Goal: Contribute content: Contribute content

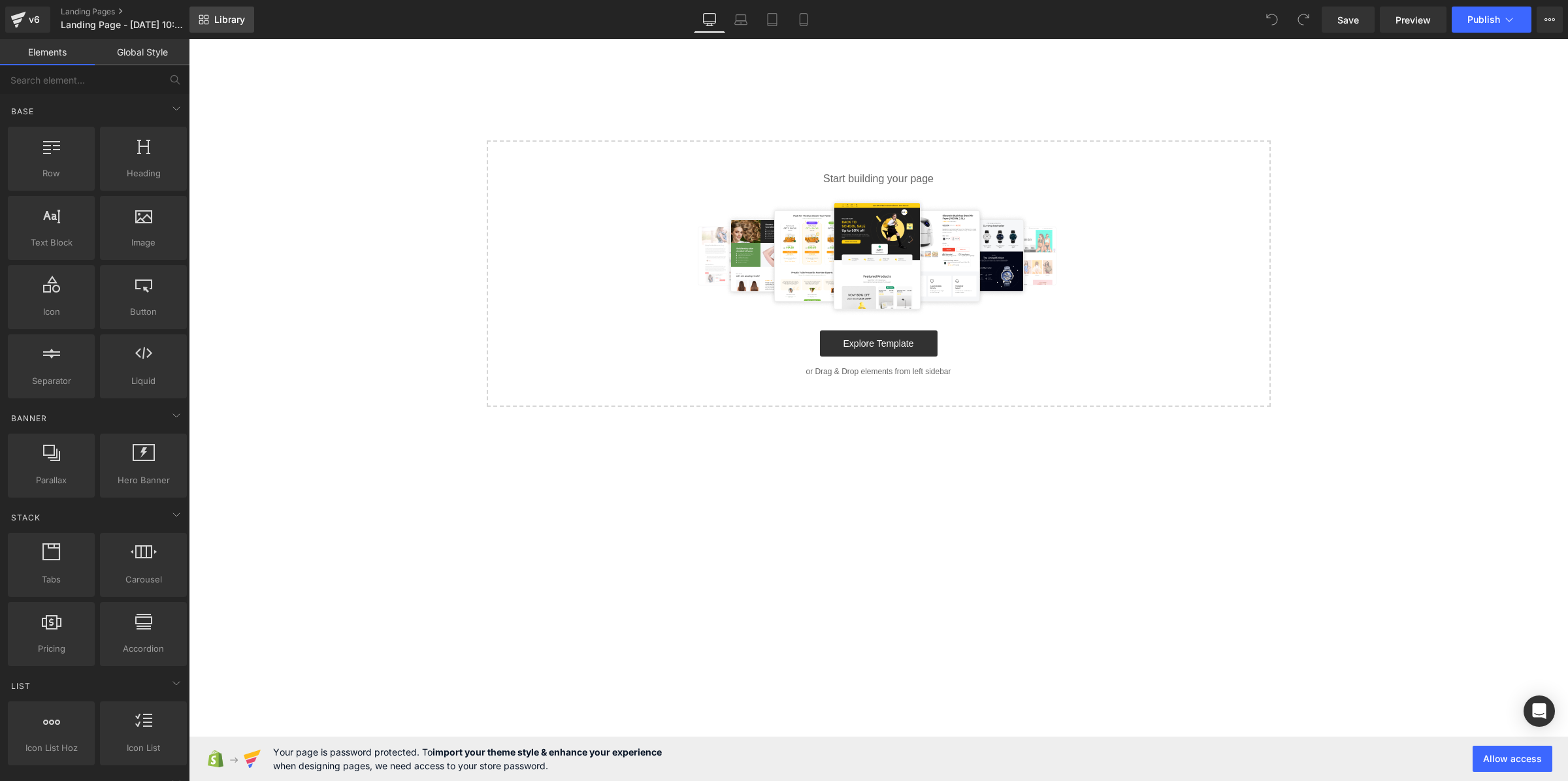
click at [227, 14] on span "Library" at bounding box center [229, 20] width 31 height 12
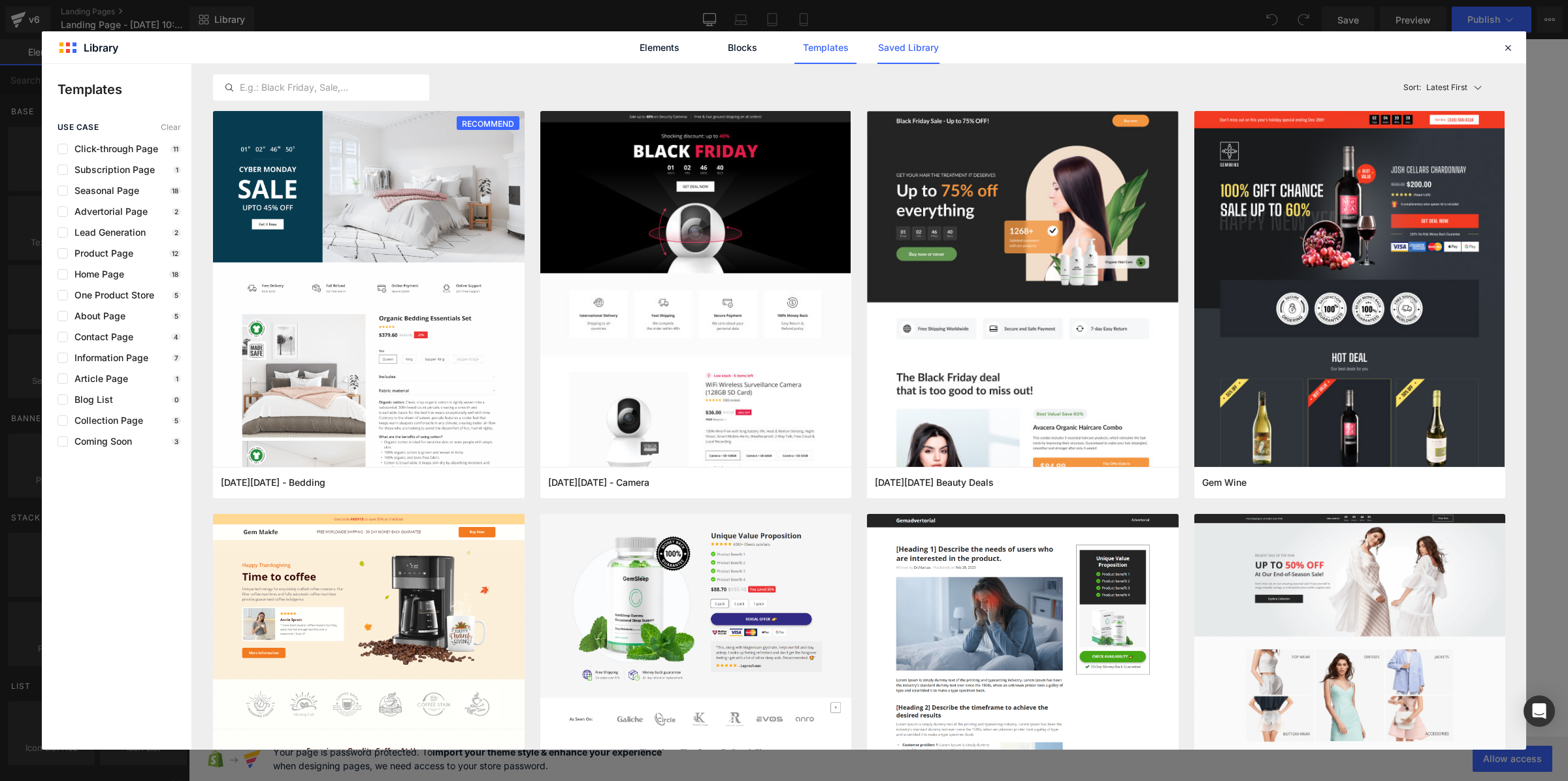
click at [894, 50] on link "Saved Library" at bounding box center [908, 47] width 62 height 32
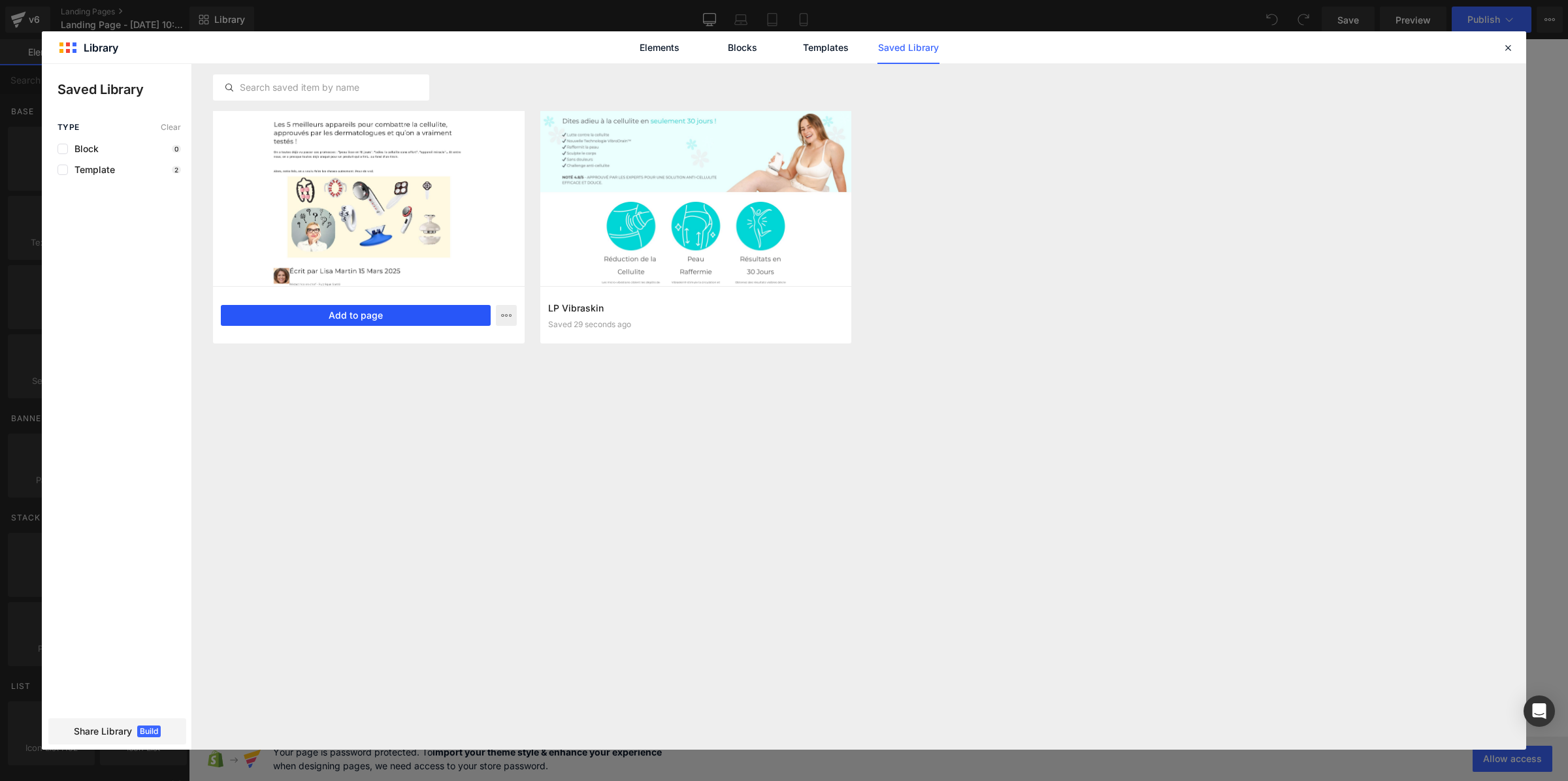
click at [410, 321] on button "Add to page" at bounding box center [356, 315] width 270 height 21
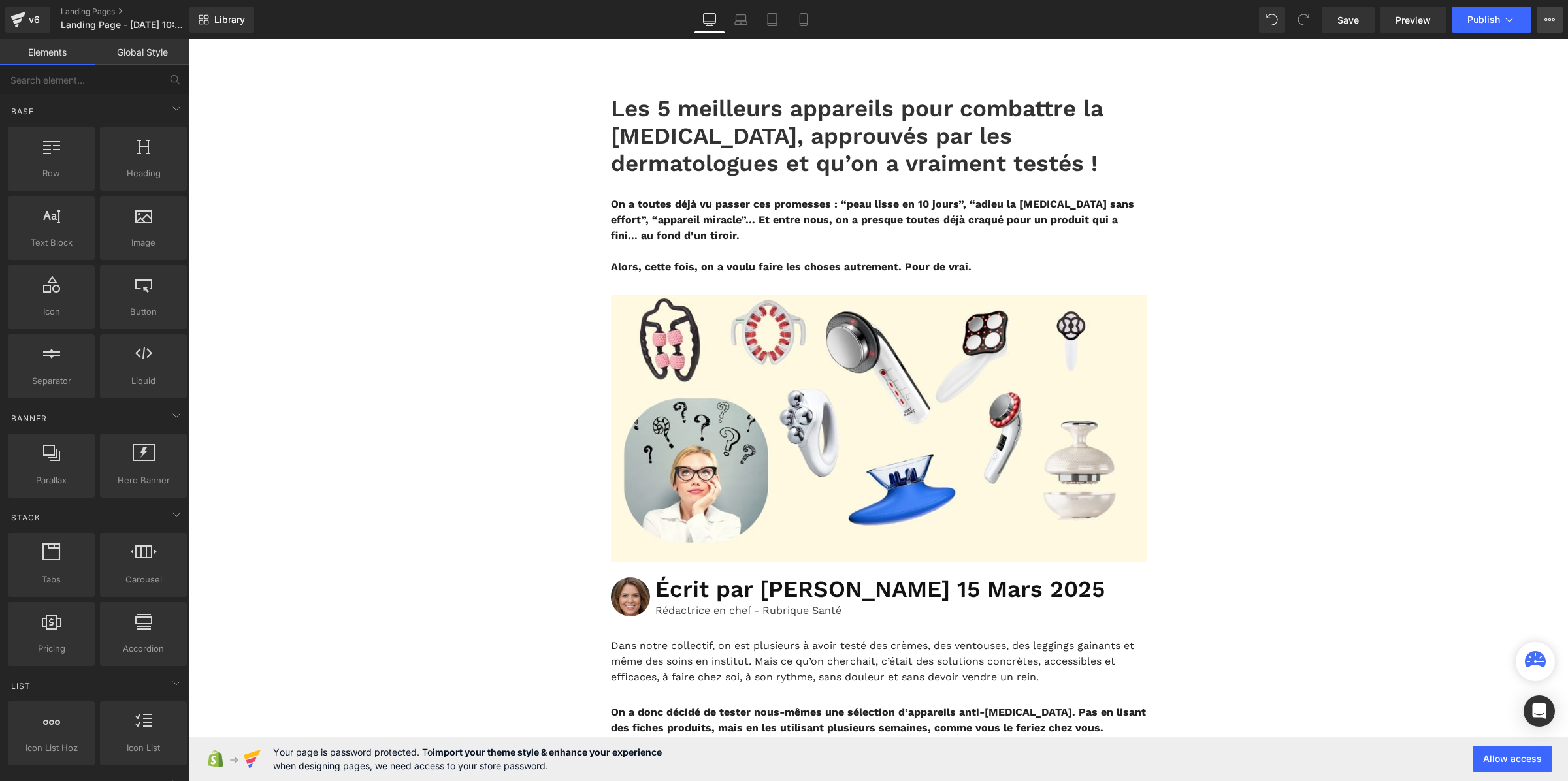
click at [1549, 20] on icon at bounding box center [1551, 19] width 3 height 2
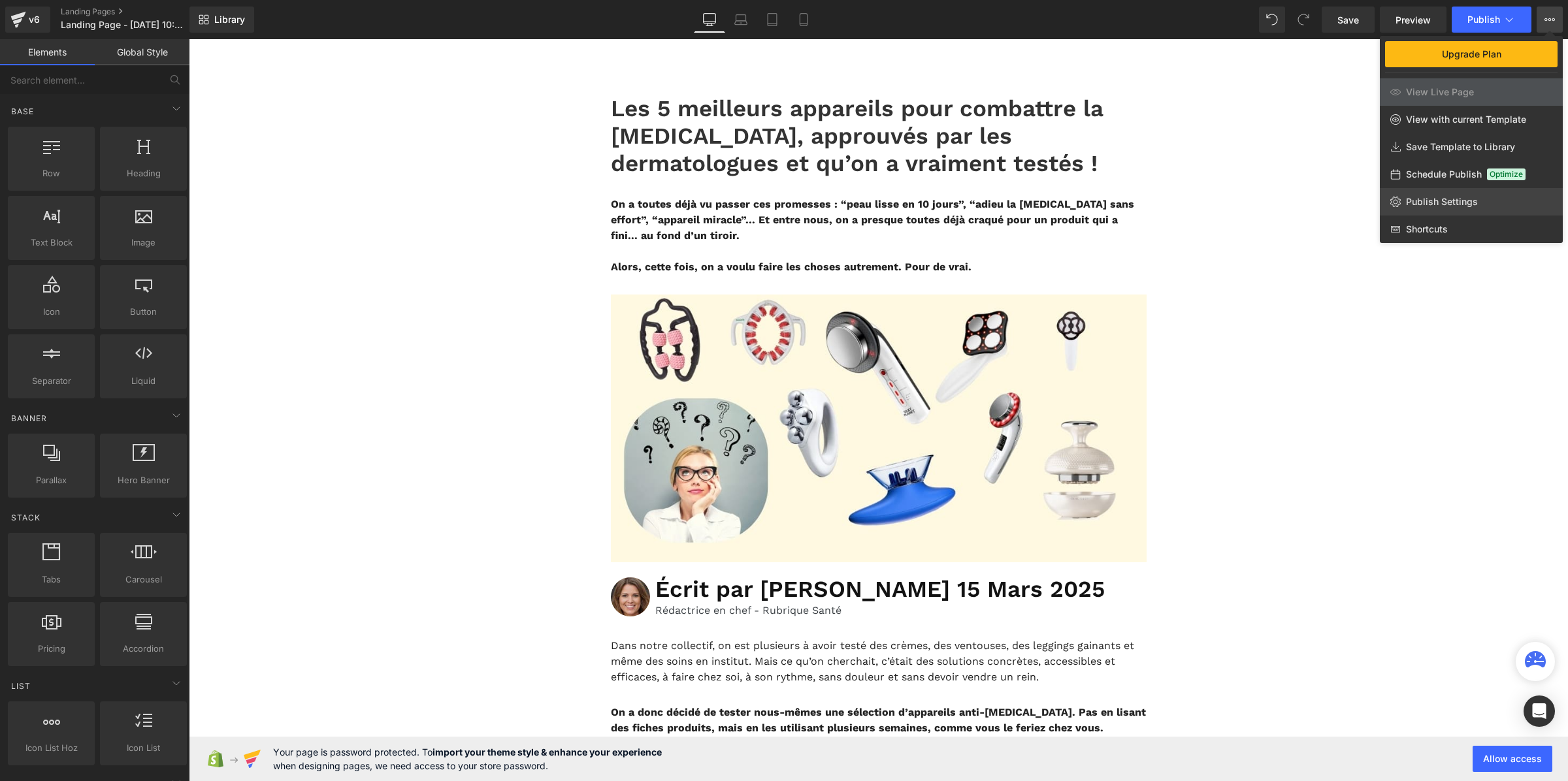
click at [1465, 196] on span "Publish Settings" at bounding box center [1442, 202] width 72 height 12
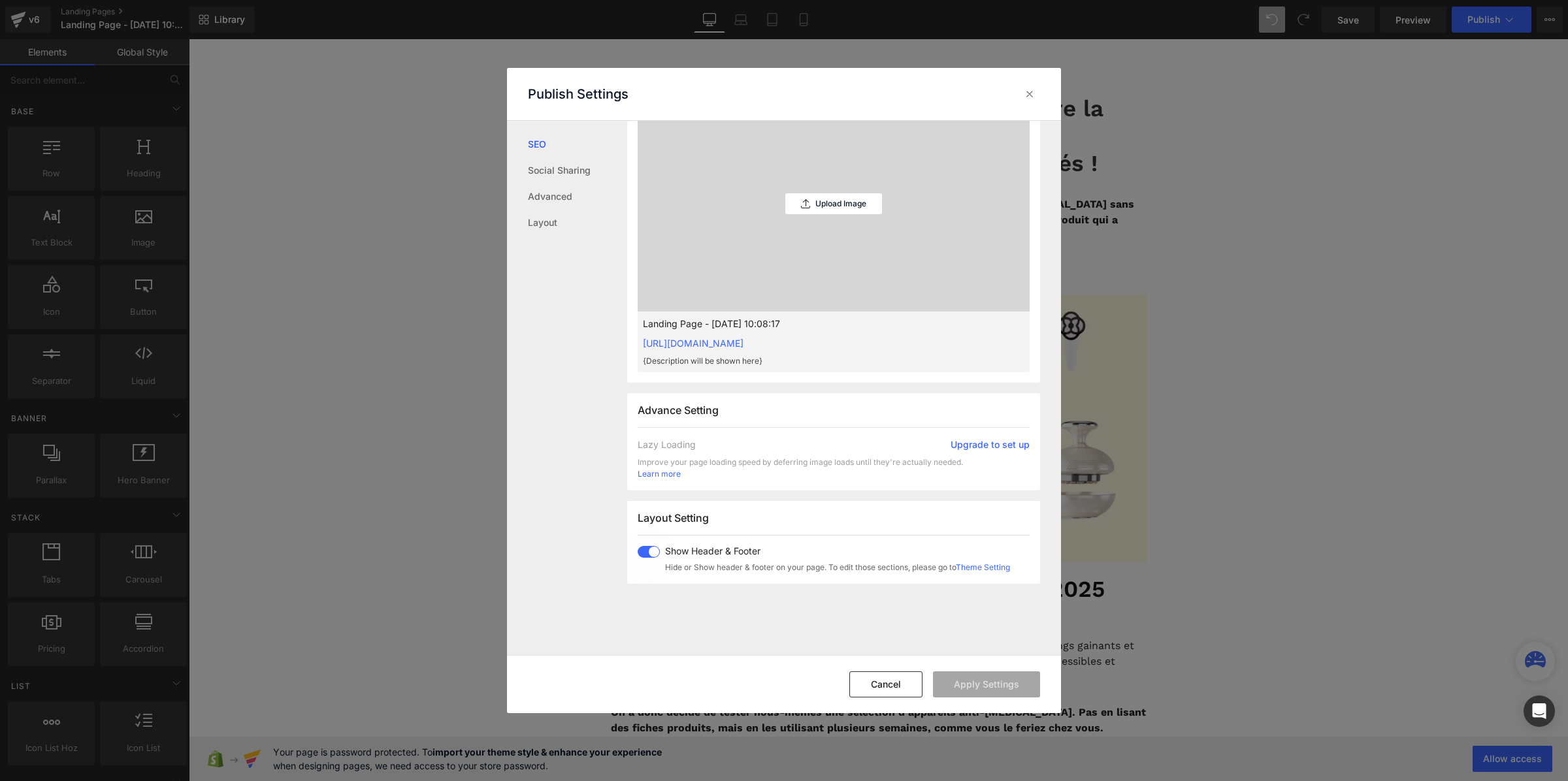
scroll to position [654, 0]
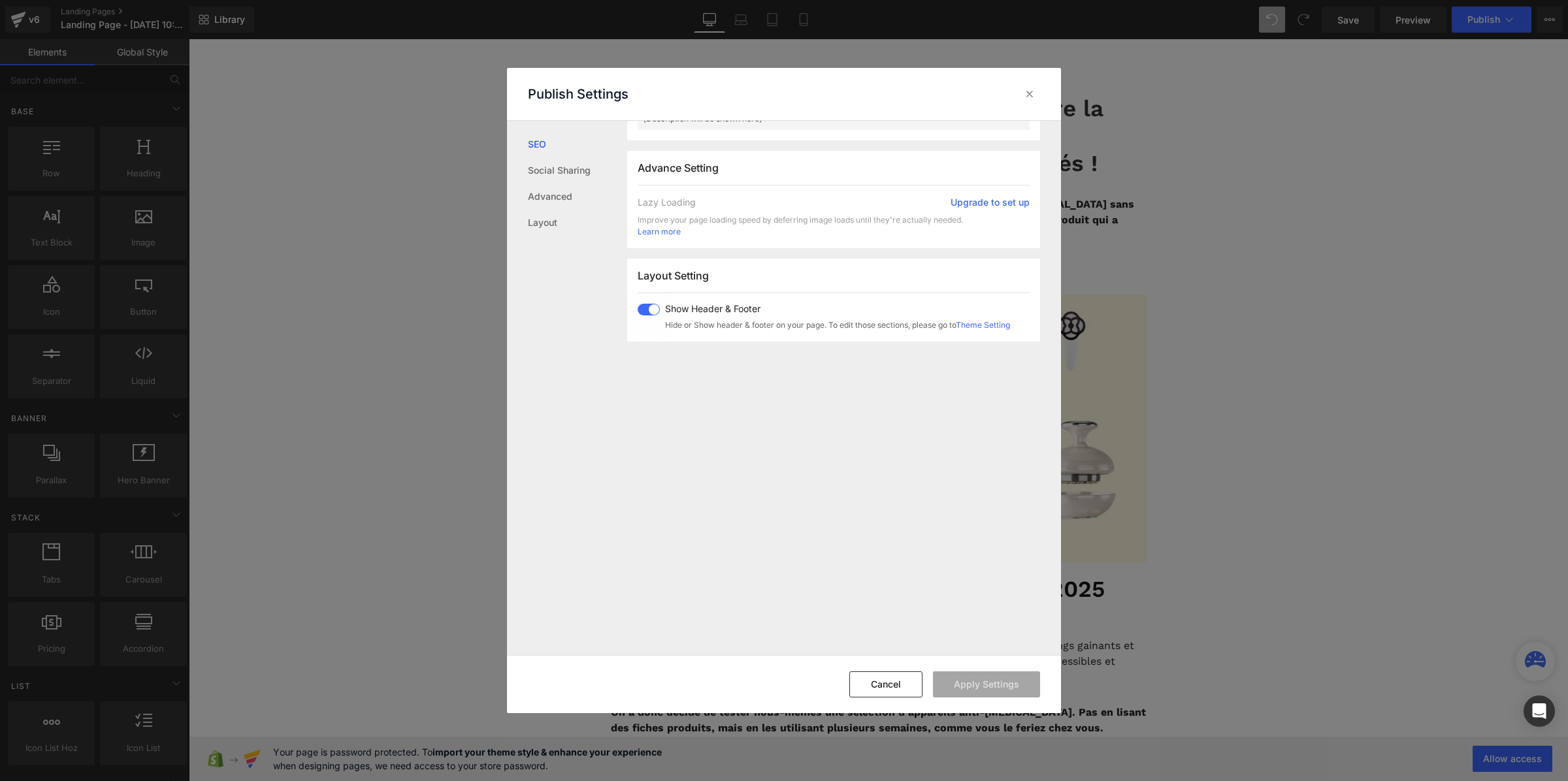
click at [651, 314] on span at bounding box center [649, 310] width 22 height 12
click at [958, 683] on button "Apply Settings" at bounding box center [986, 685] width 107 height 27
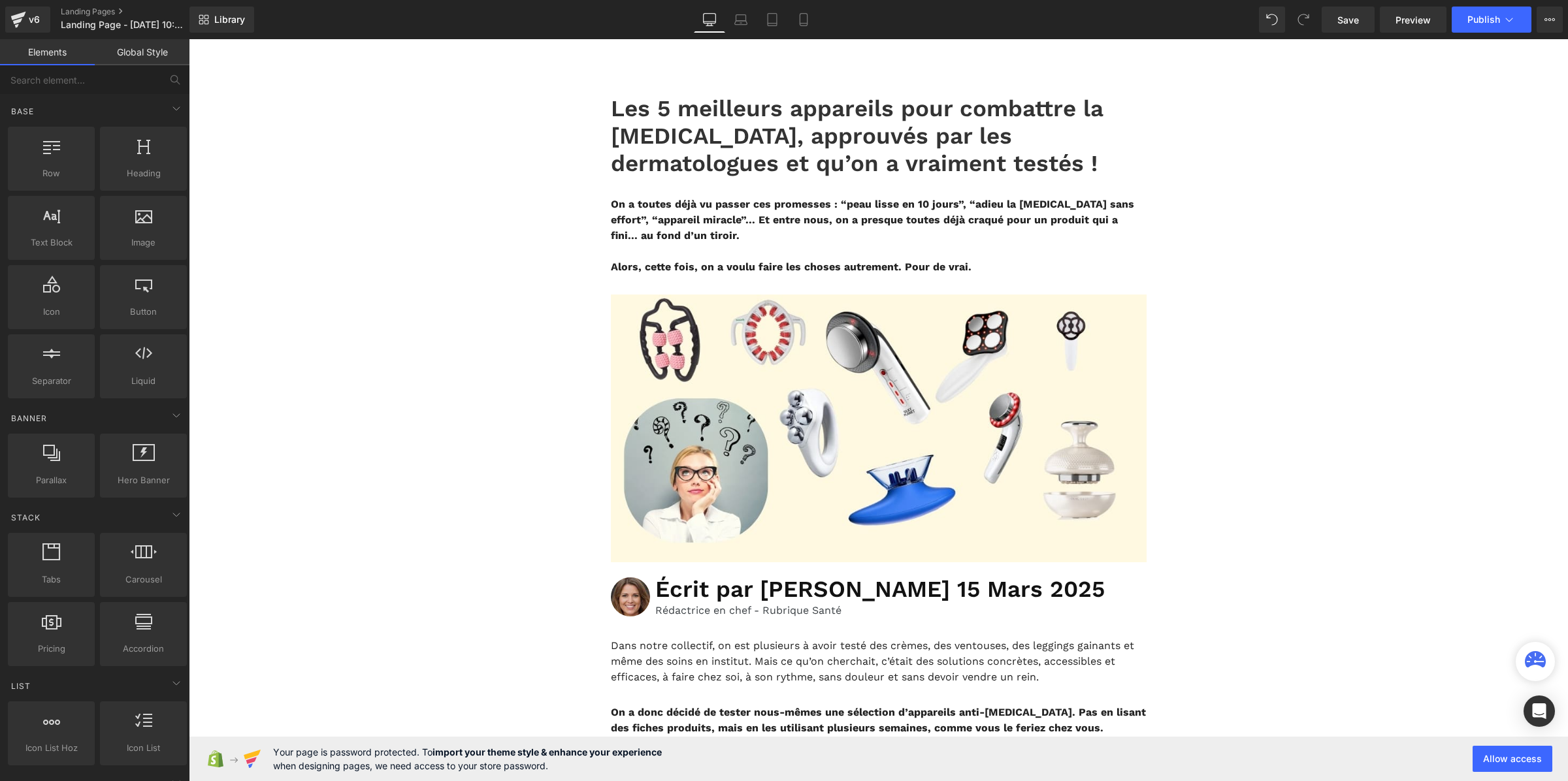
click at [126, 59] on link "Global Style" at bounding box center [142, 52] width 94 height 27
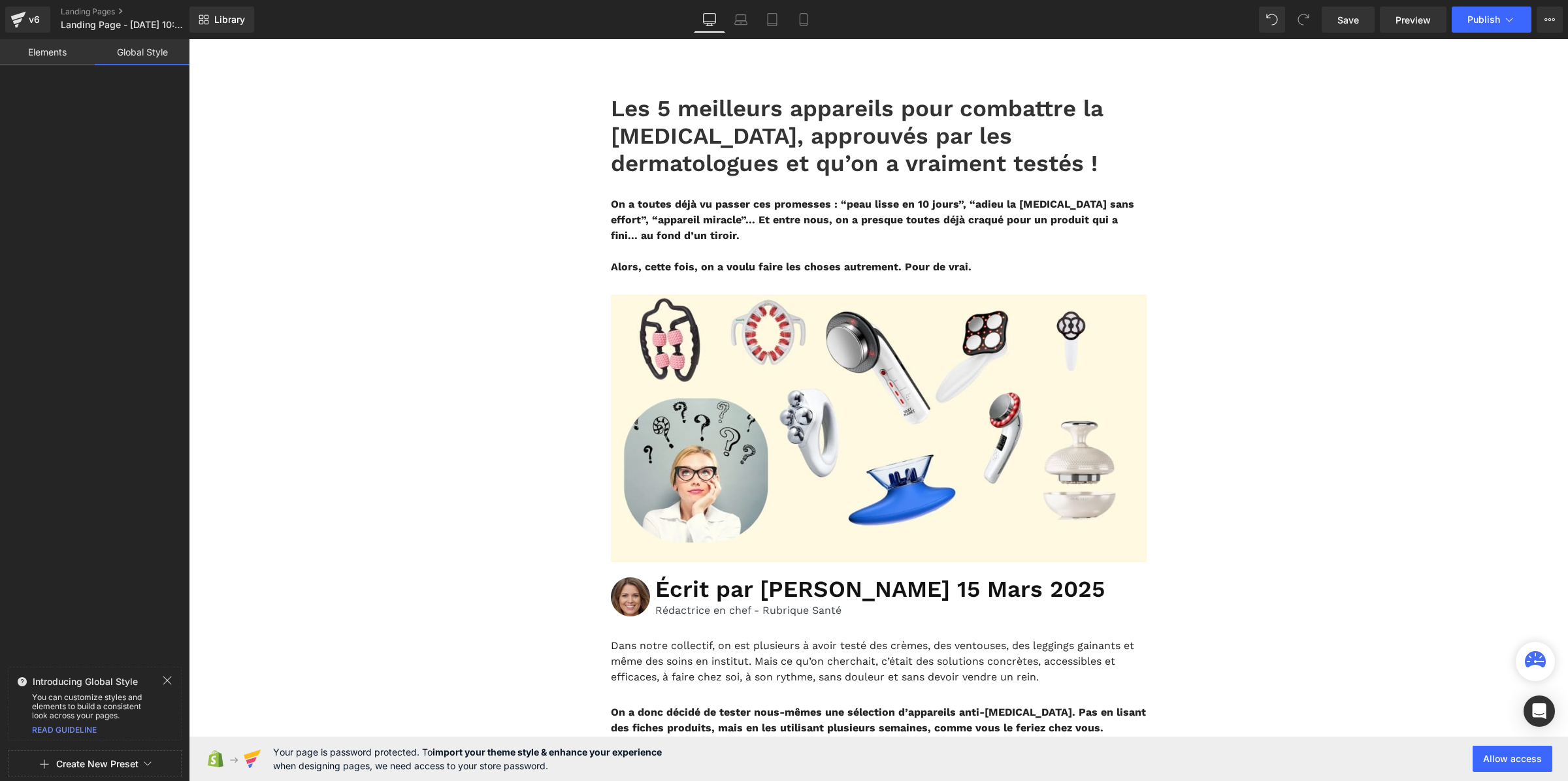
click at [94, 766] on button "Create New Preset" at bounding box center [97, 764] width 82 height 27
click at [98, 711] on div "From This Page" at bounding box center [94, 708] width 109 height 21
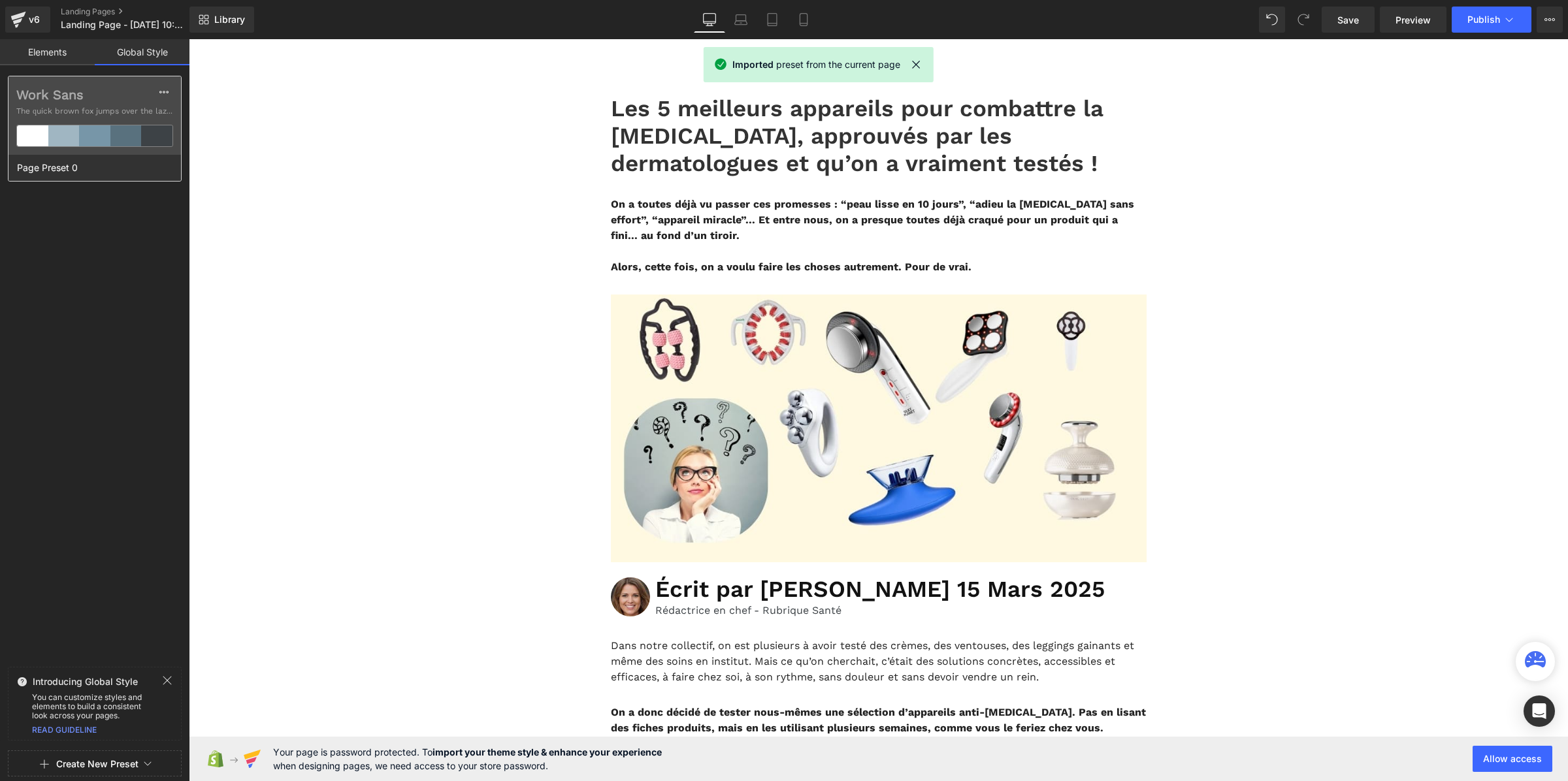
click at [63, 96] on label "Work Sans" at bounding box center [94, 94] width 157 height 16
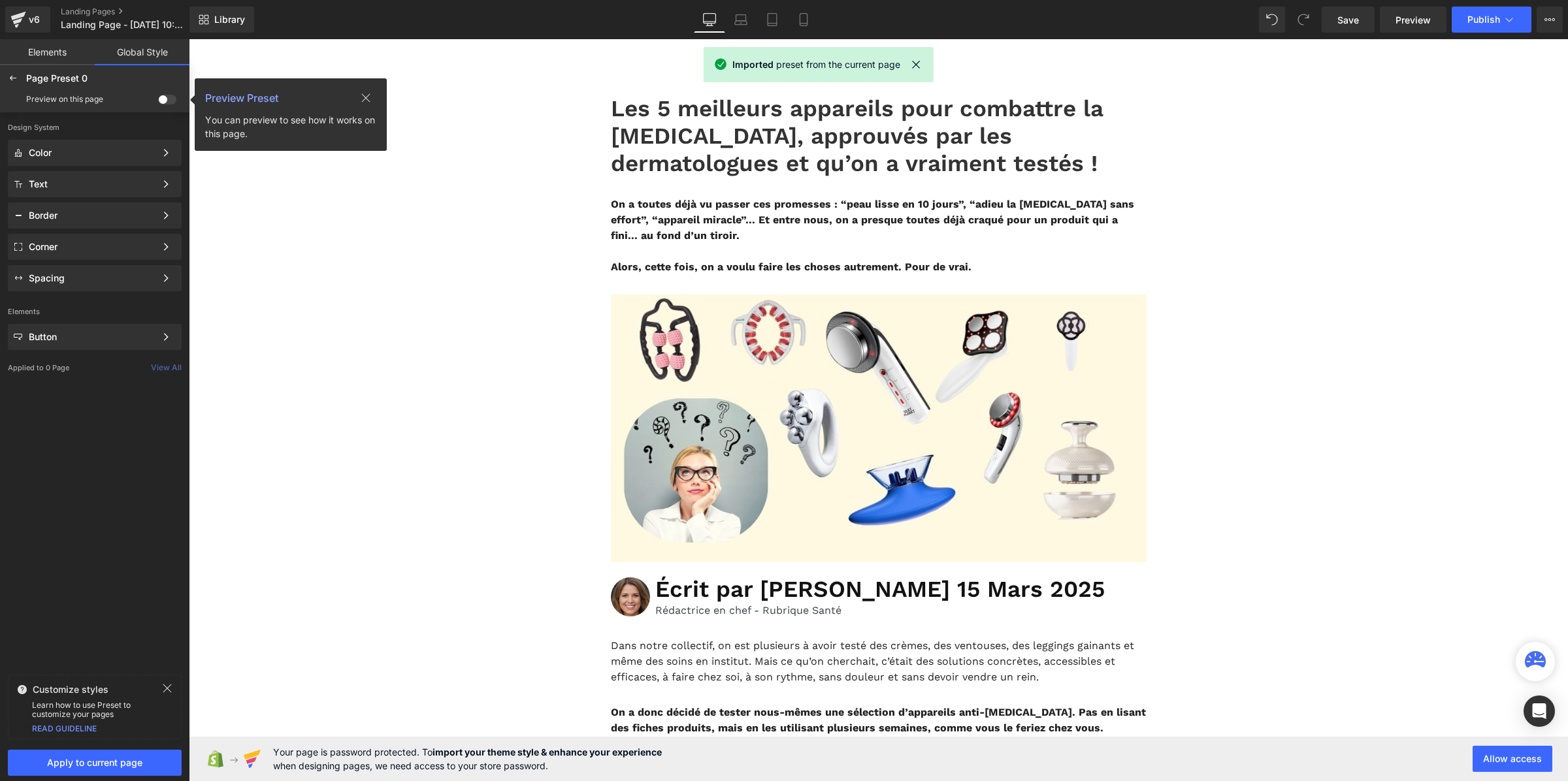
click at [171, 100] on span at bounding box center [167, 99] width 18 height 10
click at [158, 102] on input "checkbox" at bounding box center [158, 102] width 0 height 0
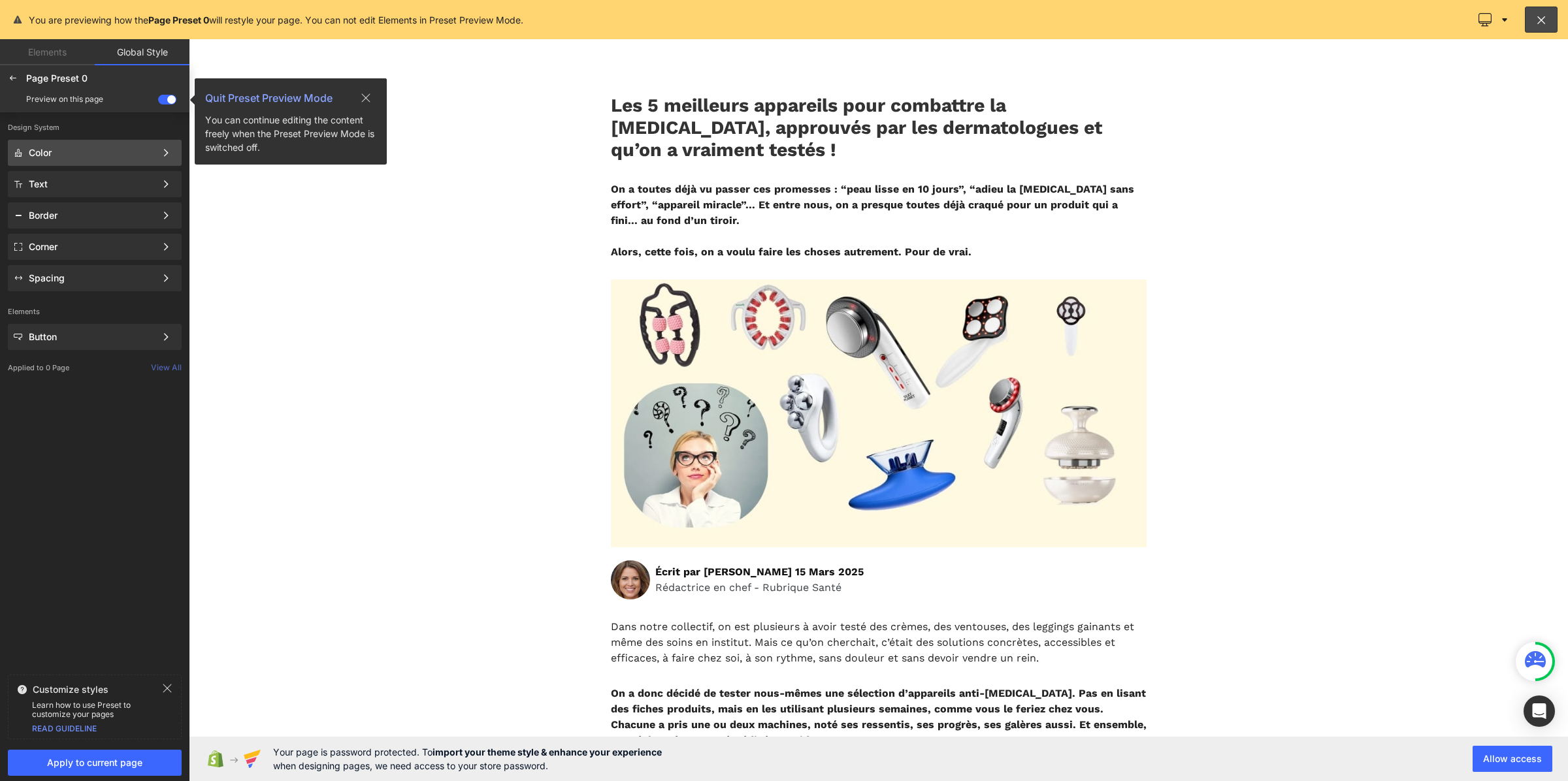
click at [96, 154] on div "Color" at bounding box center [92, 152] width 127 height 11
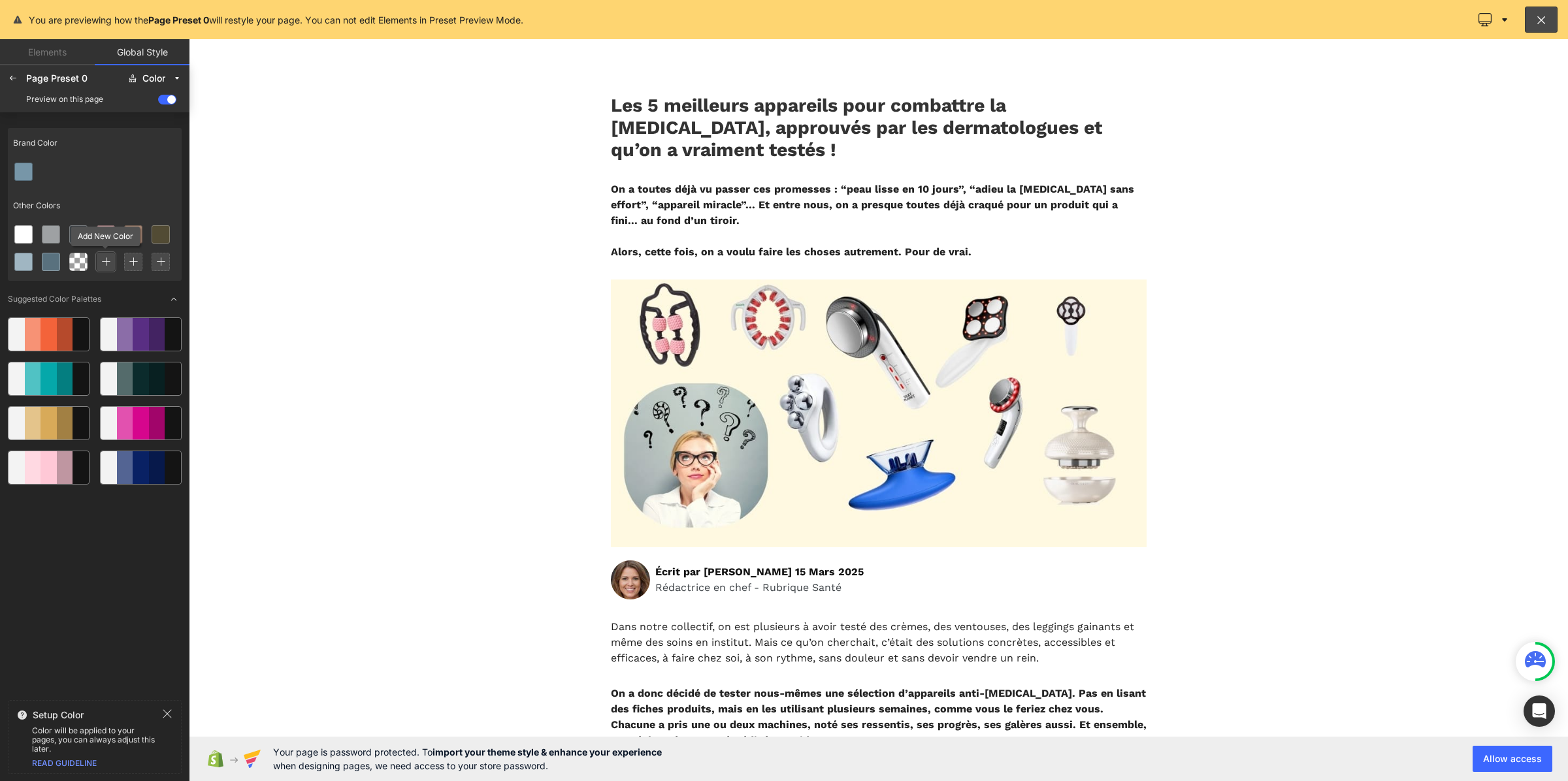
click at [107, 263] on icon at bounding box center [105, 262] width 9 height 9
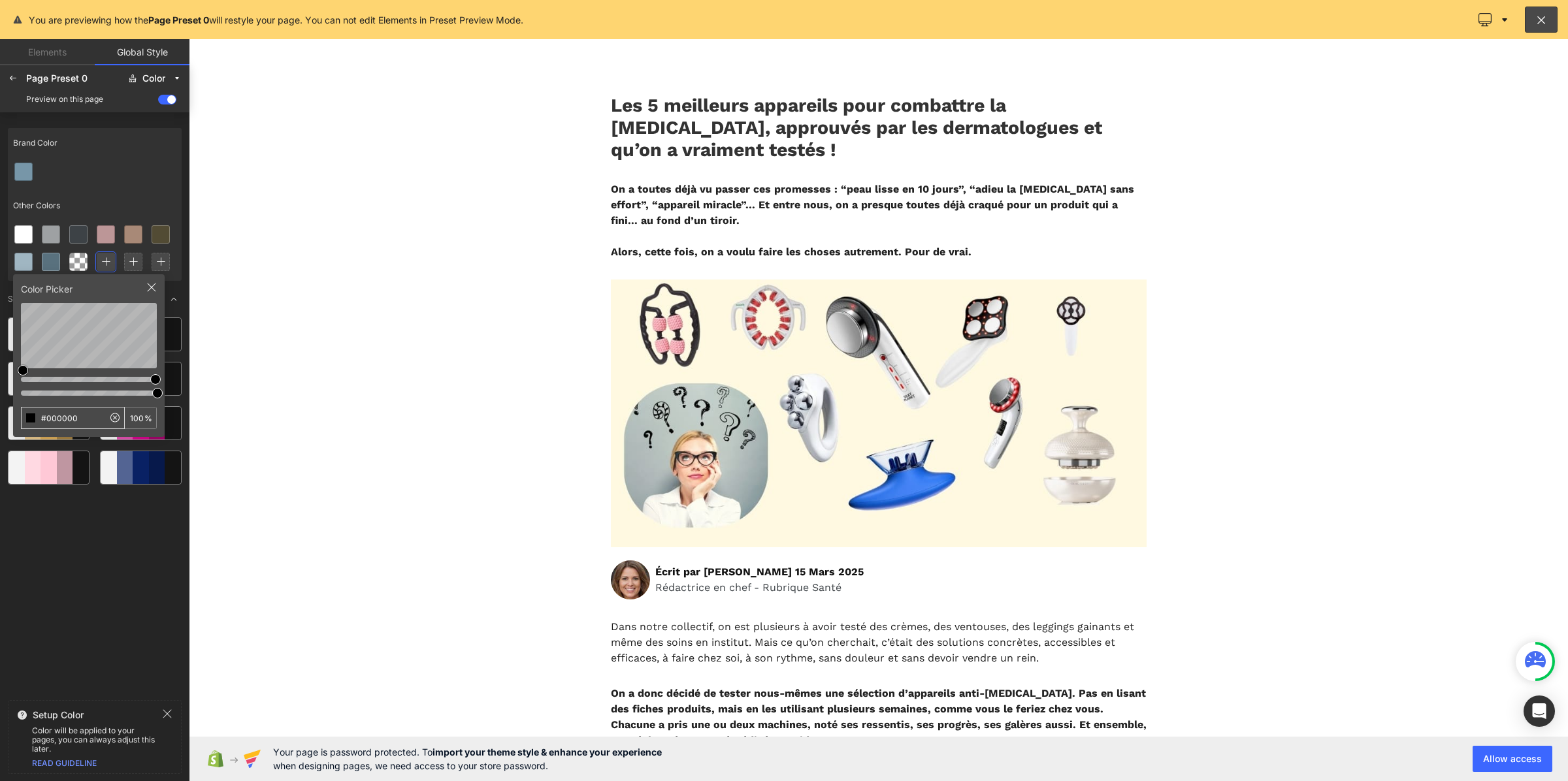
click at [70, 408] on input "#000000" at bounding box center [62, 417] width 82 height 21
click at [153, 276] on div "Color Picker #000000 100 %" at bounding box center [89, 355] width 152 height 162
click at [10, 74] on icon at bounding box center [12, 78] width 11 height 11
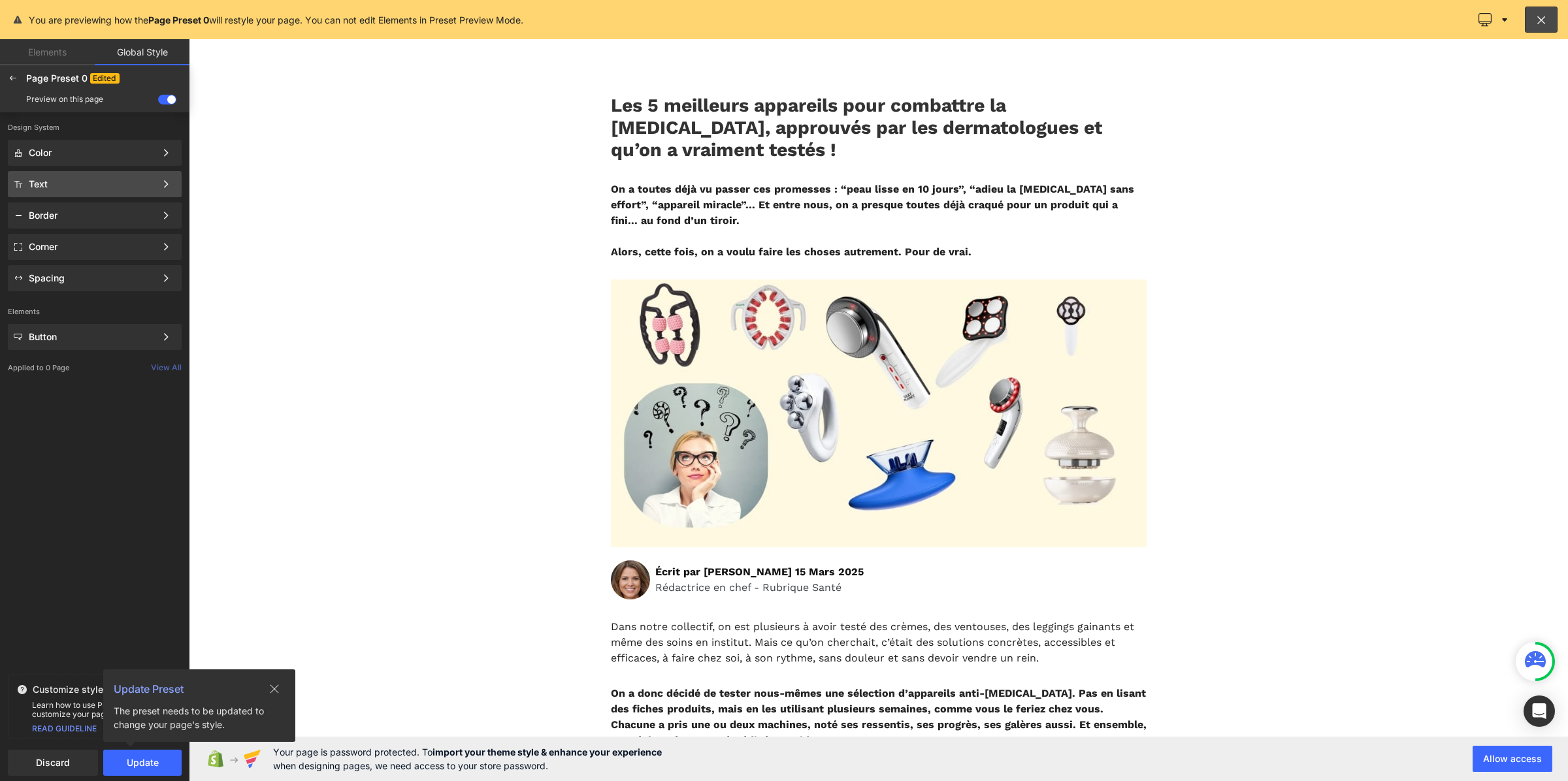
click at [96, 184] on div "Text" at bounding box center [92, 184] width 127 height 11
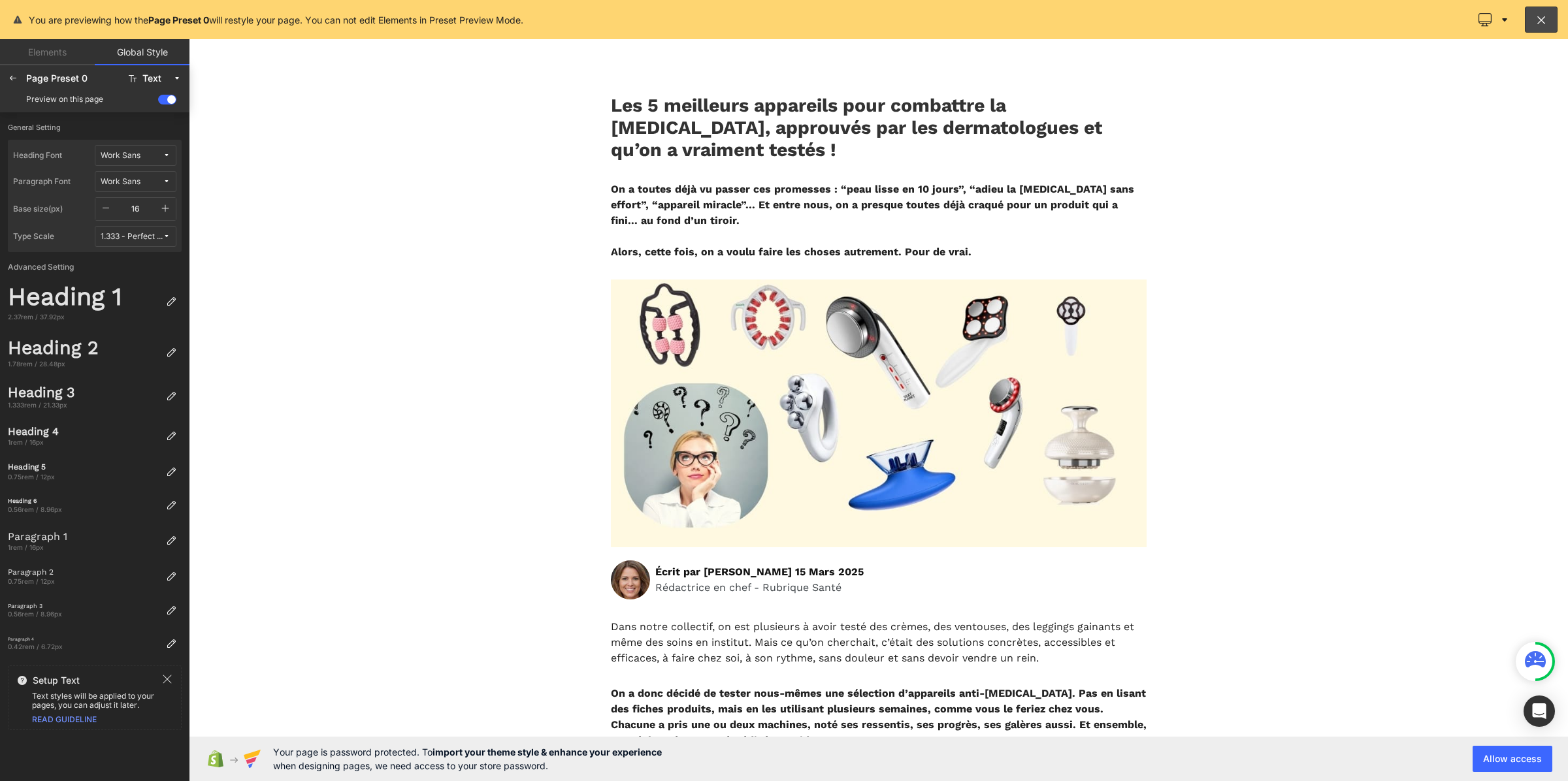
click at [141, 158] on div "Work Sans" at bounding box center [120, 156] width 40 height 10
click at [150, 226] on div "Manage Fonts" at bounding box center [123, 221] width 97 height 17
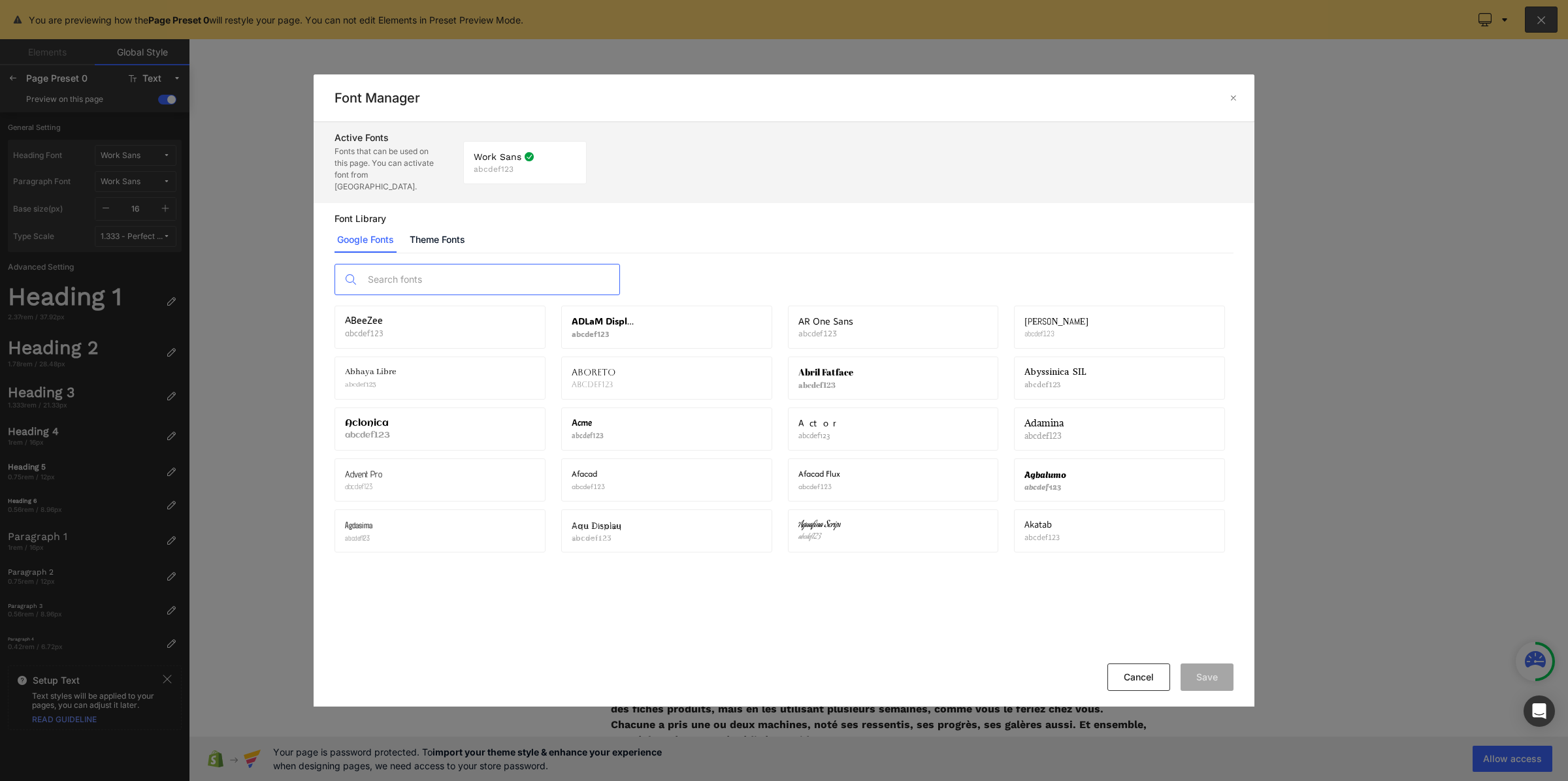
click at [438, 273] on input "text" at bounding box center [490, 279] width 258 height 30
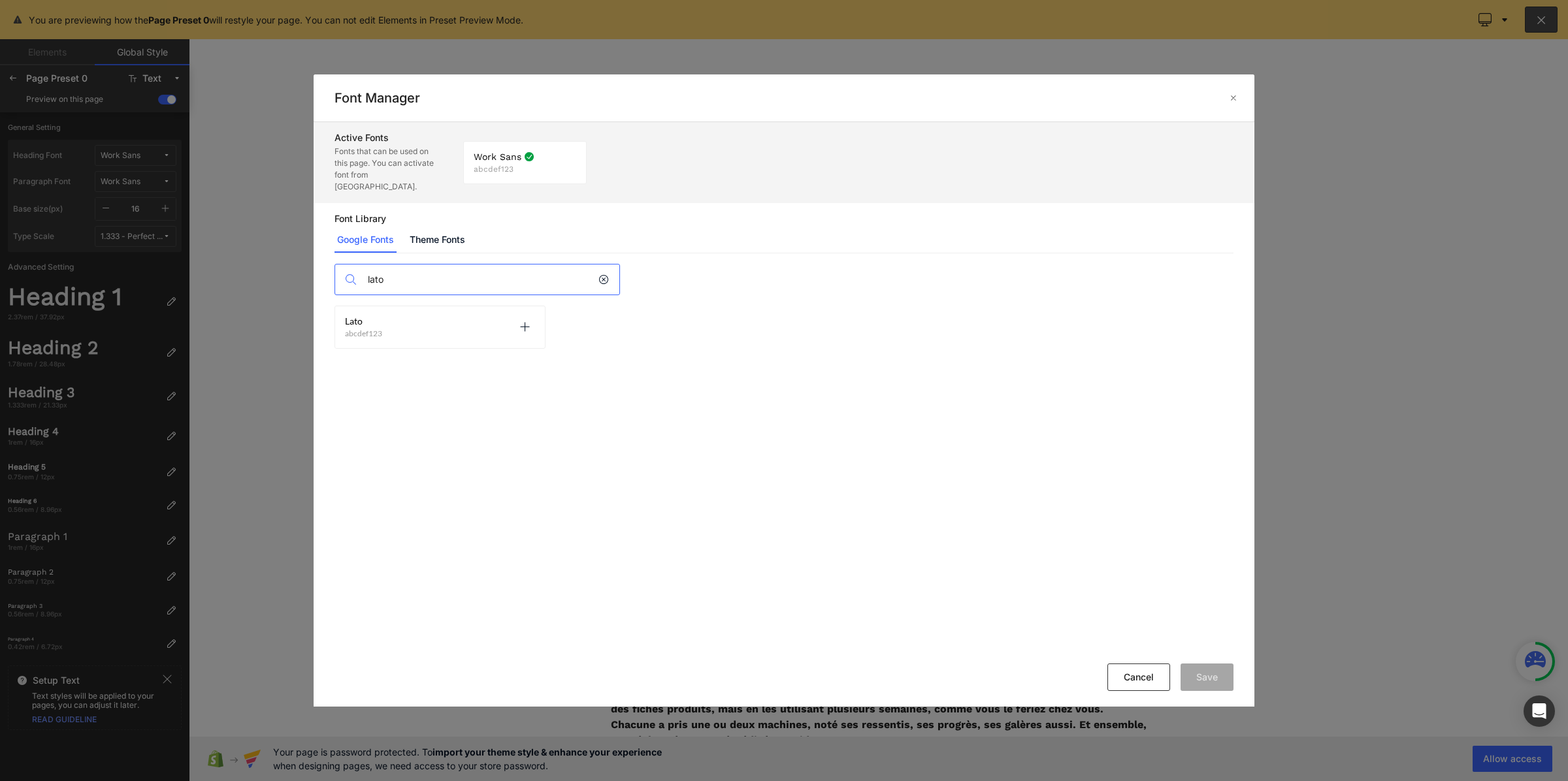
type input "lato"
click at [395, 316] on div "Lato abcdef123 Activate font" at bounding box center [441, 327] width 191 height 22
click at [533, 317] on p at bounding box center [524, 327] width 21 height 21
click at [1193, 677] on button "Save" at bounding box center [1207, 677] width 53 height 27
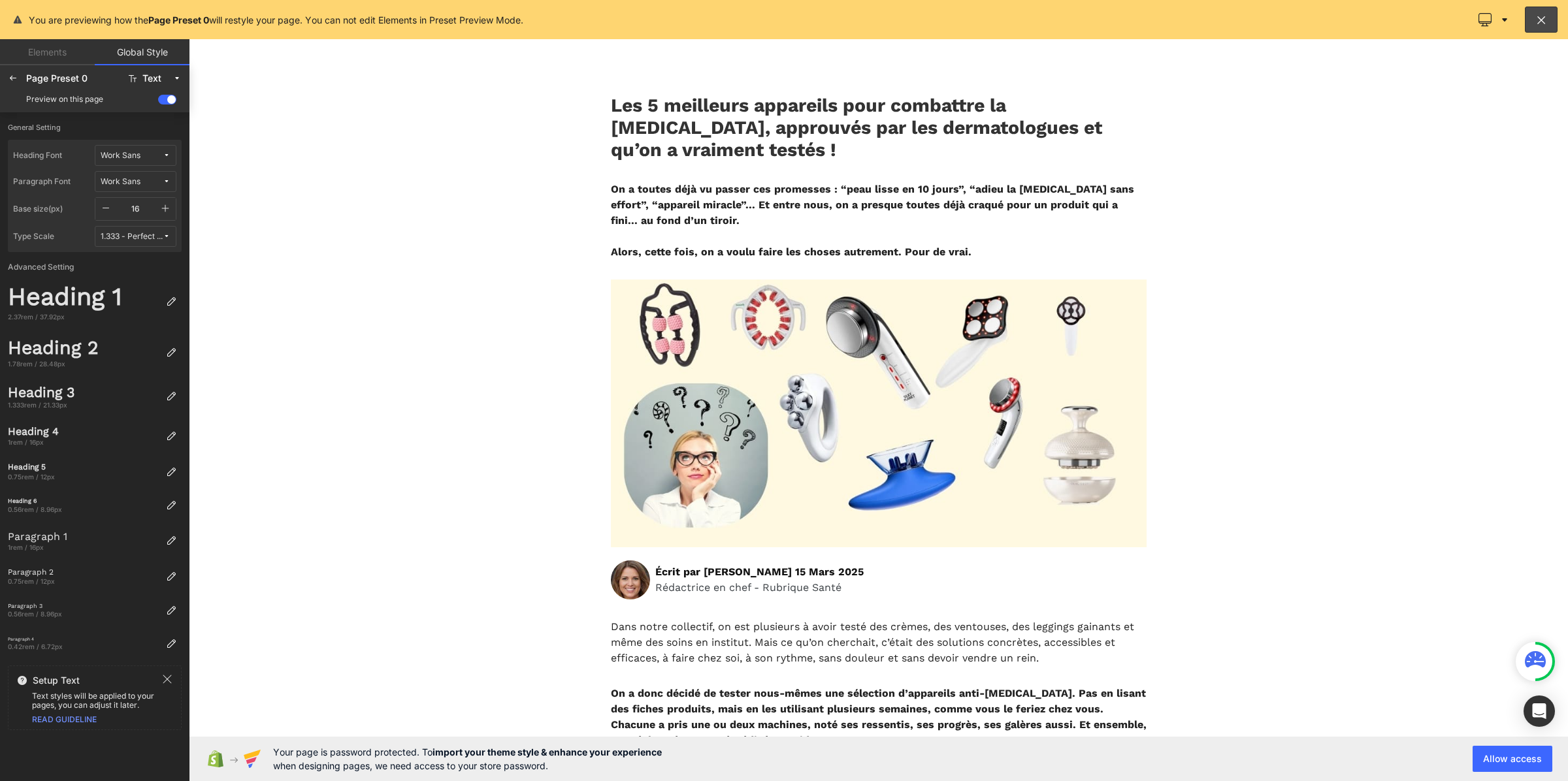
click at [166, 158] on icon at bounding box center [166, 155] width 7 height 7
click at [139, 218] on div "Lato" at bounding box center [123, 223] width 91 height 11
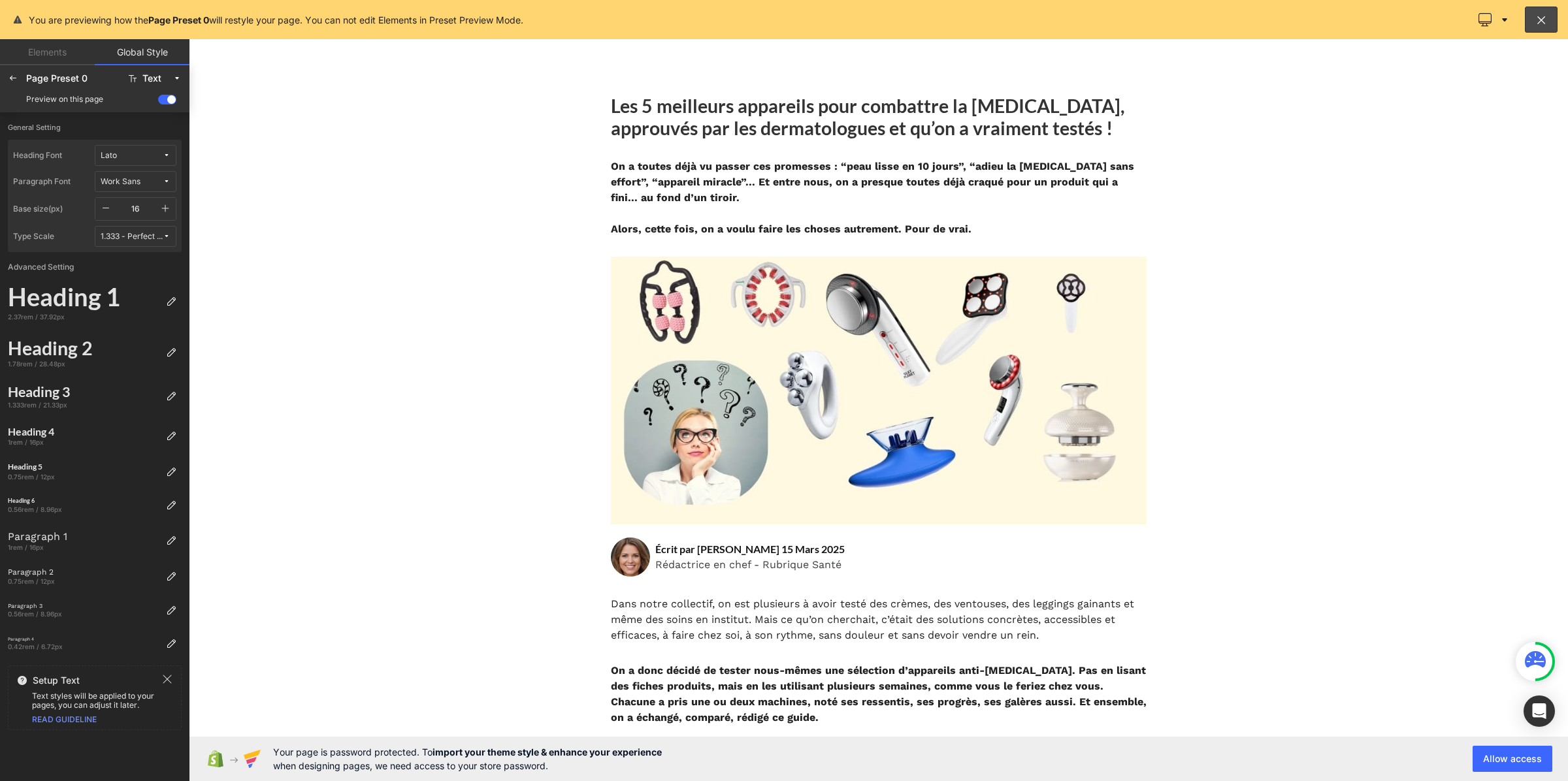
click at [170, 183] on icon at bounding box center [166, 181] width 7 height 7
click at [142, 243] on div "Lato" at bounding box center [123, 249] width 97 height 21
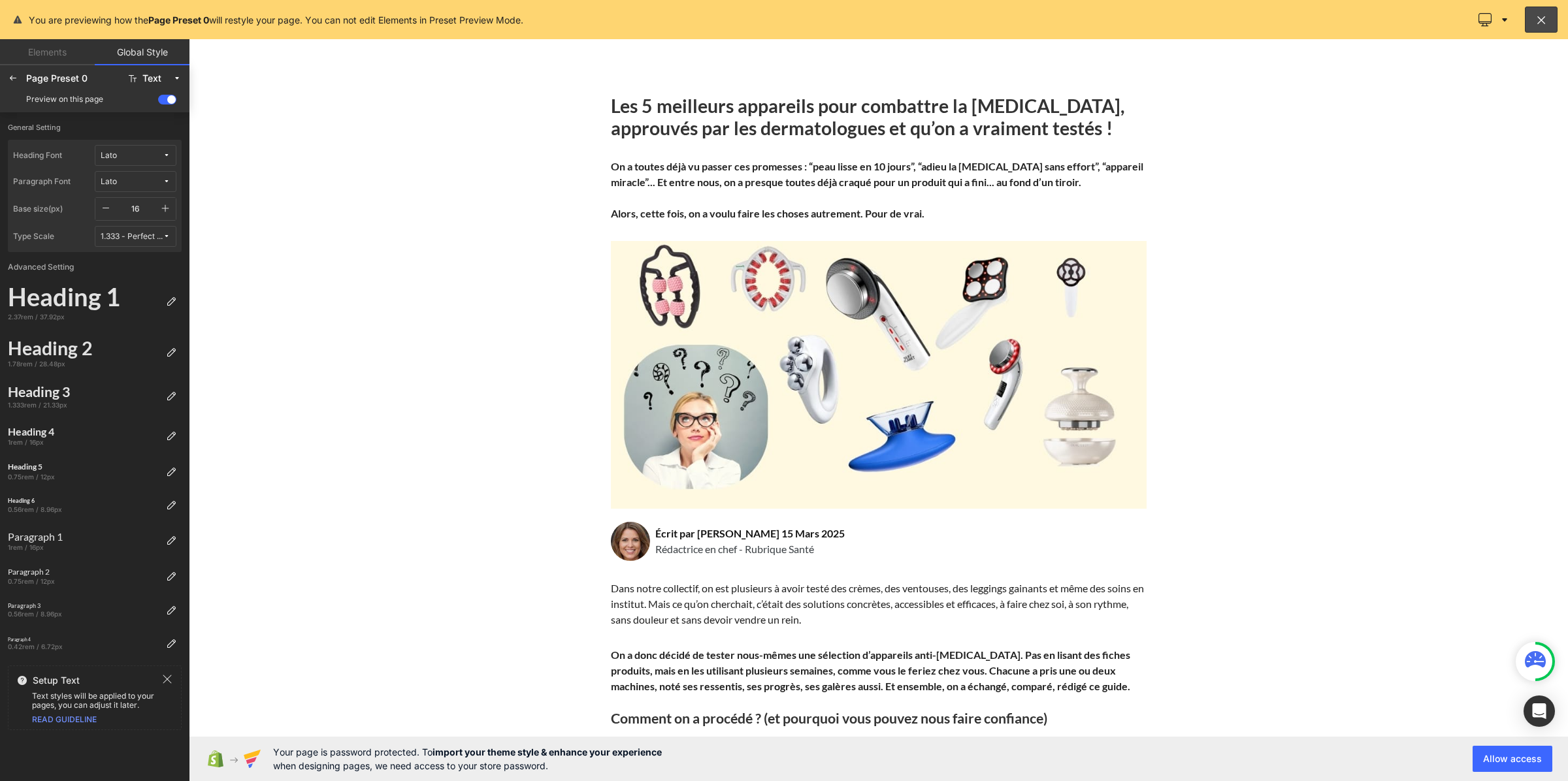
click at [171, 211] on button "button" at bounding box center [165, 209] width 21 height 22
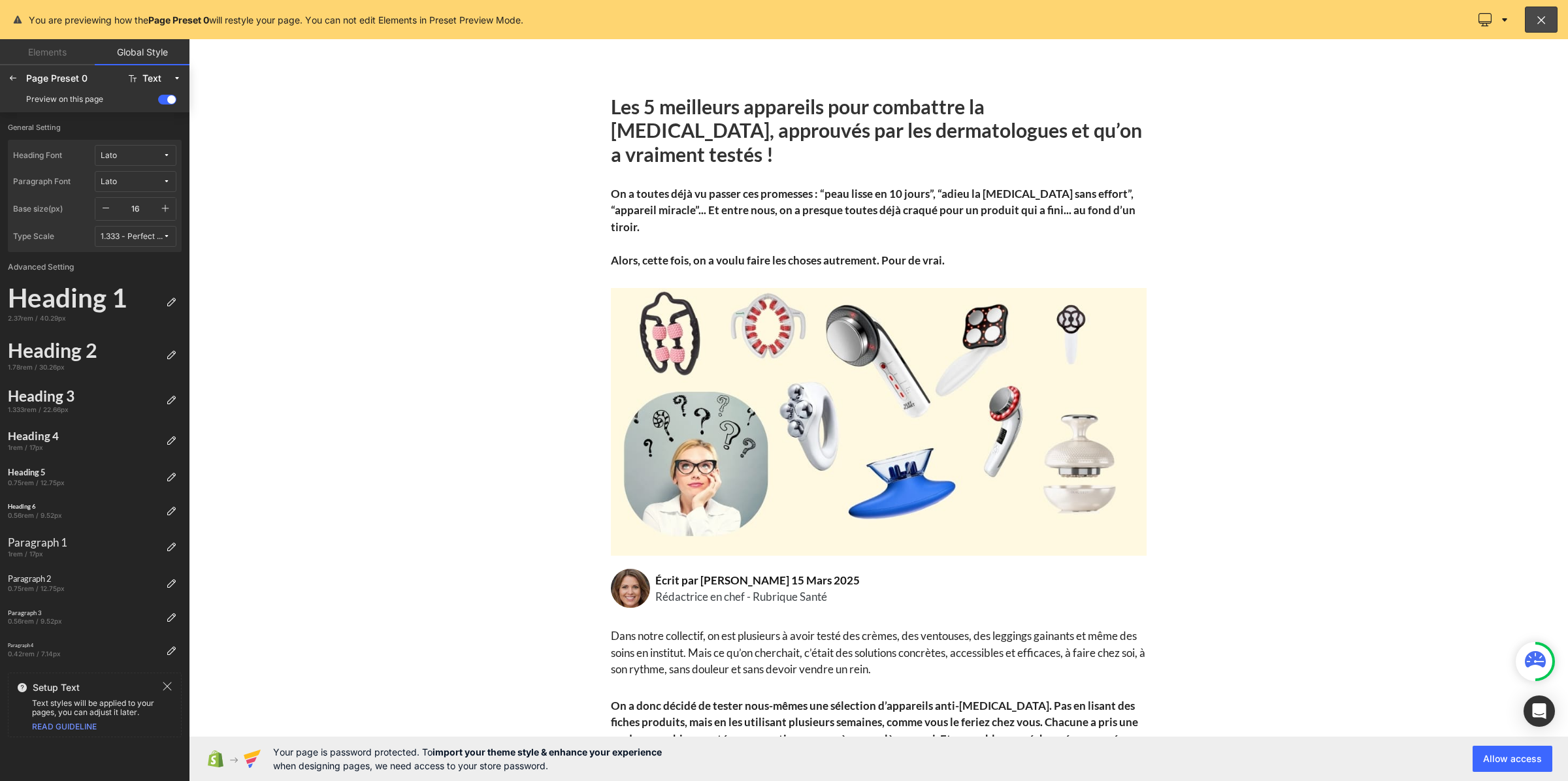
click at [171, 211] on button "button" at bounding box center [165, 209] width 21 height 22
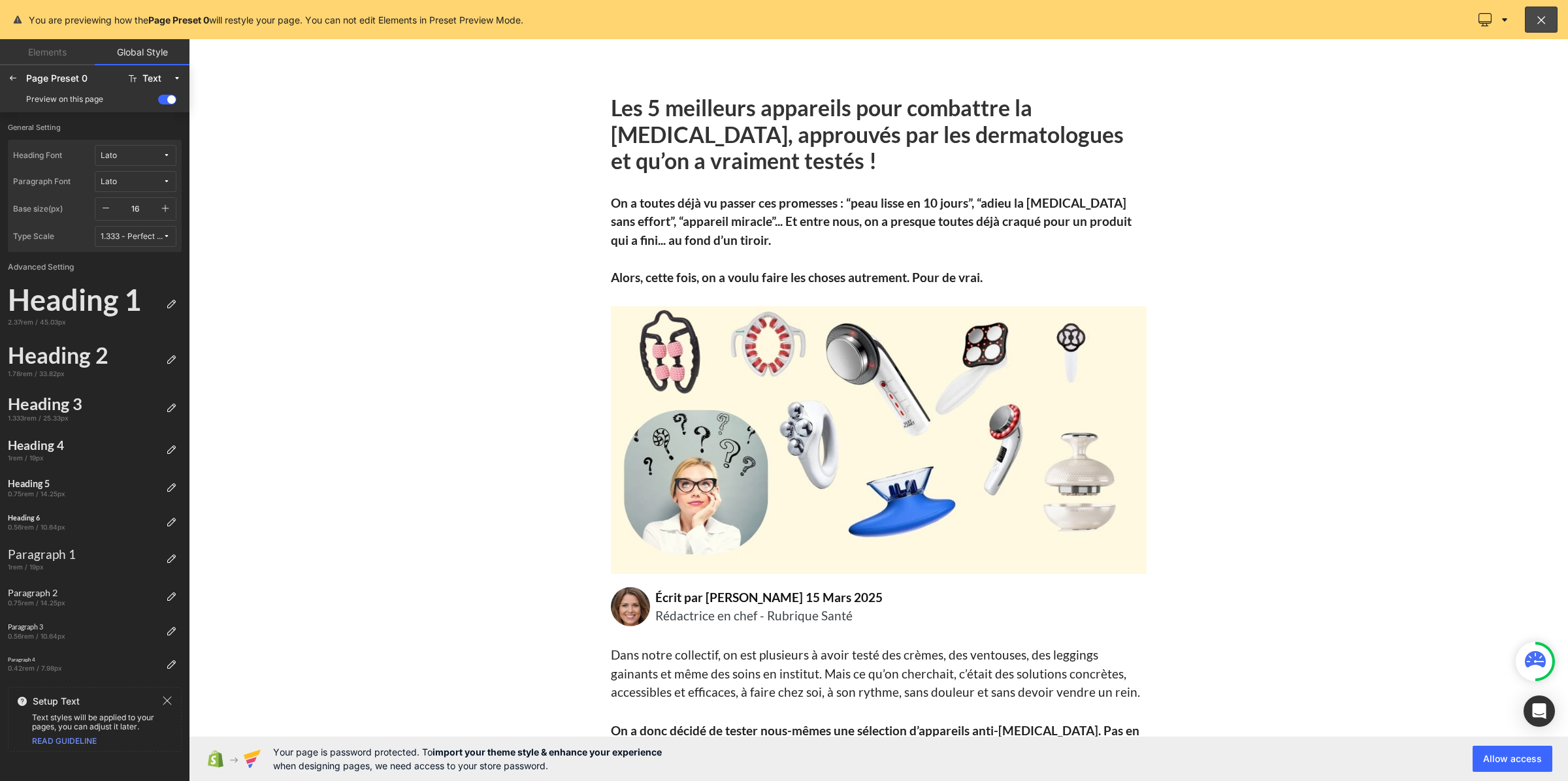
click at [171, 211] on button "button" at bounding box center [165, 209] width 21 height 22
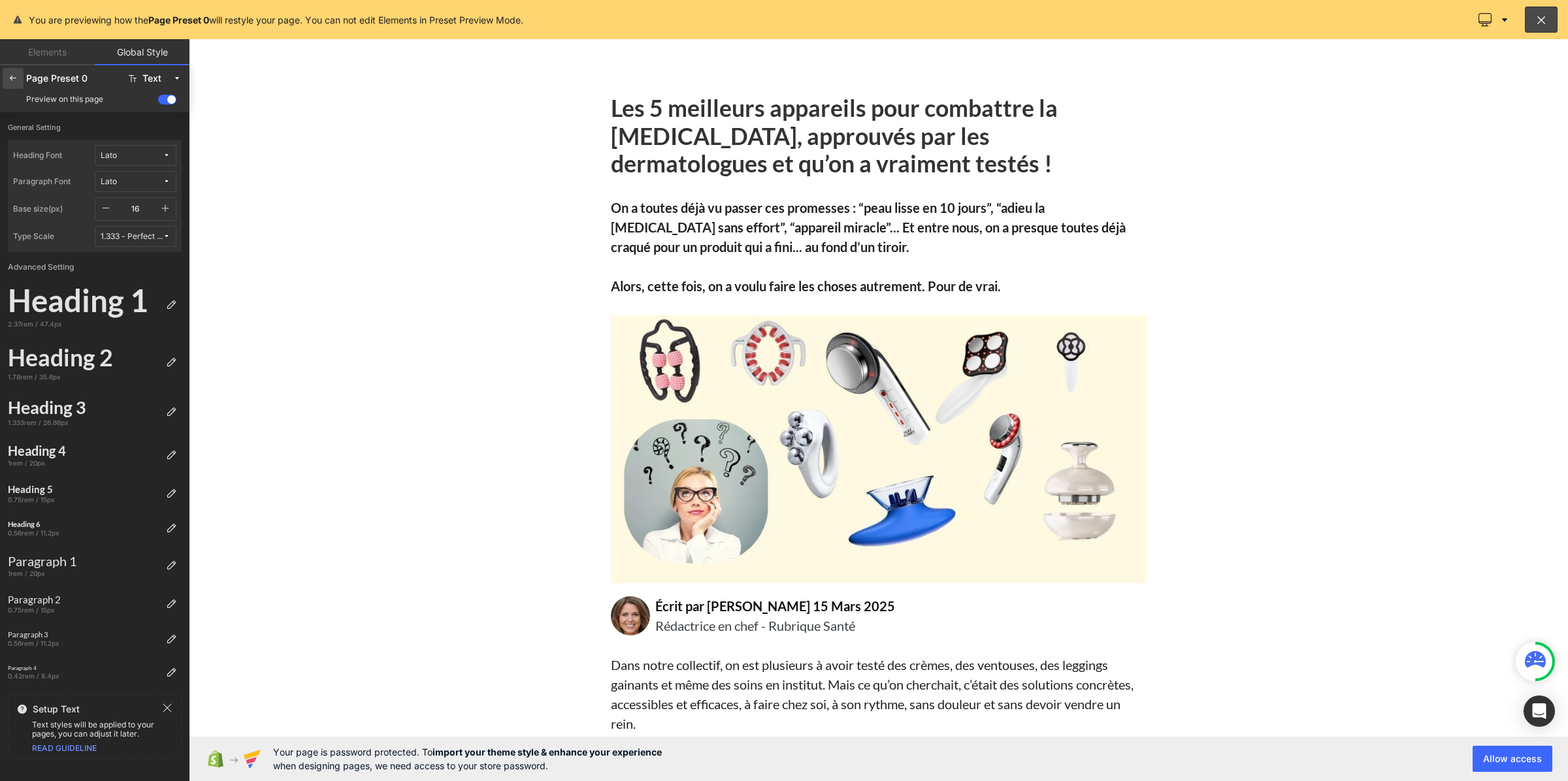
click at [17, 82] on icon at bounding box center [12, 78] width 11 height 11
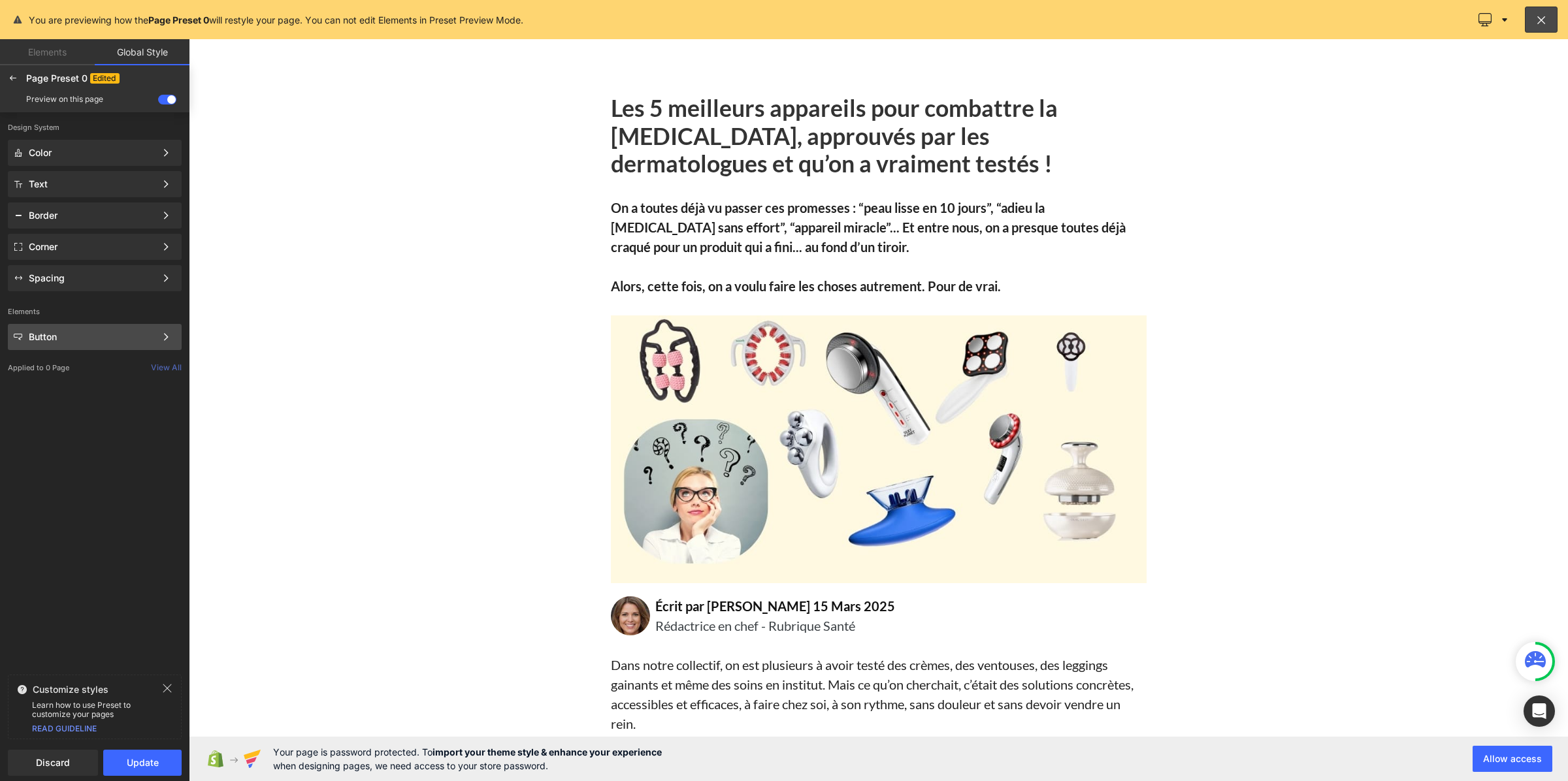
click at [85, 336] on div "Button" at bounding box center [92, 337] width 127 height 11
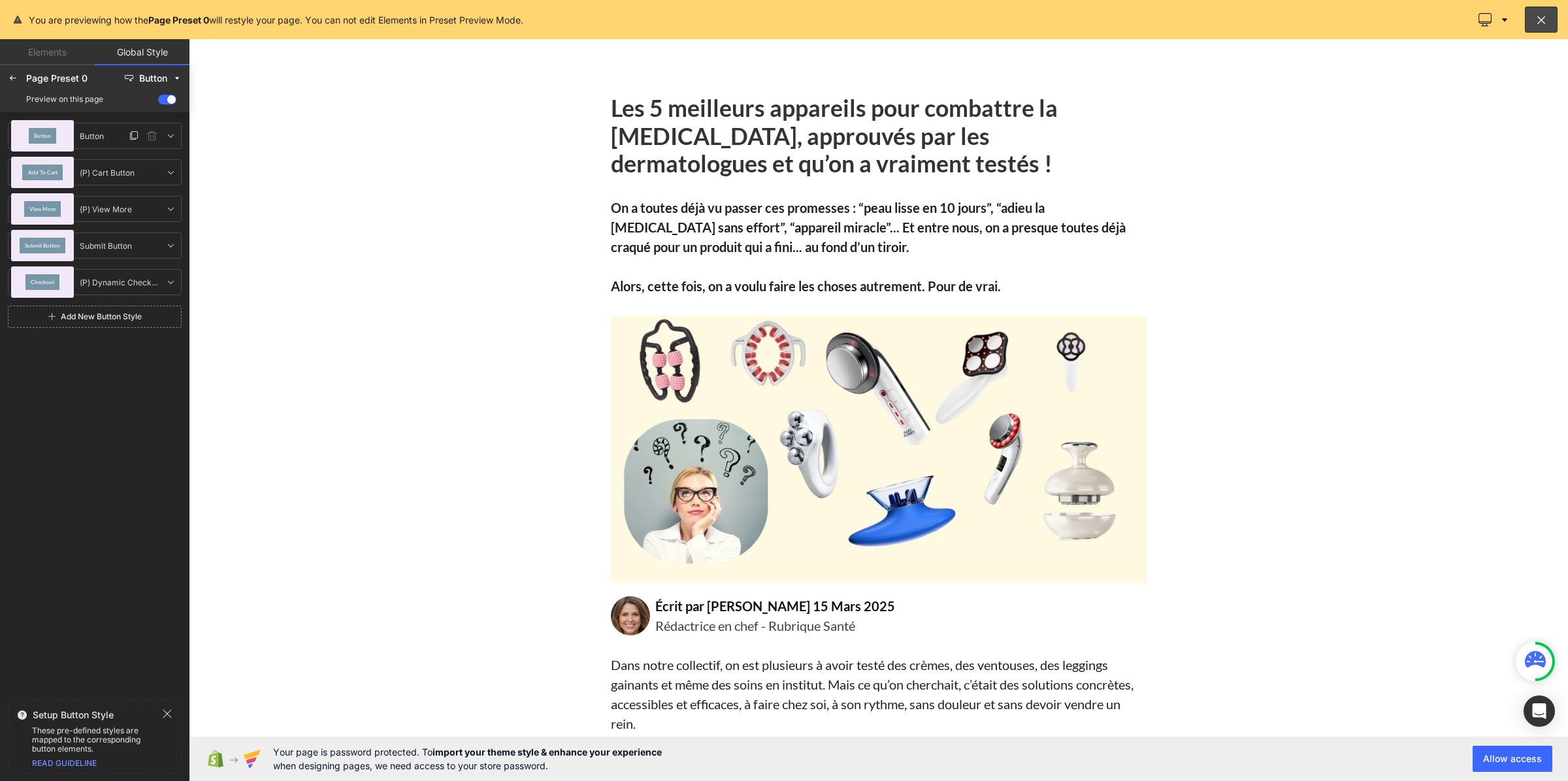
click at [56, 137] on div "Button" at bounding box center [42, 136] width 63 height 31
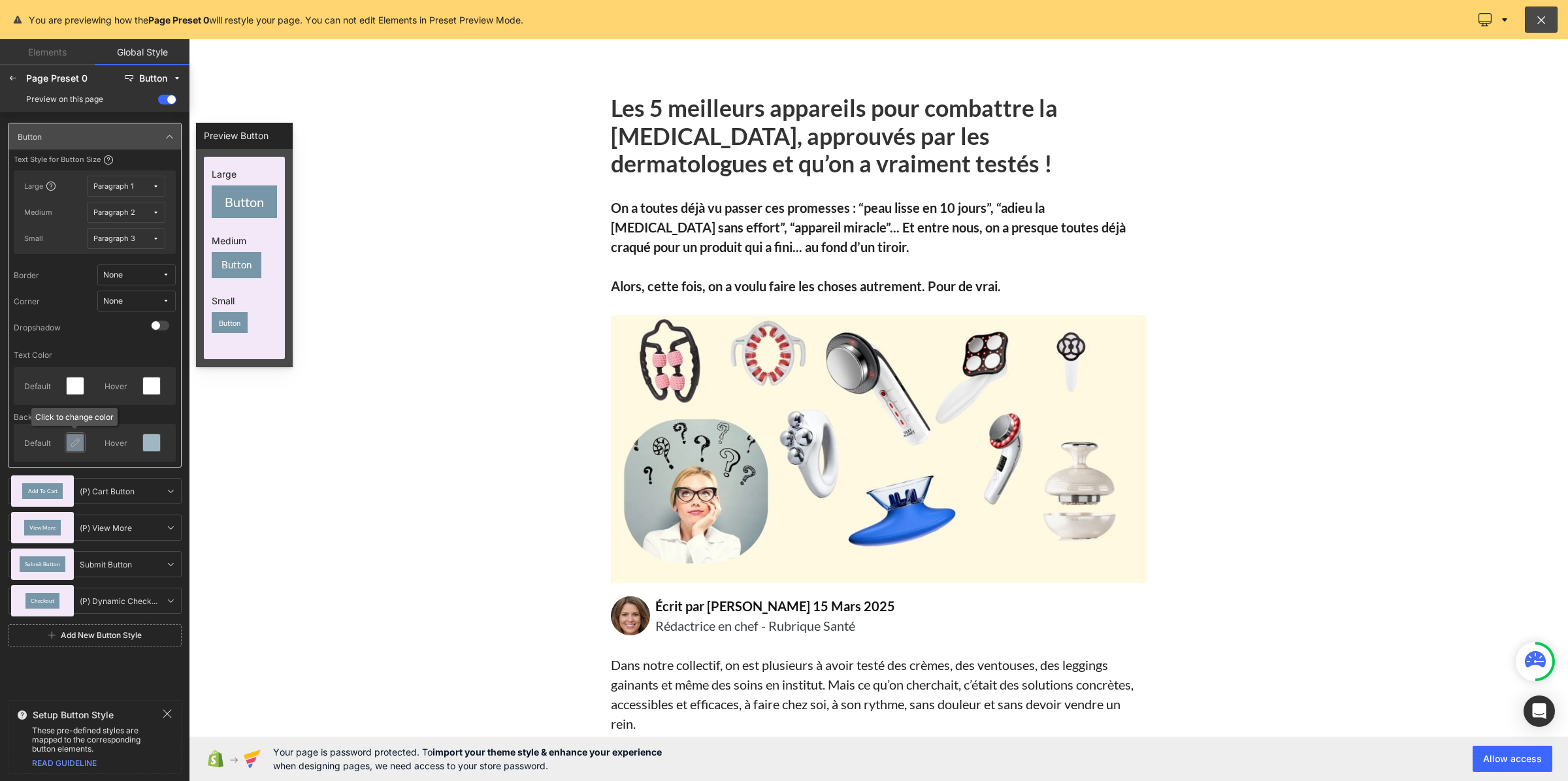
click at [82, 441] on div at bounding box center [75, 443] width 17 height 17
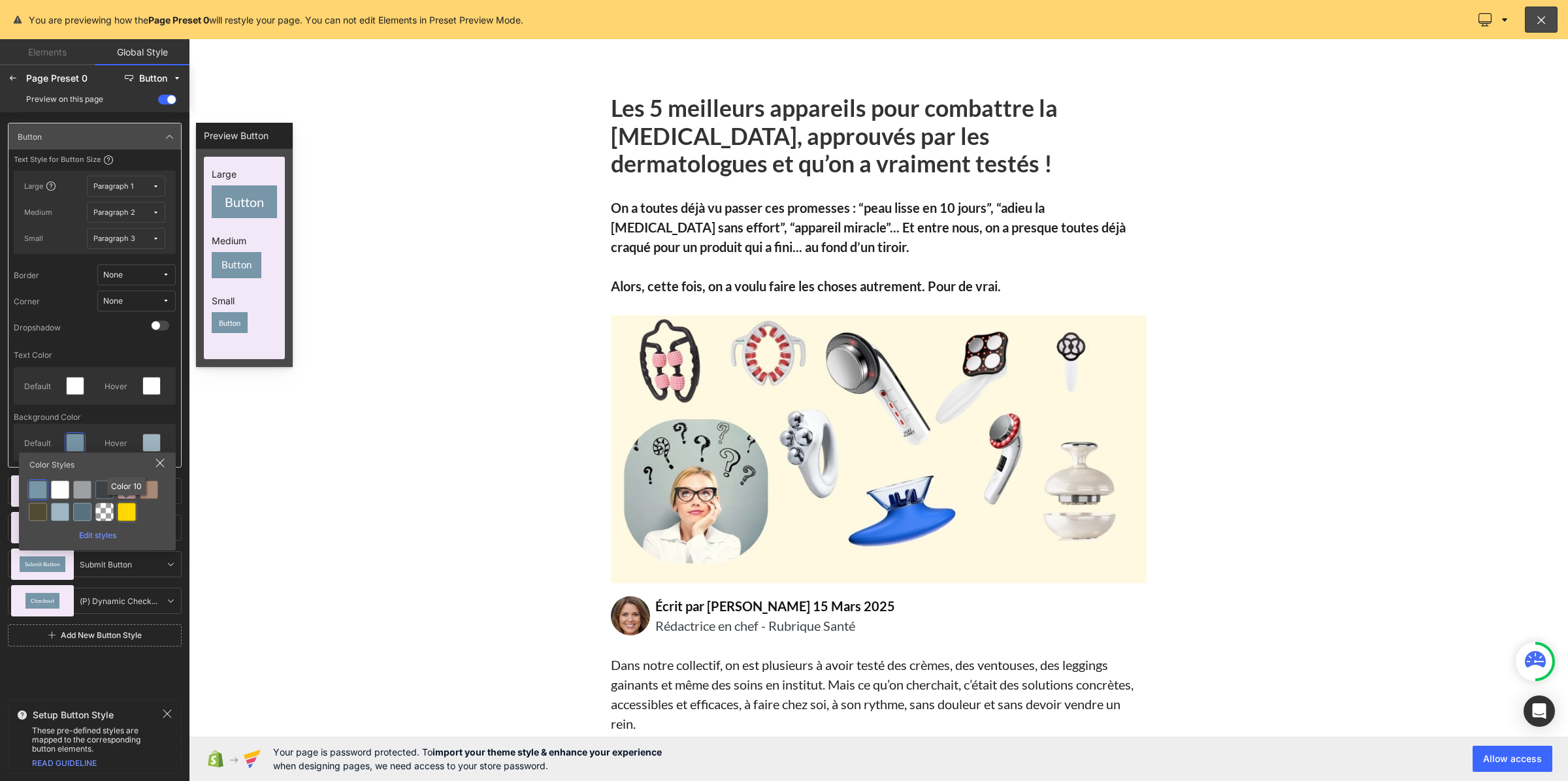
click at [124, 512] on div at bounding box center [127, 512] width 18 height 18
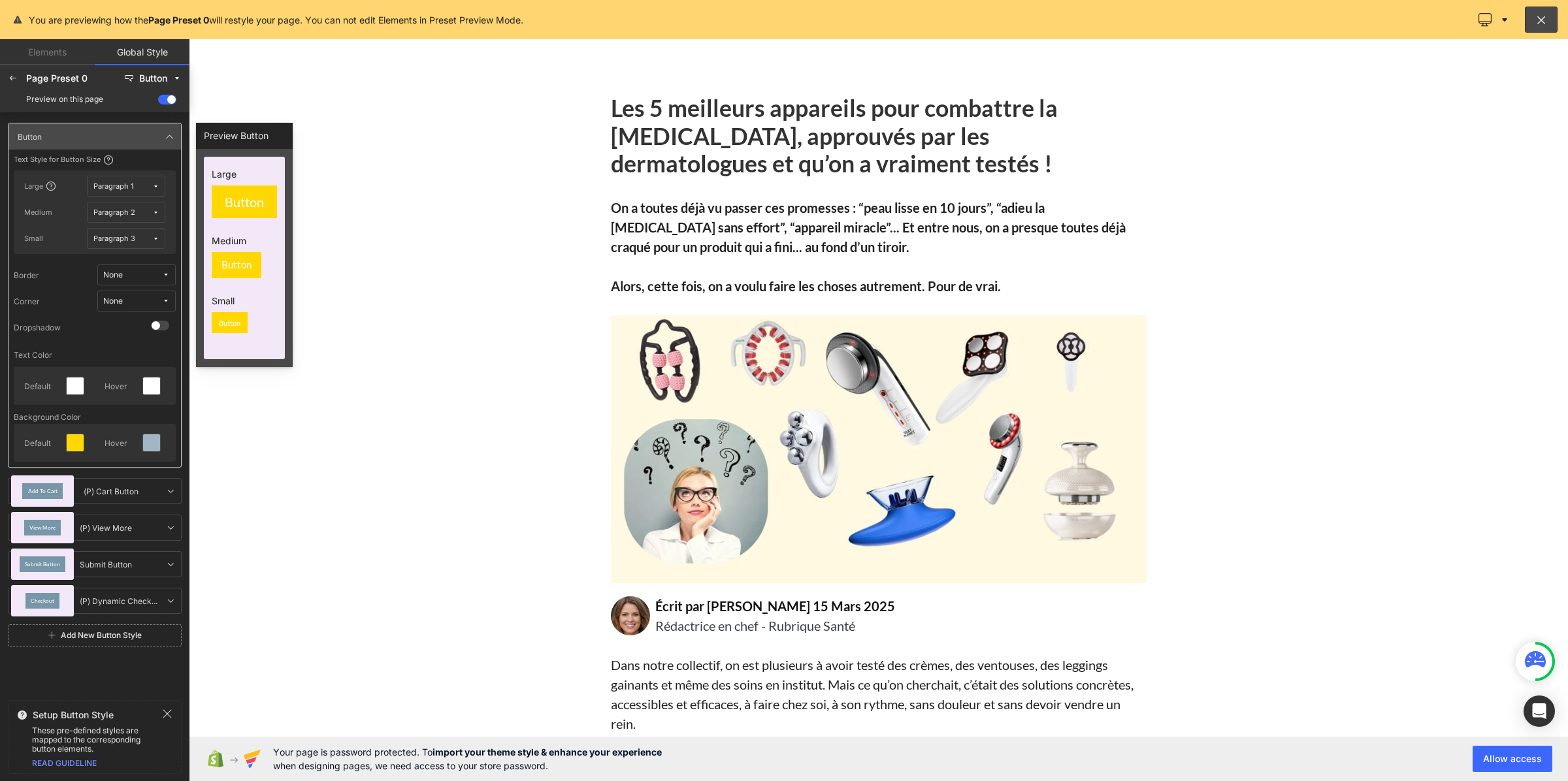
click at [146, 387] on div at bounding box center [152, 386] width 31 height 27
click at [151, 385] on icon at bounding box center [152, 386] width 11 height 11
click at [128, 456] on div at bounding box center [127, 456] width 18 height 18
click at [17, 82] on icon at bounding box center [12, 78] width 11 height 11
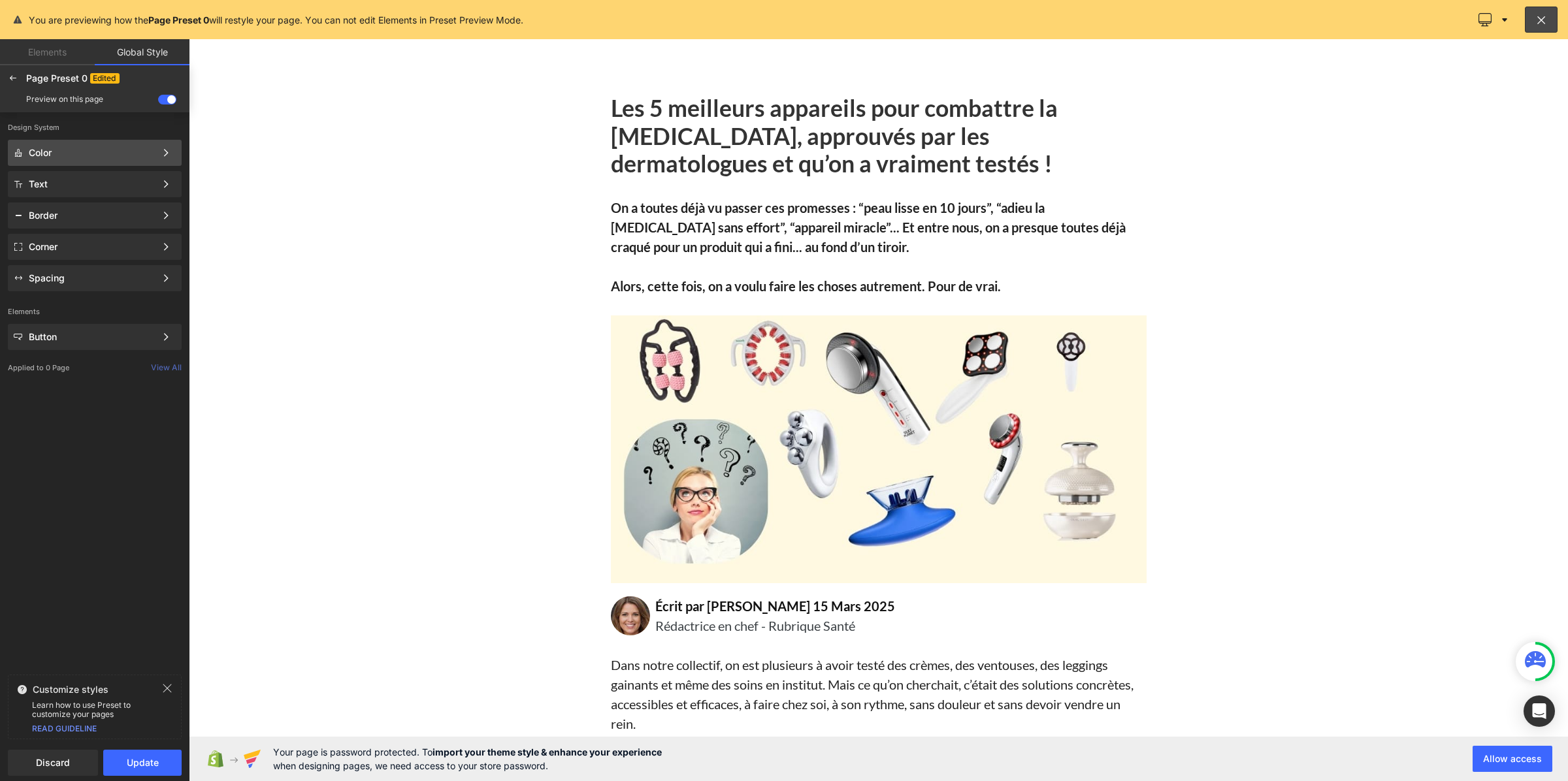
click at [60, 171] on div "Color Color Style Define a color palette and apply it to your pages 1 of 3 Next" at bounding box center [94, 185] width 174 height 27
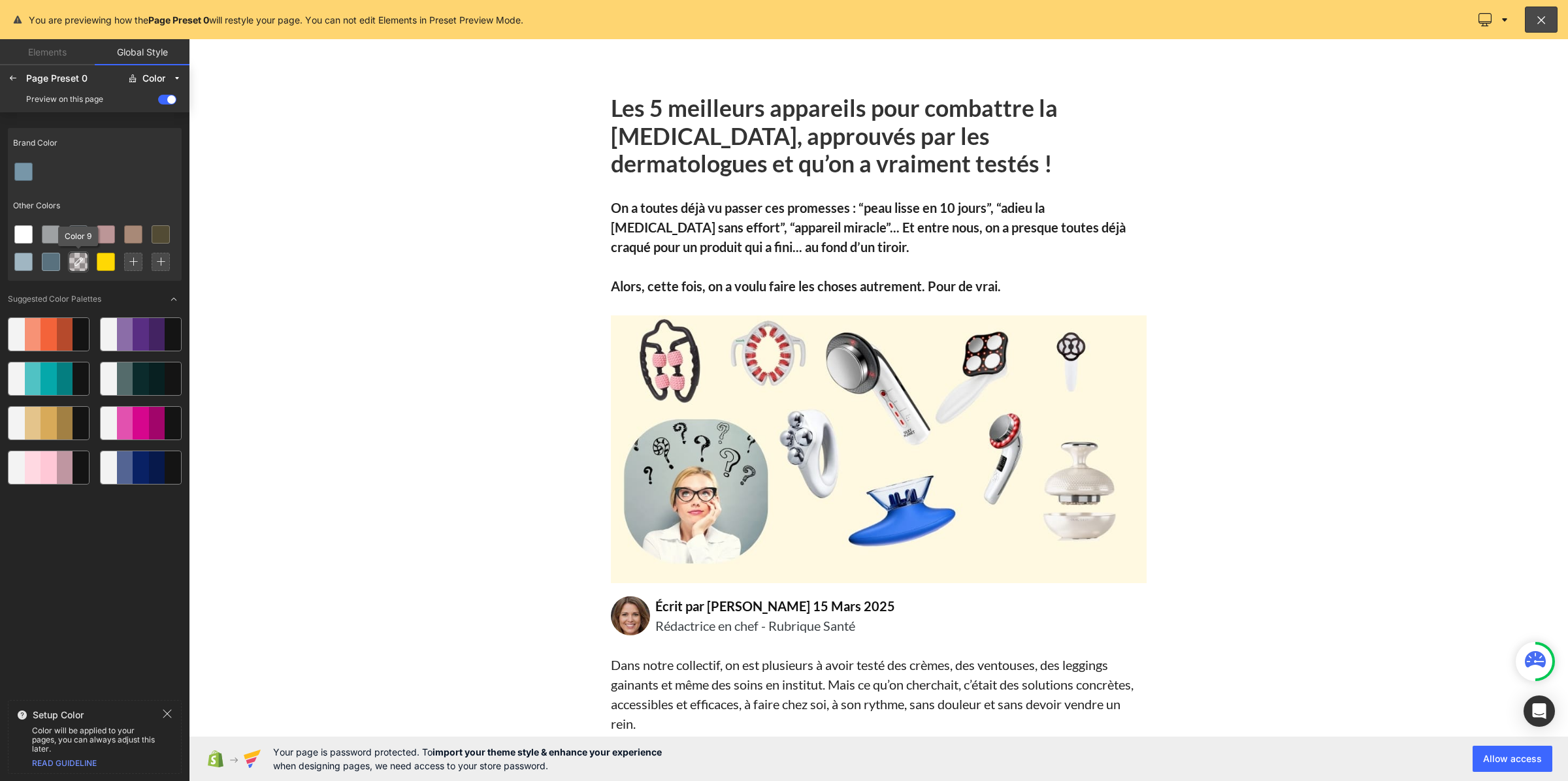
click at [75, 268] on div at bounding box center [78, 262] width 17 height 17
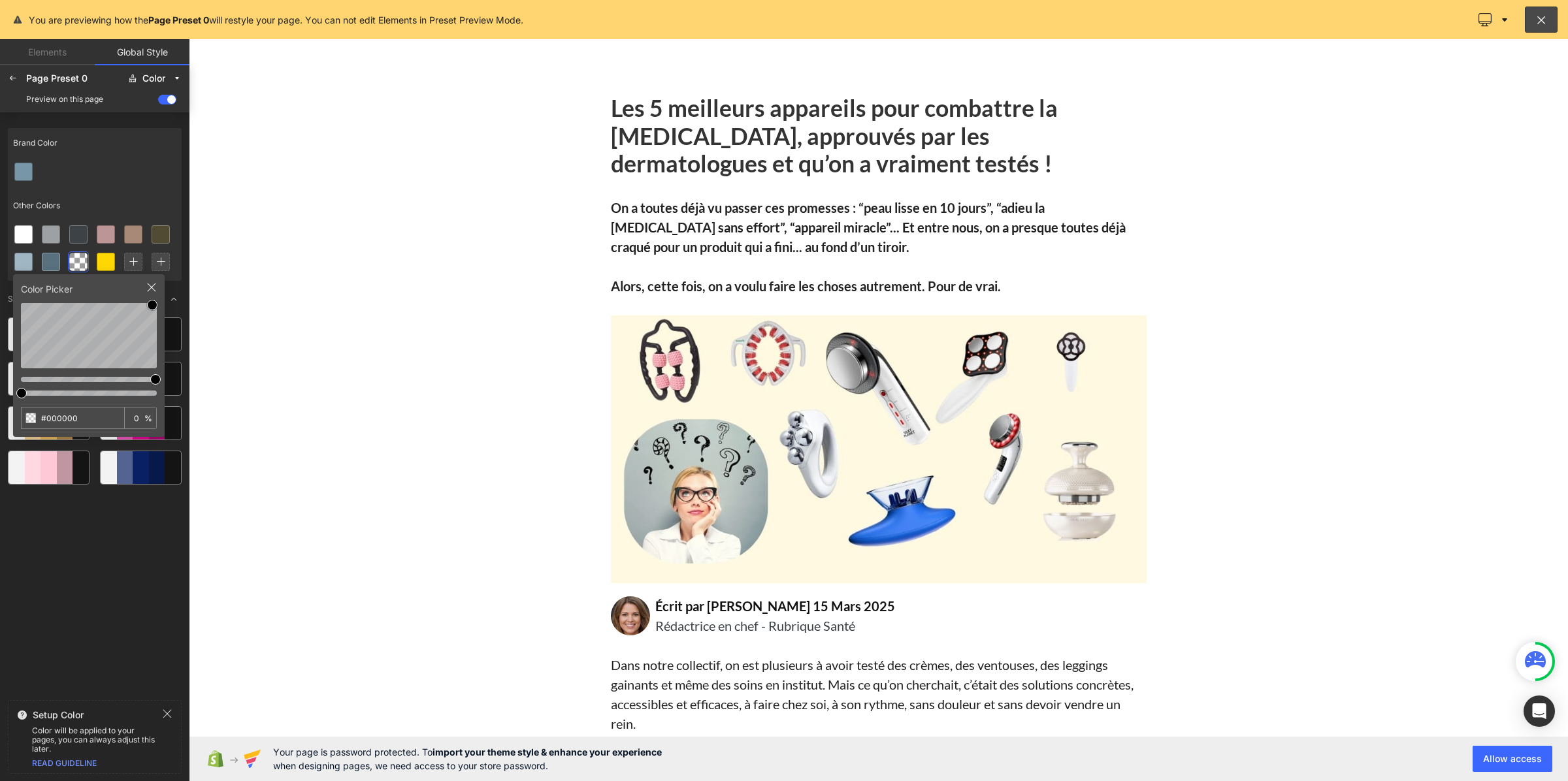
click at [188, 302] on div "Brand Color Other Colors Color Picker #000000 0 % Suggested Color Palettes Setu…" at bounding box center [94, 446] width 190 height 667
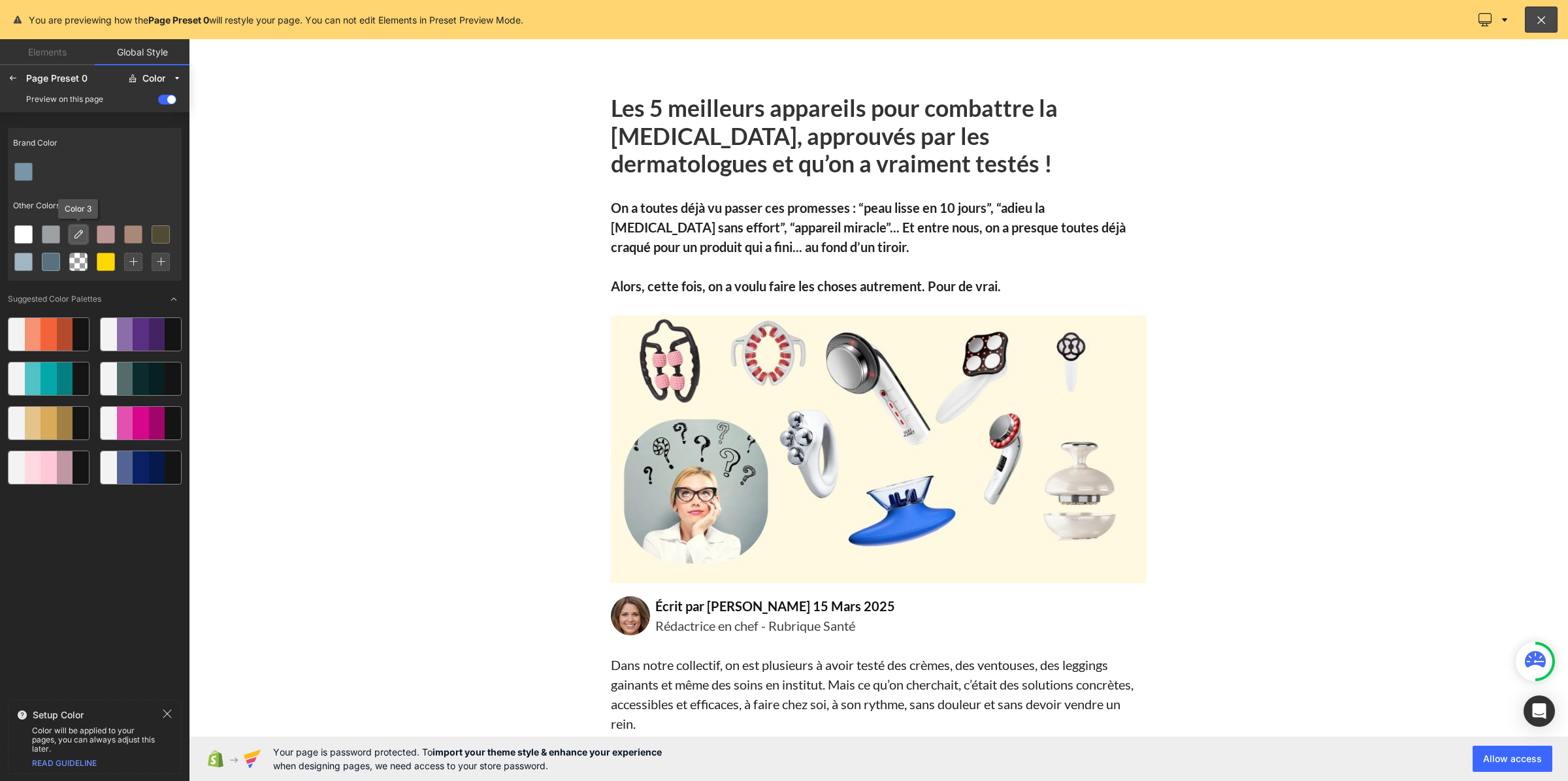
click at [82, 239] on icon at bounding box center [78, 234] width 11 height 11
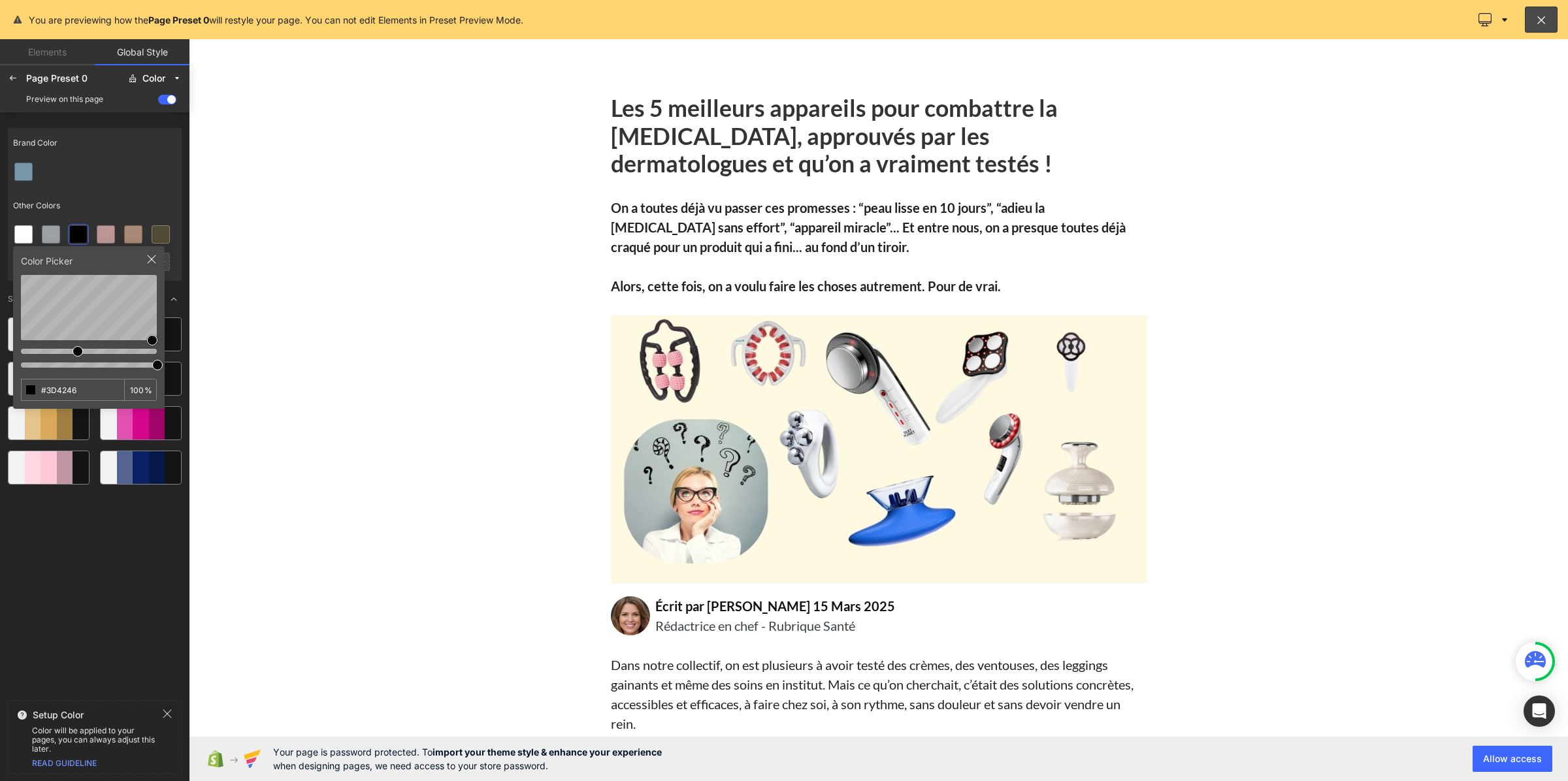
click at [162, 339] on div "Color Picker #3D4246 100 %" at bounding box center [89, 327] width 152 height 162
click at [128, 145] on div "Brand Color" at bounding box center [94, 143] width 174 height 30
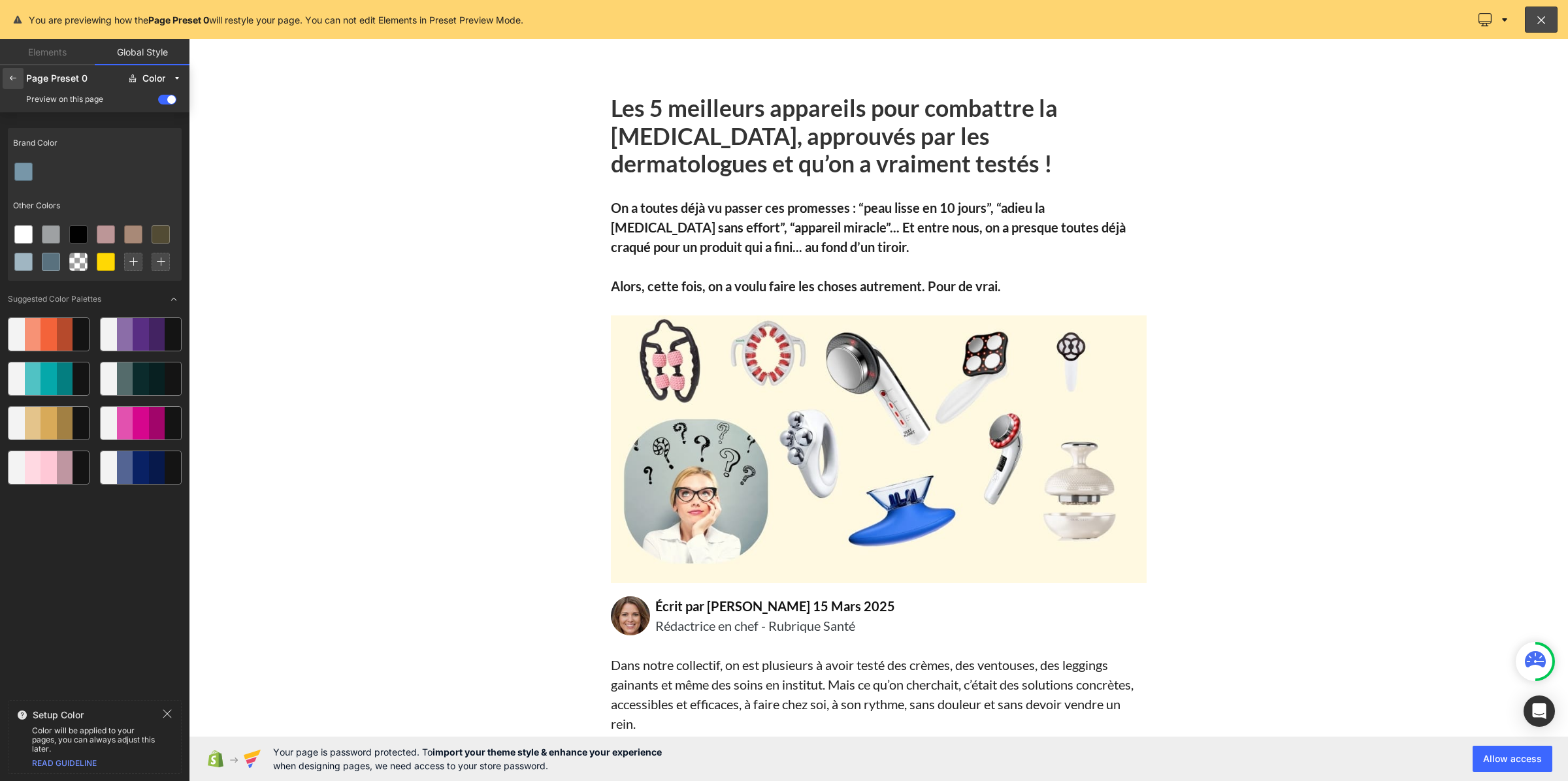
click at [17, 82] on icon at bounding box center [12, 78] width 11 height 11
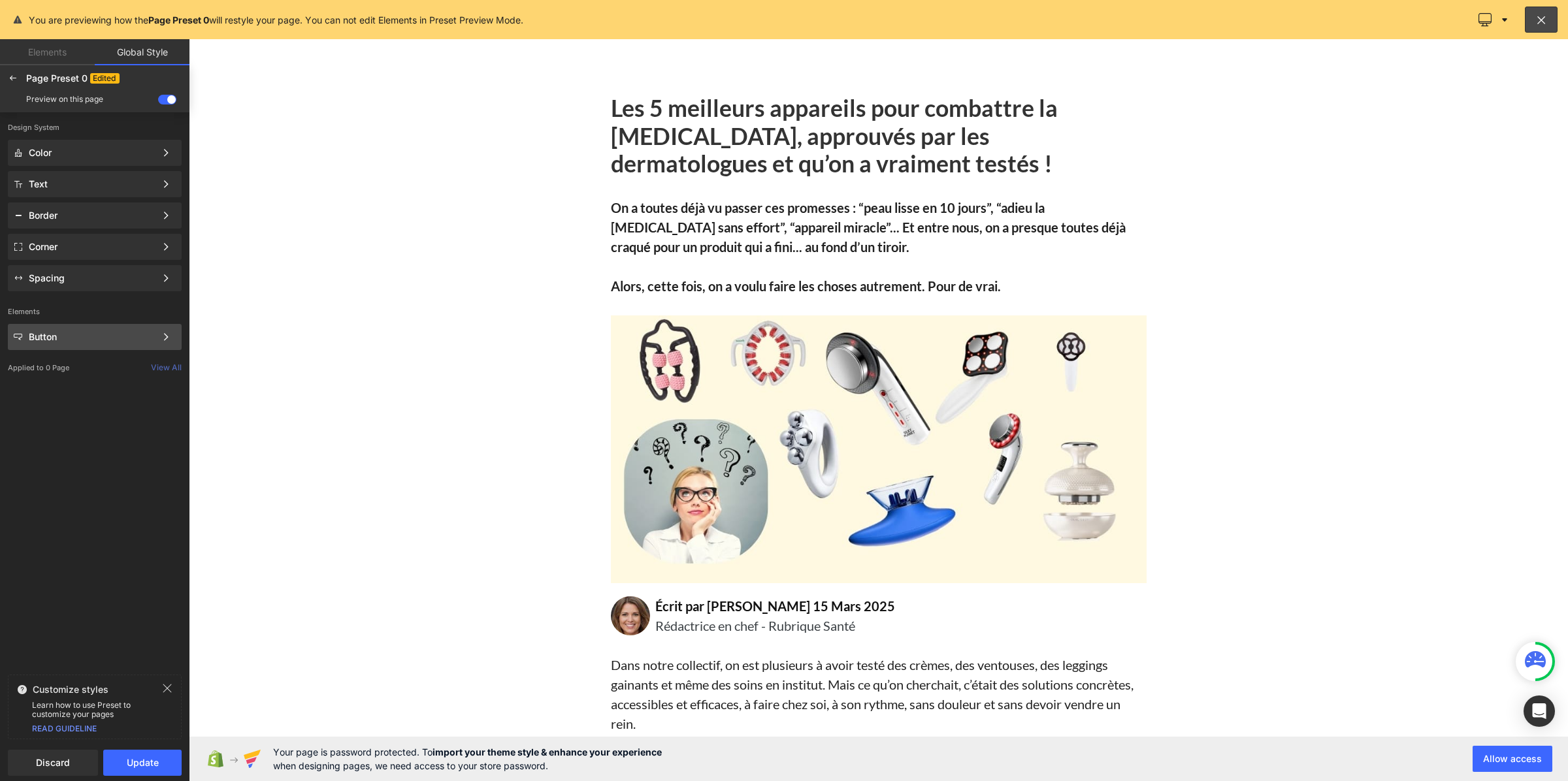
click at [45, 332] on div "Button" at bounding box center [92, 337] width 127 height 11
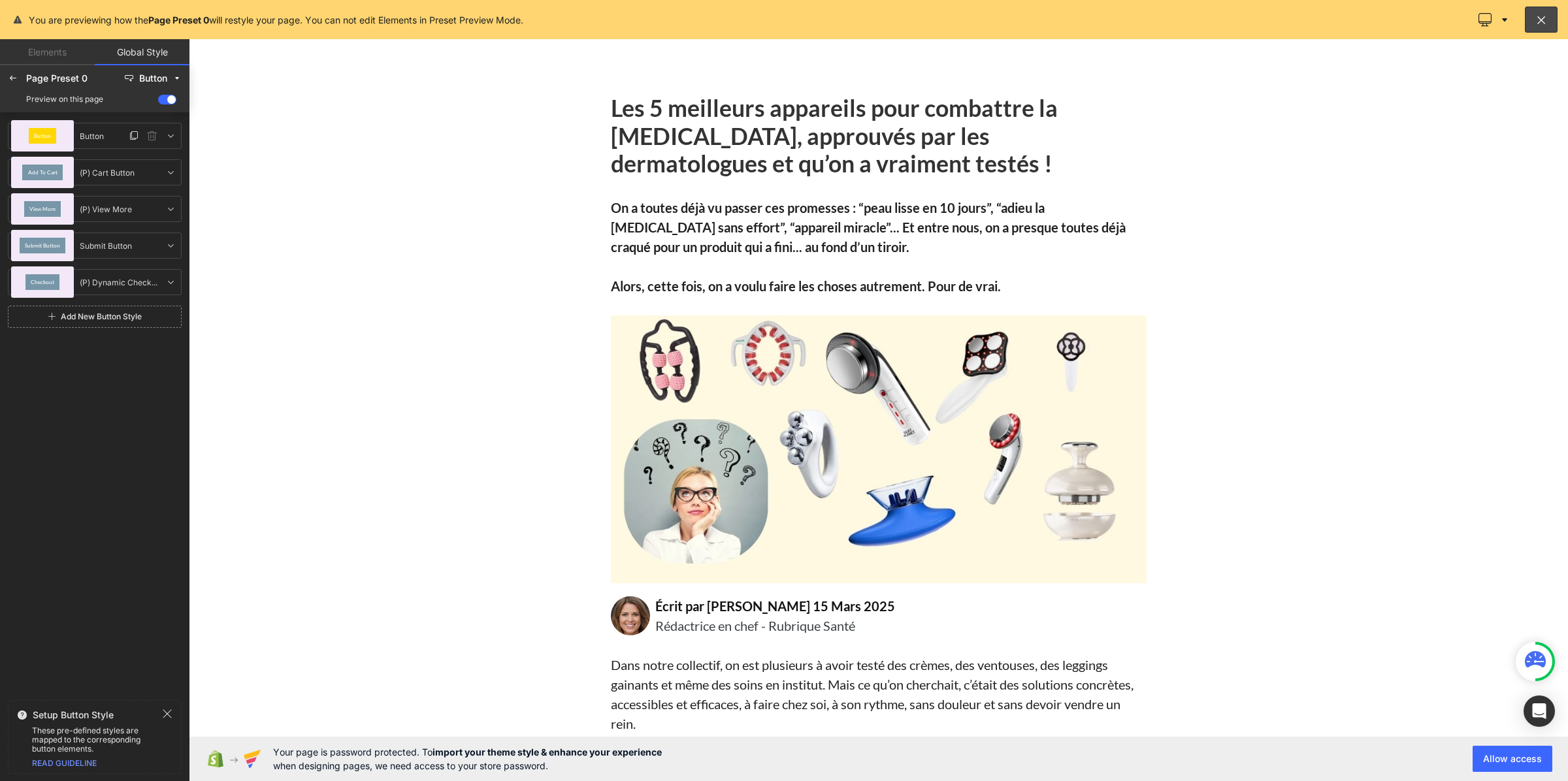
click at [57, 137] on div "Button" at bounding box center [42, 136] width 63 height 31
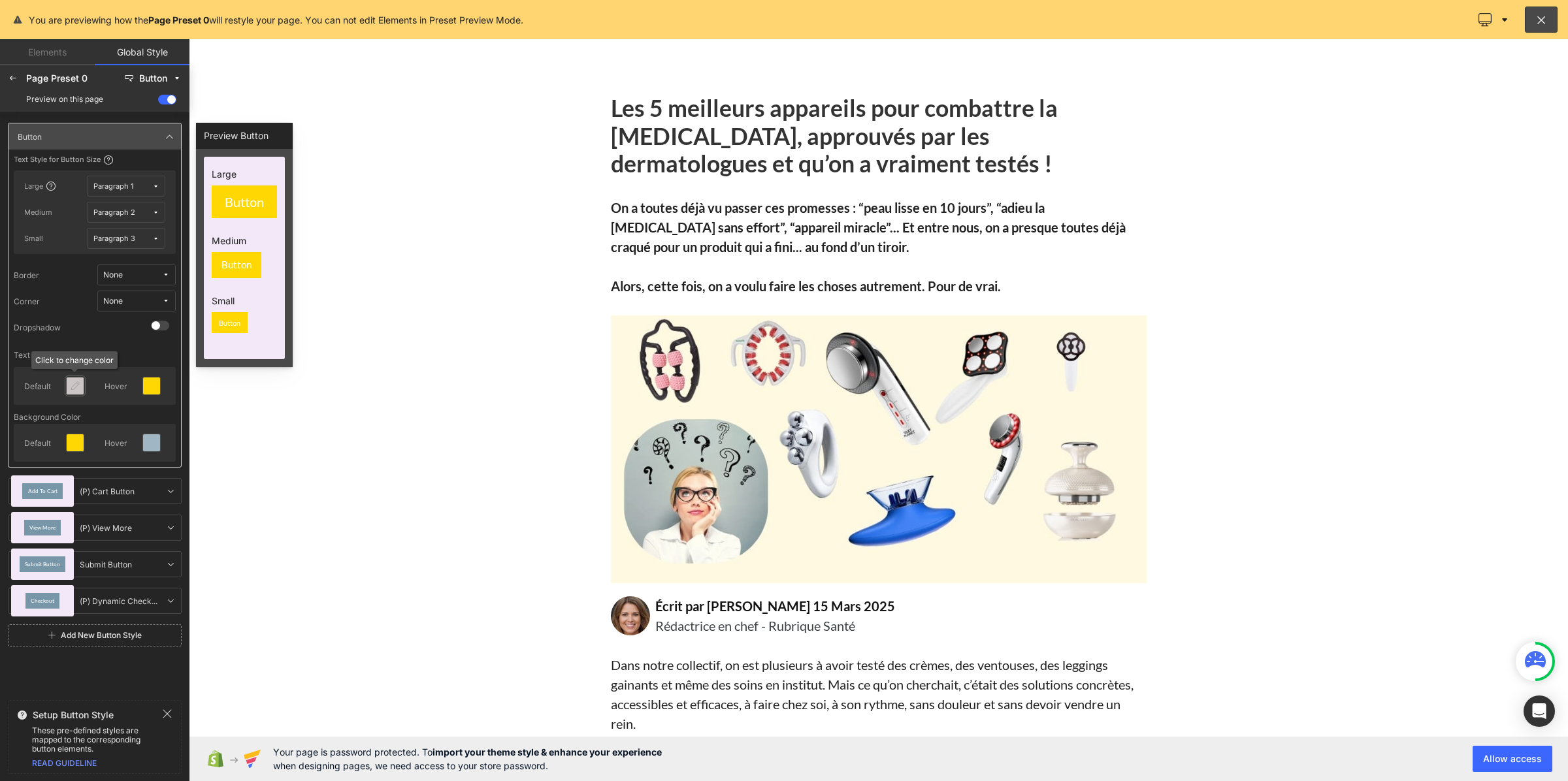
click at [76, 381] on icon at bounding box center [75, 386] width 11 height 11
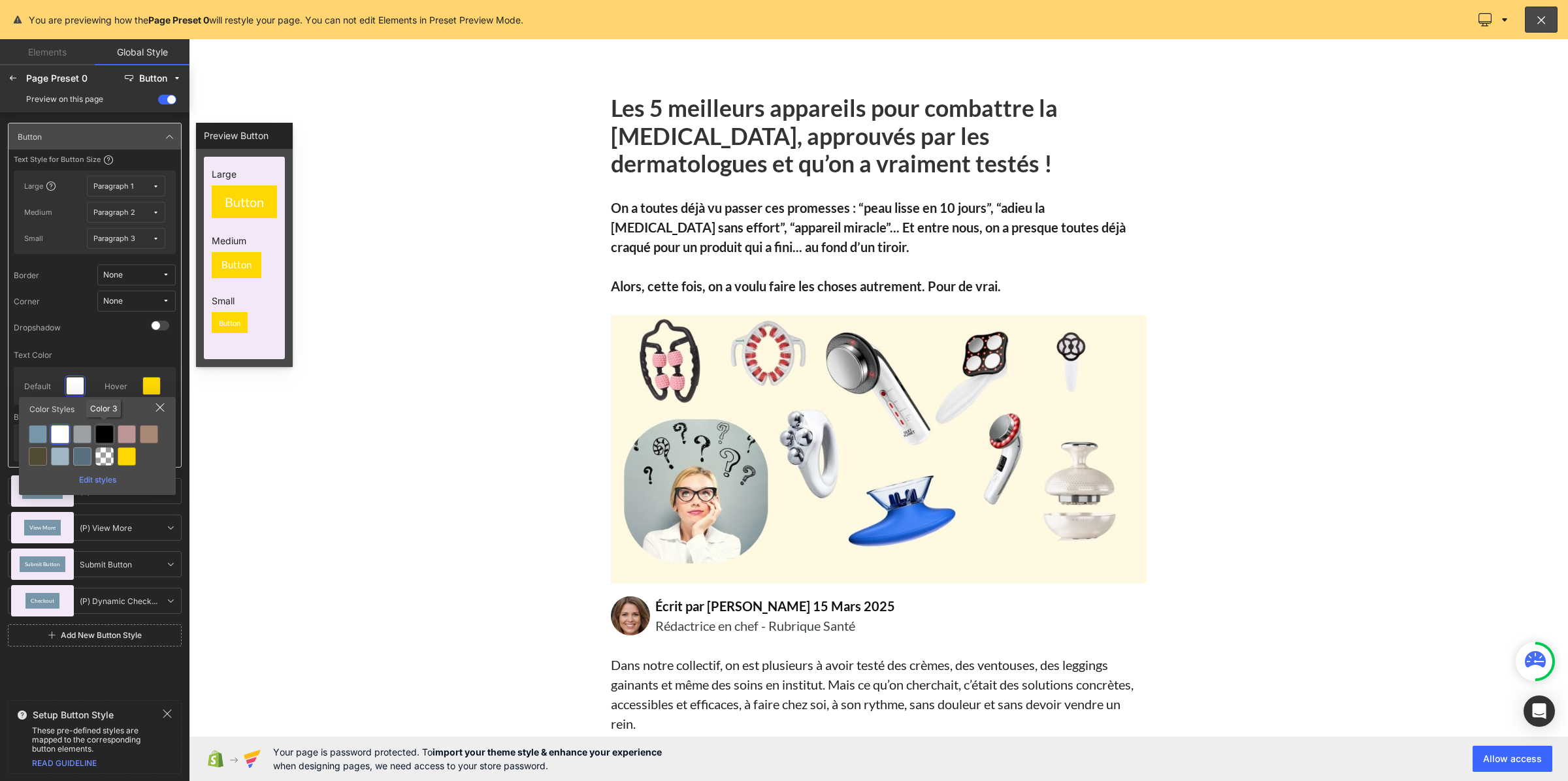
click at [104, 432] on div at bounding box center [104, 435] width 18 height 18
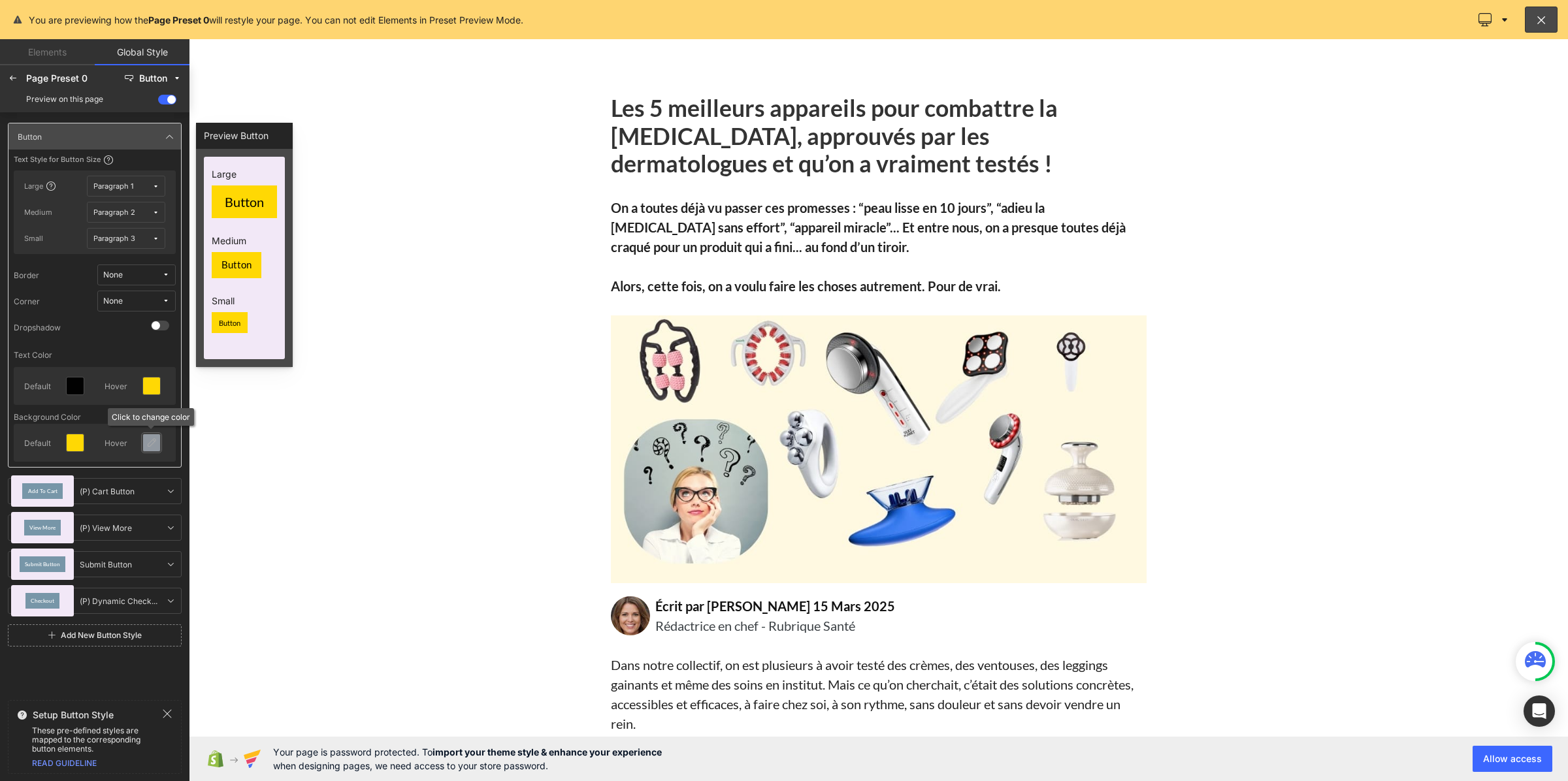
click at [144, 445] on div at bounding box center [152, 443] width 17 height 17
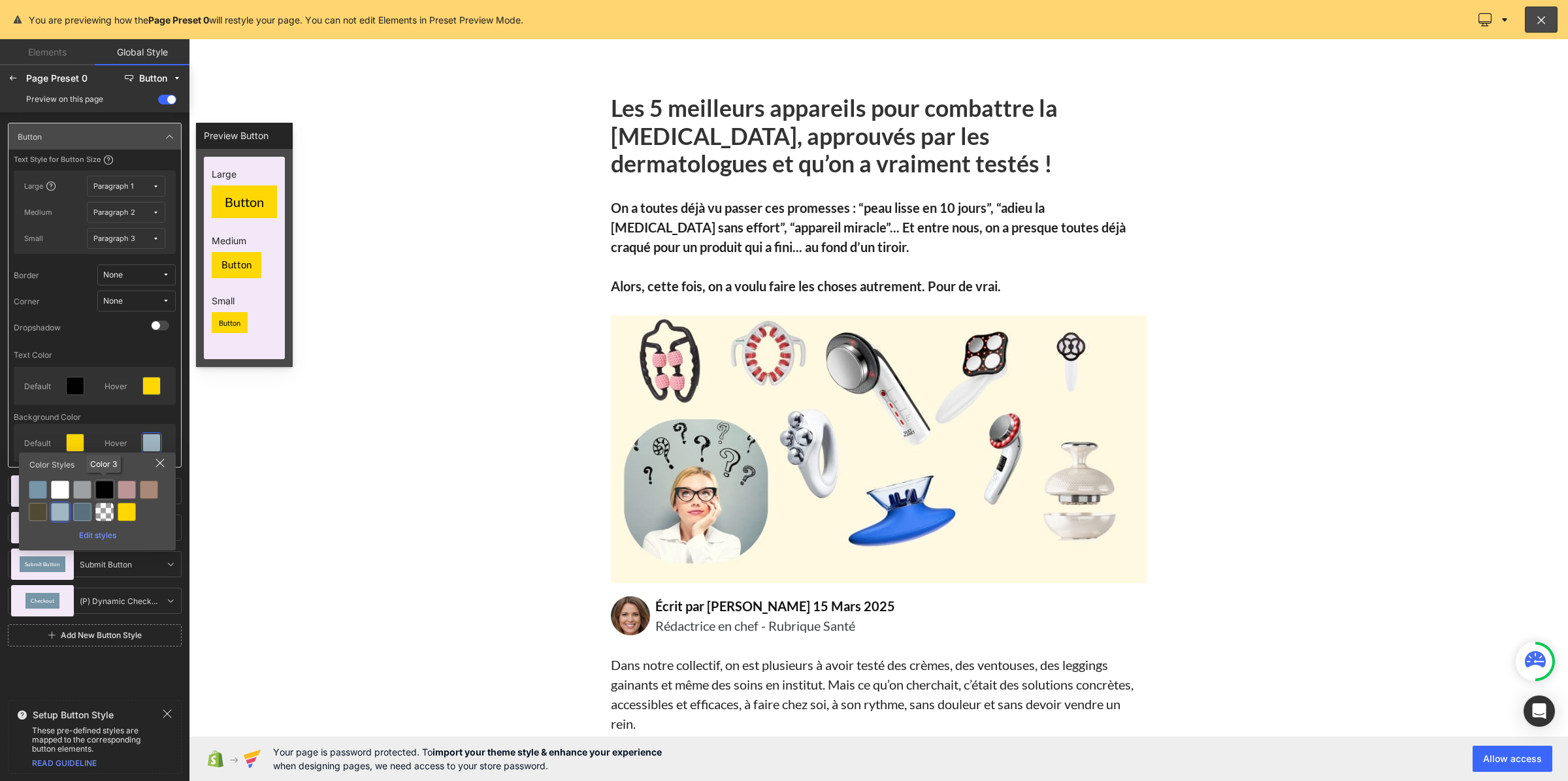
click at [103, 490] on div at bounding box center [104, 490] width 18 height 18
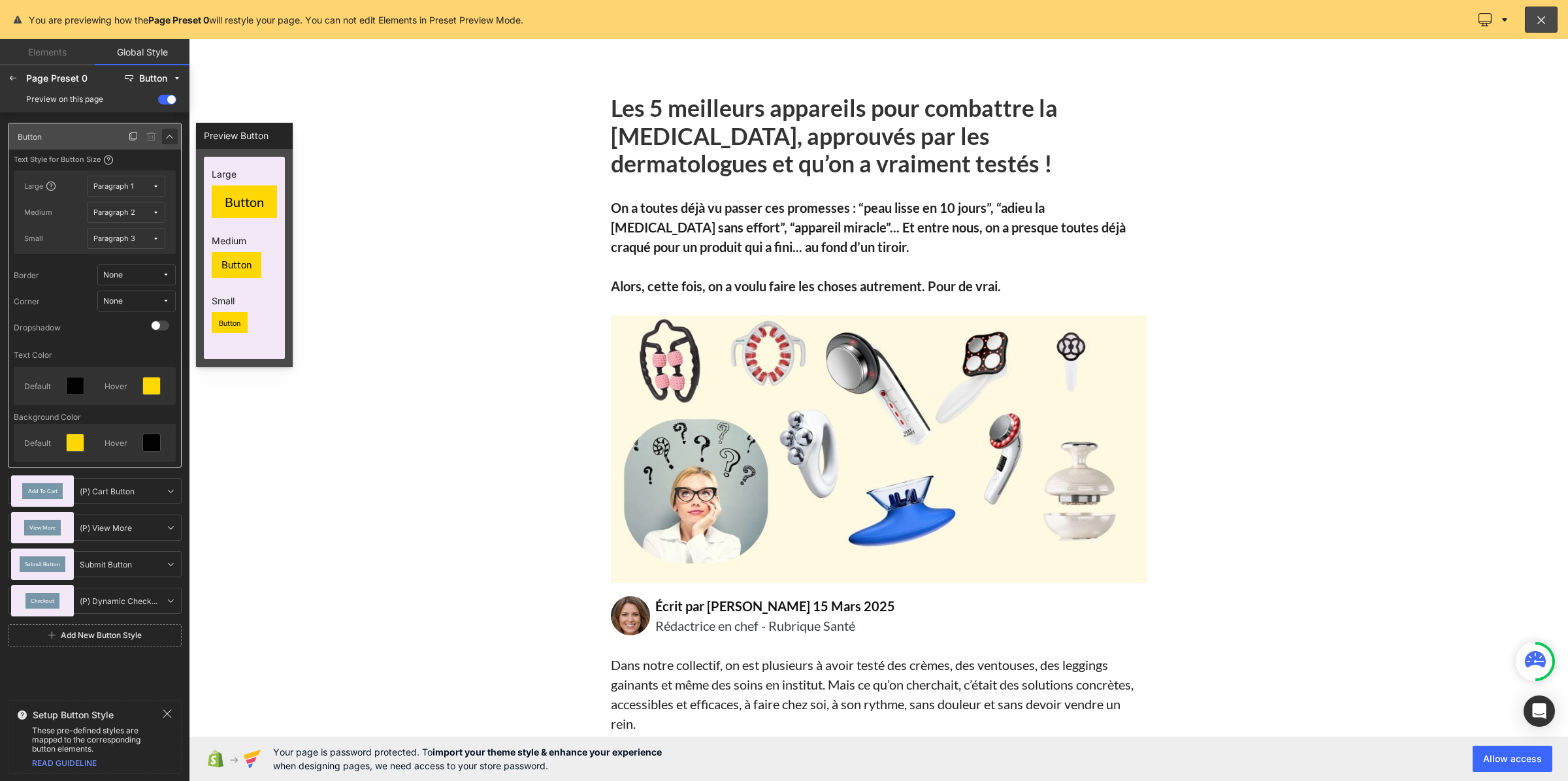
click at [162, 137] on link at bounding box center [170, 136] width 16 height 16
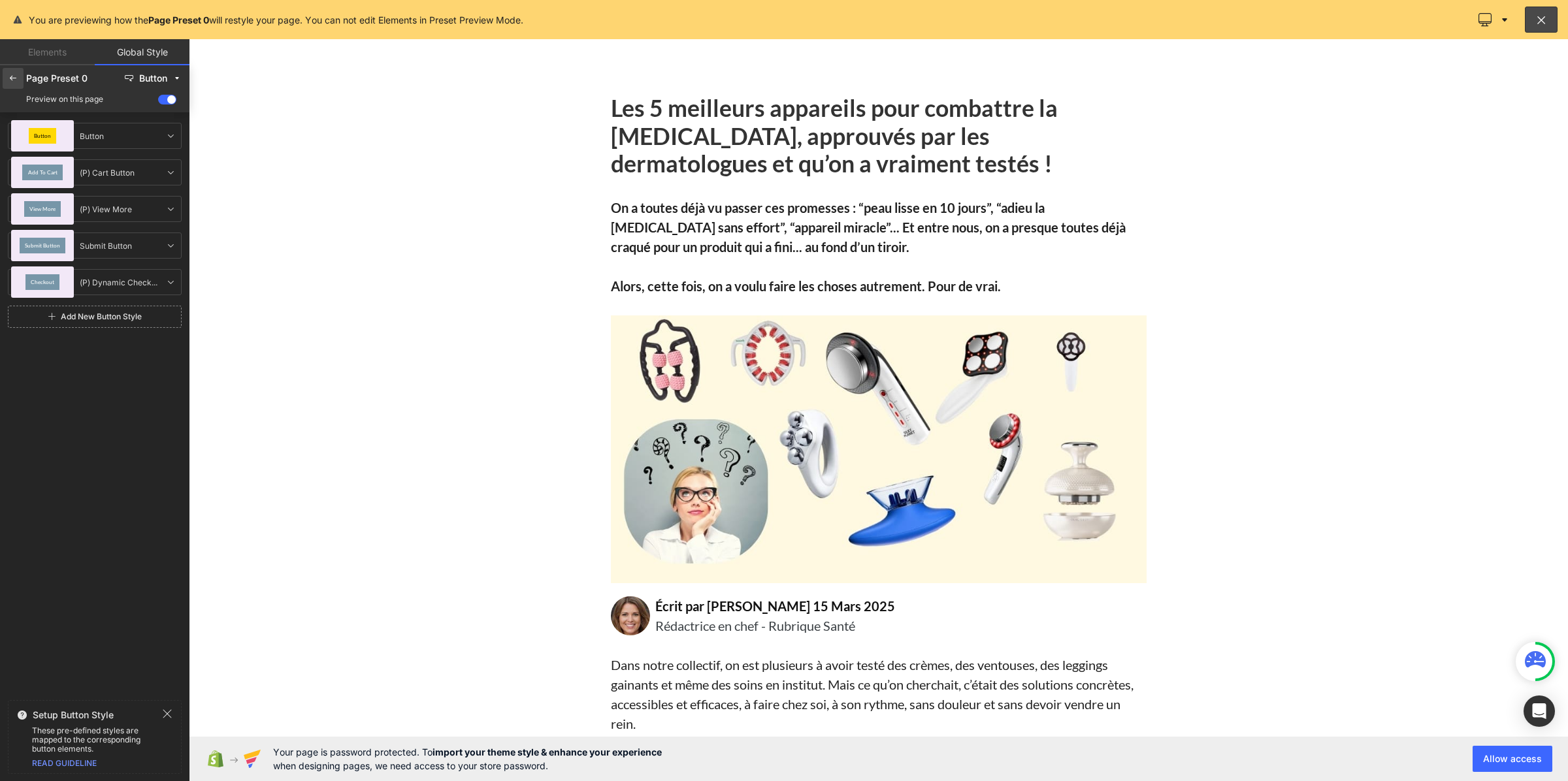
click at [14, 77] on icon at bounding box center [12, 78] width 11 height 11
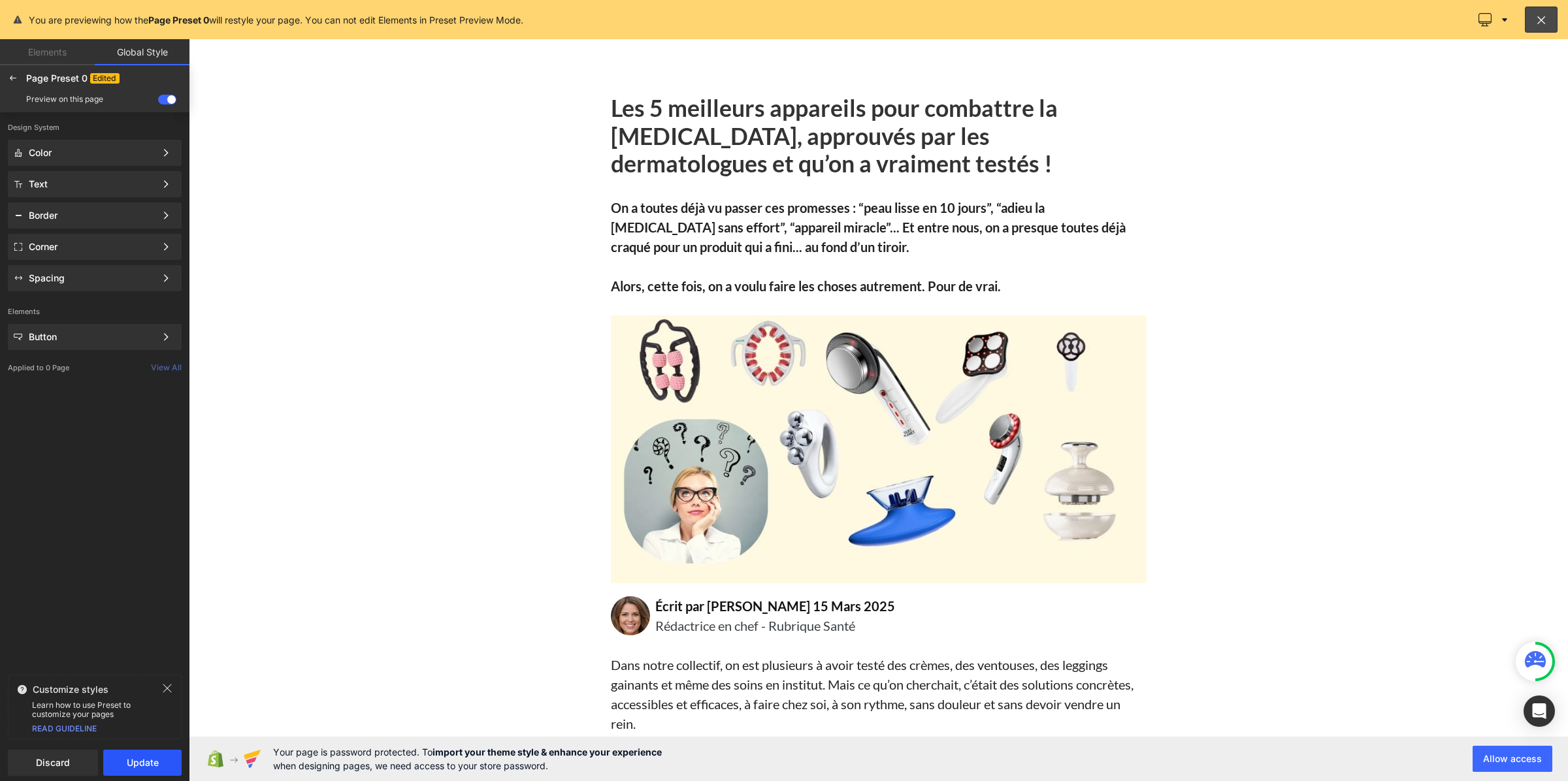
click at [135, 763] on button "Update" at bounding box center [142, 764] width 79 height 27
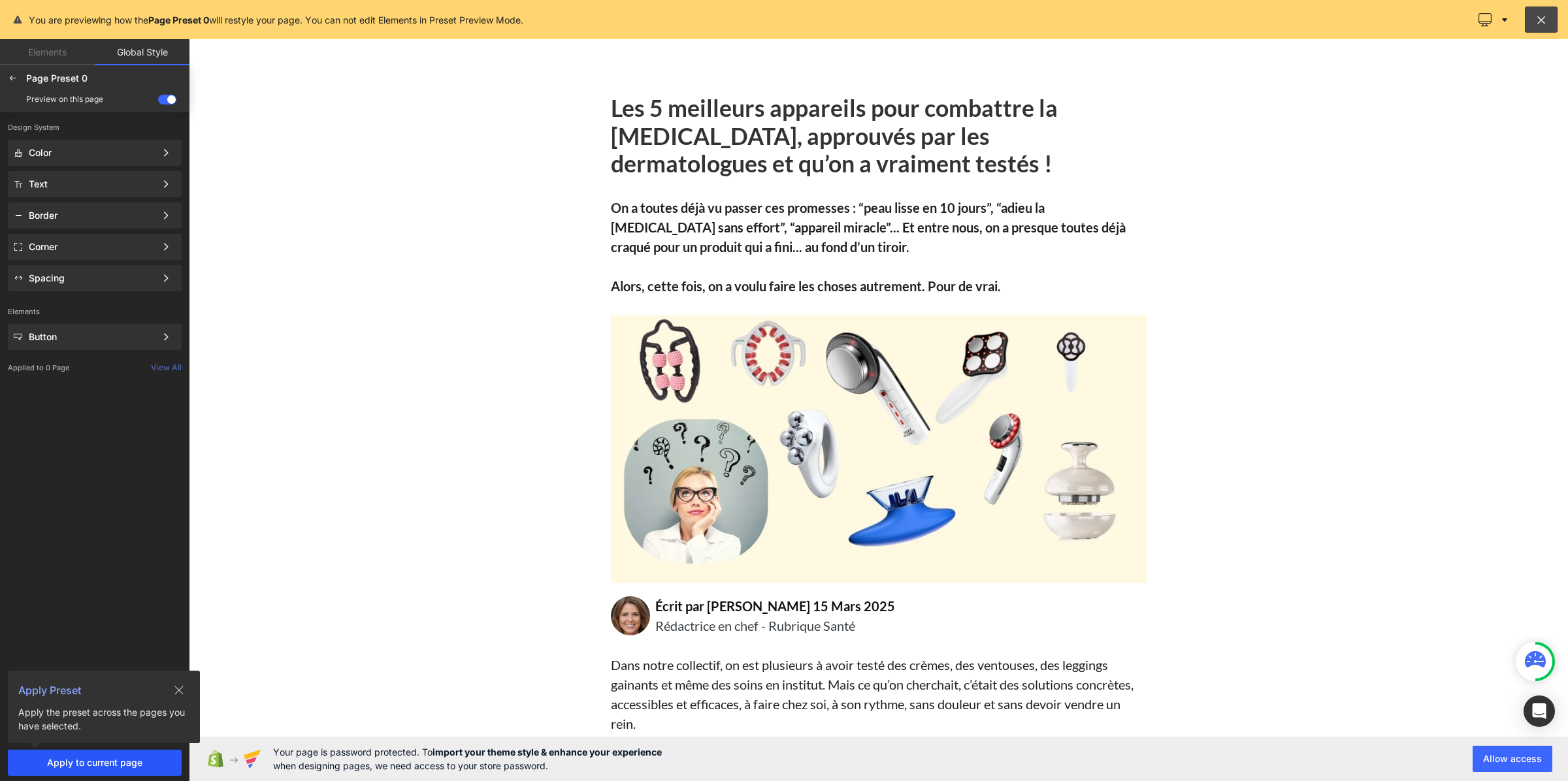
click at [149, 764] on span "Apply to current page" at bounding box center [94, 763] width 158 height 11
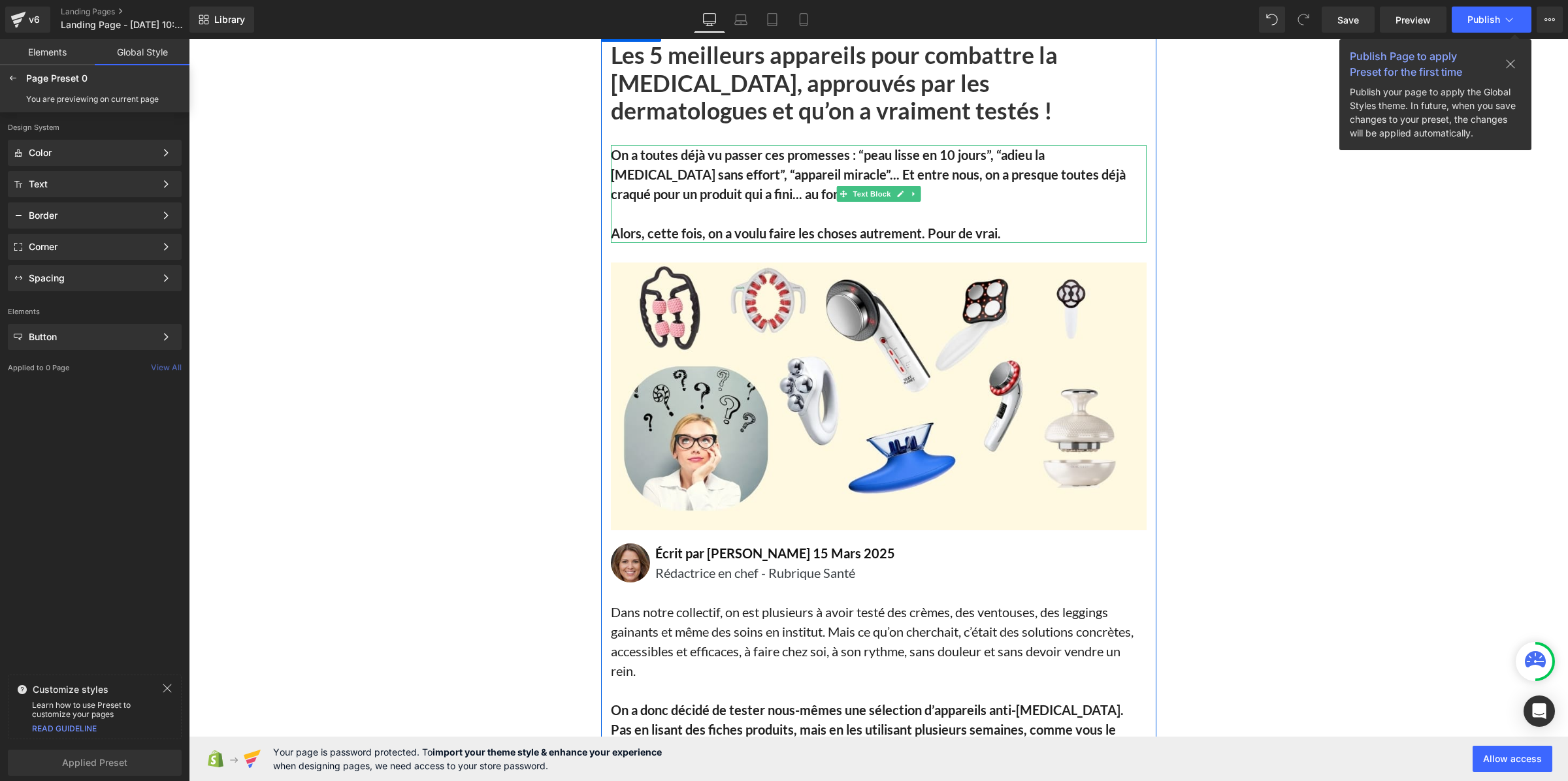
scroll to position [82, 0]
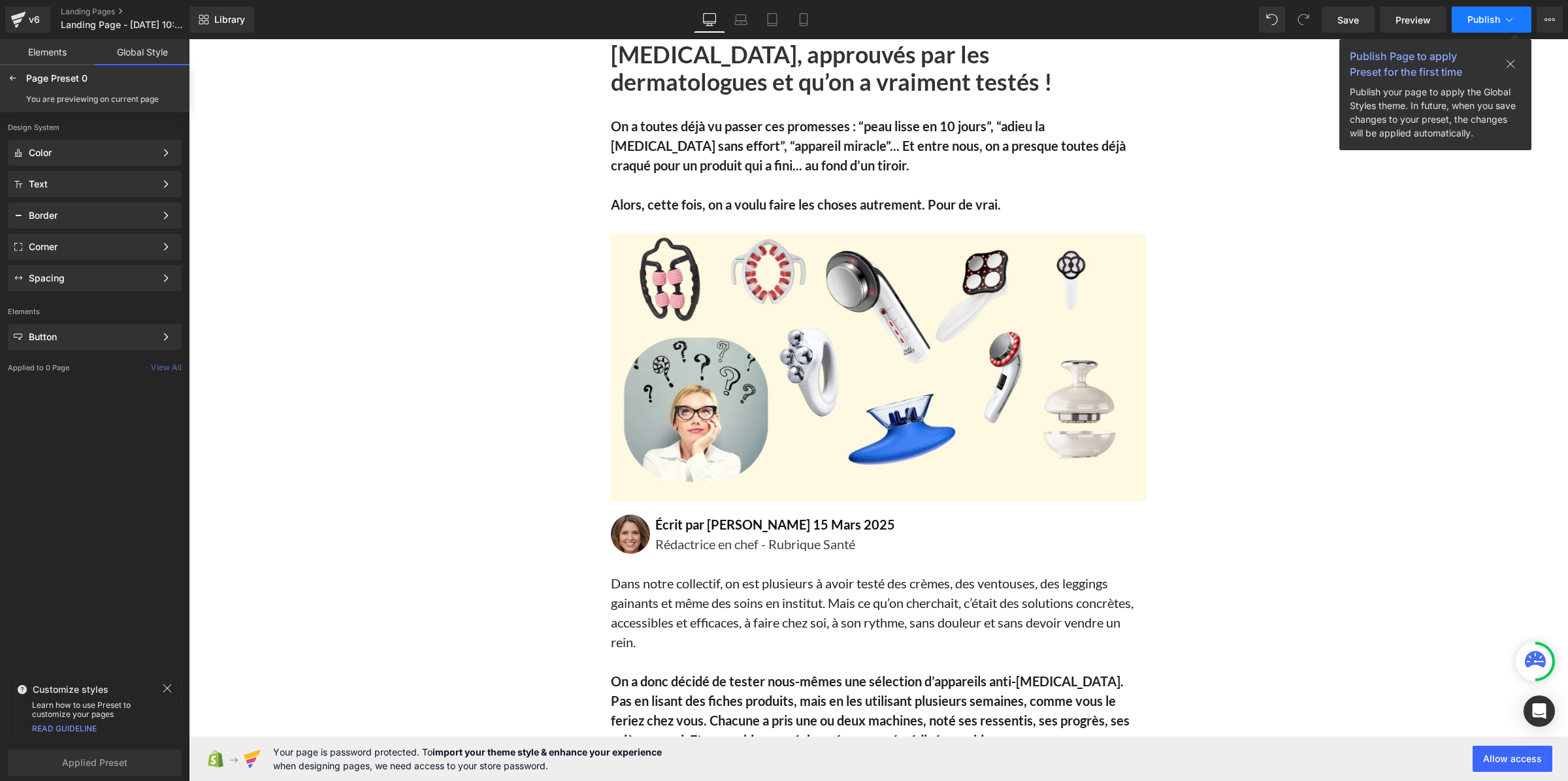
click at [1484, 23] on span "Publish" at bounding box center [1484, 19] width 32 height 11
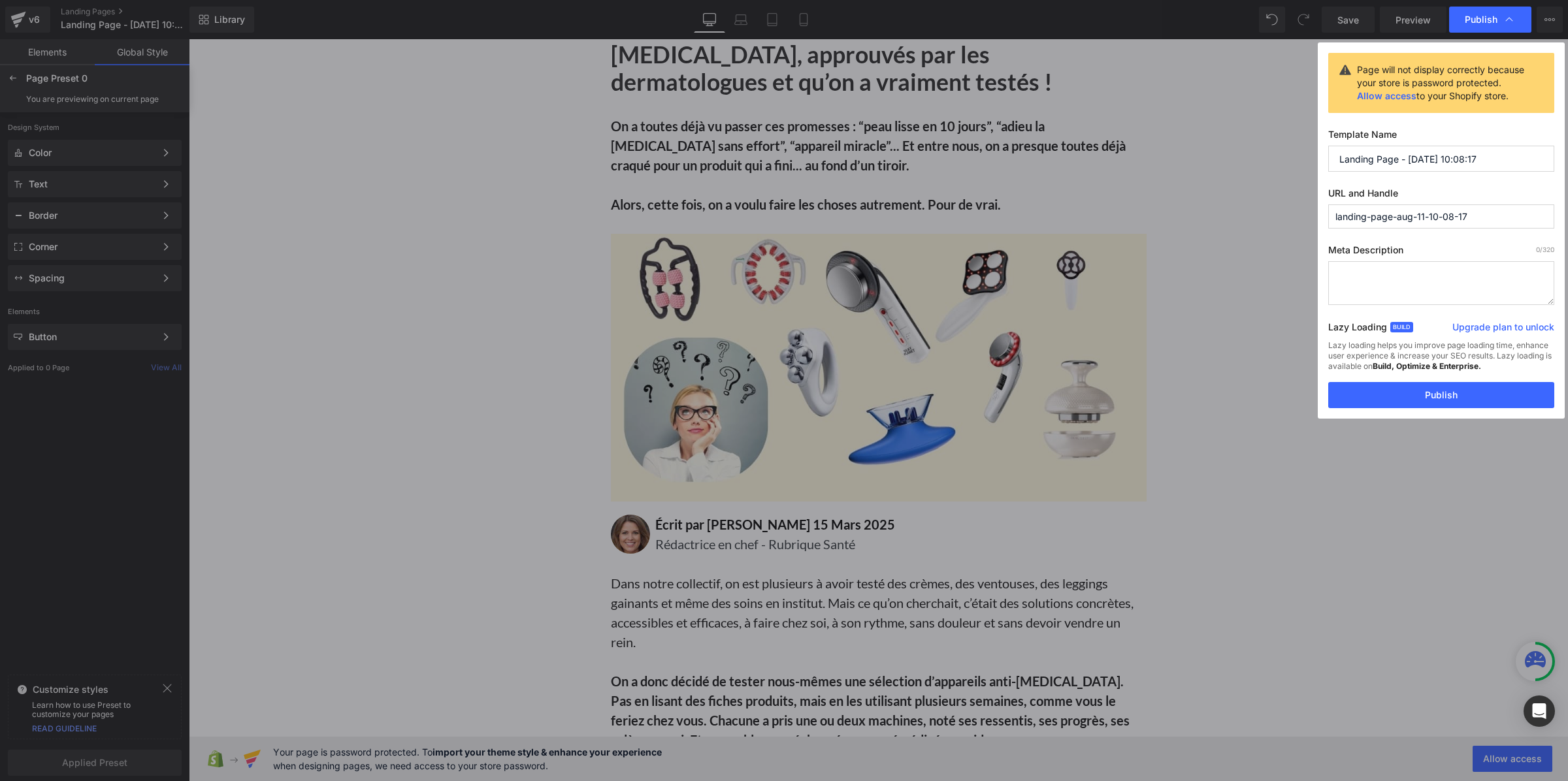
drag, startPoint x: 1498, startPoint y: 147, endPoint x: 1320, endPoint y: 171, distance: 179.6
click at [1320, 171] on div "Page will not display correctly because your store is password protected. Allow…" at bounding box center [1441, 230] width 247 height 376
type input "top 5 vibraskin"
drag, startPoint x: 1492, startPoint y: 219, endPoint x: 1328, endPoint y: 229, distance: 164.3
click at [1317, 227] on div "Publish Page will not display correctly because your store is password protecte…" at bounding box center [784, 390] width 1568 height 781
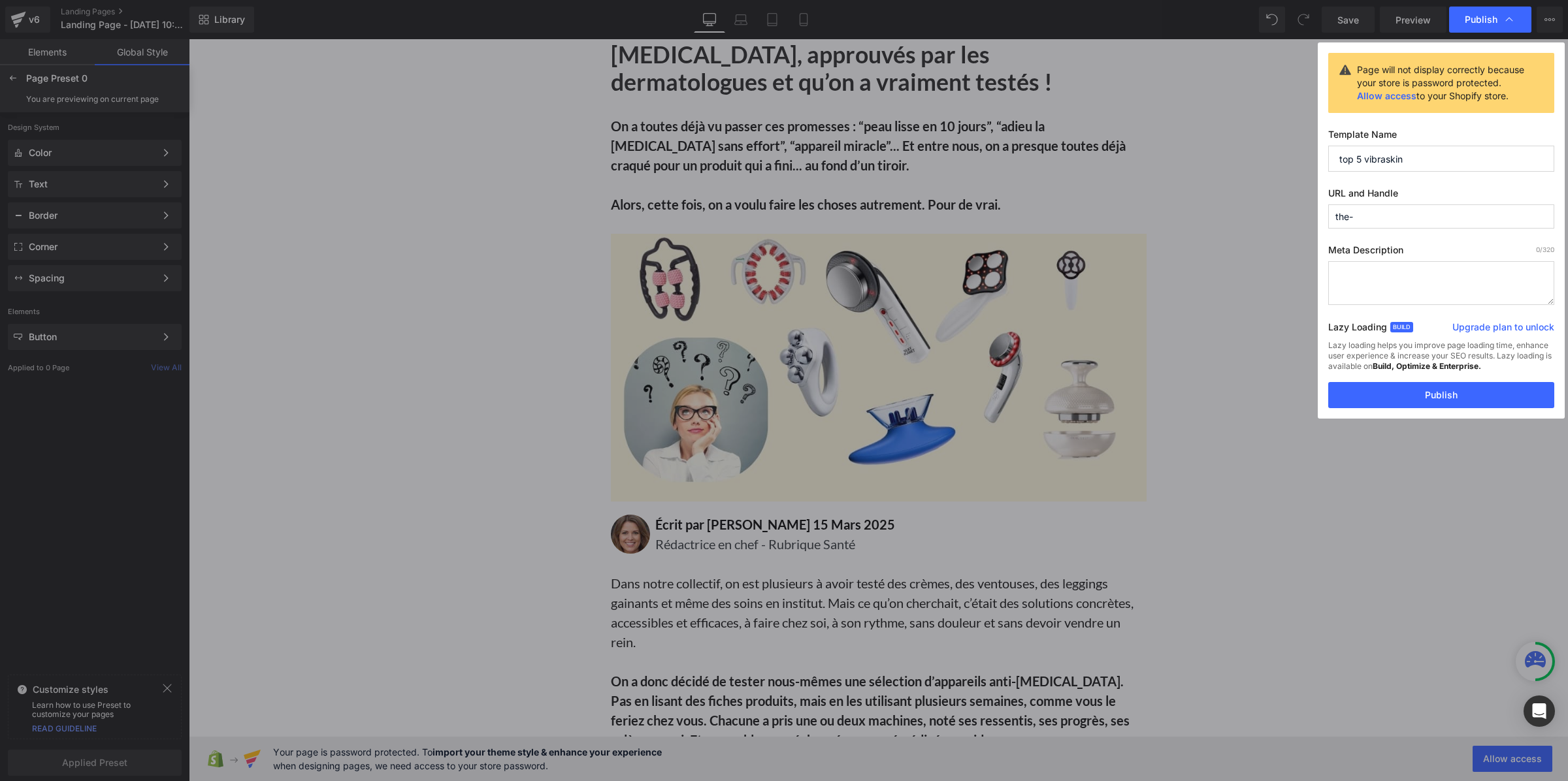
type input "The Devices"
click at [1482, 24] on span "Publish" at bounding box center [1481, 20] width 32 height 12
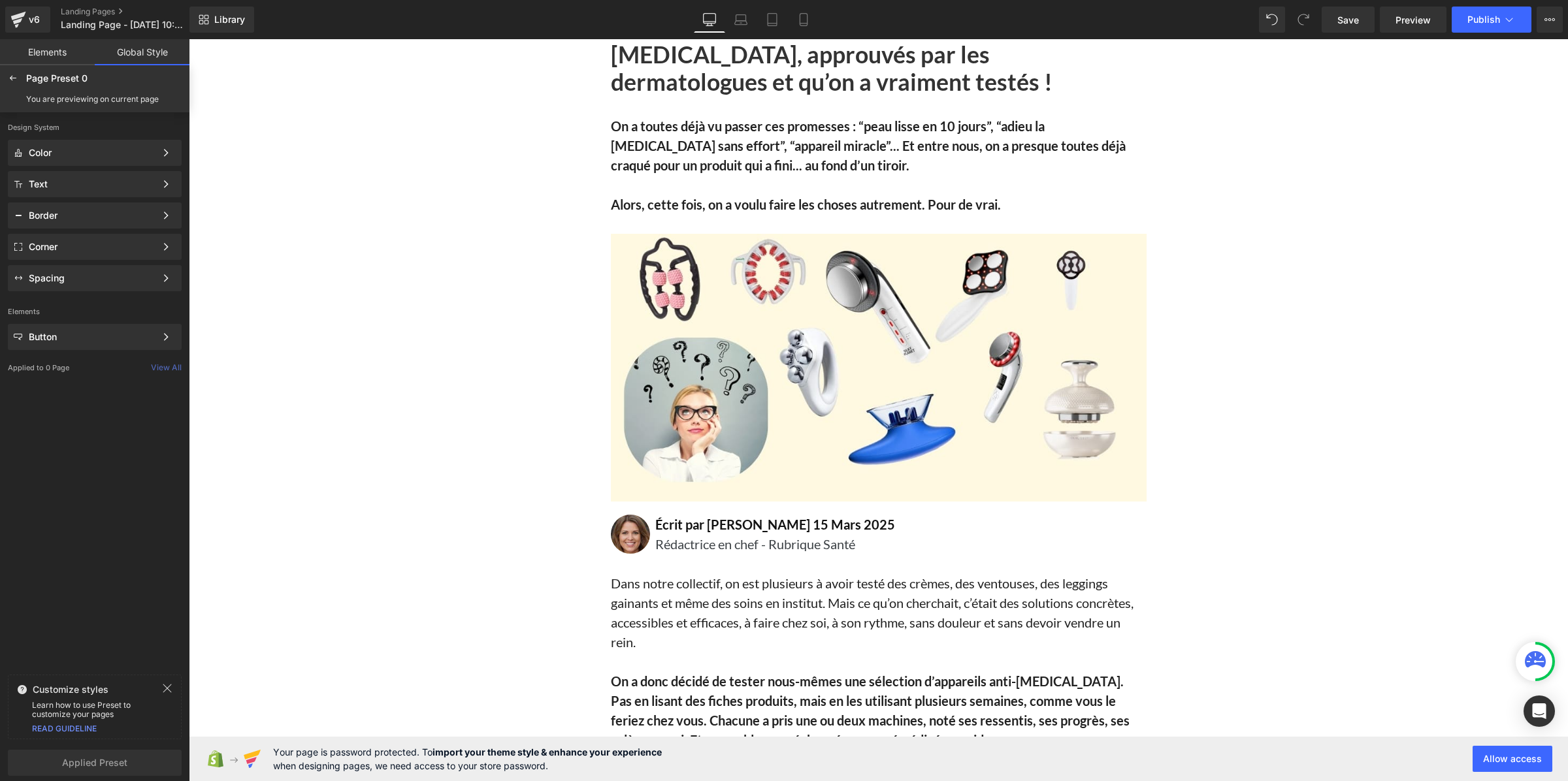
click at [1482, 24] on span "Publish" at bounding box center [1484, 19] width 32 height 11
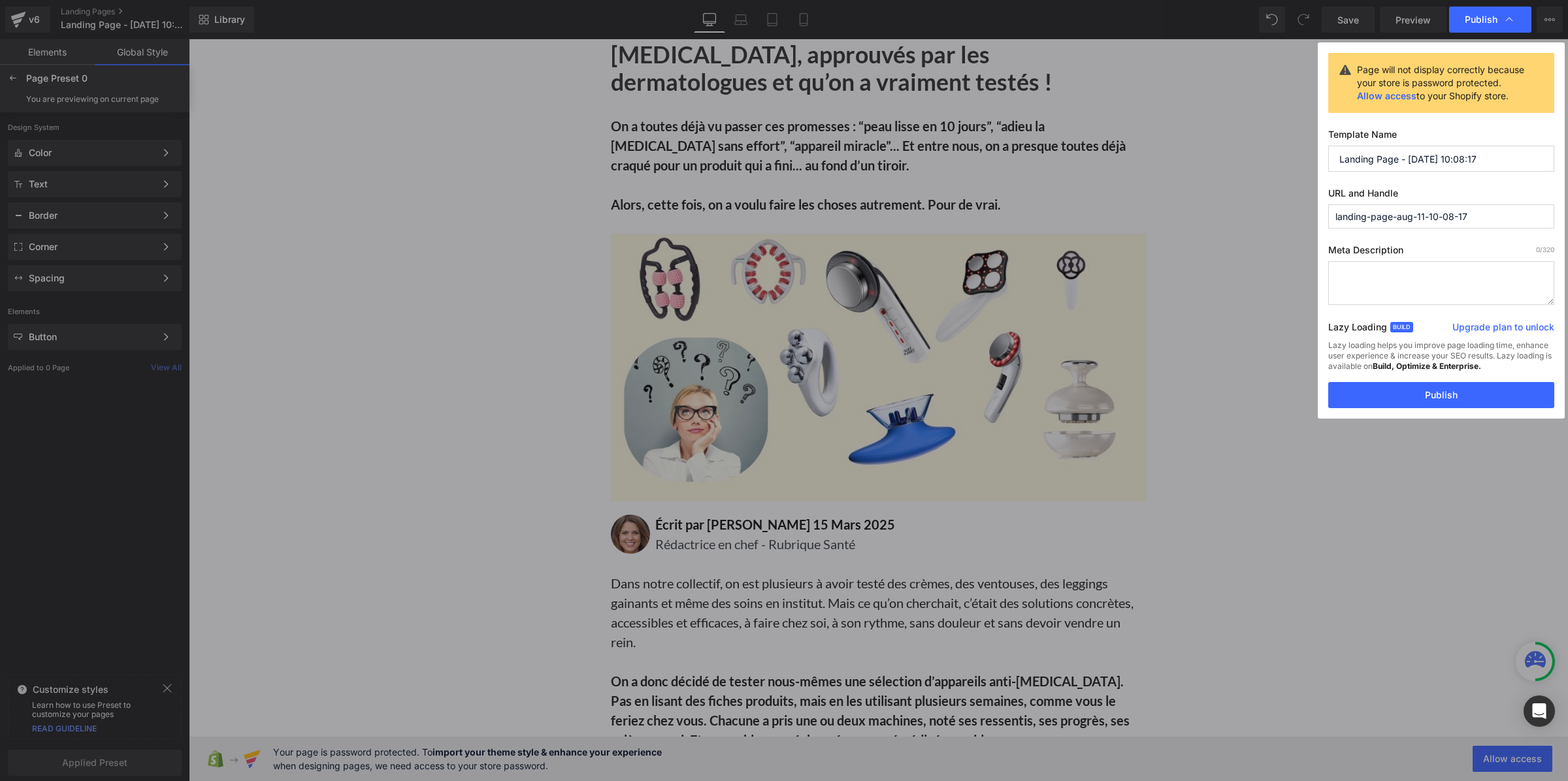
click at [1460, 219] on input "landing-page-aug-11-10-08-17" at bounding box center [1441, 216] width 226 height 24
type input "the-devices"
click at [1441, 166] on input "Landing Page - Aug 11, 10:08:17" at bounding box center [1441, 159] width 226 height 27
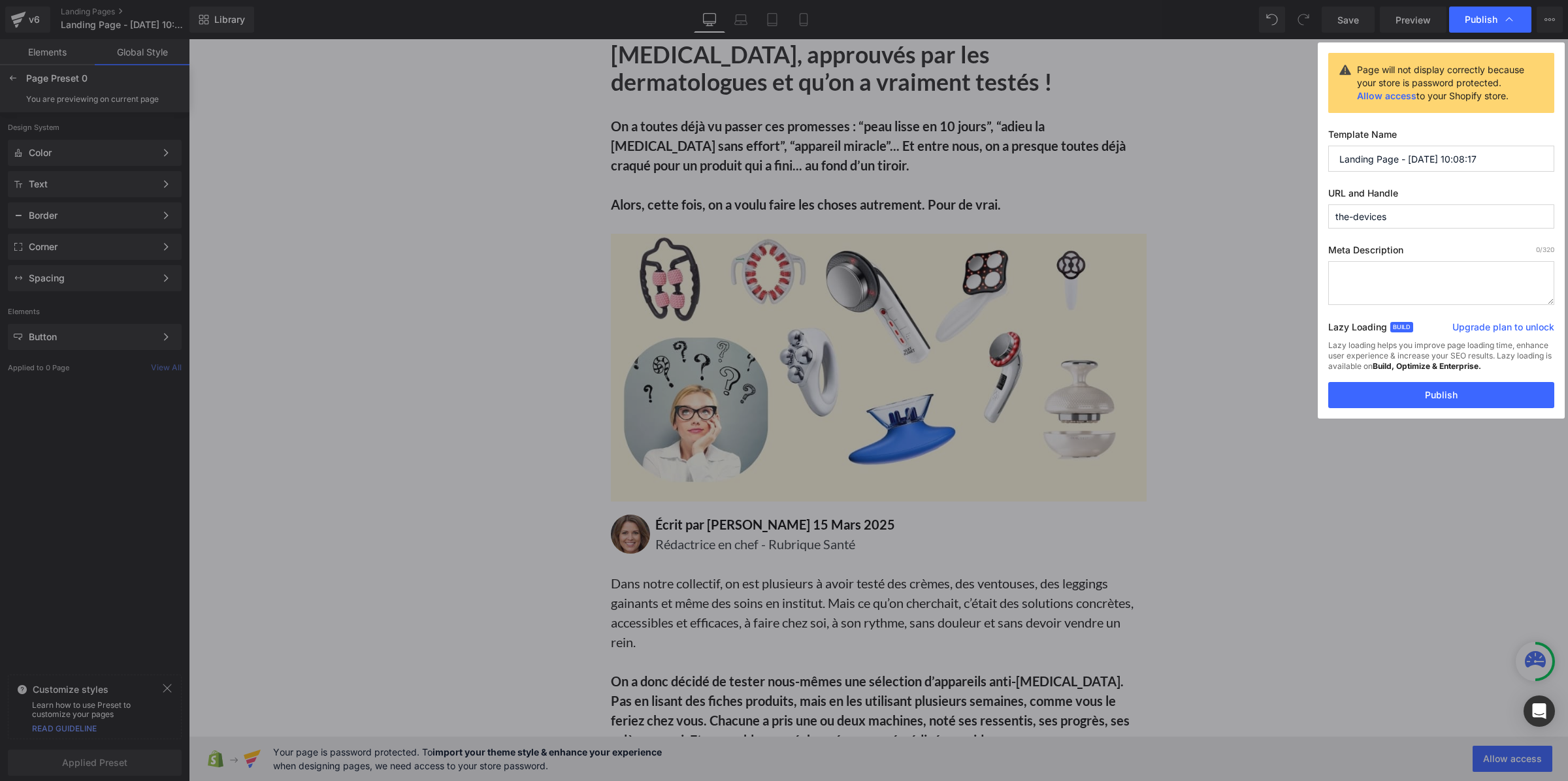
click at [1441, 166] on input "Landing Page - Aug 11, 10:08:17" at bounding box center [1441, 159] width 226 height 27
type input "vibraskin top 5"
drag, startPoint x: 1416, startPoint y: 400, endPoint x: 1078, endPoint y: 311, distance: 349.5
click at [1416, 400] on button "Publish" at bounding box center [1441, 395] width 226 height 27
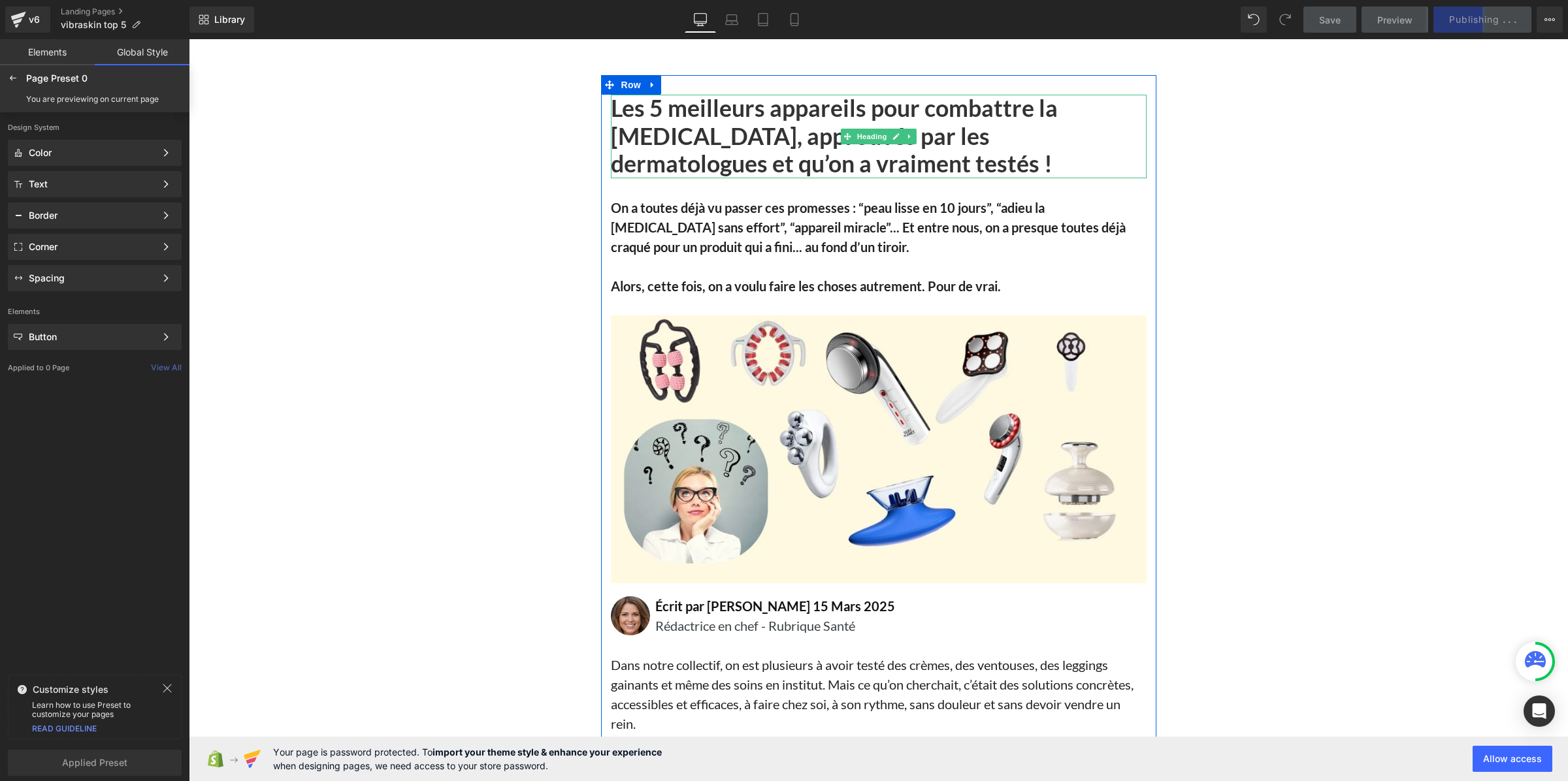
click at [749, 155] on h1 "Les 5 meilleurs appareils pour combattre la cellulite, approuvés par les dermat…" at bounding box center [879, 136] width 536 height 84
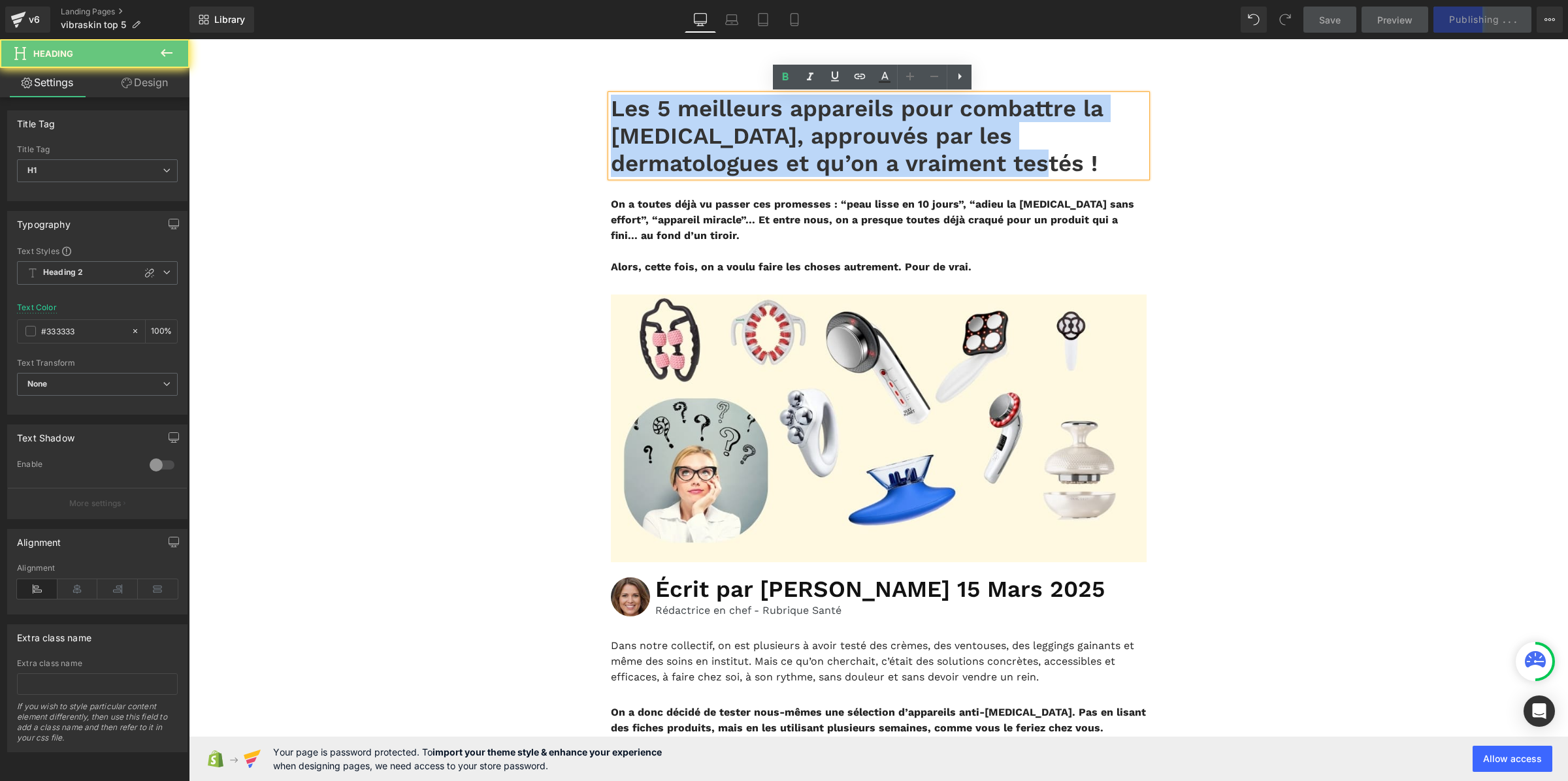
click at [749, 155] on h1 "Les 5 meilleurs appareils pour combattre la cellulite, approuvés par les dermat…" at bounding box center [879, 135] width 536 height 82
click at [749, 239] on b "On a toutes déjà vu passer ces promesses : “peau lisse en 10 jours”, “adieu la …" at bounding box center [873, 219] width 523 height 44
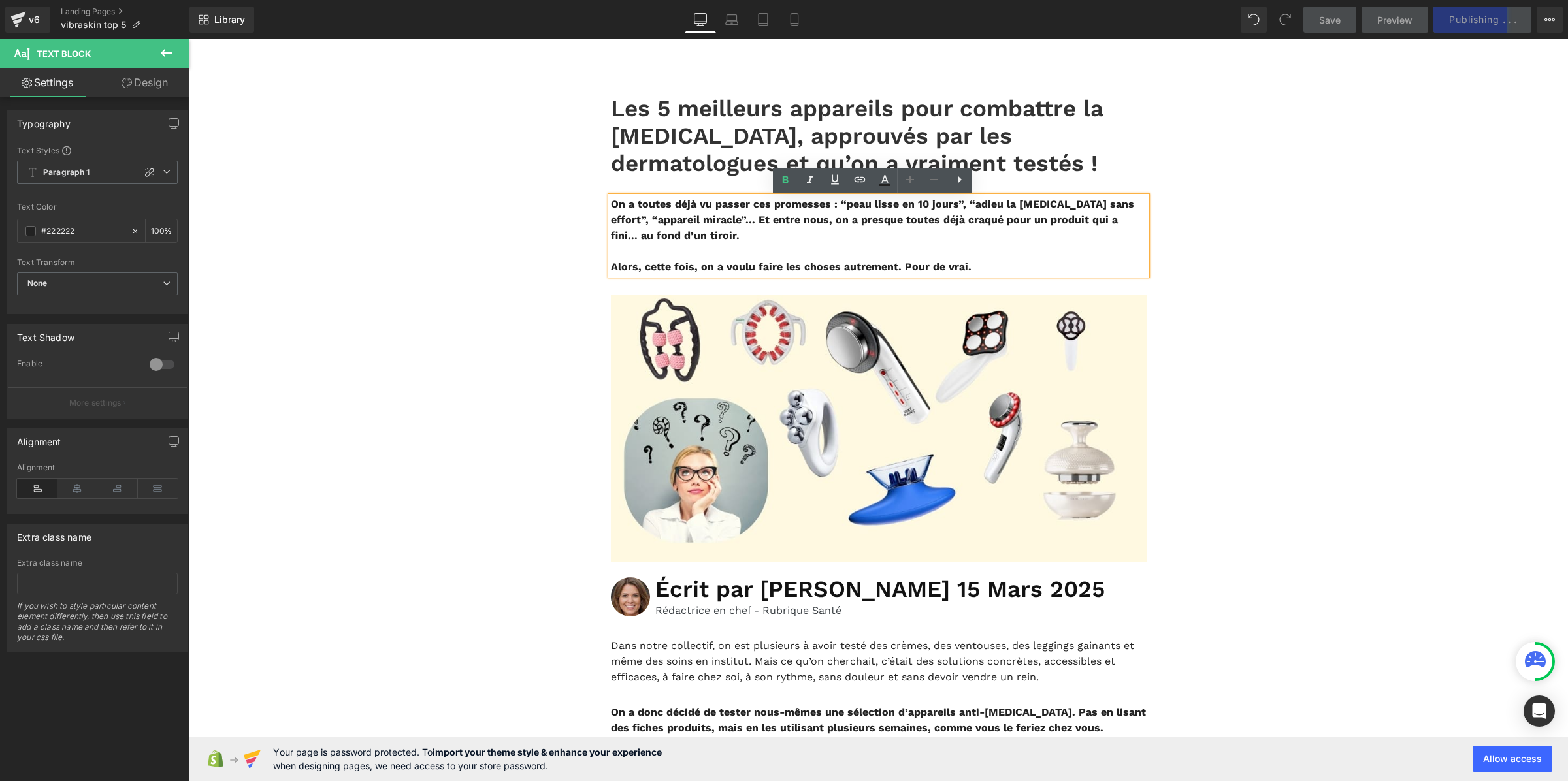
drag, startPoint x: 1013, startPoint y: 291, endPoint x: 603, endPoint y: 200, distance: 420.0
click at [611, 200] on div "On a toutes déjà vu passer ces promesses : “peau lisse en 10 jours”, “adieu la …" at bounding box center [879, 235] width 536 height 79
click at [788, 178] on icon at bounding box center [785, 179] width 6 height 7
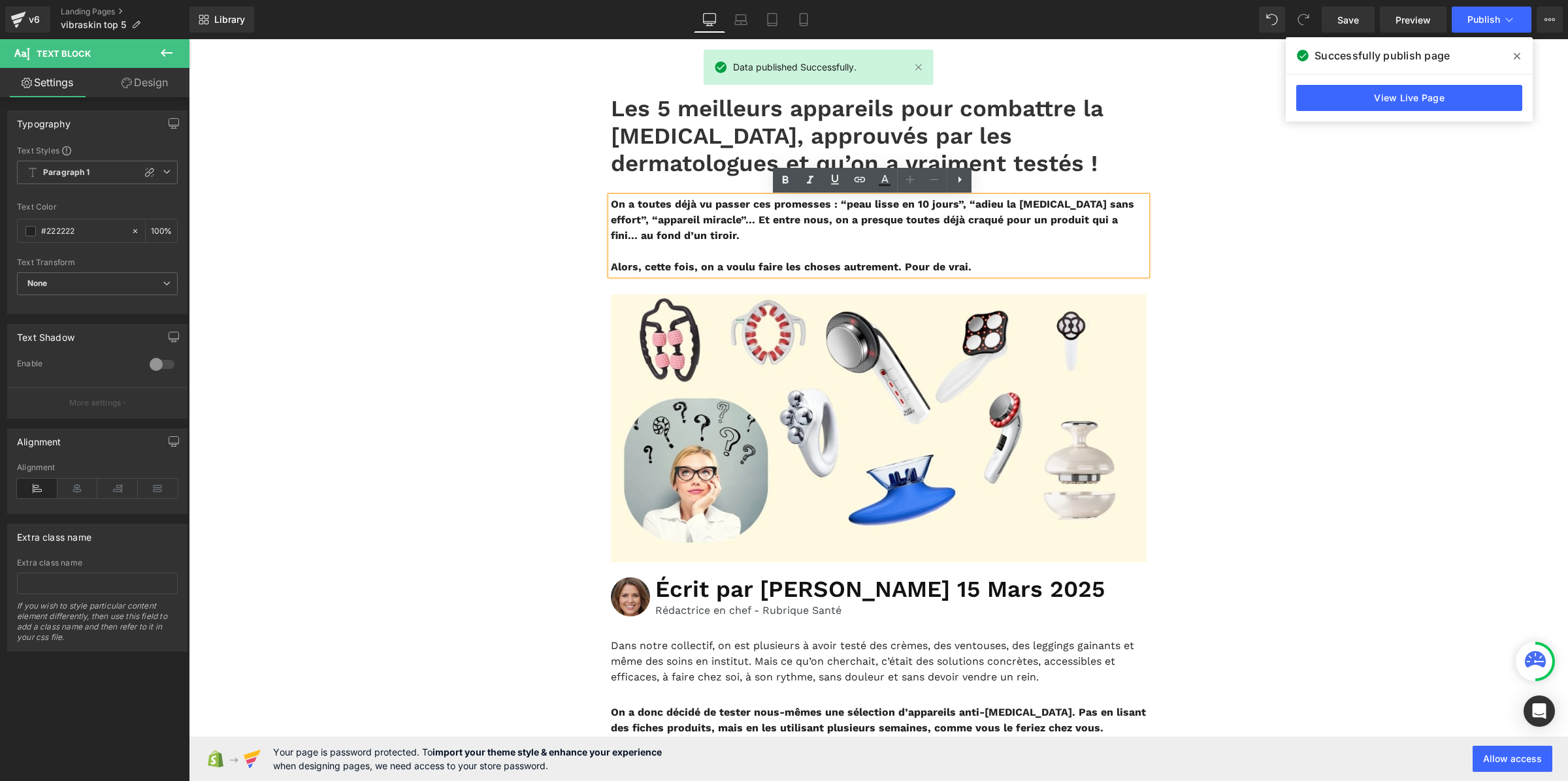
click at [899, 243] on p "On a toutes déjà vu passer ces promesses : “peau lisse en 10 jours”, “adieu la …" at bounding box center [879, 219] width 536 height 47
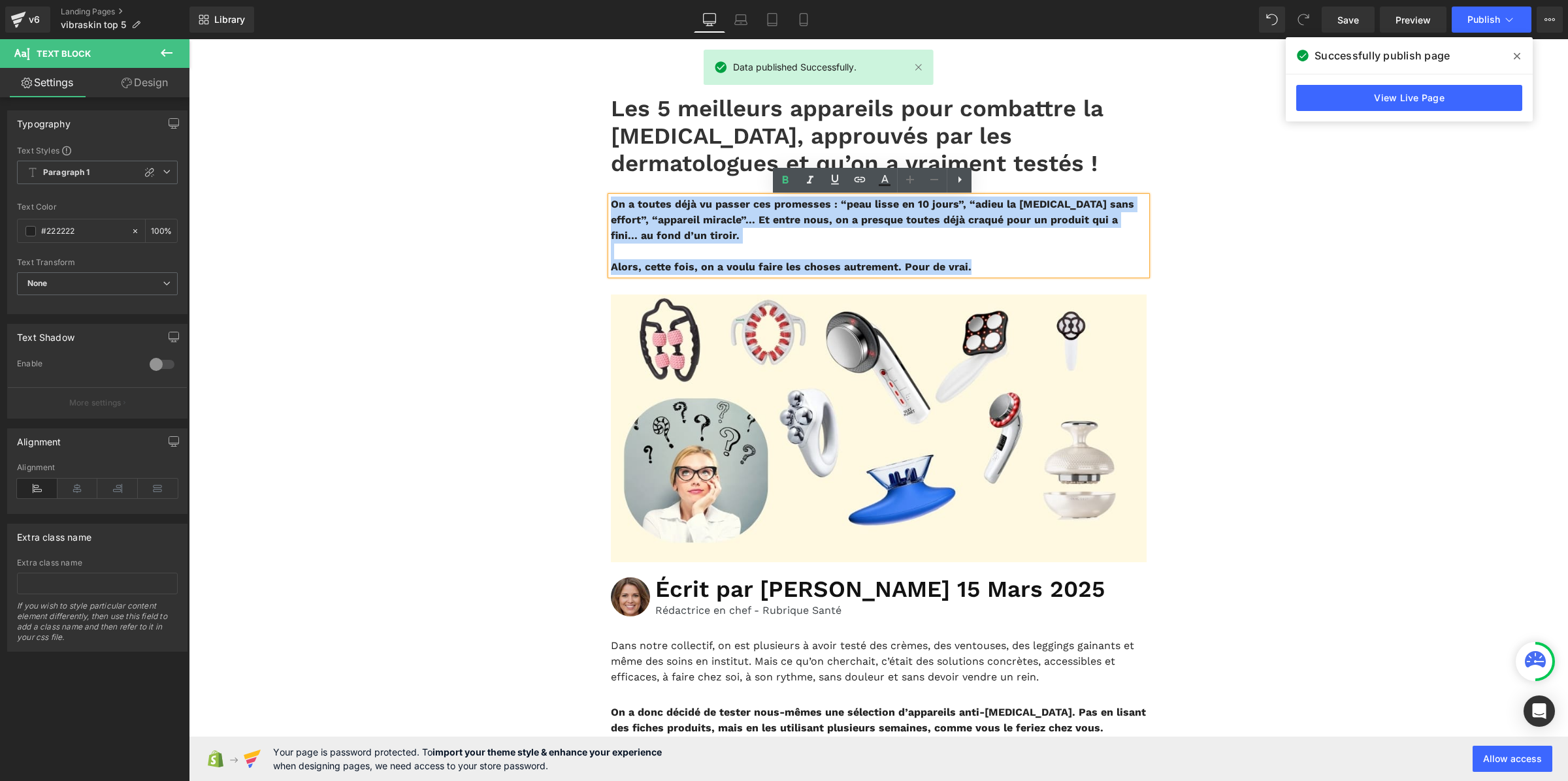
drag, startPoint x: 998, startPoint y: 291, endPoint x: 592, endPoint y: 210, distance: 414.0
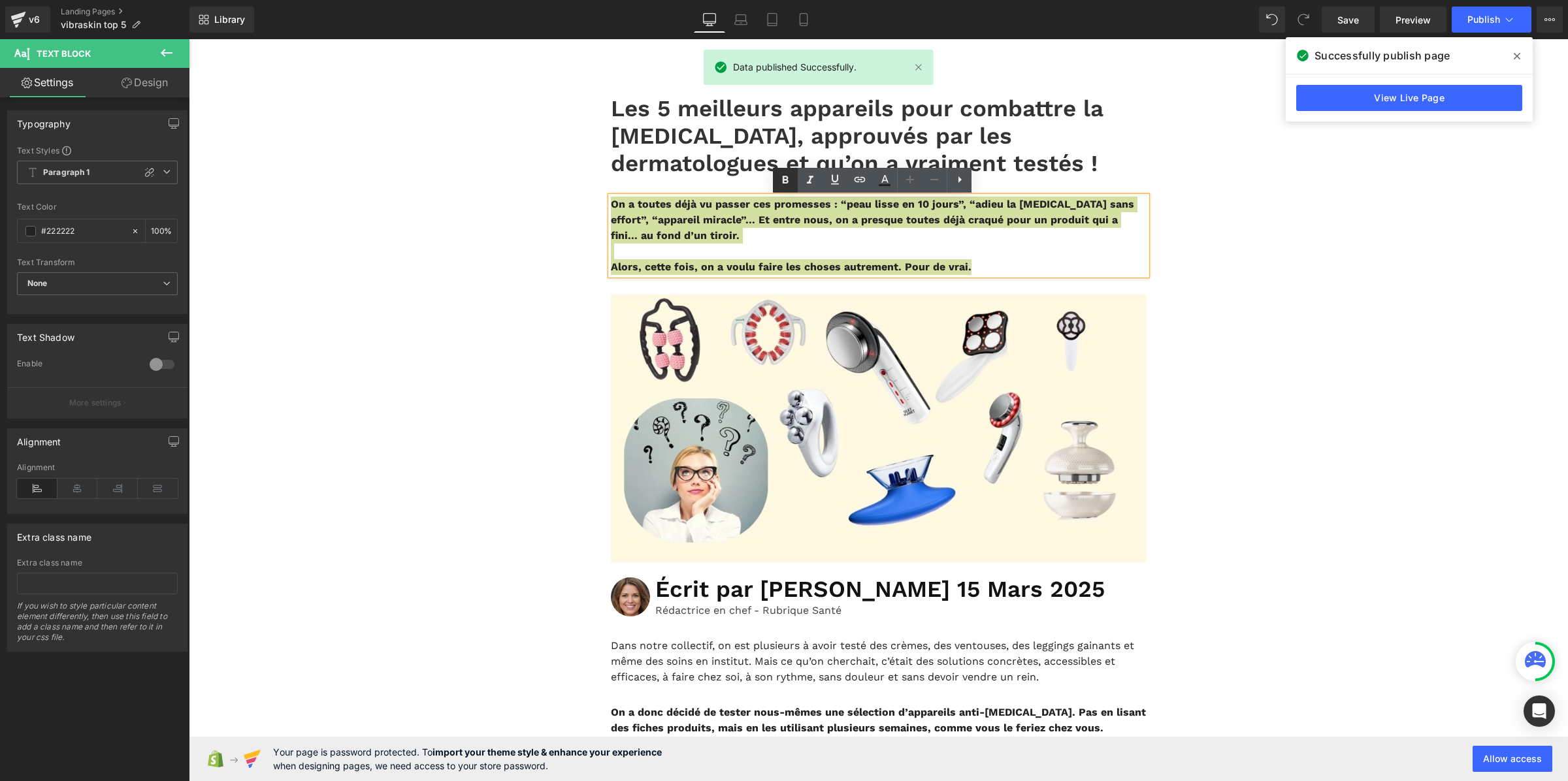
click at [782, 175] on icon at bounding box center [785, 180] width 16 height 16
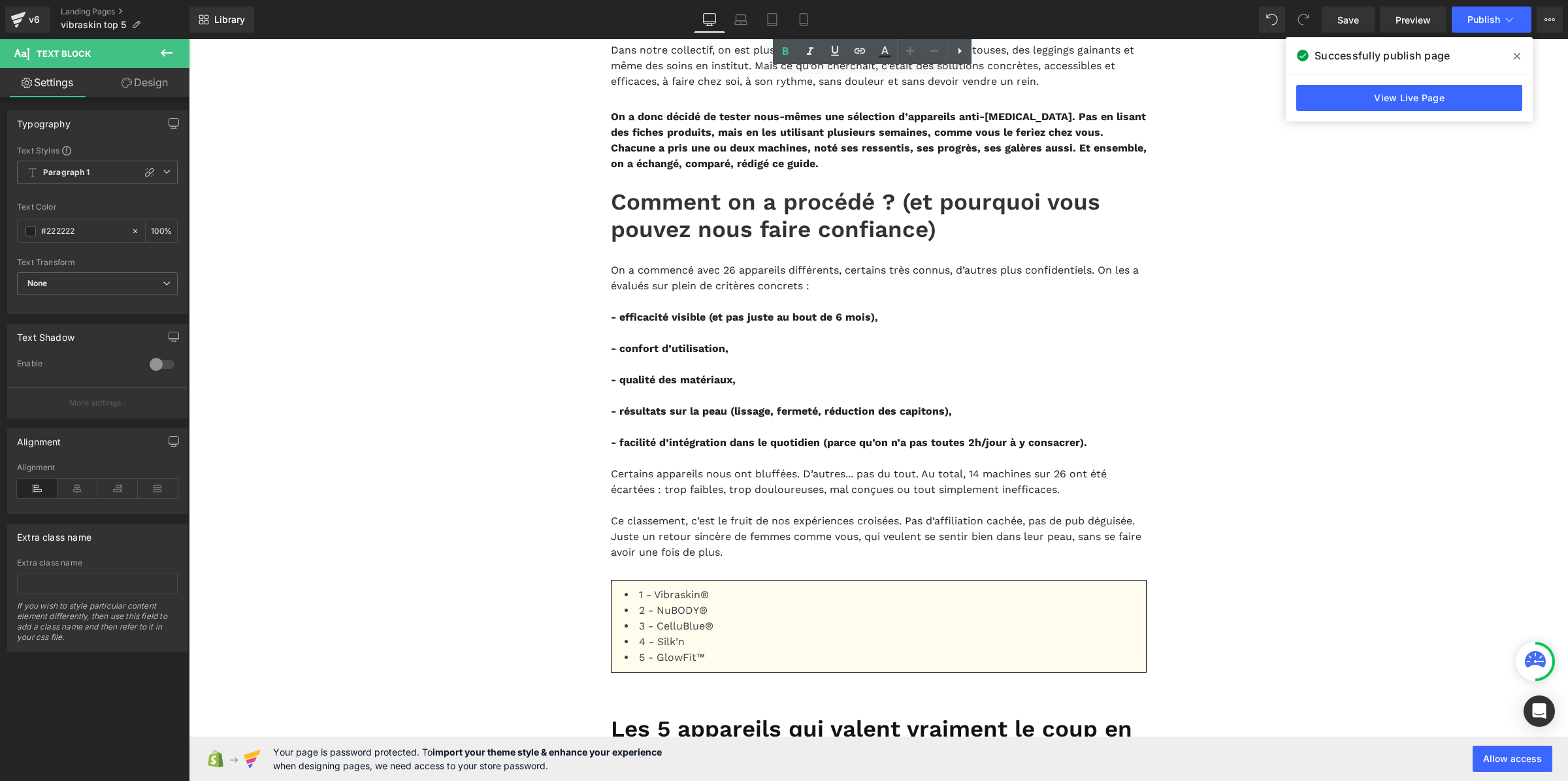
scroll to position [653, 0]
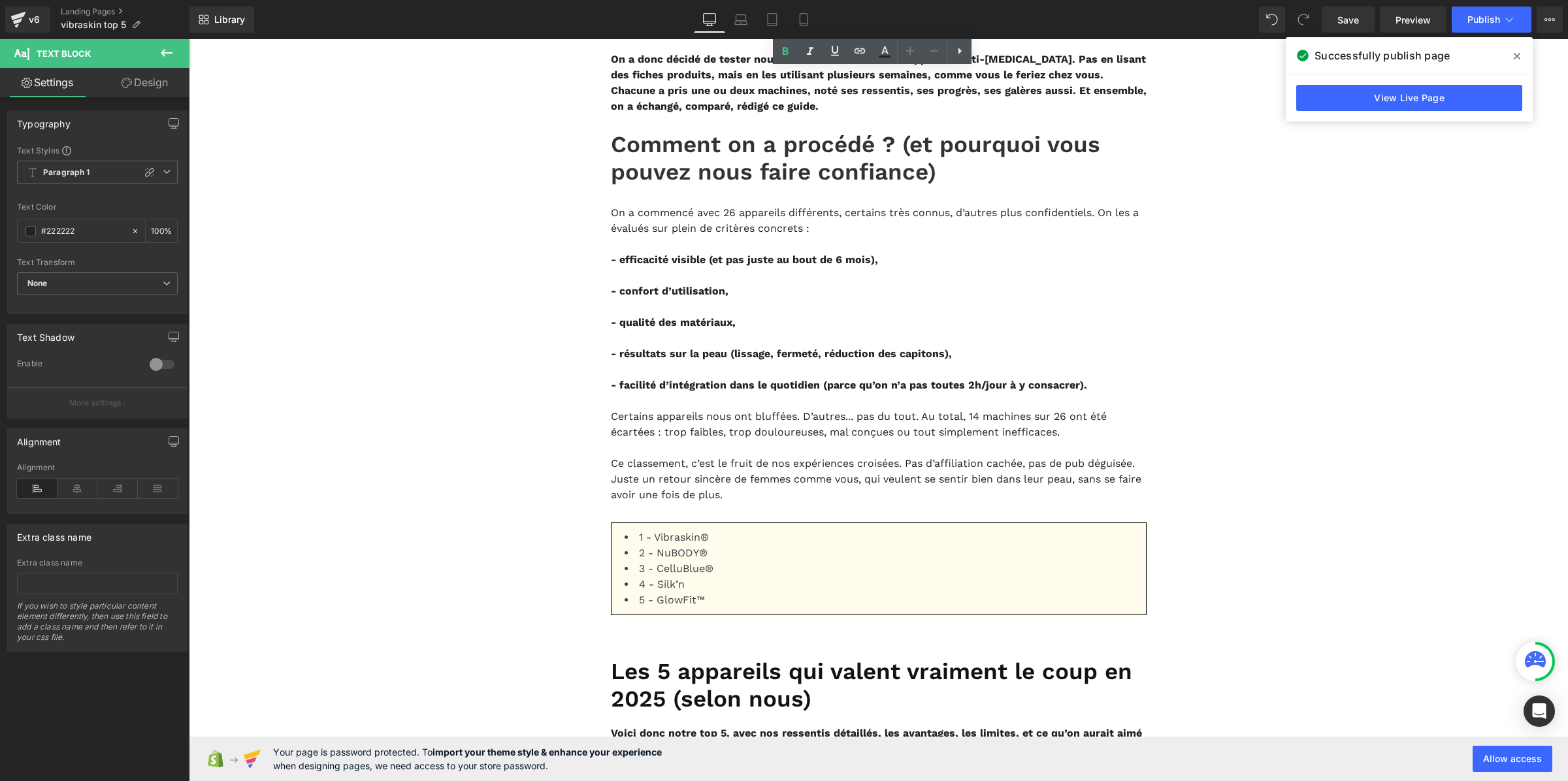
click at [703, 113] on b "On a donc décidé de tester nous-mêmes une sélection d’appareils anti-cellulite.…" at bounding box center [879, 83] width 536 height 60
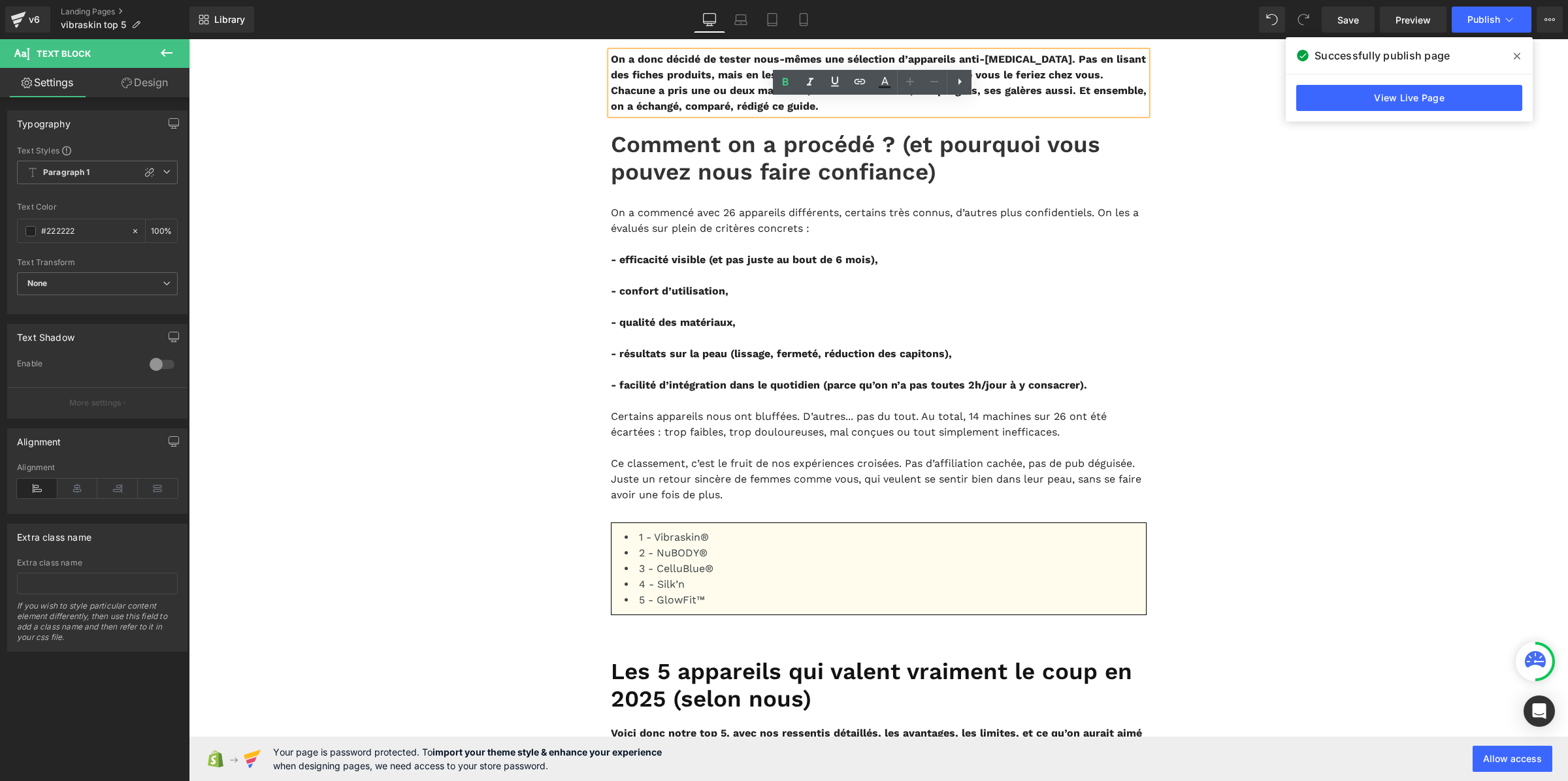
drag, startPoint x: 900, startPoint y: 166, endPoint x: 602, endPoint y: 98, distance: 305.7
click at [611, 98] on div "On a donc décidé de tester nous-mêmes une sélection d’appareils anti-cellulite.…" at bounding box center [879, 83] width 536 height 63
click at [670, 113] on b "On a donc décidé de tester nous-mêmes une sélection d’appareils anti-cellulite.…" at bounding box center [879, 83] width 536 height 60
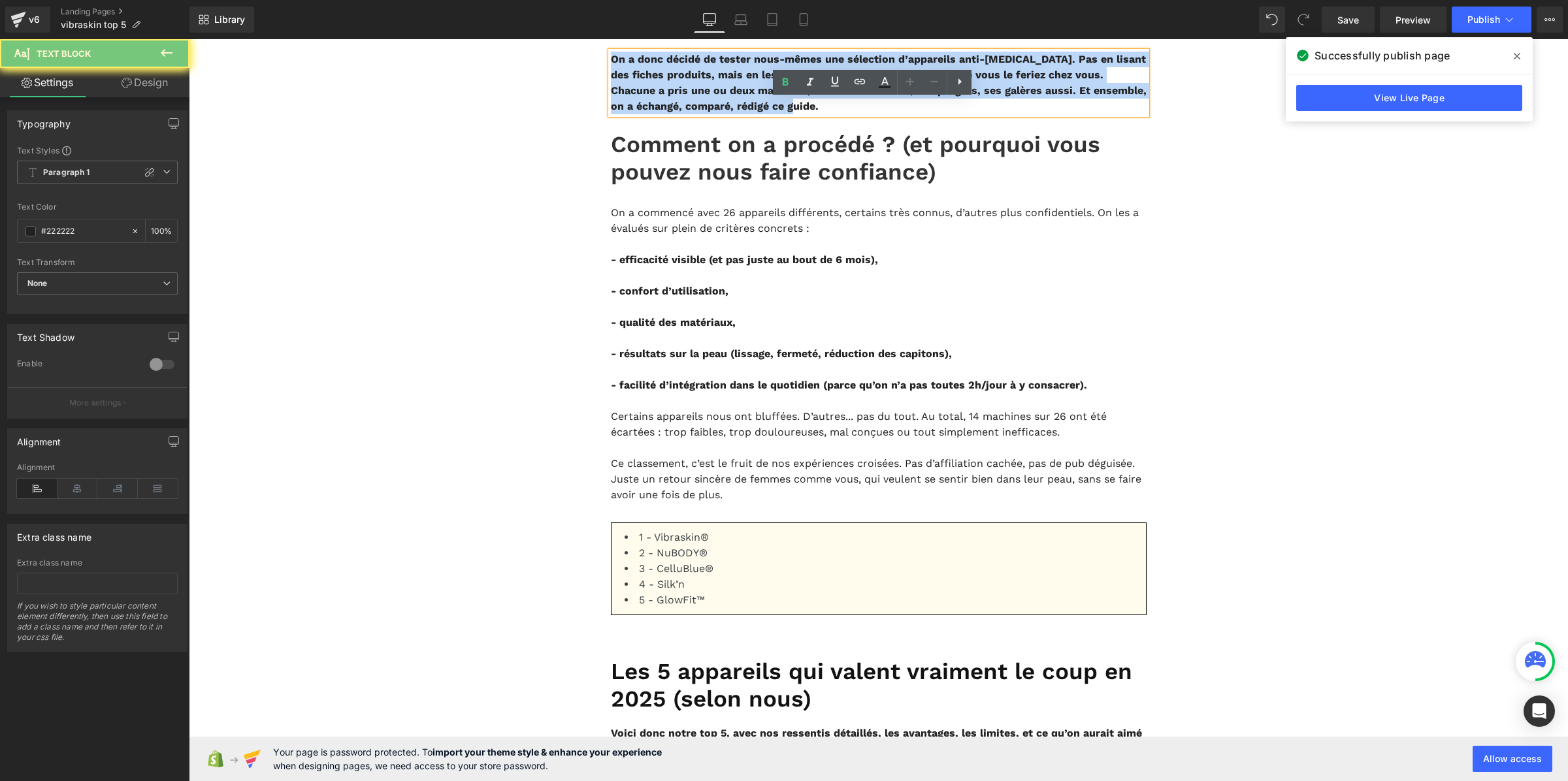
click at [670, 113] on b "On a donc décidé de tester nous-mêmes une sélection d’appareils anti-cellulite.…" at bounding box center [879, 83] width 536 height 60
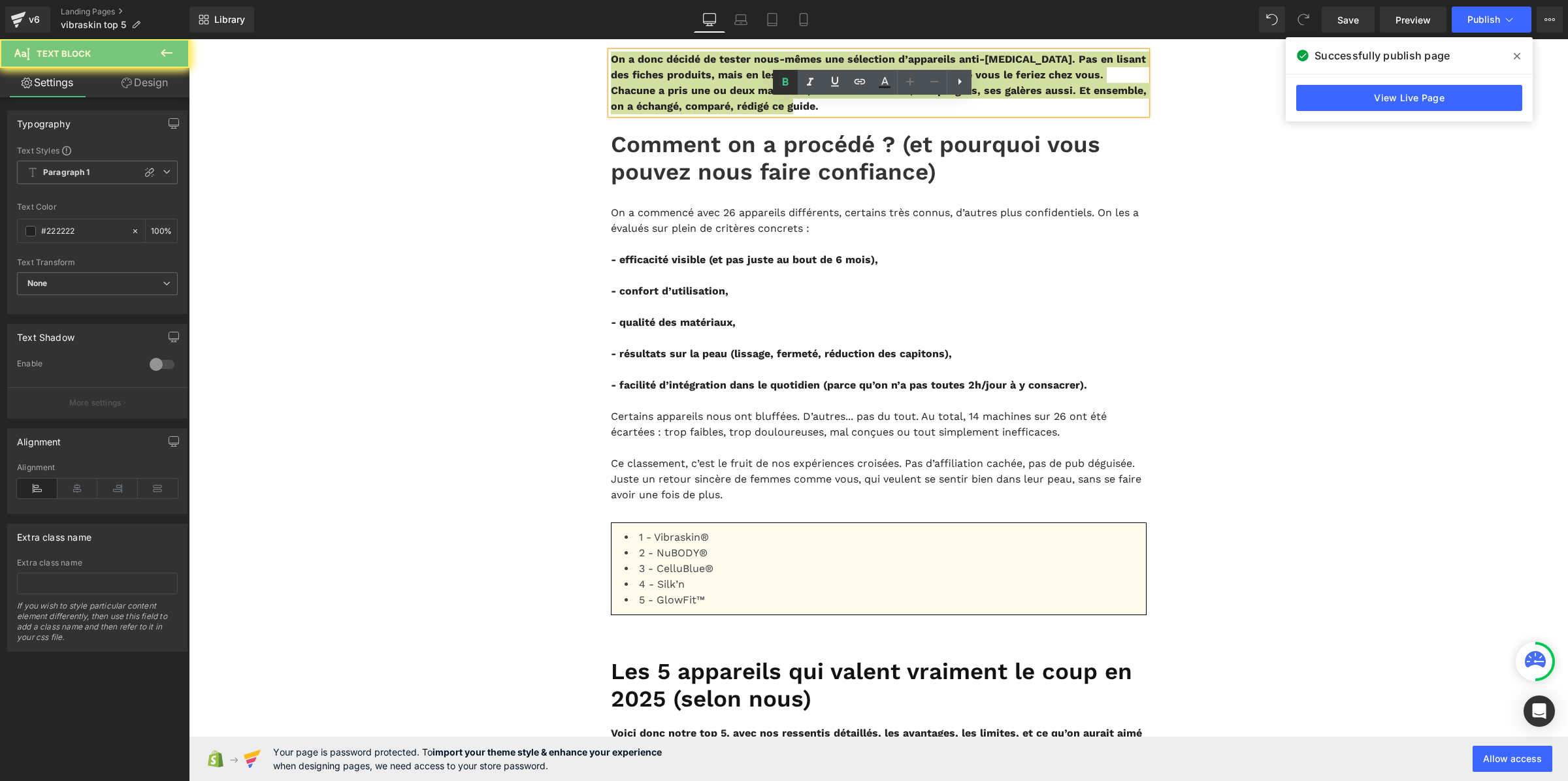
click at [779, 79] on icon at bounding box center [785, 82] width 16 height 16
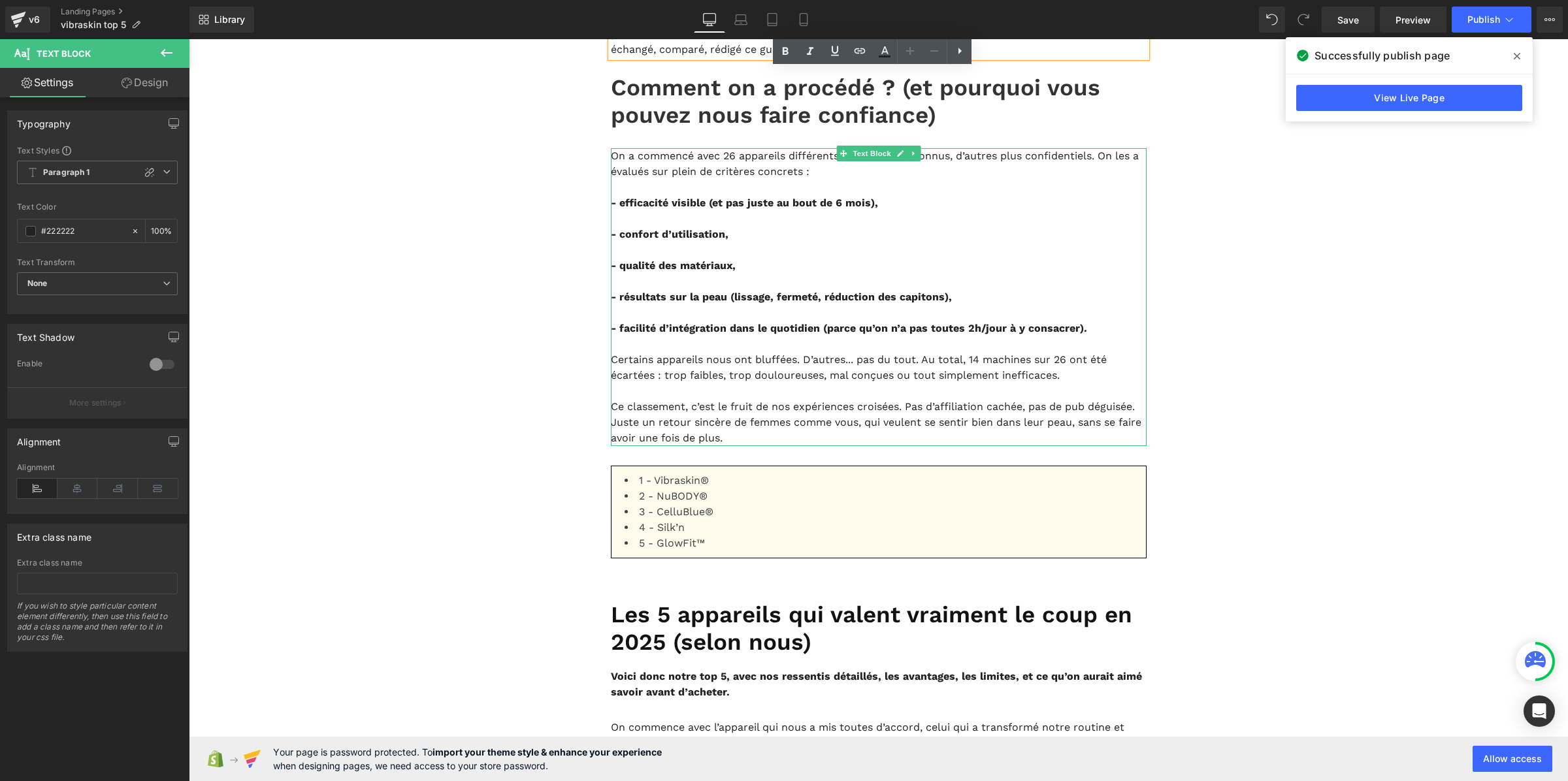
scroll to position [735, 0]
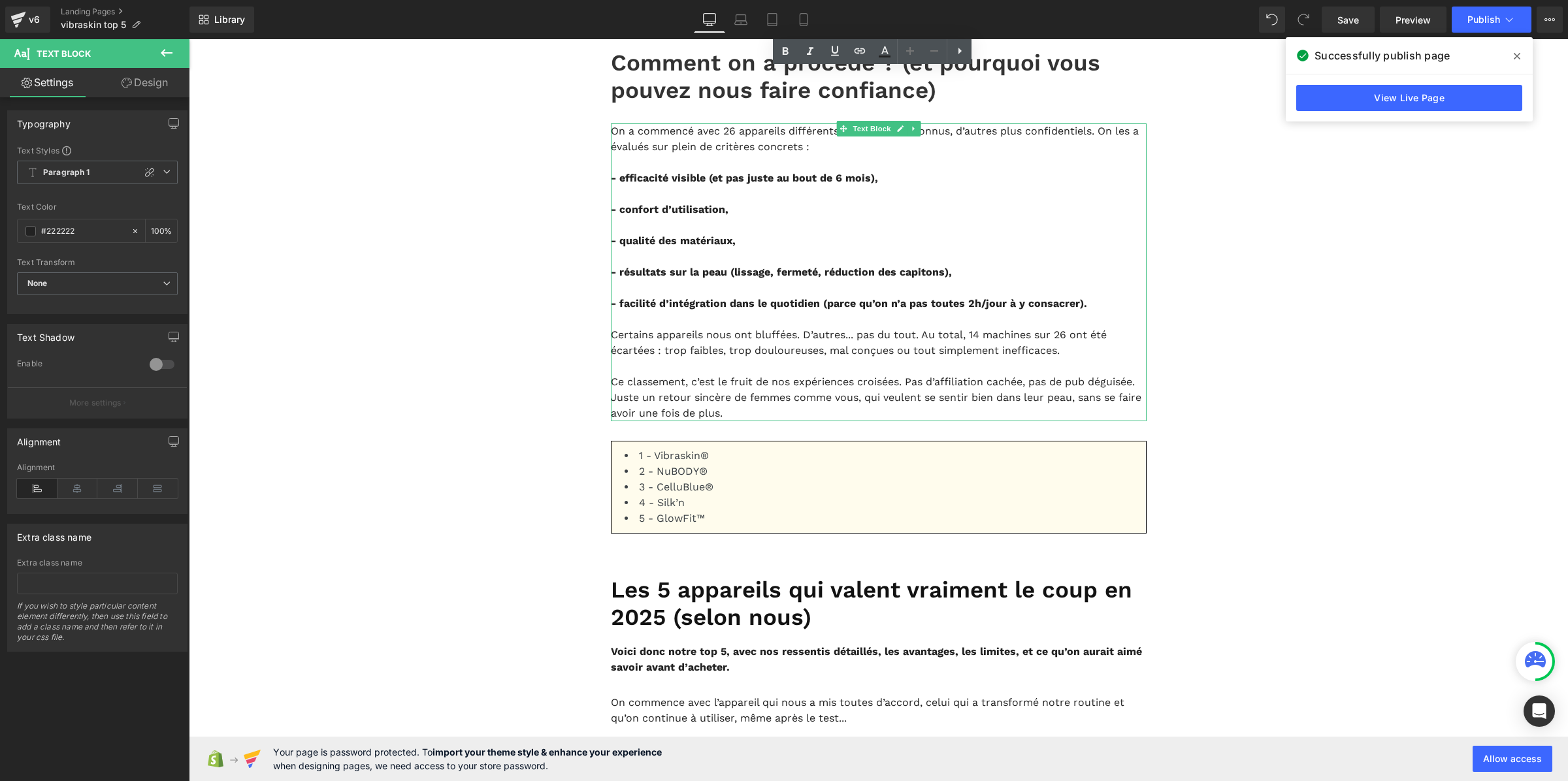
drag, startPoint x: 713, startPoint y: 281, endPoint x: 786, endPoint y: 318, distance: 81.8
click at [712, 215] on strong "- confort d’utilisation," at bounding box center [670, 209] width 118 height 12
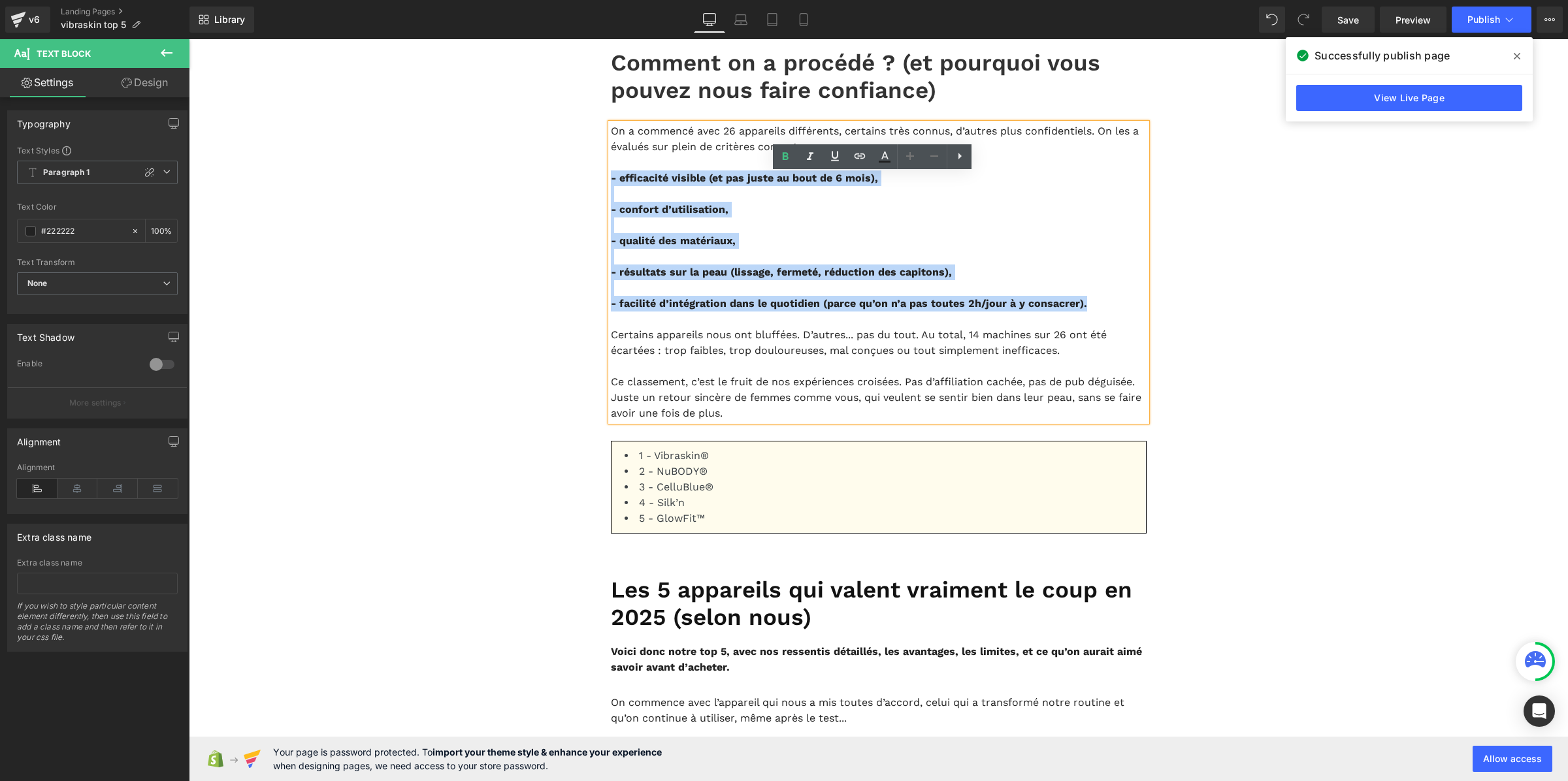
drag, startPoint x: 1122, startPoint y: 401, endPoint x: 604, endPoint y: 243, distance: 541.6
click at [611, 243] on div "On a commencé avec 26 appareils différents, certains très connus, d’autres plus…" at bounding box center [879, 272] width 536 height 298
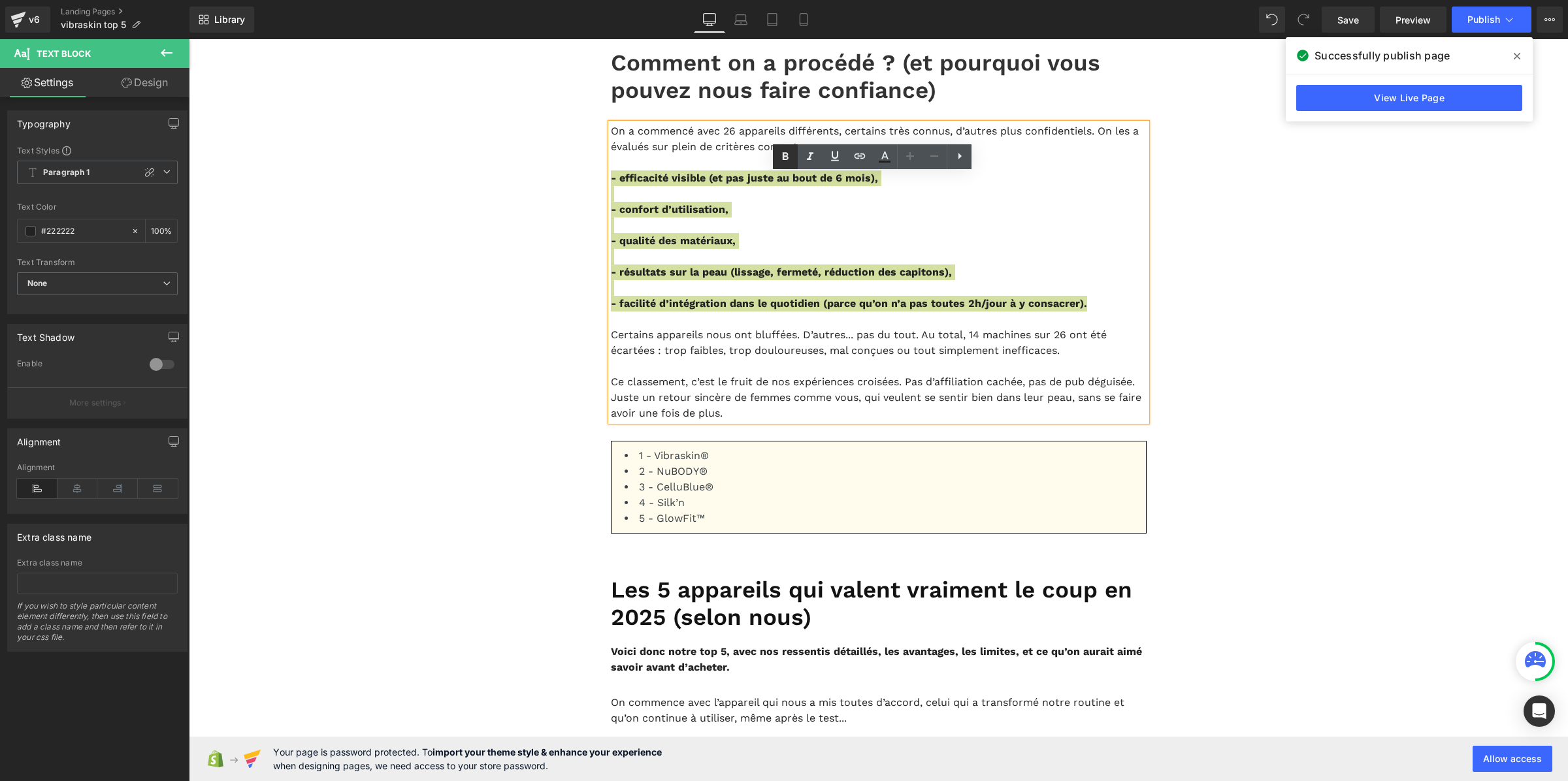
click at [786, 152] on icon at bounding box center [785, 156] width 6 height 7
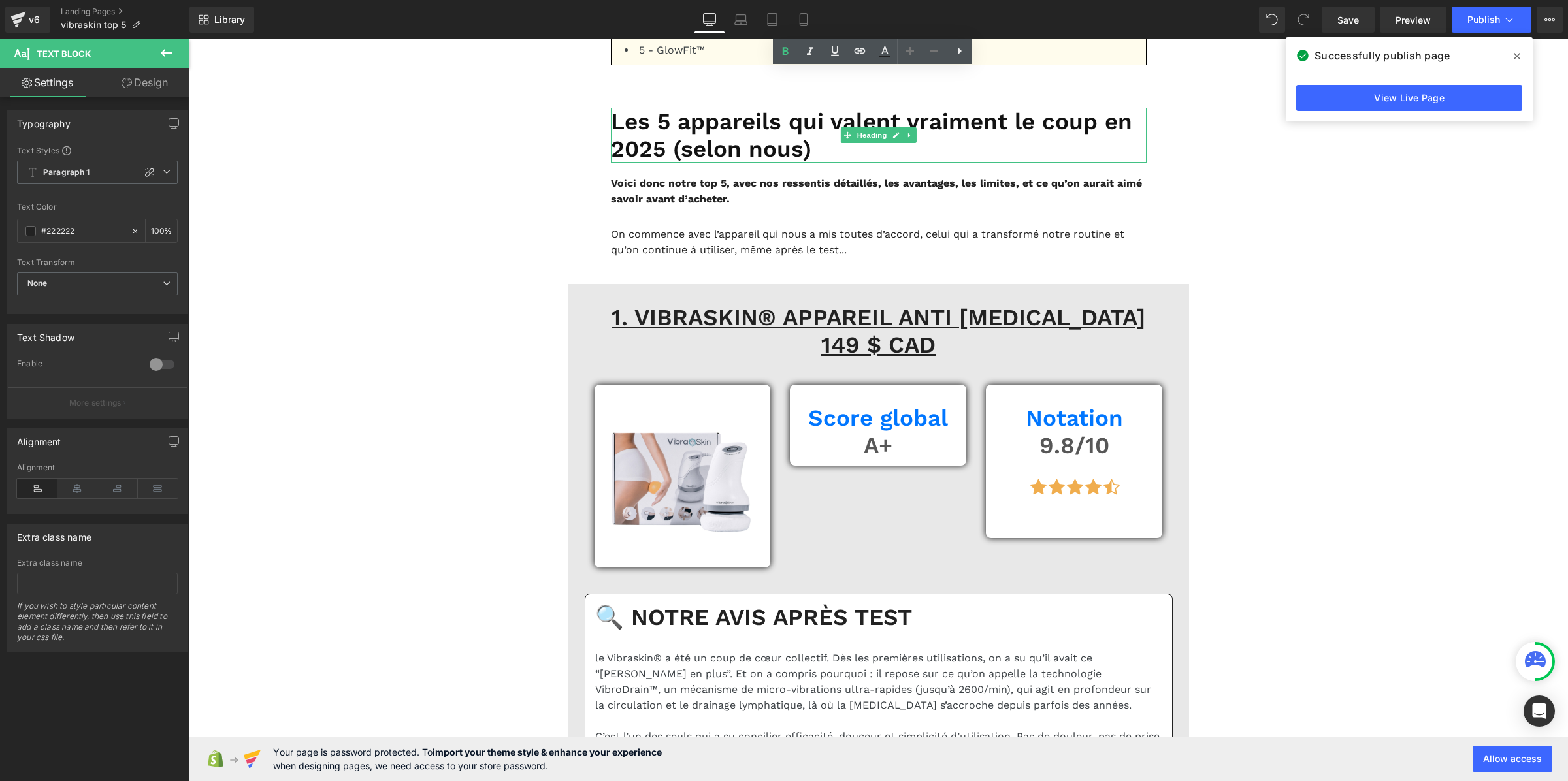
scroll to position [1225, 0]
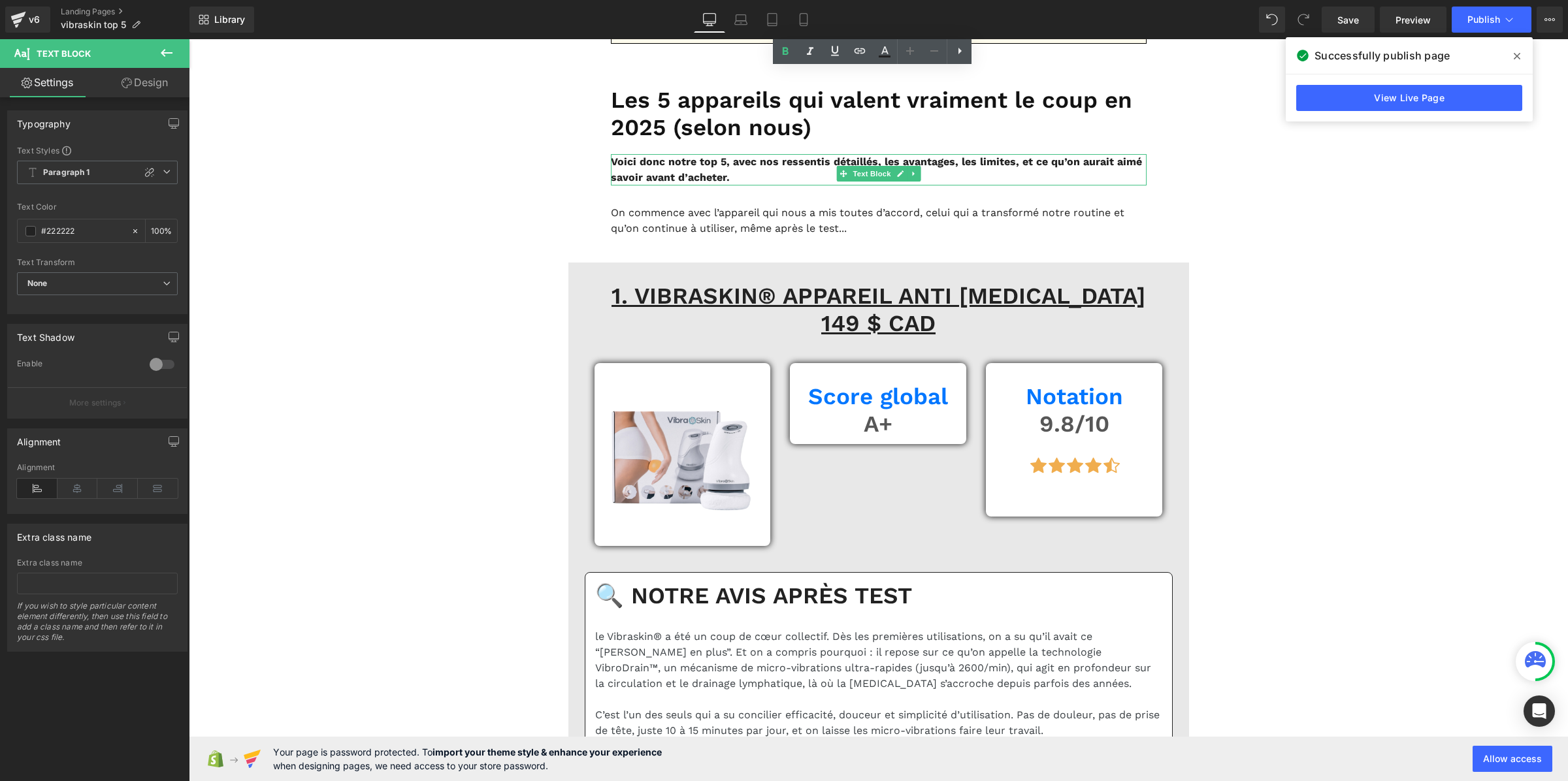
click at [728, 184] on b "Voici donc notre top 5, avec nos ressentis détaillés, les avantages, les limite…" at bounding box center [876, 170] width 531 height 28
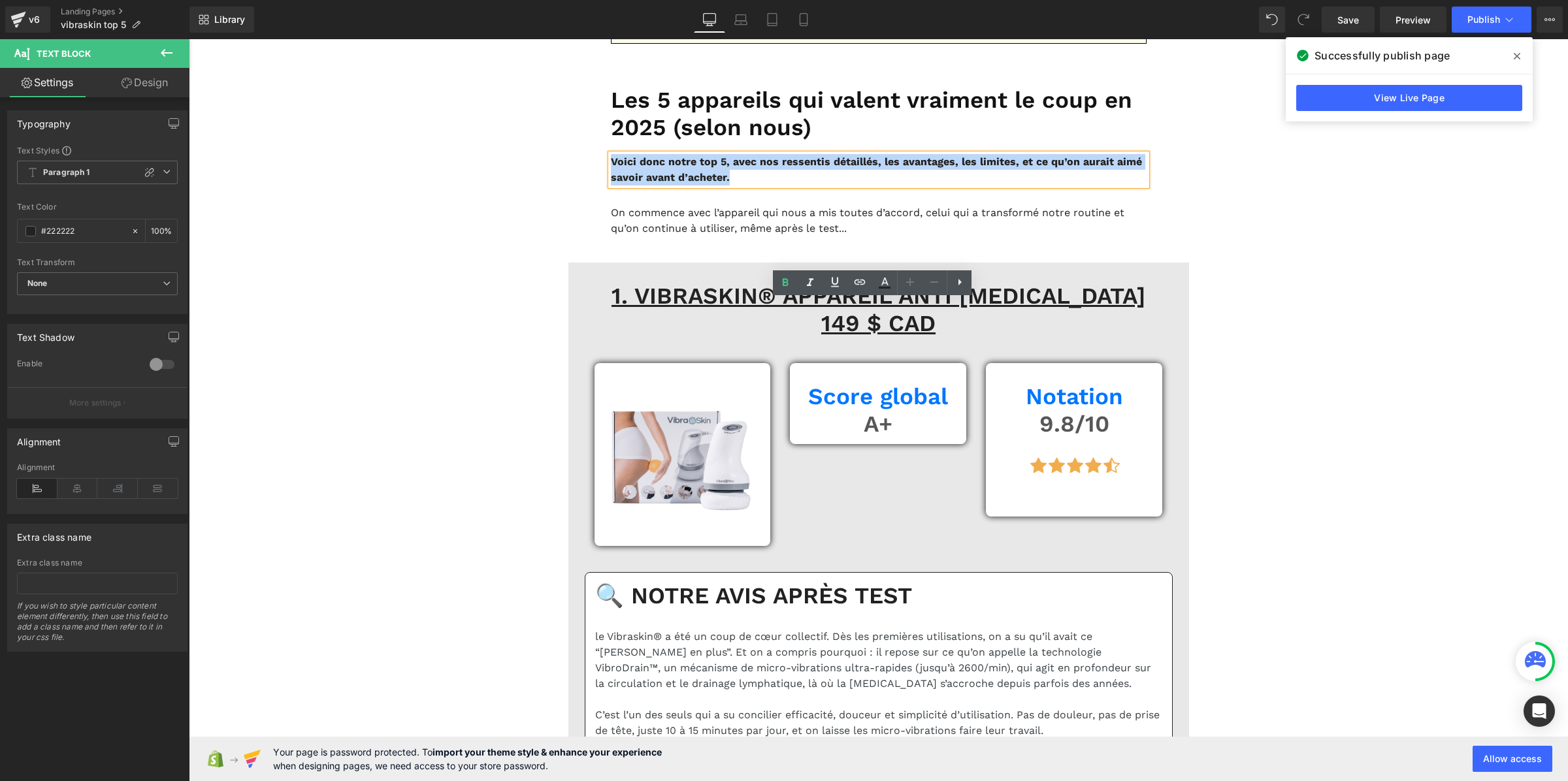
drag, startPoint x: 821, startPoint y: 332, endPoint x: 604, endPoint y: 305, distance: 218.7
click at [611, 186] on p "Voici donc notre top 5, avec nos ressentis détaillés, les avantages, les limite…" at bounding box center [879, 170] width 536 height 31
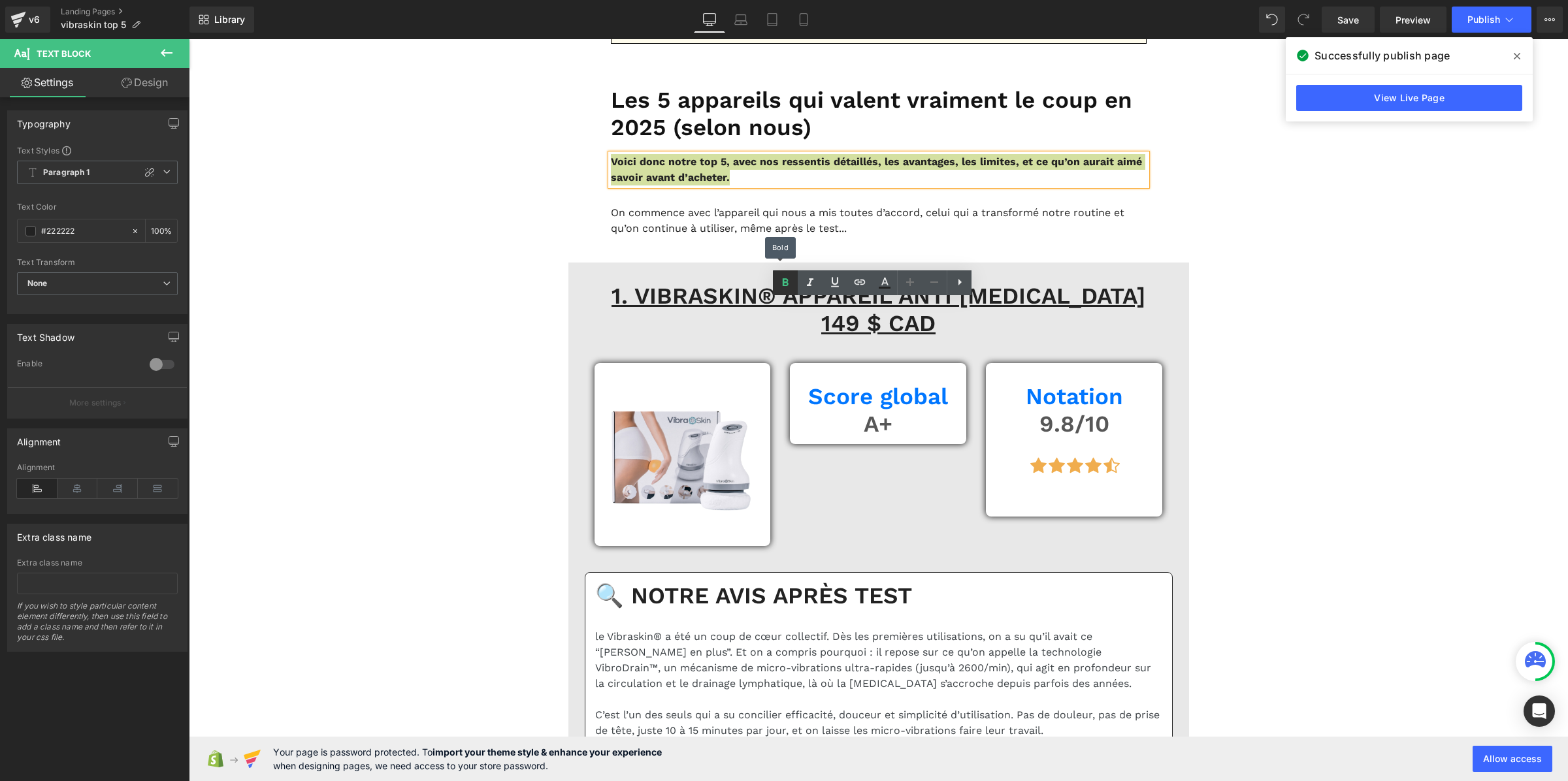
click at [786, 279] on icon at bounding box center [785, 282] width 6 height 7
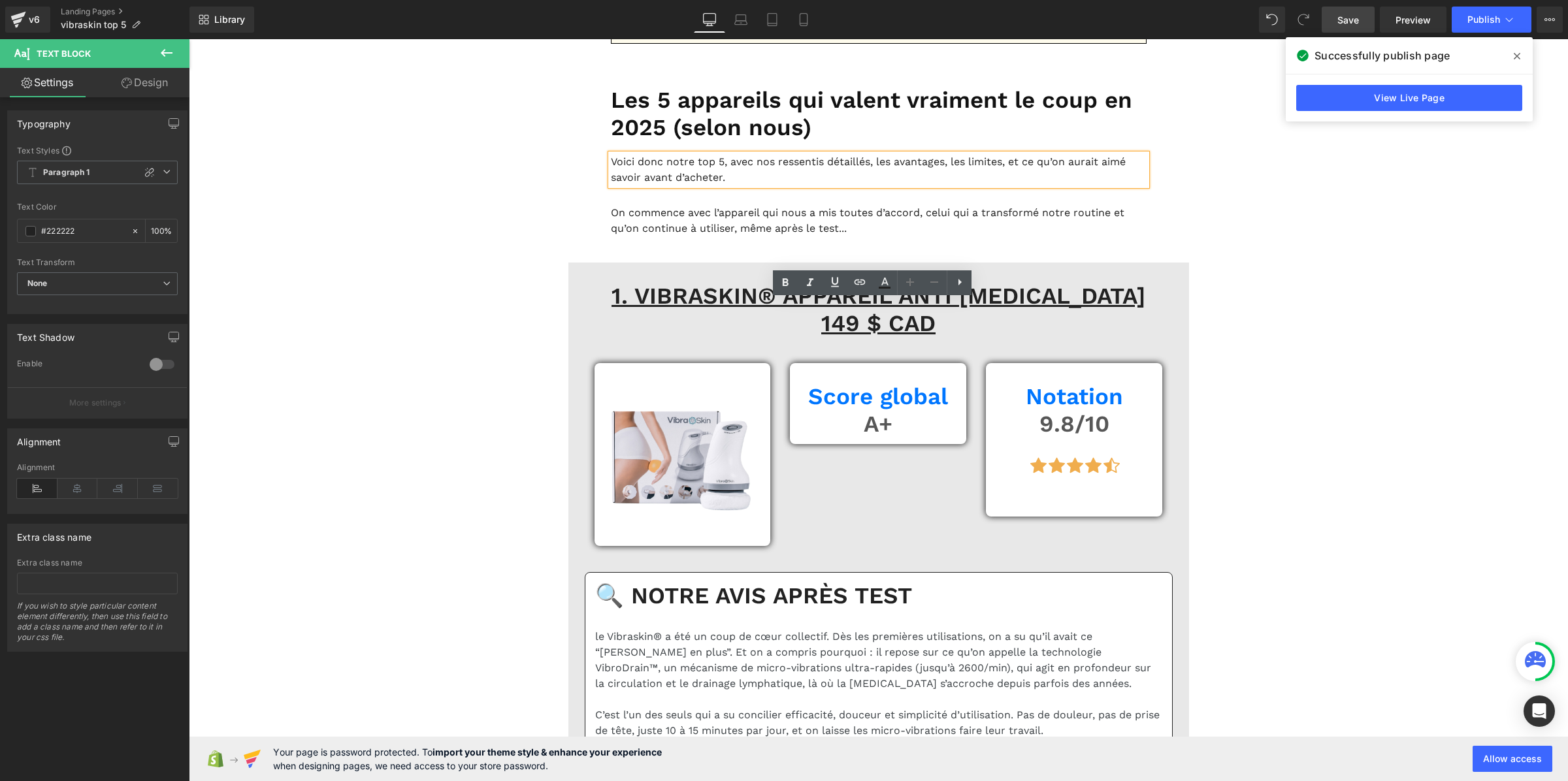
click at [1351, 17] on span "Save" at bounding box center [1348, 20] width 22 height 14
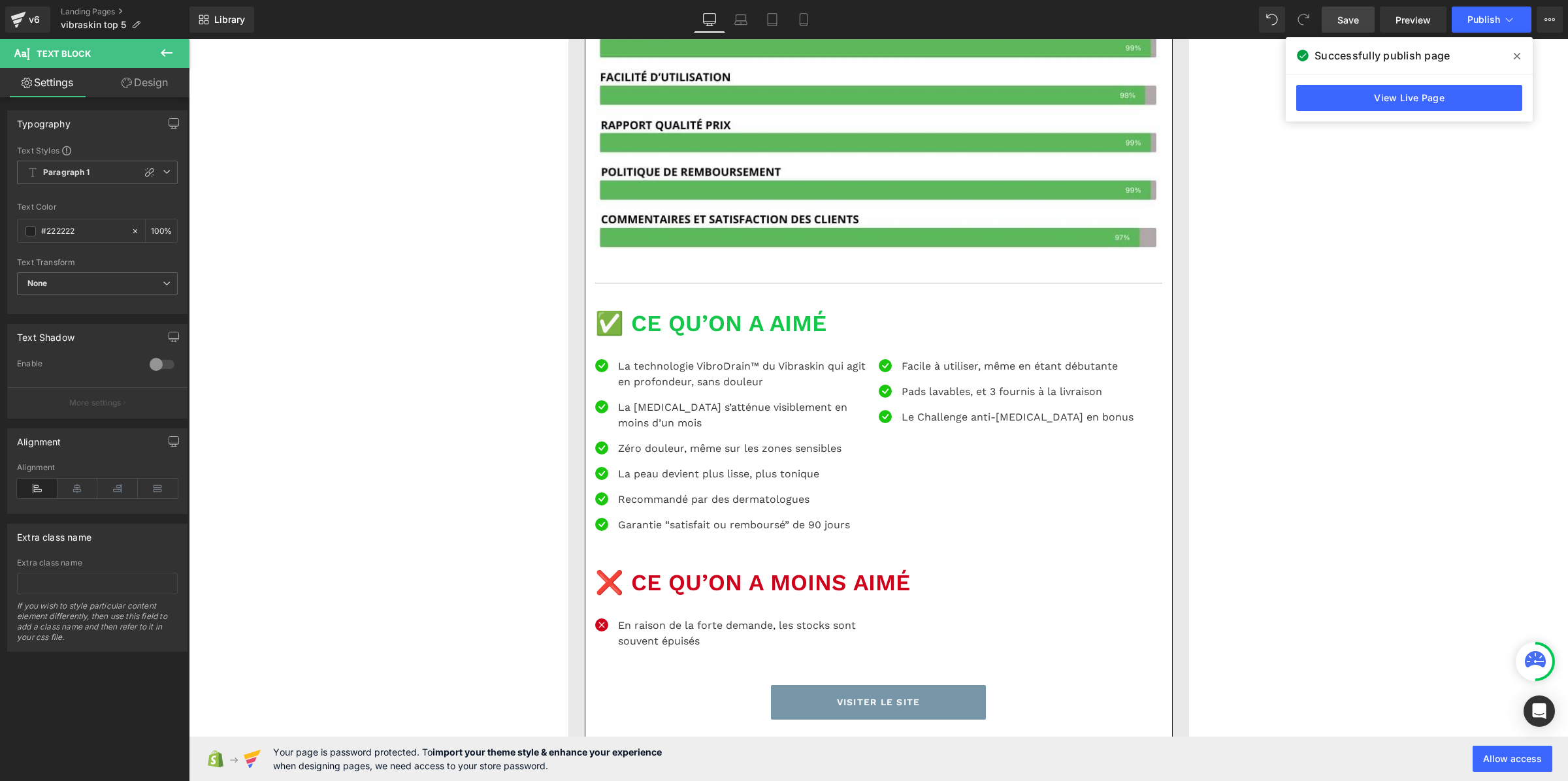
scroll to position [2369, 0]
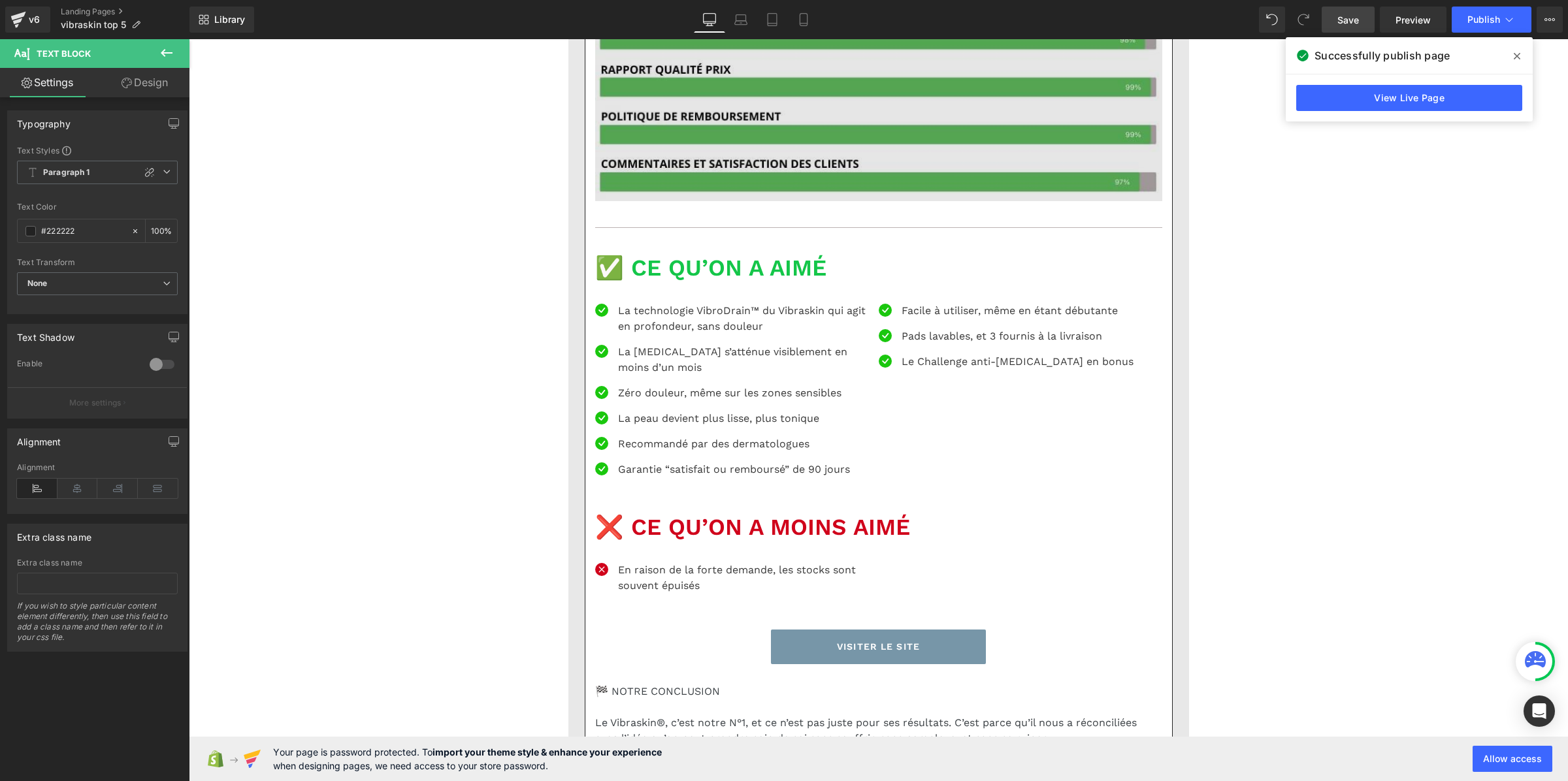
click at [762, 201] on img at bounding box center [879, 75] width 567 height 253
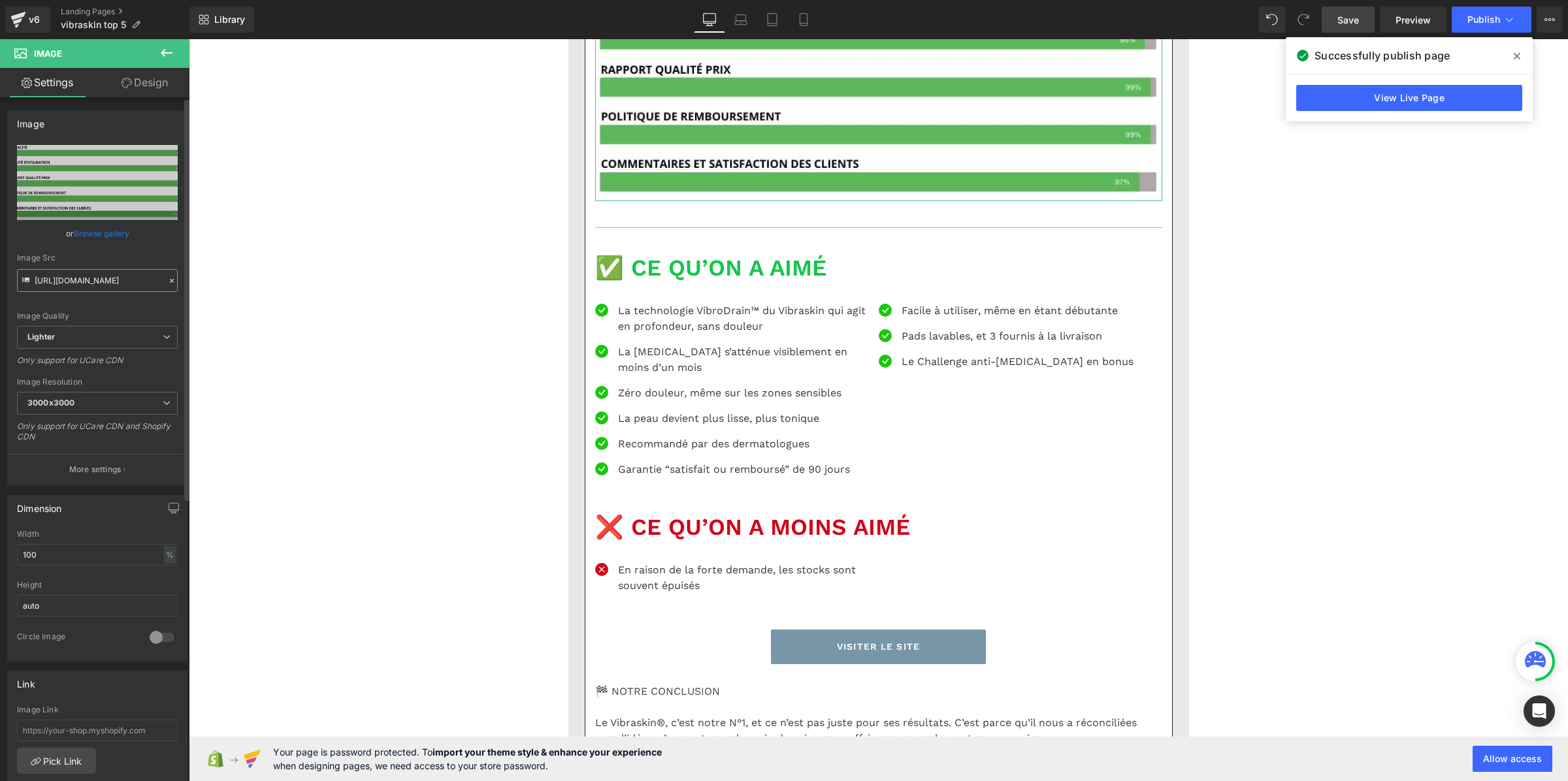
click at [91, 287] on input "https://ucarecdn.com/5d9170de-958b-46bd-8058-4cc06dfc48d2/-/format/auto/-/previ…" at bounding box center [98, 281] width 161 height 23
paste input "cdn.shopify.com/s/files/1/0956/8957/2697/files/2.png?v=1754900149"
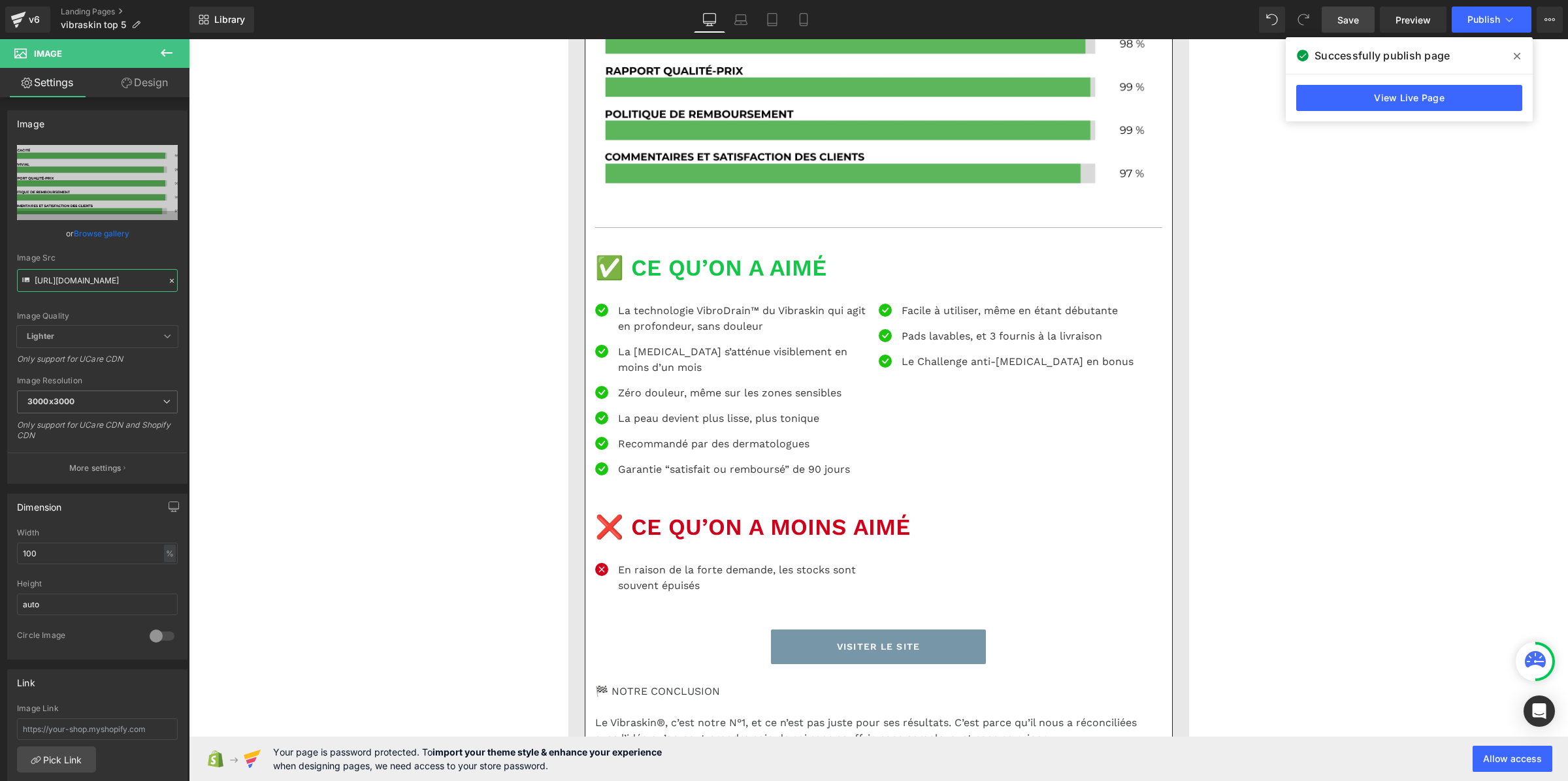
type input "https://cdn.shopify.com/s/files/1/0956/8957/2697/files/2_3000x3000.png?v=175490…"
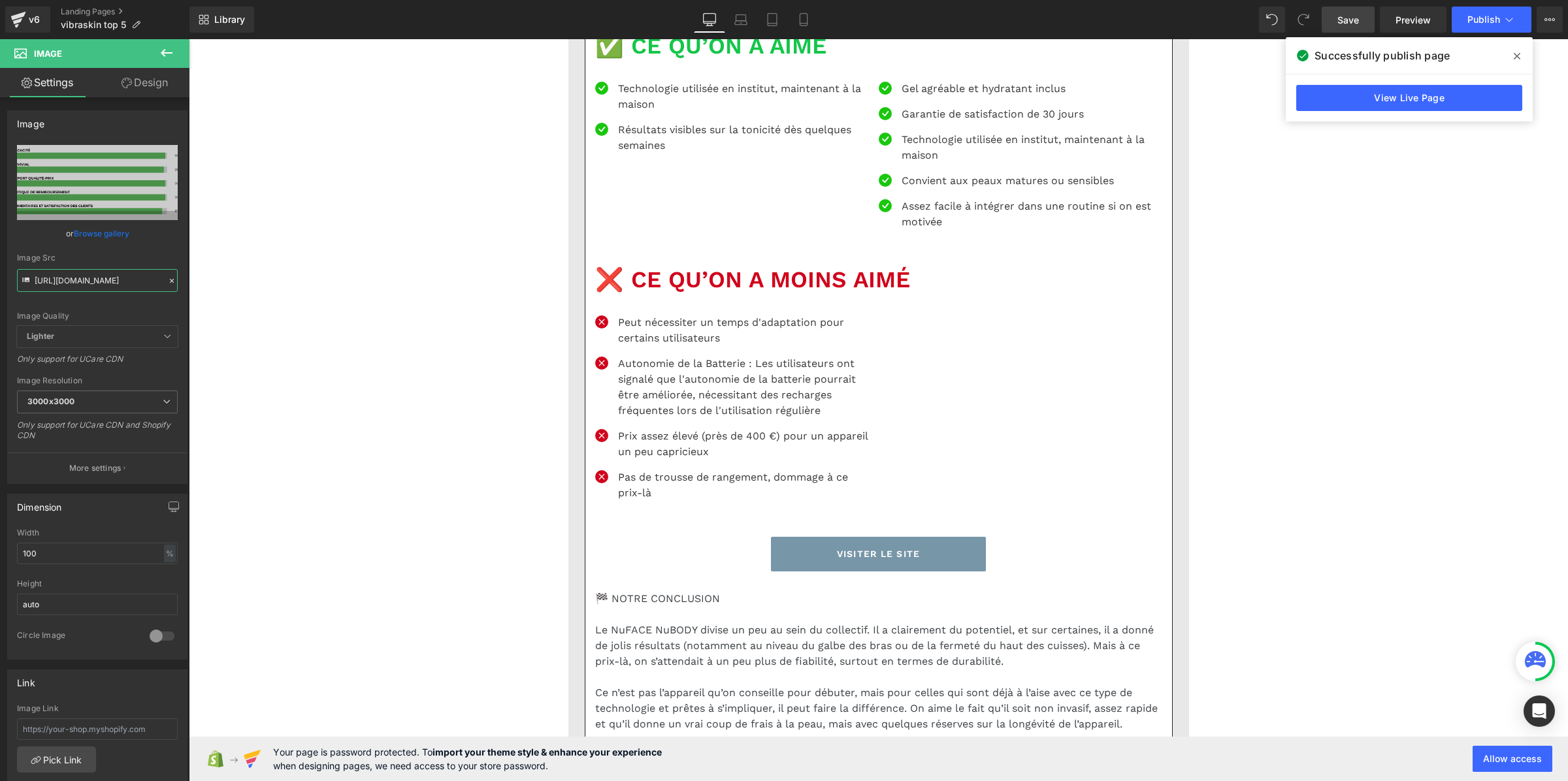
scroll to position [4655, 0]
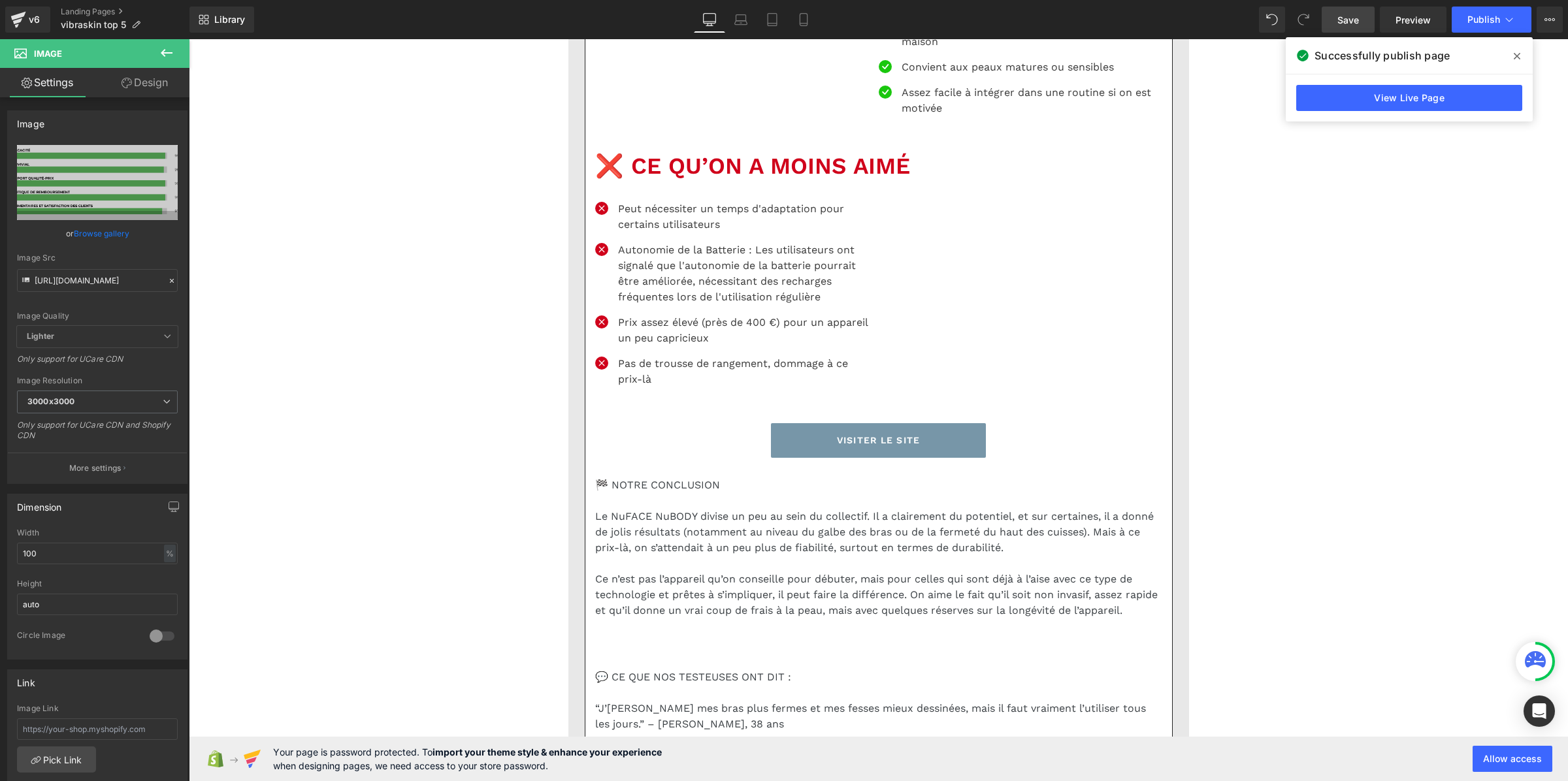
click at [119, 285] on input "text" at bounding box center [98, 281] width 161 height 23
click at [118, 284] on input "text" at bounding box center [98, 281] width 161 height 23
paste input "cdn.shopify.com/s/files/1/0956/8957/2697/files/Pourcentage_produit_2.png?v=1754…"
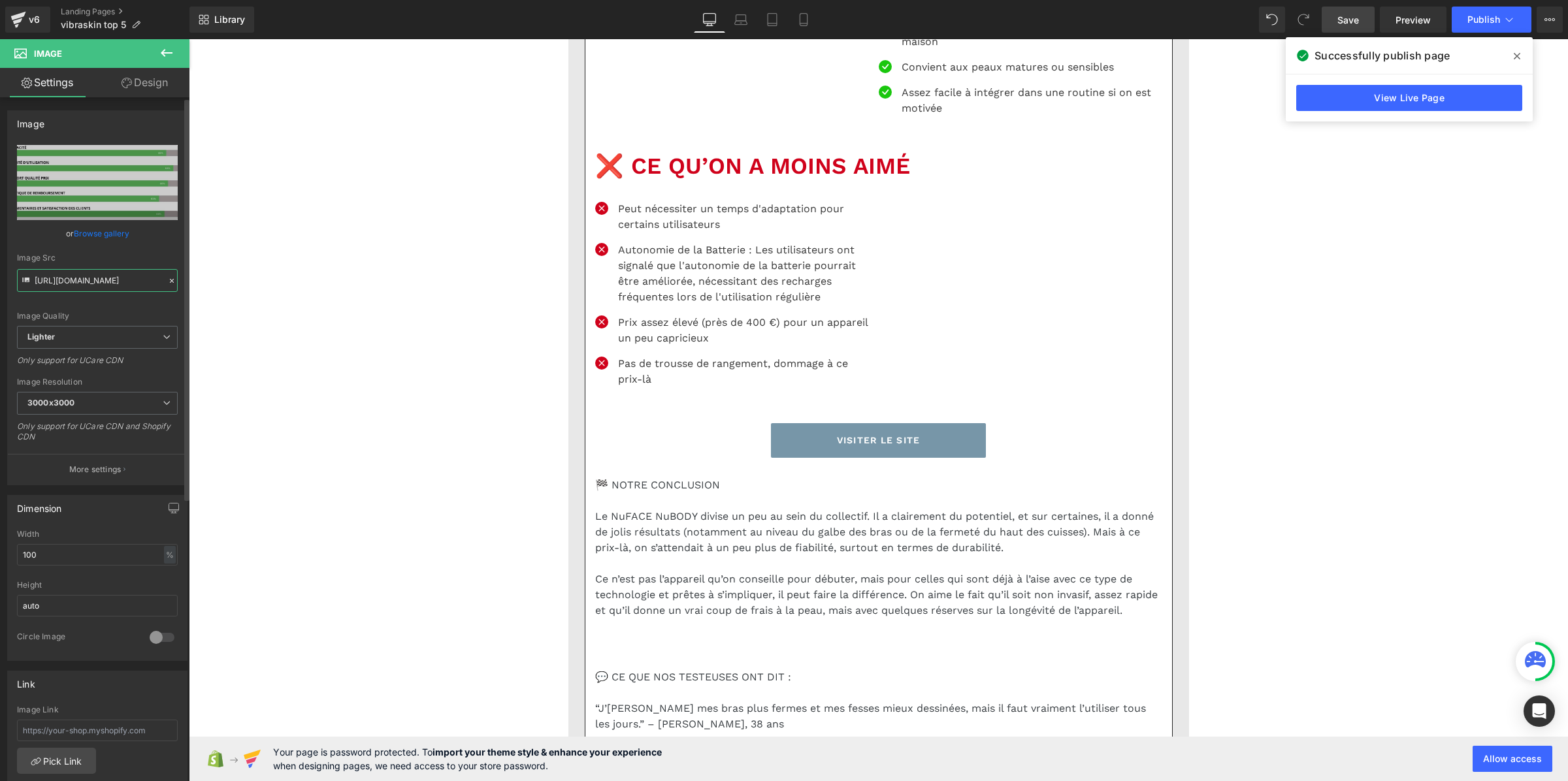
scroll to position [0, 246]
type input "https://cdn.shopify.com/s/files/1/0956/8957/2697/files/Pourcentage_produit_2_30…"
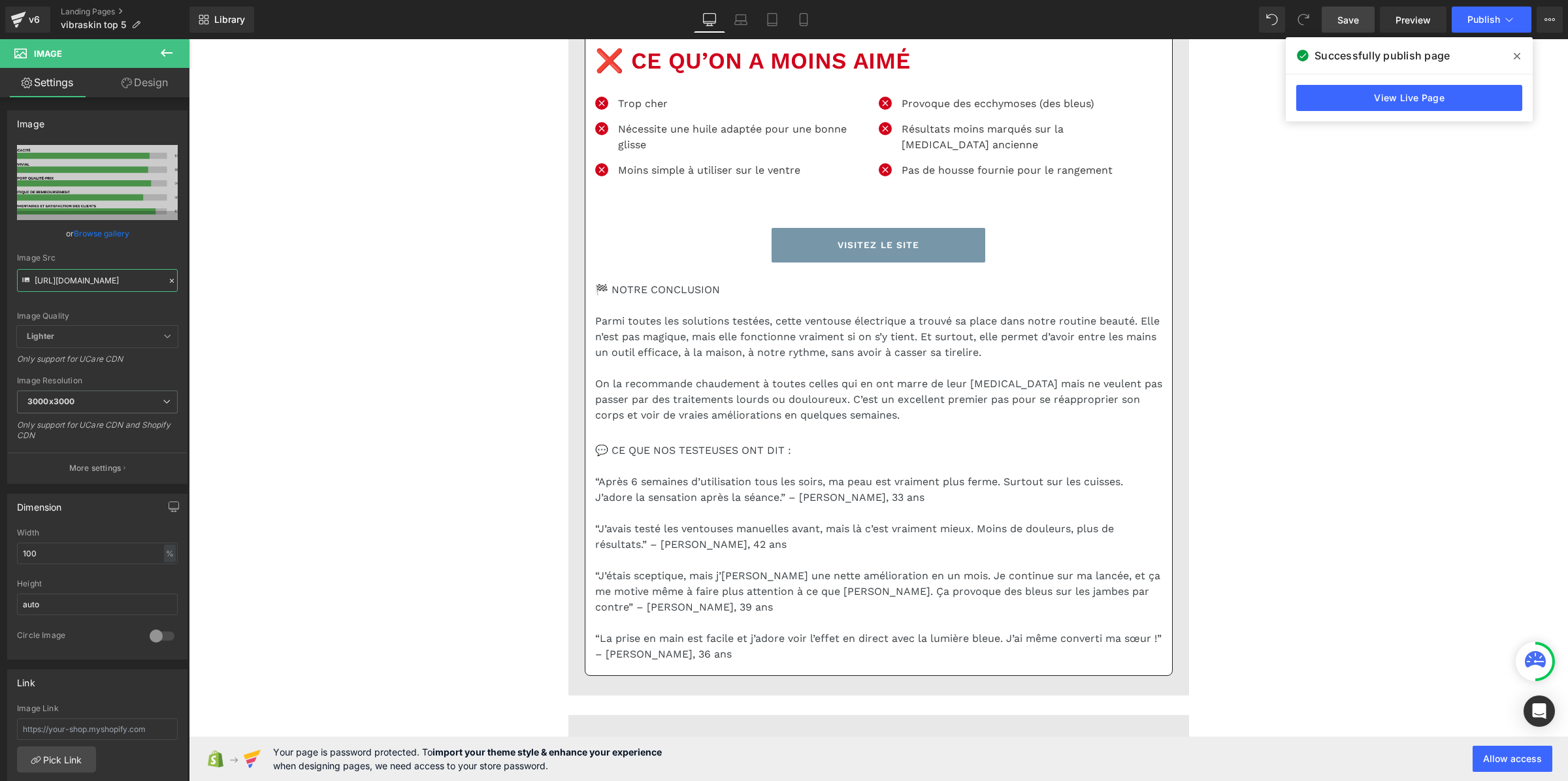
scroll to position [7186, 0]
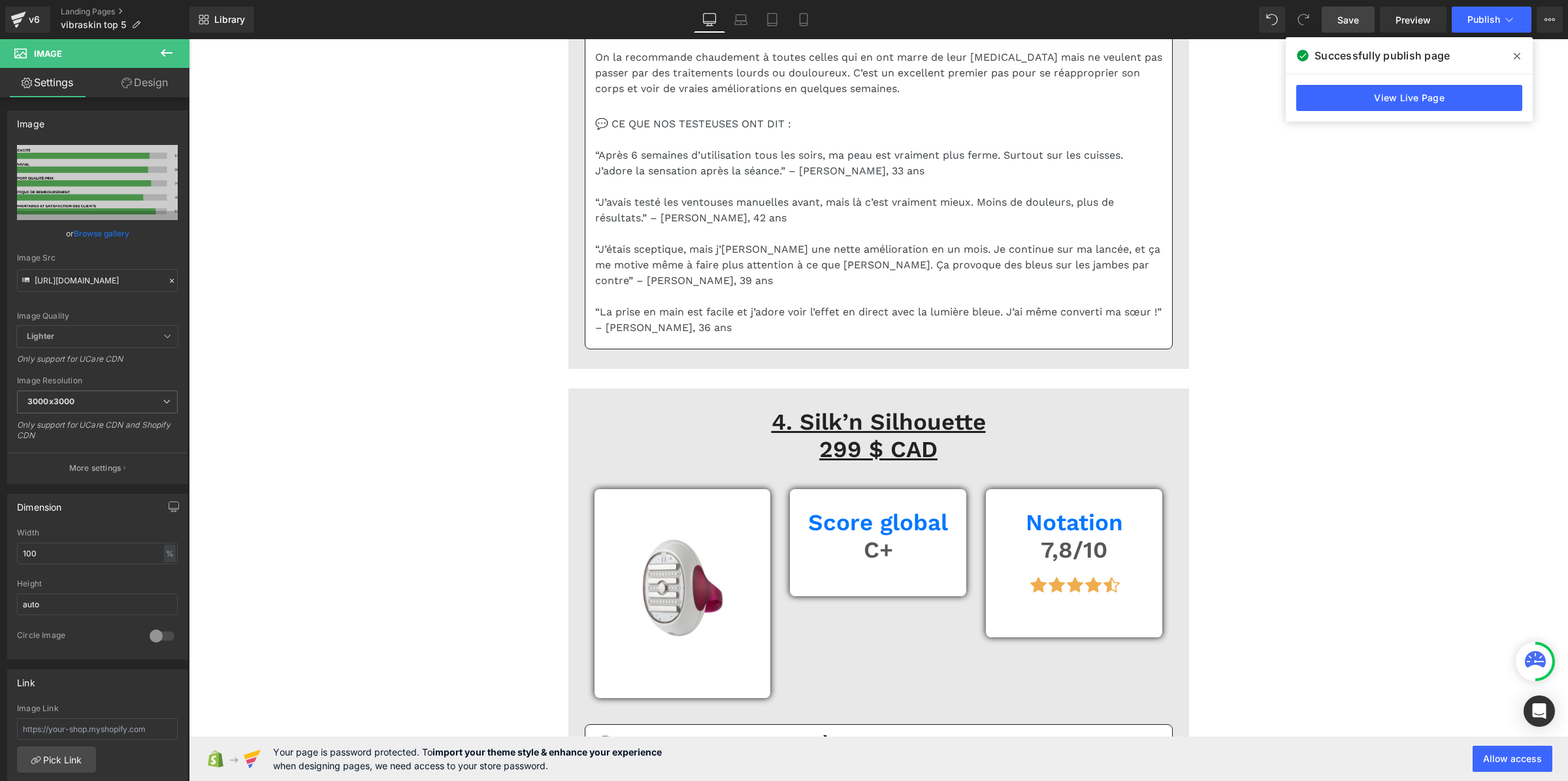
click at [106, 275] on input "text" at bounding box center [98, 281] width 161 height 23
paste input "cdn.shopify.com/s/files/1/0956/8957/2697/files/Pourcentage_produit_3.png?v=1754…"
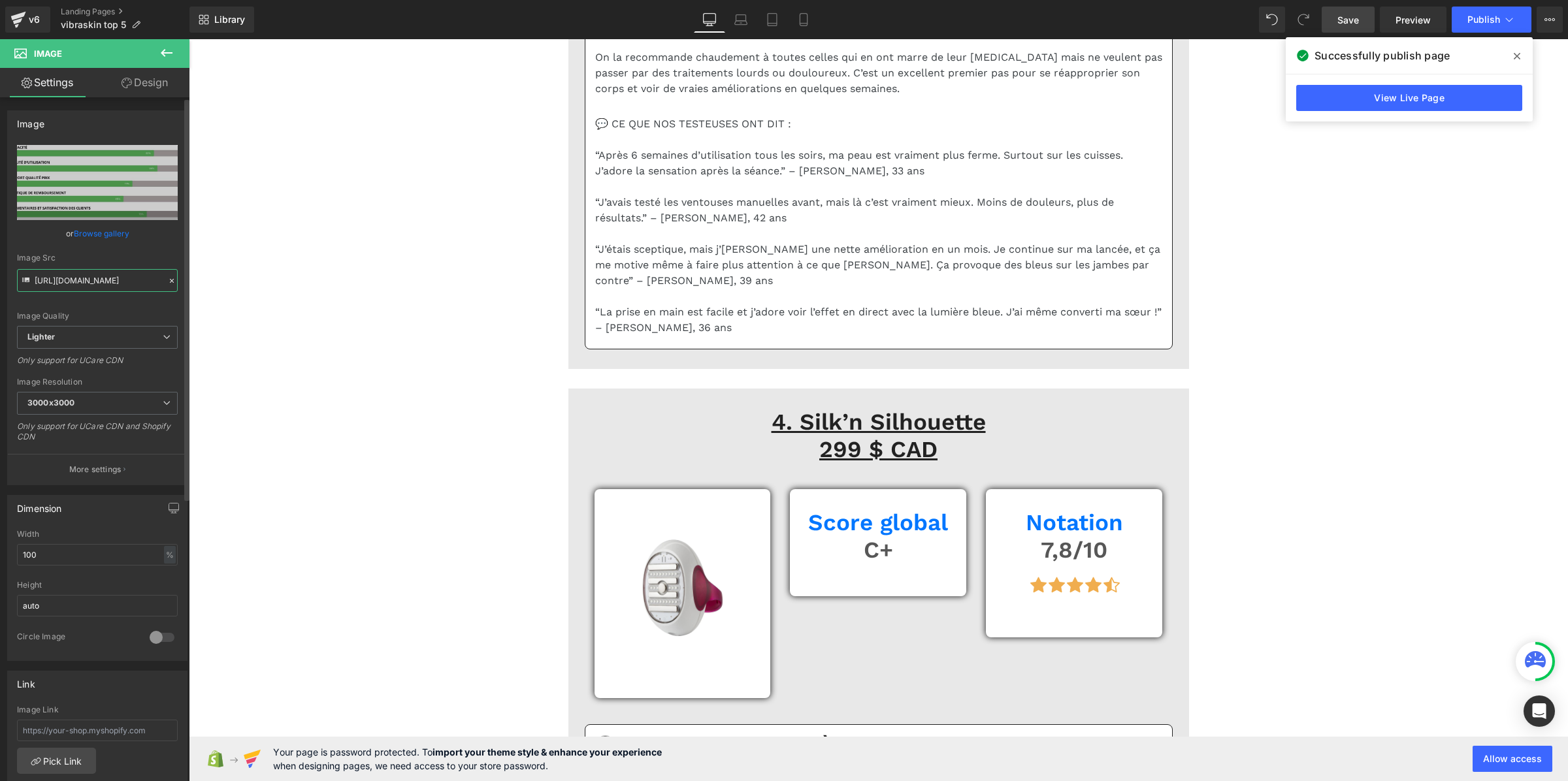
type input "https://cdn.shopify.com/s/files/1/0956/8957/2697/files/Pourcentage_produit_3.pn…"
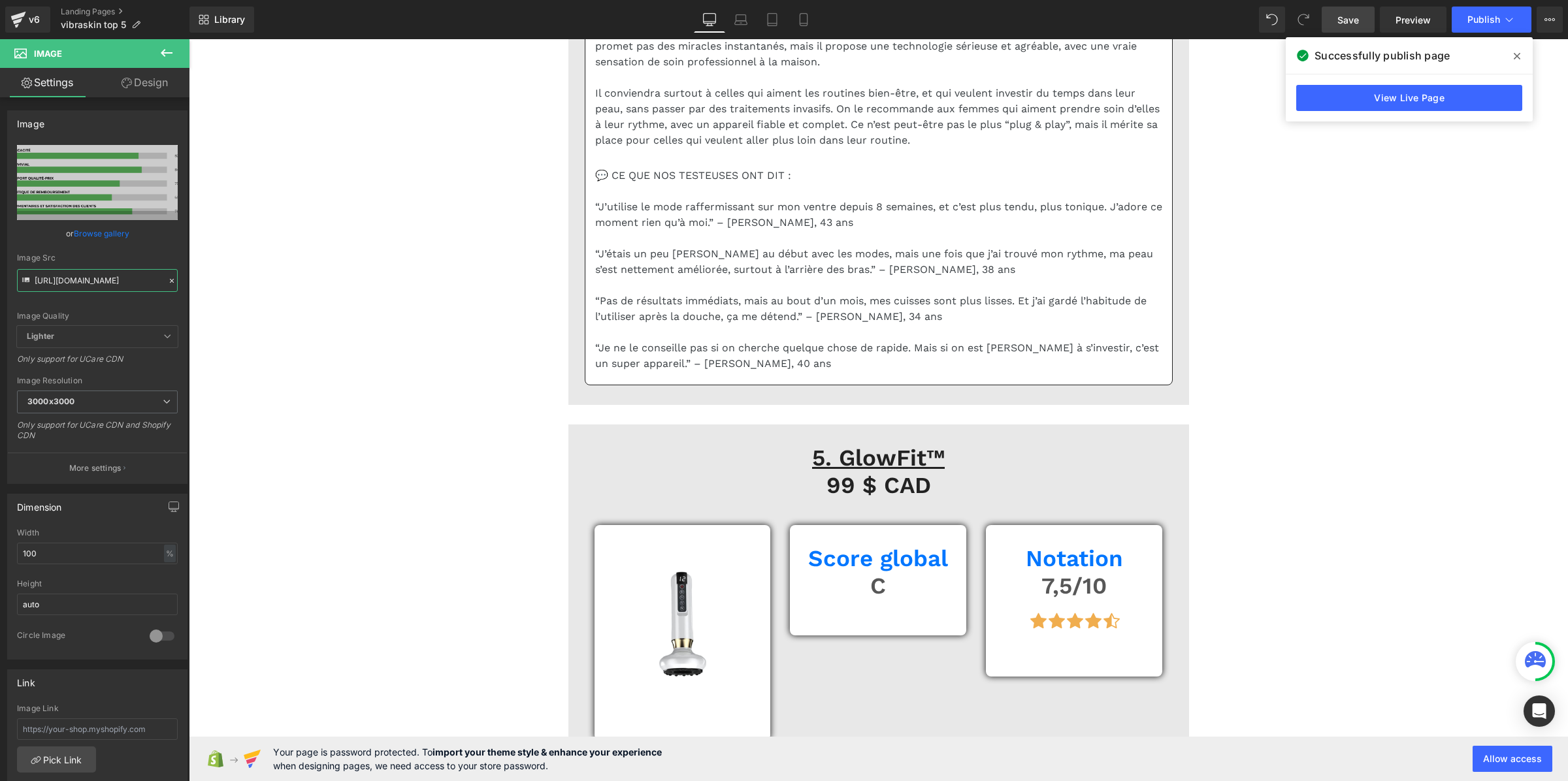
scroll to position [9473, 0]
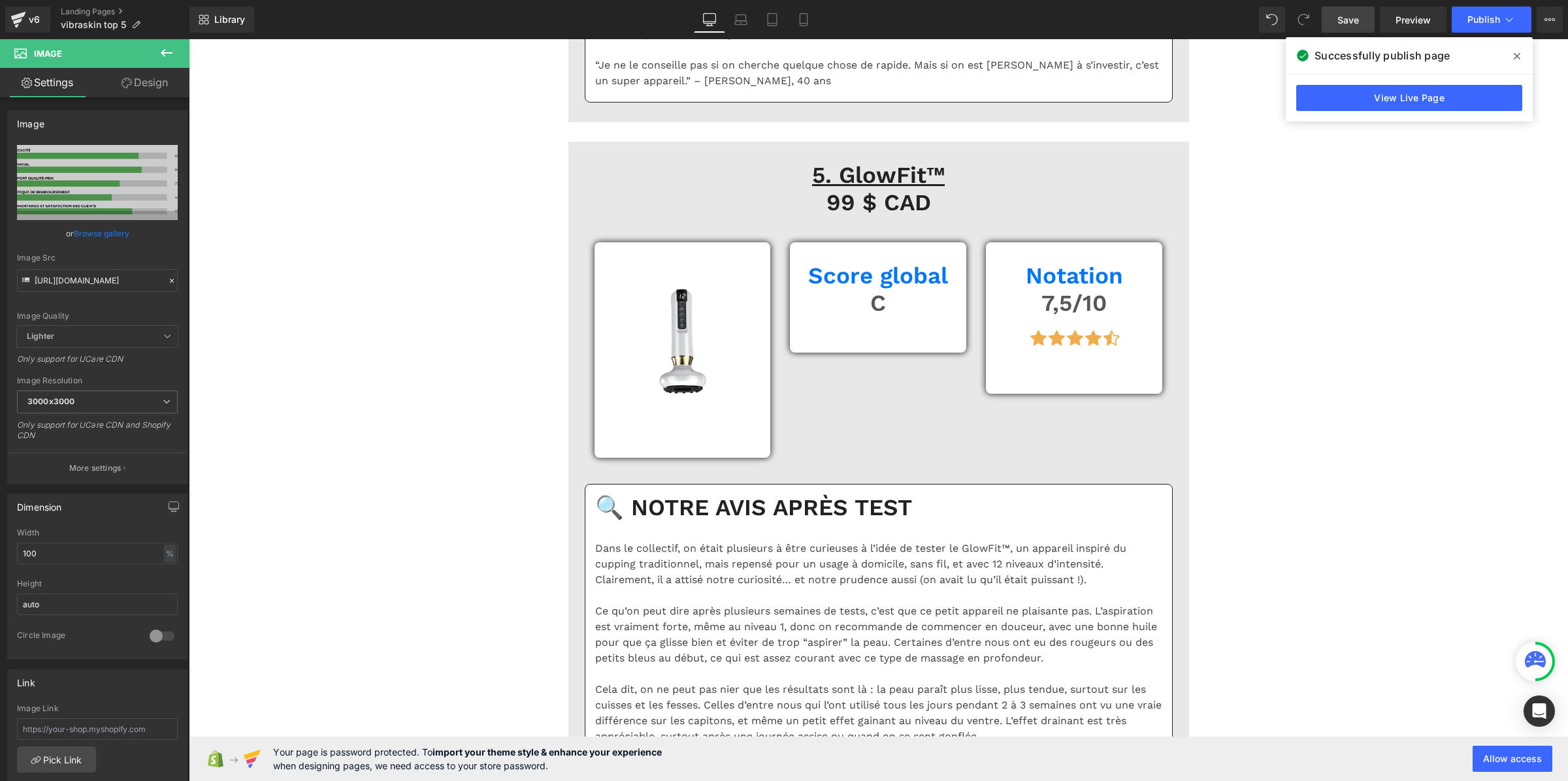
click at [64, 292] on input "https://ucarecdn.com/e76638b6-27ef-4a14-b310-0a7eb8d51cb7/-/format/auto/-/previ…" at bounding box center [98, 281] width 161 height 23
paste input "cdn.shopify.com/s/files/1/0956/8957/2697/files/Pourcentage_produit_3.png?v=1754…"
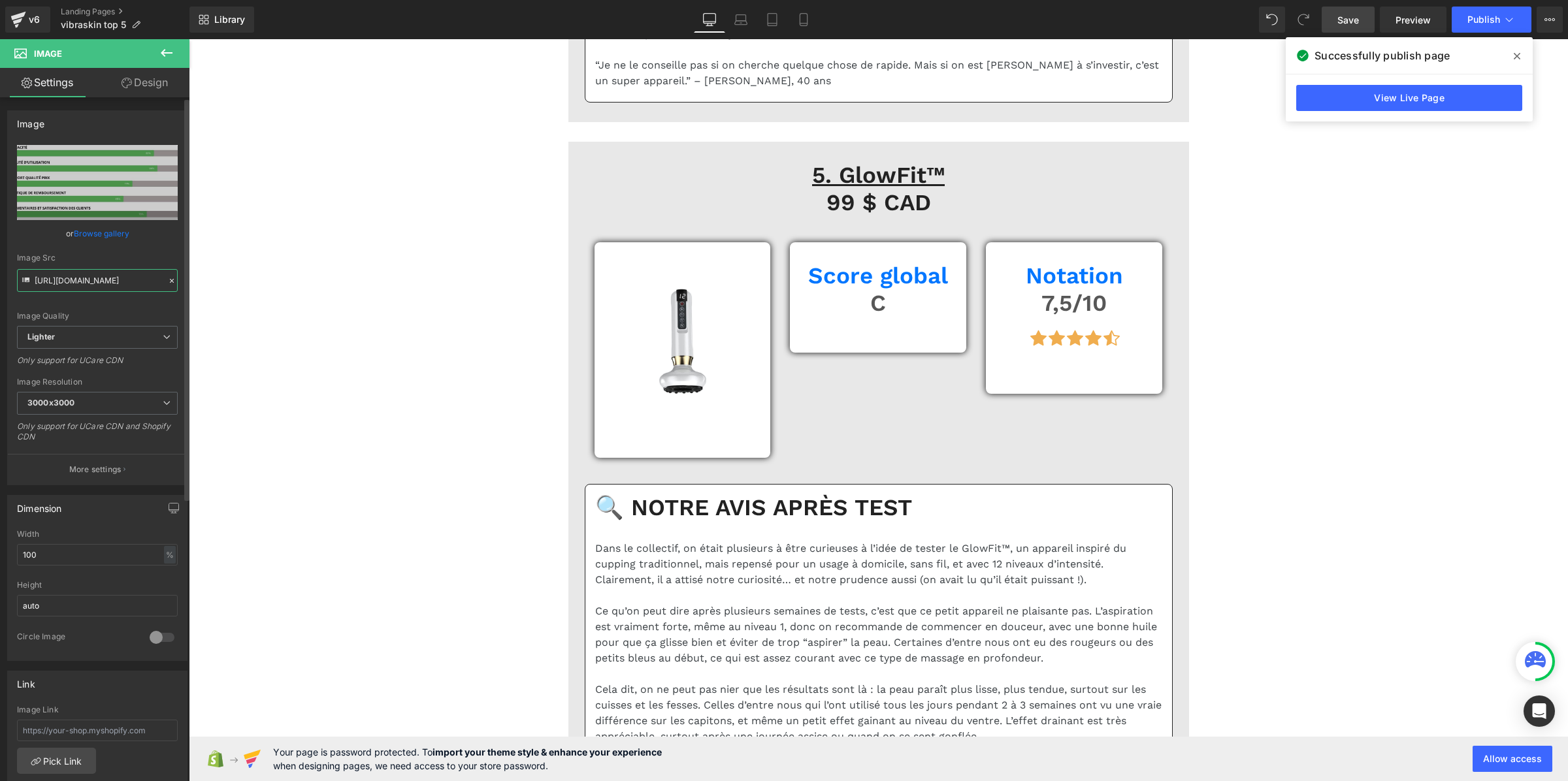
type input "https://cdn.shopify.com/s/files/1/0956/8957/2697/files/Pourcentage_produit_3.pn…"
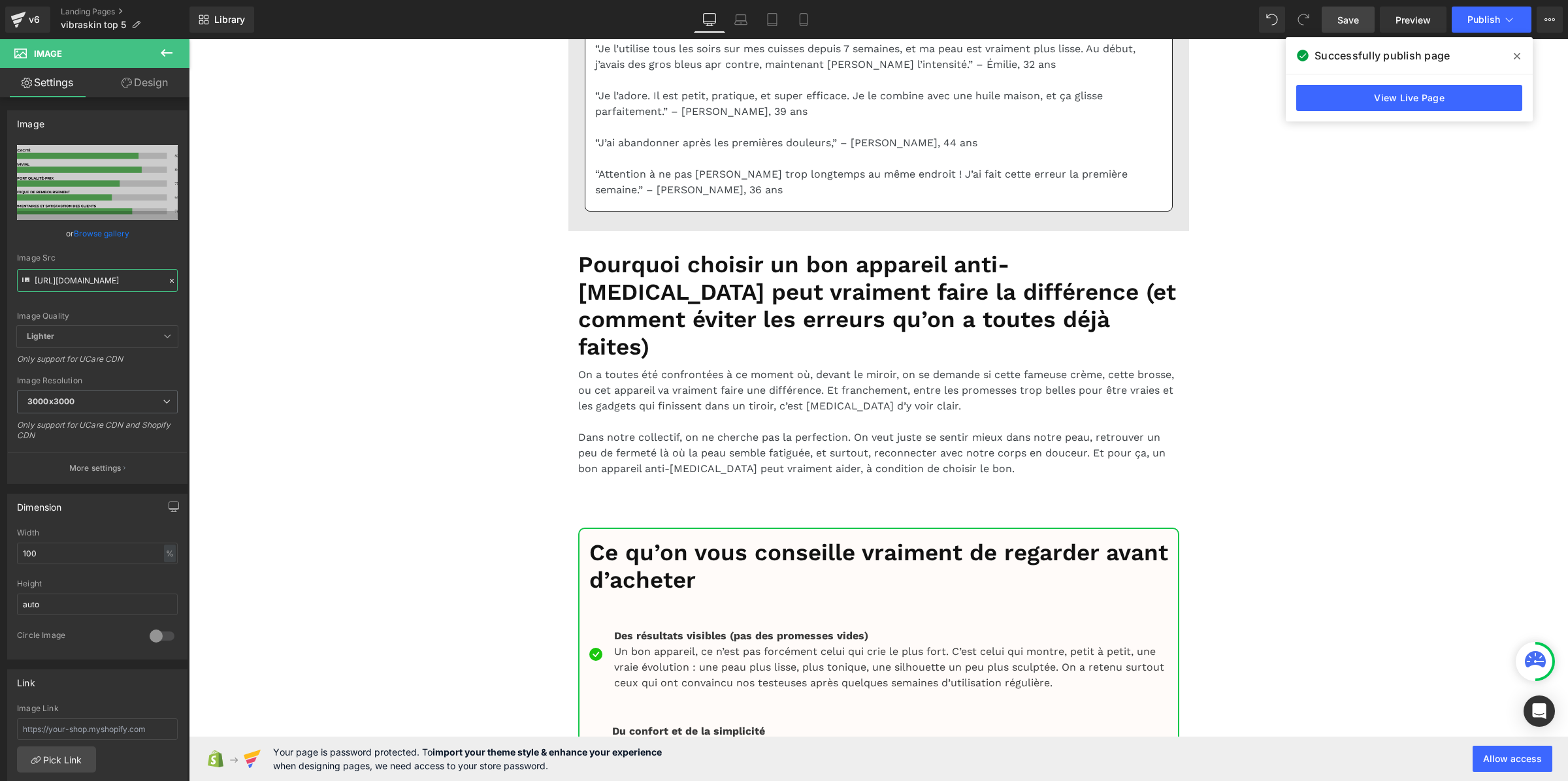
scroll to position [11679, 0]
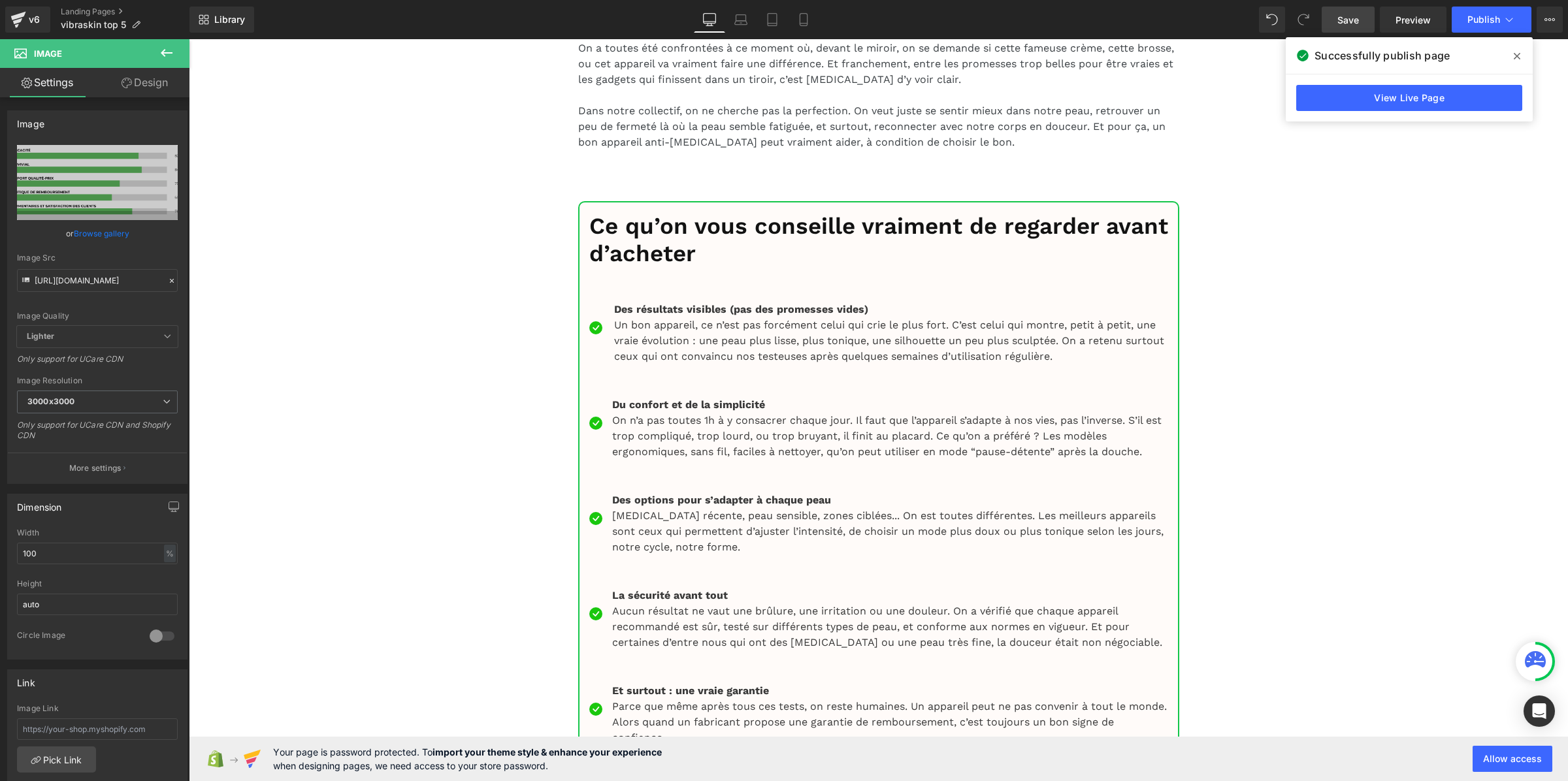
click at [125, 282] on input "https://ucarecdn.com/453cf7ba-b2e6-4551-aa3a-627d80a14485/-/format/auto/-/previ…" at bounding box center [98, 281] width 161 height 23
paste input "cdn.shopify.com/s/files/1/0956/8957/2697/files/Pourcentage_produit_3.png?v=1754…"
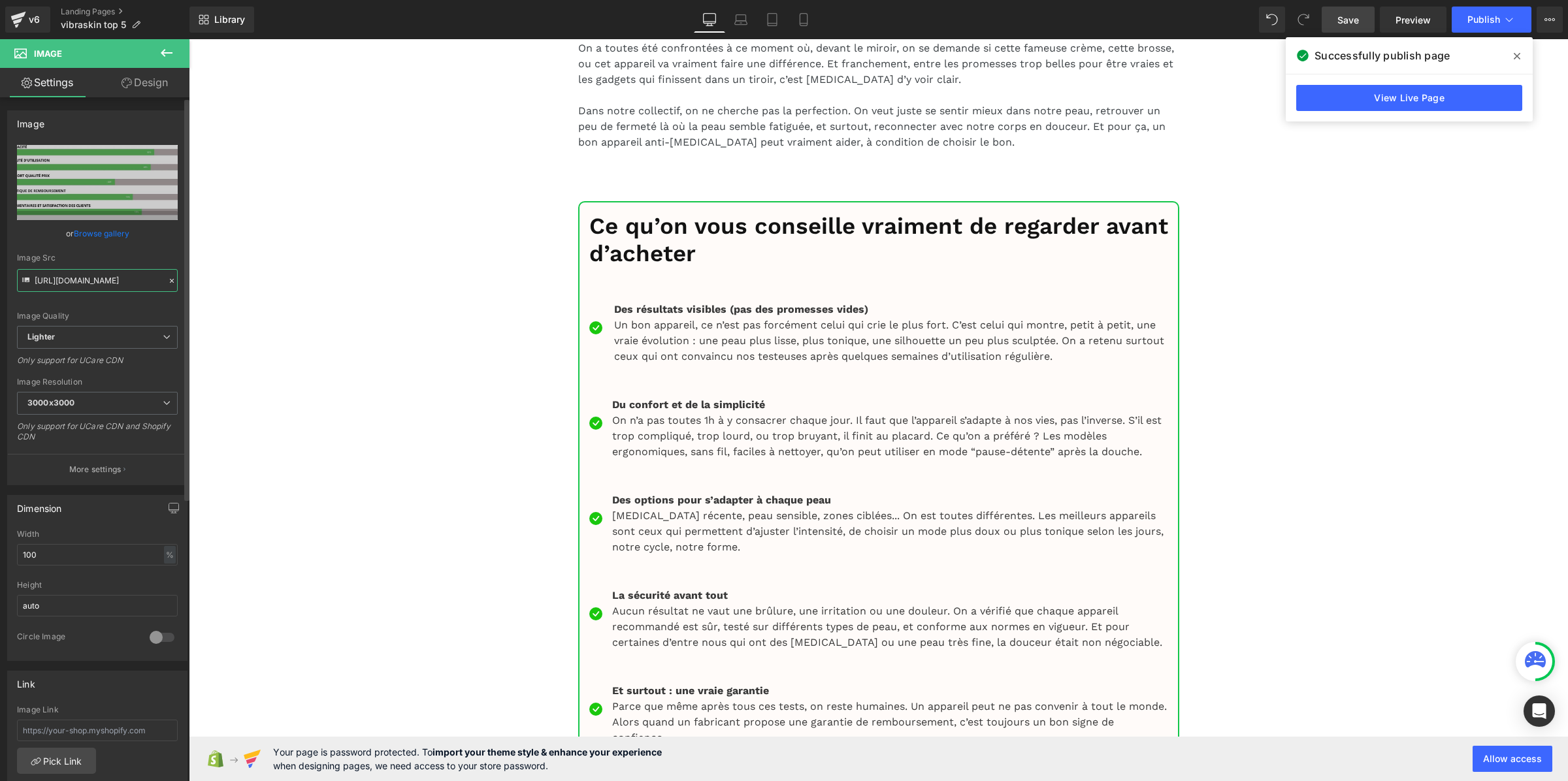
type input "https://cdn.shopify.com/s/files/1/0956/8957/2697/files/Pourcentage_produit_3.pn…"
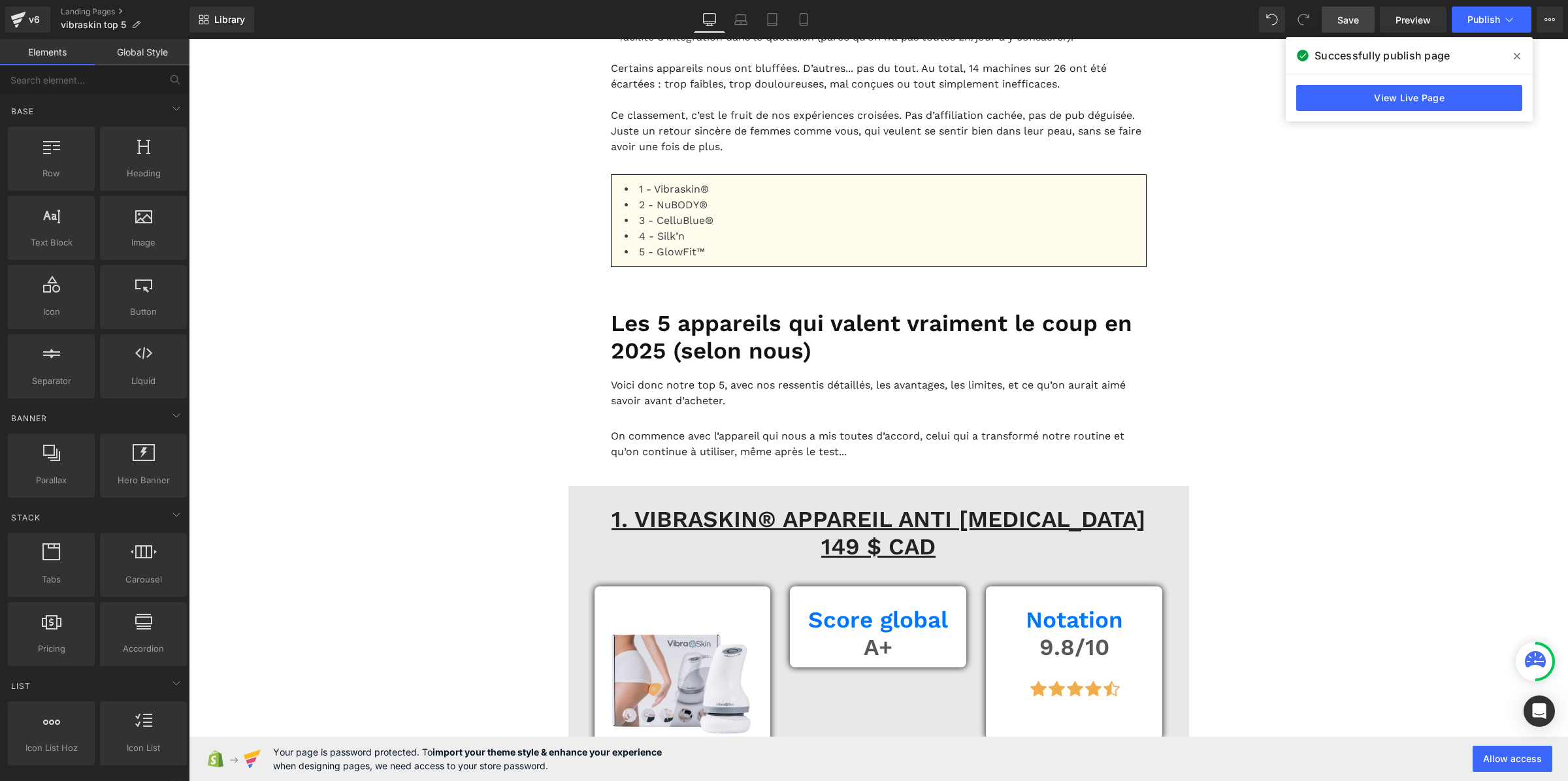
scroll to position [1134, 0]
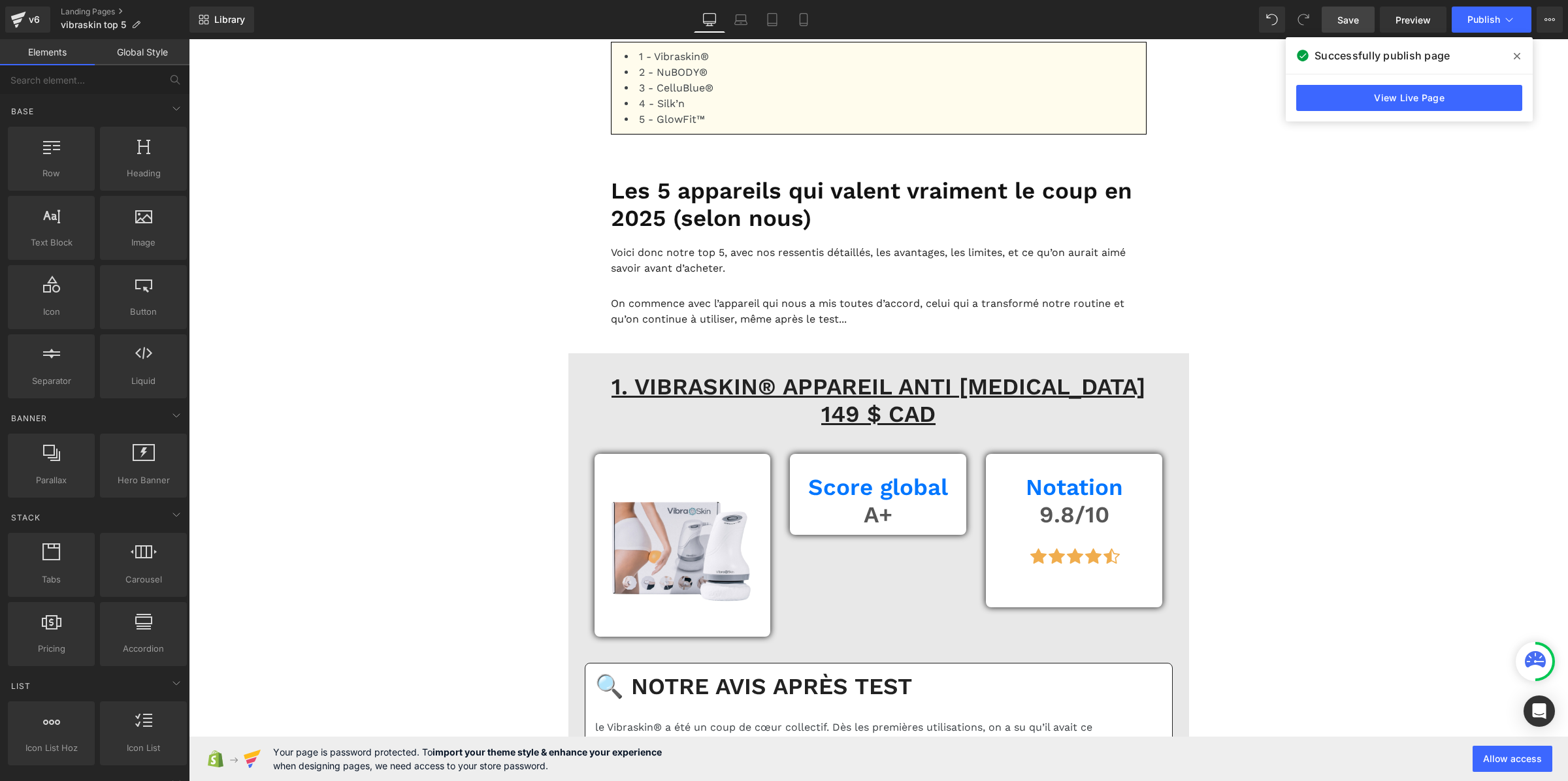
drag, startPoint x: 1343, startPoint y: 23, endPoint x: 820, endPoint y: 350, distance: 616.8
click at [1343, 23] on span "Save" at bounding box center [1348, 20] width 22 height 14
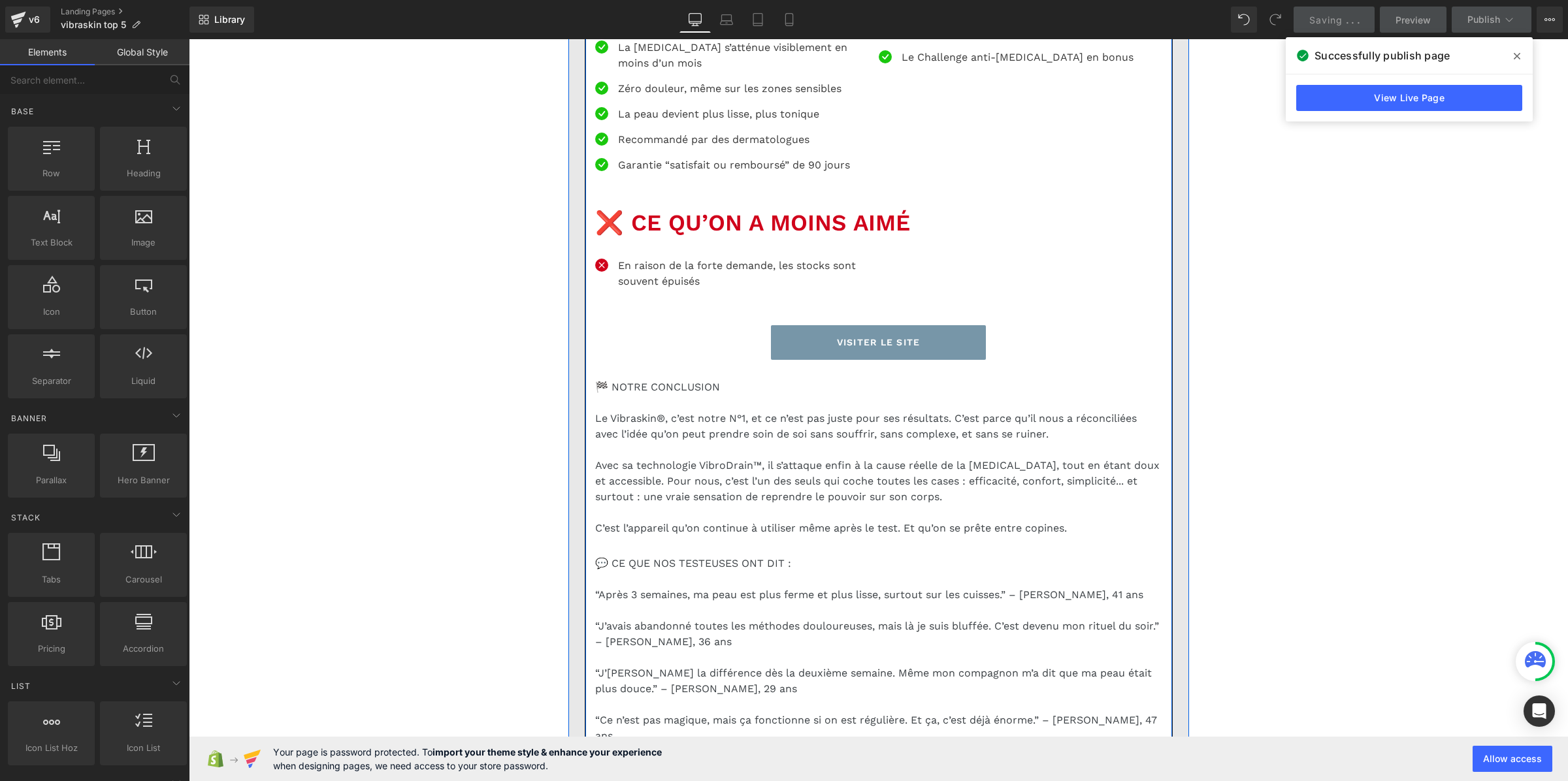
scroll to position [2686, 0]
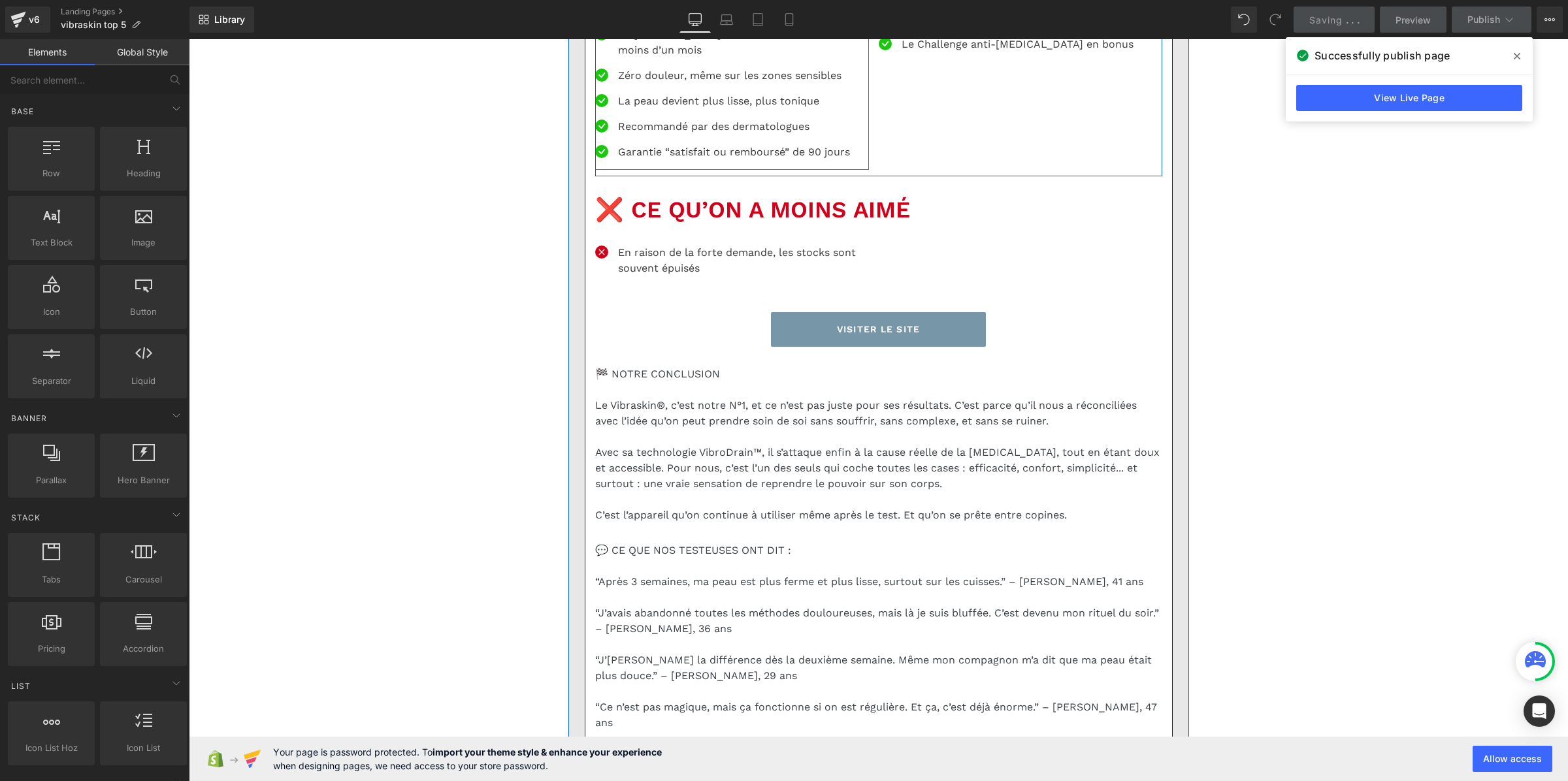
click at [649, 17] on p "La technologie VibroDrain™ du Vibraskin qui agit en profondeur, sans douleur" at bounding box center [743, 2] width 251 height 31
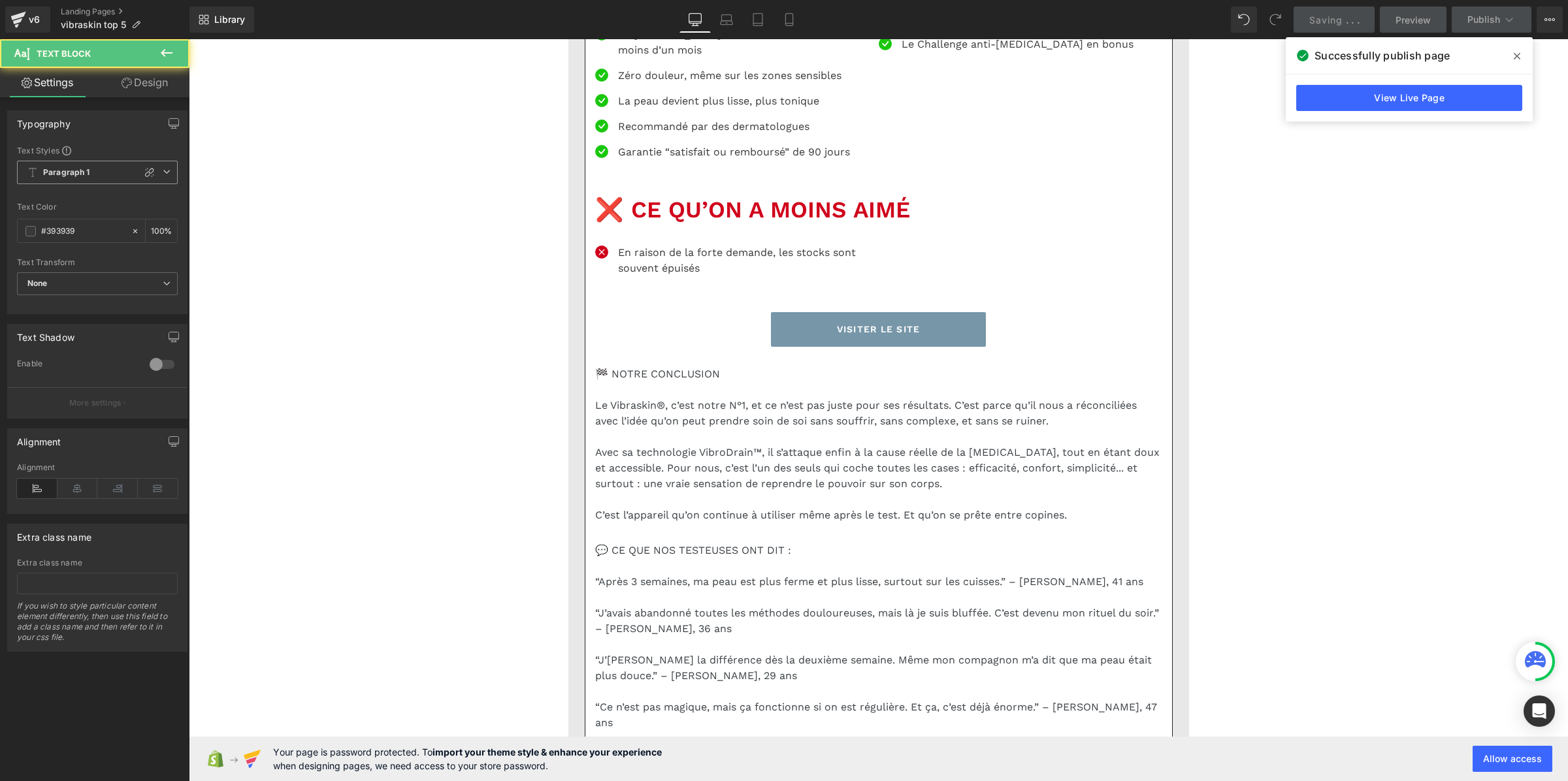
click at [50, 169] on b "Paragraph 1" at bounding box center [66, 172] width 47 height 11
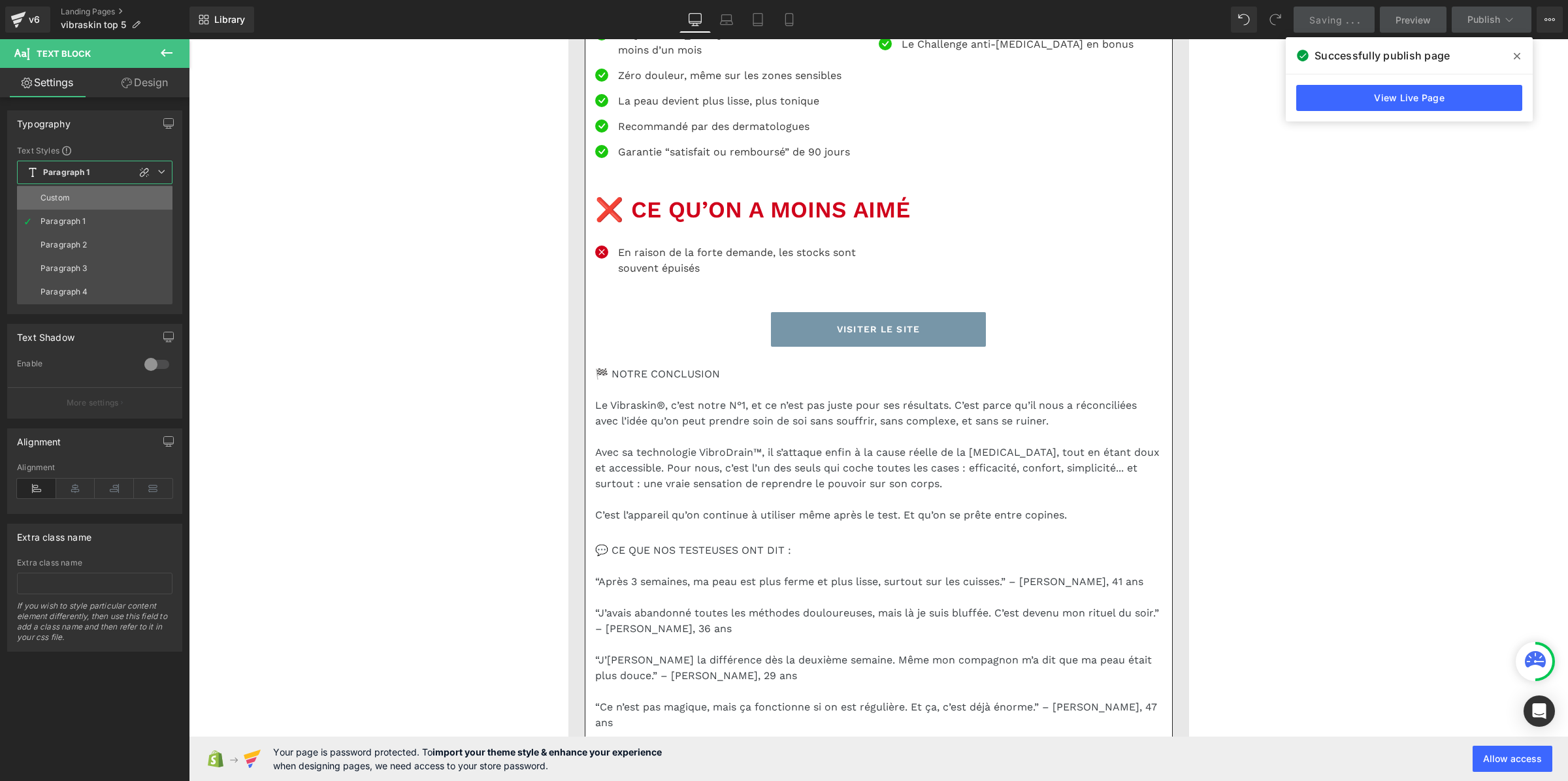
click at [64, 200] on div "Custom" at bounding box center [55, 197] width 29 height 9
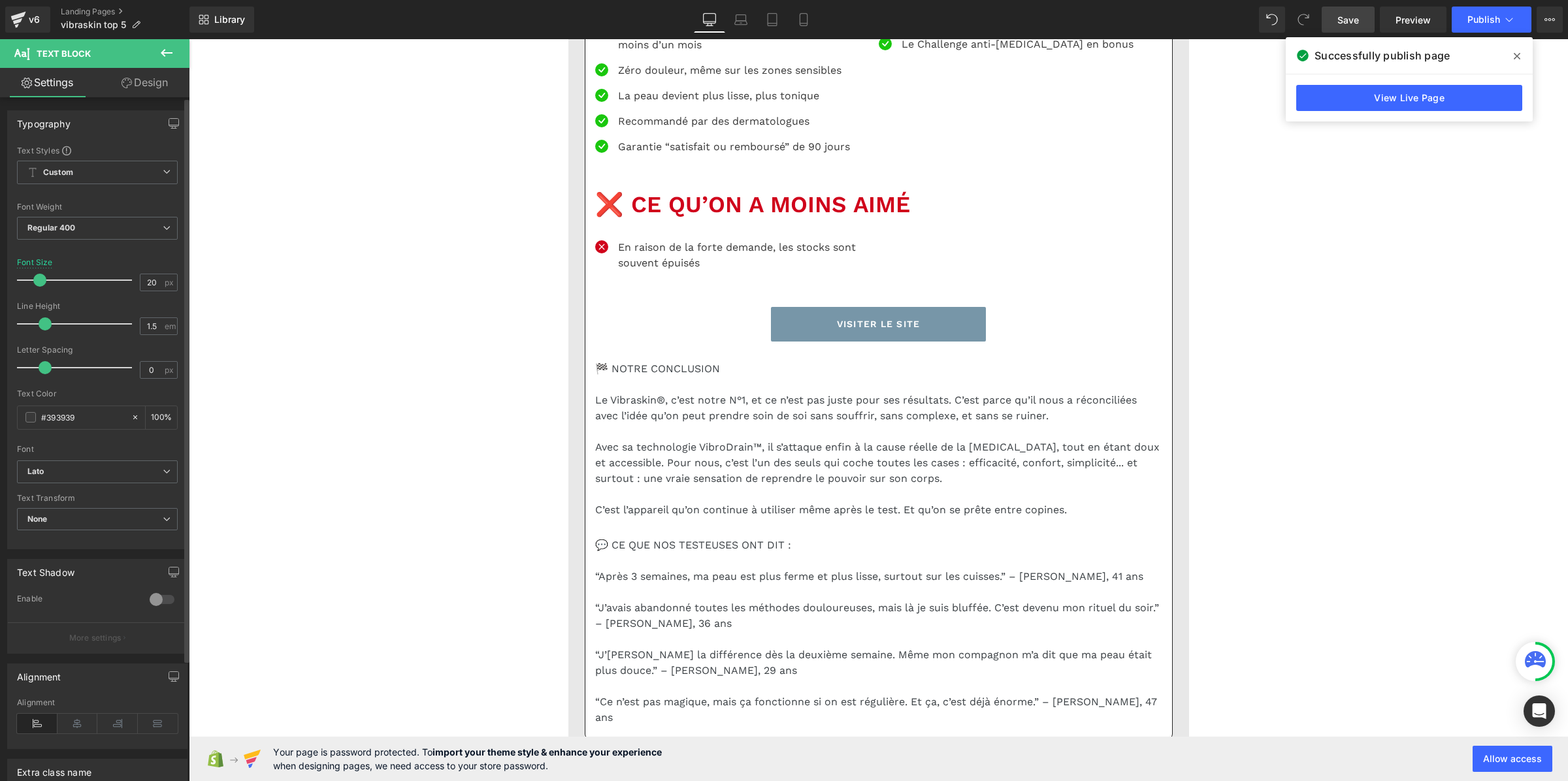
drag, startPoint x: 64, startPoint y: 325, endPoint x: 44, endPoint y: 325, distance: 20.0
click at [44, 325] on span at bounding box center [46, 324] width 13 height 13
click at [625, 53] on p "La cellulite s’atténue visiblement en moins d’un mois" at bounding box center [743, 37] width 251 height 31
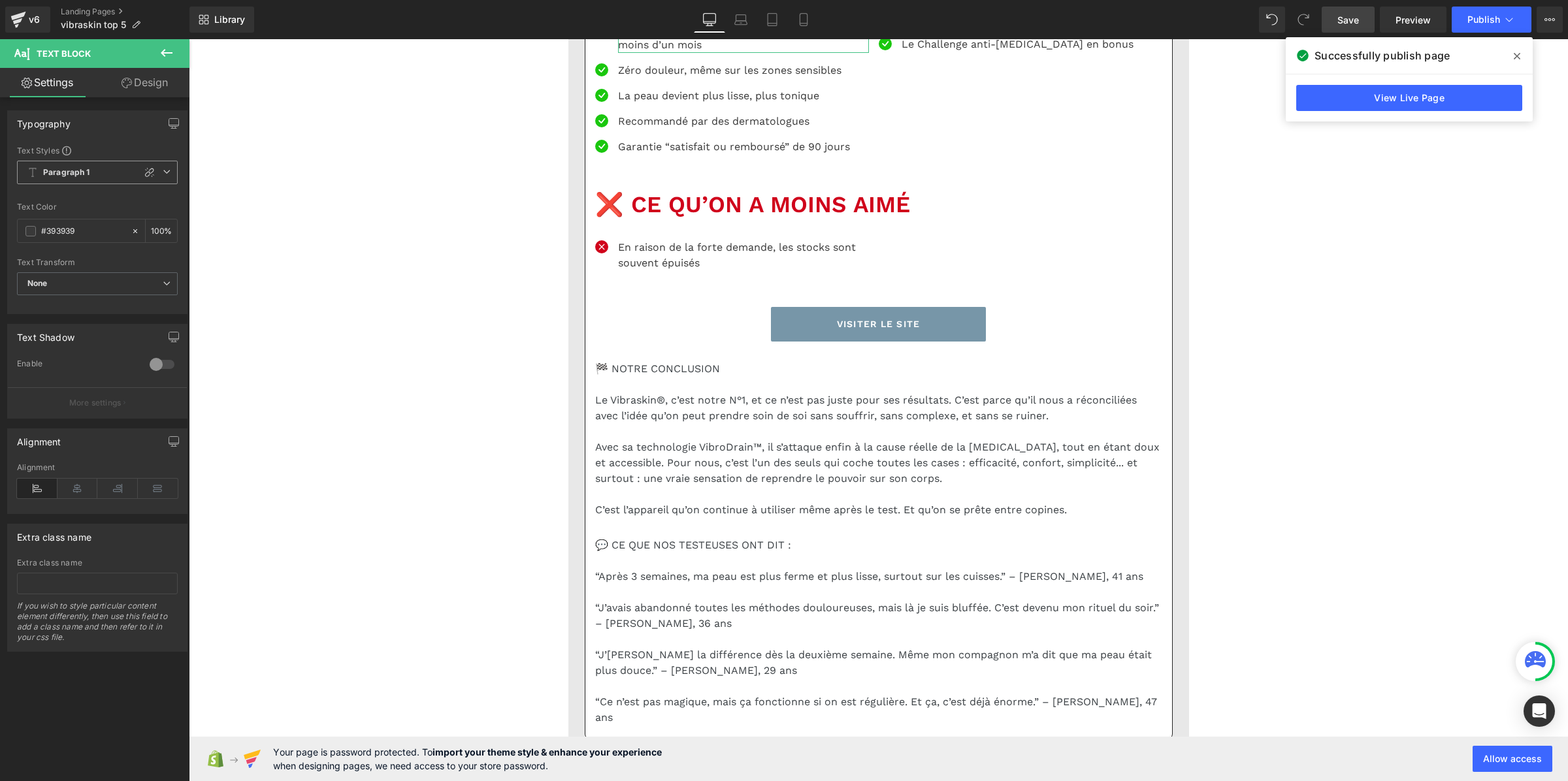
click at [109, 162] on span "Paragraph 1" at bounding box center [98, 172] width 161 height 23
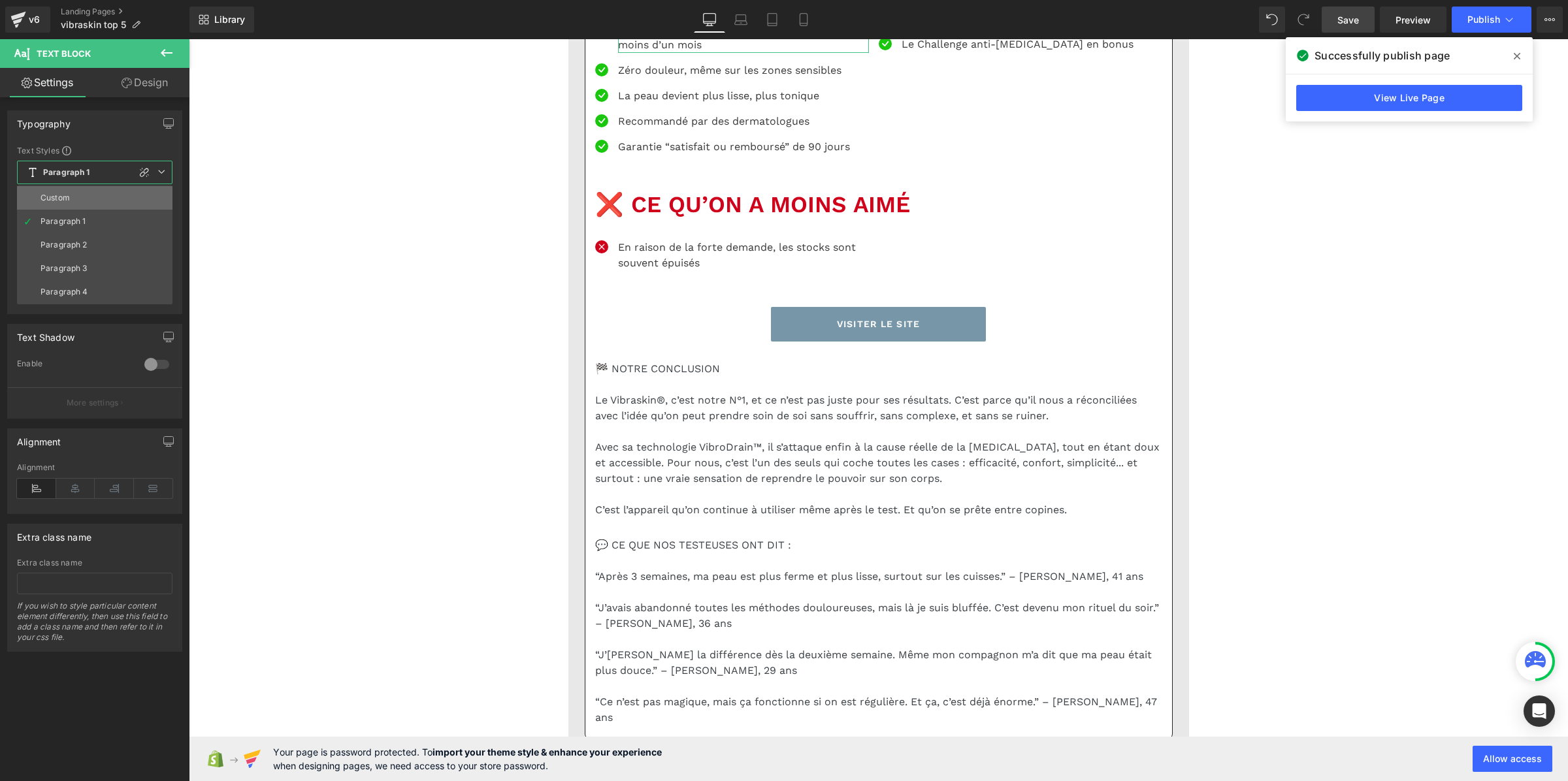
click at [99, 197] on li "Custom" at bounding box center [95, 198] width 156 height 23
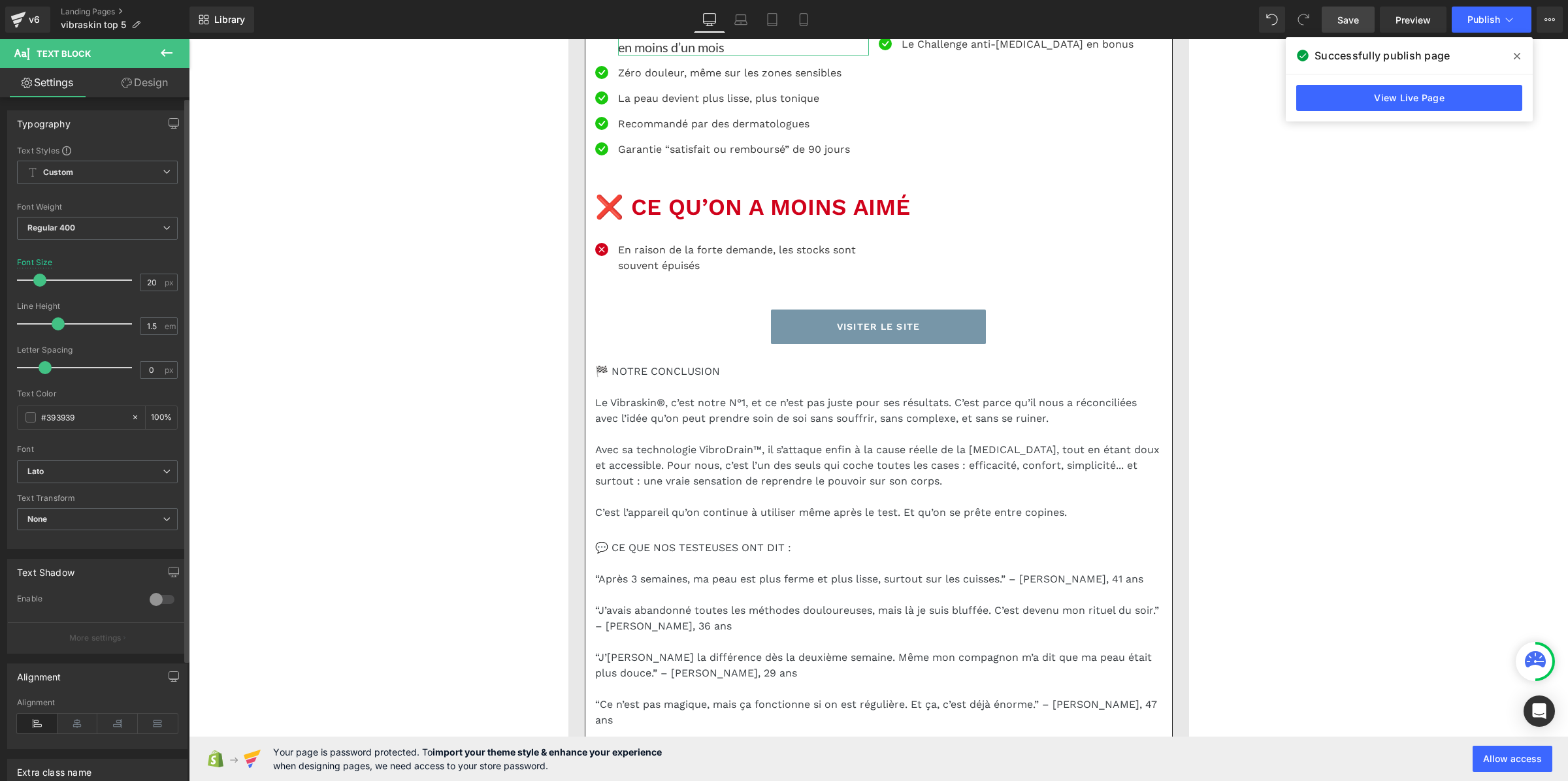
drag, startPoint x: 66, startPoint y: 323, endPoint x: 56, endPoint y: 327, distance: 10.8
click at [56, 327] on span at bounding box center [58, 324] width 13 height 13
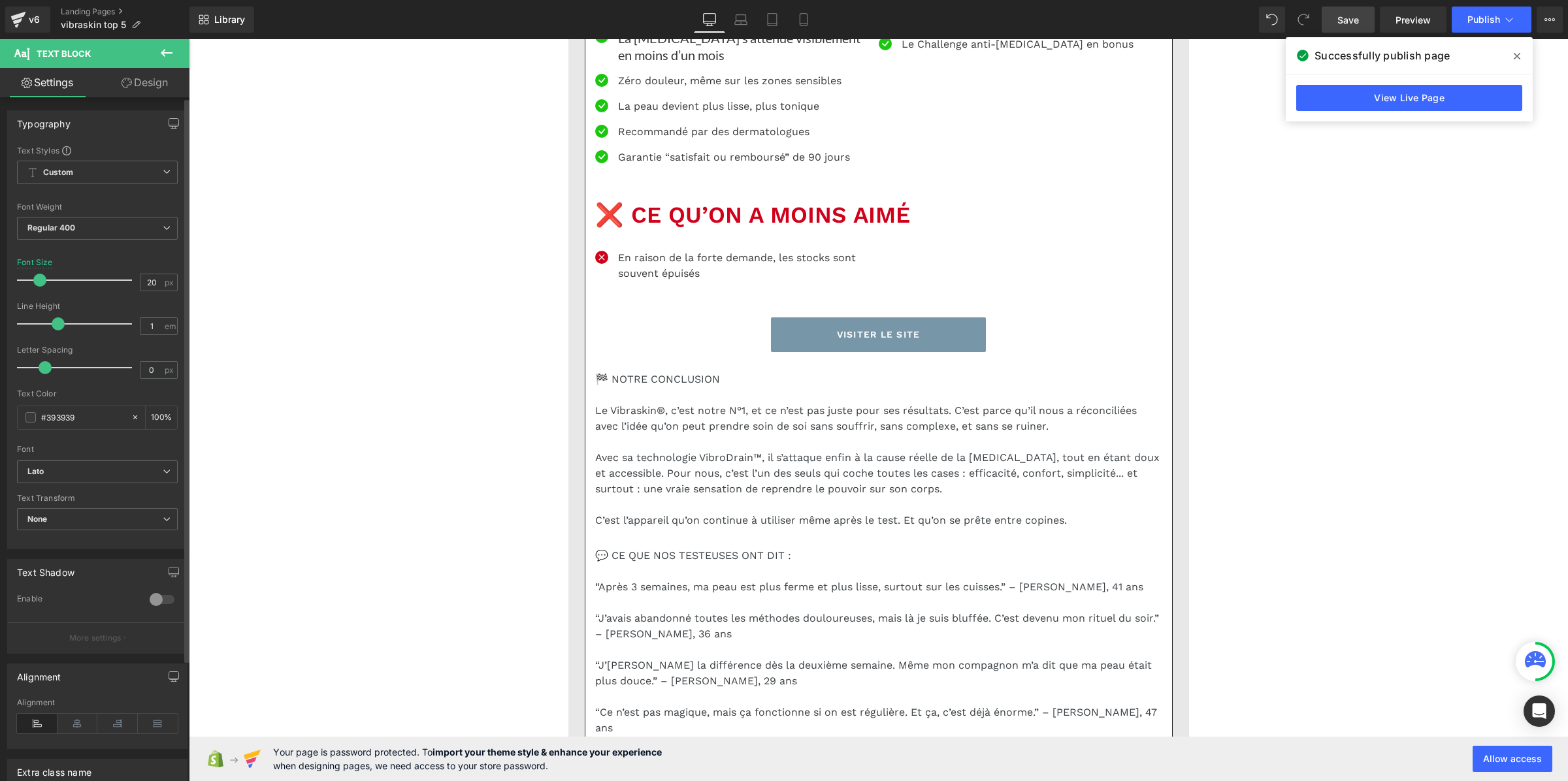
drag, startPoint x: 42, startPoint y: 322, endPoint x: 56, endPoint y: 325, distance: 14.3
click at [56, 325] on span at bounding box center [58, 324] width 13 height 13
click at [146, 329] on input "1" at bounding box center [152, 326] width 23 height 17
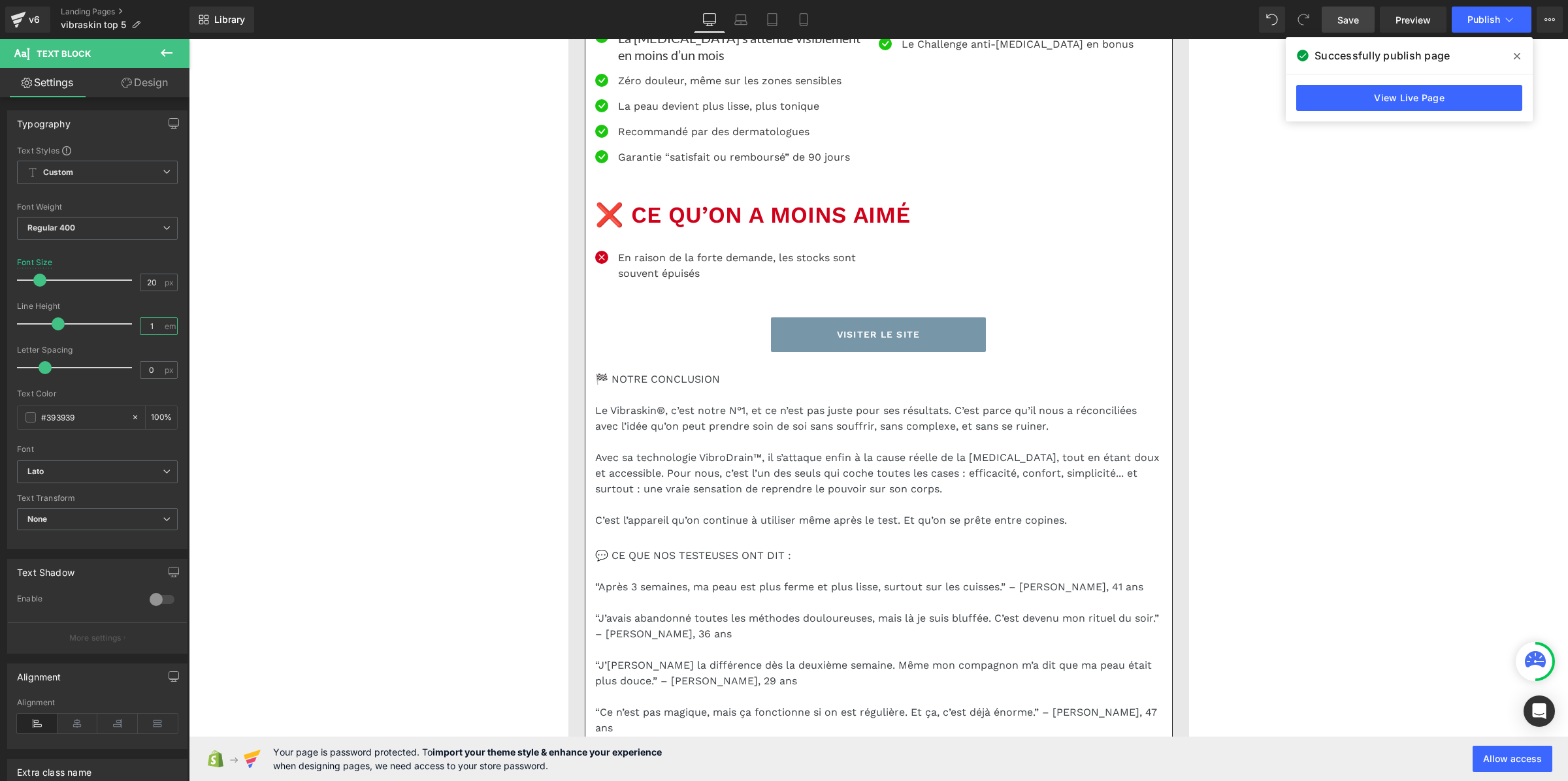
type input "1.3"
click at [645, 89] on p "Zéro douleur, même sur les zones sensibles" at bounding box center [743, 80] width 251 height 16
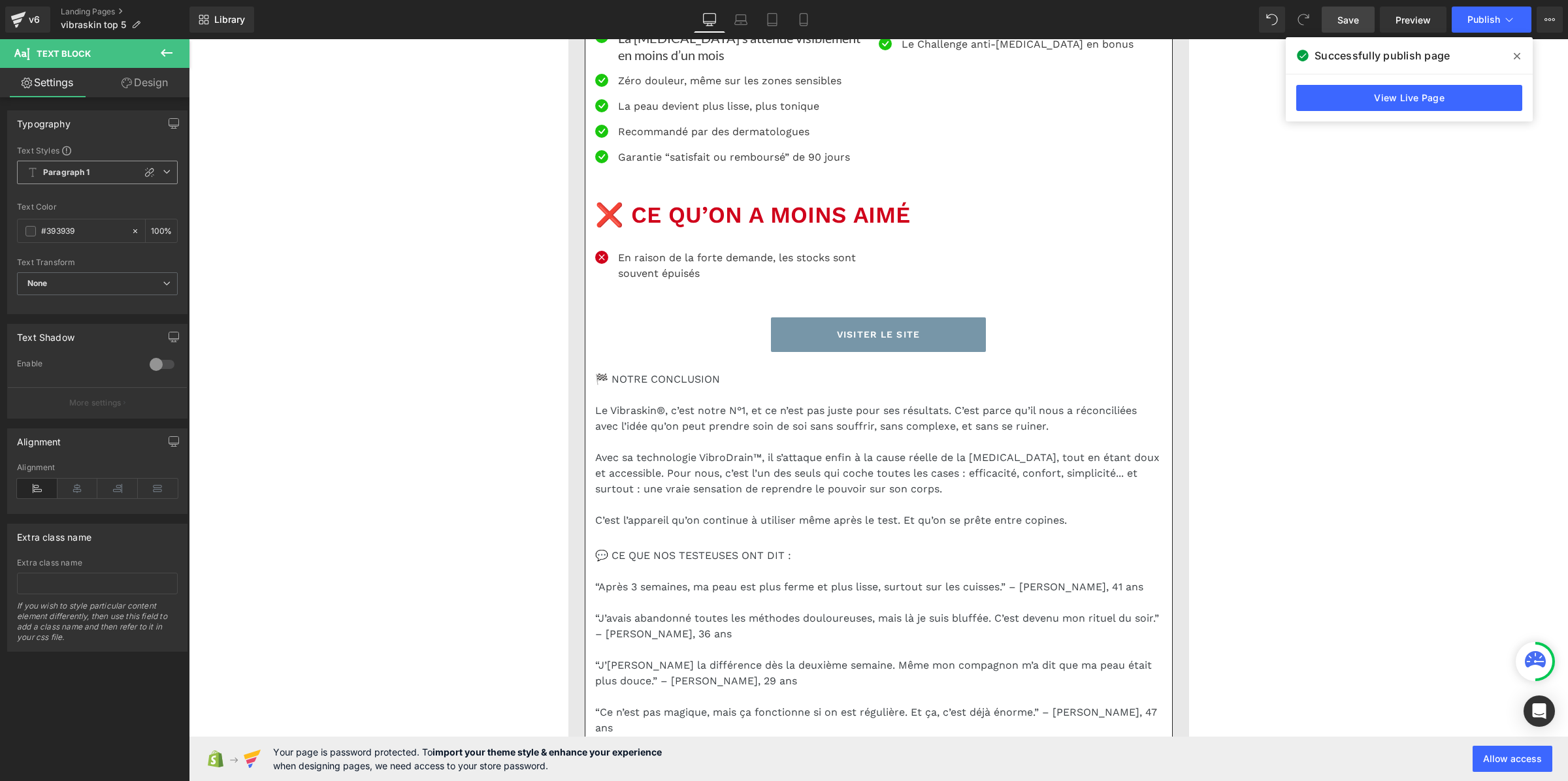
click at [70, 167] on b "Paragraph 1" at bounding box center [66, 172] width 47 height 11
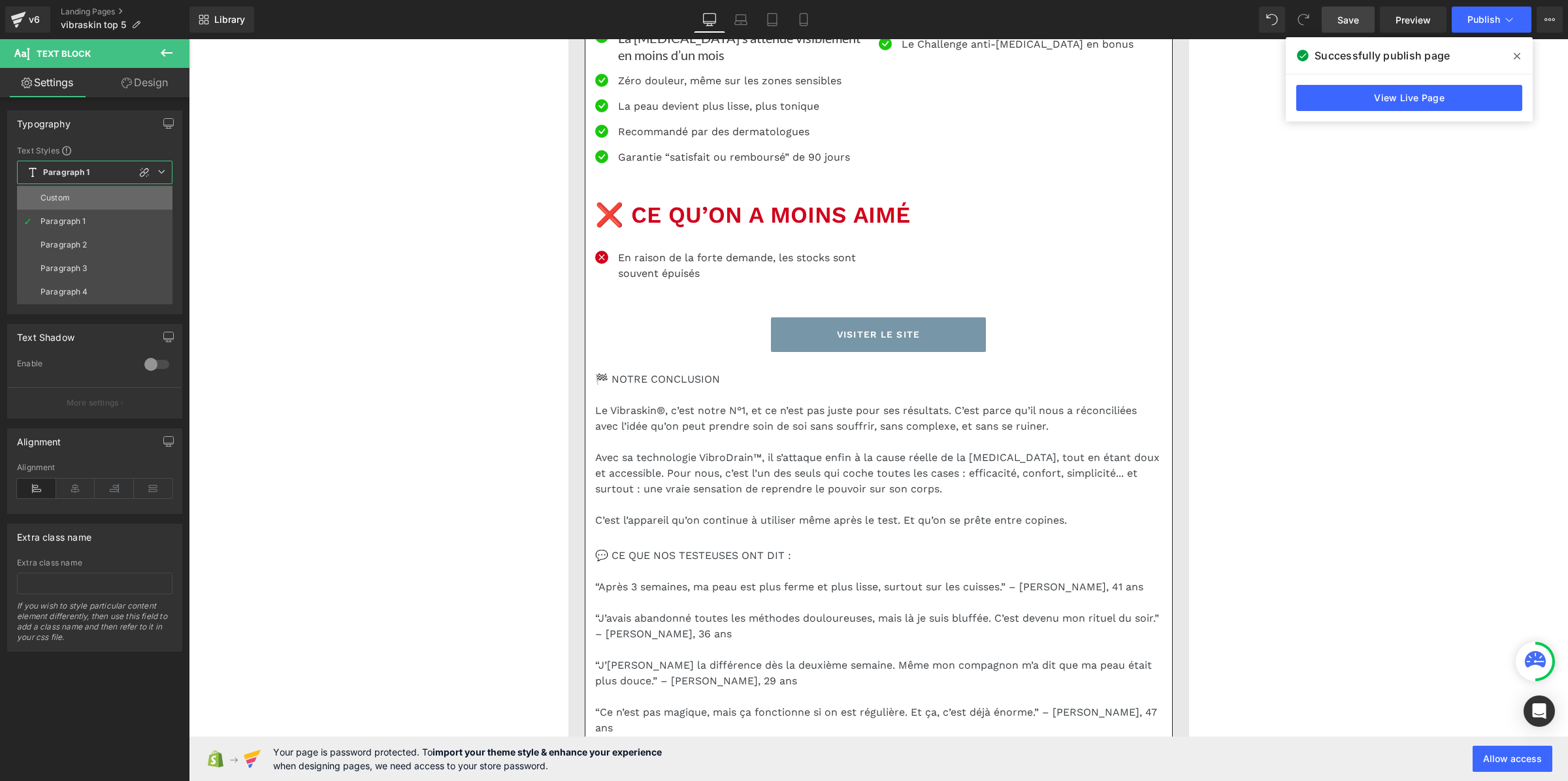
click at [80, 203] on li "Custom" at bounding box center [95, 198] width 156 height 23
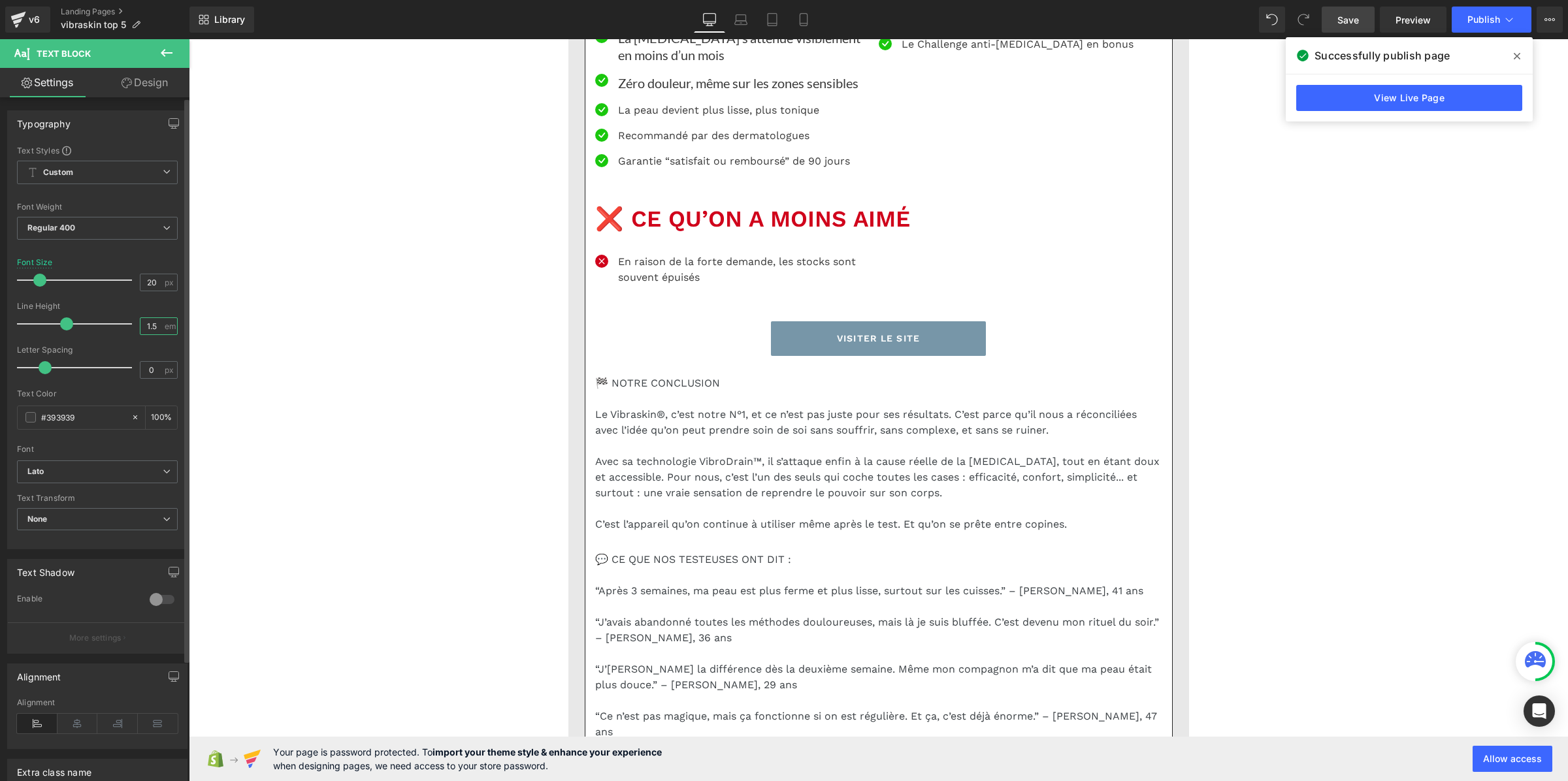
click at [147, 321] on input "1.5" at bounding box center [152, 326] width 23 height 17
paste input "3"
type input "1.3"
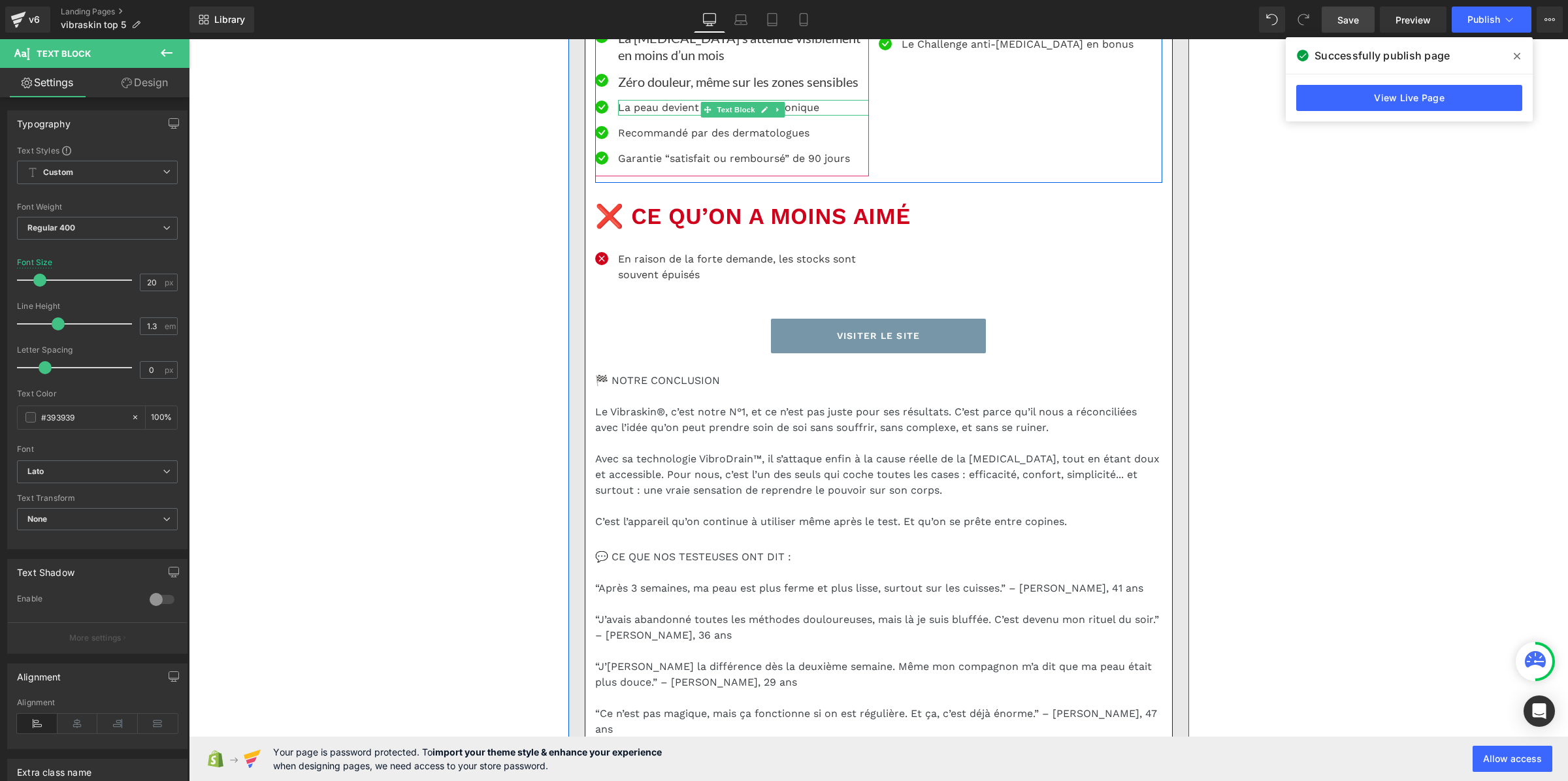
click at [649, 116] on p "La peau devient plus lisse, plus tonique" at bounding box center [743, 108] width 251 height 16
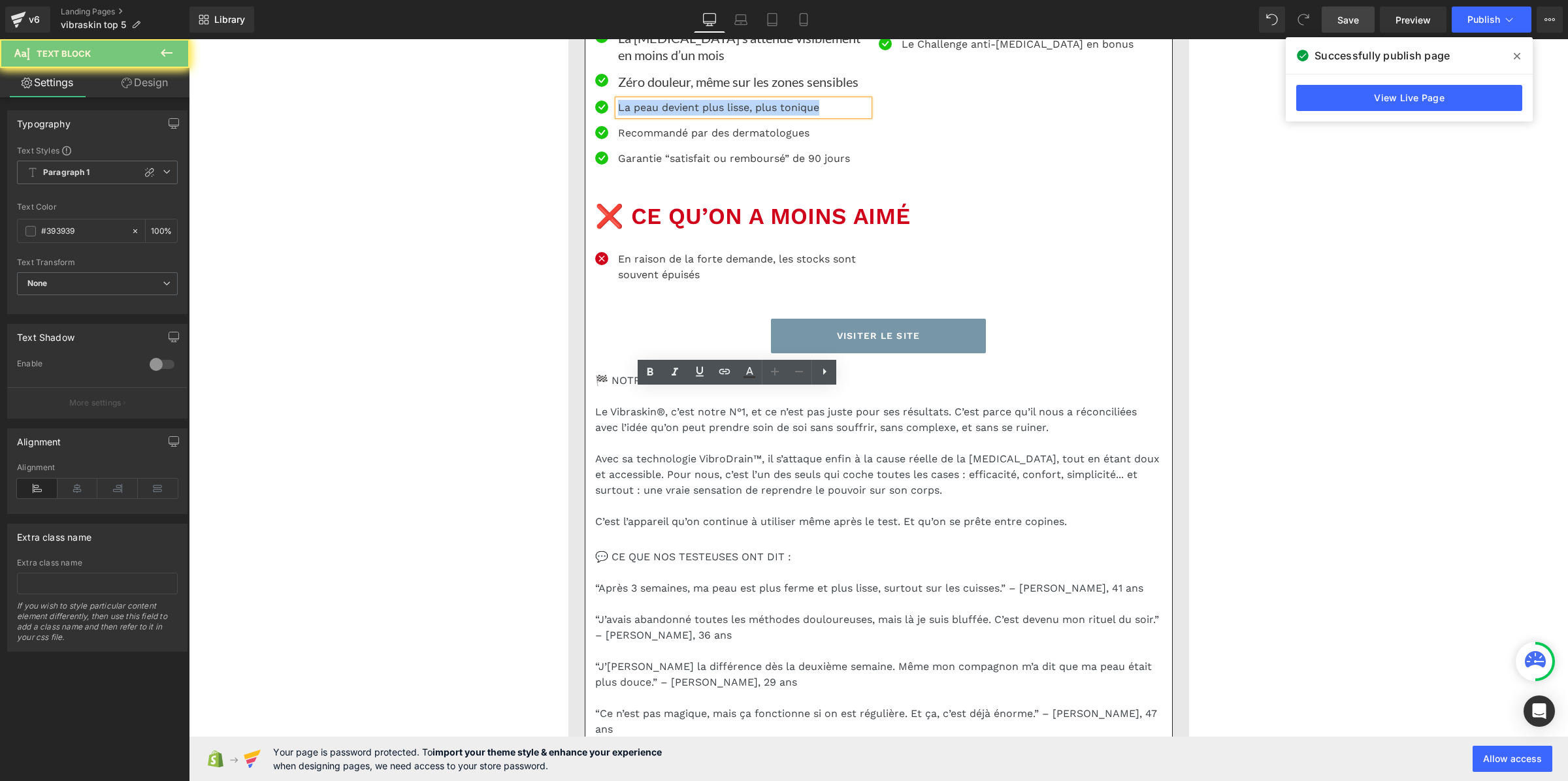
click at [649, 116] on p "La peau devient plus lisse, plus tonique" at bounding box center [743, 108] width 251 height 16
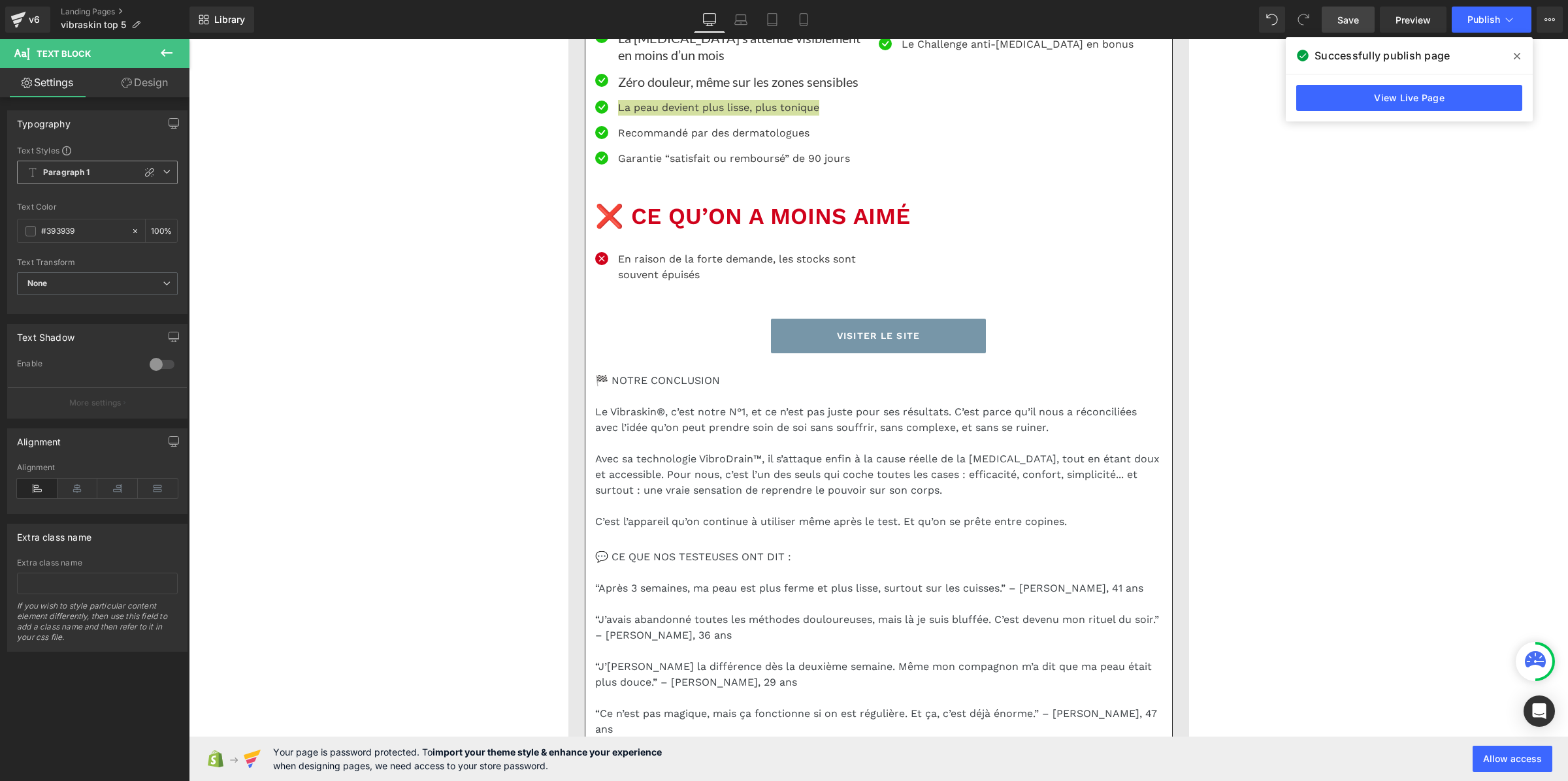
click at [83, 171] on b "Paragraph 1" at bounding box center [66, 172] width 47 height 11
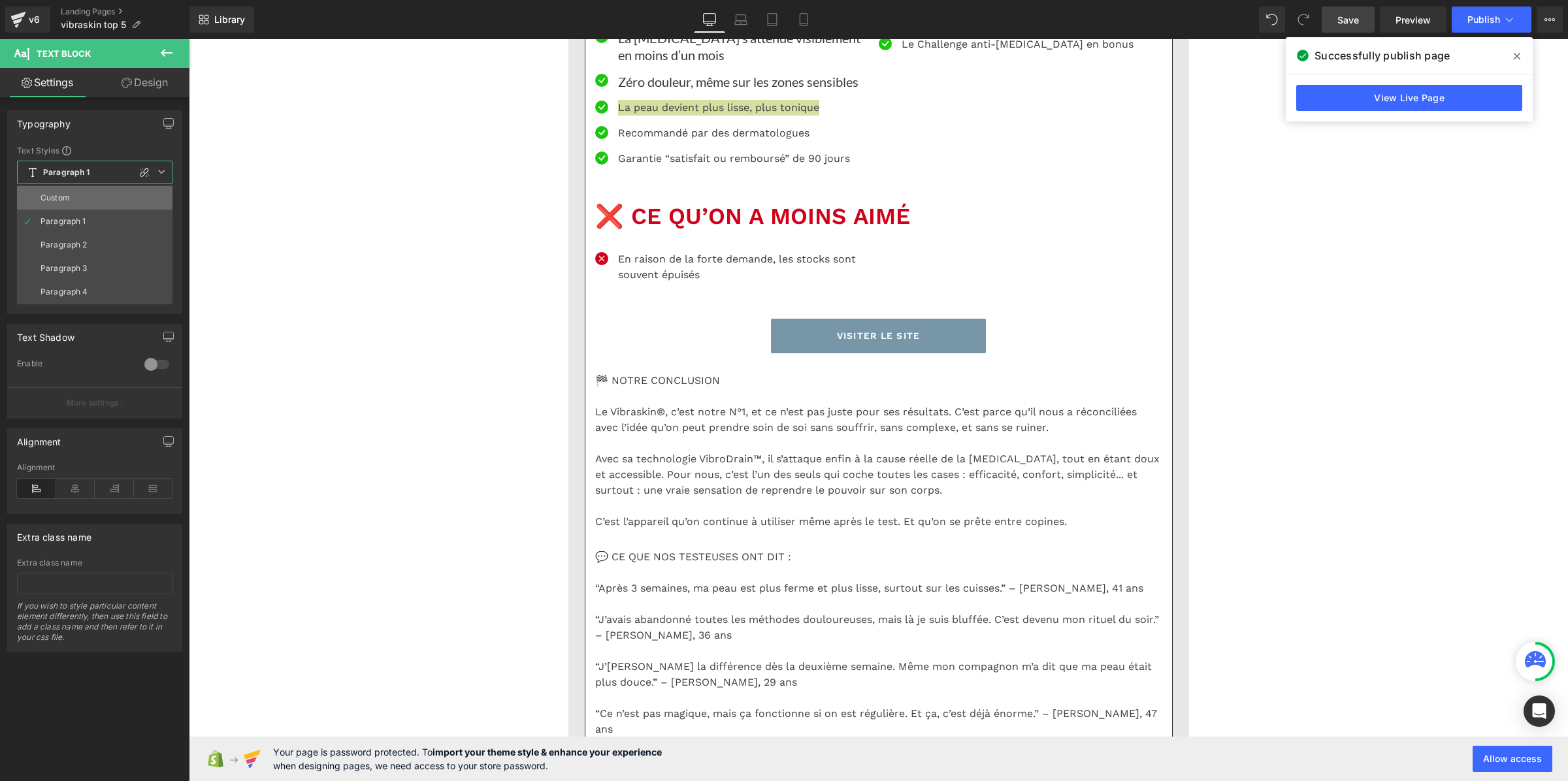
click at [83, 193] on li "Custom" at bounding box center [95, 198] width 156 height 23
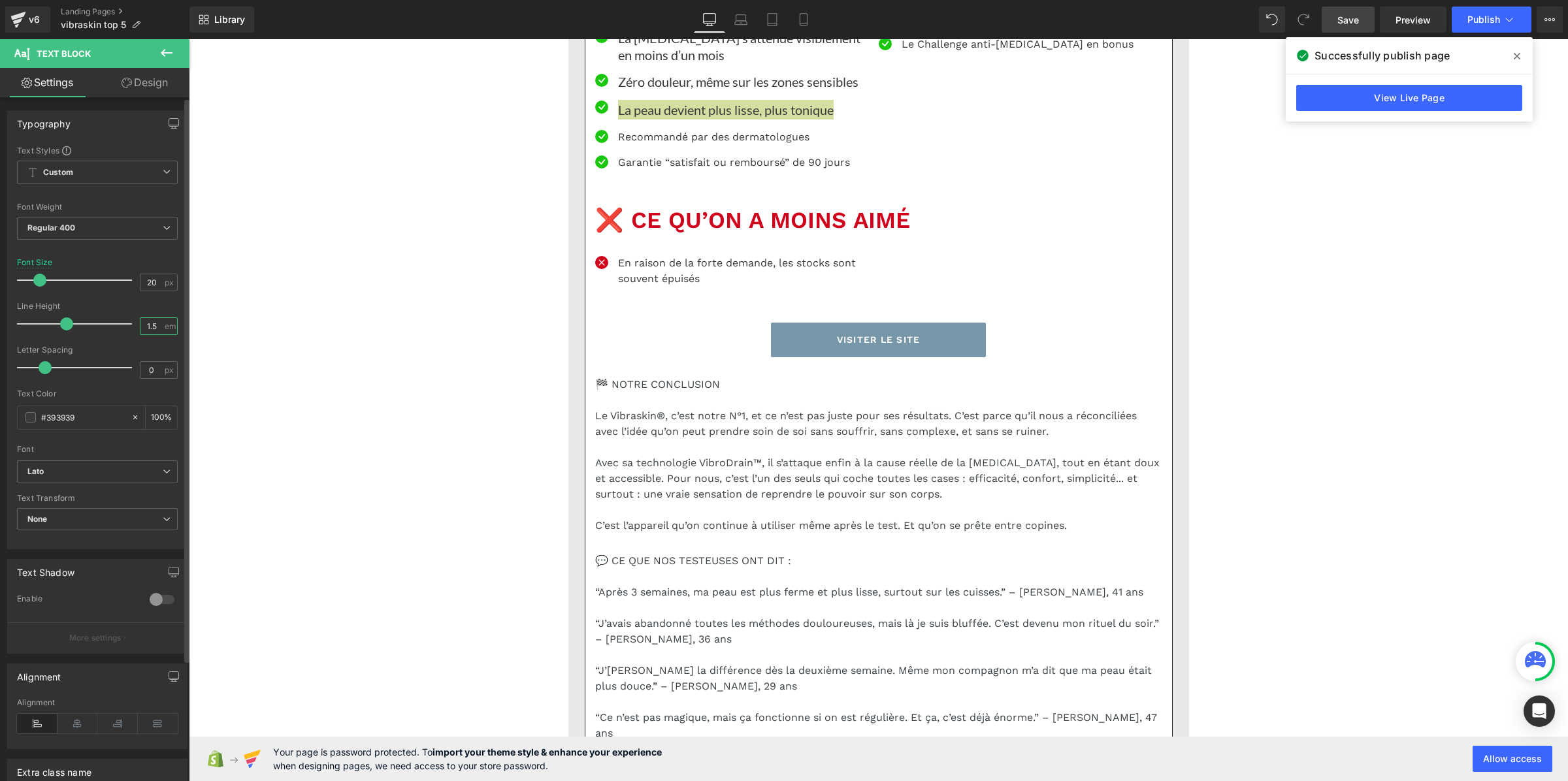
click at [156, 325] on input "1.5" at bounding box center [152, 326] width 23 height 17
paste input "3"
type input "1.3"
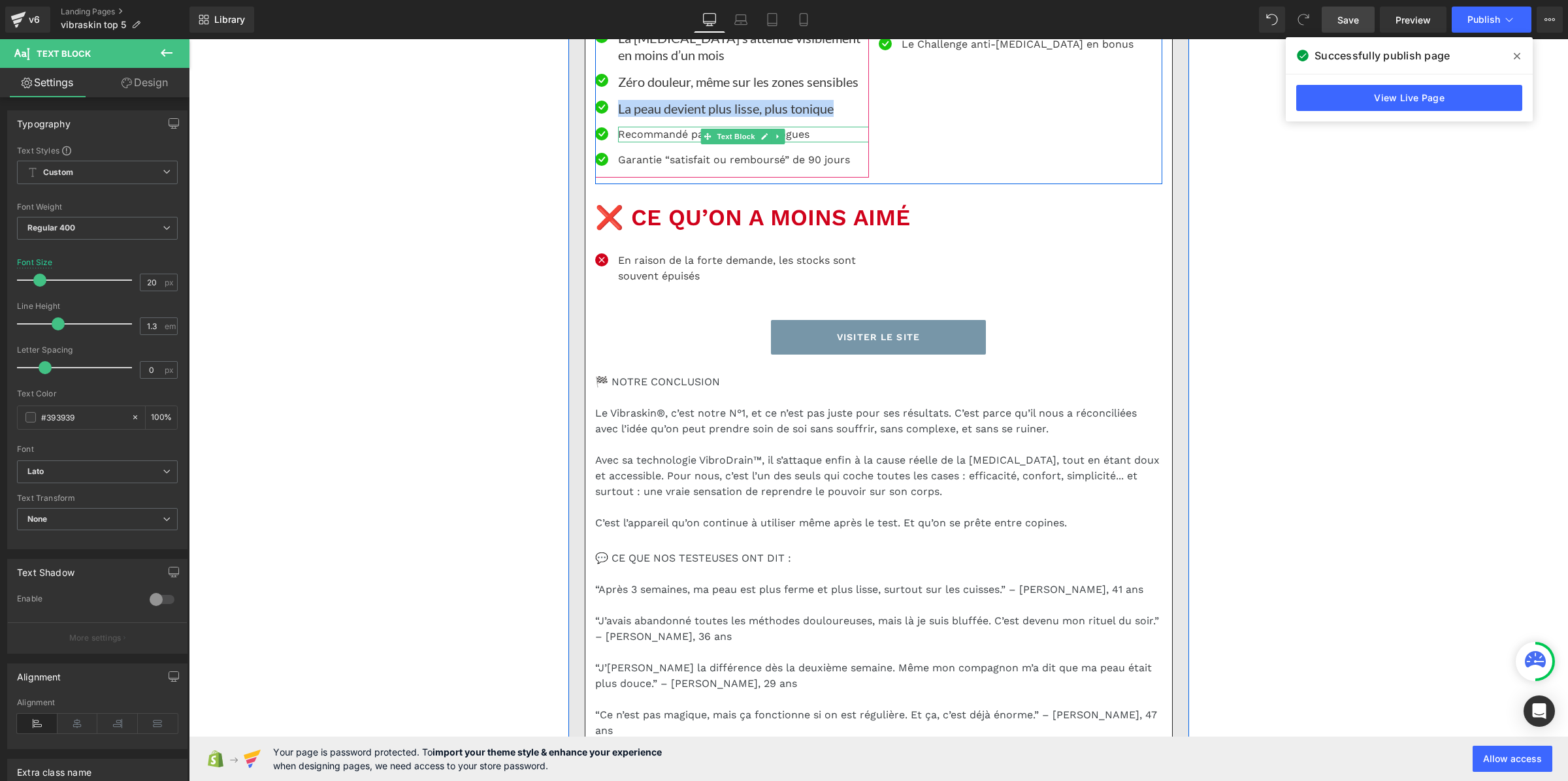
click at [620, 142] on p "Recommandé par des dermatologues" at bounding box center [743, 134] width 251 height 16
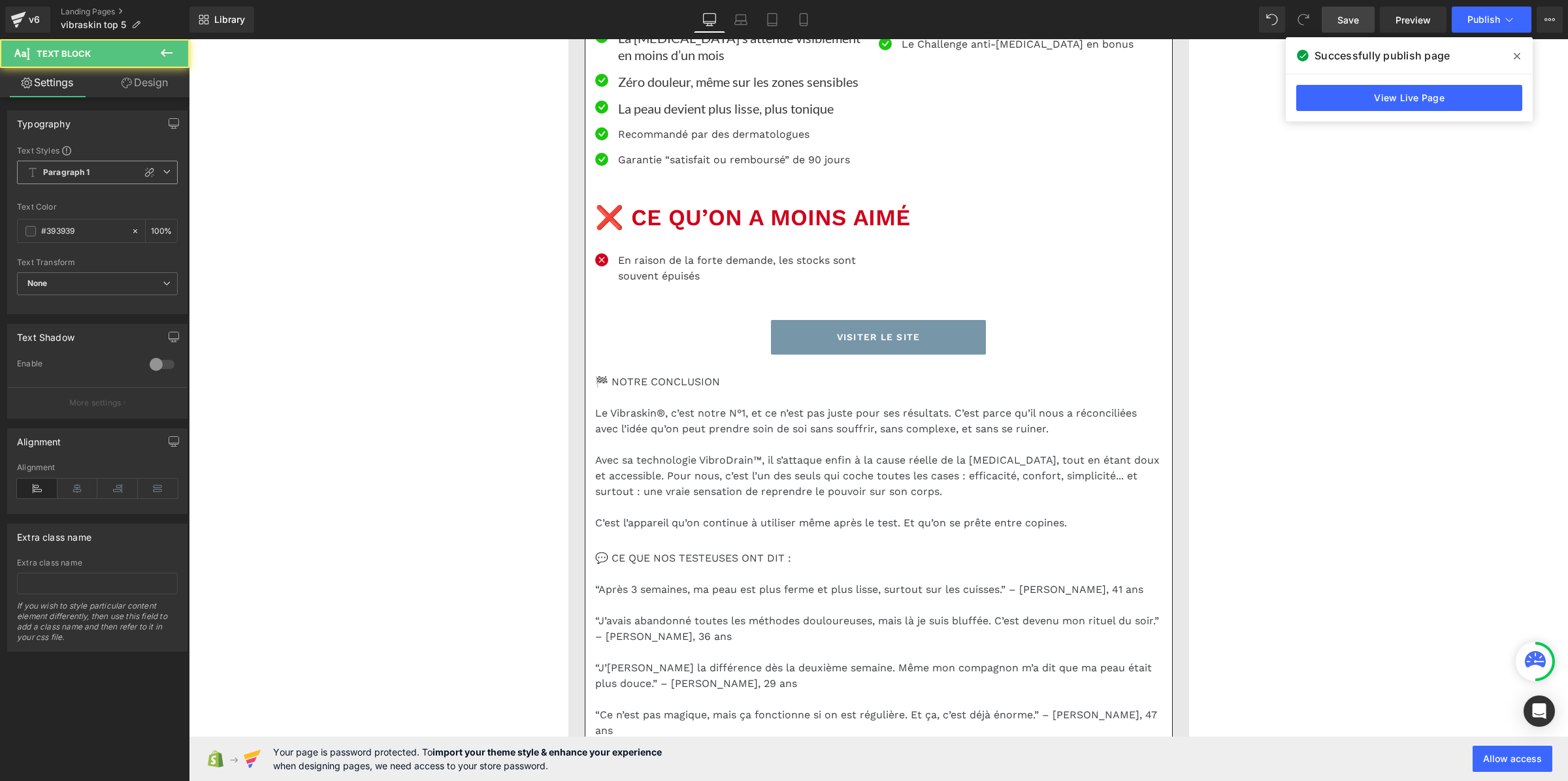
click at [76, 166] on span "Paragraph 1" at bounding box center [98, 172] width 161 height 23
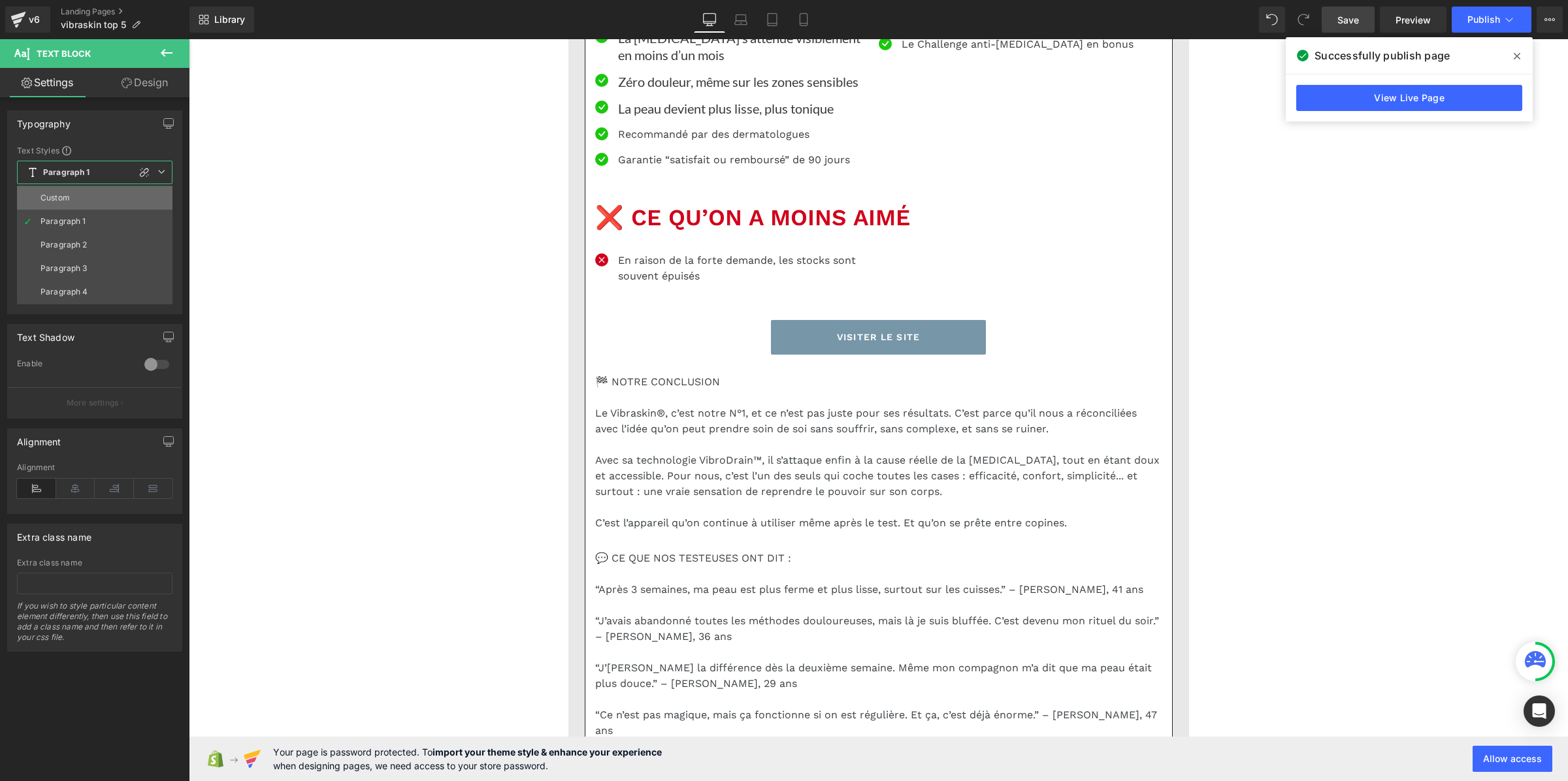
drag, startPoint x: 70, startPoint y: 196, endPoint x: 122, endPoint y: 348, distance: 160.6
click at [70, 196] on li "Custom" at bounding box center [95, 198] width 156 height 23
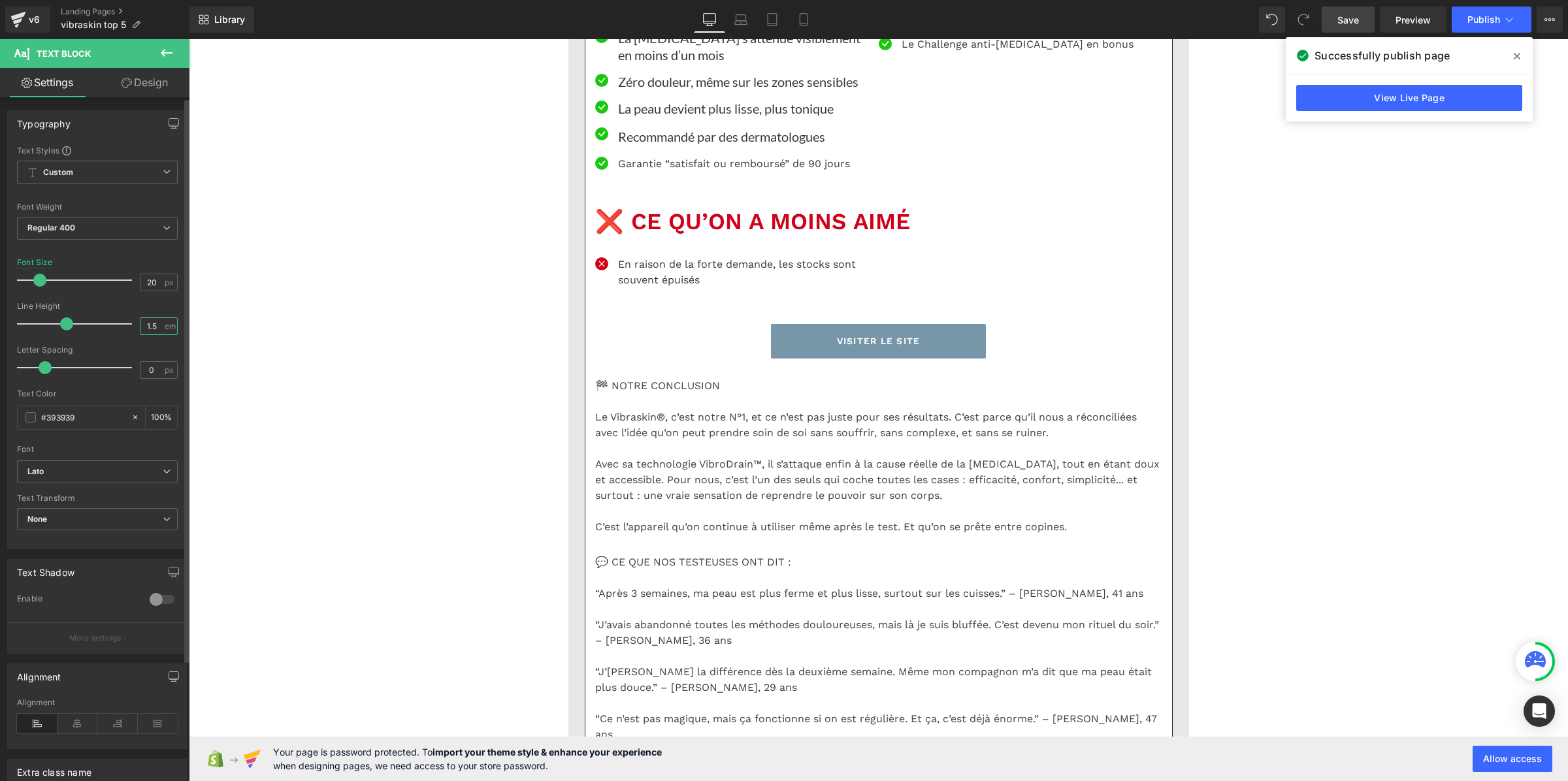
click at [141, 319] on input "1.5" at bounding box center [152, 326] width 23 height 17
paste input "3"
type input "1.3"
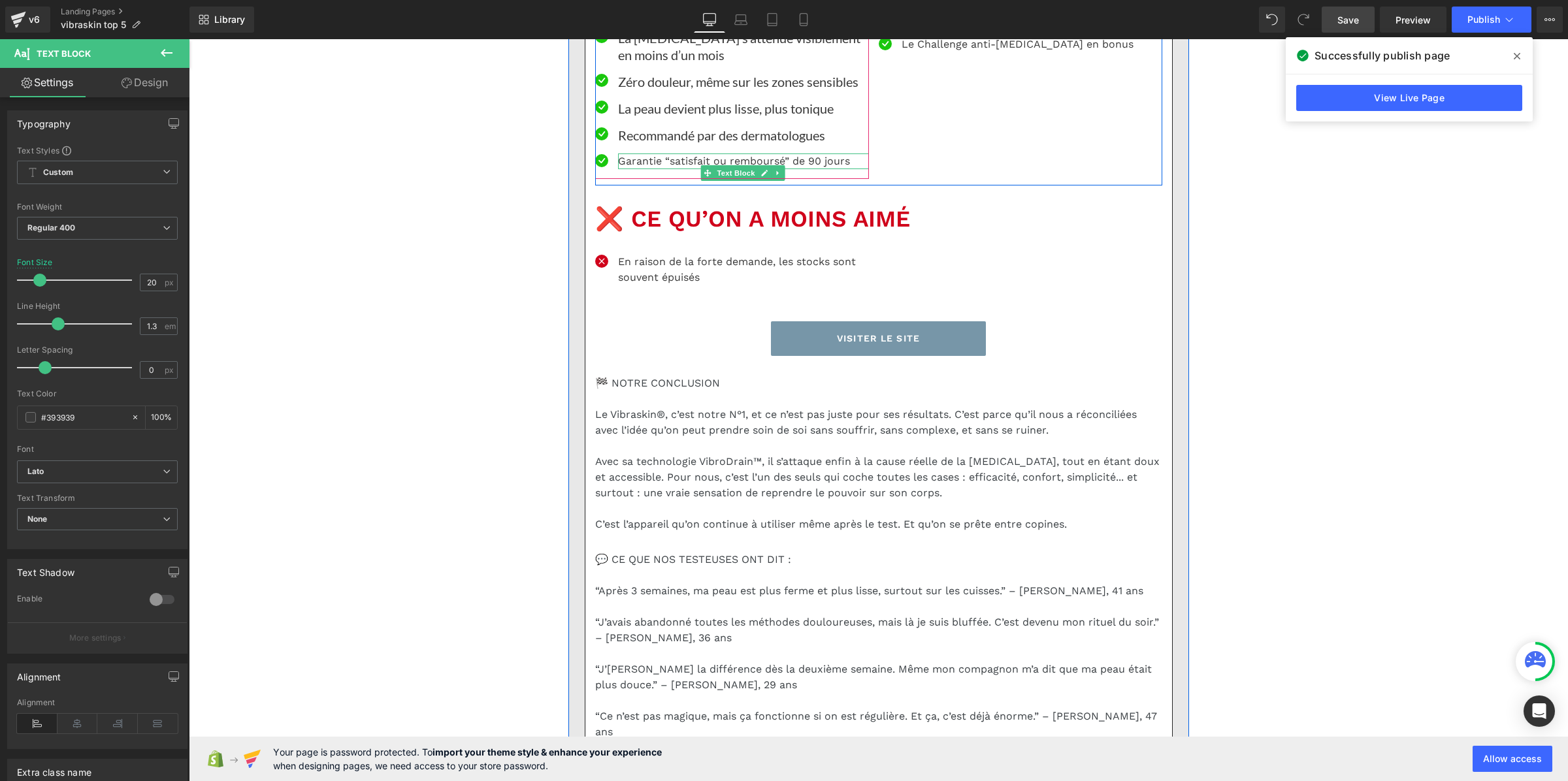
drag, startPoint x: 648, startPoint y: 461, endPoint x: 298, endPoint y: 291, distance: 389.1
click at [648, 169] on p "Garantie “satisfait ou remboursé” de 90 jours" at bounding box center [743, 161] width 251 height 16
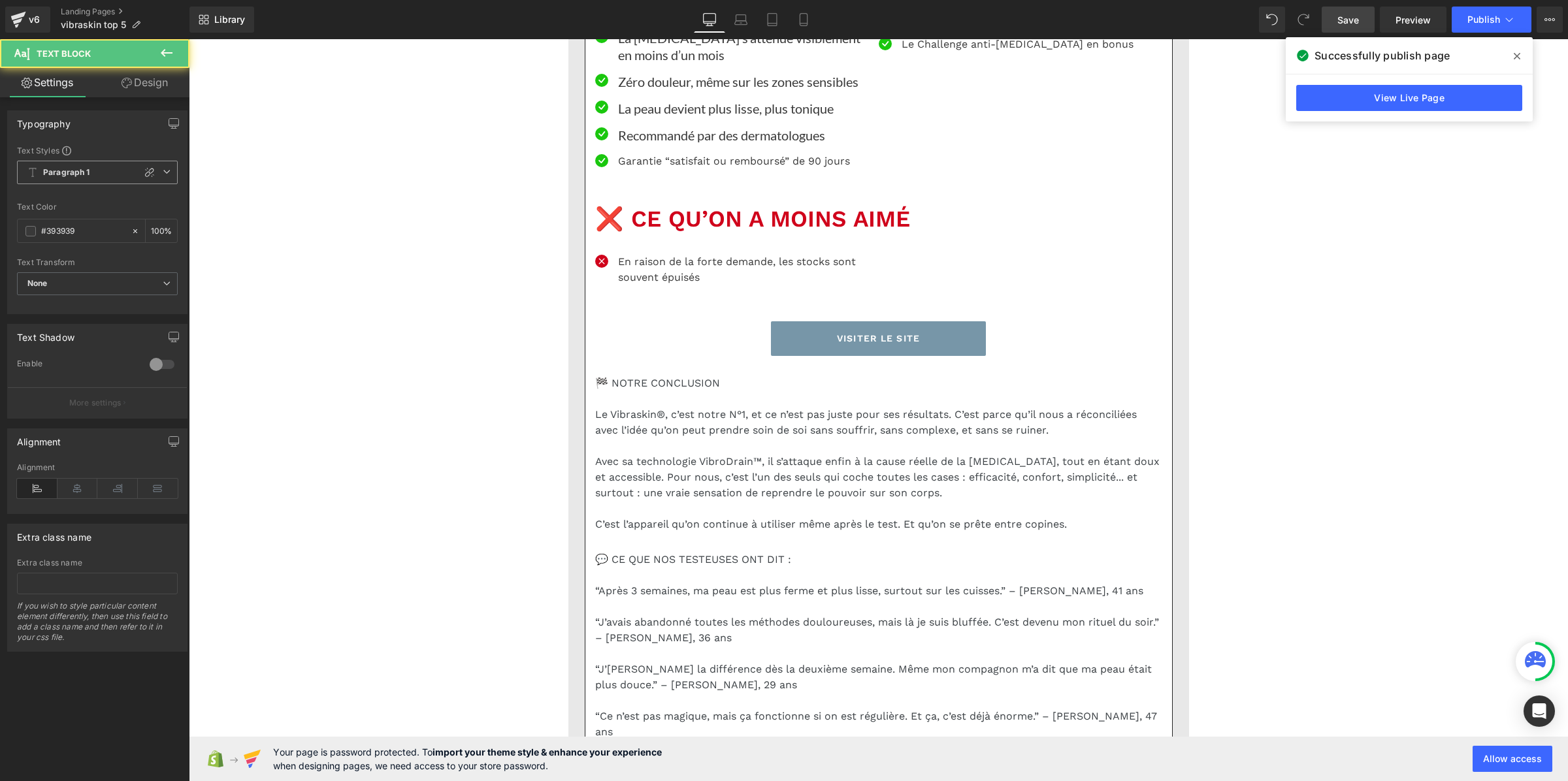
click at [77, 173] on b "Paragraph 1" at bounding box center [66, 172] width 47 height 11
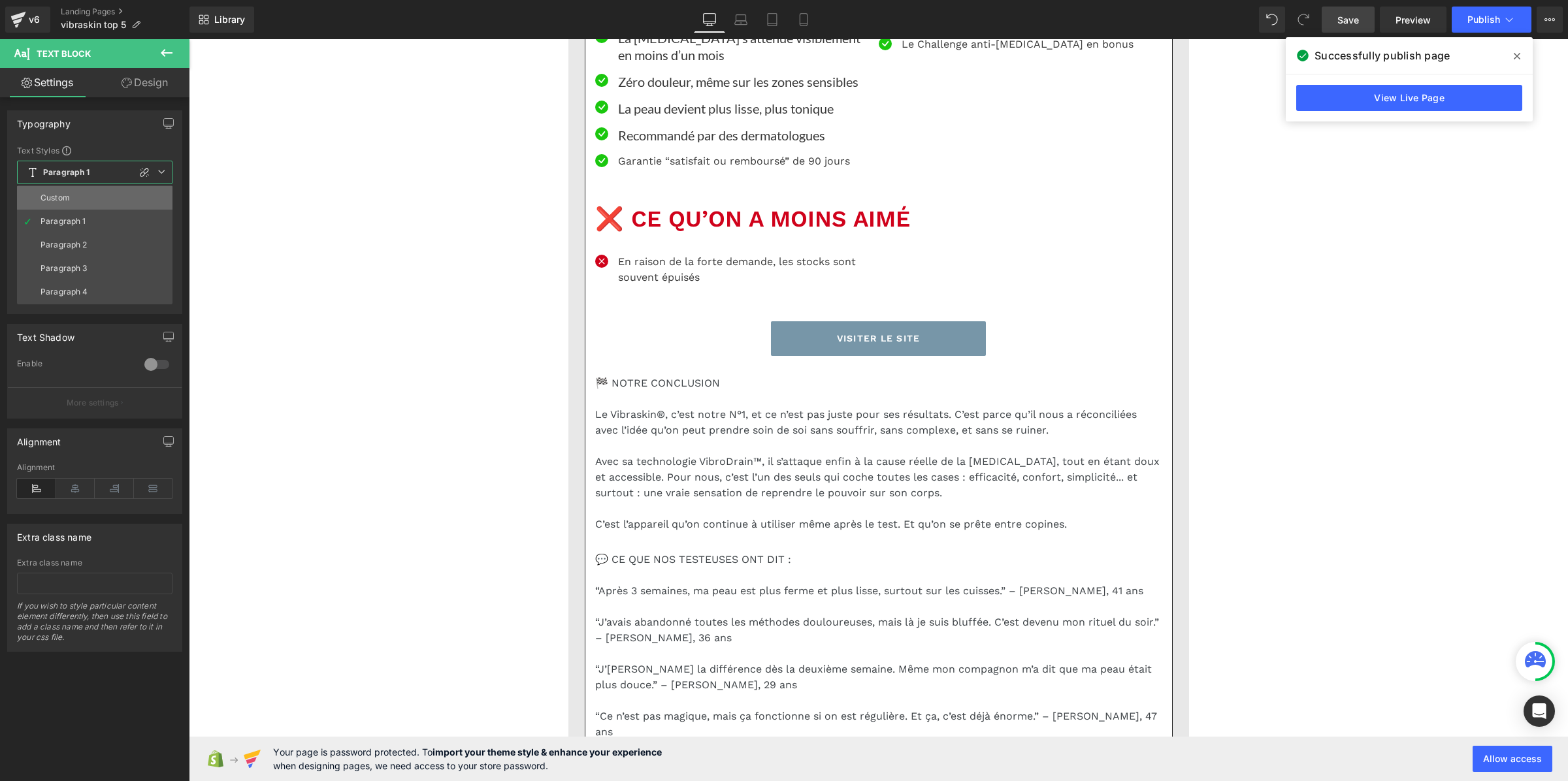
click at [73, 197] on li "Custom" at bounding box center [95, 198] width 156 height 23
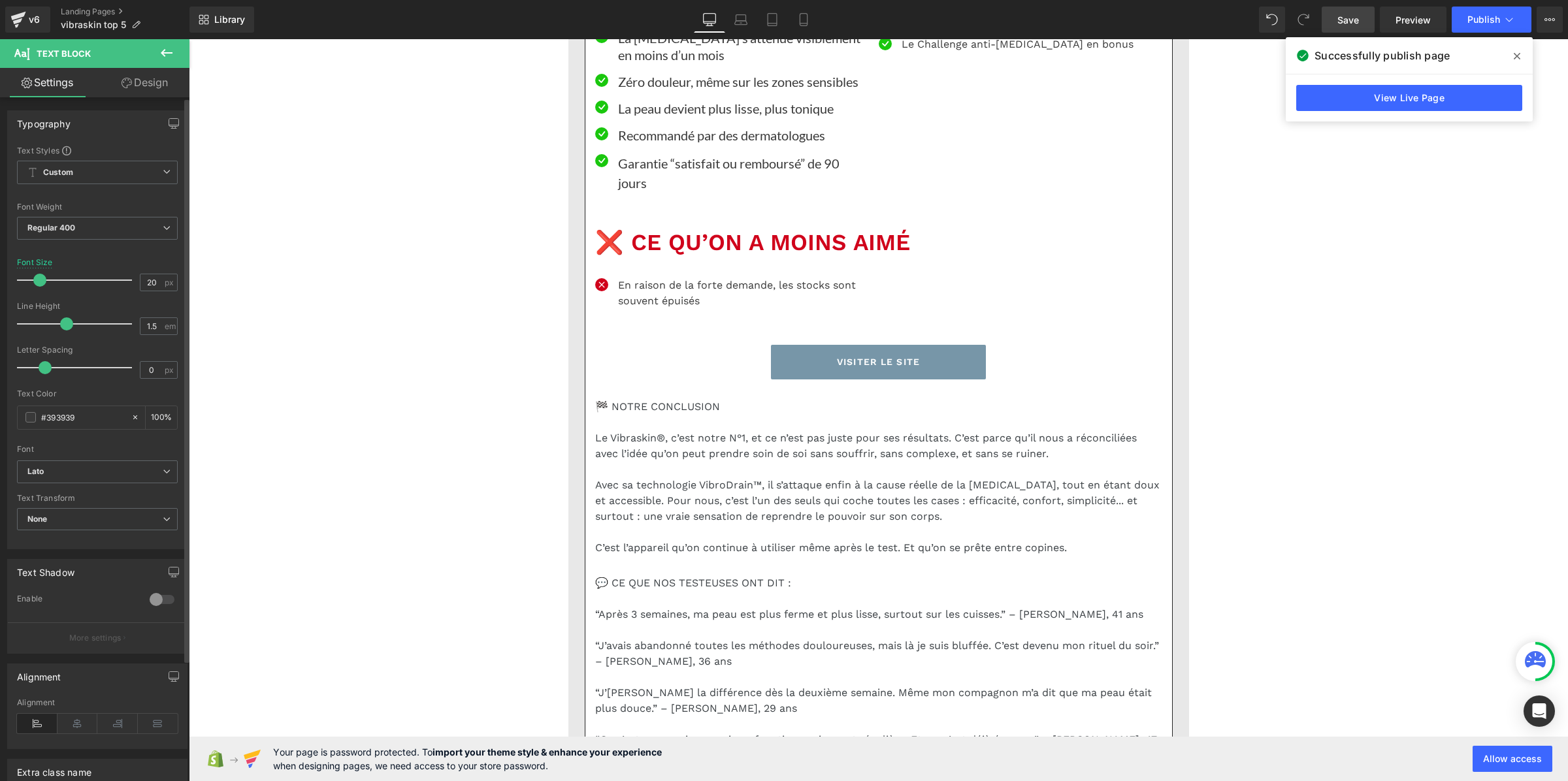
click at [144, 315] on div "Line Height 1.5 em" at bounding box center [98, 323] width 161 height 44
click at [147, 324] on input "1.5" at bounding box center [152, 326] width 23 height 17
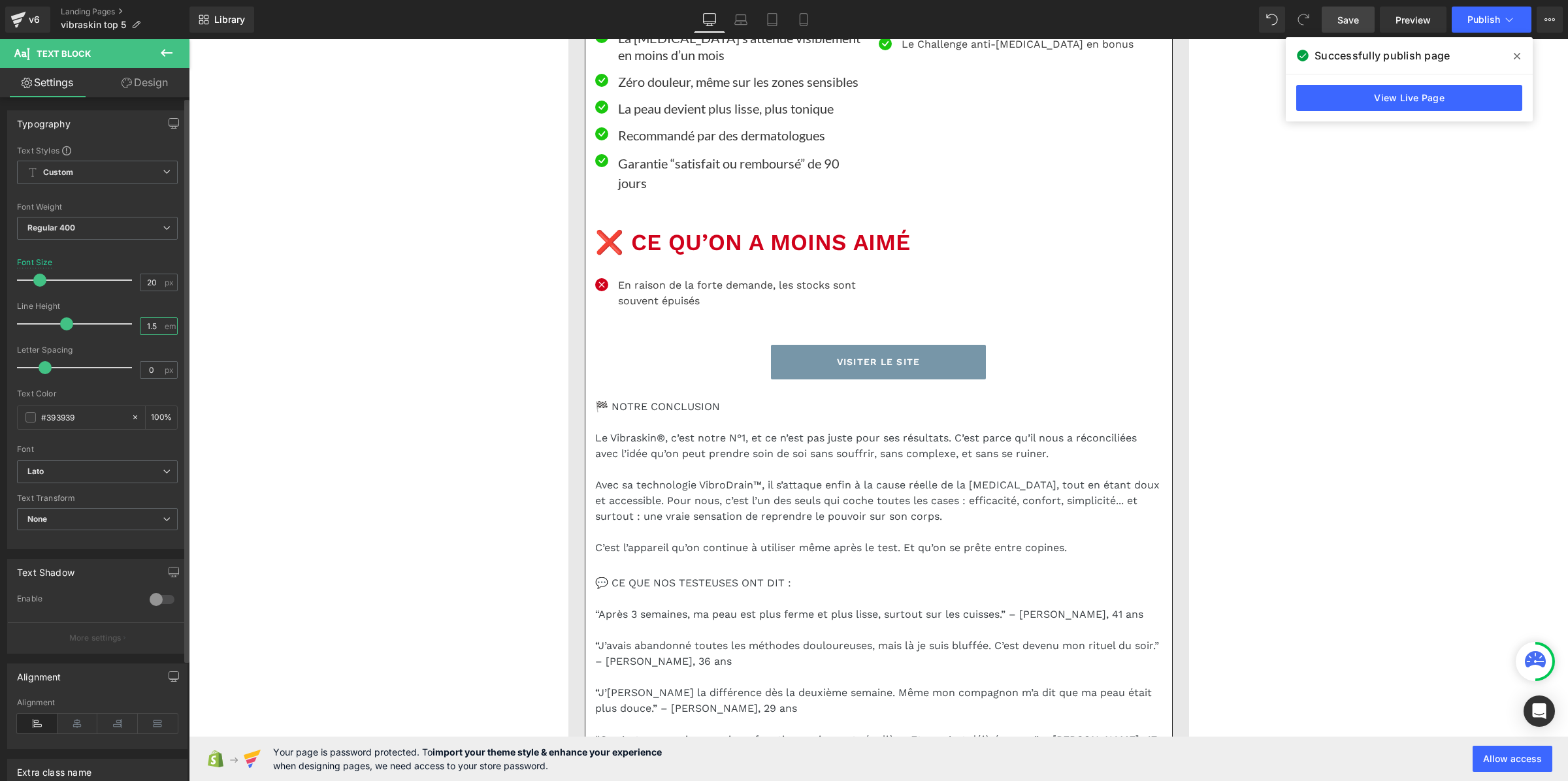
paste input "3"
type input "1.3"
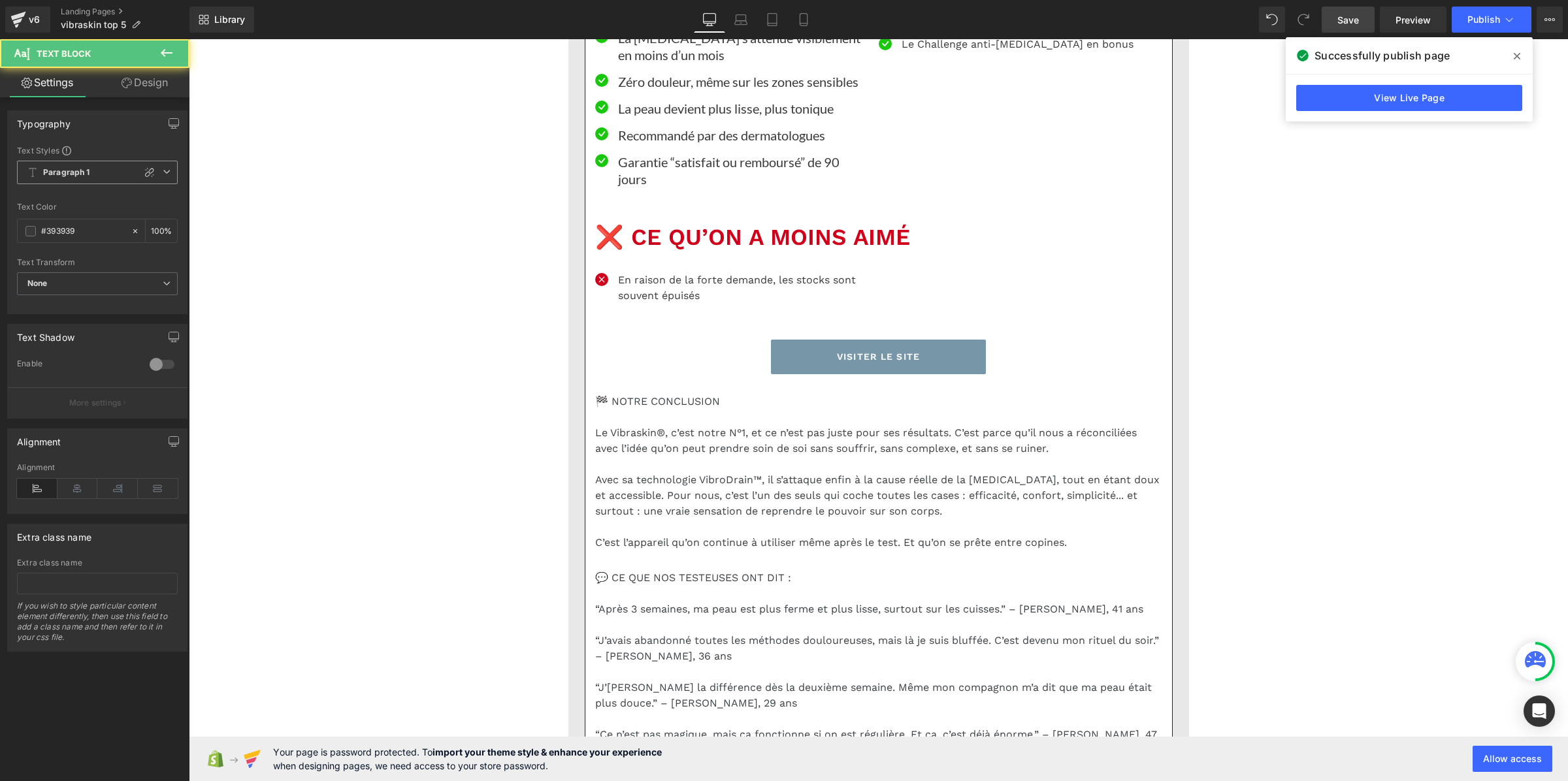
click at [47, 162] on span "Paragraph 1" at bounding box center [98, 172] width 161 height 23
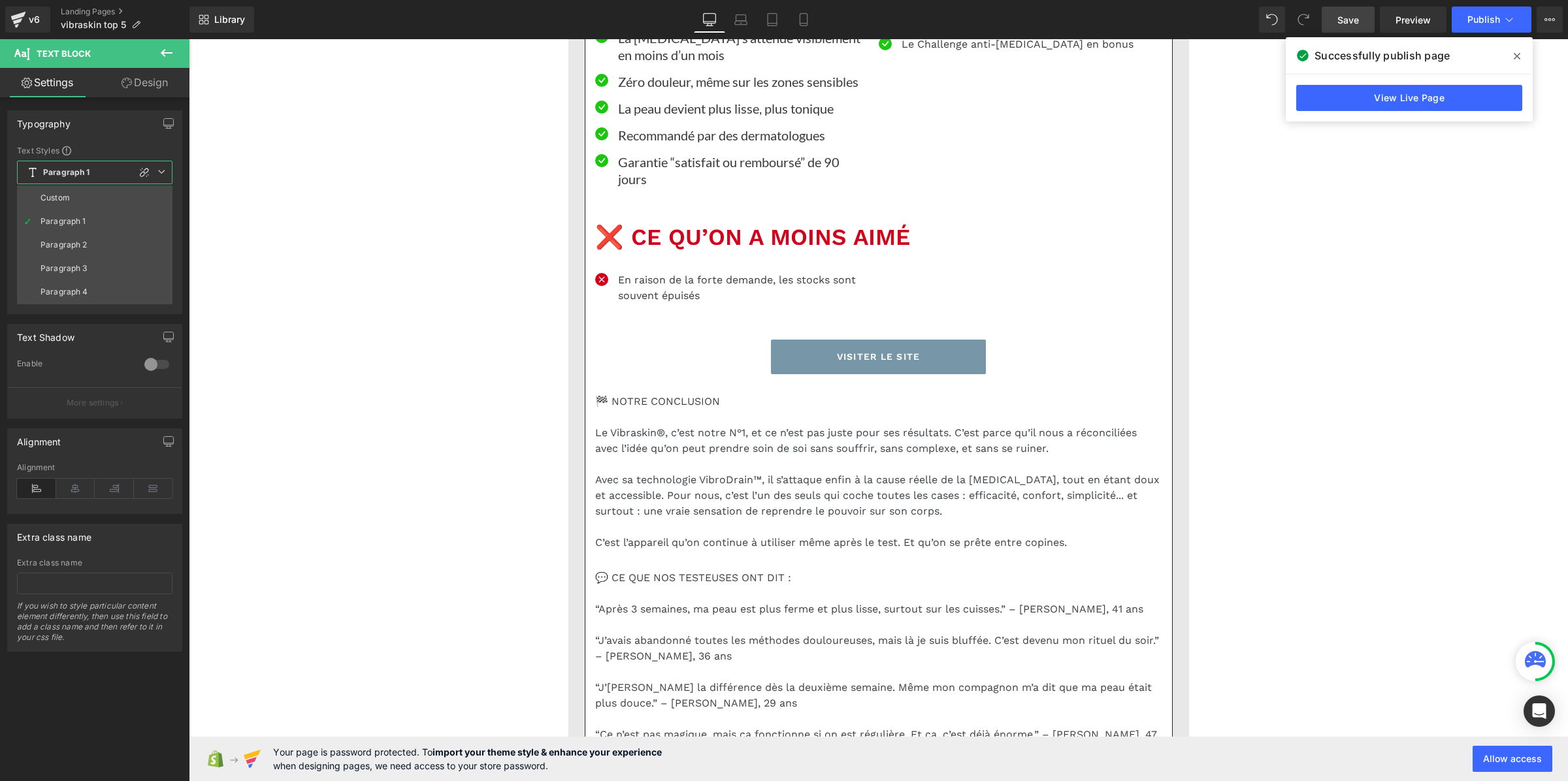
drag, startPoint x: 80, startPoint y: 201, endPoint x: 104, endPoint y: 196, distance: 24.5
click at [82, 204] on li "Custom" at bounding box center [95, 198] width 156 height 23
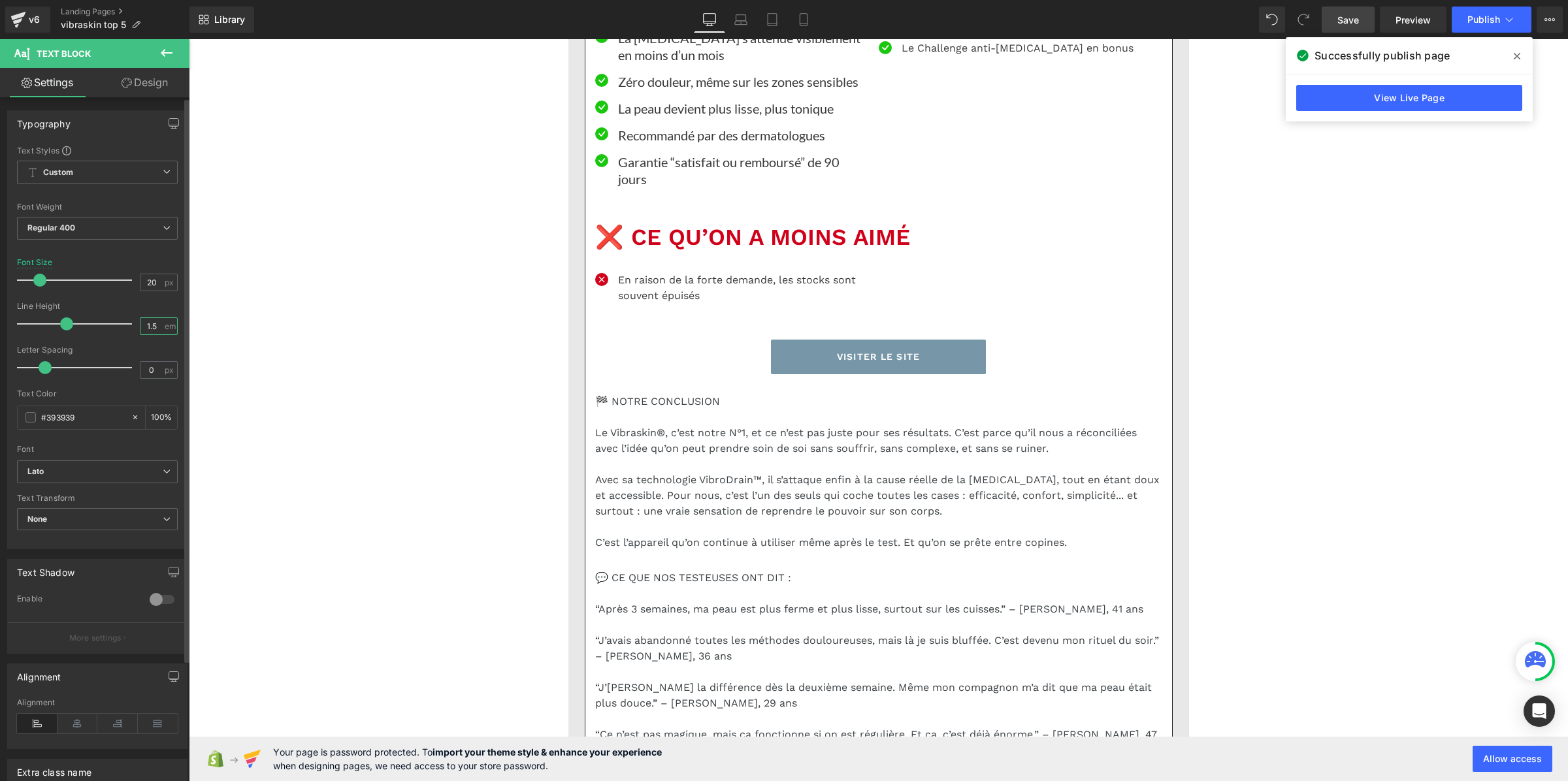
click at [148, 325] on input "1.5" at bounding box center [152, 326] width 23 height 17
paste input "3"
type input "1.3"
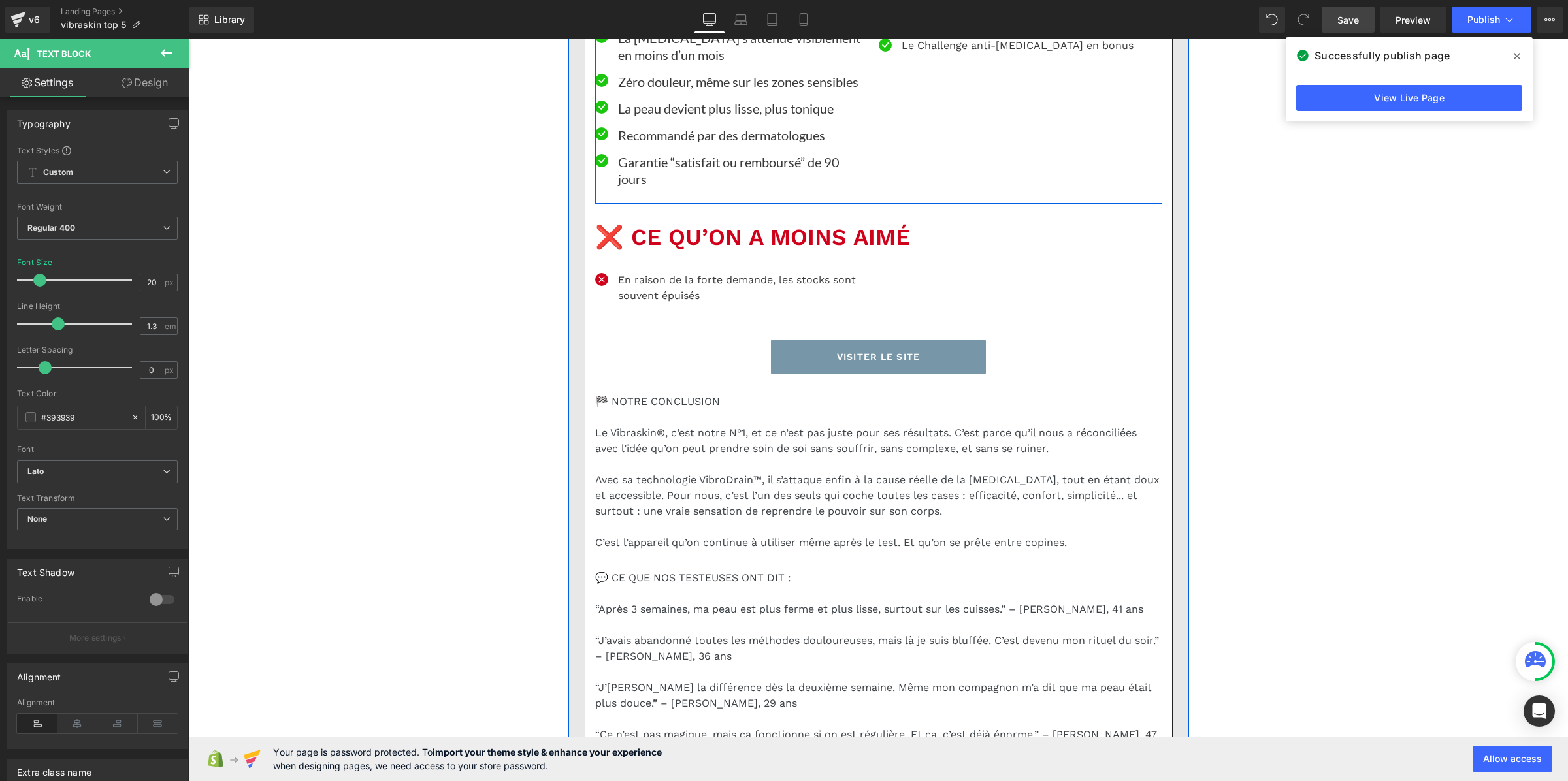
click at [912, 28] on p "Pads lavables, et 3 fournis à la livraison" at bounding box center [1018, 20] width 232 height 16
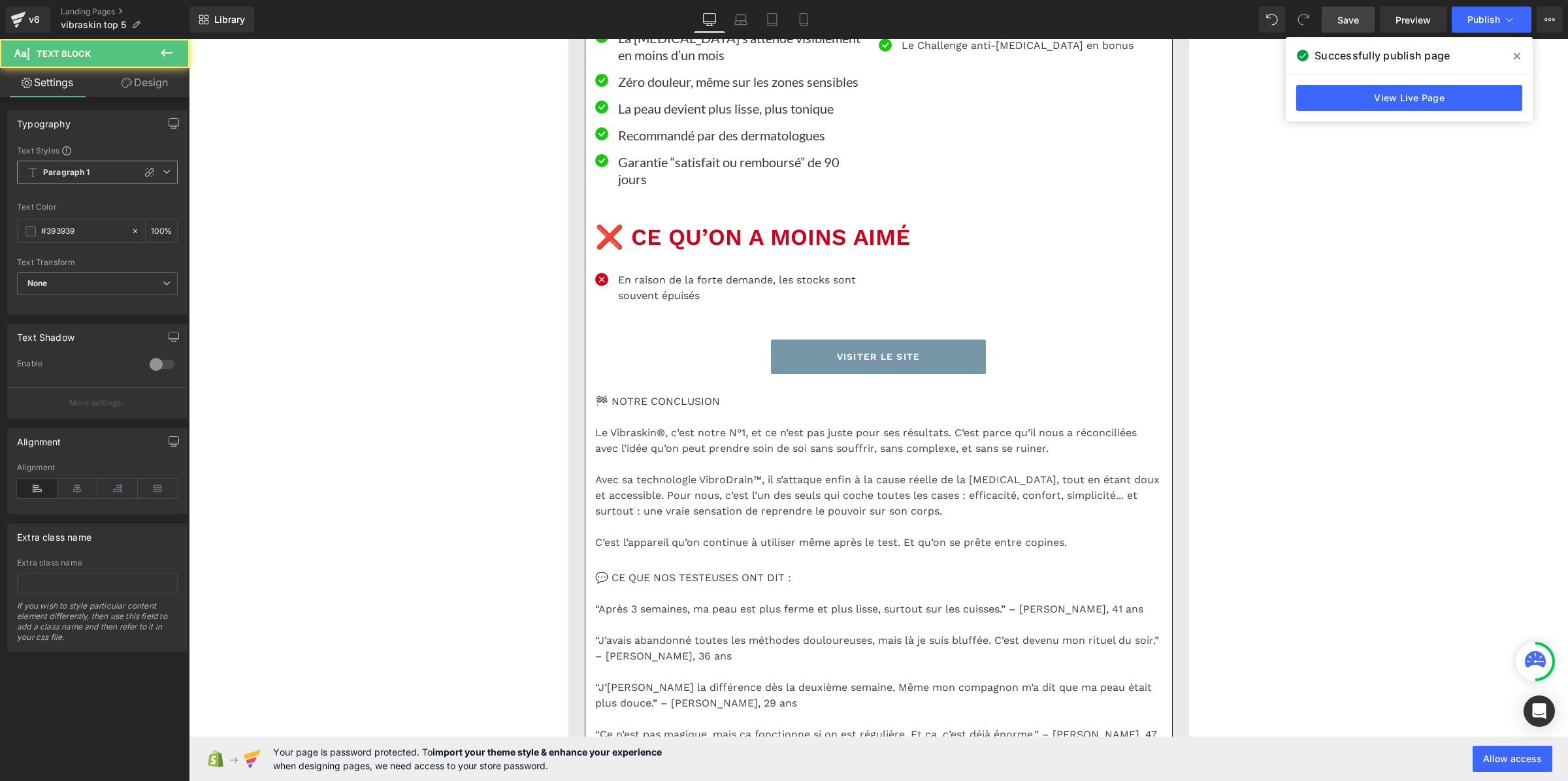
click at [63, 167] on b "Paragraph 1" at bounding box center [66, 172] width 47 height 11
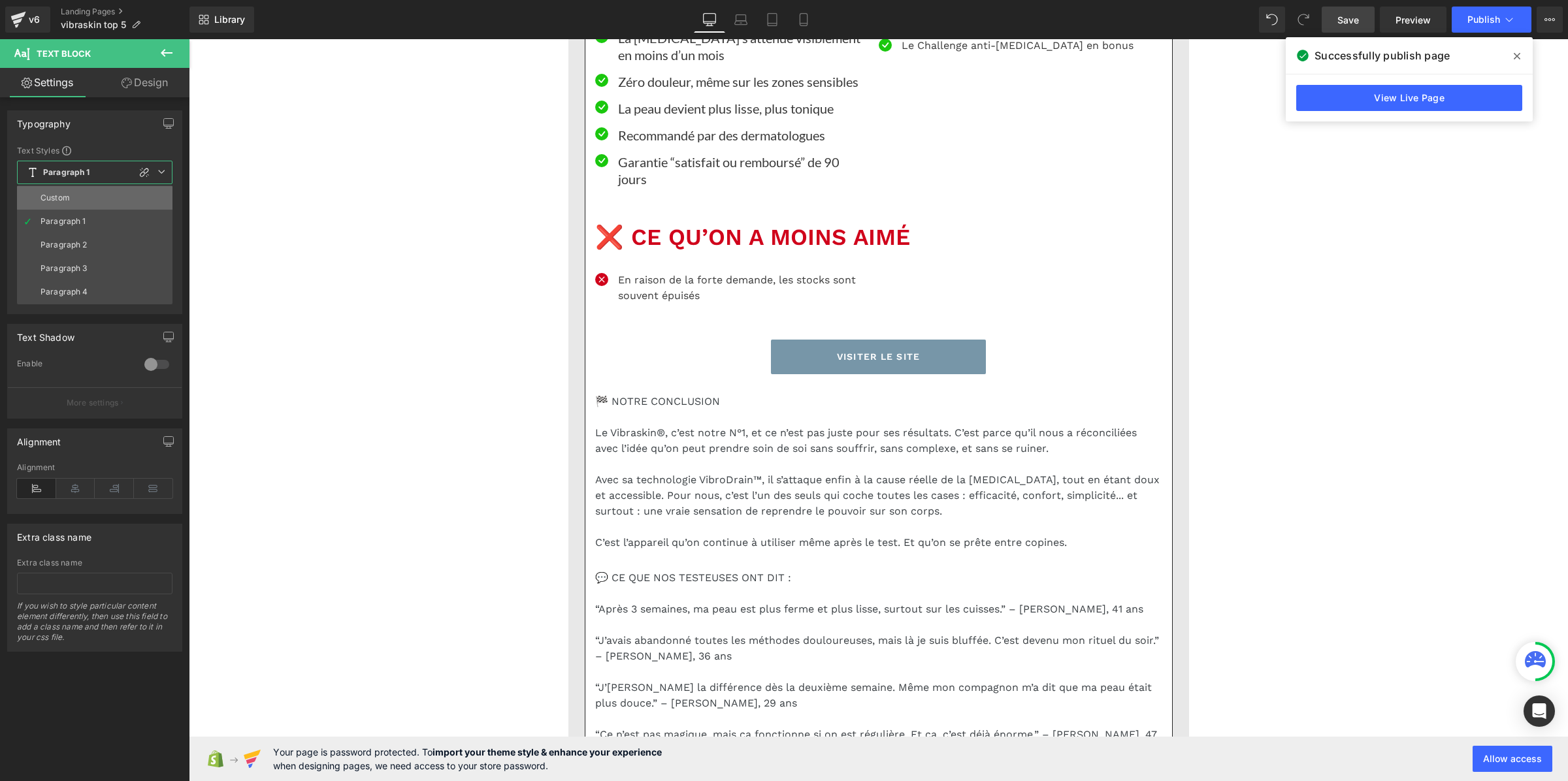
click at [64, 203] on li "Custom" at bounding box center [95, 198] width 156 height 23
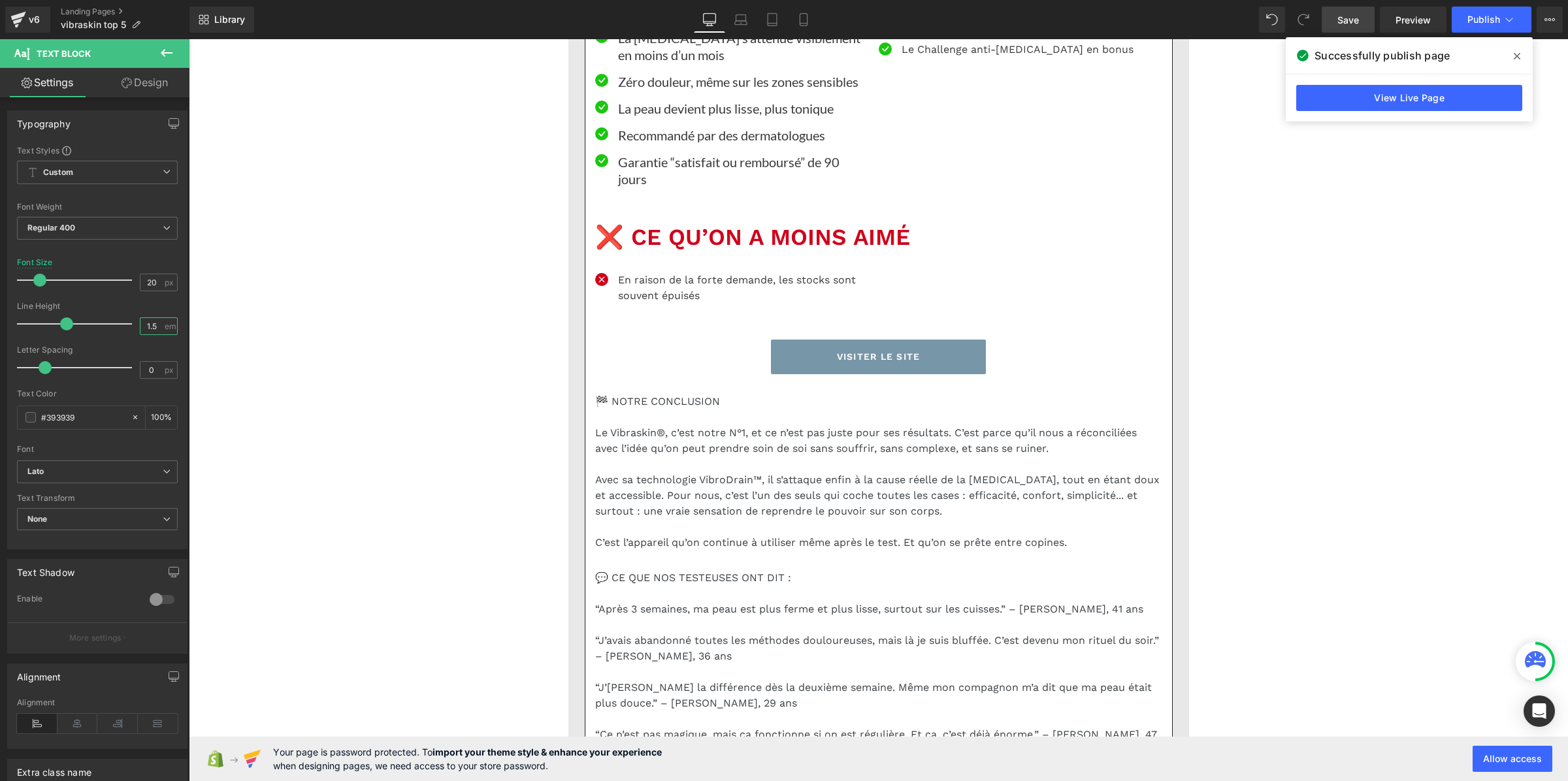
click at [142, 321] on input "1.5" at bounding box center [152, 326] width 23 height 17
paste input "3"
type input "1.3"
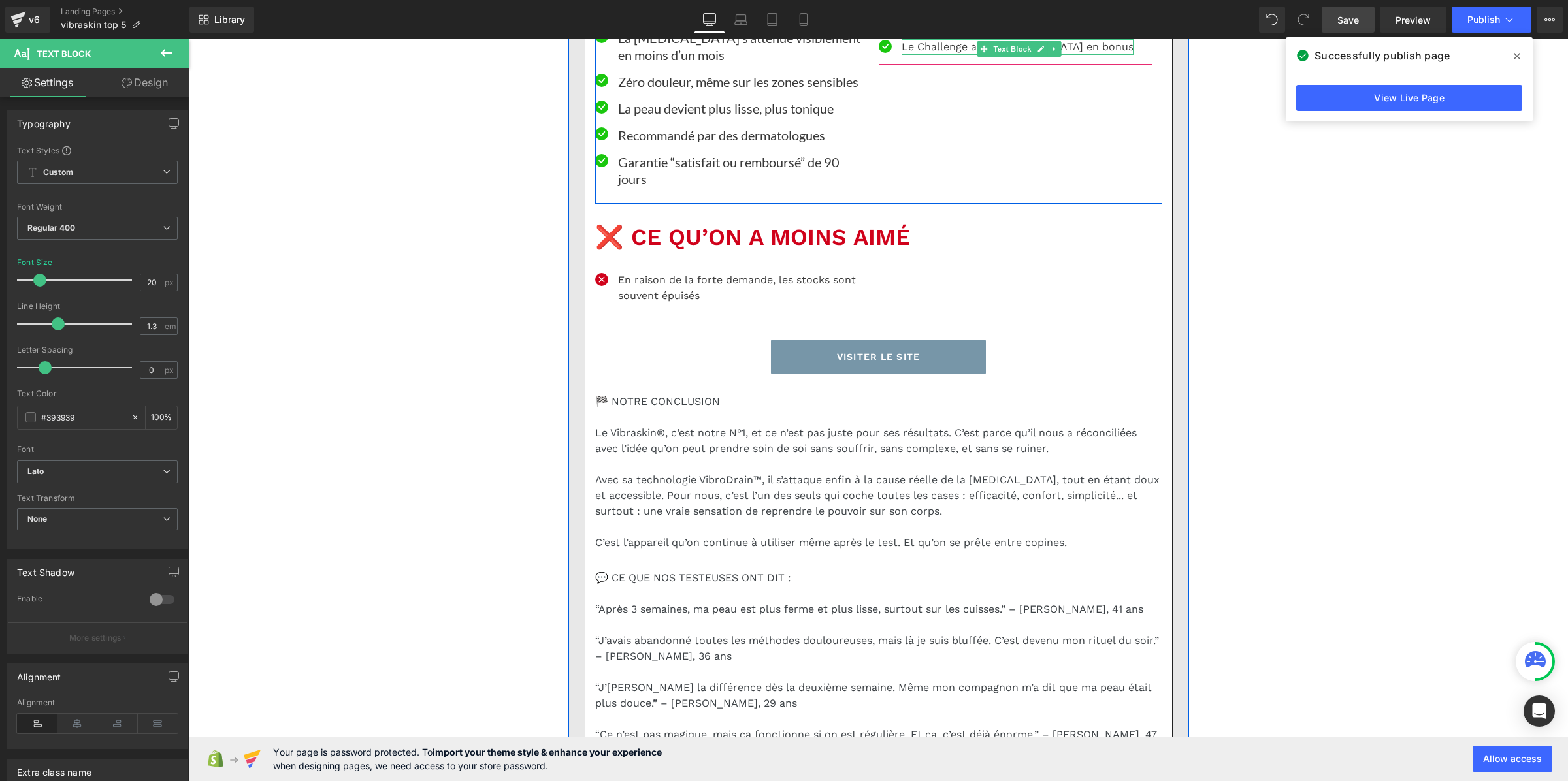
click at [909, 55] on p "Le Challenge anti-cellulite en bonus" at bounding box center [1018, 46] width 232 height 16
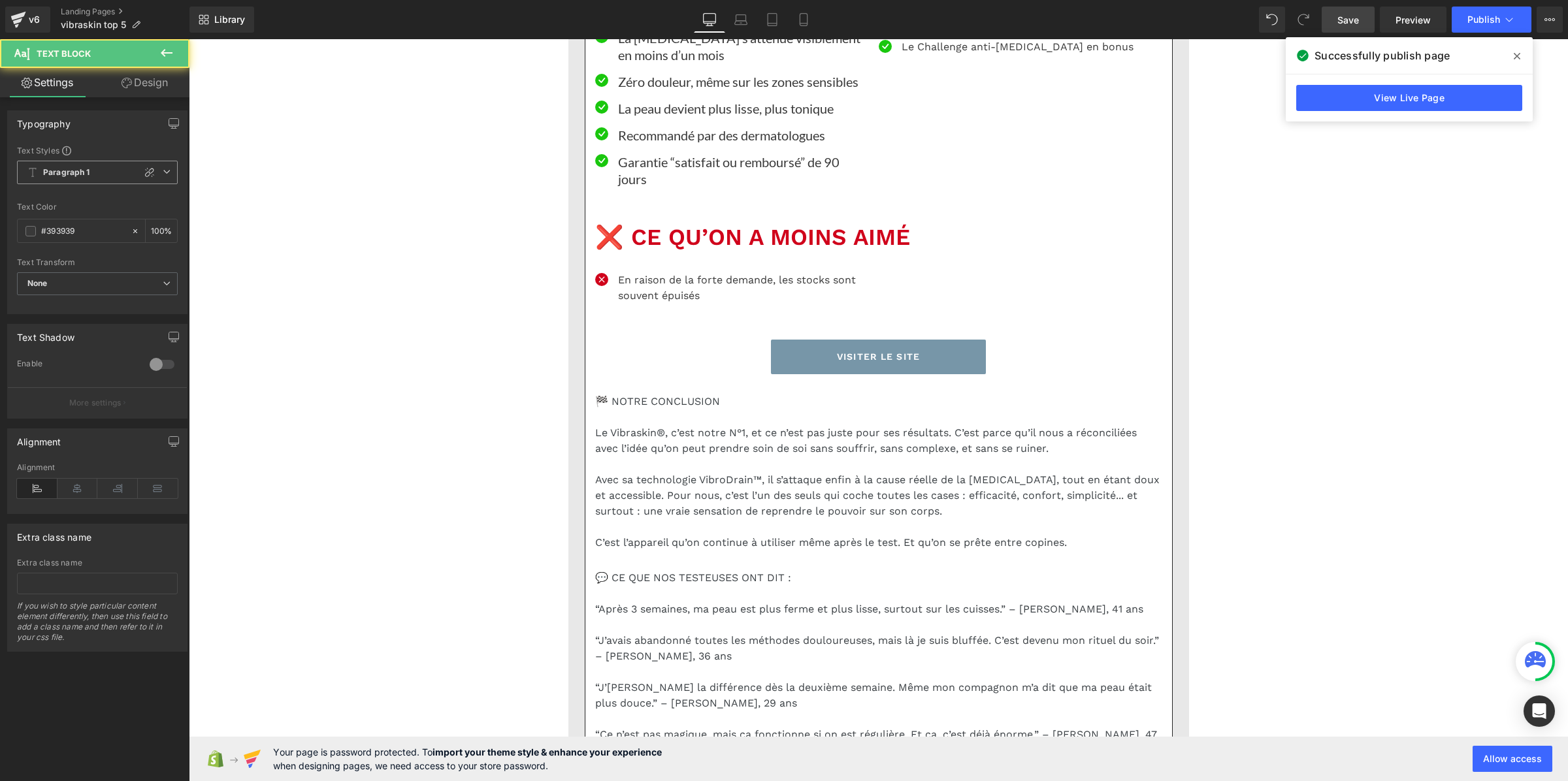
click at [90, 176] on span "Paragraph 1" at bounding box center [98, 172] width 161 height 23
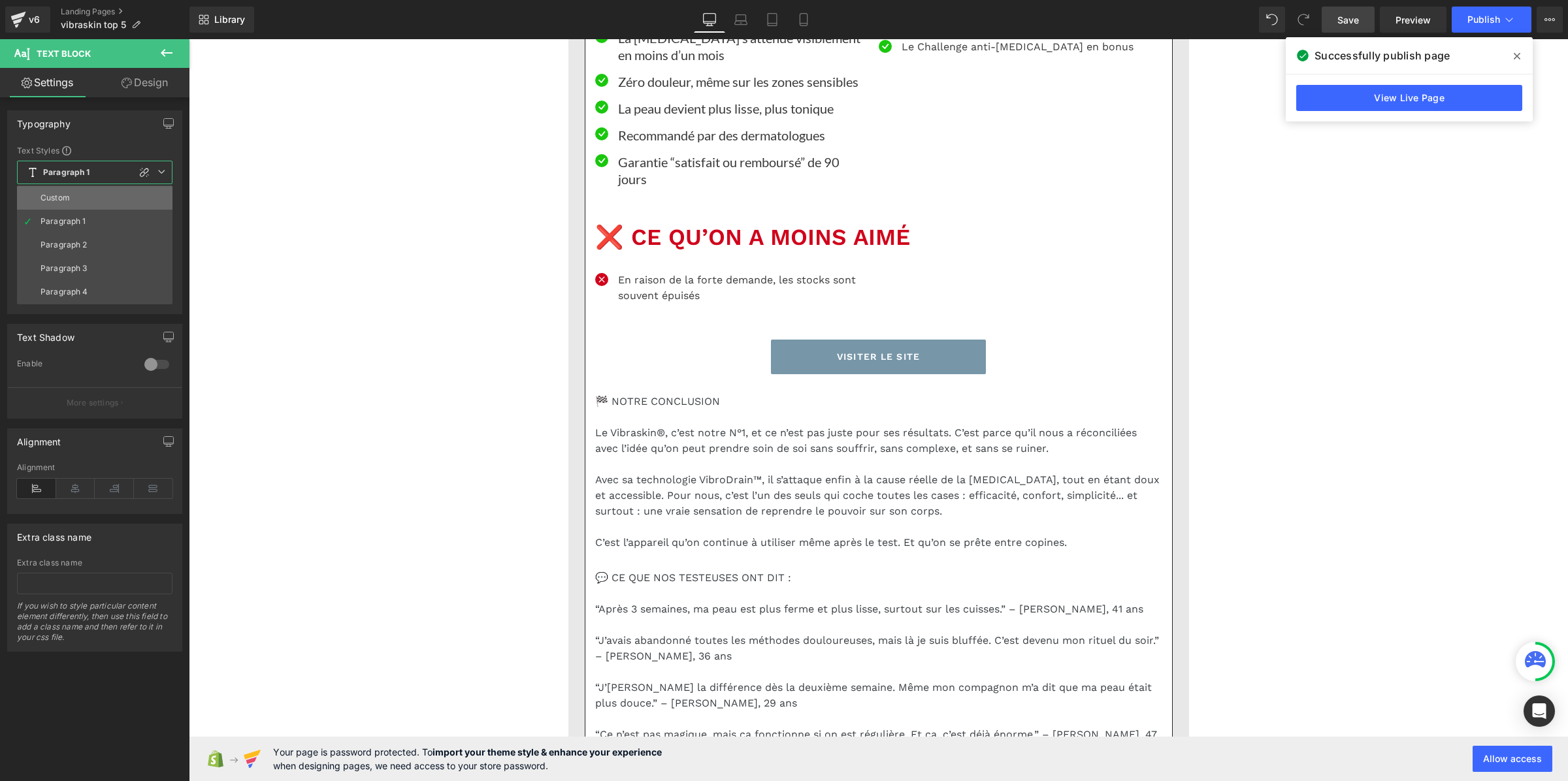
click at [86, 198] on li "Custom" at bounding box center [95, 198] width 156 height 23
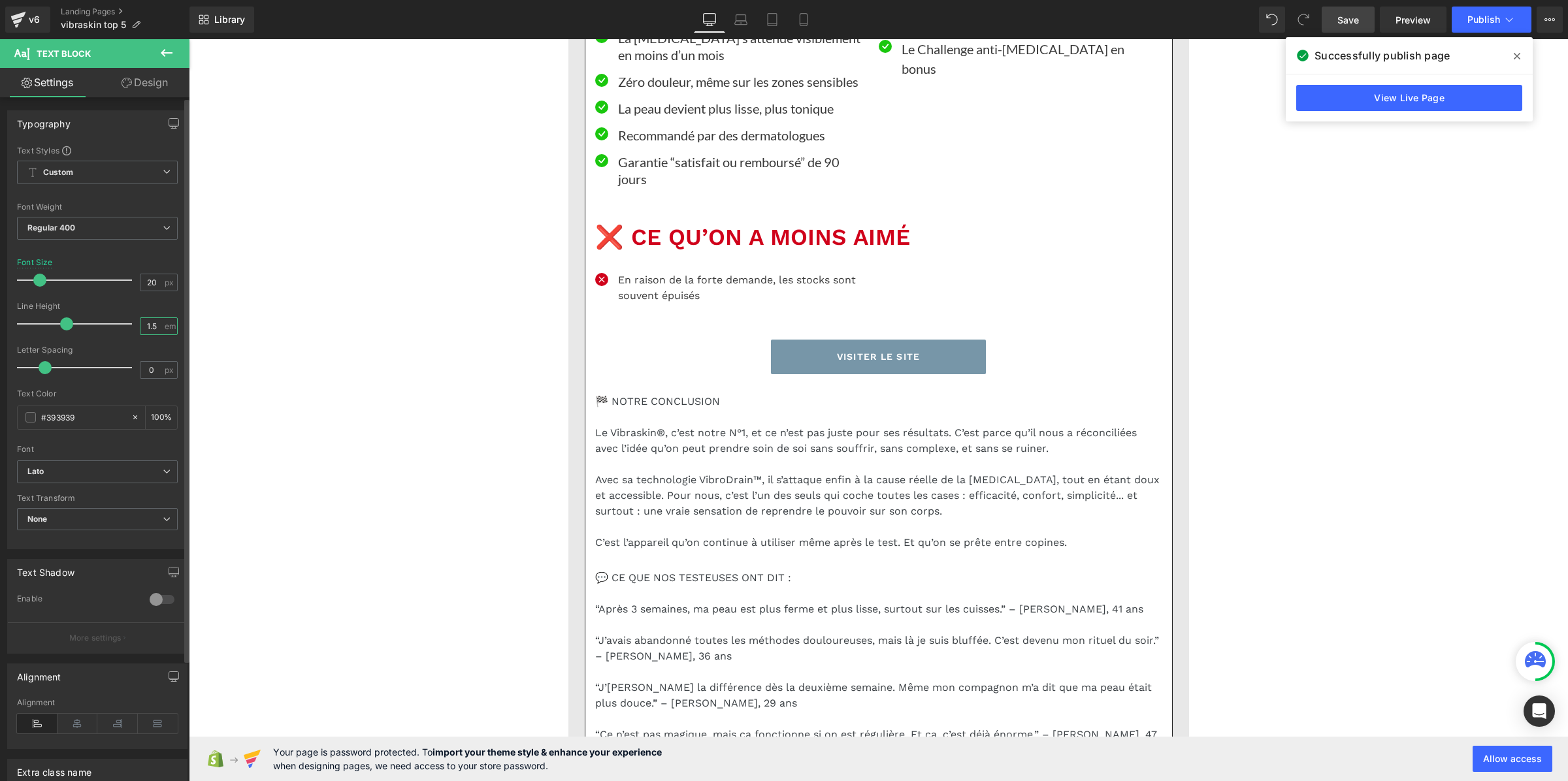
click at [146, 330] on input "1.5" at bounding box center [152, 326] width 23 height 17
paste input "3"
type input "1.3"
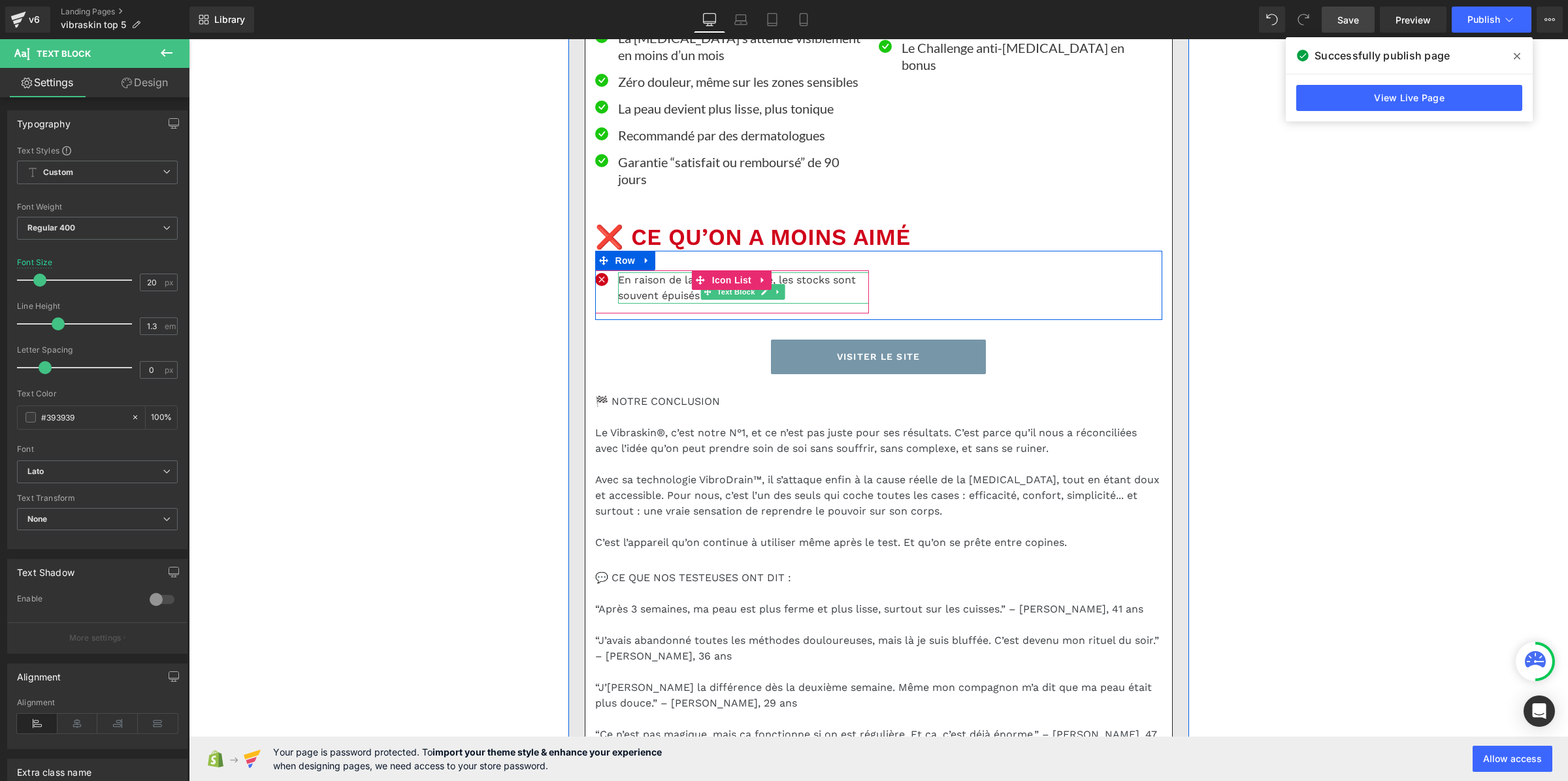
click at [639, 304] on p "En raison de la forte demande, les stocks sont souvent épuisés" at bounding box center [743, 288] width 251 height 31
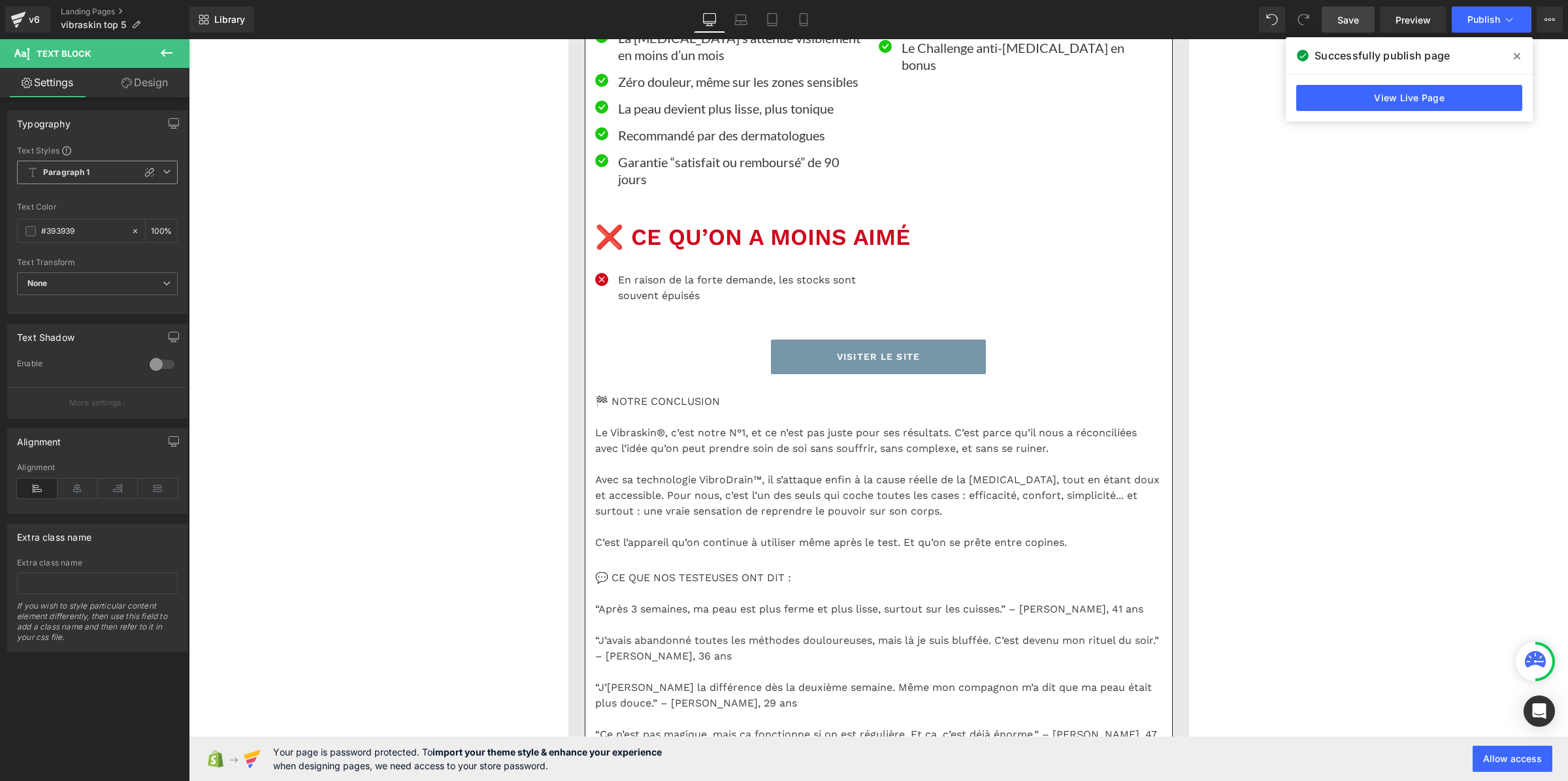
click at [99, 177] on span "Paragraph 1" at bounding box center [98, 172] width 161 height 23
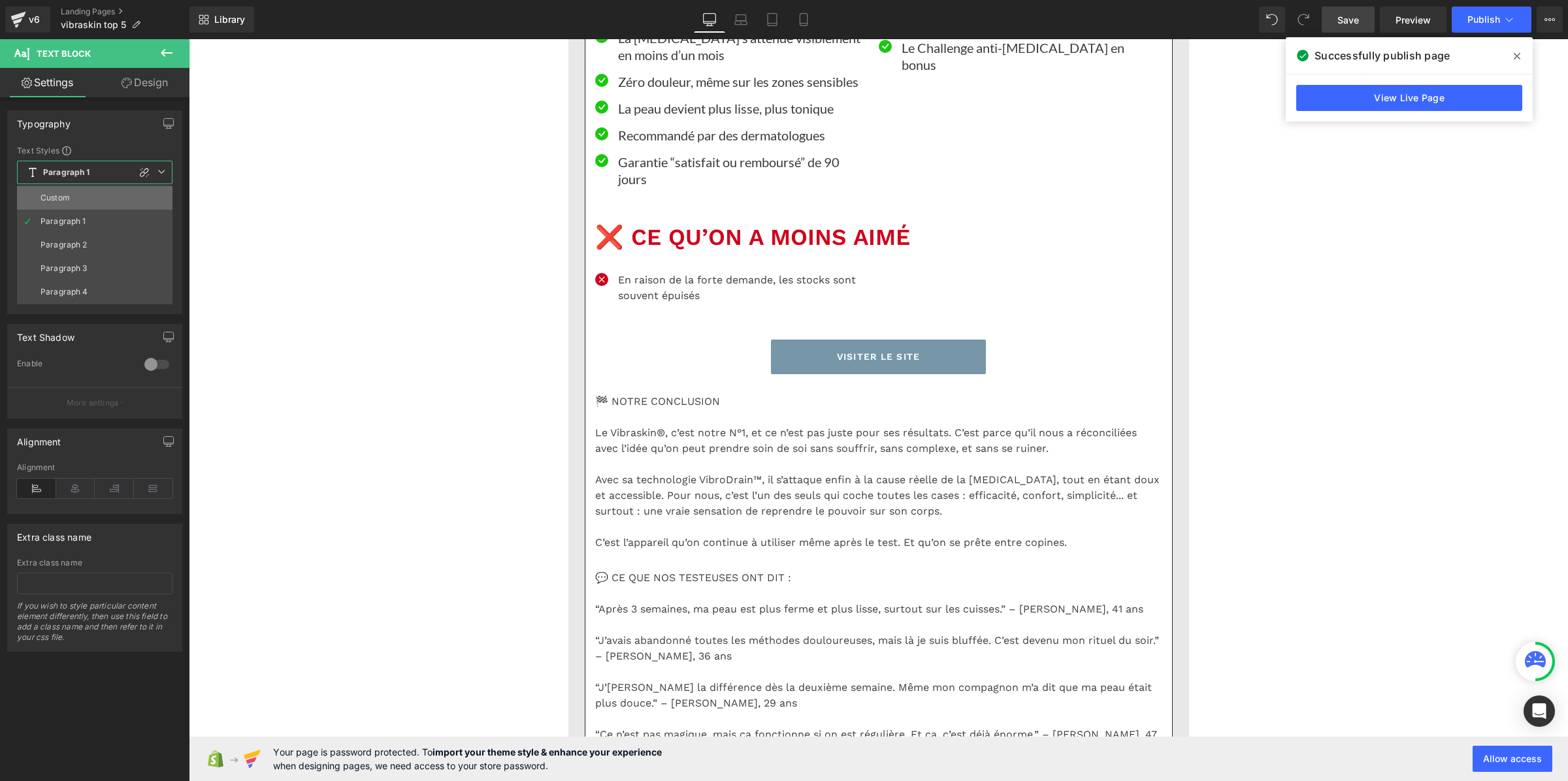
click at [94, 198] on li "Custom" at bounding box center [95, 198] width 156 height 23
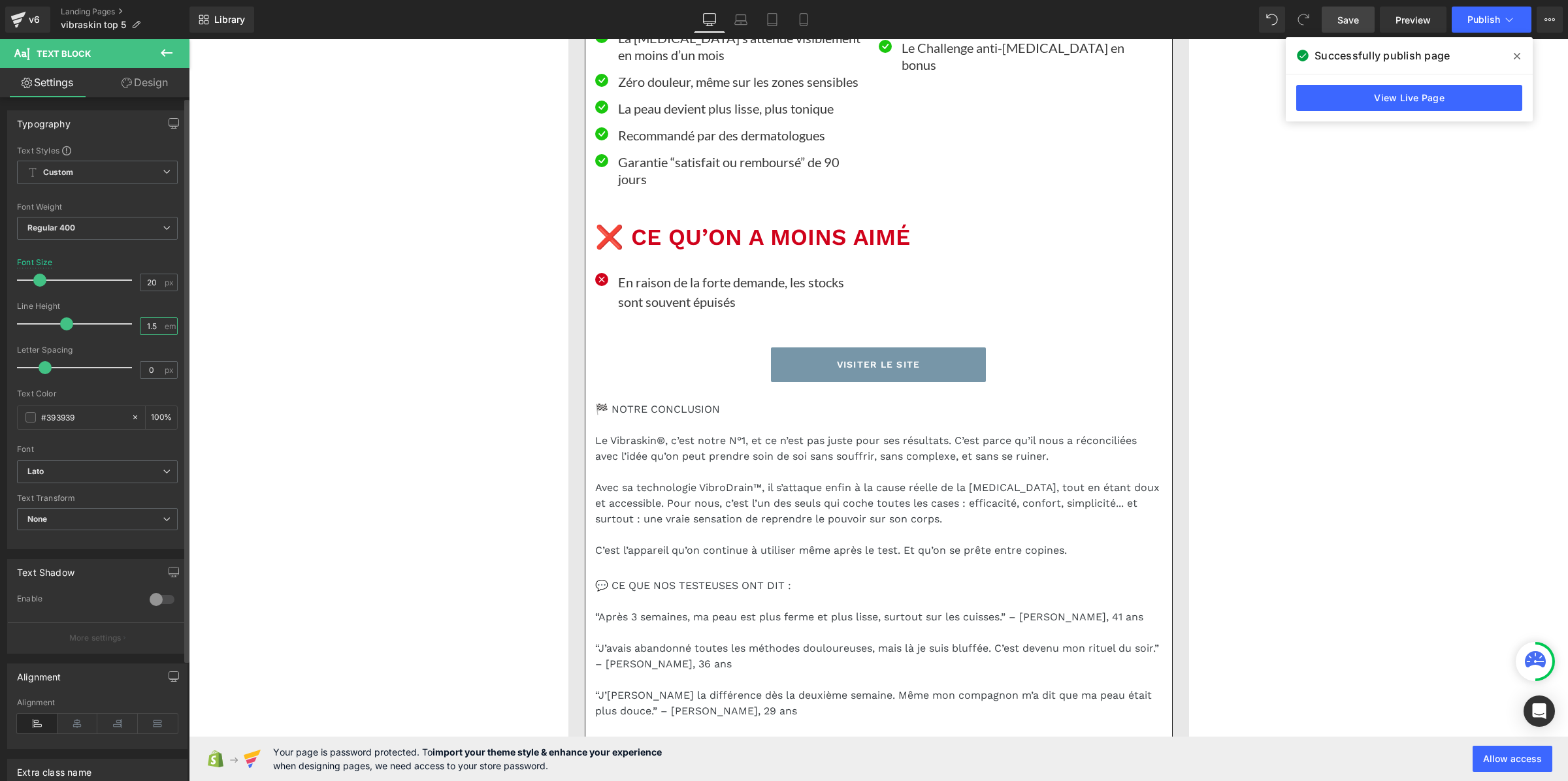
click at [145, 330] on input "1.5" at bounding box center [152, 326] width 23 height 17
paste input "3"
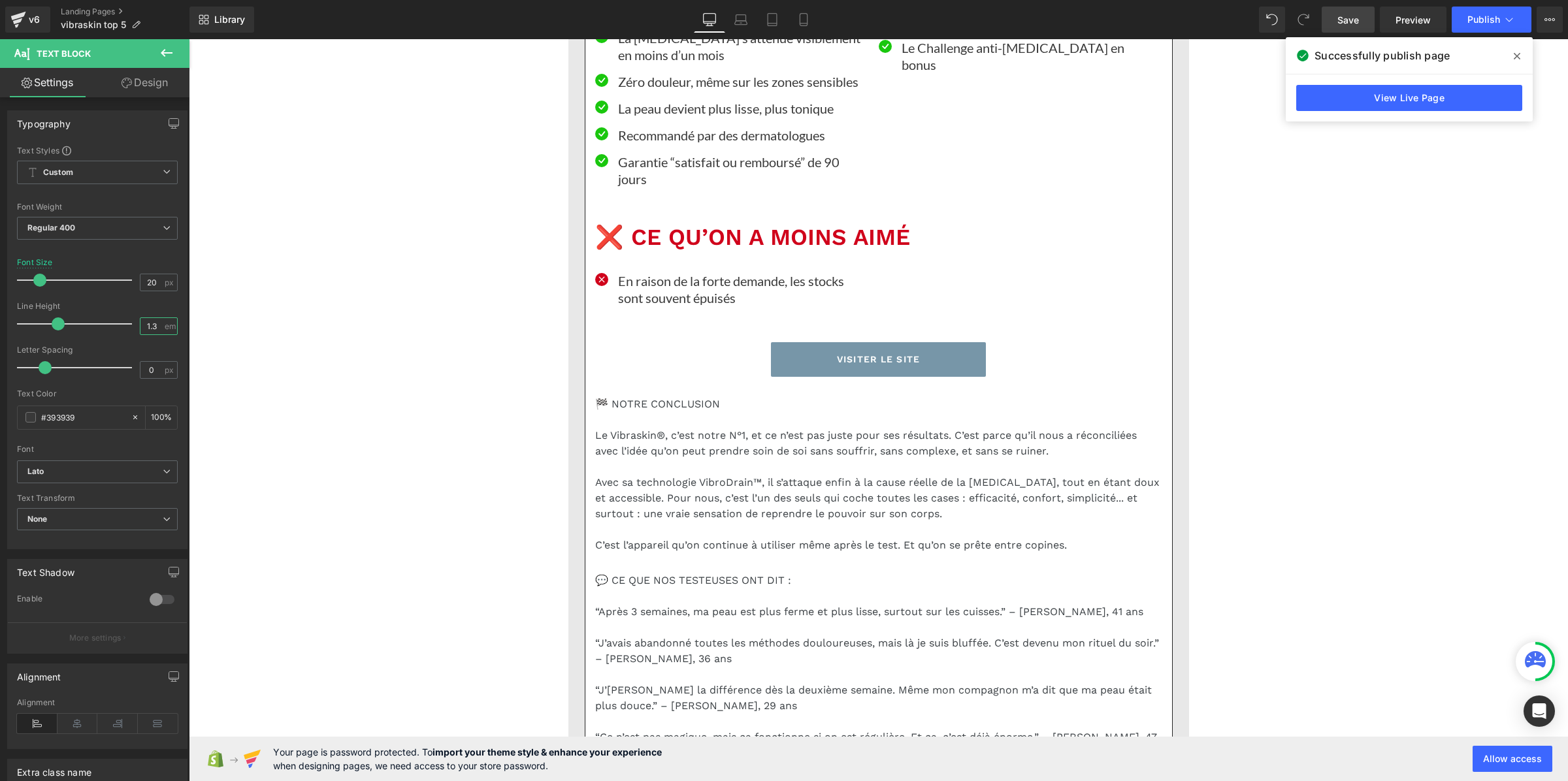
type input "1.3"
click at [1344, 27] on span "Save" at bounding box center [1348, 20] width 22 height 14
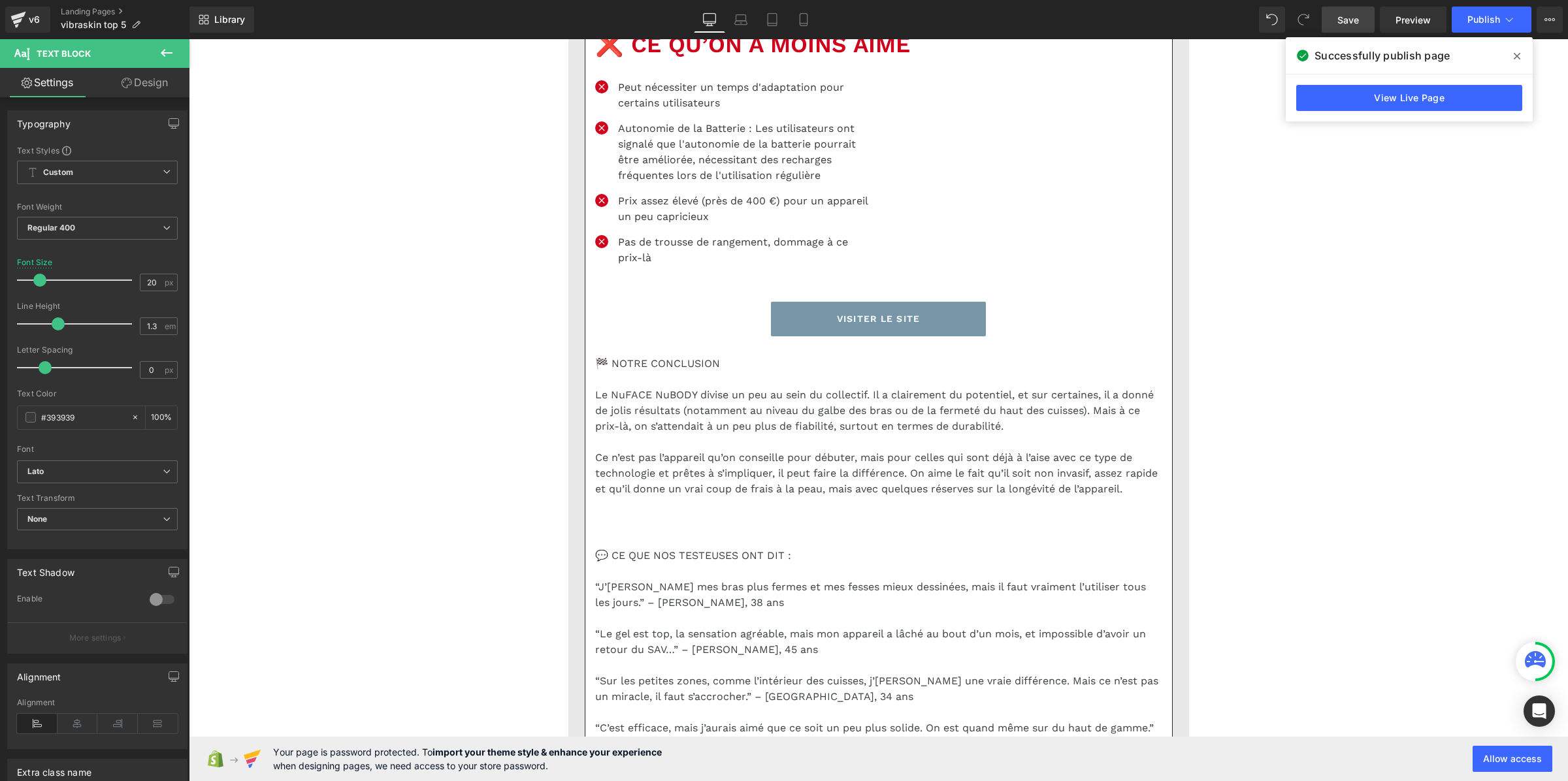
scroll to position [4891, 0]
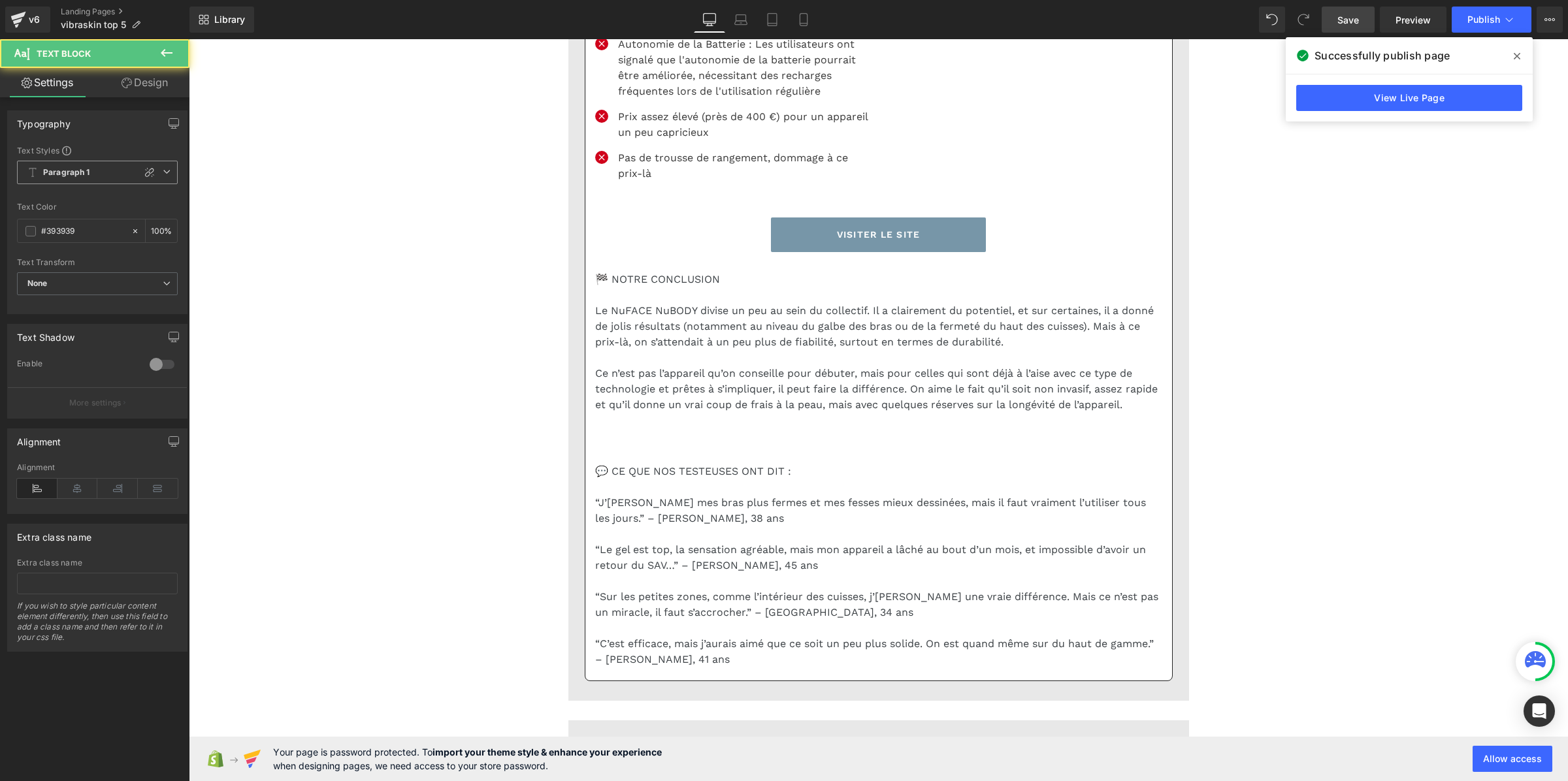
click at [34, 167] on icon at bounding box center [32, 172] width 11 height 11
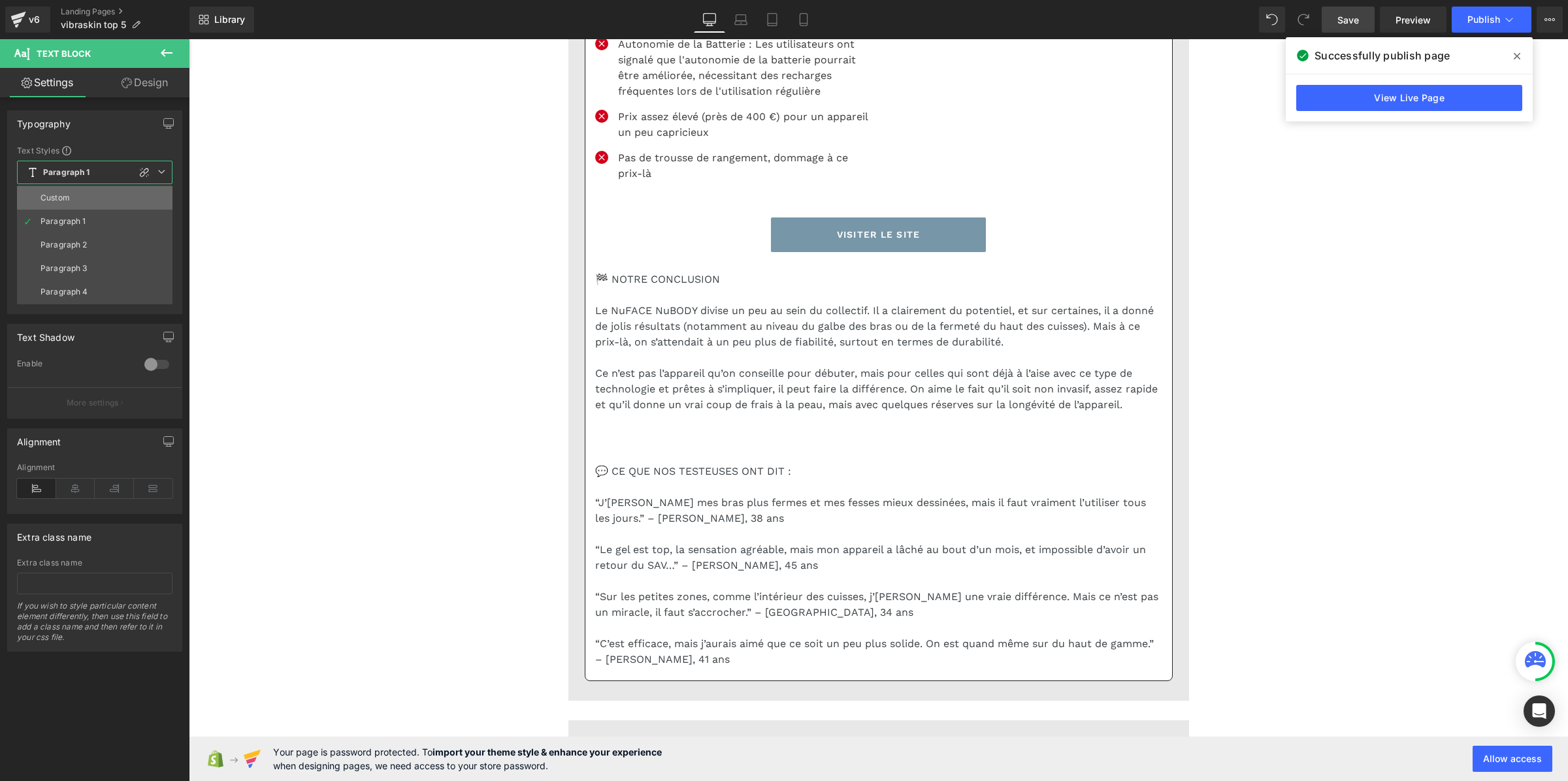
click at [80, 197] on li "Custom" at bounding box center [95, 198] width 156 height 23
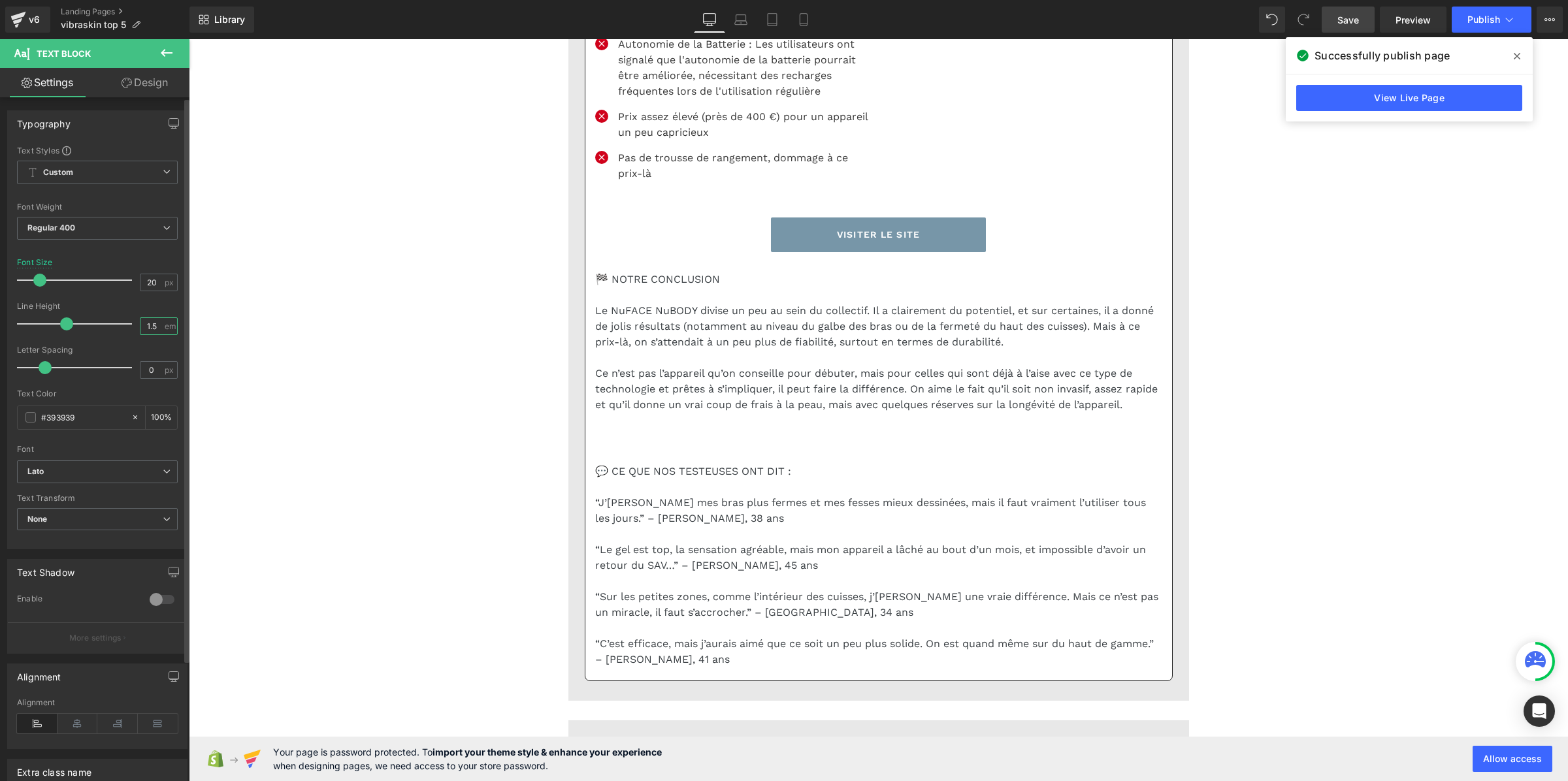
click at [156, 319] on input "1.5" at bounding box center [152, 326] width 23 height 17
paste input "3"
type input "1.3"
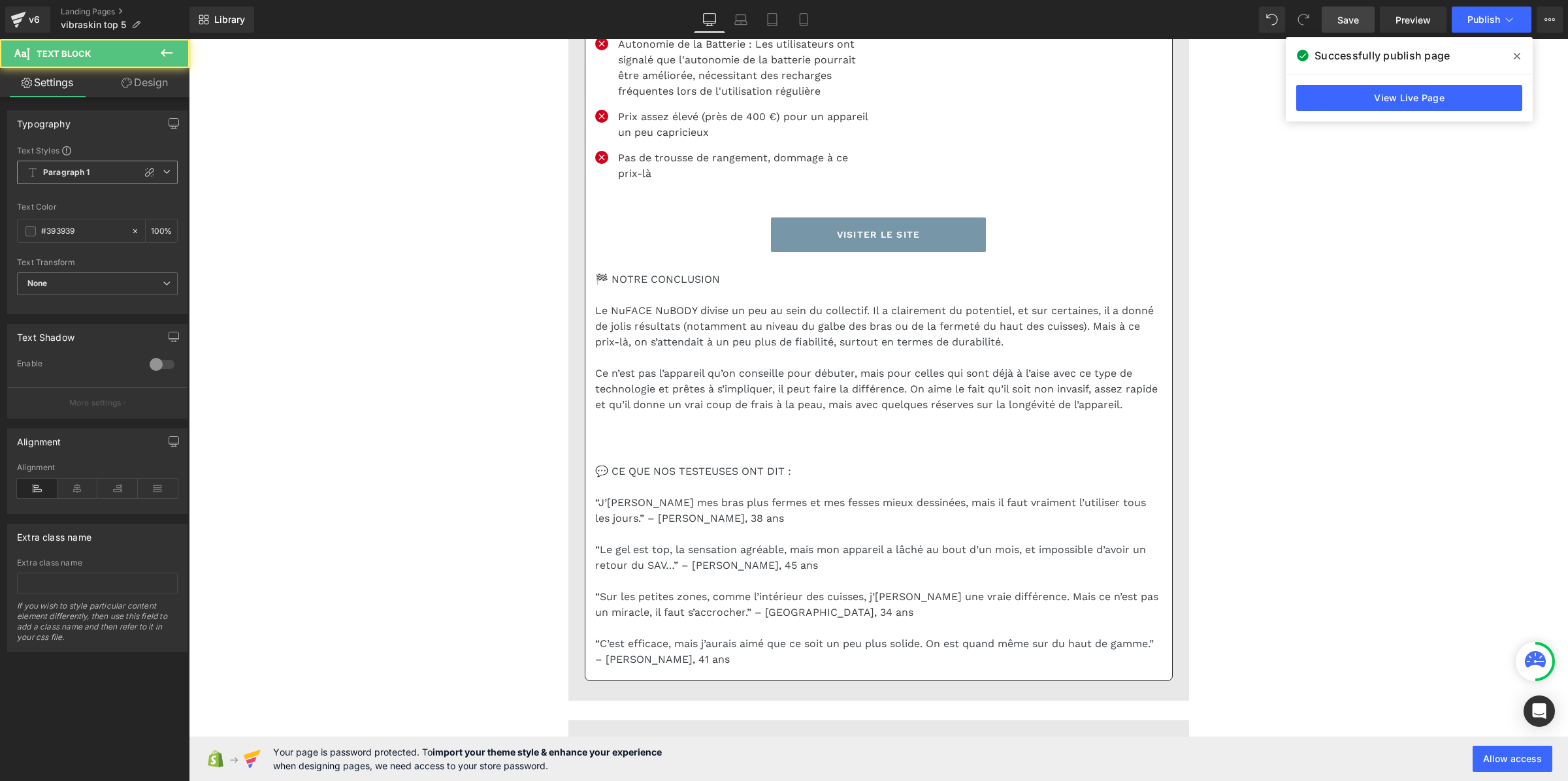
click at [99, 170] on span "Paragraph 1" at bounding box center [98, 172] width 161 height 23
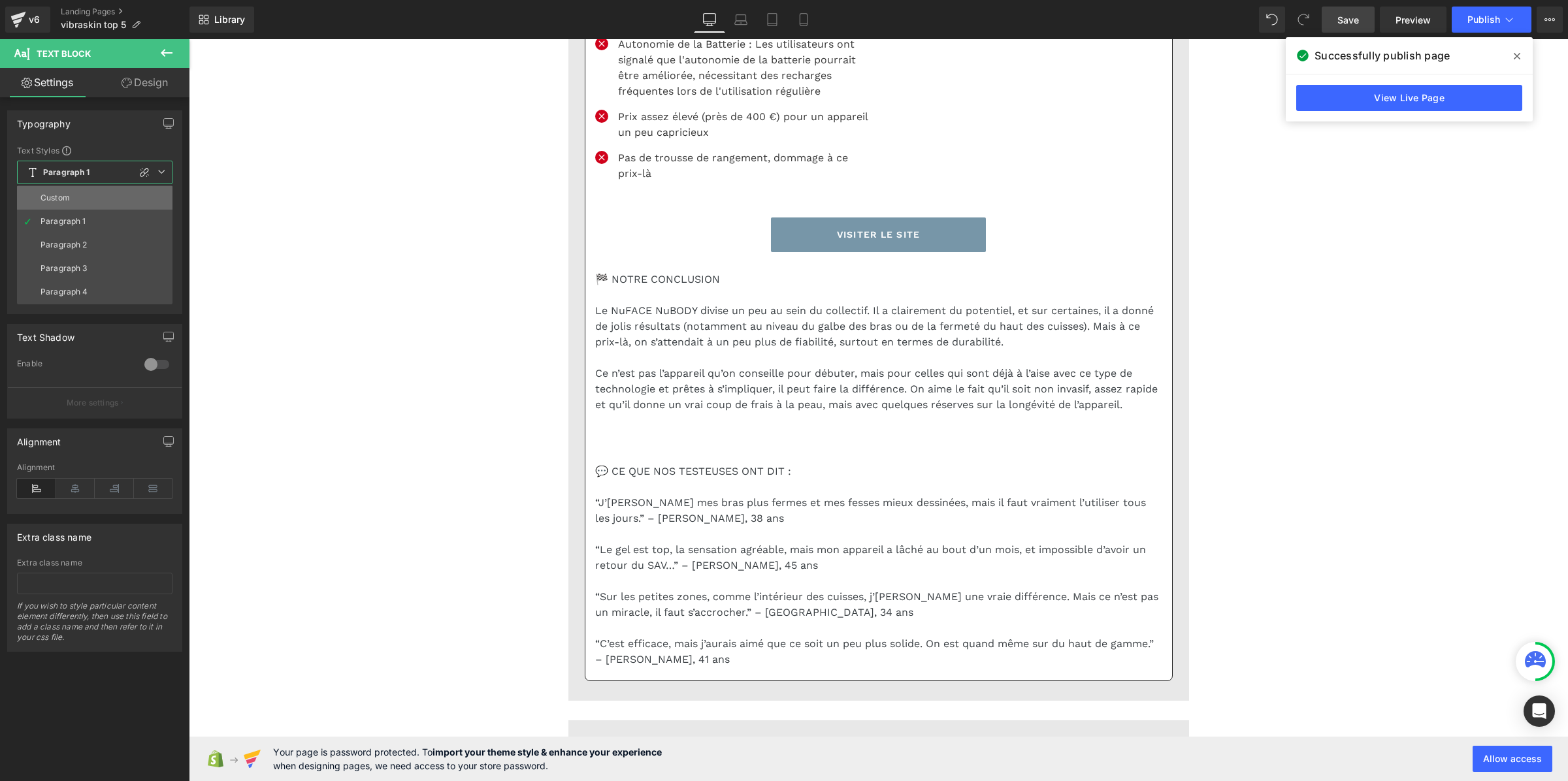
click at [94, 195] on li "Custom" at bounding box center [95, 198] width 156 height 23
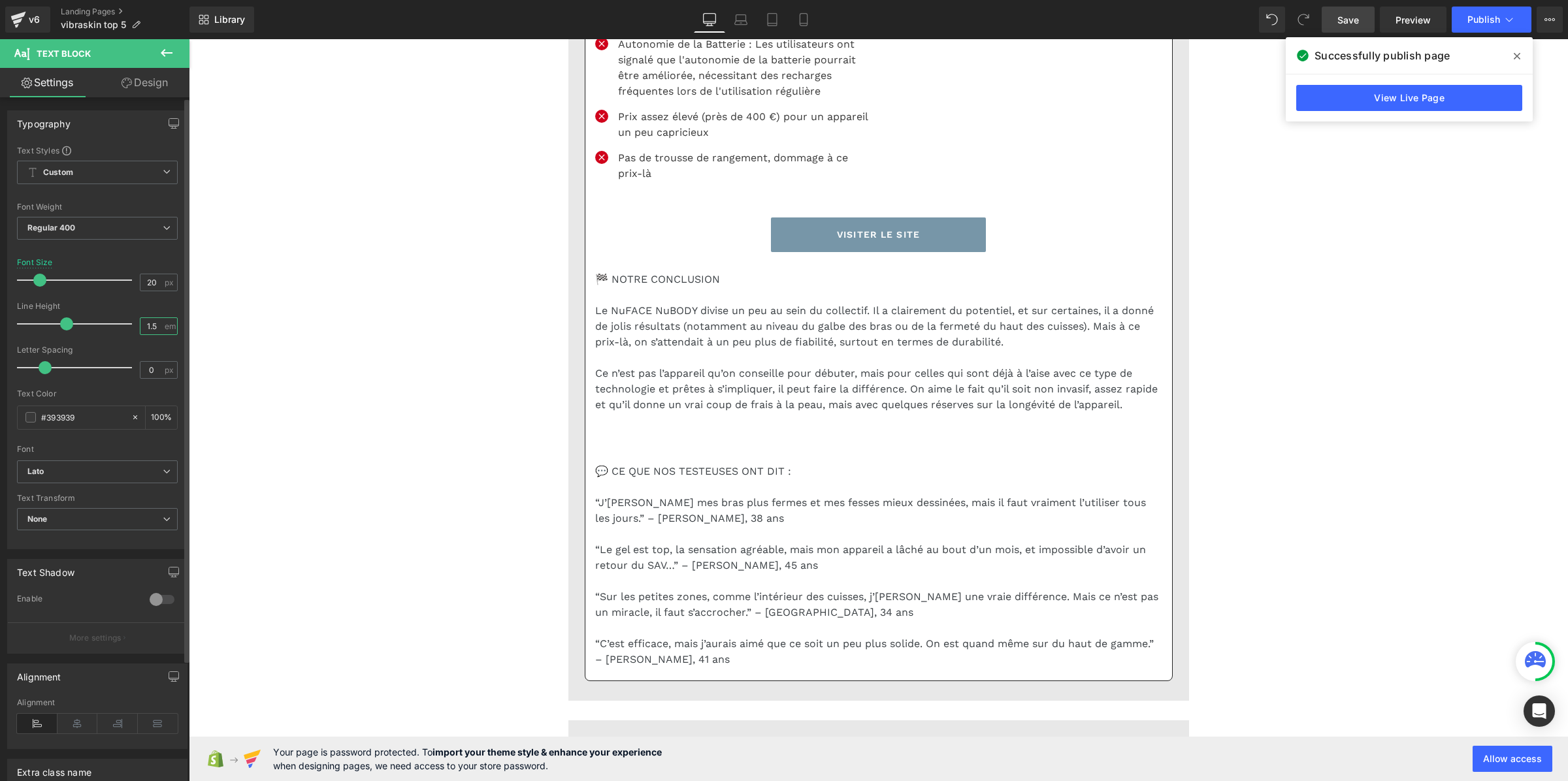
click at [150, 325] on input "1.5" at bounding box center [152, 326] width 23 height 17
paste input "3"
type input "1.3"
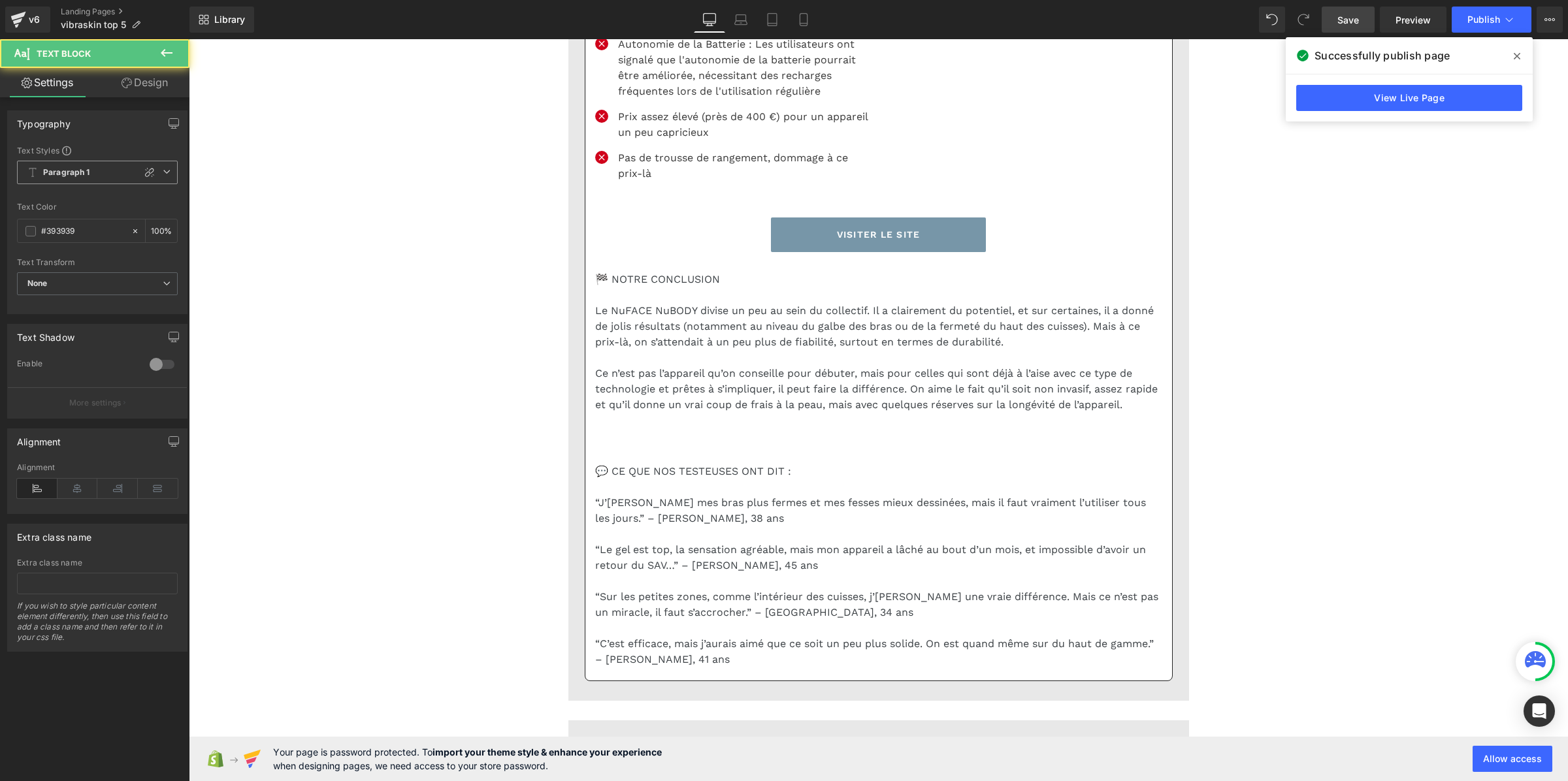
click at [104, 176] on span "Paragraph 1" at bounding box center [98, 172] width 161 height 23
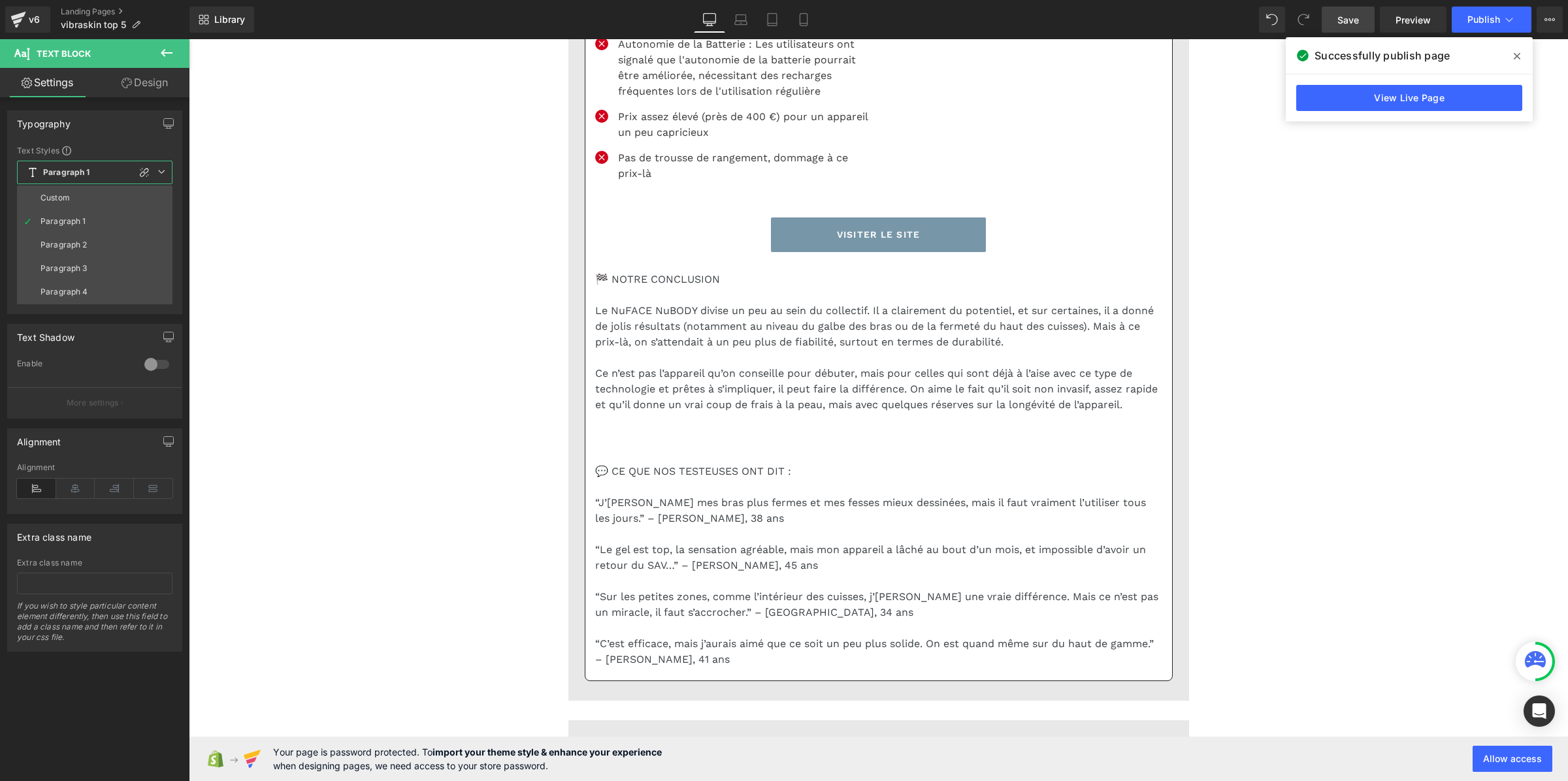
click at [86, 196] on li "Custom" at bounding box center [95, 198] width 156 height 23
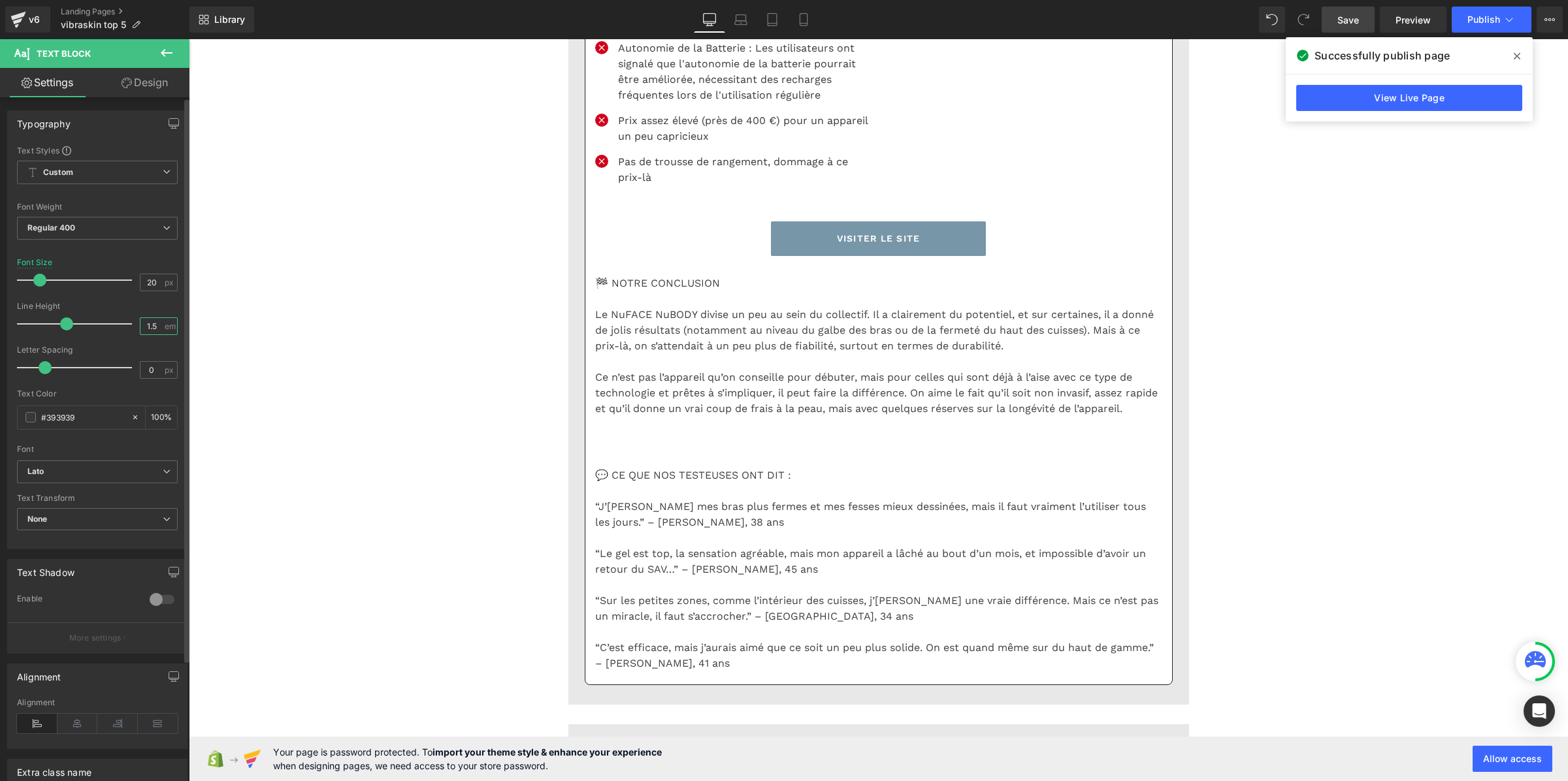
click at [157, 325] on input "1.5" at bounding box center [152, 326] width 23 height 17
paste input "3"
type input "1.3"
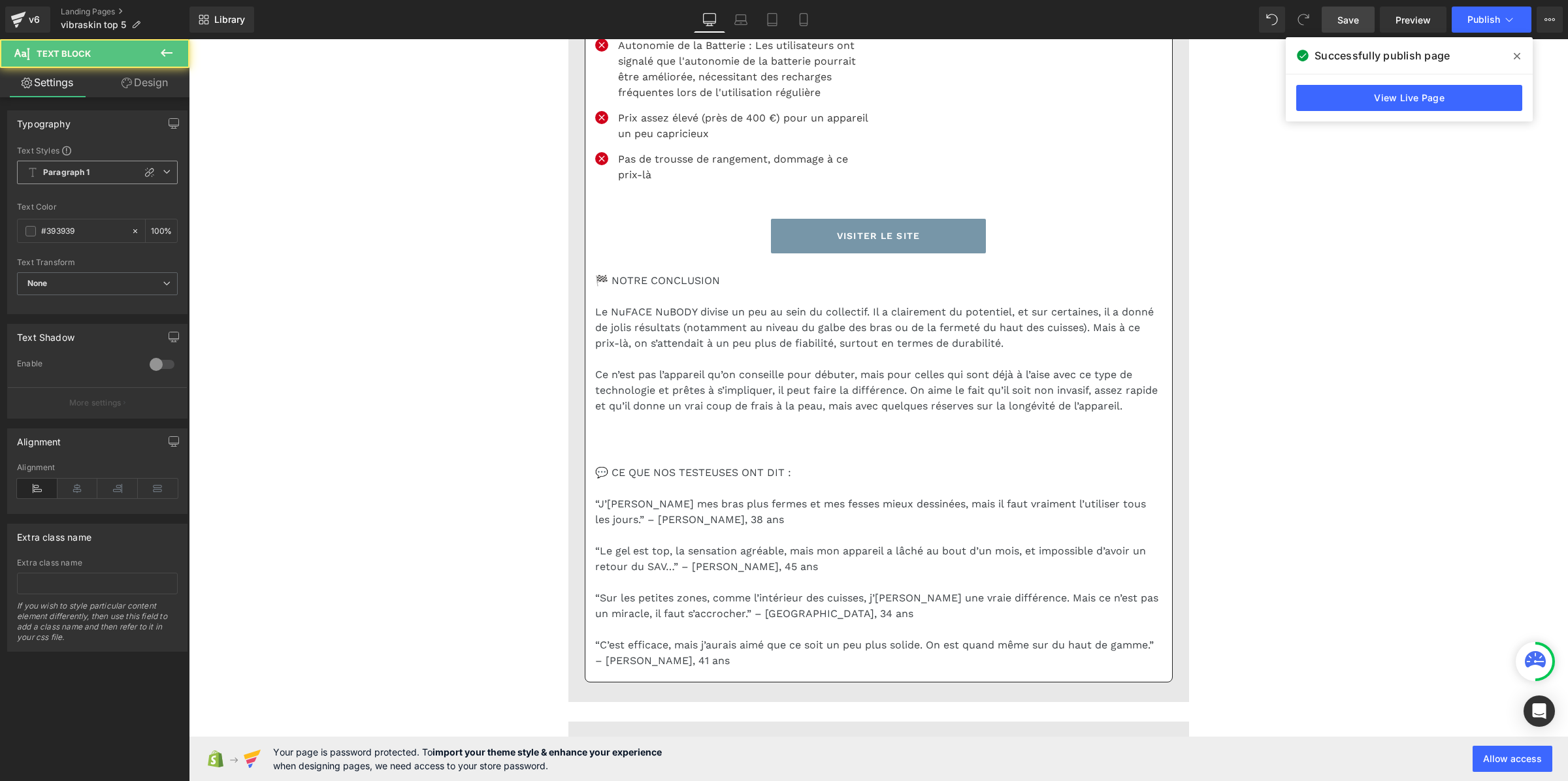
click at [43, 170] on span "Paragraph 1" at bounding box center [98, 172] width 161 height 23
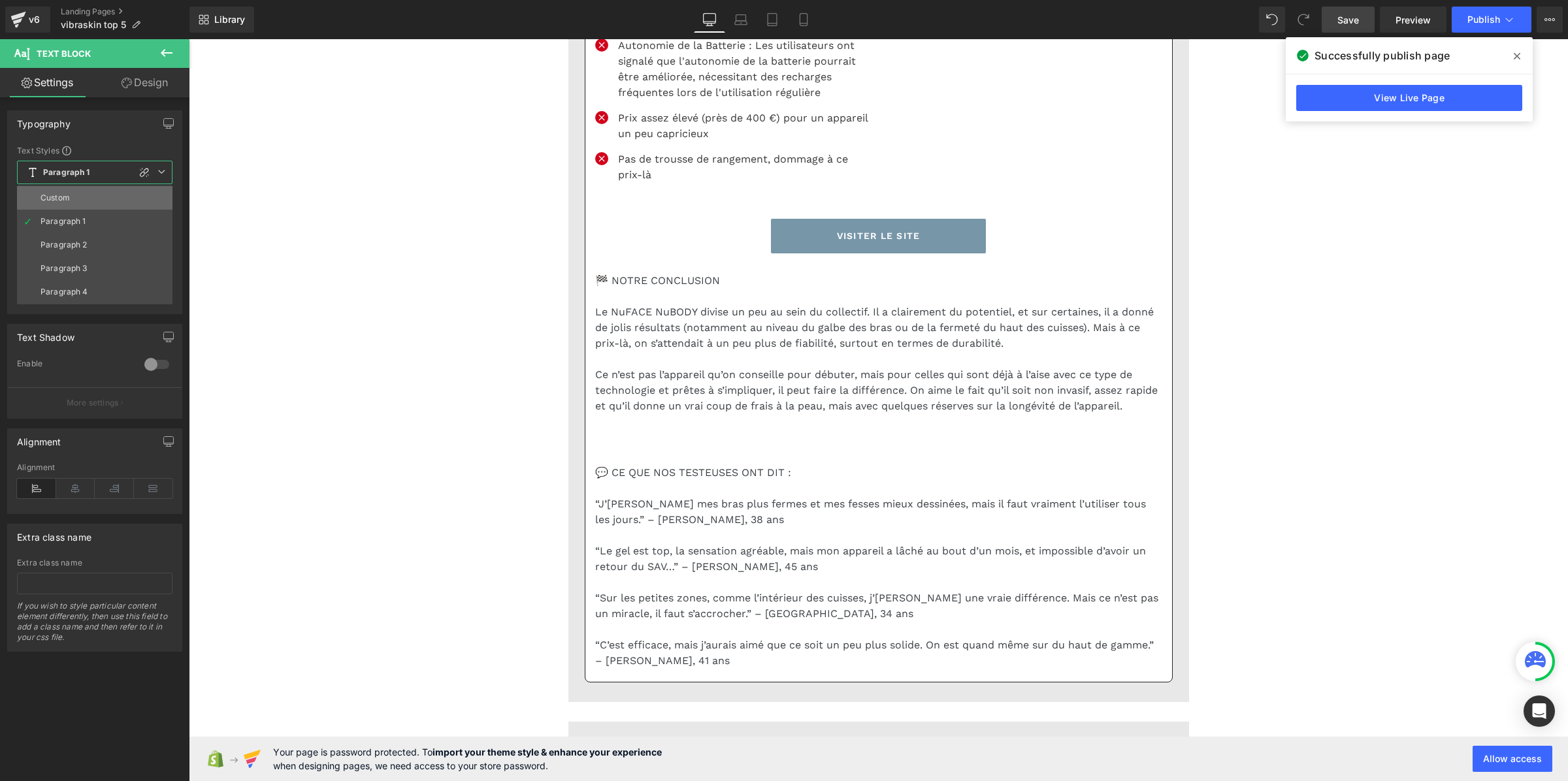
click at [62, 196] on div "Custom" at bounding box center [55, 197] width 29 height 9
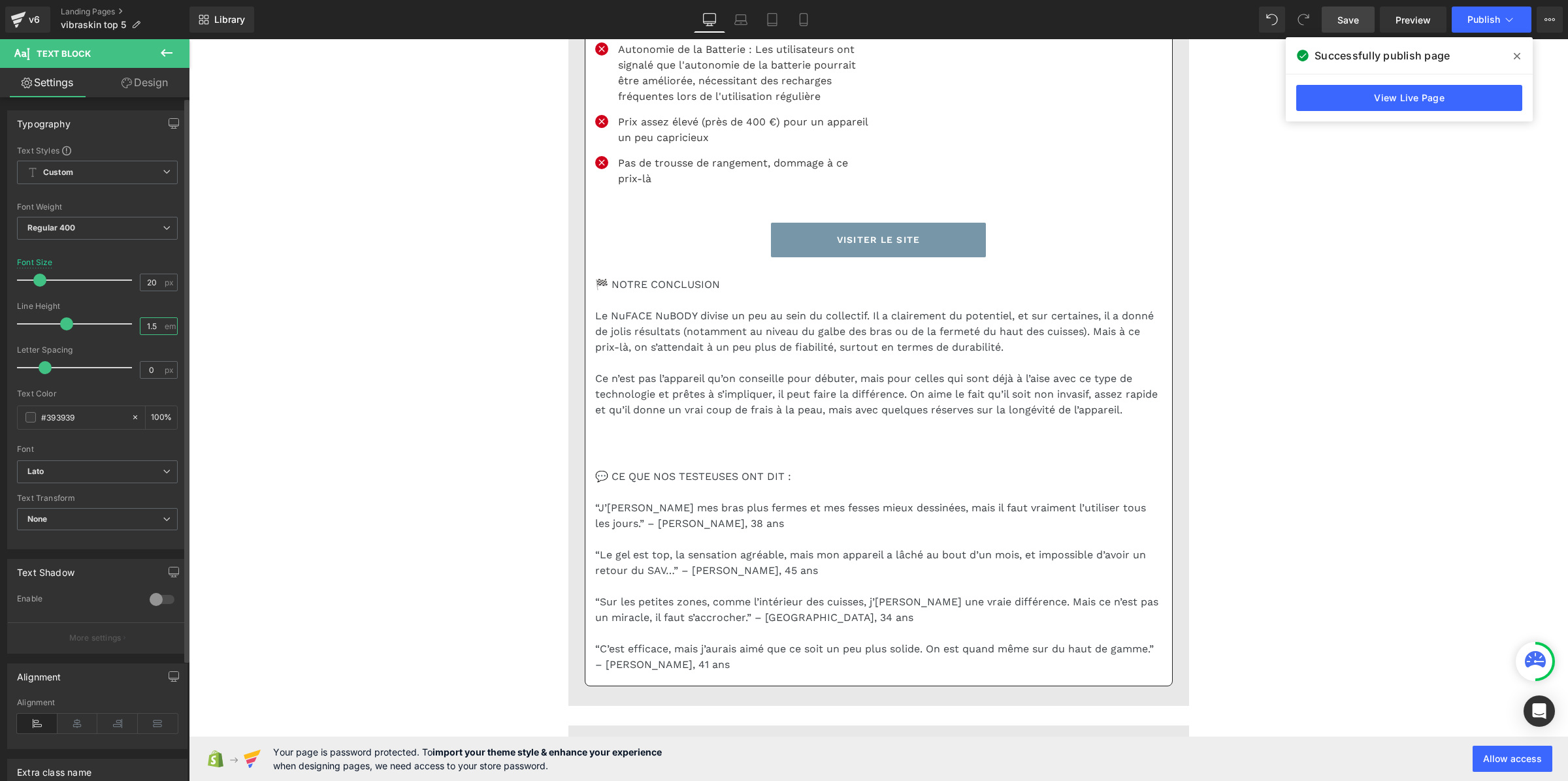
click at [152, 325] on input "1.5" at bounding box center [152, 326] width 23 height 17
paste input "3"
type input "1.3"
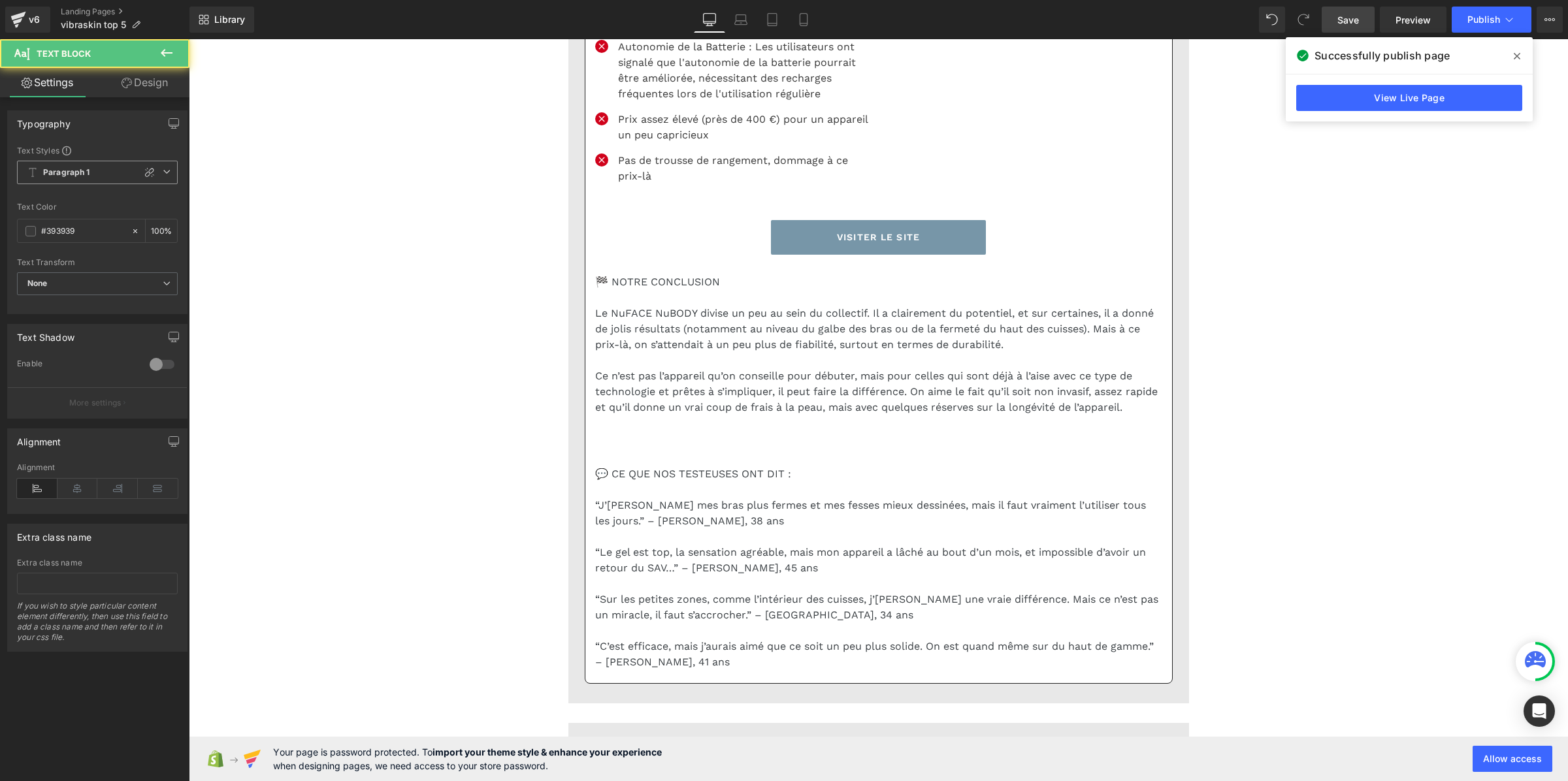
click at [99, 162] on span "Paragraph 1" at bounding box center [98, 172] width 161 height 23
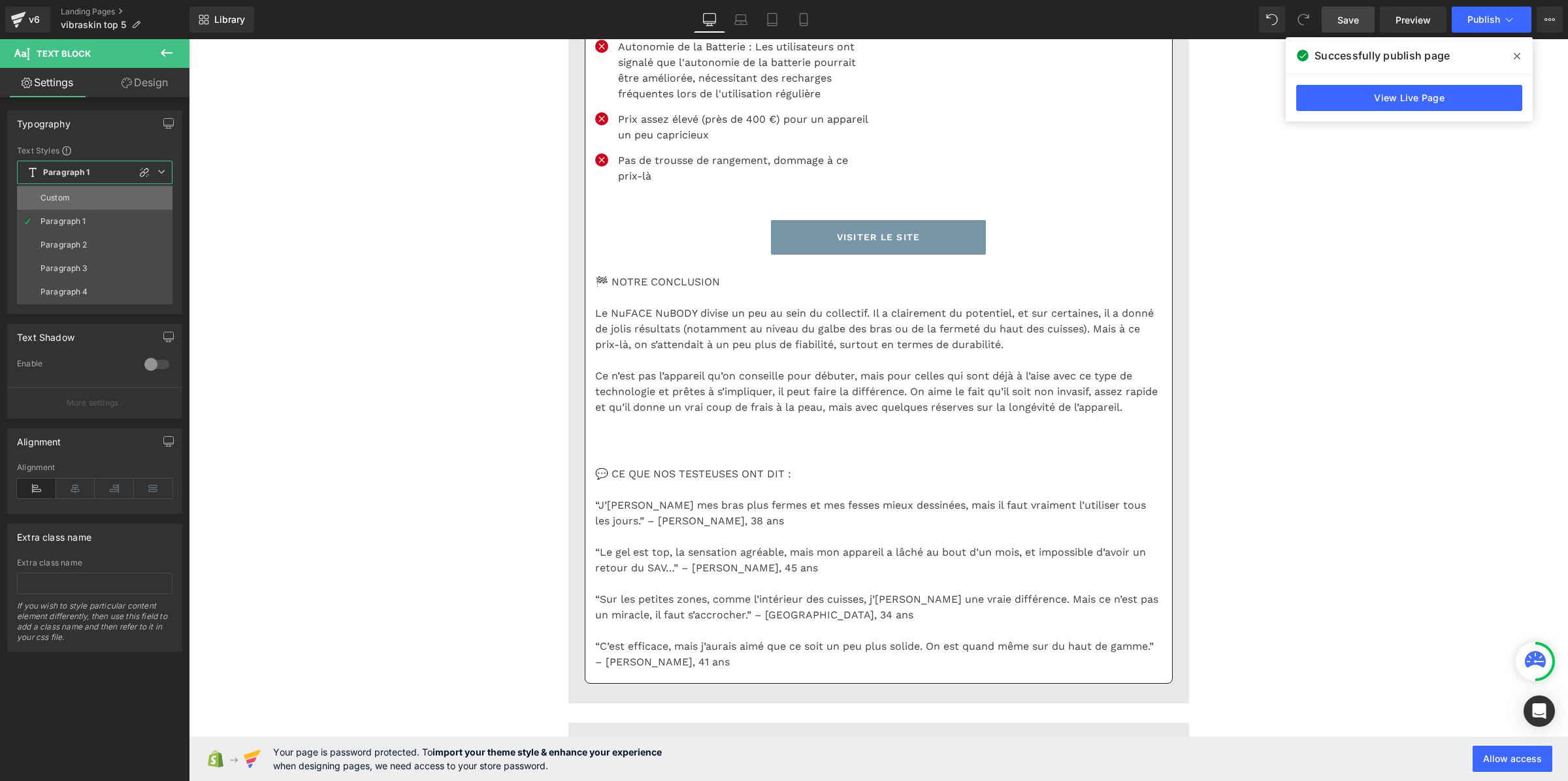
click at [97, 190] on li "Custom" at bounding box center [95, 198] width 156 height 23
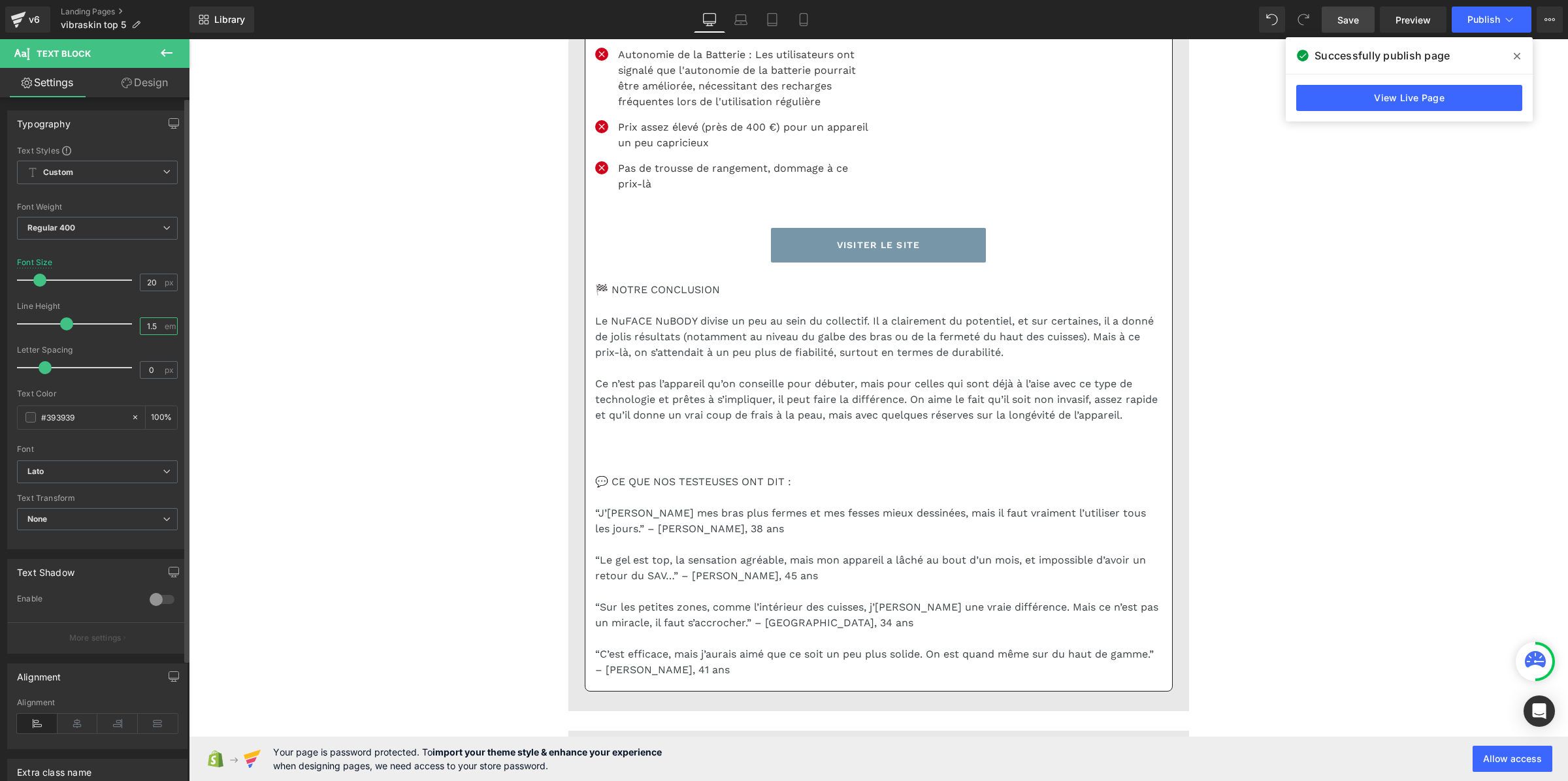
click at [148, 327] on input "1.5" at bounding box center [152, 326] width 23 height 17
paste input "3"
type input "1.3"
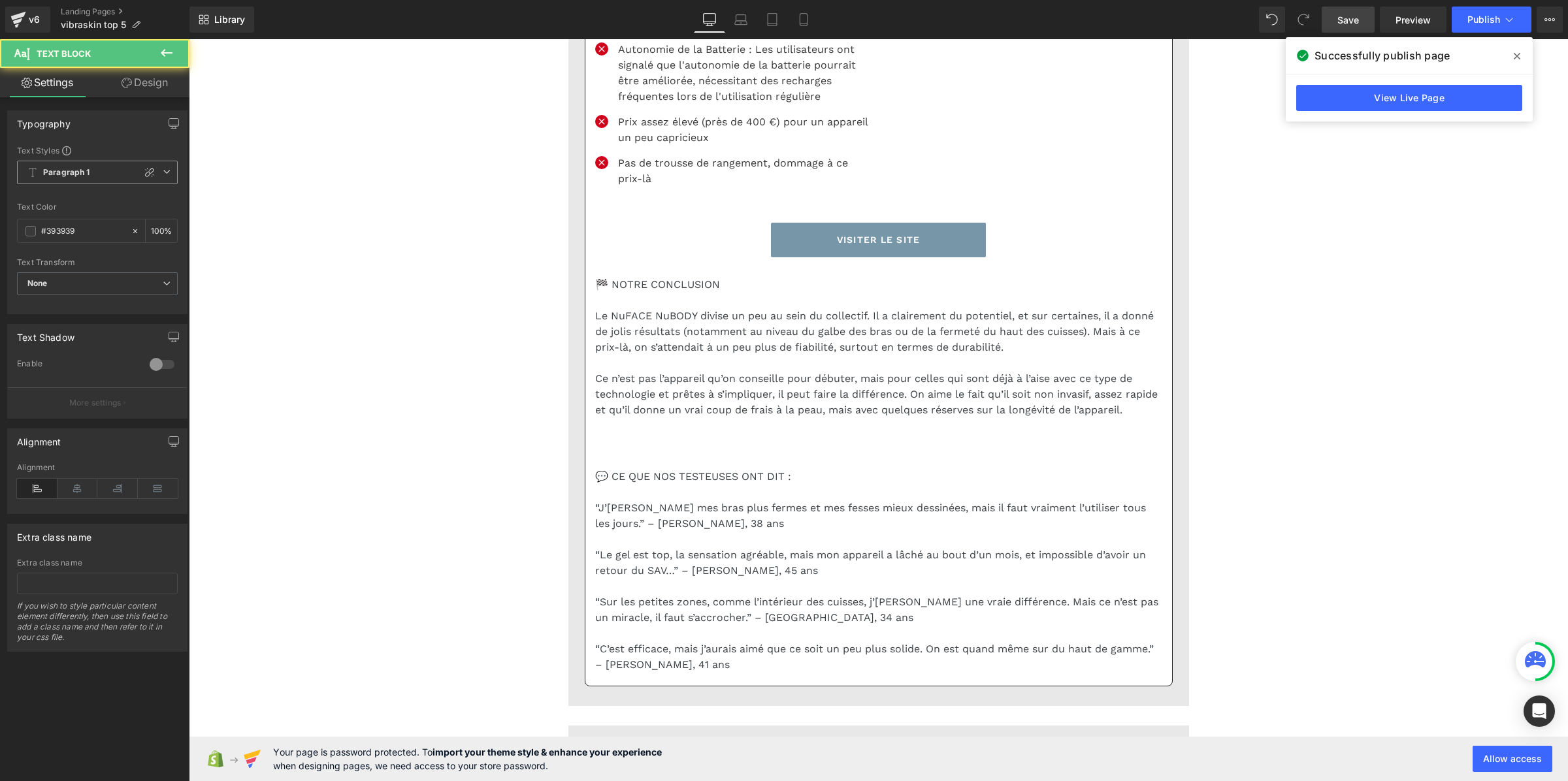
click at [53, 174] on b "Paragraph 1" at bounding box center [66, 172] width 47 height 11
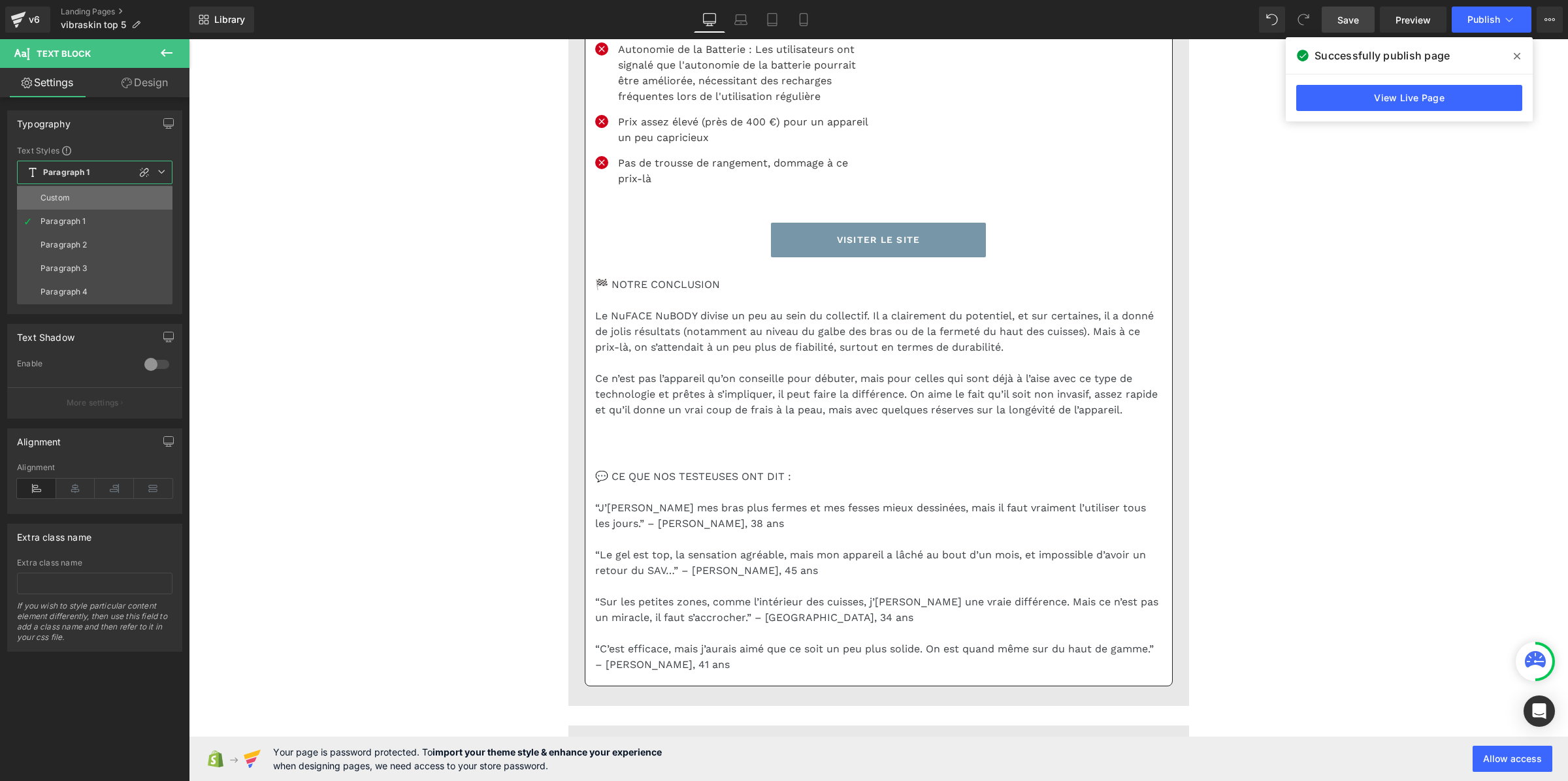
click at [65, 193] on div "Custom" at bounding box center [55, 197] width 29 height 9
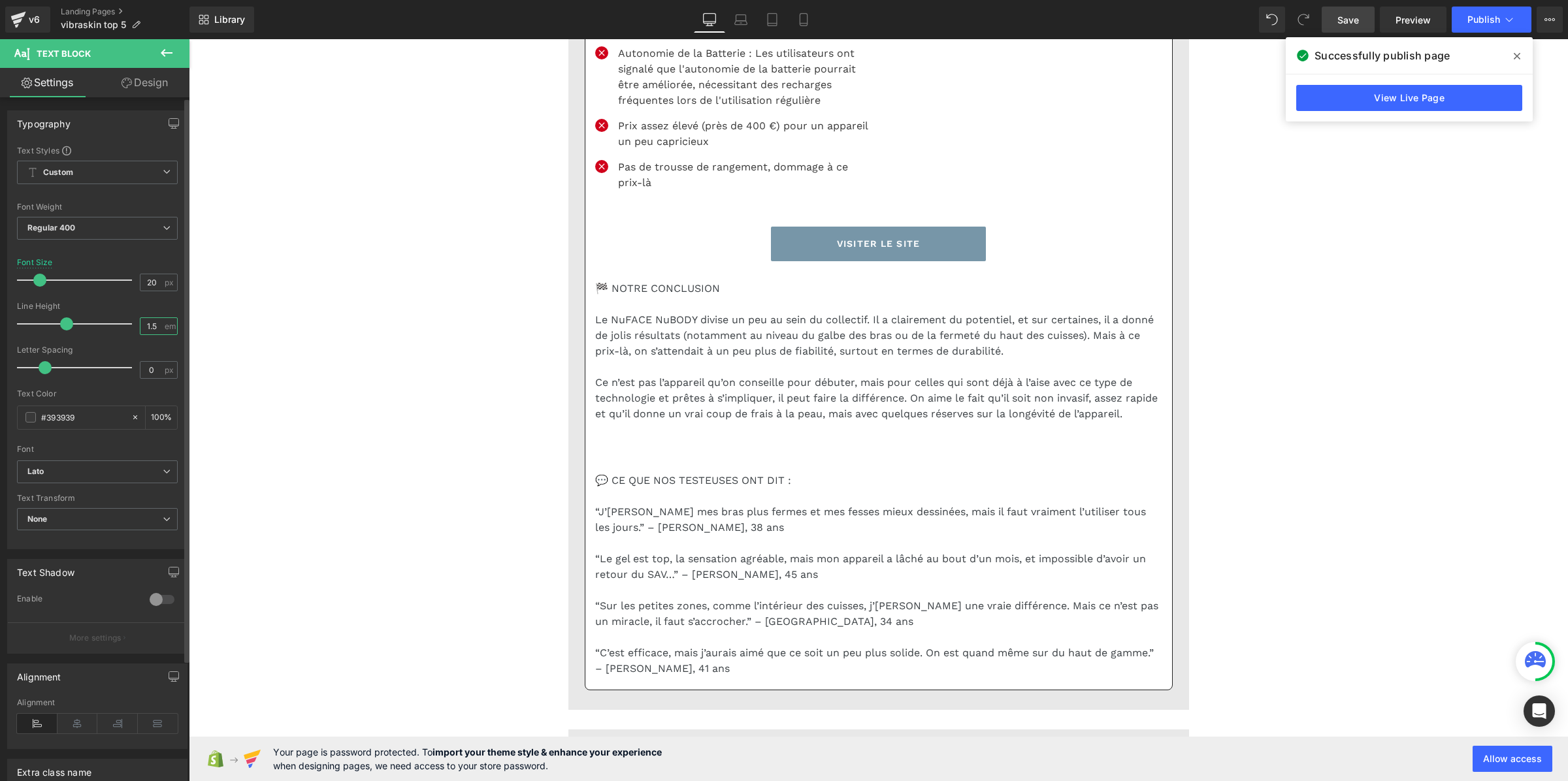
click at [148, 326] on input "1.5" at bounding box center [152, 326] width 23 height 17
paste input "3"
type input "1.3"
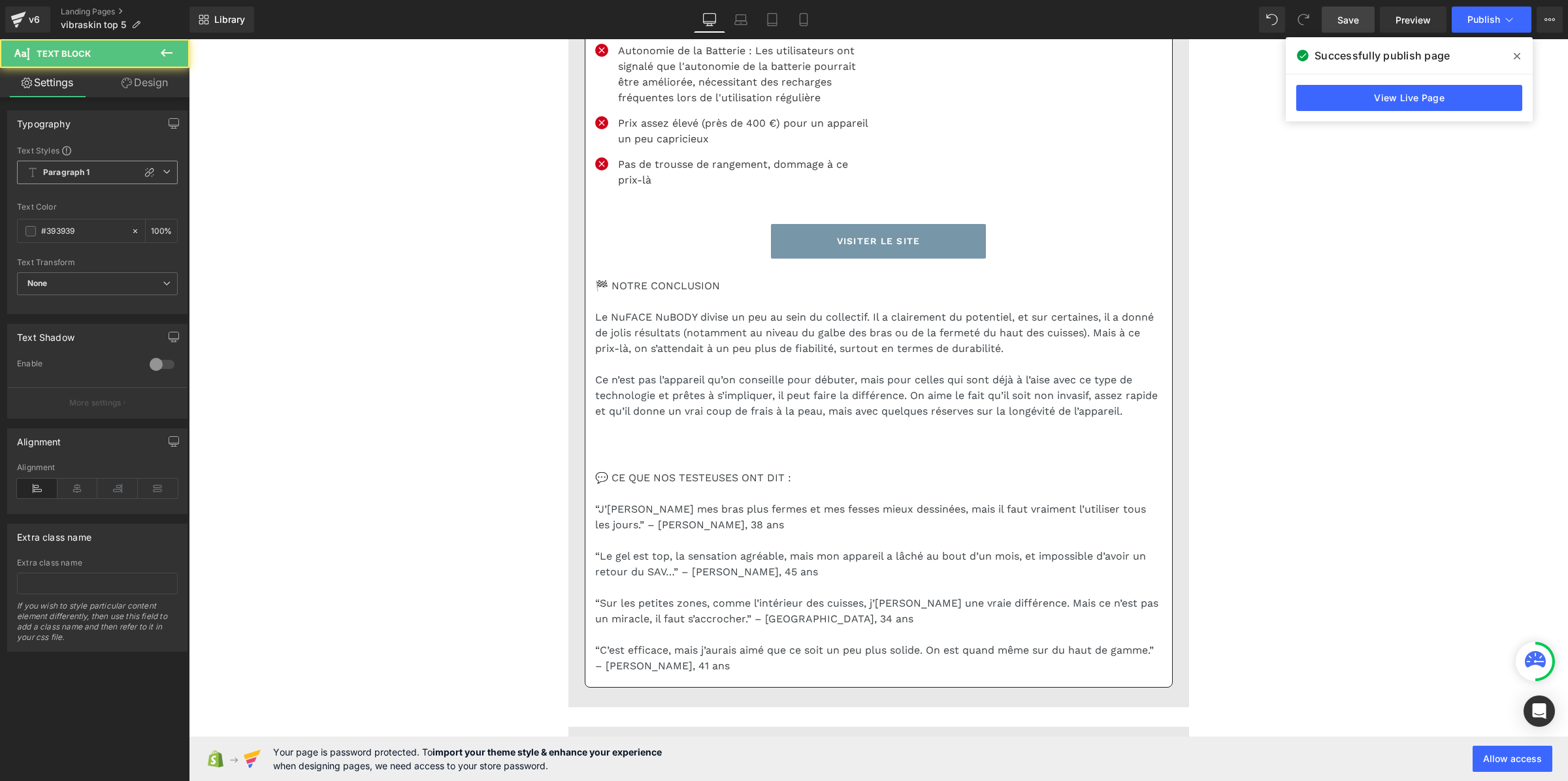
click at [91, 167] on span "Paragraph 1" at bounding box center [98, 172] width 161 height 23
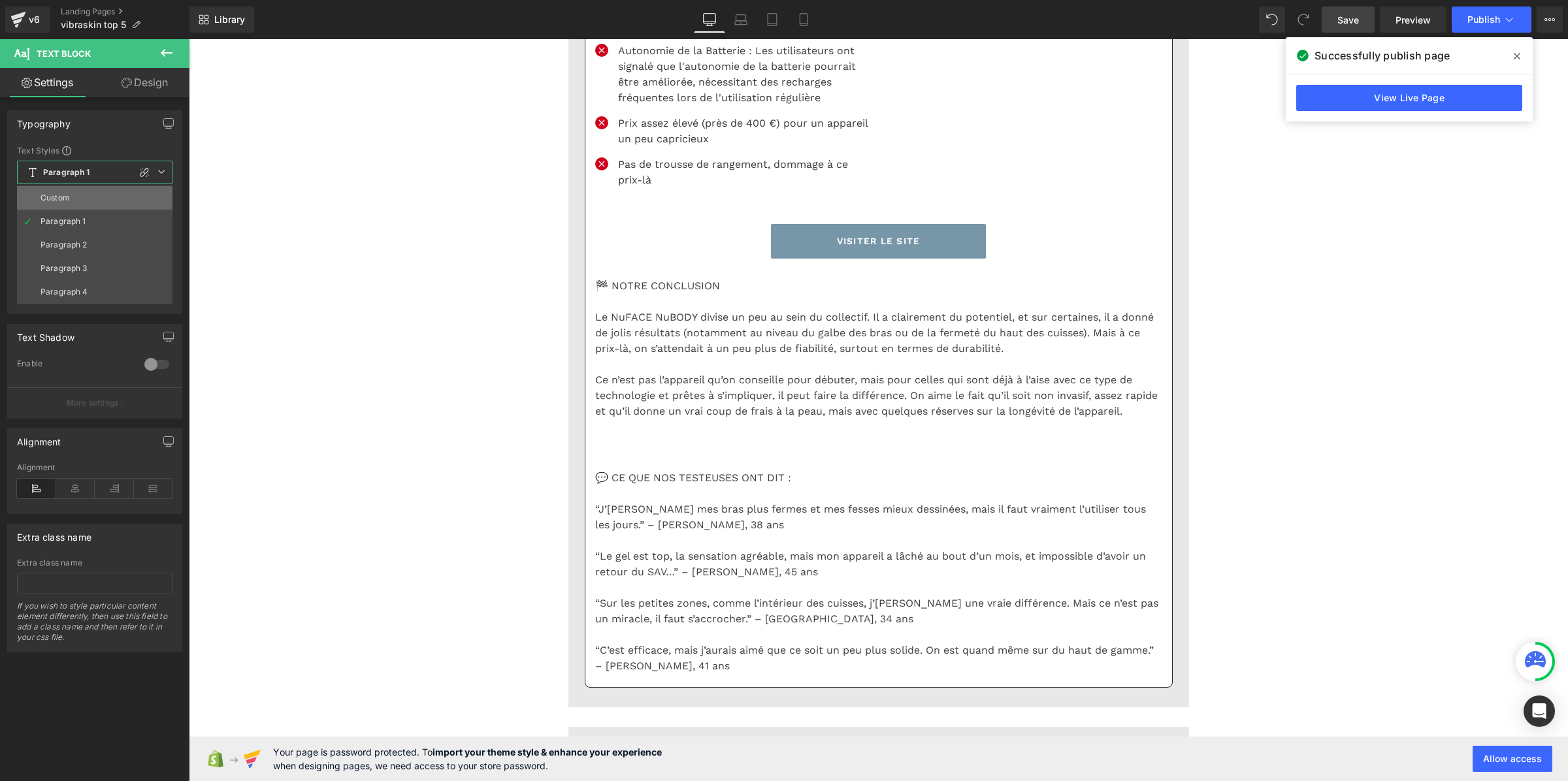
click at [90, 196] on li "Custom" at bounding box center [95, 198] width 156 height 23
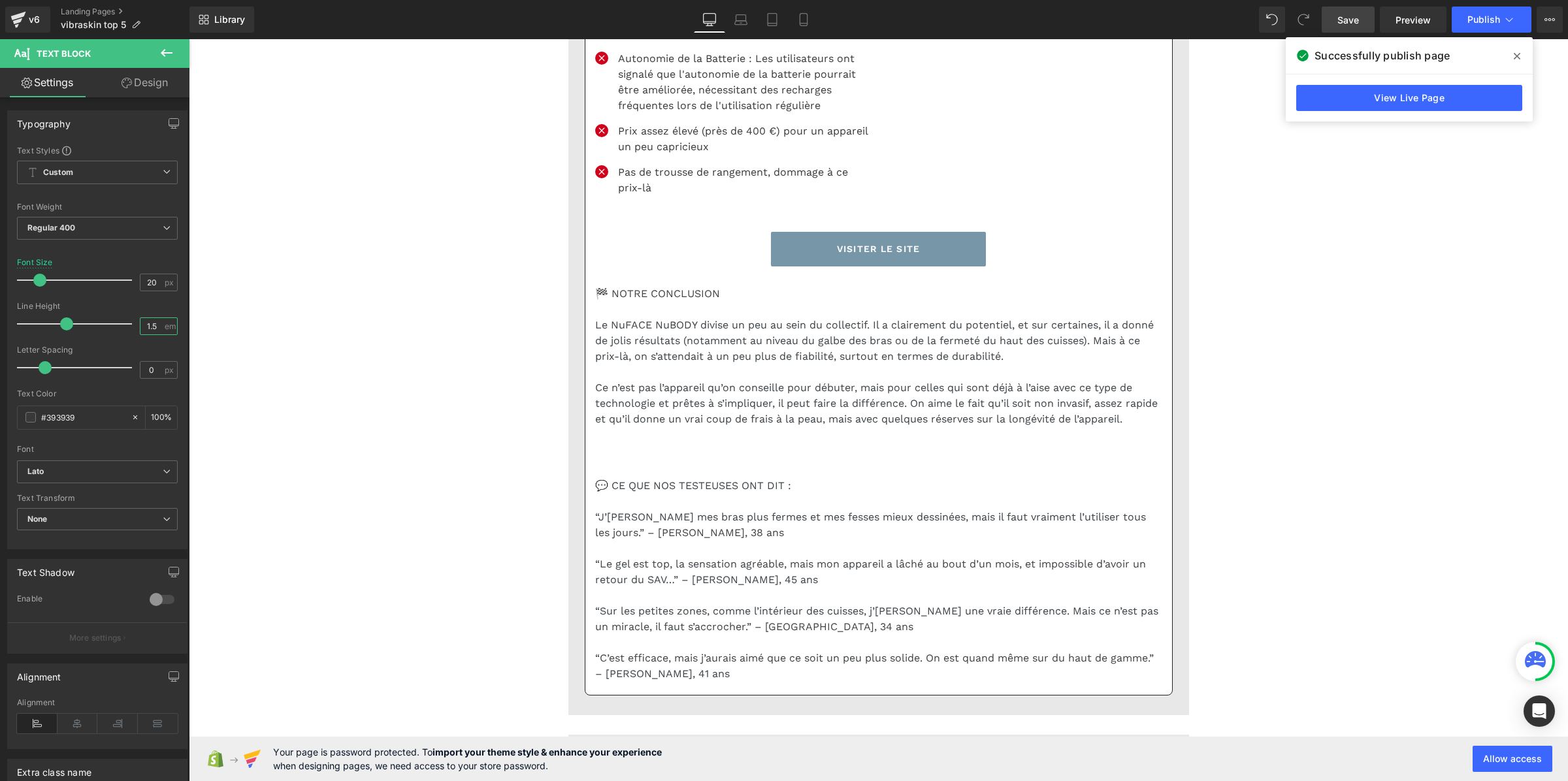
click at [141, 324] on input "1.5" at bounding box center [152, 326] width 23 height 17
paste input "3"
type input "1.3"
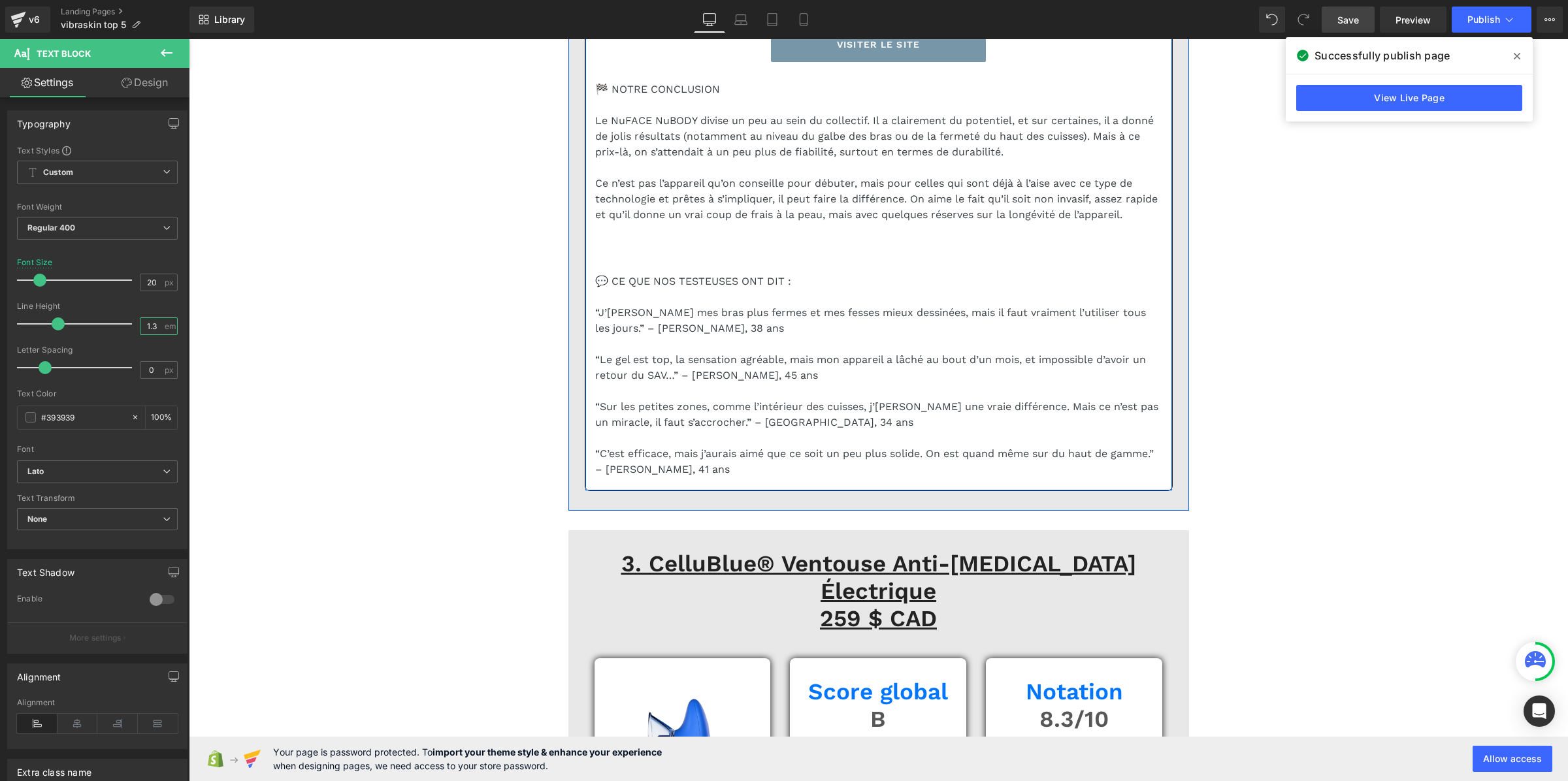
scroll to position [5136, 0]
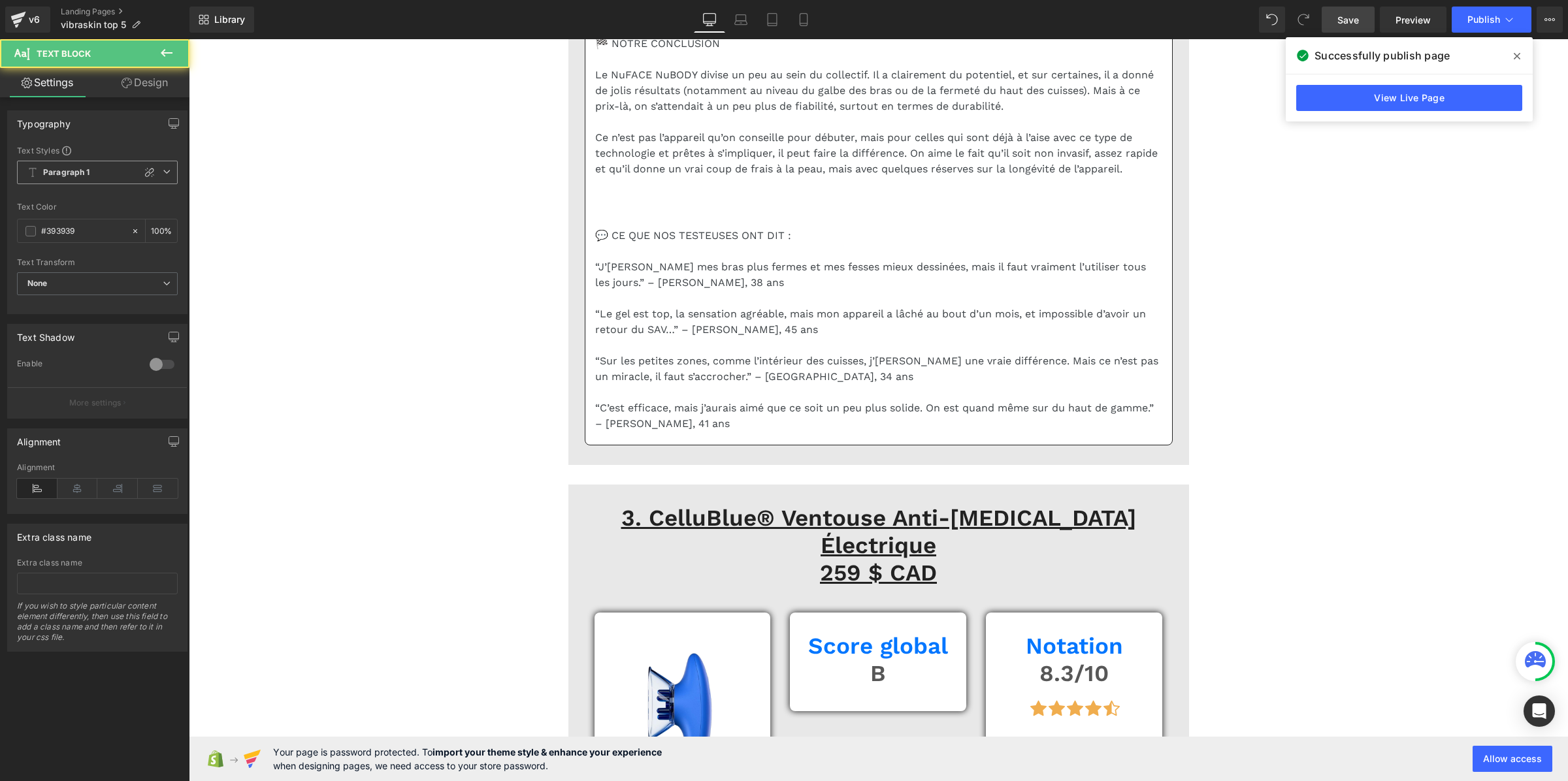
click at [55, 163] on span "Paragraph 1" at bounding box center [98, 172] width 161 height 23
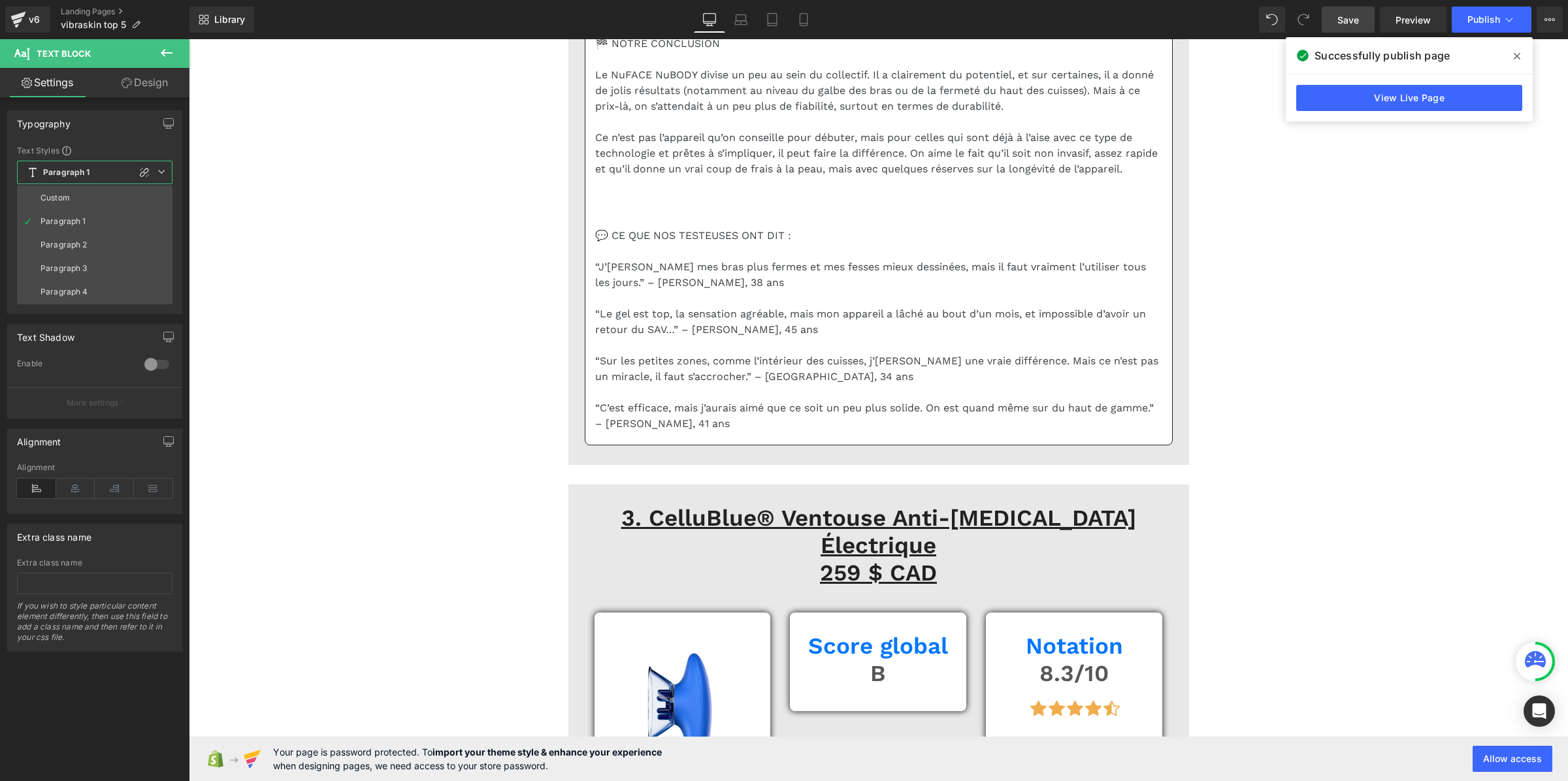
click at [73, 191] on li "Custom" at bounding box center [95, 198] width 156 height 23
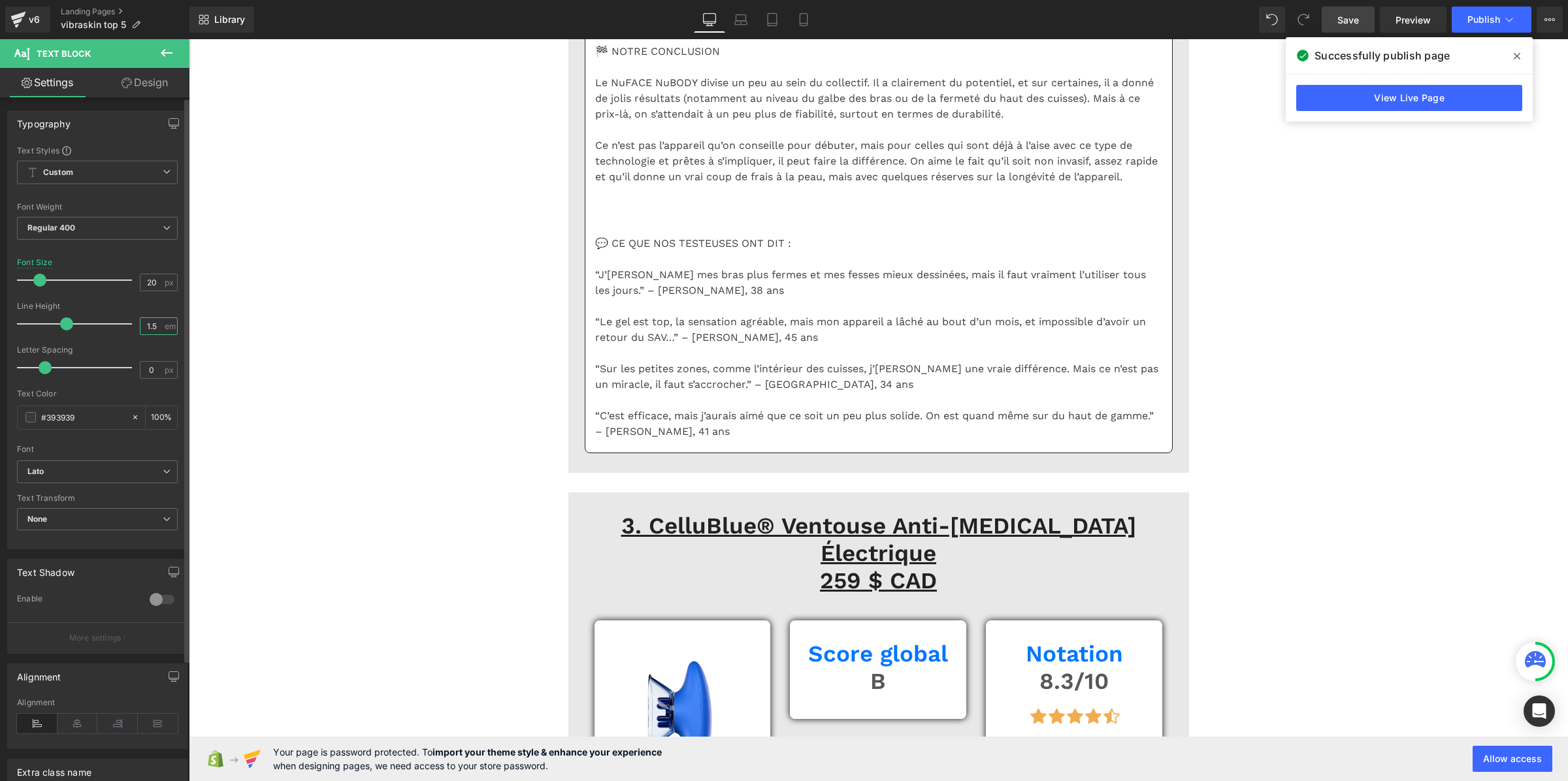
click at [144, 329] on input "1.5" at bounding box center [152, 326] width 23 height 17
paste input "3"
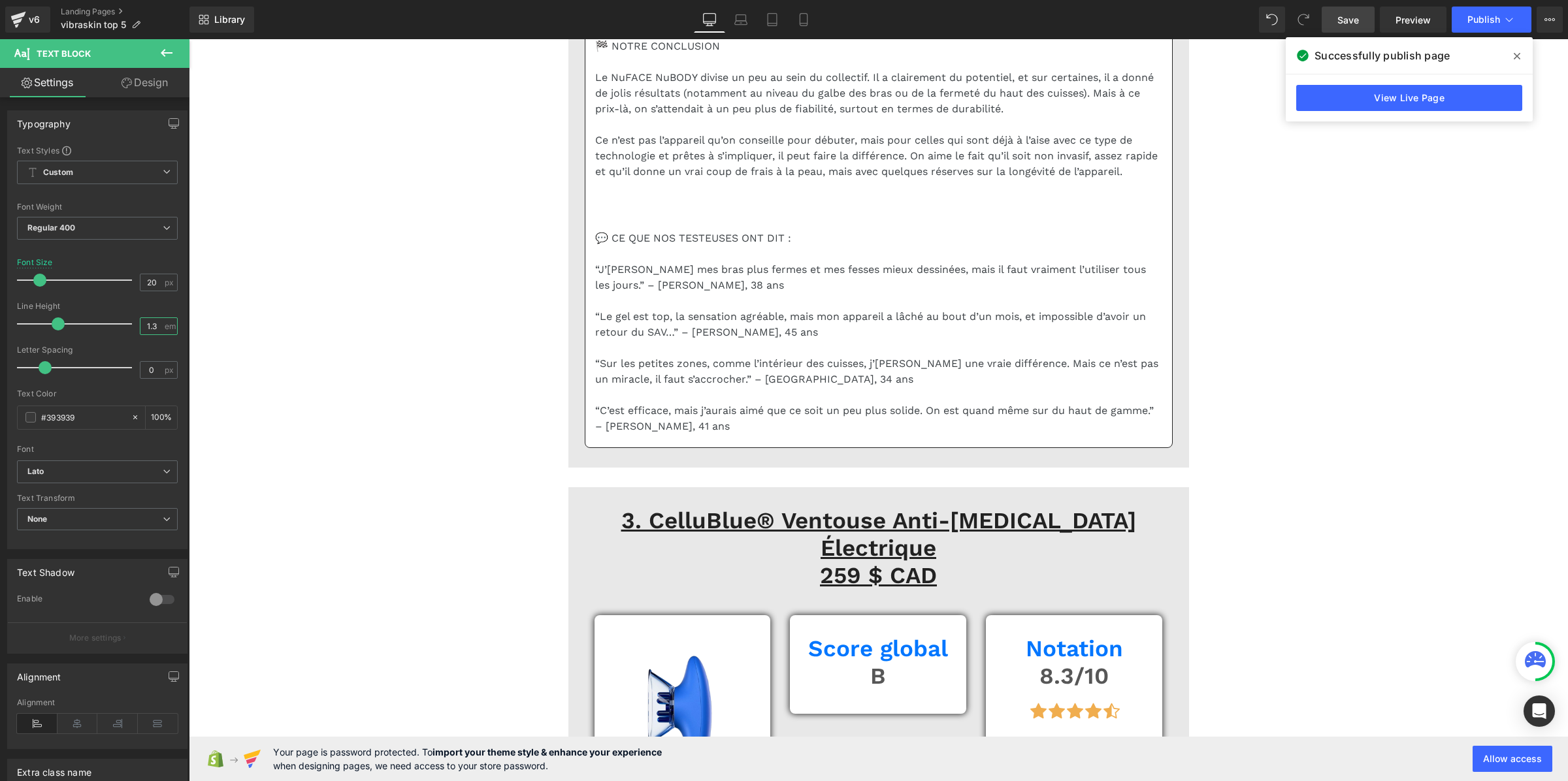
type input "1.3"
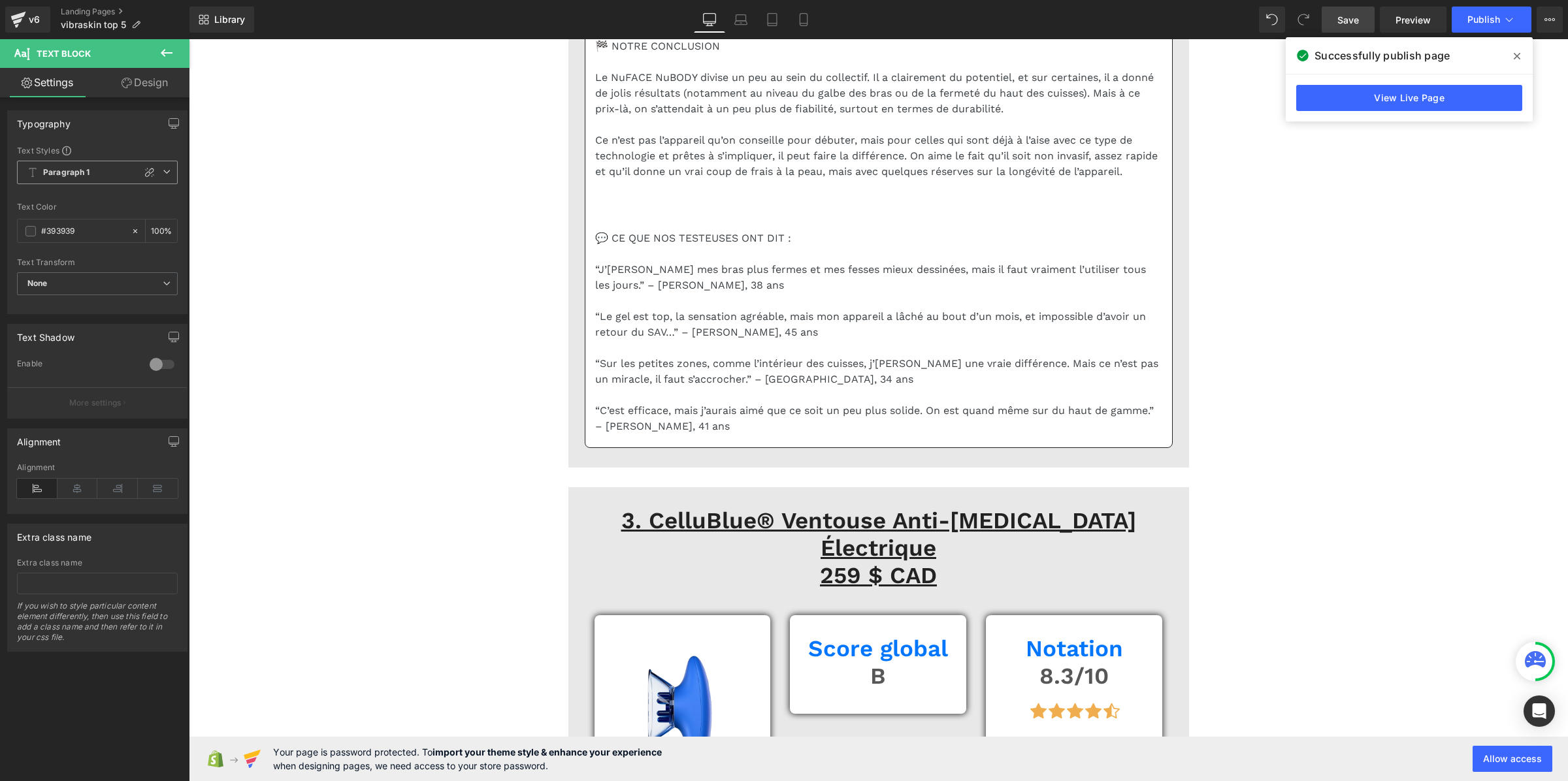
click at [89, 178] on span "Paragraph 1" at bounding box center [98, 172] width 161 height 23
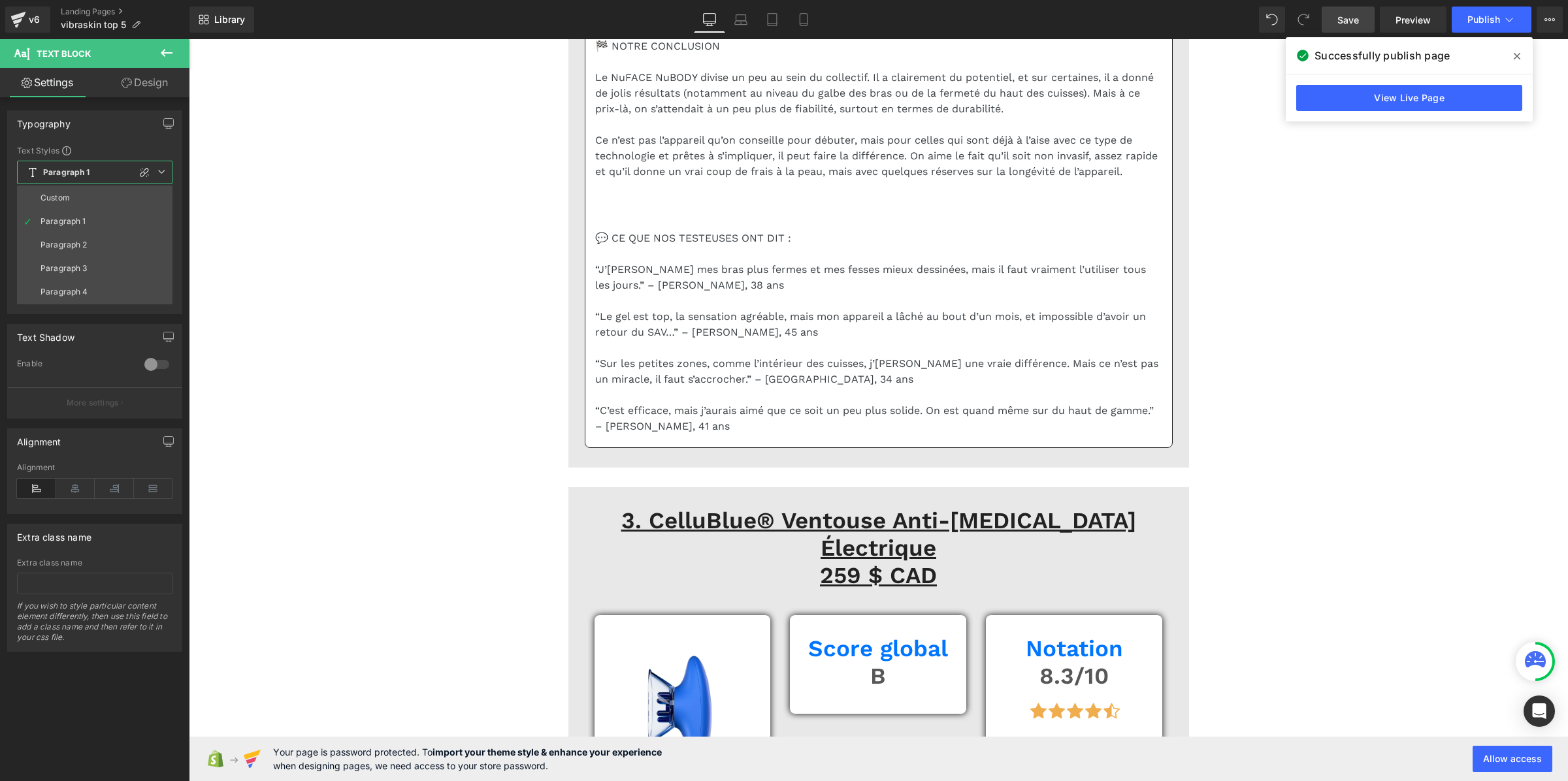
click at [87, 194] on li "Custom" at bounding box center [95, 198] width 156 height 23
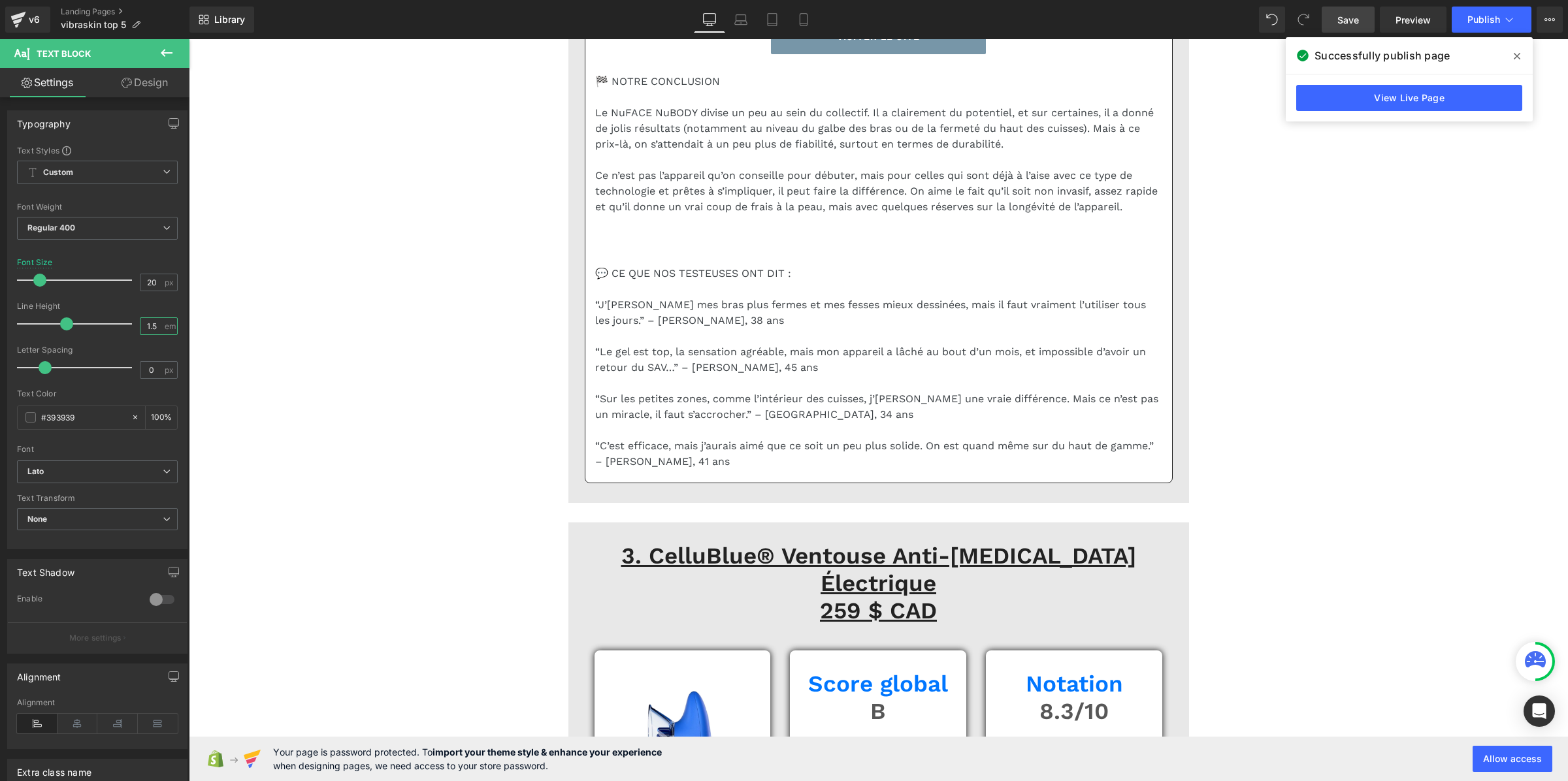
click at [141, 321] on input "1.5" at bounding box center [152, 326] width 23 height 17
paste input "3"
type input "1.3"
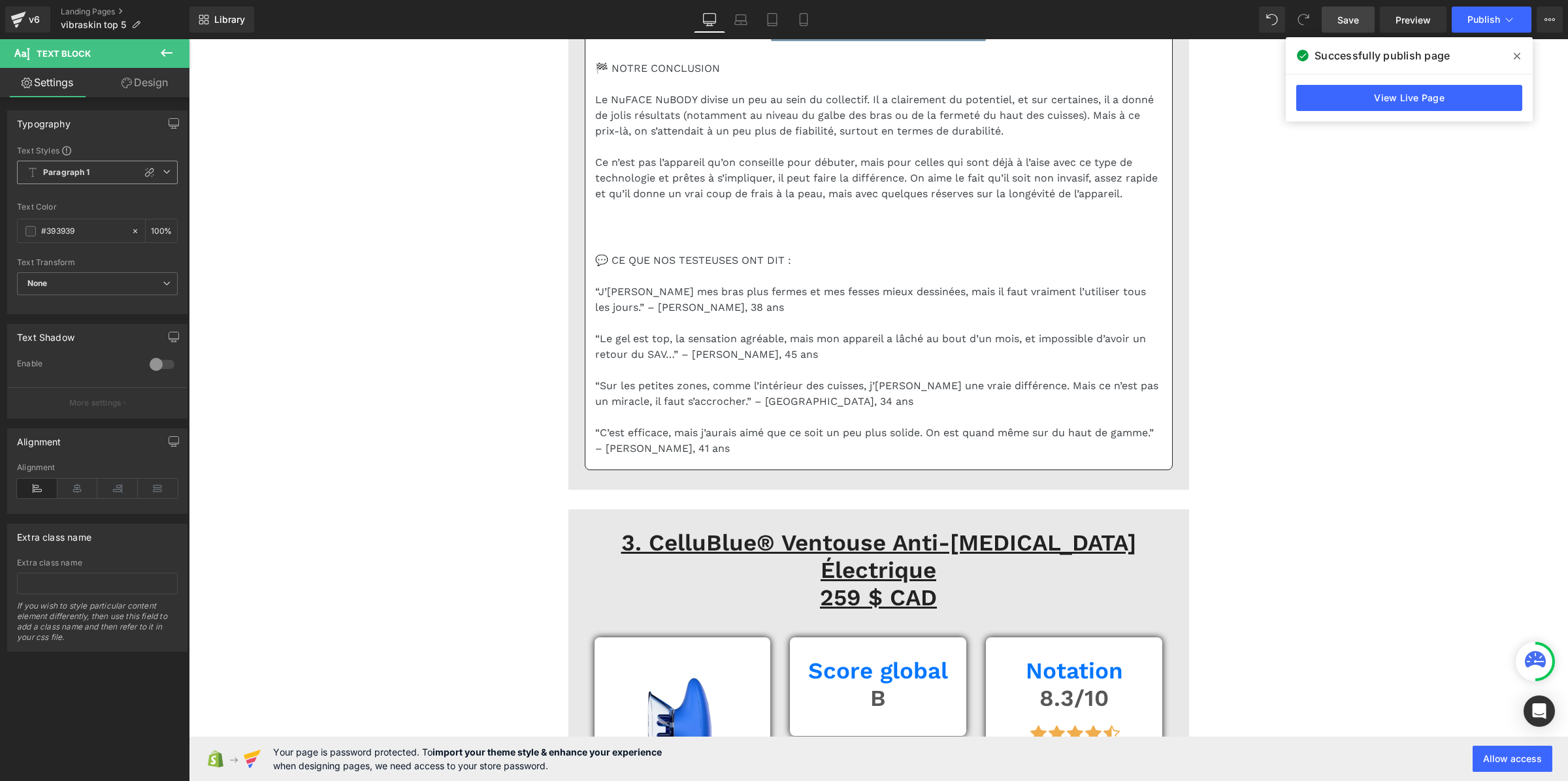
click at [62, 167] on b "Paragraph 1" at bounding box center [66, 172] width 47 height 11
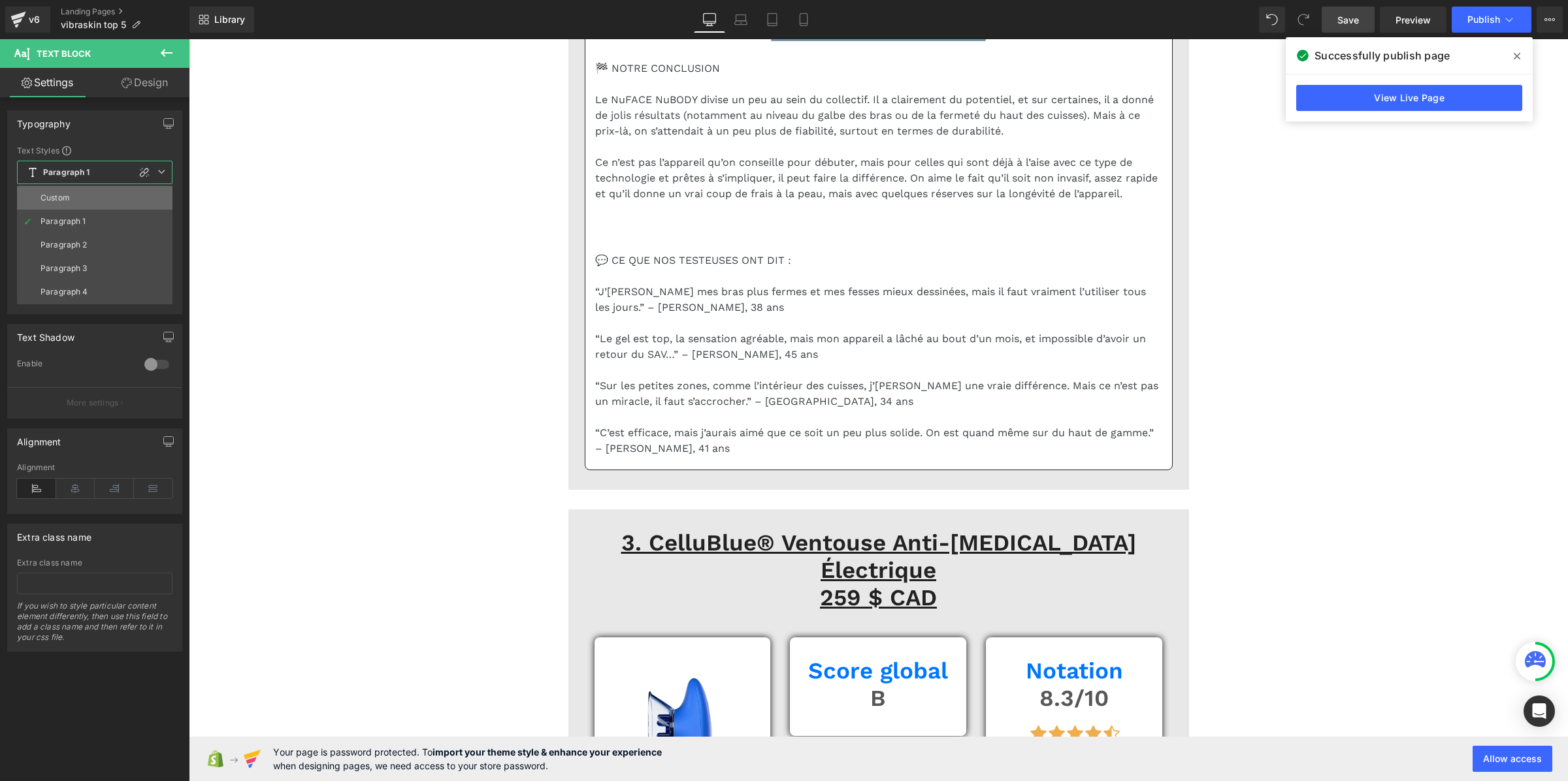
click at [65, 190] on li "Custom" at bounding box center [95, 198] width 156 height 23
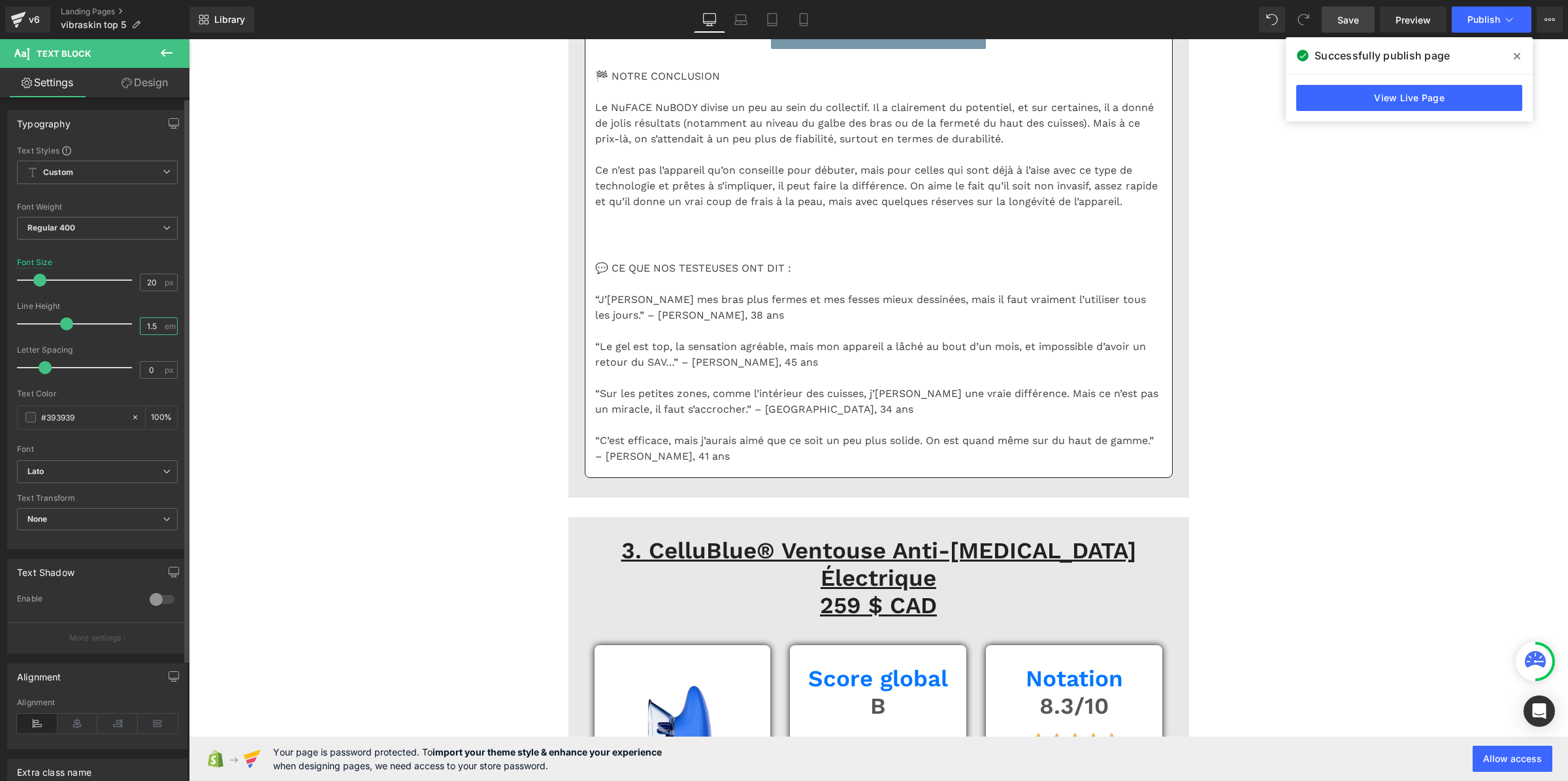
click at [151, 330] on input "1.5" at bounding box center [152, 326] width 23 height 17
paste input "3"
type input "1.3"
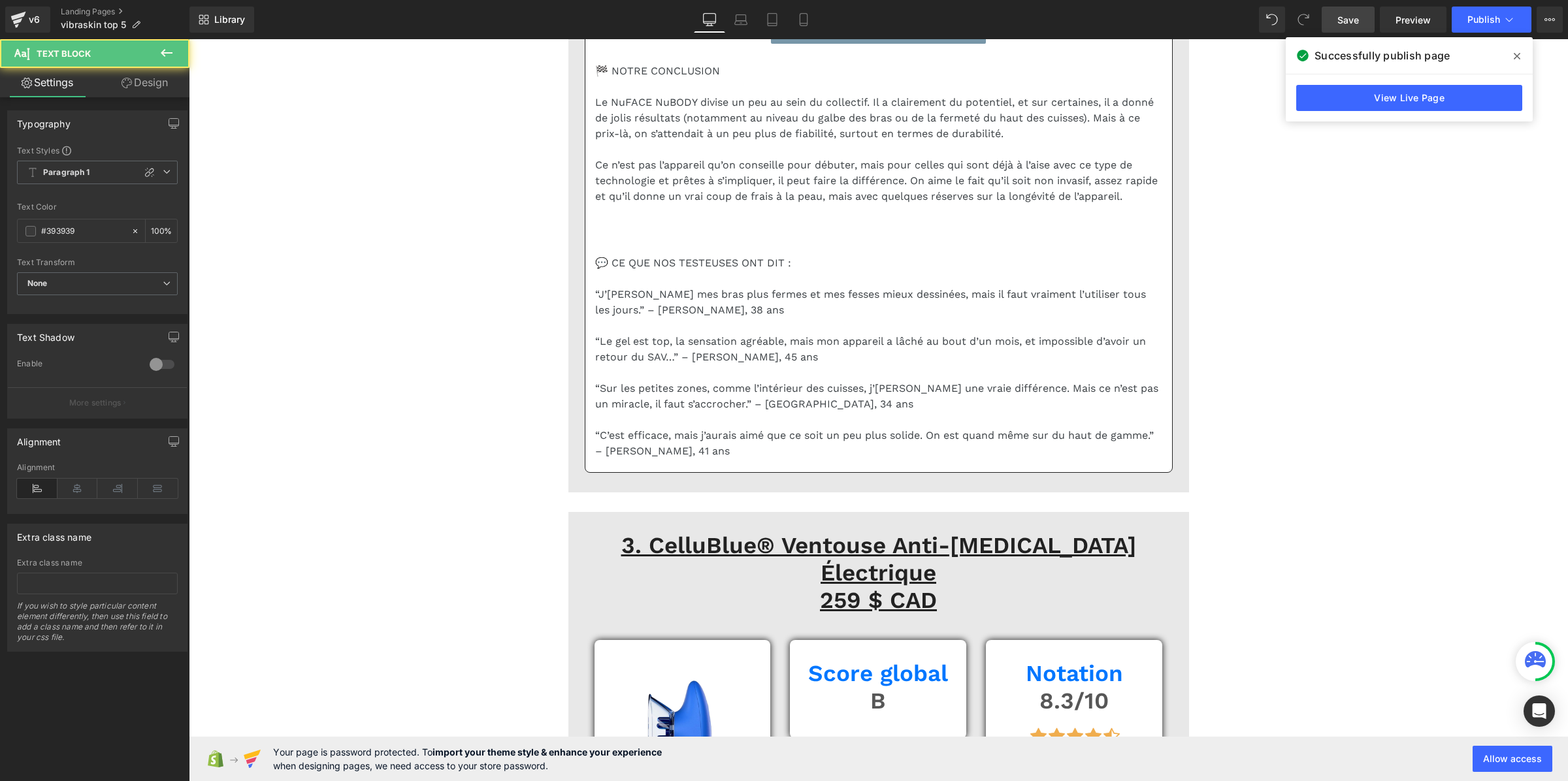
click at [54, 157] on div "Text Styles Custom Paragraph 1 Paragraph 2 Paragraph 3 Paragraph 4 Paragraph 1 …" at bounding box center [97, 229] width 179 height 169
click at [64, 177] on b "Paragraph 1" at bounding box center [66, 172] width 47 height 11
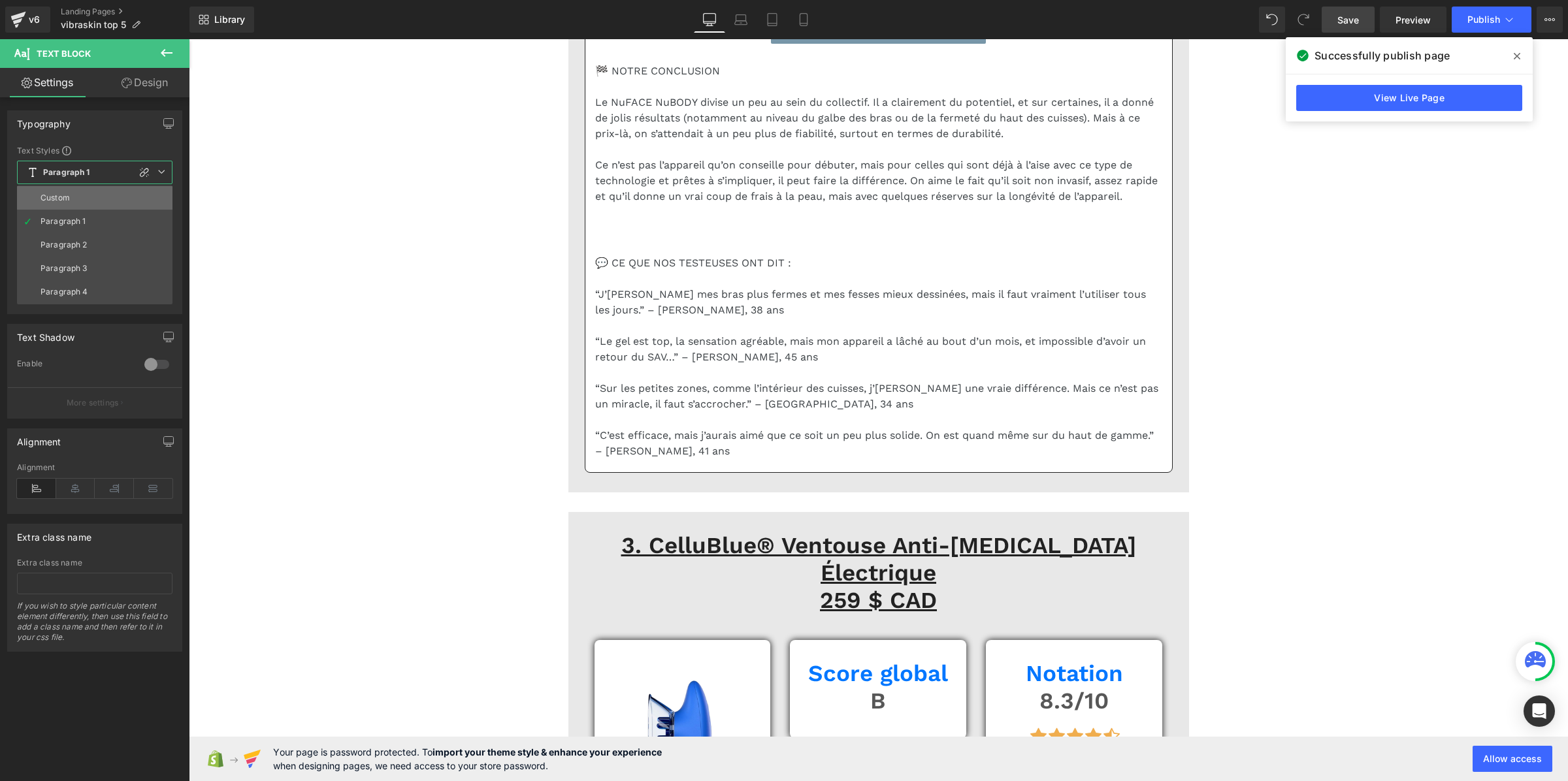
click at [70, 195] on li "Custom" at bounding box center [95, 198] width 156 height 23
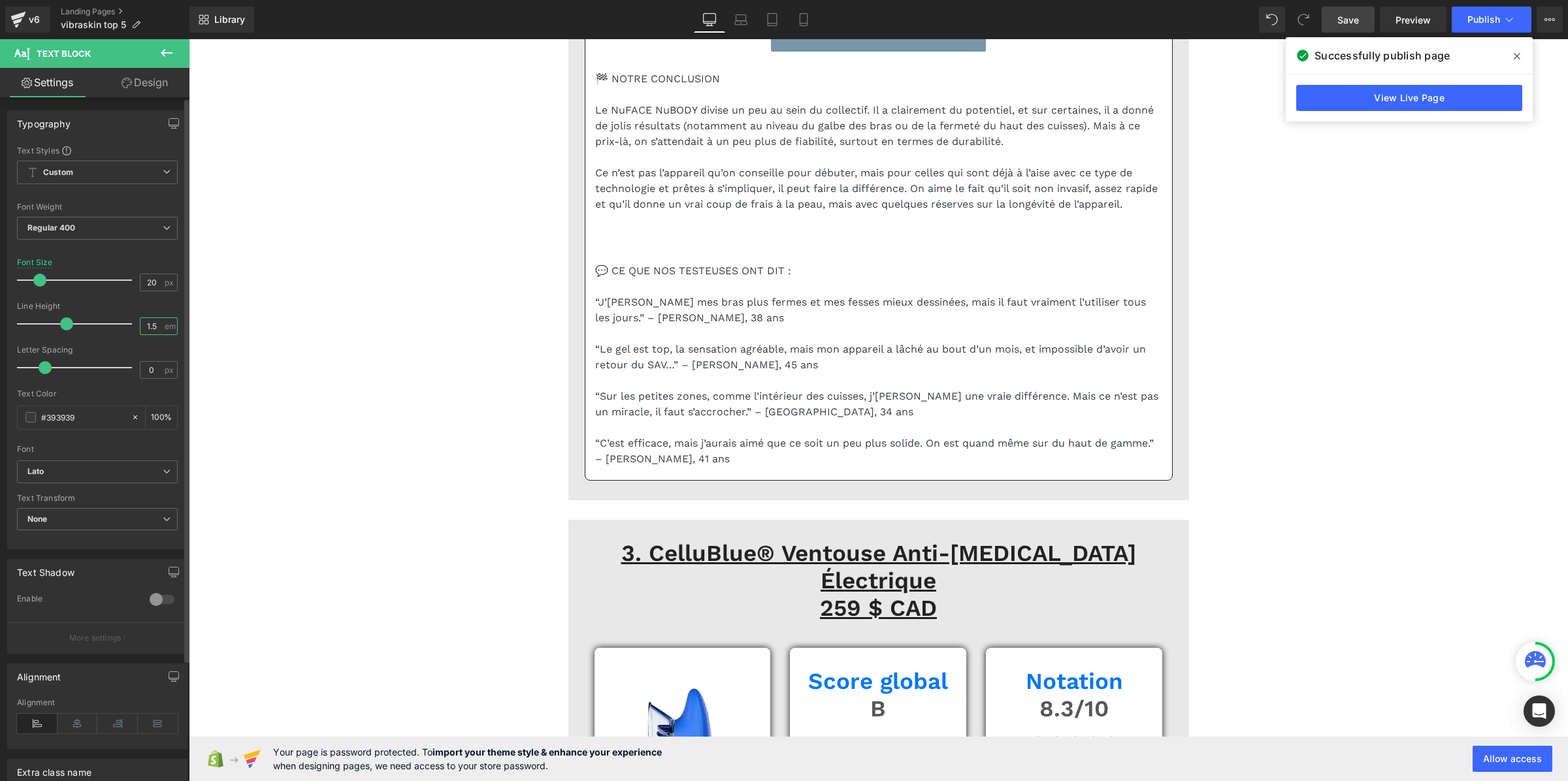
click at [147, 324] on input "1.5" at bounding box center [152, 326] width 23 height 17
paste input "3"
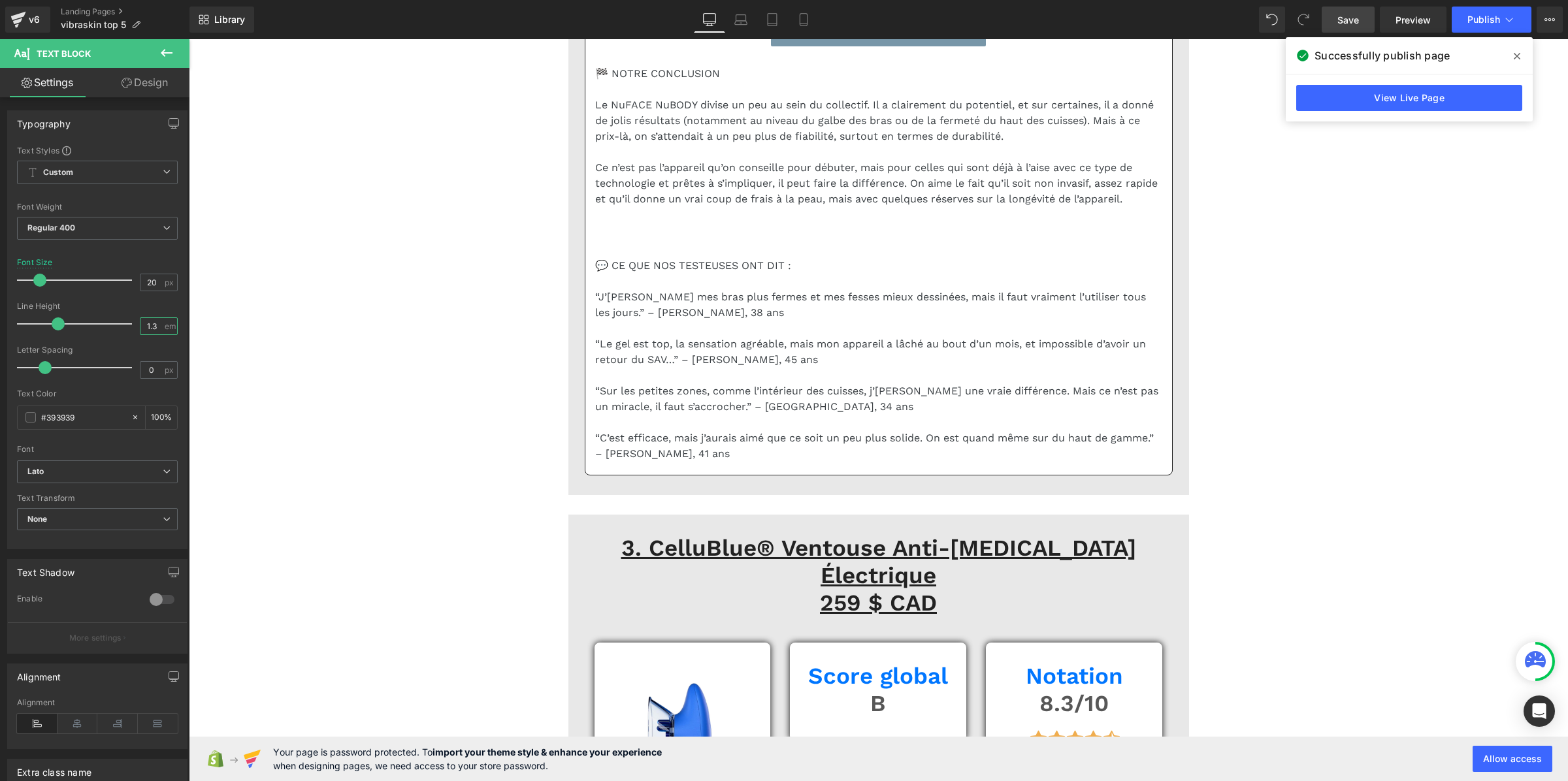
type input "1.3"
drag, startPoint x: 1351, startPoint y: 17, endPoint x: 603, endPoint y: 337, distance: 813.6
click at [1351, 17] on span "Save" at bounding box center [1348, 20] width 22 height 14
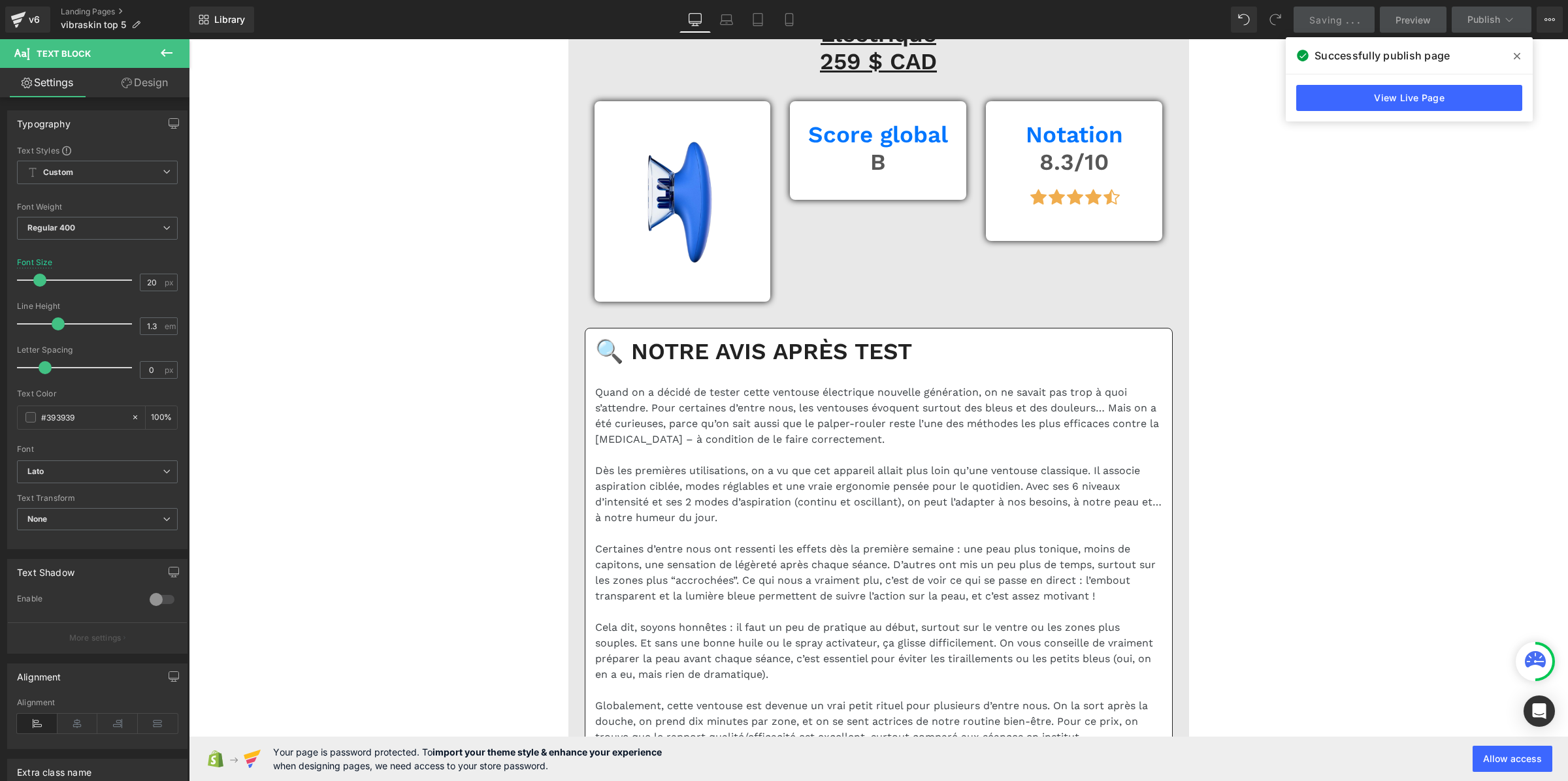
scroll to position [5544, 0]
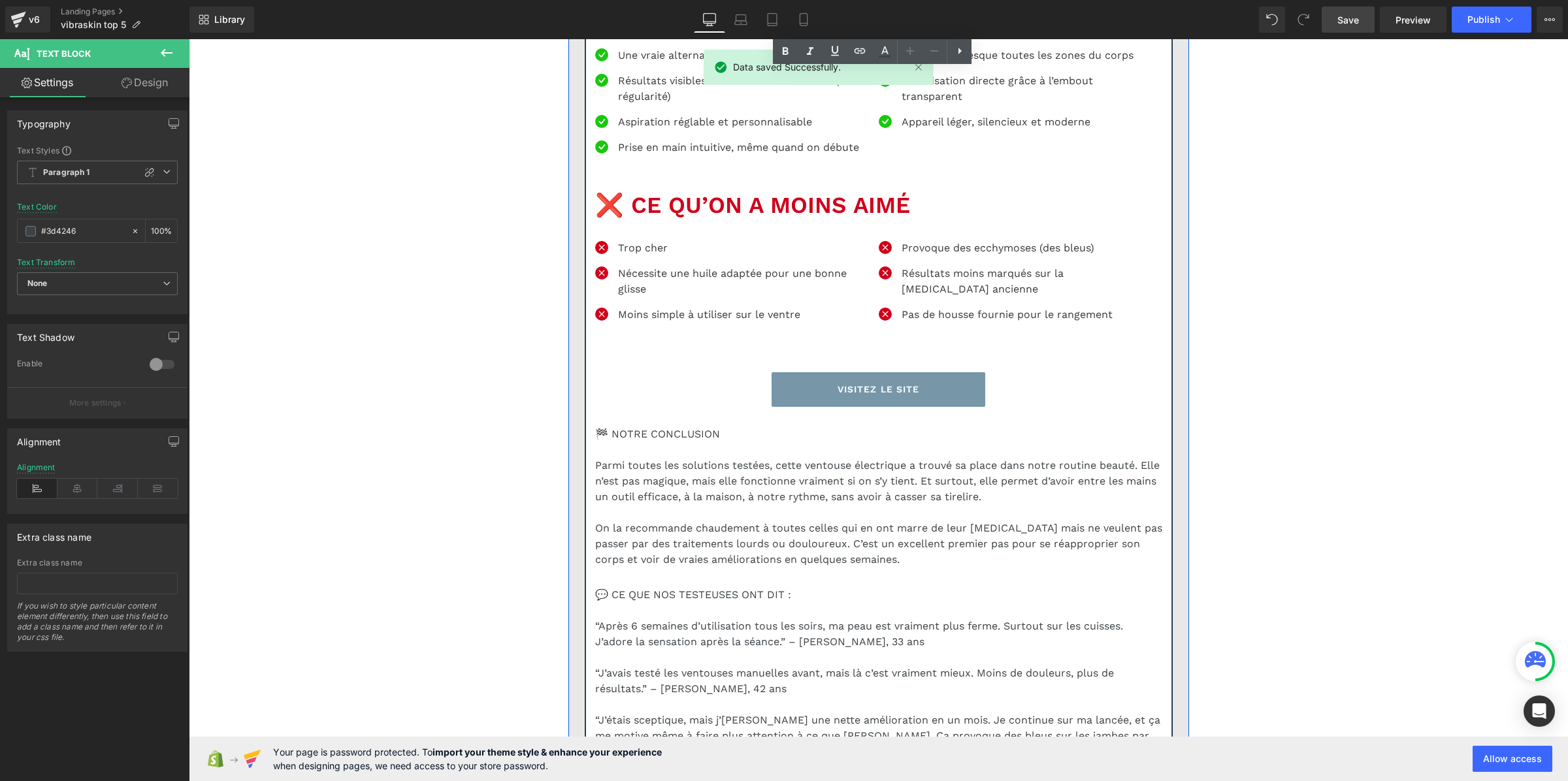
scroll to position [7096, 0]
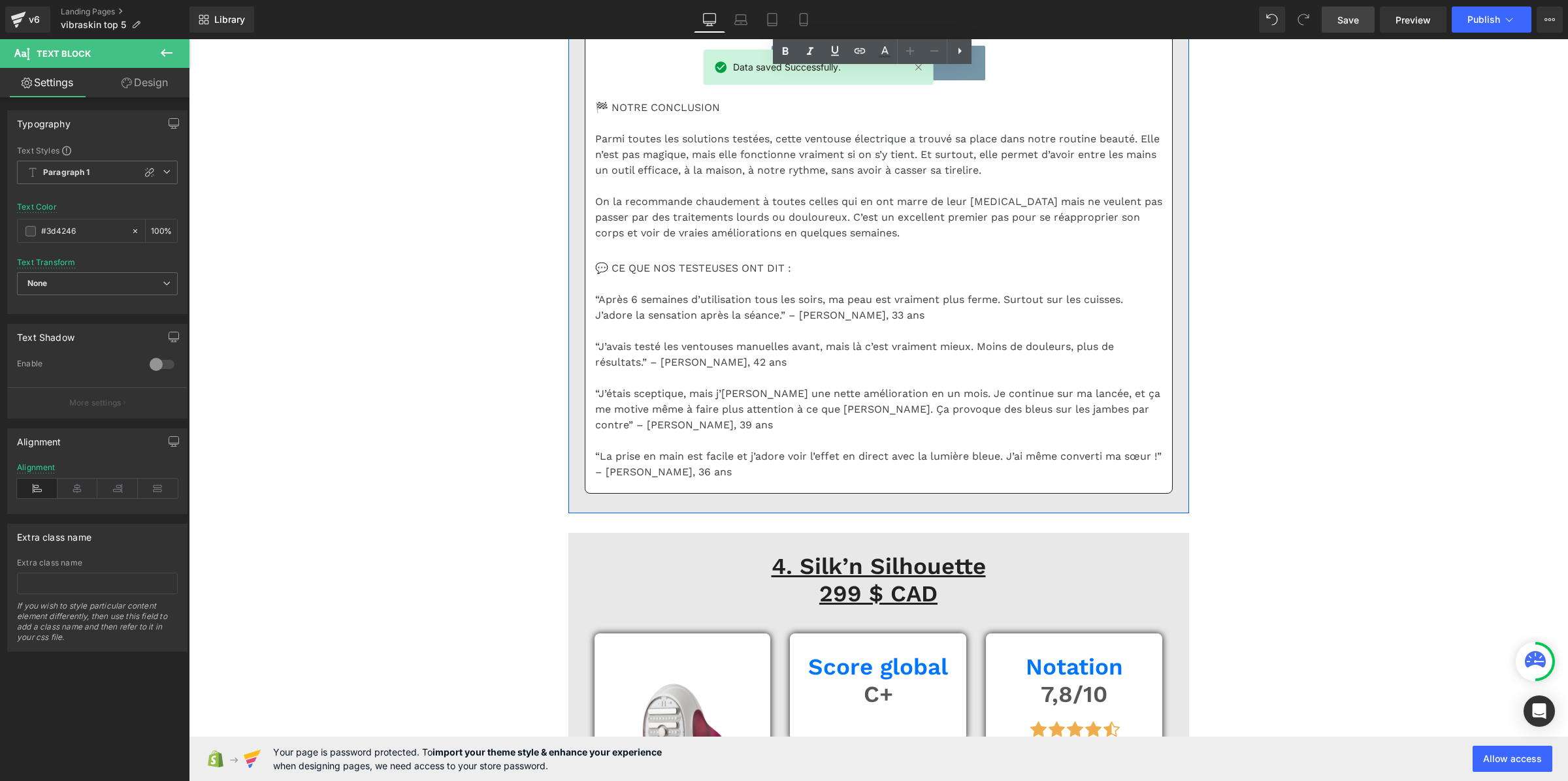
click at [57, 174] on b "Paragraph 1" at bounding box center [66, 172] width 47 height 11
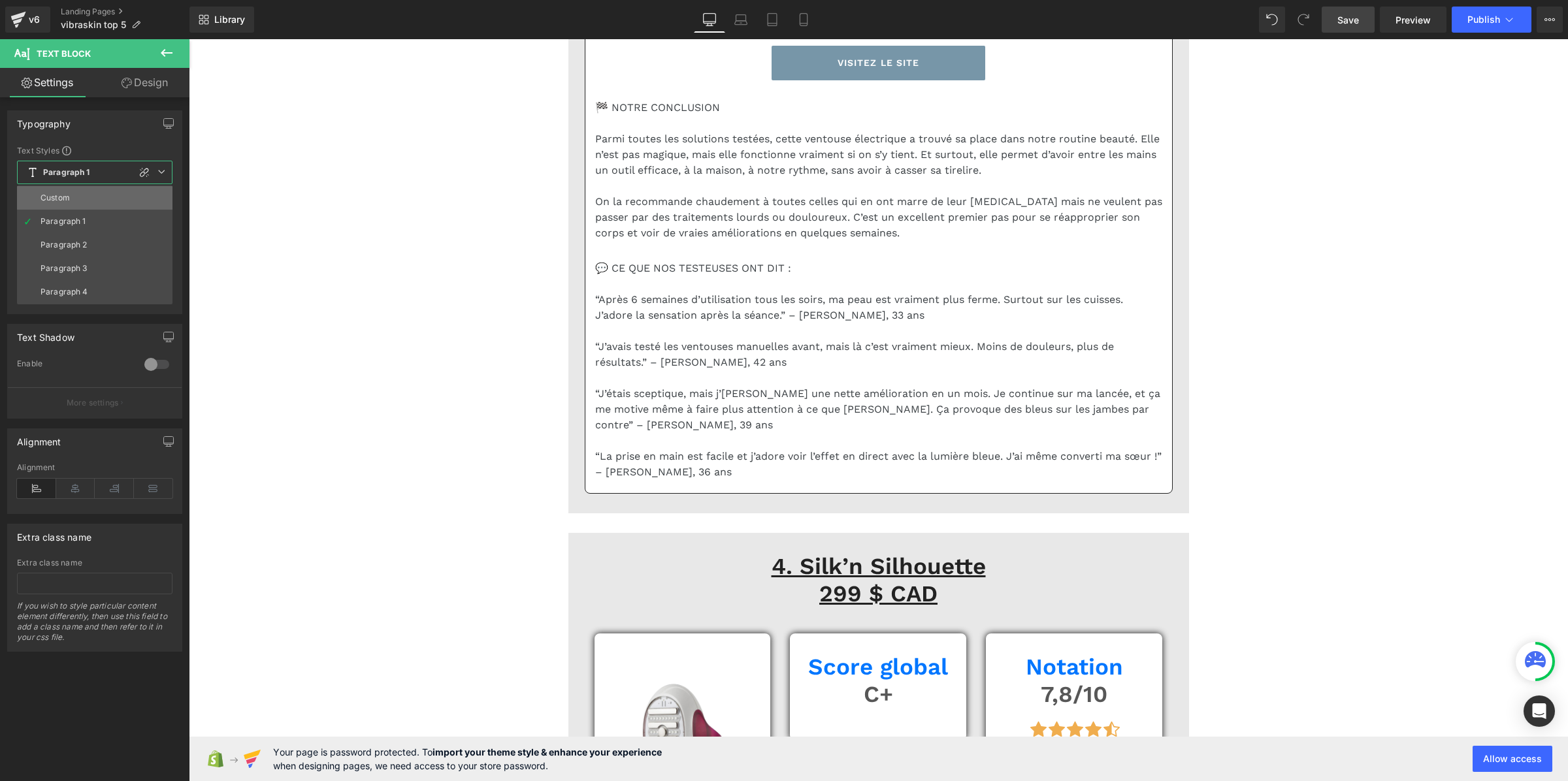
click at [60, 200] on div "Custom" at bounding box center [55, 197] width 29 height 9
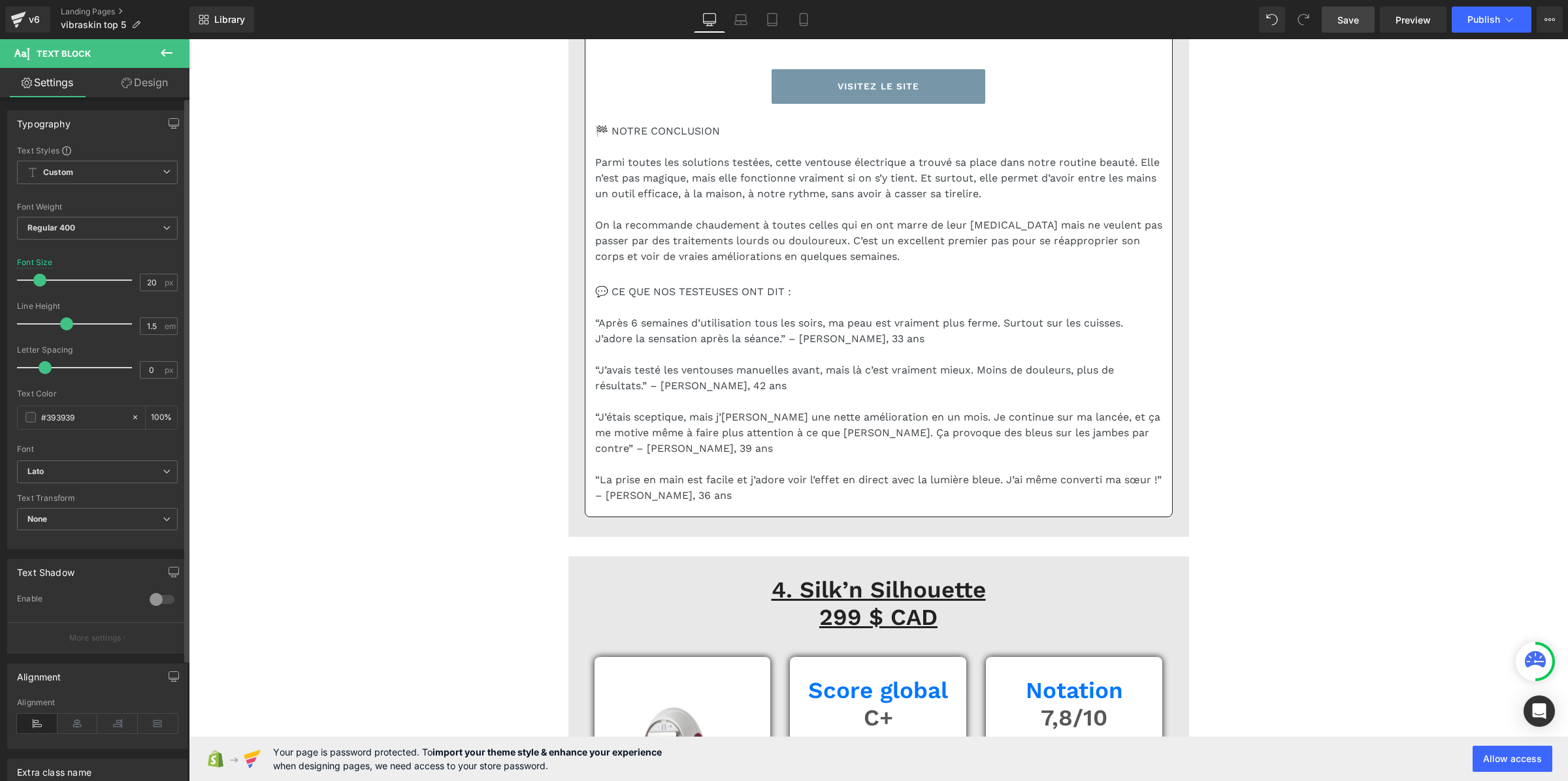
click at [146, 314] on div "Line Height 1.5 em" at bounding box center [98, 323] width 161 height 44
click at [147, 324] on input "1.5" at bounding box center [152, 326] width 23 height 17
paste input "3"
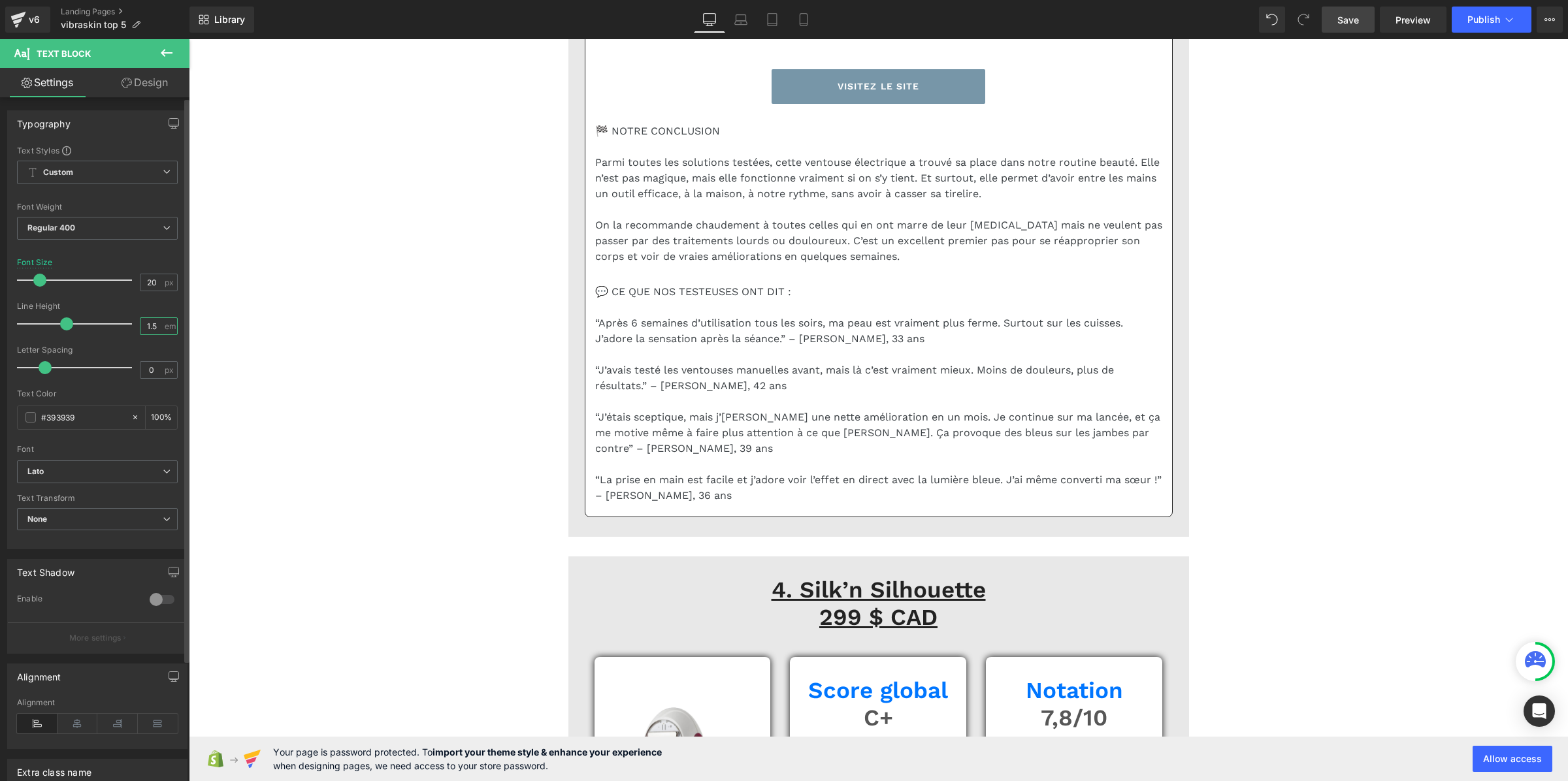
type input "1.3"
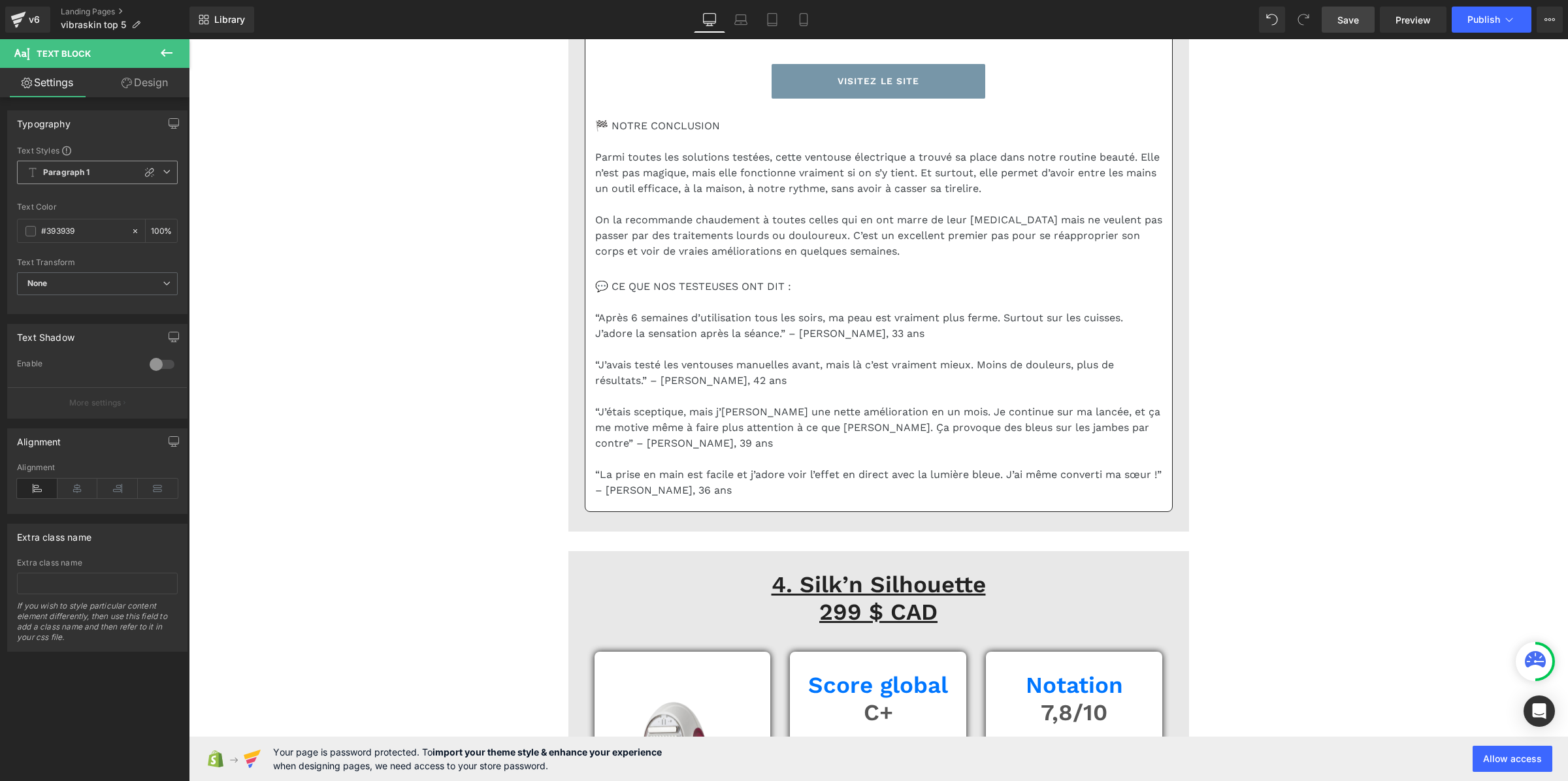
click at [66, 164] on span "Paragraph 1" at bounding box center [98, 172] width 161 height 23
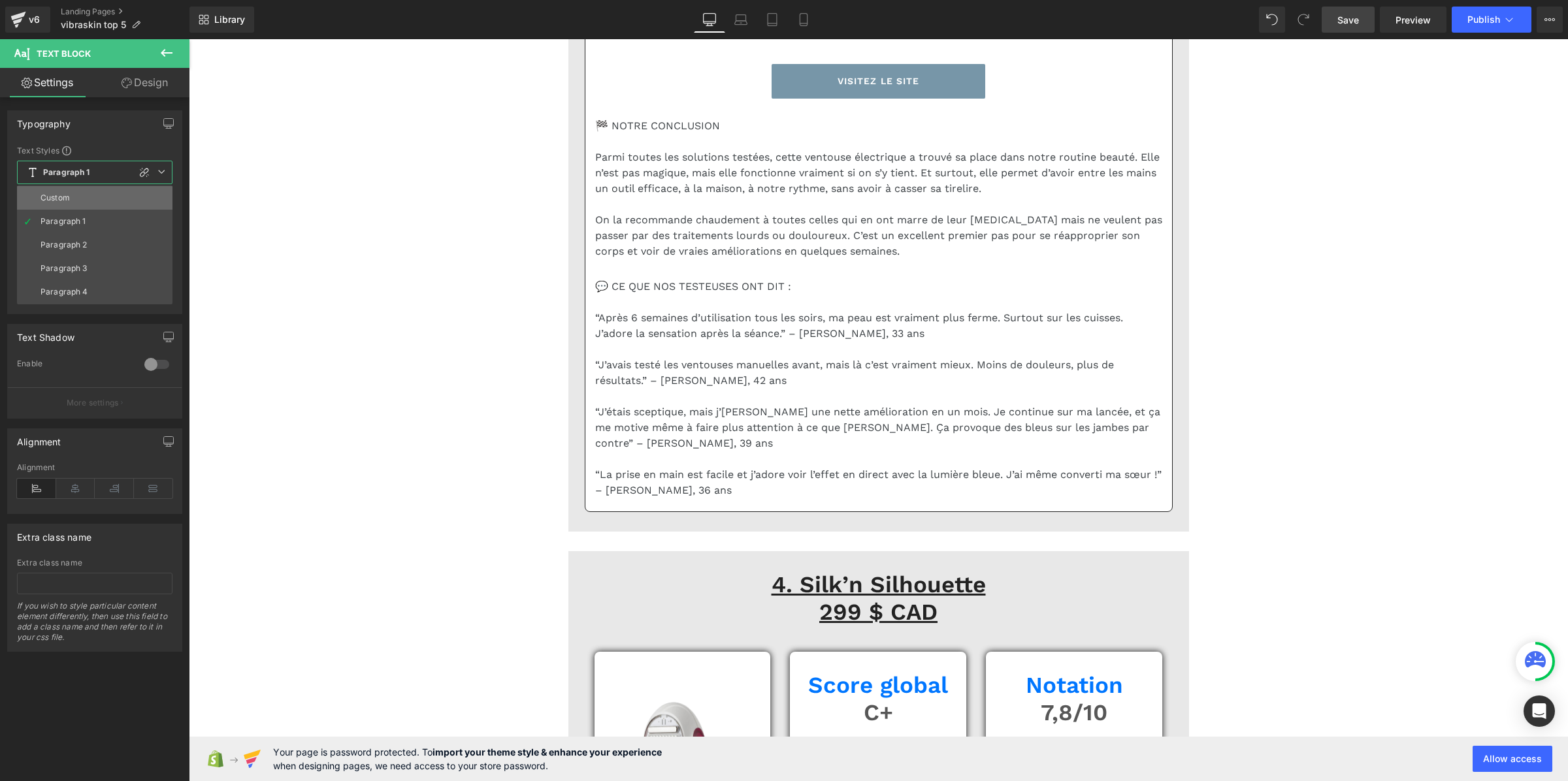
click at [82, 207] on li "Custom" at bounding box center [95, 198] width 156 height 23
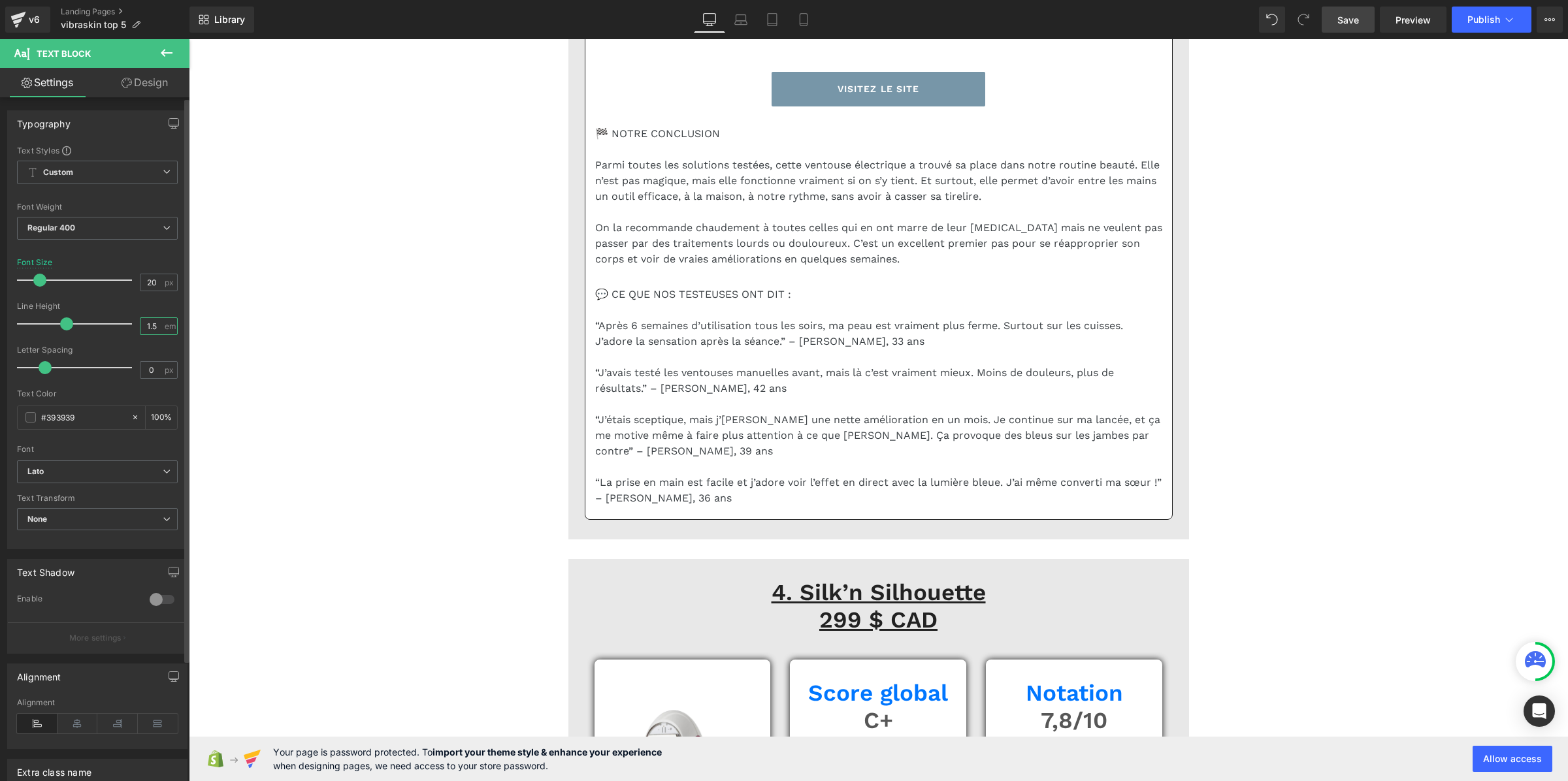
click at [141, 321] on input "1.5" at bounding box center [152, 326] width 23 height 17
paste input "3"
type input "1.3"
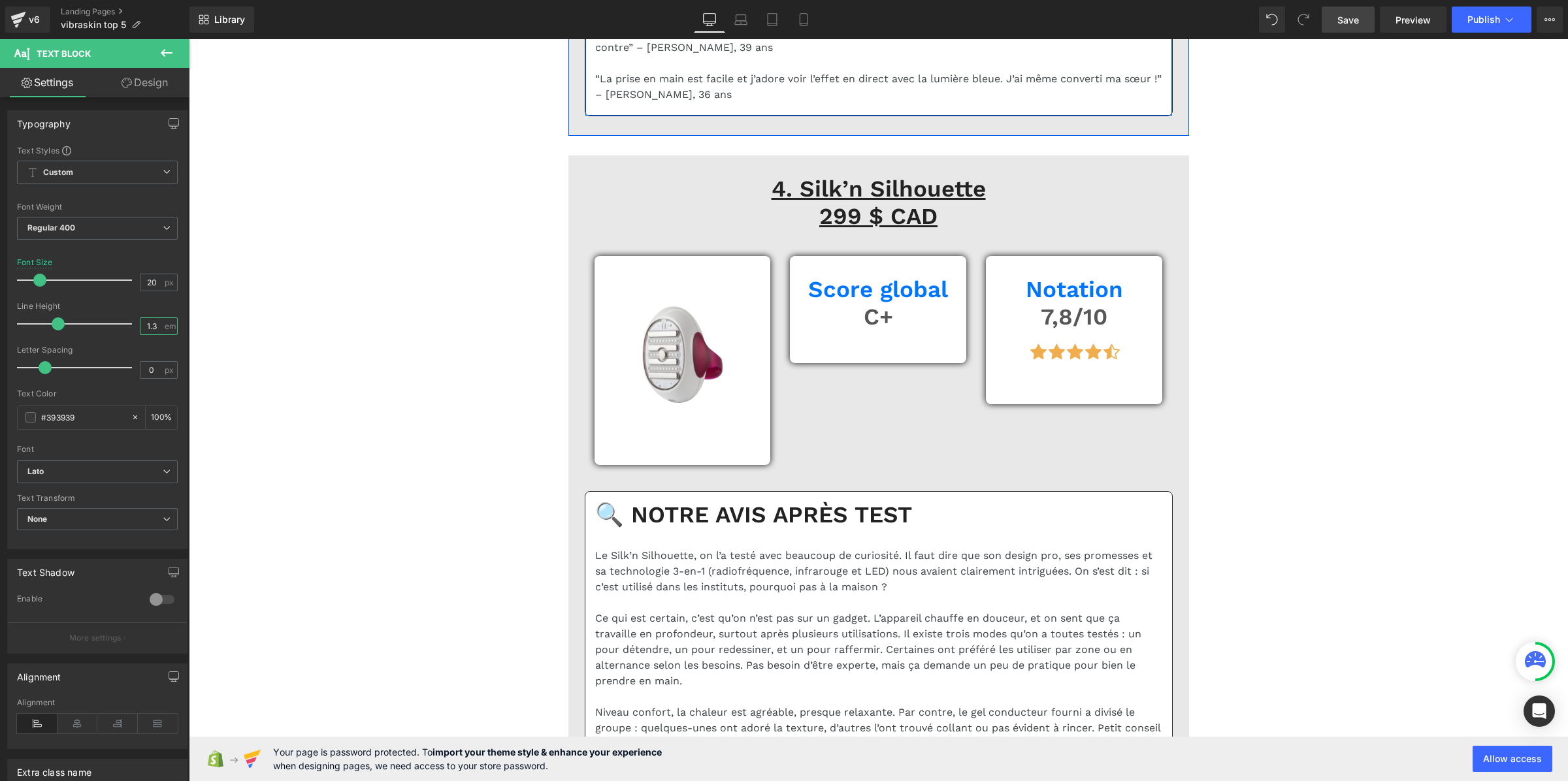
scroll to position [7504, 0]
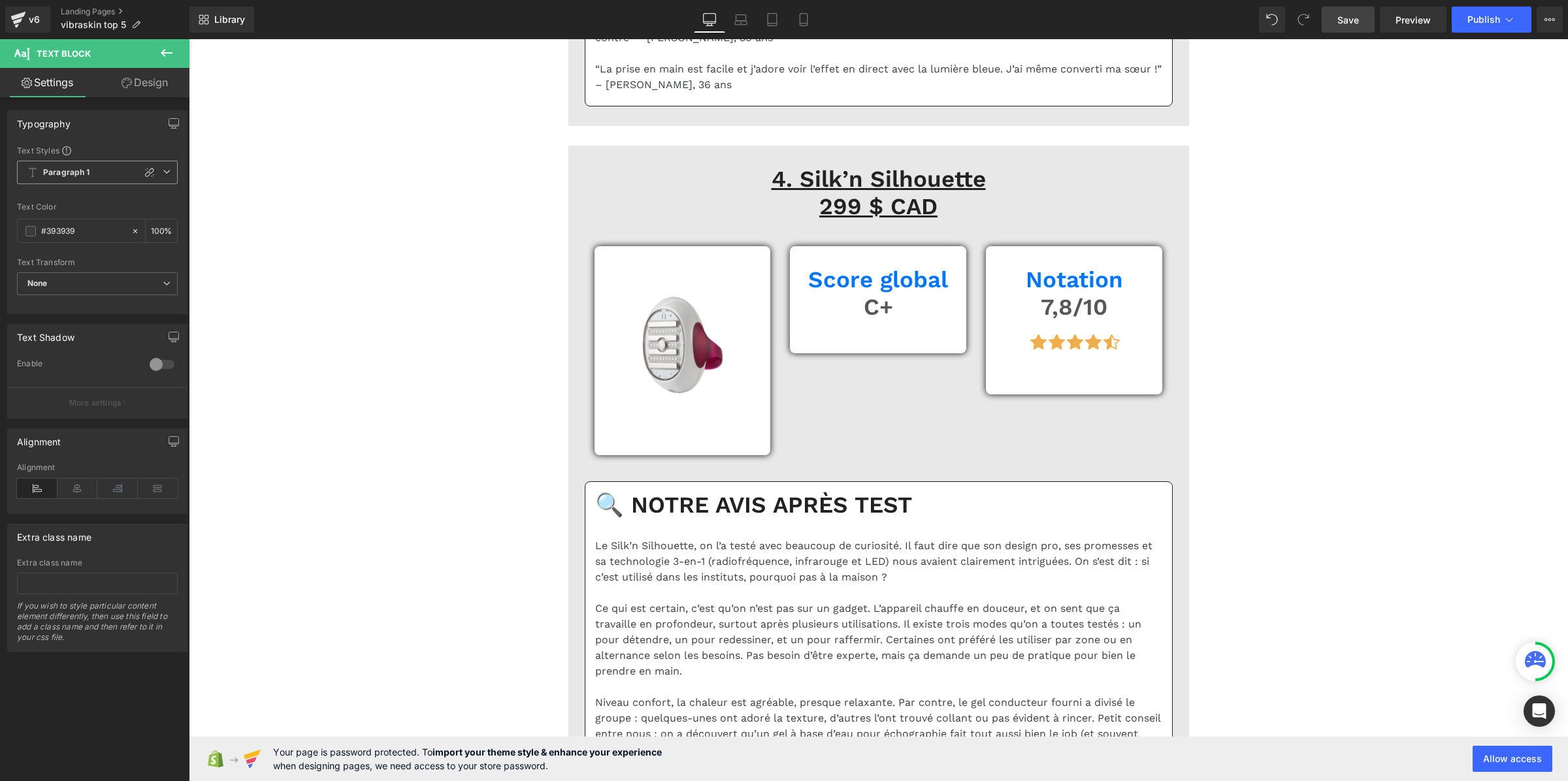
click at [79, 167] on b "Paragraph 1" at bounding box center [66, 172] width 47 height 11
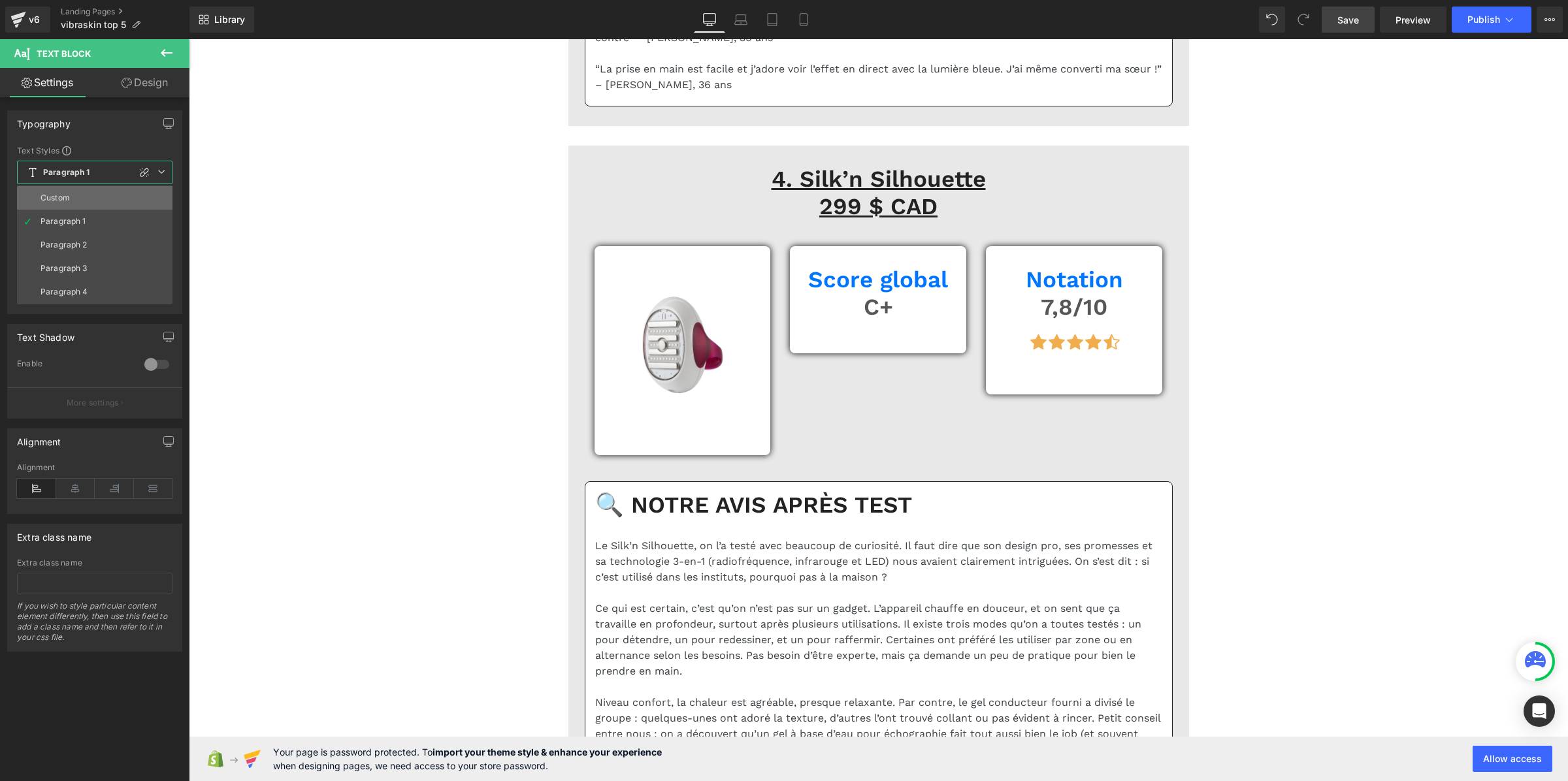
click at [98, 191] on li "Custom" at bounding box center [95, 198] width 156 height 23
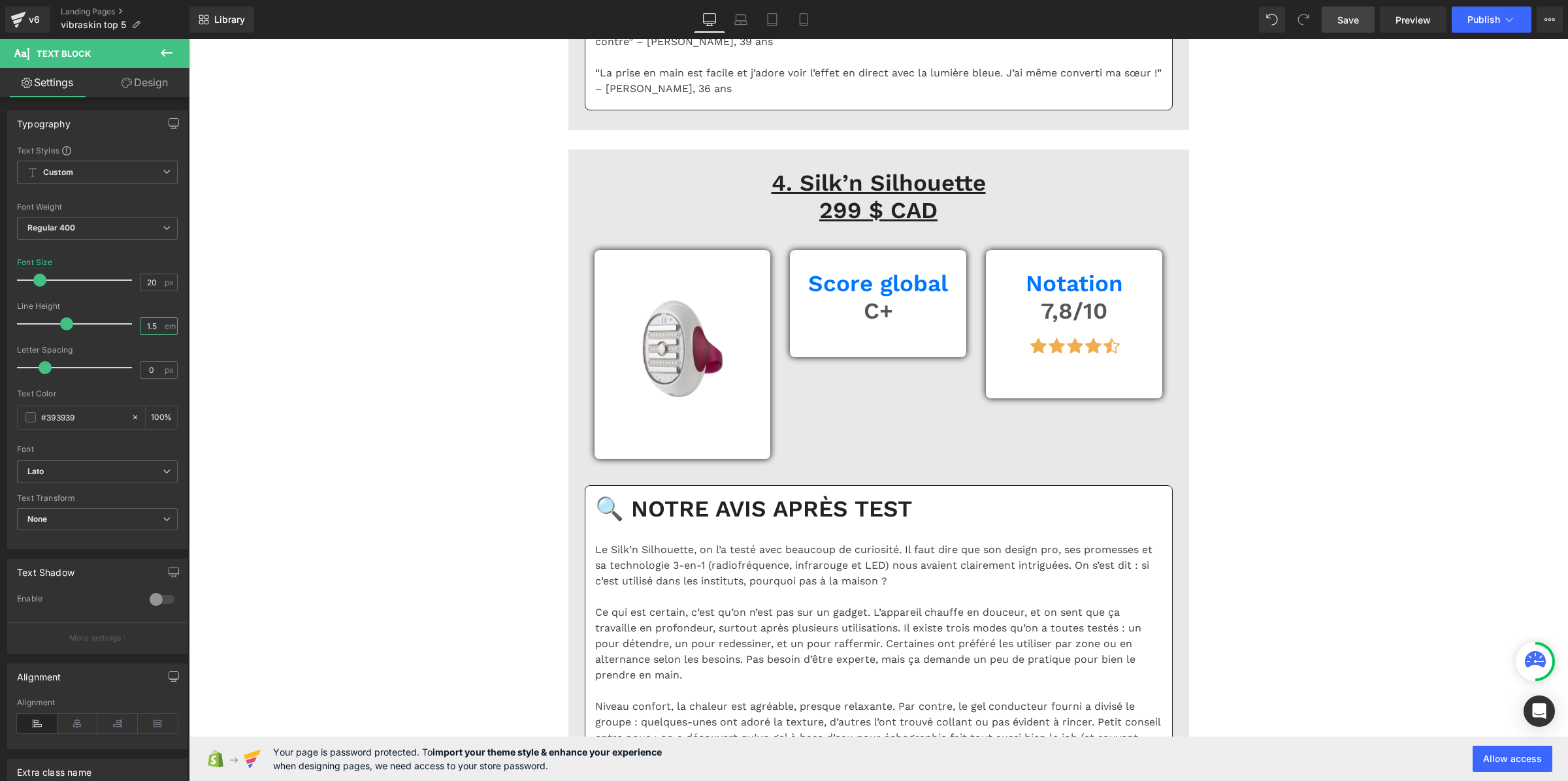
click at [152, 330] on input "1.5" at bounding box center [152, 326] width 23 height 17
paste input "3"
type input "1.3"
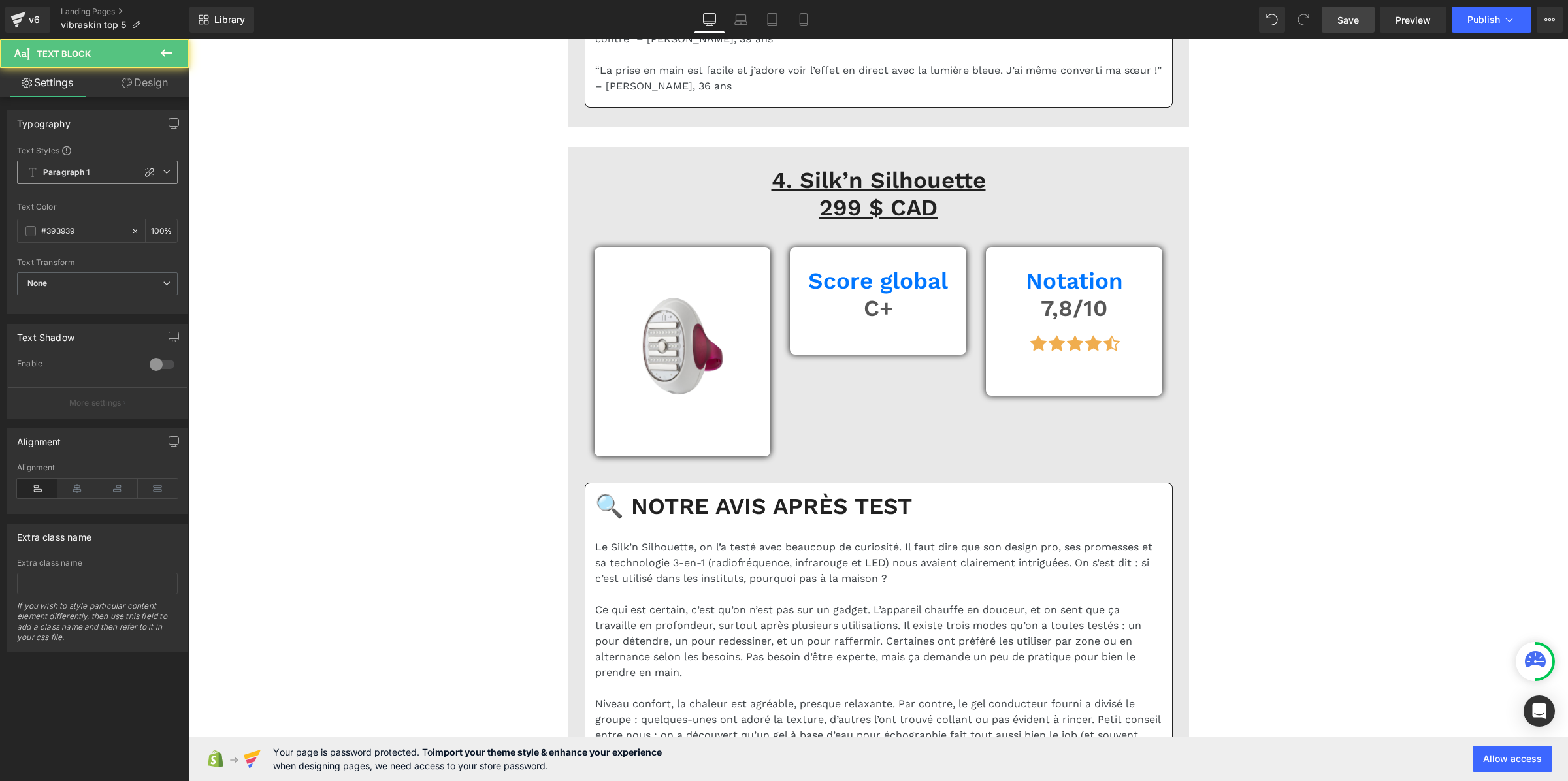
click at [97, 166] on span "Paragraph 1" at bounding box center [98, 172] width 161 height 23
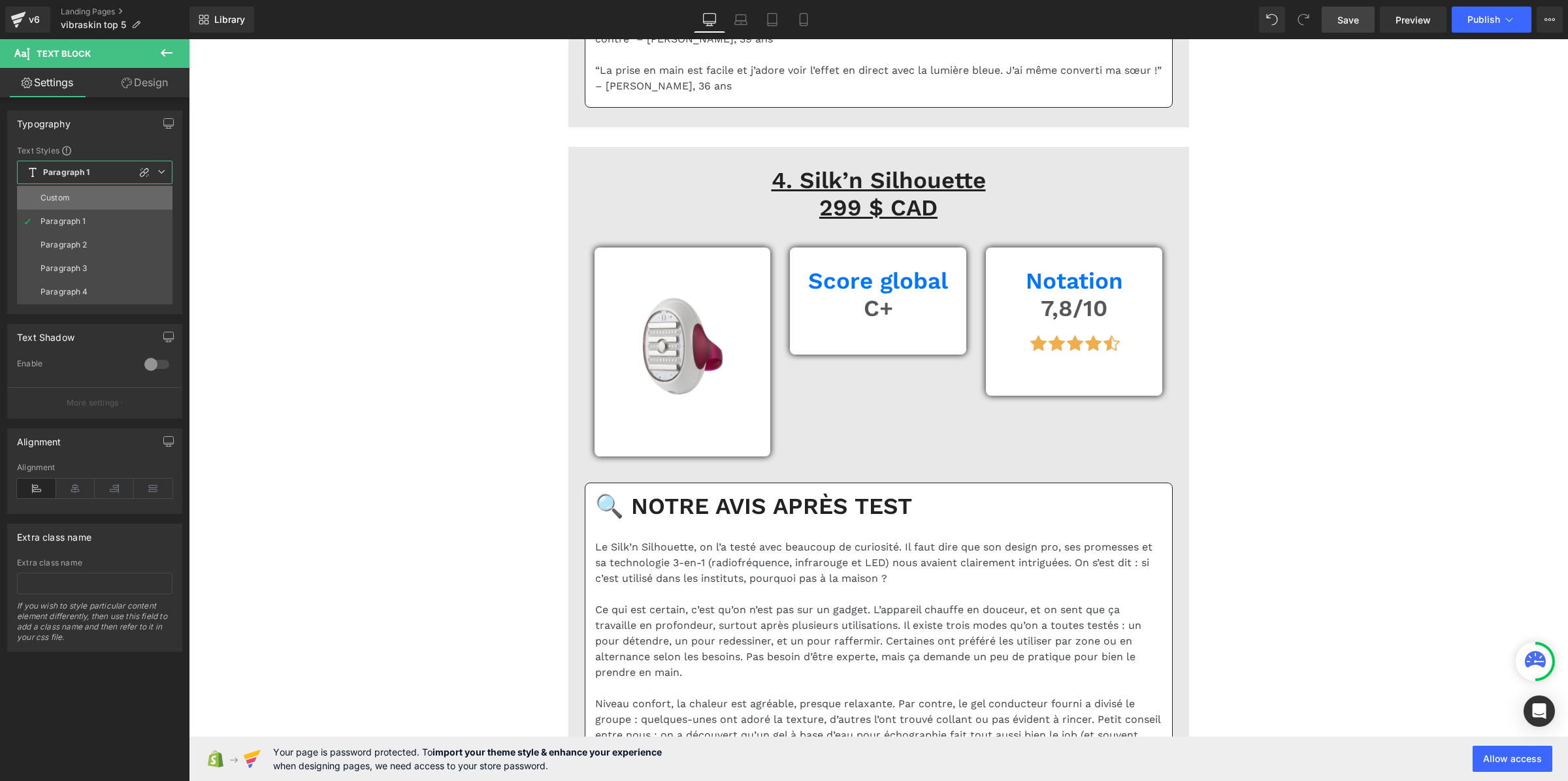
click at [92, 190] on li "Custom" at bounding box center [95, 198] width 156 height 23
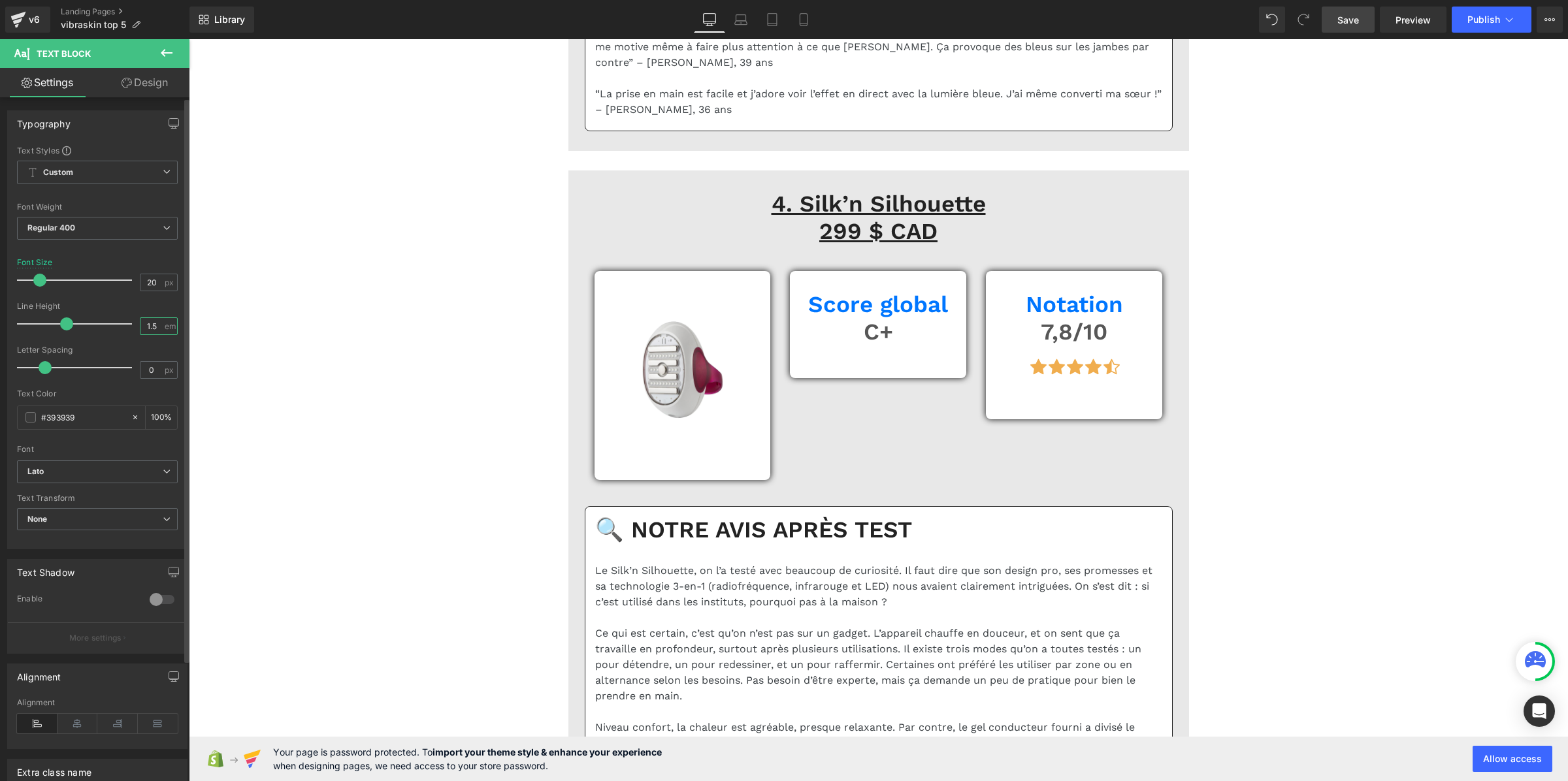
click at [142, 328] on input "1.5" at bounding box center [152, 326] width 23 height 17
paste input "3"
type input "1.3"
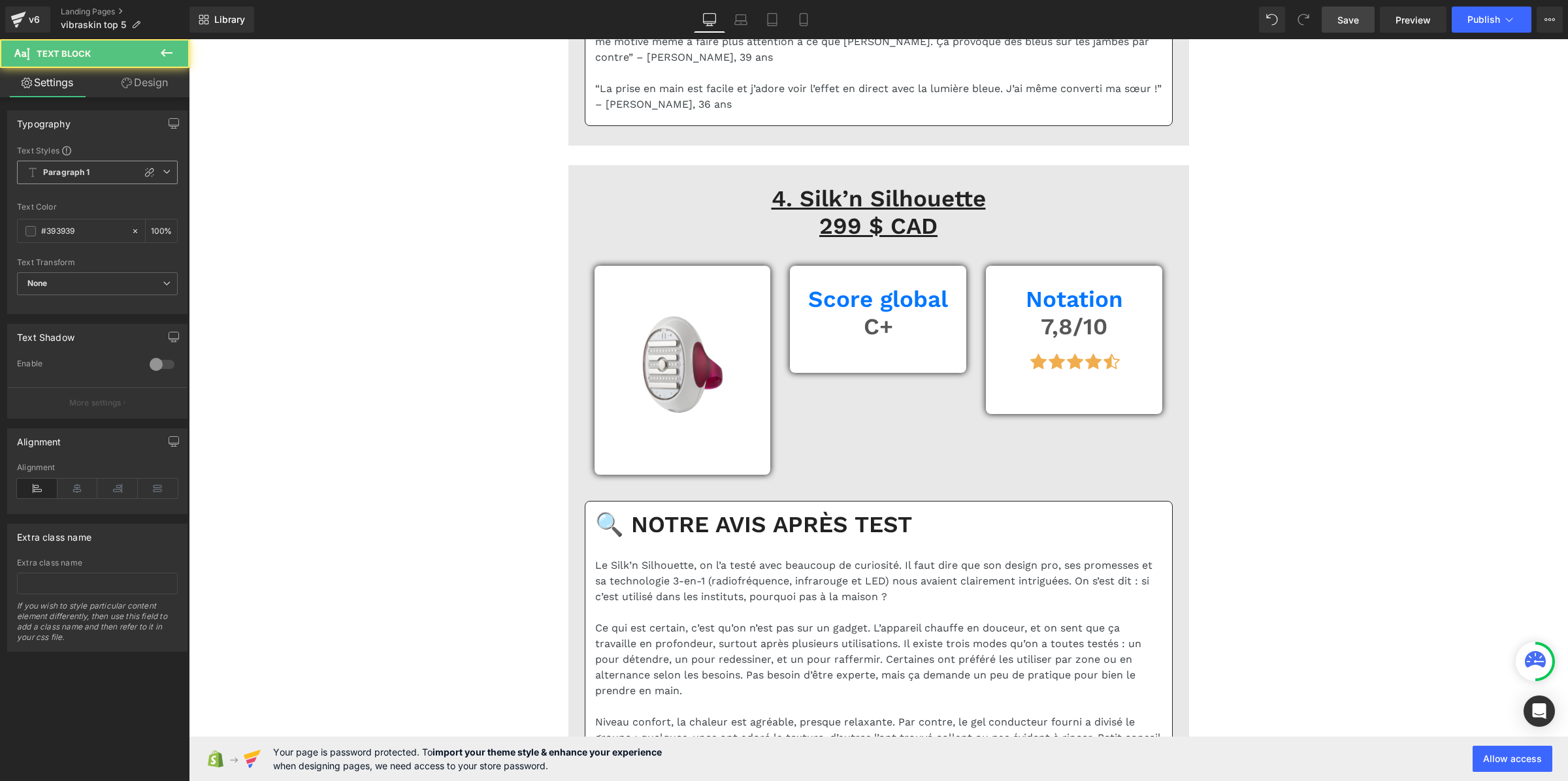
click at [51, 180] on span "Paragraph 1" at bounding box center [98, 172] width 161 height 23
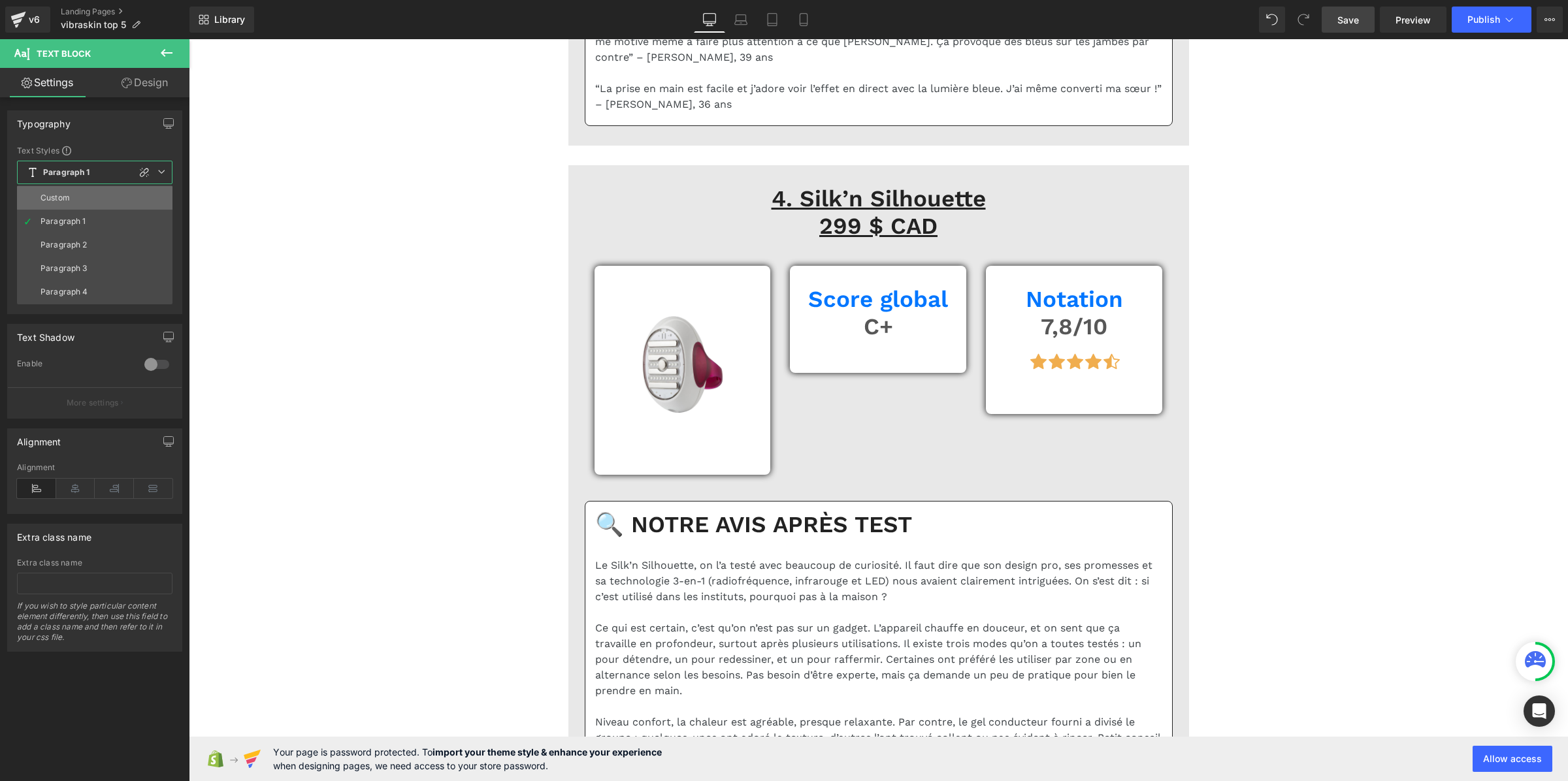
click at [63, 196] on div "Custom" at bounding box center [55, 197] width 29 height 9
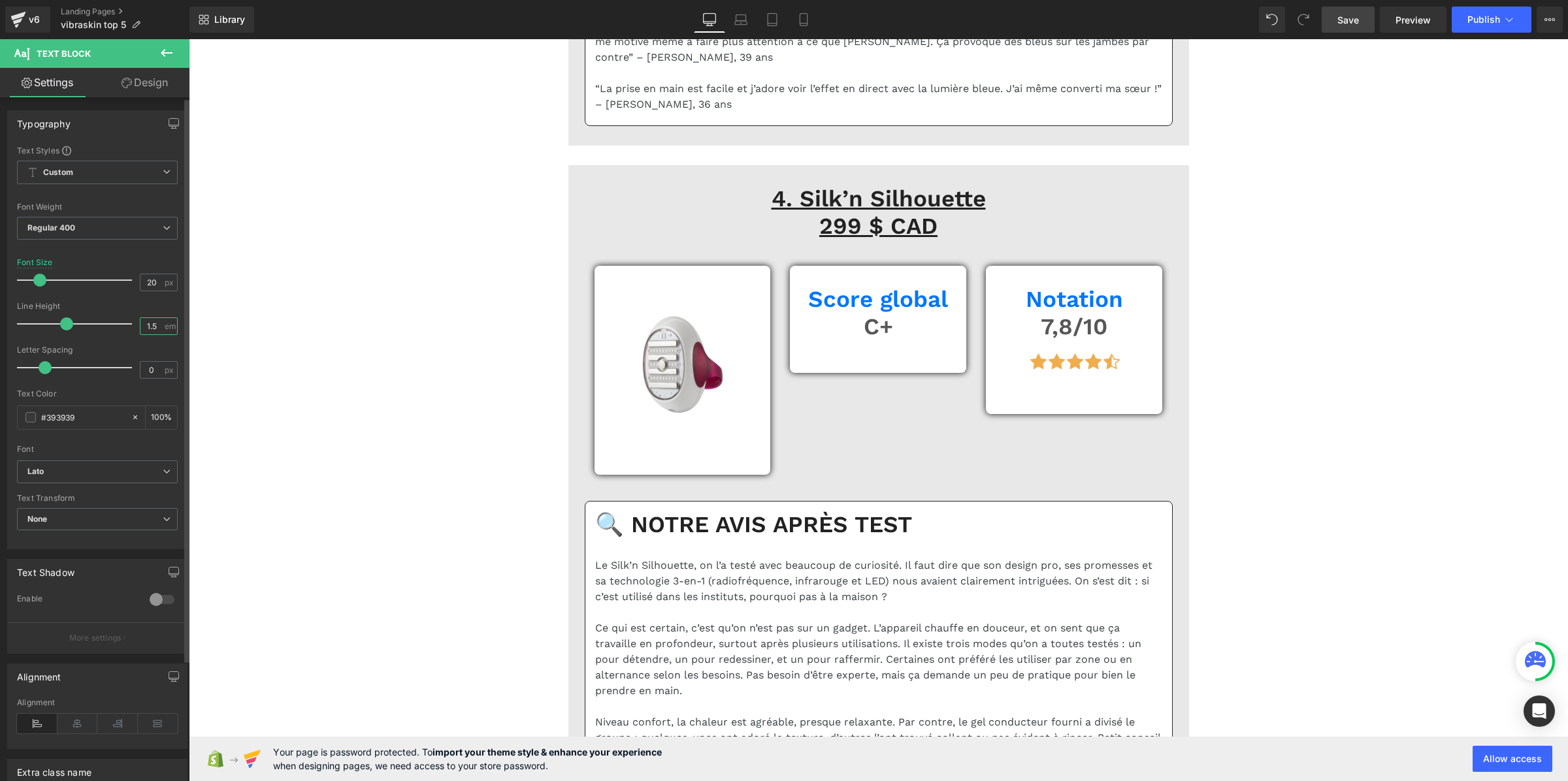
click at [147, 323] on input "1.5" at bounding box center [152, 326] width 23 height 17
paste input "3"
type input "1.3"
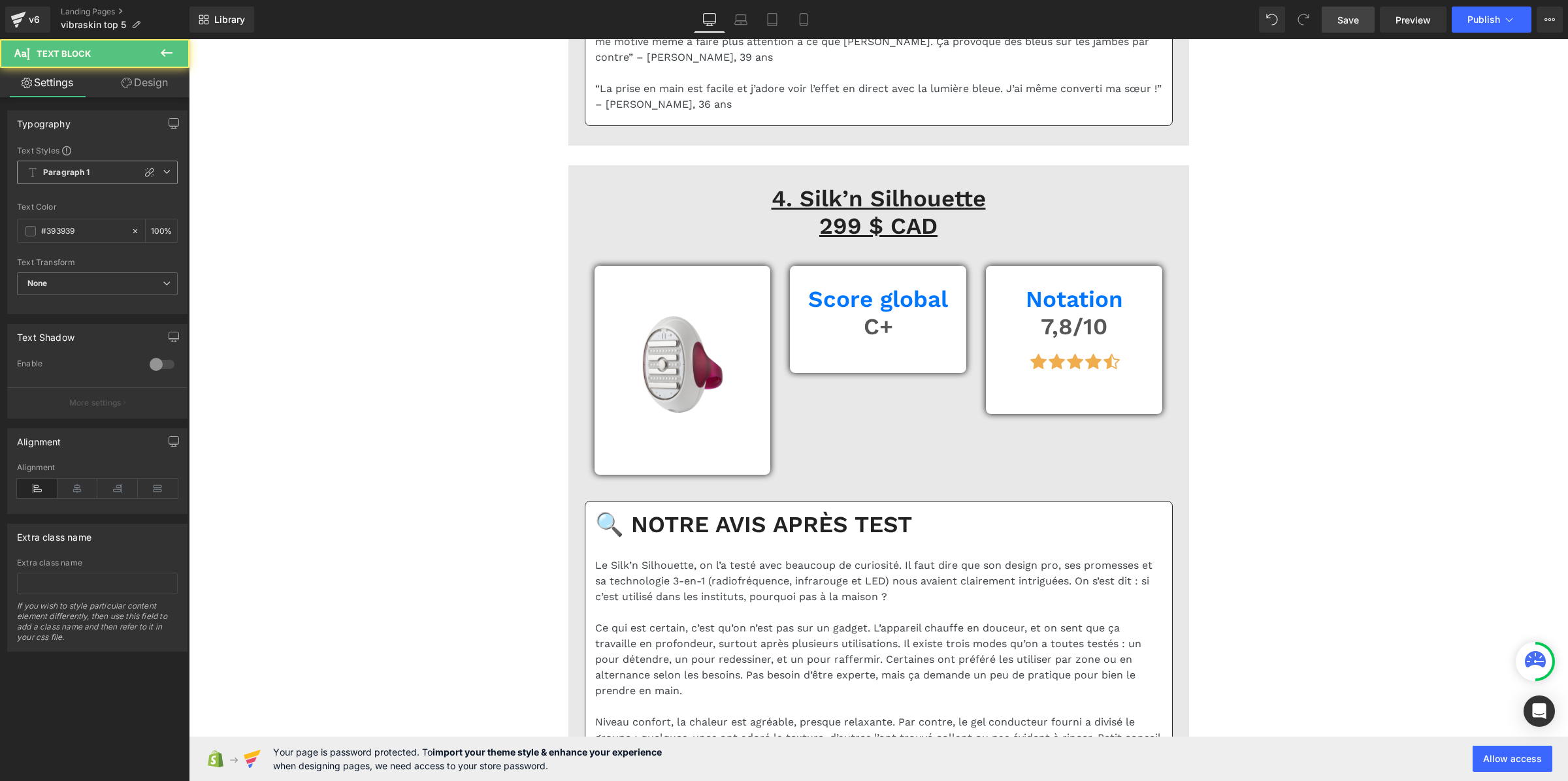
click at [90, 173] on span "Paragraph 1" at bounding box center [98, 172] width 161 height 23
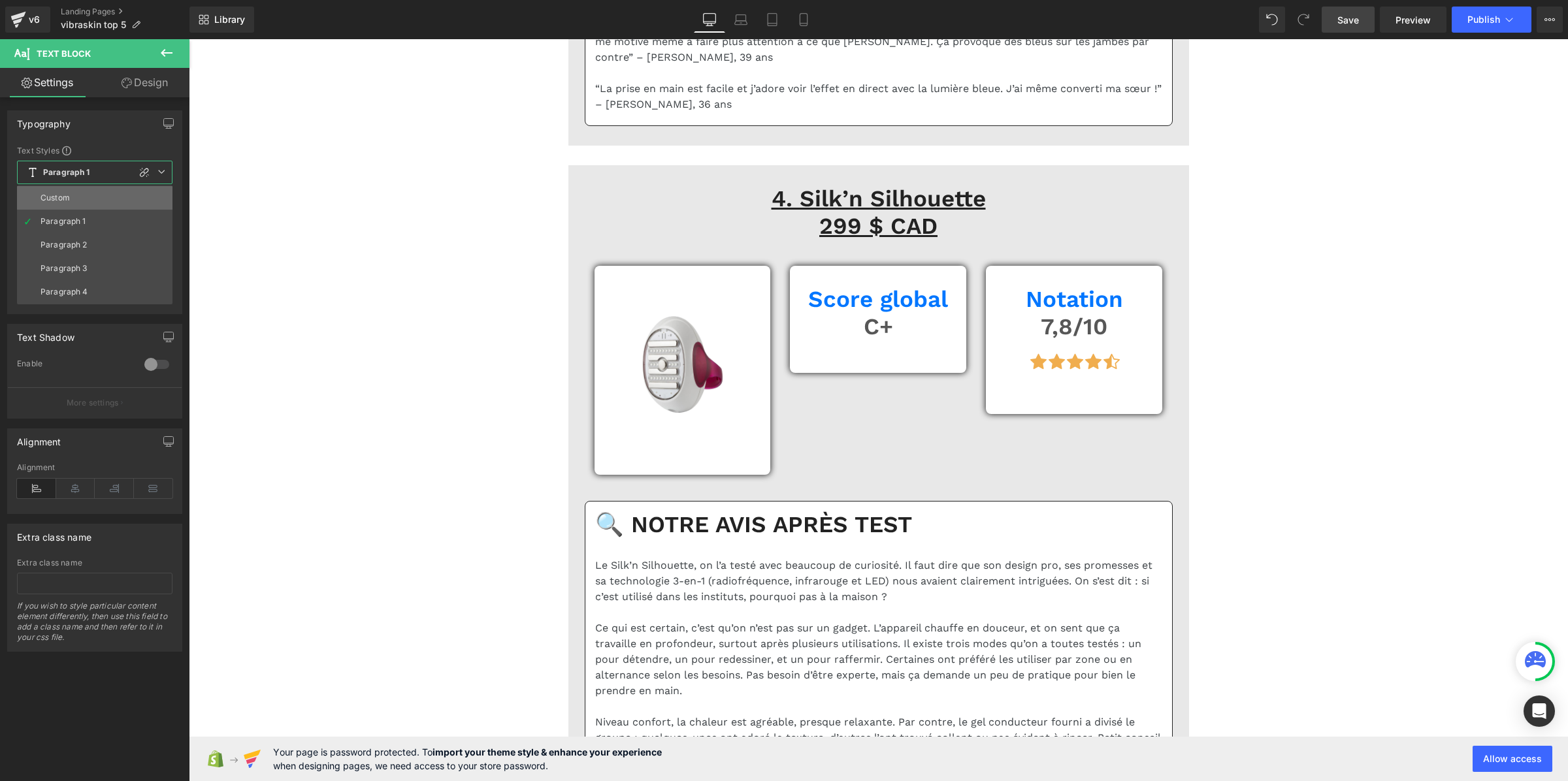
click at [89, 188] on li "Custom" at bounding box center [95, 198] width 156 height 23
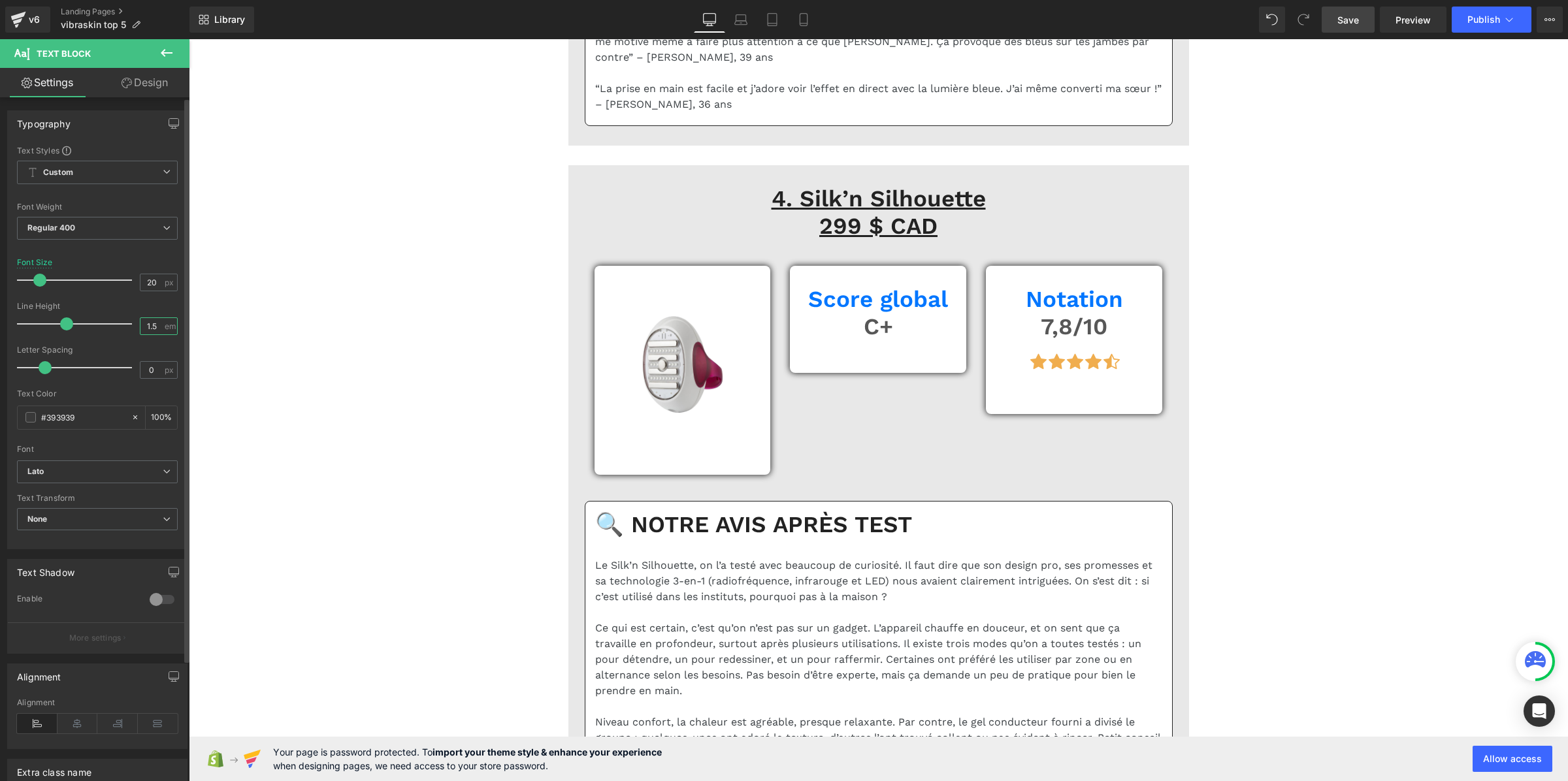
click at [144, 324] on input "1.5" at bounding box center [152, 326] width 23 height 17
paste input "3"
type input "1.3"
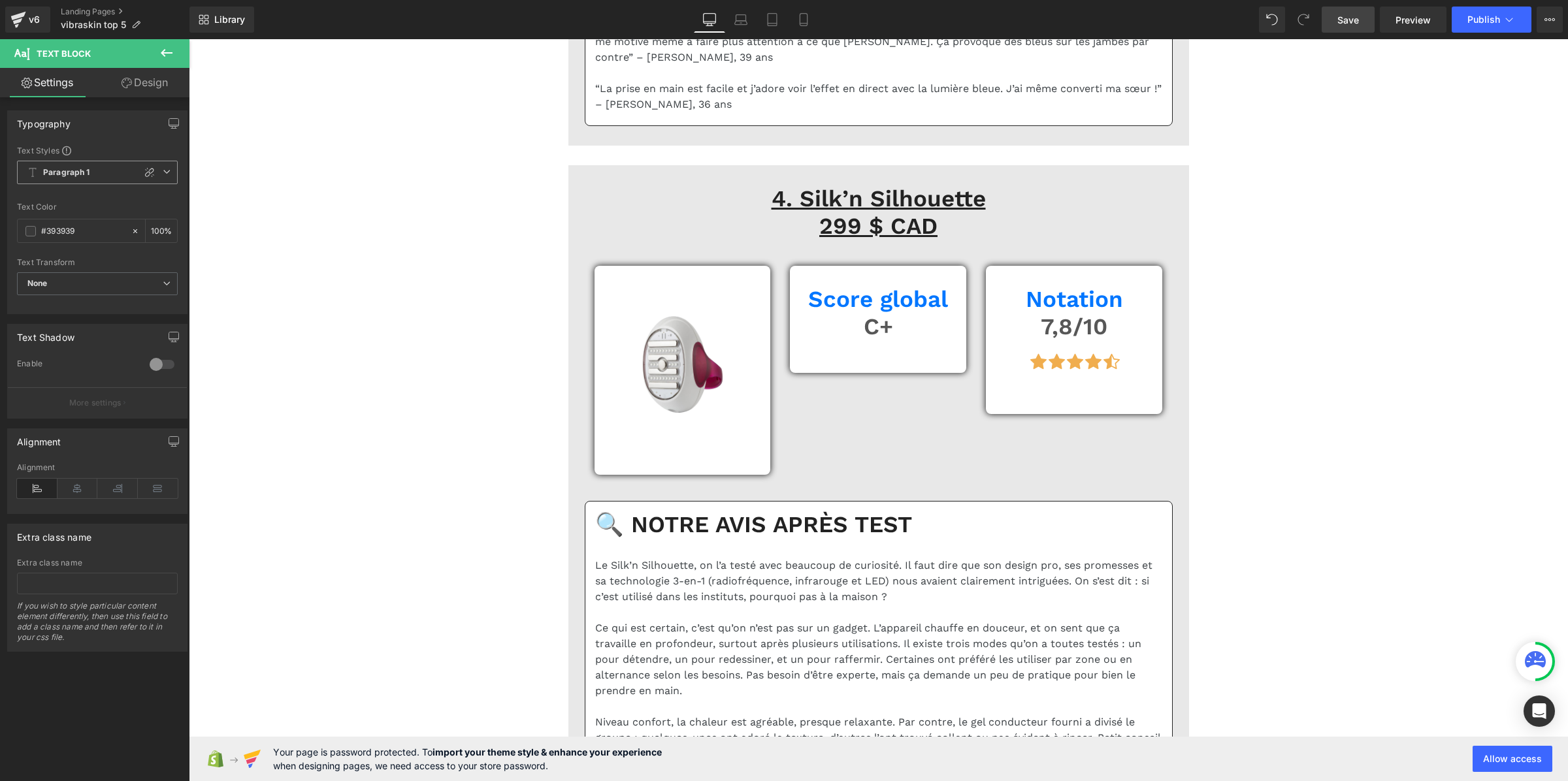
click at [101, 185] on div "Paragraph 1 Custom Paragraph 1 Paragraph 2 Paragraph 3 Paragraph 4" at bounding box center [98, 176] width 161 height 30
click at [107, 175] on span "Paragraph 1" at bounding box center [98, 172] width 161 height 23
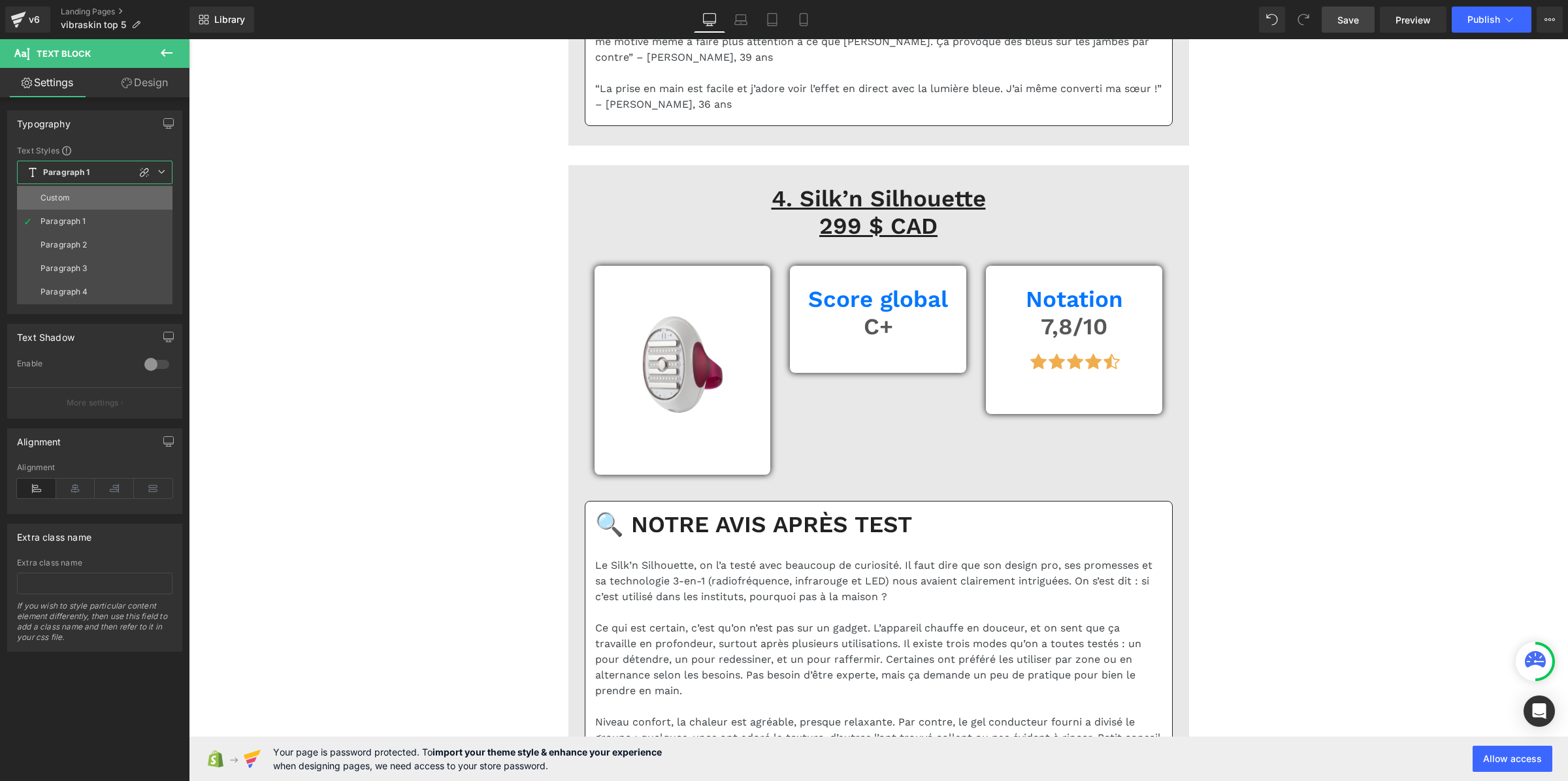
click at [88, 196] on li "Custom" at bounding box center [95, 198] width 156 height 23
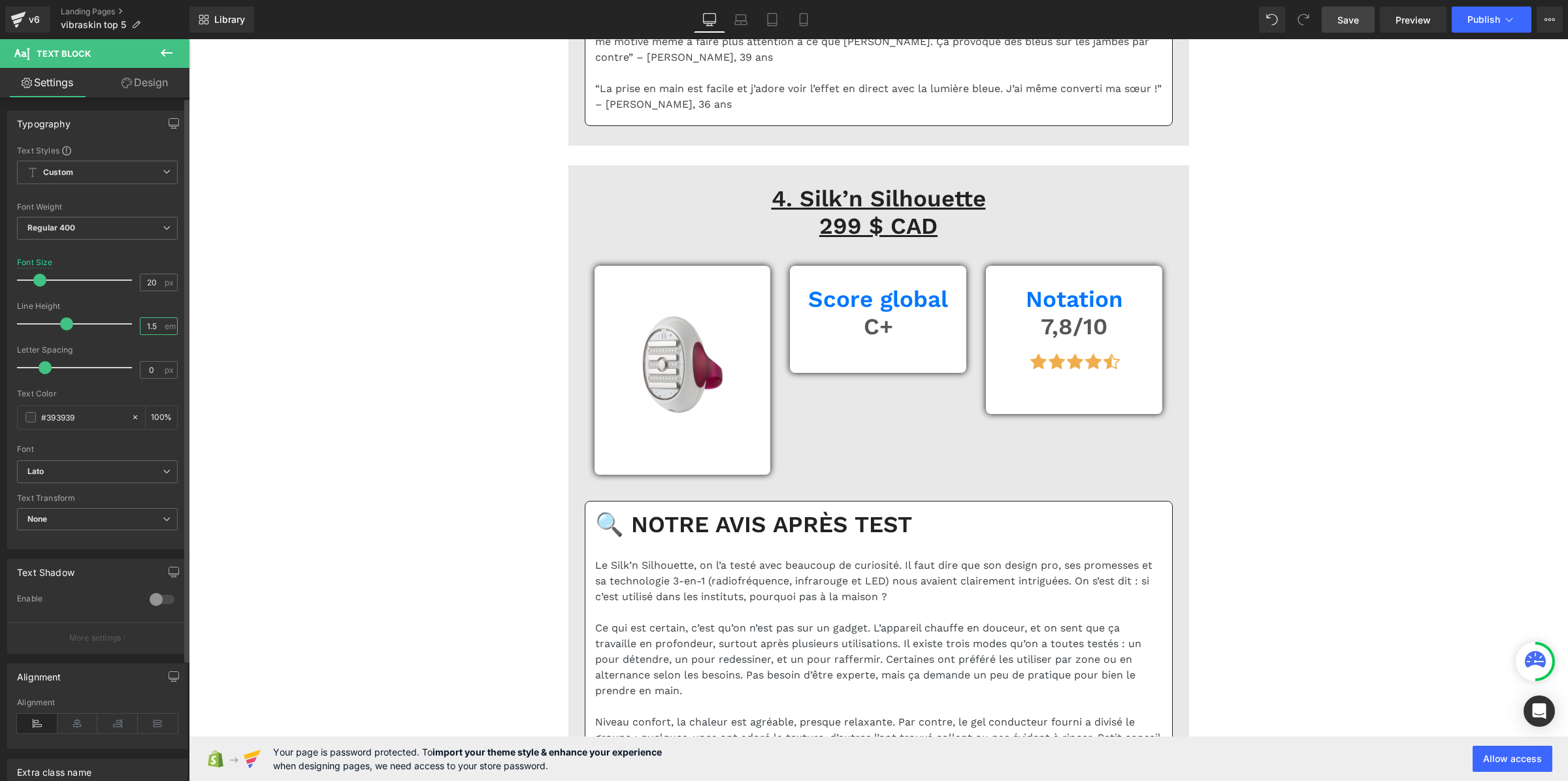
click at [145, 333] on input "1.5" at bounding box center [152, 326] width 23 height 17
paste input "3"
type input "1.3"
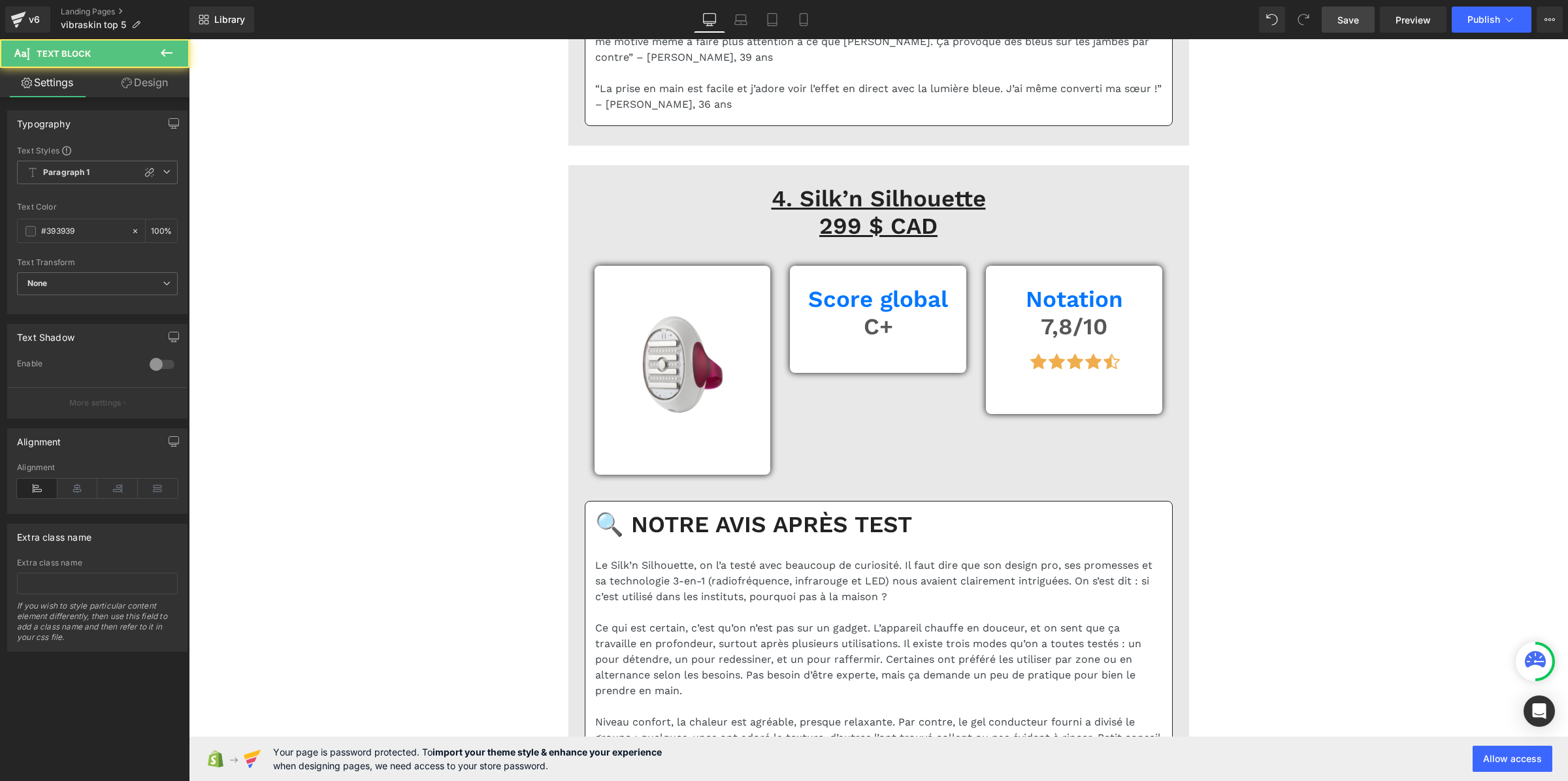
click at [39, 152] on div "Text Styles" at bounding box center [98, 150] width 161 height 11
click at [55, 174] on b "Paragraph 1" at bounding box center [66, 172] width 47 height 11
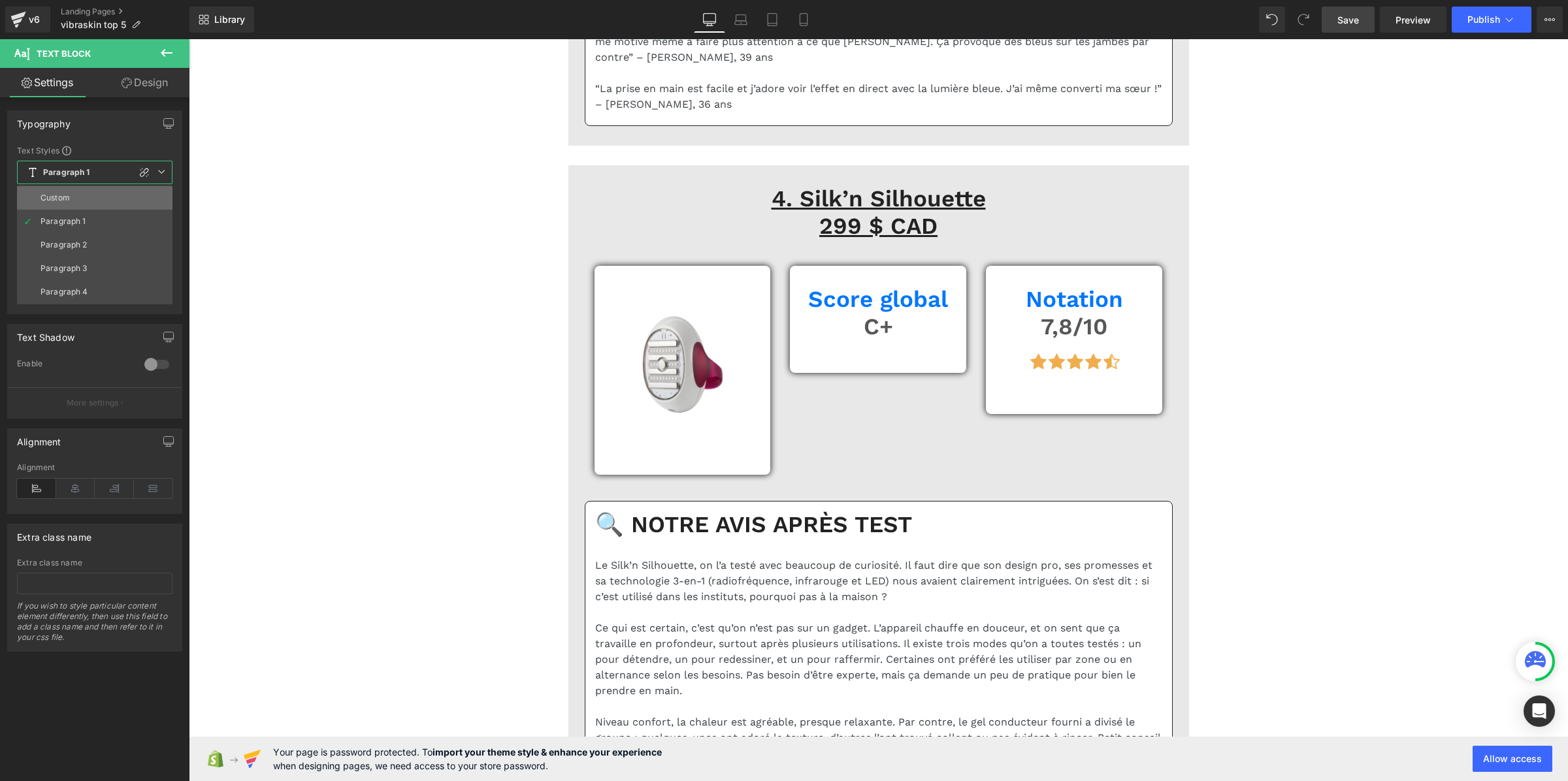
click at [62, 197] on div "Custom" at bounding box center [55, 197] width 29 height 9
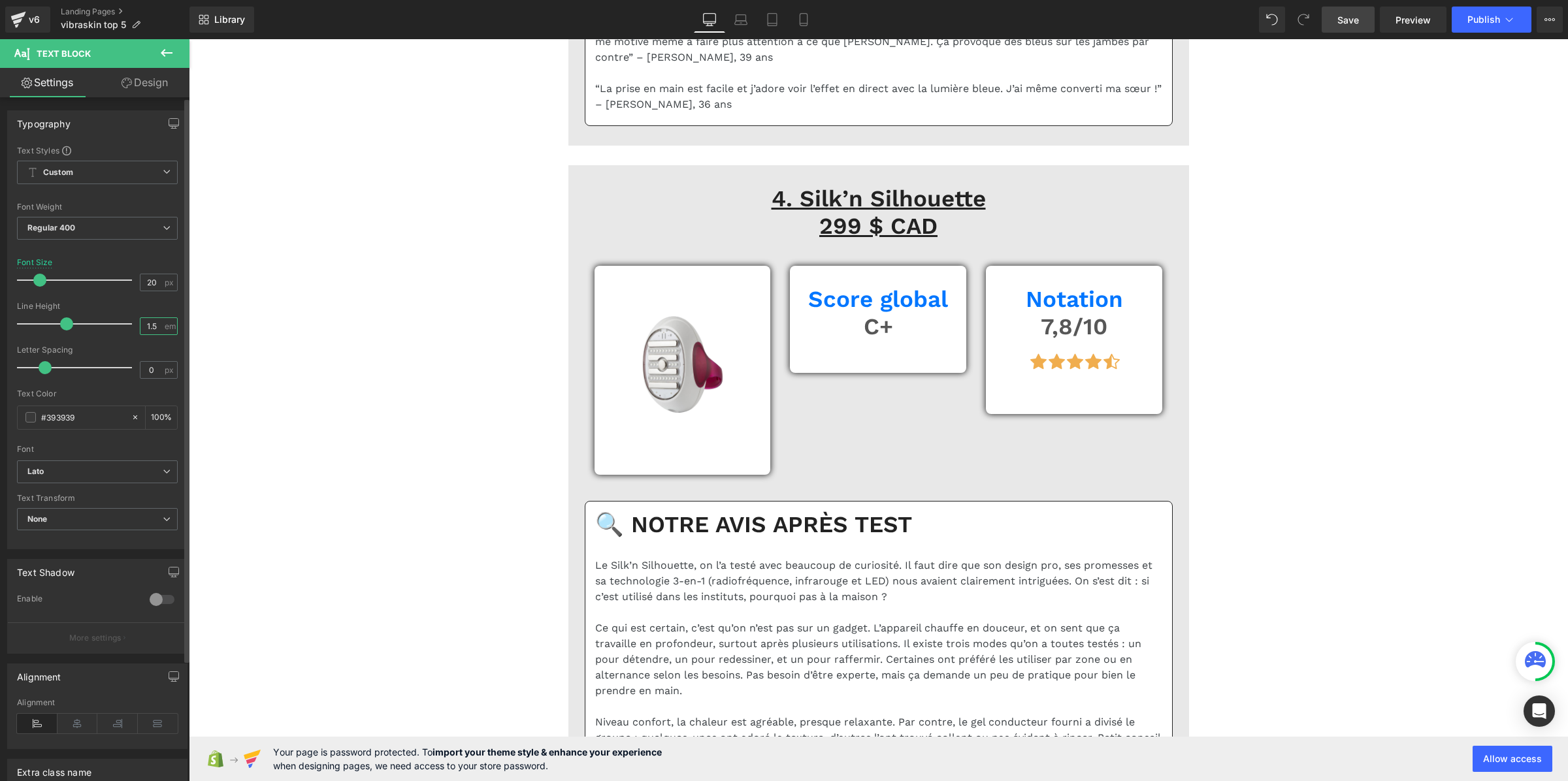
click at [147, 326] on input "1.5" at bounding box center [152, 326] width 23 height 17
paste input "3"
type input "1.3"
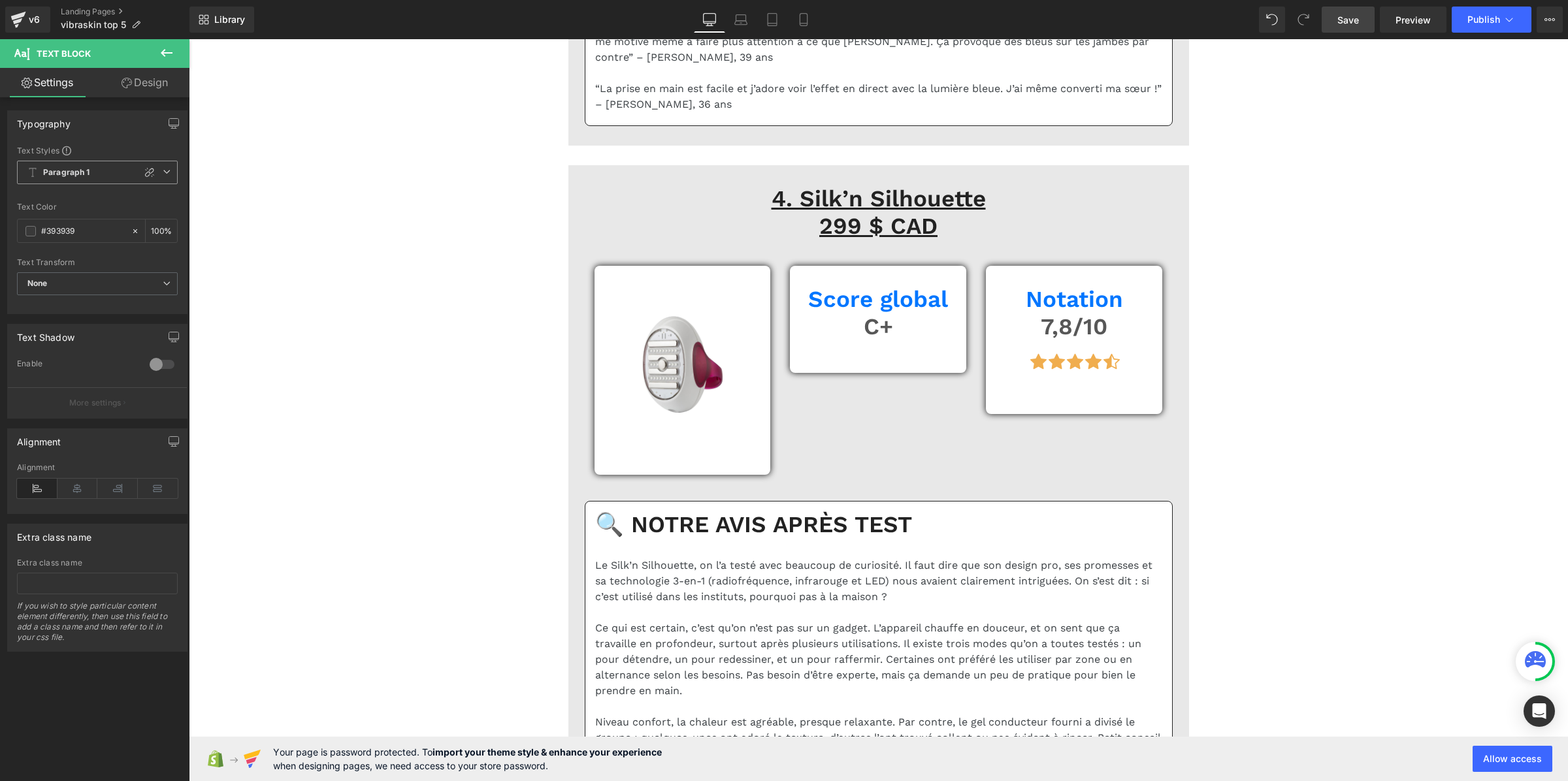
click at [69, 175] on b "Paragraph 1" at bounding box center [66, 172] width 47 height 11
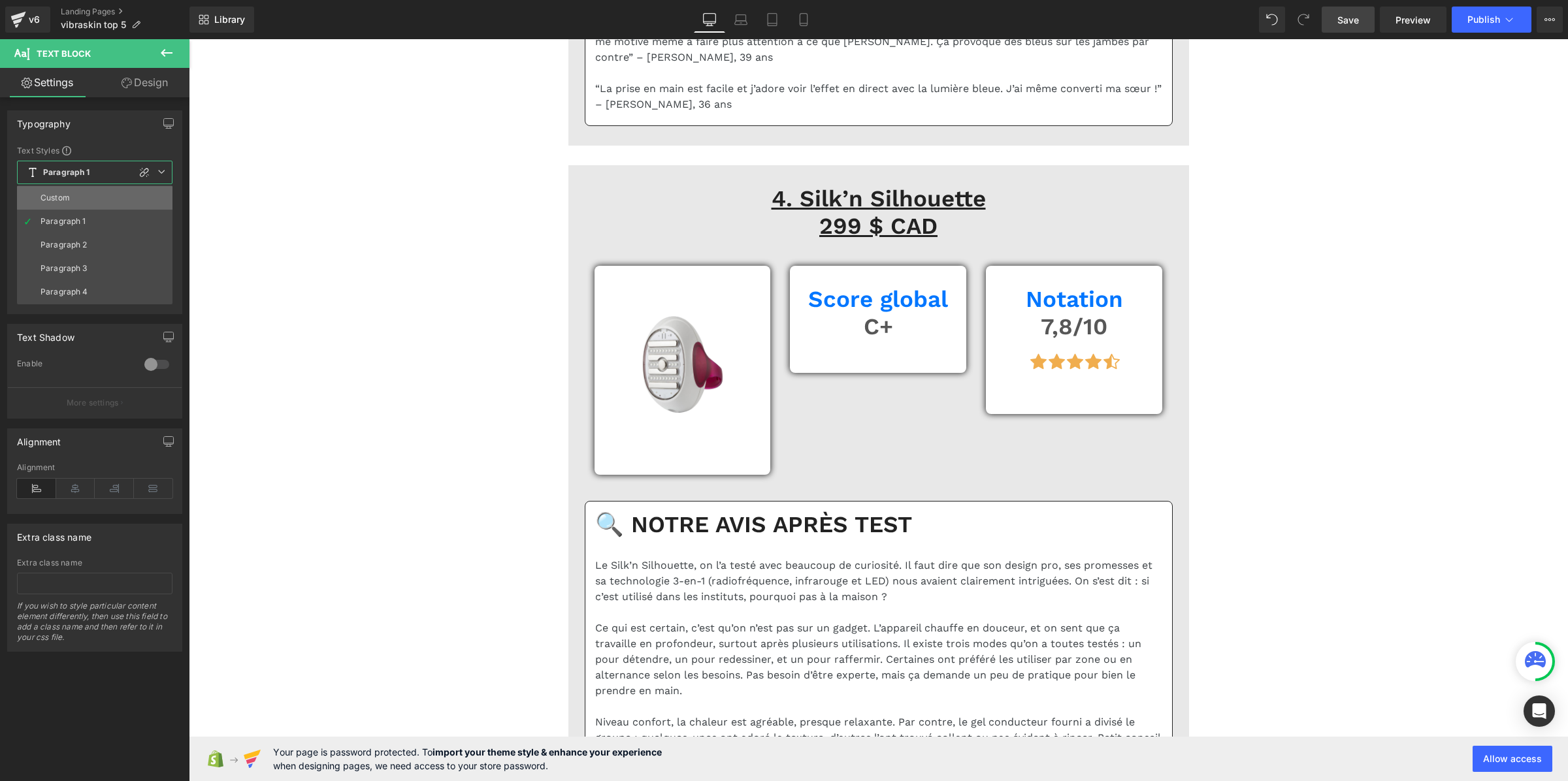
click at [72, 197] on li "Custom" at bounding box center [95, 198] width 156 height 23
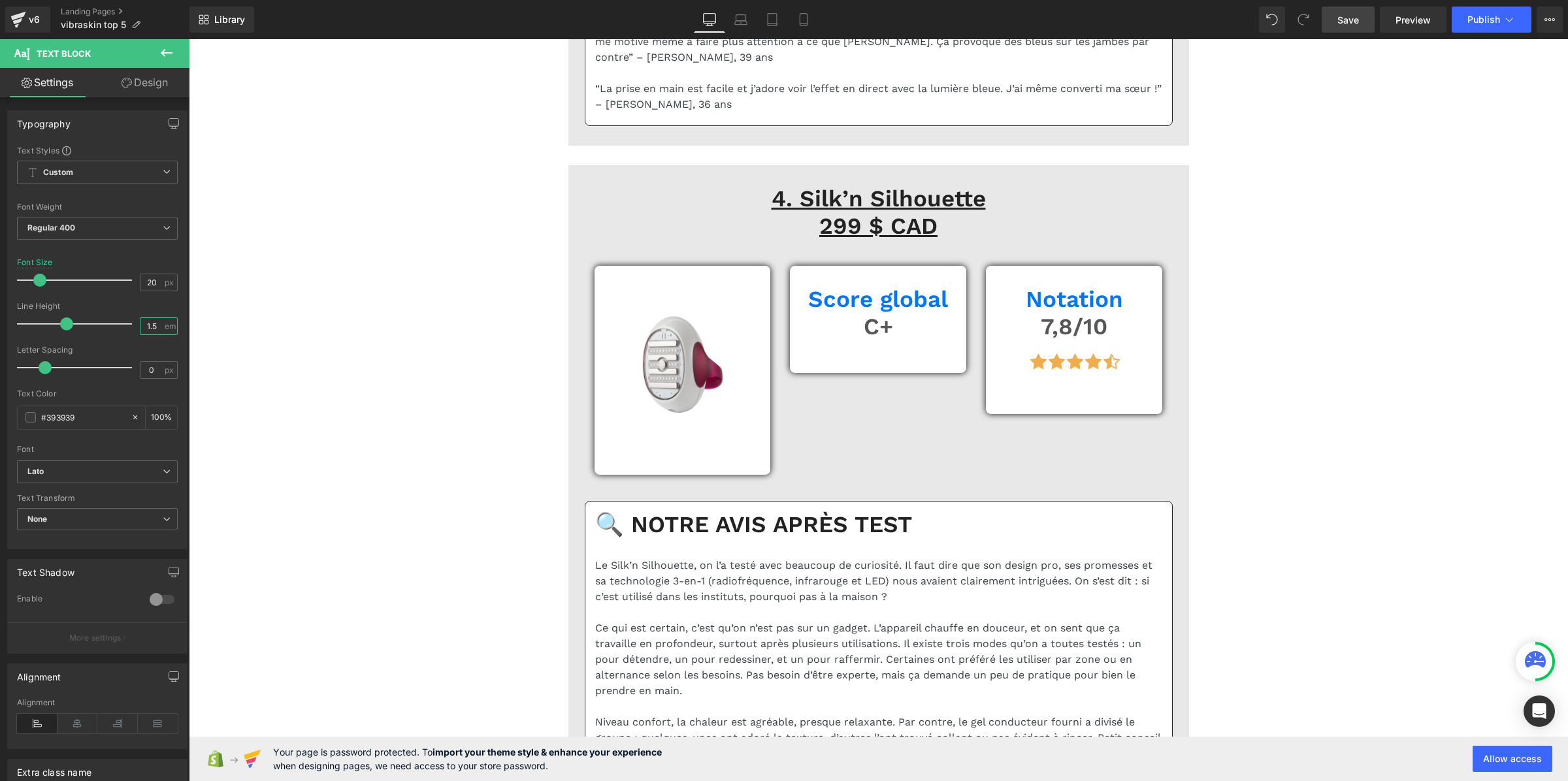
click at [149, 331] on input "1.5" at bounding box center [152, 326] width 23 height 17
paste input "3"
type input "1.3"
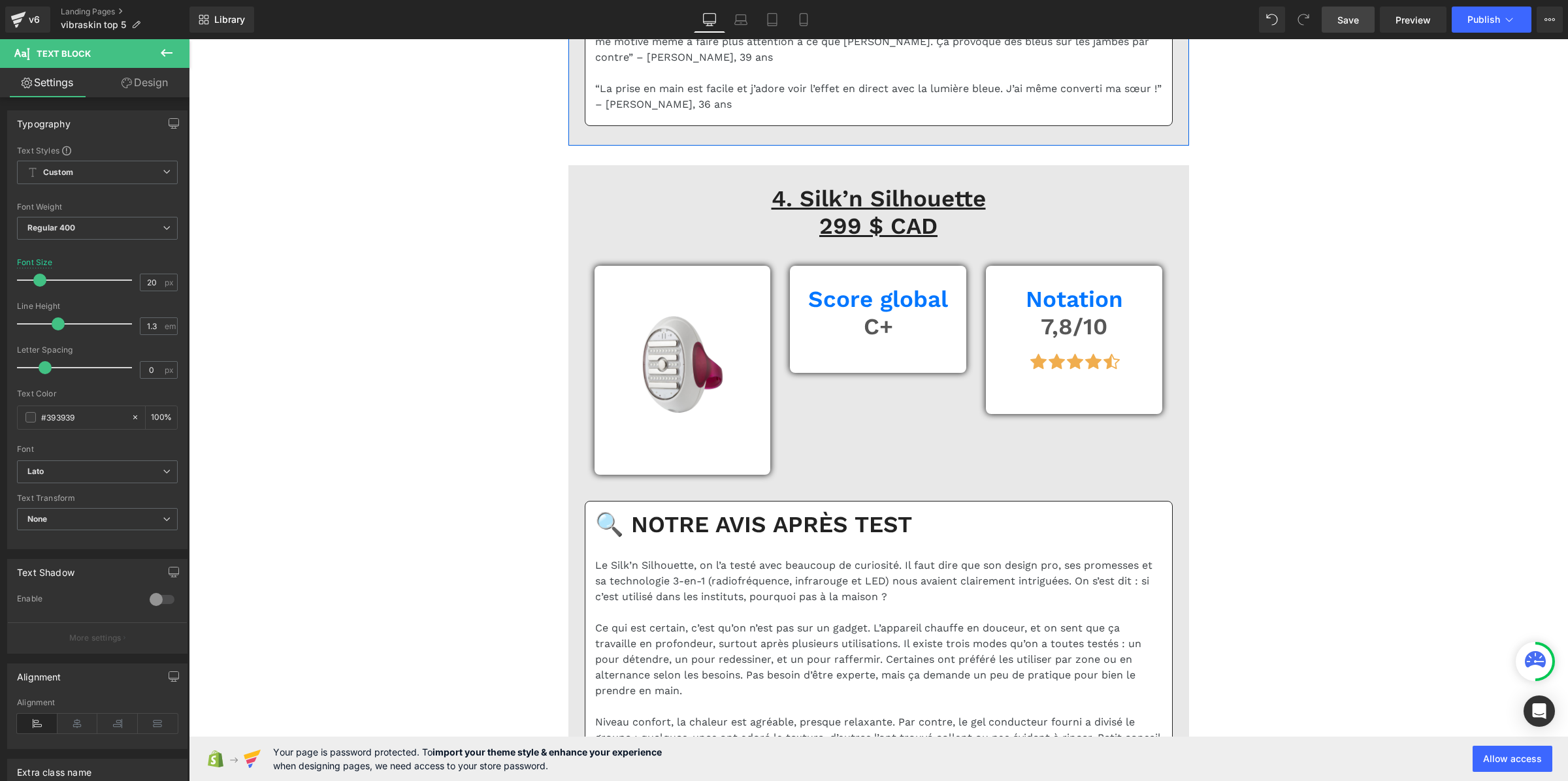
click at [189, 39] on div at bounding box center [189, 39] width 0 height 0
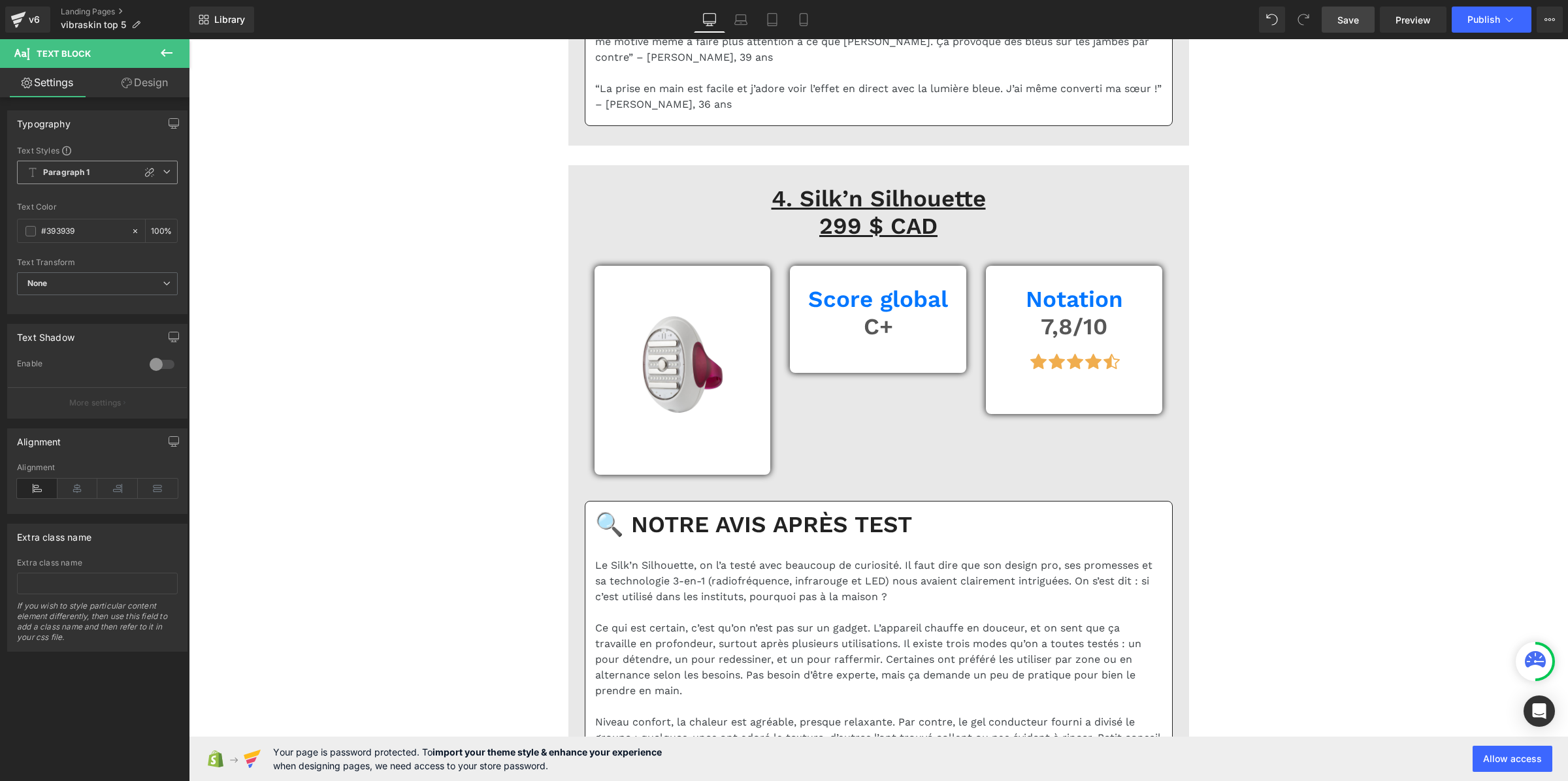
click at [91, 181] on span "Paragraph 1" at bounding box center [98, 172] width 161 height 23
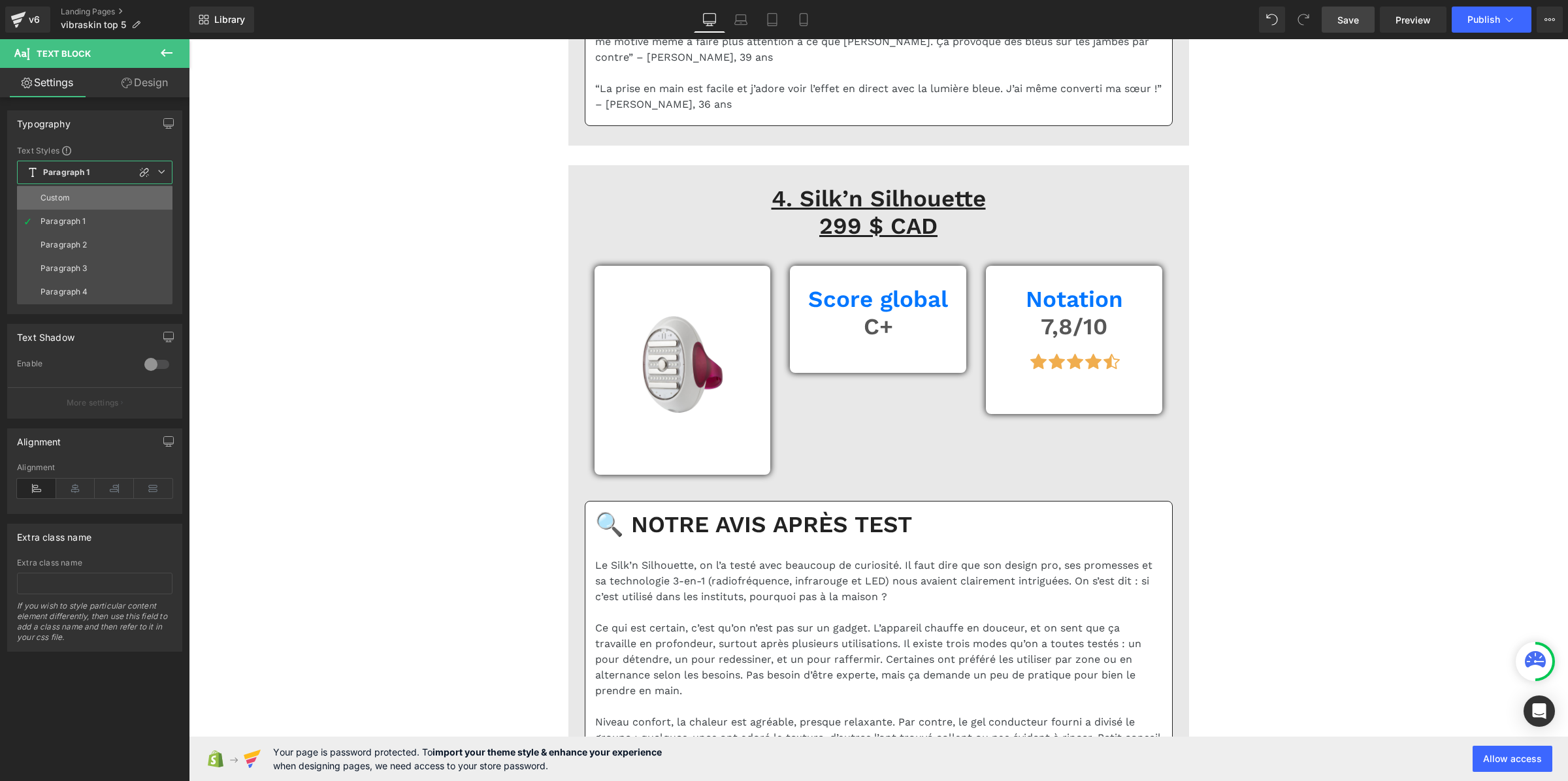
click at [99, 201] on li "Custom" at bounding box center [95, 198] width 156 height 23
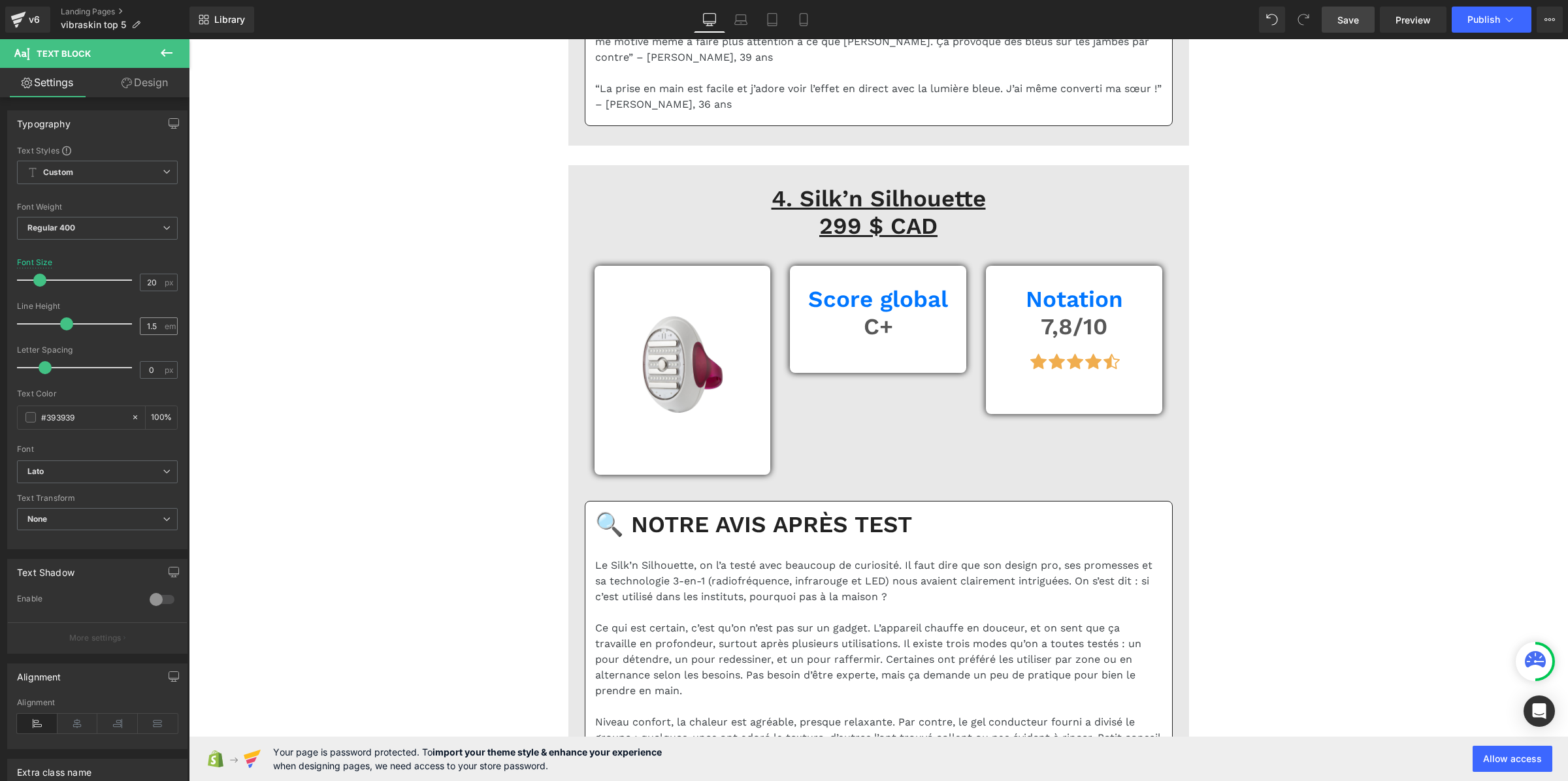
click at [161, 323] on div "1.5 em" at bounding box center [159, 325] width 38 height 17
click at [147, 322] on input "1.5" at bounding box center [152, 326] width 23 height 17
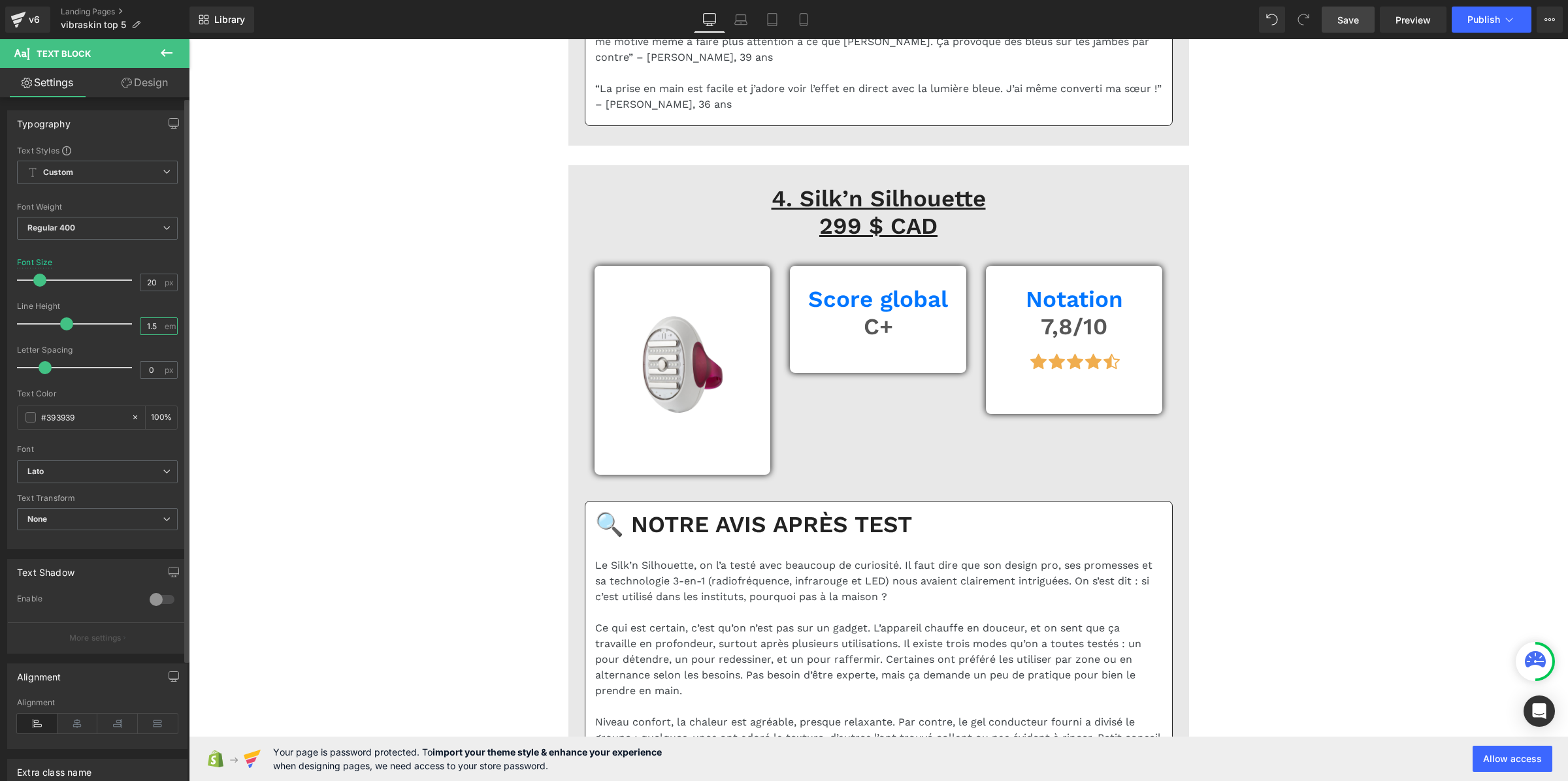
click at [147, 322] on input "1.5" at bounding box center [152, 326] width 23 height 17
paste input "3"
type input "1.3"
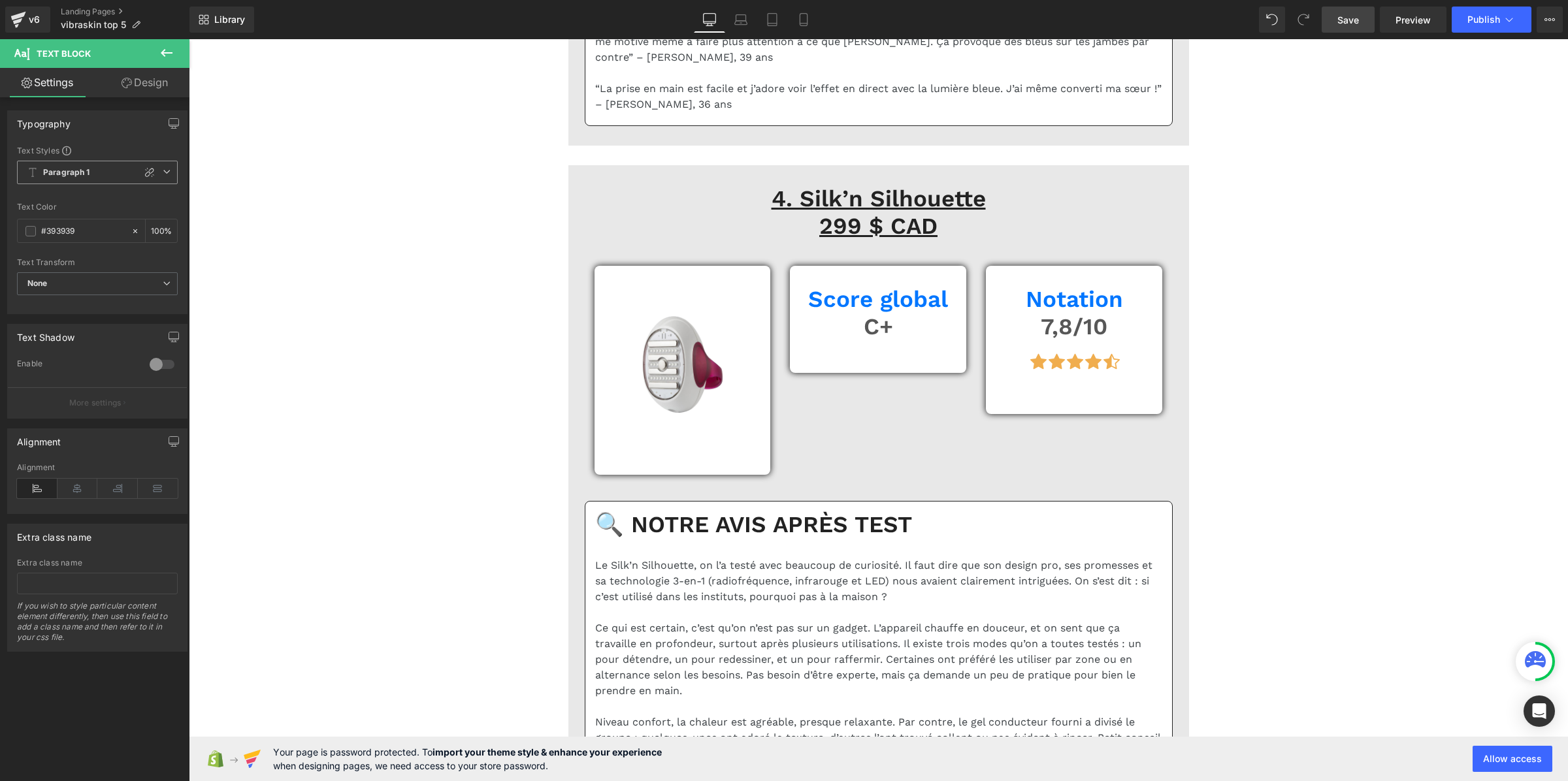
click at [116, 162] on span "Paragraph 1" at bounding box center [98, 172] width 161 height 23
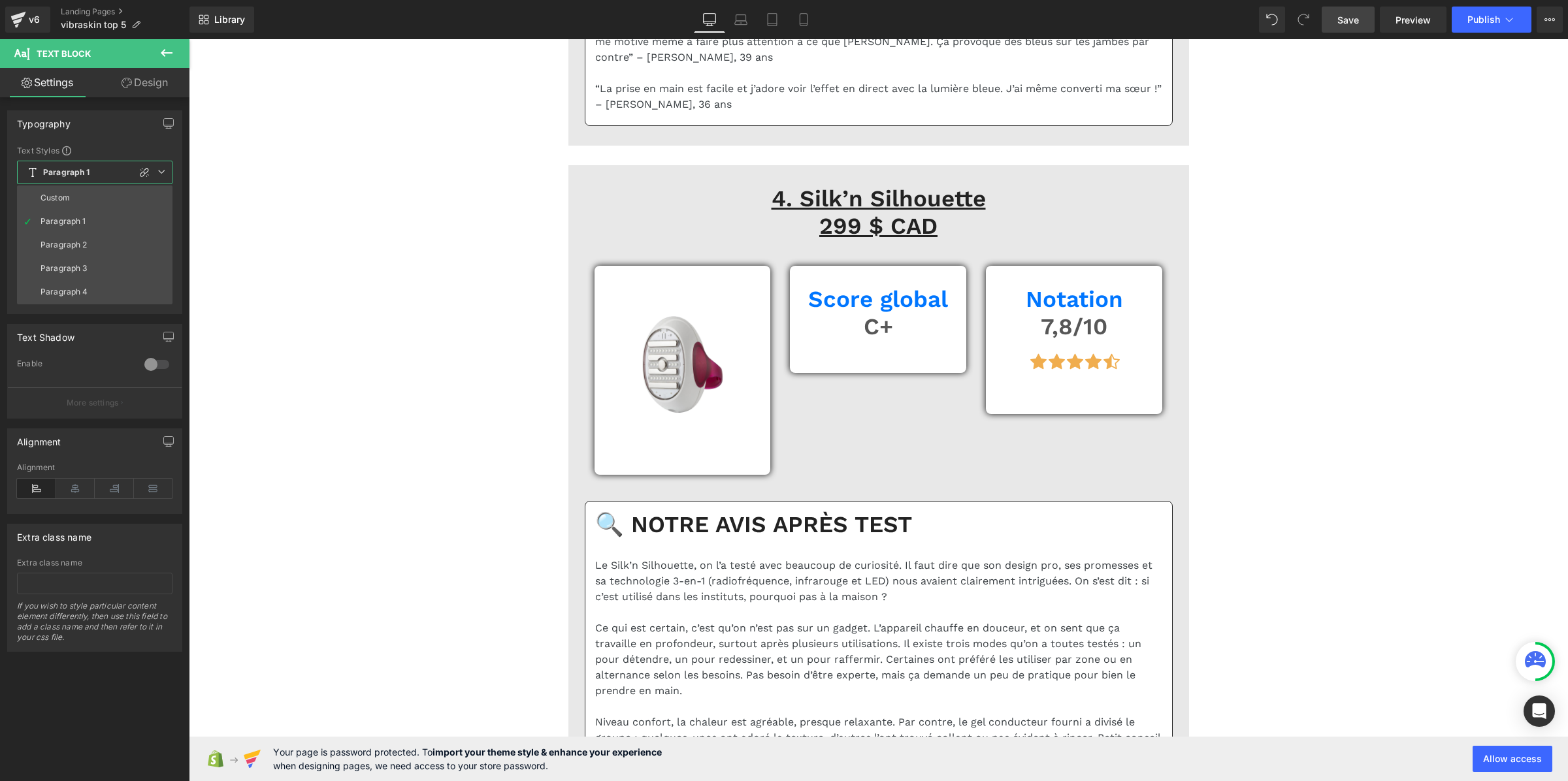
drag, startPoint x: 89, startPoint y: 190, endPoint x: 141, endPoint y: 315, distance: 135.4
click at [89, 190] on li "Custom" at bounding box center [95, 198] width 156 height 23
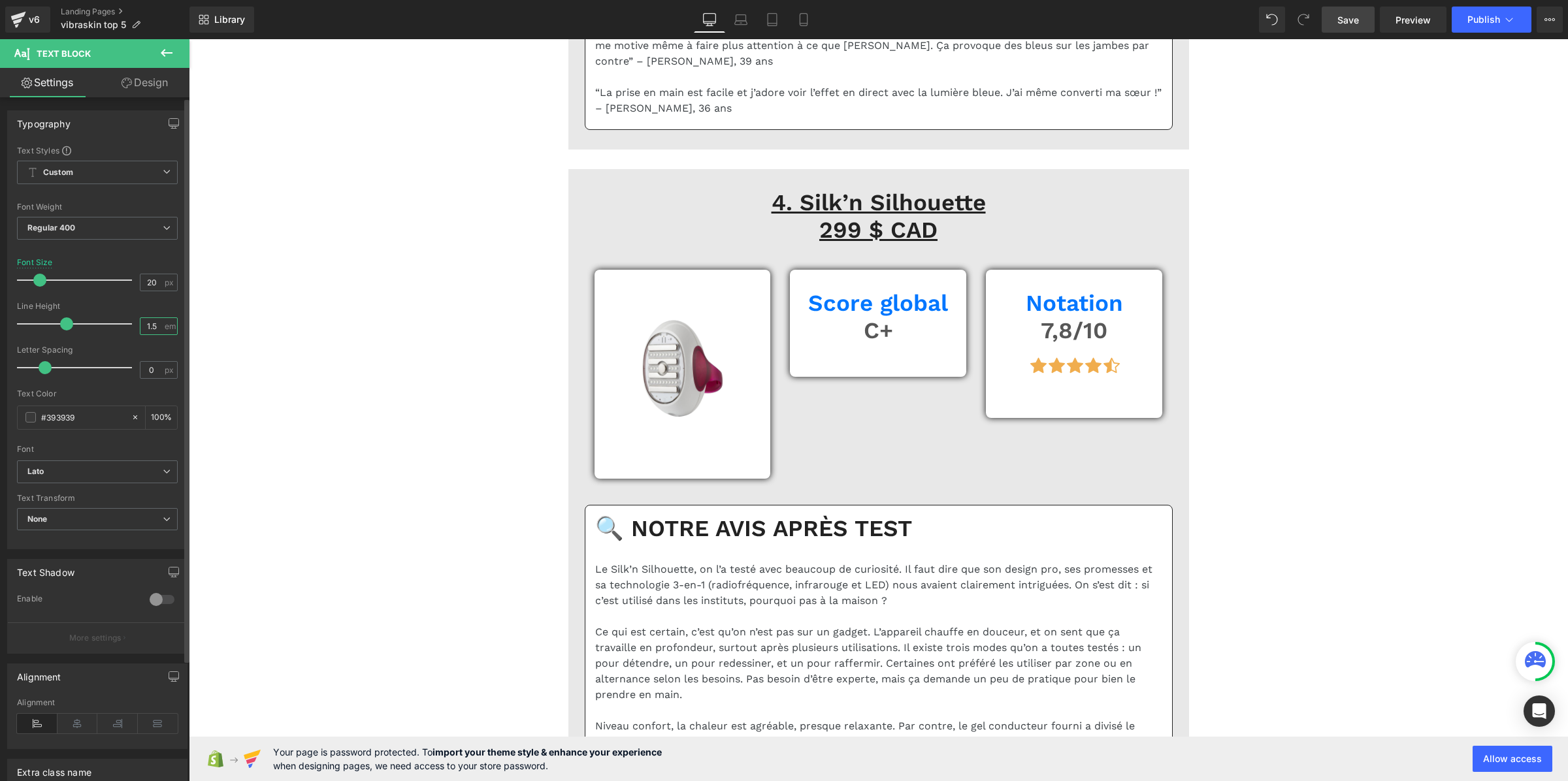
click at [146, 325] on input "1.5" at bounding box center [152, 326] width 23 height 17
paste input "3"
type input "1.3"
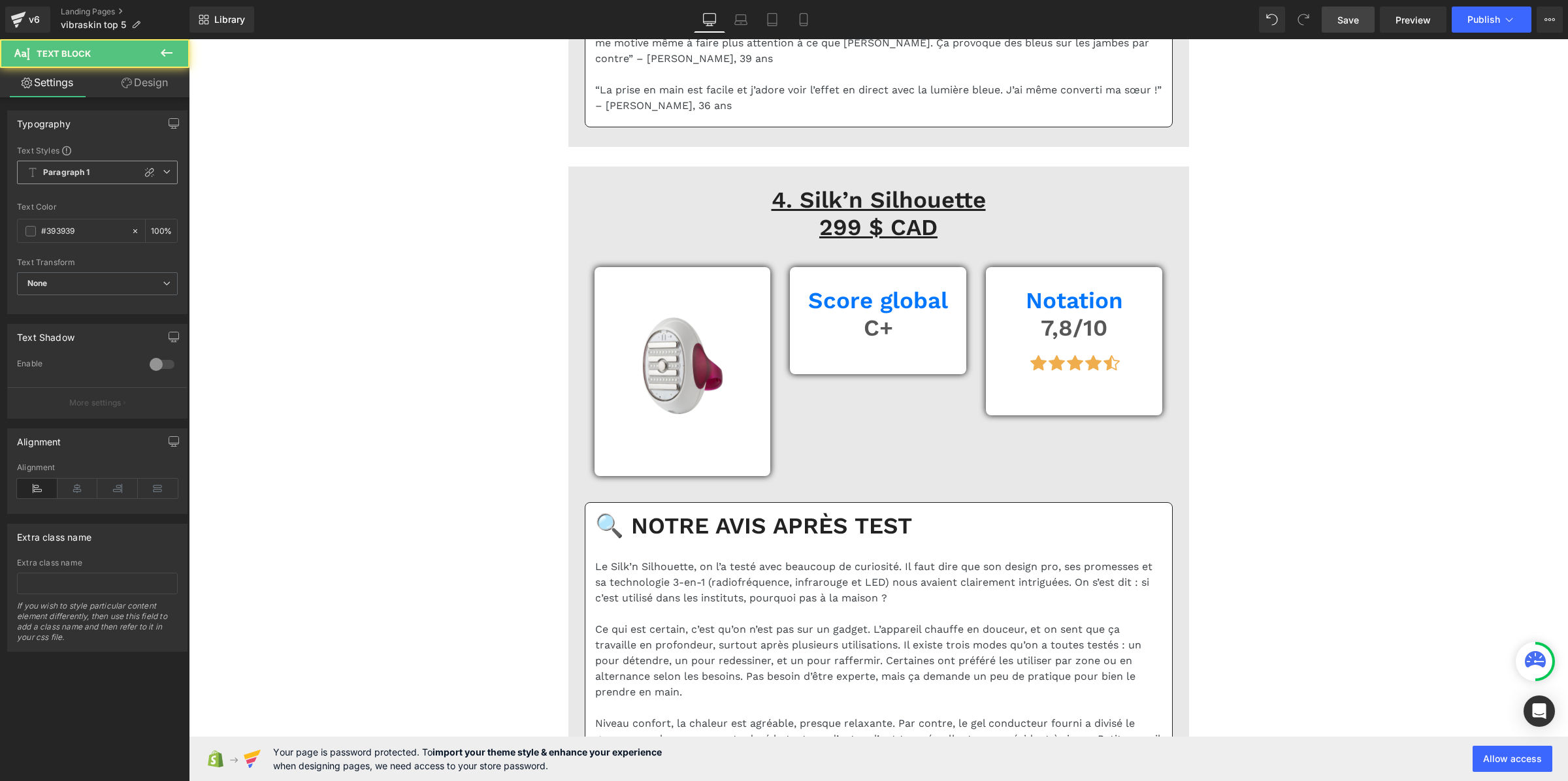
click at [105, 174] on span "Paragraph 1" at bounding box center [98, 172] width 161 height 23
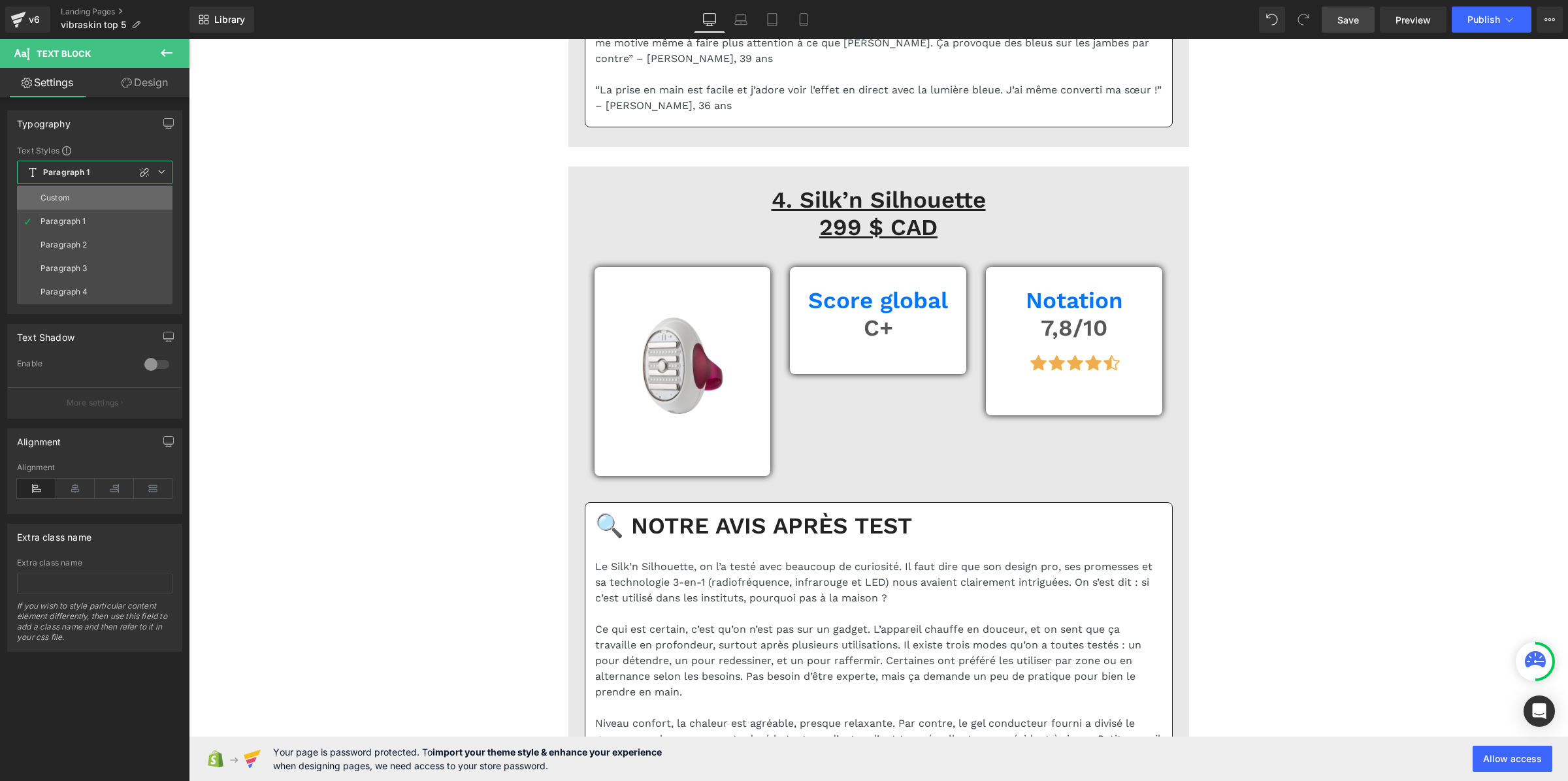
click at [101, 194] on li "Custom" at bounding box center [95, 198] width 156 height 23
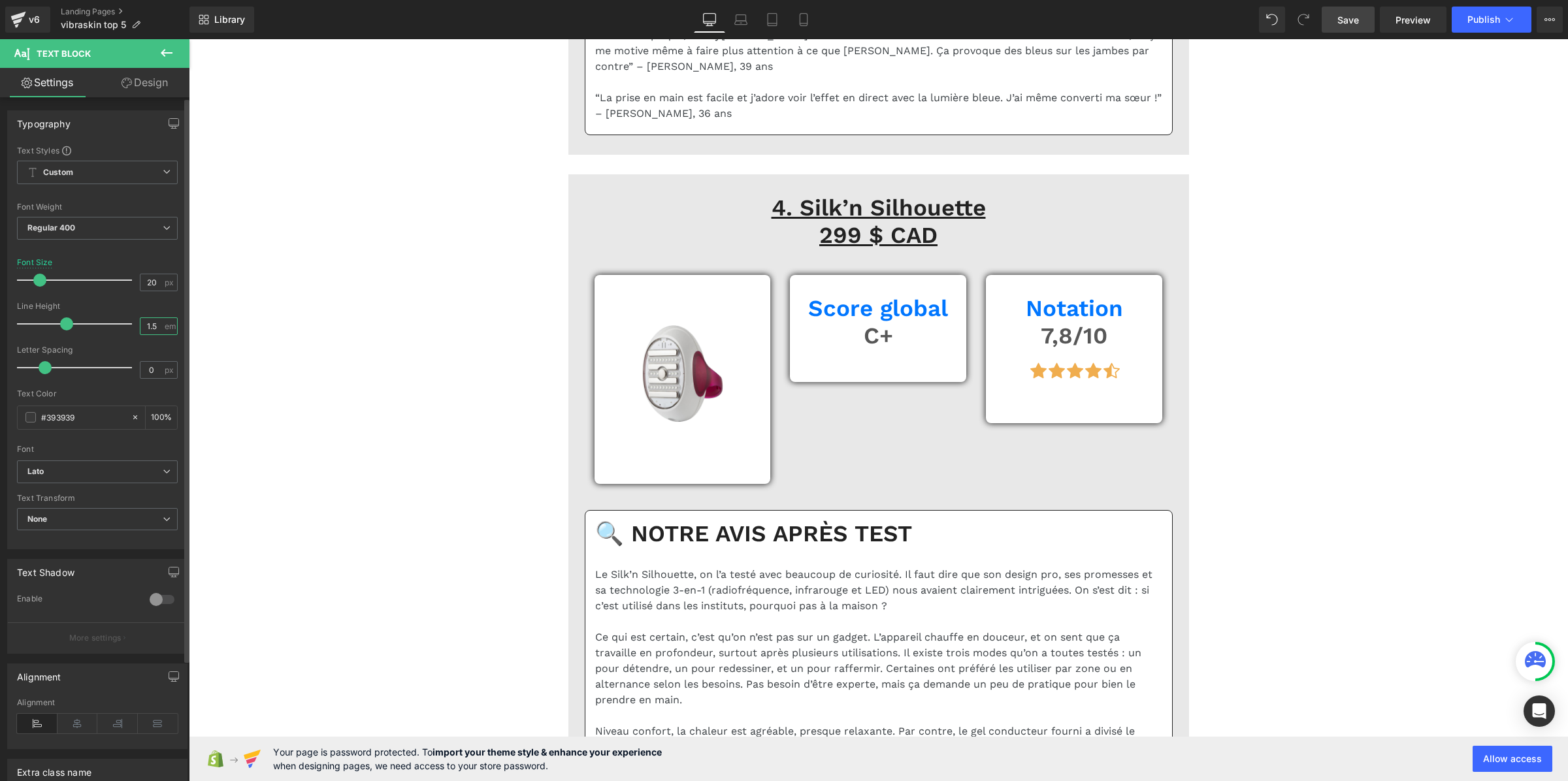
click at [144, 328] on input "1.5" at bounding box center [152, 326] width 23 height 17
paste input "3"
type input "1.3"
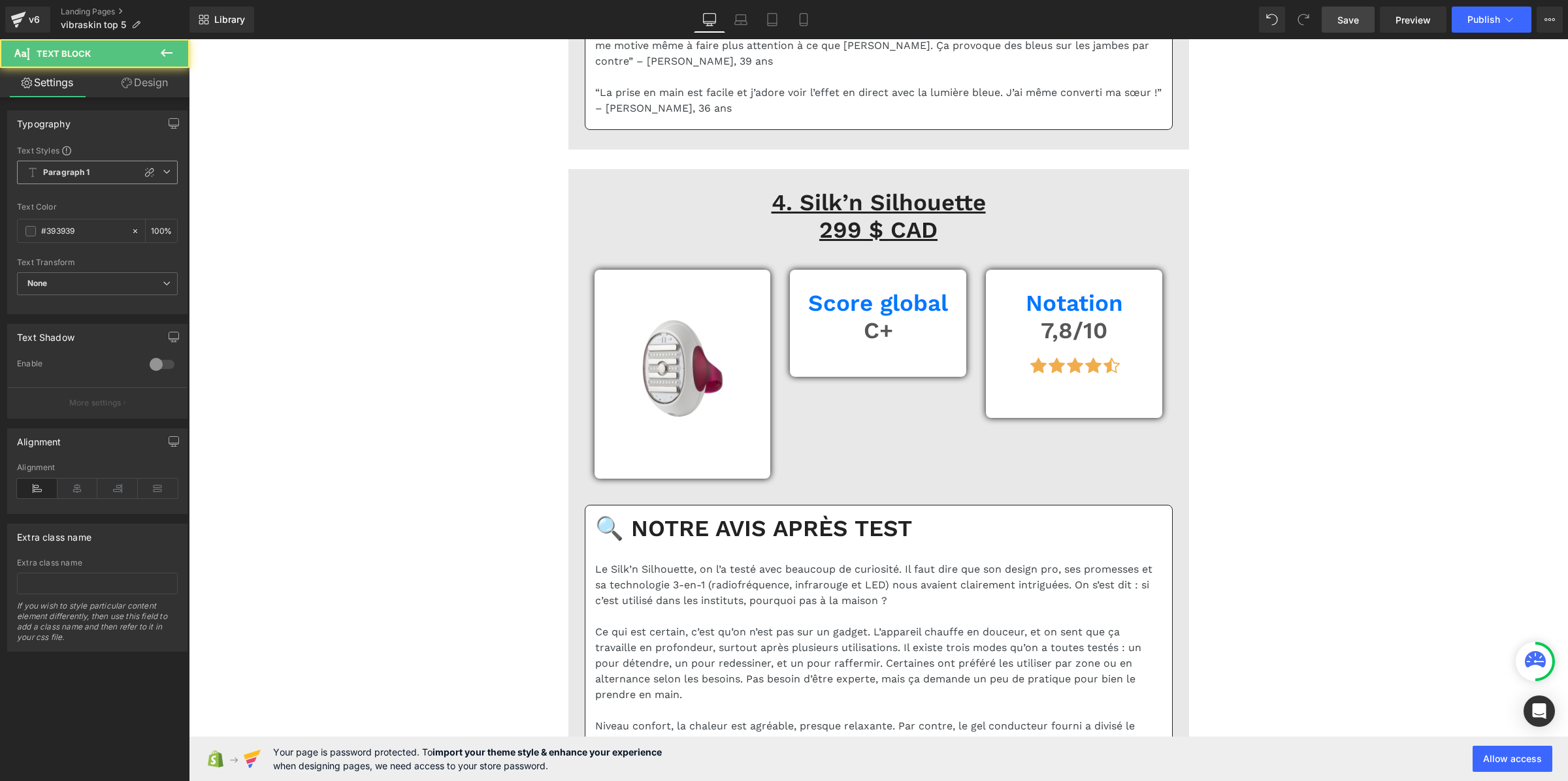
click at [63, 165] on span "Paragraph 1" at bounding box center [98, 172] width 161 height 23
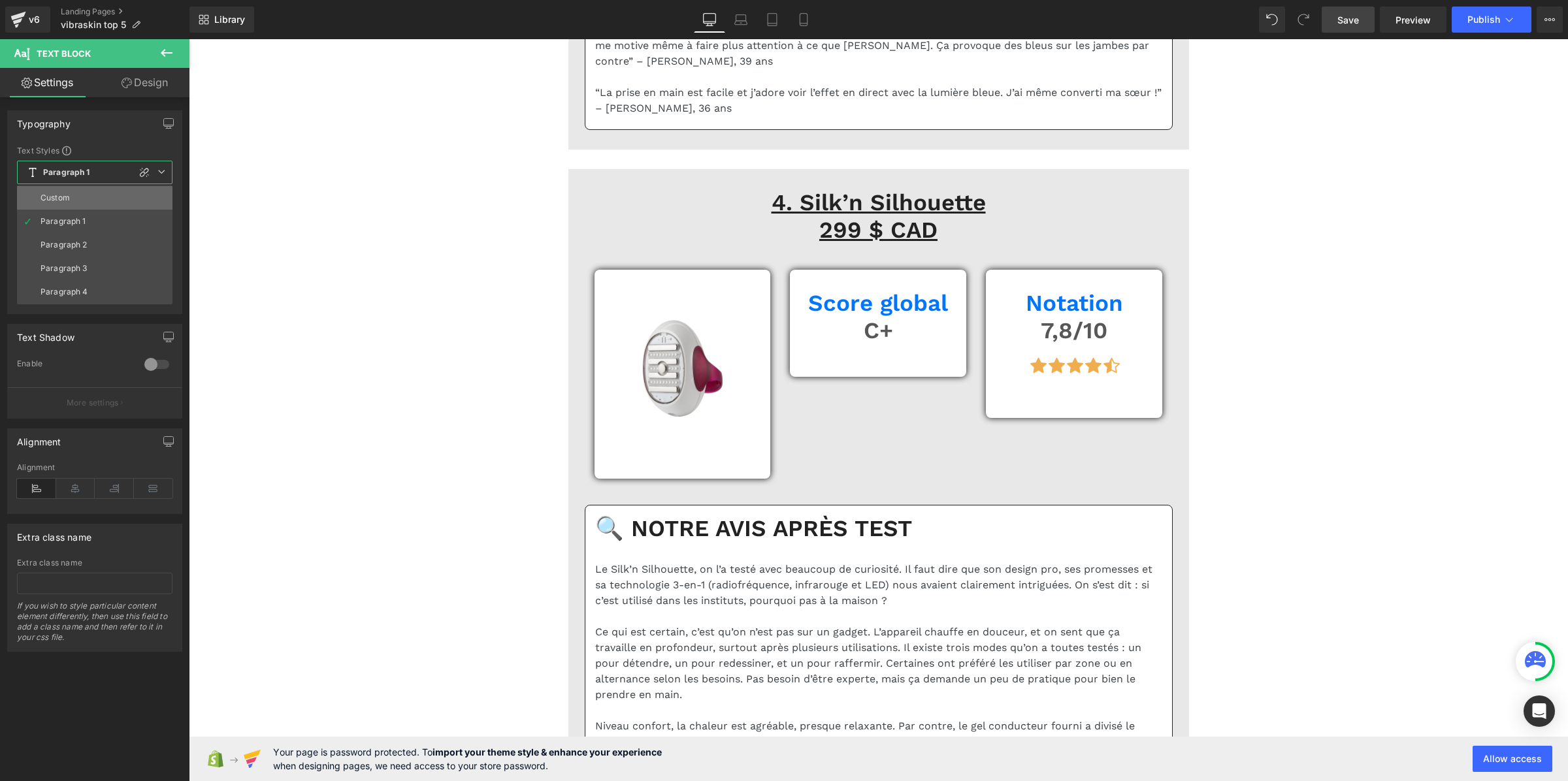
click at [73, 196] on li "Custom" at bounding box center [95, 198] width 156 height 23
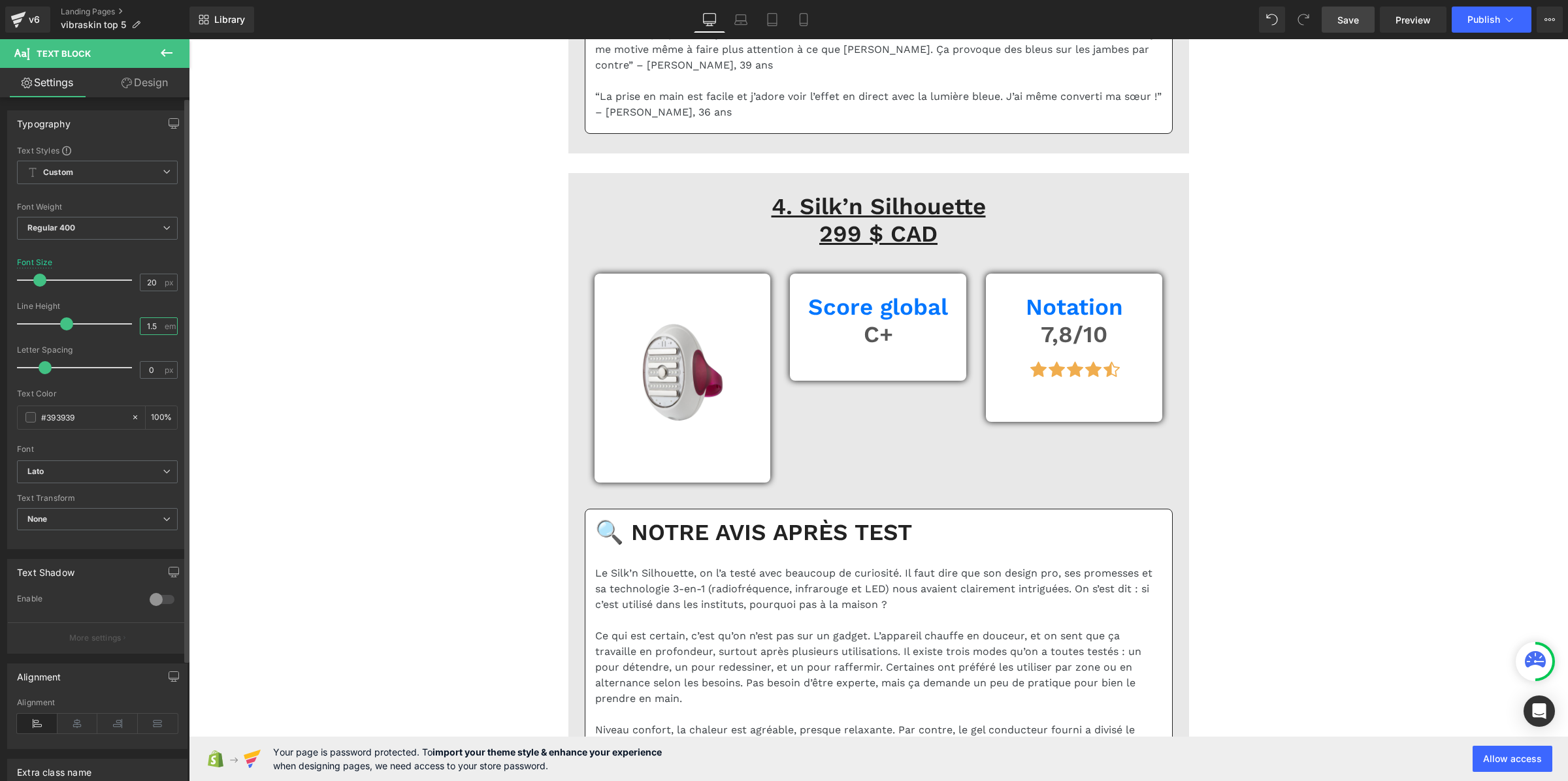
click at [150, 326] on input "1.5" at bounding box center [152, 326] width 23 height 17
click at [151, 326] on input "1.5" at bounding box center [152, 326] width 23 height 17
paste input "3"
type input "1.3"
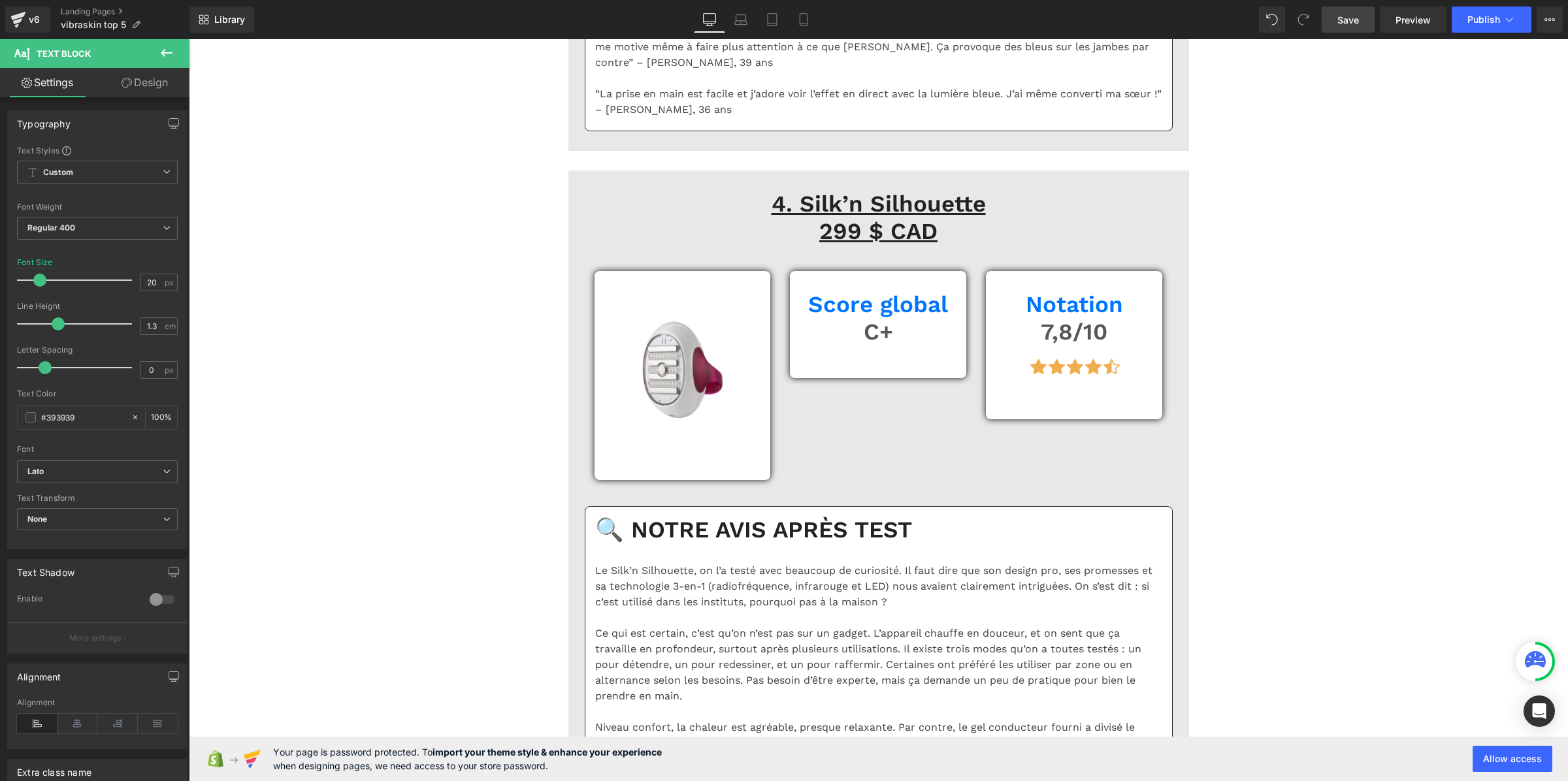
drag, startPoint x: 1357, startPoint y: 29, endPoint x: 698, endPoint y: 292, distance: 709.5
click at [1357, 29] on link "Save" at bounding box center [1348, 20] width 53 height 27
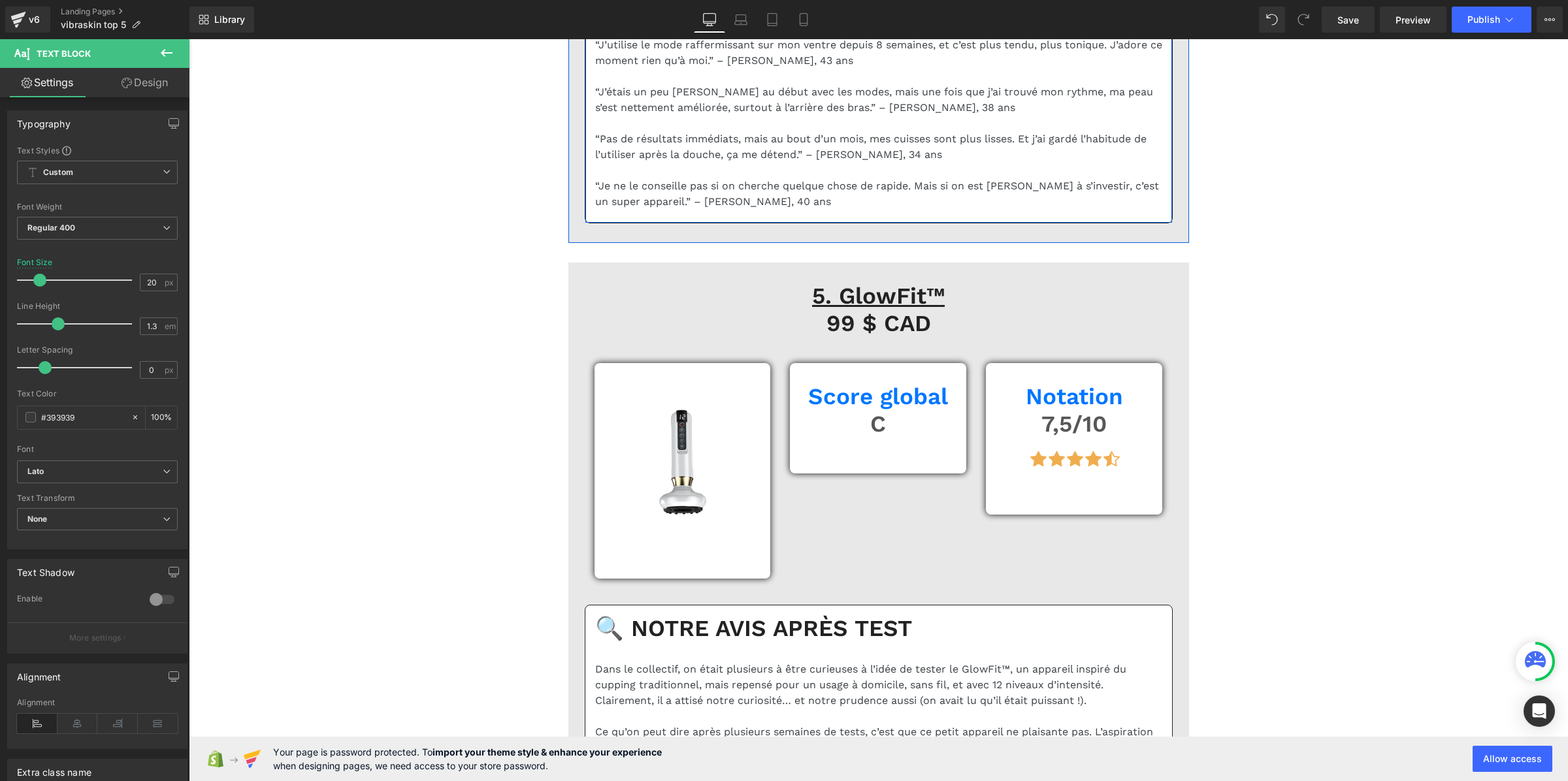
scroll to position [9546, 0]
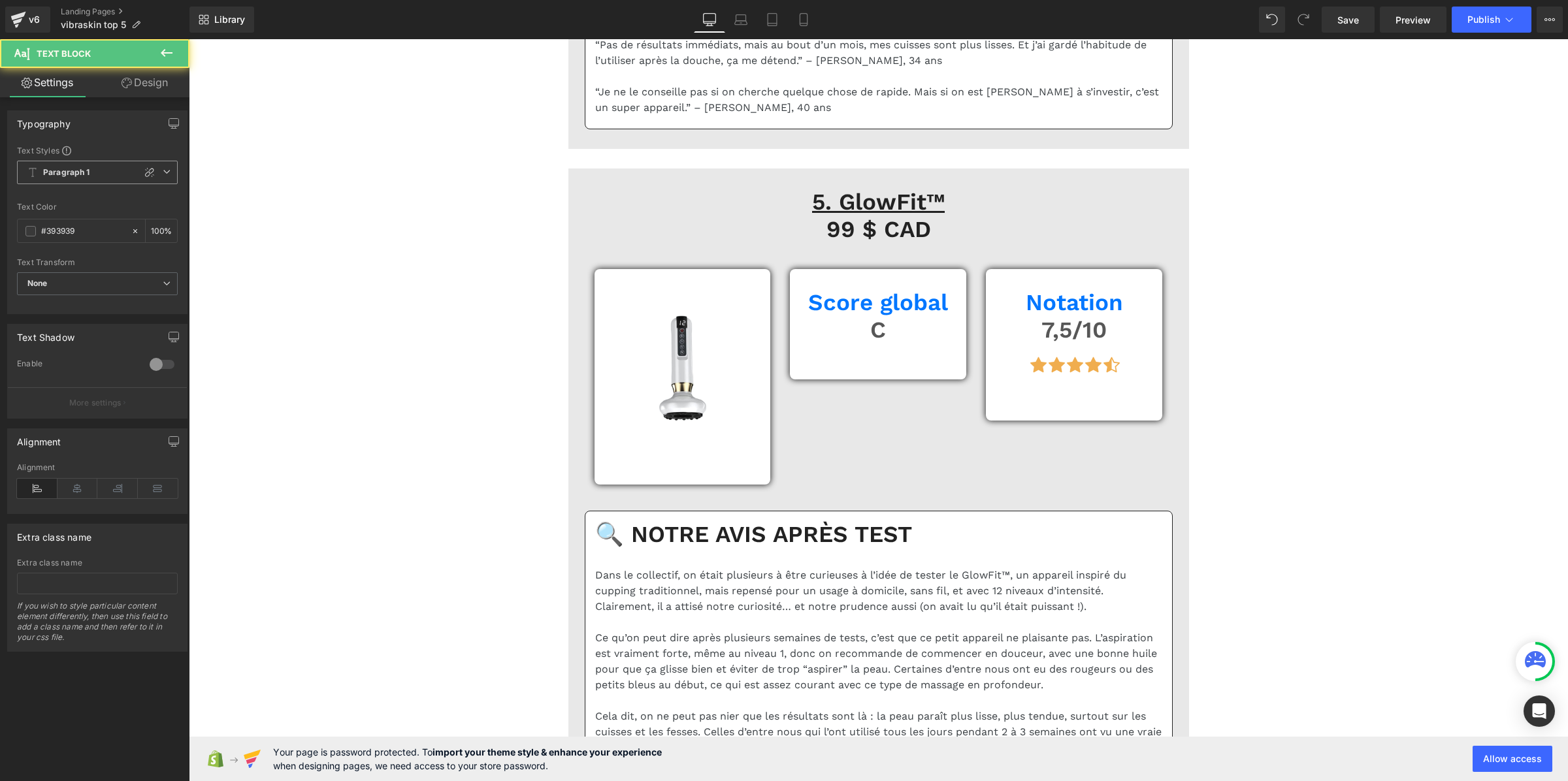
click at [56, 174] on b "Paragraph 1" at bounding box center [66, 172] width 47 height 11
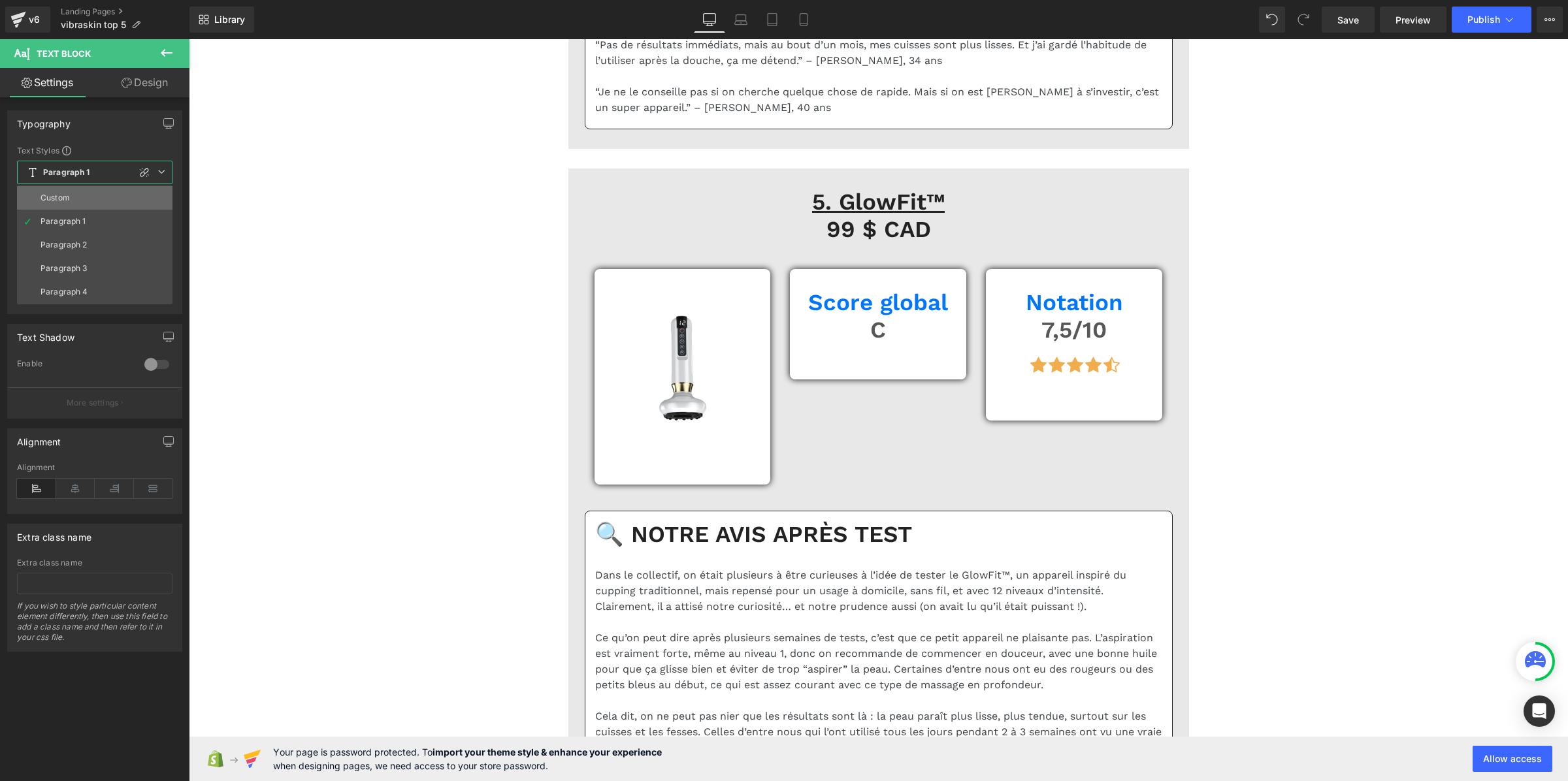
click at [62, 191] on li "Custom" at bounding box center [95, 198] width 156 height 23
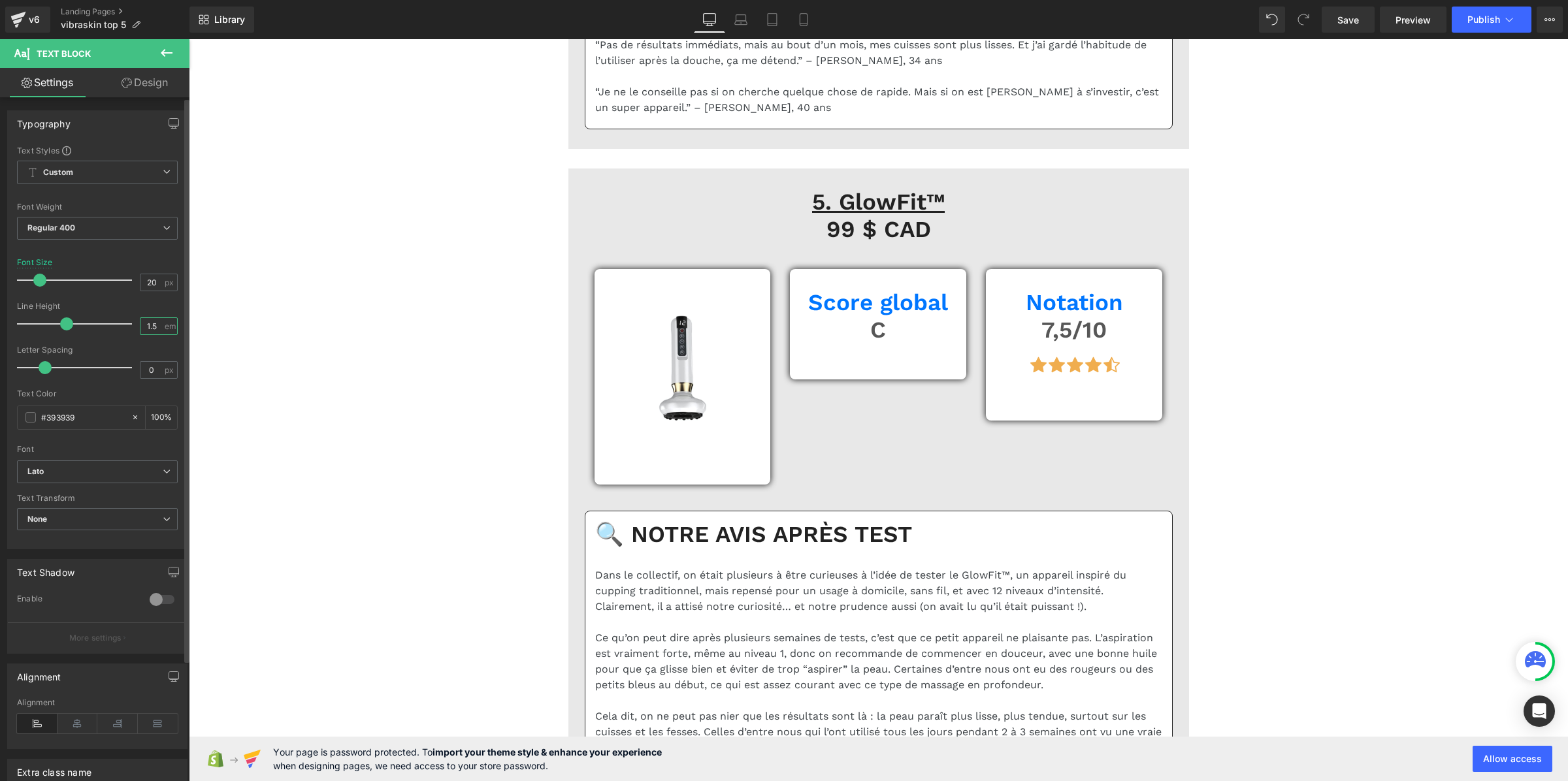
click at [149, 328] on input "1.5" at bounding box center [152, 326] width 23 height 17
paste input "3"
type input "1.3"
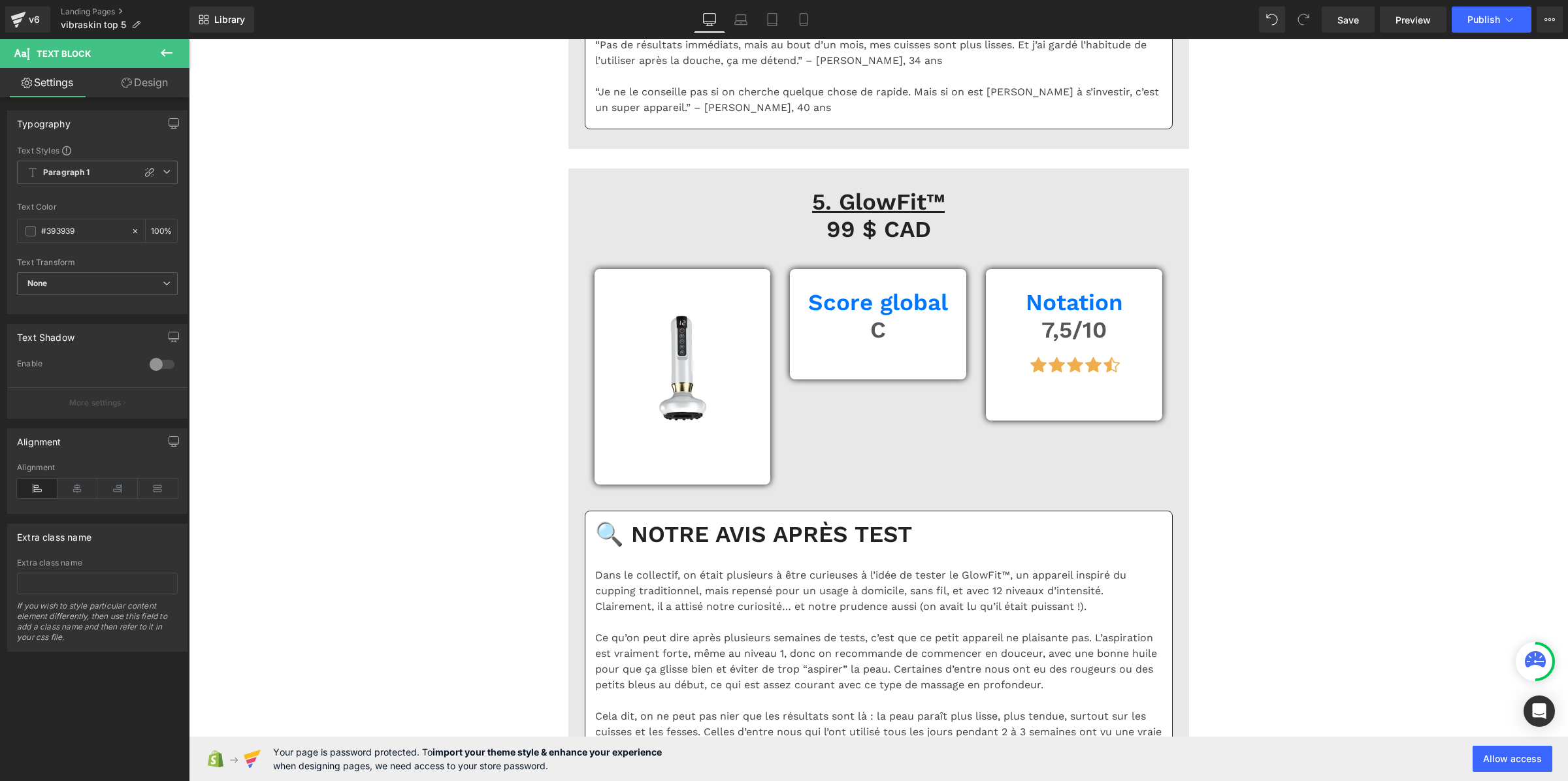
click at [93, 157] on div "Text Styles Custom Paragraph 1 Paragraph 2 Paragraph 3 Paragraph 4 Paragraph 1 …" at bounding box center [97, 229] width 179 height 169
click at [86, 175] on b "Paragraph 1" at bounding box center [66, 172] width 47 height 11
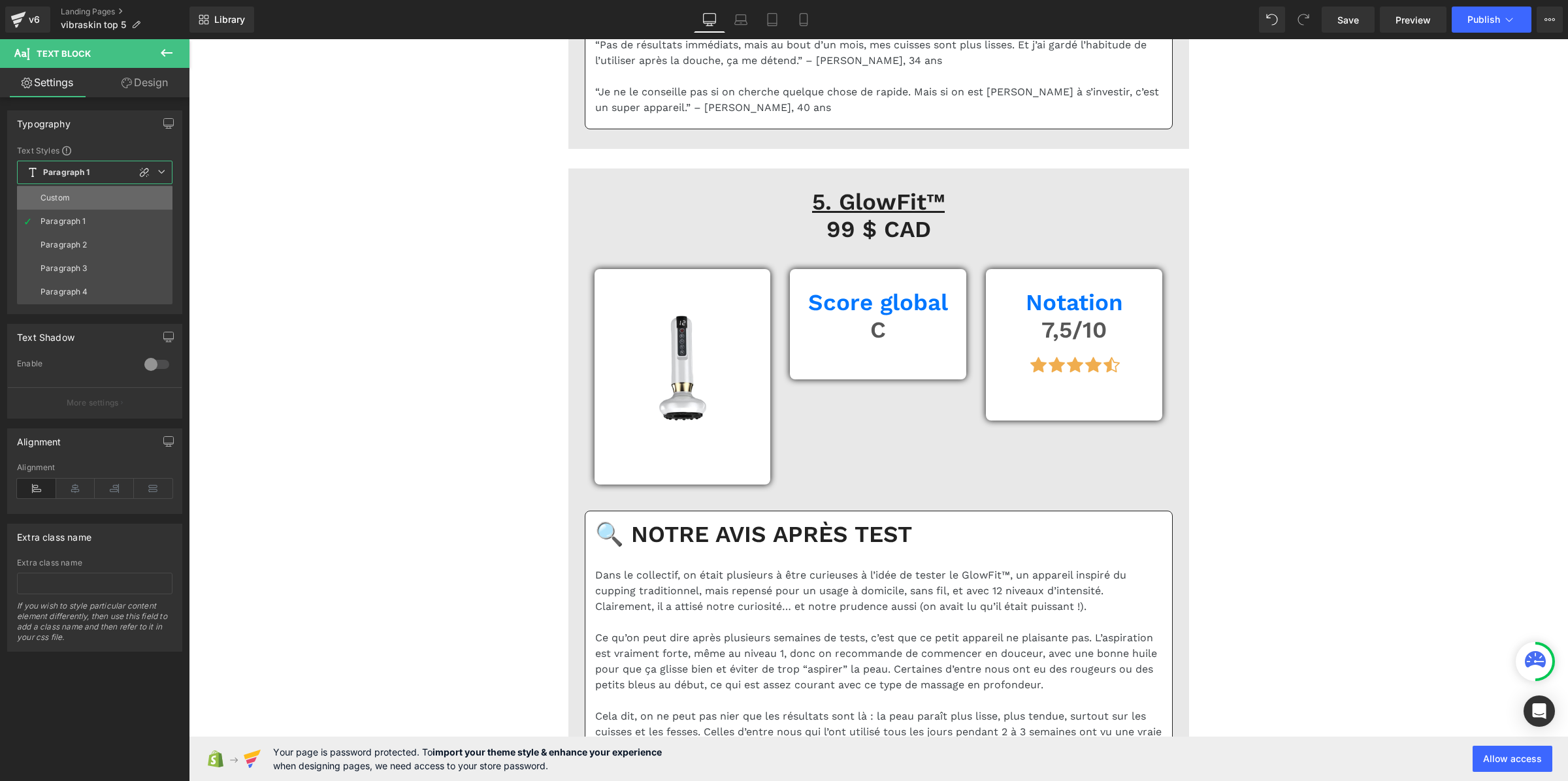
click at [82, 193] on li "Custom" at bounding box center [95, 198] width 156 height 23
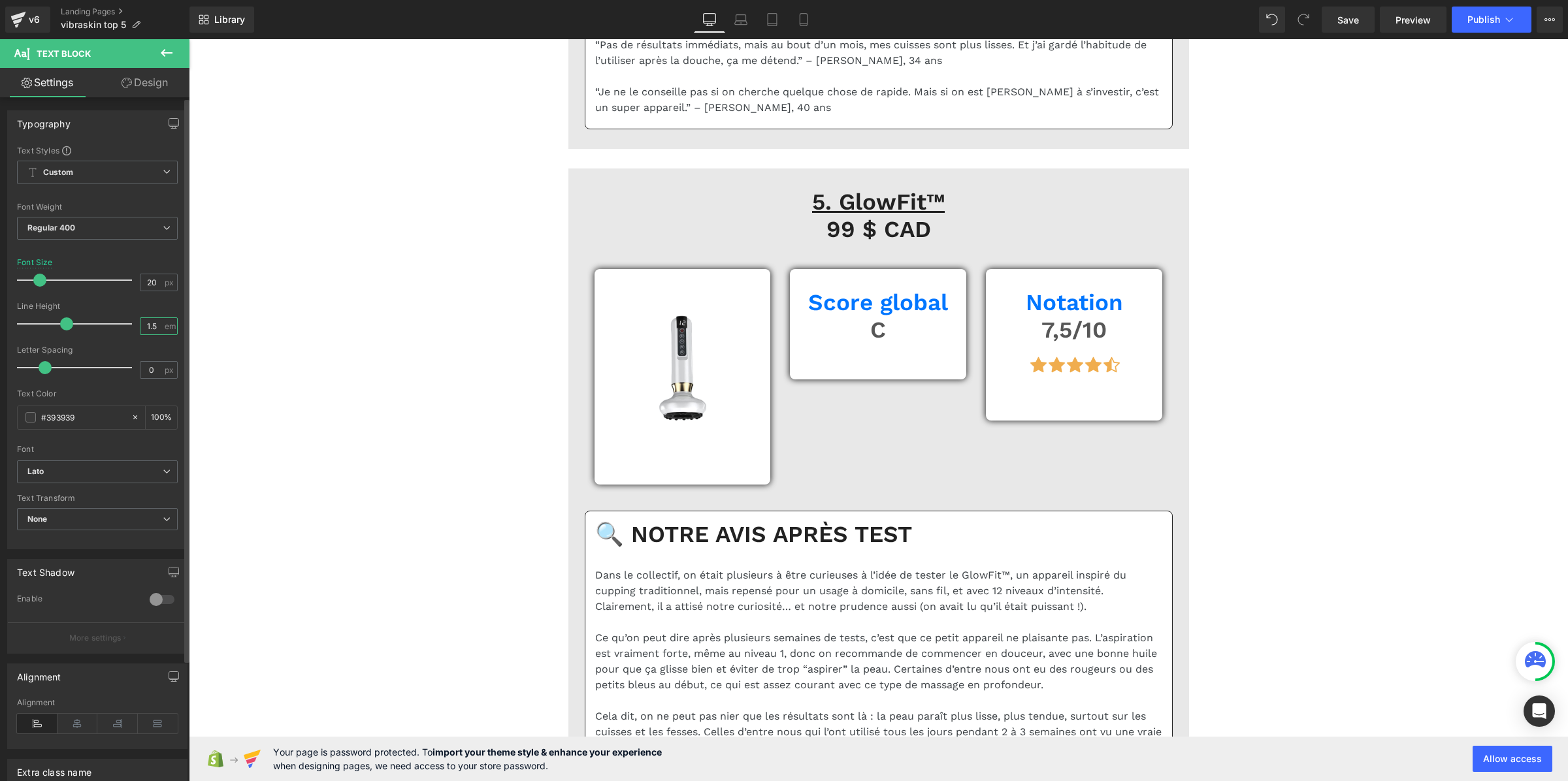
click at [152, 322] on input "1.5" at bounding box center [152, 326] width 23 height 17
paste input "3"
type input "1.3"
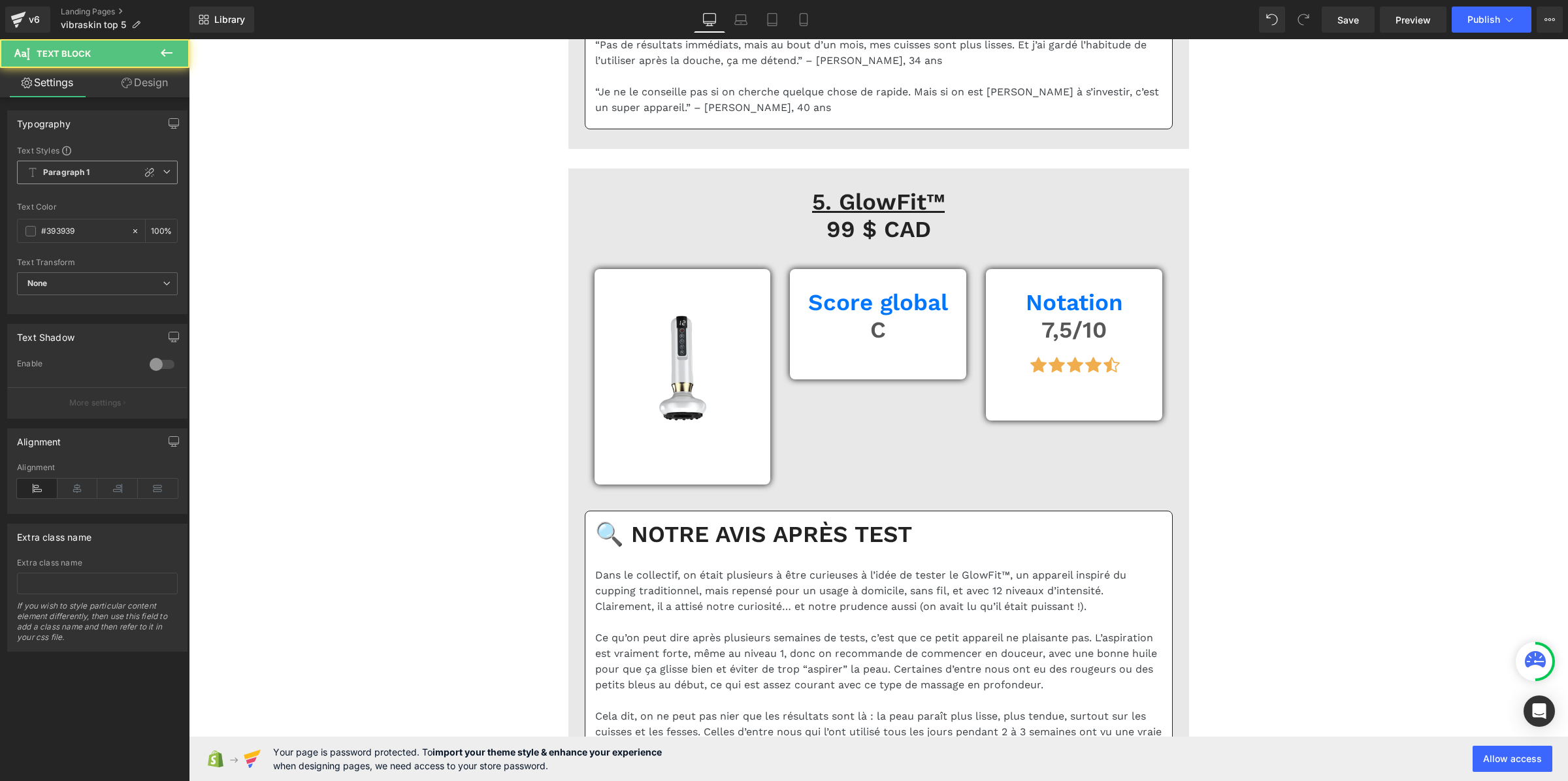
click at [79, 176] on b "Paragraph 1" at bounding box center [66, 172] width 47 height 11
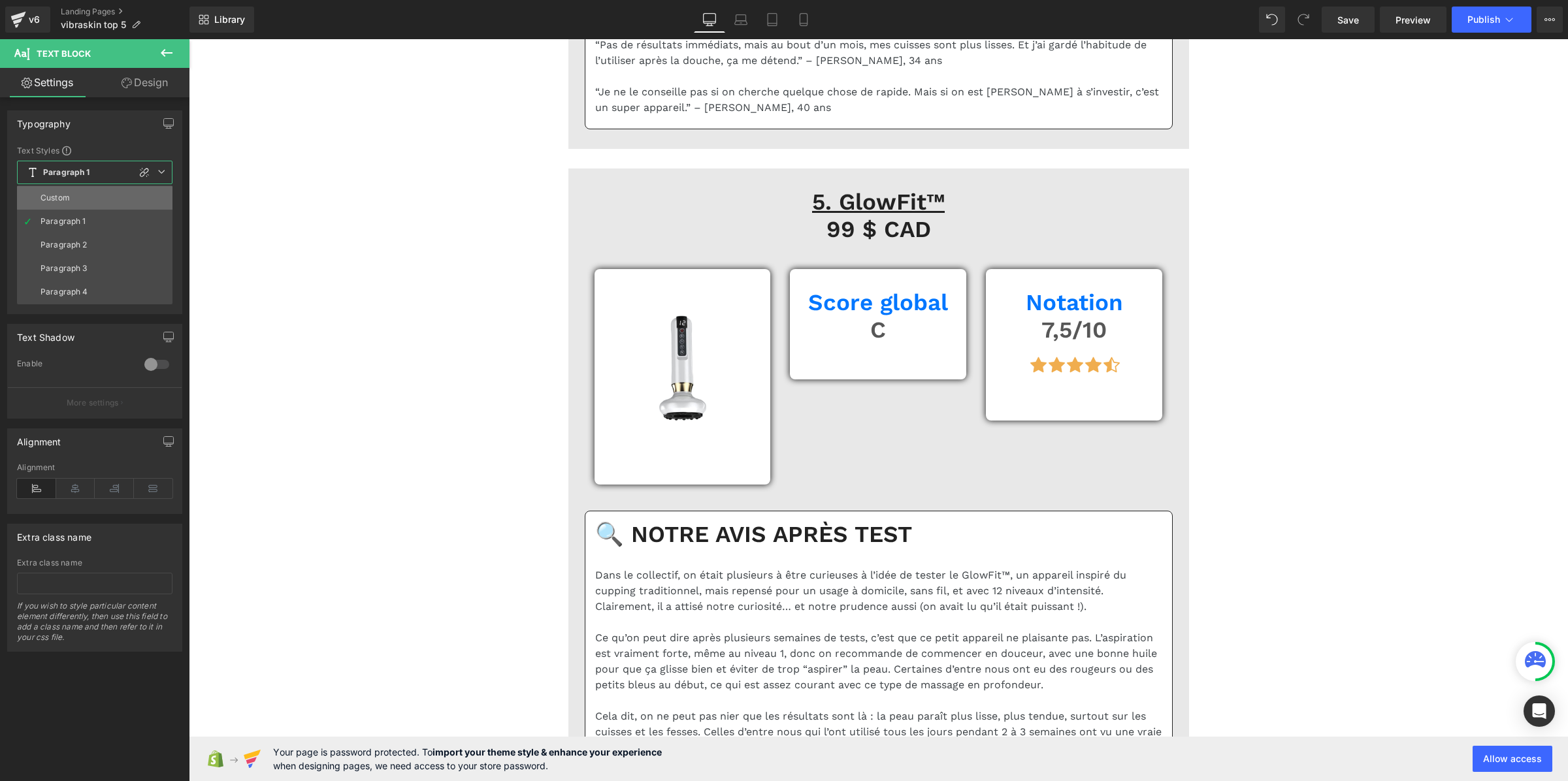
click at [82, 200] on li "Custom" at bounding box center [95, 198] width 156 height 23
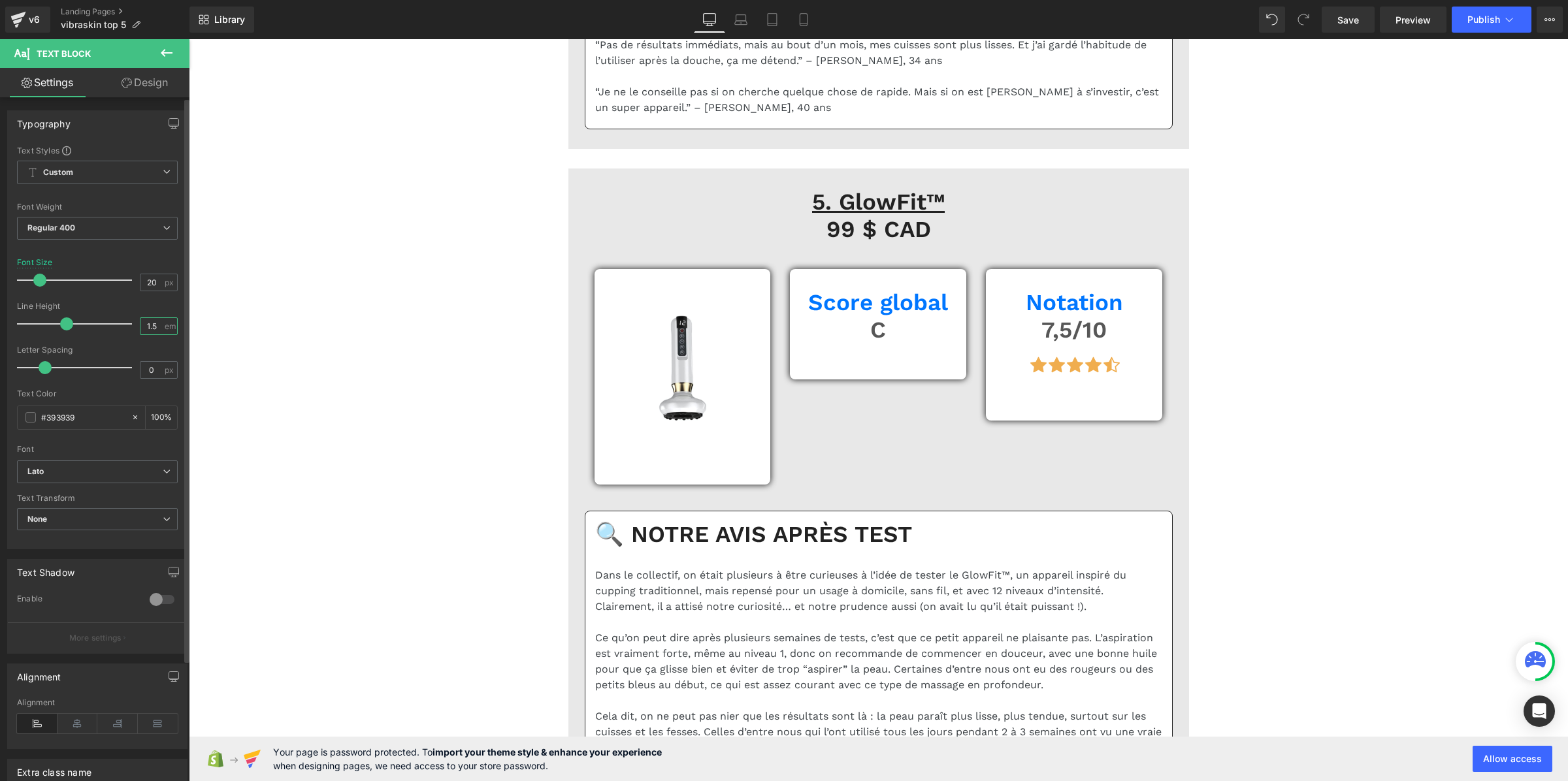
click at [149, 323] on input "1.5" at bounding box center [152, 326] width 23 height 17
paste input "3"
type input "1.3"
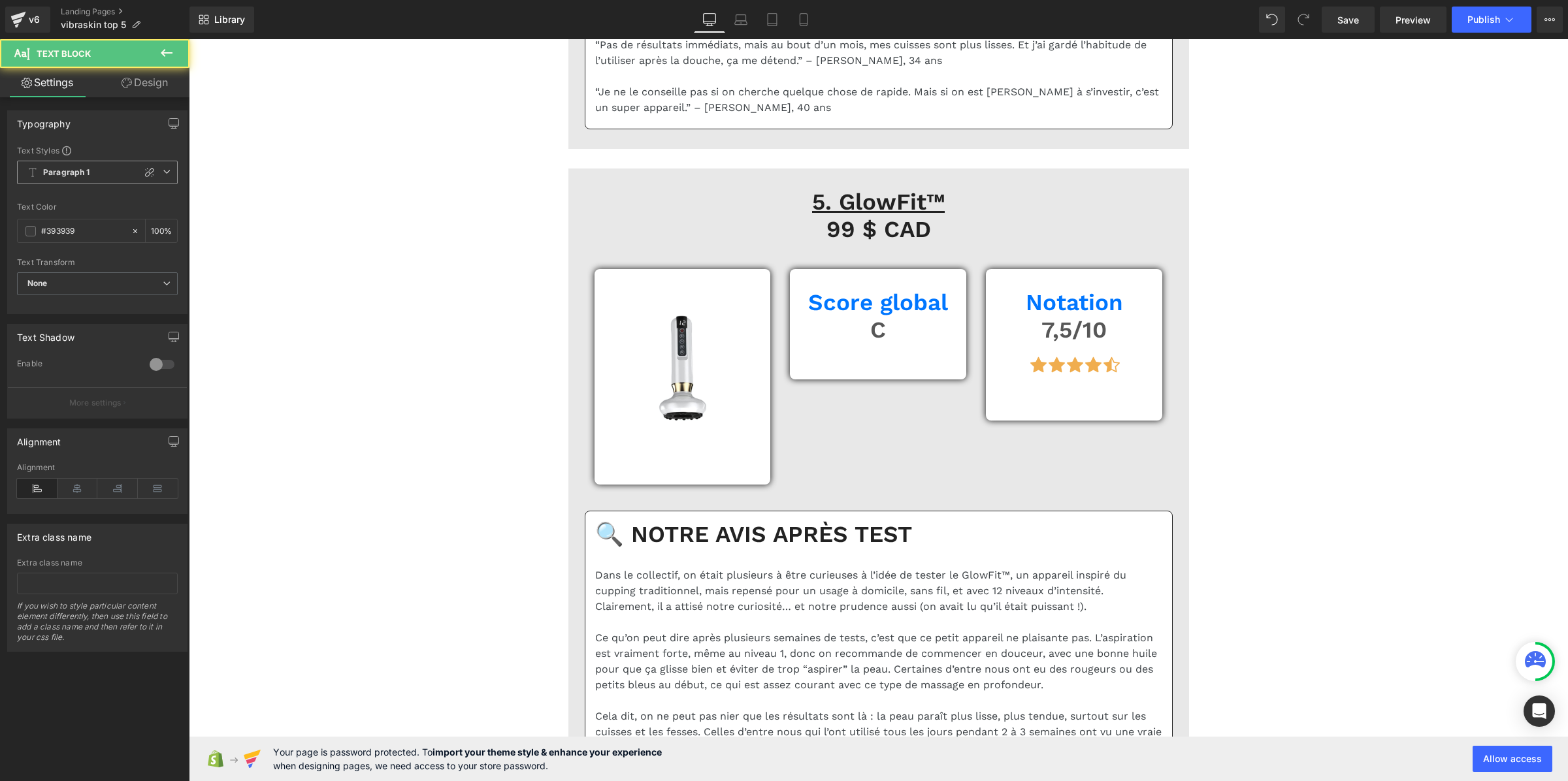
click at [105, 167] on span "Paragraph 1" at bounding box center [98, 172] width 161 height 23
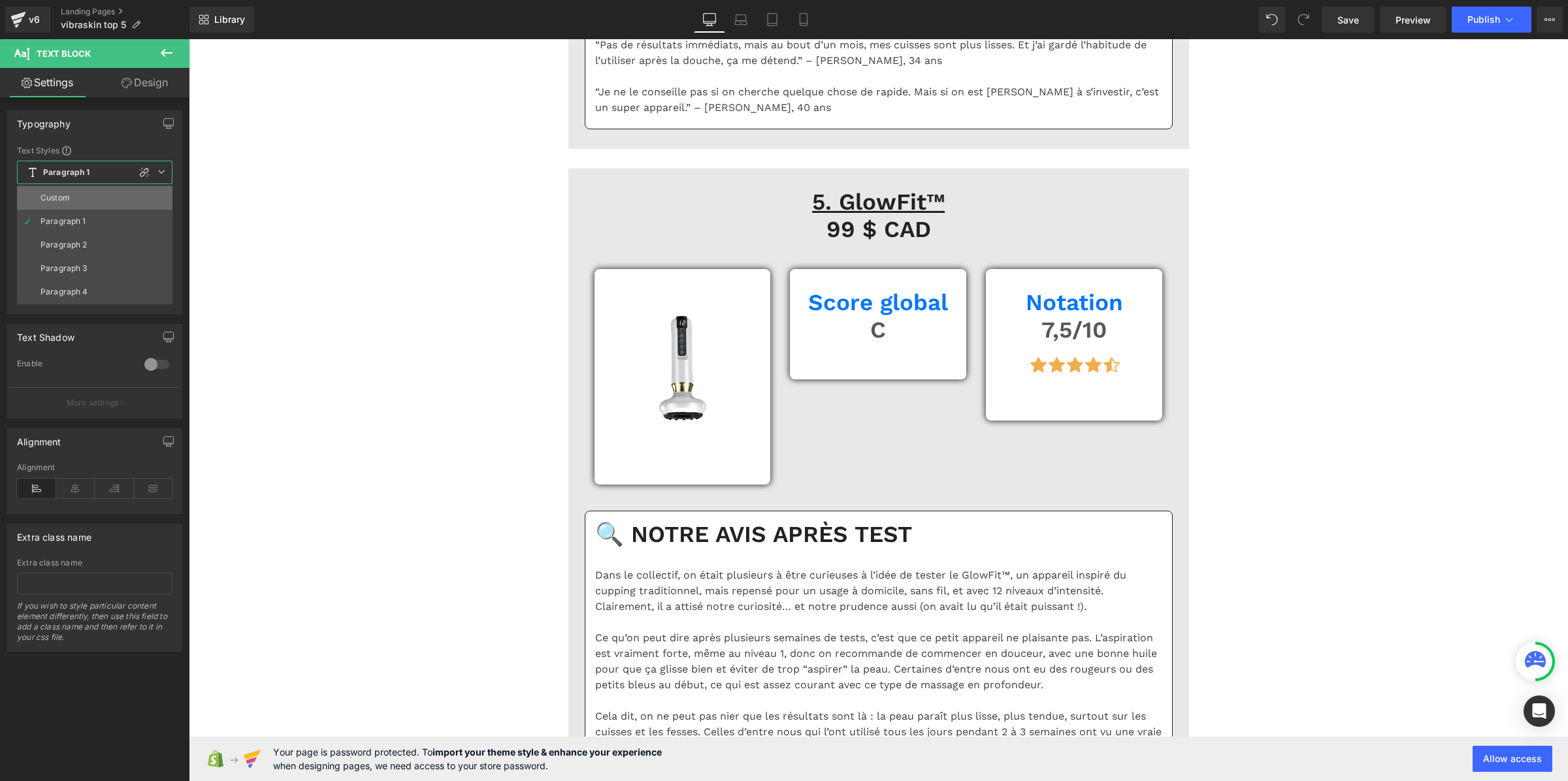
click at [94, 193] on li "Custom" at bounding box center [95, 198] width 156 height 23
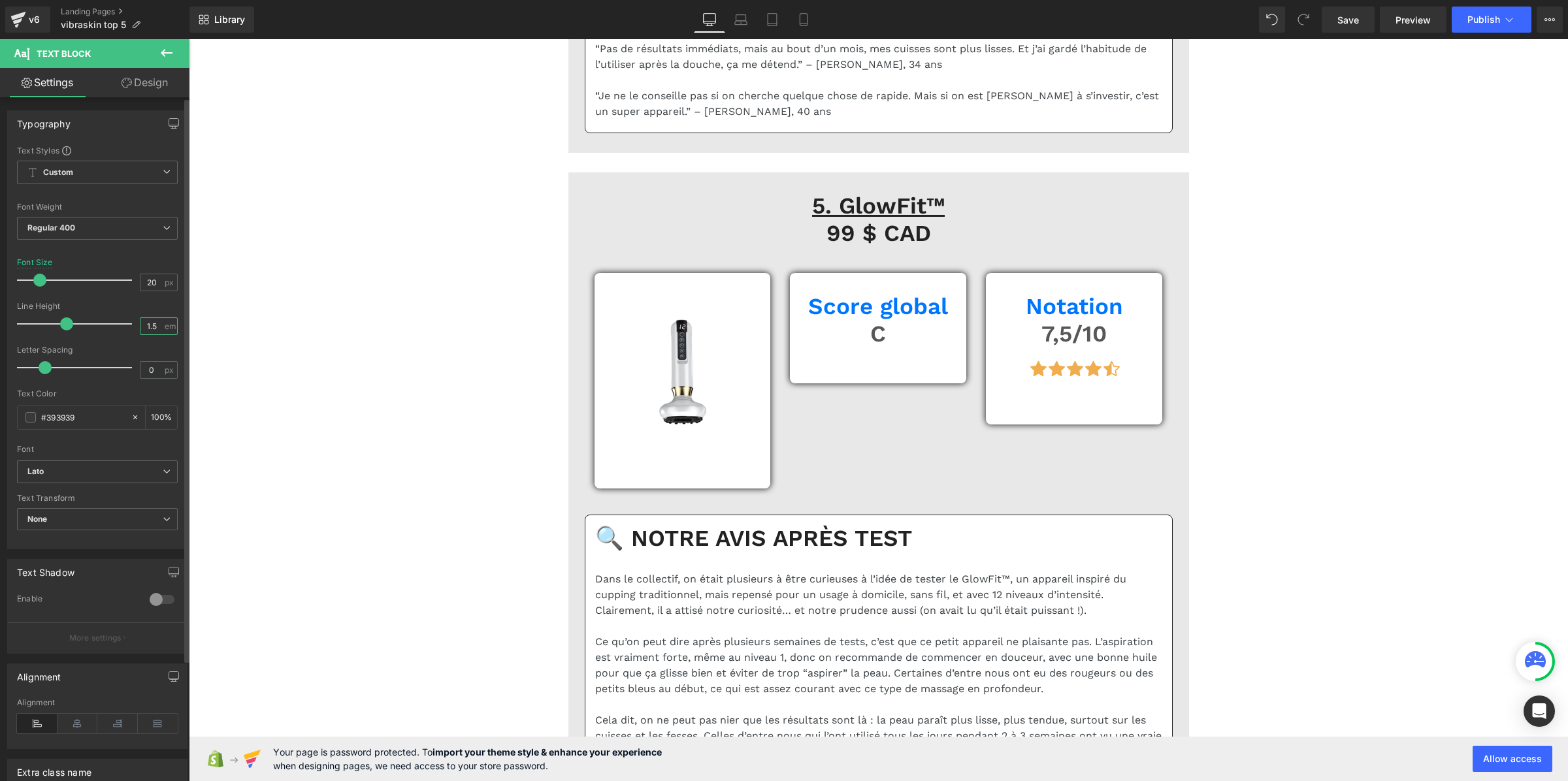
click at [153, 327] on input "1.5" at bounding box center [152, 326] width 23 height 17
paste input "3"
type input "1.3"
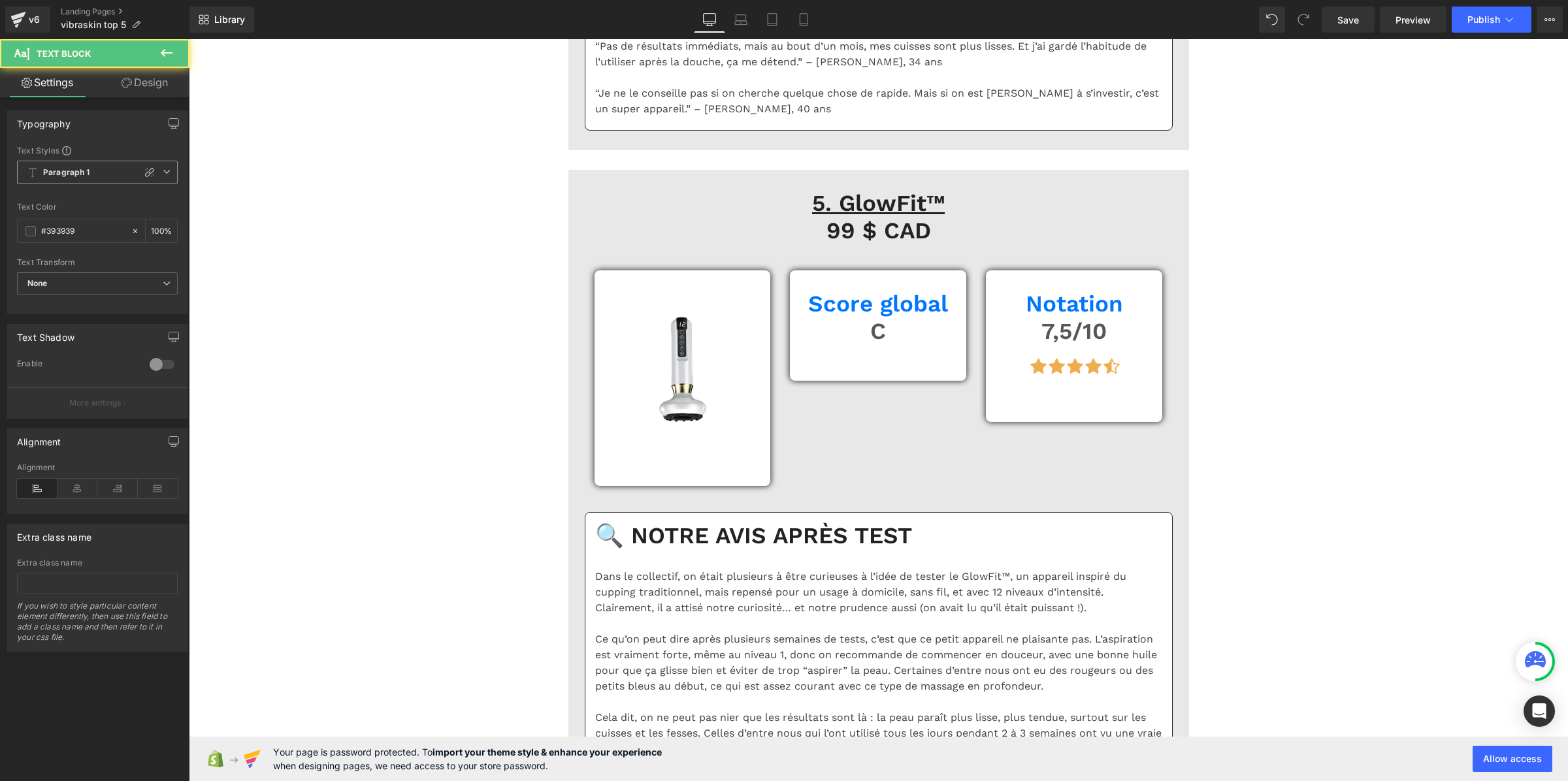
click at [92, 178] on span "Paragraph 1" at bounding box center [98, 172] width 161 height 23
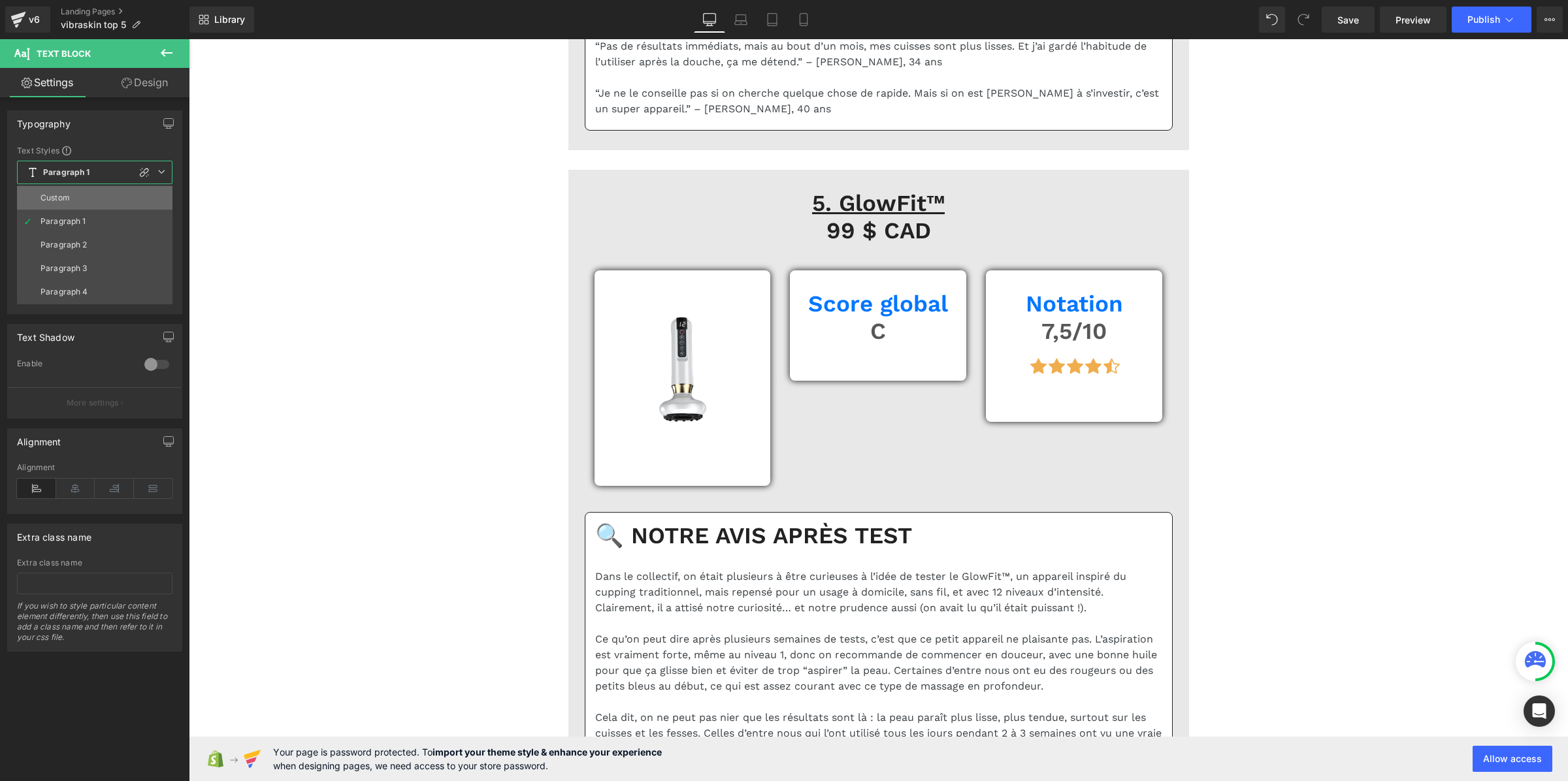
click at [83, 194] on li "Custom" at bounding box center [95, 198] width 156 height 23
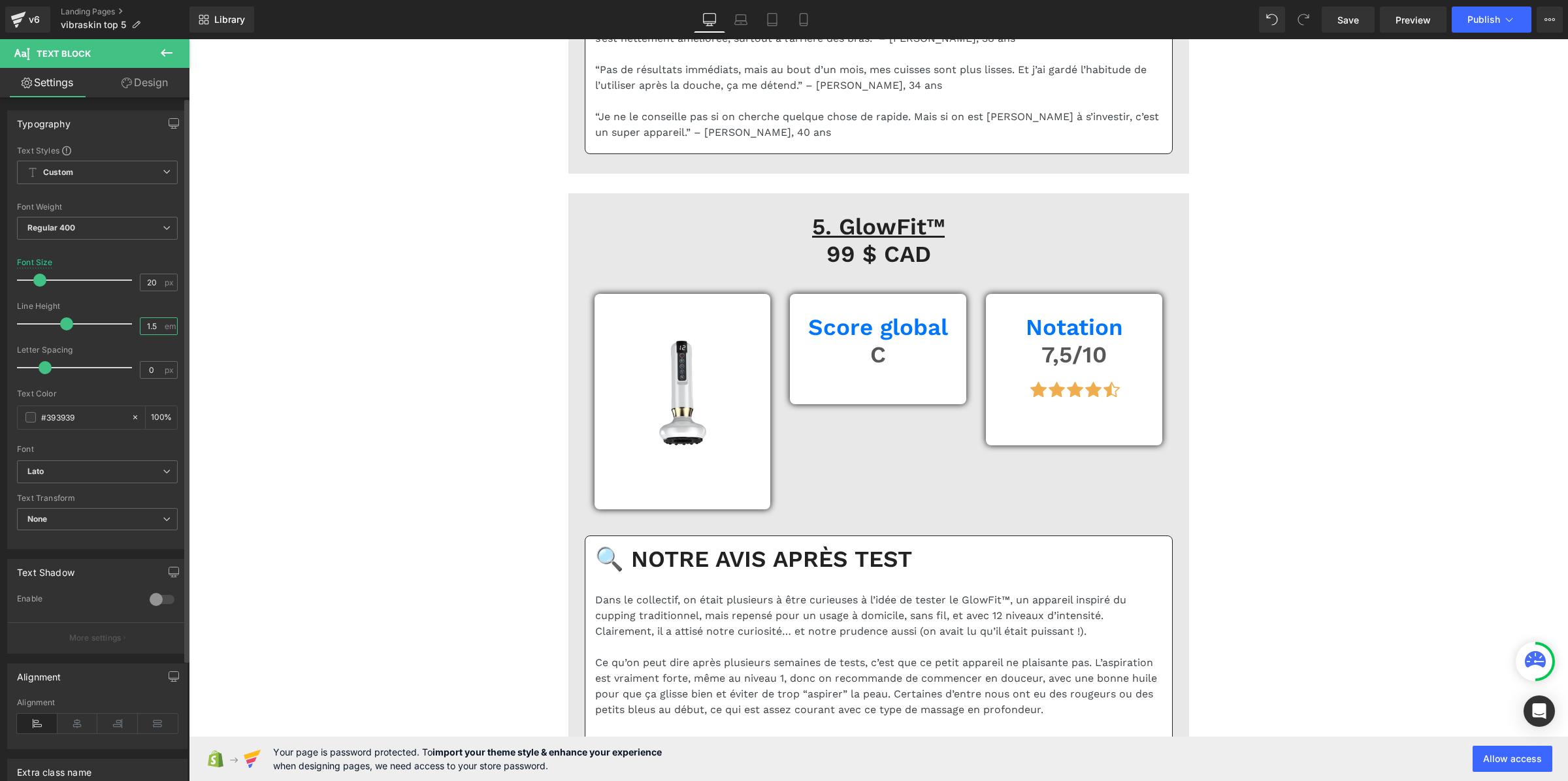
click at [145, 326] on input "1.5" at bounding box center [152, 326] width 23 height 17
paste input "3"
type input "1.3"
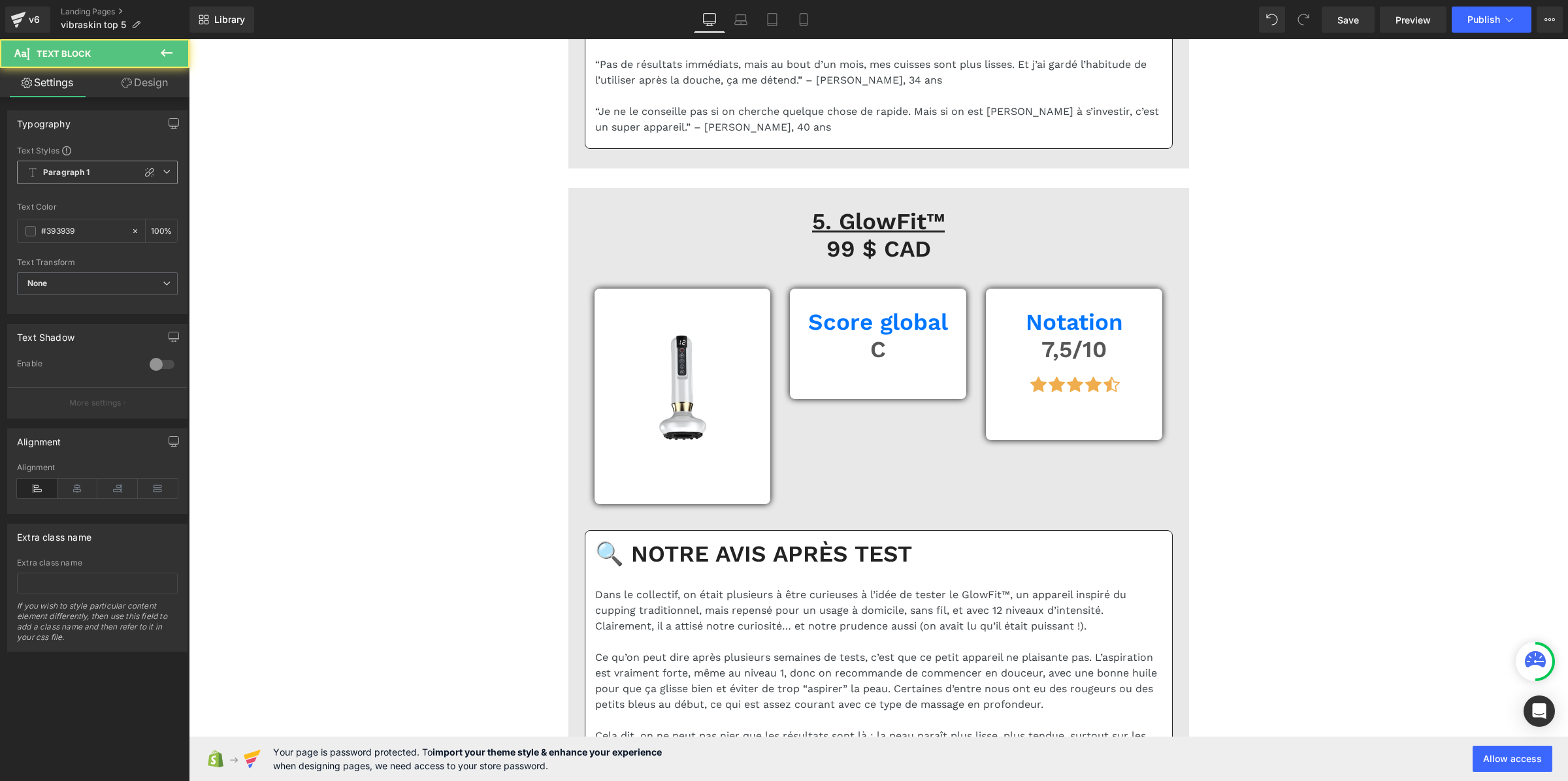
click at [66, 171] on b "Paragraph 1" at bounding box center [66, 172] width 47 height 11
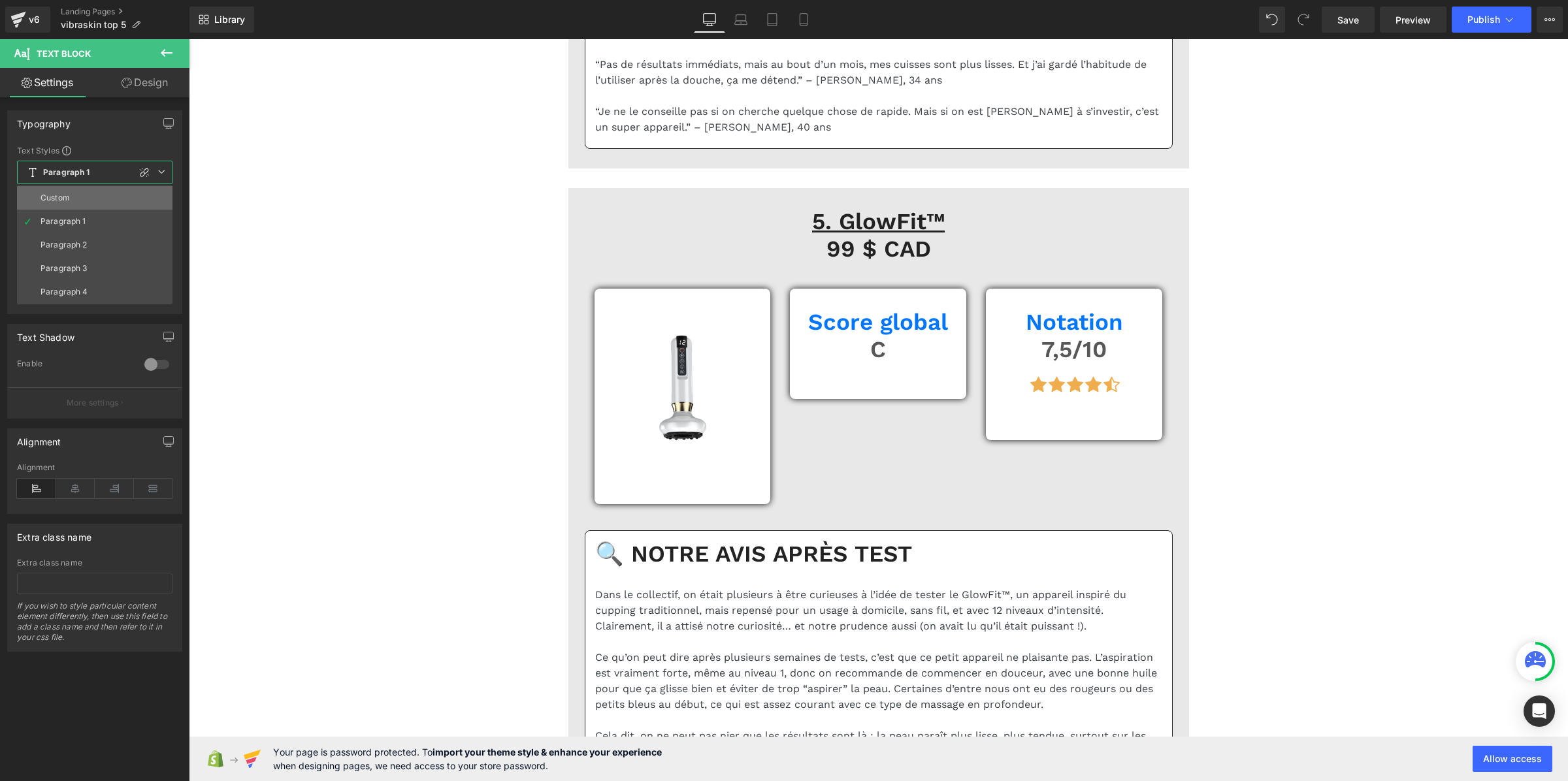
click at [67, 198] on div "Custom" at bounding box center [55, 197] width 29 height 9
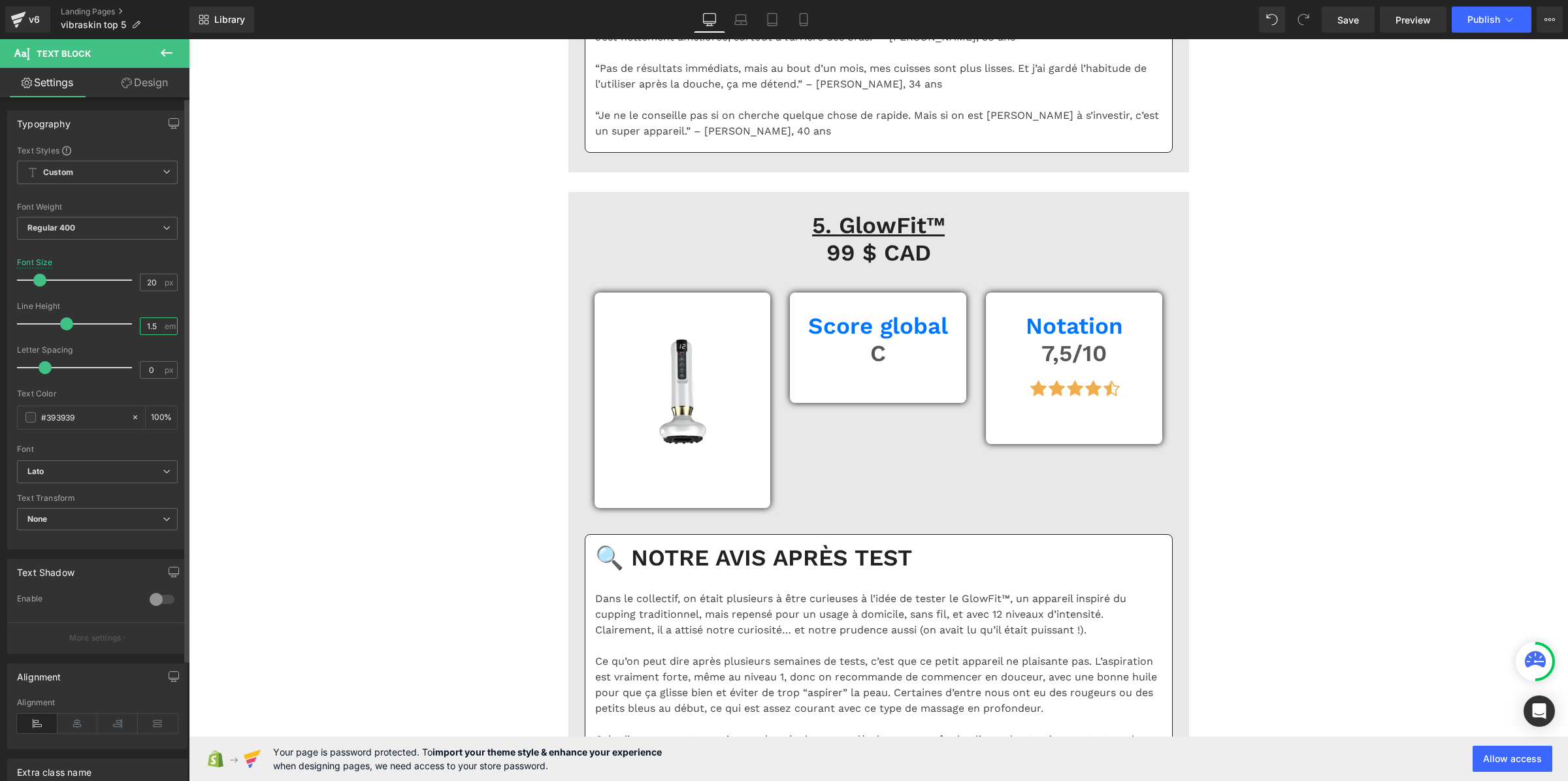
click at [147, 326] on input "1.5" at bounding box center [152, 326] width 23 height 17
paste input "3"
type input "1.3"
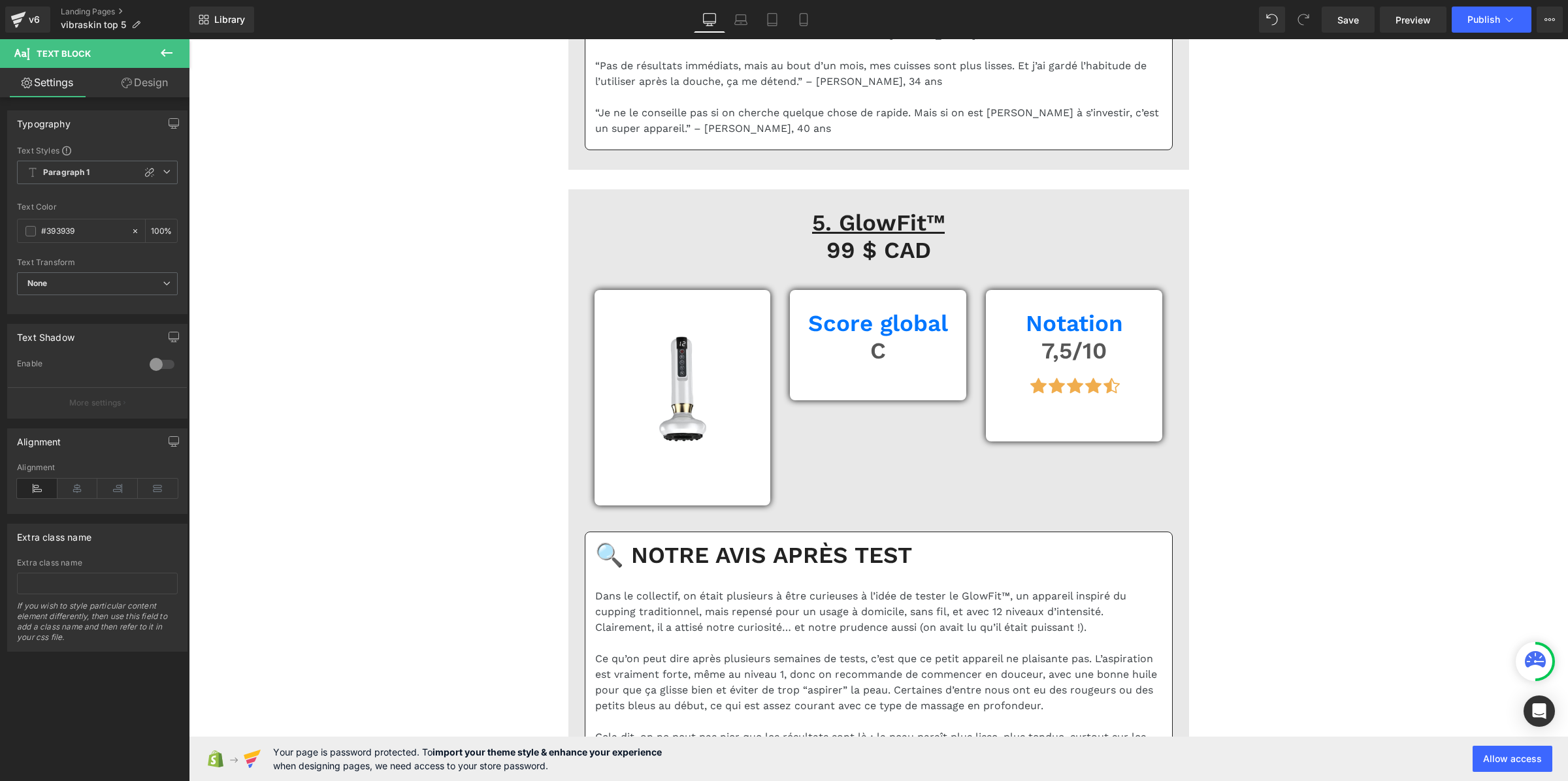
click at [73, 157] on div "Text Styles Custom Paragraph 1 Paragraph 2 Paragraph 3 Paragraph 4 Paragraph 1 …" at bounding box center [97, 229] width 179 height 169
click at [73, 171] on b "Paragraph 1" at bounding box center [66, 172] width 47 height 11
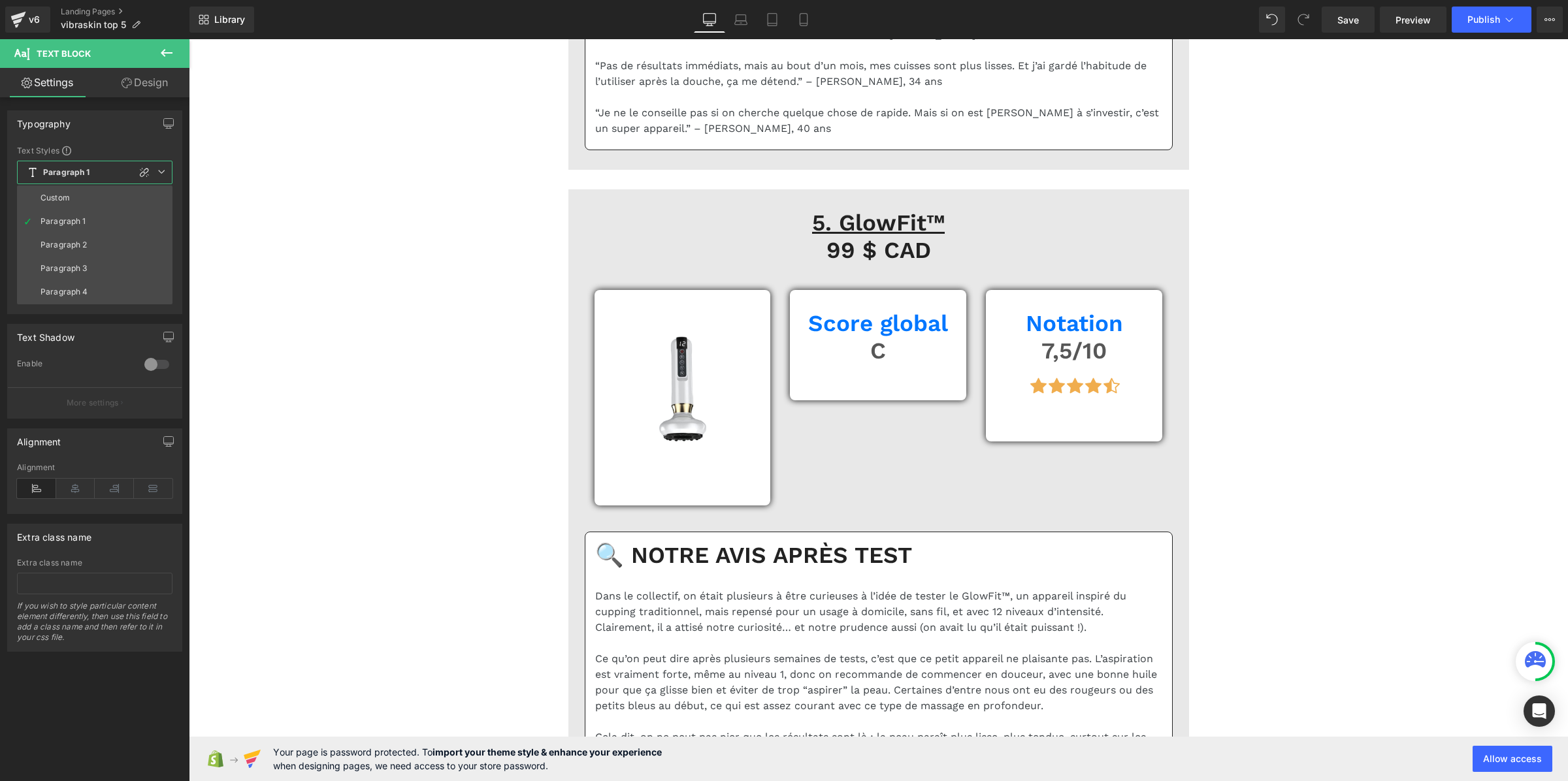
click at [87, 203] on li "Custom" at bounding box center [95, 198] width 156 height 23
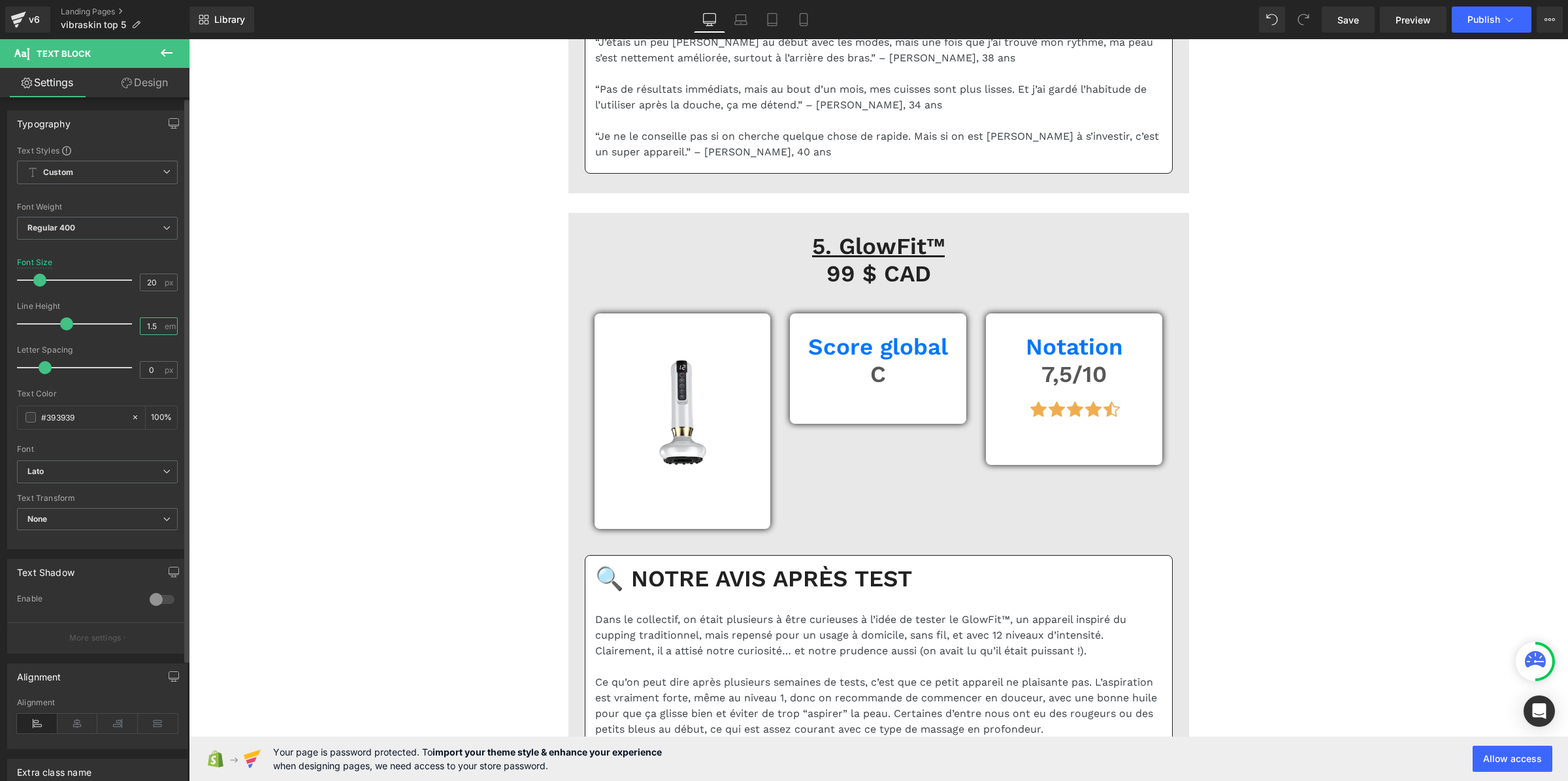
click at [155, 322] on input "1.5" at bounding box center [152, 326] width 23 height 17
click at [155, 323] on input "1.5" at bounding box center [152, 326] width 23 height 17
paste input "3"
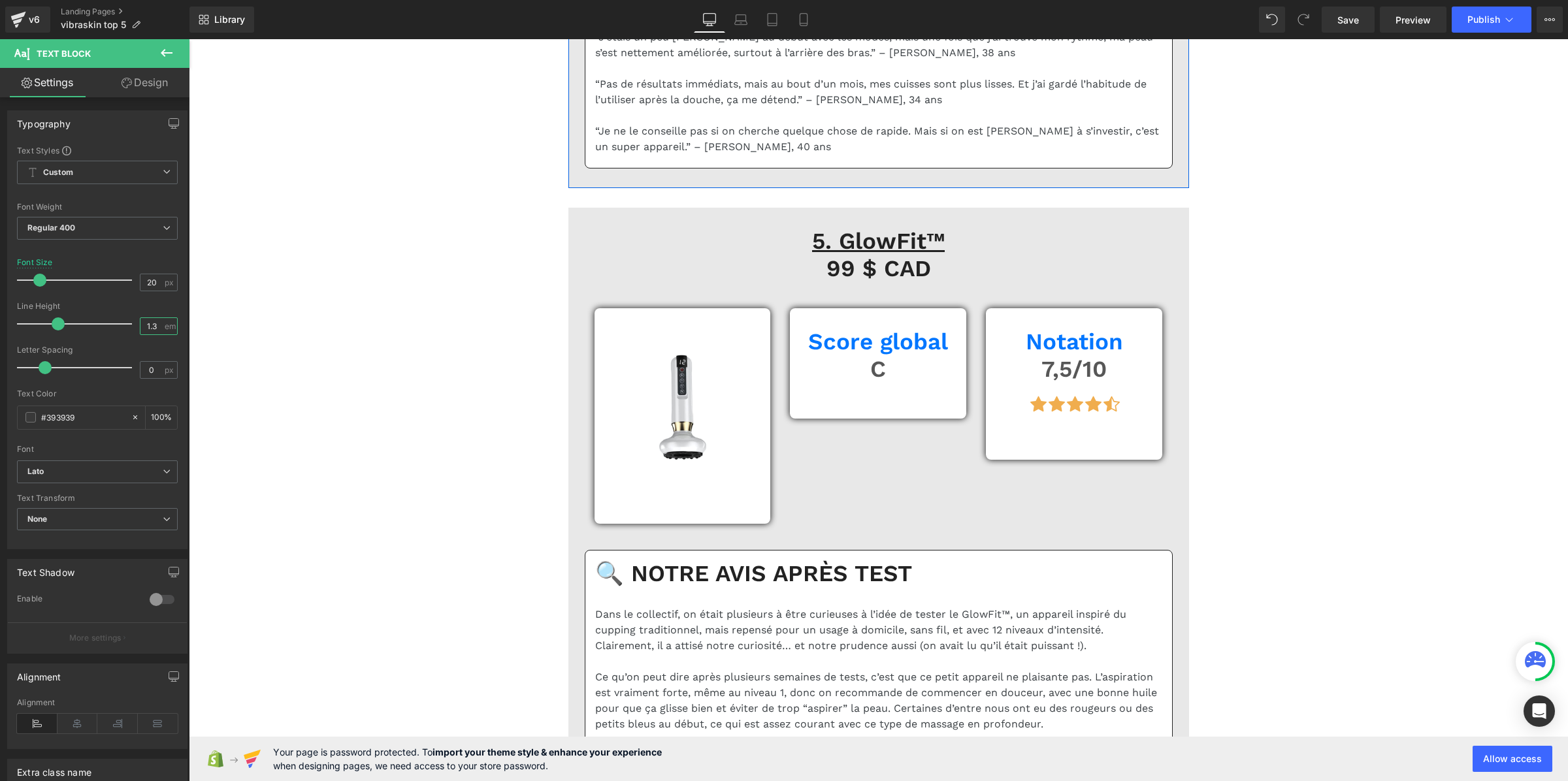
type input "1.3"
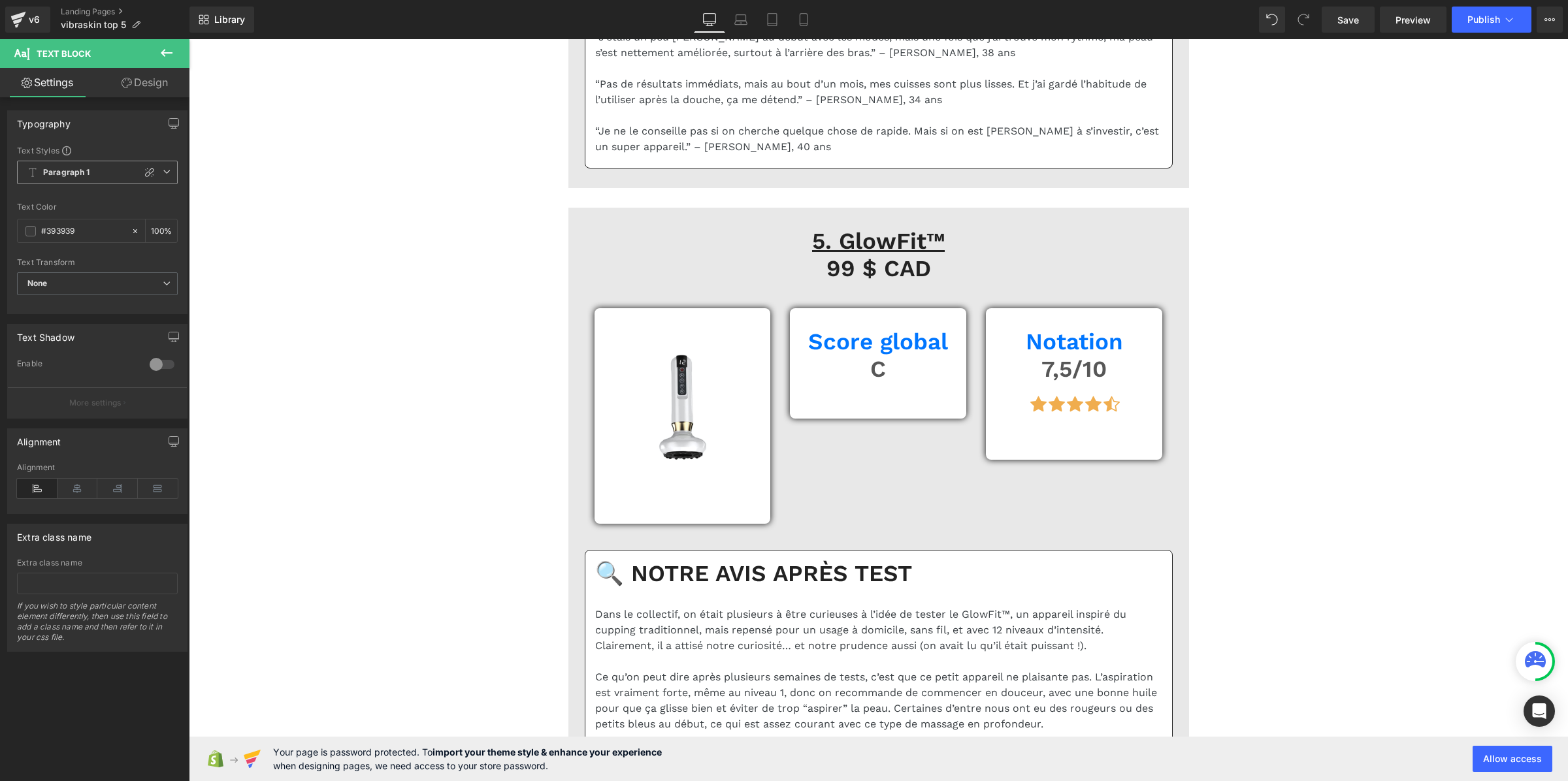
click at [66, 171] on b "Paragraph 1" at bounding box center [66, 172] width 47 height 11
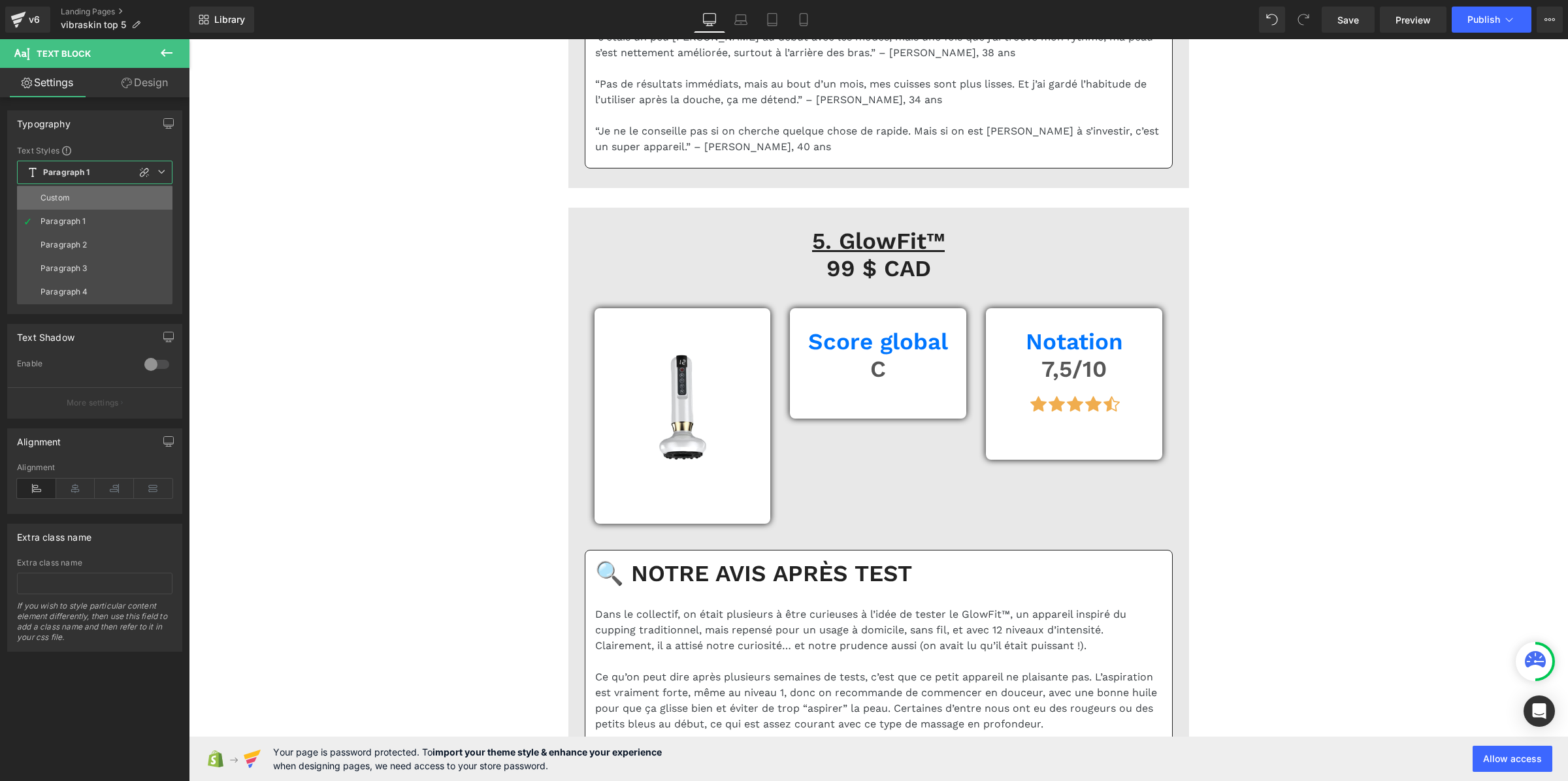
click at [60, 204] on li "Custom" at bounding box center [95, 198] width 156 height 23
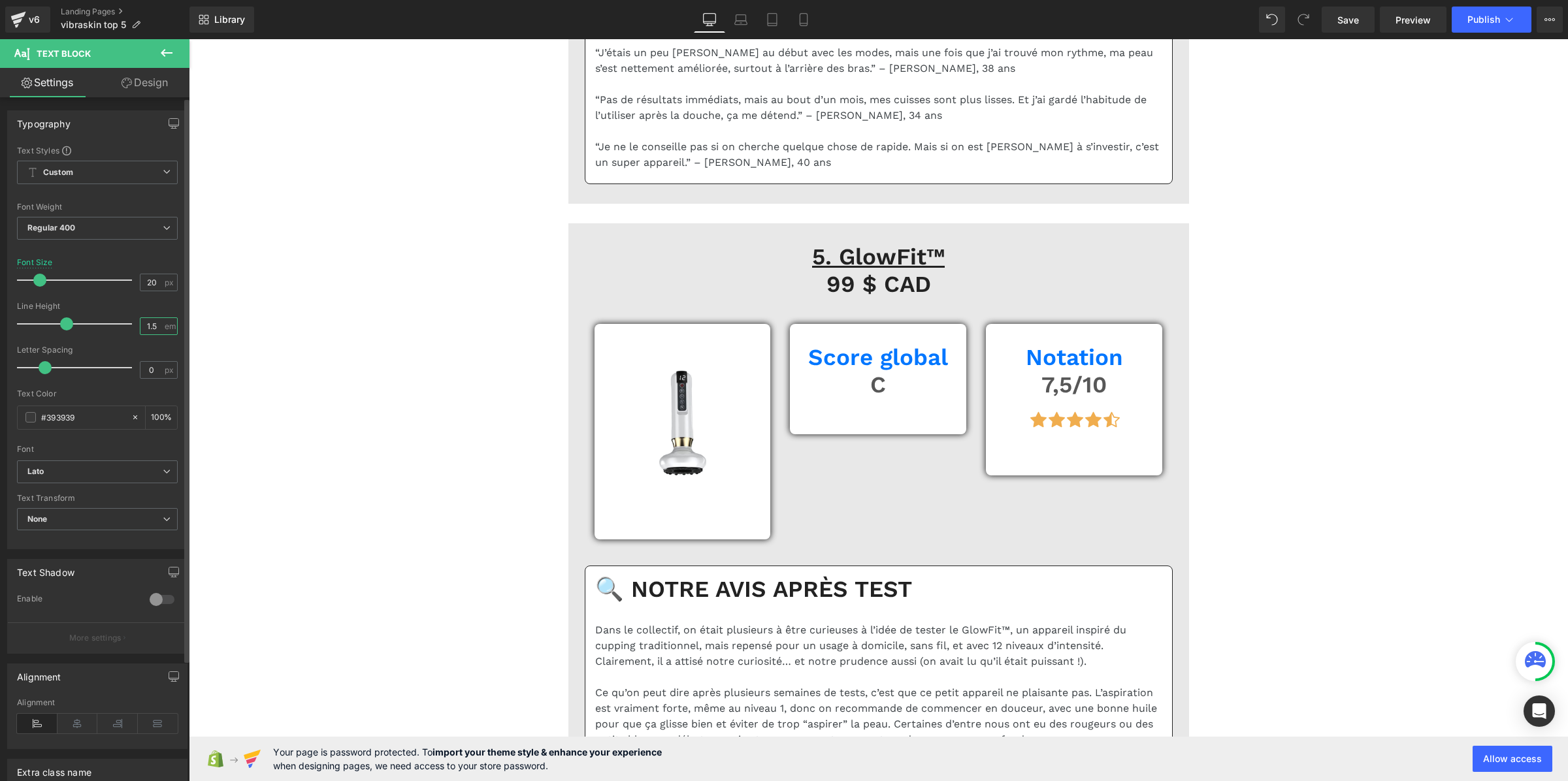
click at [158, 327] on input "1.5" at bounding box center [152, 326] width 23 height 17
paste input "3"
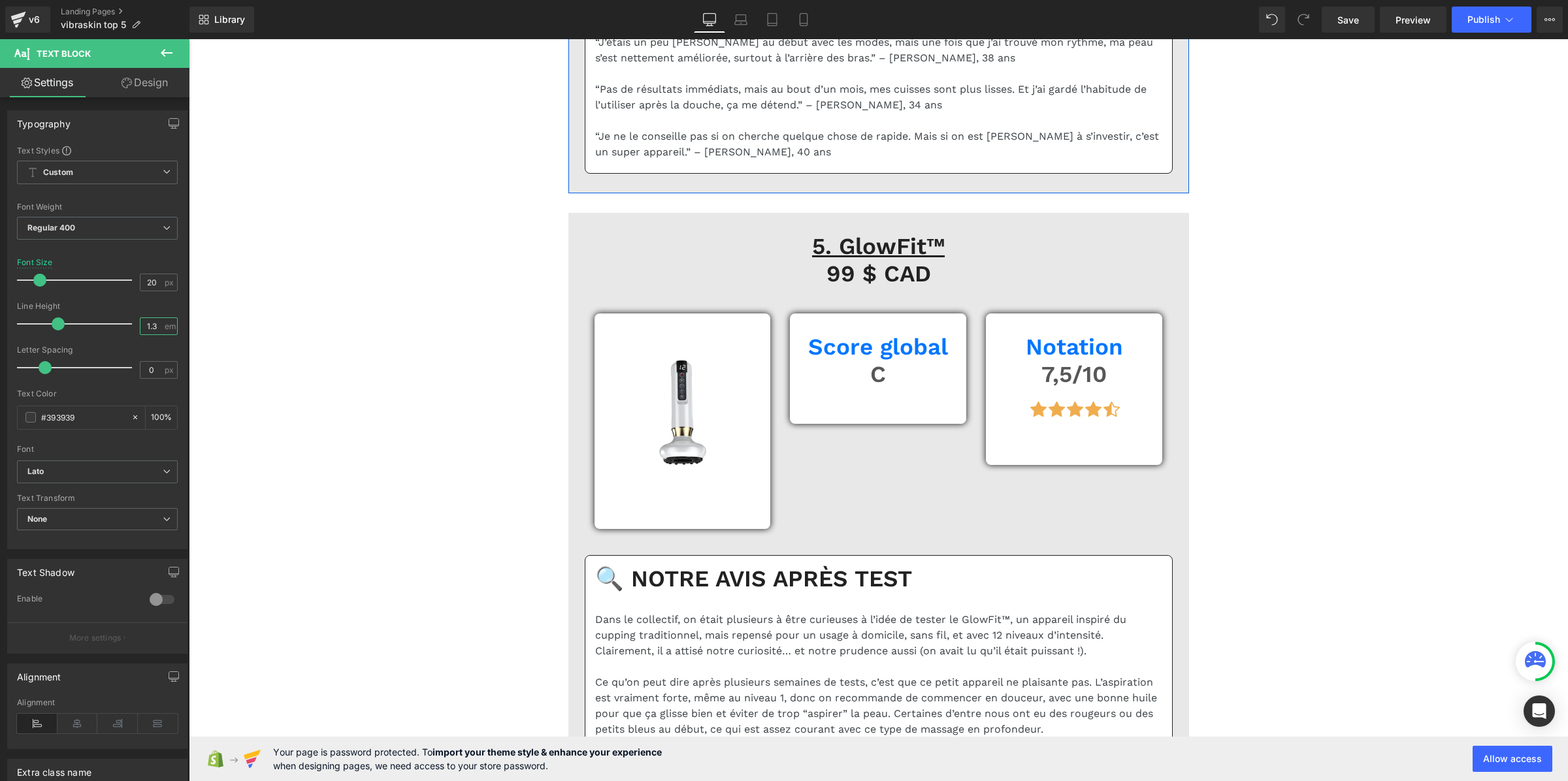
type input "1.3"
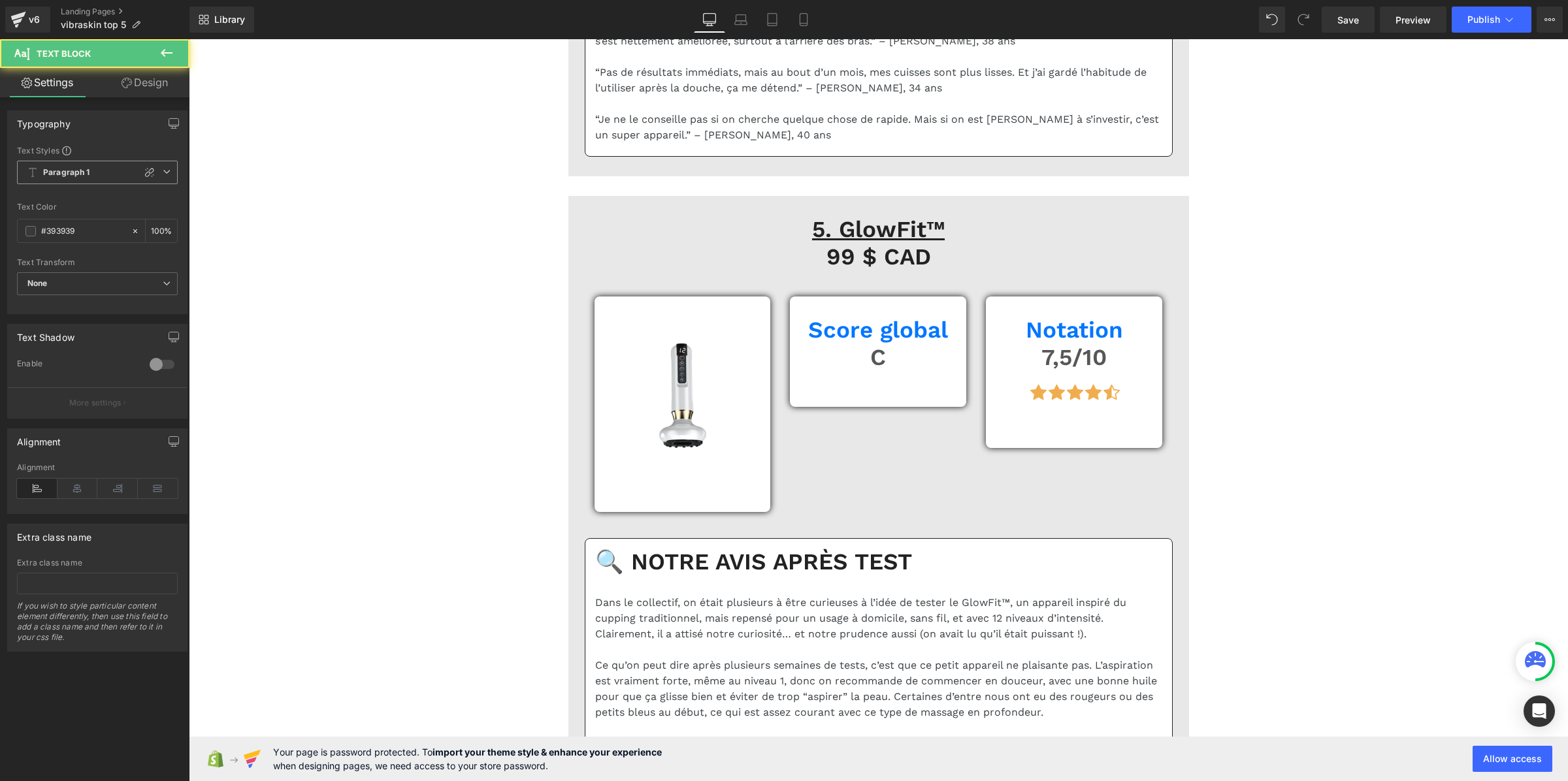
click at [76, 181] on span "Paragraph 1" at bounding box center [98, 172] width 161 height 23
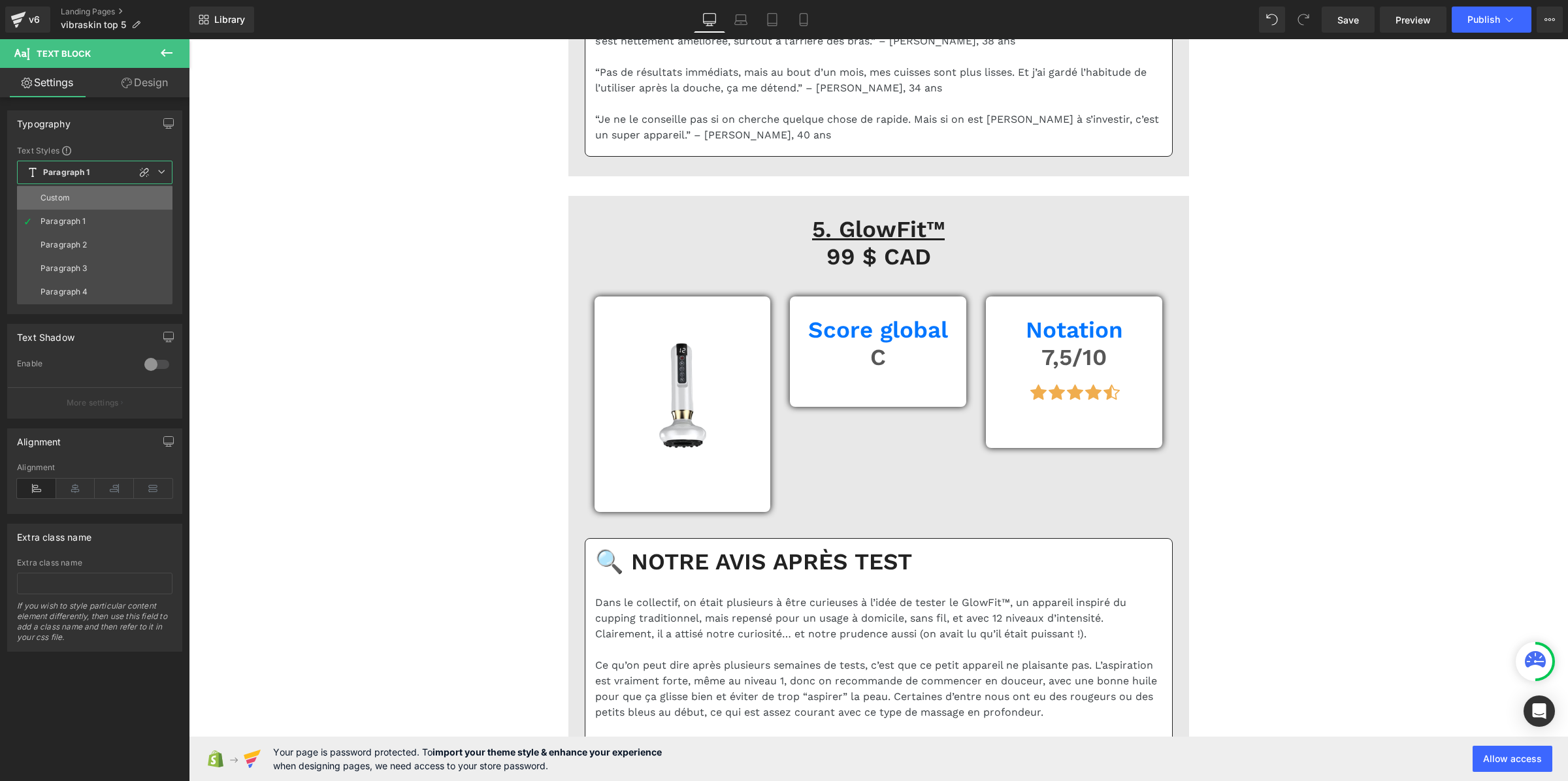
click at [74, 195] on li "Custom" at bounding box center [95, 198] width 156 height 23
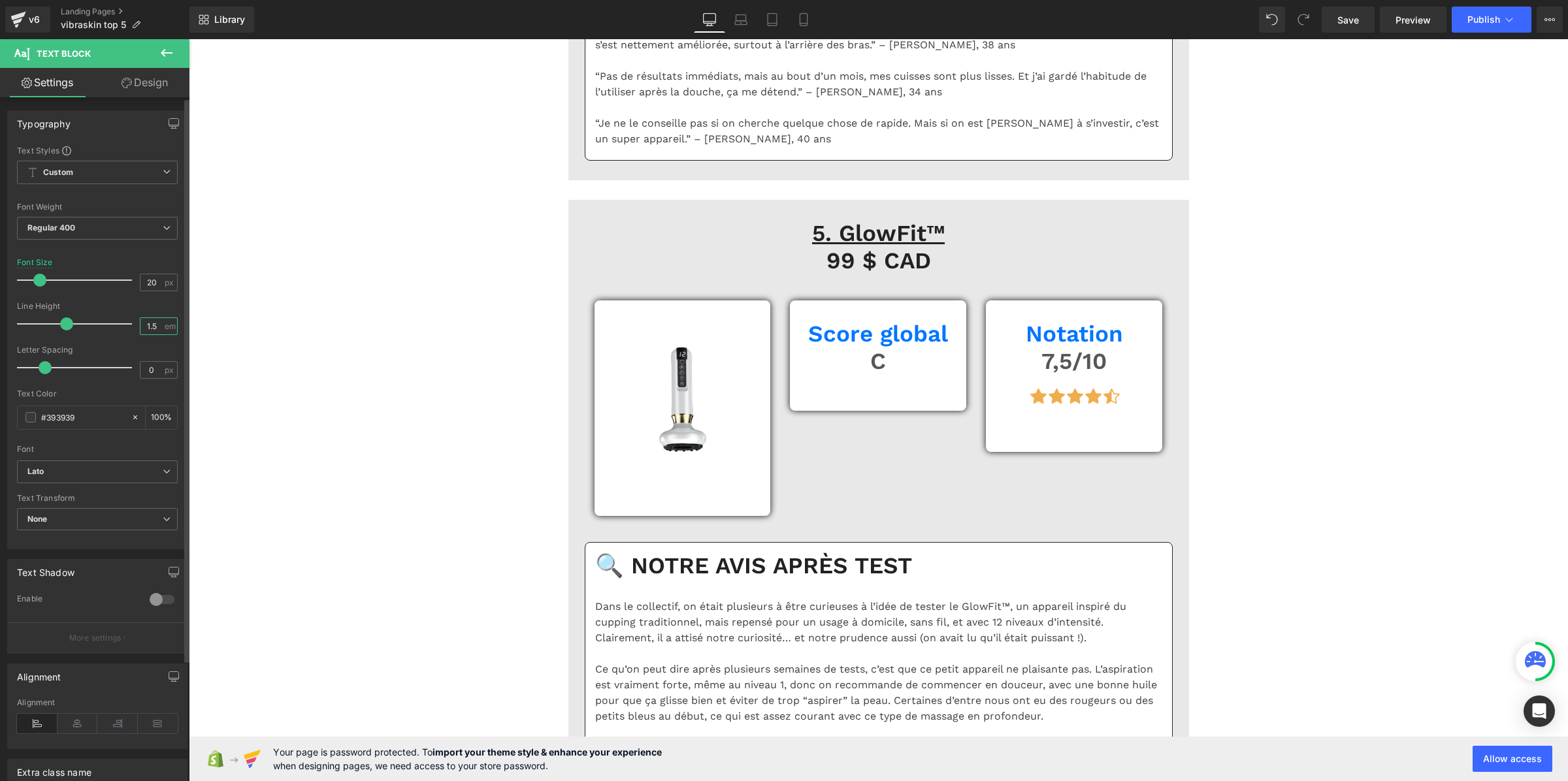
click at [145, 328] on input "1.5" at bounding box center [152, 326] width 23 height 17
paste input "3"
type input "1.3"
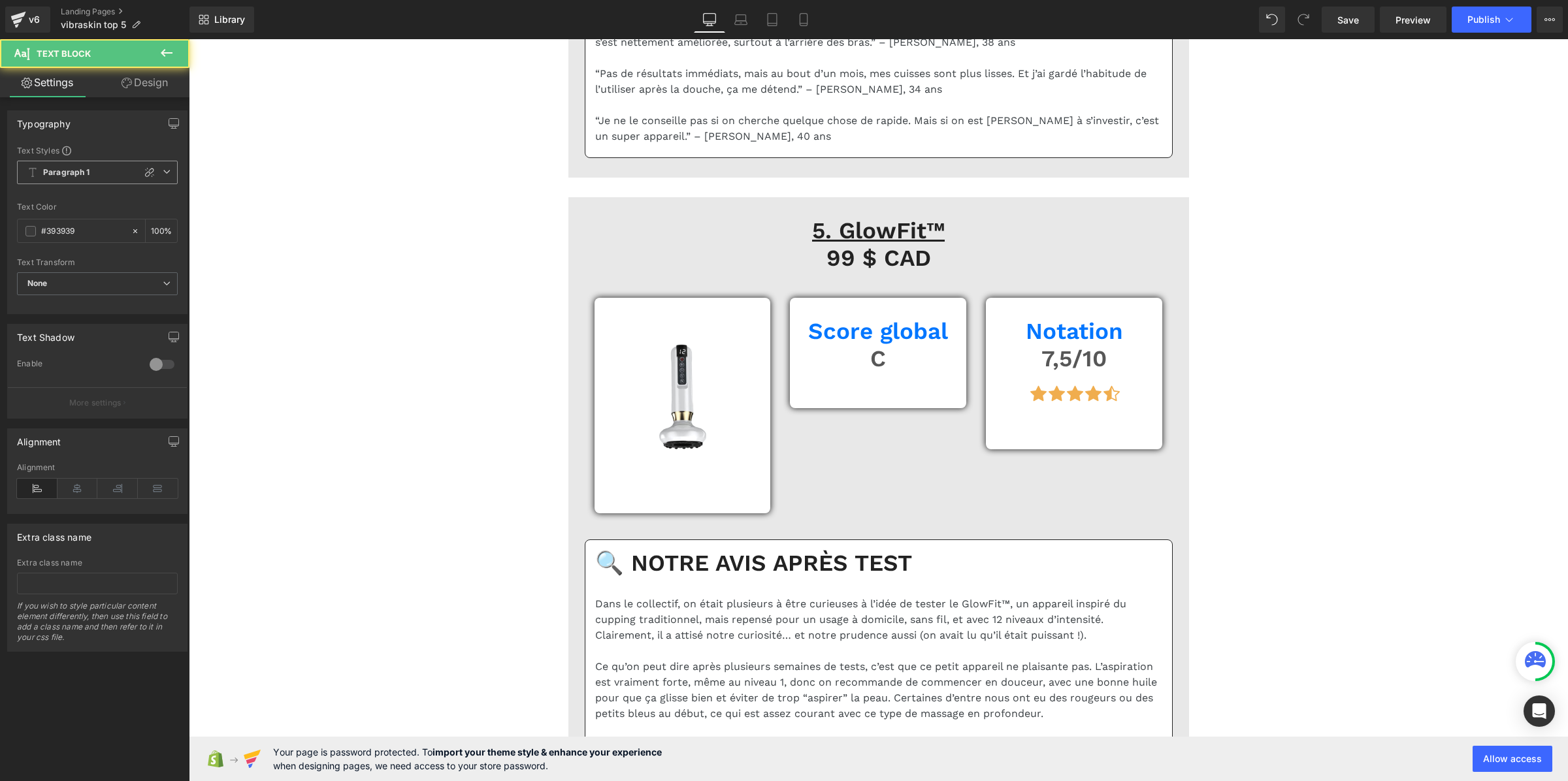
click at [53, 171] on b "Paragraph 1" at bounding box center [66, 172] width 47 height 11
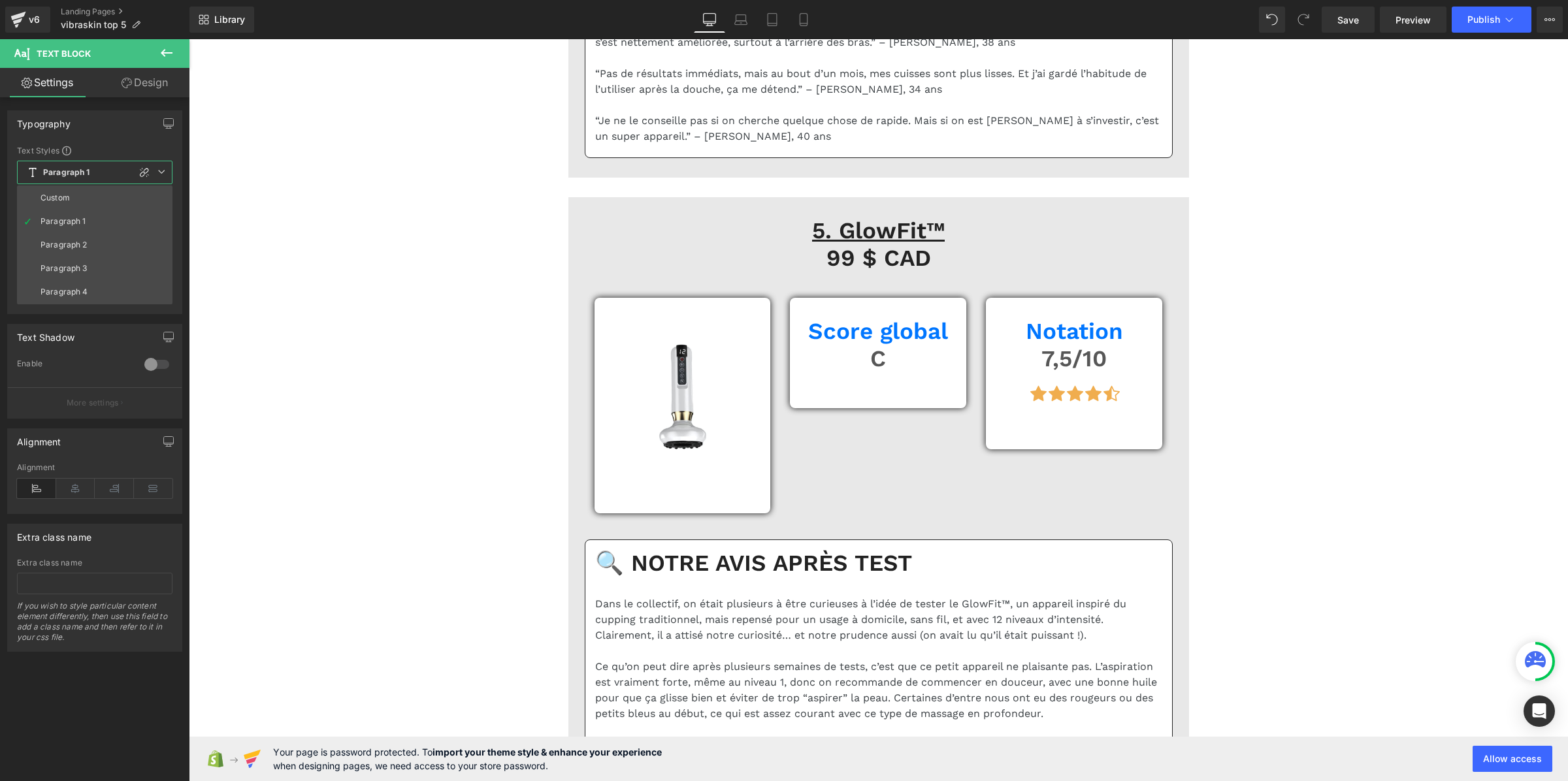
drag, startPoint x: 70, startPoint y: 195, endPoint x: 135, endPoint y: 345, distance: 163.5
click at [70, 196] on li "Custom" at bounding box center [95, 198] width 156 height 23
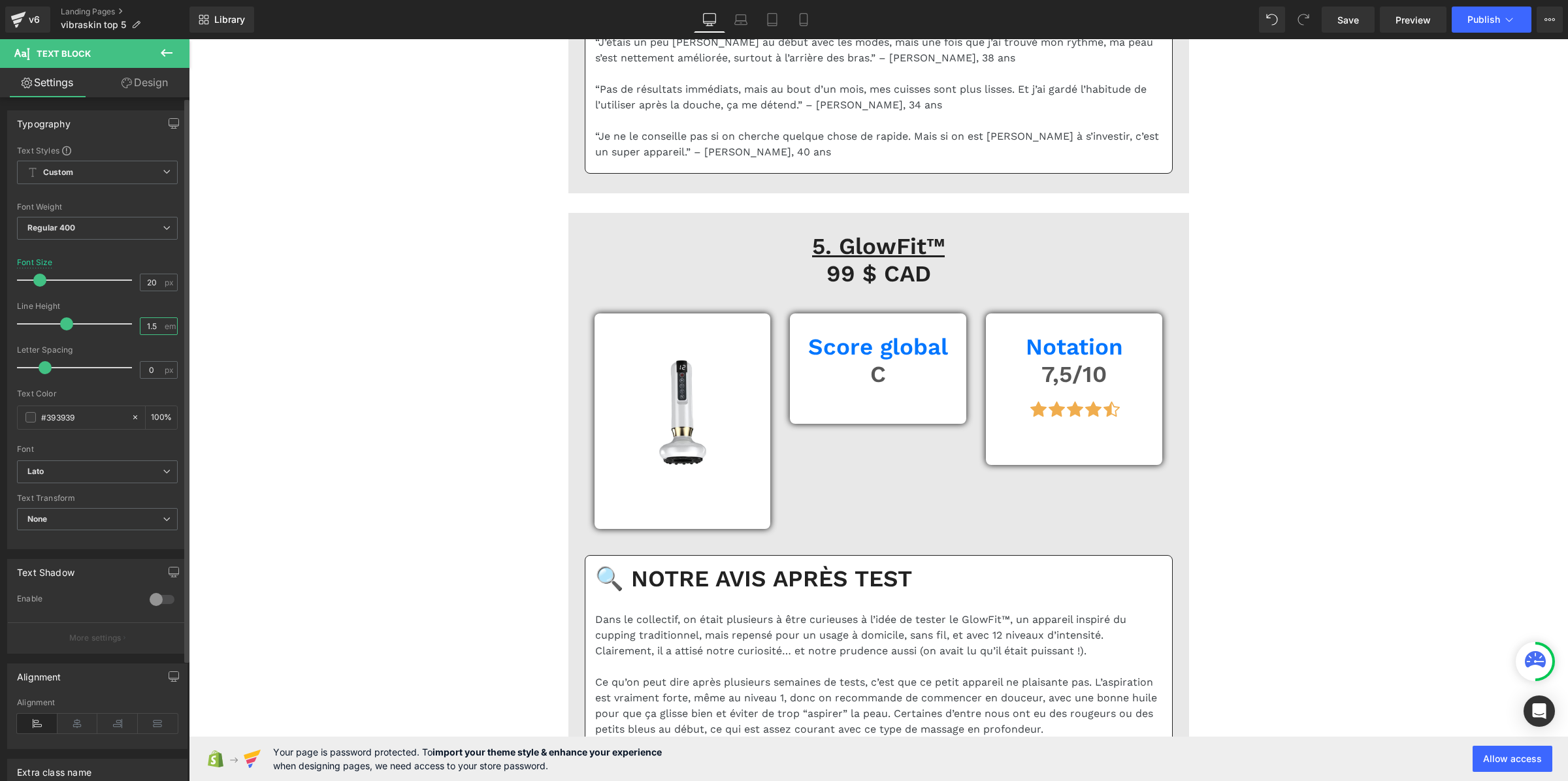
click at [142, 323] on input "1.5" at bounding box center [152, 326] width 23 height 17
paste input "3"
type input "1.3"
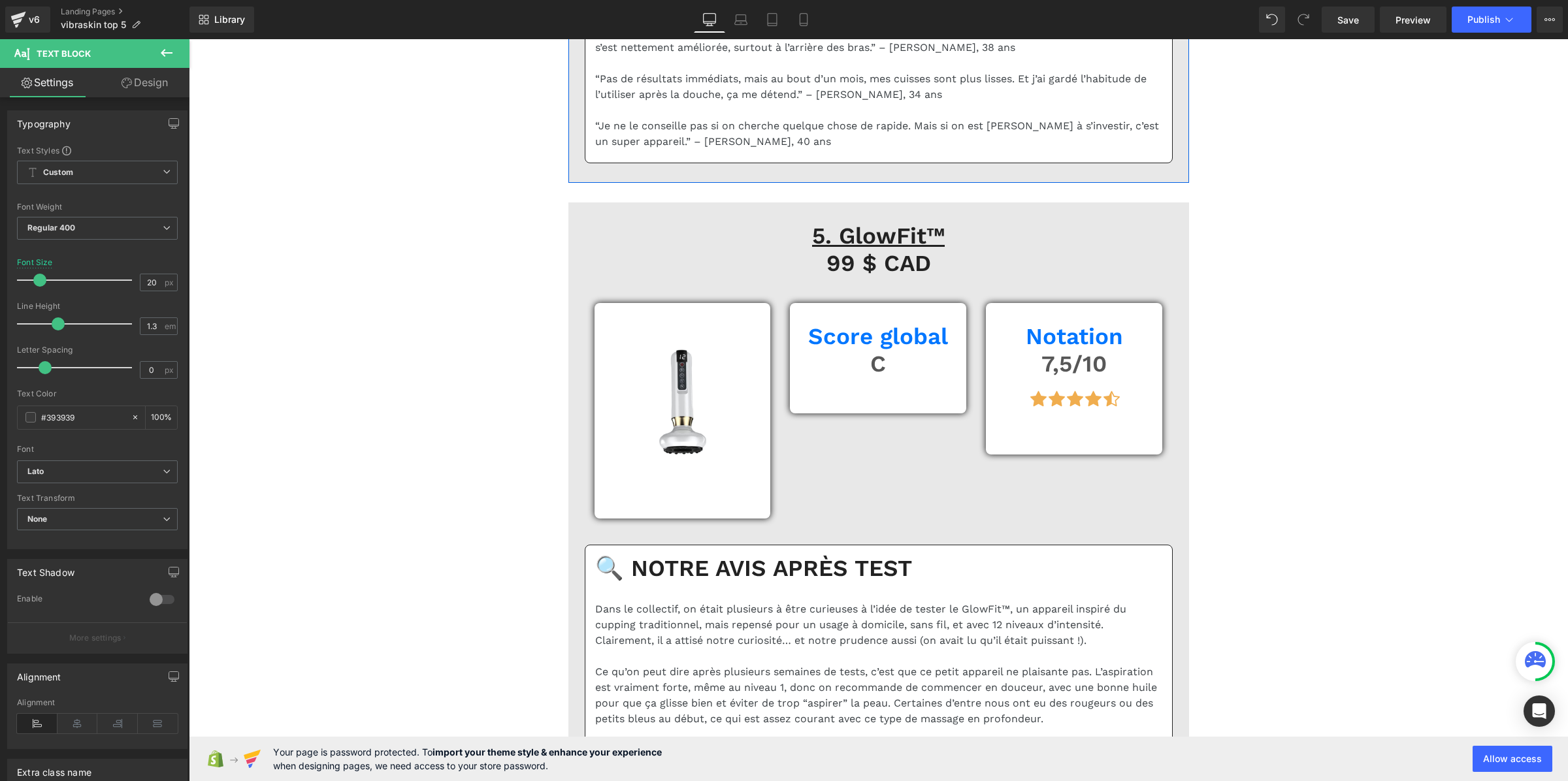
drag, startPoint x: 905, startPoint y: 557, endPoint x: 814, endPoint y: 542, distance: 92.2
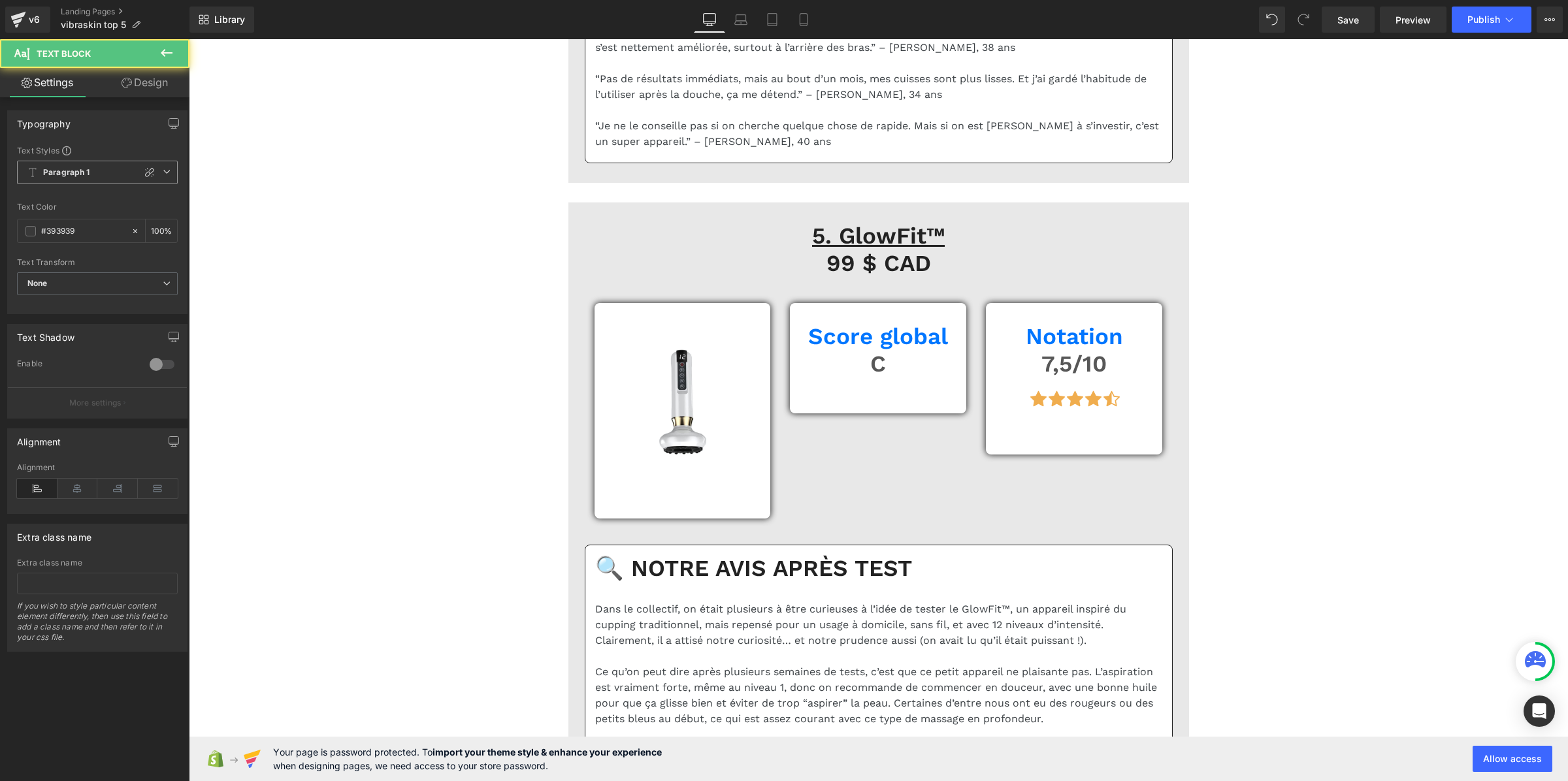
click at [72, 169] on b "Paragraph 1" at bounding box center [66, 172] width 47 height 11
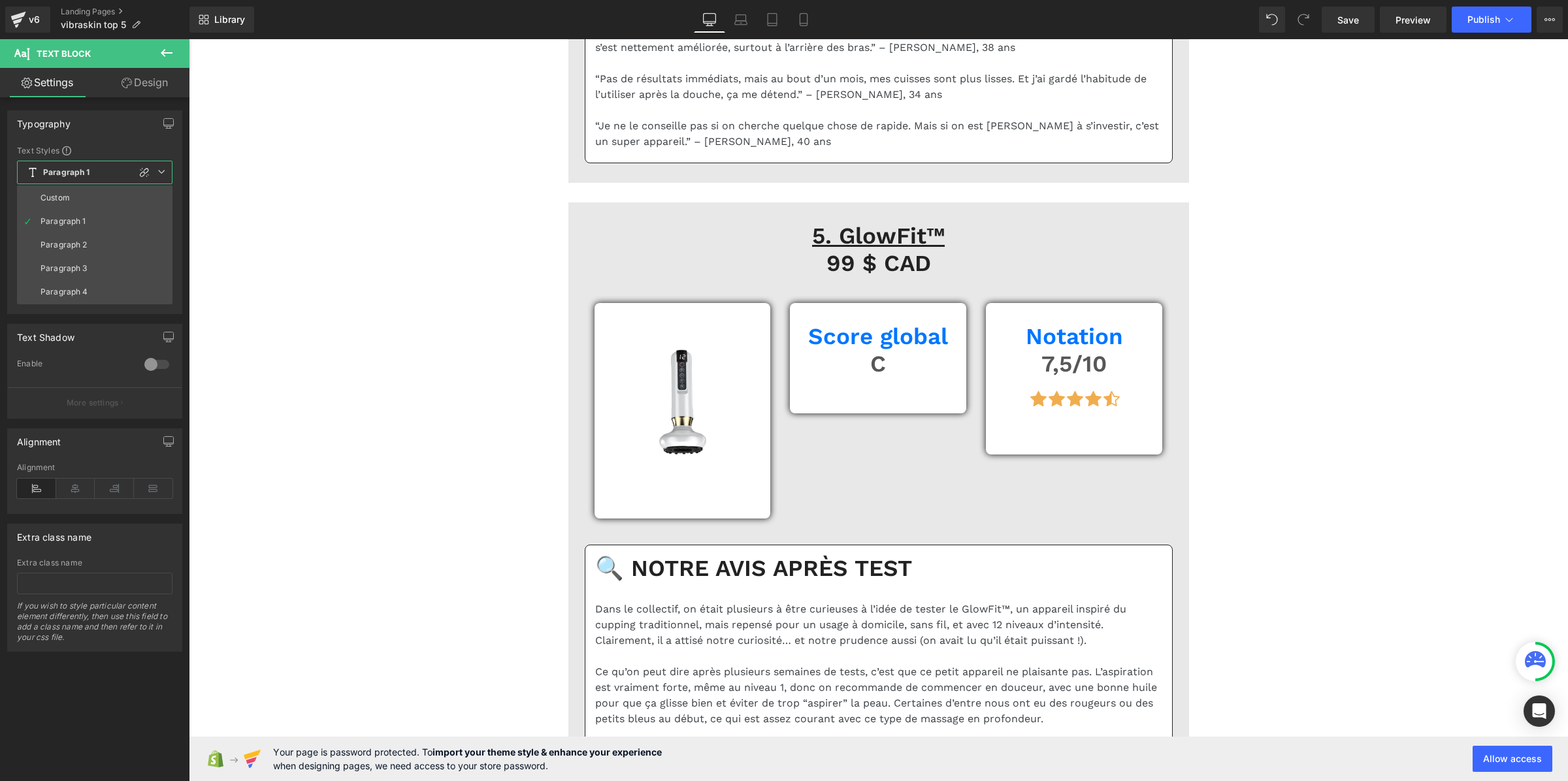
click at [75, 191] on li "Custom" at bounding box center [95, 198] width 156 height 23
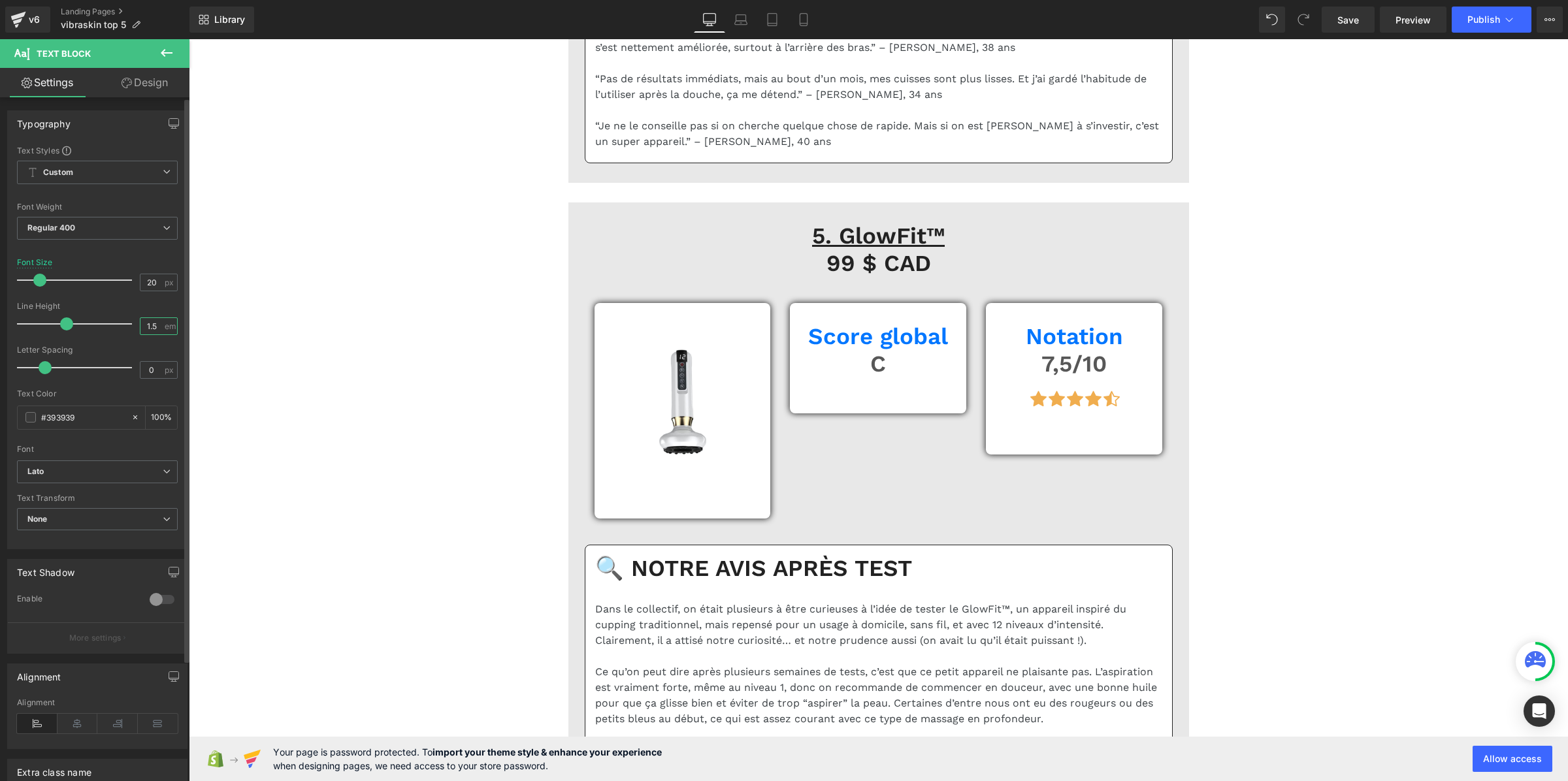
click at [145, 327] on input "1.5" at bounding box center [152, 326] width 23 height 17
paste input "3"
type input "1.3"
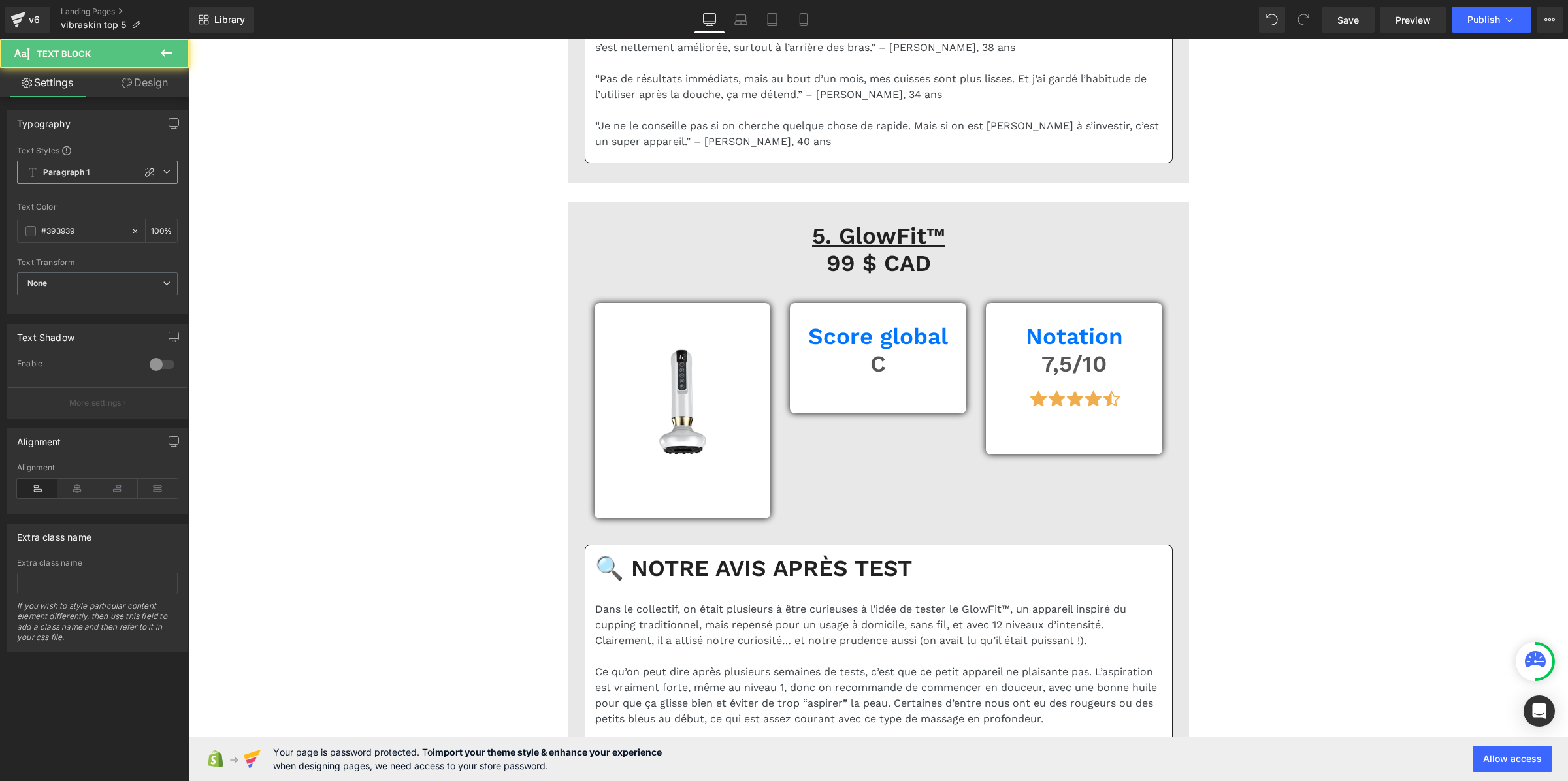
click at [72, 181] on span "Paragraph 1" at bounding box center [98, 172] width 161 height 23
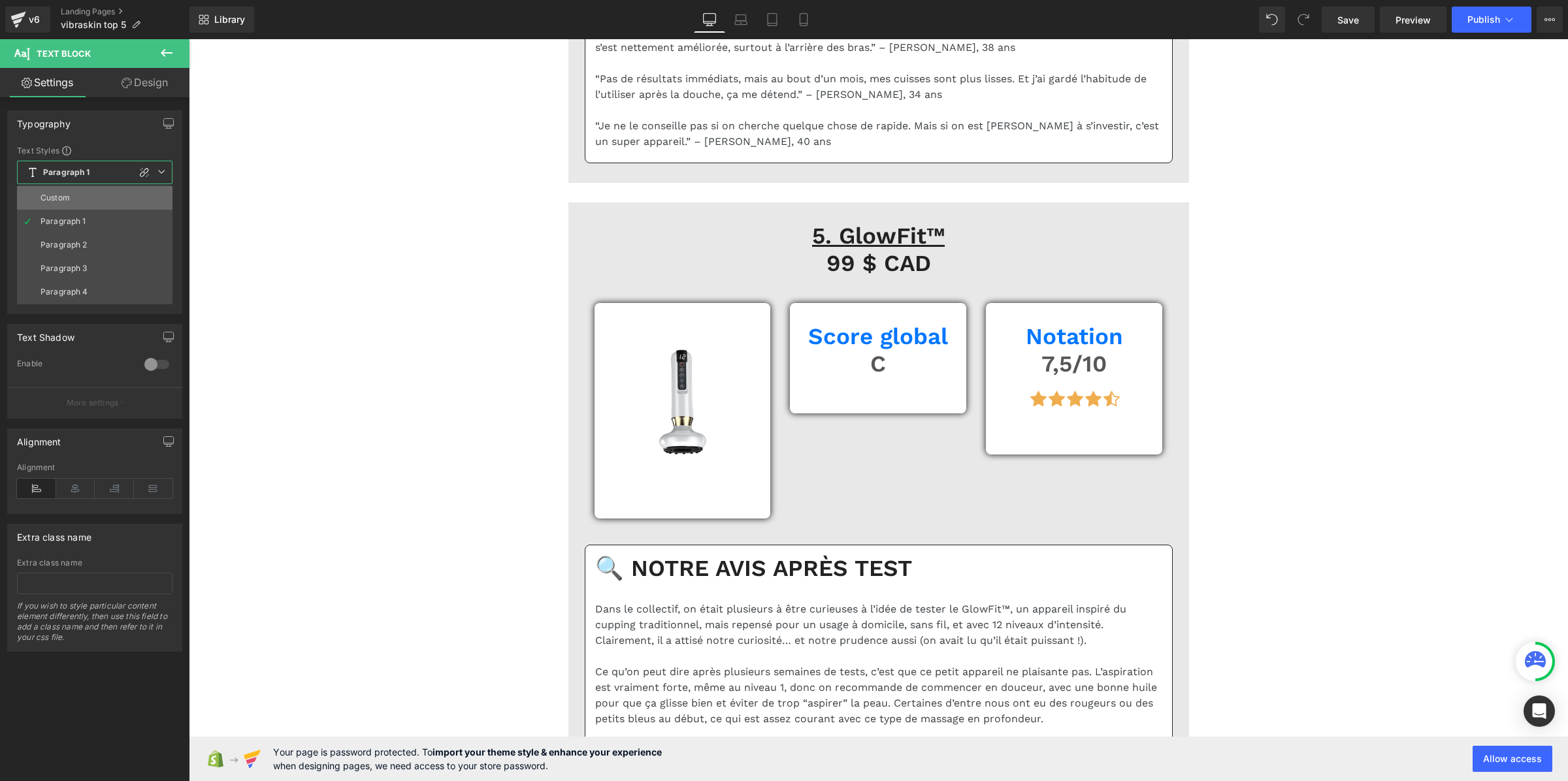
click at [80, 200] on li "Custom" at bounding box center [95, 198] width 156 height 23
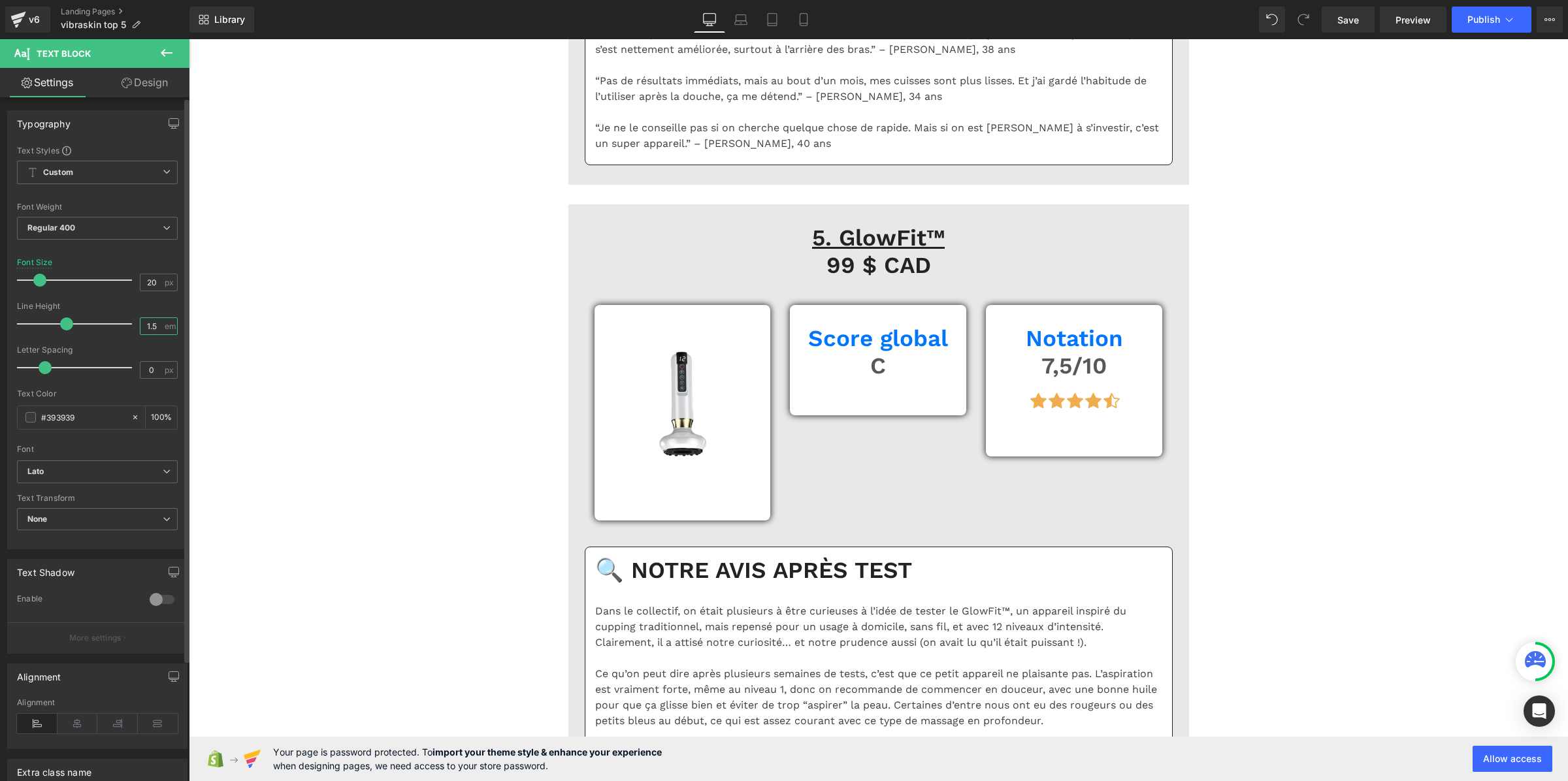
click at [150, 321] on input "1.5" at bounding box center [152, 326] width 23 height 17
paste input "3"
type input "1.3"
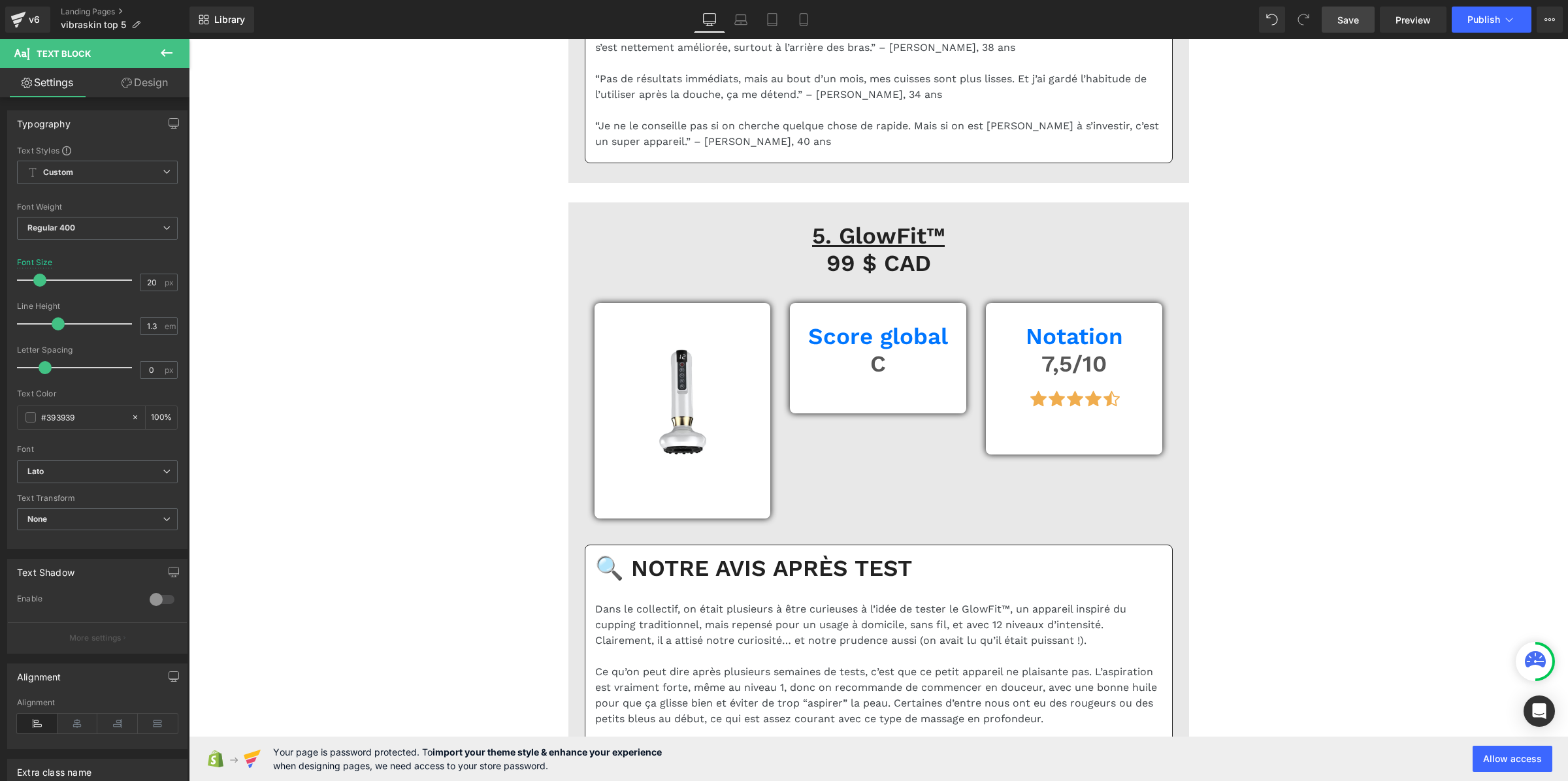
drag, startPoint x: 1344, startPoint y: 28, endPoint x: 531, endPoint y: 263, distance: 846.3
click at [1344, 28] on link "Save" at bounding box center [1348, 20] width 53 height 27
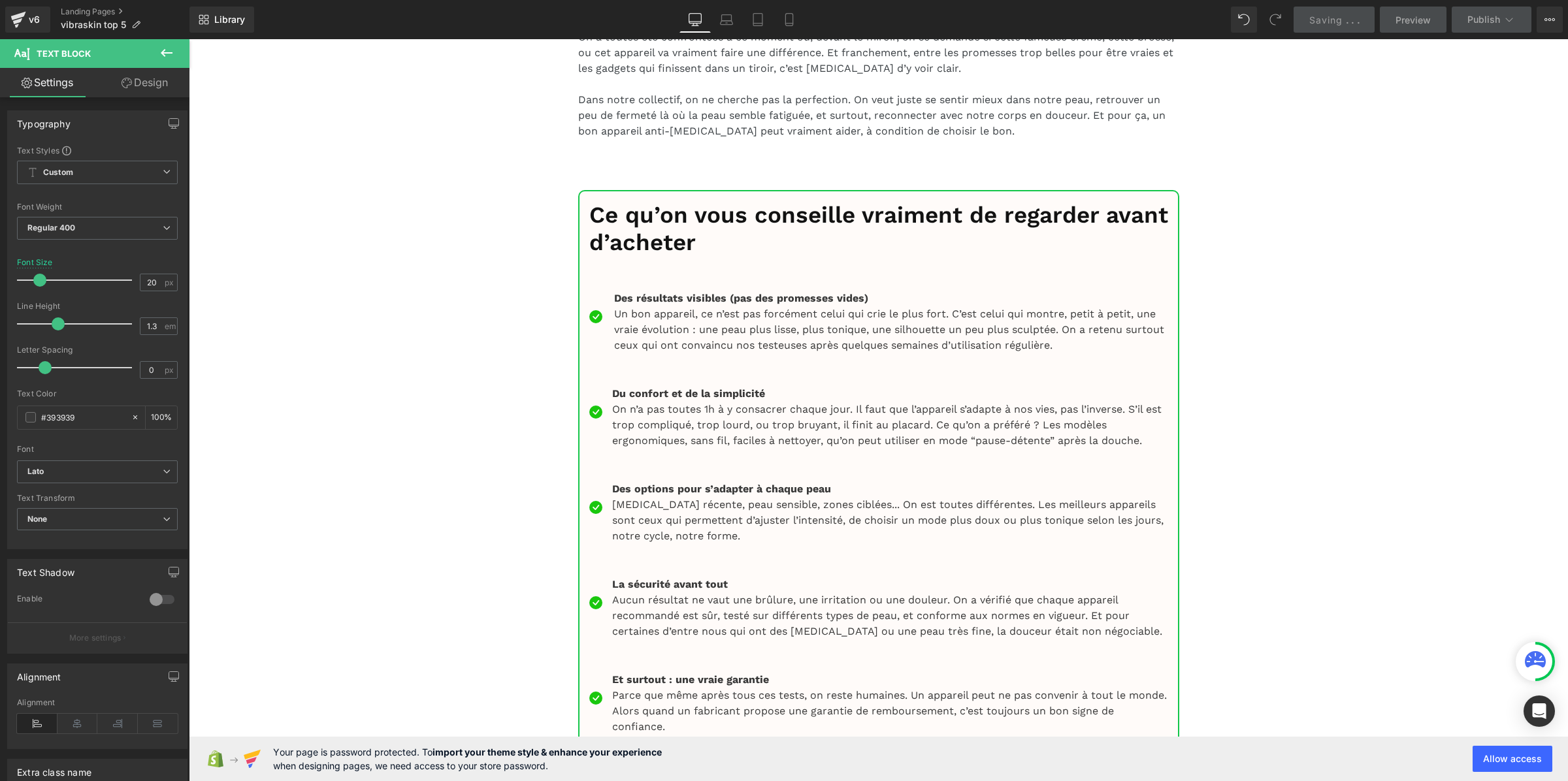
scroll to position [11833, 0]
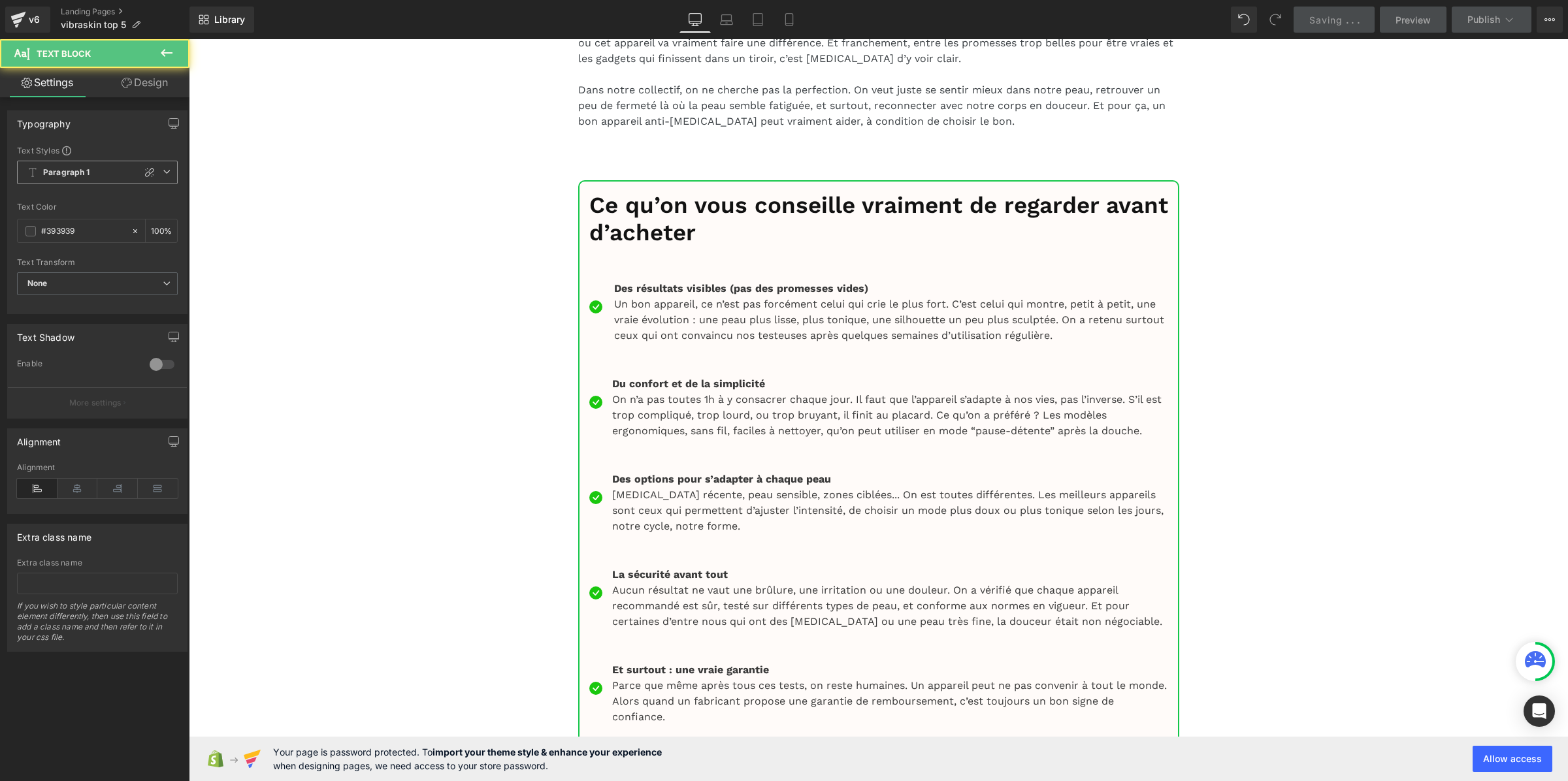
click at [99, 170] on span "Paragraph 1" at bounding box center [98, 172] width 161 height 23
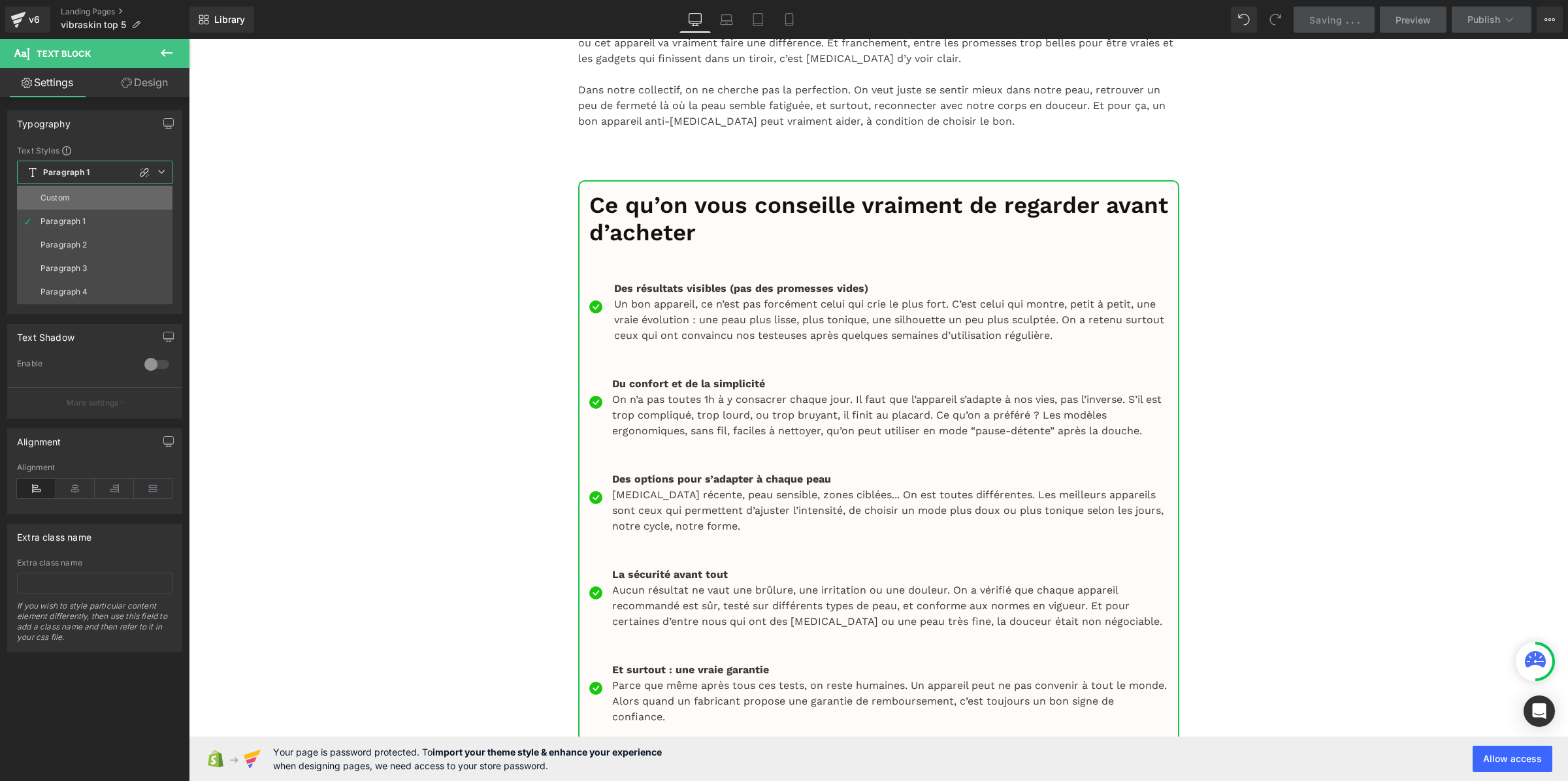
click at [84, 196] on li "Custom" at bounding box center [95, 198] width 156 height 23
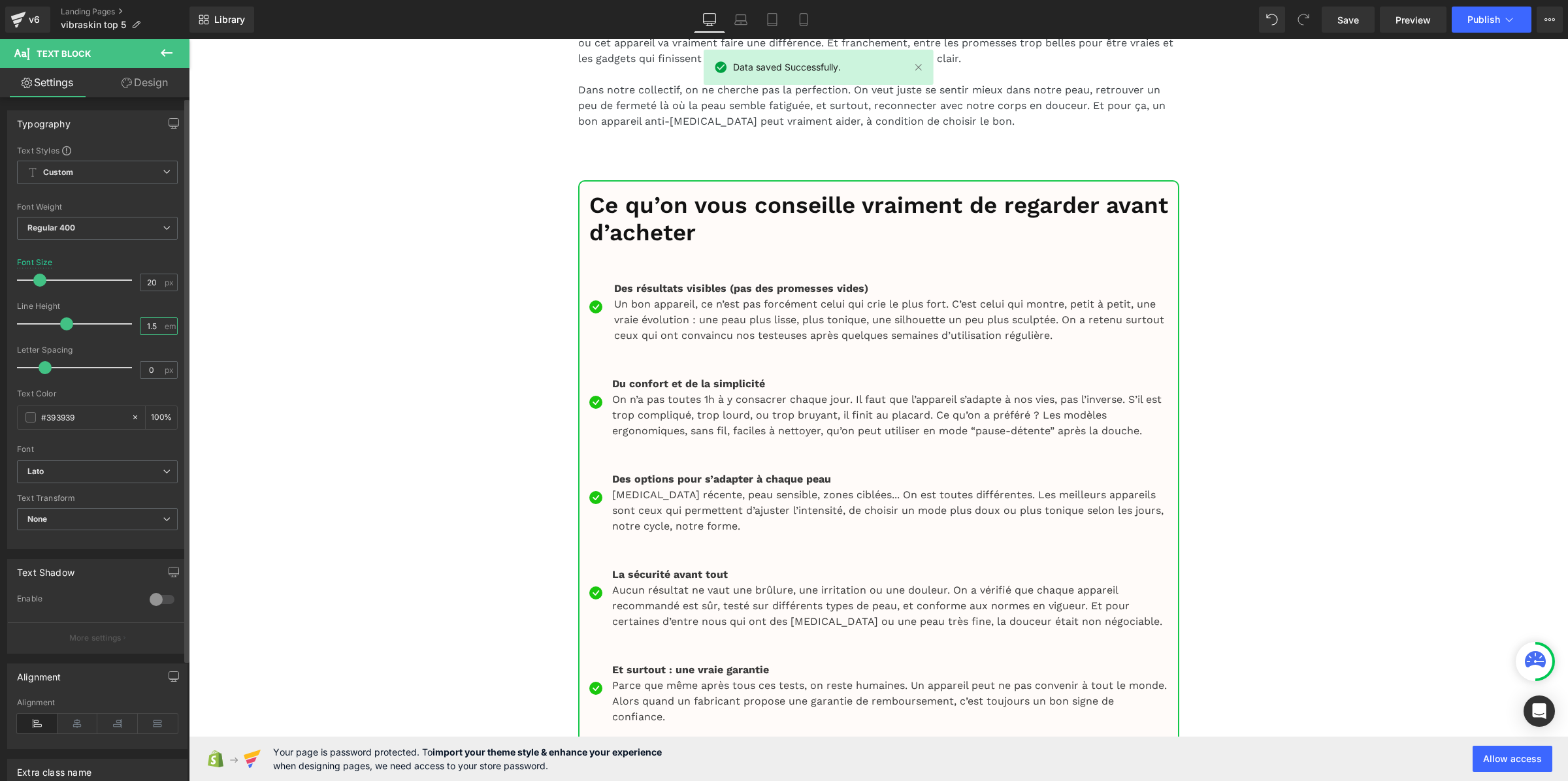
click at [147, 325] on input "1.5" at bounding box center [152, 326] width 23 height 17
paste input "3"
type input "1.3"
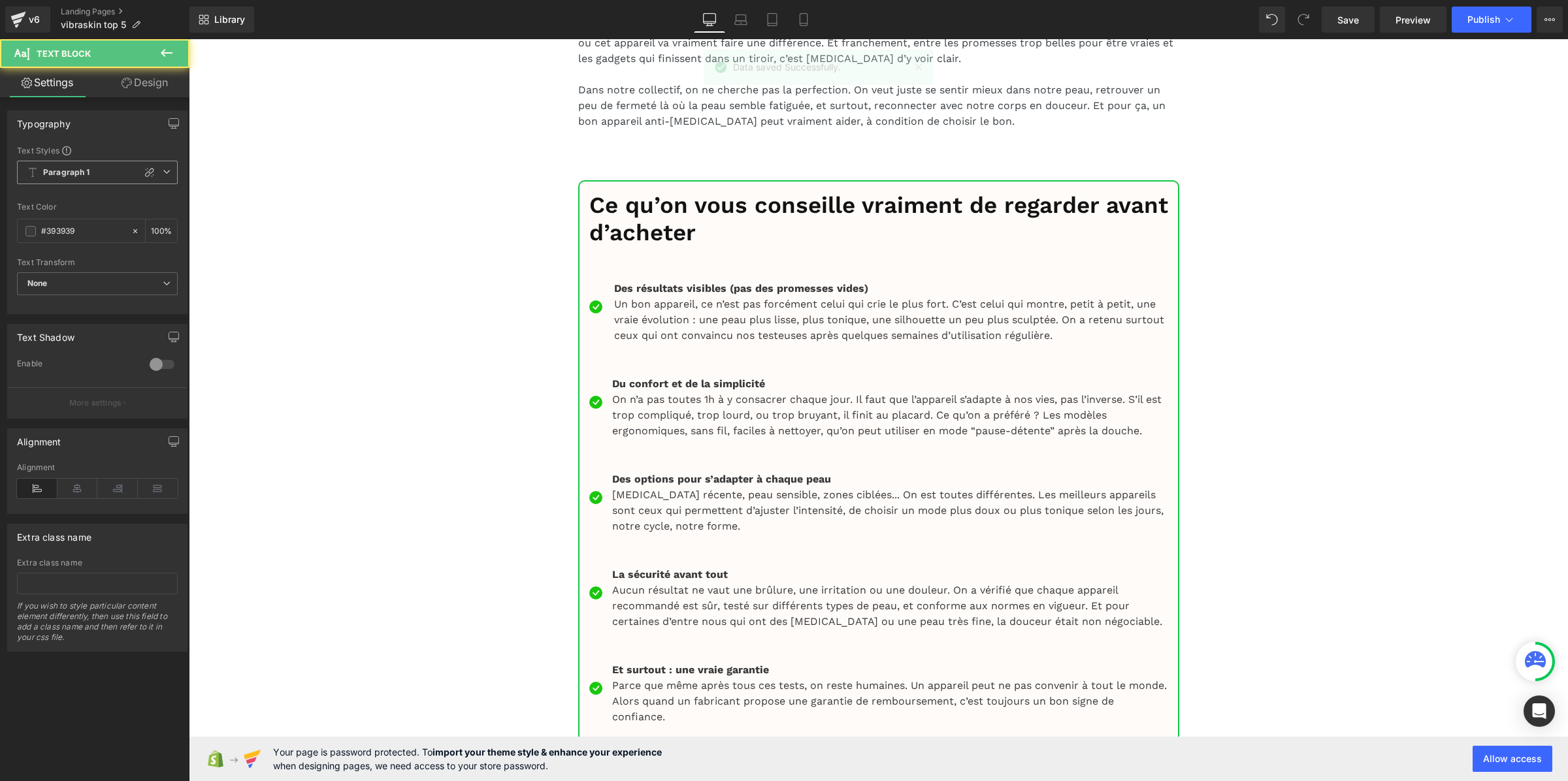
click at [94, 178] on span "Paragraph 1" at bounding box center [98, 172] width 161 height 23
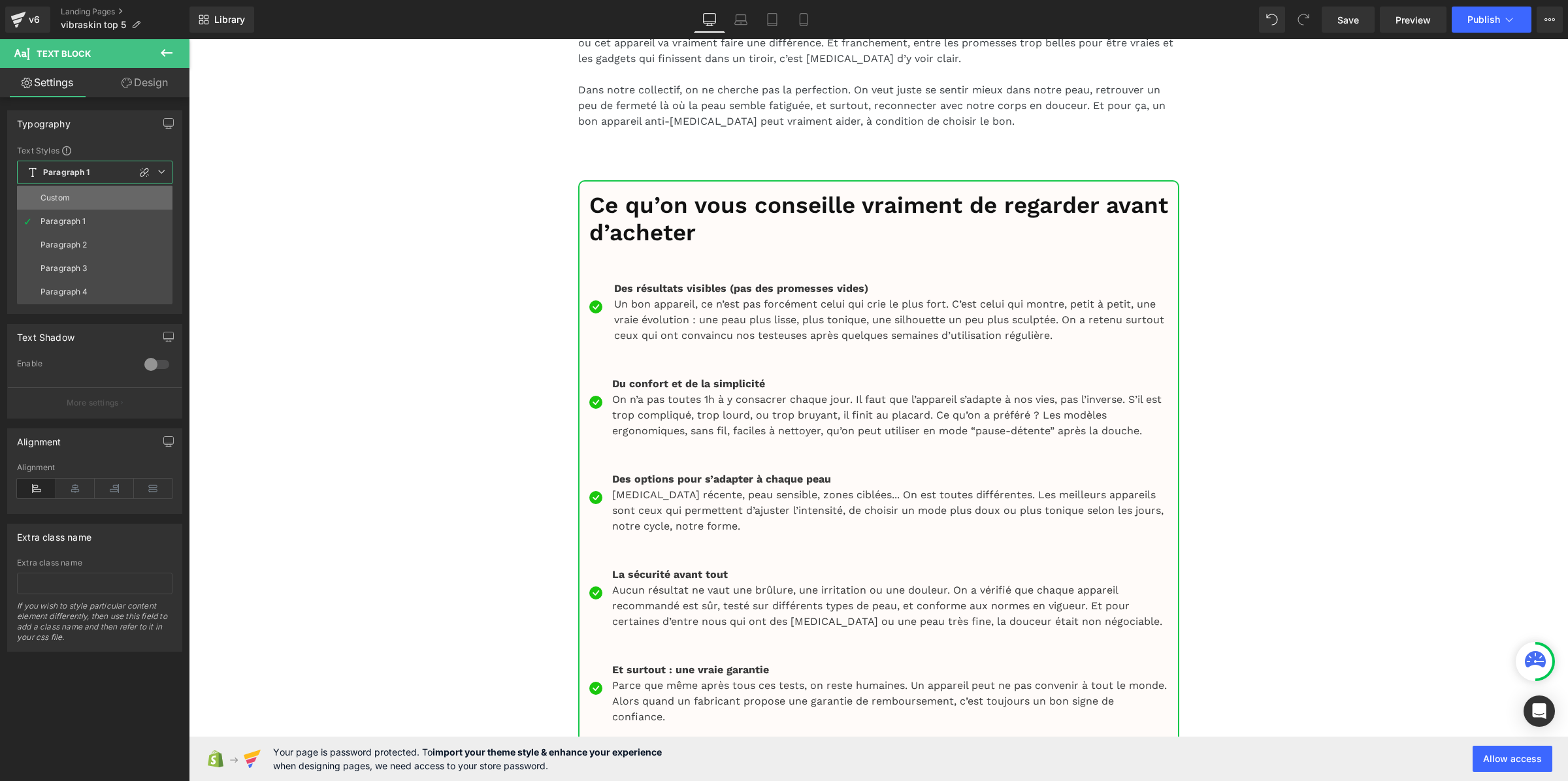
click at [91, 200] on li "Custom" at bounding box center [95, 198] width 156 height 23
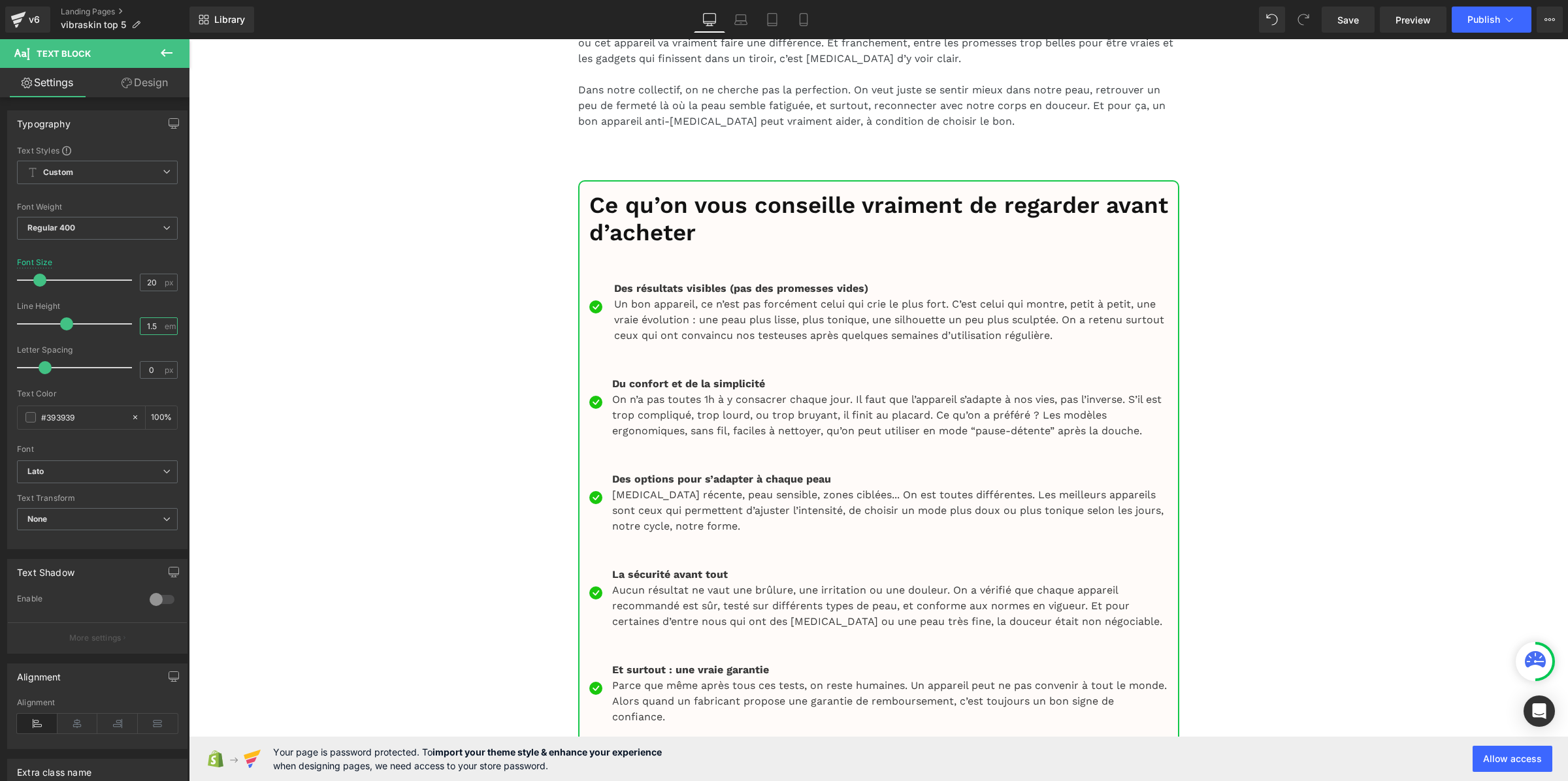
click at [151, 329] on input "1.5" at bounding box center [152, 326] width 23 height 17
paste input "3"
type input "1.3"
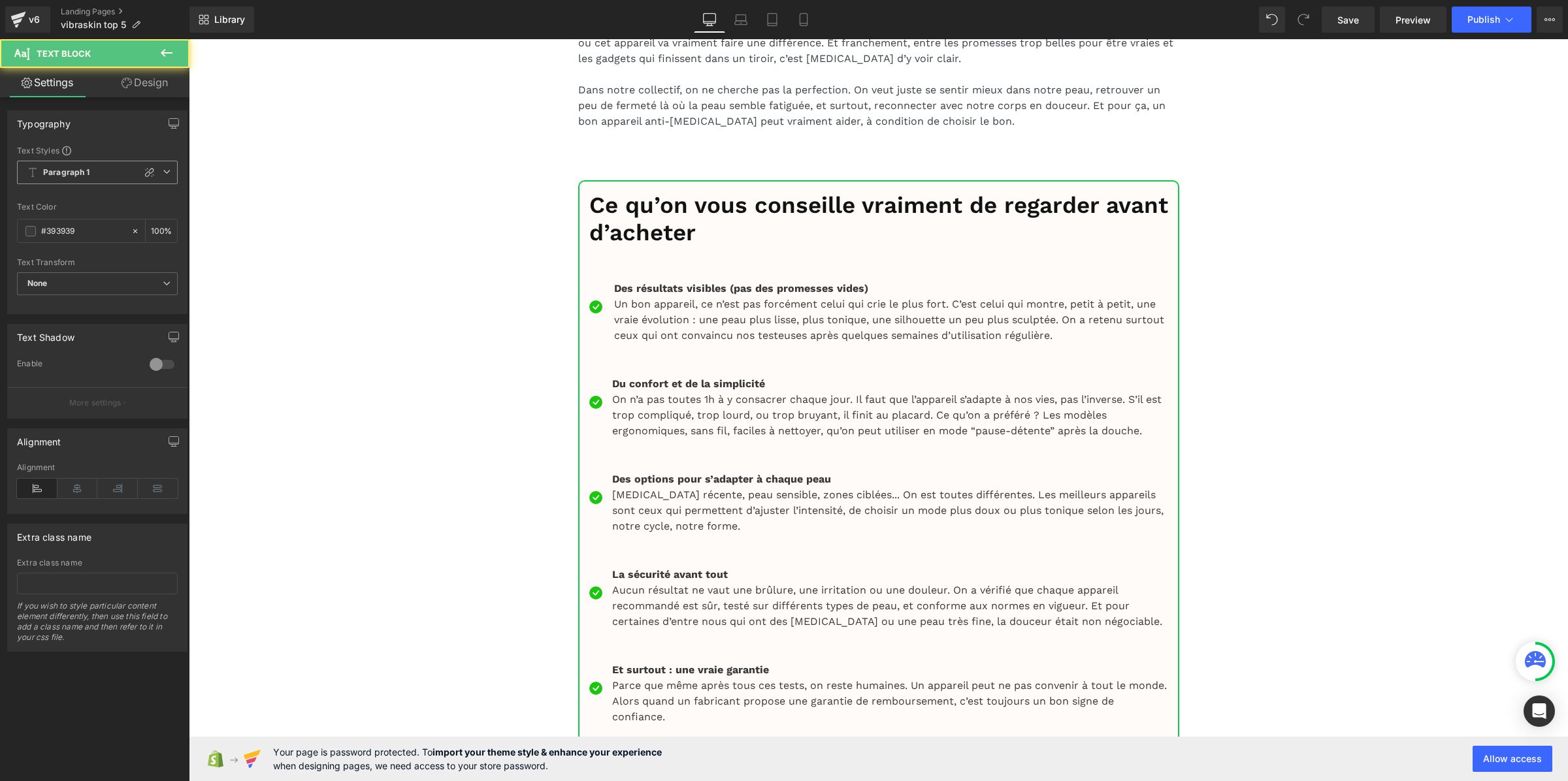
click at [113, 171] on span "Paragraph 1" at bounding box center [98, 172] width 161 height 23
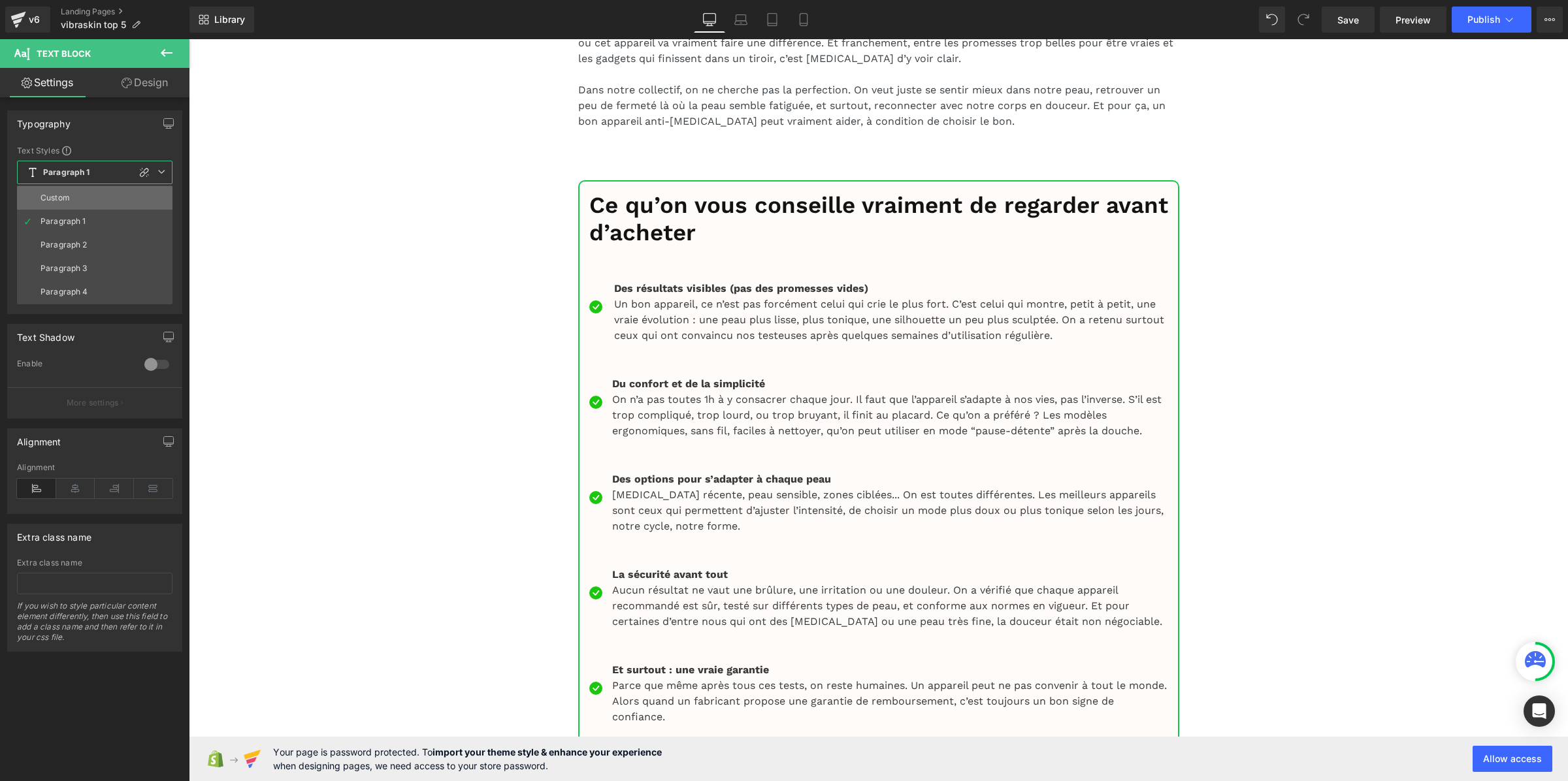
click at [109, 196] on li "Custom" at bounding box center [95, 198] width 156 height 23
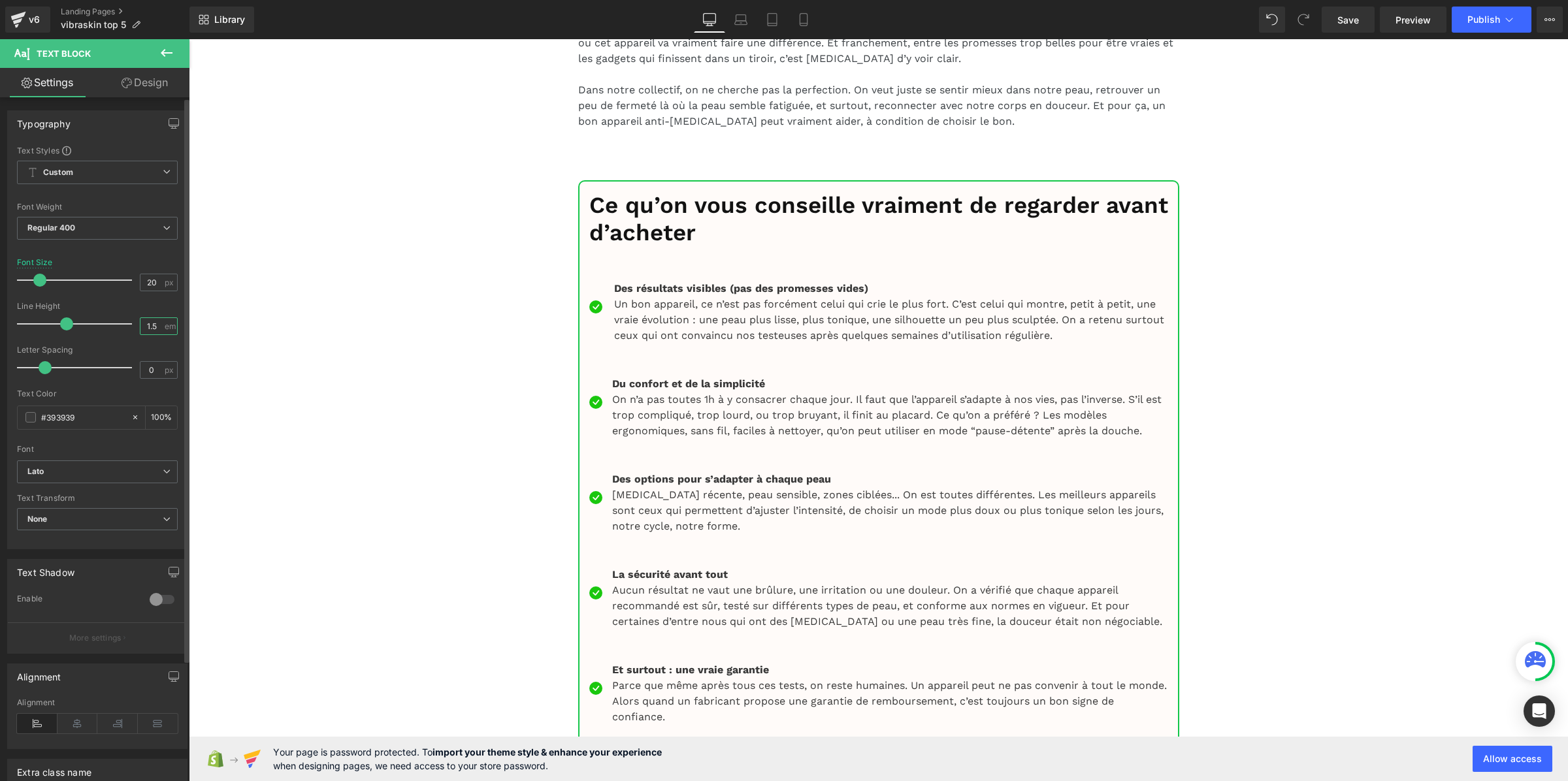
click at [150, 327] on input "1.5" at bounding box center [152, 326] width 23 height 17
paste input "3"
type input "1.3"
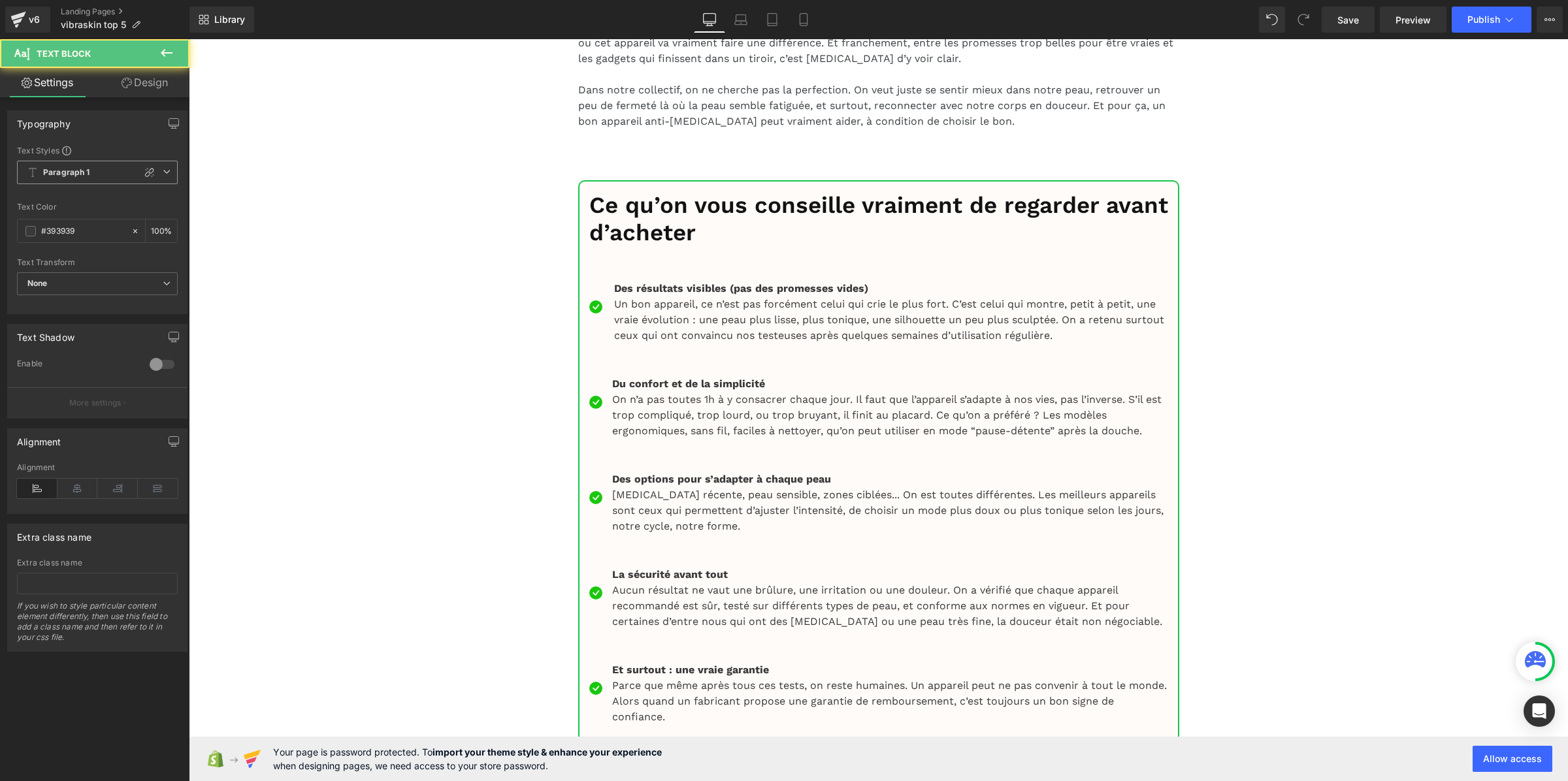
click at [88, 173] on b "Paragraph 1" at bounding box center [66, 172] width 47 height 11
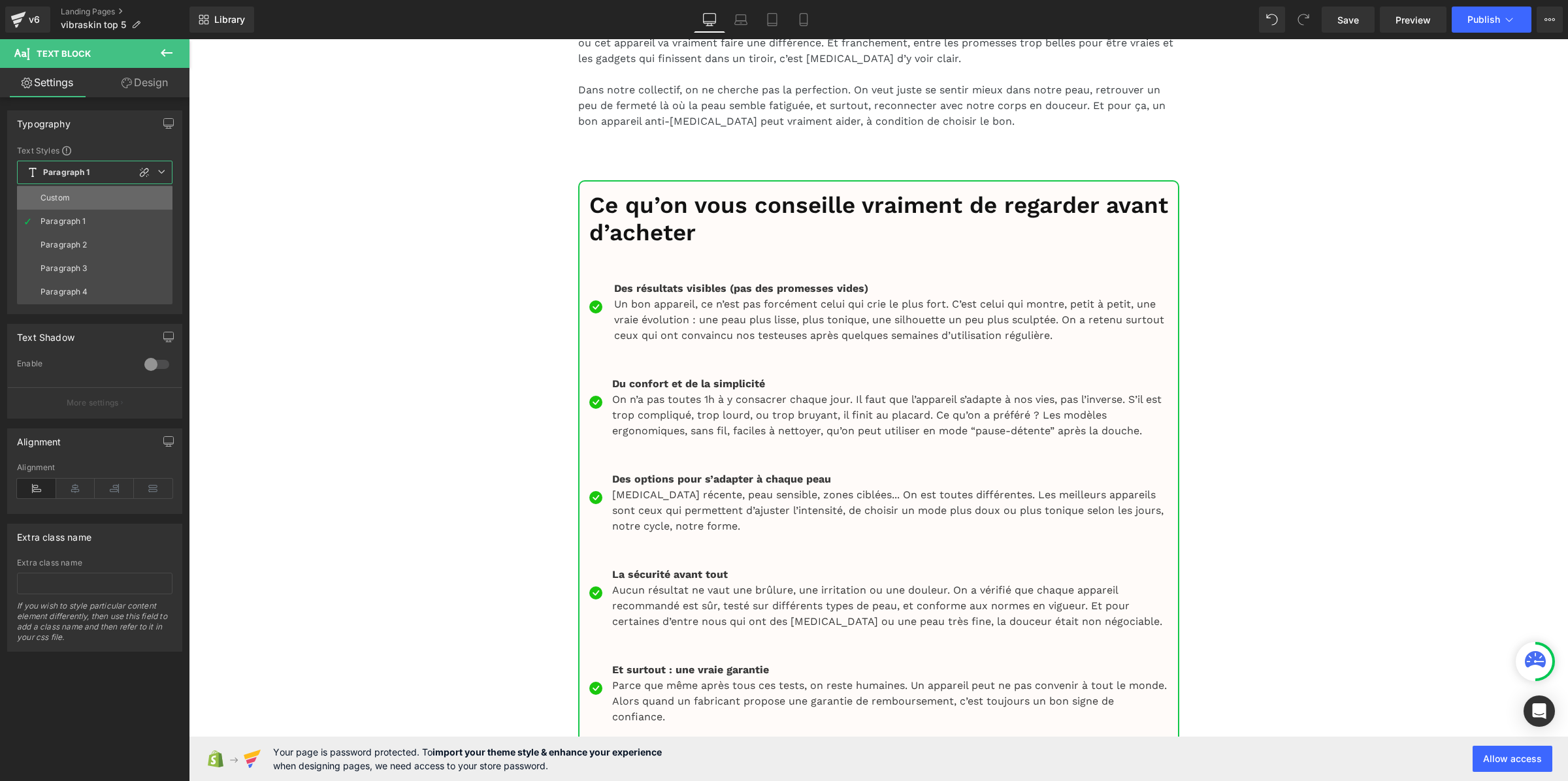
click at [88, 195] on li "Custom" at bounding box center [95, 198] width 156 height 23
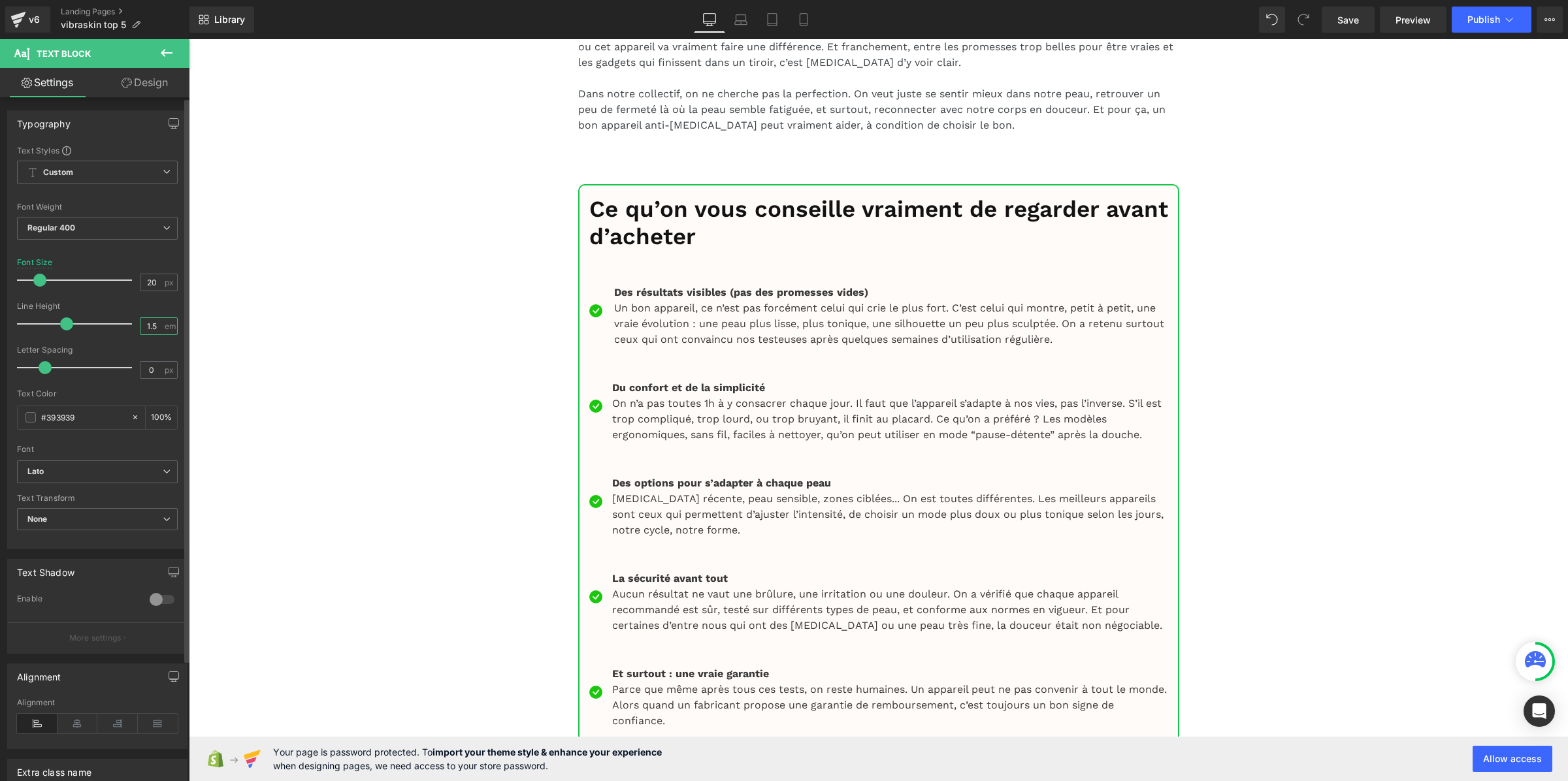
click at [145, 329] on input "1.5" at bounding box center [152, 326] width 23 height 17
paste input "3"
type input "1.3"
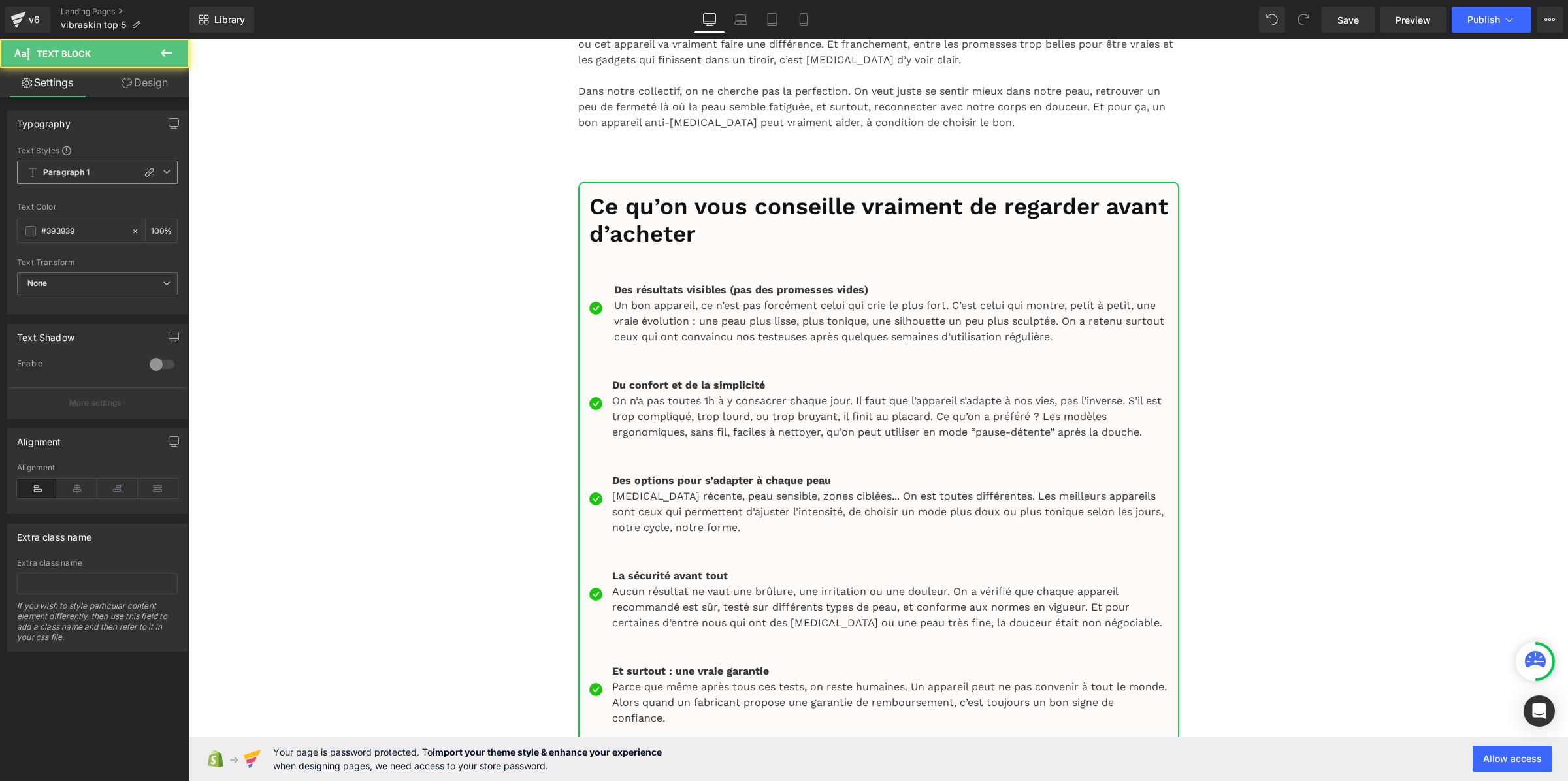
click at [92, 176] on span "Paragraph 1" at bounding box center [98, 172] width 161 height 23
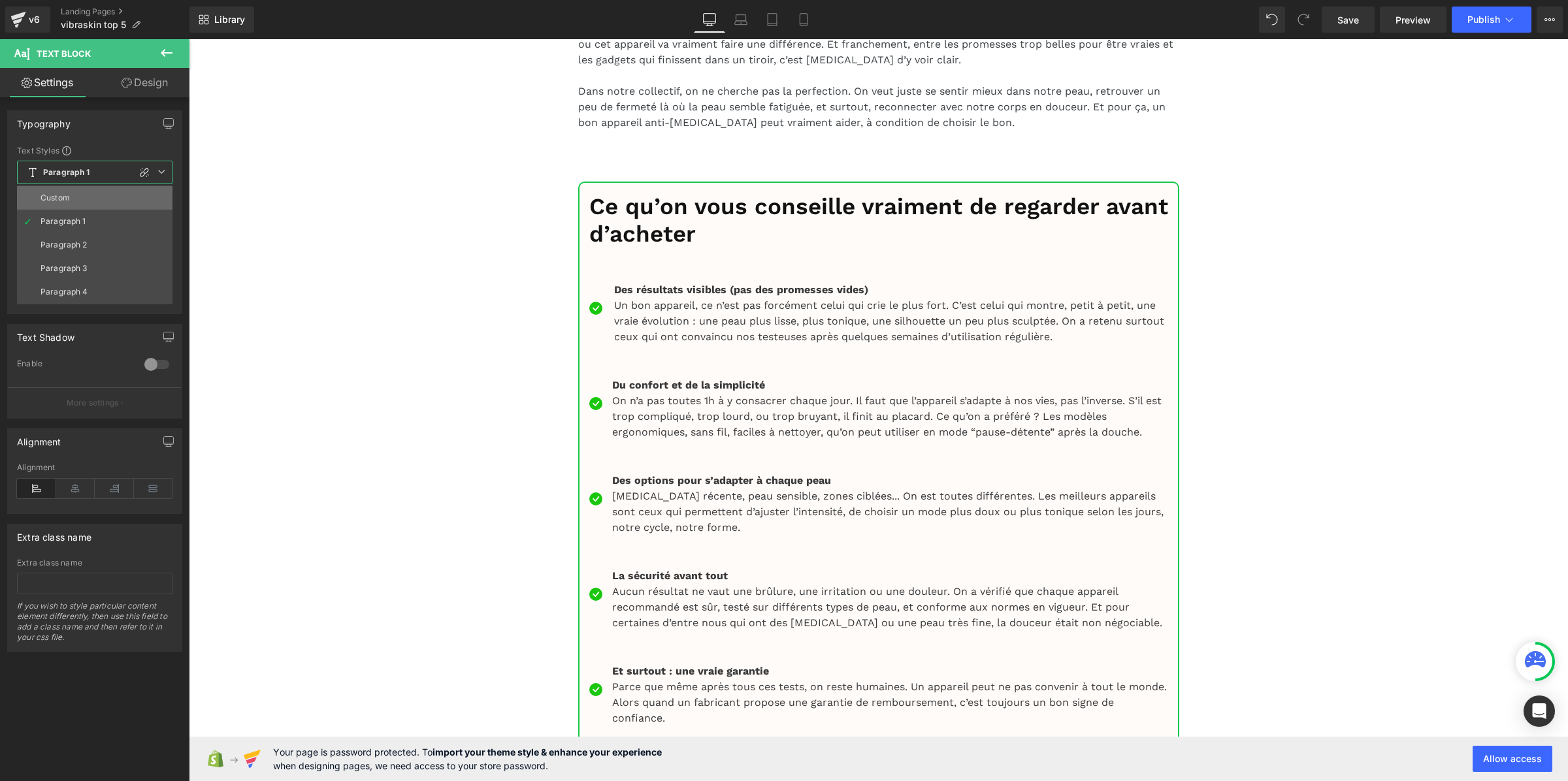
click at [93, 191] on li "Custom" at bounding box center [95, 198] width 156 height 23
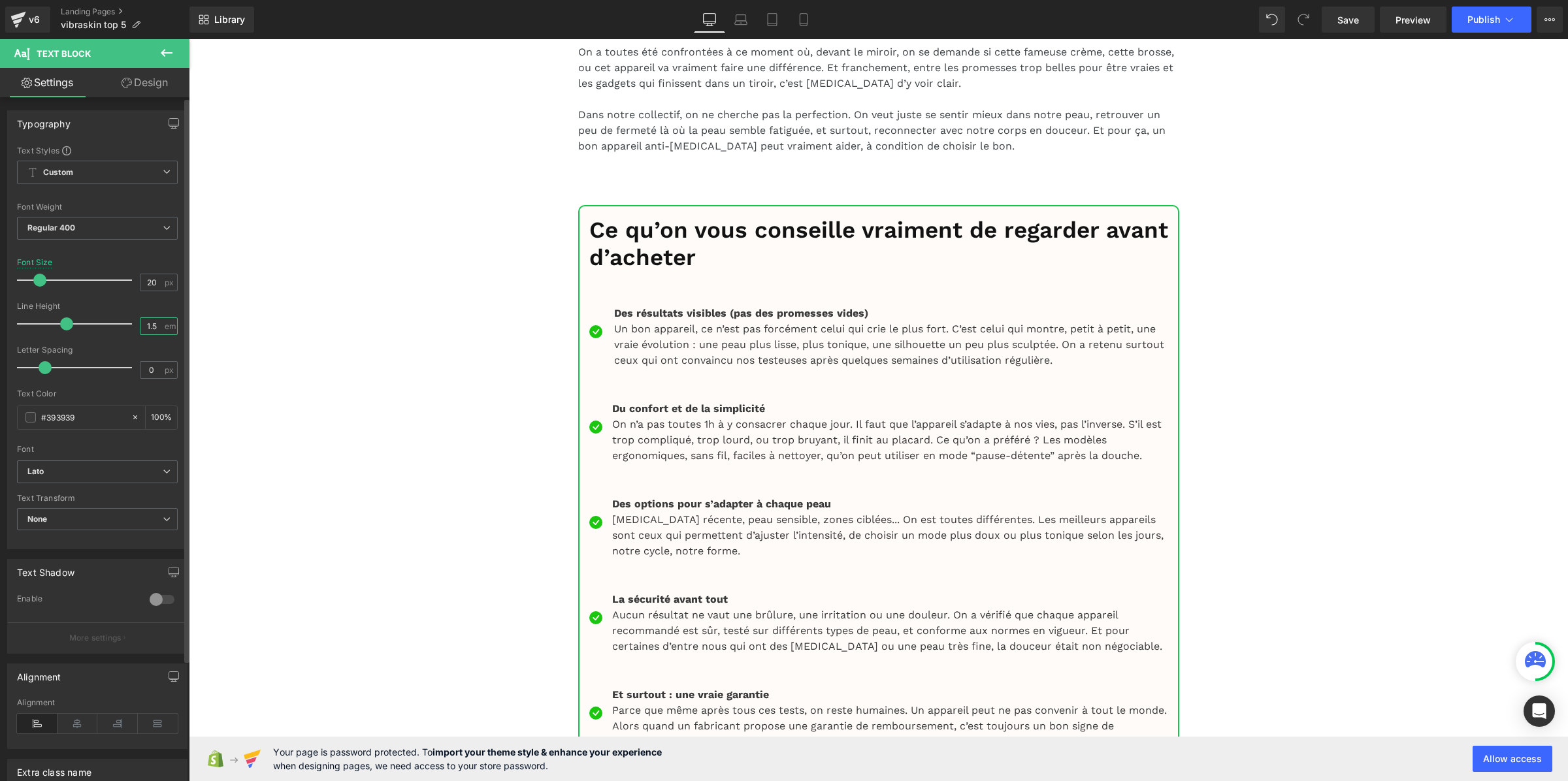
click at [150, 325] on input "1.5" at bounding box center [152, 326] width 23 height 17
click at [151, 325] on input "1.5" at bounding box center [152, 326] width 23 height 17
paste input "3"
type input "1.3"
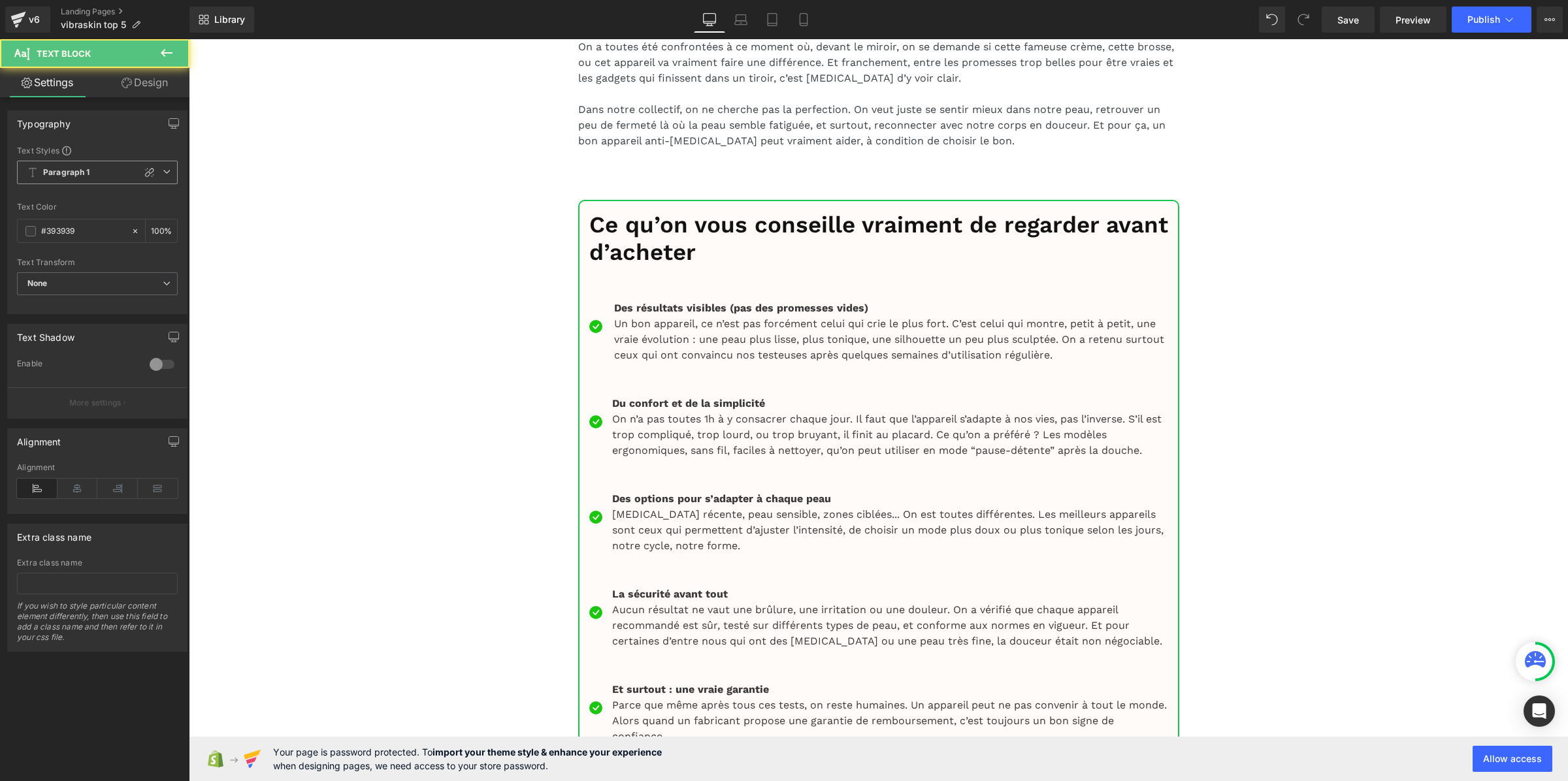
click at [87, 174] on b "Paragraph 1" at bounding box center [66, 172] width 47 height 11
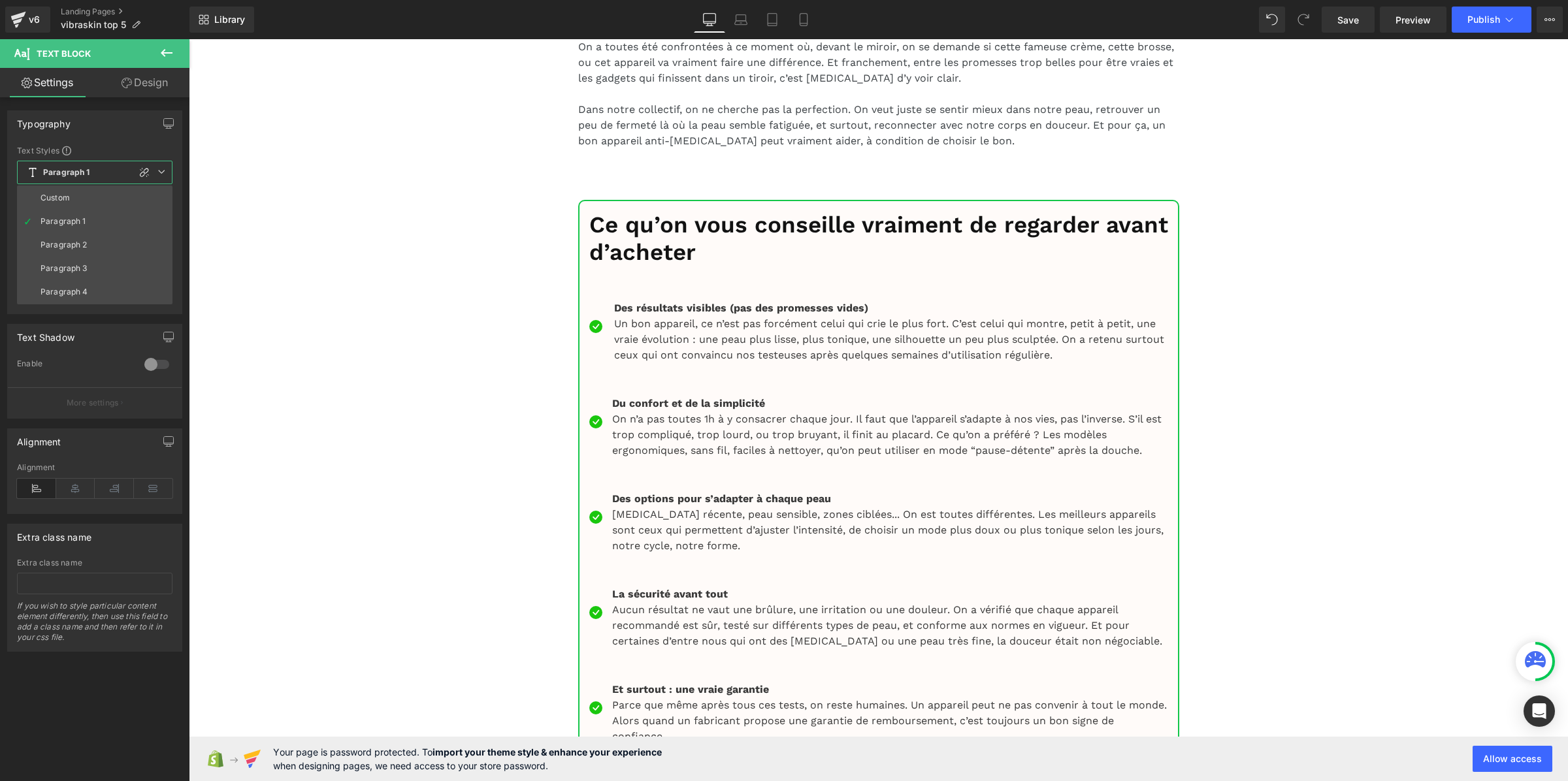
click at [88, 195] on li "Custom" at bounding box center [95, 198] width 156 height 23
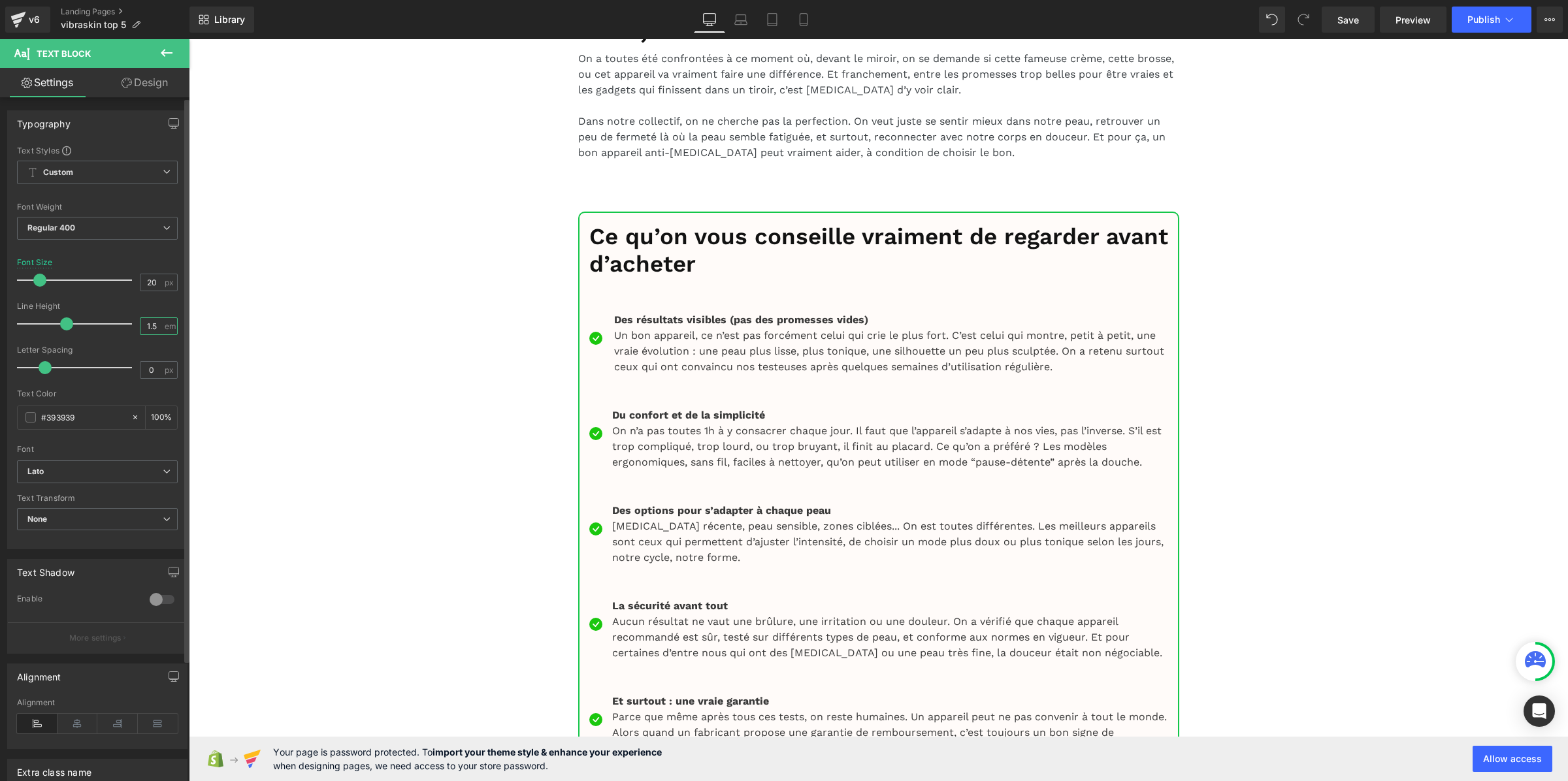
click at [154, 323] on input "1.5" at bounding box center [152, 326] width 23 height 17
paste input "3"
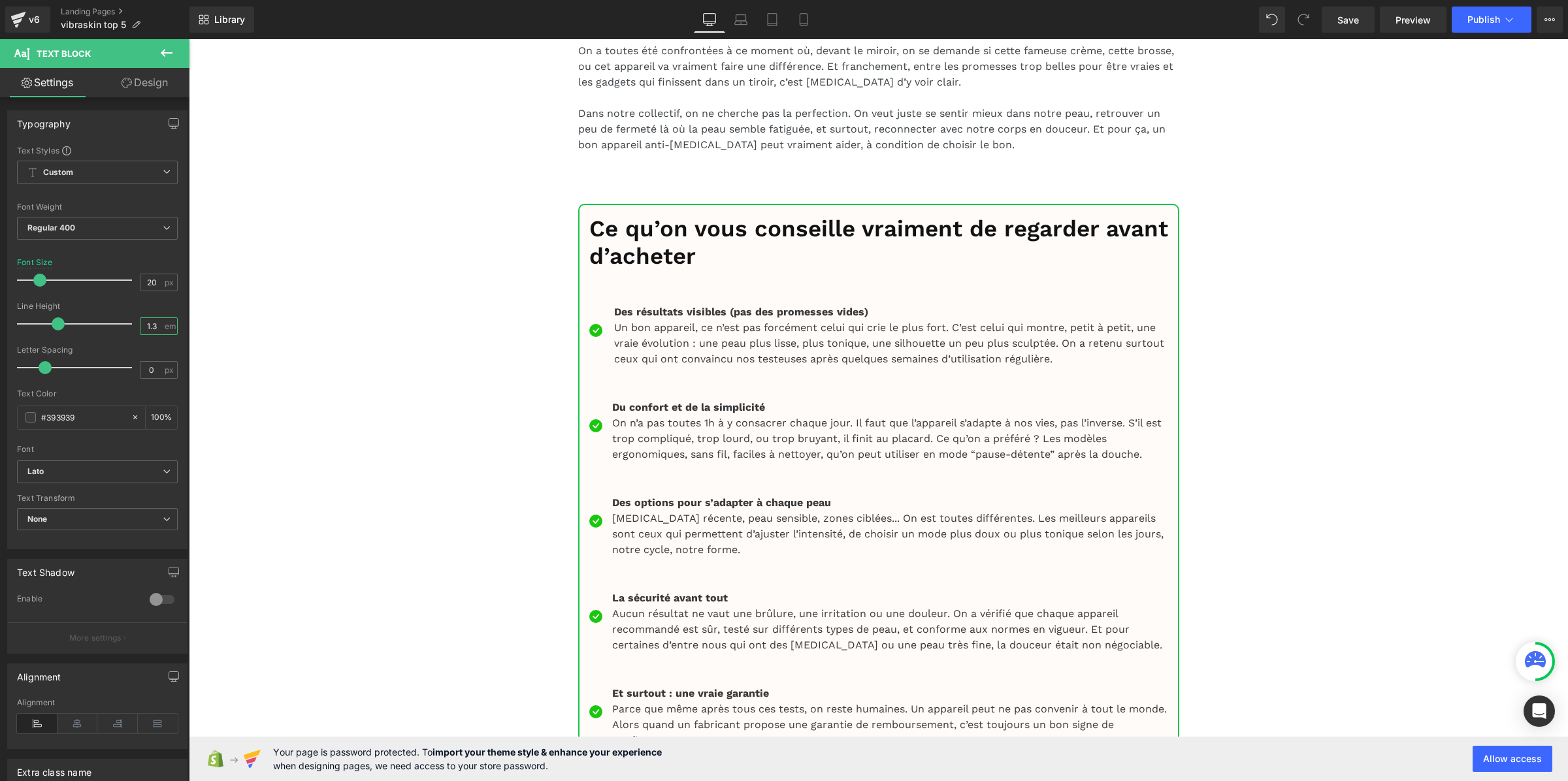
type input "1.3"
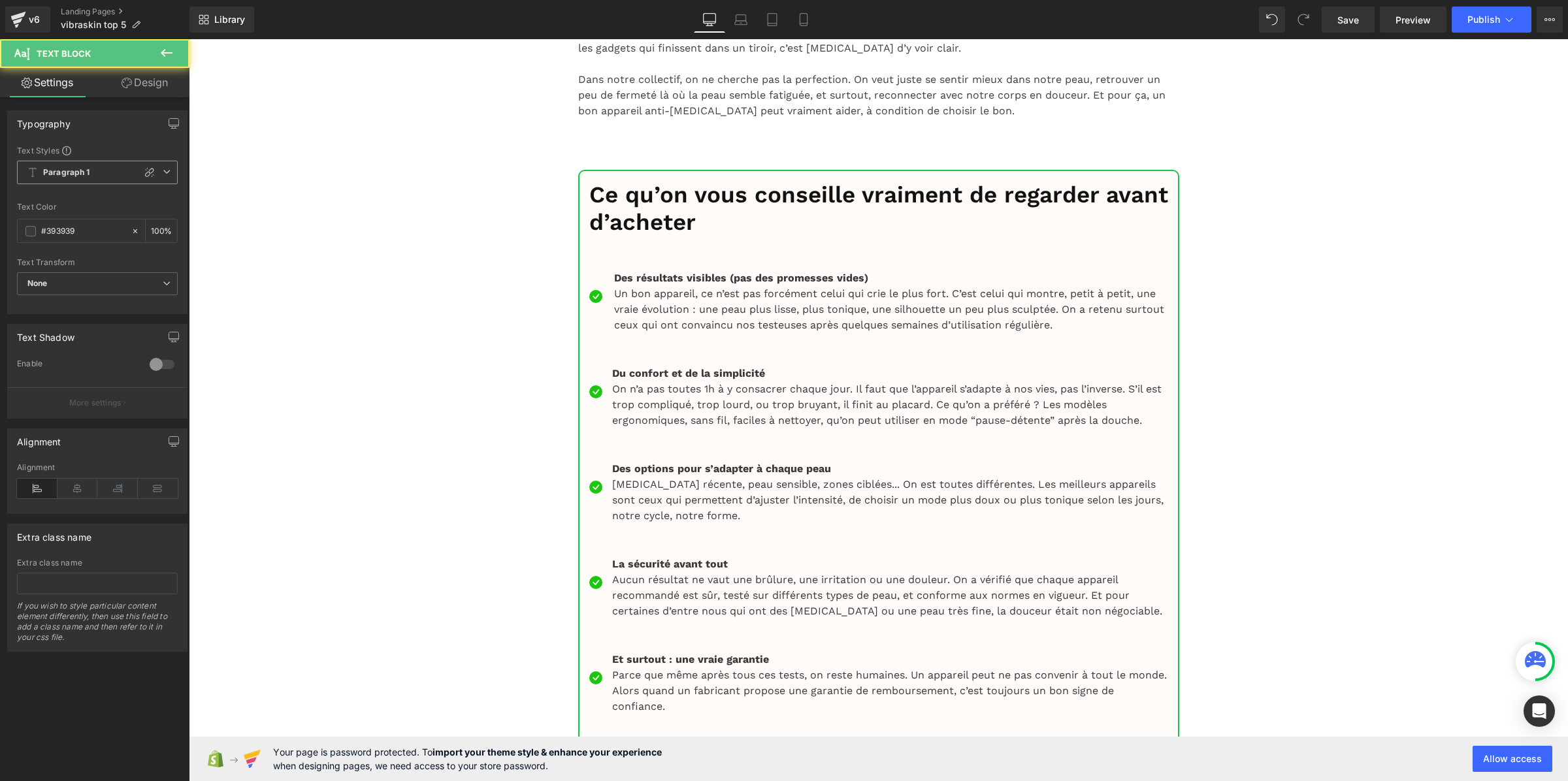
click at [76, 166] on span "Paragraph 1" at bounding box center [98, 172] width 161 height 23
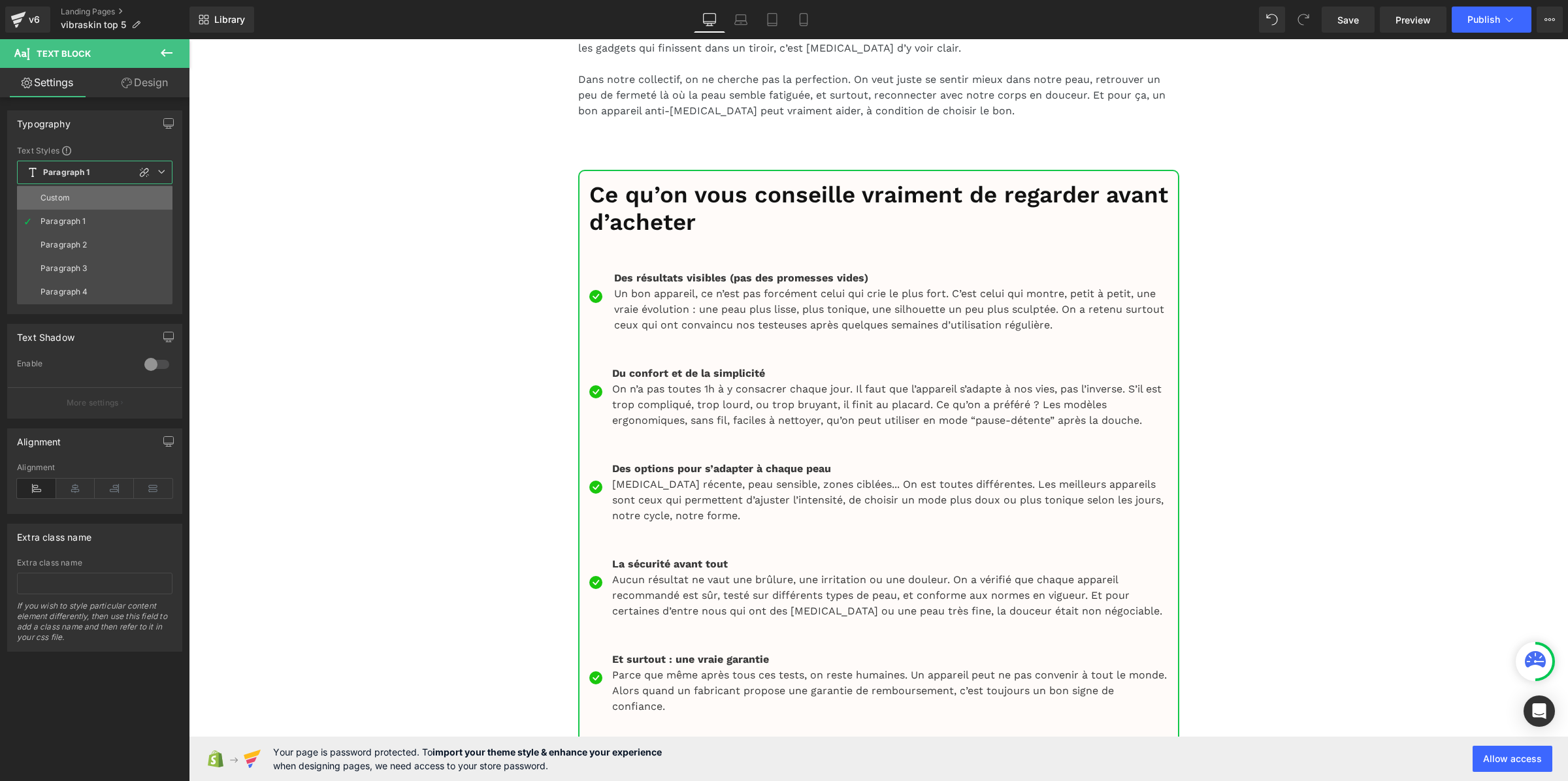
click at [85, 201] on li "Custom" at bounding box center [95, 198] width 156 height 23
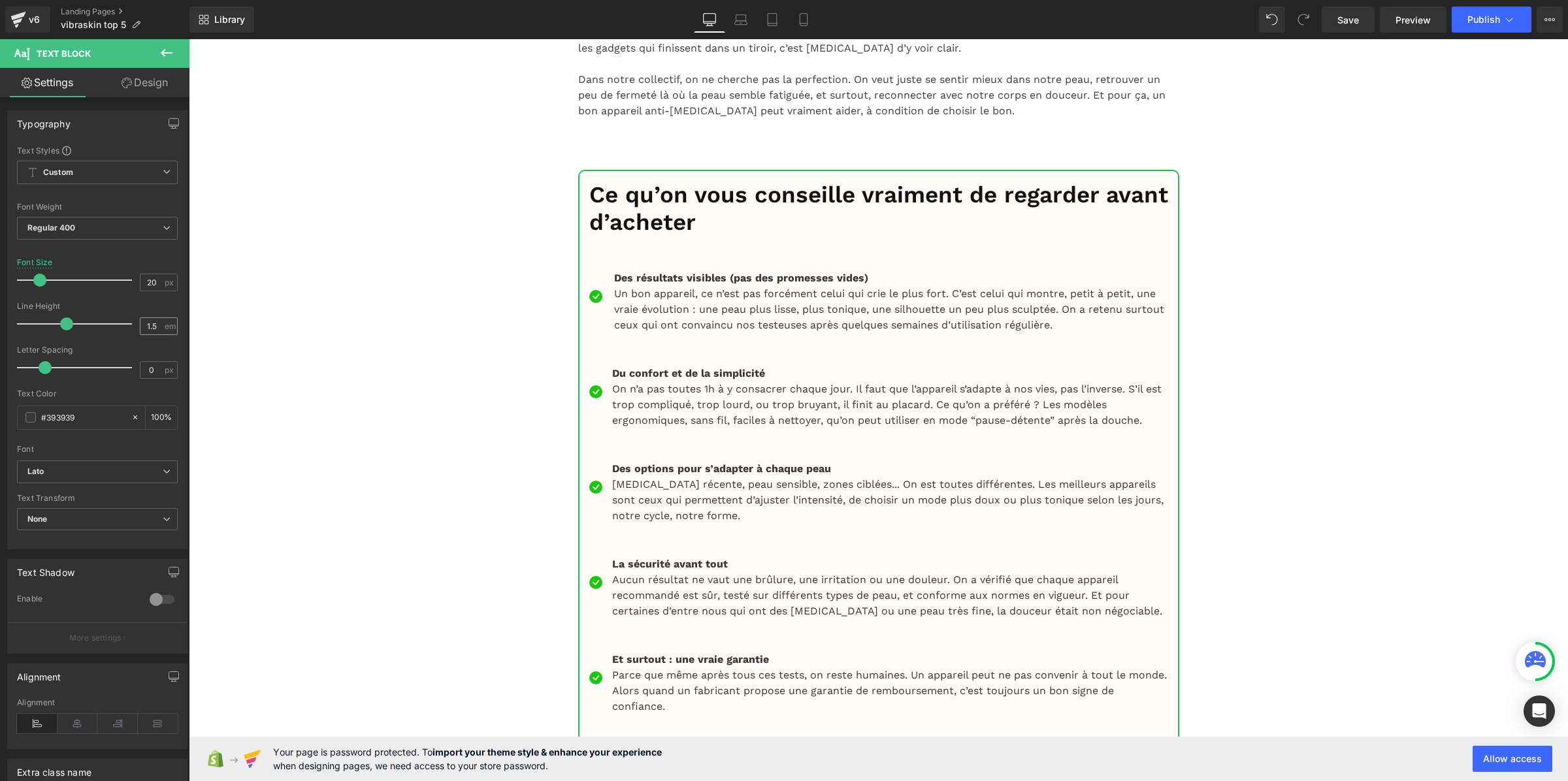
click at [162, 325] on div "1.5 em" at bounding box center [159, 325] width 38 height 17
click at [152, 322] on input "1.5" at bounding box center [152, 326] width 23 height 17
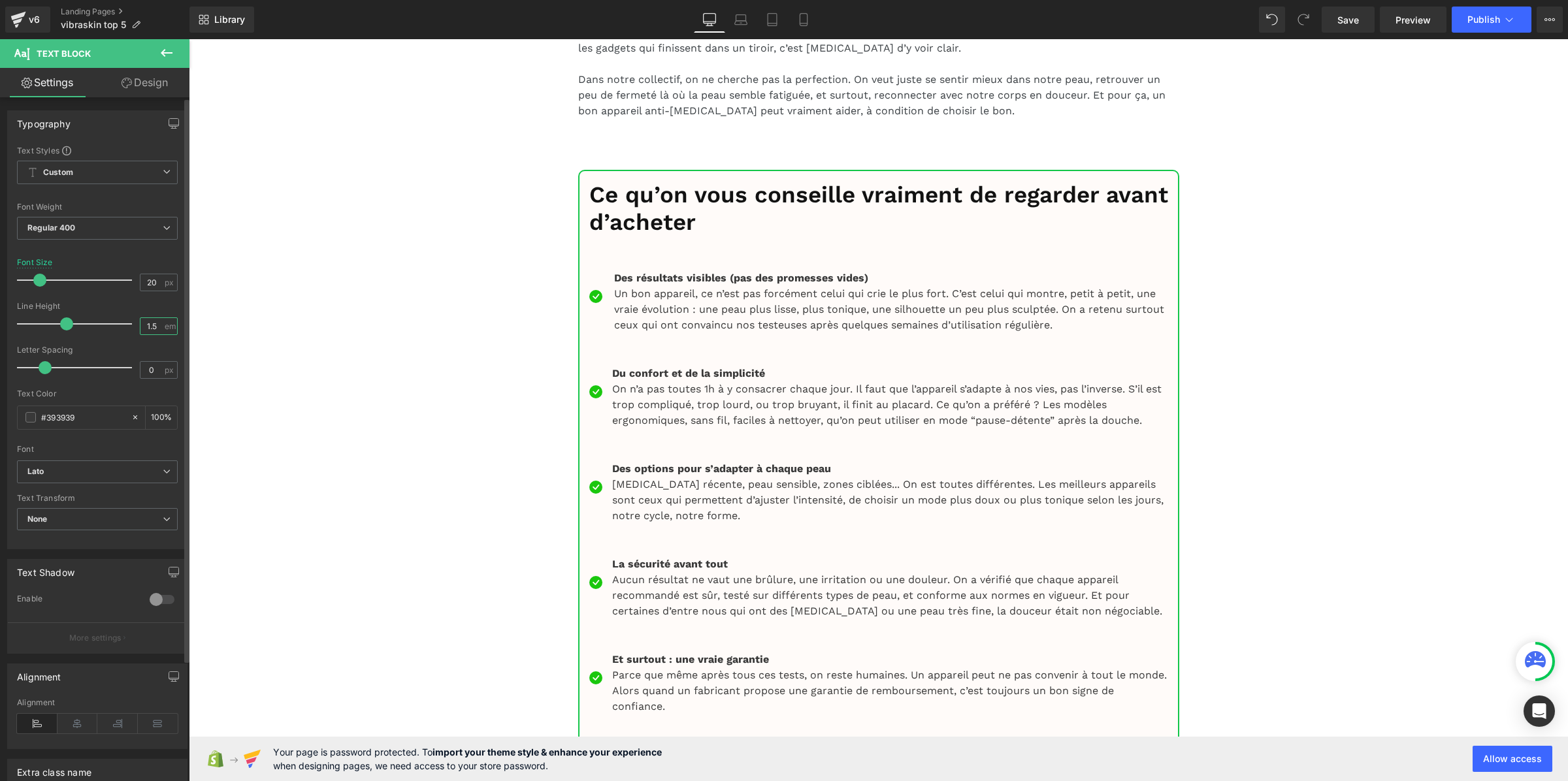
click at [152, 322] on input "1.5" at bounding box center [152, 326] width 23 height 17
paste input "3"
type input "1.3"
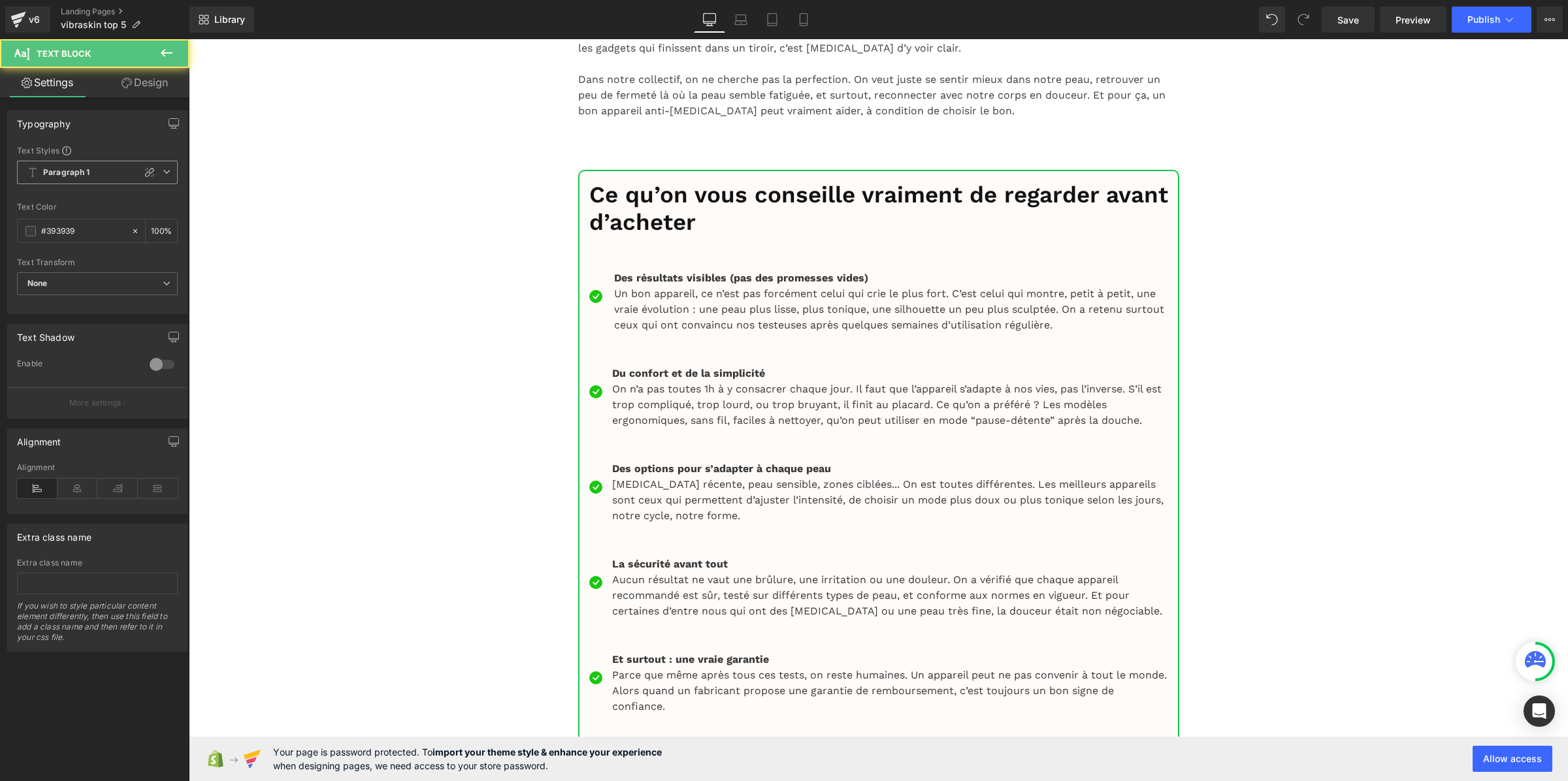
click at [85, 171] on b "Paragraph 1" at bounding box center [66, 172] width 47 height 11
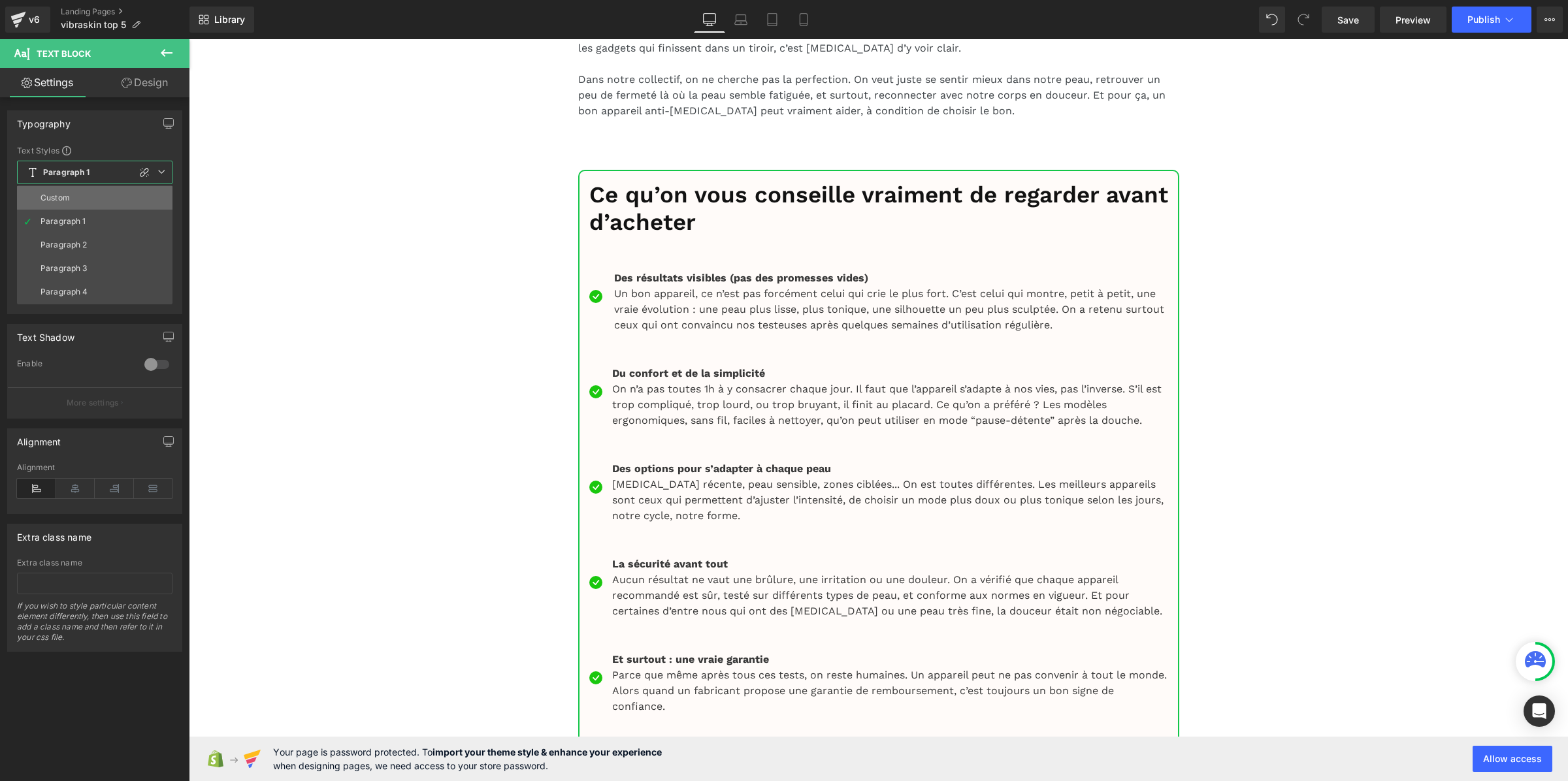
click at [86, 195] on li "Custom" at bounding box center [95, 198] width 156 height 23
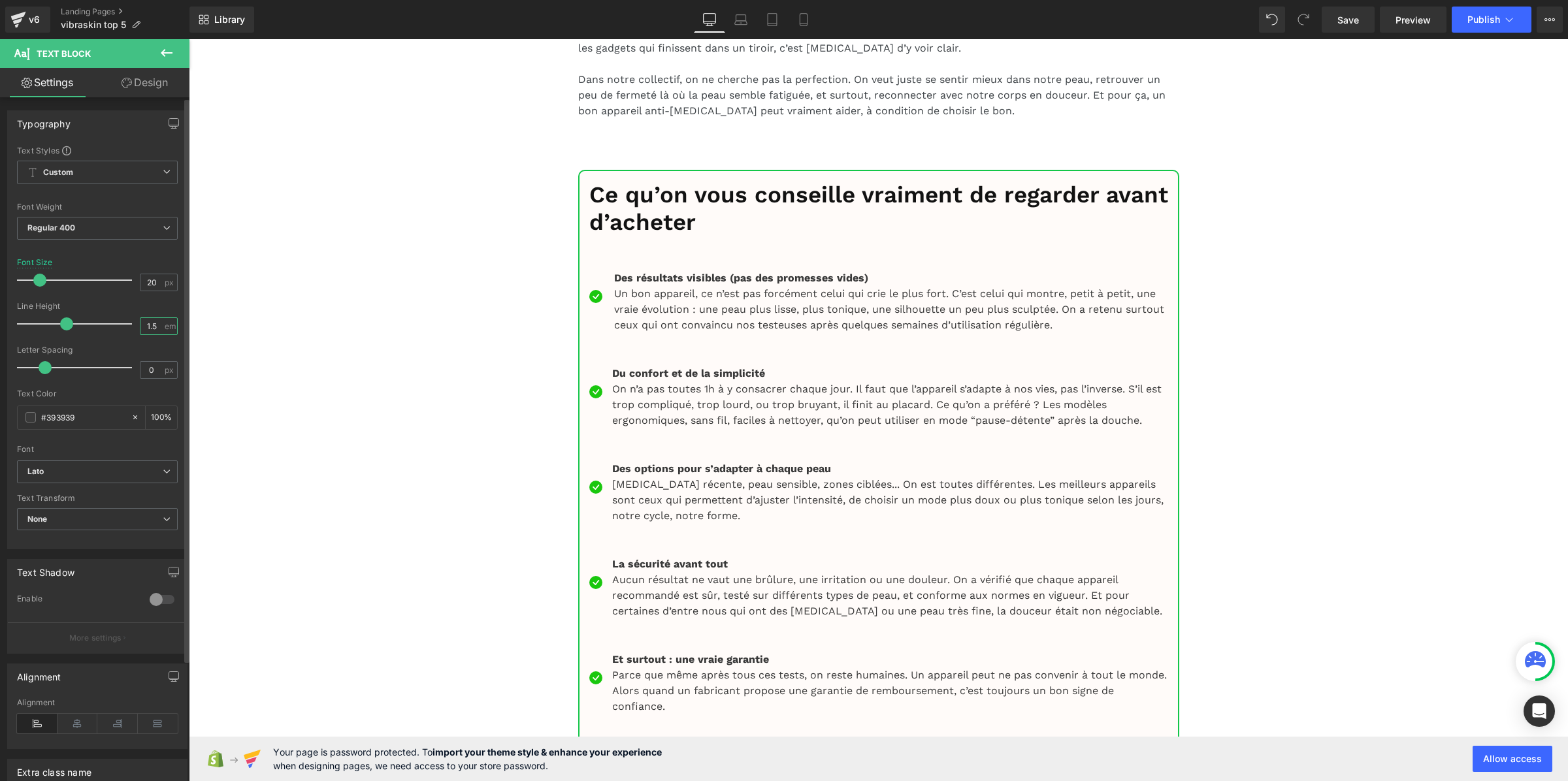
click at [156, 323] on input "1.5" at bounding box center [152, 326] width 23 height 17
paste input "3"
type input "1.3"
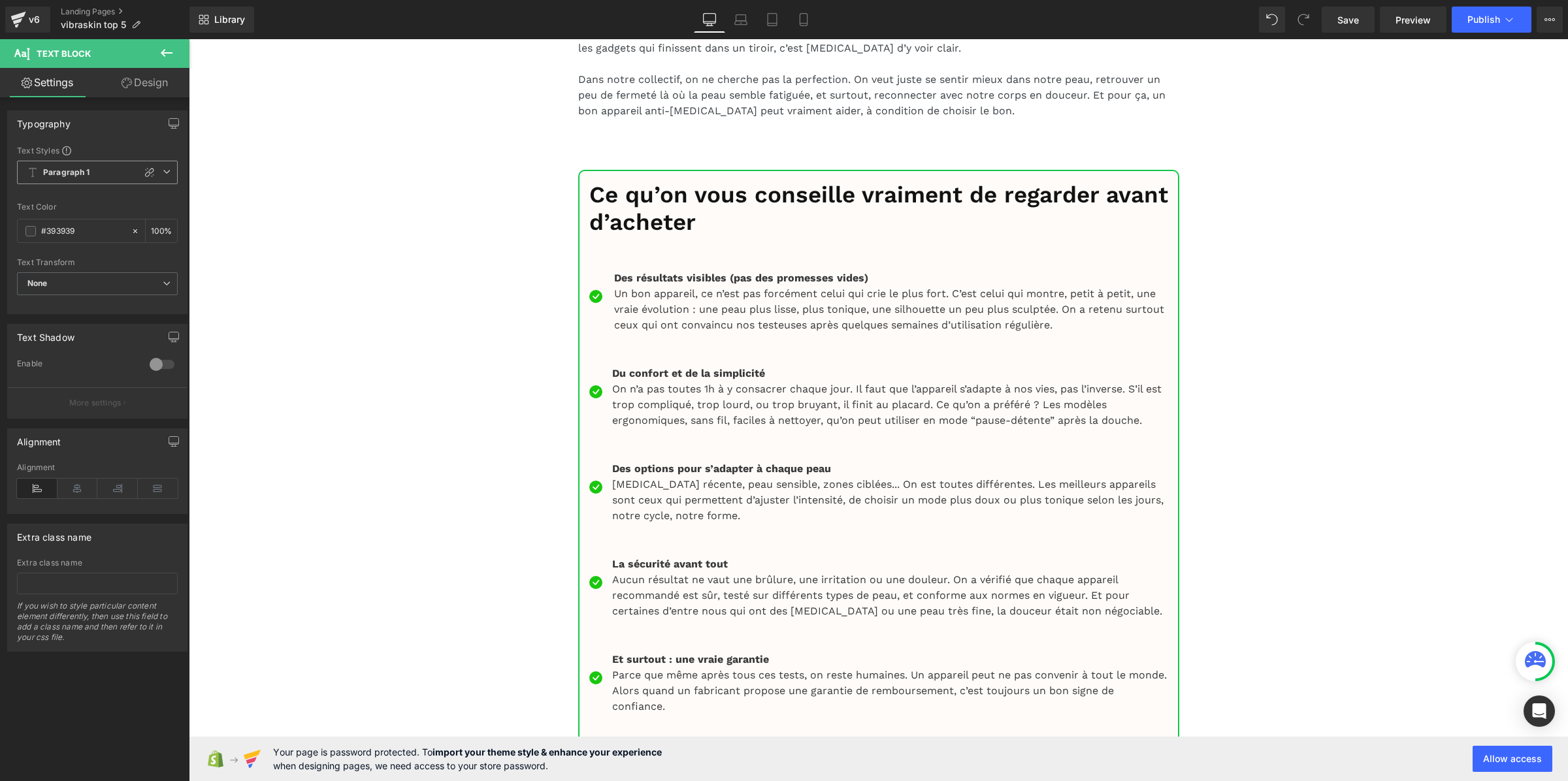
click at [57, 184] on span "Paragraph 1" at bounding box center [98, 172] width 161 height 23
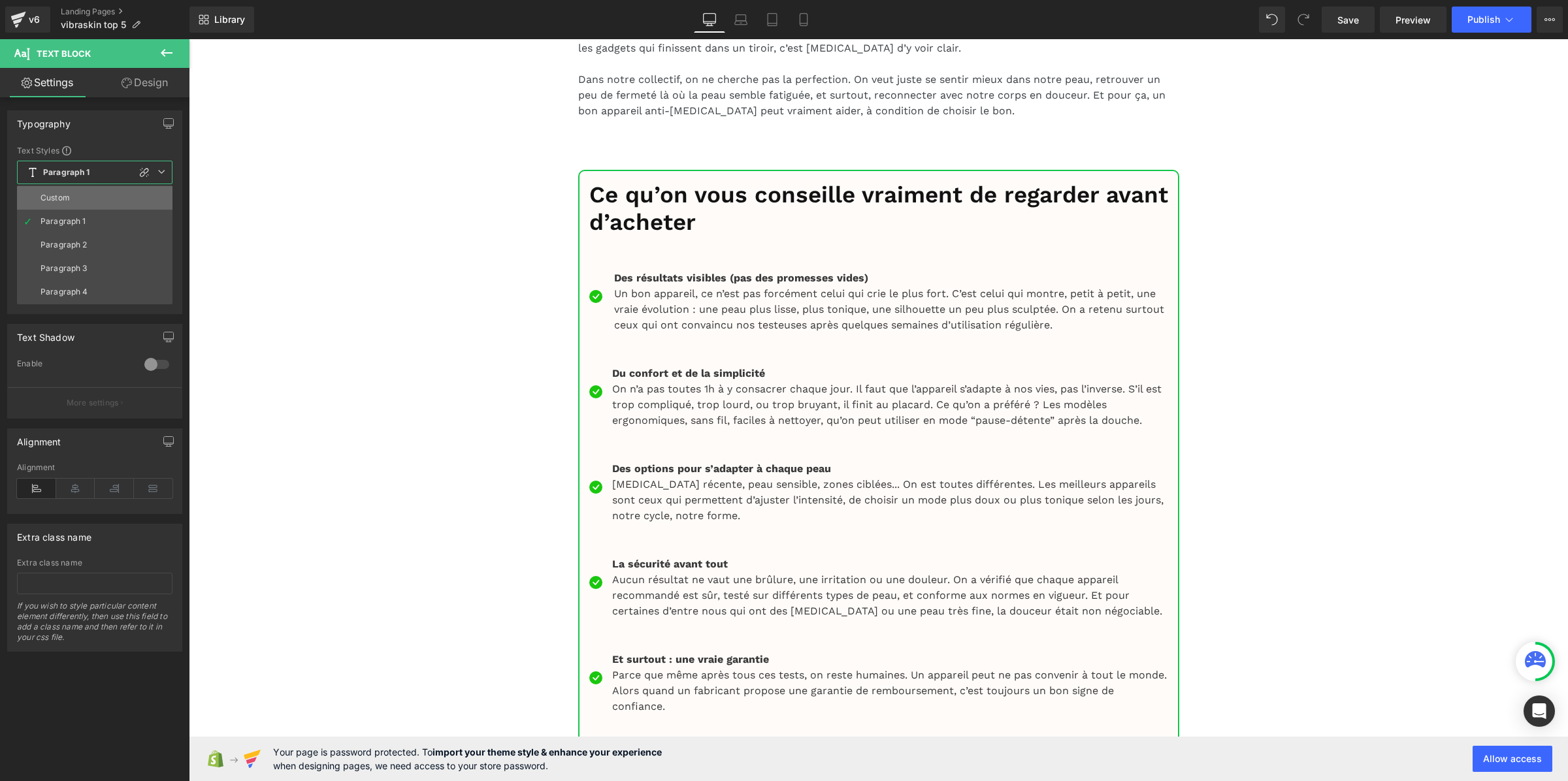
click at [66, 200] on div "Custom" at bounding box center [55, 197] width 29 height 9
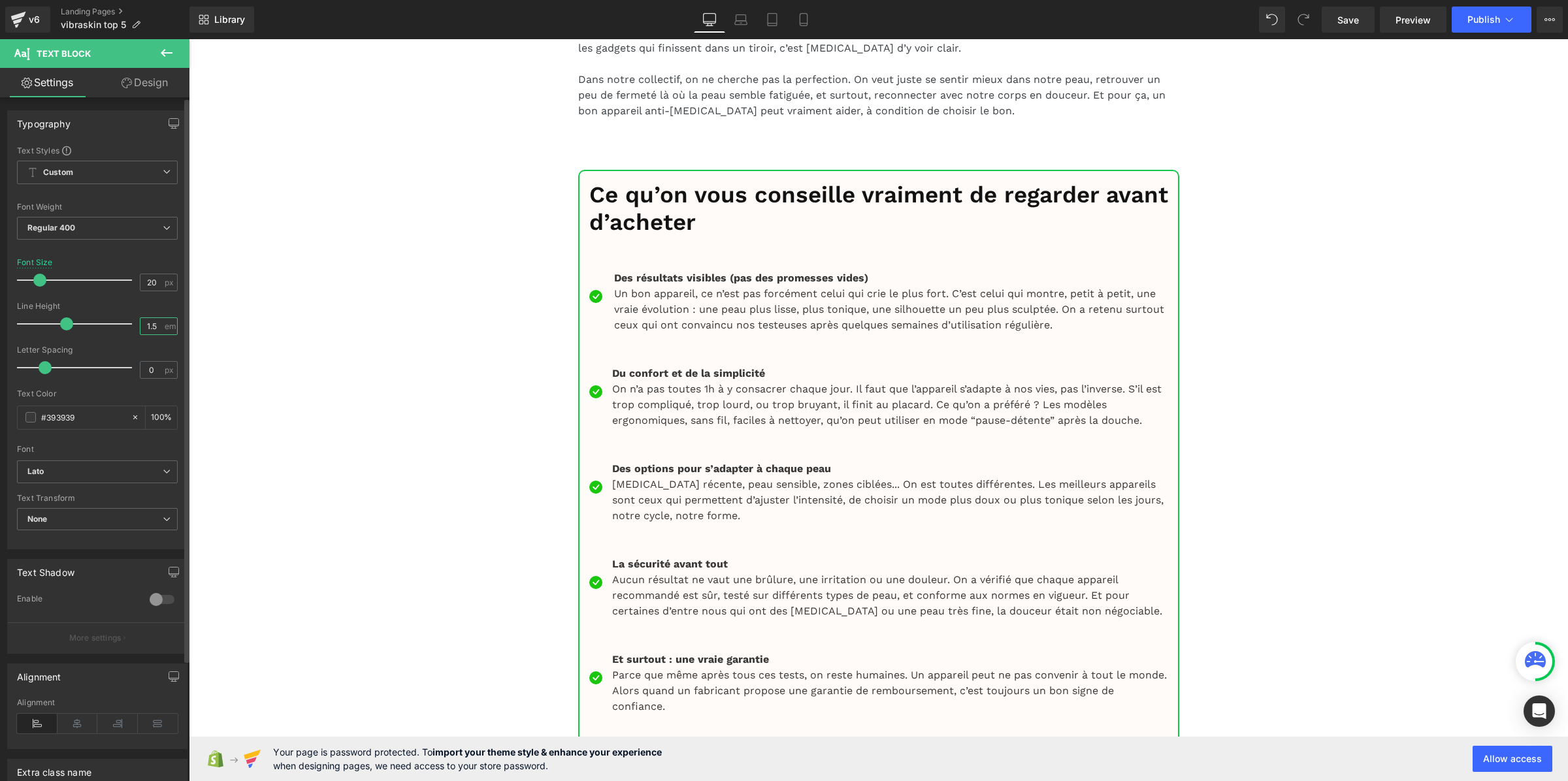
click at [142, 319] on input "1.5" at bounding box center [152, 326] width 23 height 17
paste input "3"
type input "1.3"
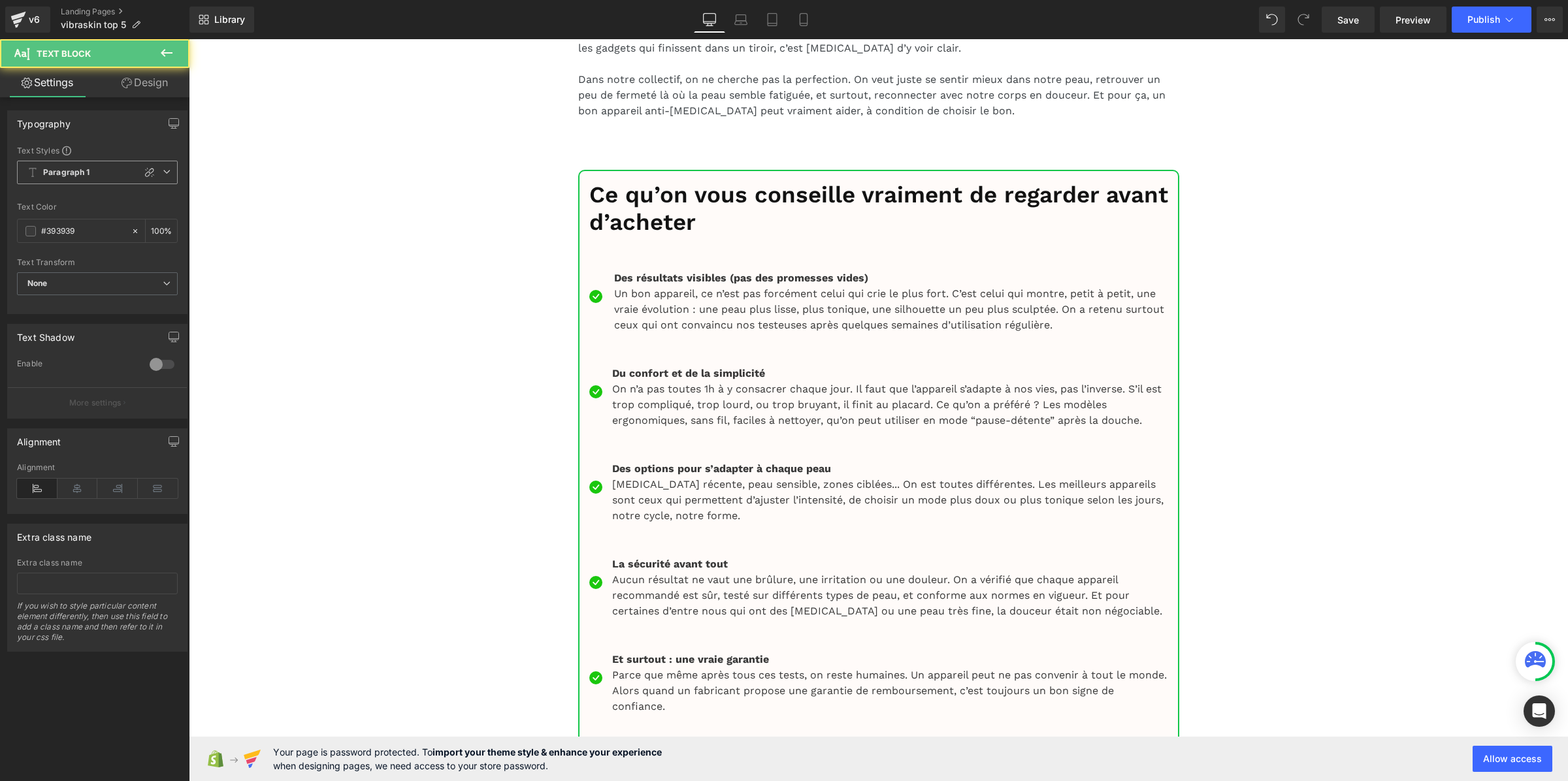
click at [72, 178] on span "Paragraph 1" at bounding box center [98, 172] width 161 height 23
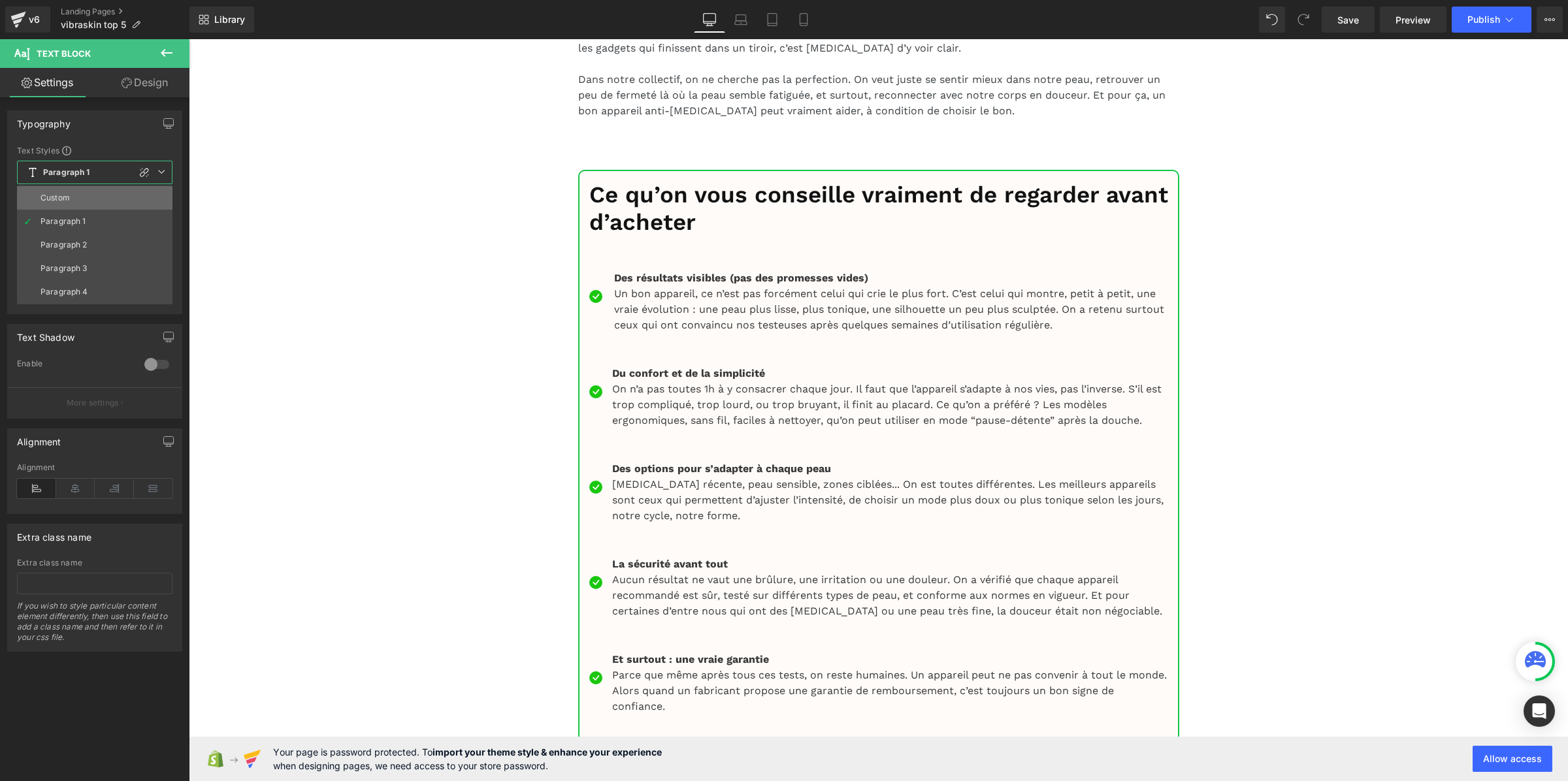
click at [72, 193] on li "Custom" at bounding box center [95, 198] width 156 height 23
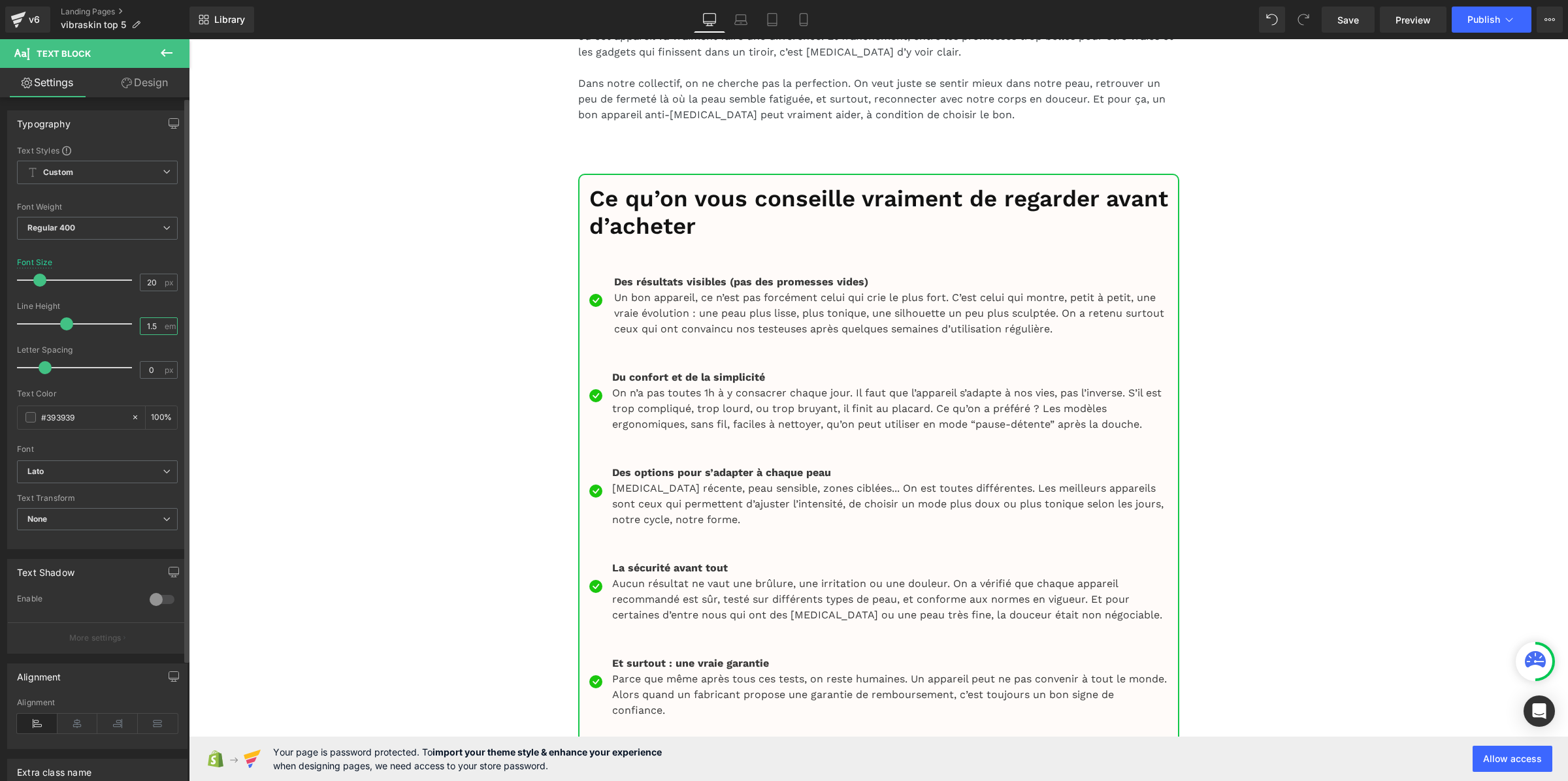
click at [156, 329] on input "1.5" at bounding box center [152, 326] width 23 height 17
paste input "3"
type input "1.3"
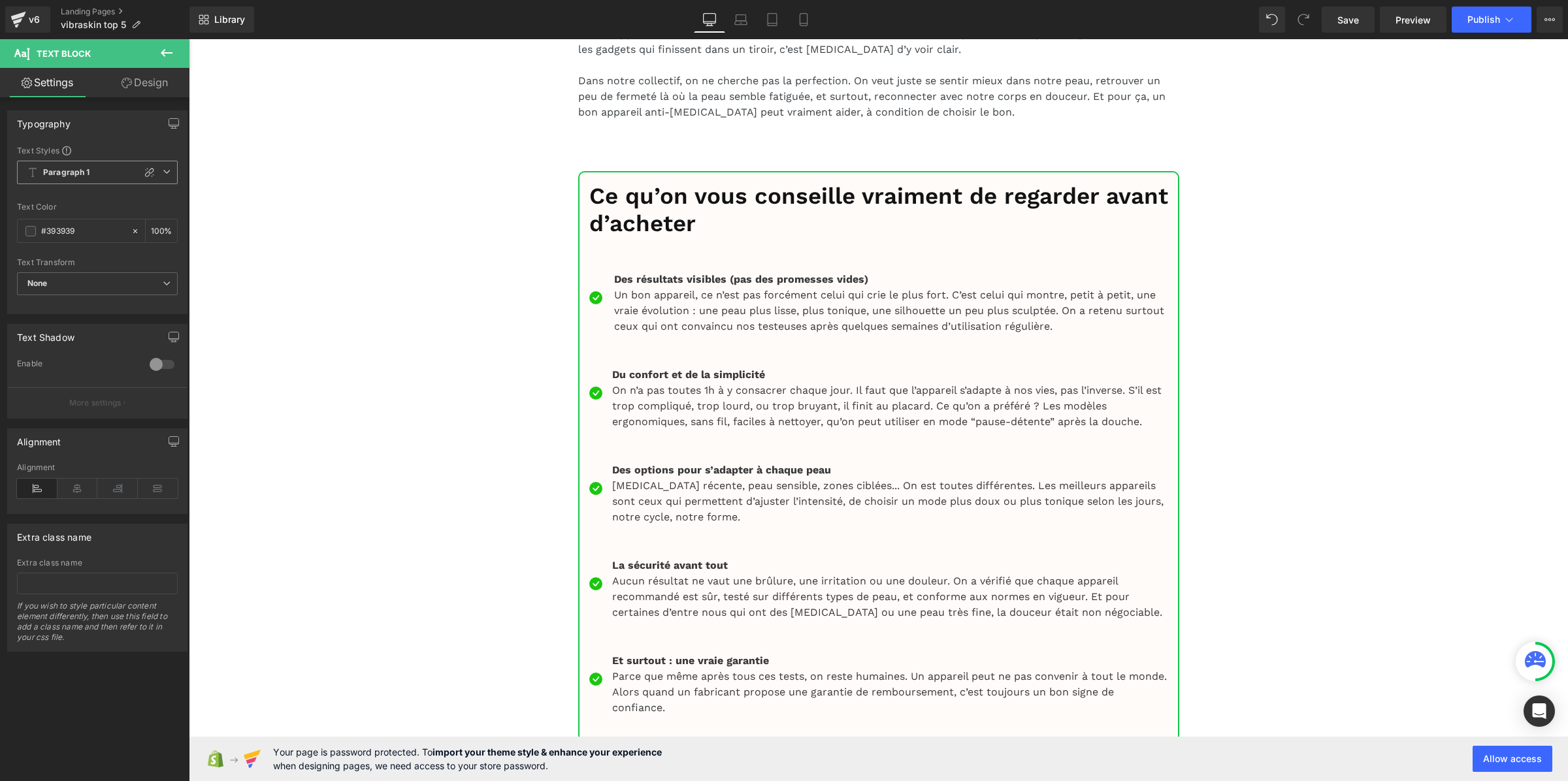
click at [48, 175] on b "Paragraph 1" at bounding box center [66, 172] width 47 height 11
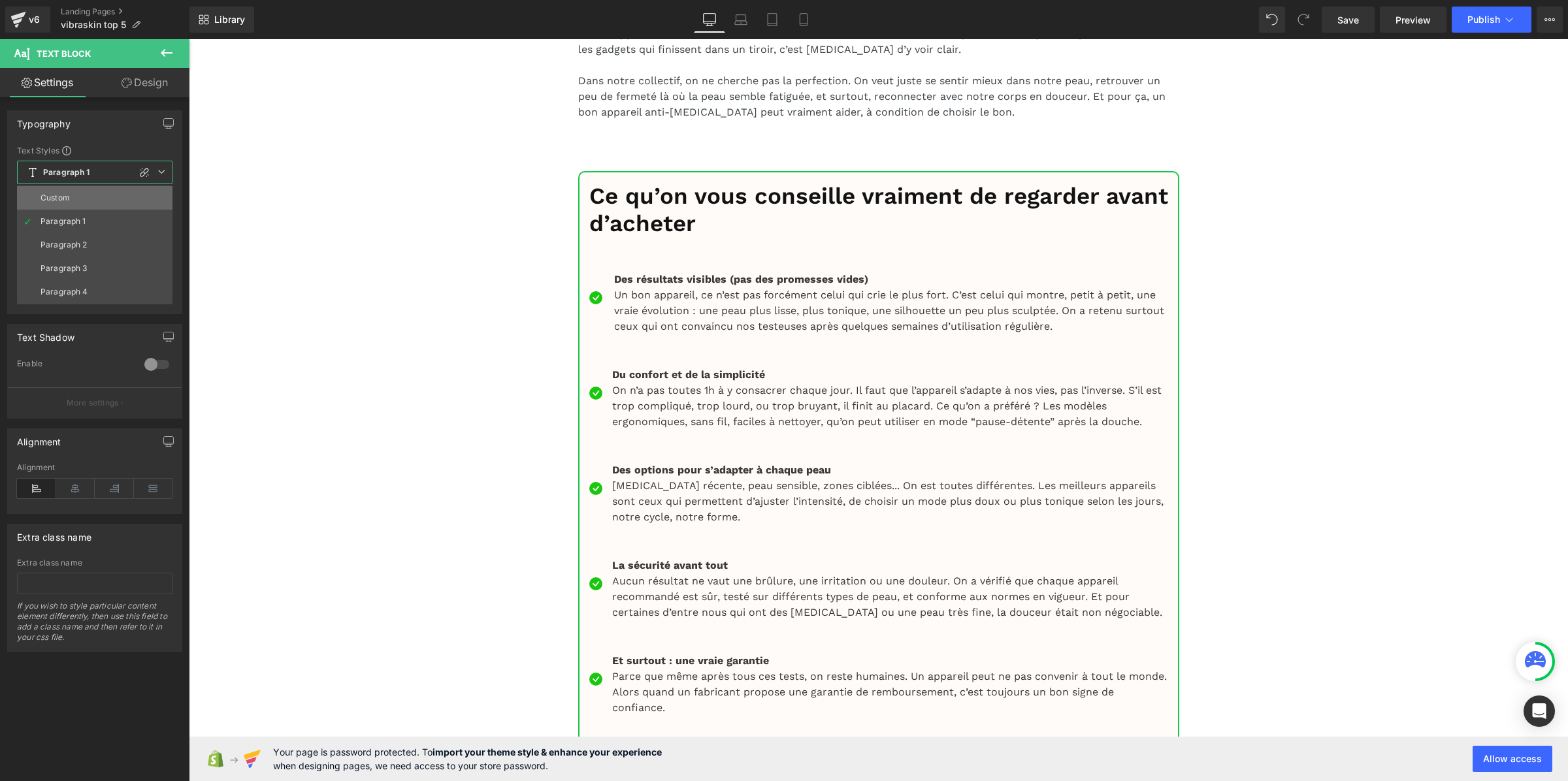
click at [54, 190] on li "Custom" at bounding box center [95, 198] width 156 height 23
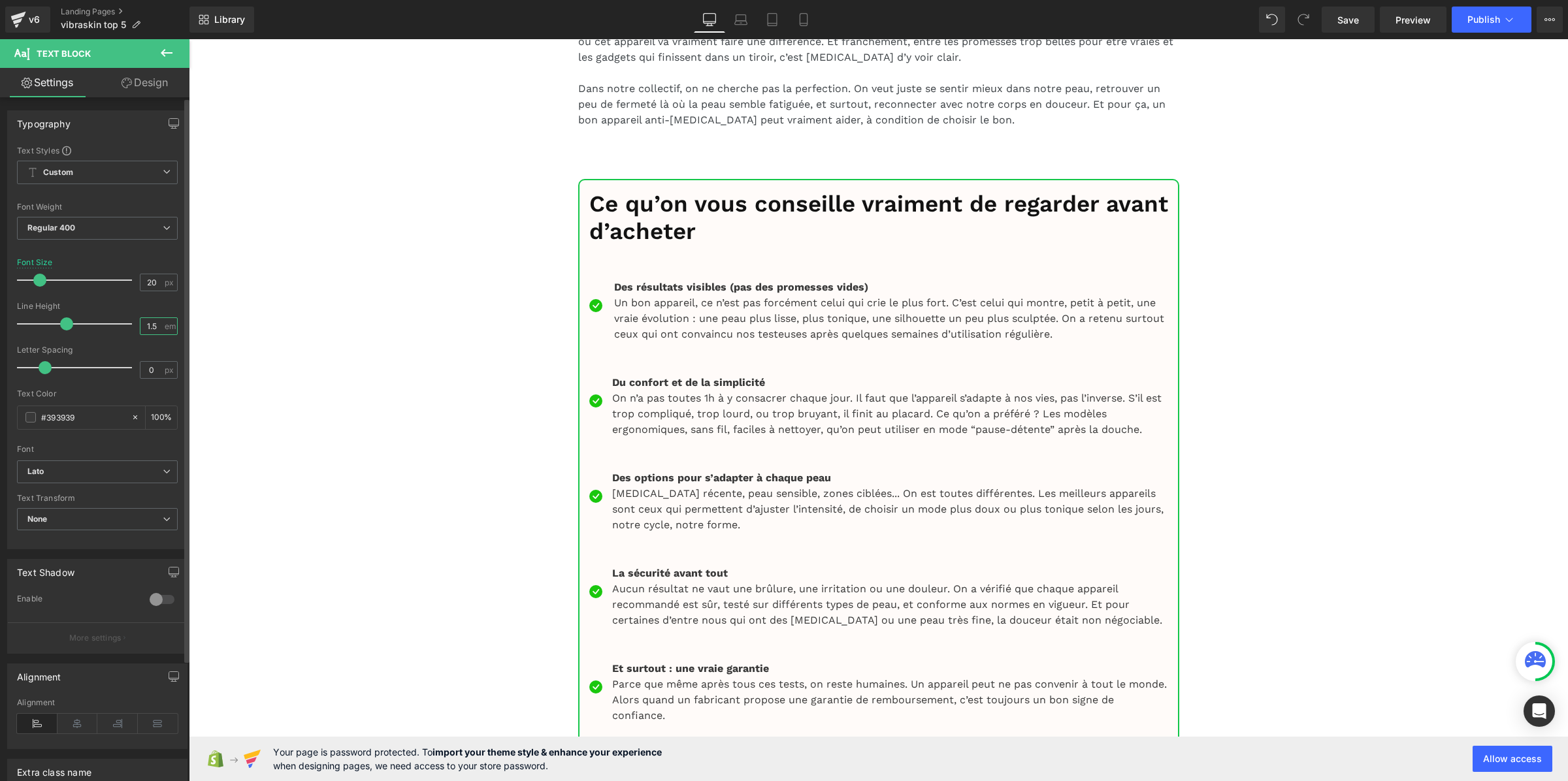
click at [155, 321] on input "1.5" at bounding box center [152, 326] width 23 height 17
paste input "3"
type input "1.3"
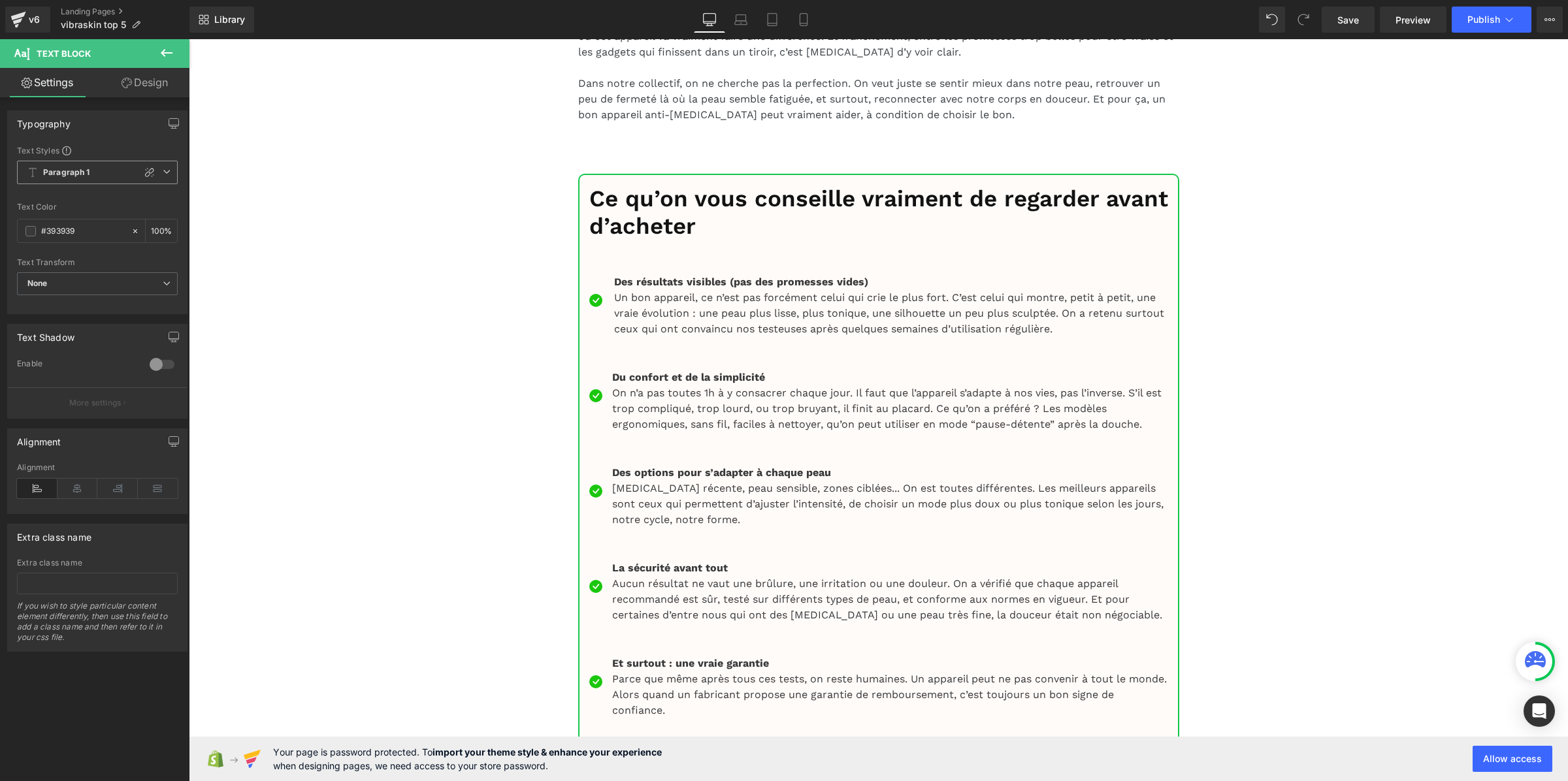
click at [76, 167] on b "Paragraph 1" at bounding box center [66, 172] width 47 height 11
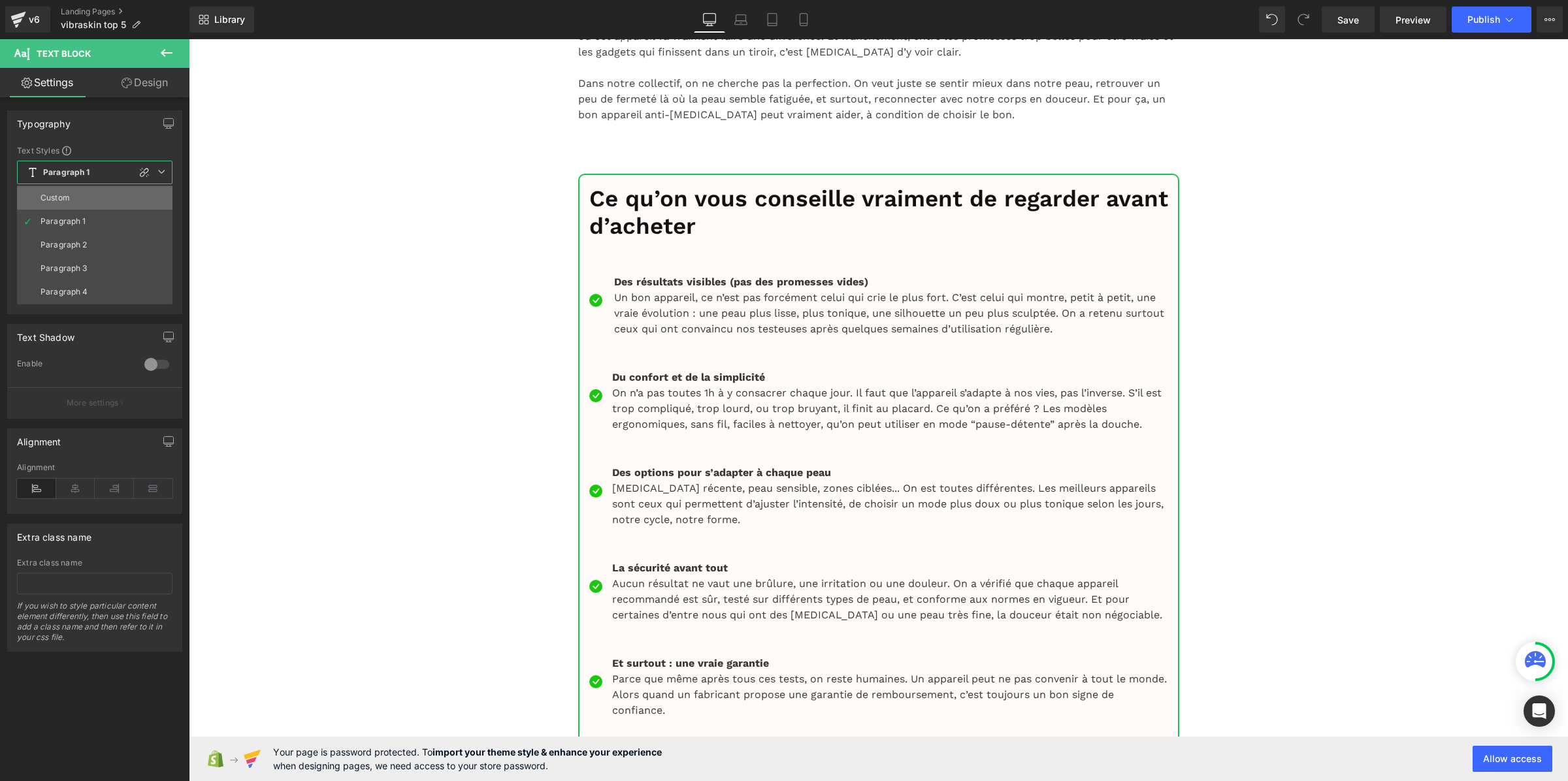
click at [74, 193] on li "Custom" at bounding box center [95, 198] width 156 height 23
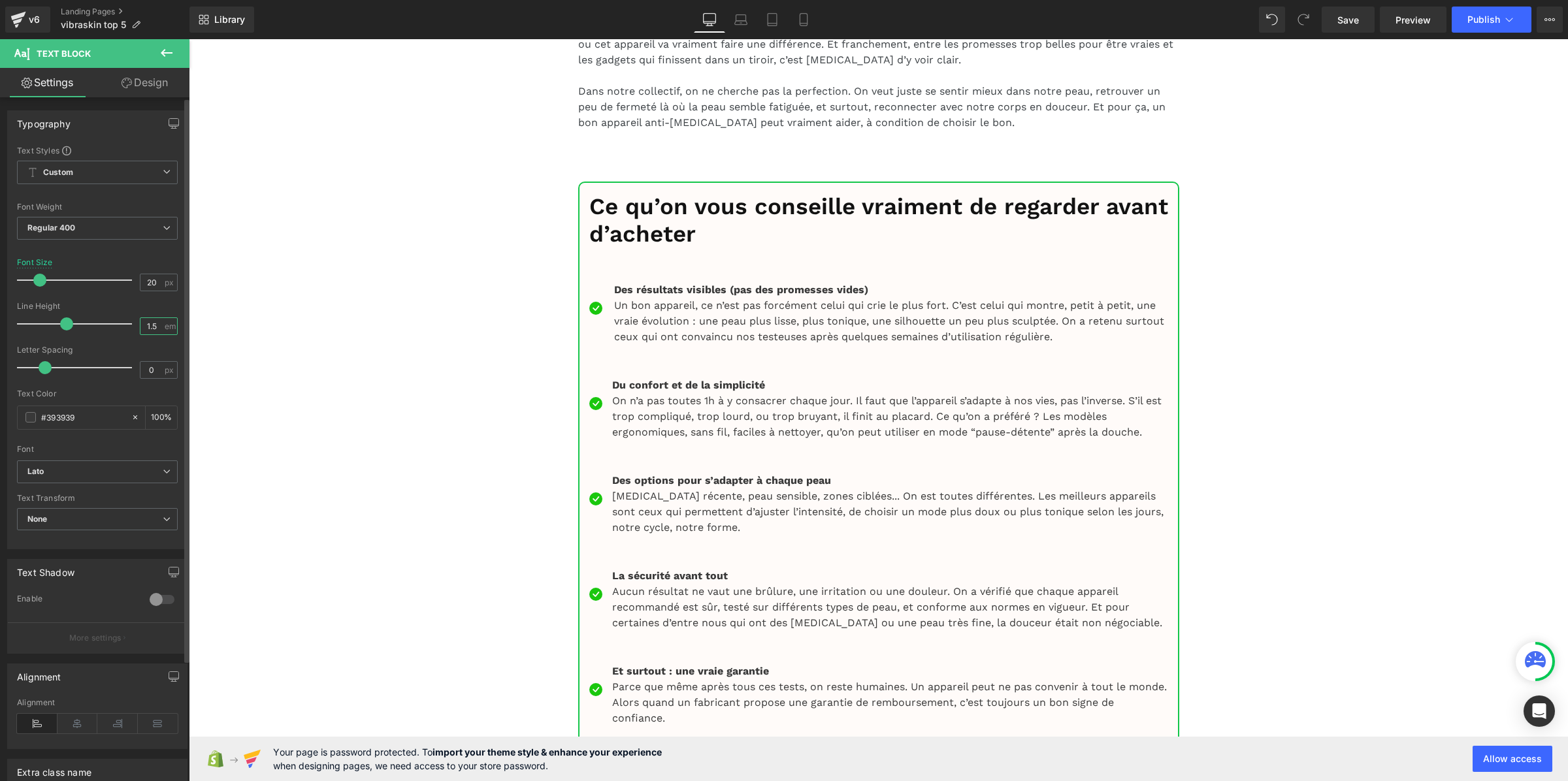
click at [141, 325] on input "1.5" at bounding box center [152, 326] width 23 height 17
paste input "3"
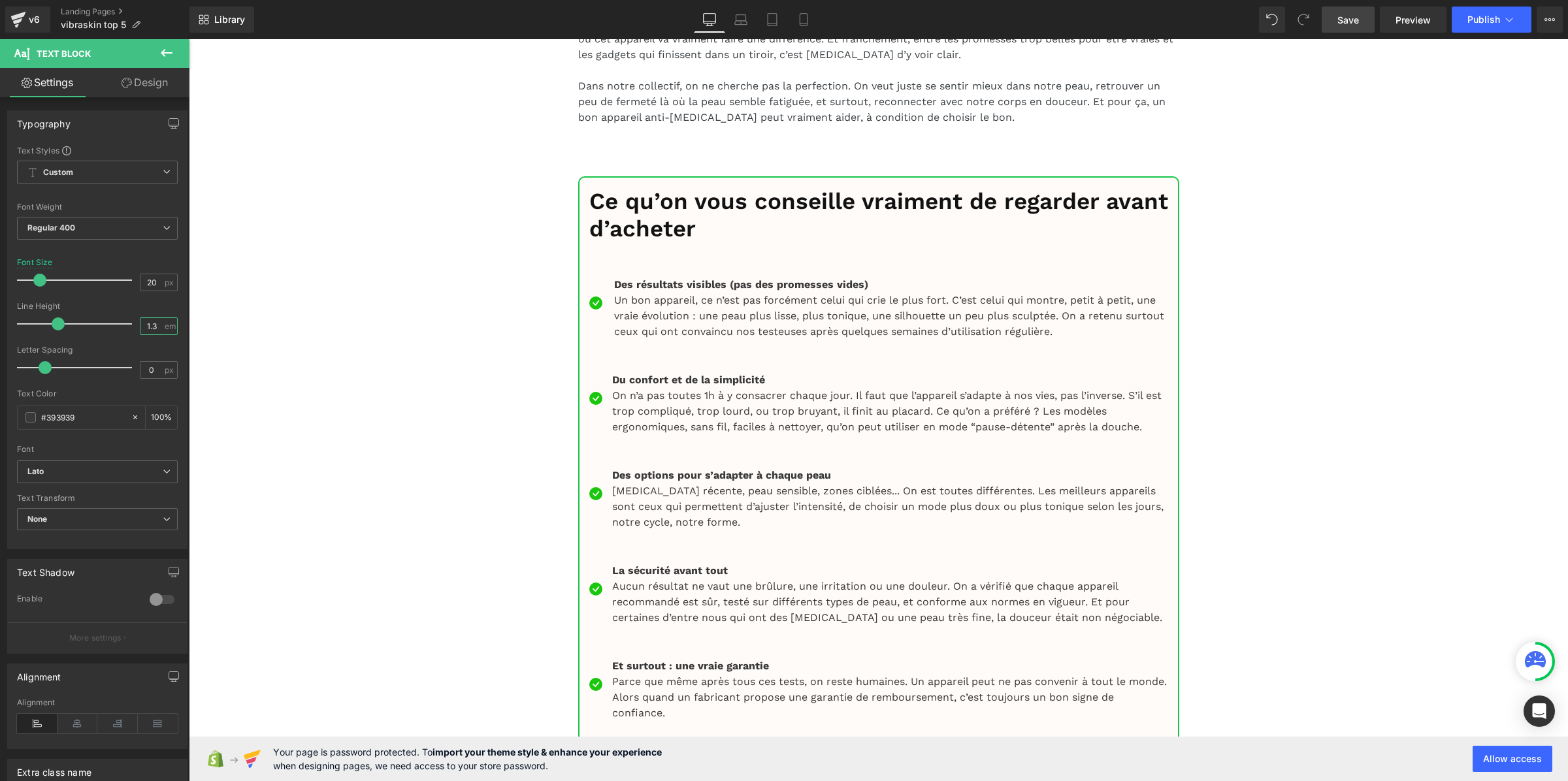
type input "1.3"
drag, startPoint x: 1353, startPoint y: 22, endPoint x: 756, endPoint y: 389, distance: 700.8
click at [1353, 22] on span "Save" at bounding box center [1348, 20] width 22 height 14
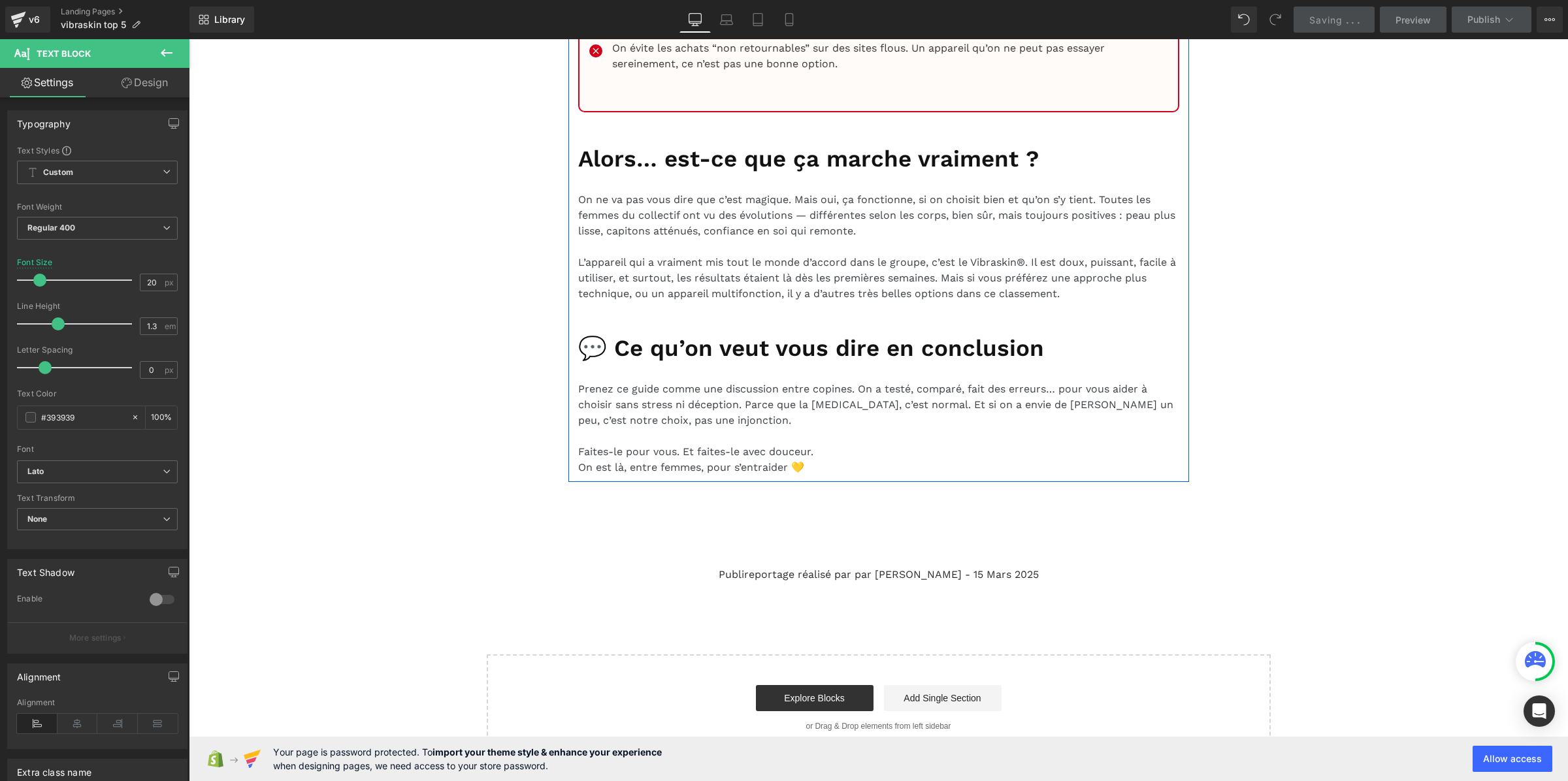
scroll to position [14364, 0]
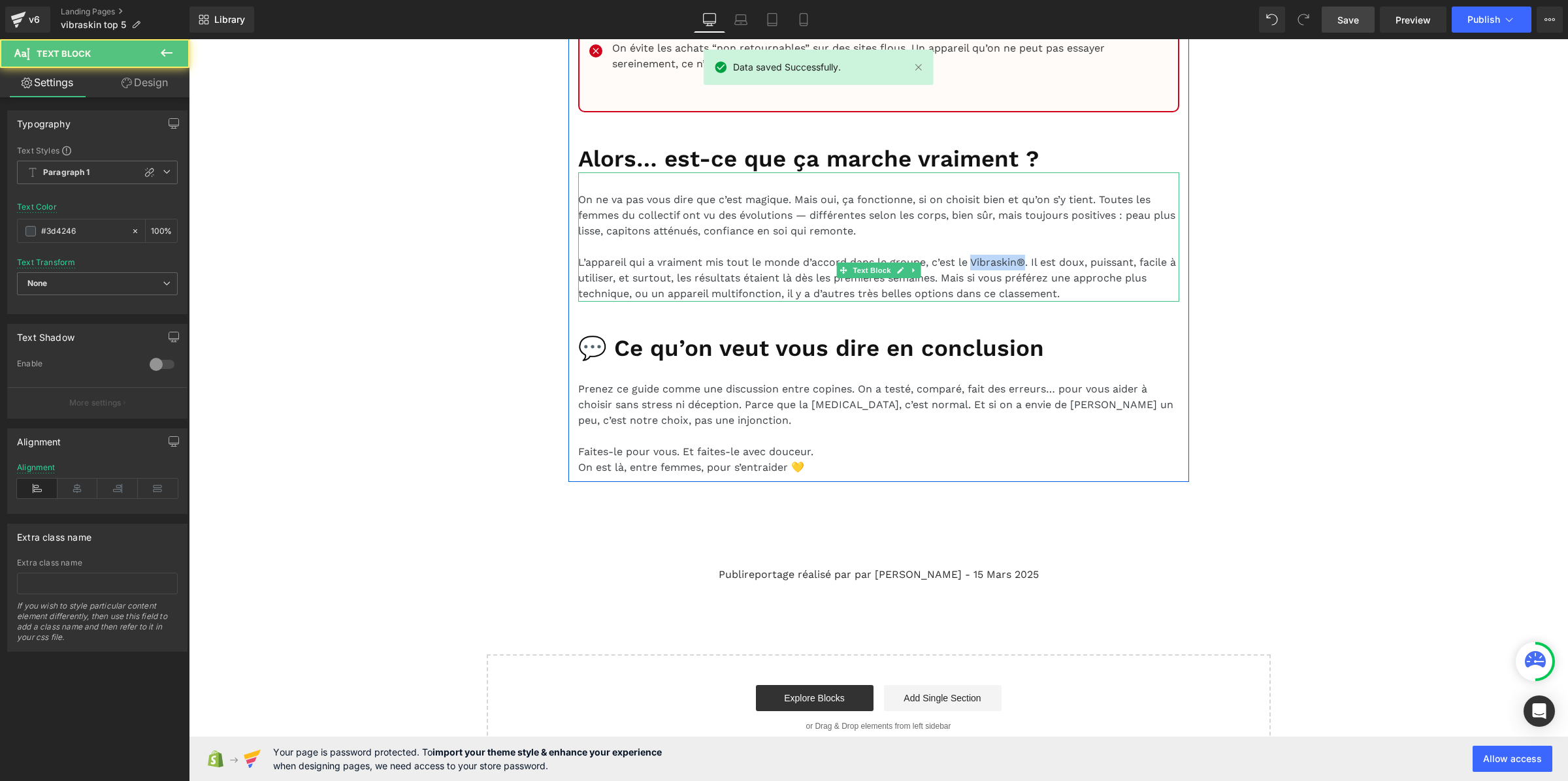
drag, startPoint x: 1057, startPoint y: 253, endPoint x: 996, endPoint y: 252, distance: 61.0
click at [996, 255] on p "L’appareil qui a vraiment mis tout le monde d’accord dans le groupe, c’est le V…" at bounding box center [879, 278] width 601 height 47
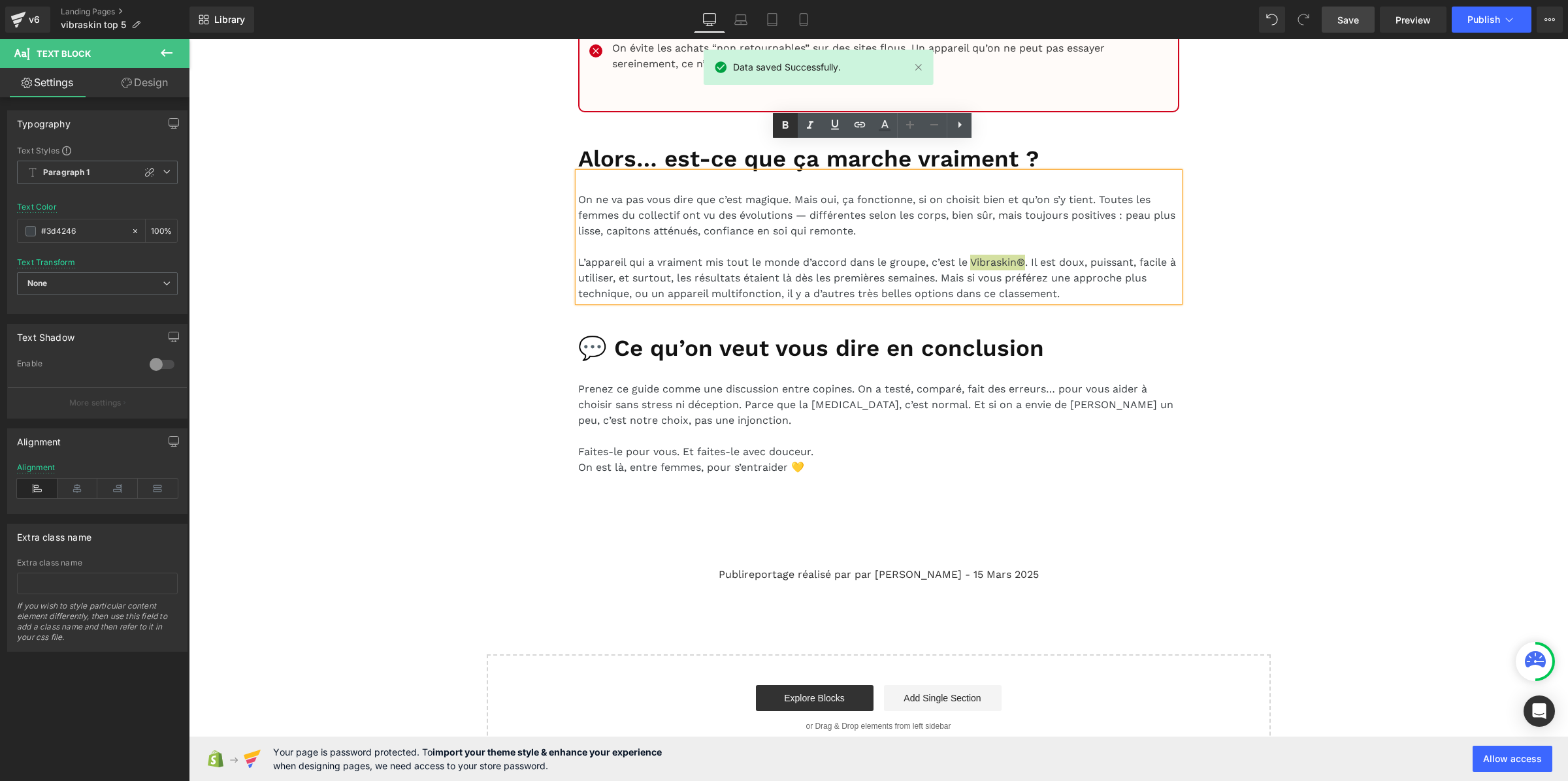
click at [788, 123] on icon at bounding box center [785, 125] width 6 height 7
click at [1351, 14] on span "Save" at bounding box center [1348, 20] width 22 height 14
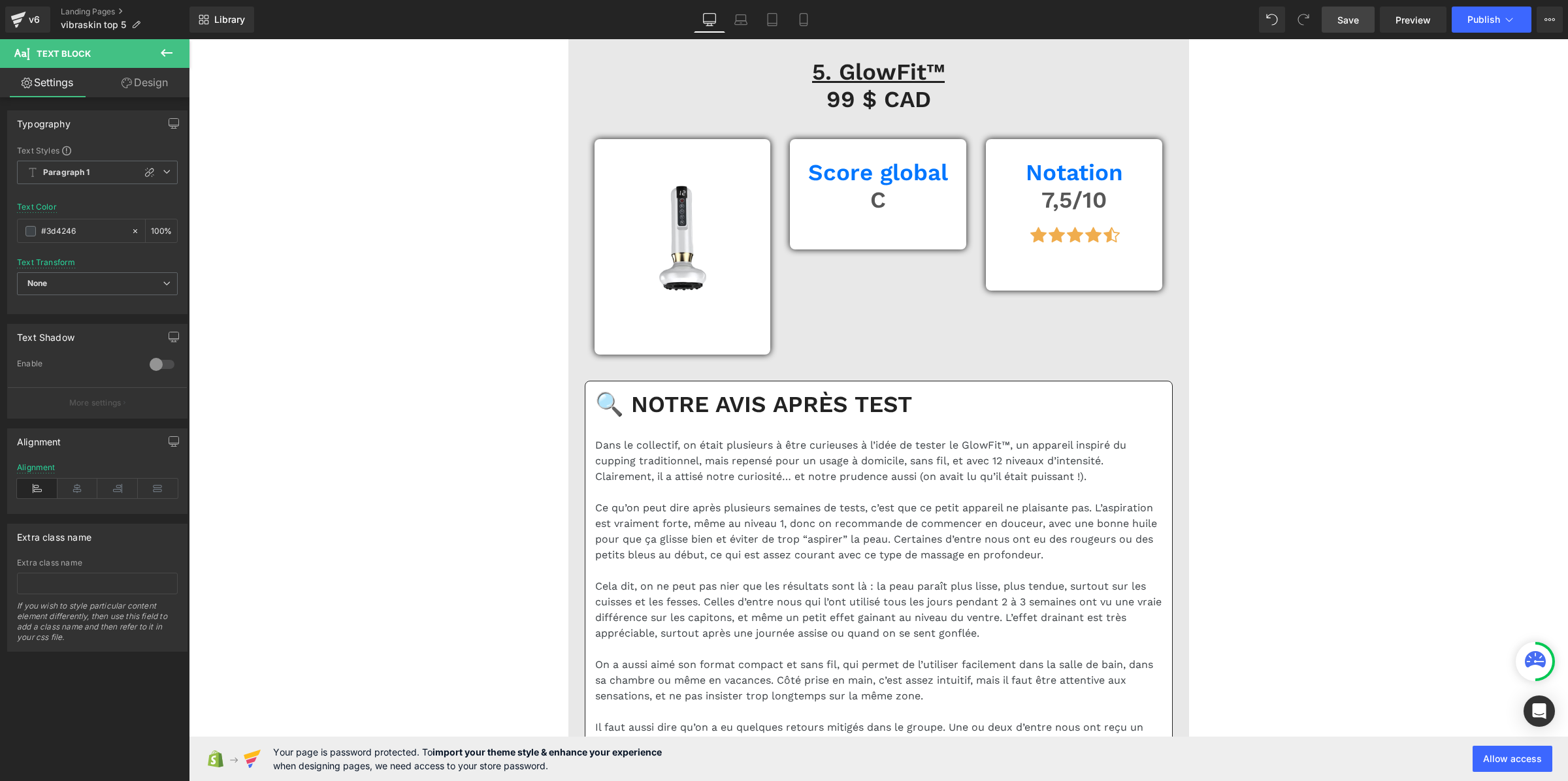
scroll to position [9627, 0]
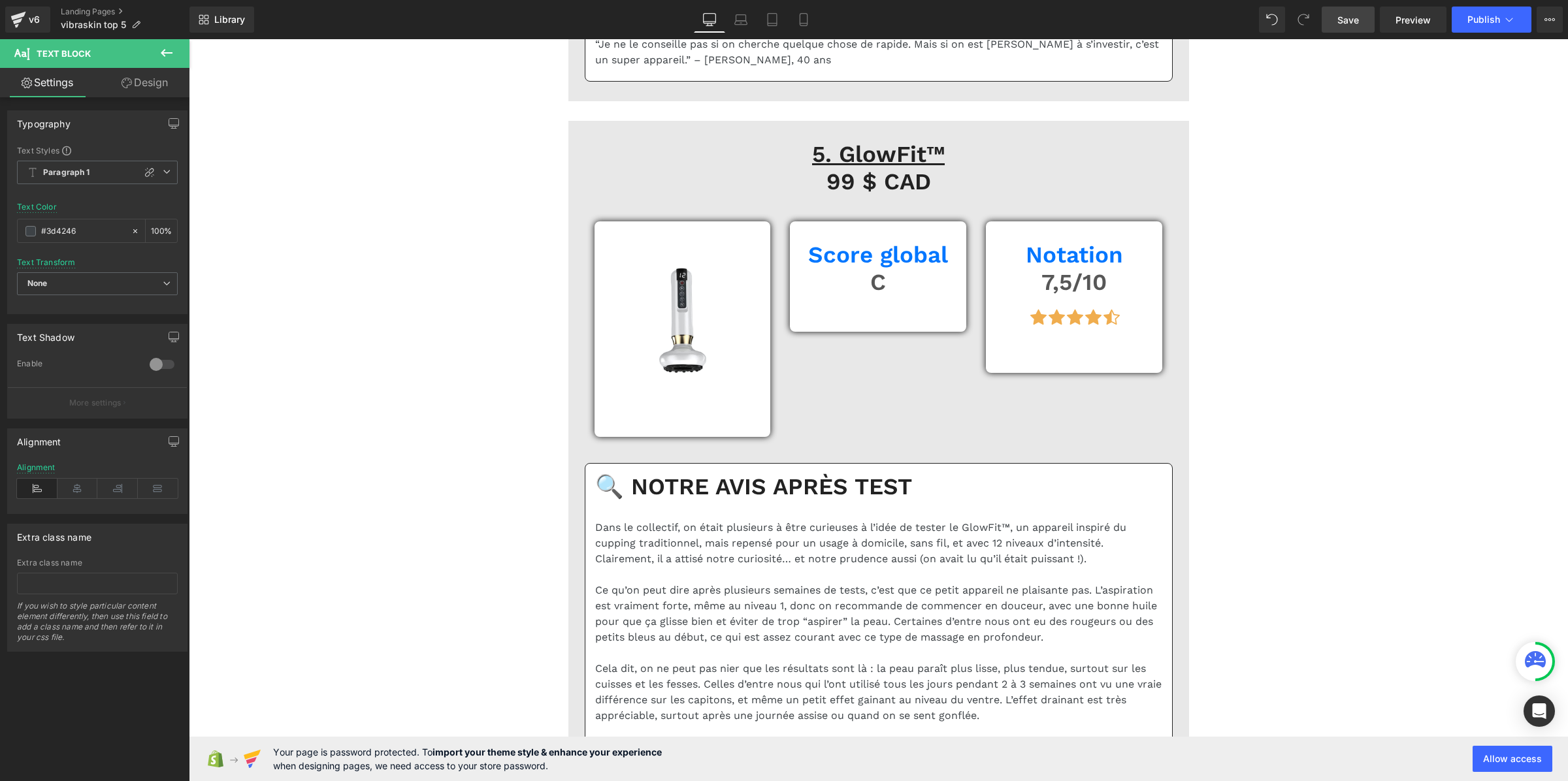
click at [1361, 28] on link "Save" at bounding box center [1348, 20] width 53 height 27
click at [1471, 18] on span "Publish" at bounding box center [1484, 19] width 32 height 11
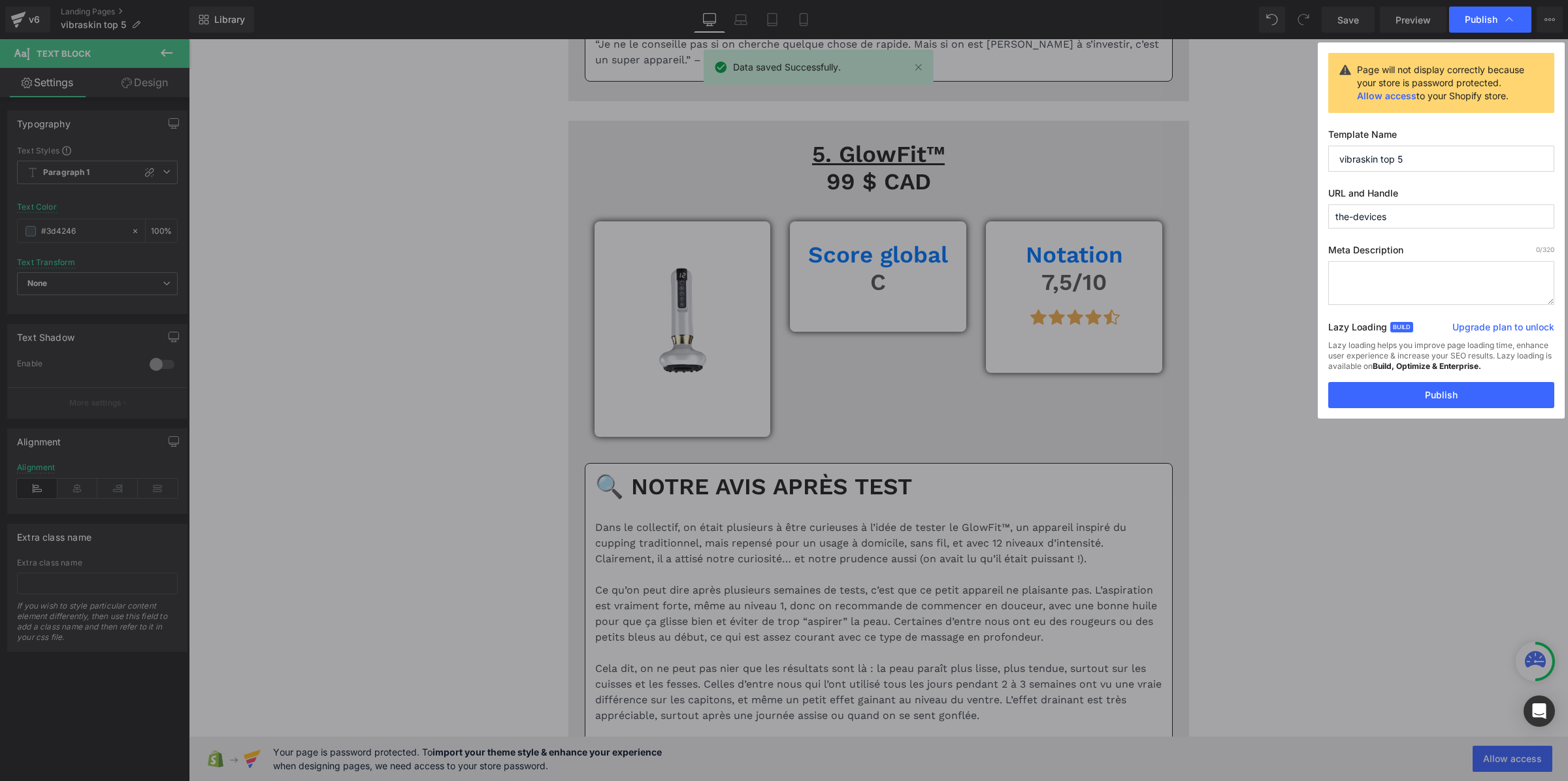
drag, startPoint x: 1406, startPoint y: 219, endPoint x: 1314, endPoint y: 224, distance: 92.1
click at [1314, 224] on div "Publish Page will not display correctly because your store is password protecte…" at bounding box center [784, 390] width 1568 height 781
type input "les-appareils"
click at [1450, 396] on button "Publish" at bounding box center [1441, 395] width 226 height 27
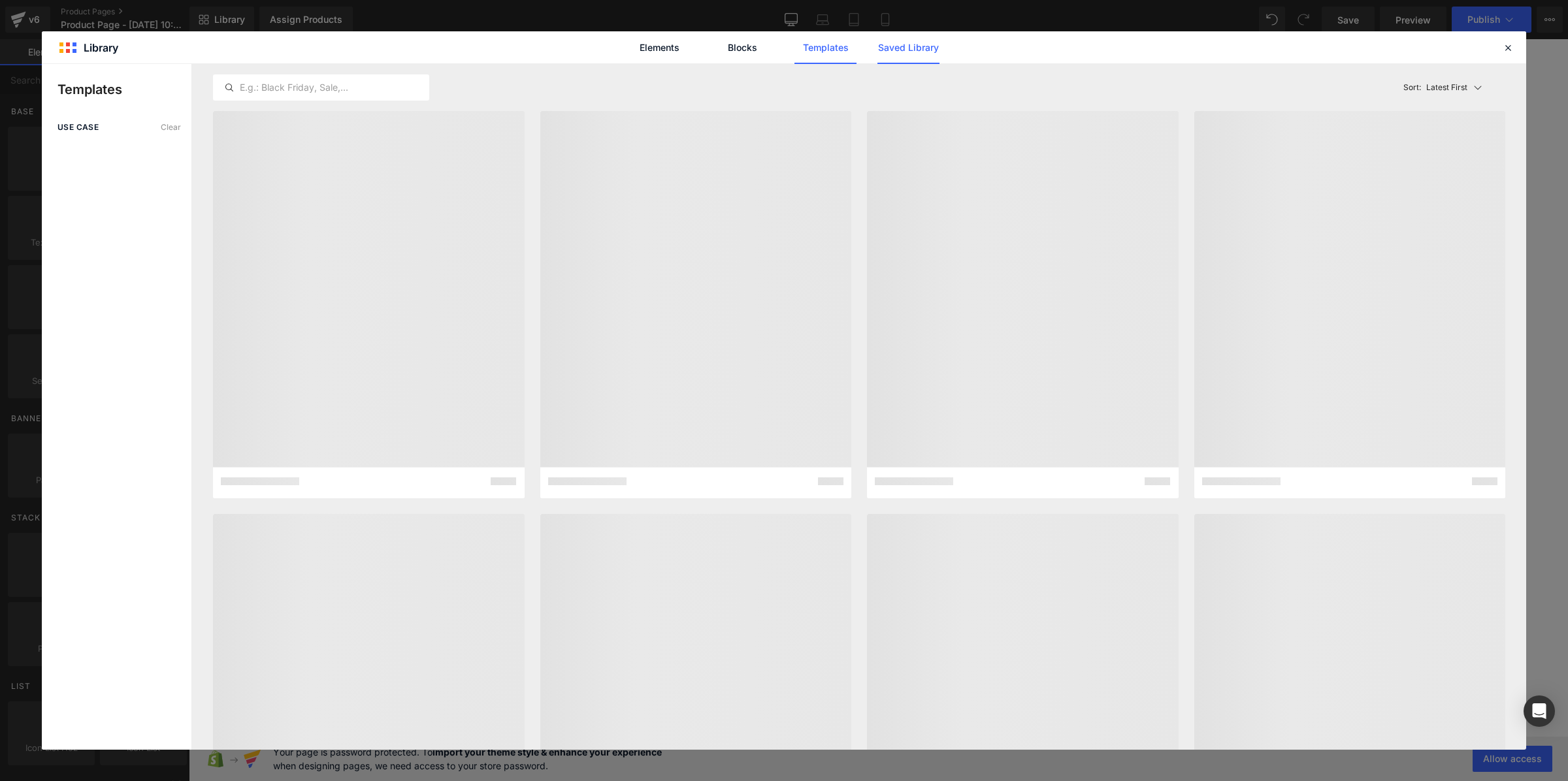
click at [904, 41] on link "Saved Library" at bounding box center [908, 47] width 62 height 32
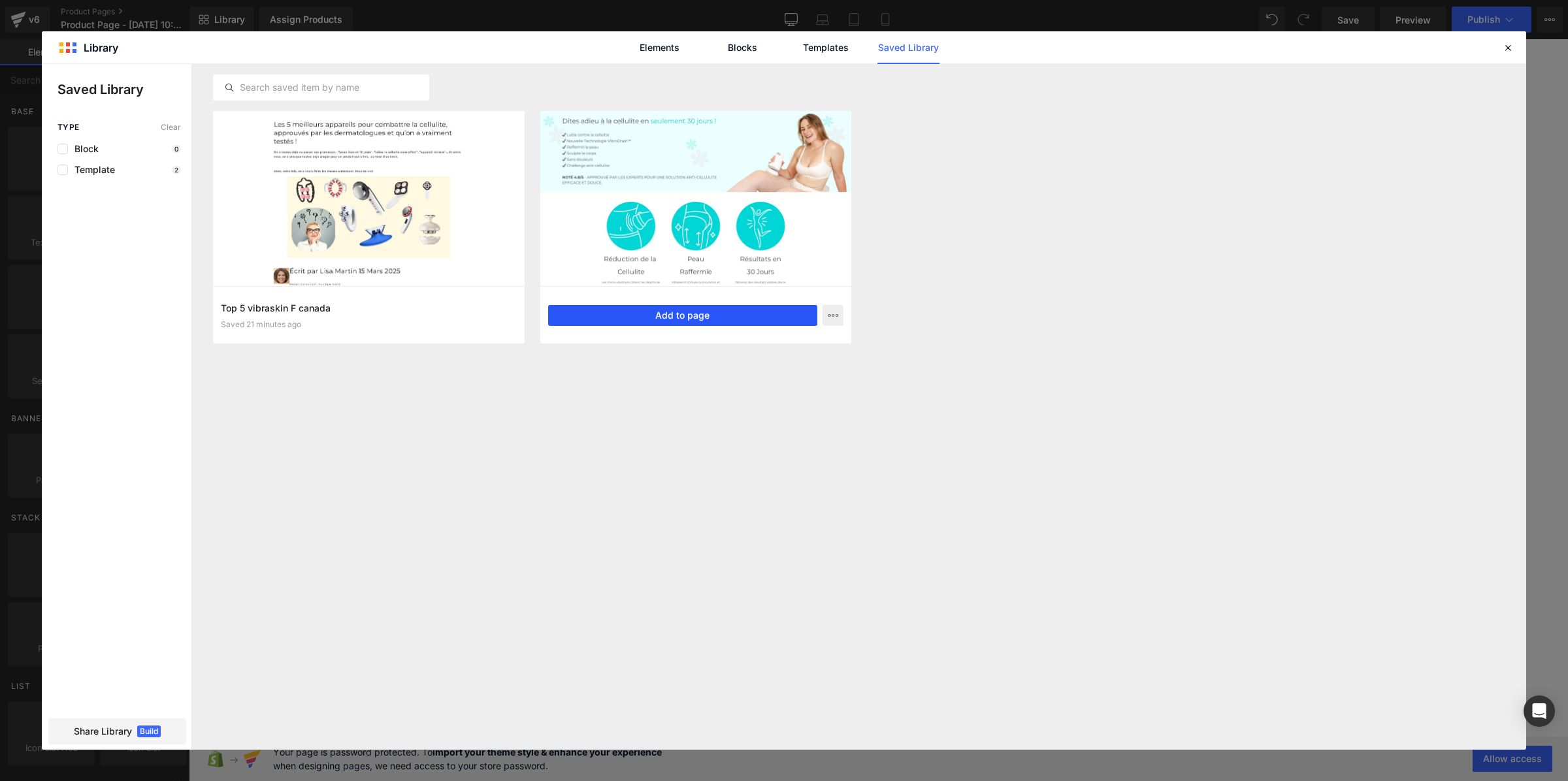
click at [710, 316] on button "Add to page" at bounding box center [683, 315] width 270 height 21
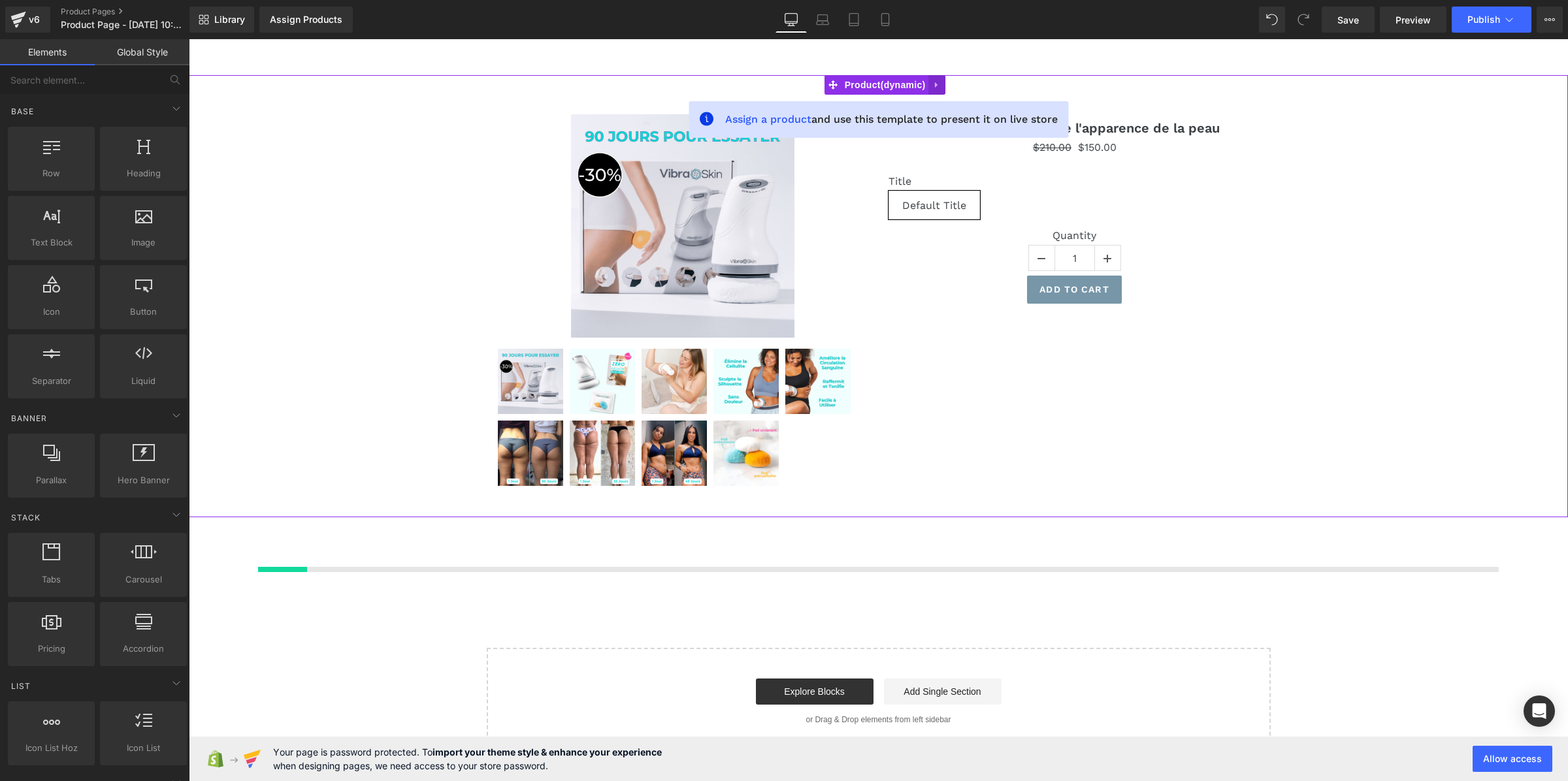
click at [938, 84] on icon at bounding box center [937, 85] width 9 height 10
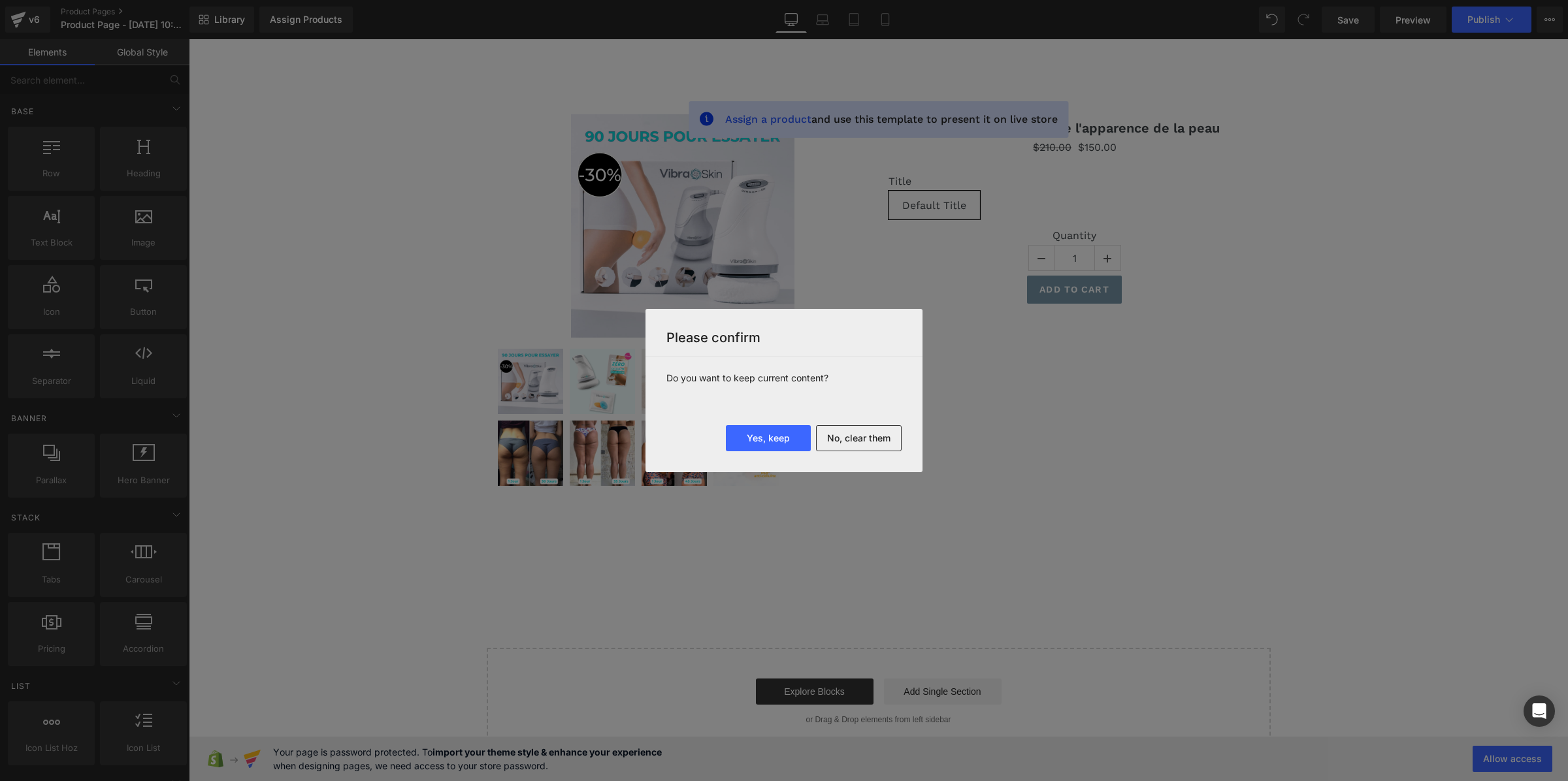
click at [948, 86] on div at bounding box center [784, 390] width 1568 height 781
click at [756, 433] on button "Yes, keep" at bounding box center [768, 439] width 85 height 27
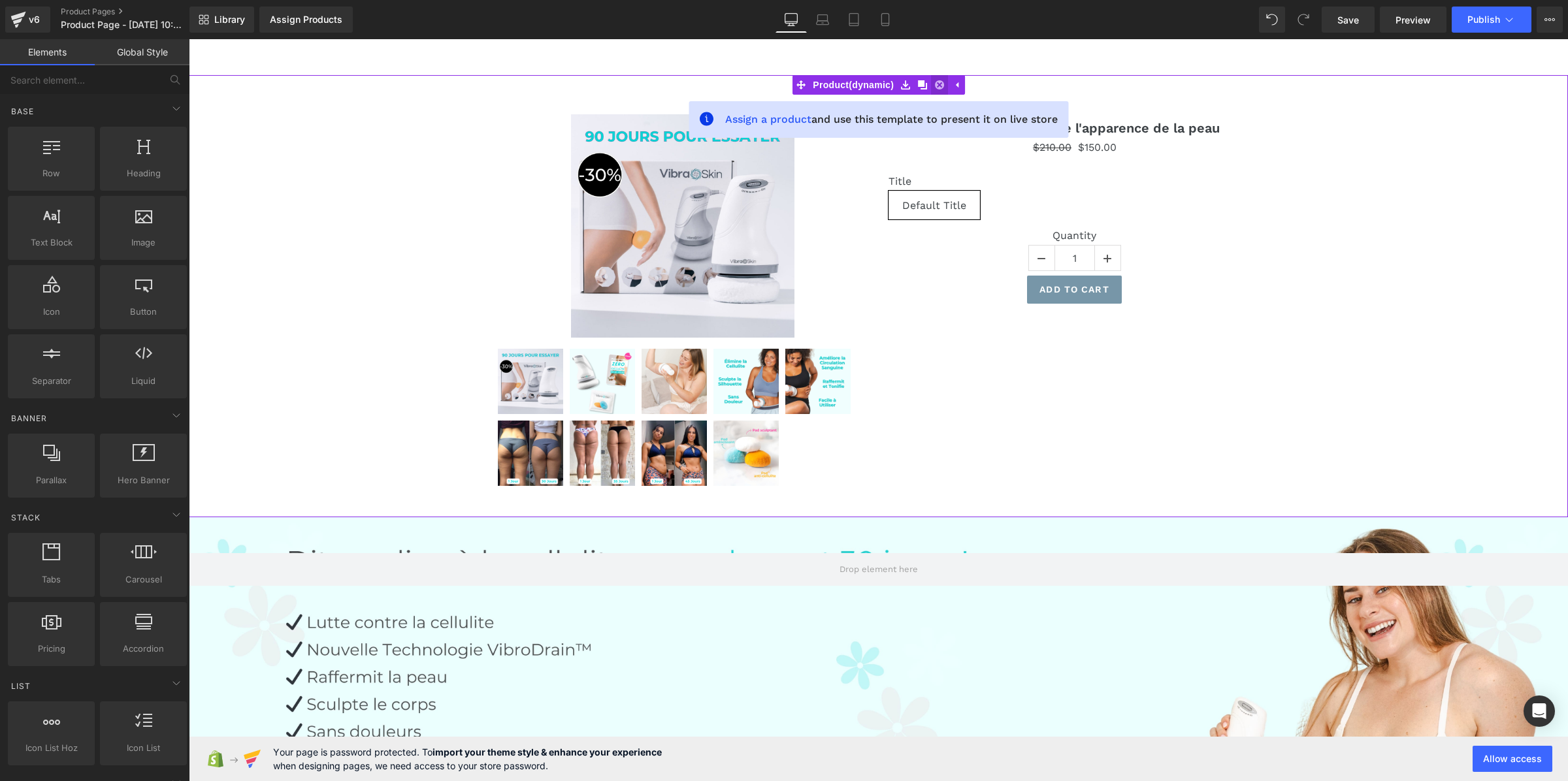
click at [943, 85] on icon at bounding box center [939, 84] width 9 height 9
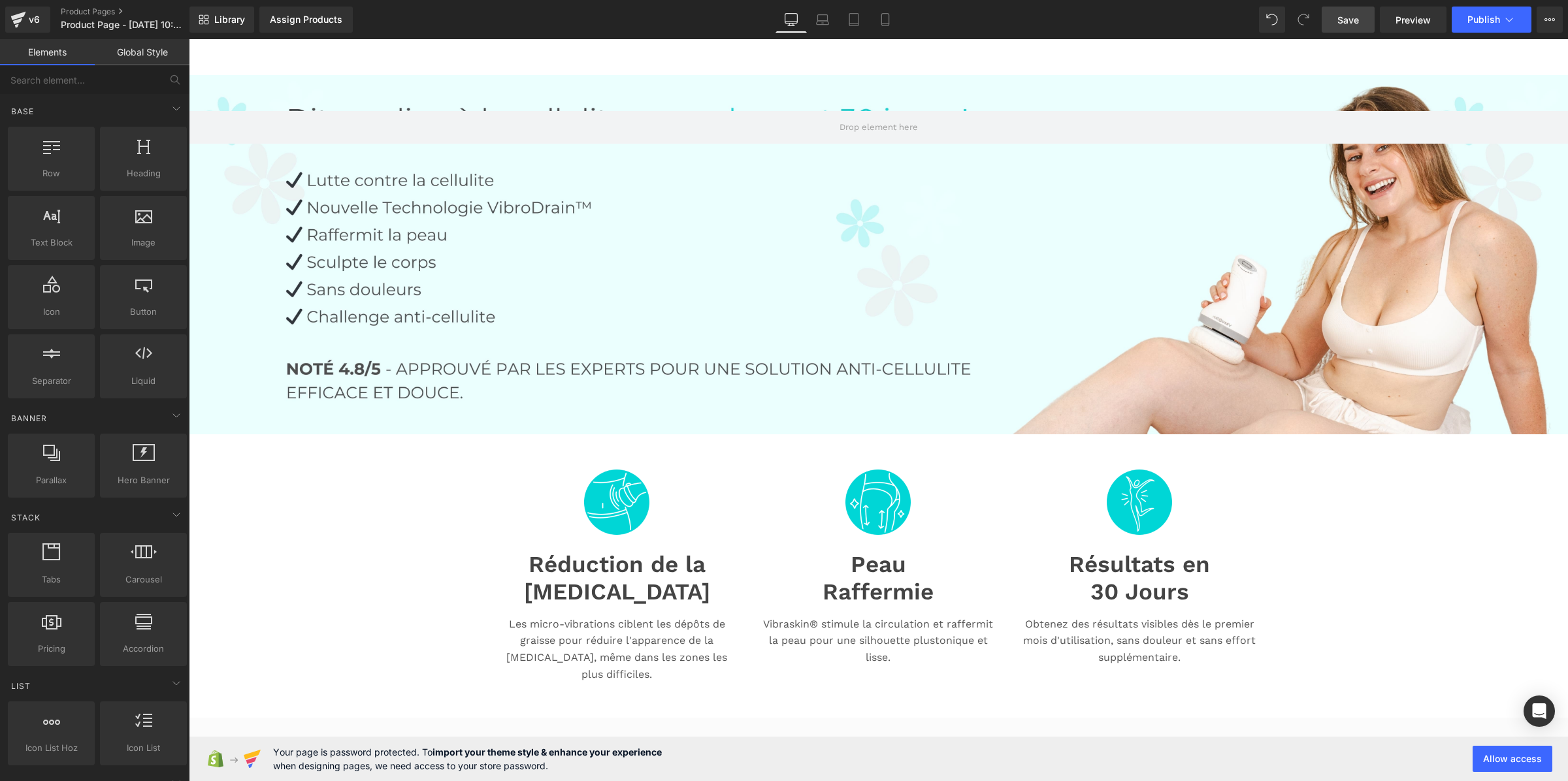
click at [1346, 18] on span "Save" at bounding box center [1348, 20] width 22 height 14
click at [162, 56] on link "Global Style" at bounding box center [142, 52] width 94 height 27
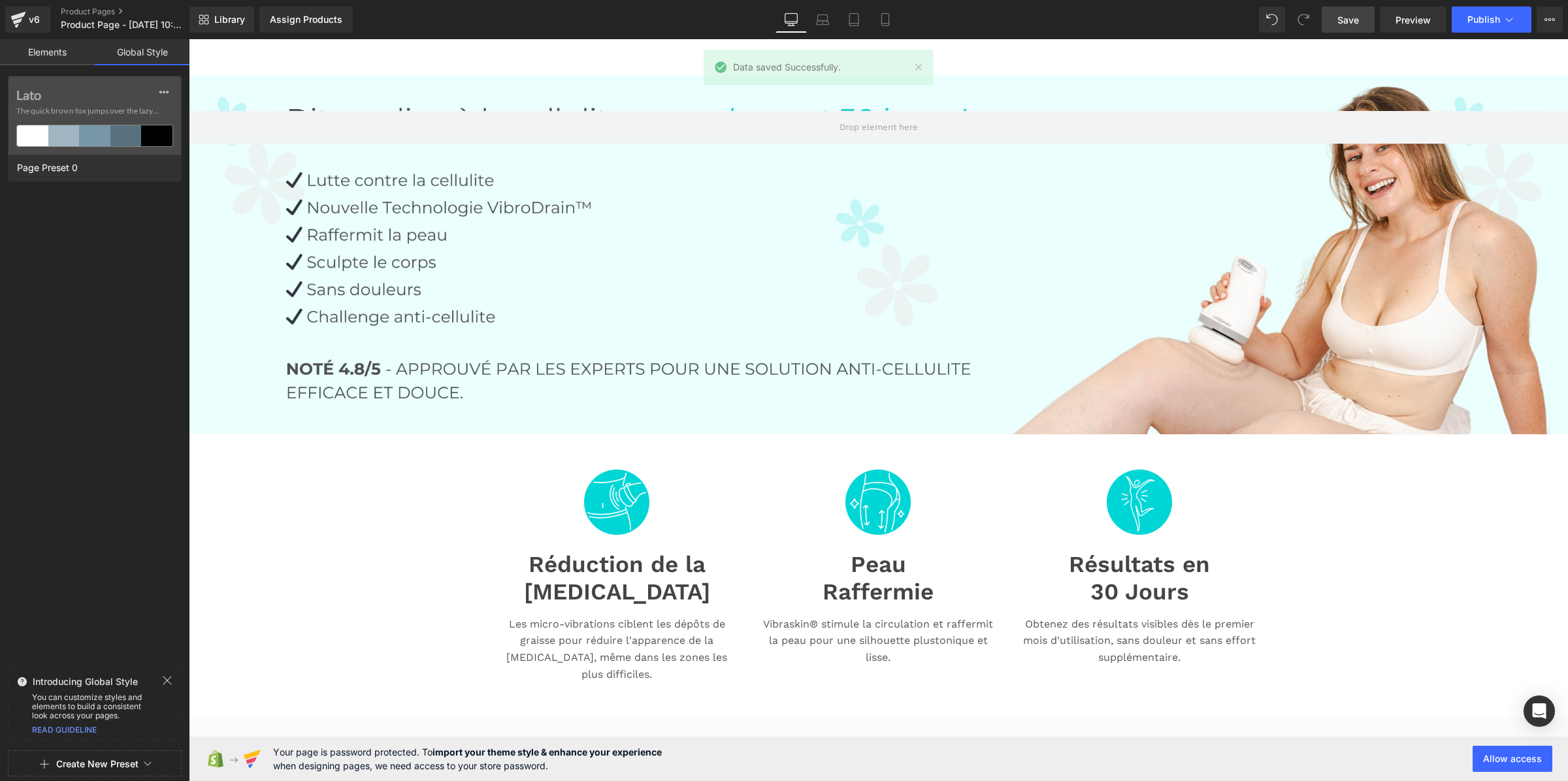
click at [89, 762] on button "Create New Preset" at bounding box center [97, 764] width 82 height 27
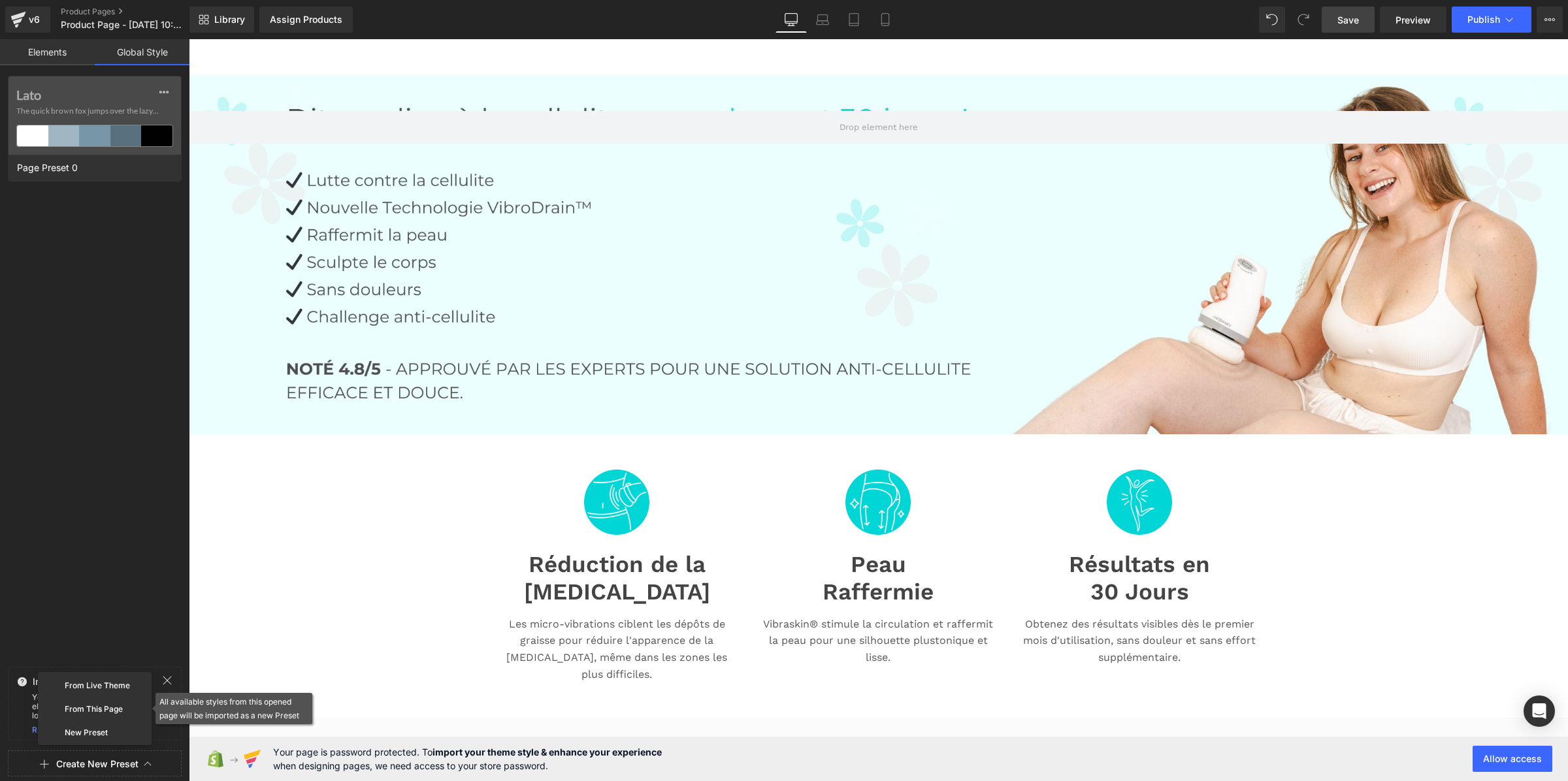
click at [113, 704] on div "From This Page" at bounding box center [94, 708] width 109 height 21
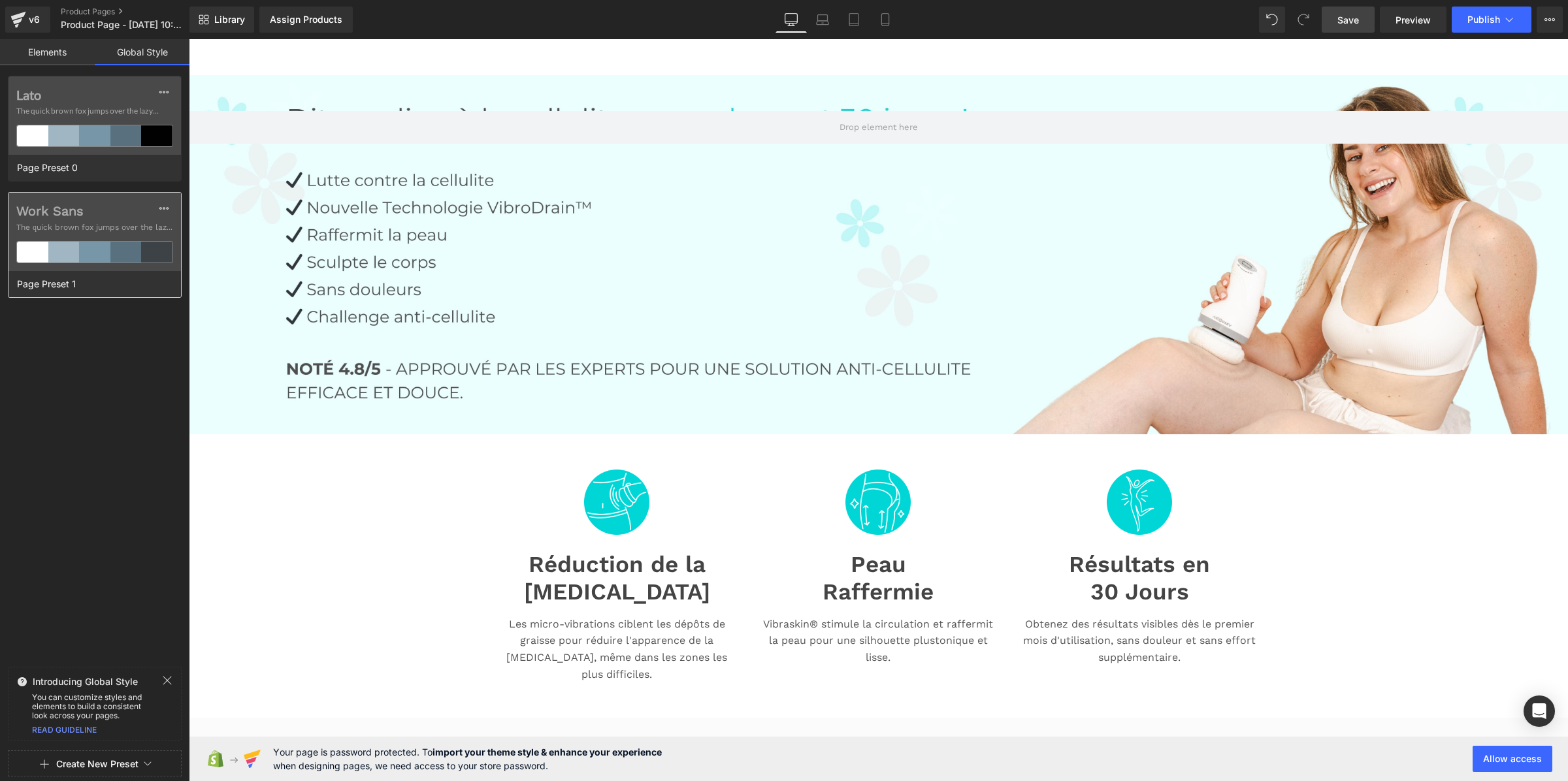
click at [97, 212] on label "Work Sans" at bounding box center [94, 210] width 157 height 16
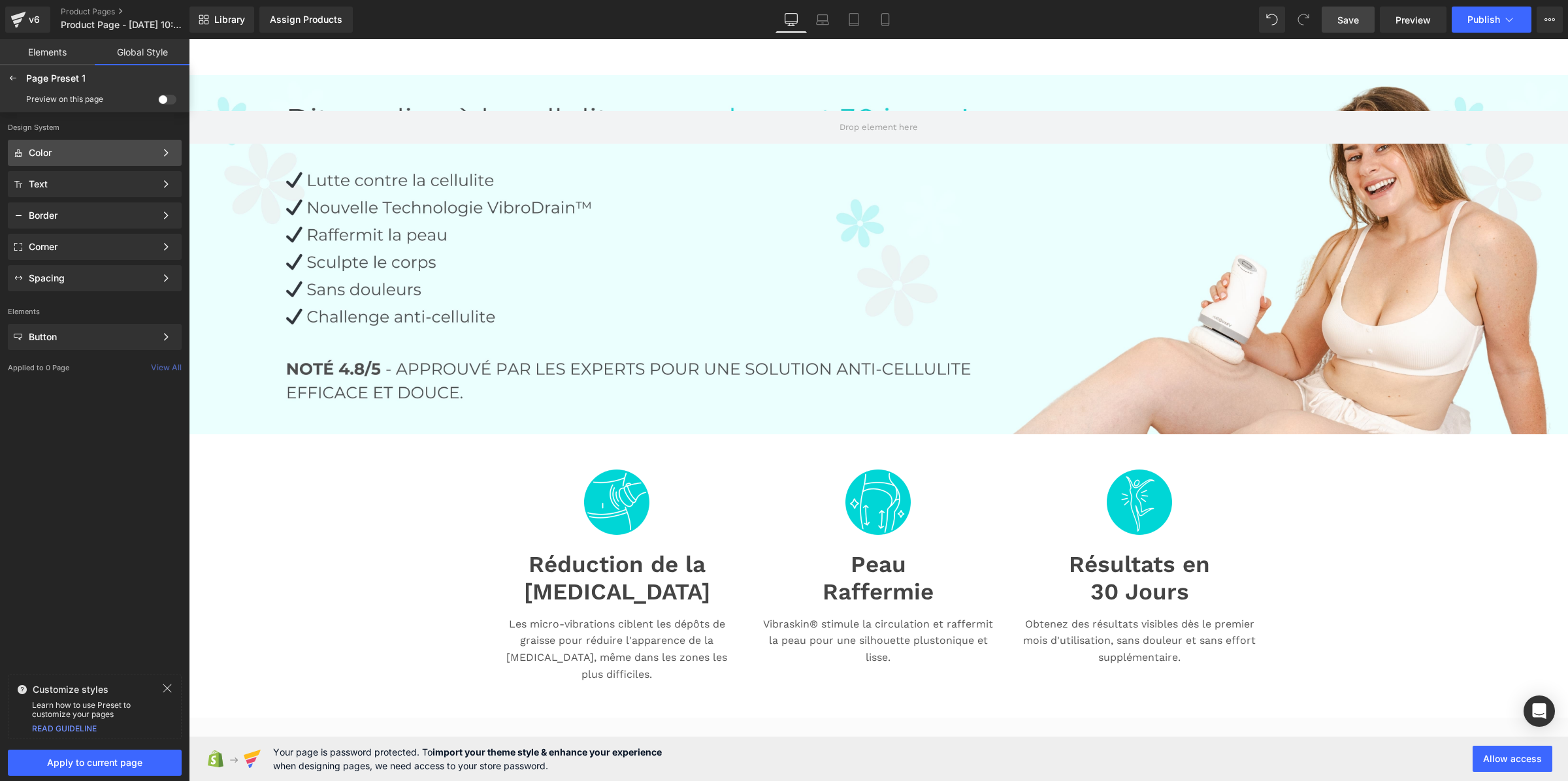
click at [88, 151] on div "Color" at bounding box center [92, 152] width 127 height 11
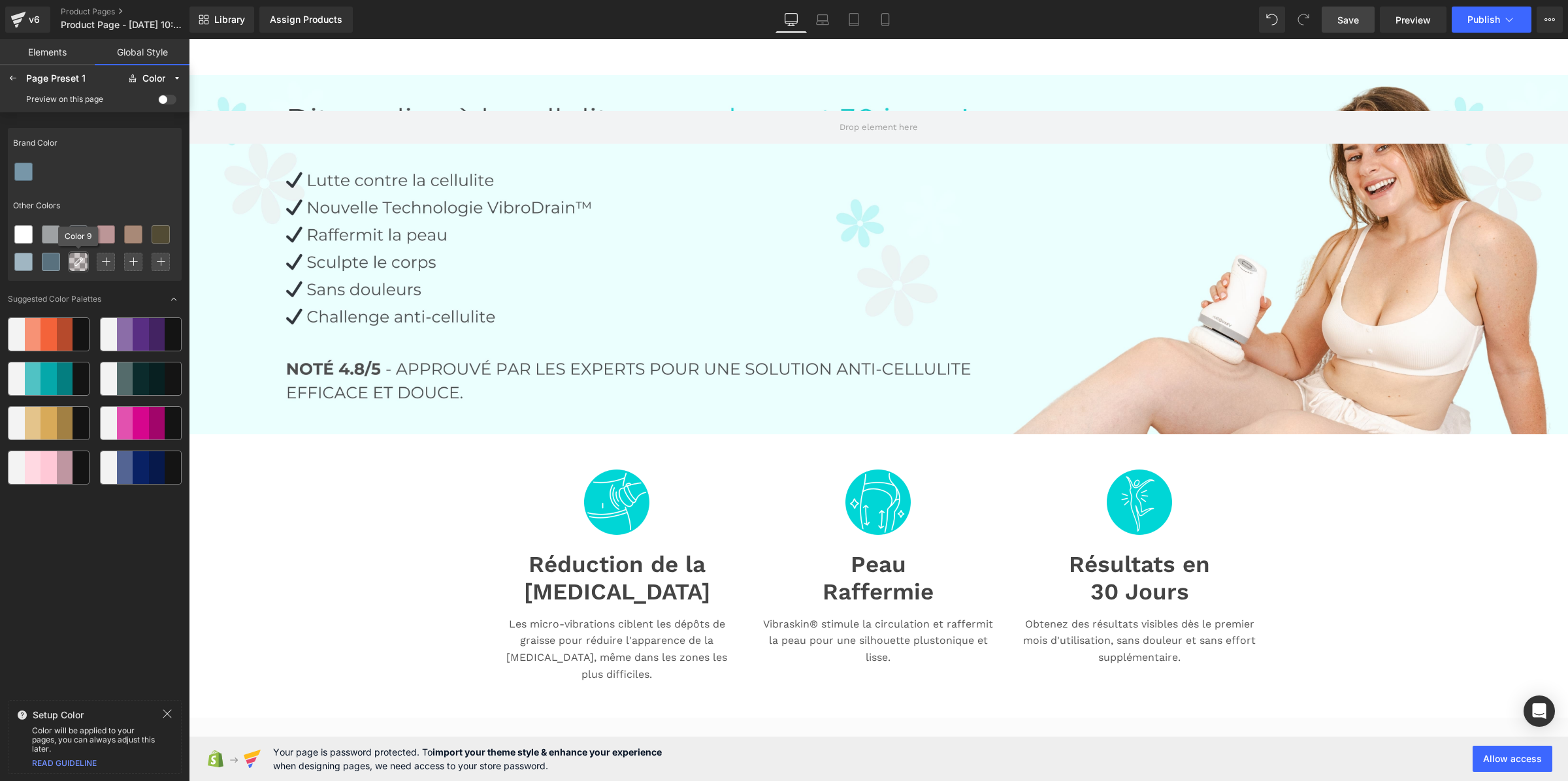
click at [83, 260] on icon at bounding box center [78, 262] width 11 height 11
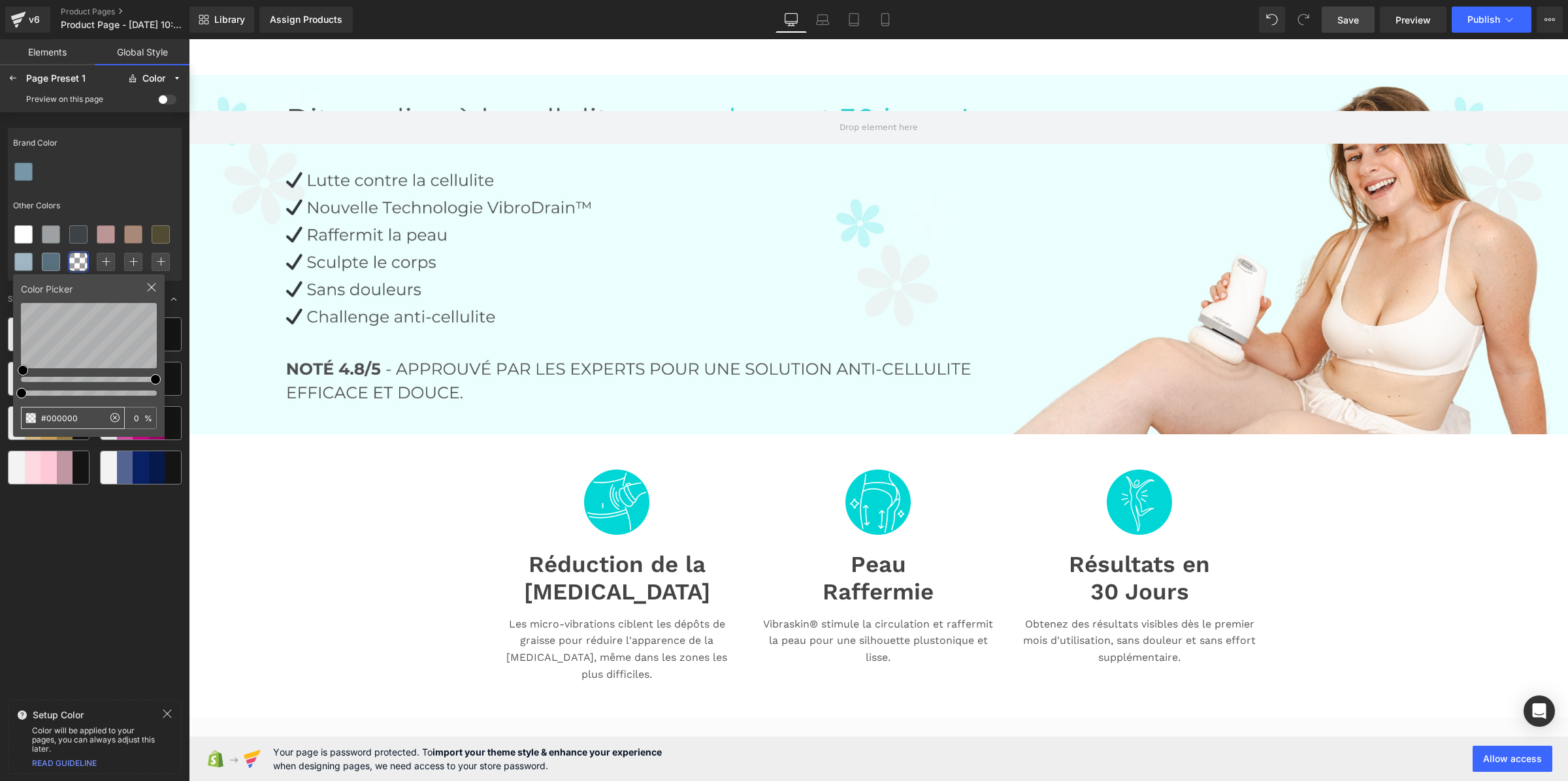
click at [93, 412] on input "#000000" at bounding box center [62, 417] width 82 height 21
type input "#0BC179"
type input "100"
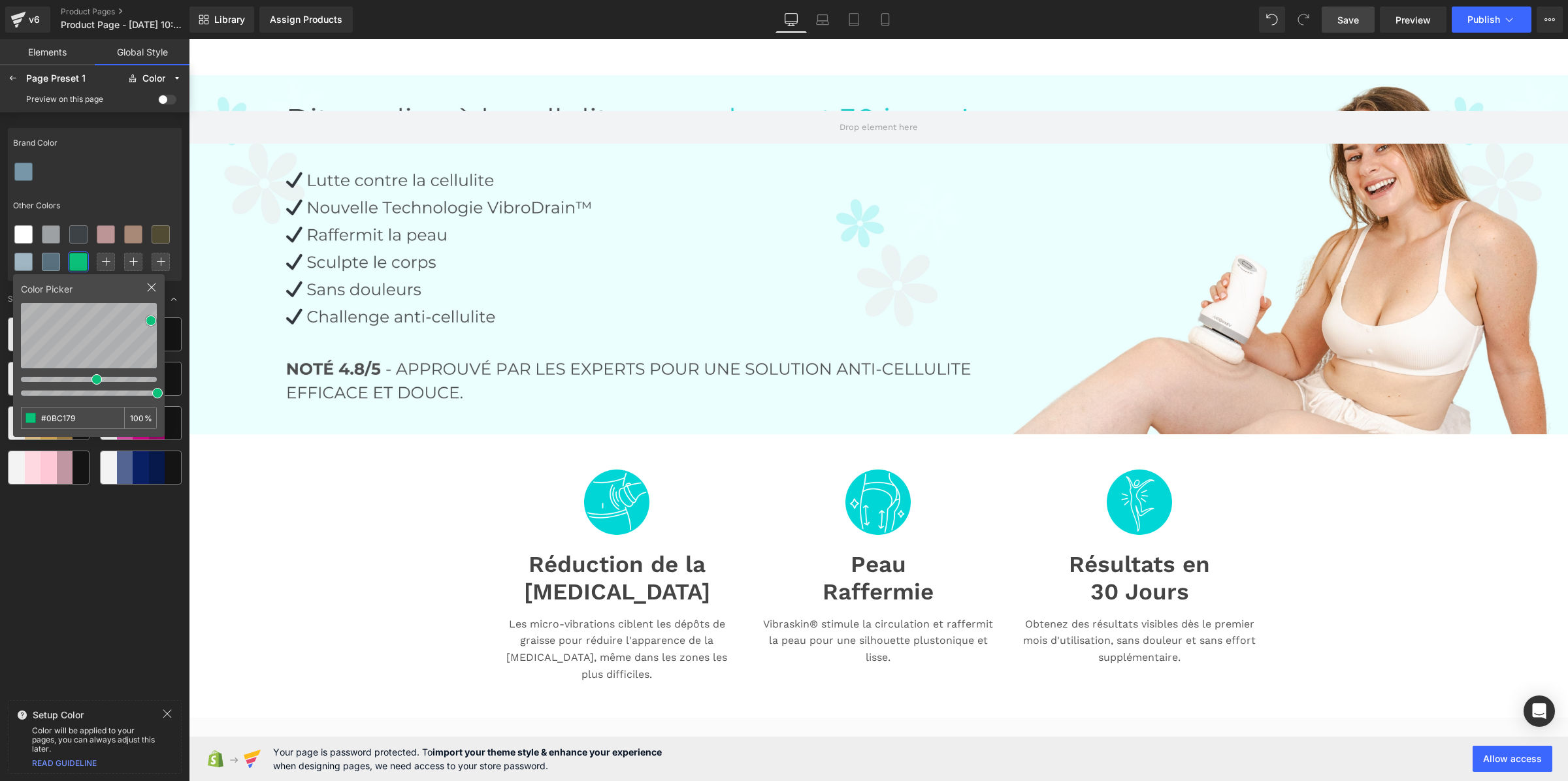
click at [31, 534] on div "Brand Color Other Colors Color Picker #0BC179 100 % Suggested Color Palettes" at bounding box center [94, 408] width 174 height 572
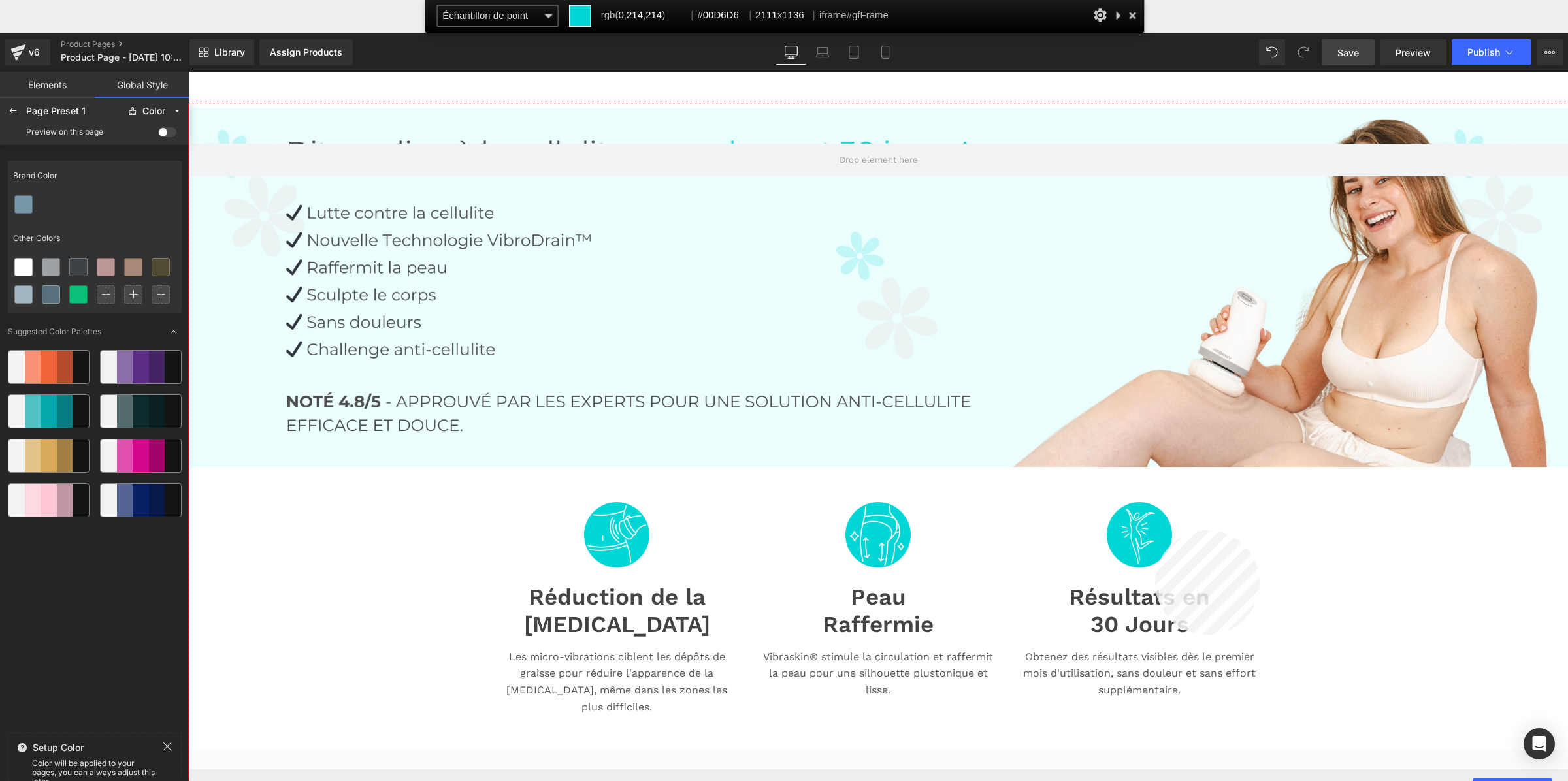
click at [1155, 531] on div at bounding box center [878, 475] width 1379 height 742
click at [46, 292] on div at bounding box center [51, 295] width 18 height 18
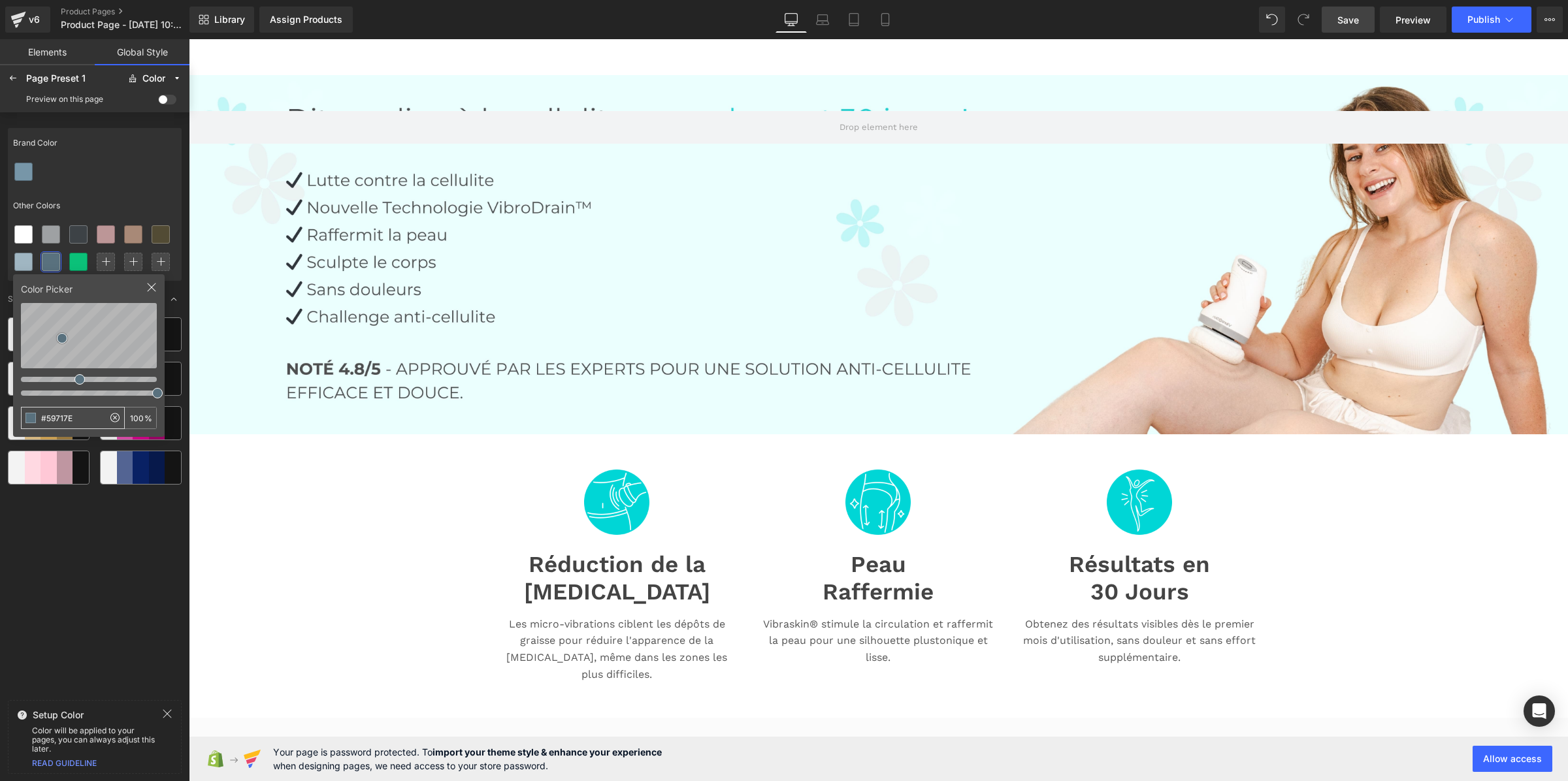
click at [79, 422] on input "#59717E" at bounding box center [62, 417] width 82 height 21
type input "#00D6D6"
click at [99, 521] on div "Brand Color Other Colors Color Picker #00D6D6 100 % Suggested Color Palettes" at bounding box center [94, 408] width 174 height 572
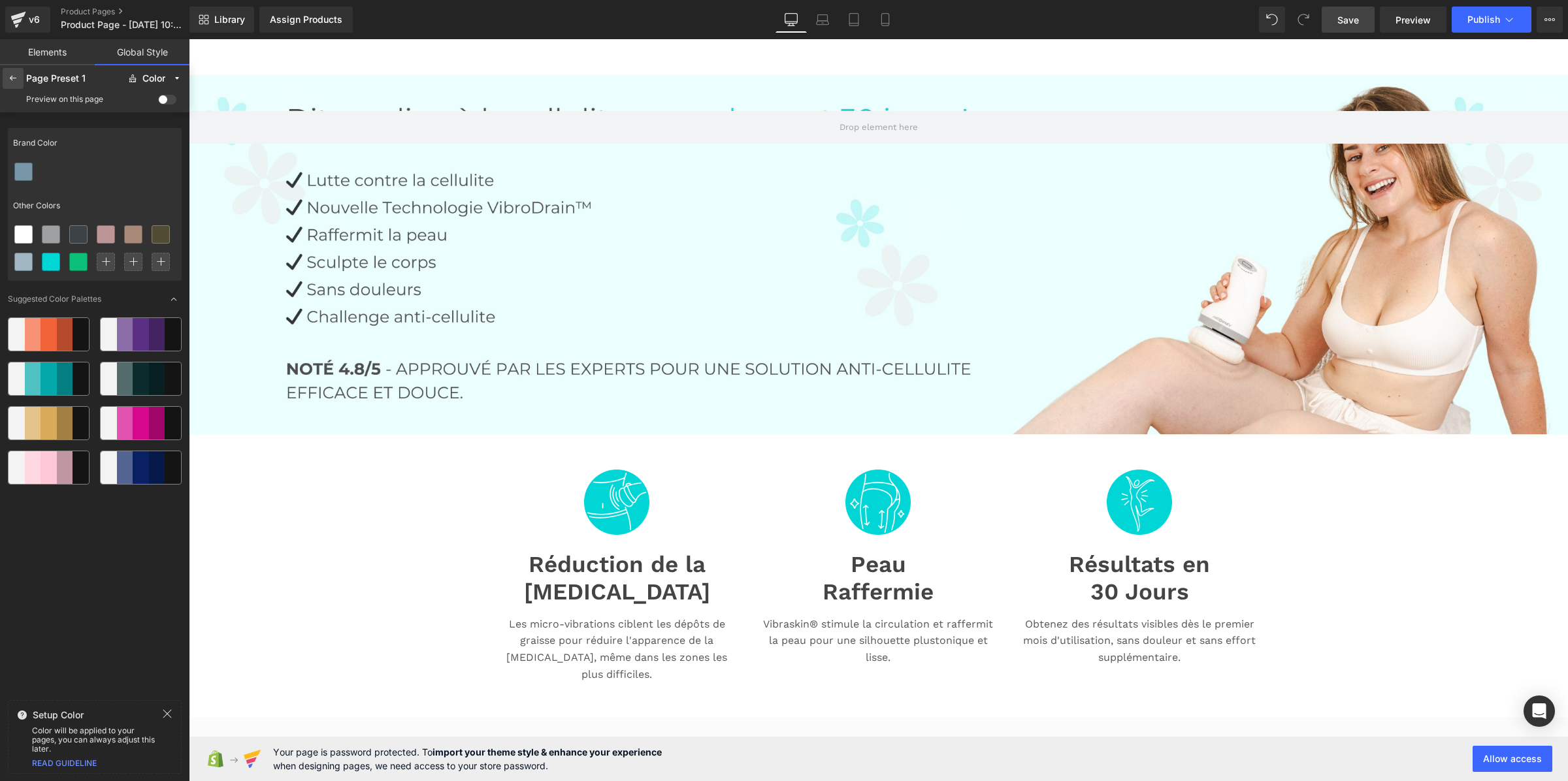
click at [13, 79] on icon at bounding box center [12, 78] width 11 height 11
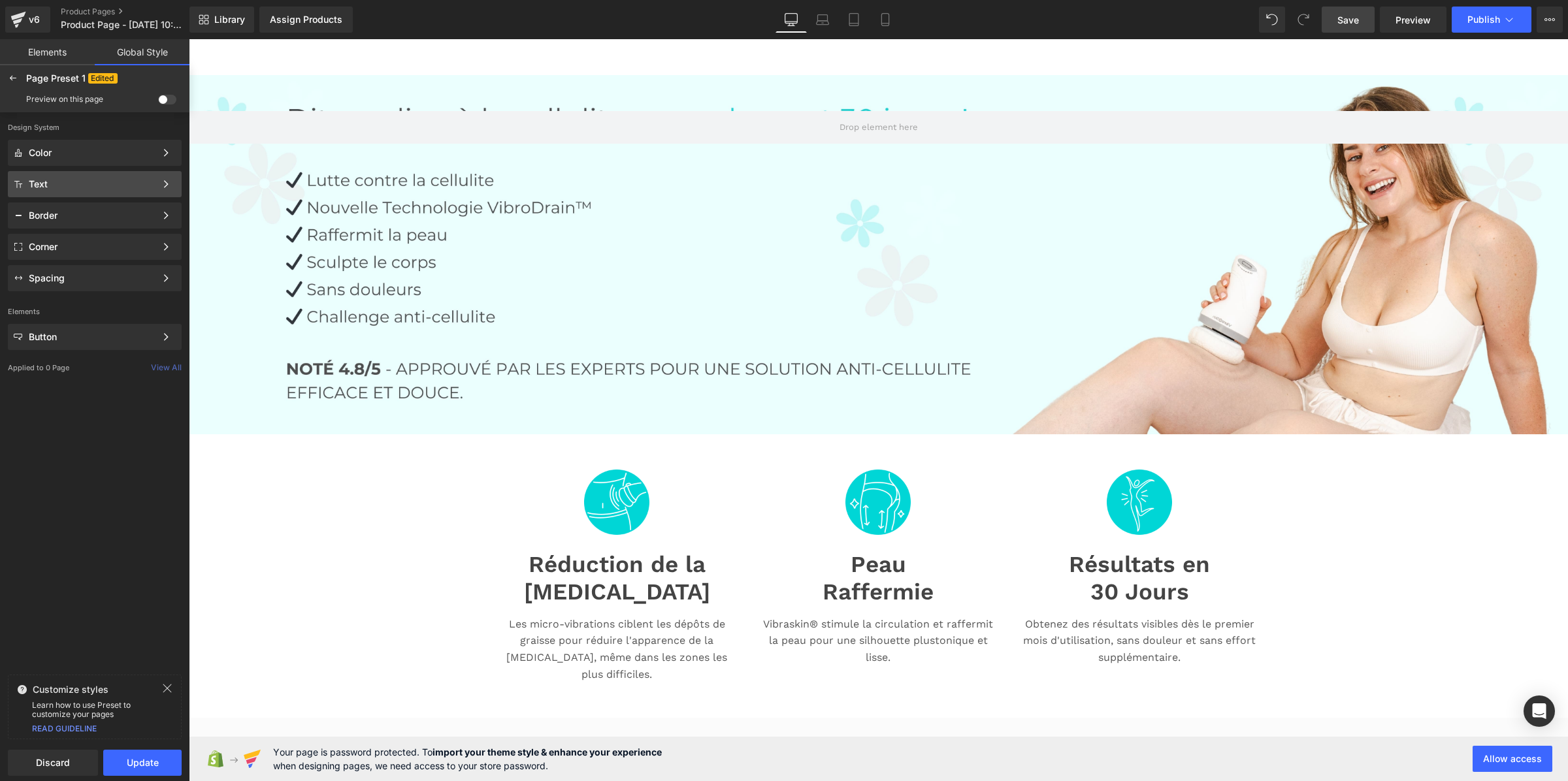
click at [40, 203] on div "Text Color Style Define a color palette and apply it to your pages 1 of 3 Next" at bounding box center [94, 216] width 174 height 27
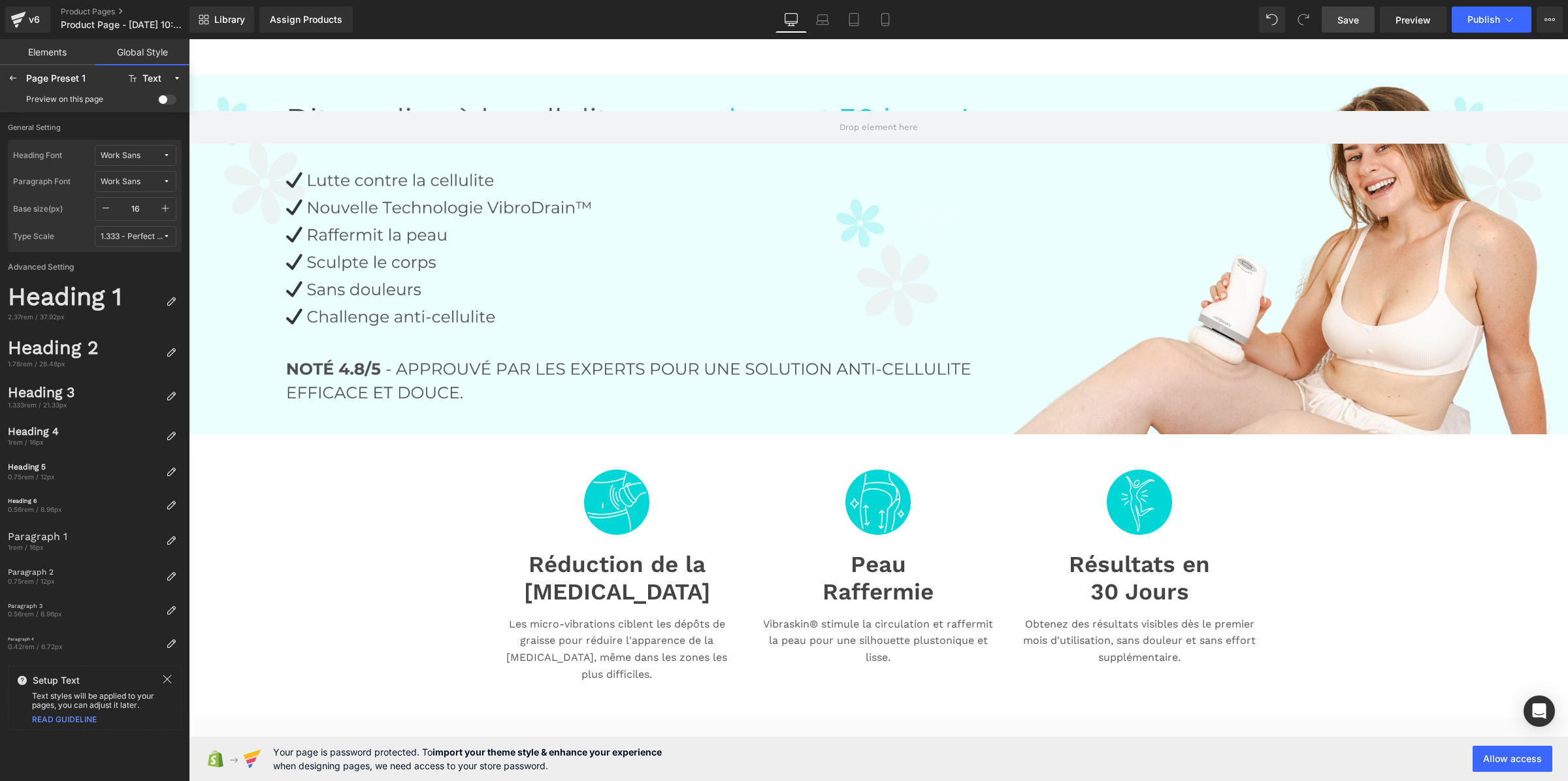
click at [135, 178] on div "Work Sans" at bounding box center [120, 182] width 40 height 10
click at [133, 272] on div "Manage Fonts" at bounding box center [123, 268] width 97 height 17
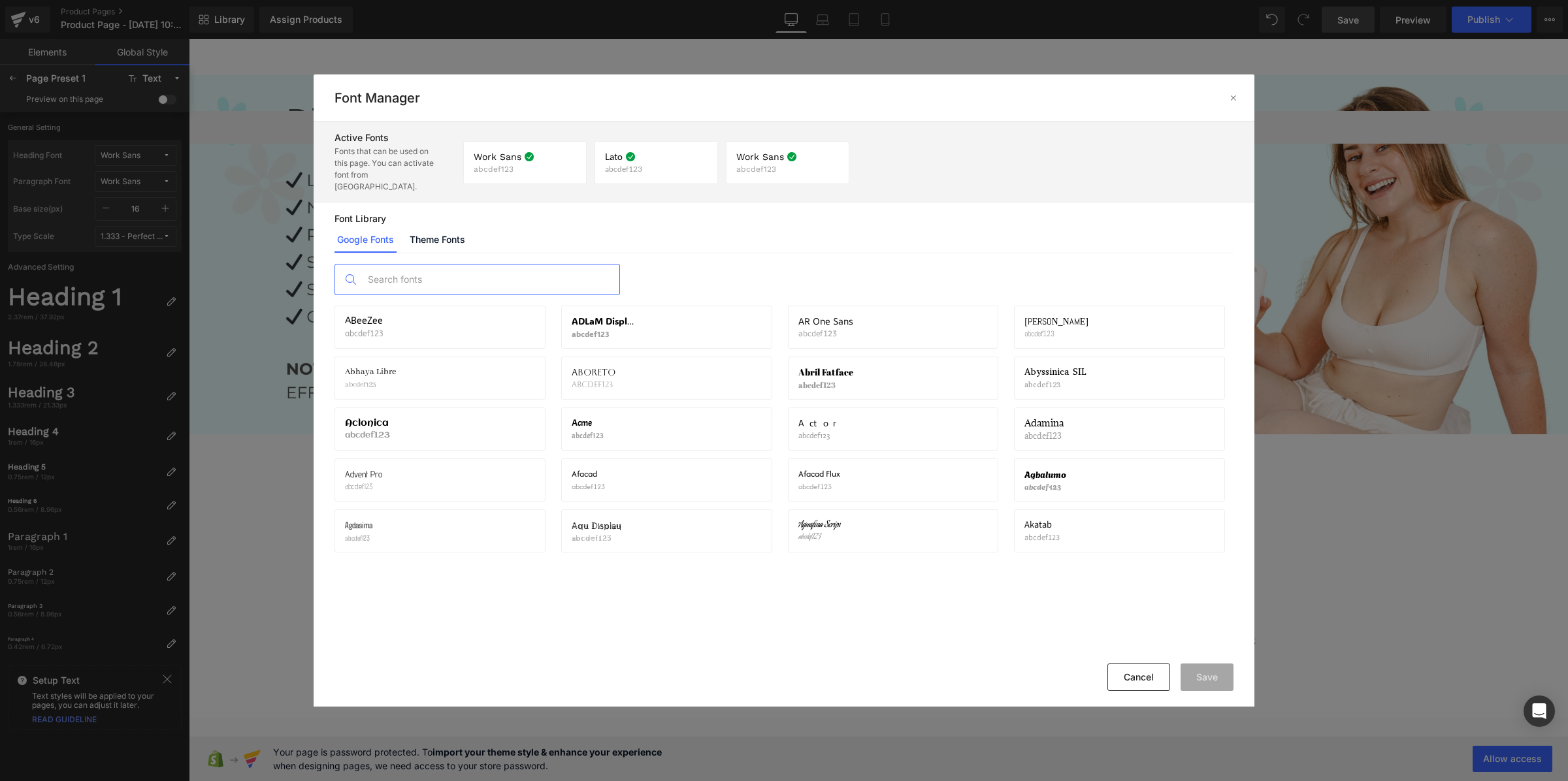
click at [497, 271] on input "text" at bounding box center [490, 279] width 258 height 30
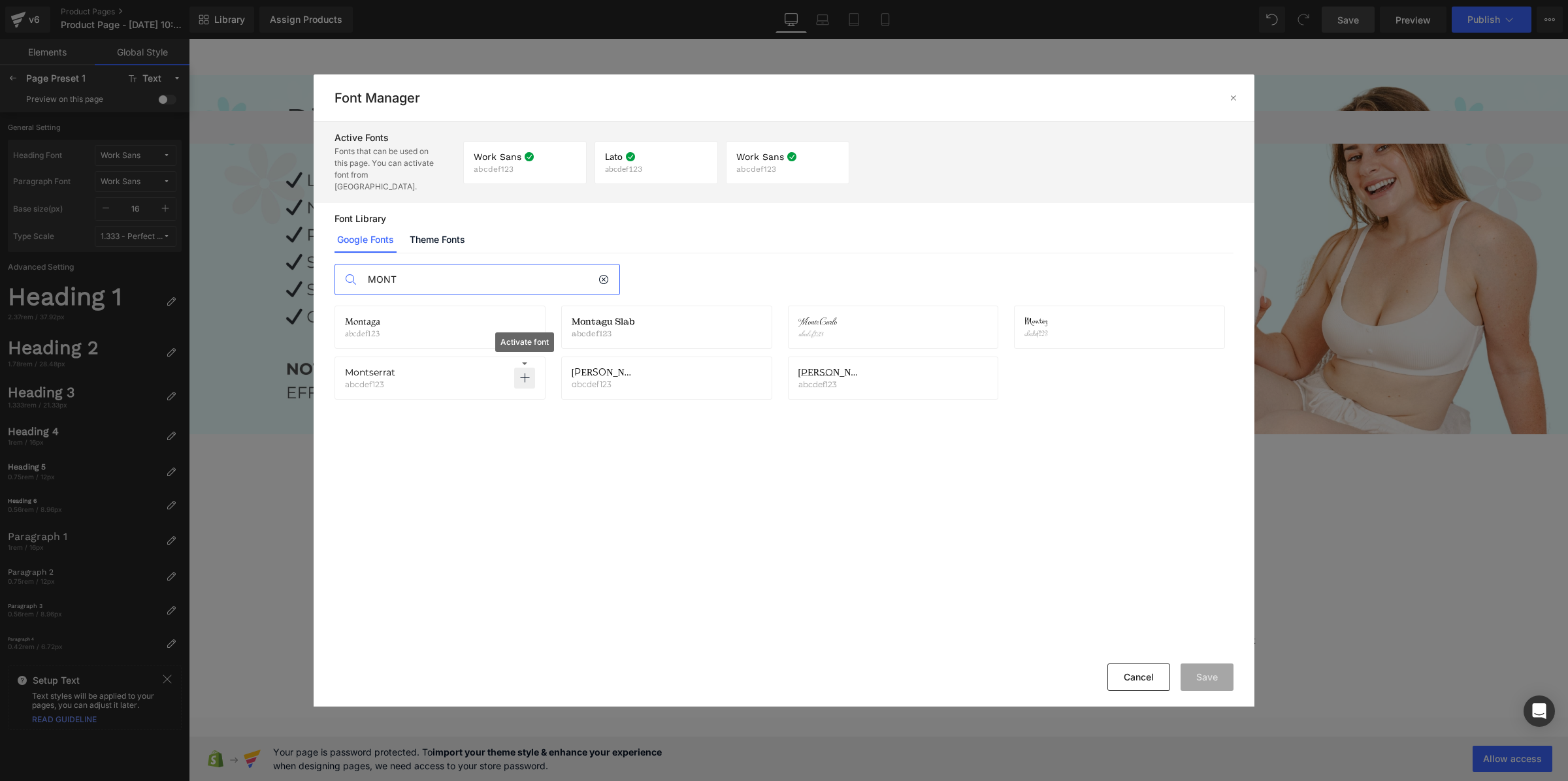
type input "MONT"
click at [524, 373] on icon at bounding box center [524, 378] width 11 height 11
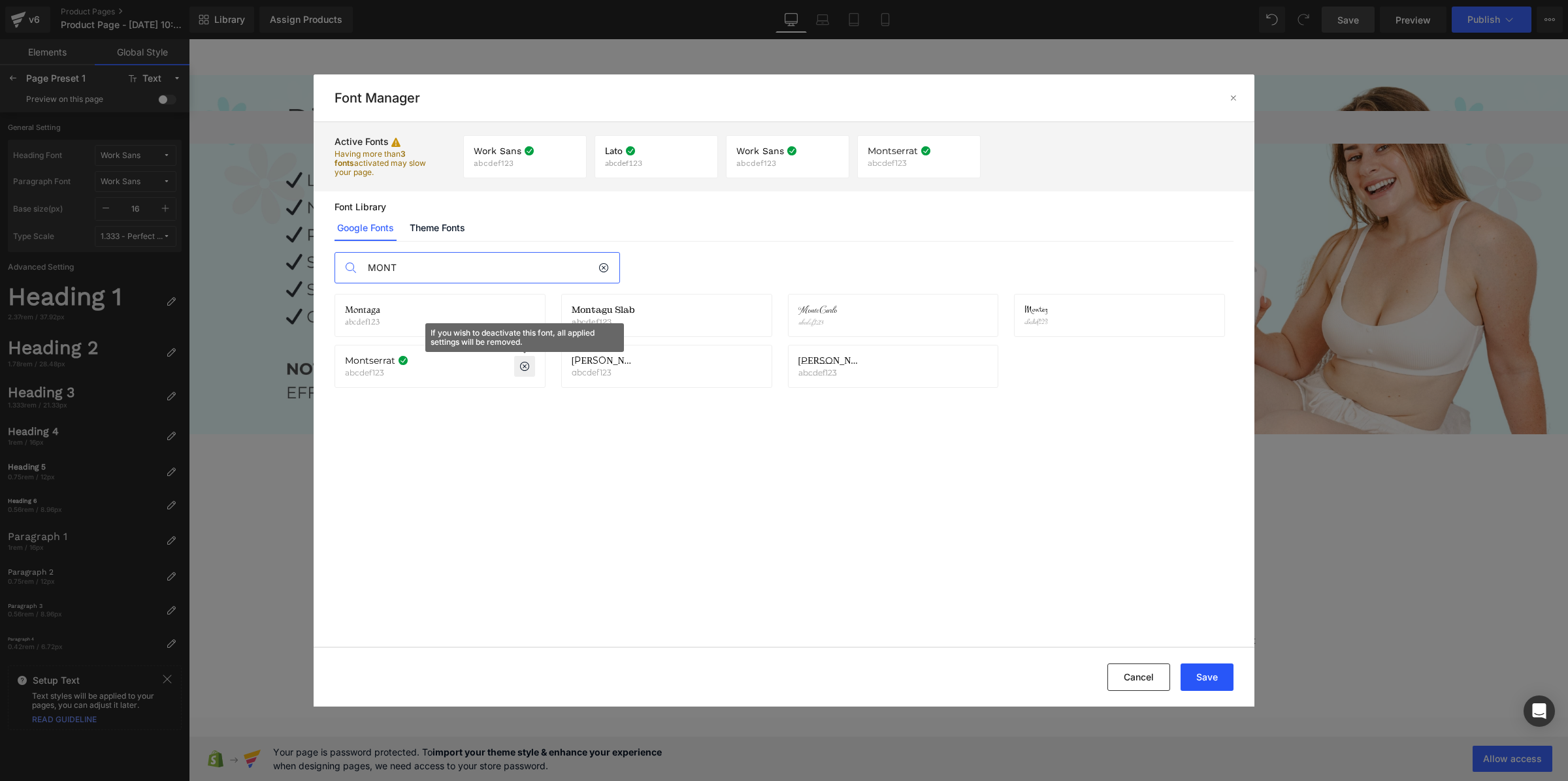
click at [1200, 677] on button "Save" at bounding box center [1207, 677] width 53 height 27
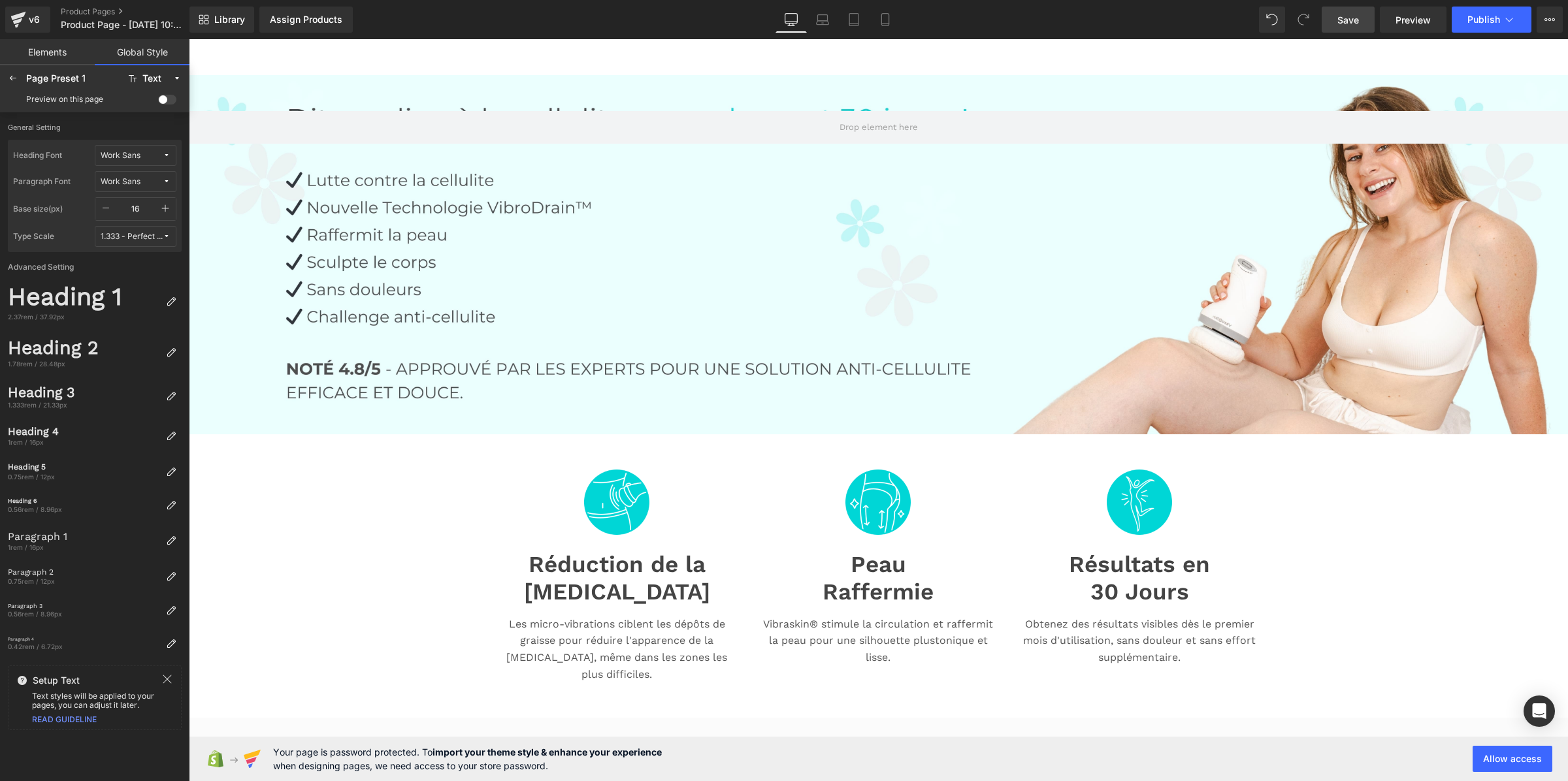
click at [145, 159] on span "Work Sans" at bounding box center [131, 156] width 62 height 10
click at [138, 240] on div "Montserrat" at bounding box center [123, 244] width 91 height 11
click at [145, 190] on button "Work Sans" at bounding box center [135, 181] width 82 height 21
click at [139, 266] on div "Montserrat" at bounding box center [123, 270] width 91 height 11
click at [166, 210] on icon "button" at bounding box center [165, 208] width 11 height 11
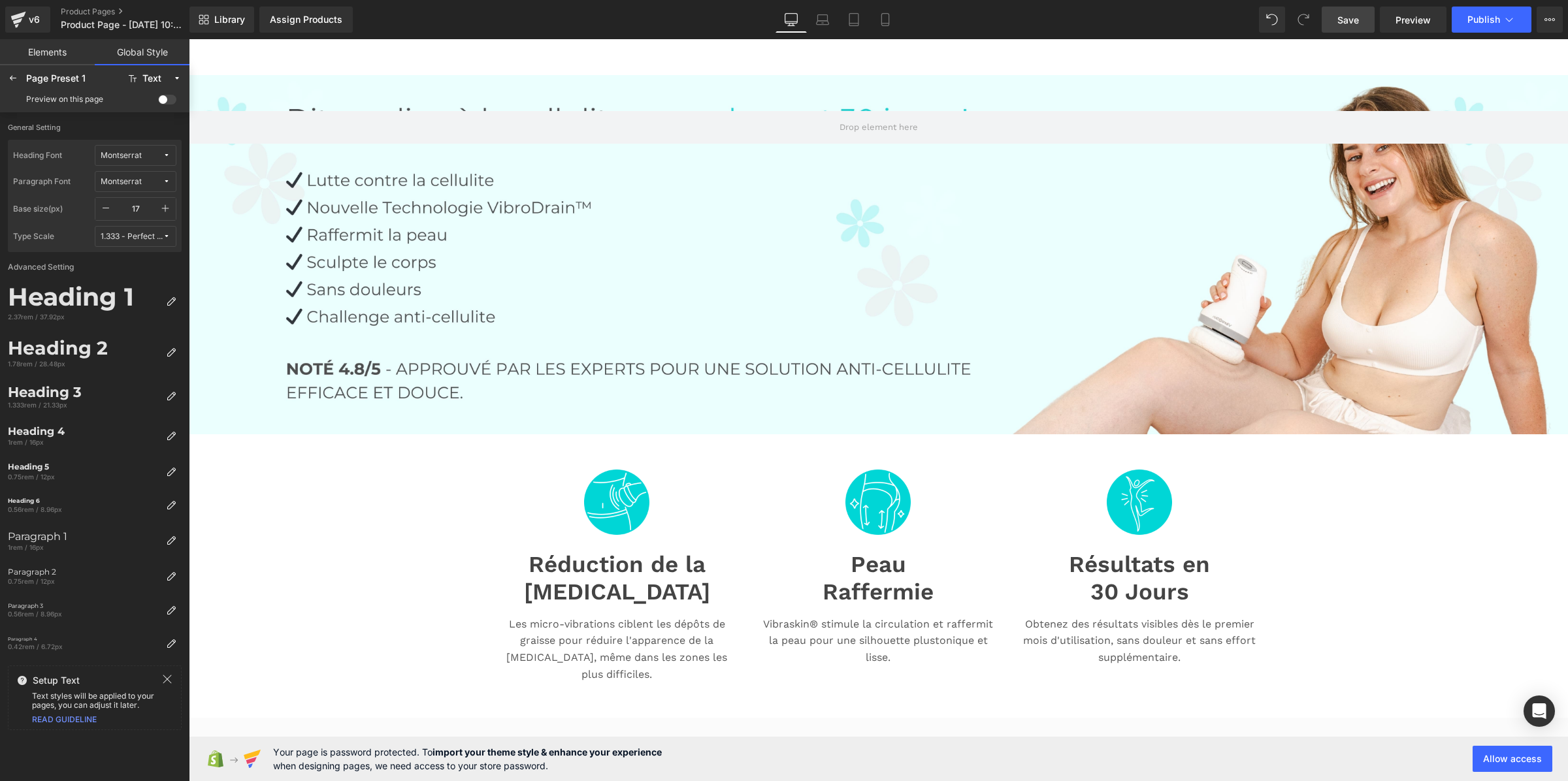
click at [166, 210] on icon "button" at bounding box center [165, 208] width 11 height 11
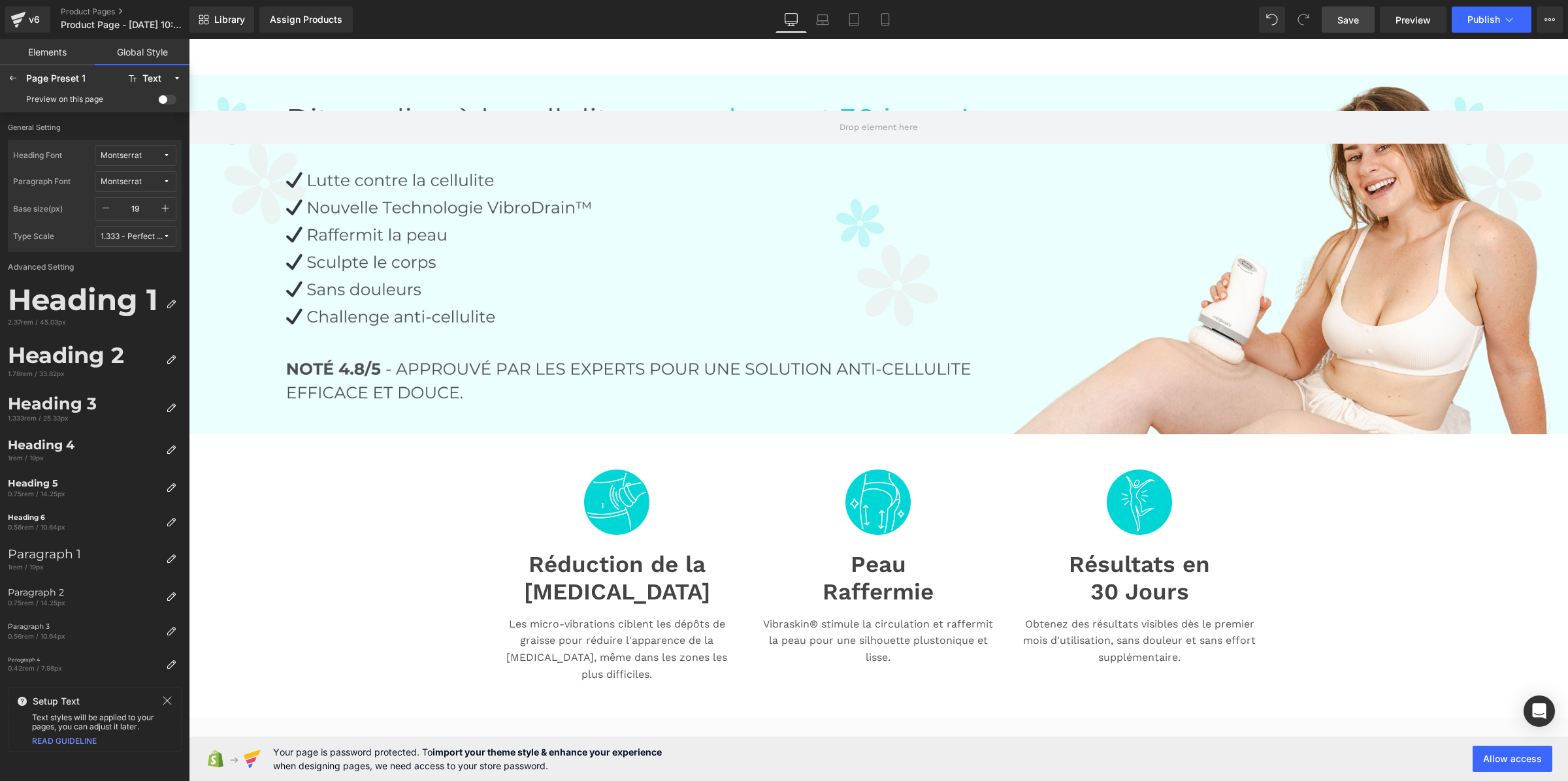
click at [166, 210] on icon "button" at bounding box center [165, 208] width 11 height 11
type input "20"
click at [166, 104] on div "Preview on this page" at bounding box center [94, 99] width 184 height 21
click at [170, 100] on span at bounding box center [167, 99] width 18 height 10
click at [158, 102] on input "checkbox" at bounding box center [158, 102] width 0 height 0
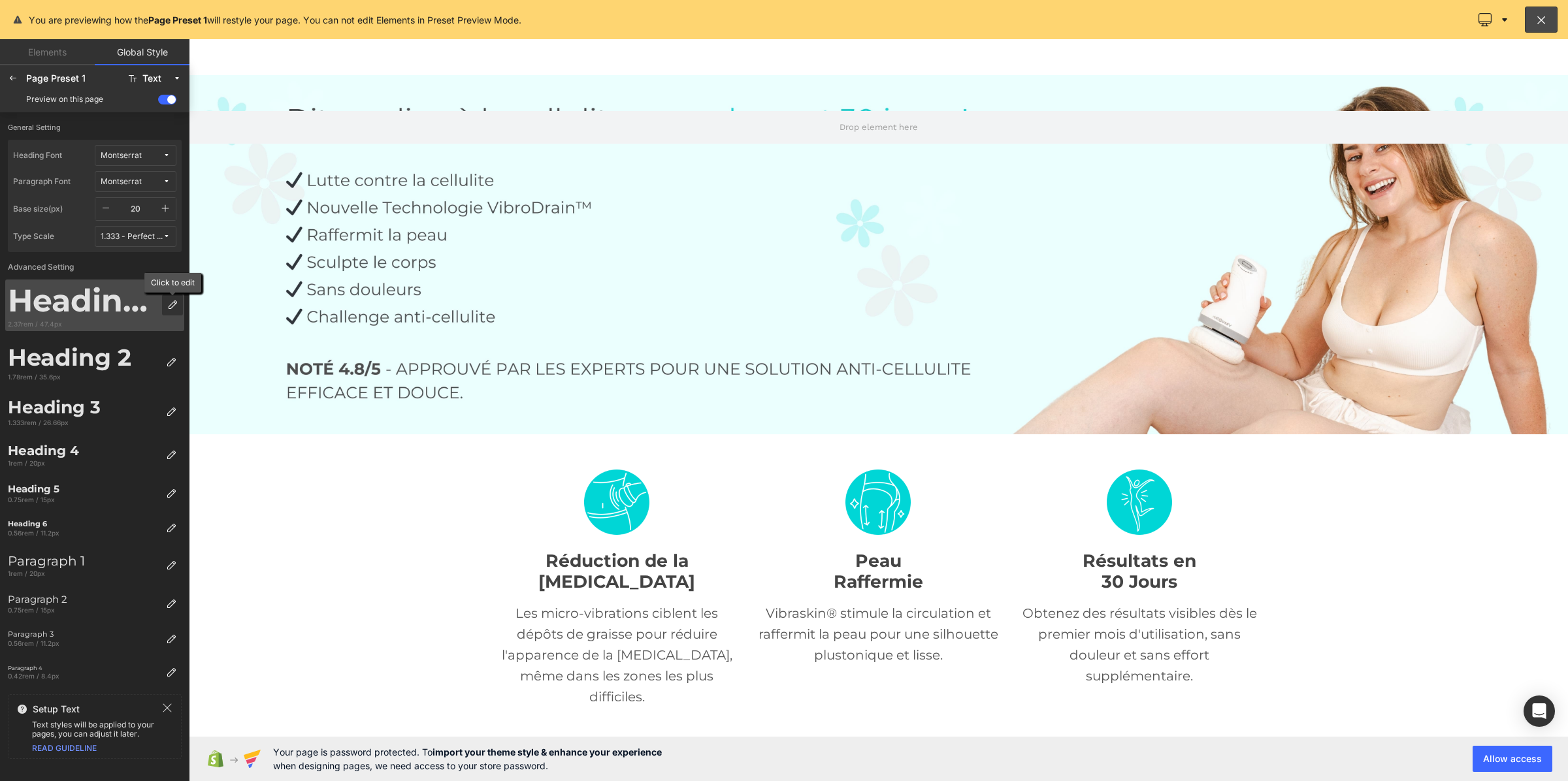
click at [180, 305] on div at bounding box center [172, 305] width 21 height 21
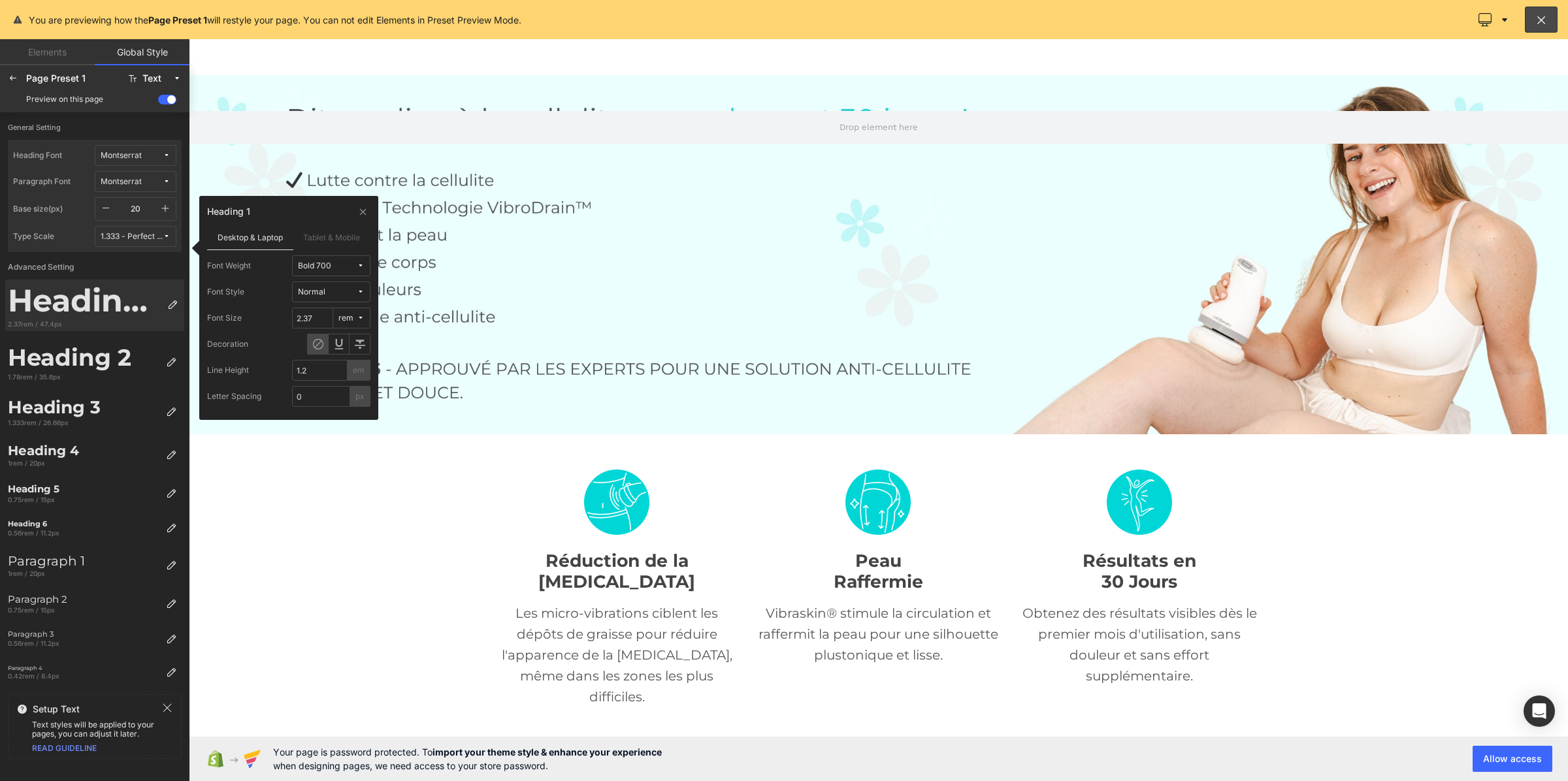
click at [330, 272] on button "Bold 700" at bounding box center [331, 265] width 79 height 21
click at [338, 386] on div "Medium 500" at bounding box center [324, 396] width 82 height 21
click at [171, 364] on icon at bounding box center [171, 362] width 11 height 11
click at [341, 273] on button "Bold 700" at bounding box center [331, 265] width 79 height 21
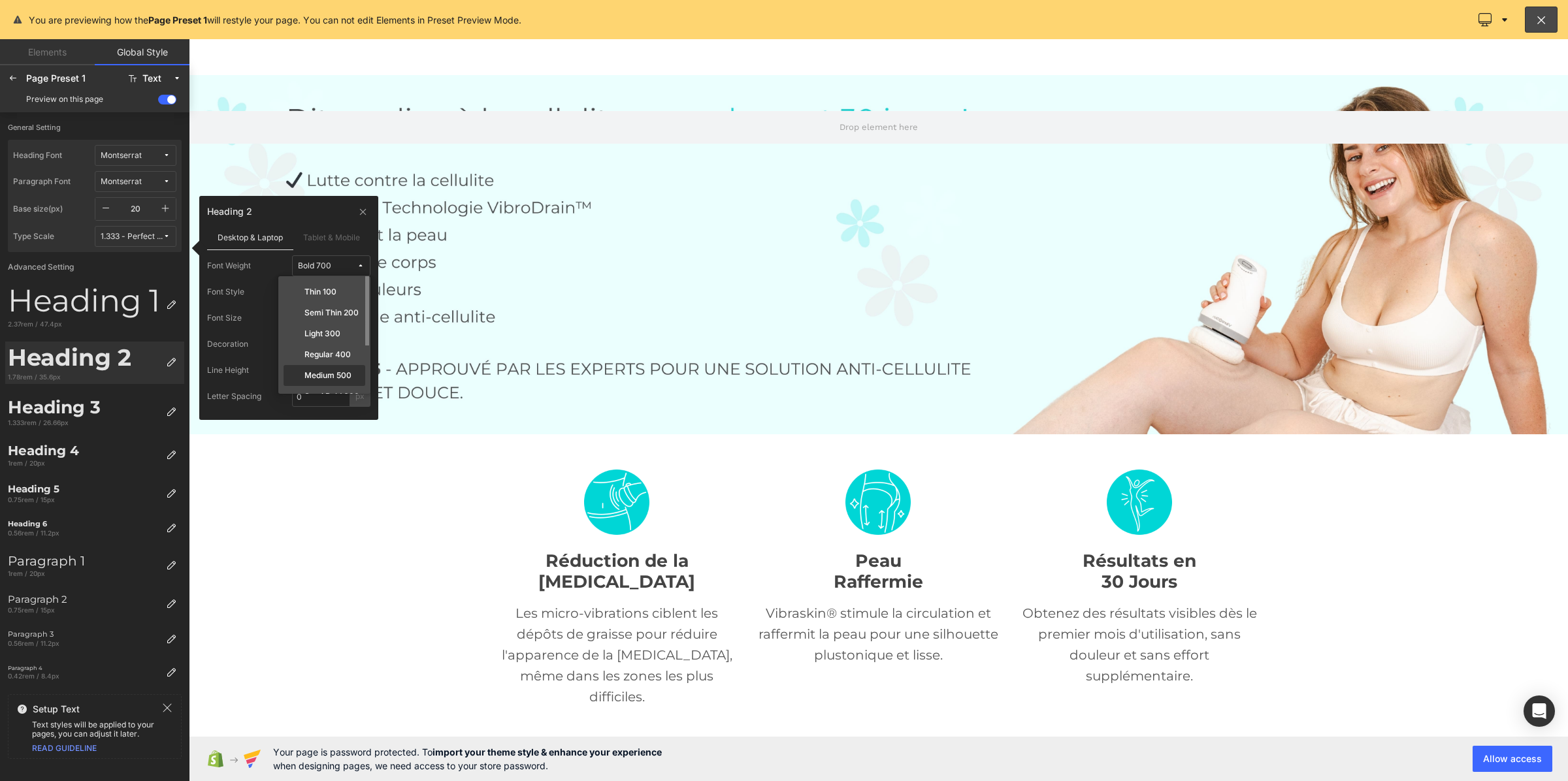
click at [329, 373] on label "Medium 500" at bounding box center [328, 375] width 47 height 9
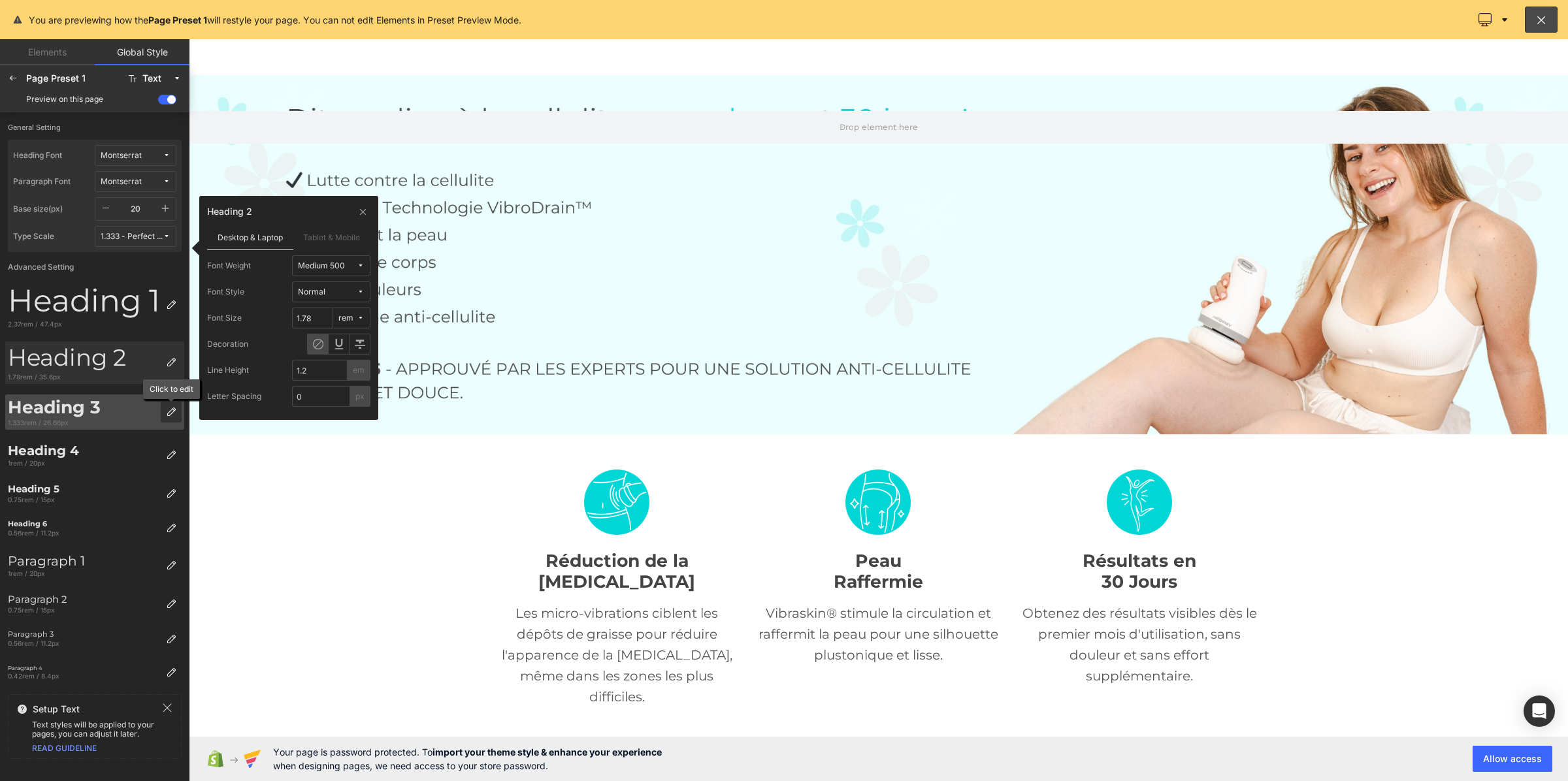
drag, startPoint x: 170, startPoint y: 410, endPoint x: 5, endPoint y: 344, distance: 177.7
click at [170, 410] on icon at bounding box center [171, 412] width 11 height 11
click at [314, 271] on button "Bold 700" at bounding box center [331, 265] width 79 height 21
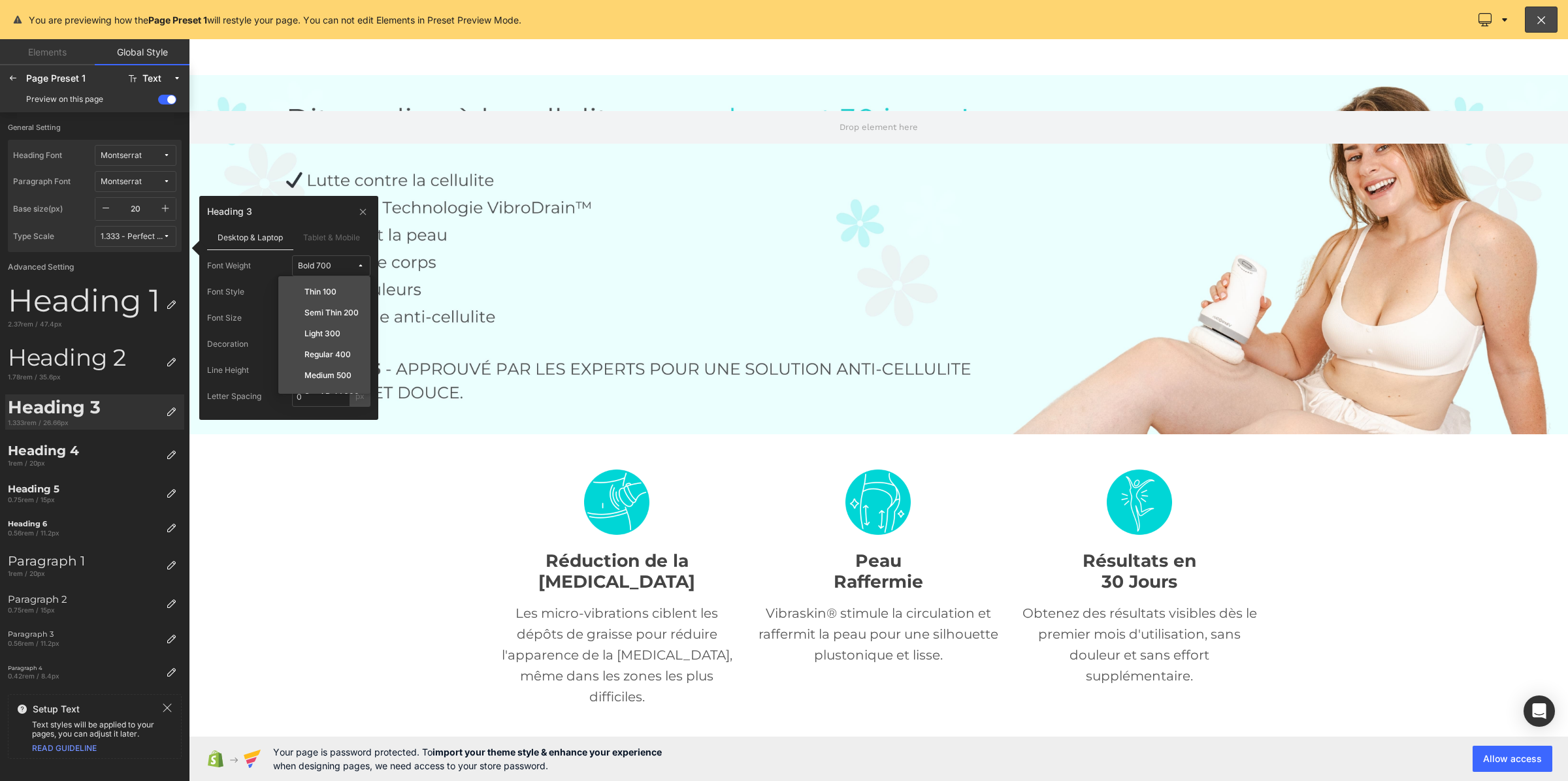
drag, startPoint x: 318, startPoint y: 373, endPoint x: 205, endPoint y: 378, distance: 113.1
click at [319, 374] on label "Medium 500" at bounding box center [328, 375] width 47 height 9
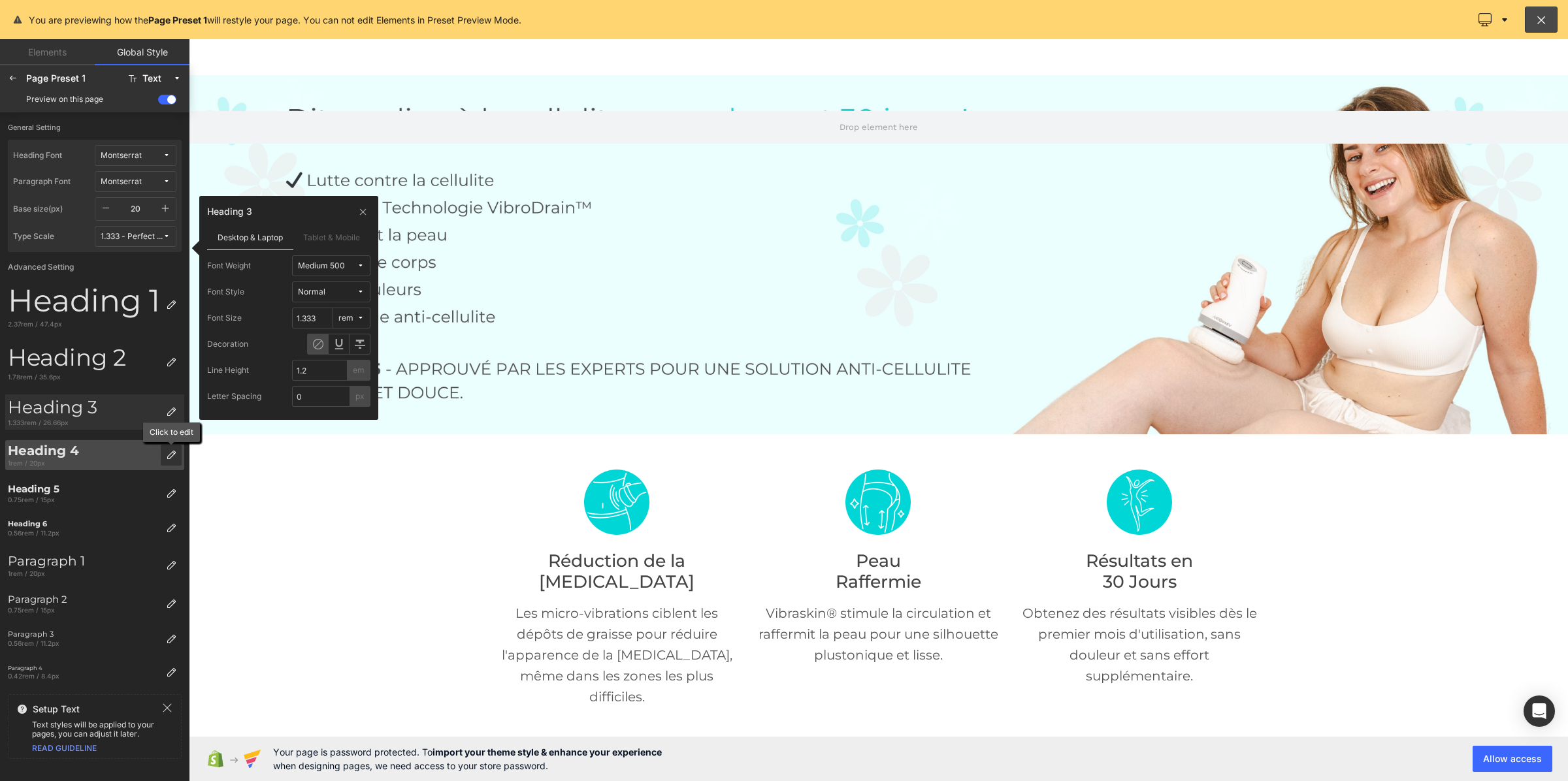
click at [175, 451] on icon at bounding box center [171, 456] width 11 height 11
click at [328, 272] on button "Bold 700" at bounding box center [331, 265] width 79 height 21
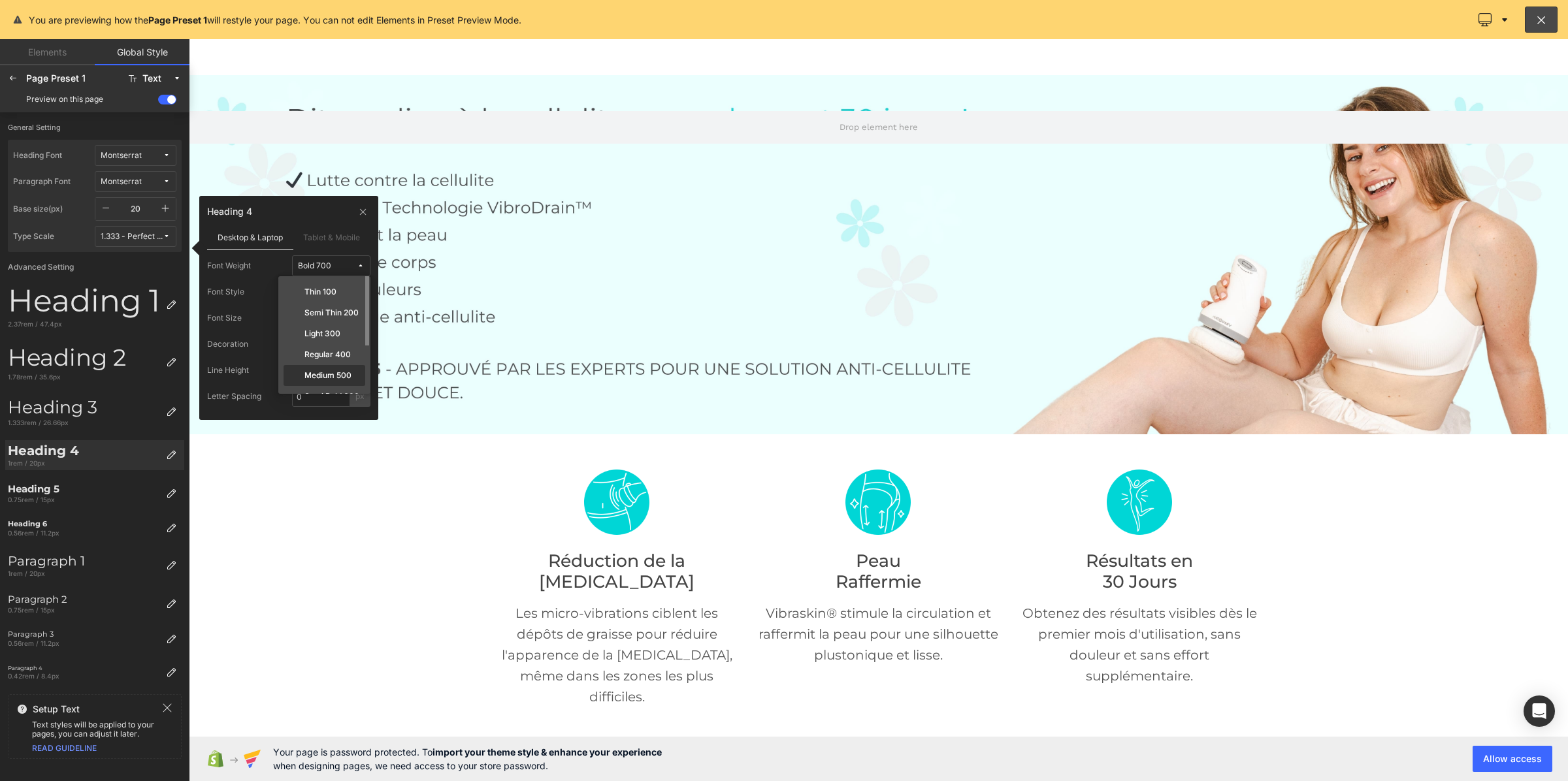
click at [331, 374] on label "Medium 500" at bounding box center [328, 375] width 47 height 9
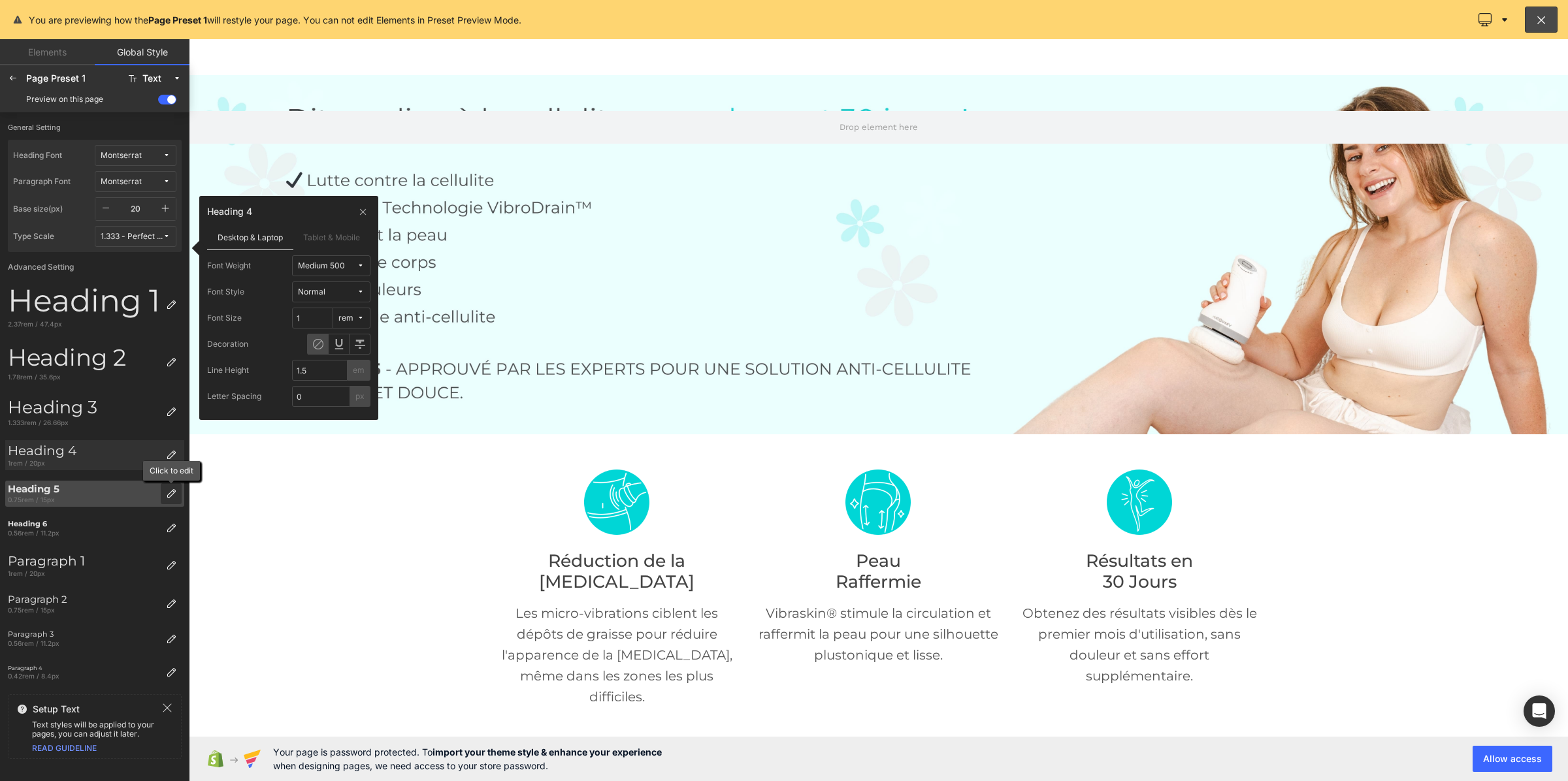
click at [173, 490] on icon at bounding box center [171, 494] width 11 height 11
click at [330, 272] on button "Bold 700" at bounding box center [331, 265] width 79 height 21
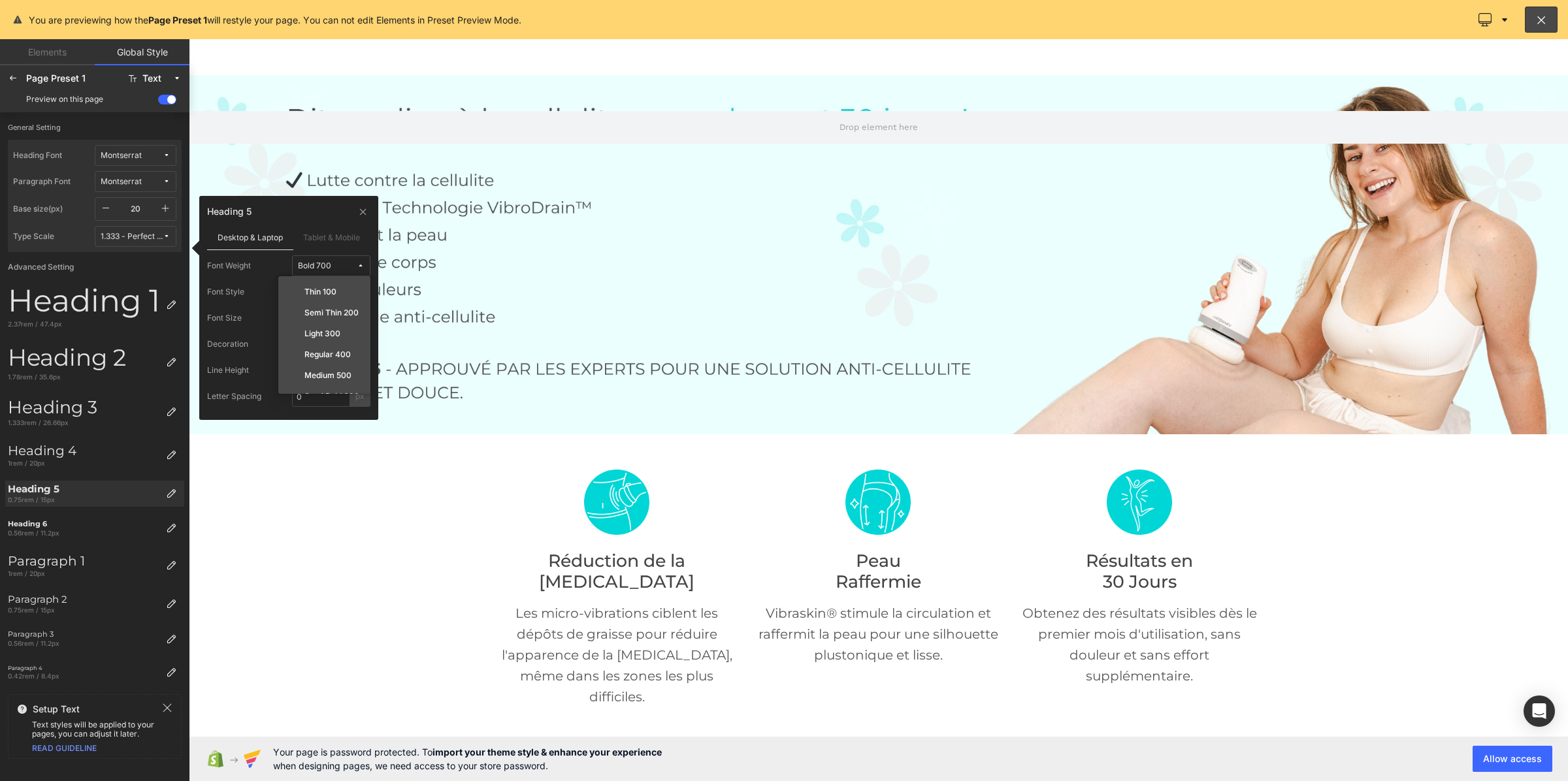
drag, startPoint x: 330, startPoint y: 376, endPoint x: 274, endPoint y: 407, distance: 64.0
click at [331, 377] on label "Medium 500" at bounding box center [328, 375] width 47 height 9
click at [175, 531] on icon at bounding box center [171, 528] width 11 height 11
click at [323, 272] on button "Bold 700" at bounding box center [331, 265] width 79 height 21
click at [317, 386] on div "Medium 500" at bounding box center [324, 396] width 82 height 21
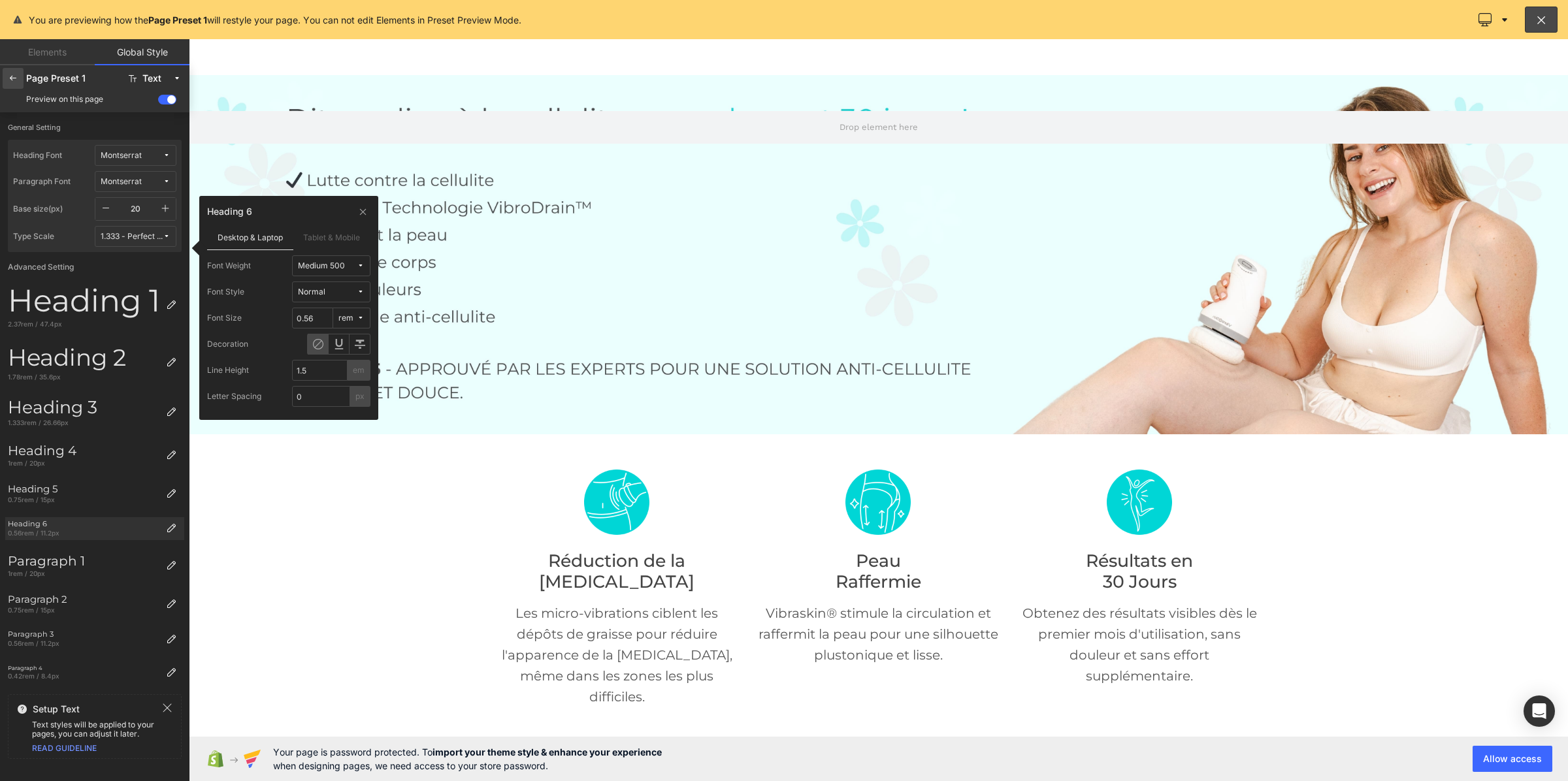
click at [17, 82] on icon at bounding box center [12, 78] width 11 height 11
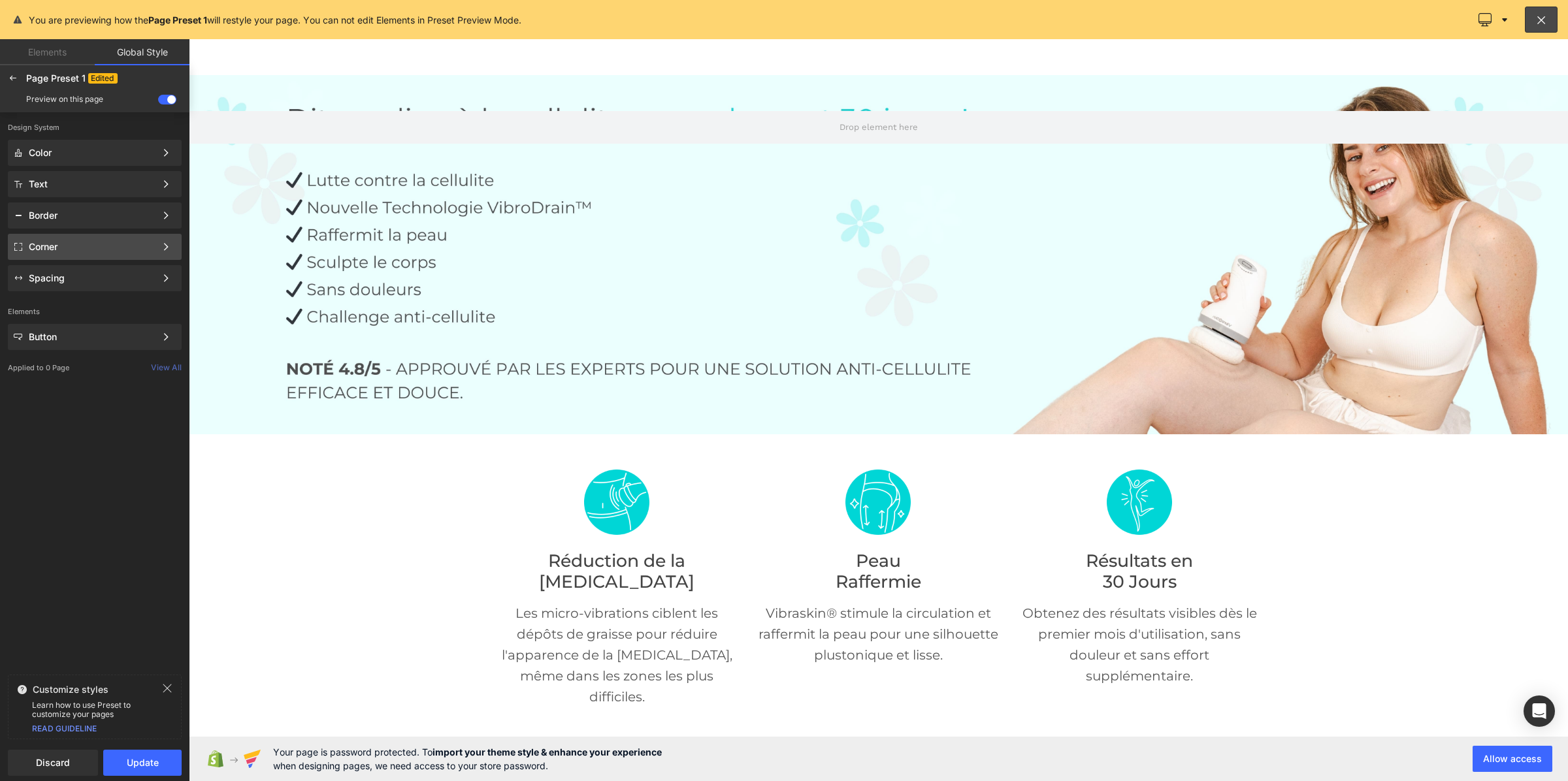
click at [89, 243] on div "Corner" at bounding box center [92, 247] width 127 height 11
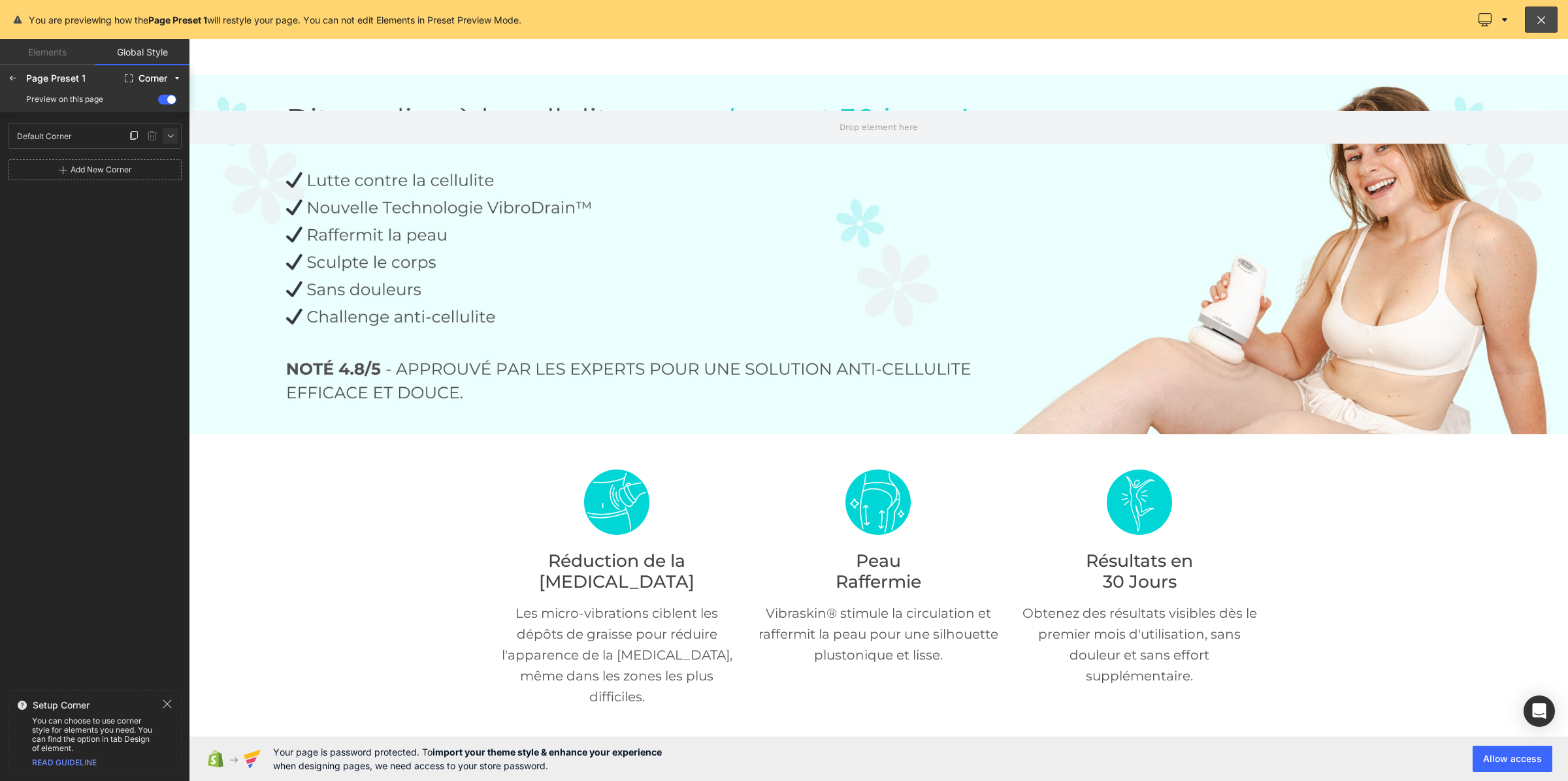
click at [166, 138] on icon at bounding box center [171, 136] width 11 height 11
click at [31, 184] on input "0" at bounding box center [33, 181] width 39 height 21
type input "1"
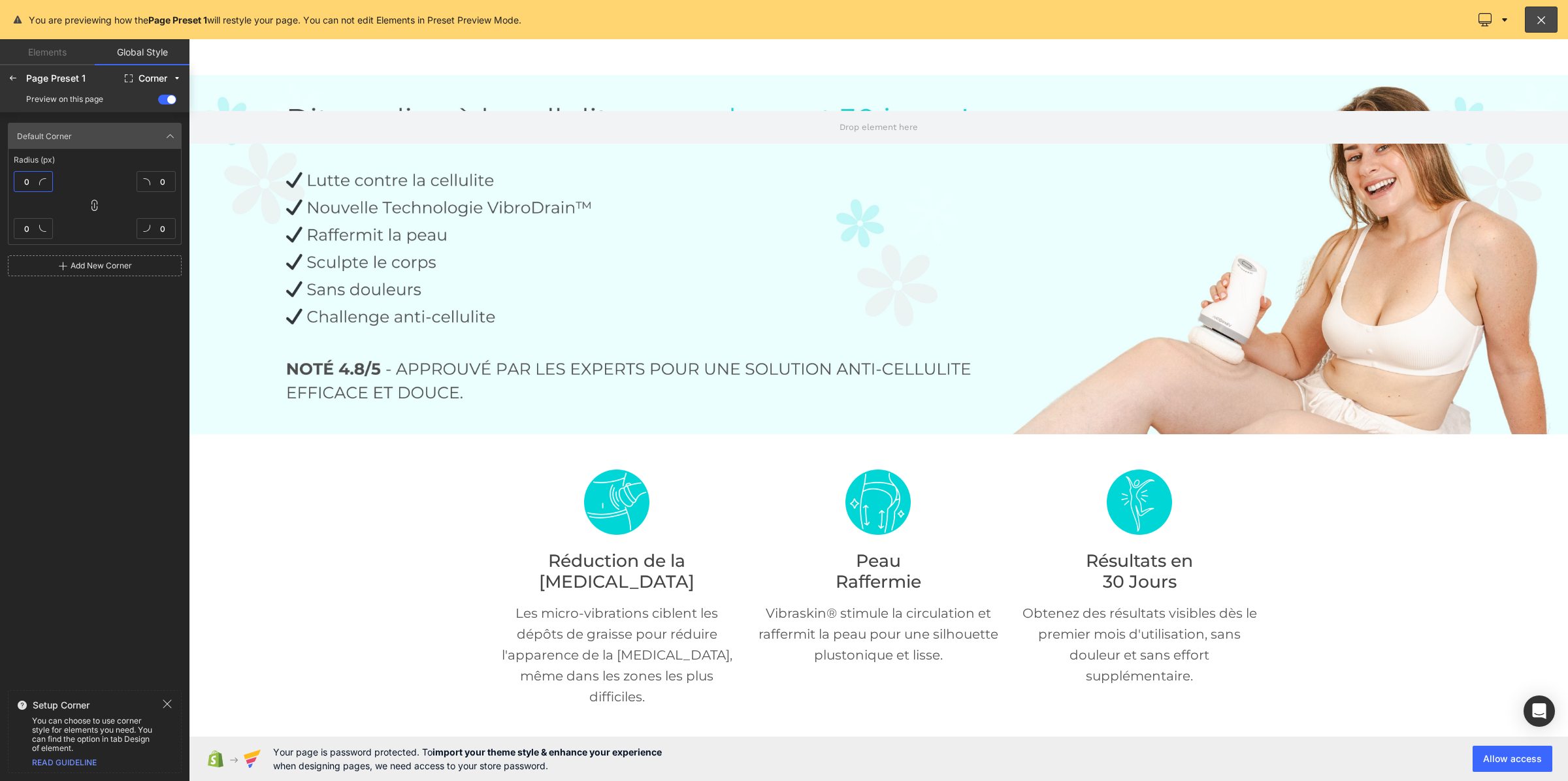
type input "1"
type input "10"
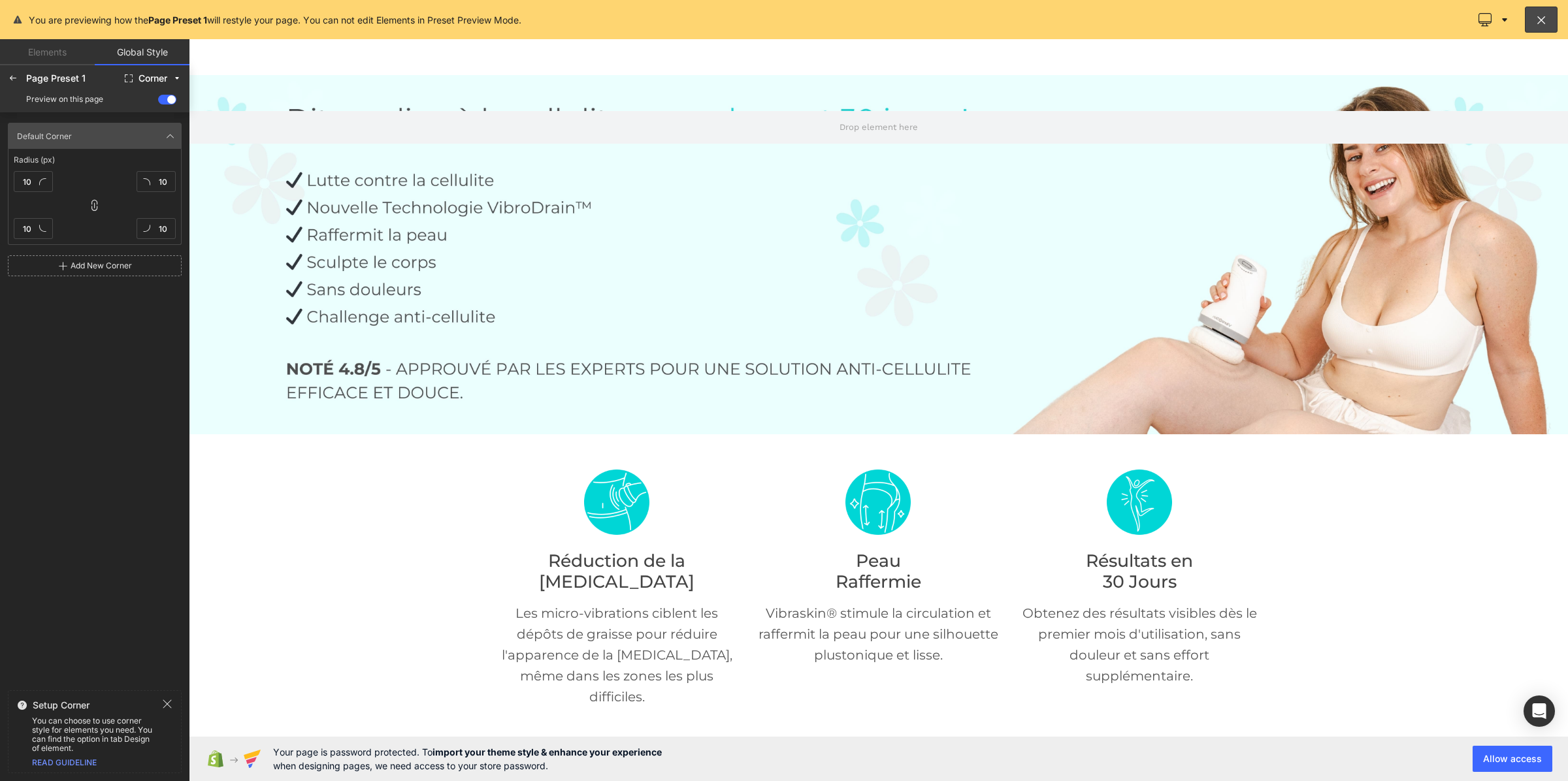
click at [56, 358] on div "Default Corner Default Corner Radius (px) 10 10 10 10 Add New Corner" at bounding box center [94, 399] width 190 height 573
click at [7, 79] on div at bounding box center [12, 78] width 21 height 21
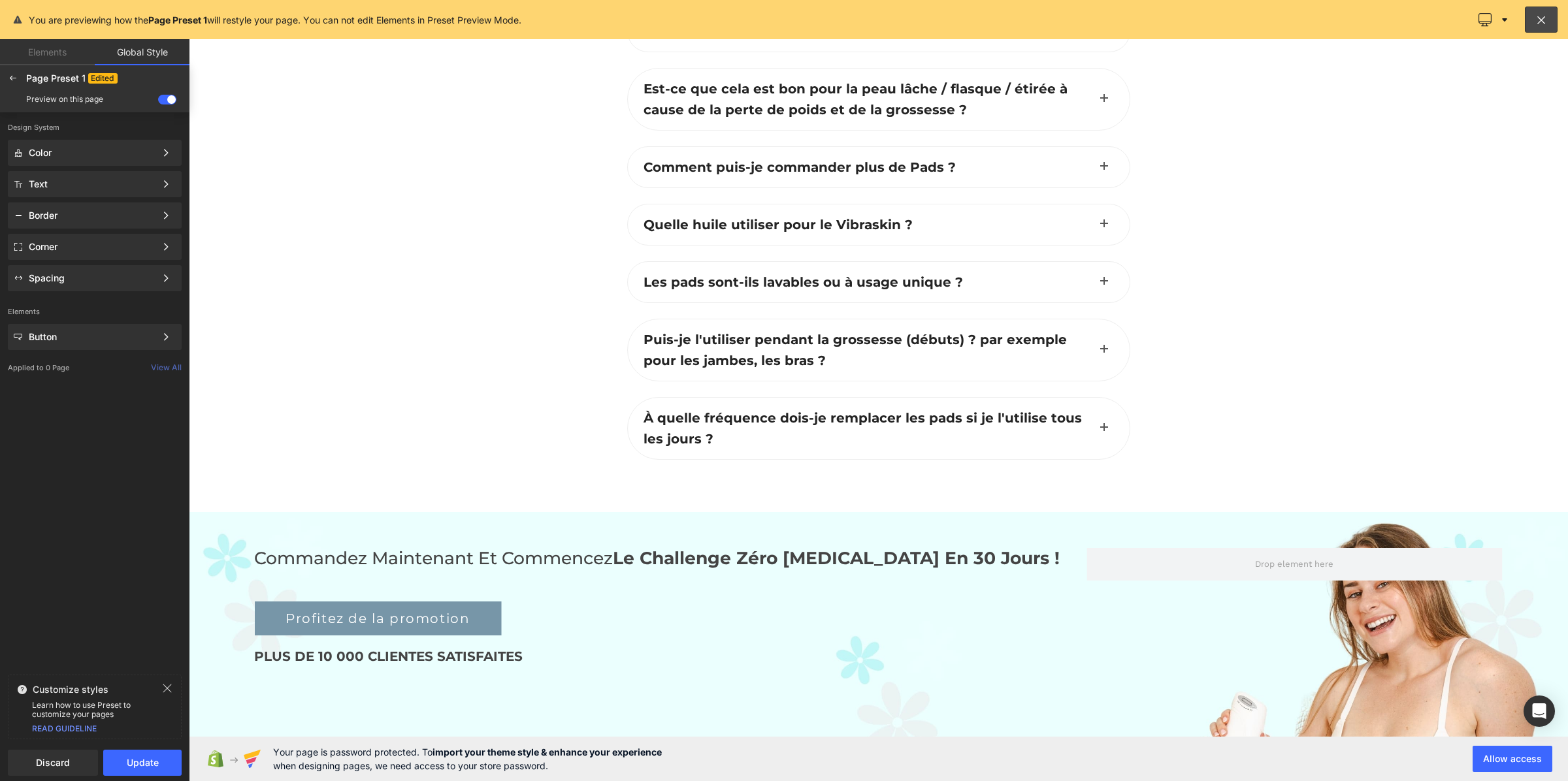
scroll to position [5013, 0]
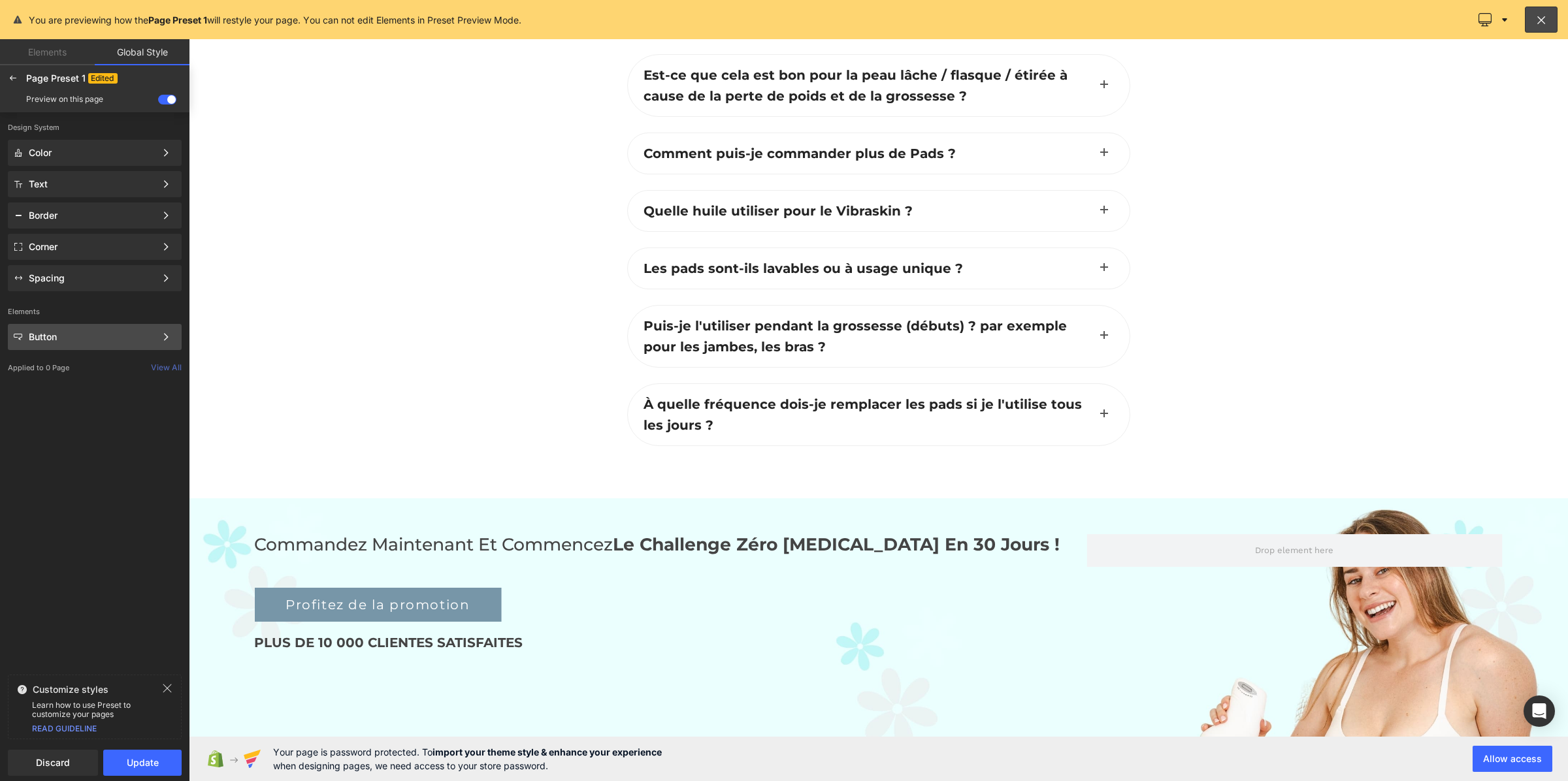
click at [80, 337] on div "Button" at bounding box center [92, 337] width 127 height 11
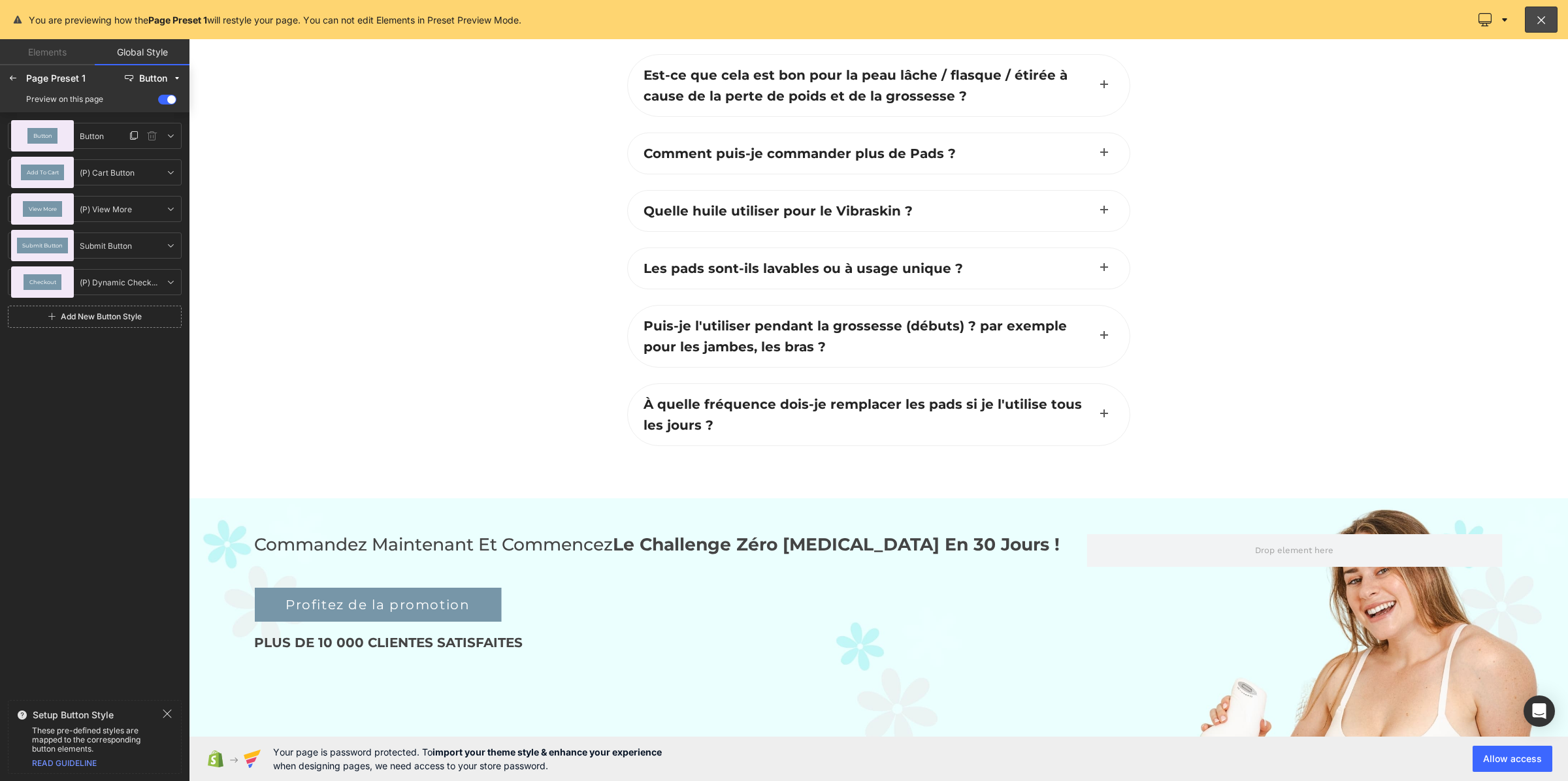
click at [59, 133] on div "Button" at bounding box center [42, 136] width 63 height 31
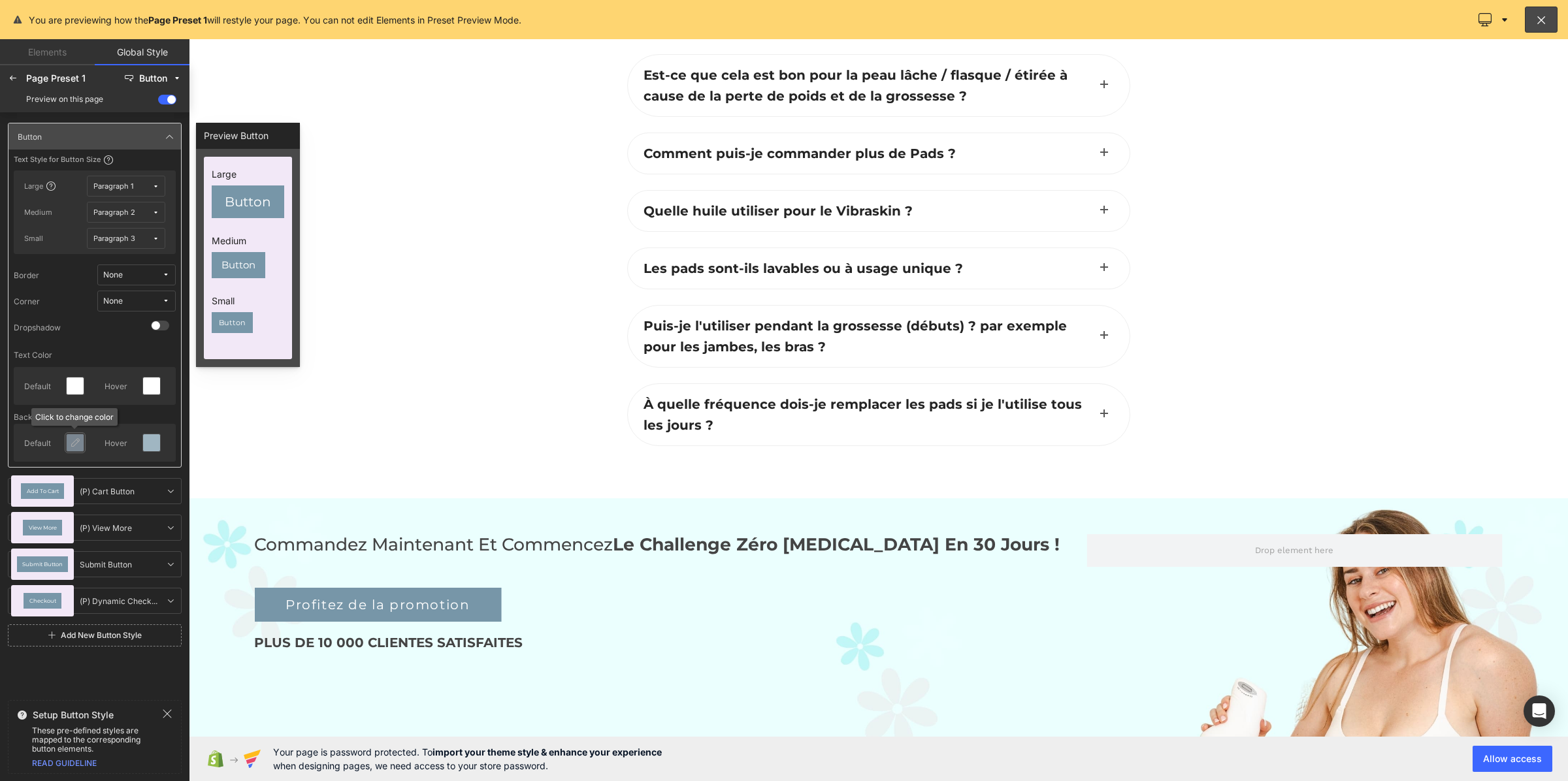
click at [77, 447] on icon at bounding box center [75, 443] width 11 height 11
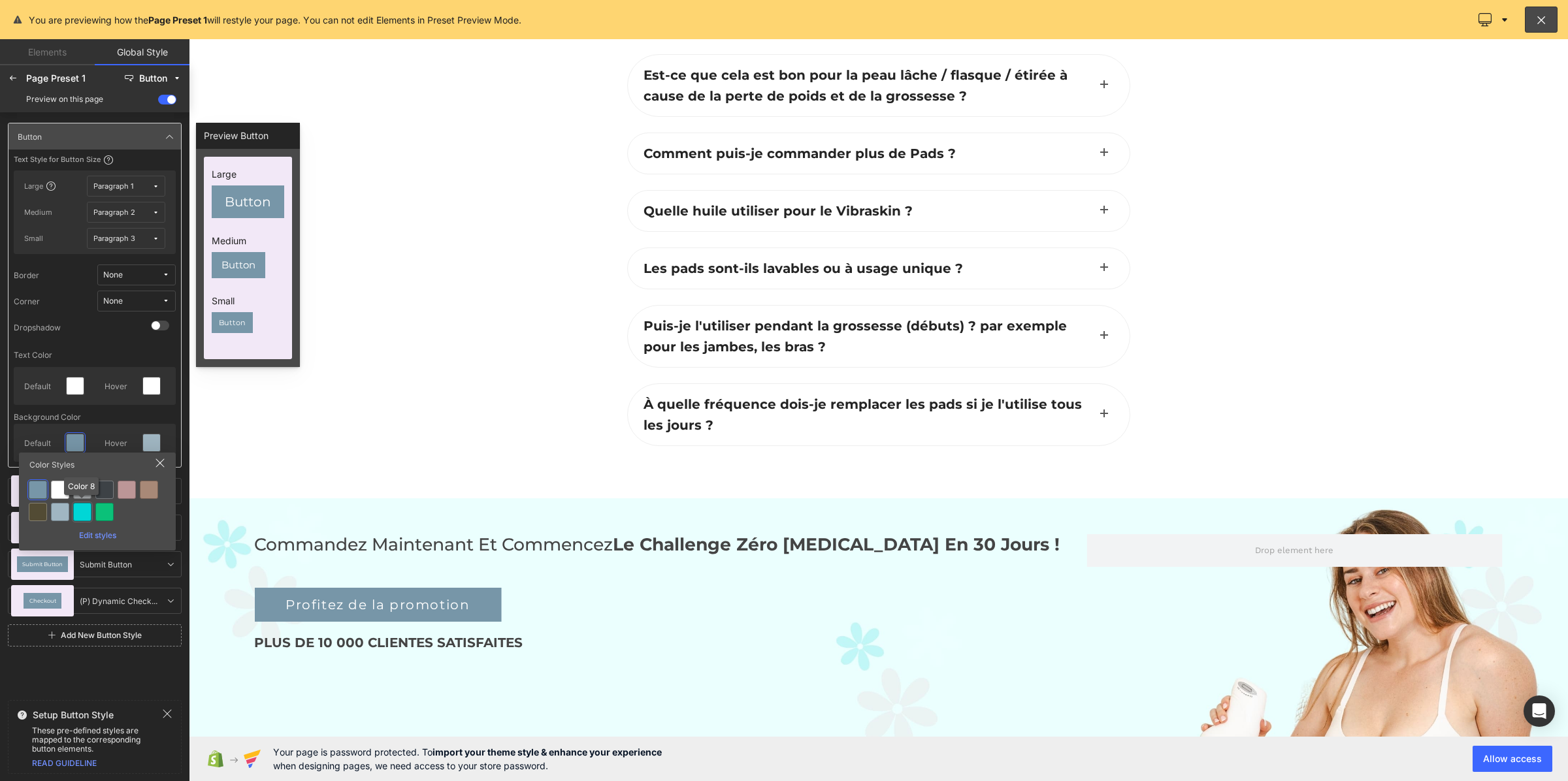
click at [80, 510] on div at bounding box center [82, 512] width 18 height 18
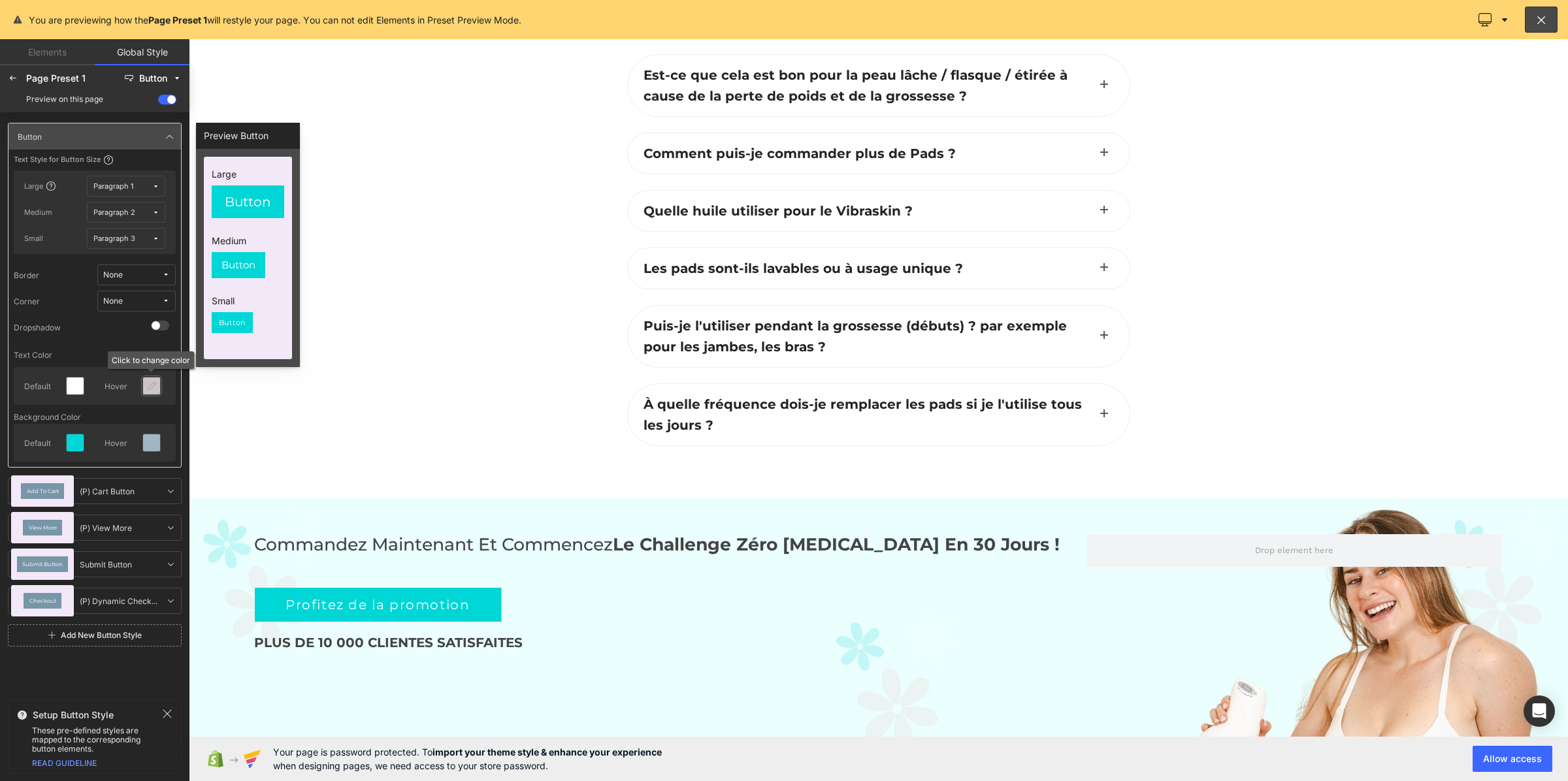
click at [154, 387] on icon at bounding box center [152, 386] width 11 height 11
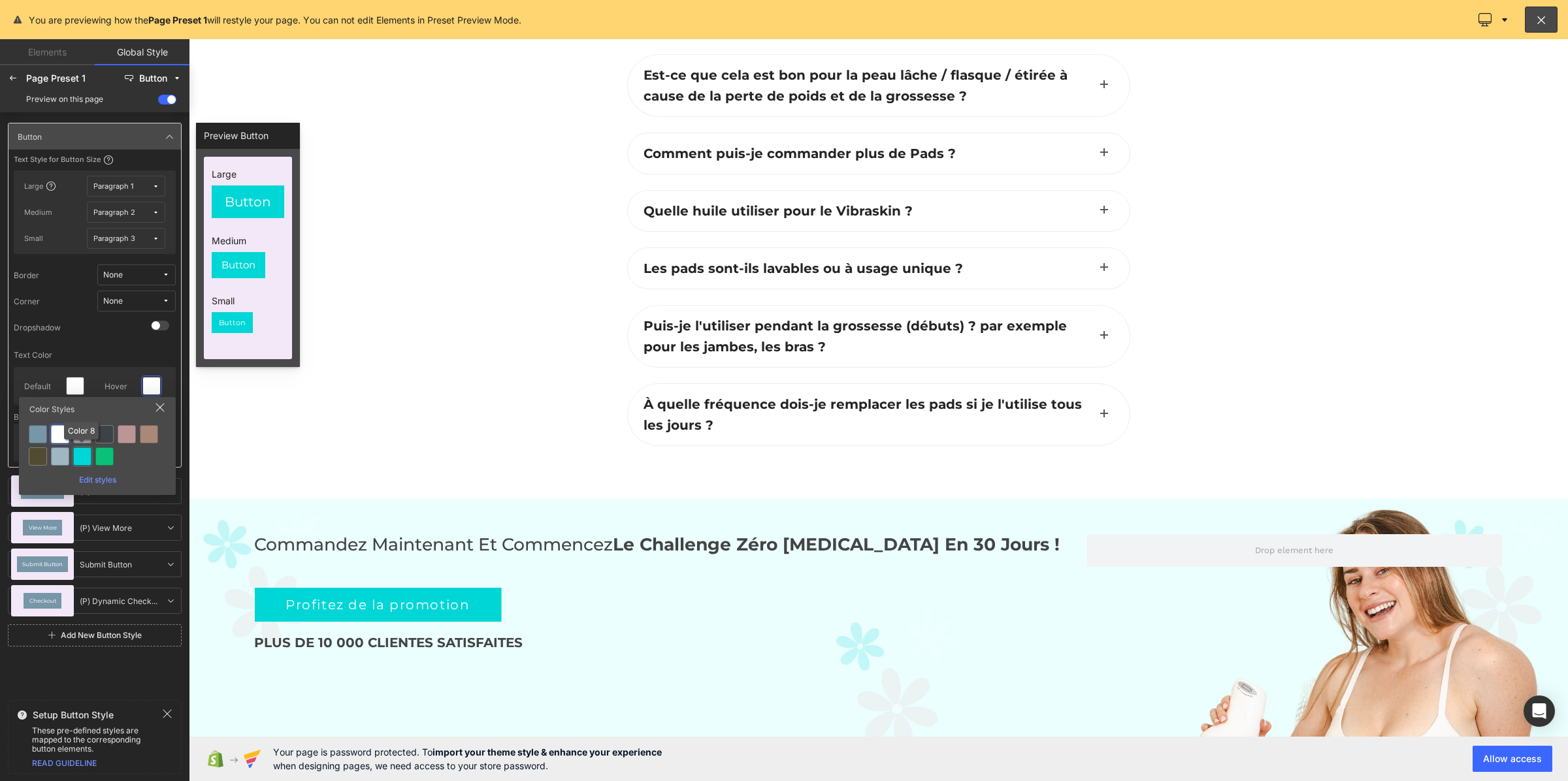
click at [84, 459] on div at bounding box center [82, 456] width 18 height 18
click at [152, 450] on div at bounding box center [152, 443] width 17 height 17
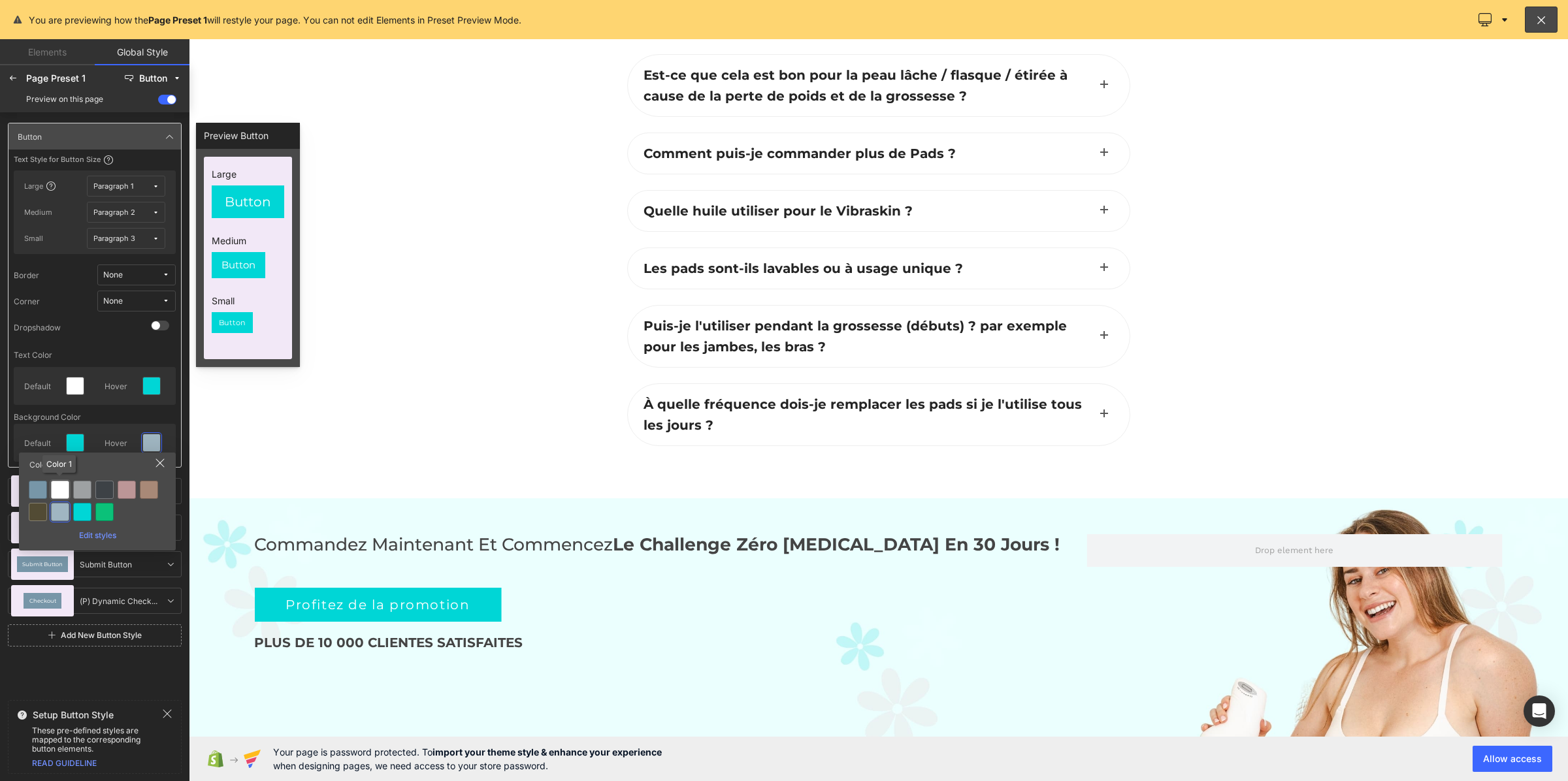
click at [59, 494] on div at bounding box center [60, 490] width 18 height 18
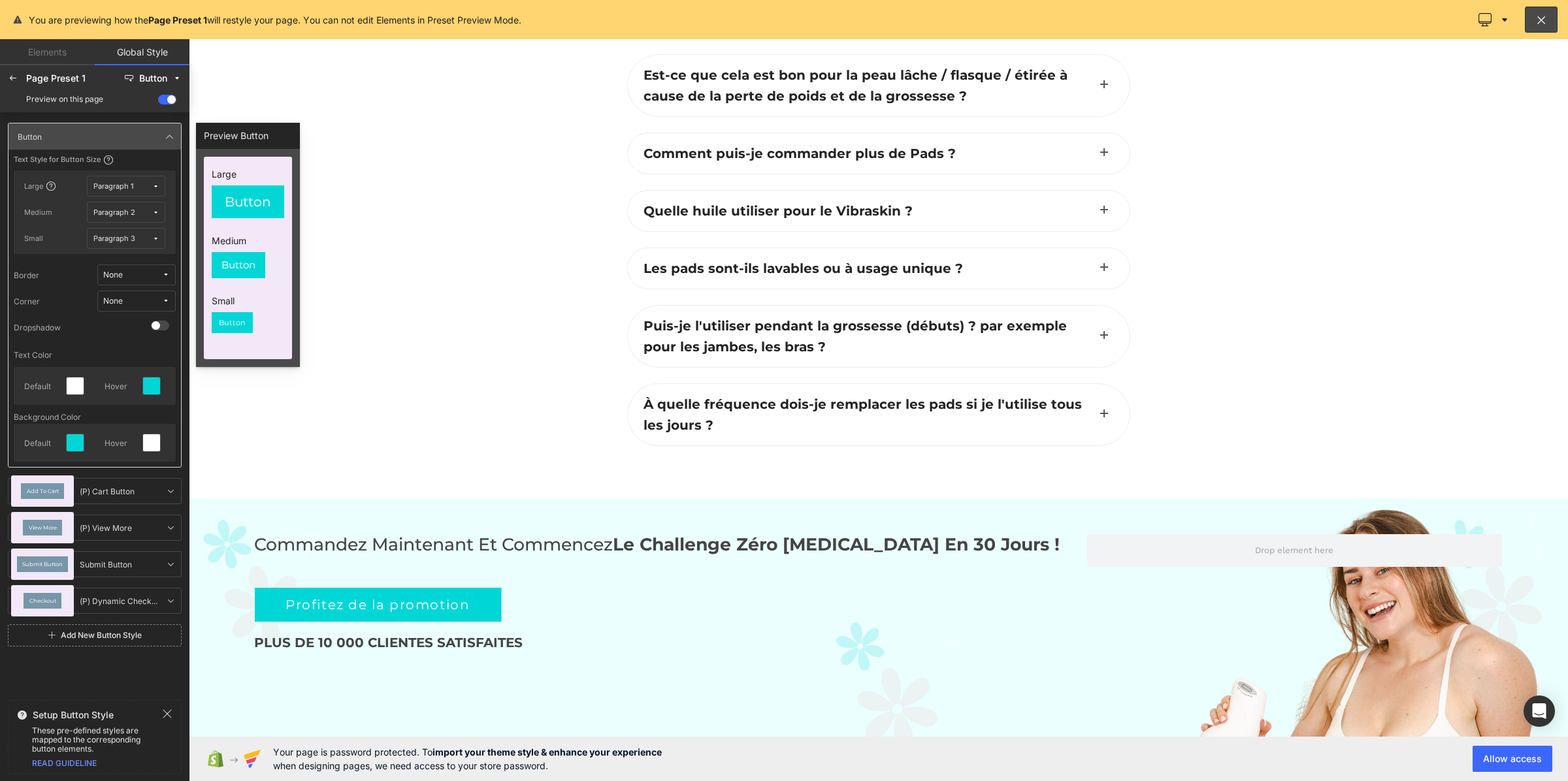
click at [100, 299] on button "None" at bounding box center [137, 301] width 79 height 21
click at [125, 354] on div "Default Corner" at bounding box center [123, 348] width 94 height 21
click at [165, 132] on icon at bounding box center [170, 137] width 11 height 11
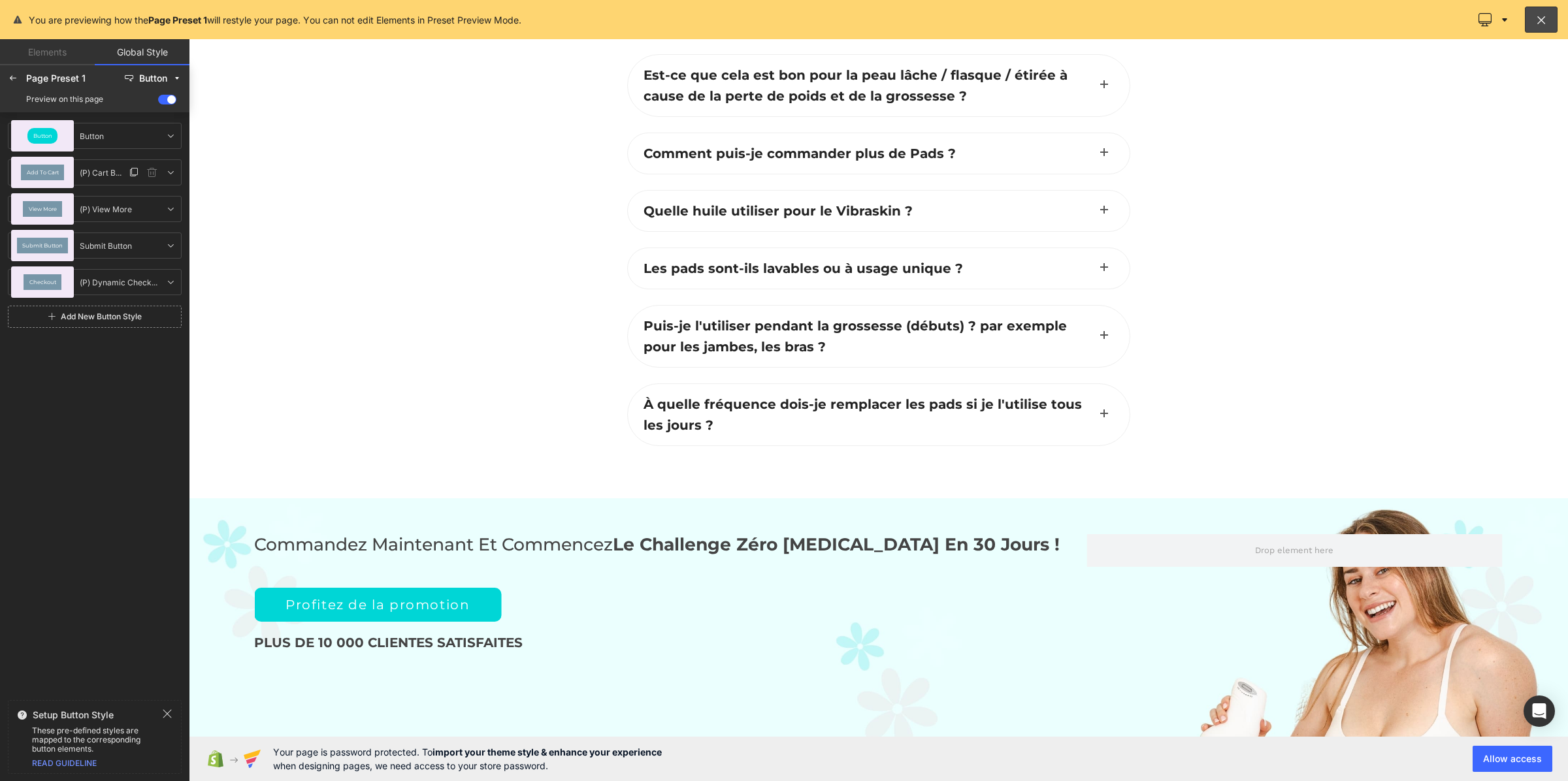
click at [49, 173] on span "Add To Cart" at bounding box center [42, 172] width 32 height 5
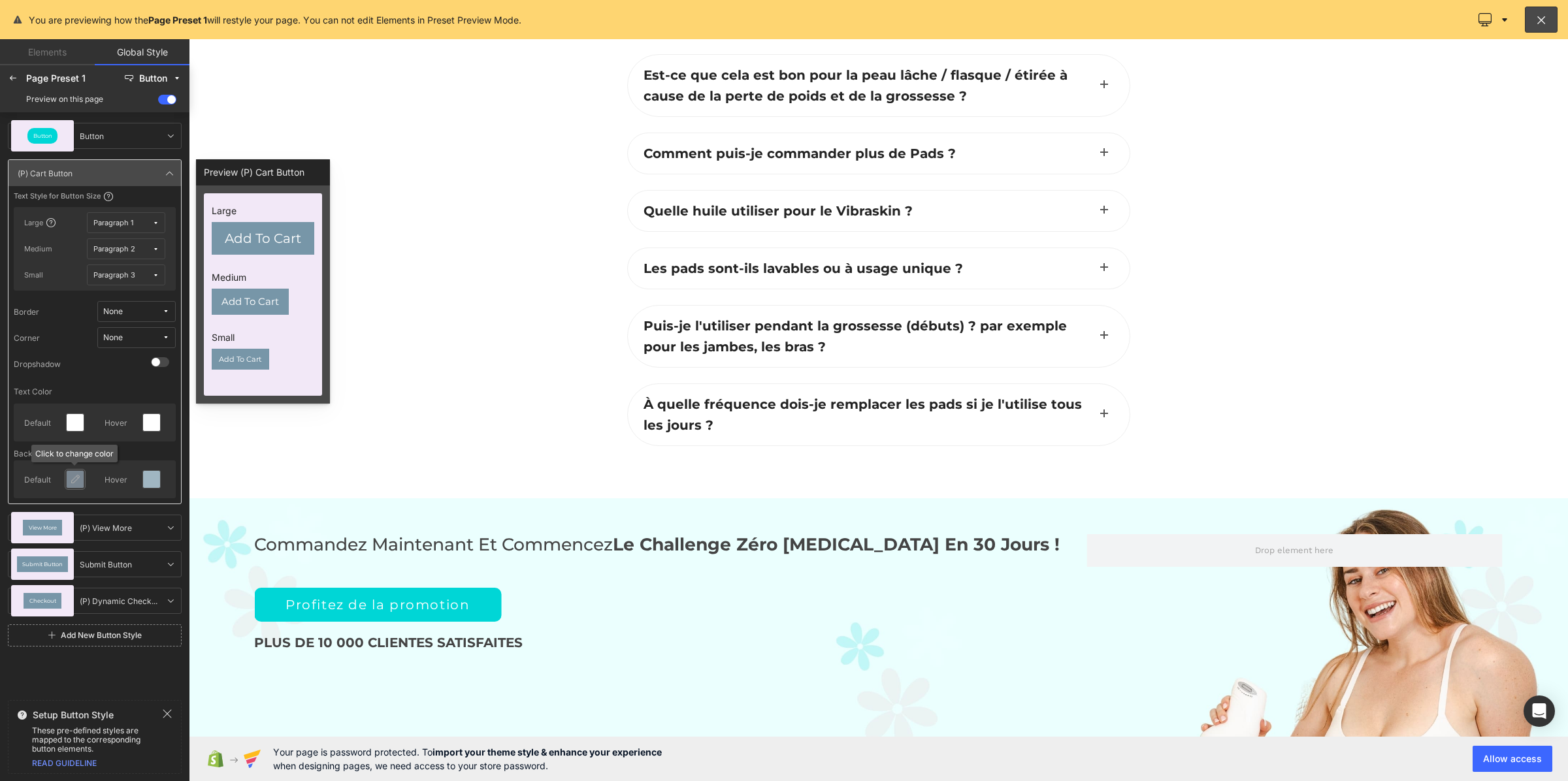
click at [79, 490] on div at bounding box center [77, 479] width 32 height 27
click at [80, 485] on div at bounding box center [75, 480] width 17 height 17
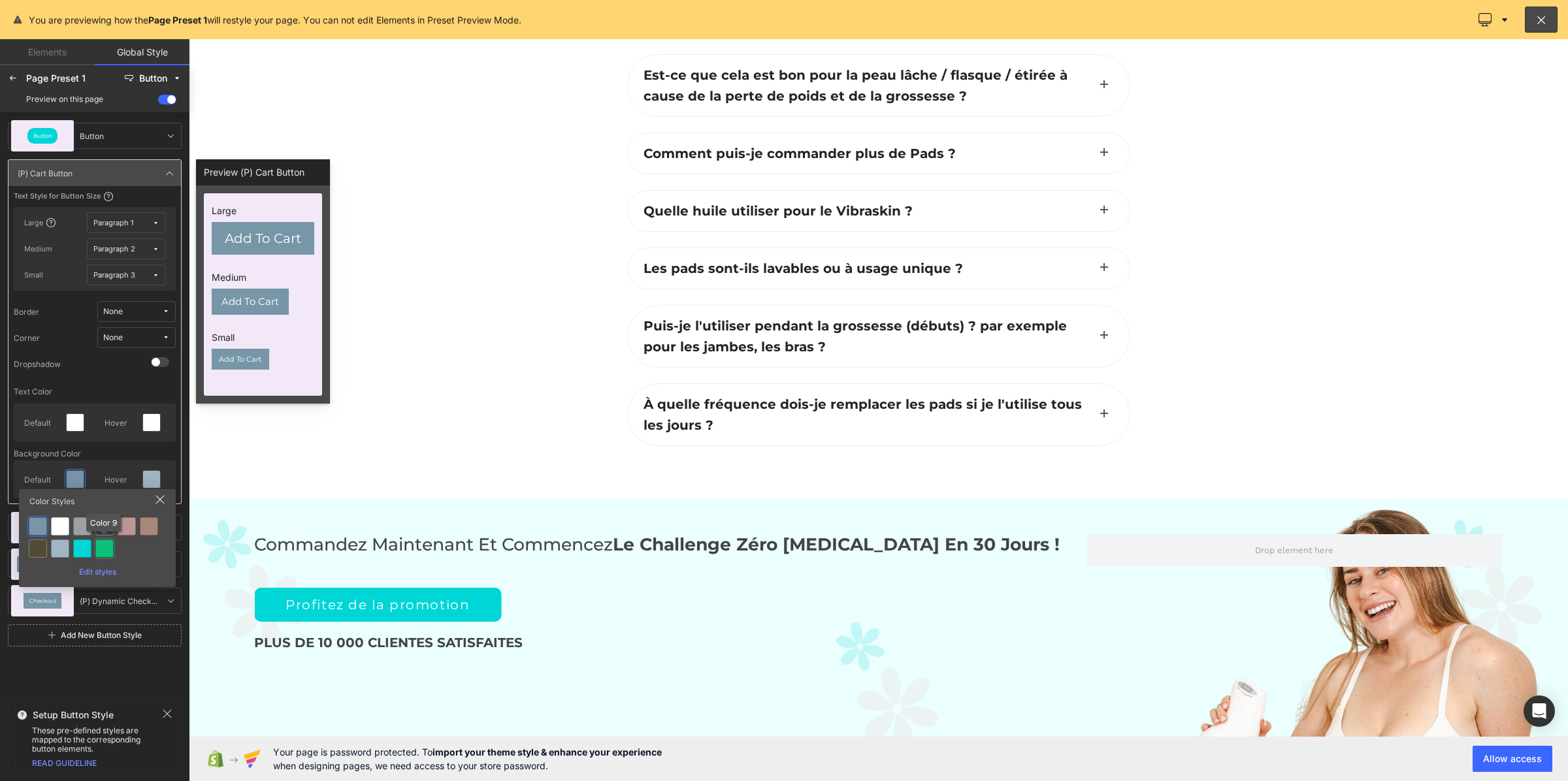
click at [104, 551] on div at bounding box center [104, 549] width 18 height 18
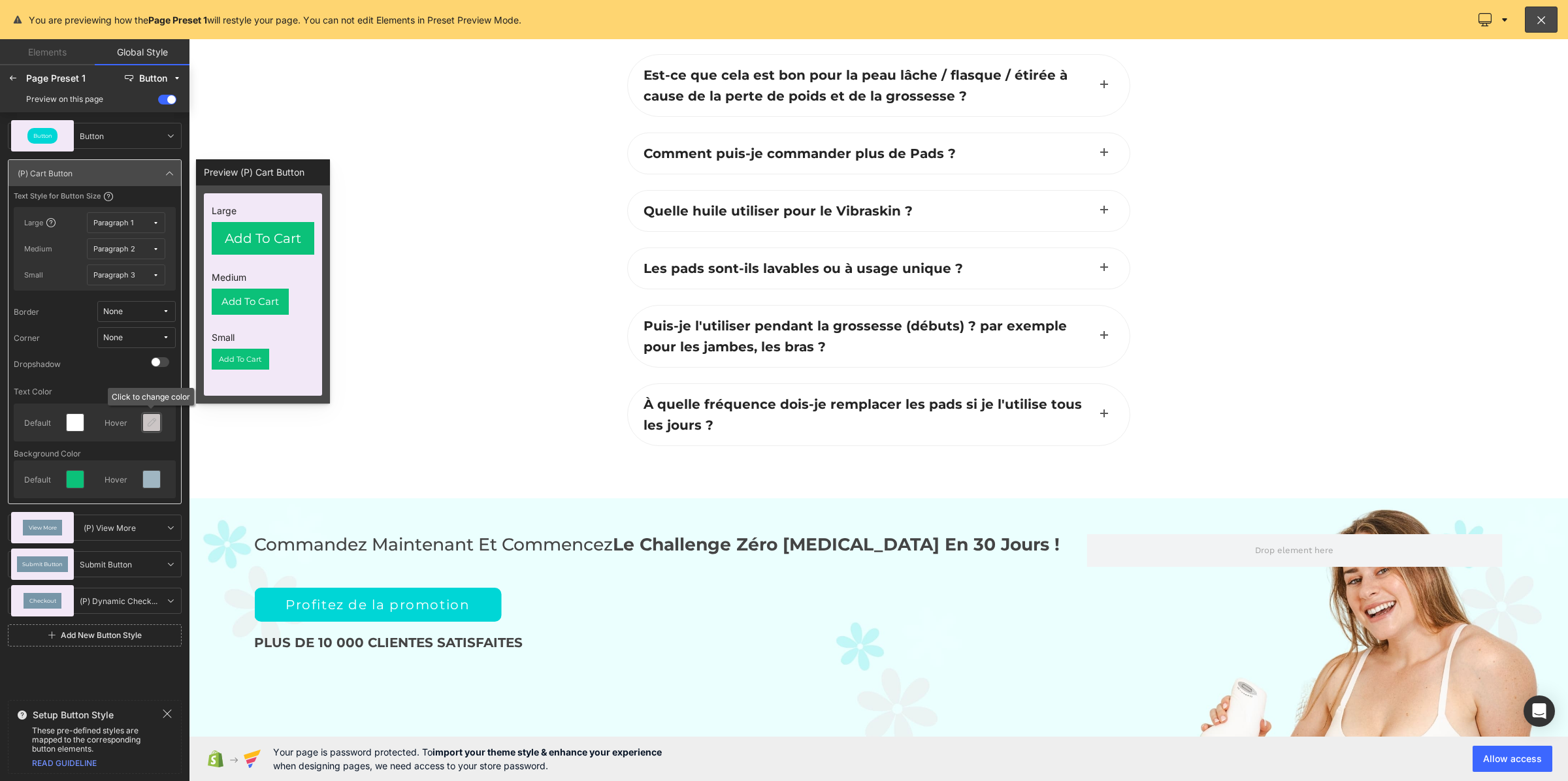
click at [148, 428] on div at bounding box center [152, 422] width 17 height 17
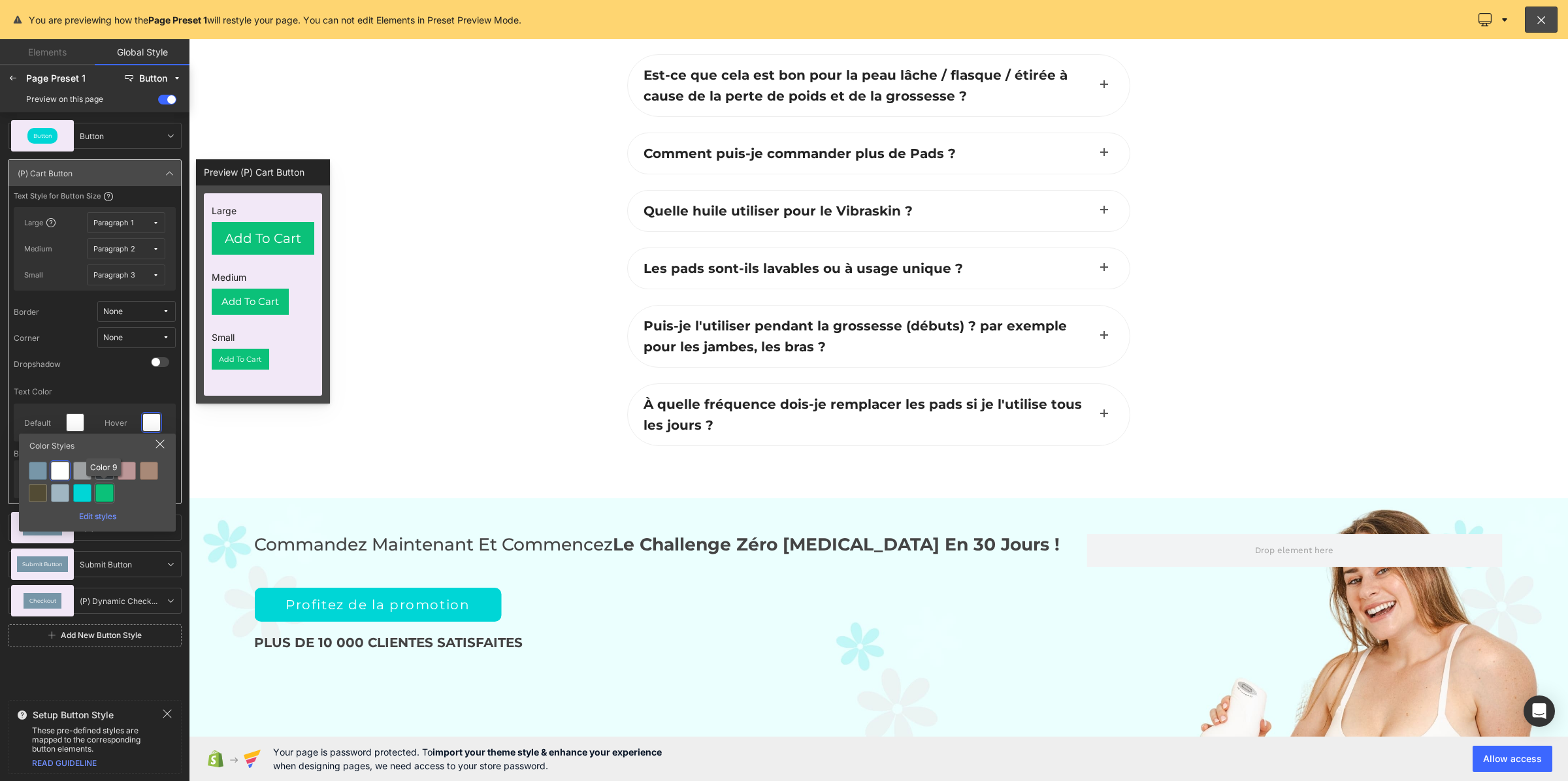
click at [106, 489] on div at bounding box center [104, 494] width 18 height 18
click at [149, 480] on icon at bounding box center [152, 480] width 11 height 11
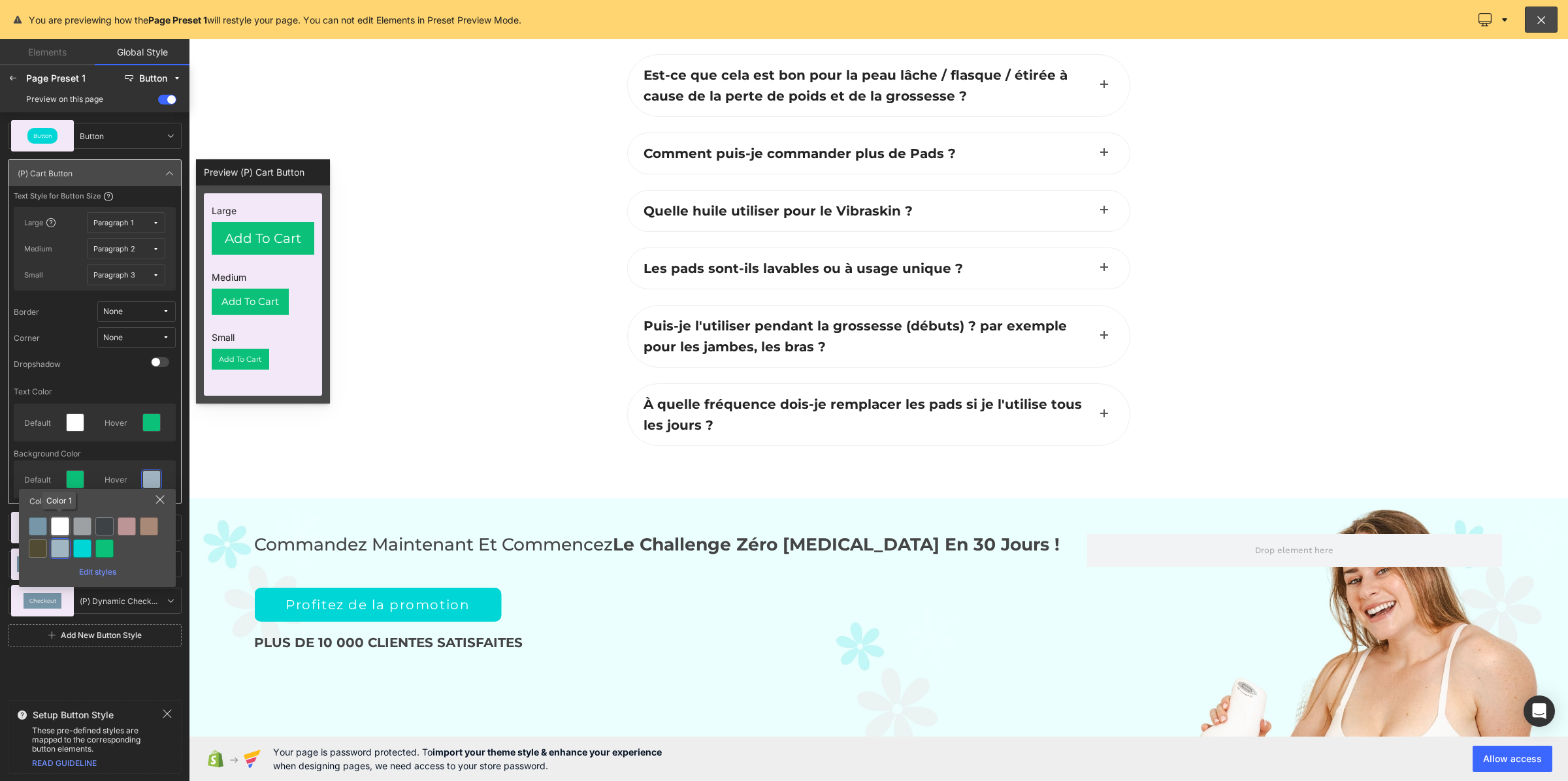
click at [60, 527] on div at bounding box center [60, 527] width 18 height 18
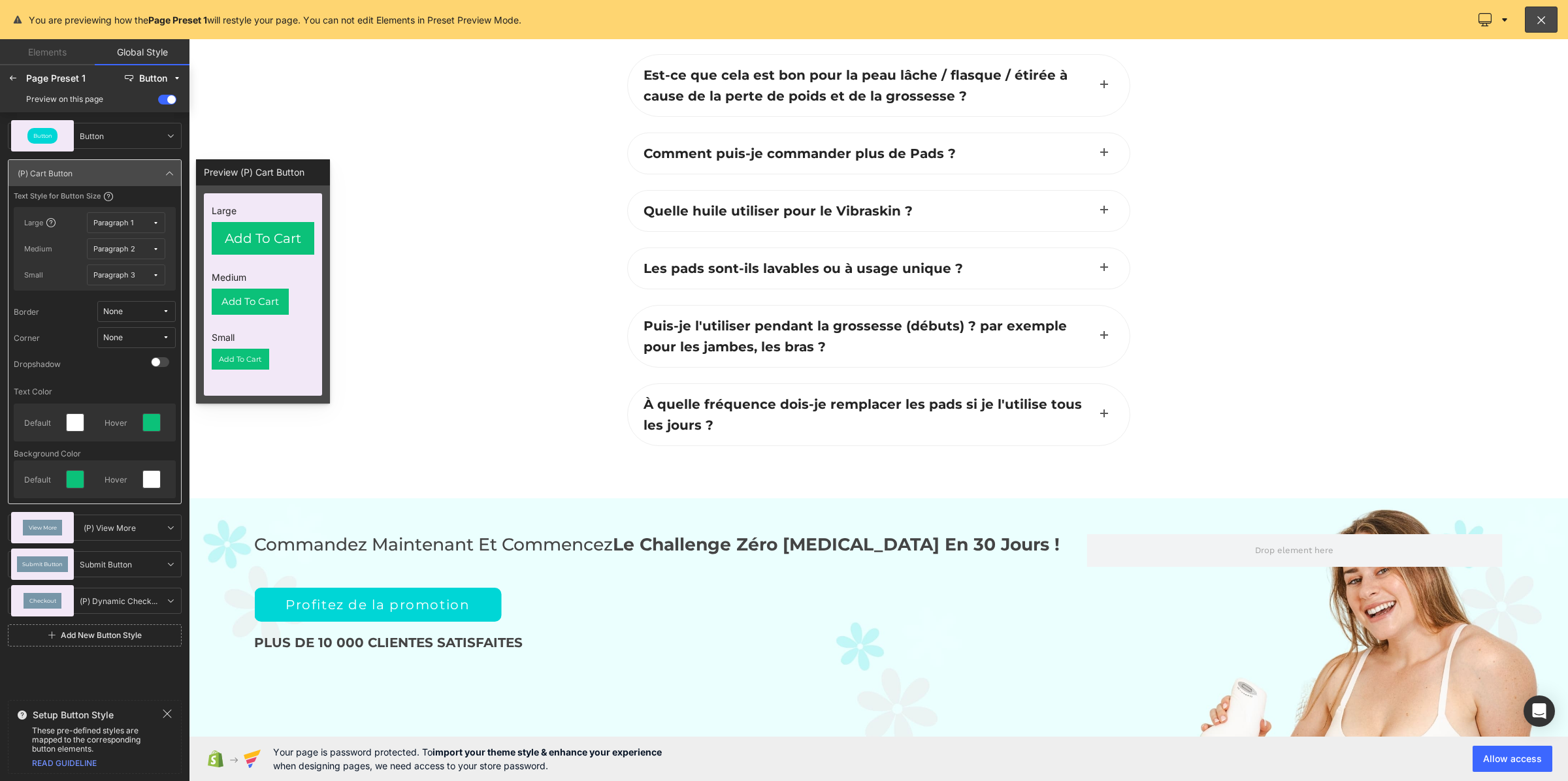
click at [149, 340] on span "None" at bounding box center [133, 338] width 59 height 10
click at [134, 382] on label "Default Corner" at bounding box center [124, 384] width 55 height 9
click at [163, 166] on link at bounding box center [170, 173] width 16 height 16
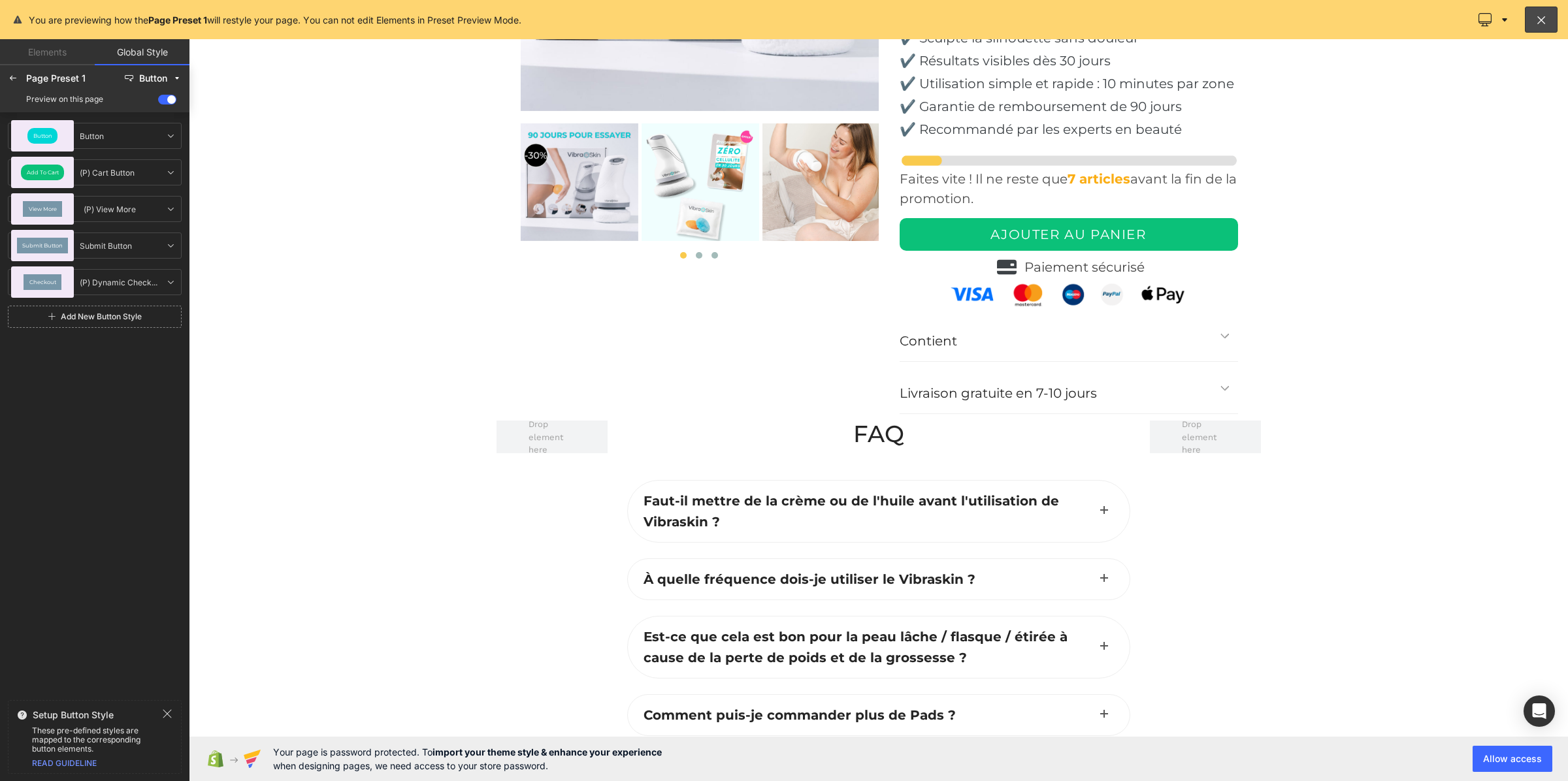
scroll to position [4278, 0]
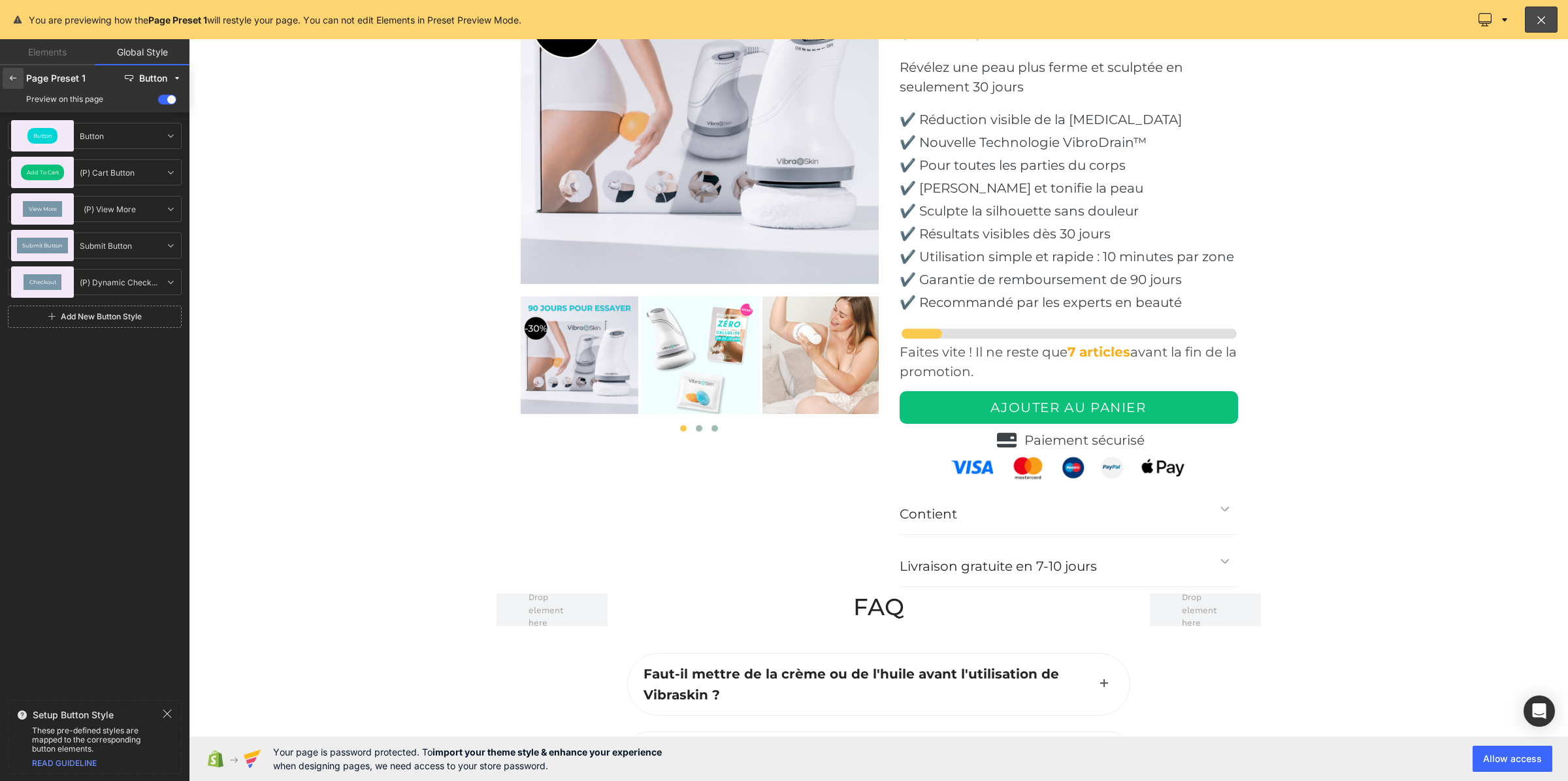
click at [17, 79] on icon at bounding box center [12, 78] width 11 height 11
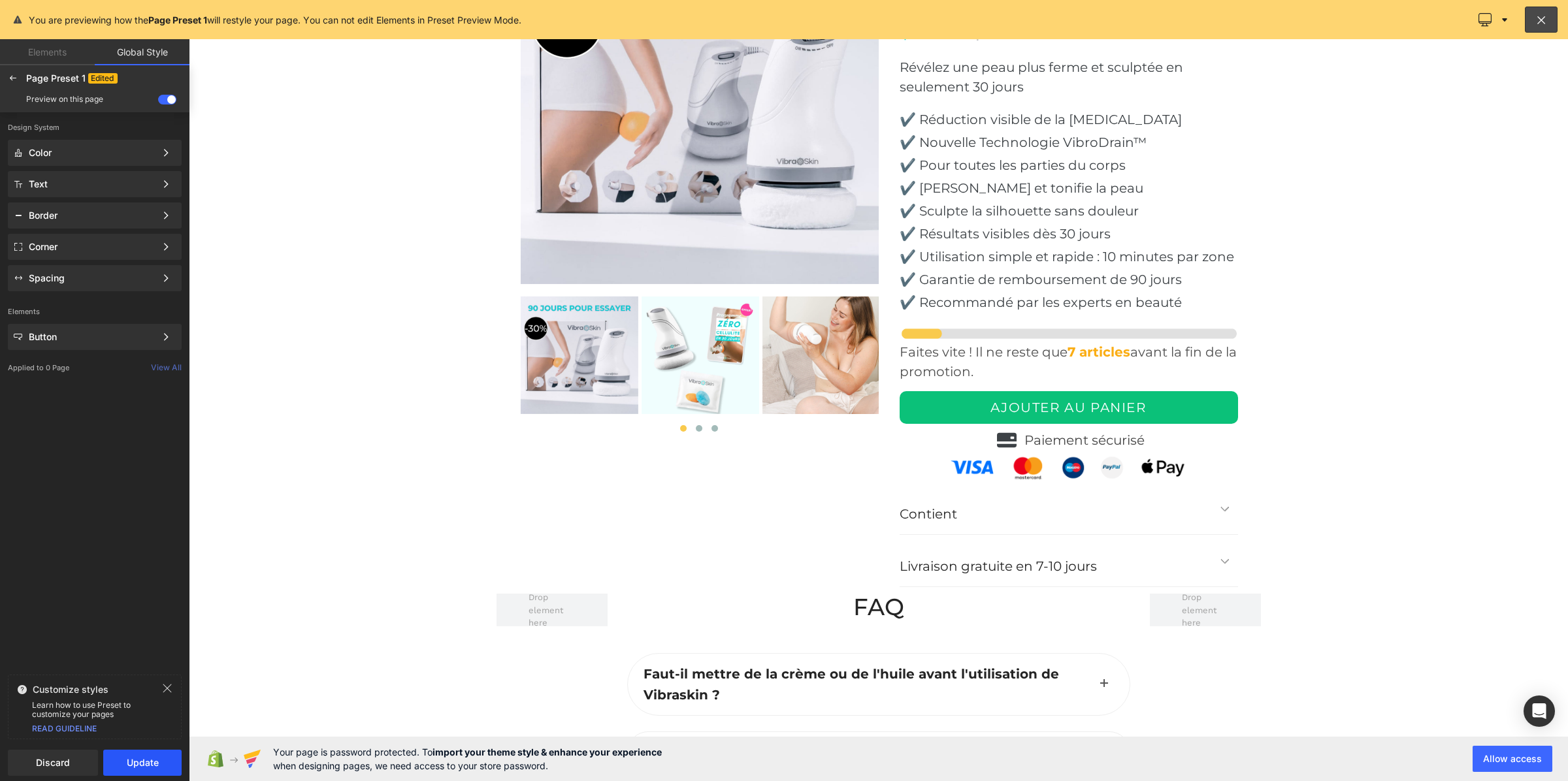
click at [149, 769] on button "Update" at bounding box center [142, 764] width 79 height 27
click at [141, 755] on button "Apply to current page" at bounding box center [94, 764] width 174 height 27
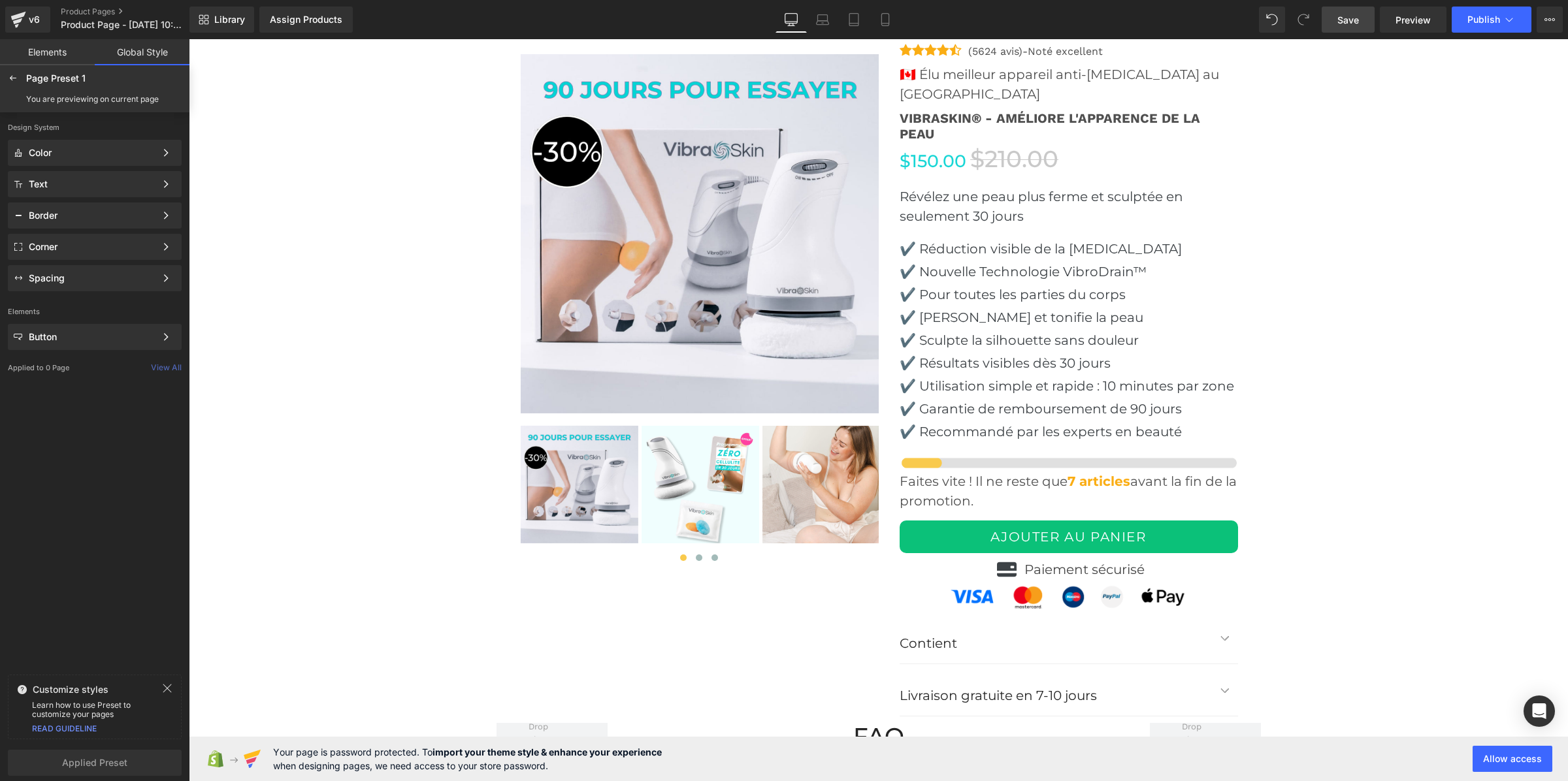
scroll to position [3951, 0]
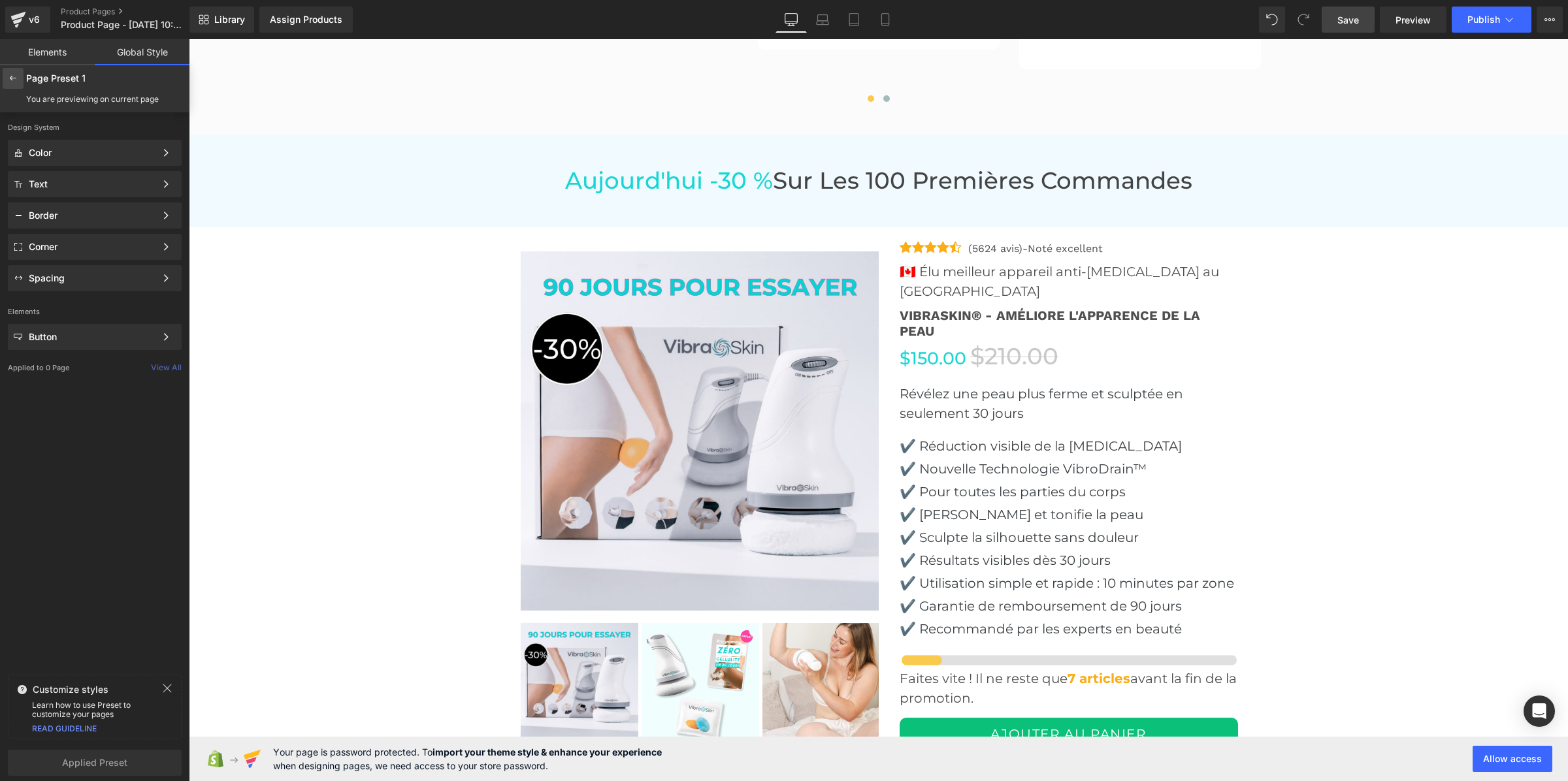
click at [17, 79] on icon at bounding box center [12, 78] width 11 height 11
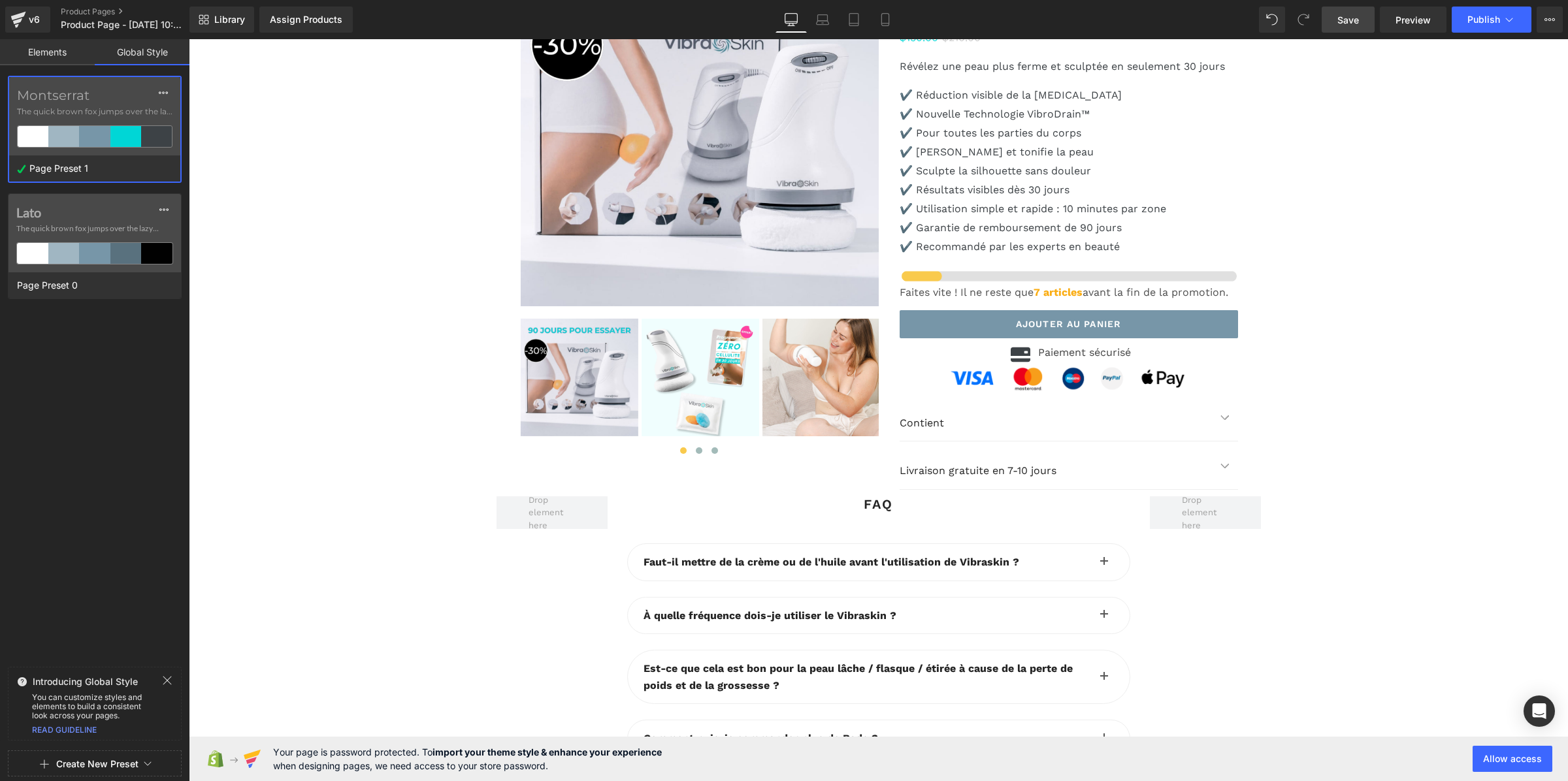
click at [20, 50] on link "Elements" at bounding box center [47, 52] width 94 height 27
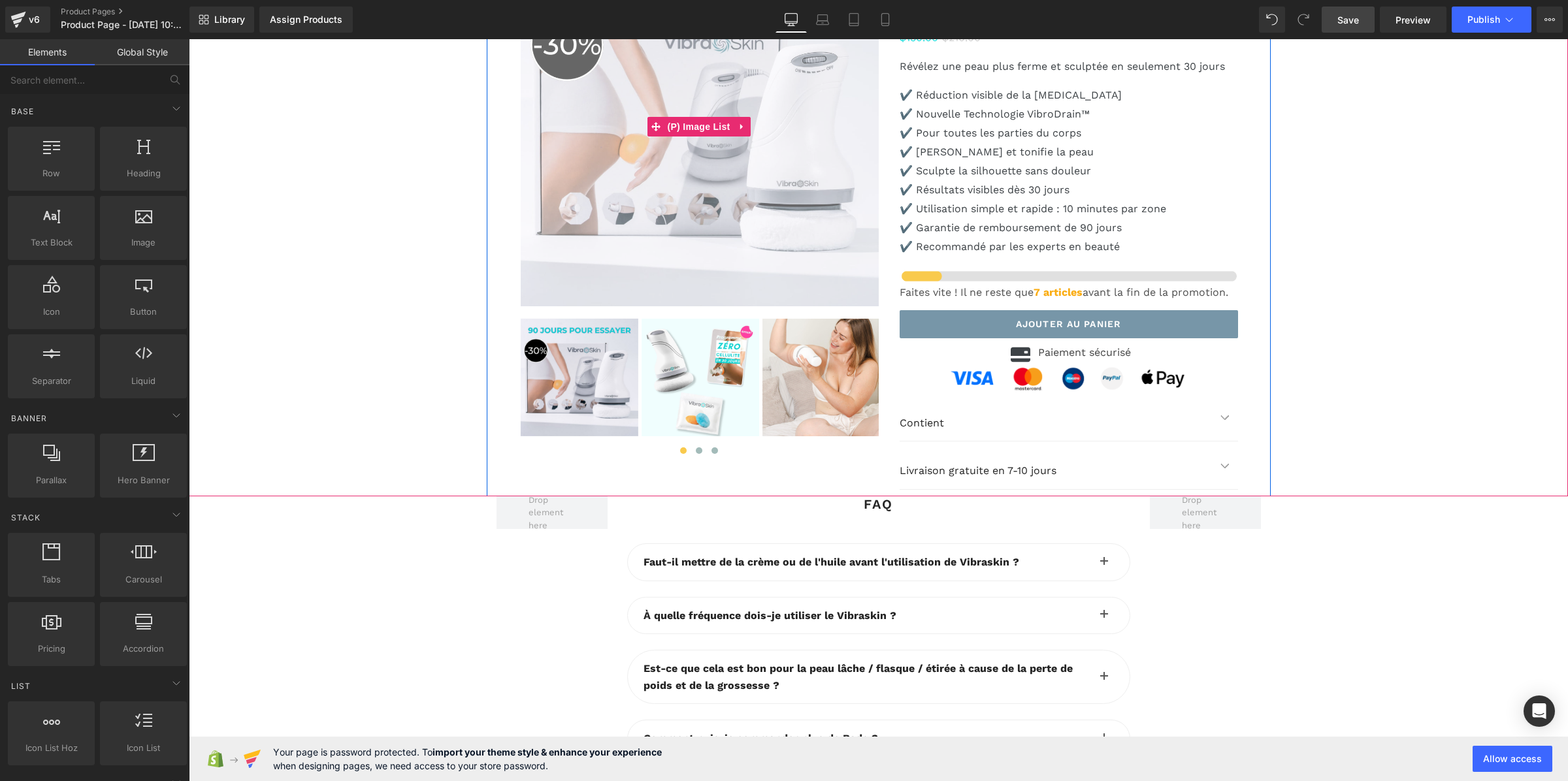
click at [757, 306] on img at bounding box center [701, 127] width 359 height 359
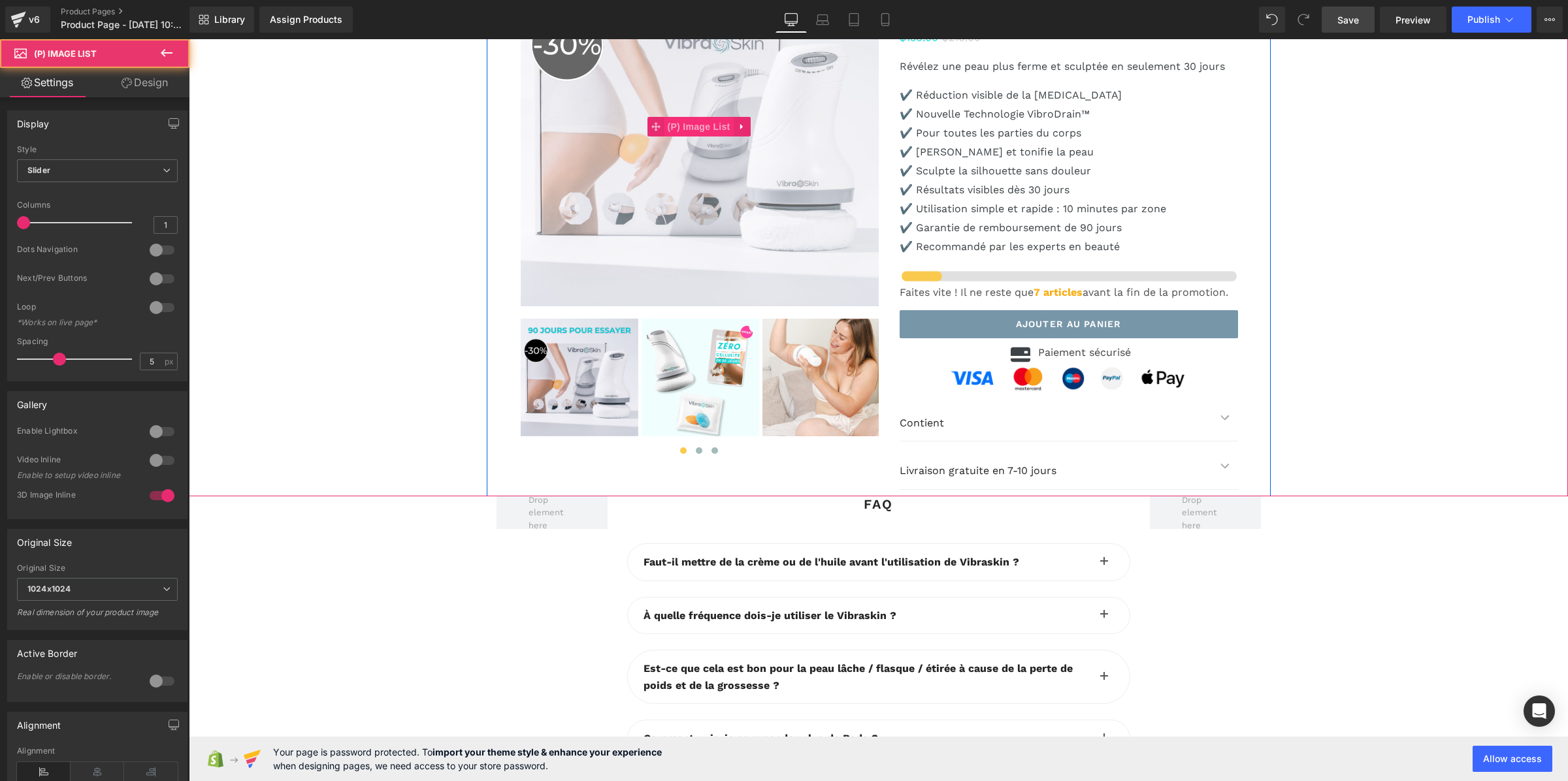
click at [711, 137] on span "(P) Image List" at bounding box center [699, 127] width 70 height 20
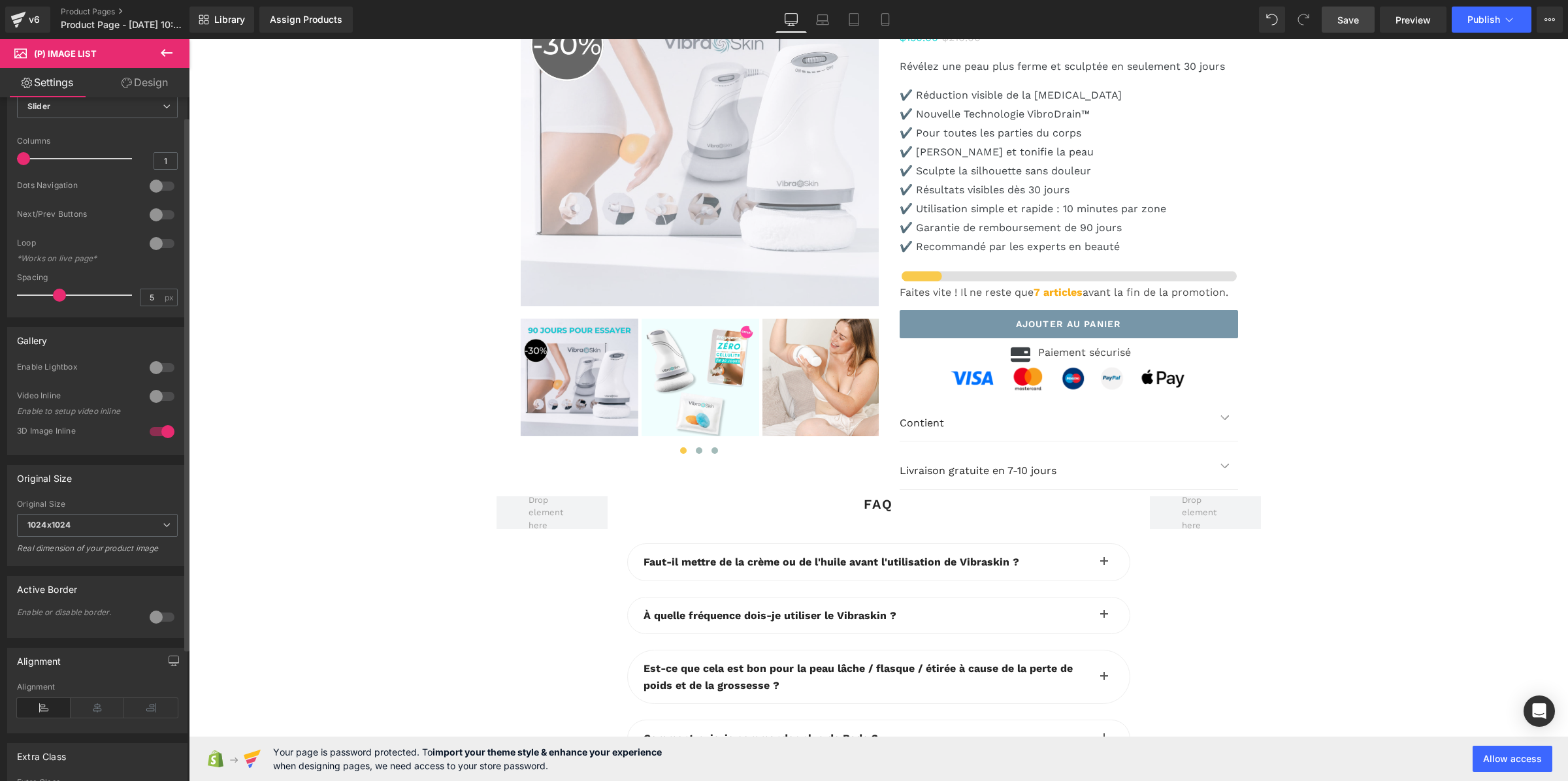
scroll to position [194, 0]
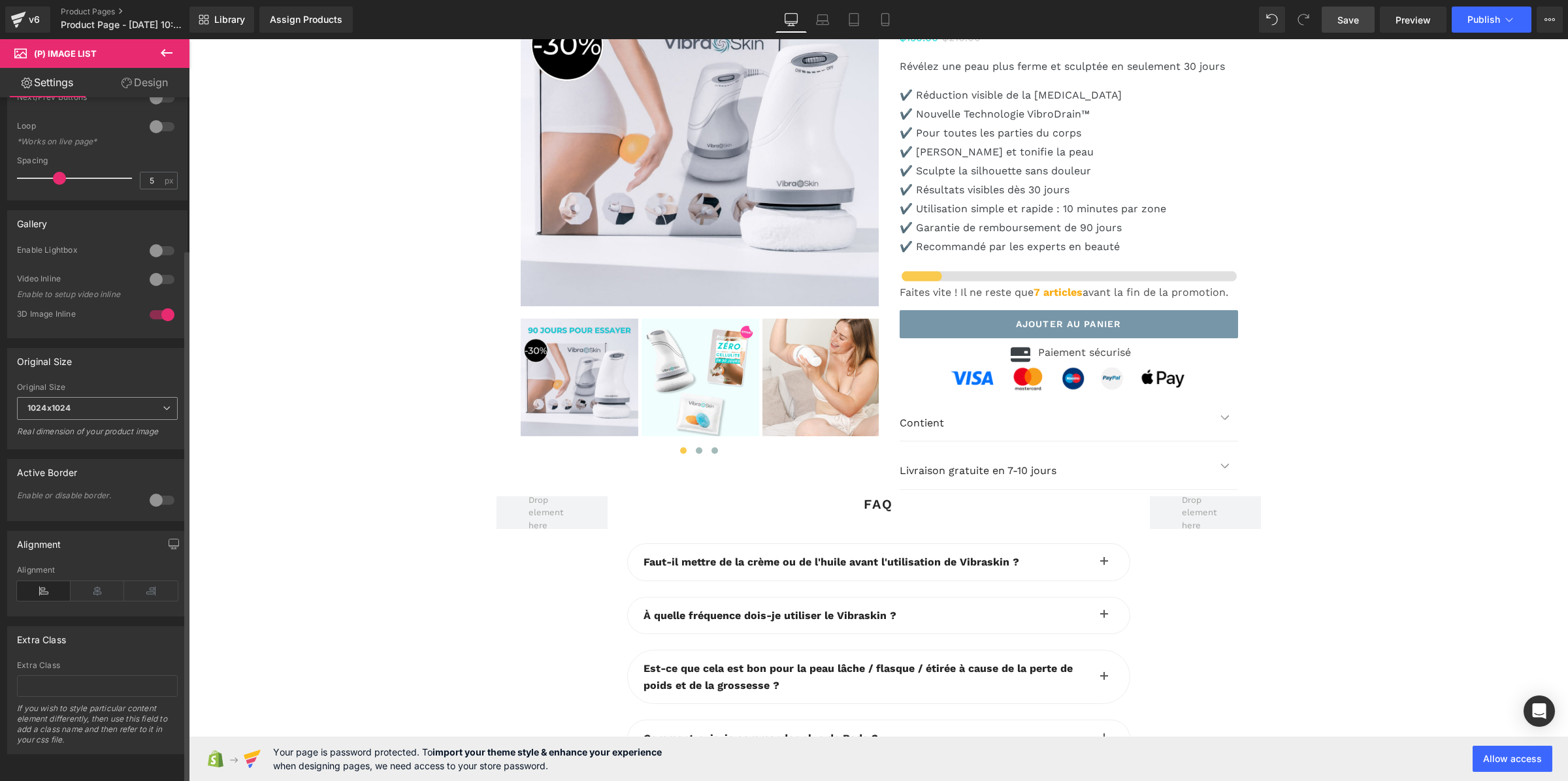
click at [73, 398] on span "1024x1024" at bounding box center [98, 409] width 161 height 23
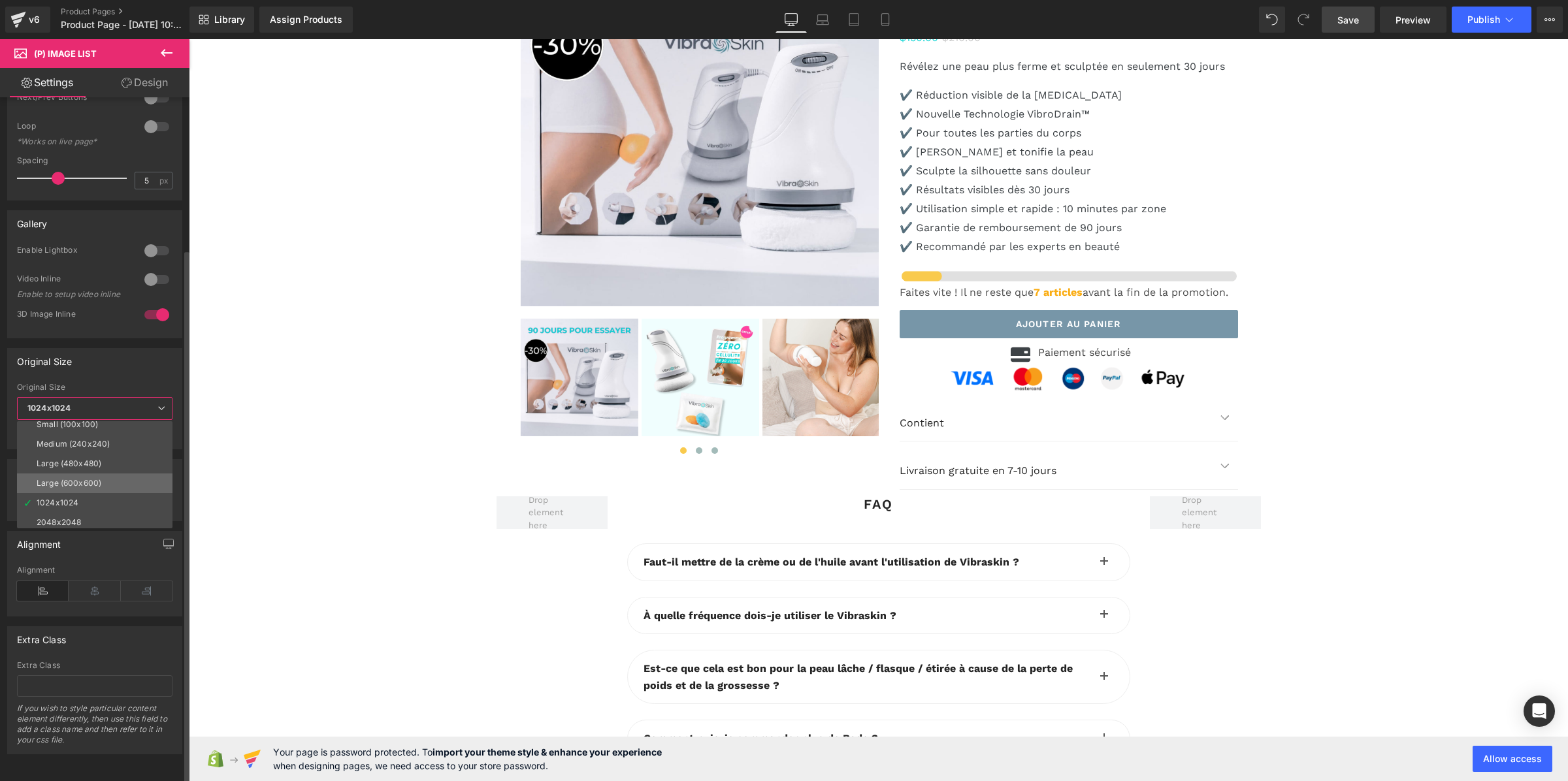
scroll to position [11, 0]
click at [80, 514] on div "2048x2048" at bounding box center [59, 518] width 45 height 9
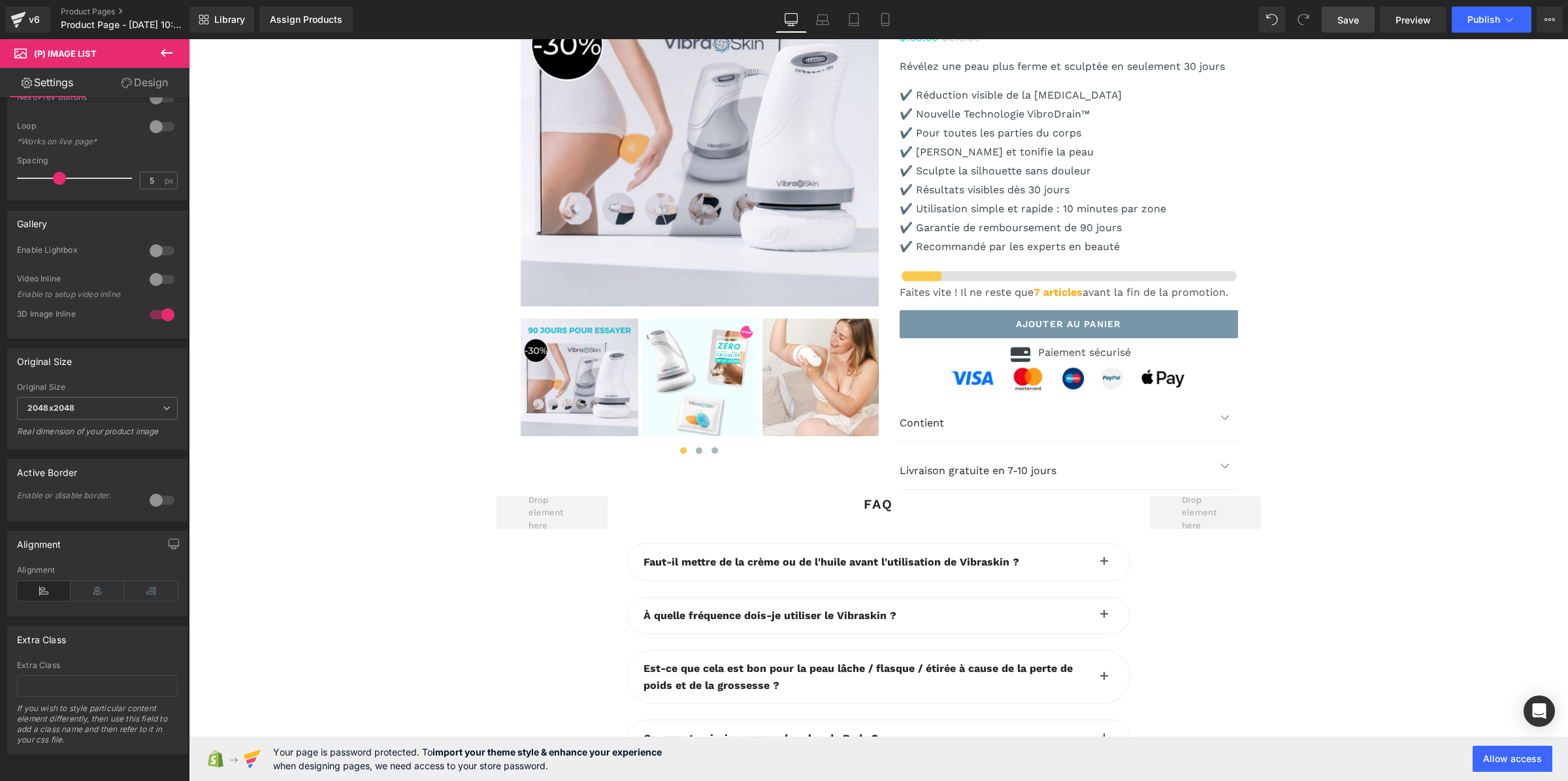
click at [153, 60] on button at bounding box center [166, 53] width 46 height 29
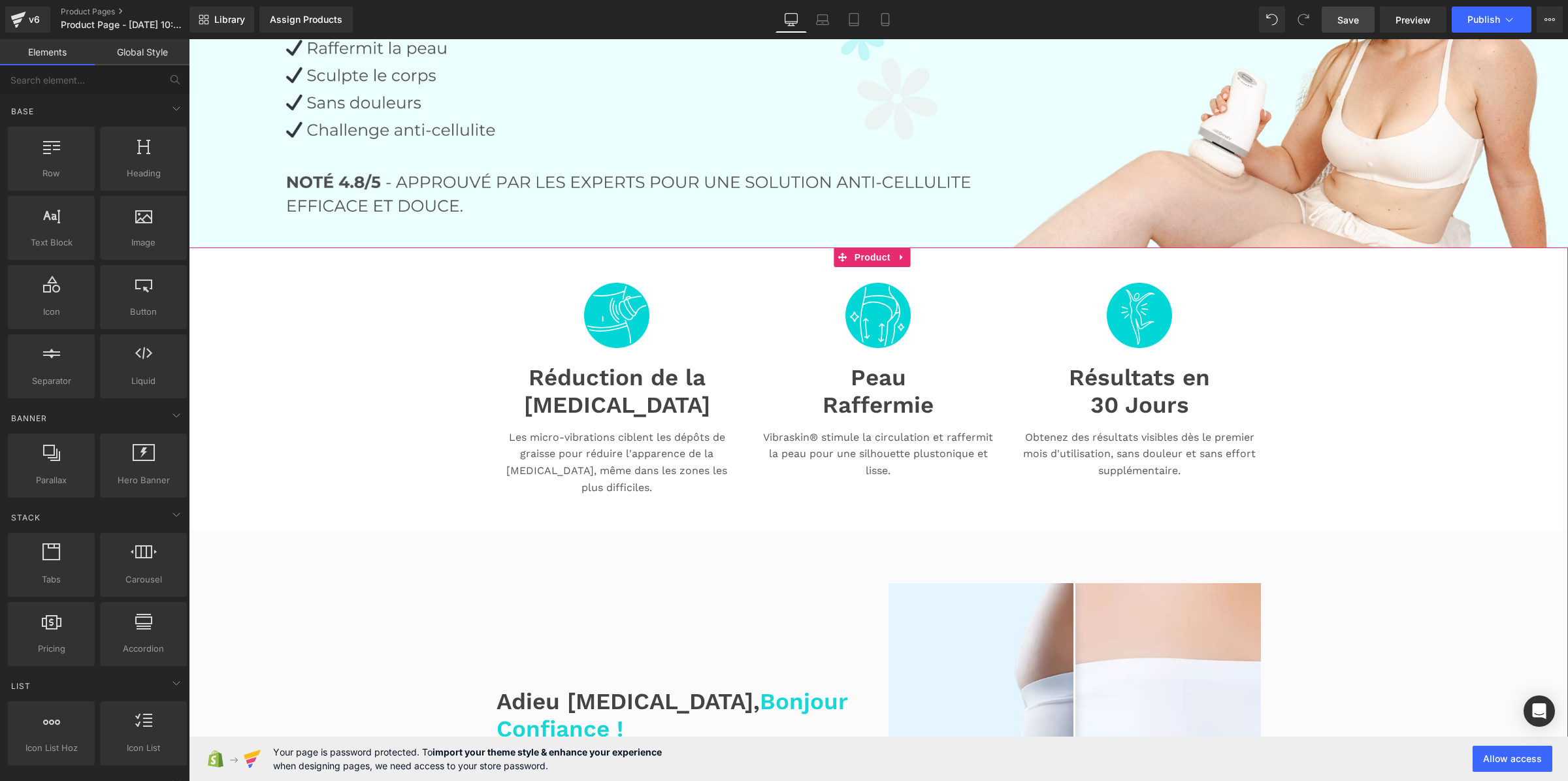
scroll to position [277, 0]
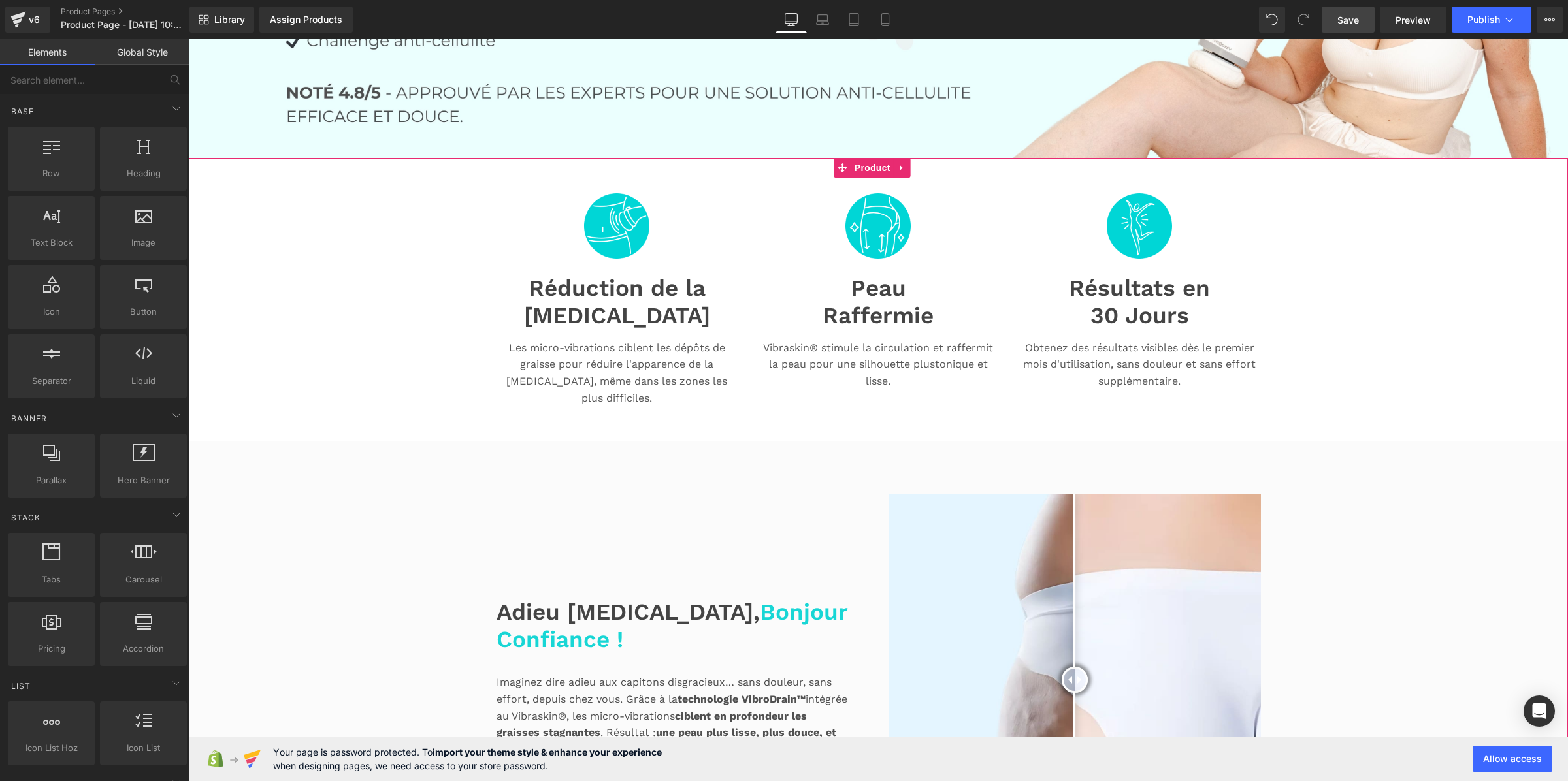
click at [603, 305] on span "Cellulite" at bounding box center [617, 315] width 186 height 27
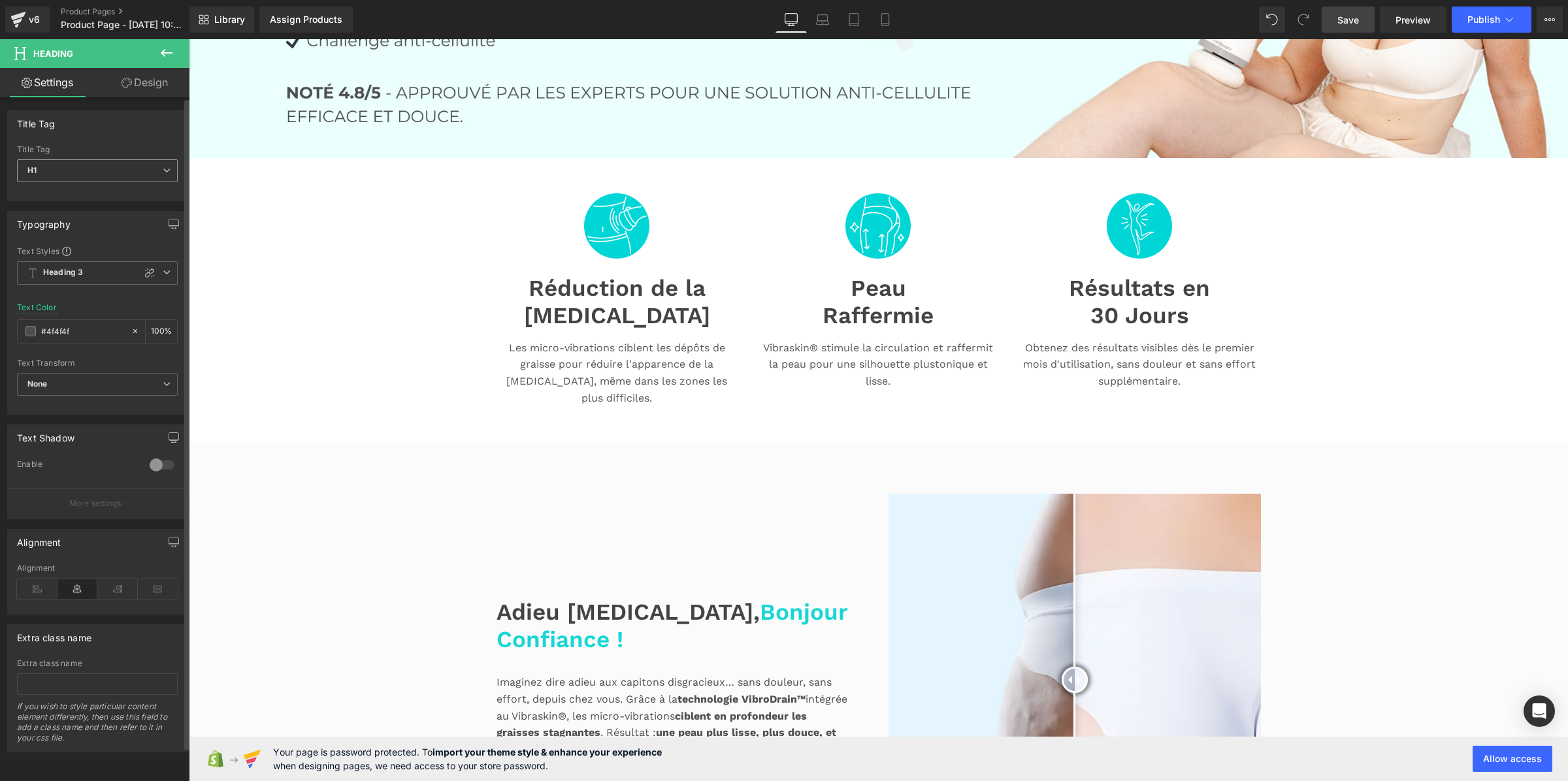
click at [144, 174] on span "H1" at bounding box center [98, 171] width 161 height 23
drag, startPoint x: 125, startPoint y: 206, endPoint x: 175, endPoint y: 212, distance: 50.4
click at [125, 207] on li "H2" at bounding box center [98, 213] width 162 height 20
type input "#3d4246"
type input "100"
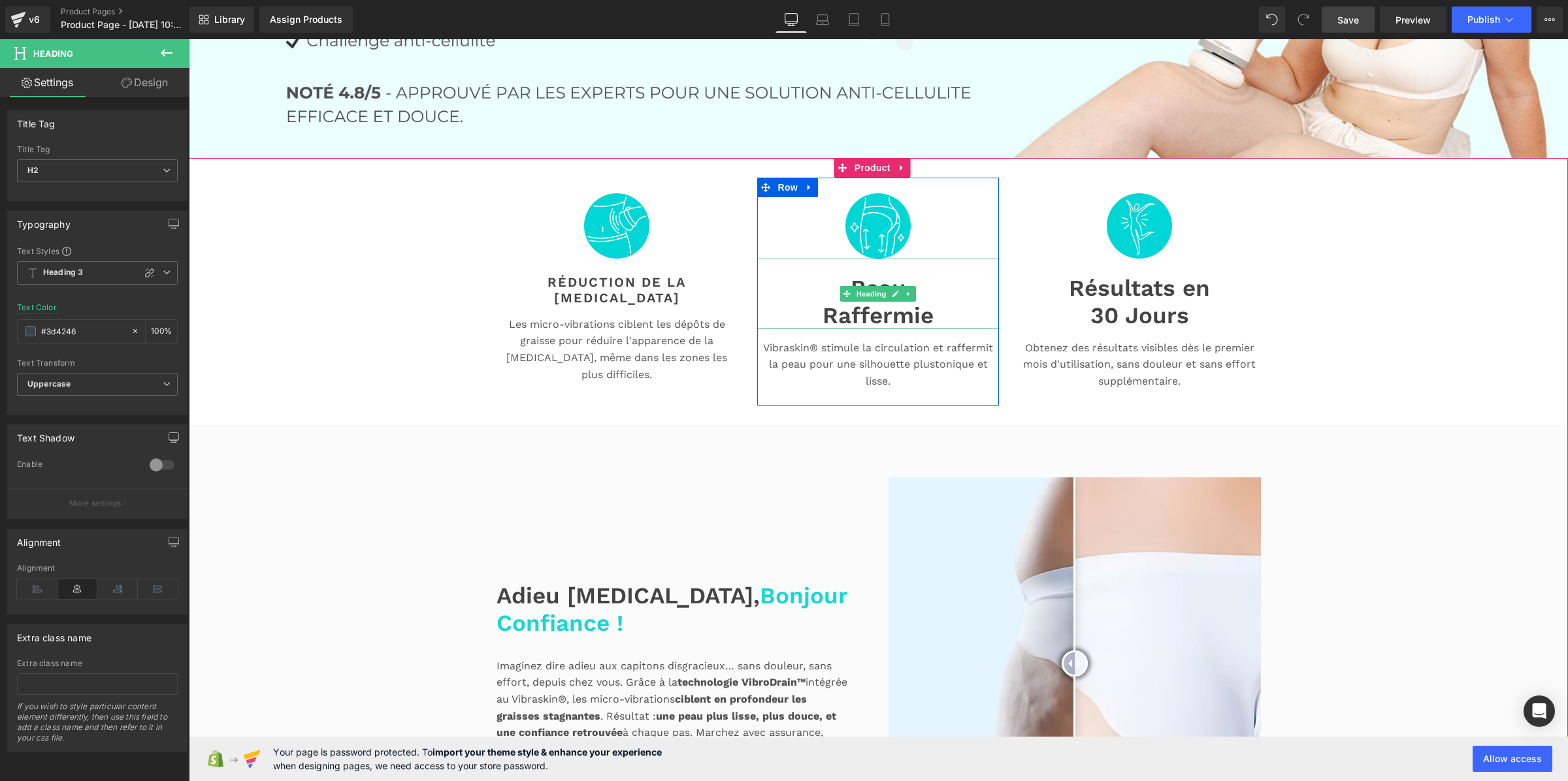
click at [849, 301] on span "Raffermie" at bounding box center [878, 315] width 111 height 27
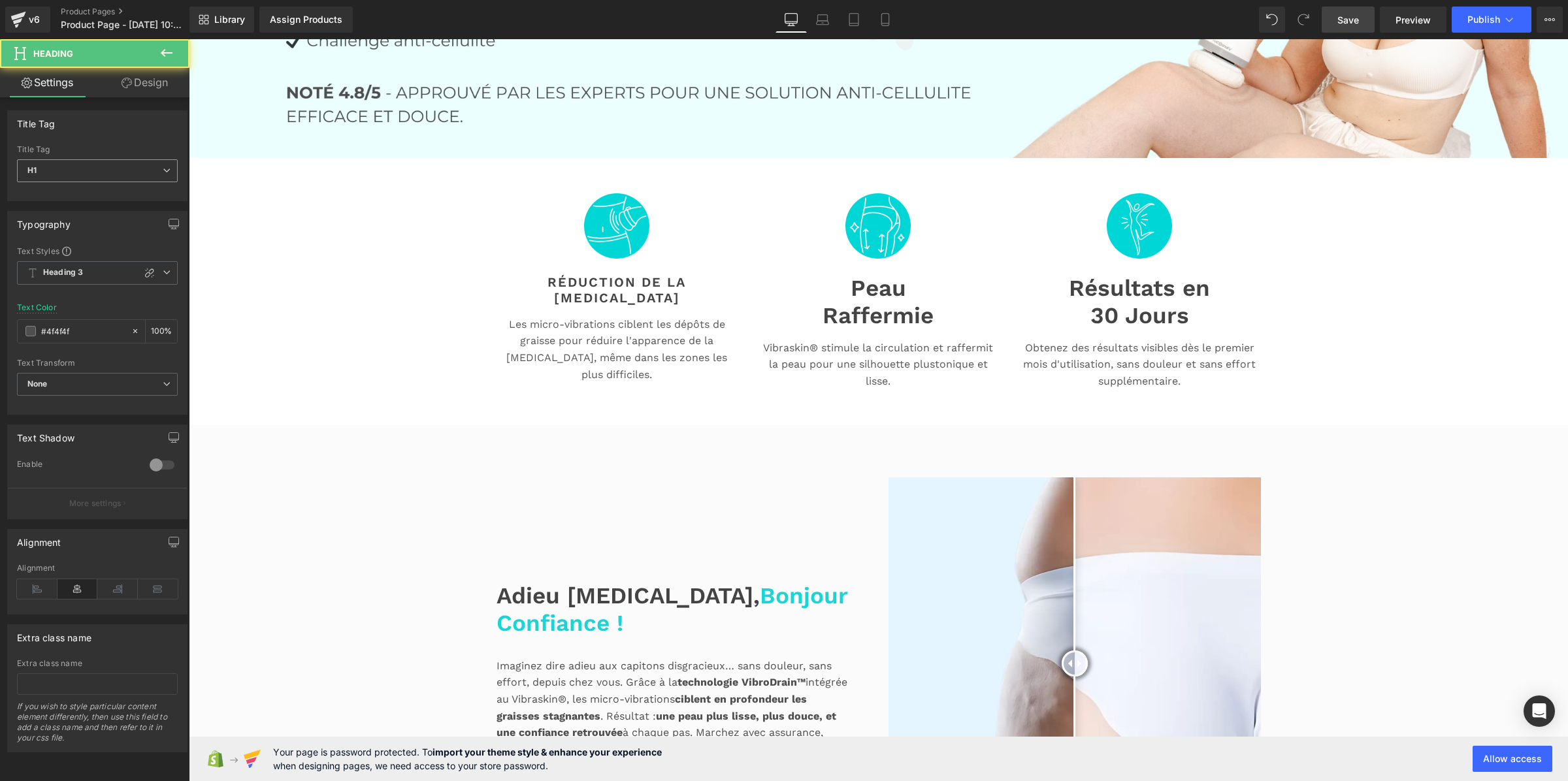
click at [96, 168] on span "H1" at bounding box center [98, 171] width 161 height 23
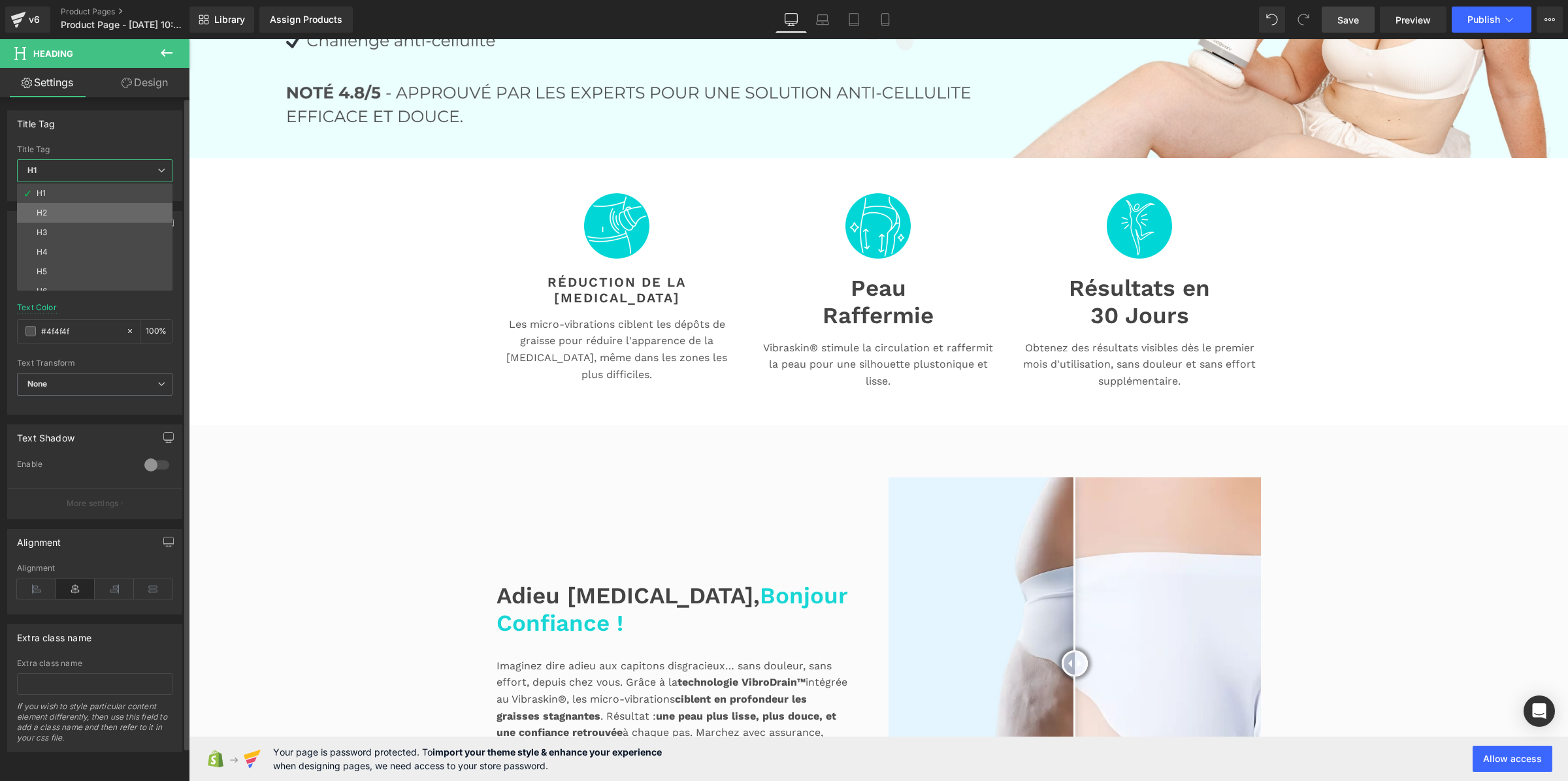
click at [95, 205] on li "H2" at bounding box center [98, 213] width 162 height 20
type input "#3d4246"
type input "100"
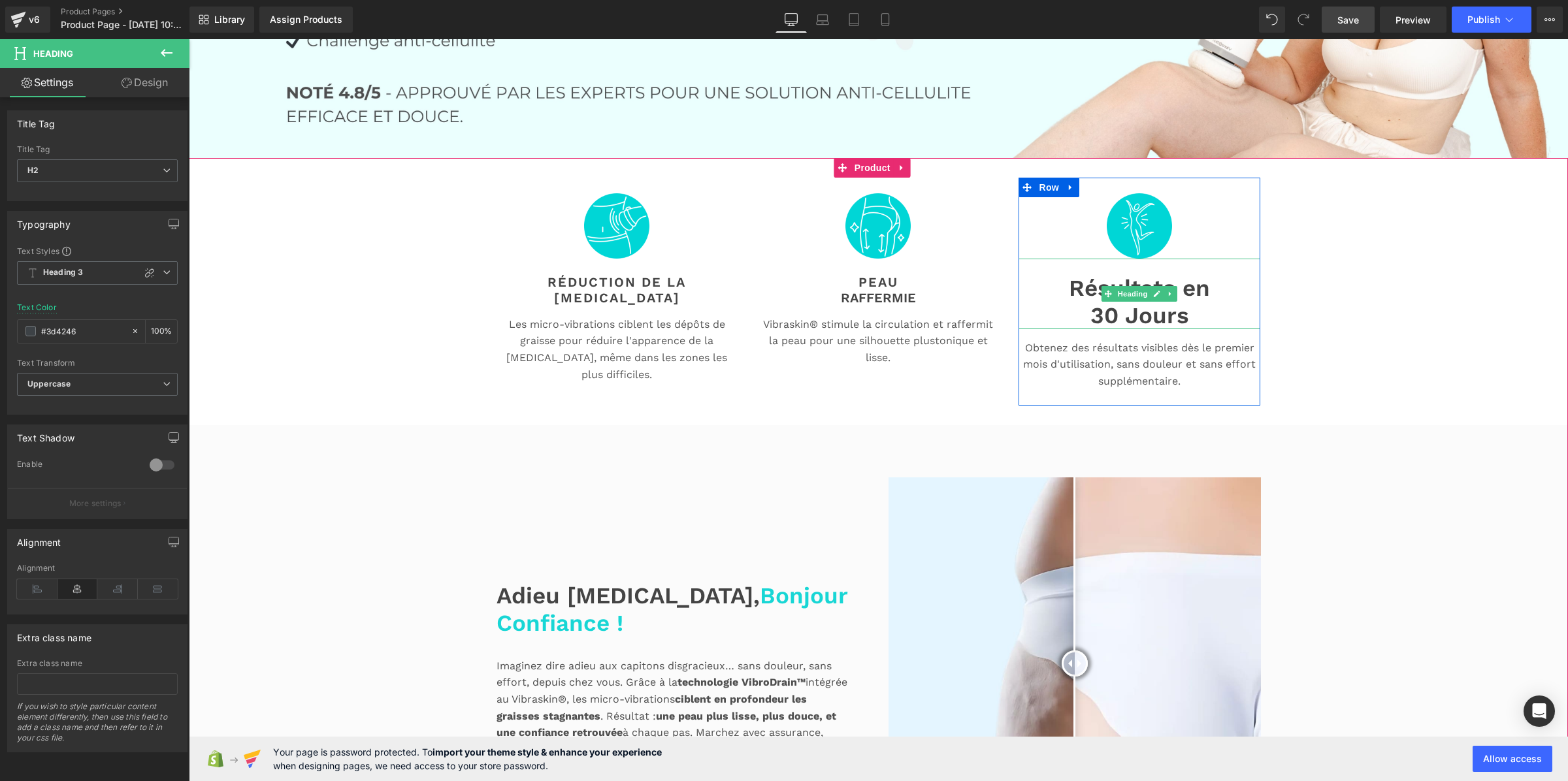
click at [1112, 306] on span "30 Jours" at bounding box center [1140, 315] width 99 height 27
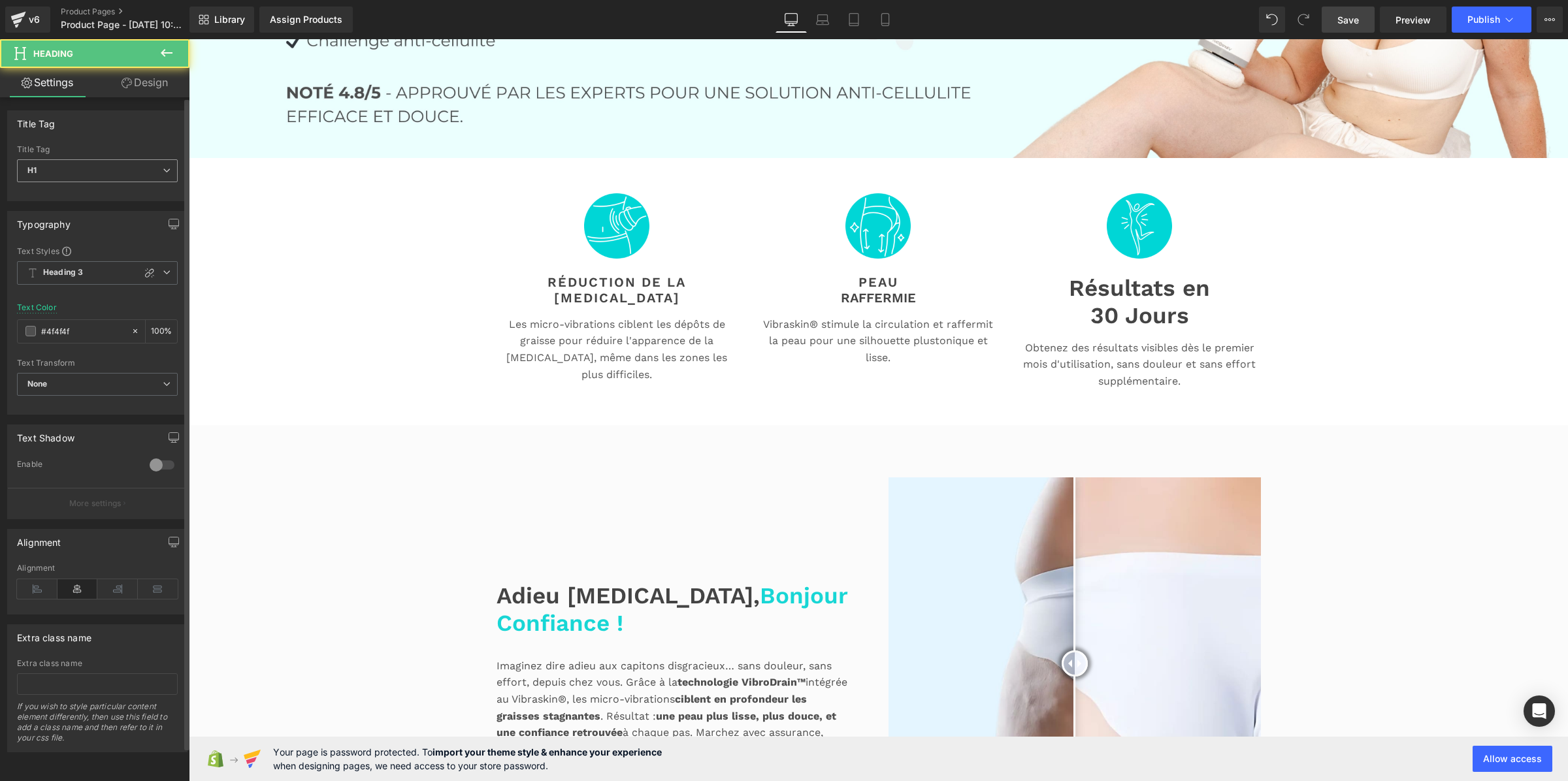
click at [119, 165] on span "H1" at bounding box center [98, 171] width 161 height 23
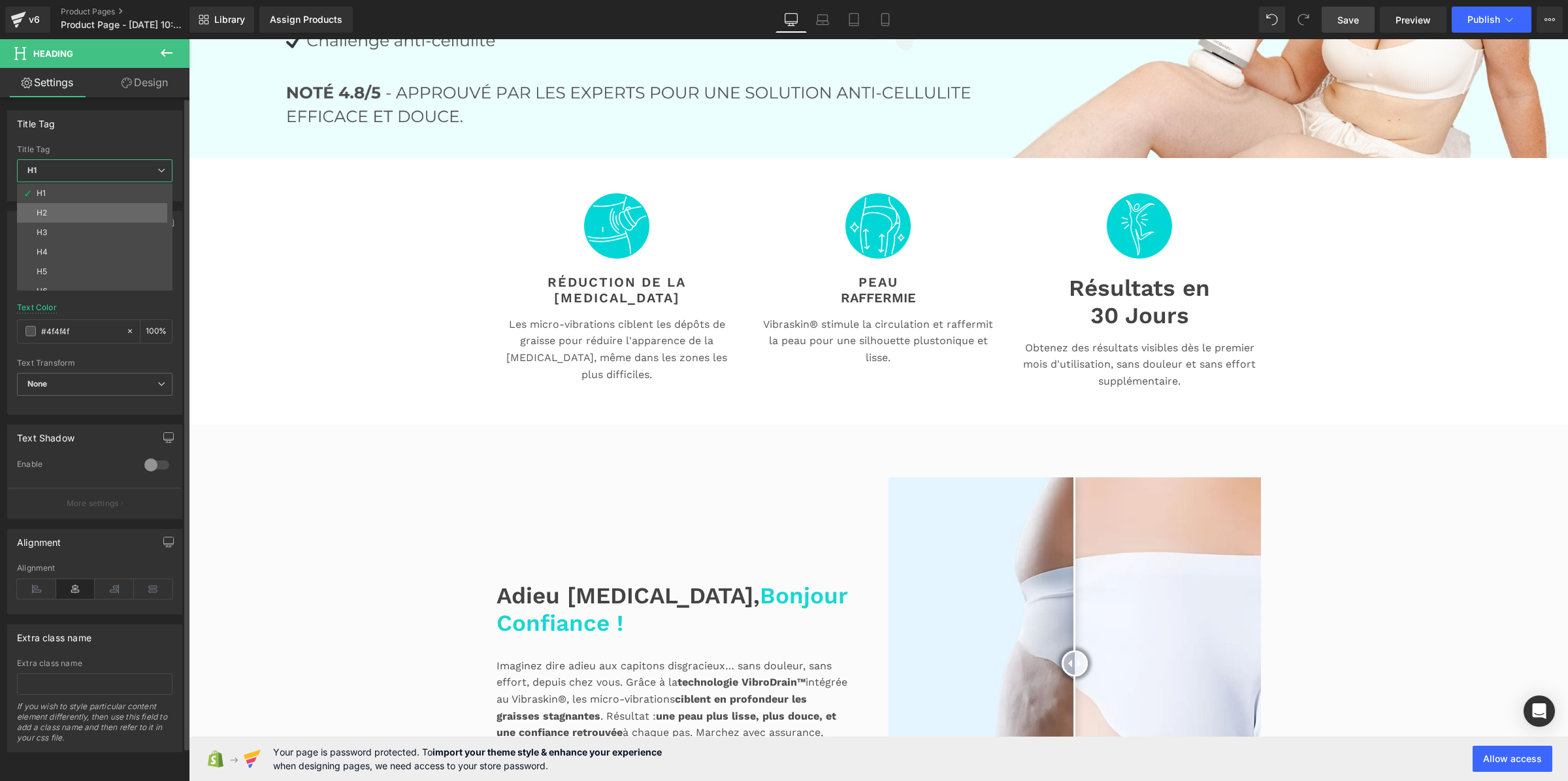
click at [116, 208] on li "H2" at bounding box center [98, 213] width 162 height 20
type input "#3d4246"
type input "100"
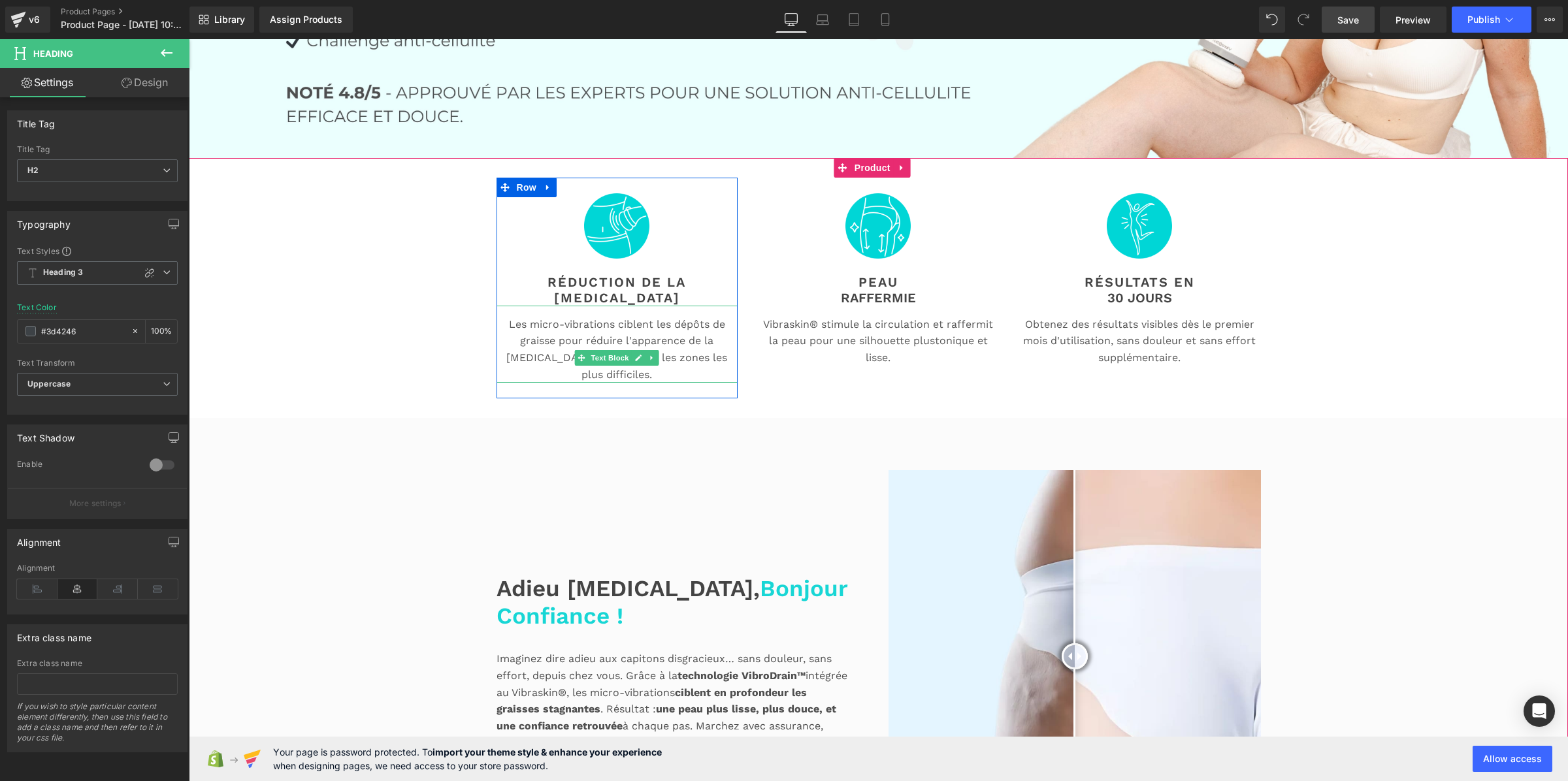
click at [661, 350] on p "Les micro-vibrations ciblent les dépôts de graisse pour réduire l'apparence de …" at bounding box center [618, 350] width 242 height 66
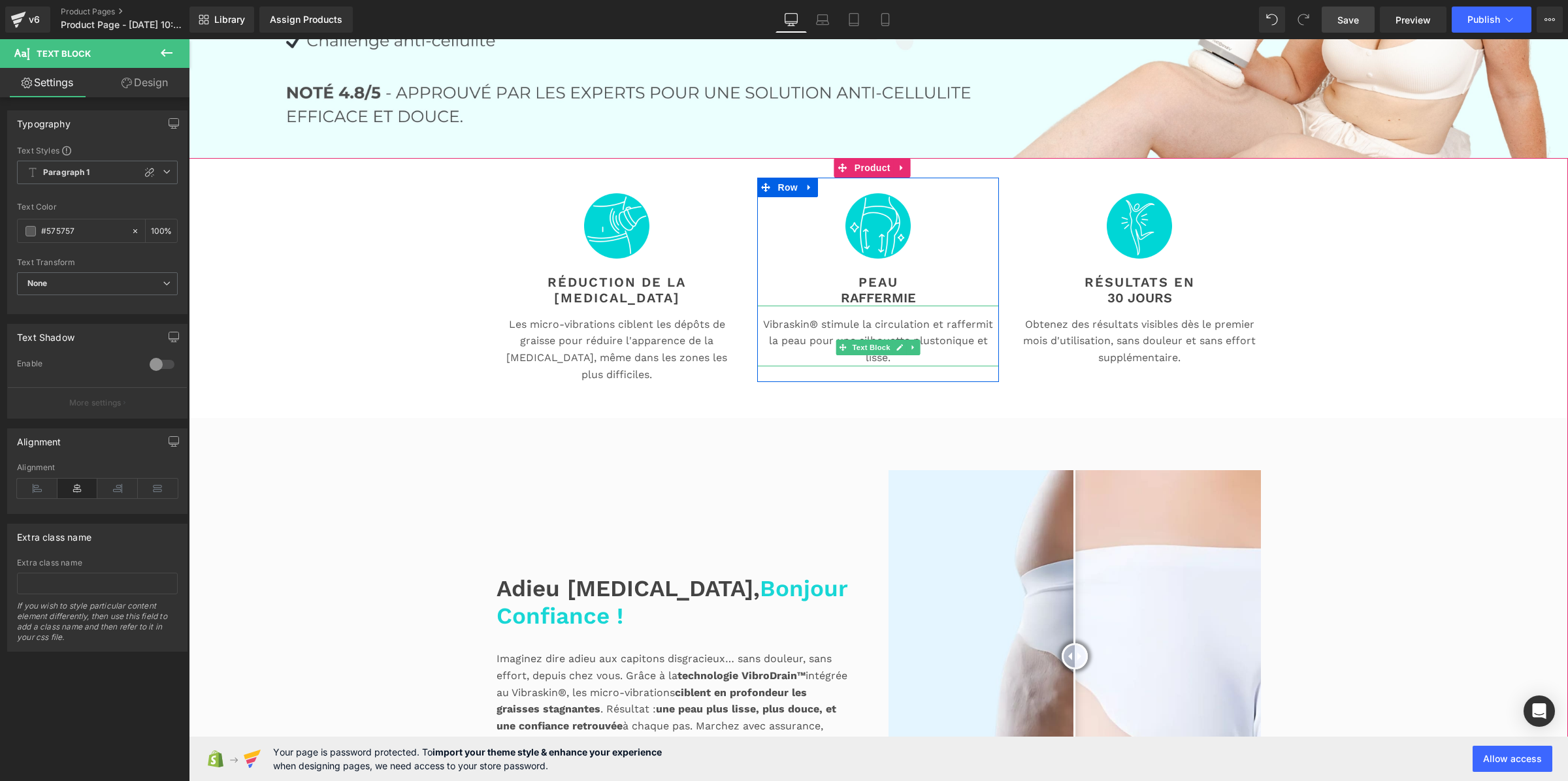
click at [818, 343] on p "Vibraskin® stimule la circulation et raffermit la peau pour une silhouette plus…" at bounding box center [878, 341] width 242 height 51
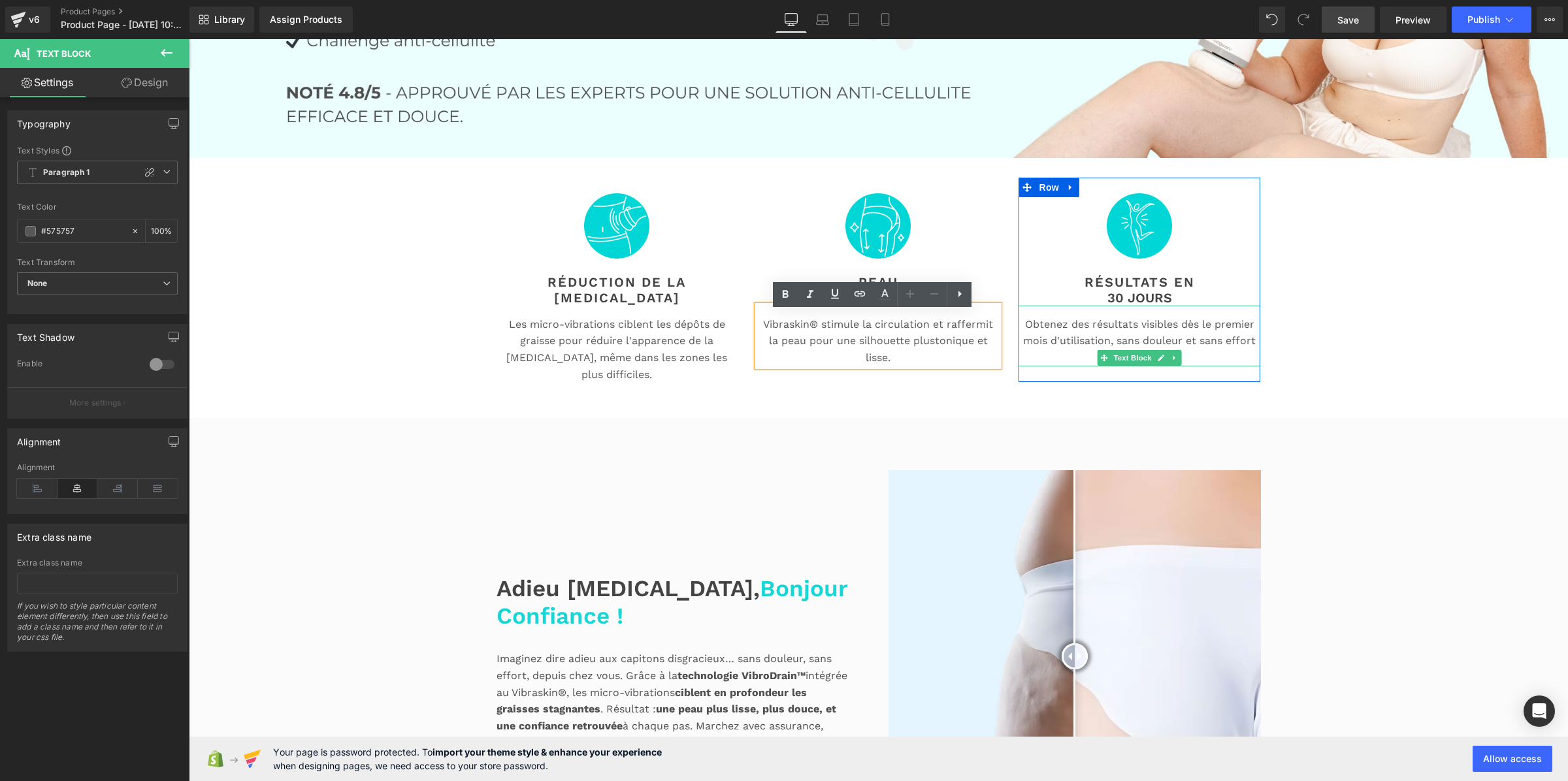
click at [1088, 345] on p "Obtenez des résultats visibles dès le premier mois d'utilisation, sans douleur …" at bounding box center [1140, 341] width 242 height 51
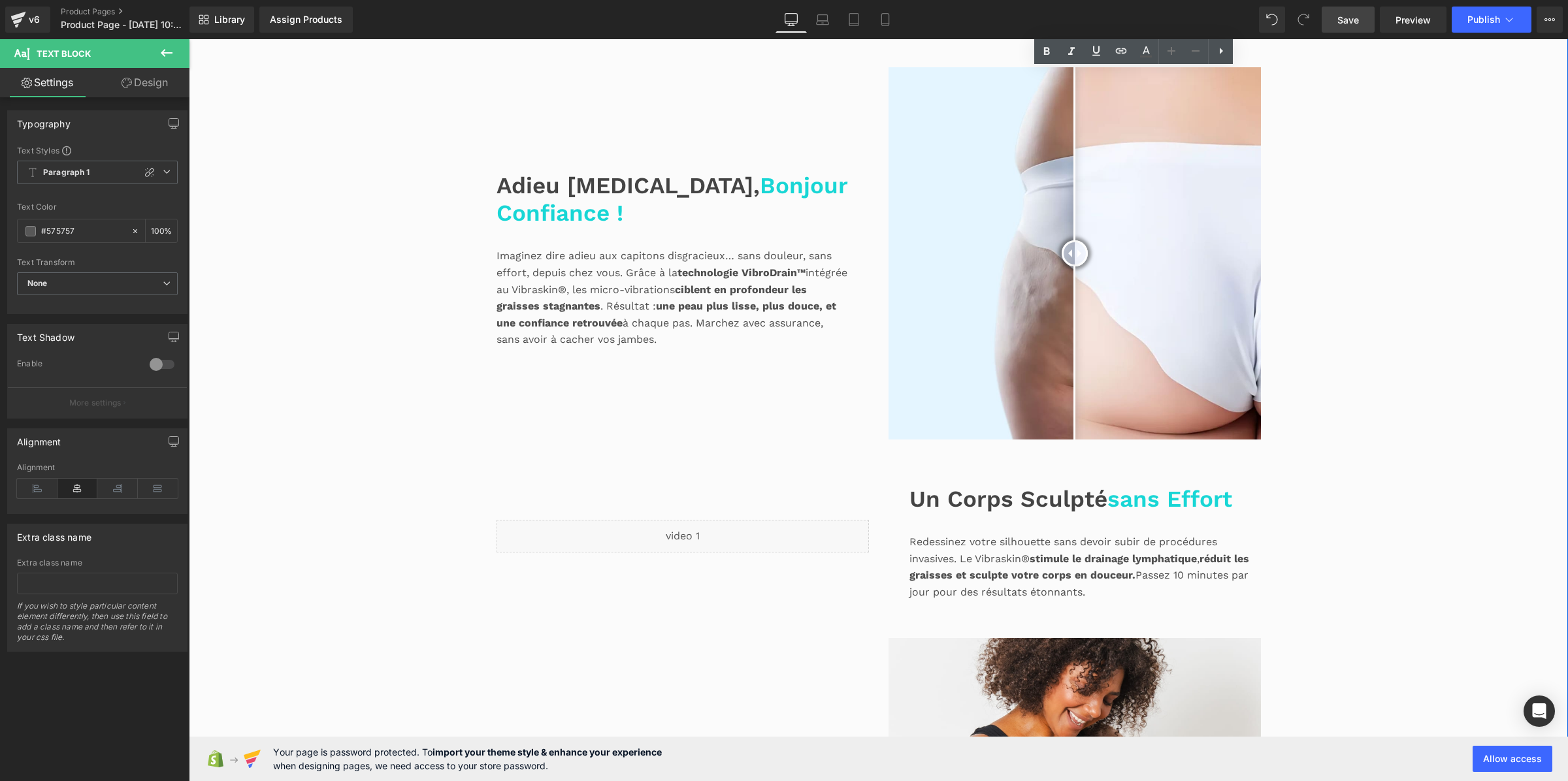
scroll to position [685, 0]
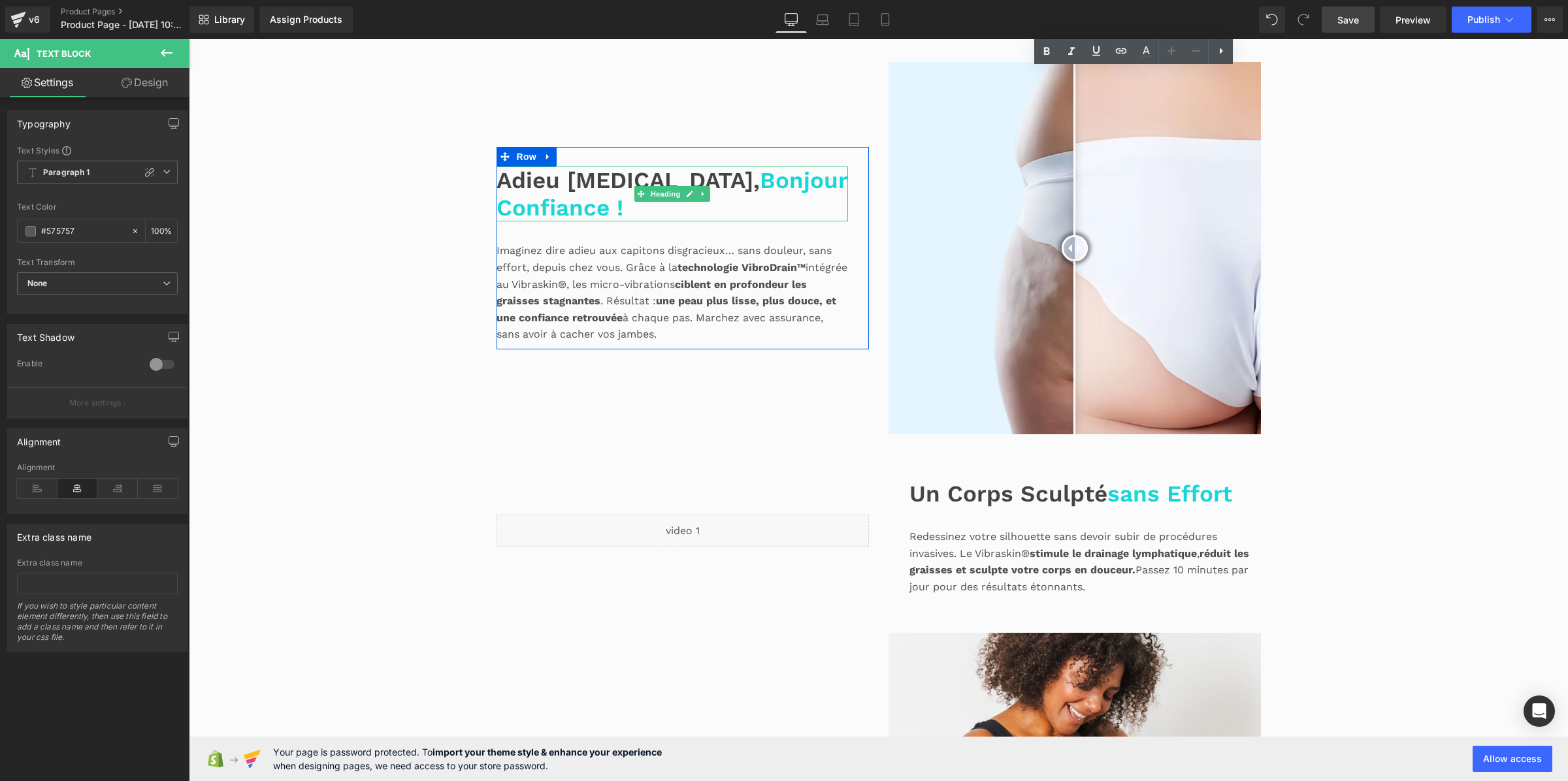
click at [583, 184] on span "Bonjour Confiance !" at bounding box center [673, 194] width 351 height 55
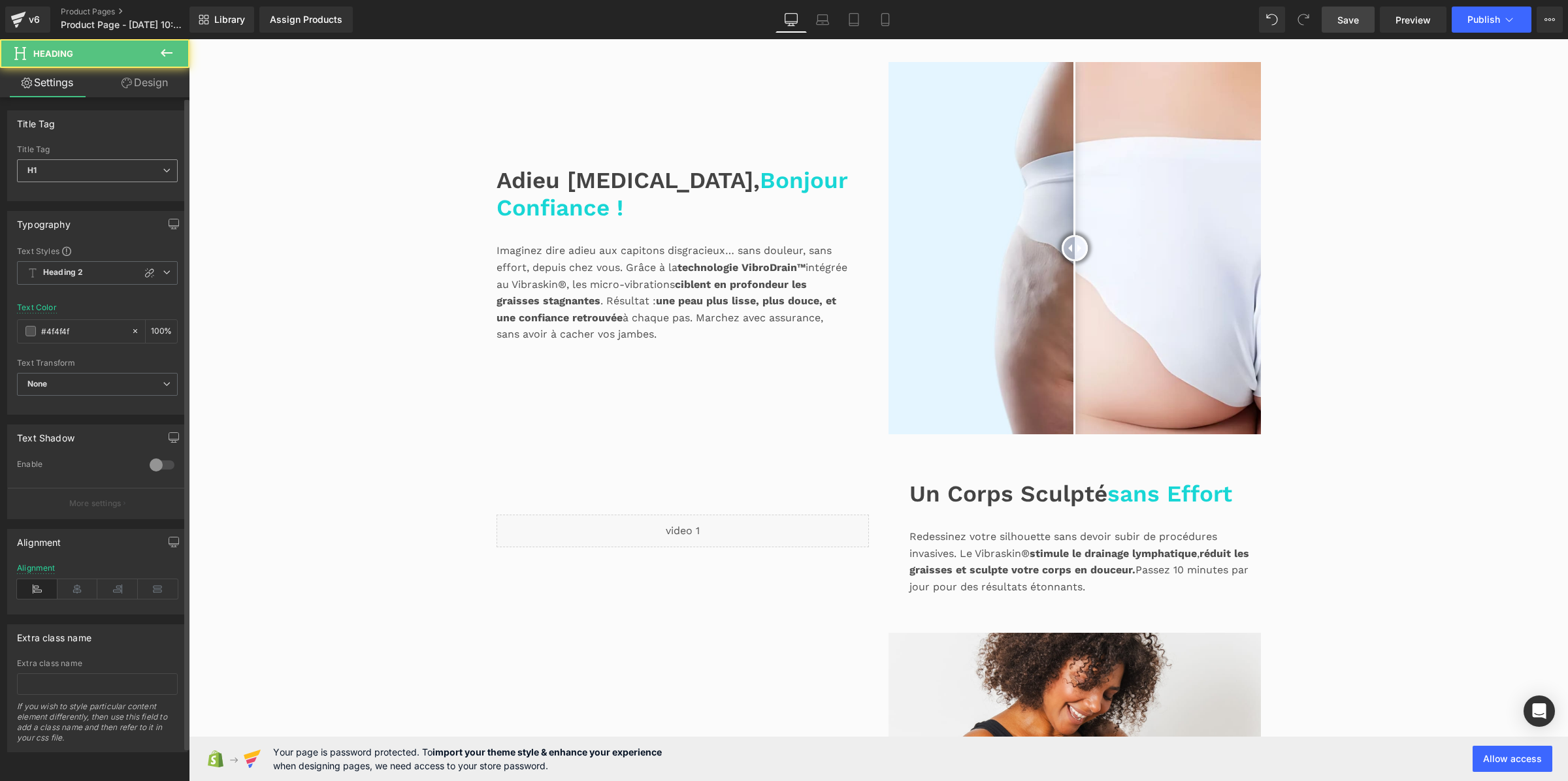
click at [113, 166] on span "H1" at bounding box center [98, 171] width 161 height 23
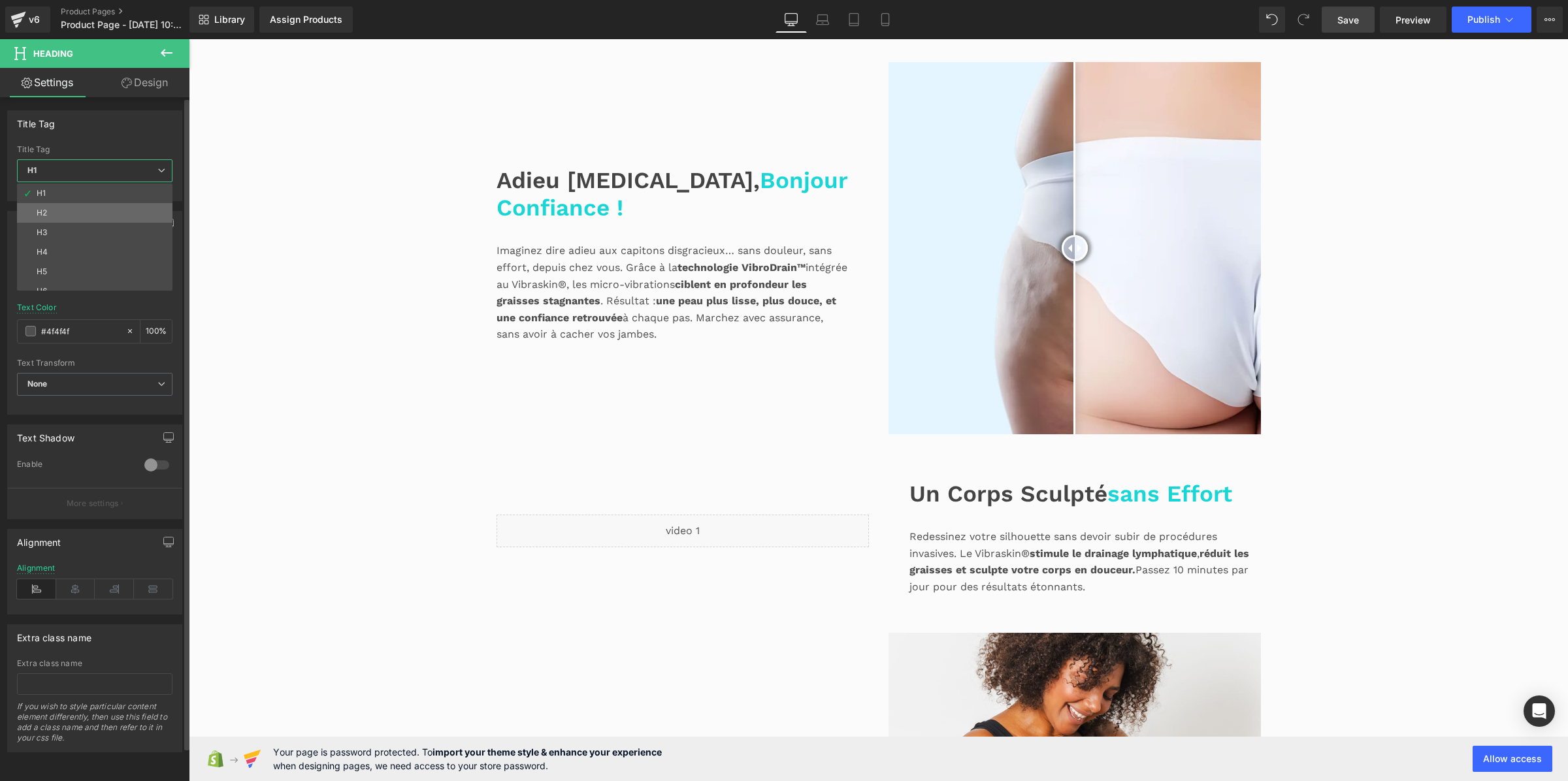
click at [110, 214] on li "H2" at bounding box center [98, 213] width 162 height 20
type input "#3d4246"
type input "100"
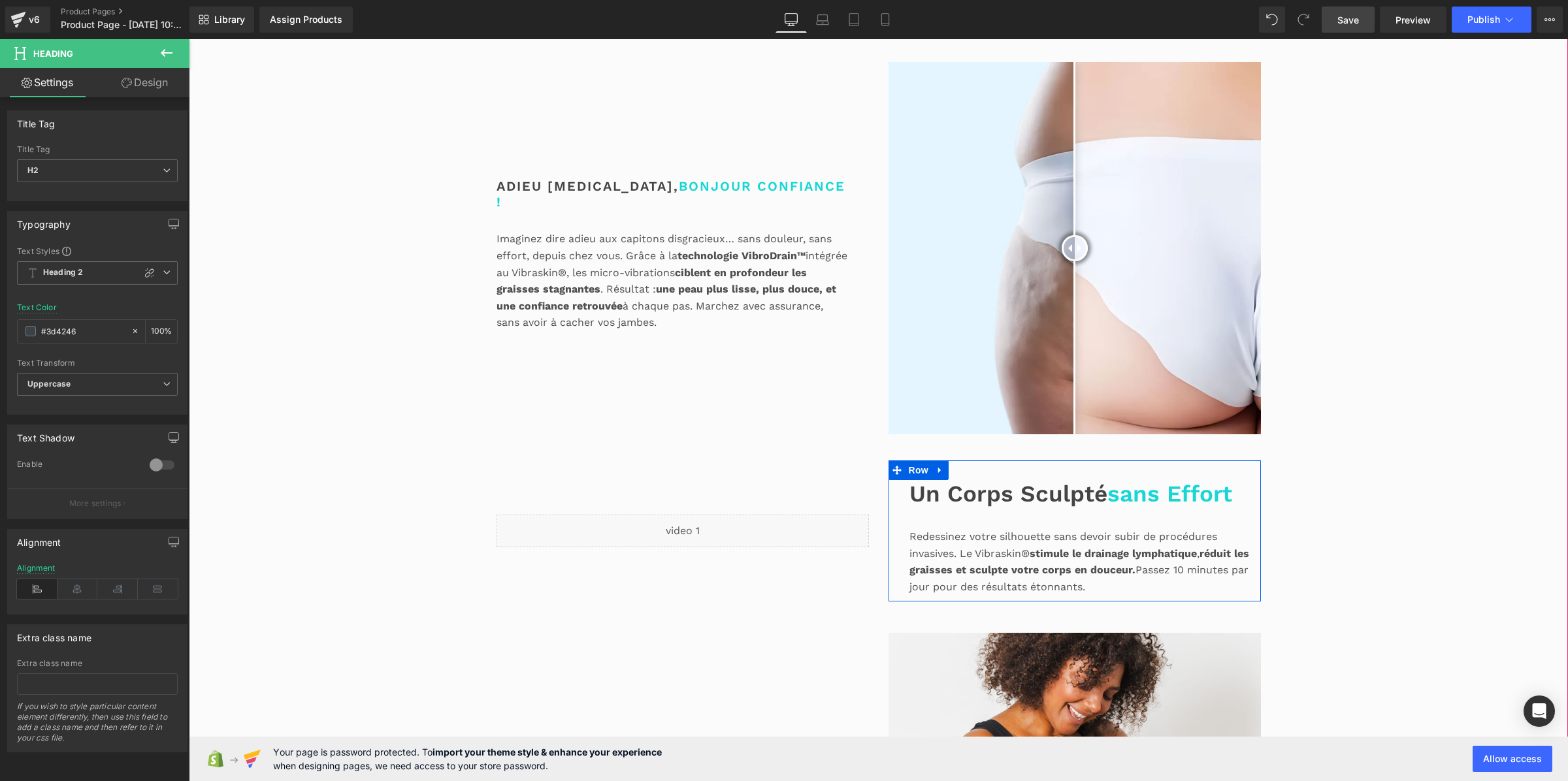
click at [995, 508] on span "Un Corps Sculpté" at bounding box center [1008, 494] width 198 height 27
click at [23, 167] on span "H1" at bounding box center [98, 171] width 161 height 23
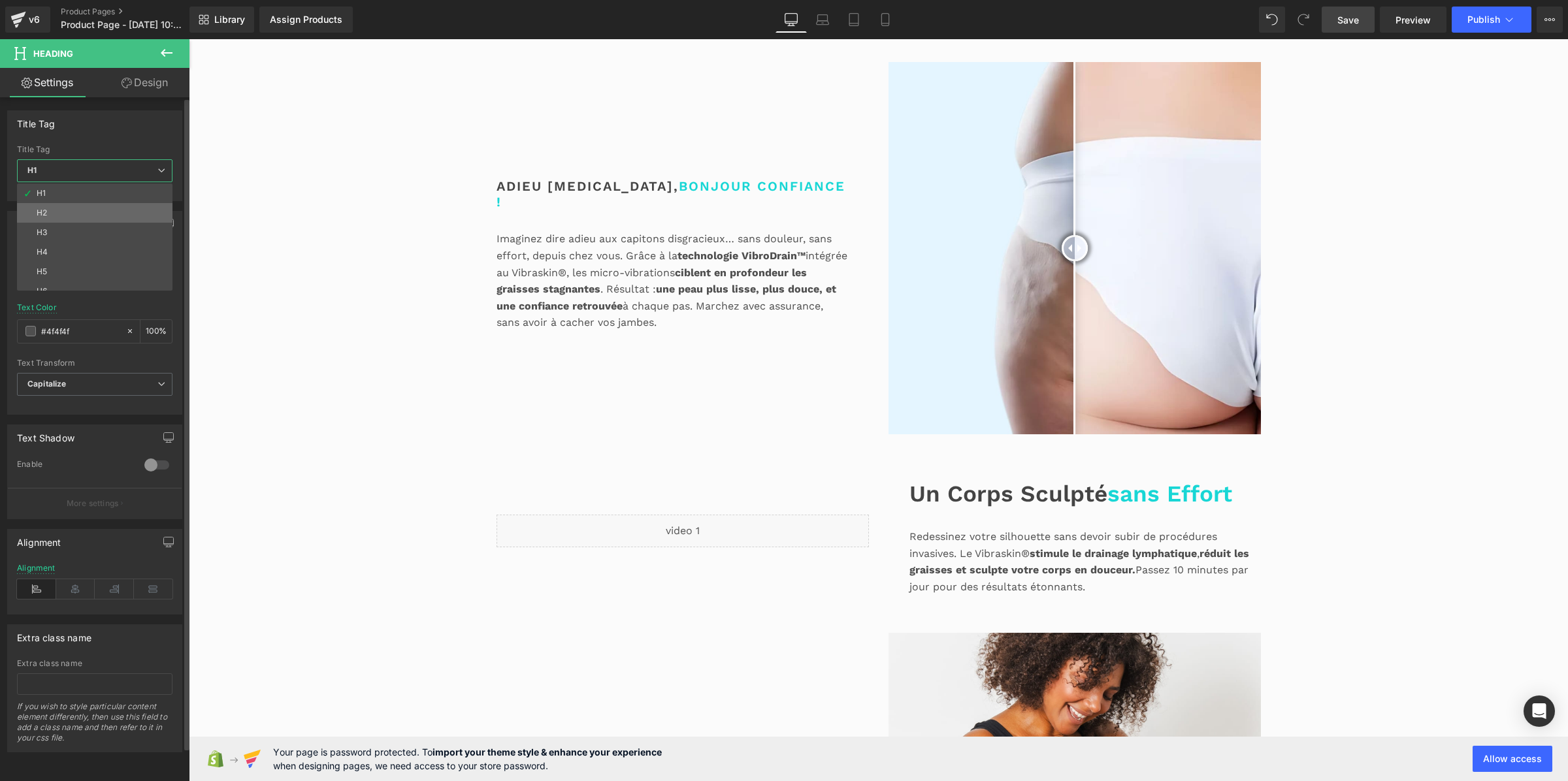
click at [62, 209] on li "H2" at bounding box center [98, 213] width 162 height 20
type input "#3d4246"
type input "100"
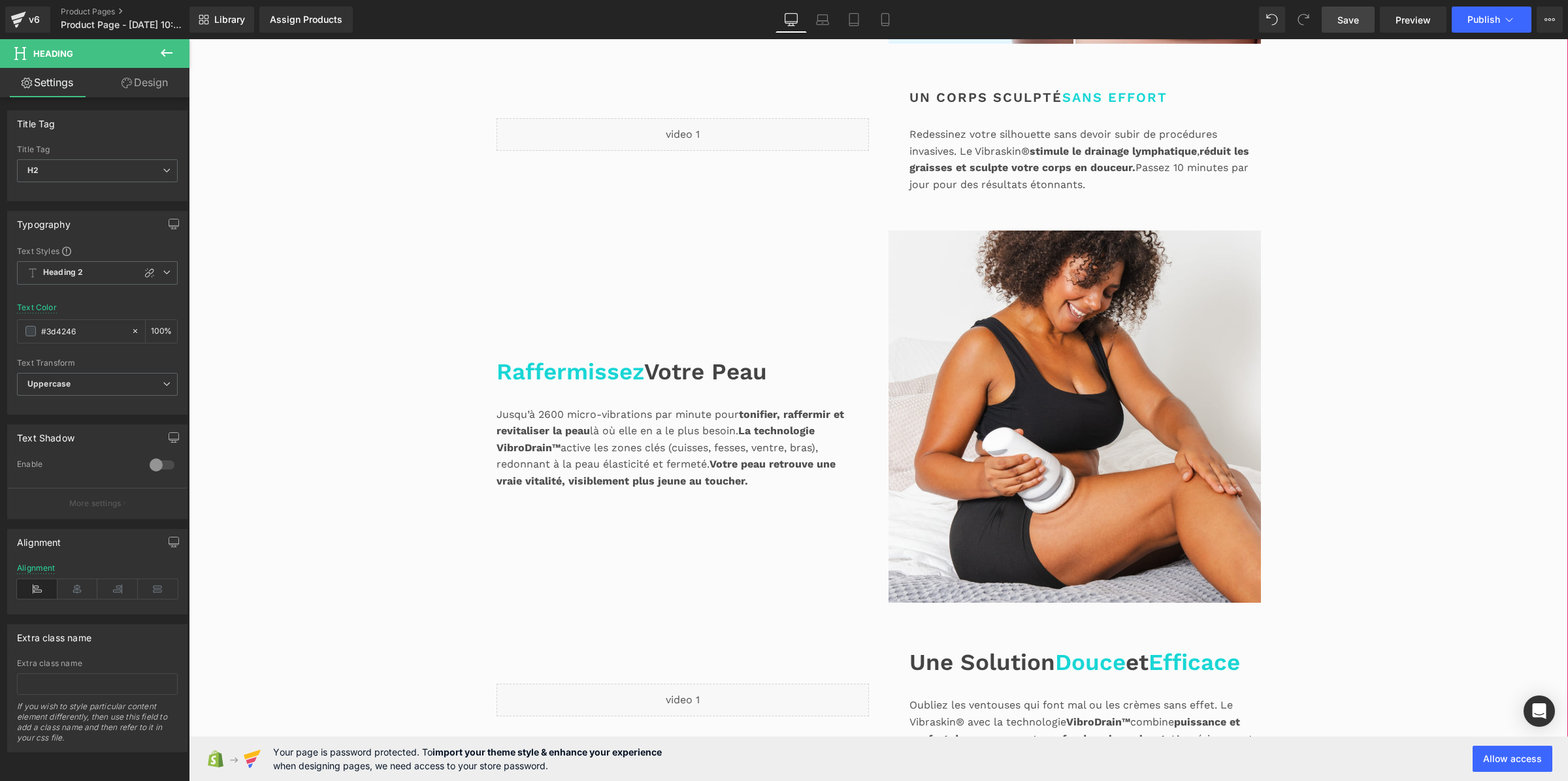
scroll to position [1174, 0]
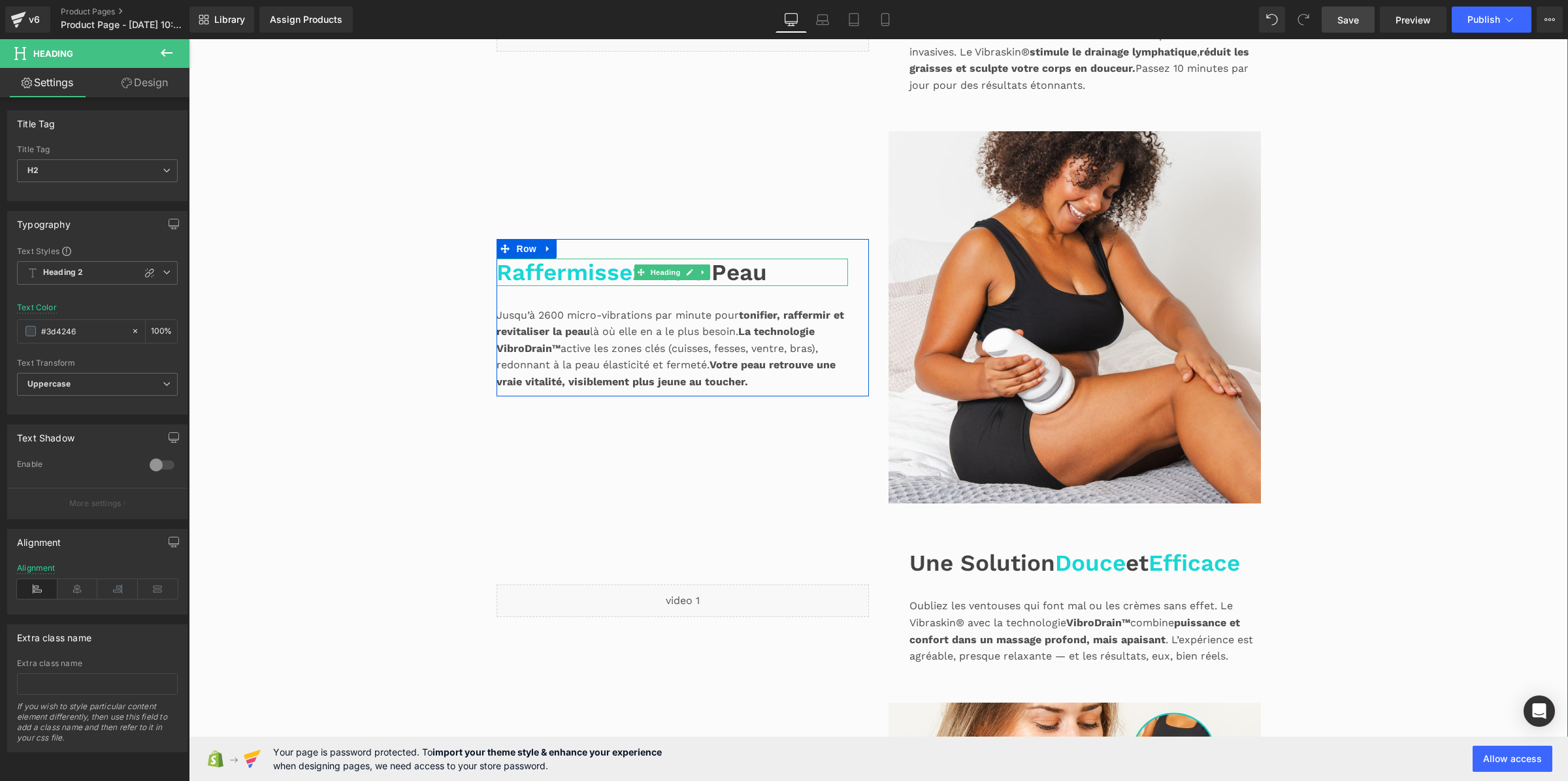
click at [531, 287] on span "Raffermissez" at bounding box center [571, 272] width 147 height 27
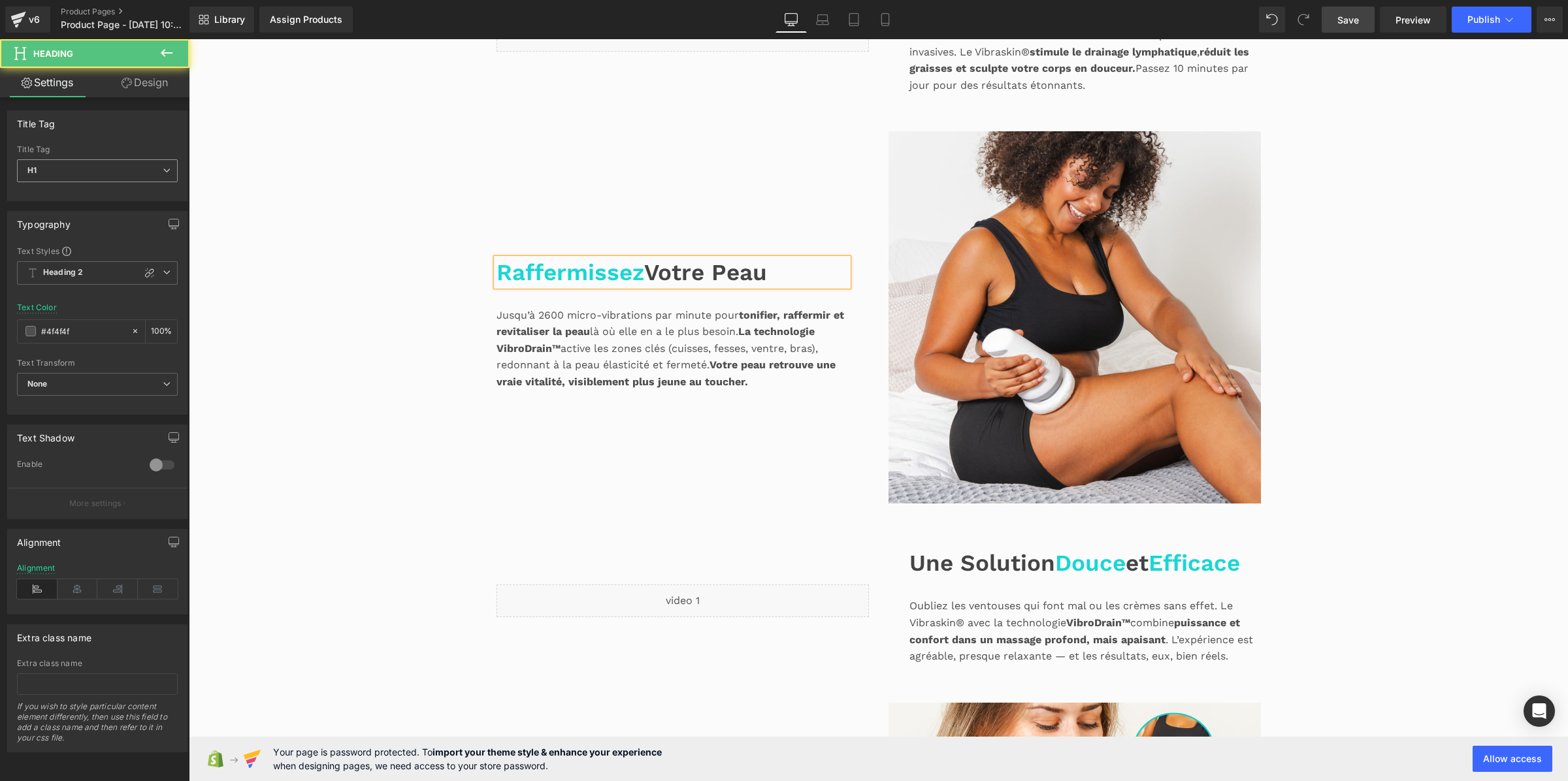
click at [102, 171] on span "H1" at bounding box center [98, 171] width 161 height 23
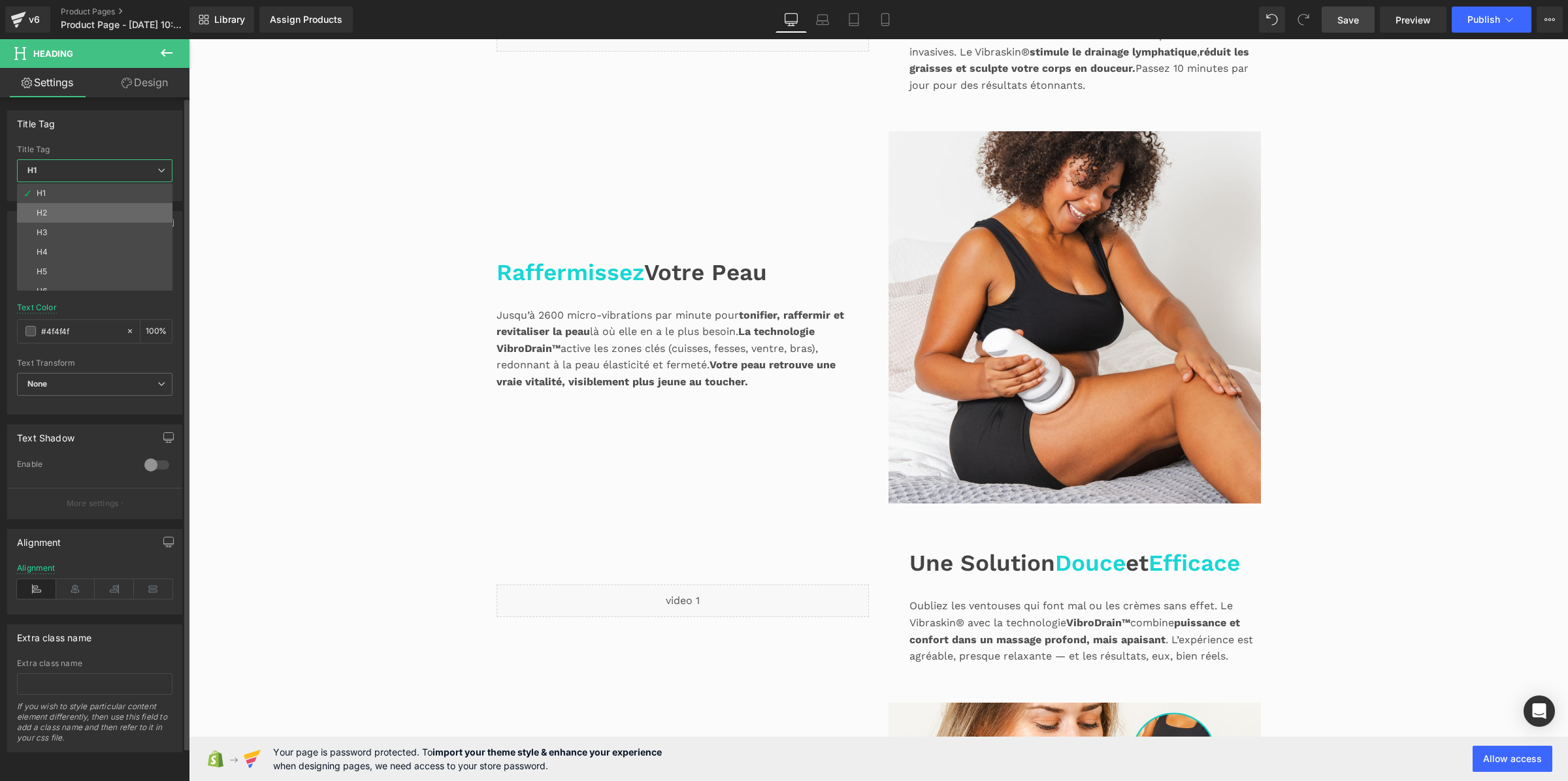
click at [109, 211] on li "H2" at bounding box center [98, 213] width 162 height 20
type input "#3d4246"
type input "100"
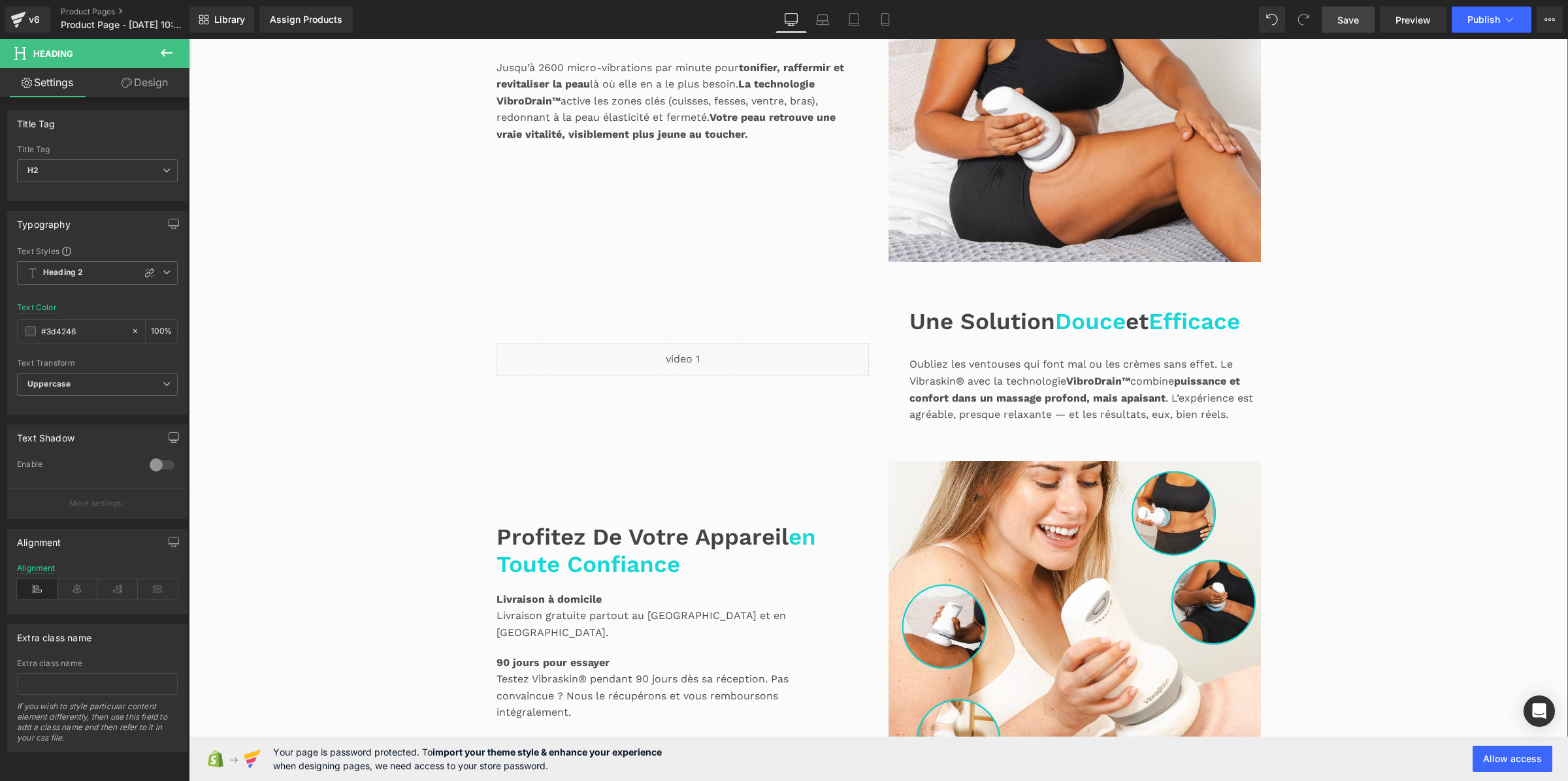
scroll to position [1420, 0]
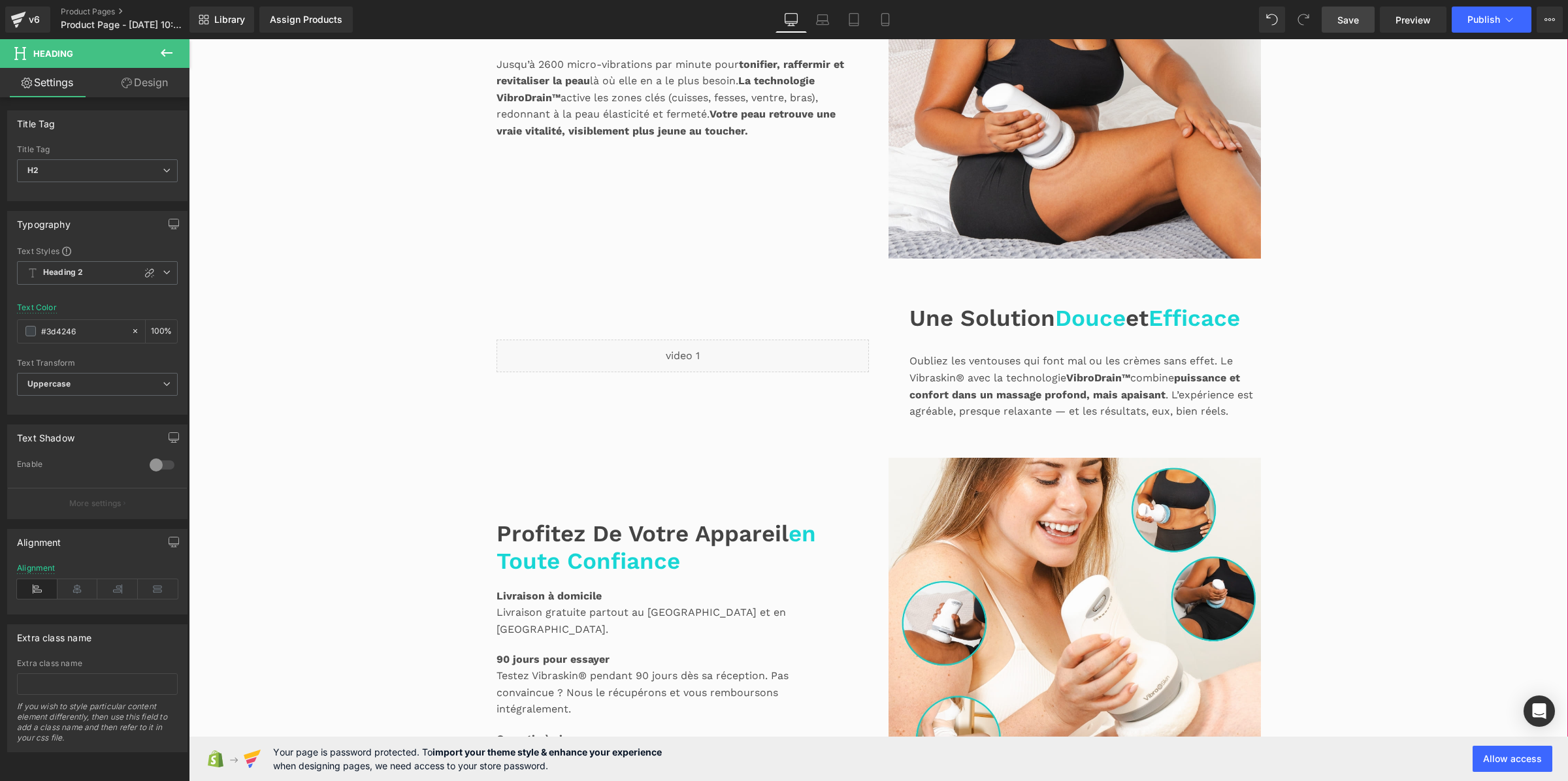
click at [1149, 332] on span "Efficace" at bounding box center [1194, 318] width 91 height 27
click at [112, 164] on span "H1" at bounding box center [98, 171] width 161 height 23
click at [100, 209] on li "H2" at bounding box center [98, 213] width 162 height 20
type input "#3d4246"
type input "100"
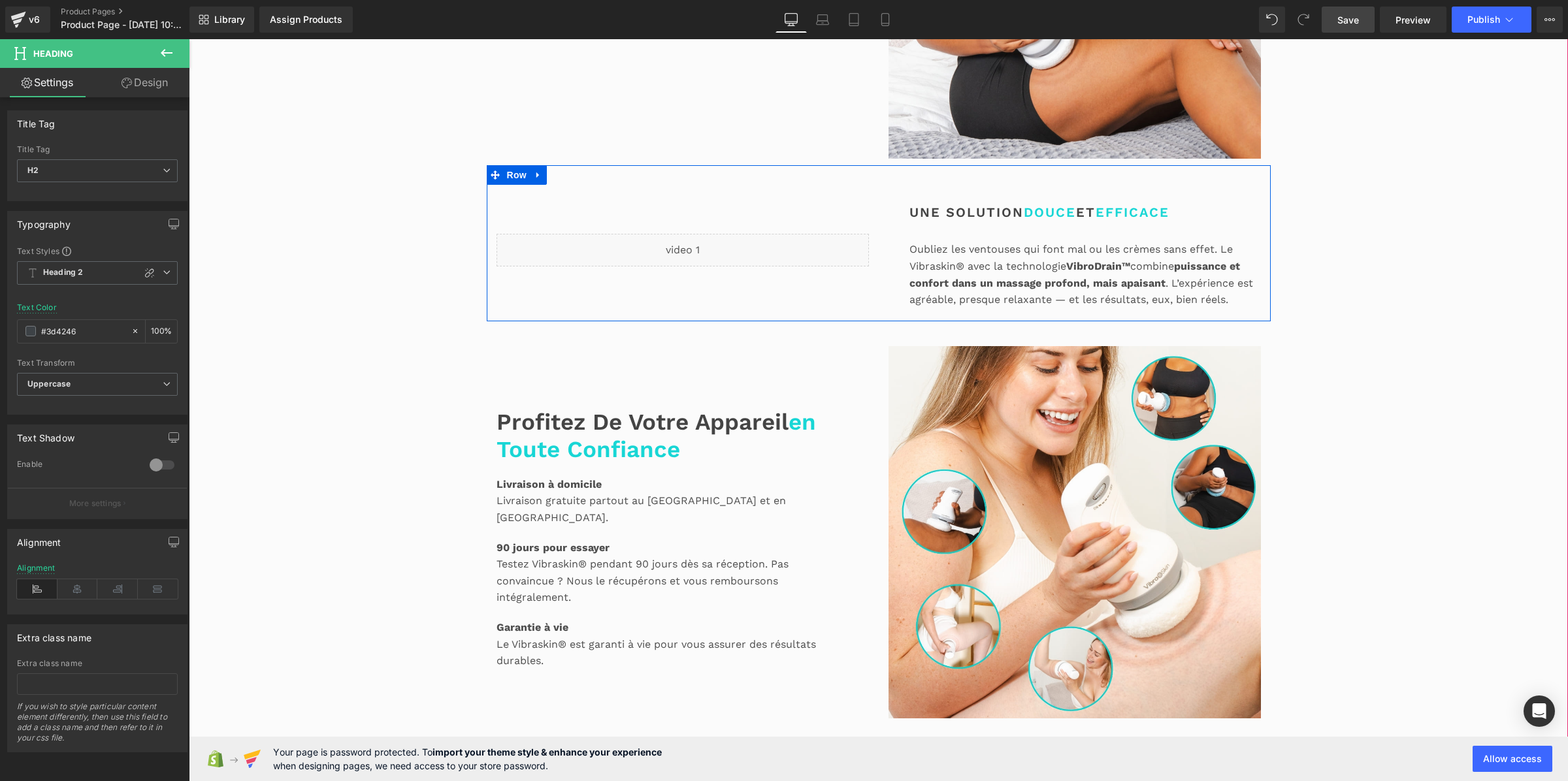
scroll to position [1747, 0]
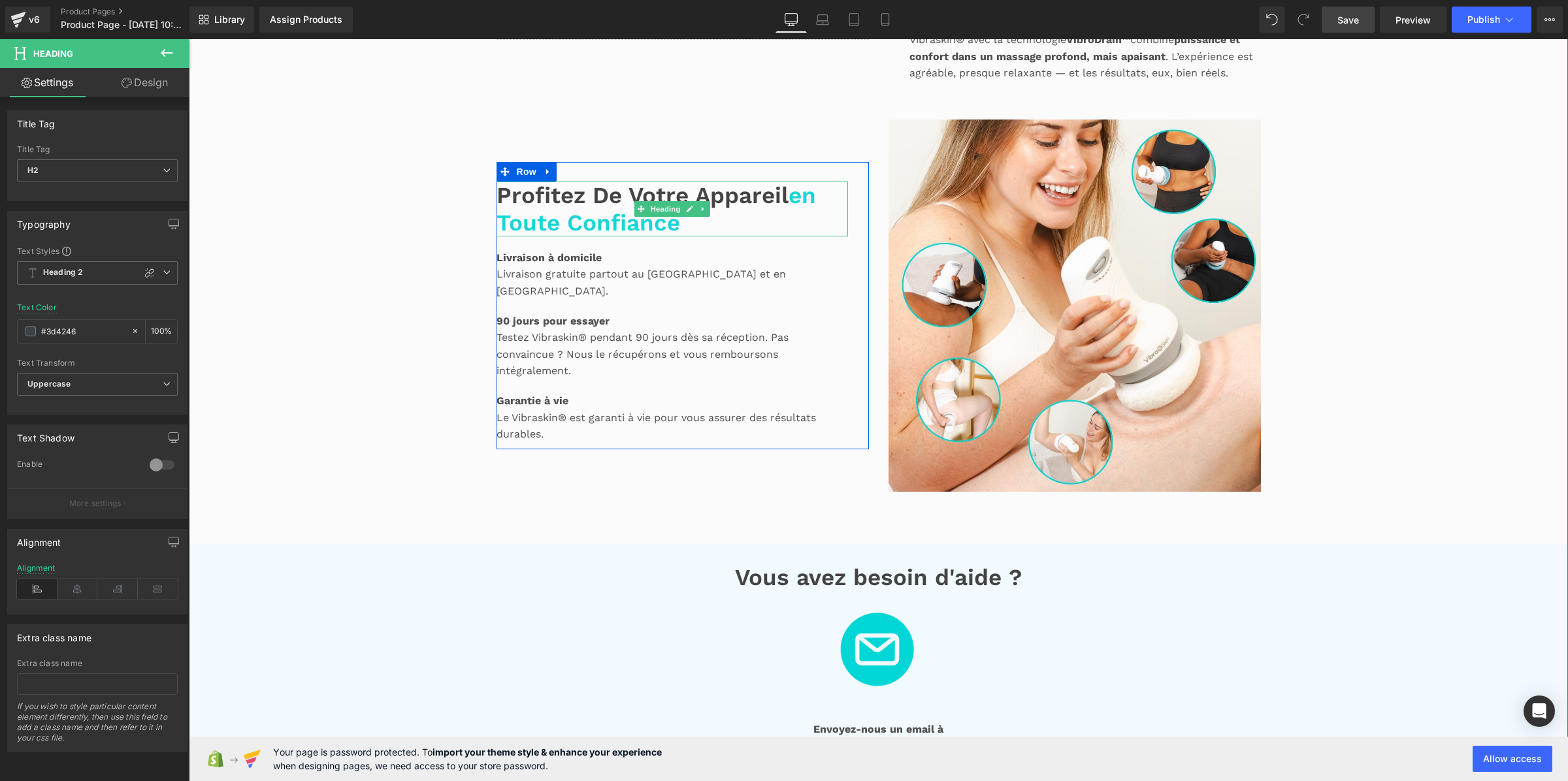
click at [612, 237] on span "en toute confiance" at bounding box center [657, 209] width 320 height 55
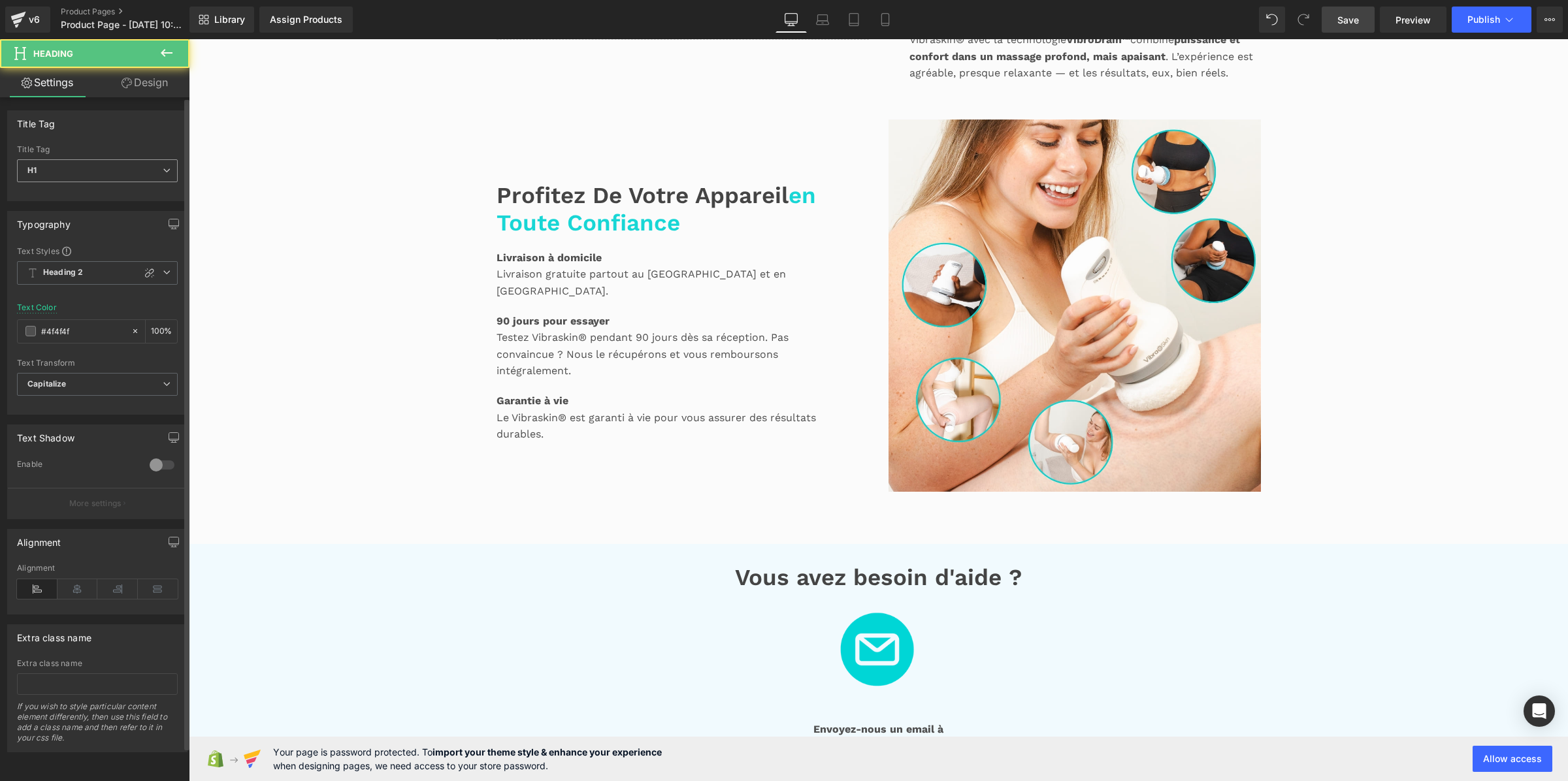
click at [106, 165] on span "H1" at bounding box center [98, 171] width 161 height 23
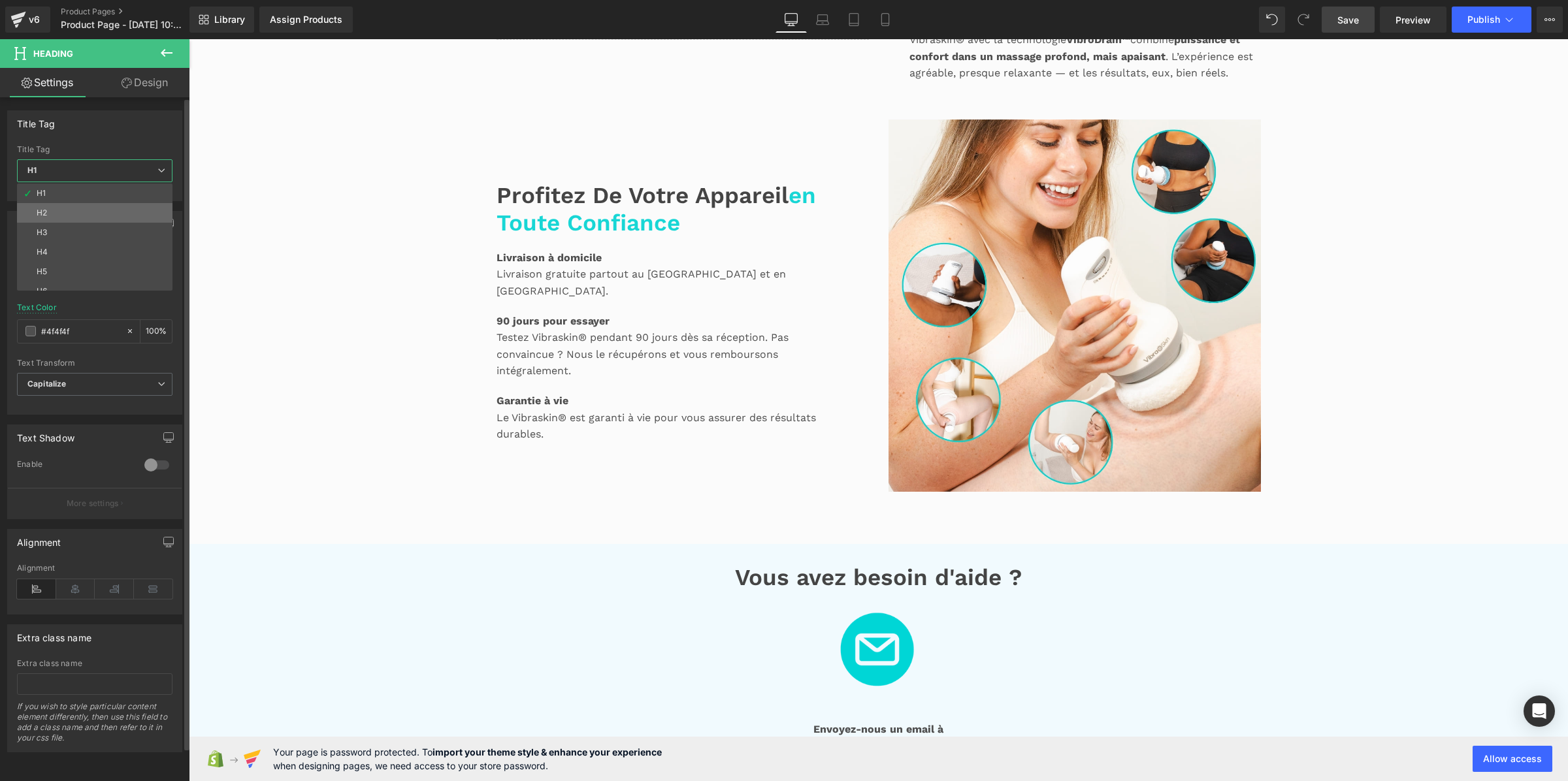
click at [114, 212] on li "H2" at bounding box center [98, 213] width 162 height 20
type input "#3d4246"
type input "100"
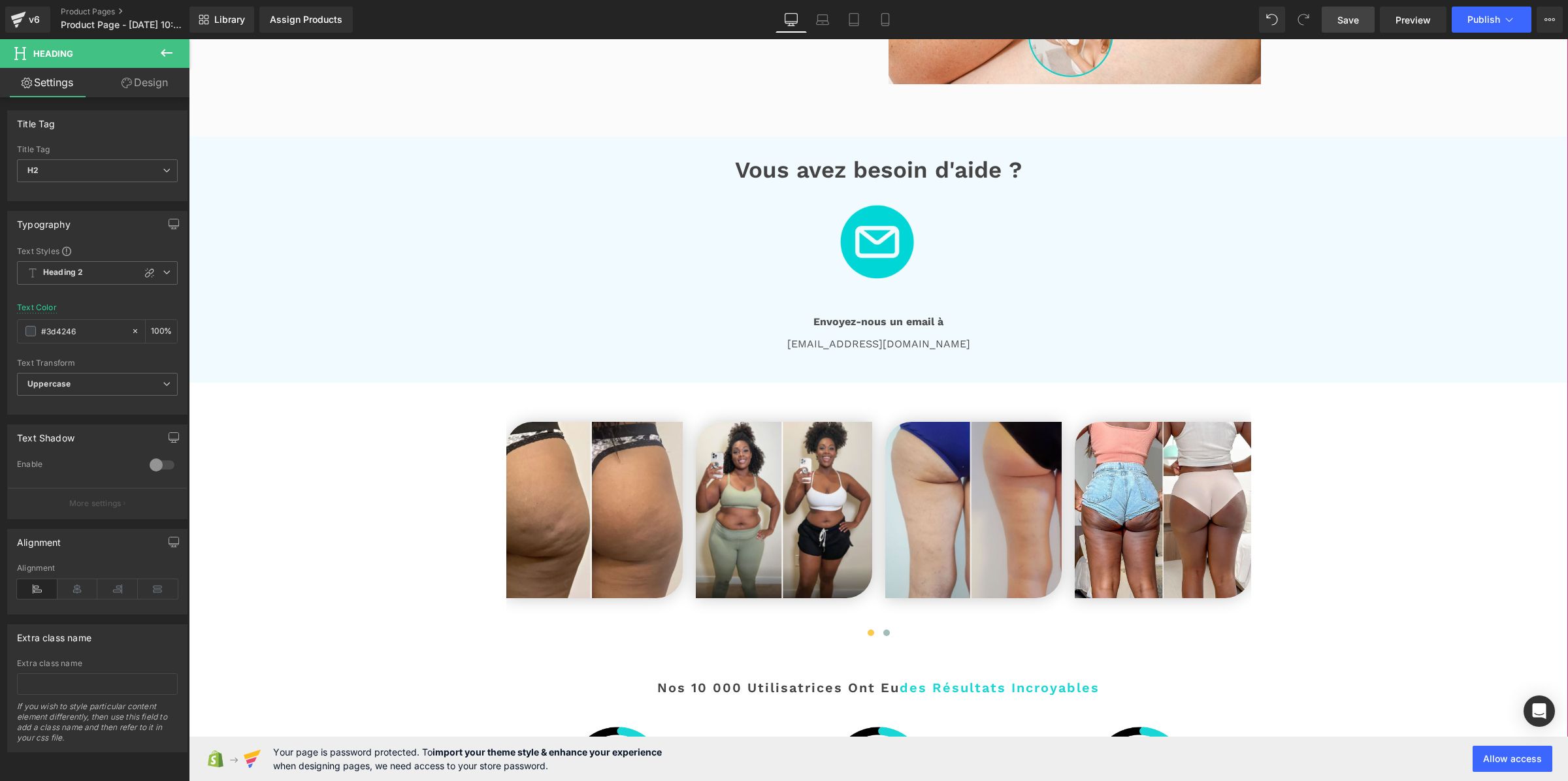
scroll to position [2155, 0]
click at [801, 183] on font "Vous avez besoin d'aide ?" at bounding box center [878, 169] width 287 height 27
click at [54, 173] on span "H1" at bounding box center [98, 171] width 161 height 23
click at [67, 209] on li "H2" at bounding box center [98, 213] width 162 height 20
type input "#3d4246"
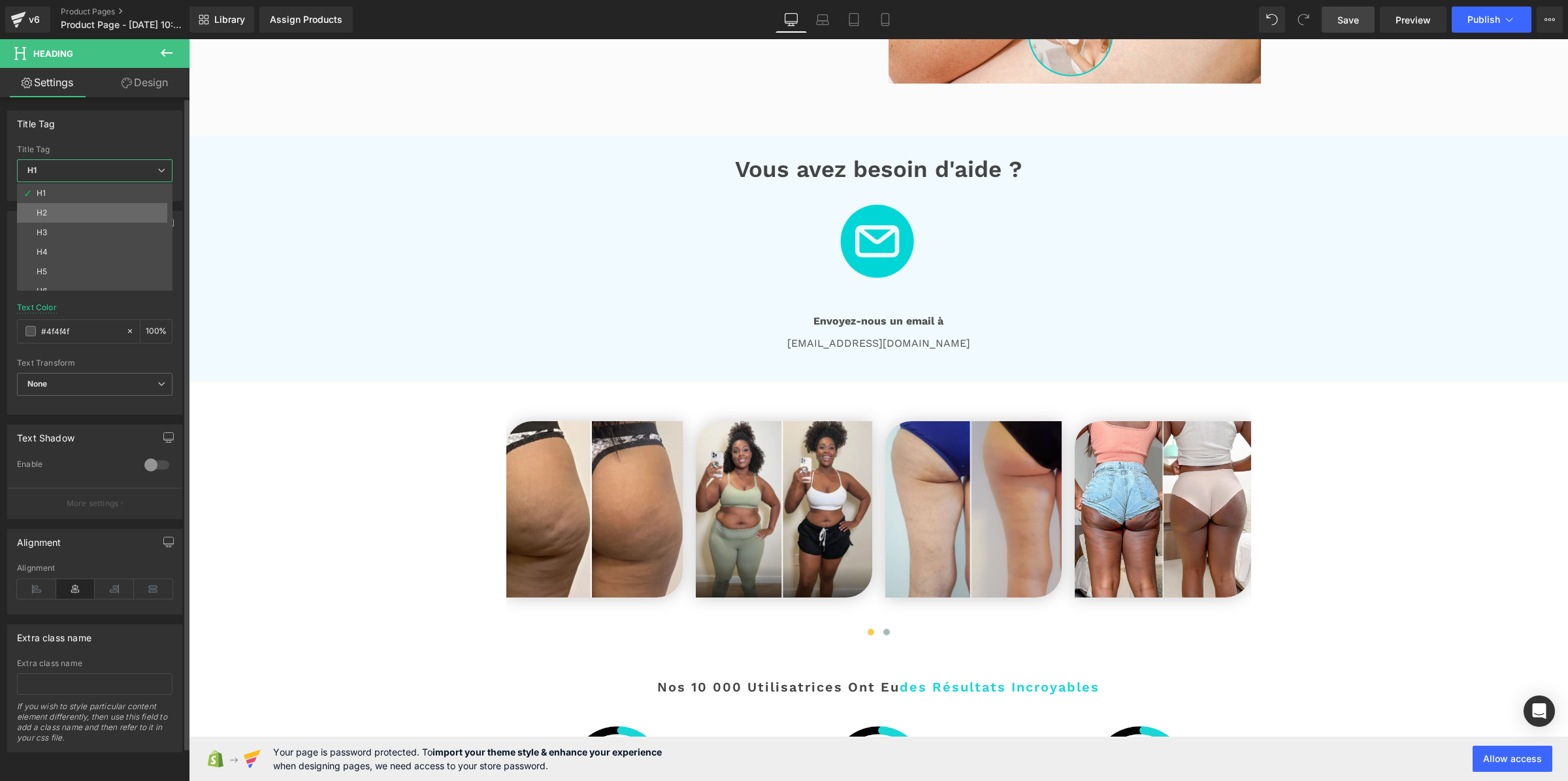
type input "100"
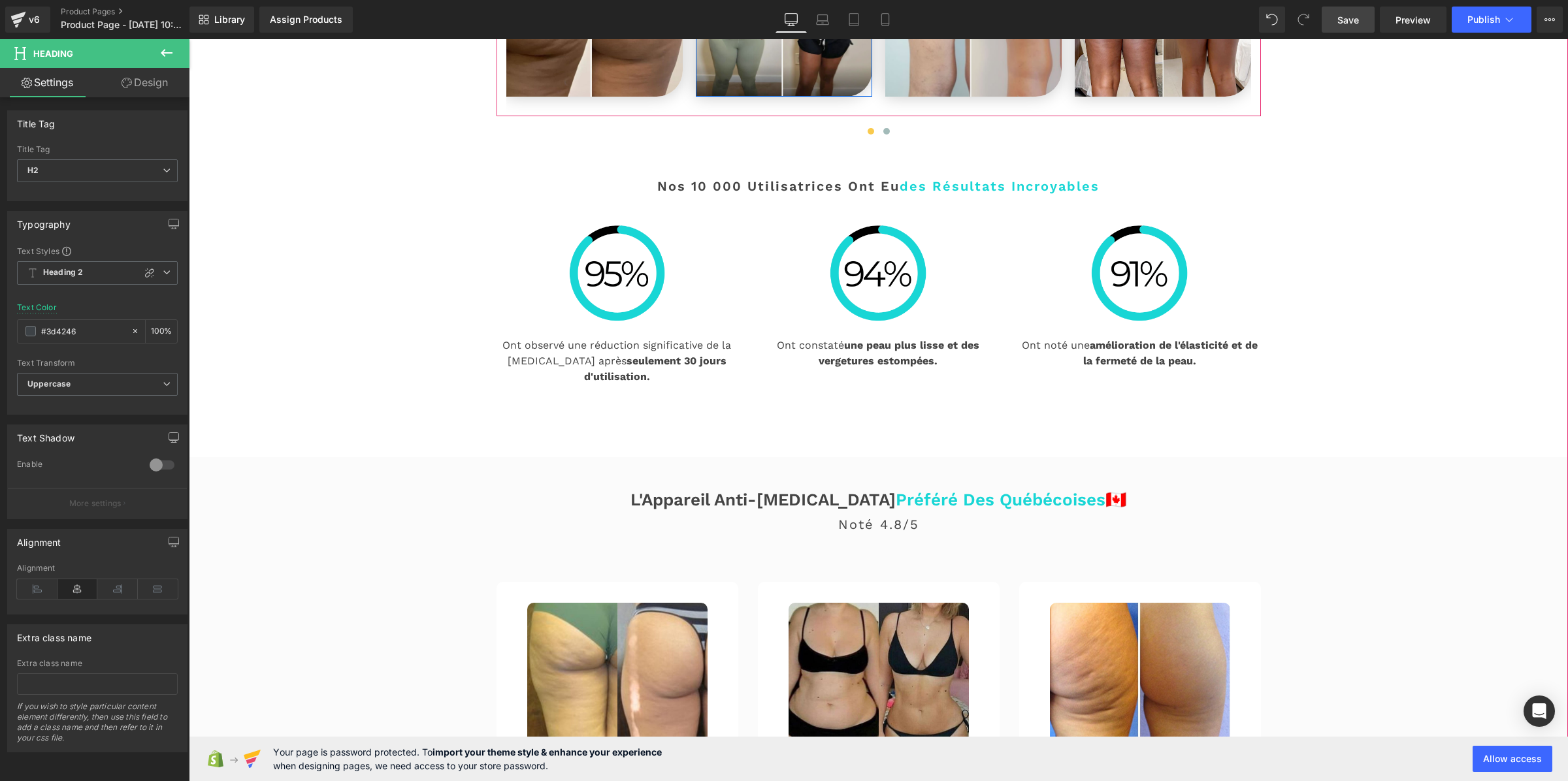
scroll to position [2644, 0]
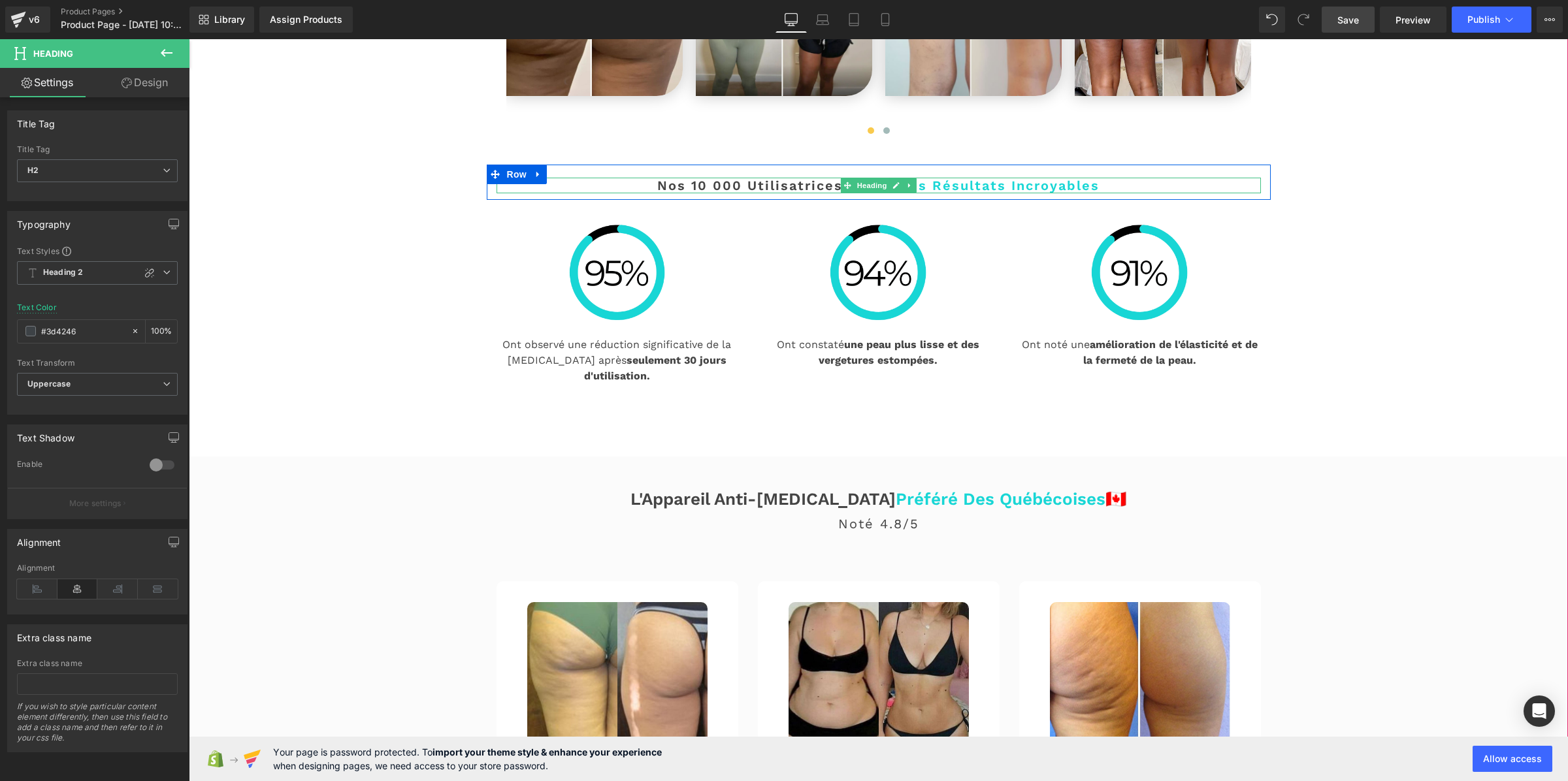
click at [731, 193] on h2 "Nos 10 000 Utilisatrices Ont eu des résultats incroyables" at bounding box center [879, 186] width 765 height 16
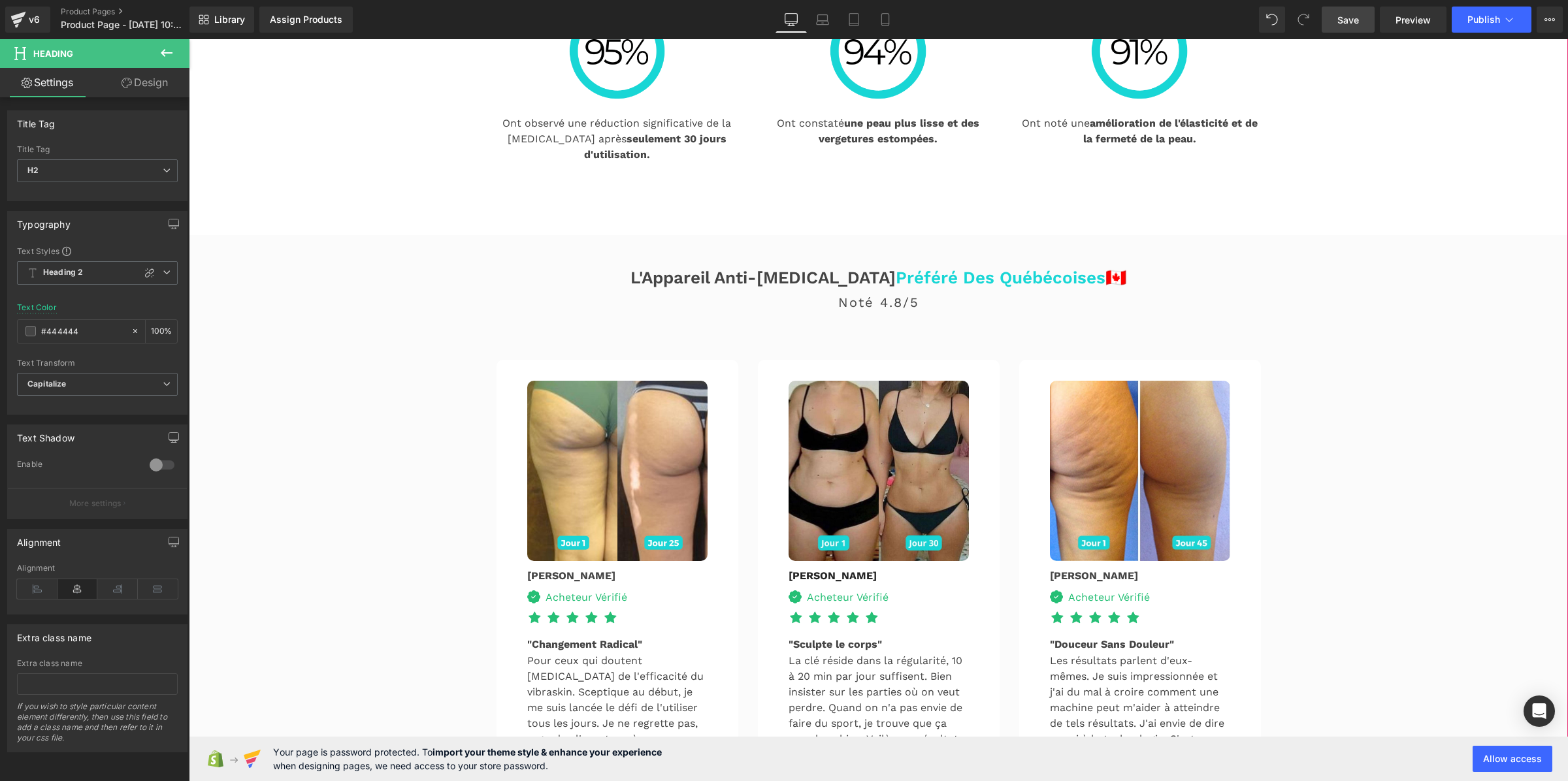
scroll to position [2890, 0]
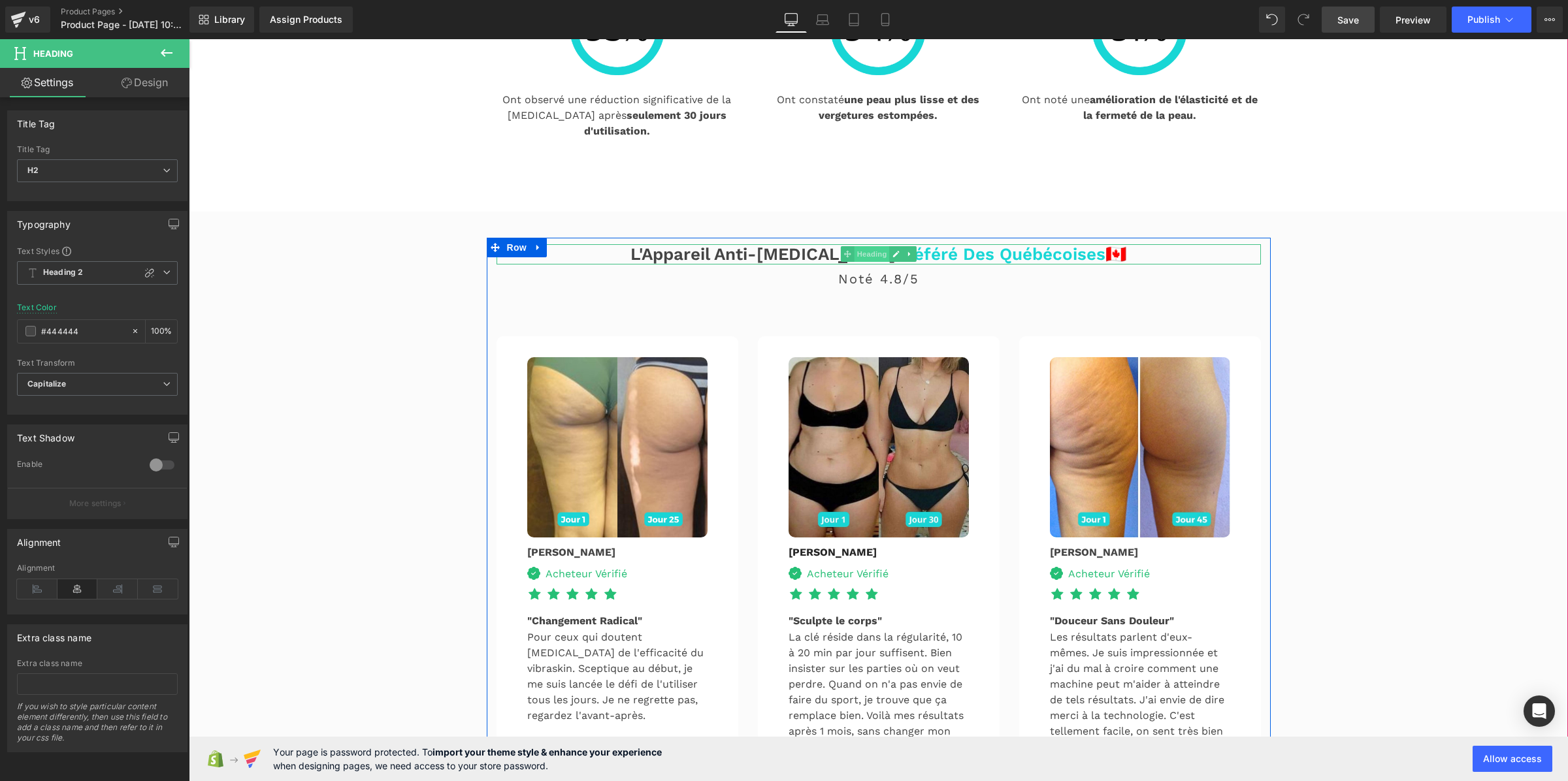
click at [866, 262] on span "Heading" at bounding box center [871, 253] width 36 height 16
click at [783, 264] on h3 "L'Appareil Anti-Cellulite Préféré Des québécoises 🇨🇦" at bounding box center [879, 254] width 765 height 20
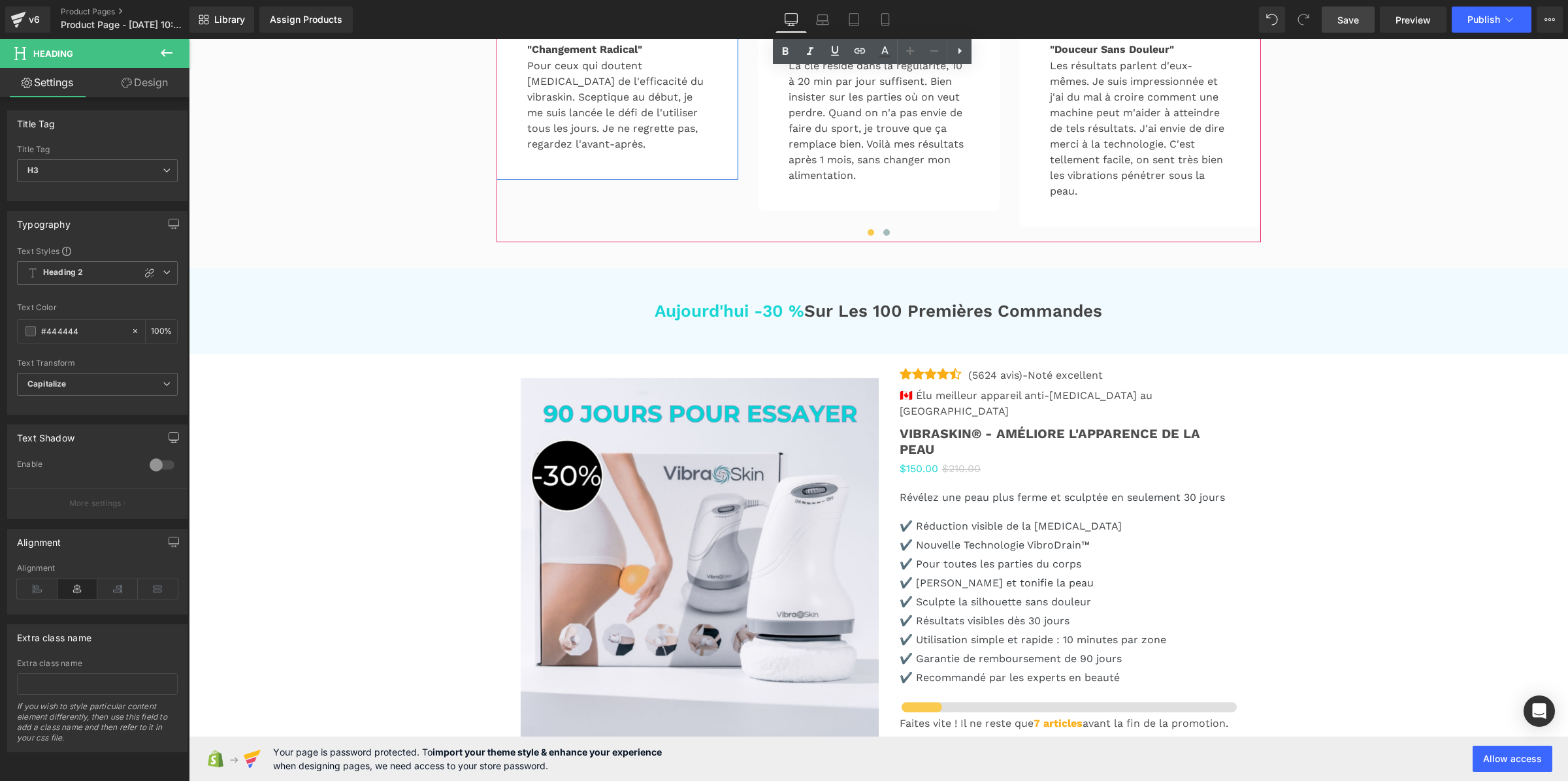
scroll to position [3135, 0]
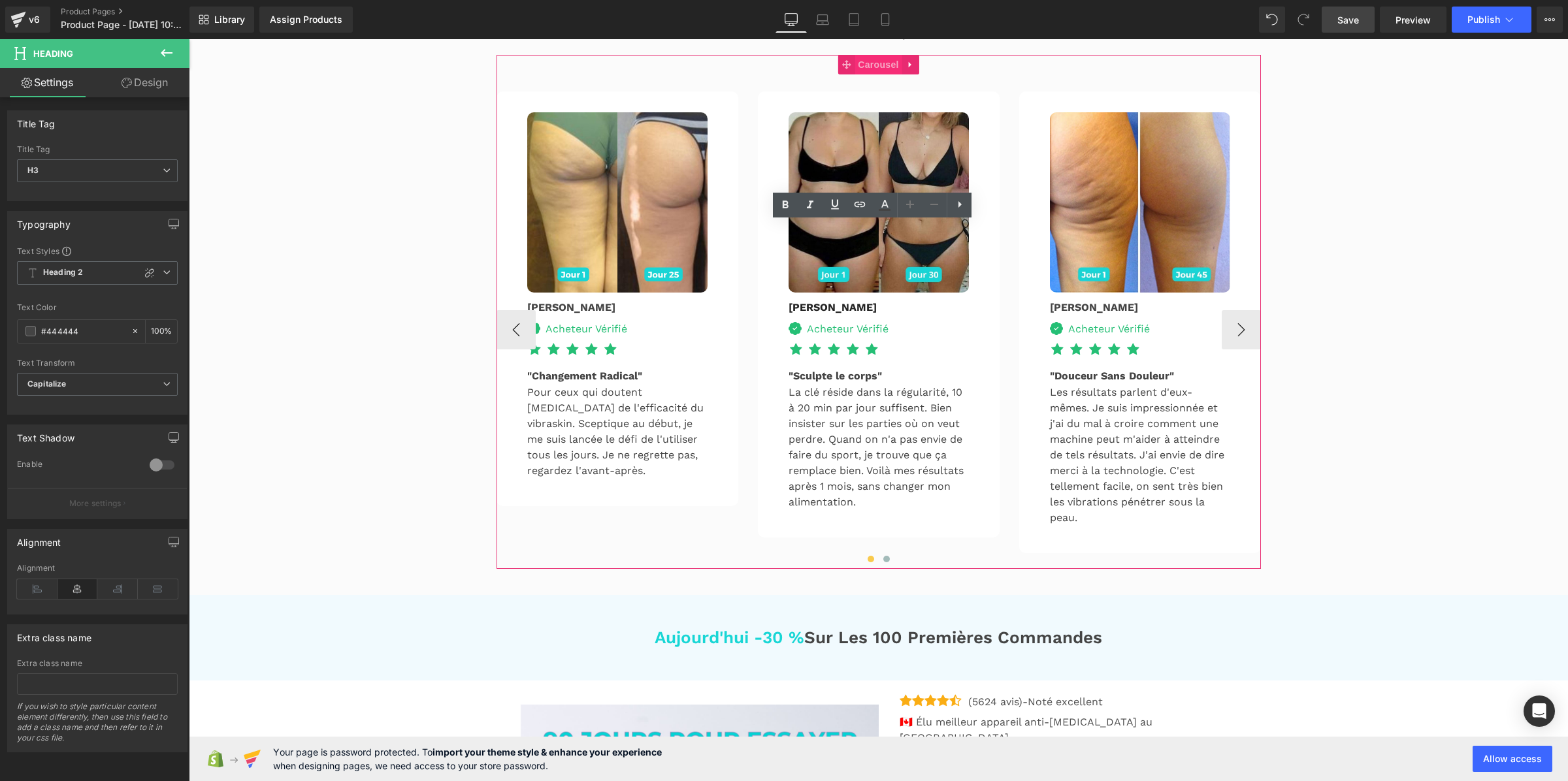
click at [874, 75] on span "Carousel" at bounding box center [878, 65] width 47 height 20
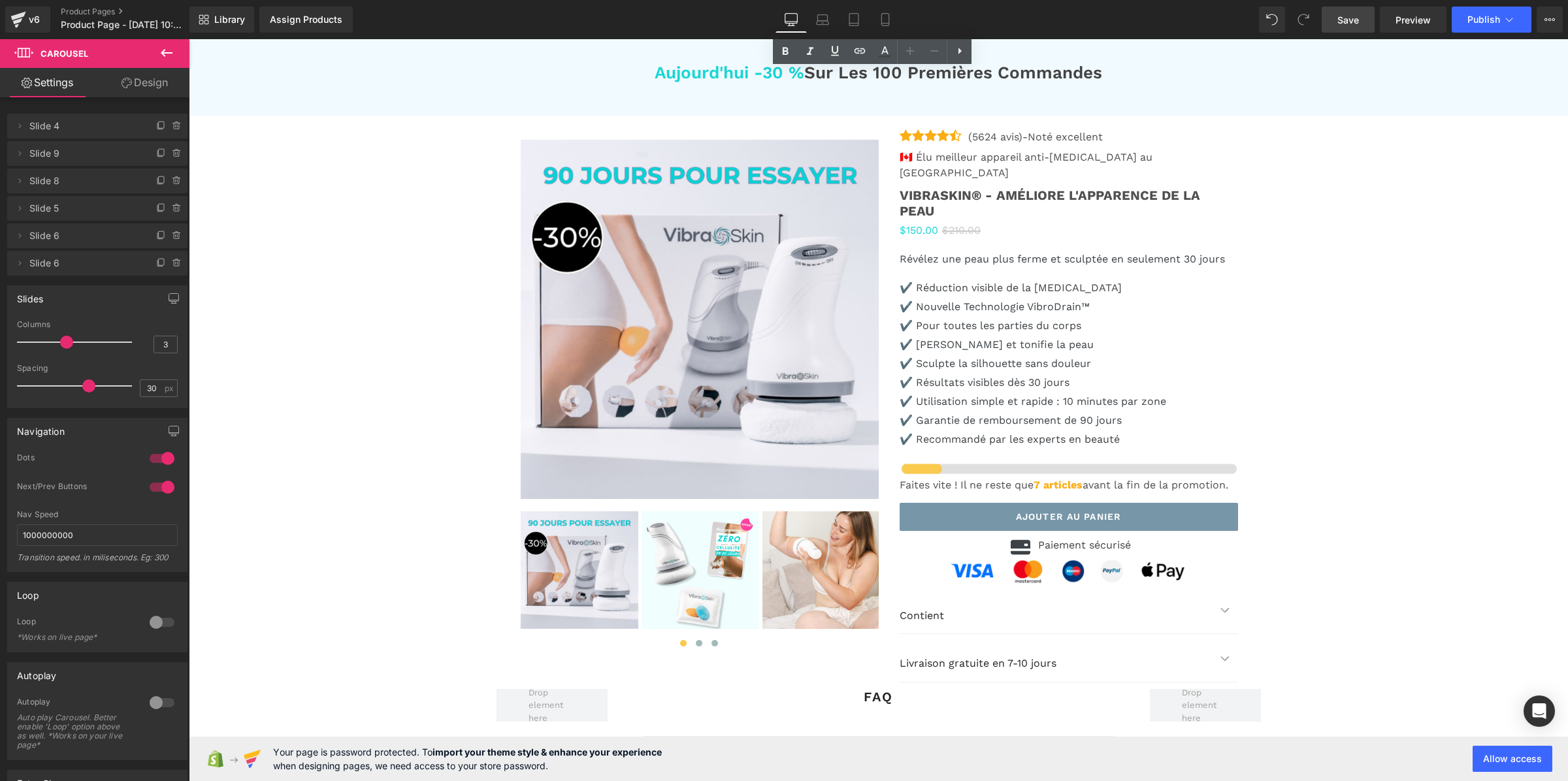
scroll to position [3706, 0]
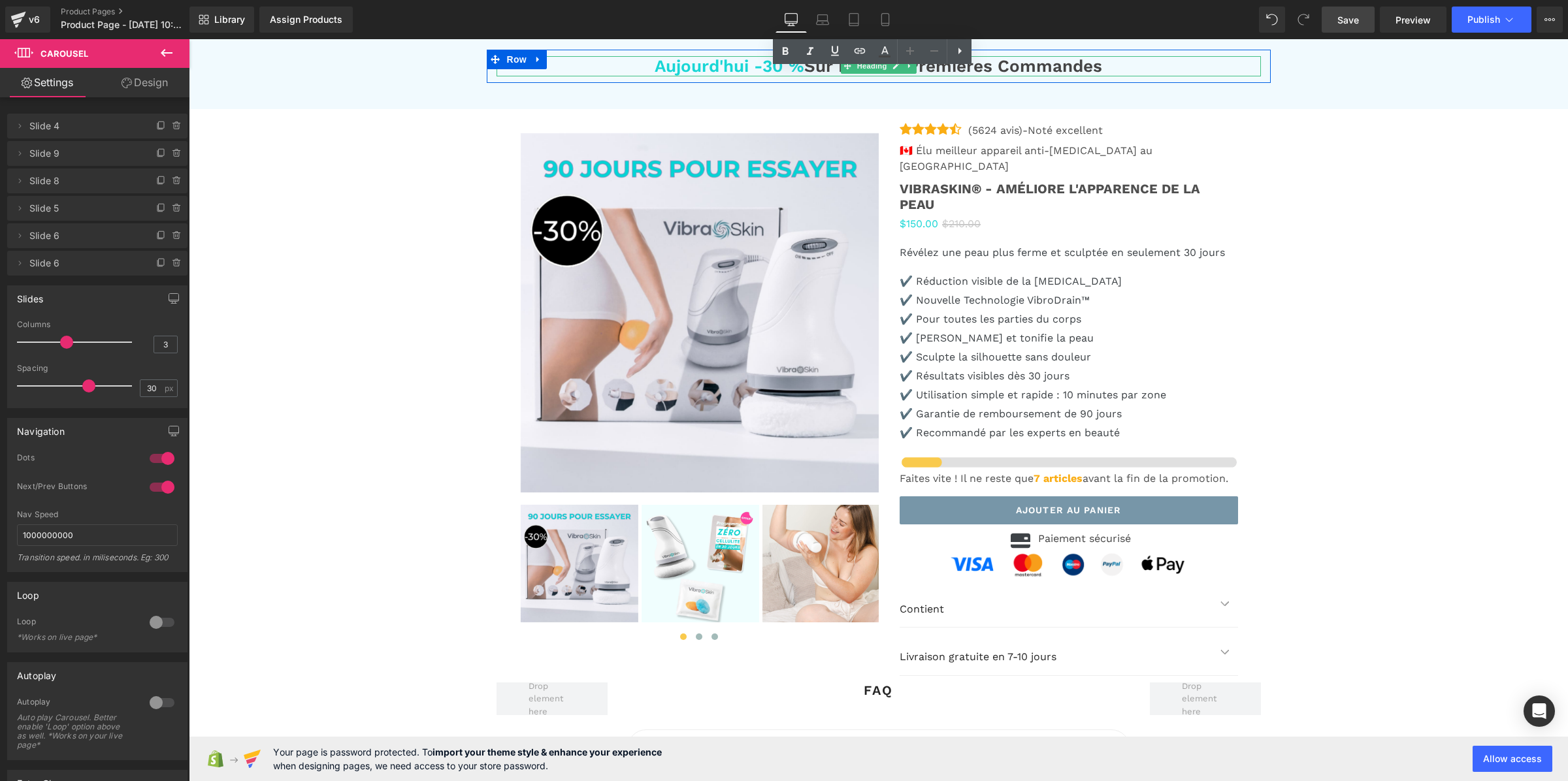
click at [796, 76] on h3 "Aujourd'hui -30 % sur les 100 premières commandes" at bounding box center [879, 66] width 765 height 20
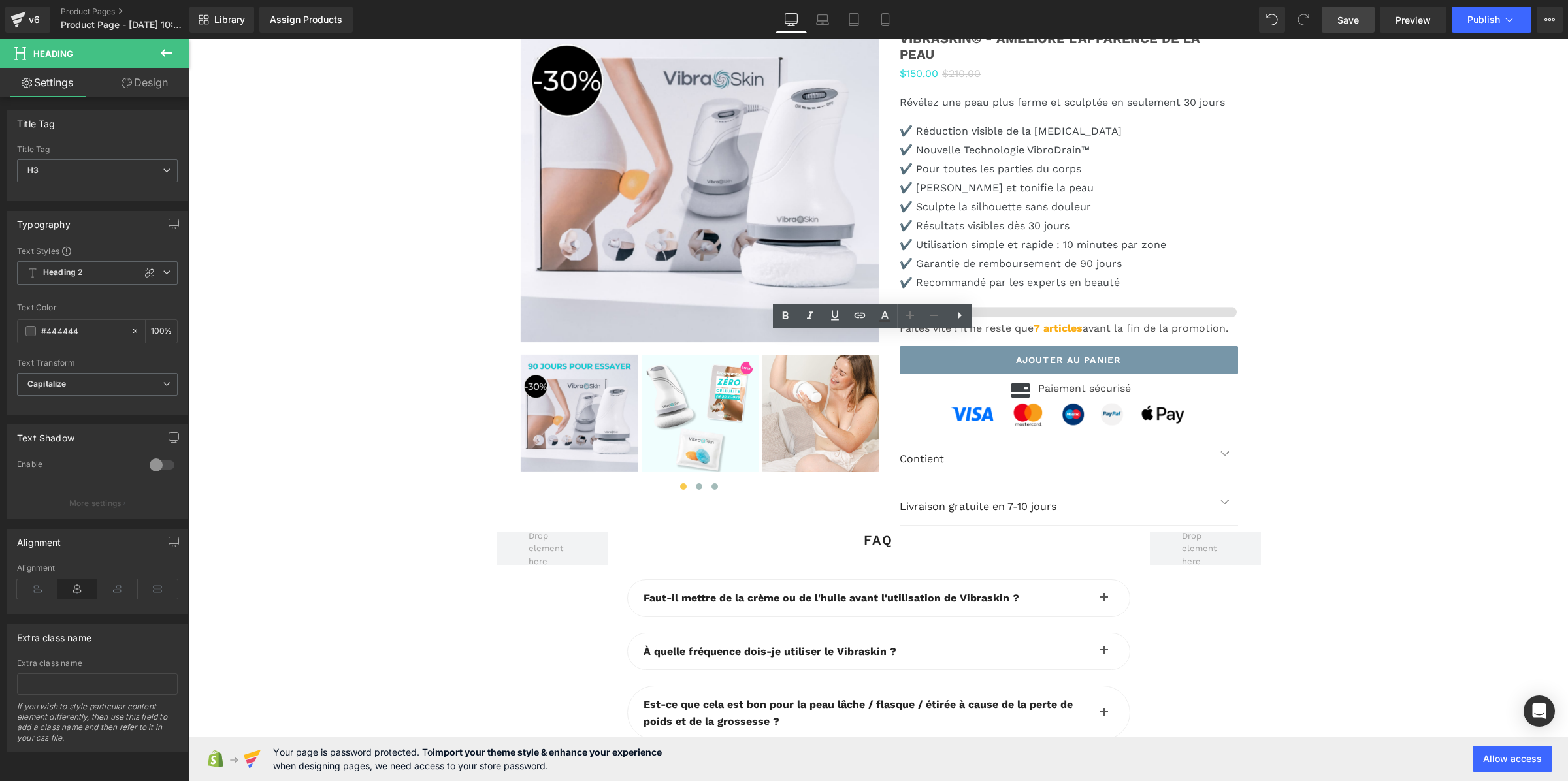
scroll to position [3869, 0]
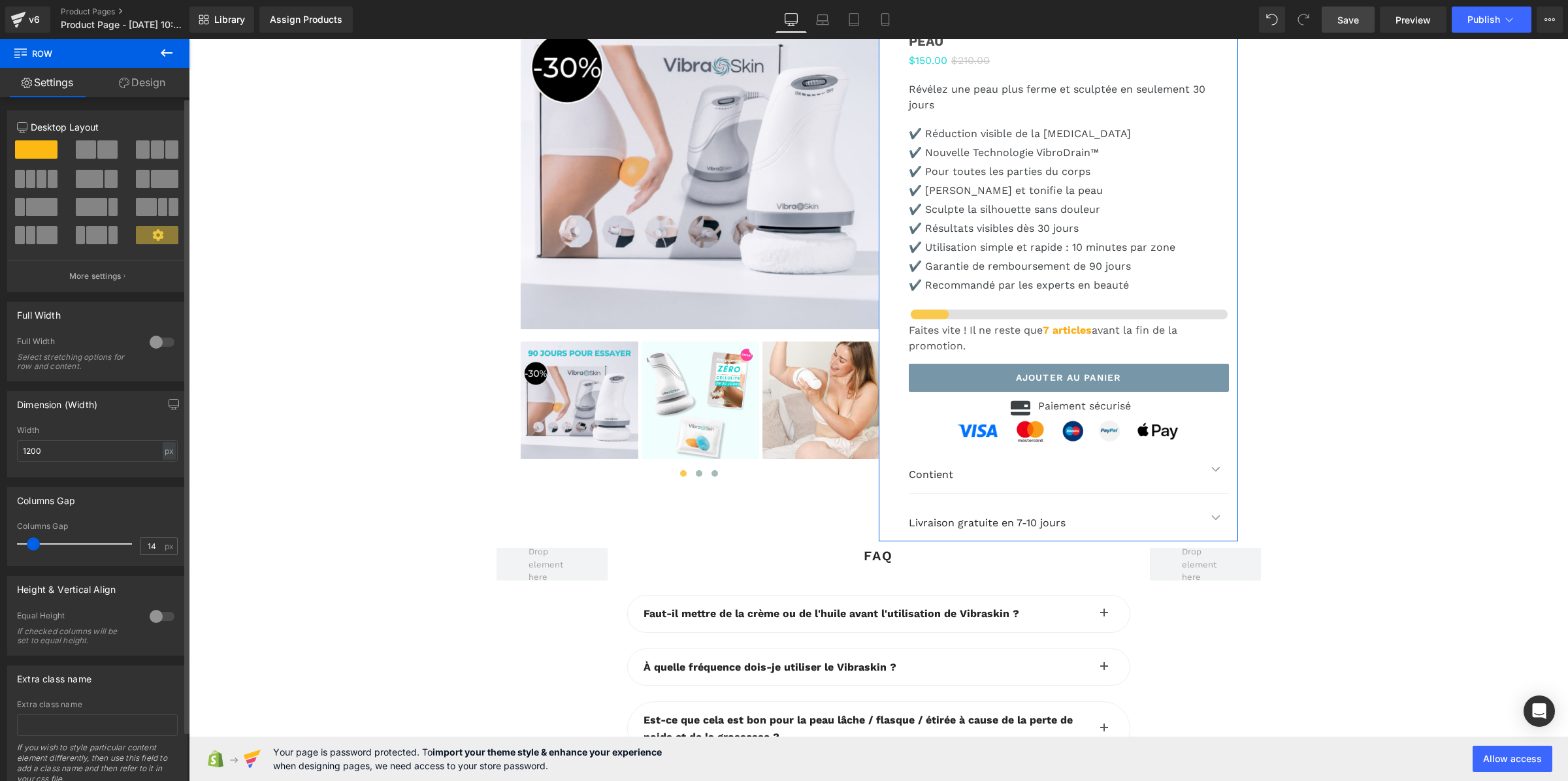
drag, startPoint x: 25, startPoint y: 544, endPoint x: 35, endPoint y: 547, distance: 10.4
click at [35, 547] on span at bounding box center [33, 544] width 13 height 13
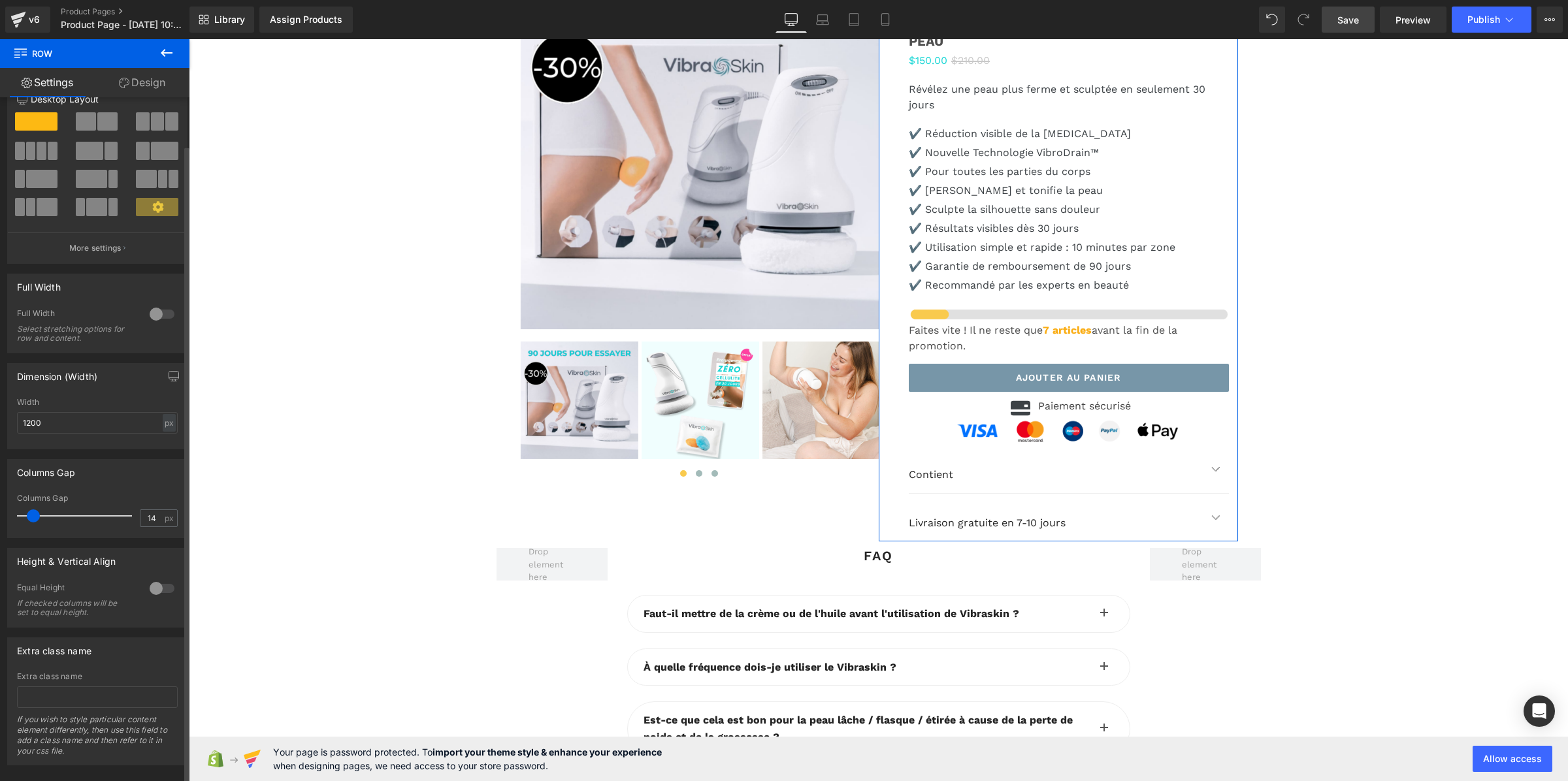
scroll to position [54, 0]
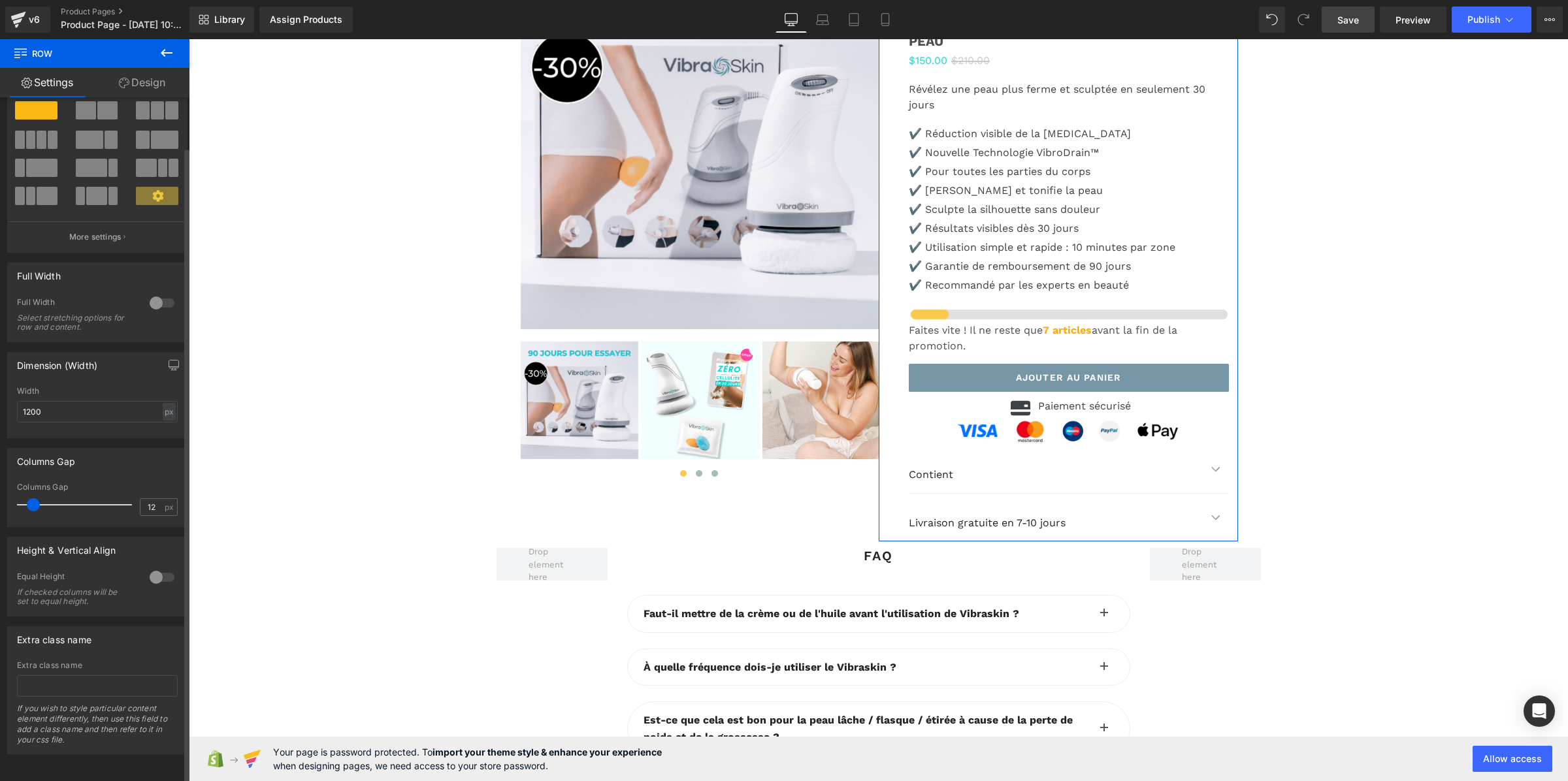
type input "11"
click at [29, 499] on span at bounding box center [31, 505] width 13 height 13
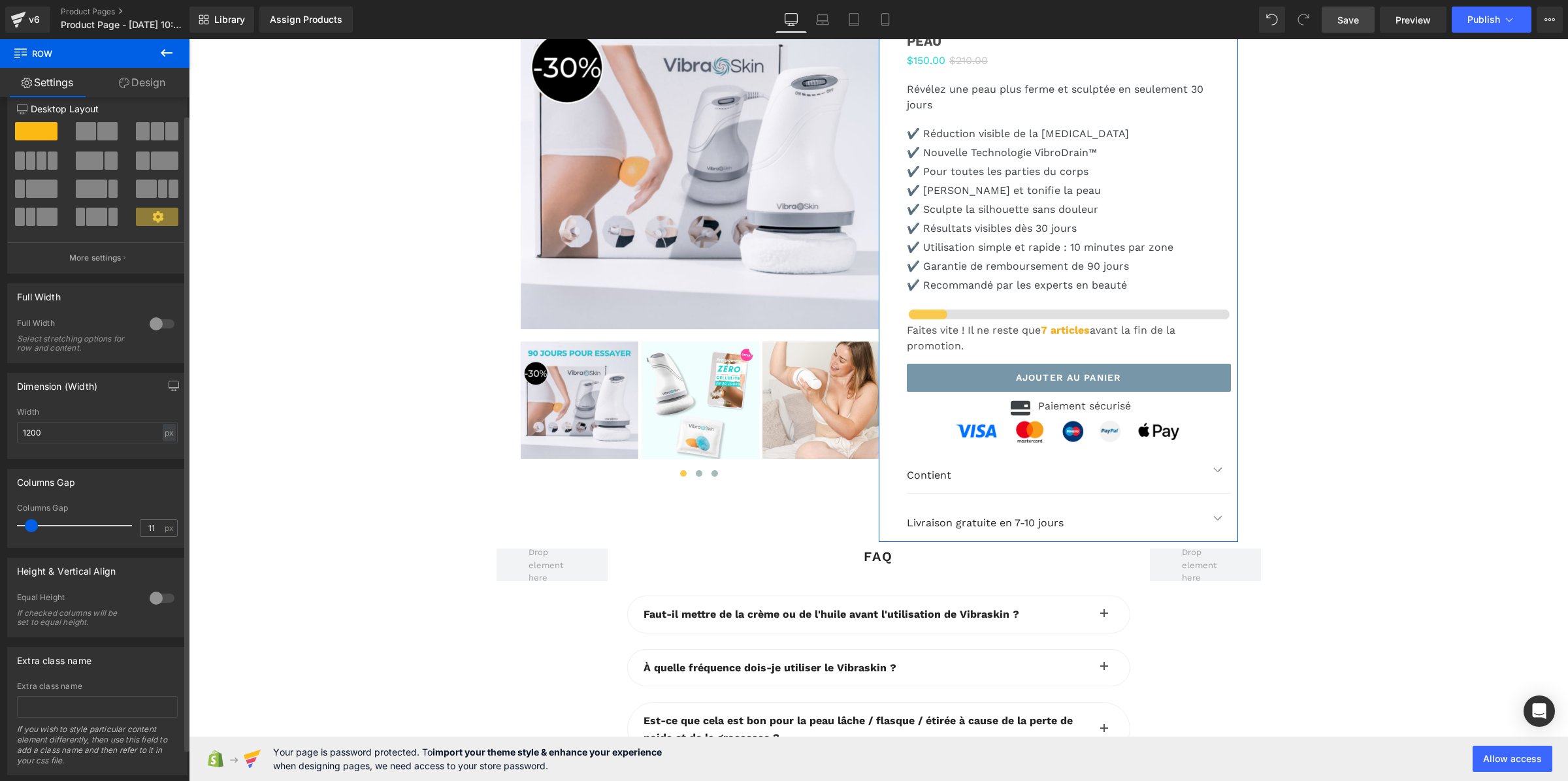
scroll to position [0, 0]
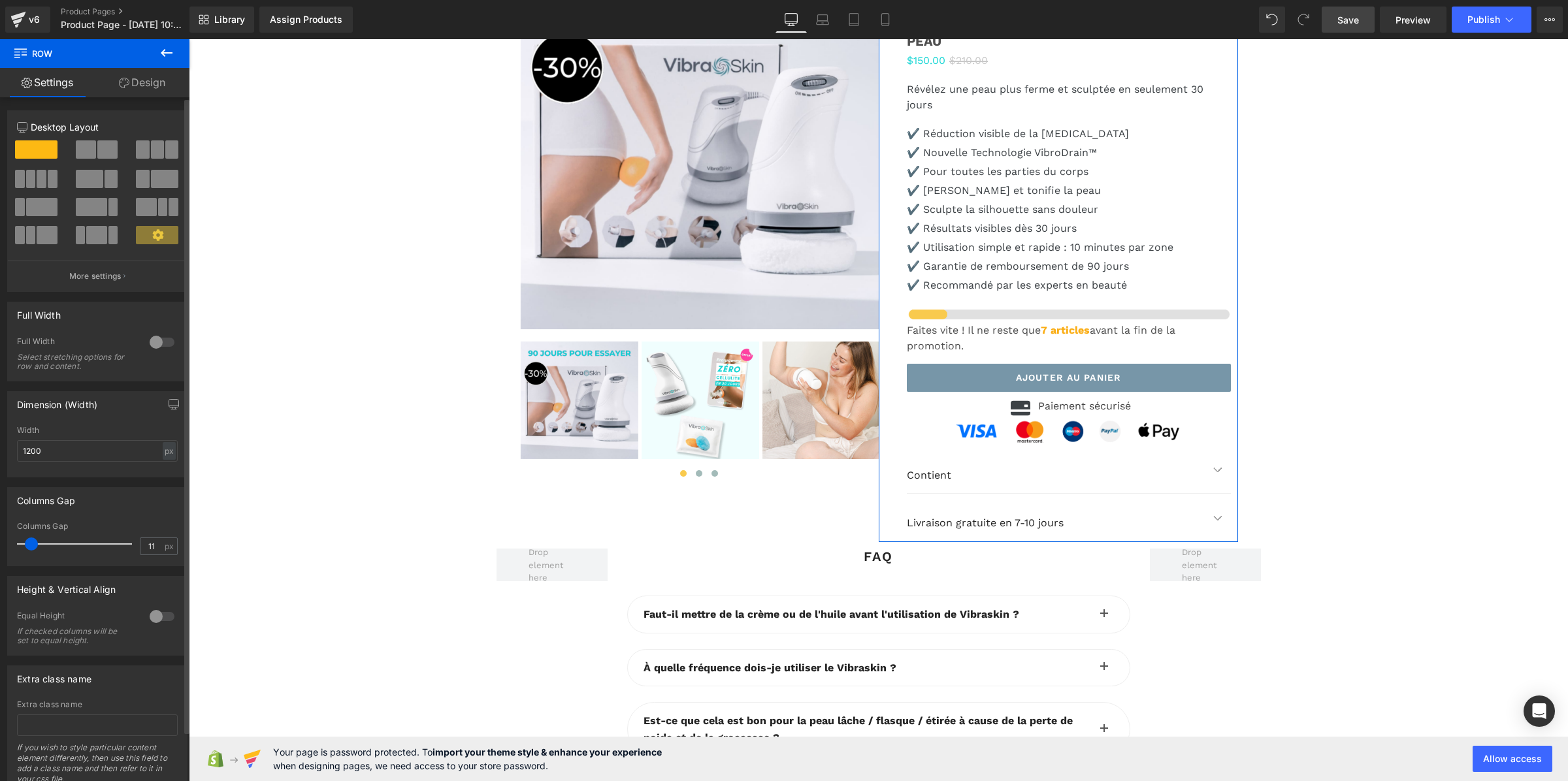
click at [89, 438] on div "Width 1200 px % px" at bounding box center [98, 451] width 161 height 51
click at [80, 445] on input "1200" at bounding box center [98, 451] width 161 height 22
drag, startPoint x: 70, startPoint y: 453, endPoint x: 13, endPoint y: 457, distance: 57.1
click at [13, 457] on div "1200px Width 1200 px % px" at bounding box center [97, 451] width 179 height 51
drag, startPoint x: 64, startPoint y: 460, endPoint x: 11, endPoint y: 460, distance: 53.0
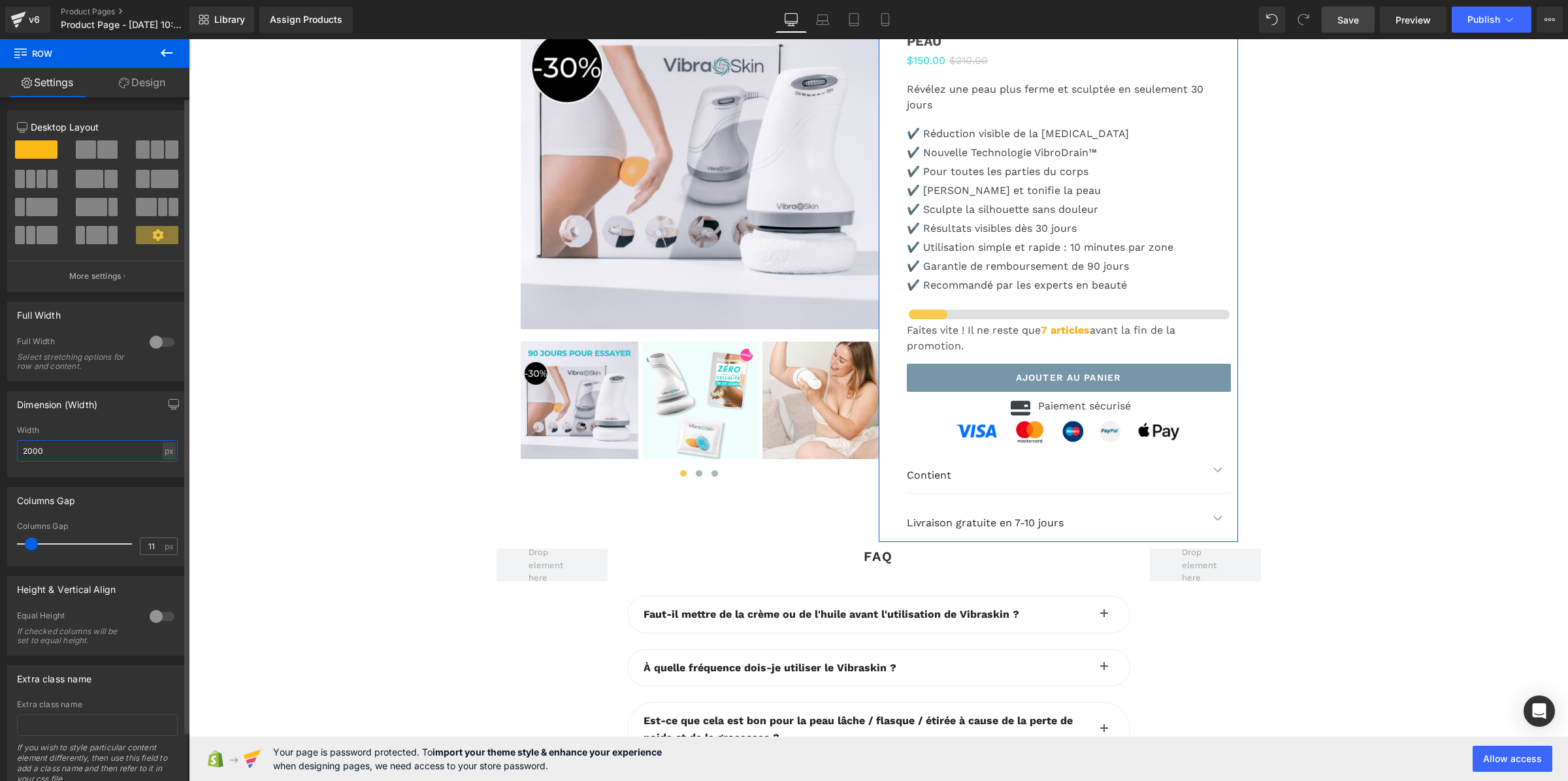
click at [11, 460] on div "2000px Width 2000 px % px" at bounding box center [97, 451] width 179 height 51
click at [89, 435] on div "Width" at bounding box center [98, 430] width 161 height 9
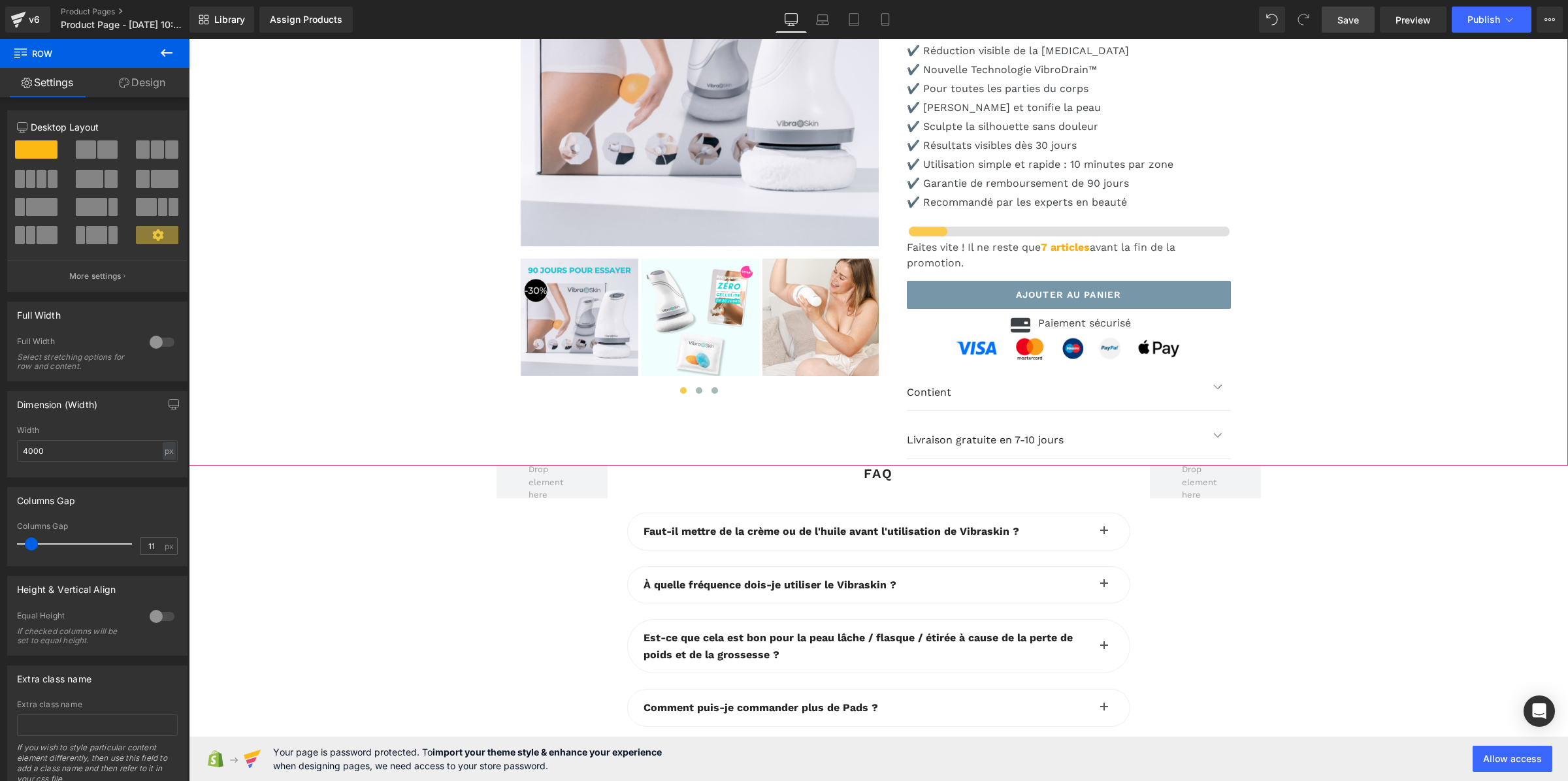
scroll to position [3951, 0]
drag, startPoint x: 60, startPoint y: 454, endPoint x: 7, endPoint y: 449, distance: 53.2
click at [7, 449] on div "4000px Width 4000 px % px" at bounding box center [97, 451] width 179 height 51
type input "&"
type input "1200"
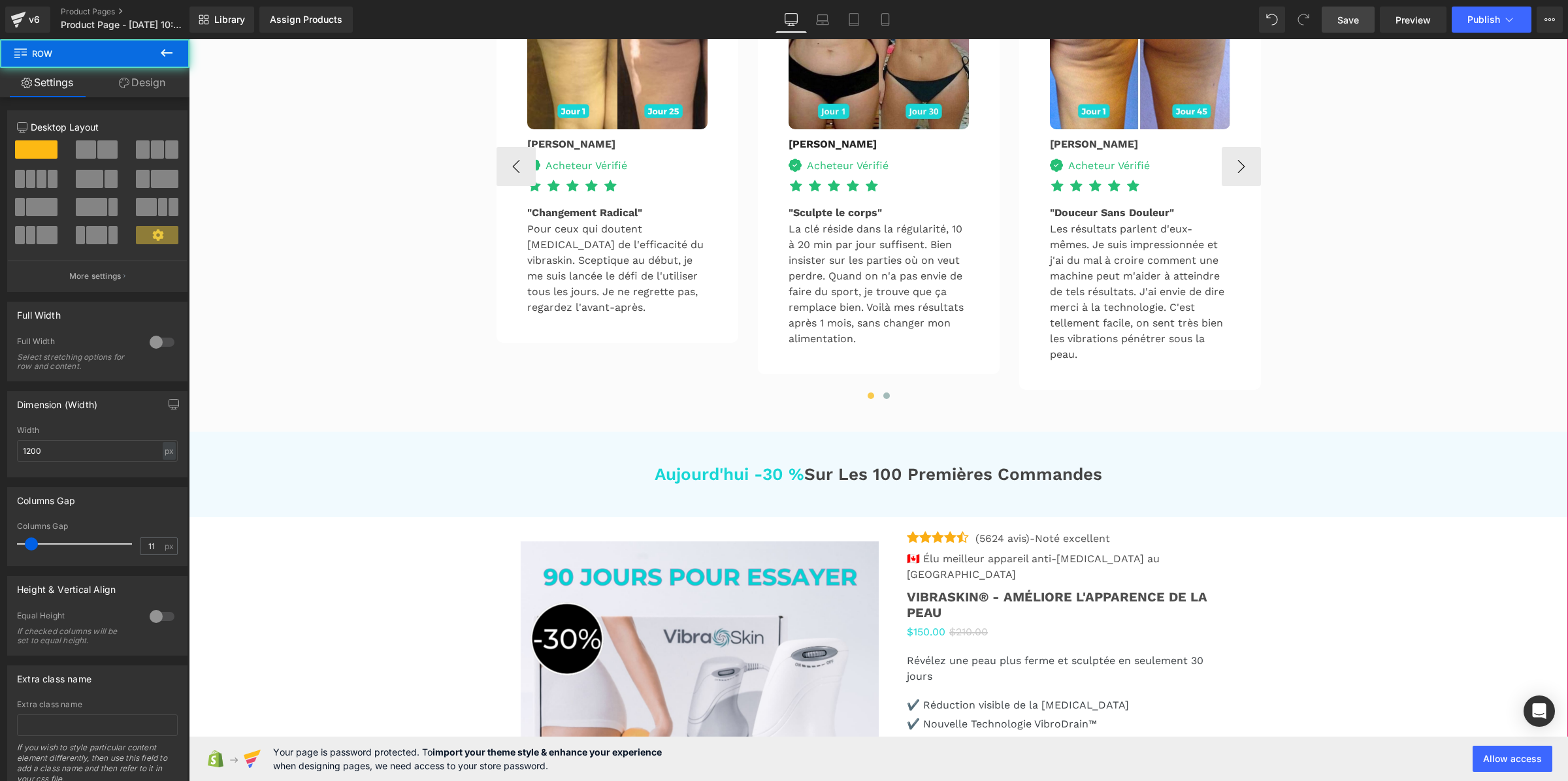
click at [618, 179] on div "Image Acheteur Vérifié Text Block Icon List" at bounding box center [618, 166] width 181 height 27
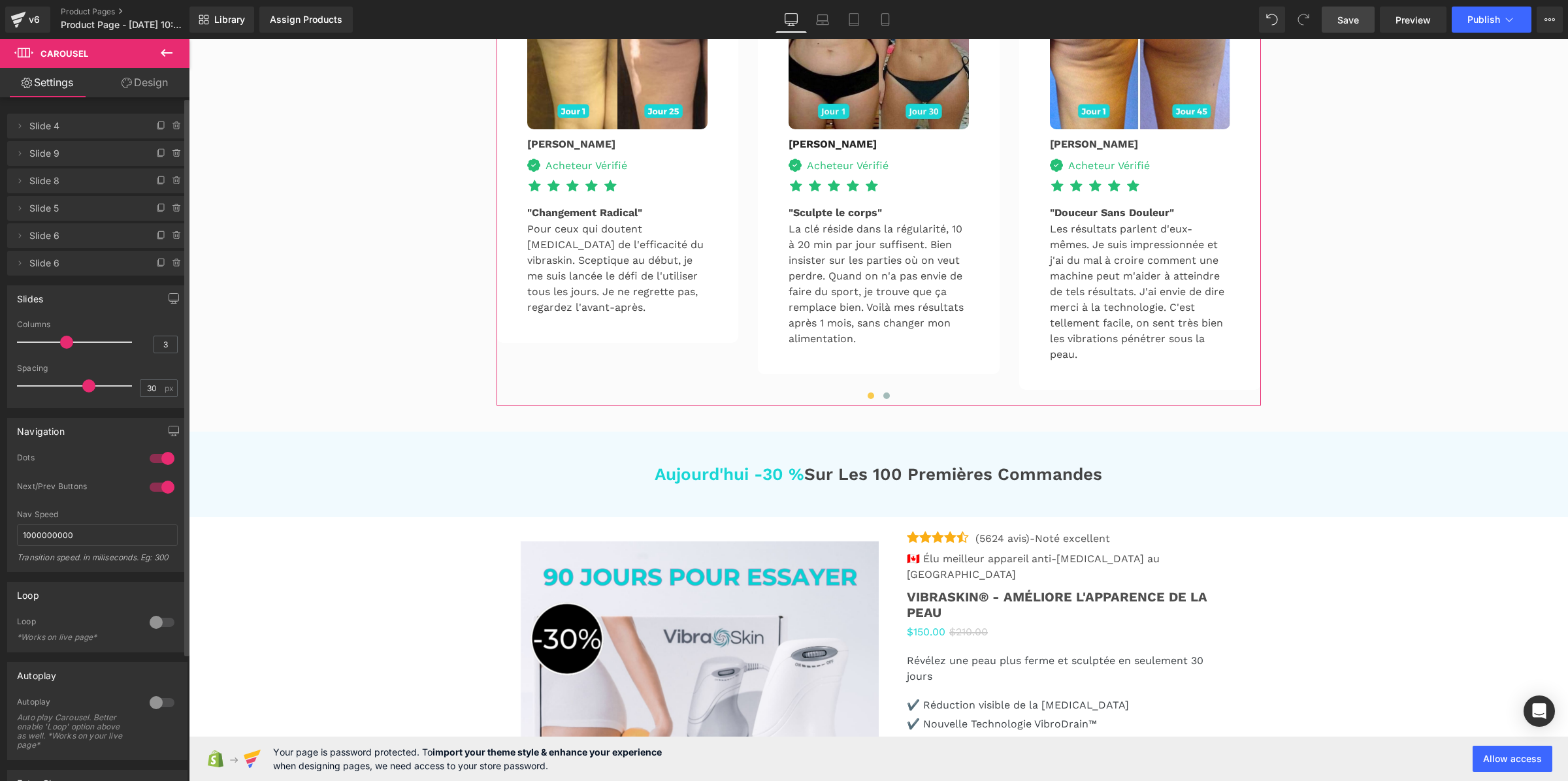
click at [162, 455] on div at bounding box center [162, 458] width 31 height 21
click at [153, 487] on div at bounding box center [162, 487] width 31 height 21
click at [165, 456] on div at bounding box center [162, 458] width 31 height 21
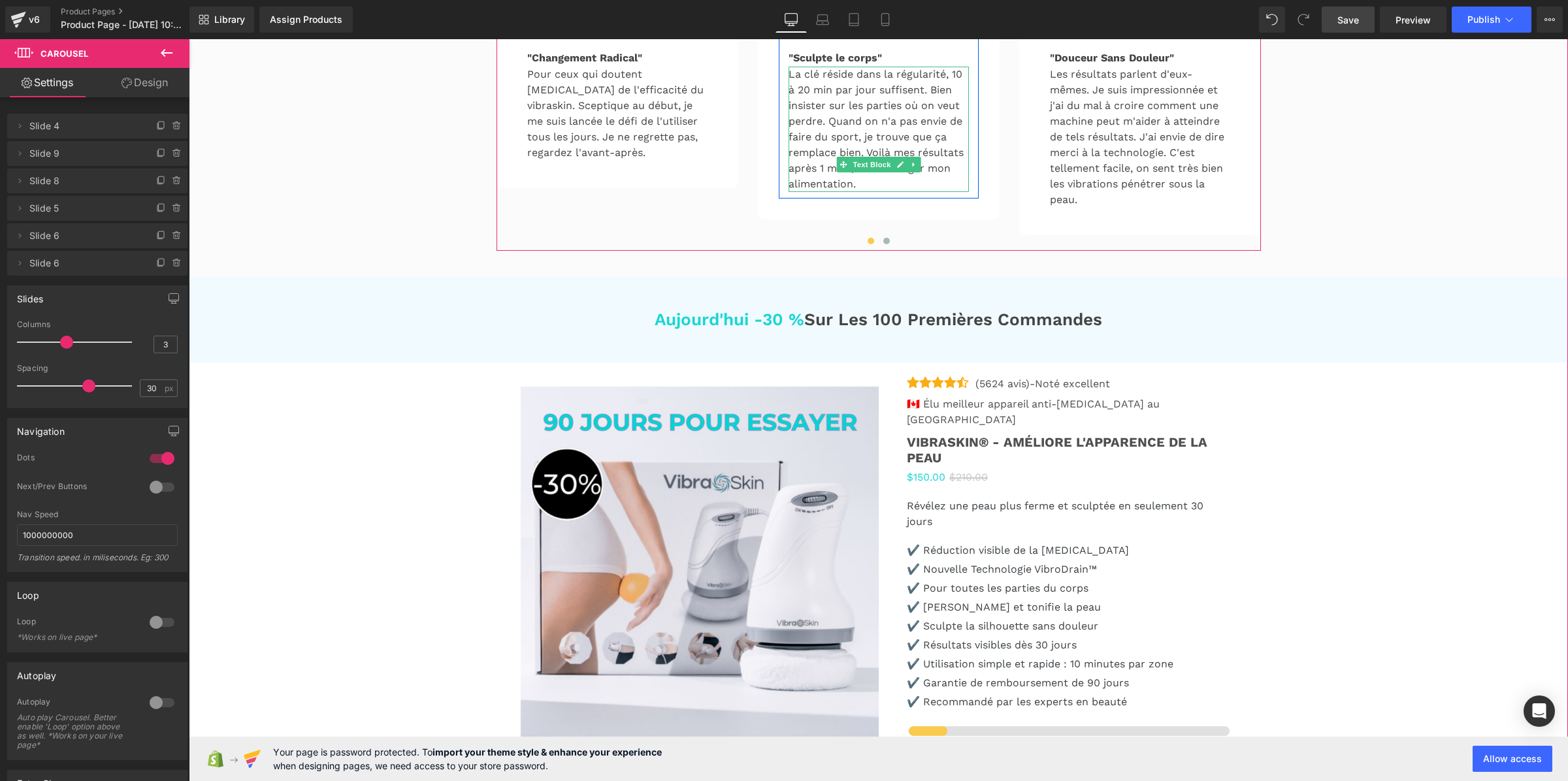
scroll to position [3461, 0]
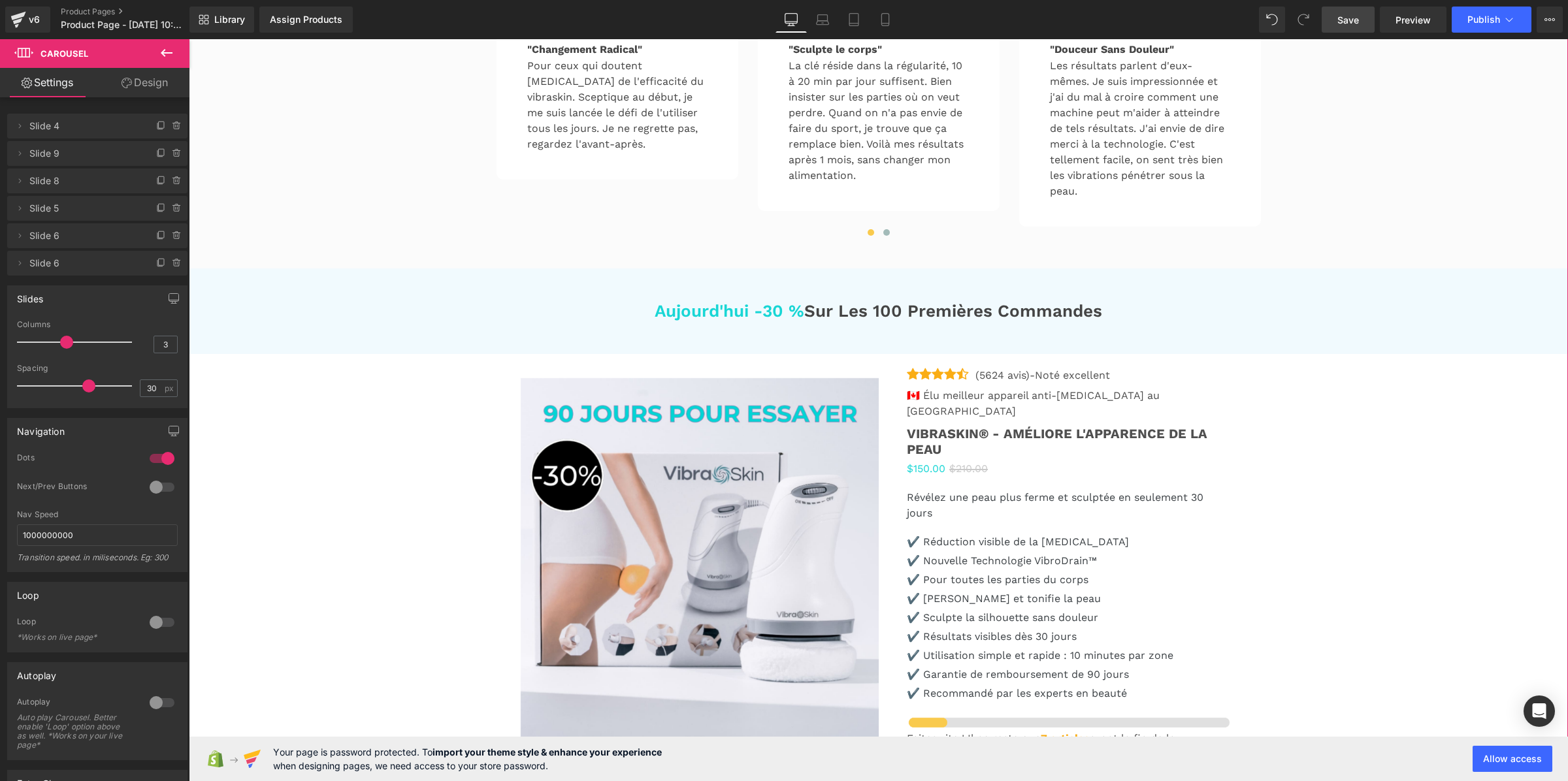
click at [541, 11] on div "Acheteur Vérifié" at bounding box center [583, 2] width 87 height 17
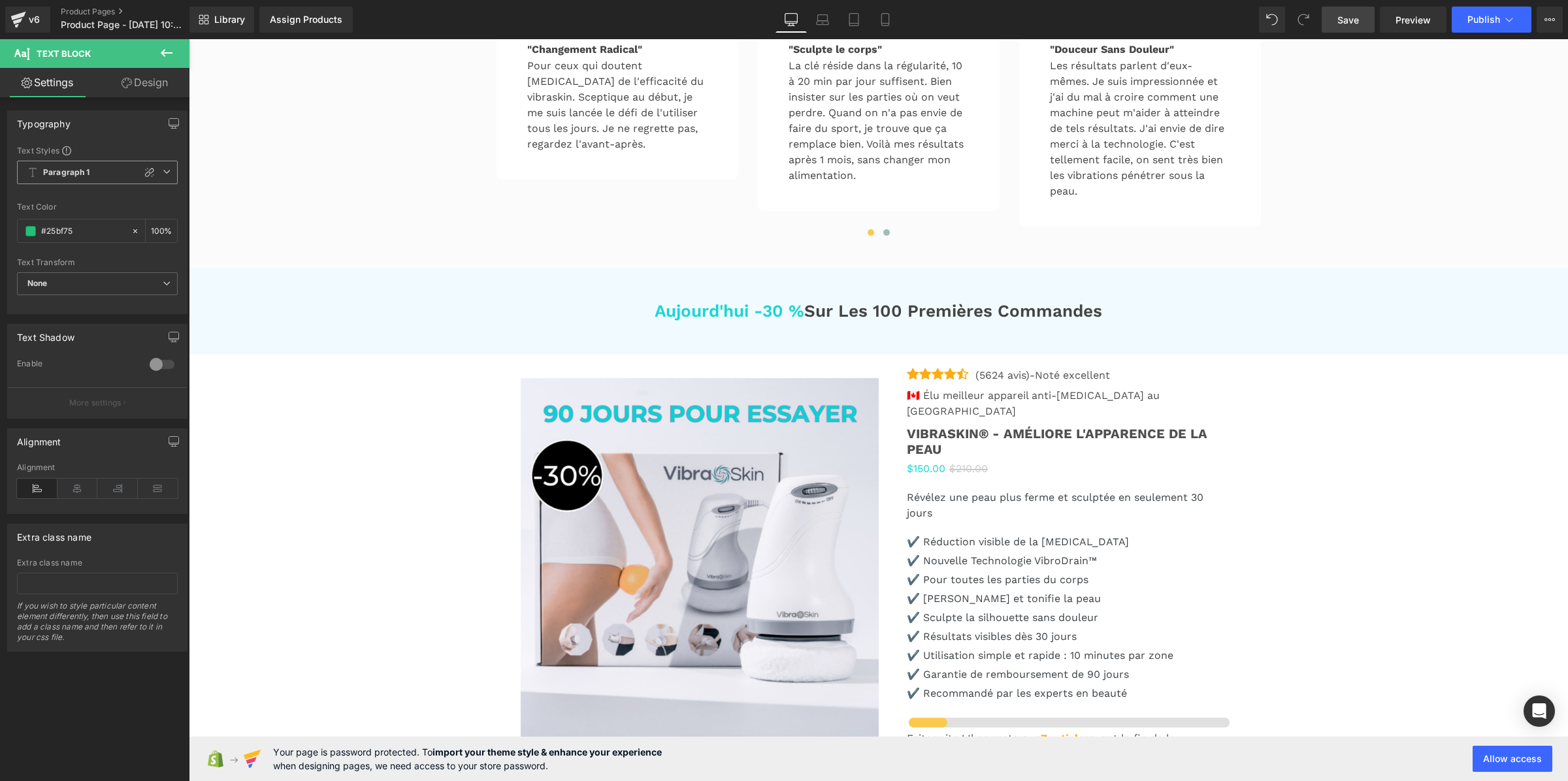
click at [92, 171] on span "Paragraph 1" at bounding box center [98, 172] width 161 height 23
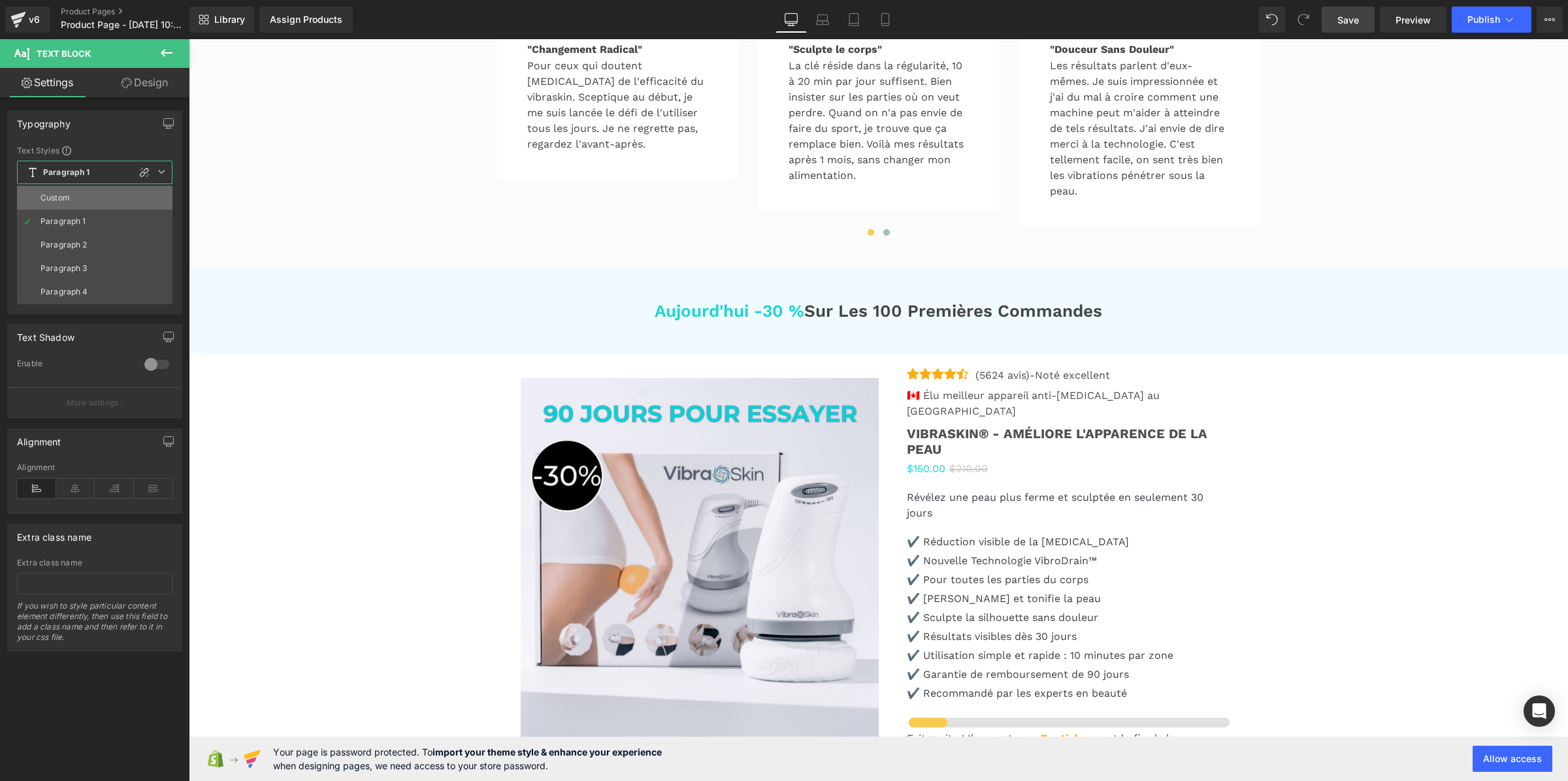
click at [87, 193] on li "Custom" at bounding box center [95, 198] width 156 height 23
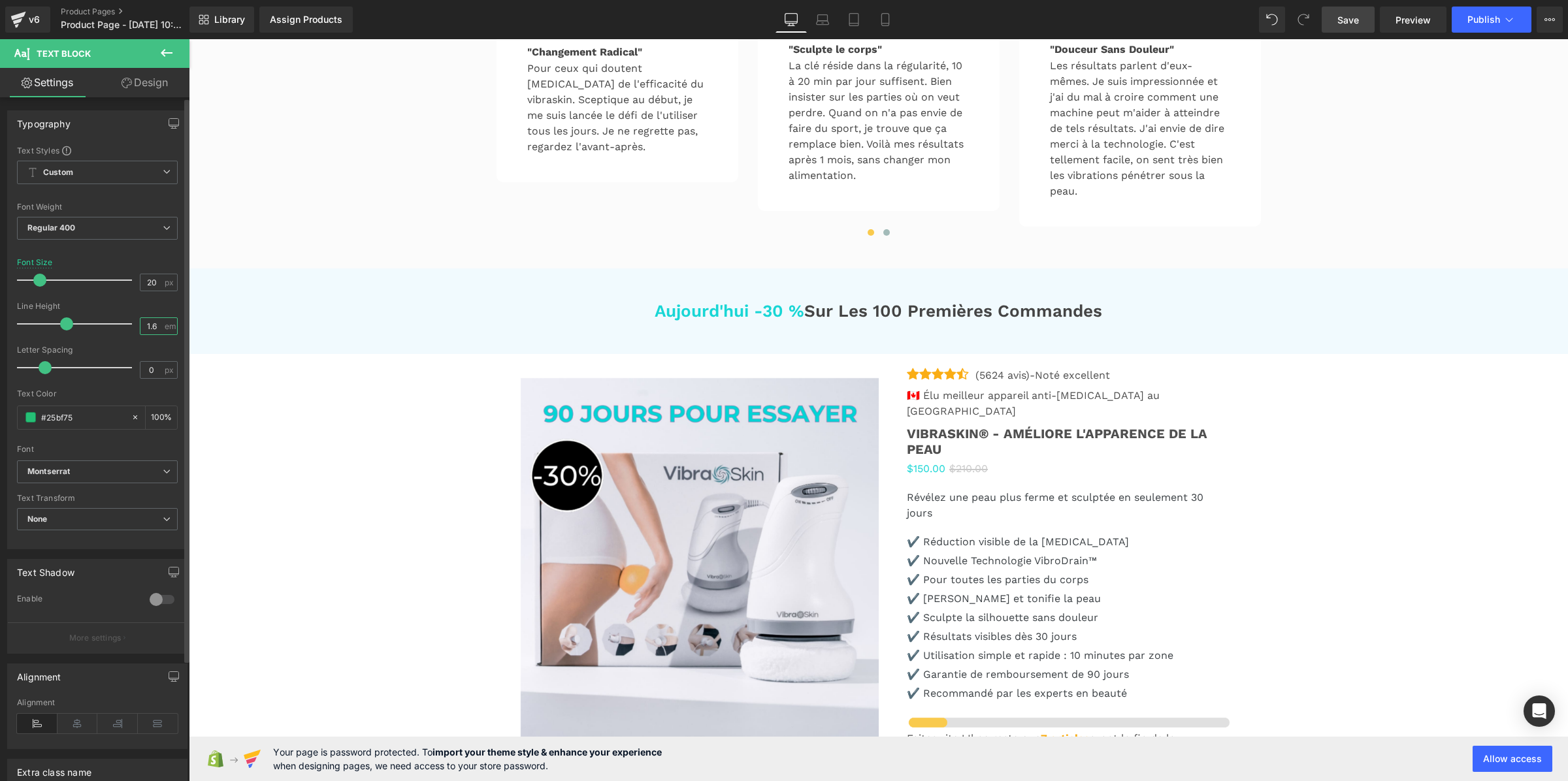
click at [156, 321] on input "1.6" at bounding box center [152, 326] width 23 height 17
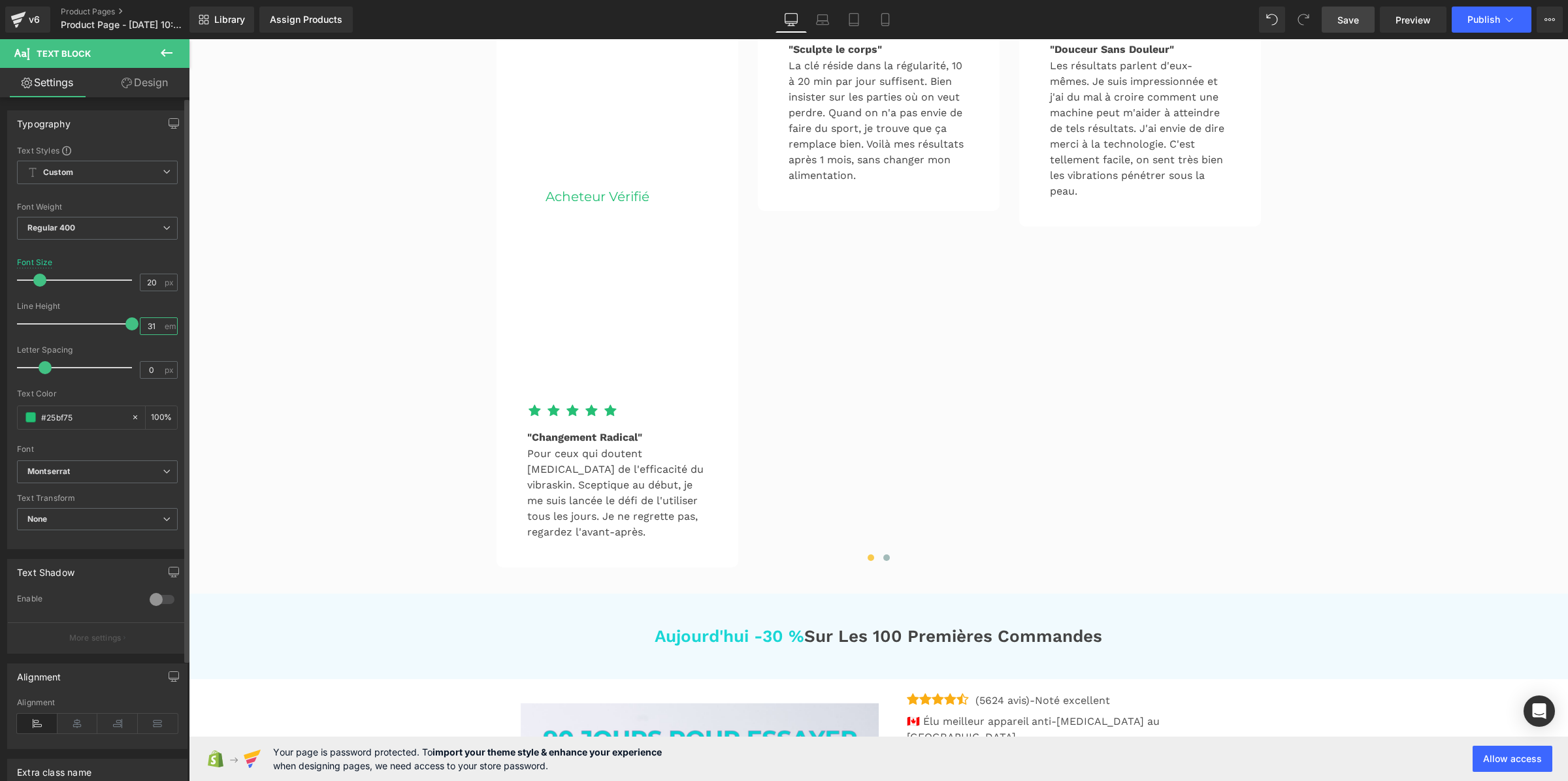
drag, startPoint x: 155, startPoint y: 321, endPoint x: 128, endPoint y: 329, distance: 28.2
click at [128, 329] on div "Line Height 31 em" at bounding box center [98, 323] width 161 height 44
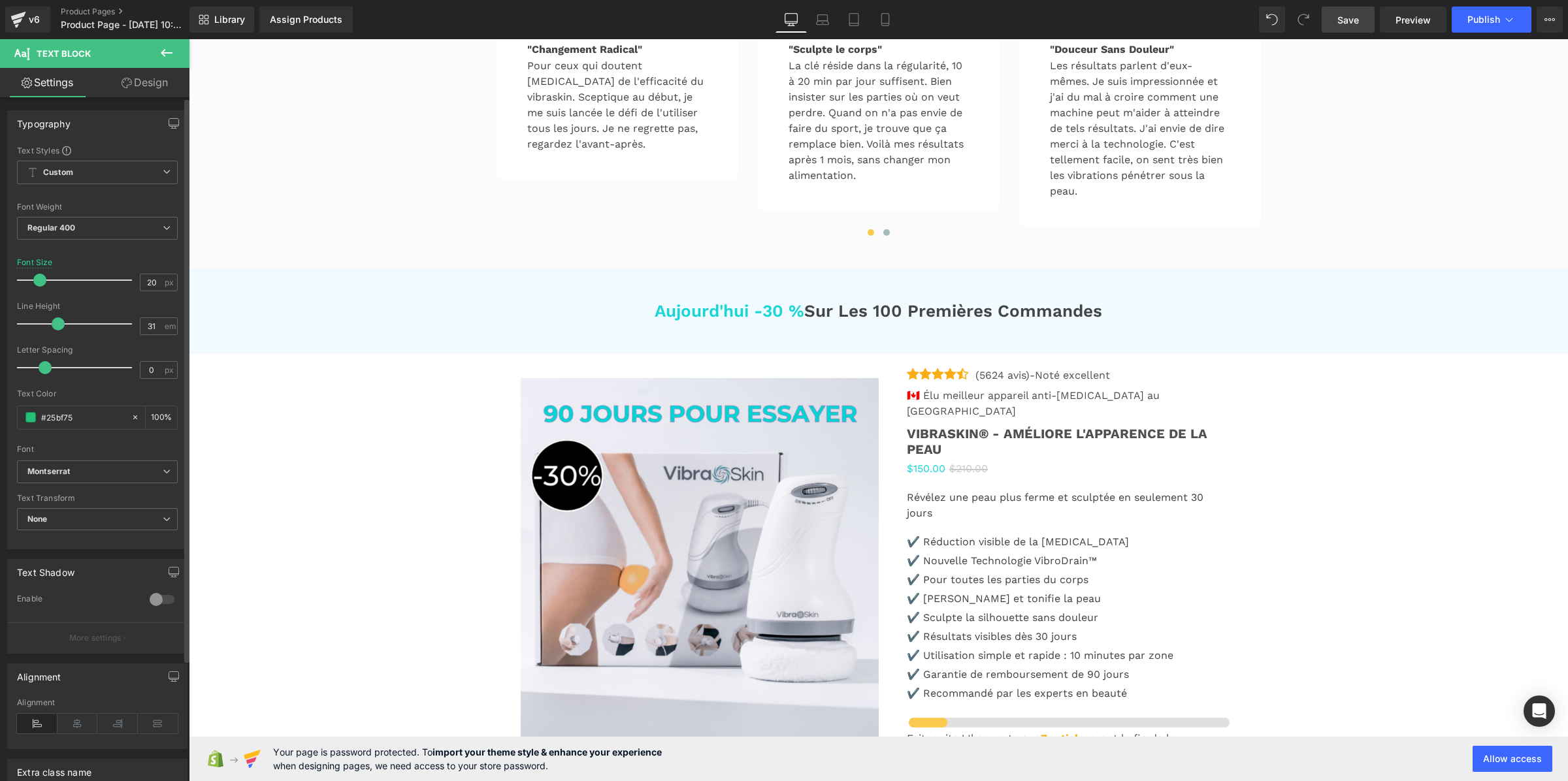
drag, startPoint x: 123, startPoint y: 322, endPoint x: 56, endPoint y: 326, distance: 67.1
click at [56, 326] on span at bounding box center [58, 324] width 13 height 13
click at [150, 325] on input "31" at bounding box center [152, 326] width 23 height 17
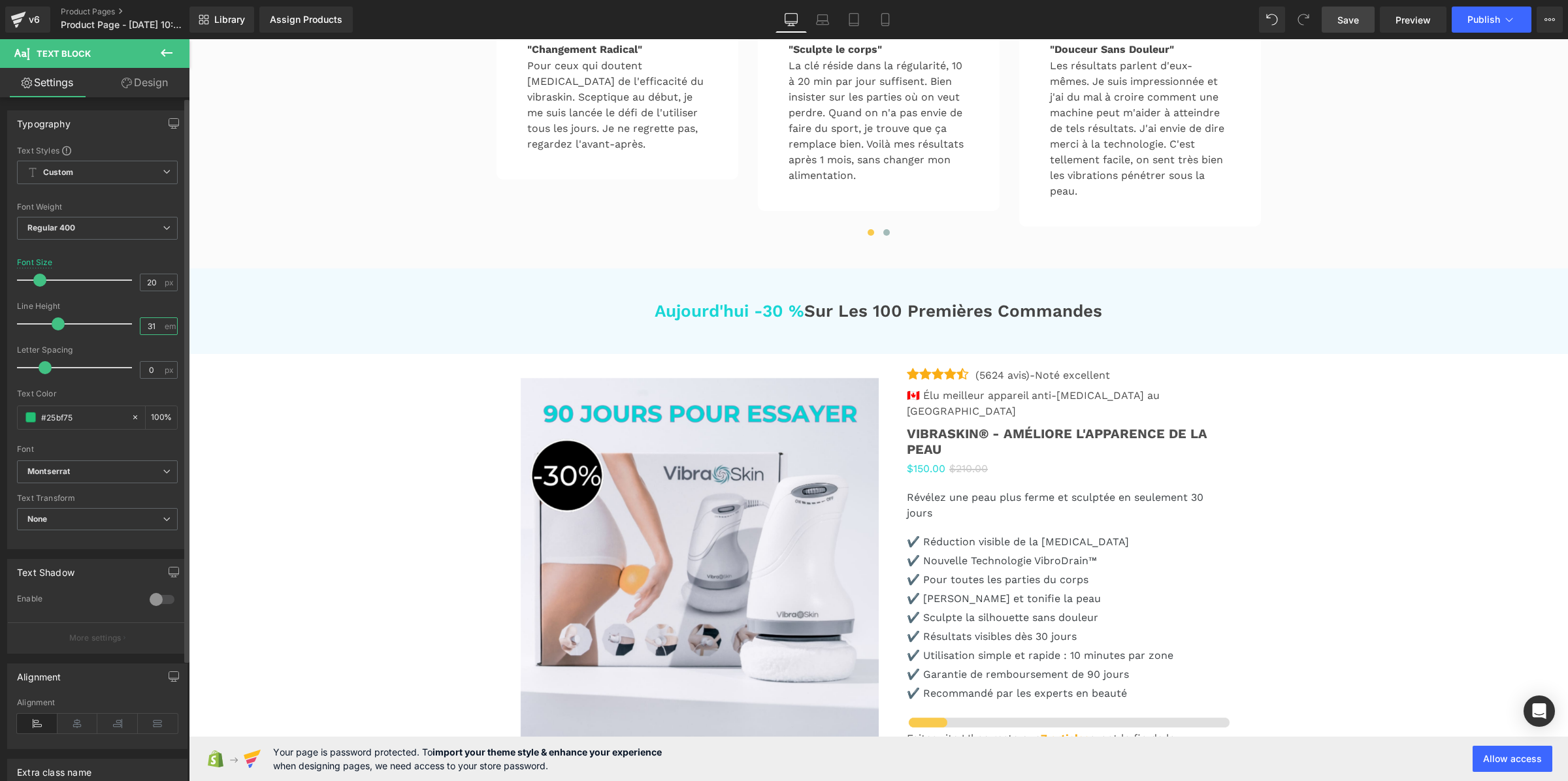
type input "1.3"
click at [831, 13] on span "Text Block" at bounding box center [852, 5] width 43 height 16
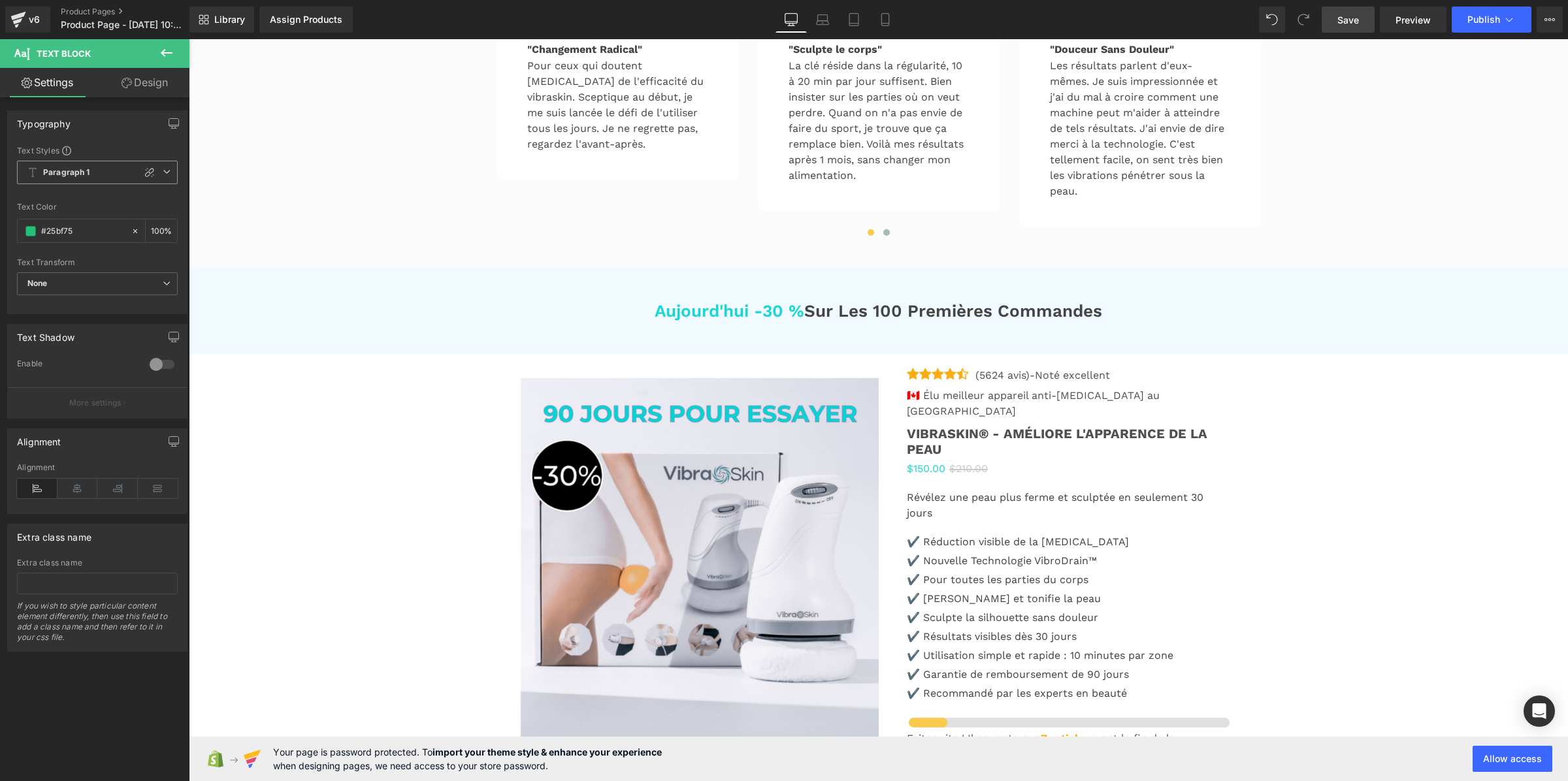
click at [118, 171] on span "Paragraph 1" at bounding box center [98, 172] width 161 height 23
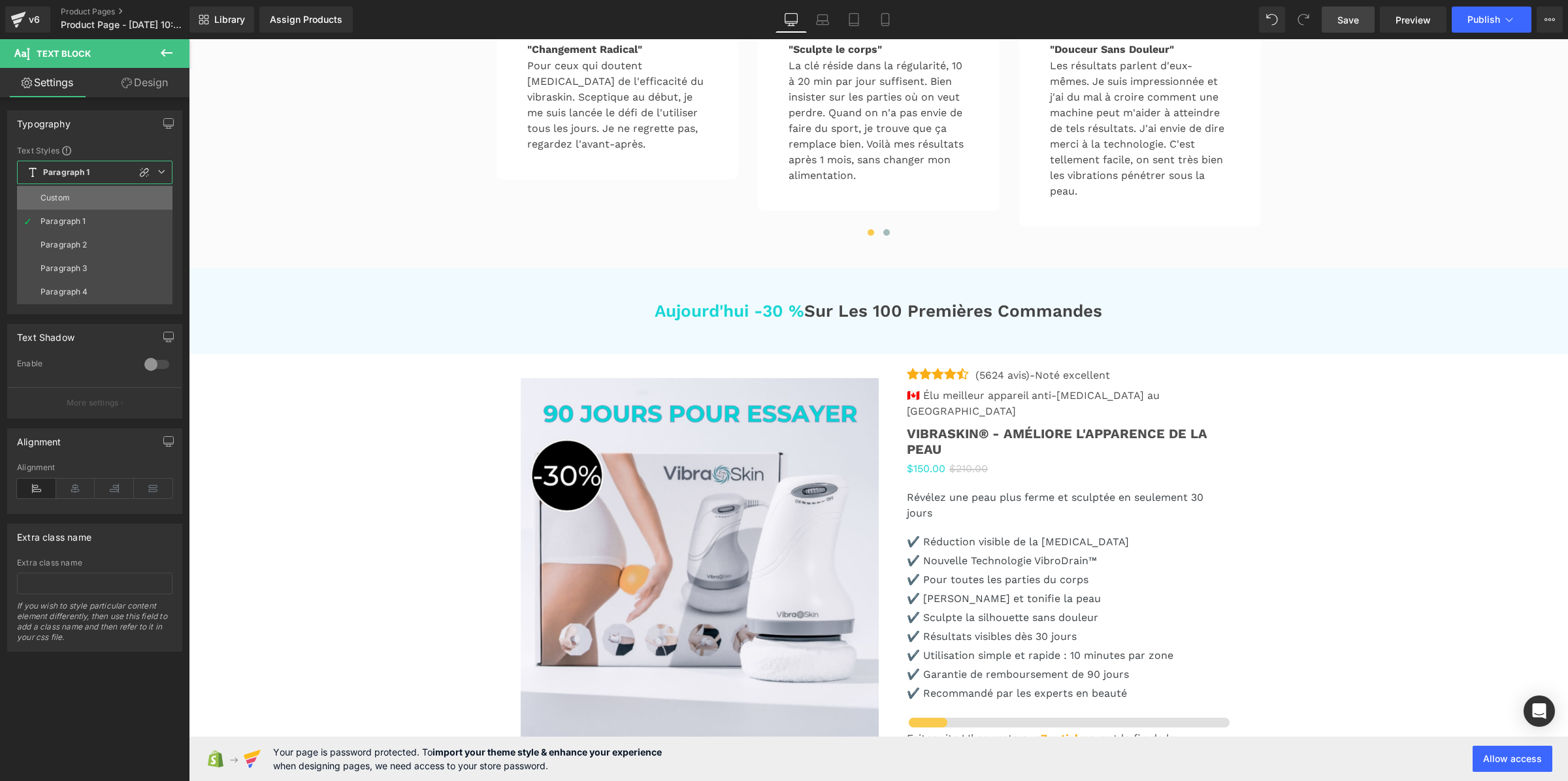
click at [82, 200] on li "Custom" at bounding box center [95, 198] width 156 height 23
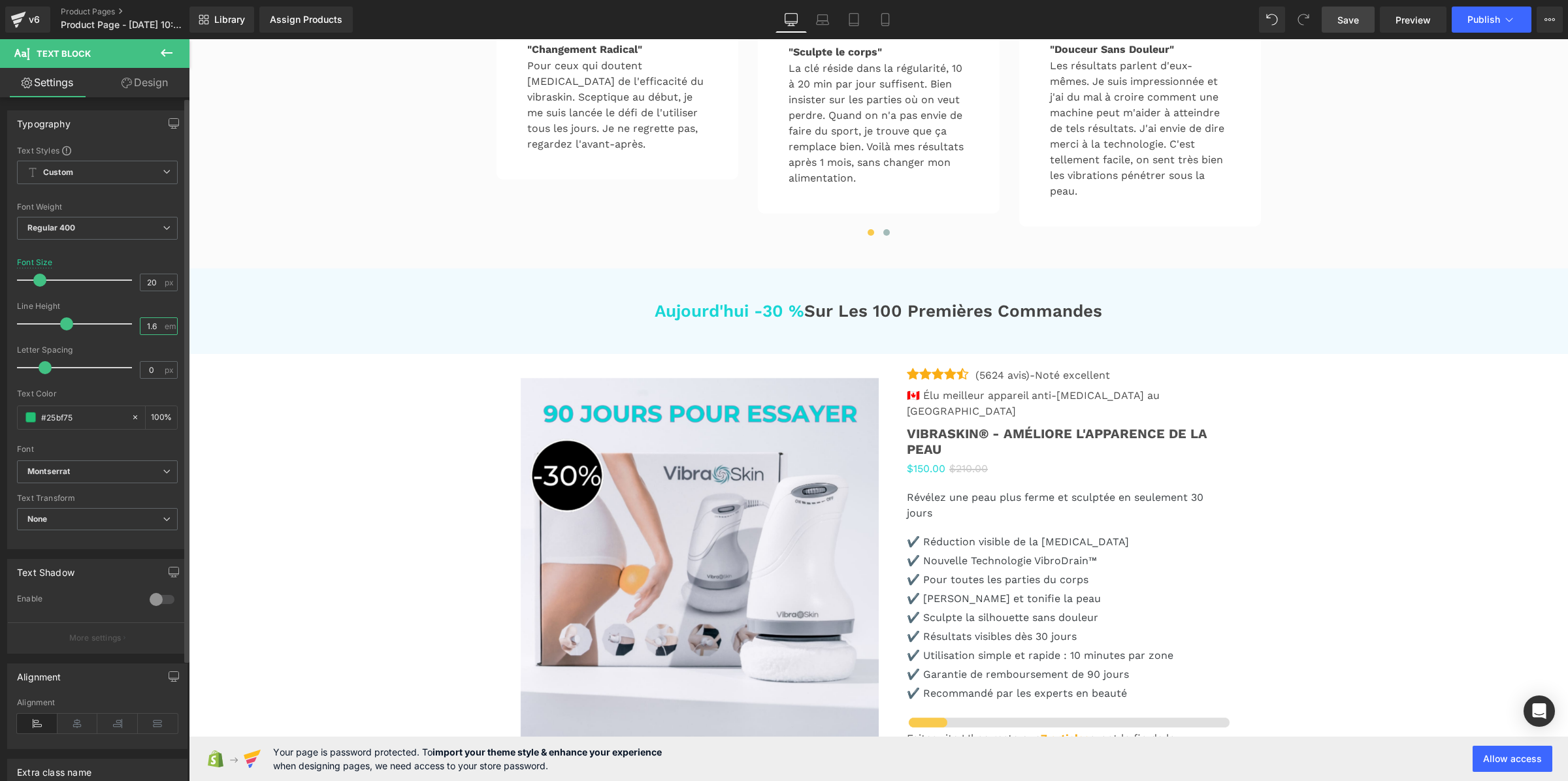
click at [148, 328] on input "1.6" at bounding box center [152, 326] width 23 height 17
paste input "3"
type input "1.3"
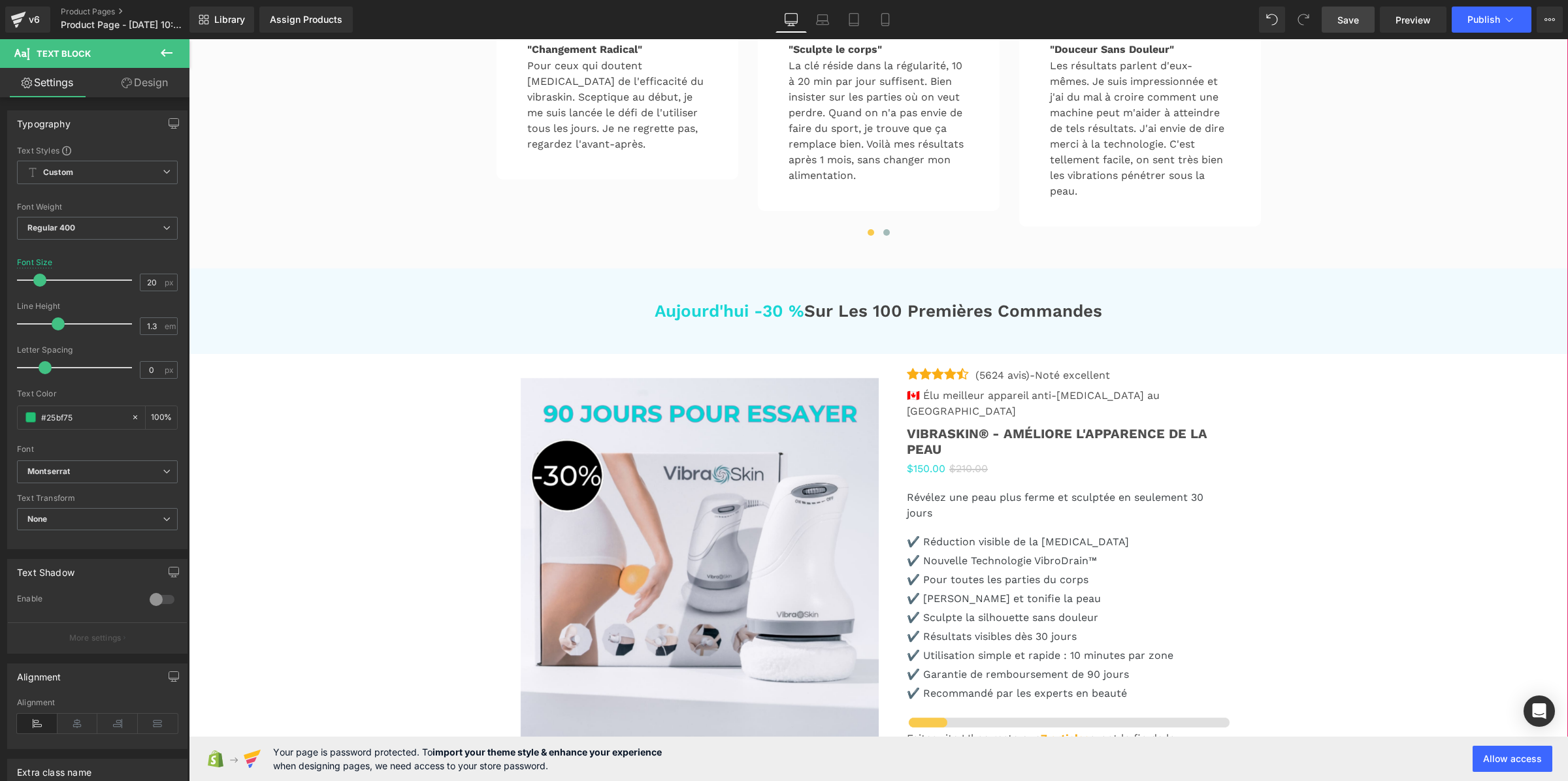
click at [1063, 11] on div "Acheteur Vérifié" at bounding box center [1106, 2] width 87 height 17
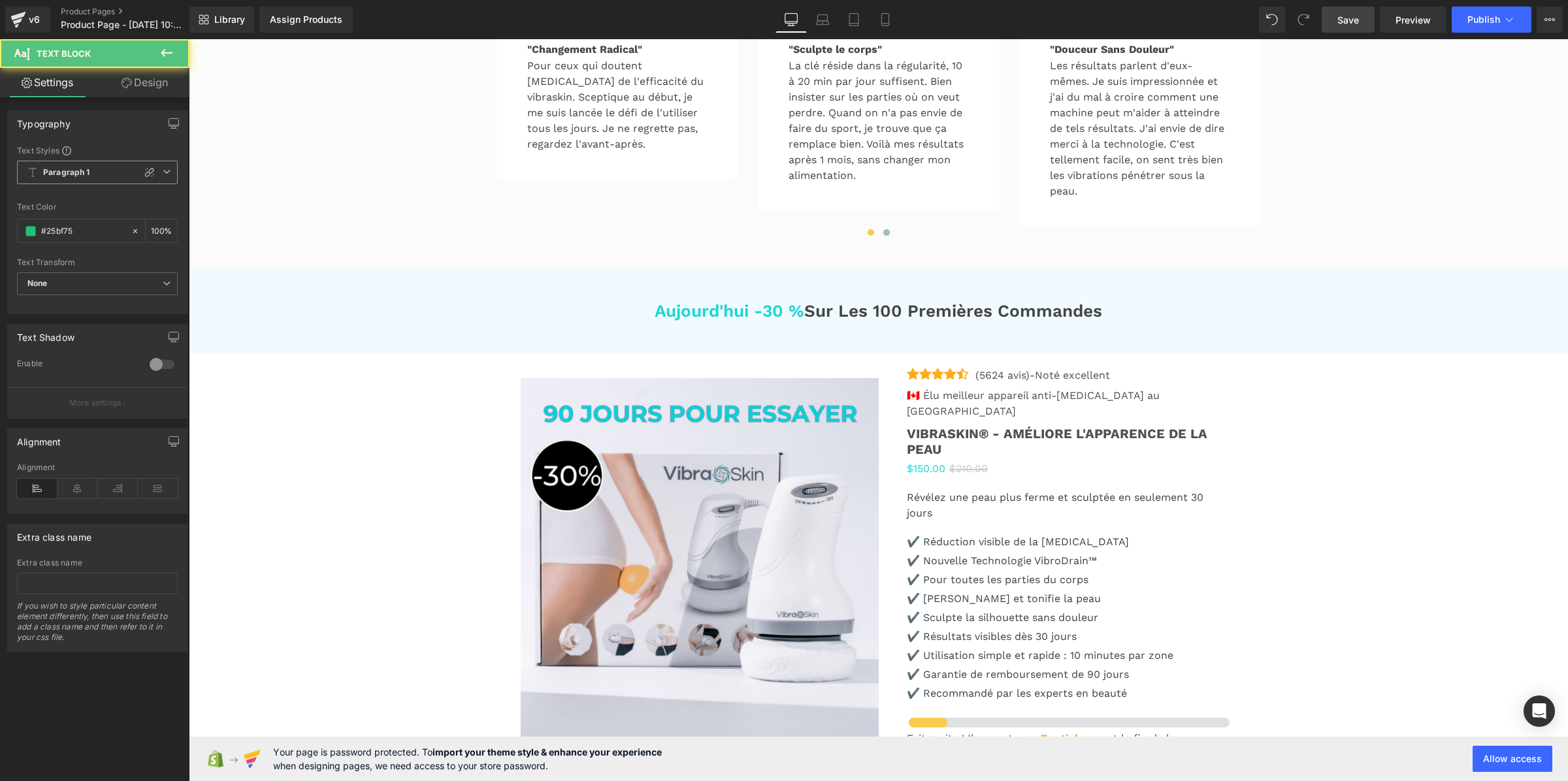
click at [89, 169] on span "Paragraph 1" at bounding box center [98, 172] width 161 height 23
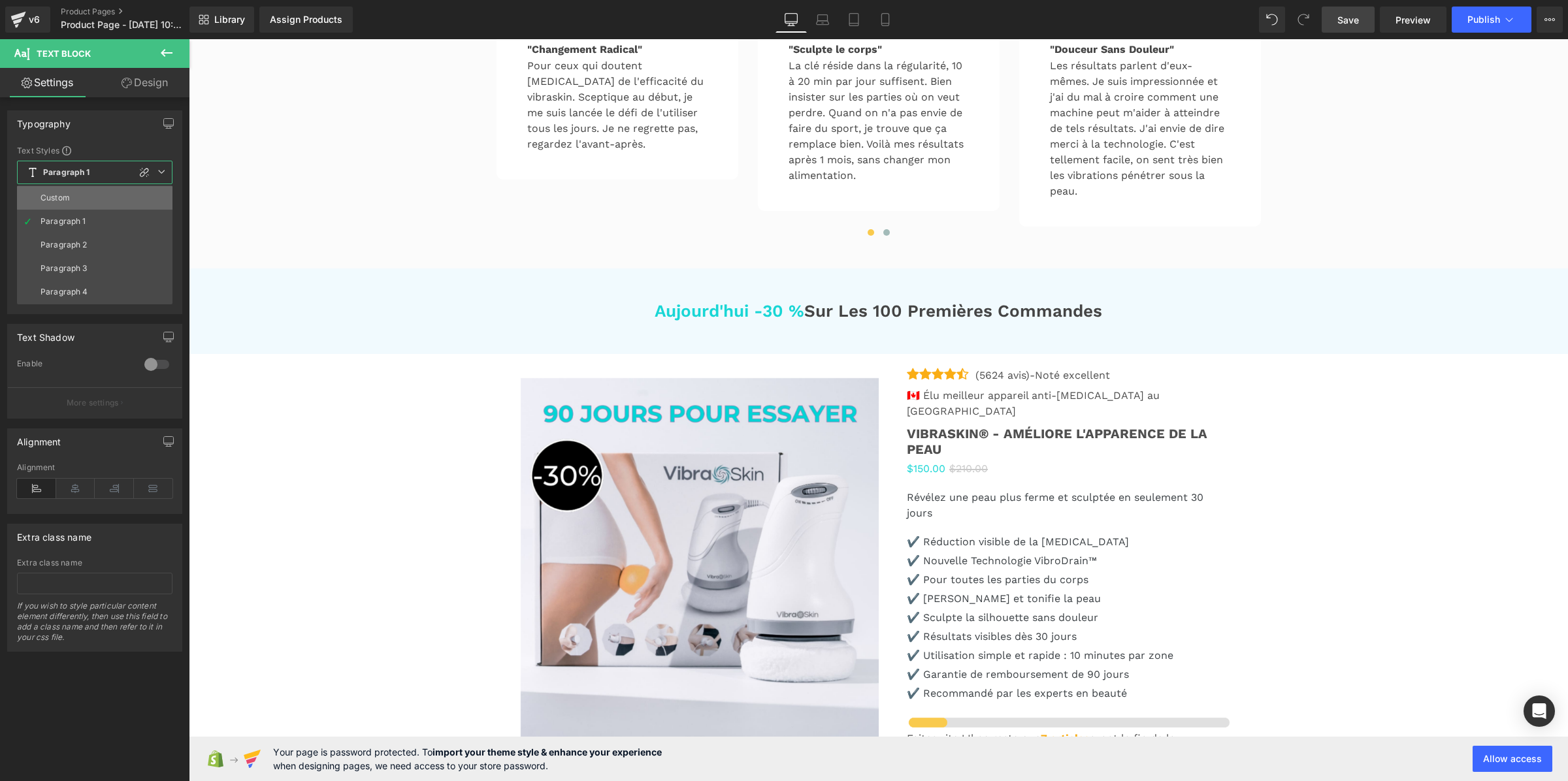
click at [82, 186] on li "Custom" at bounding box center [95, 198] width 156 height 23
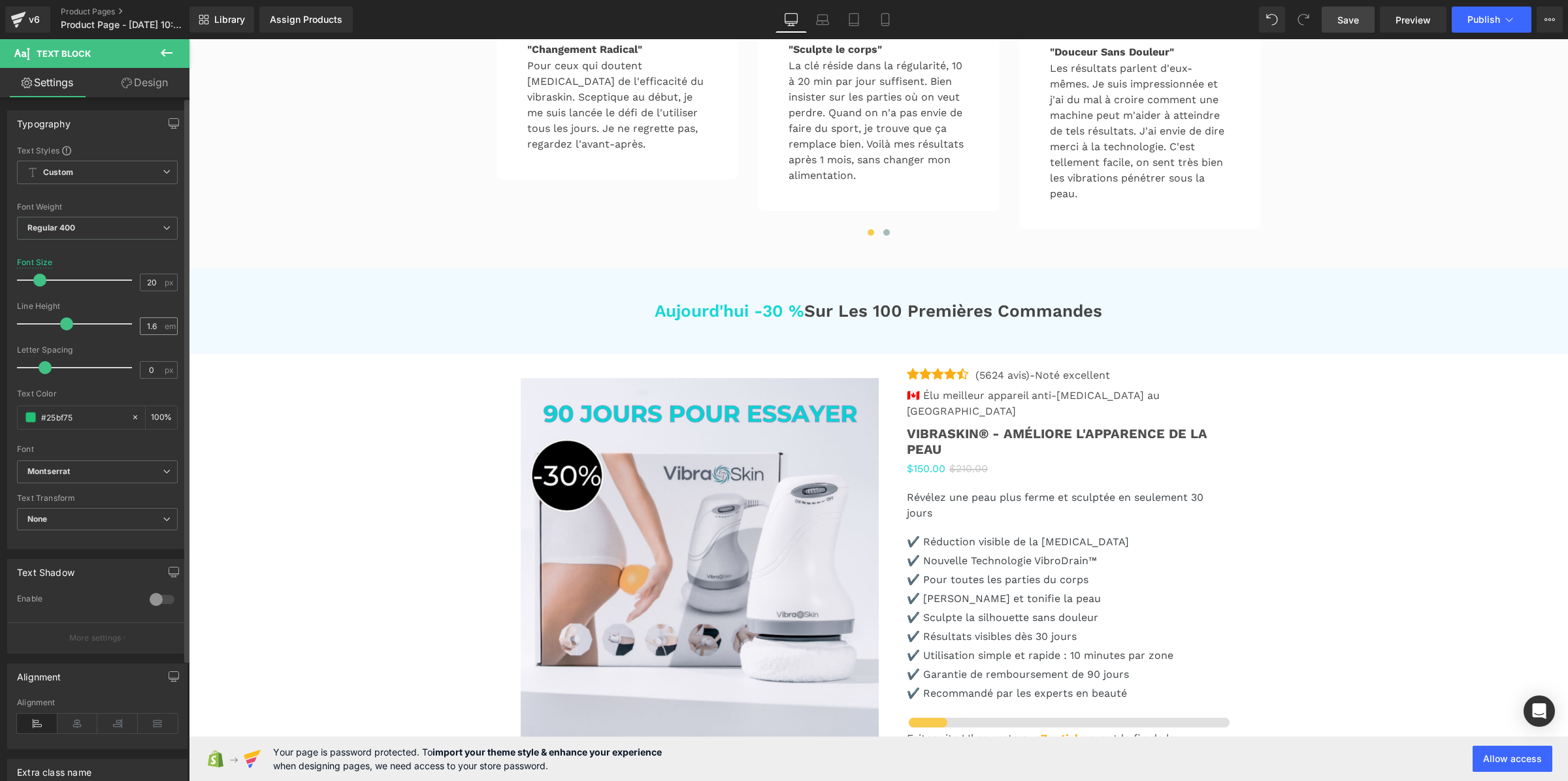
click at [171, 322] on div "1.6 em" at bounding box center [159, 325] width 38 height 17
click at [155, 323] on input "1.6" at bounding box center [152, 326] width 23 height 17
paste input "3"
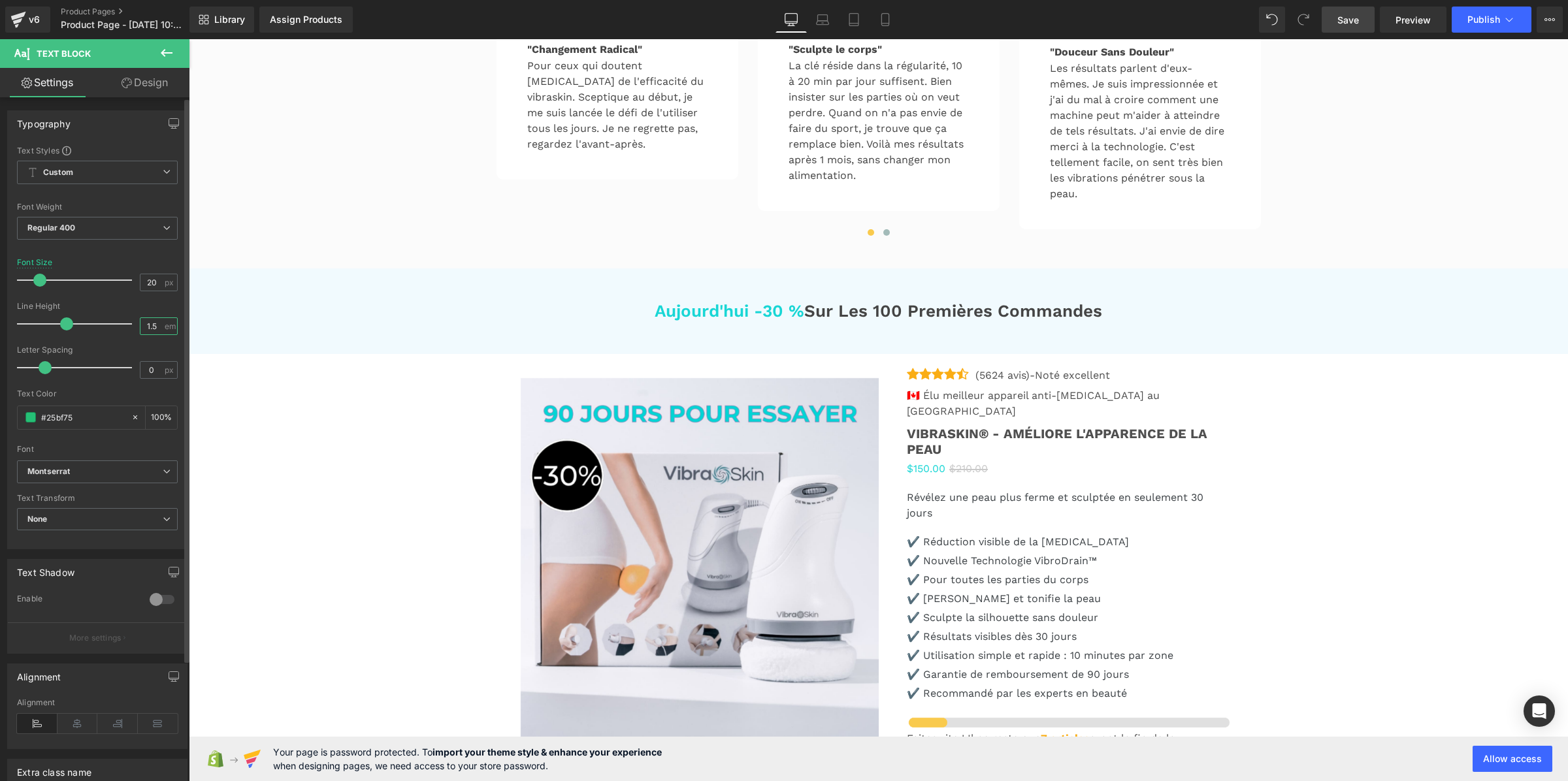
type input "1.3"
click at [883, 239] on button at bounding box center [886, 233] width 16 height 13
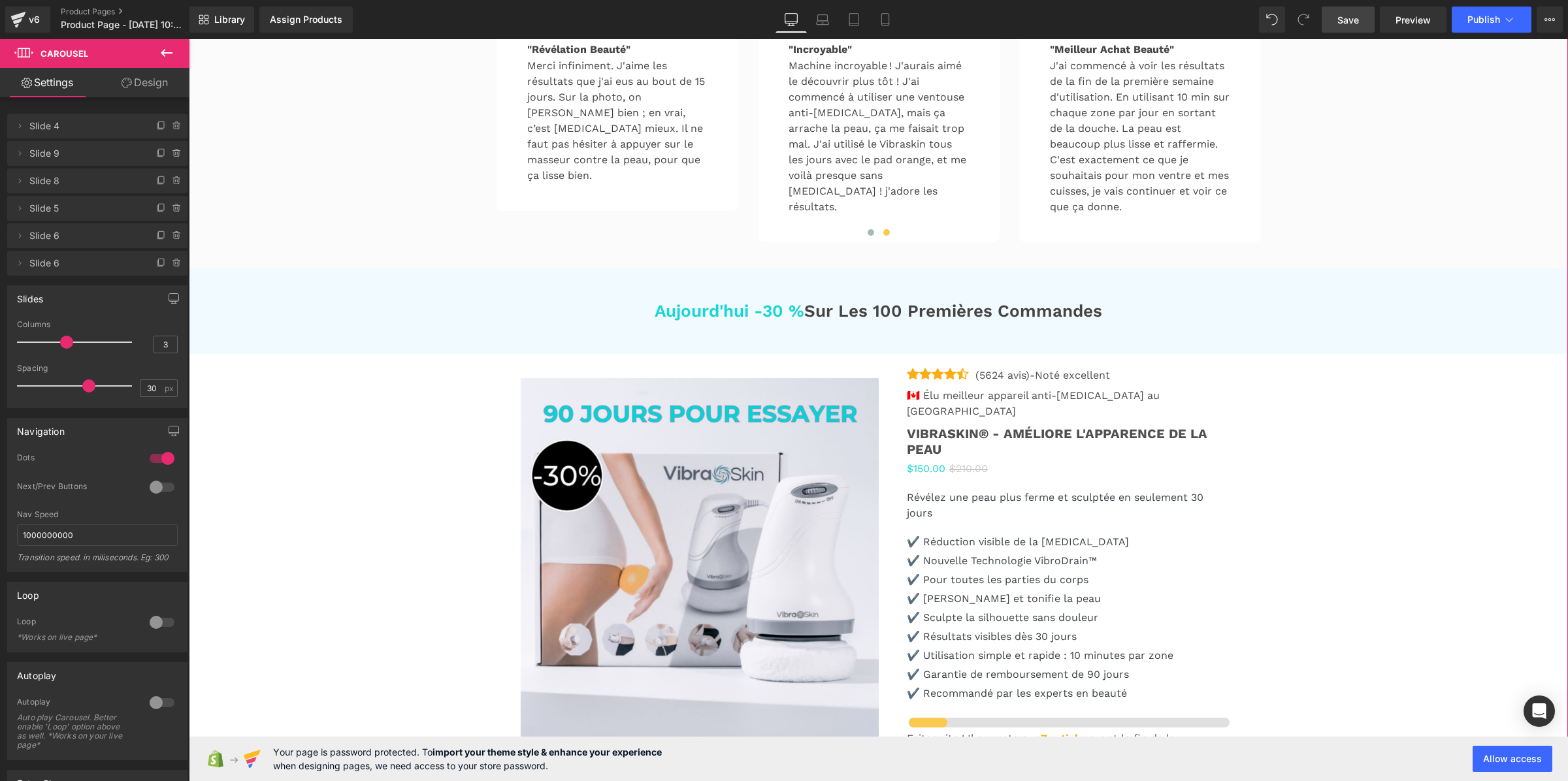
click at [543, 11] on div "Acheteur Vérifié" at bounding box center [583, 2] width 87 height 17
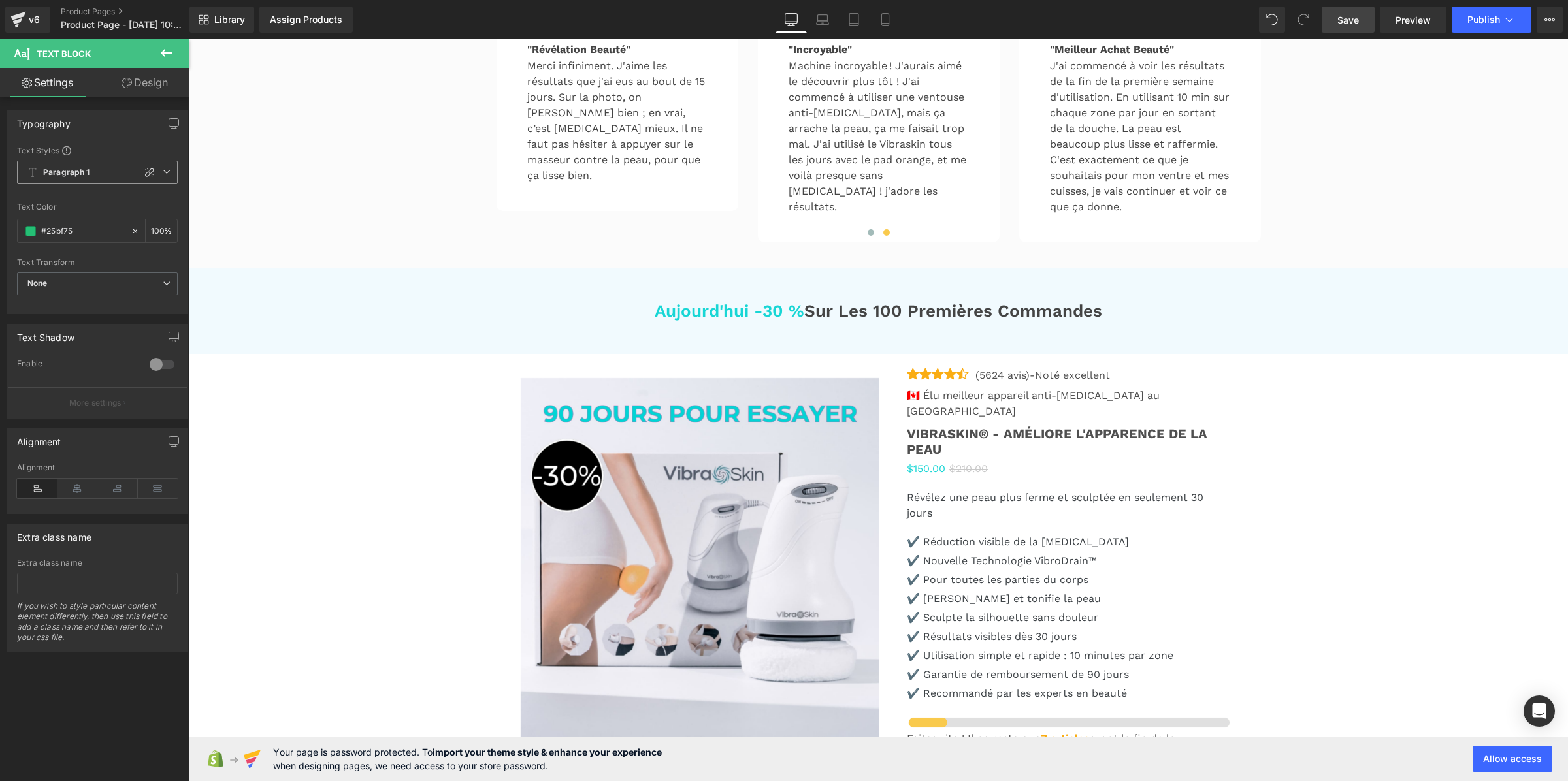
click at [66, 177] on b "Paragraph 1" at bounding box center [66, 172] width 47 height 11
click at [75, 173] on b "Paragraph 1" at bounding box center [66, 172] width 47 height 11
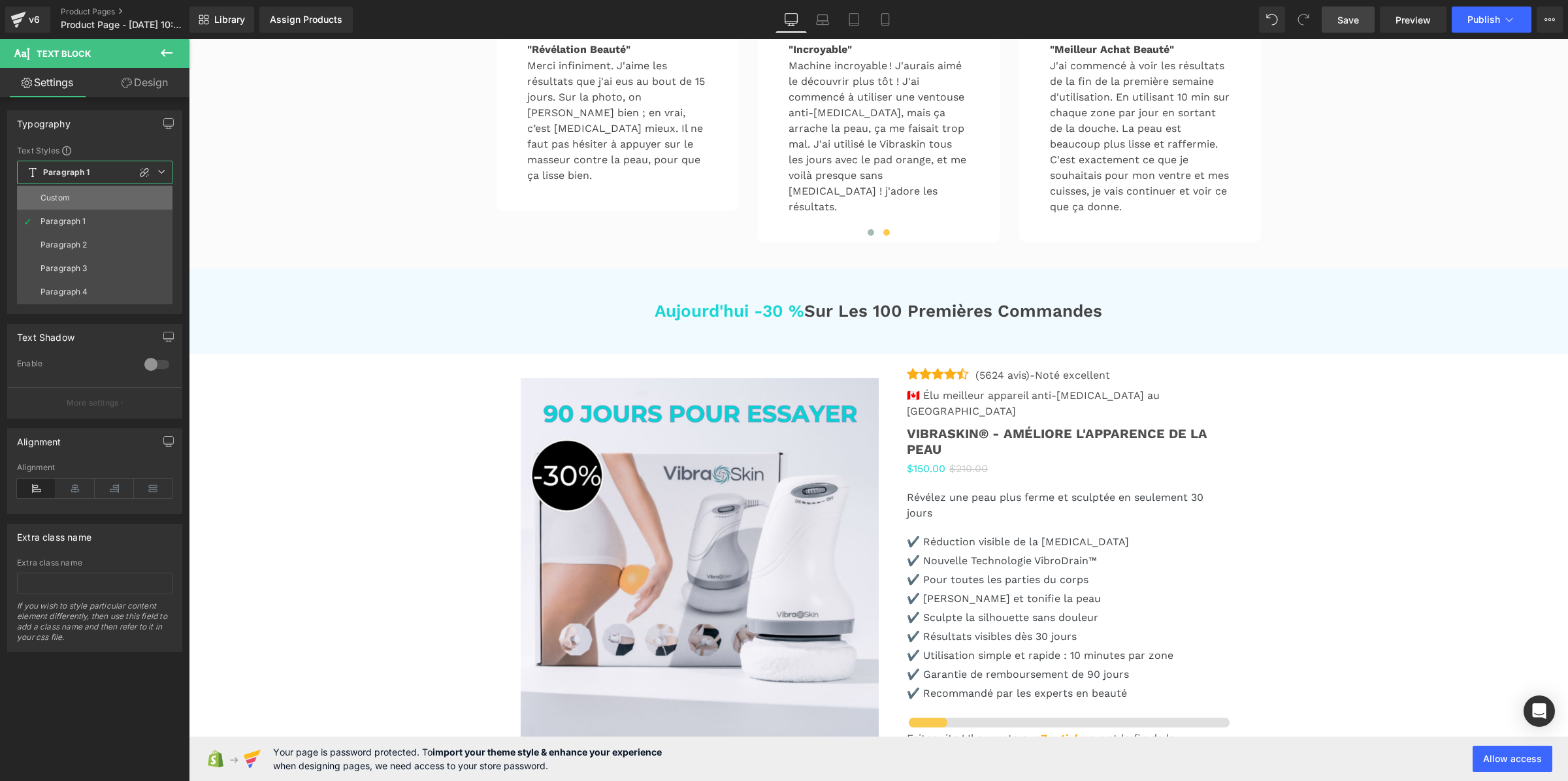
click at [72, 195] on li "Custom" at bounding box center [95, 198] width 156 height 23
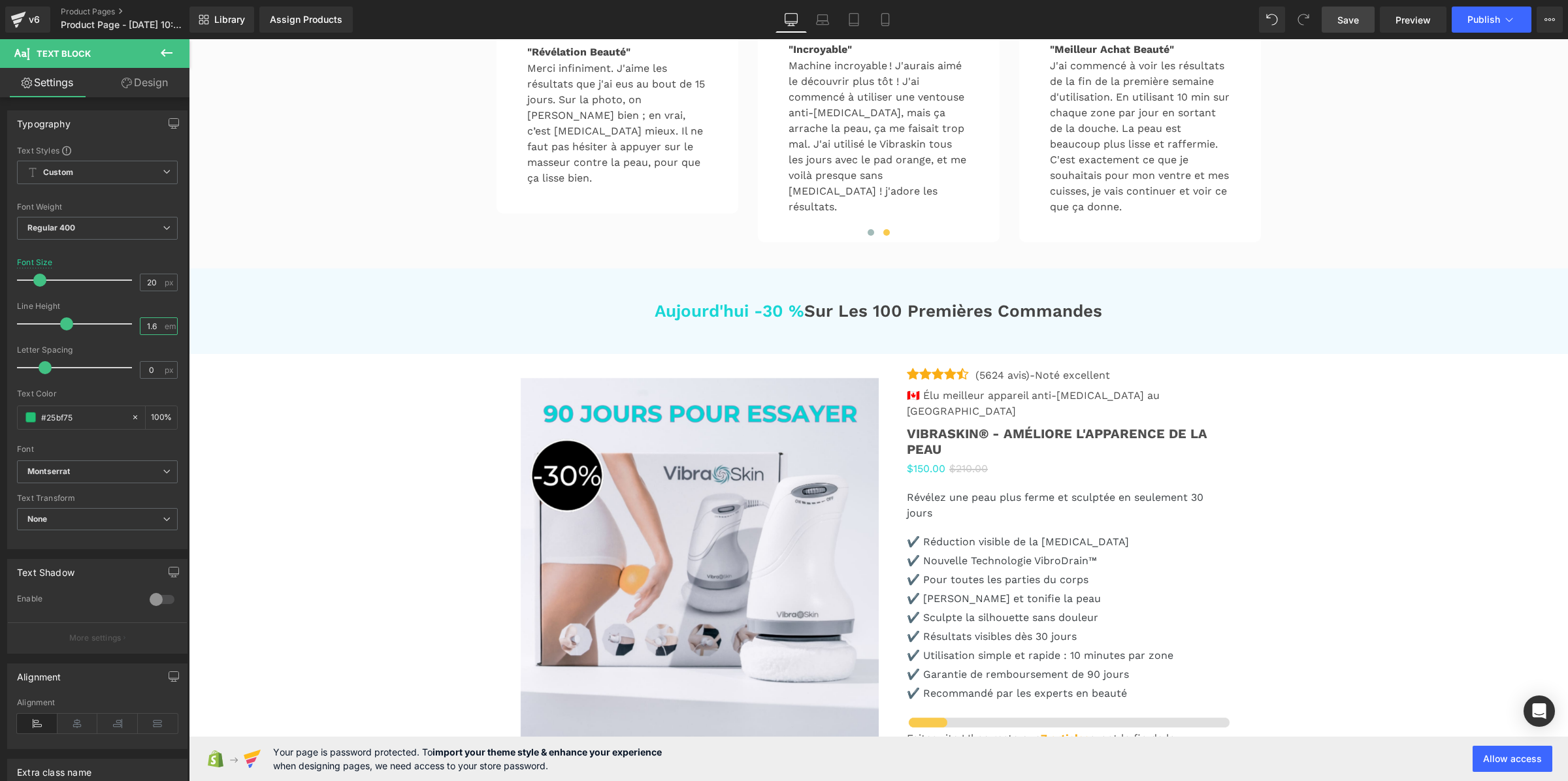
click at [148, 331] on input "1.6" at bounding box center [152, 326] width 23 height 17
paste input "3"
type input "1.3"
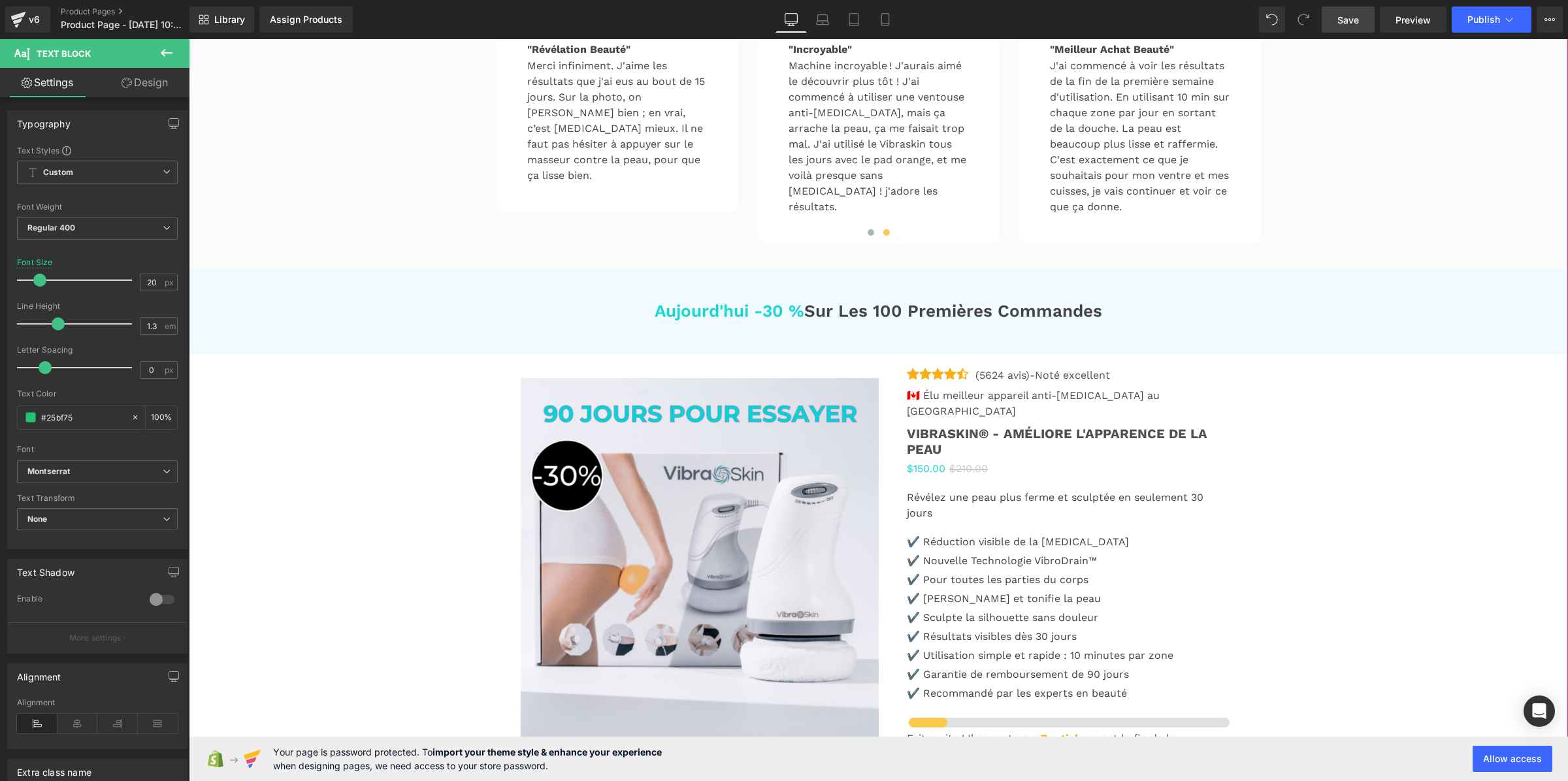
click at [806, 11] on div "Acheteur Vérifié" at bounding box center [845, 2] width 87 height 17
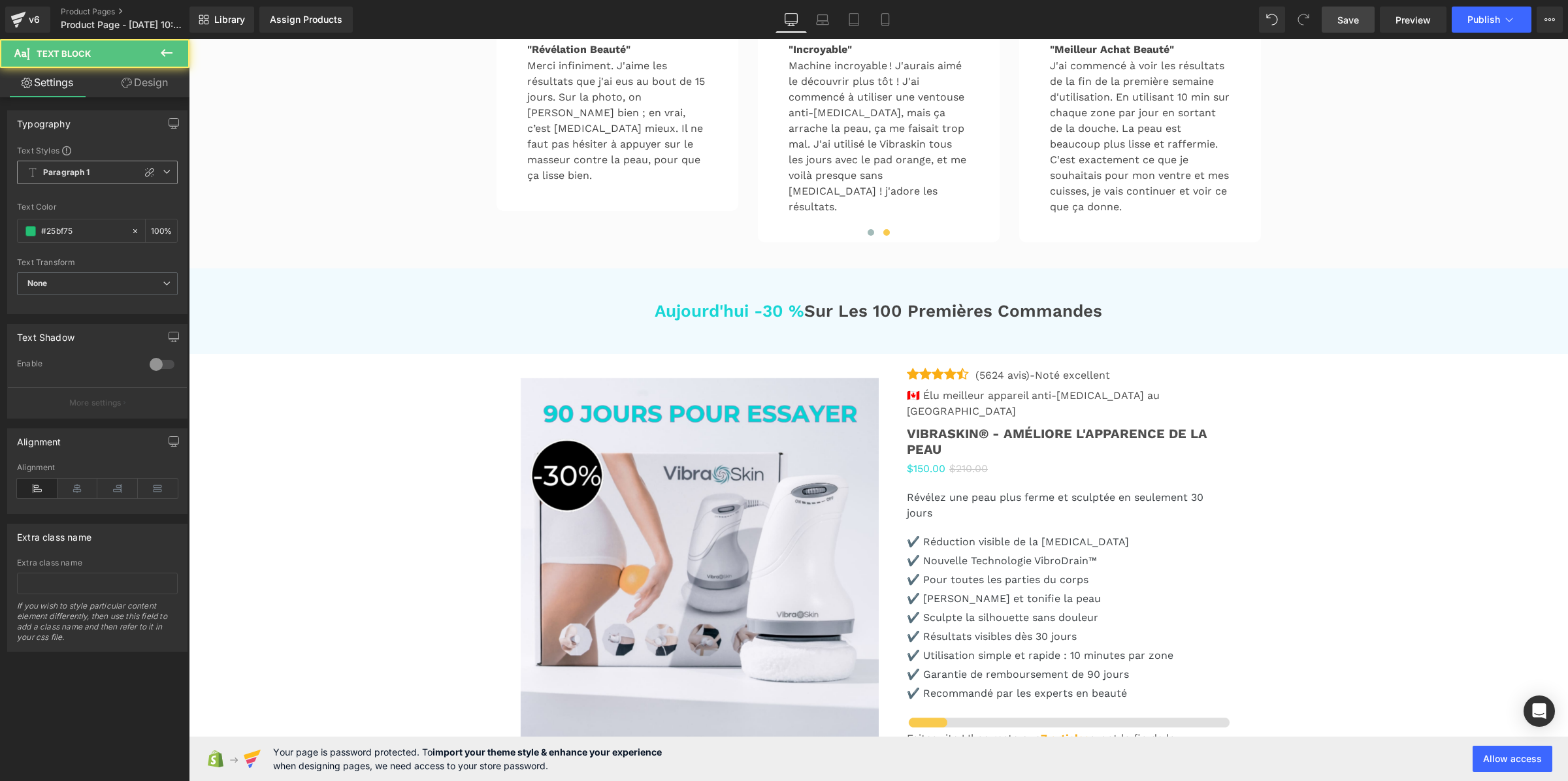
click at [112, 178] on span "Paragraph 1" at bounding box center [98, 172] width 161 height 23
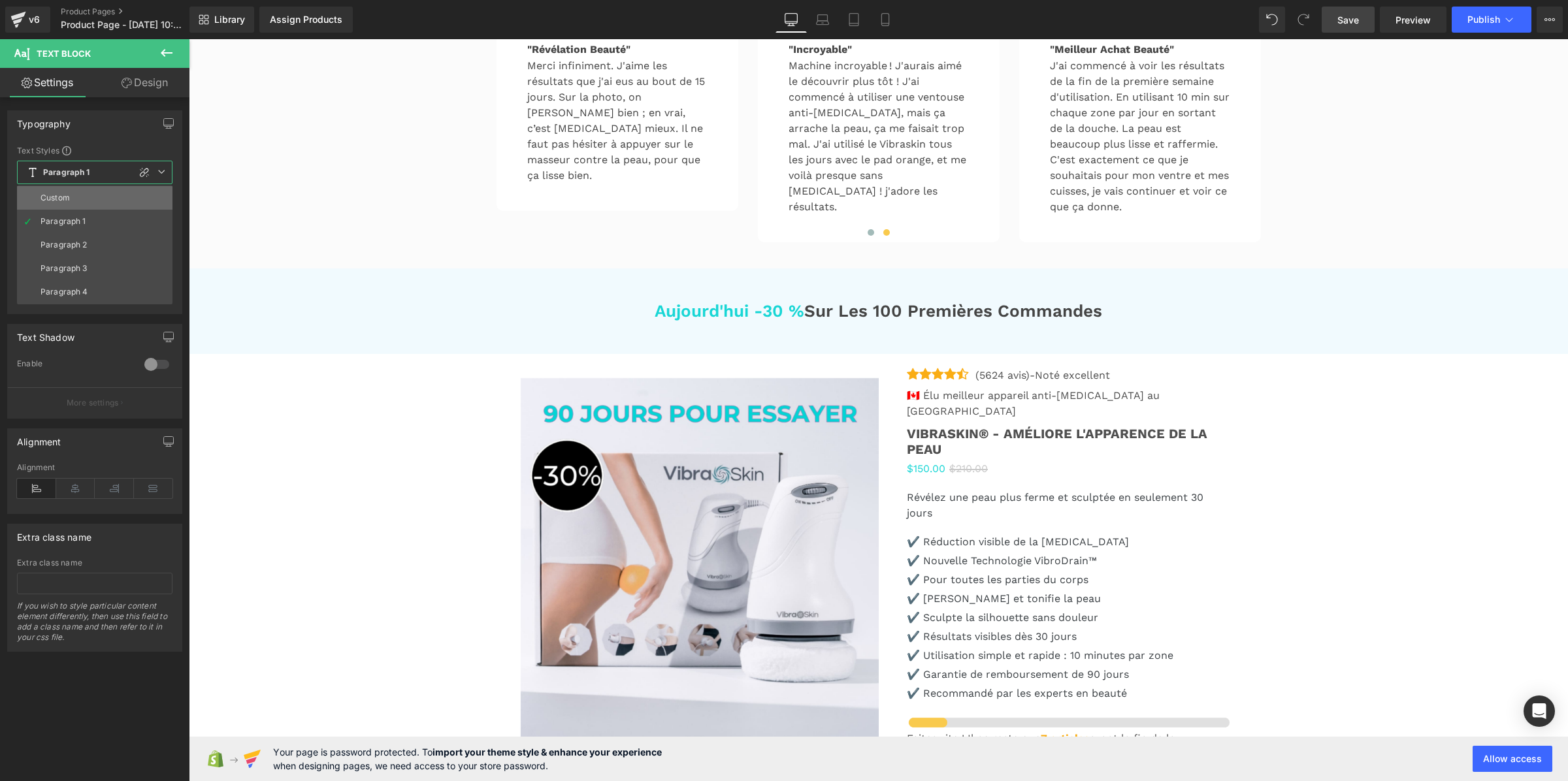
click at [106, 194] on li "Custom" at bounding box center [95, 198] width 156 height 23
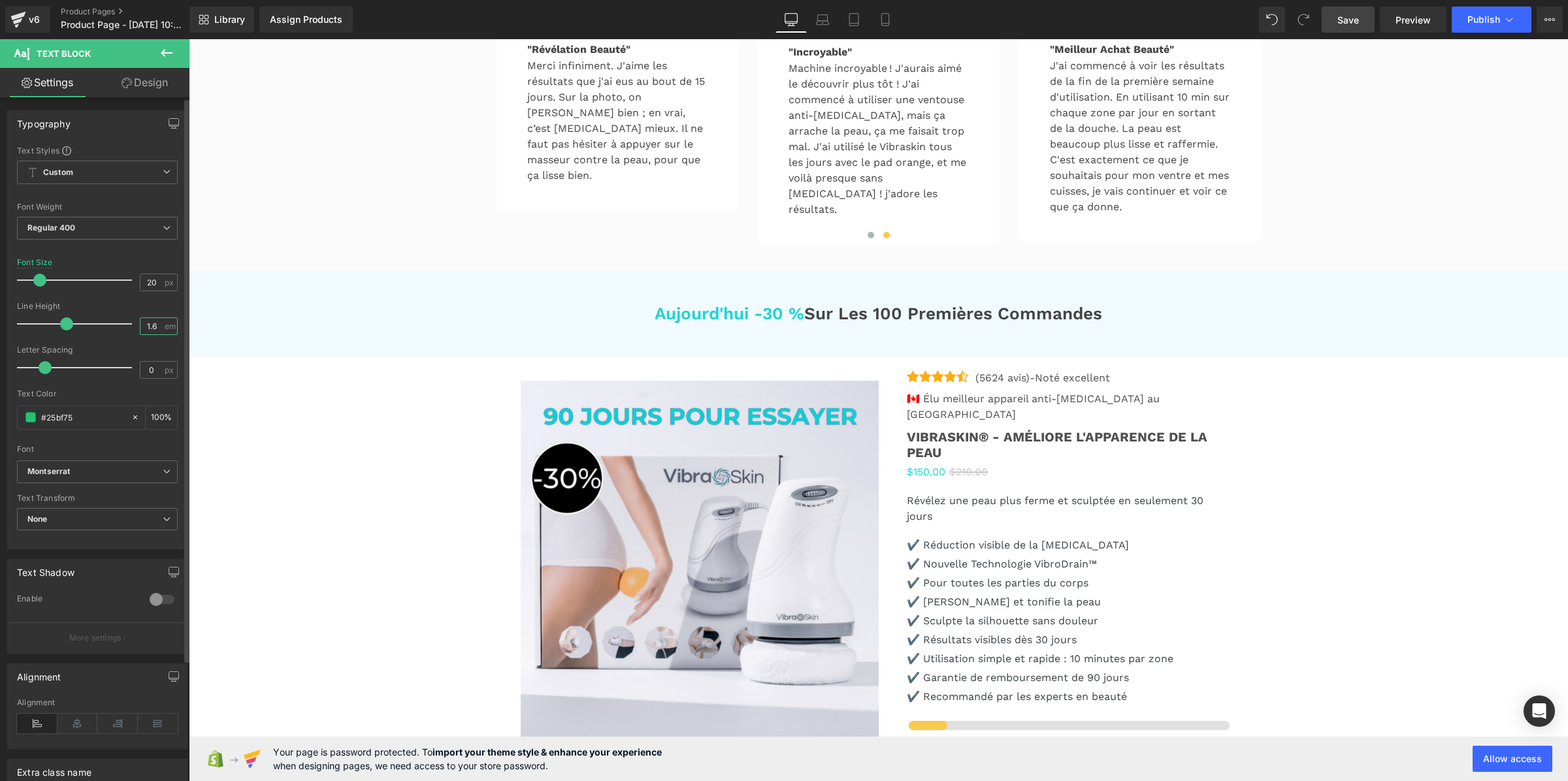
click at [154, 322] on input "1.6" at bounding box center [152, 326] width 23 height 17
paste input "3"
type input "1.3"
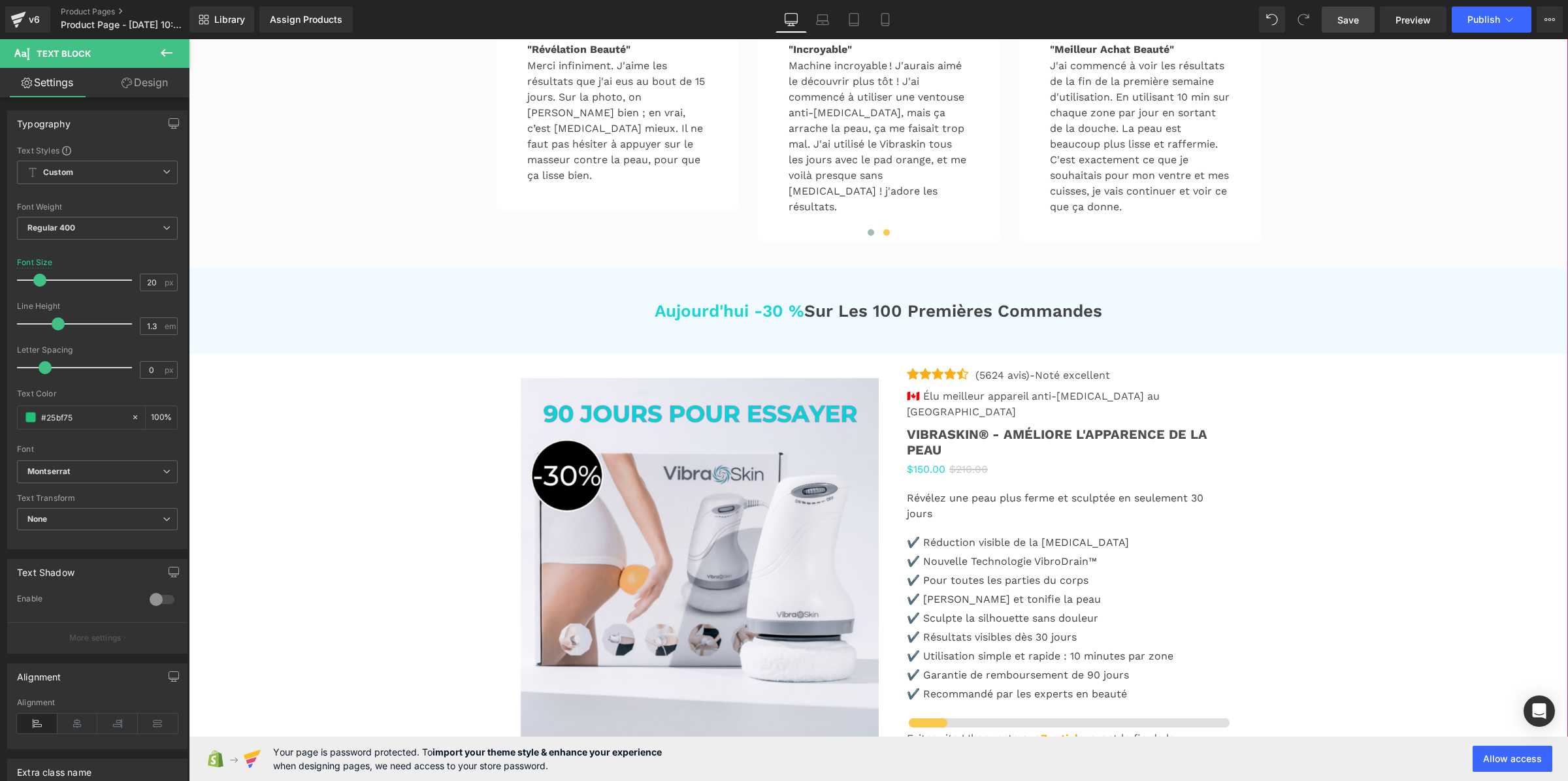
click at [1066, 11] on div "Acheteur Vérifié" at bounding box center [1106, 2] width 87 height 17
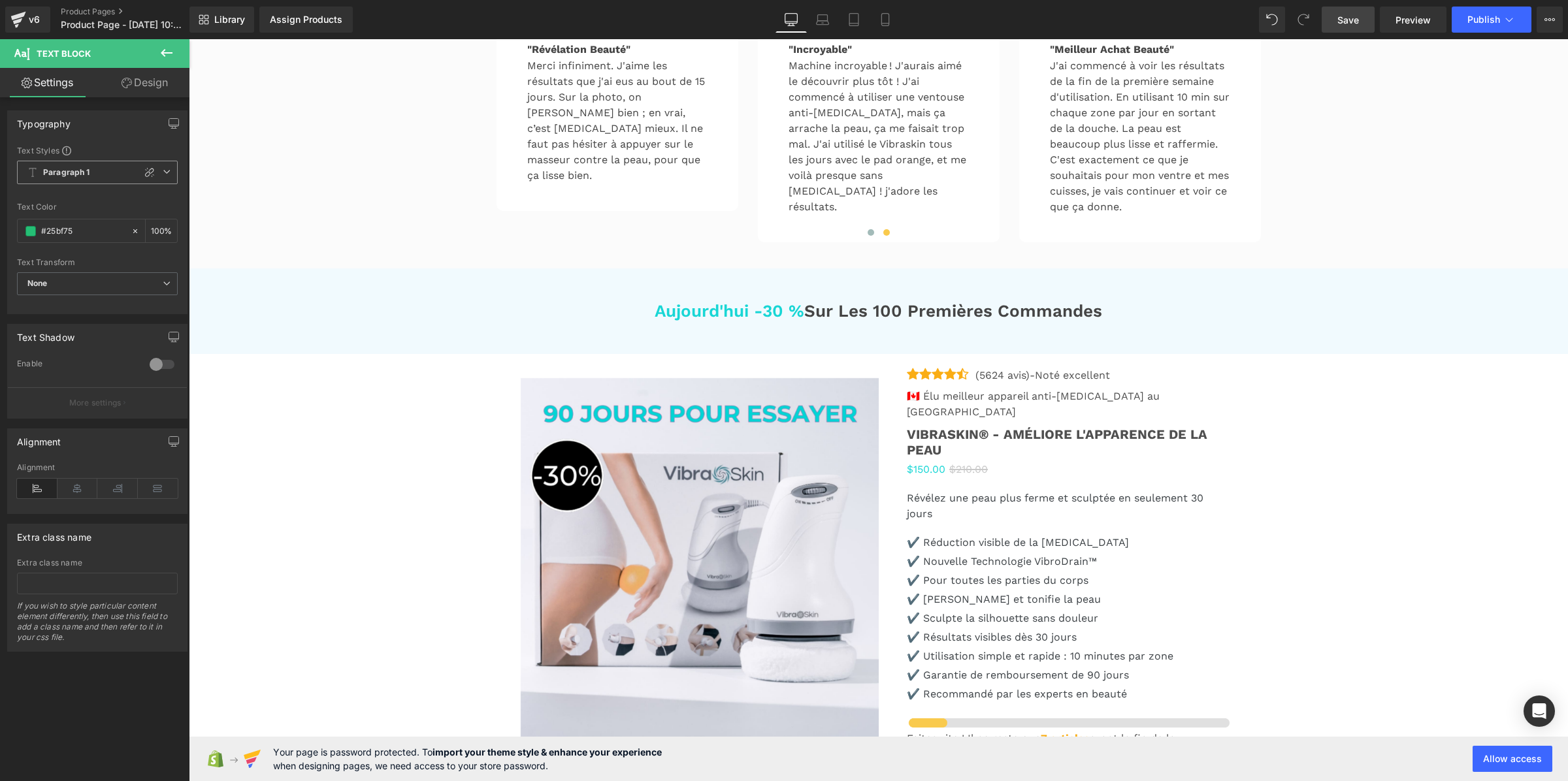
click at [37, 164] on span "Paragraph 1" at bounding box center [98, 172] width 161 height 23
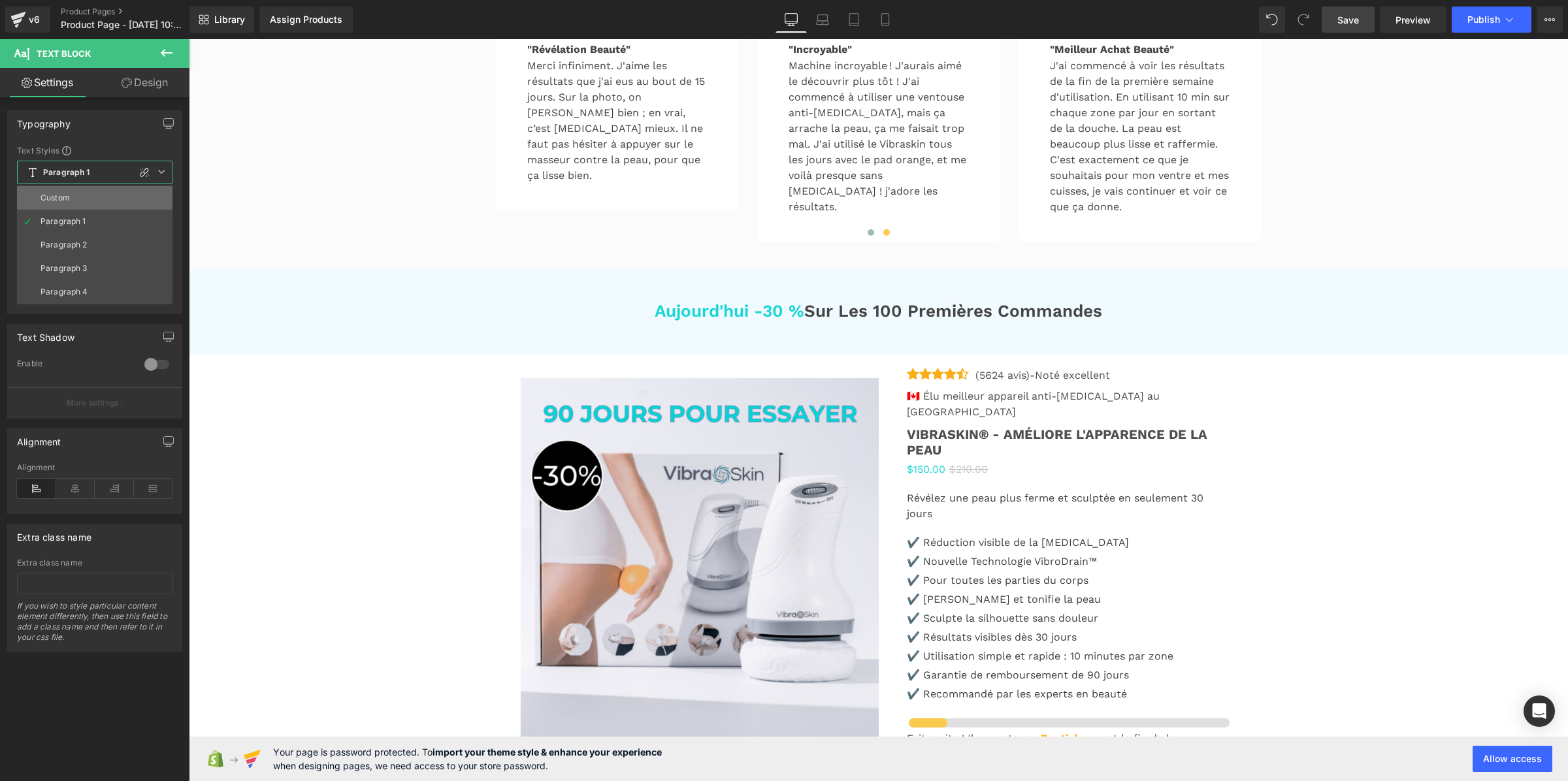
click at [66, 190] on li "Custom" at bounding box center [95, 198] width 156 height 23
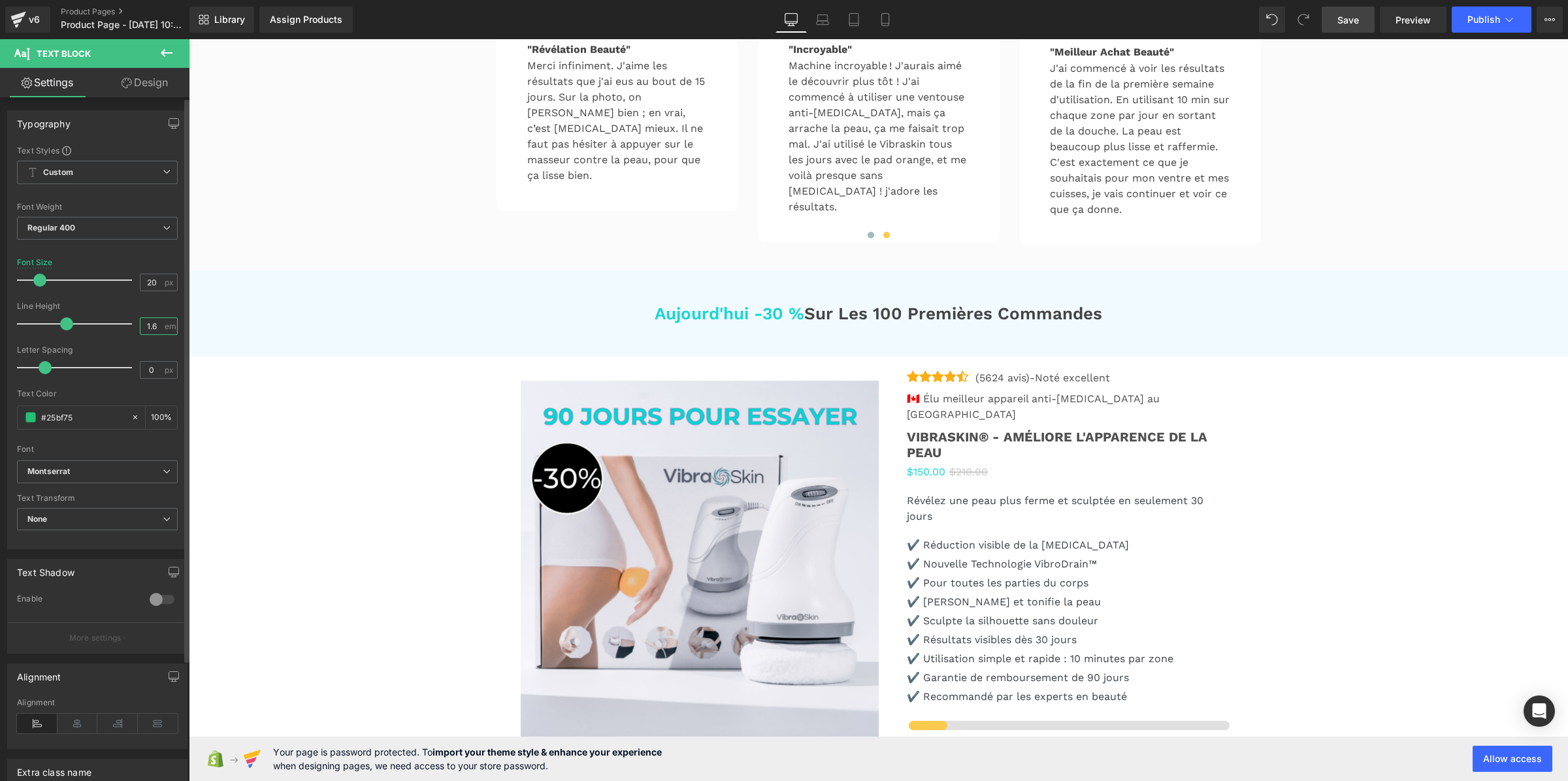
click at [151, 327] on input "1.6" at bounding box center [152, 326] width 23 height 17
paste input "3"
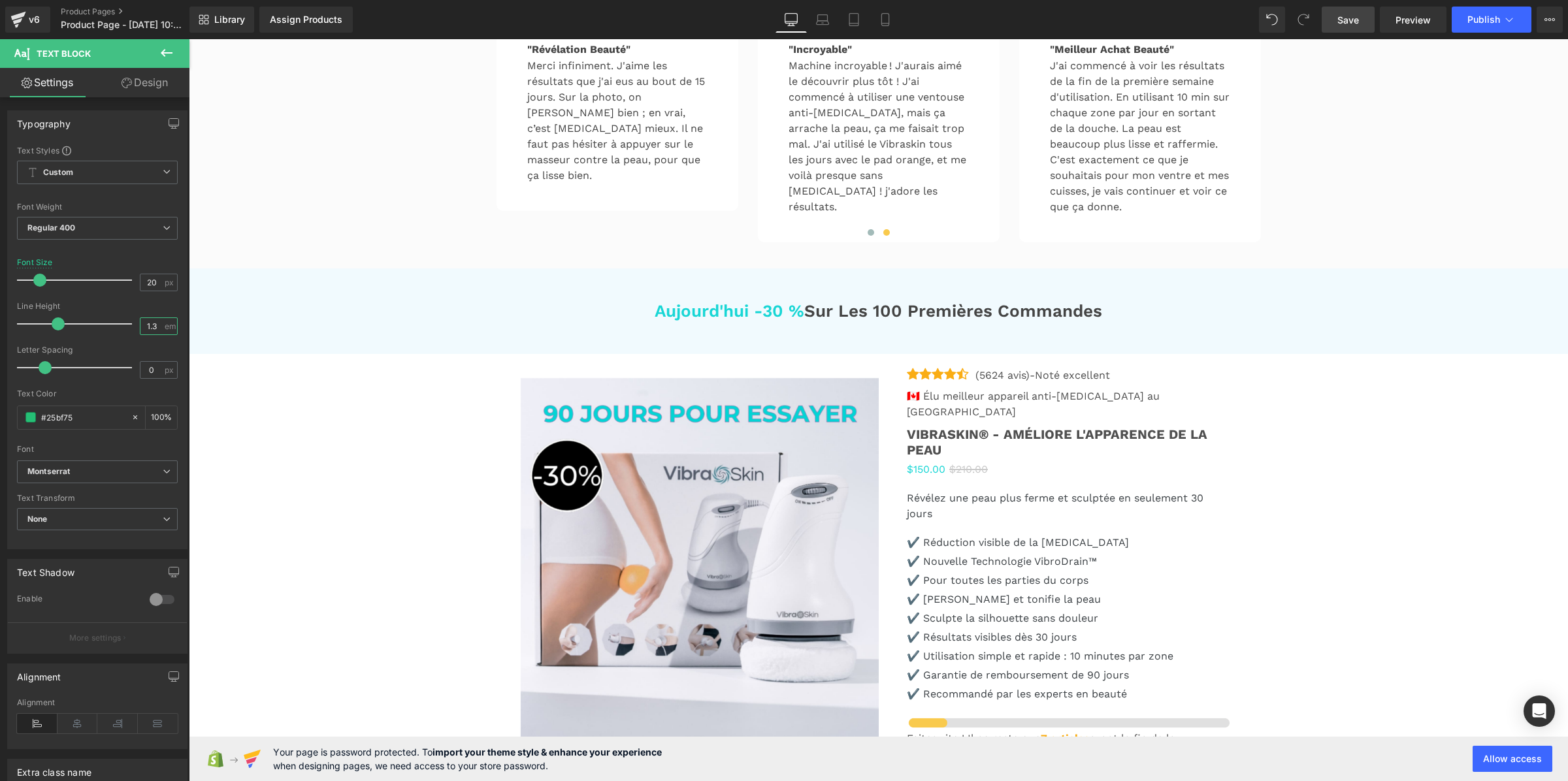
type input "1.3"
click at [1353, 25] on span "Save" at bounding box center [1348, 20] width 22 height 14
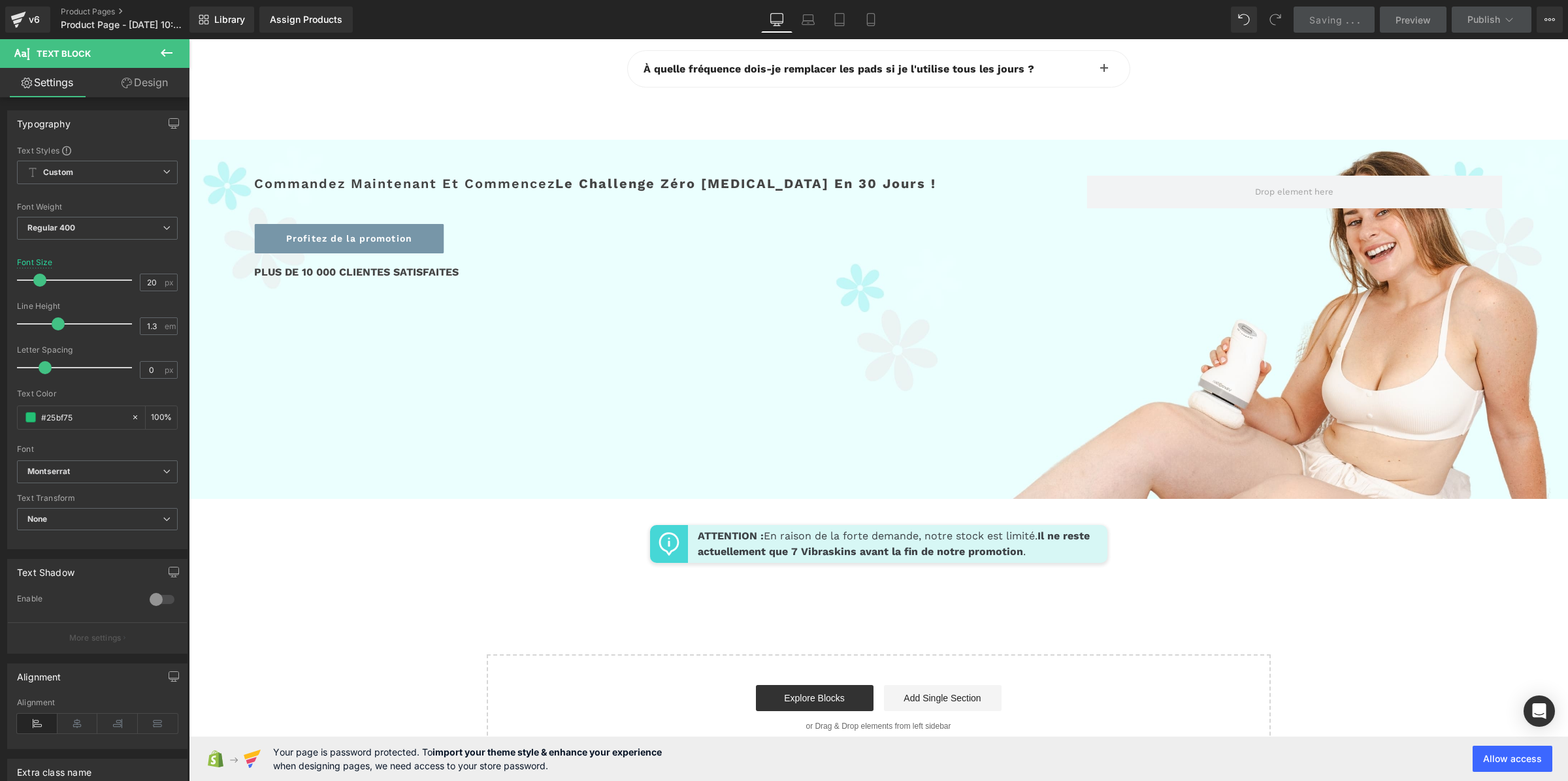
scroll to position [5013, 0]
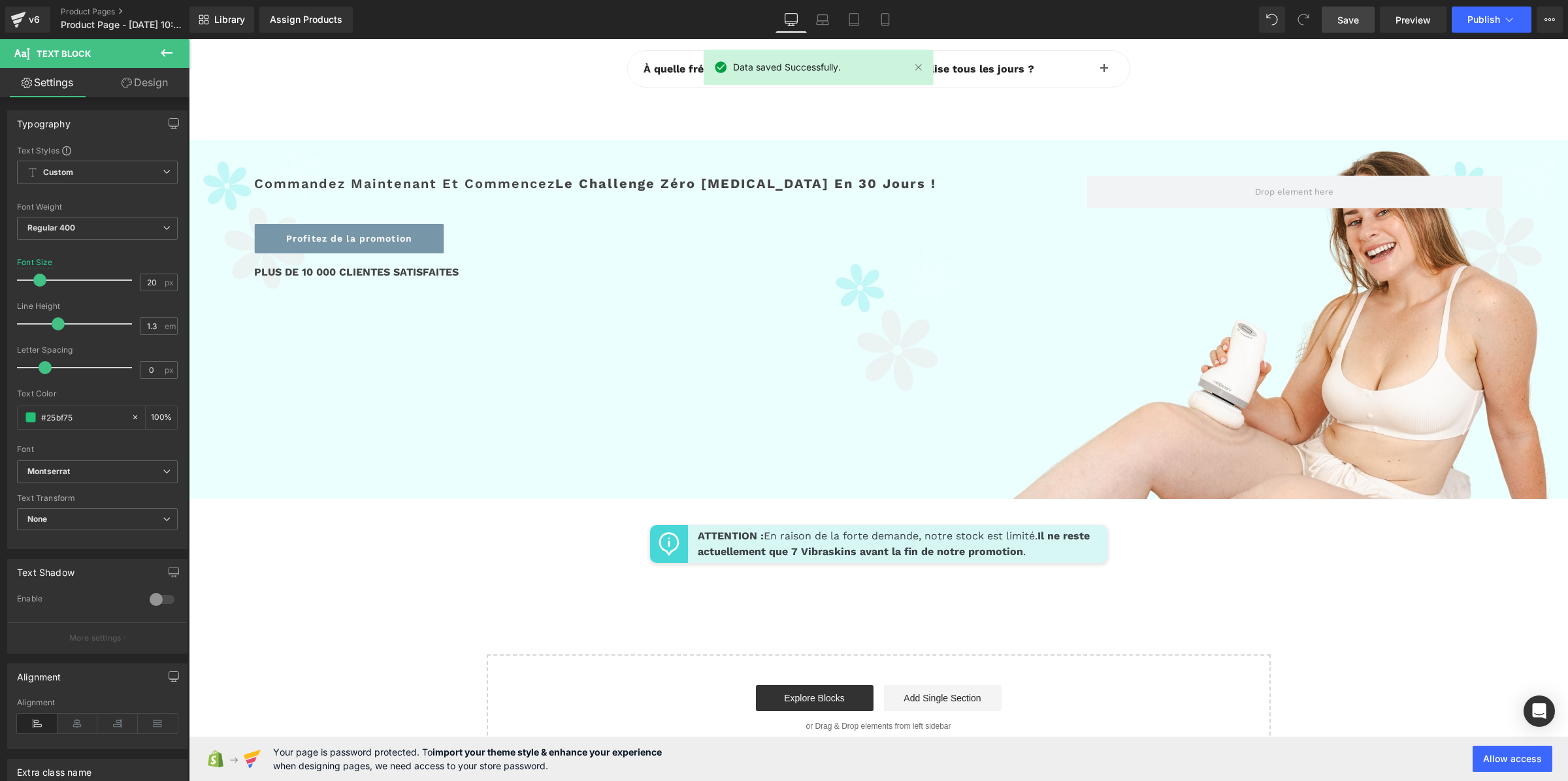
click at [988, 78] on p "À quelle fréquence dois-je remplacer les pads si je l'utilise tous les jours ?" at bounding box center [867, 69] width 447 height 17
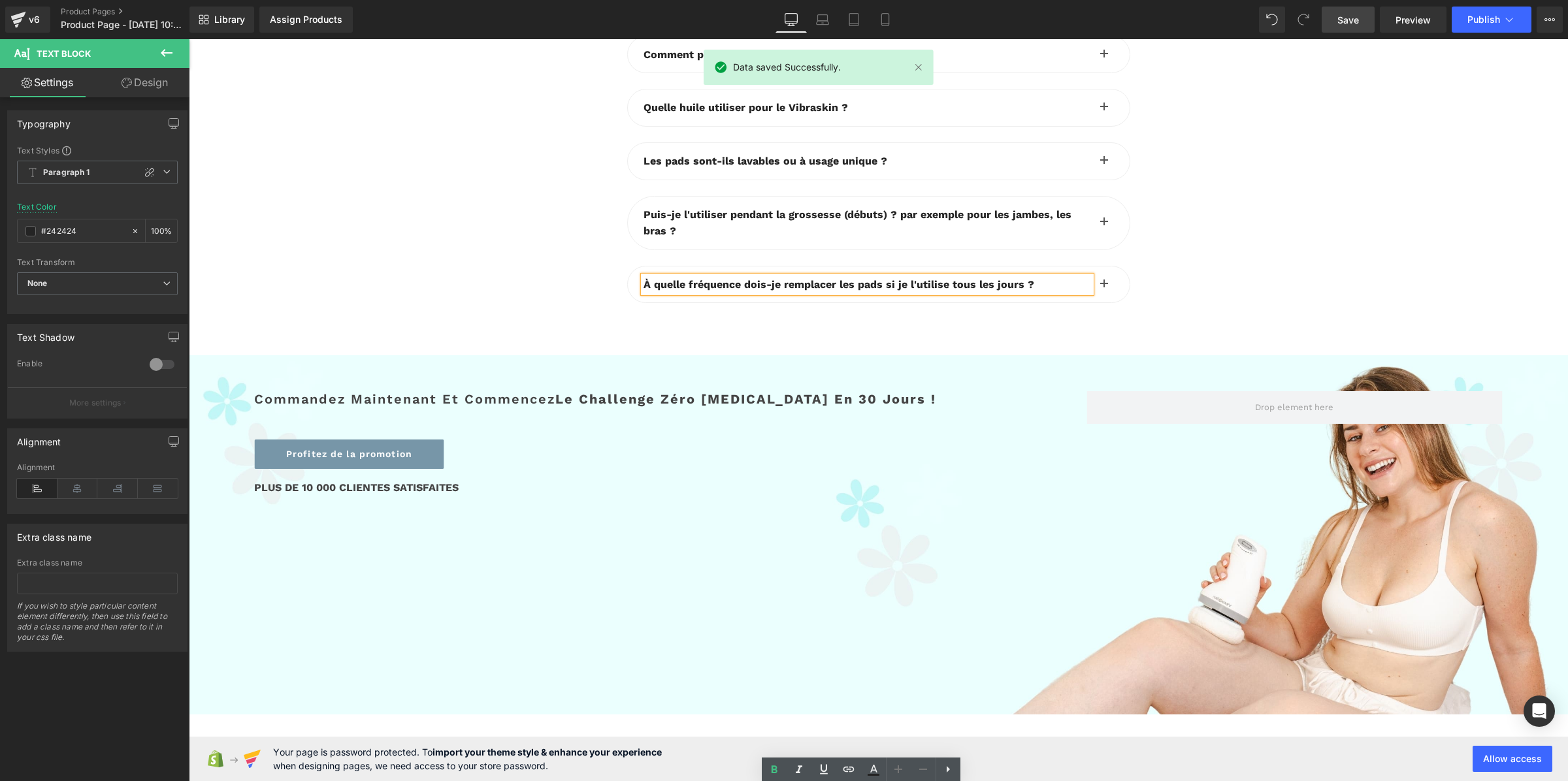
scroll to position [4605, 0]
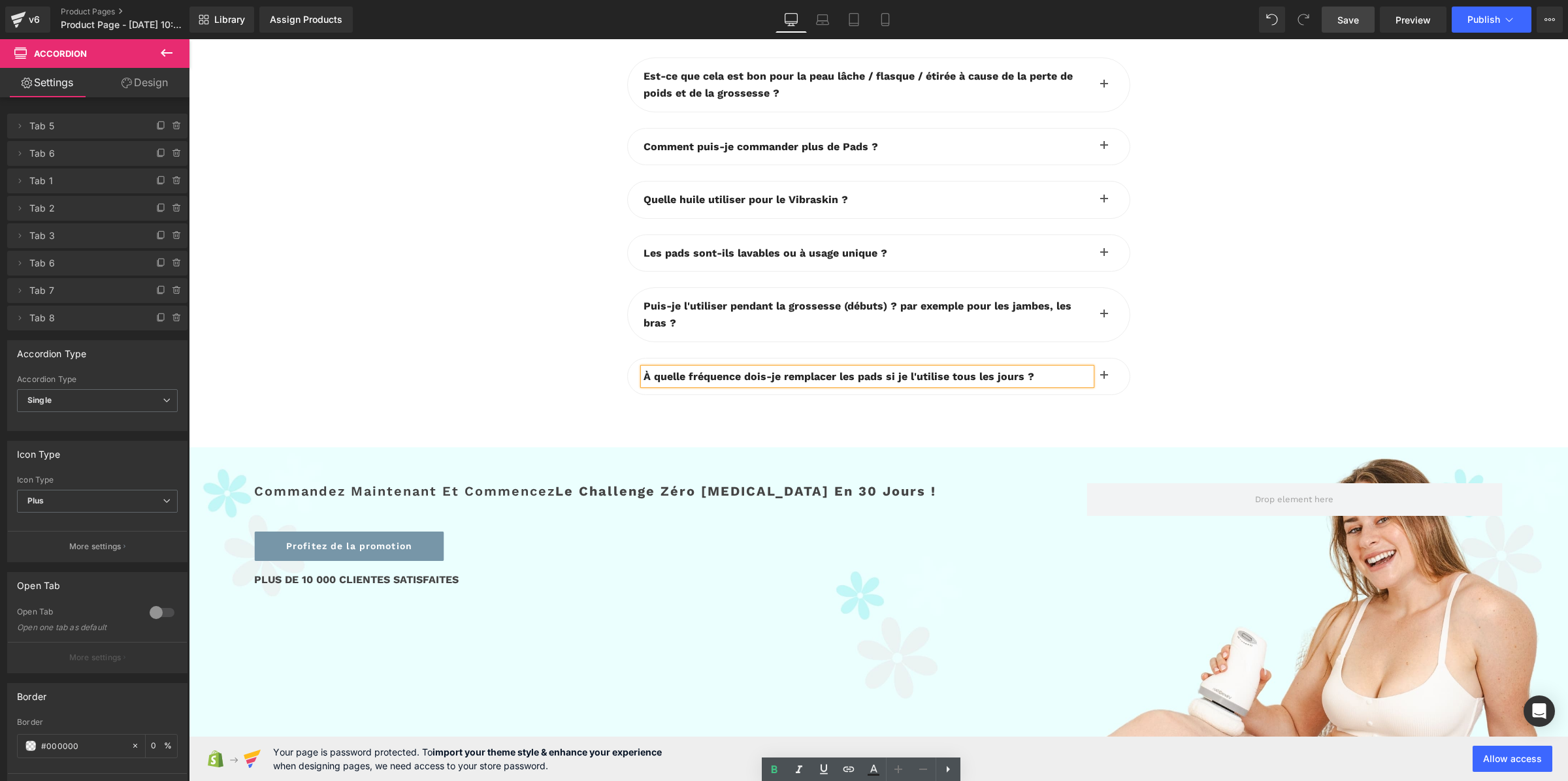
click at [1104, 88] on span "button" at bounding box center [1104, 88] width 0 height 0
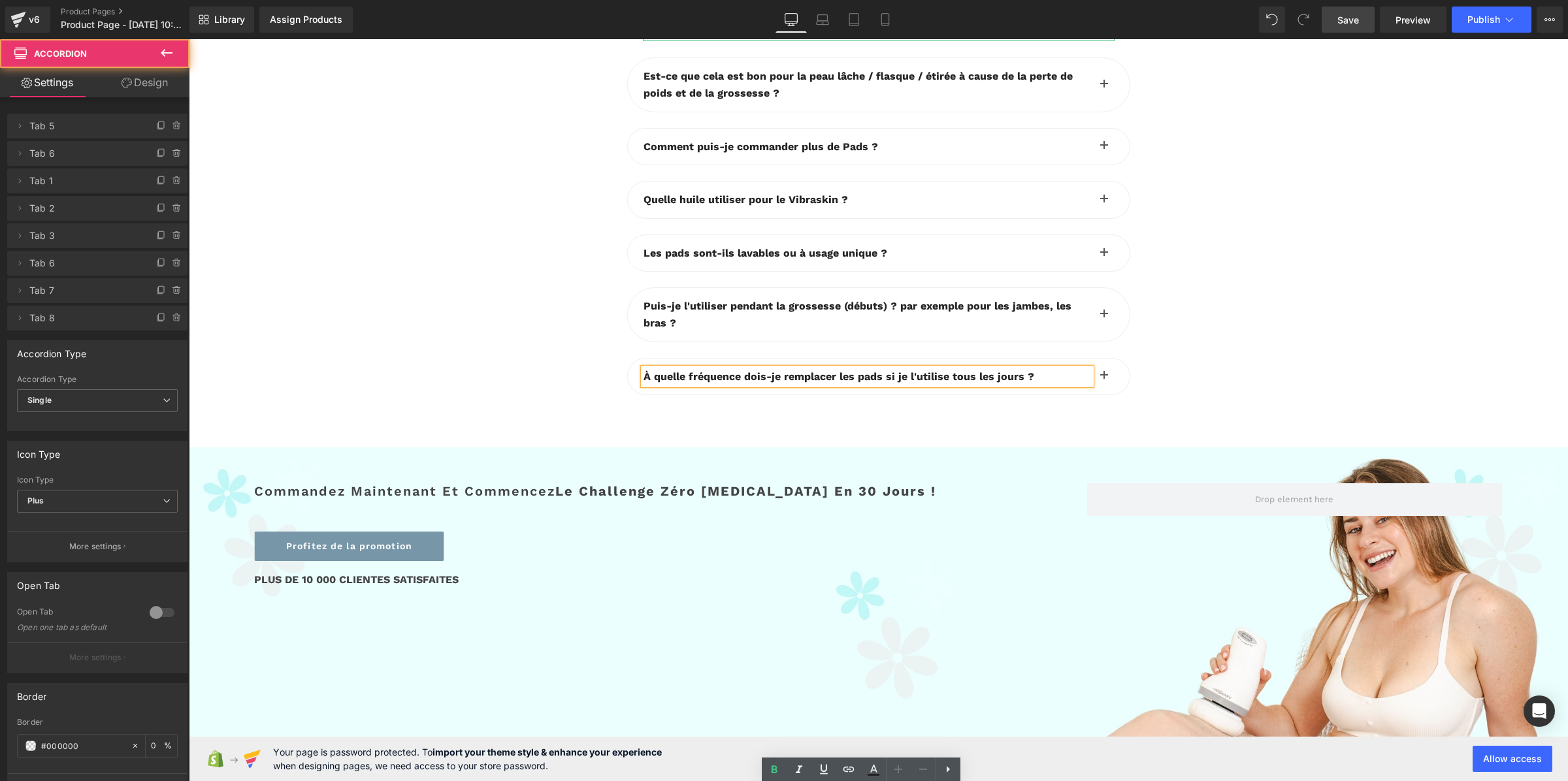
click at [808, 41] on div "Nous vous recommandons de l'utiliser quotidiennement environ 10 à 15 minutes de…" at bounding box center [879, 1] width 472 height 80
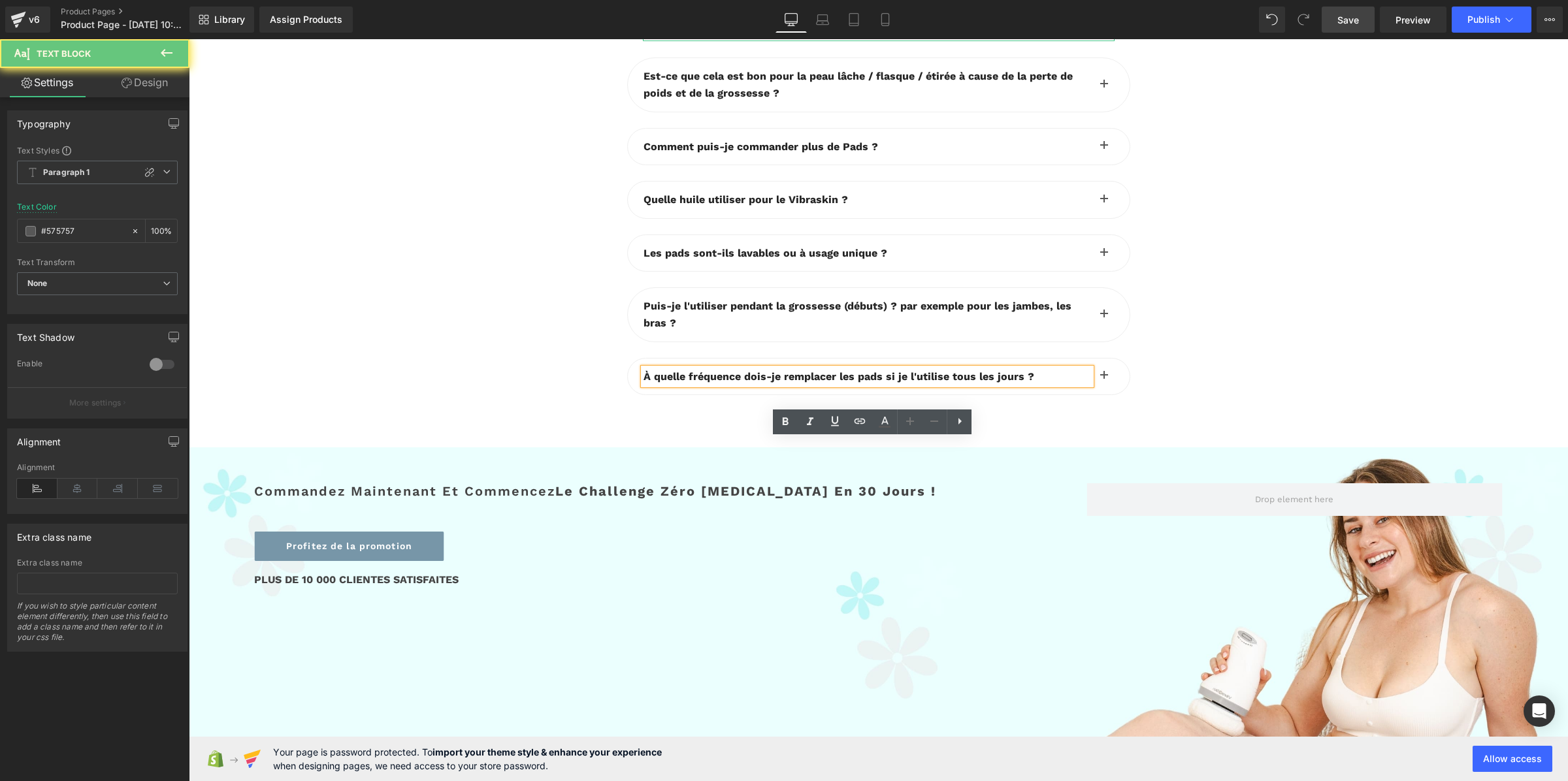
click at [808, 41] on div "Nous vous recommandons de l'utiliser quotidiennement environ 10 à 15 minutes de…" at bounding box center [879, 1] width 472 height 80
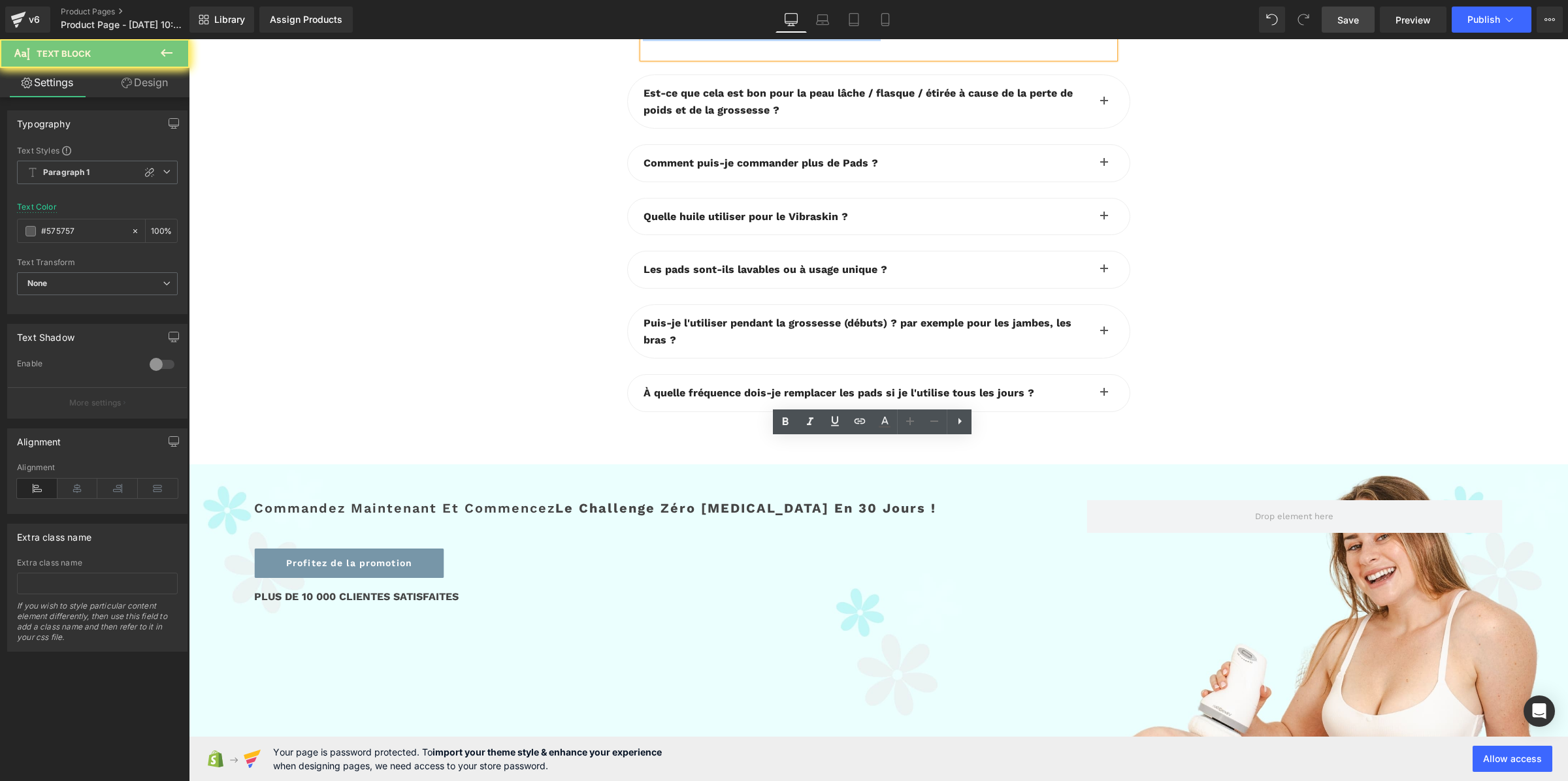
click at [808, 58] on div "Nous vous recommandons de l'utiliser quotidiennement environ 10 à 15 minutes de…" at bounding box center [879, 9] width 472 height 97
copy span "Nous vous recommandons de l'utiliser quotidiennement environ 10 à 15 minutes de…"
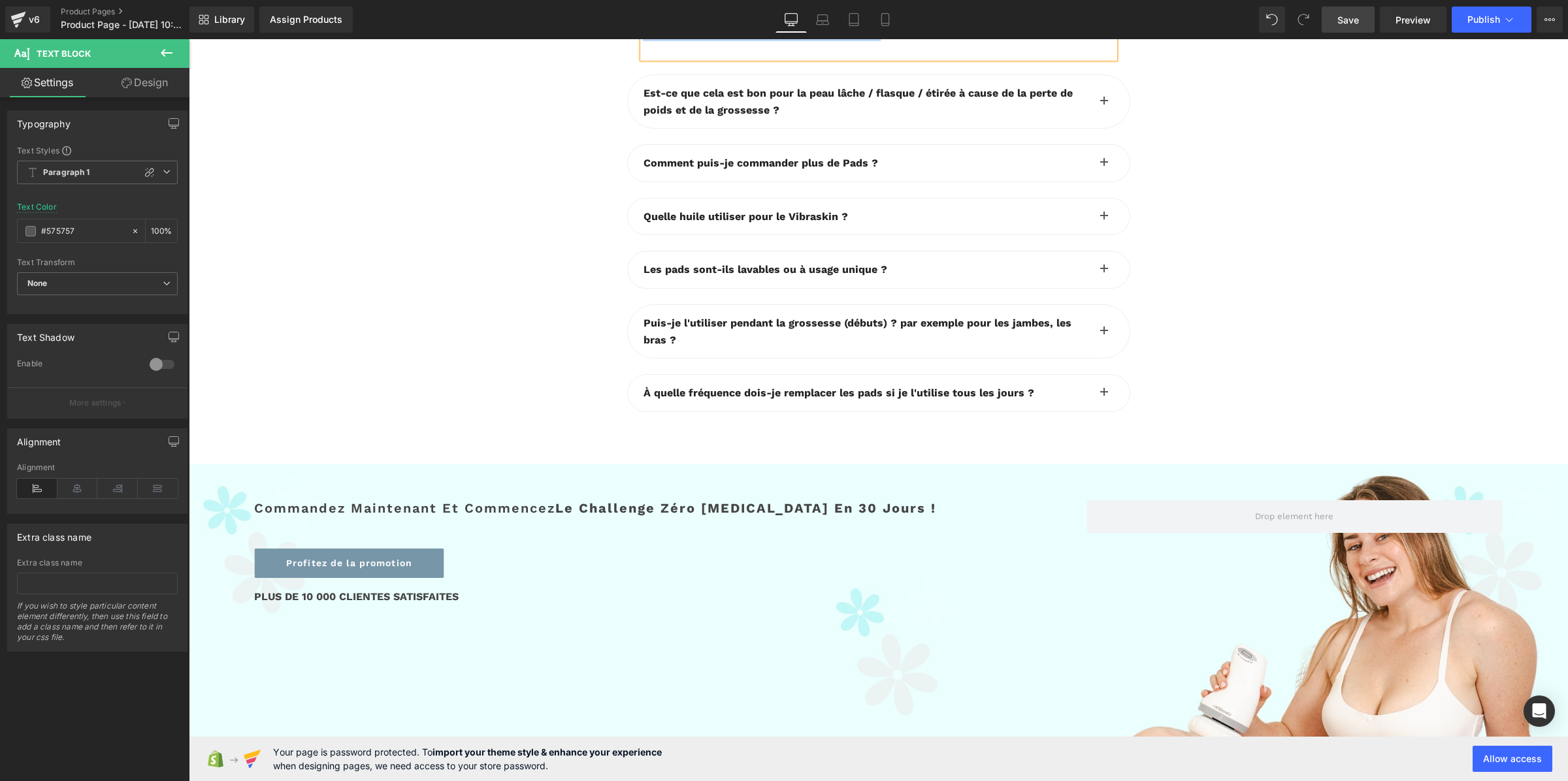
click at [1098, 128] on button "button" at bounding box center [1104, 102] width 27 height 53
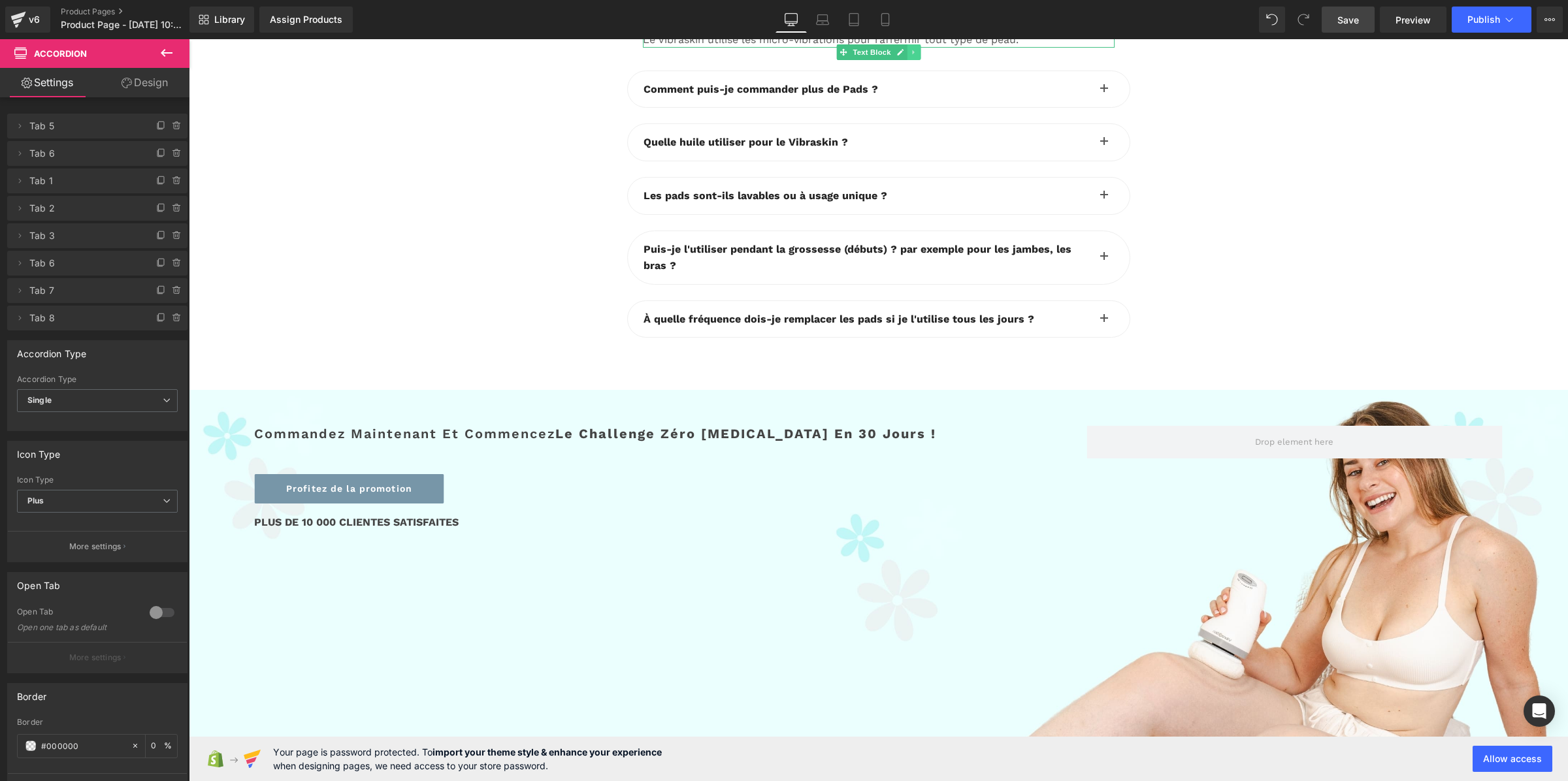
click at [907, 60] on link at bounding box center [914, 52] width 14 height 16
click at [903, 55] on icon at bounding box center [906, 51] width 7 height 7
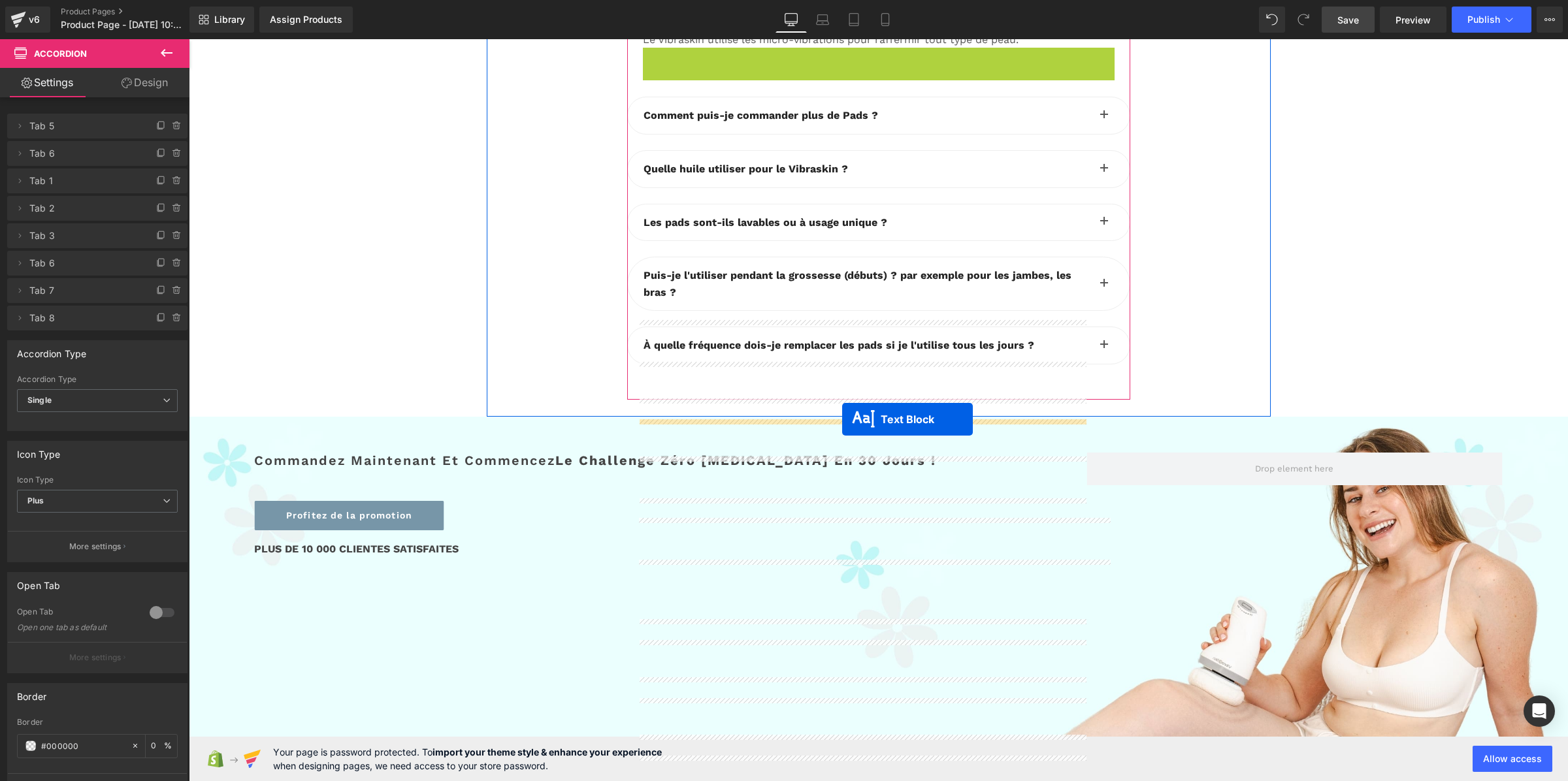
drag, startPoint x: 836, startPoint y: 580, endPoint x: 842, endPoint y: 419, distance: 161.1
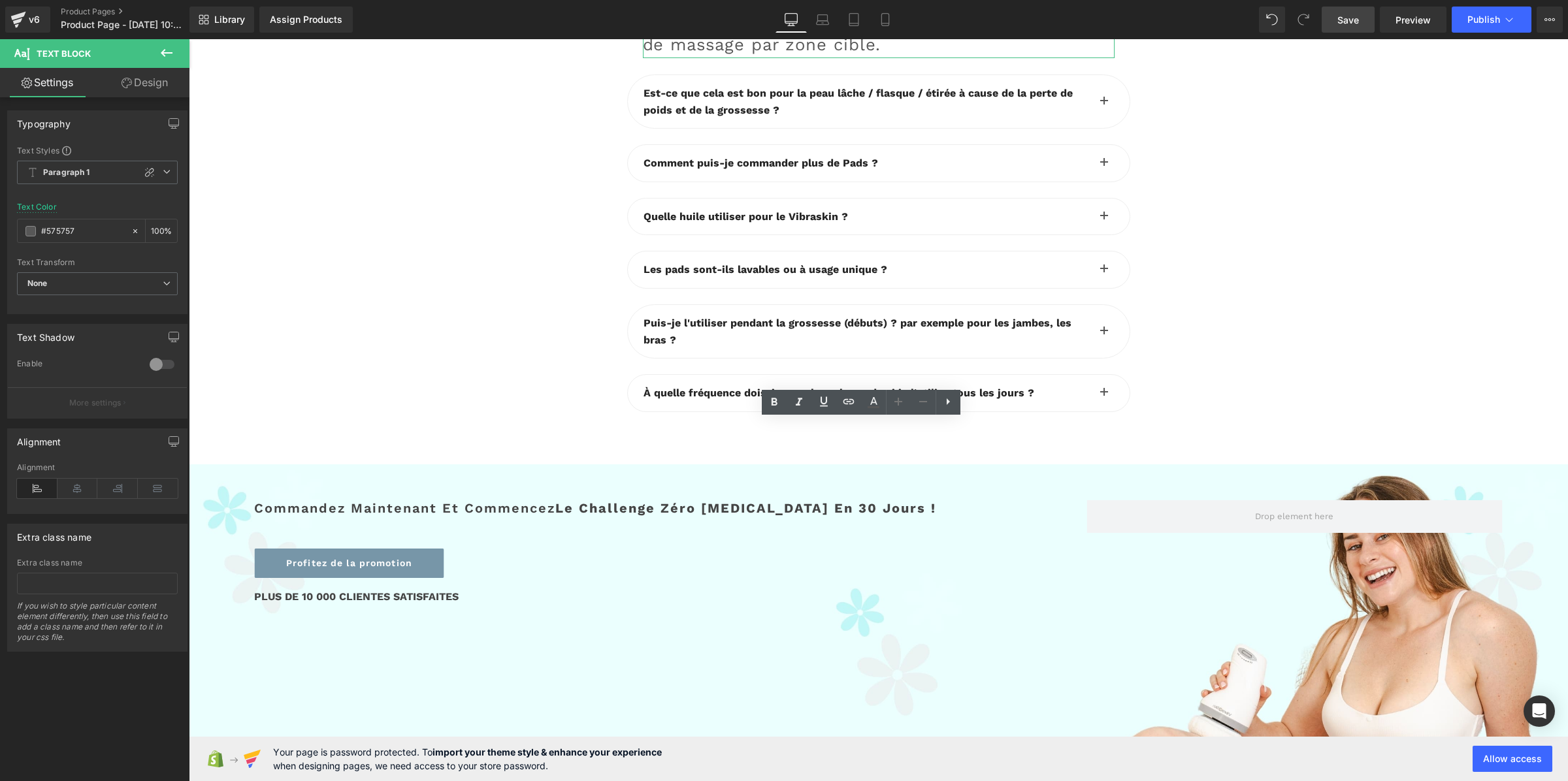
click at [907, 27] on link at bounding box center [914, 18] width 14 height 16
click at [917, 22] on icon at bounding box center [920, 17] width 7 height 7
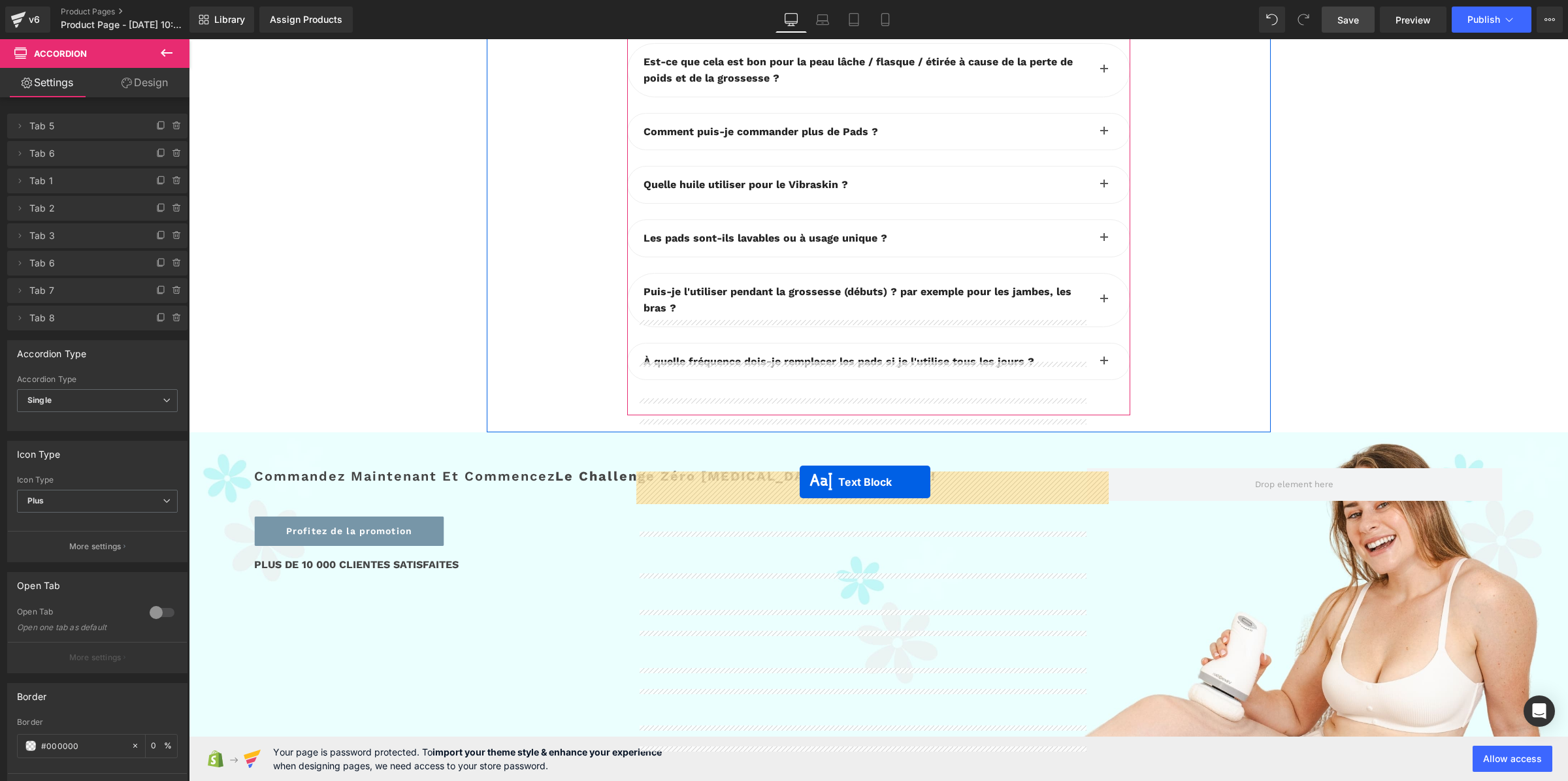
drag, startPoint x: 805, startPoint y: 441, endPoint x: 800, endPoint y: 485, distance: 44.3
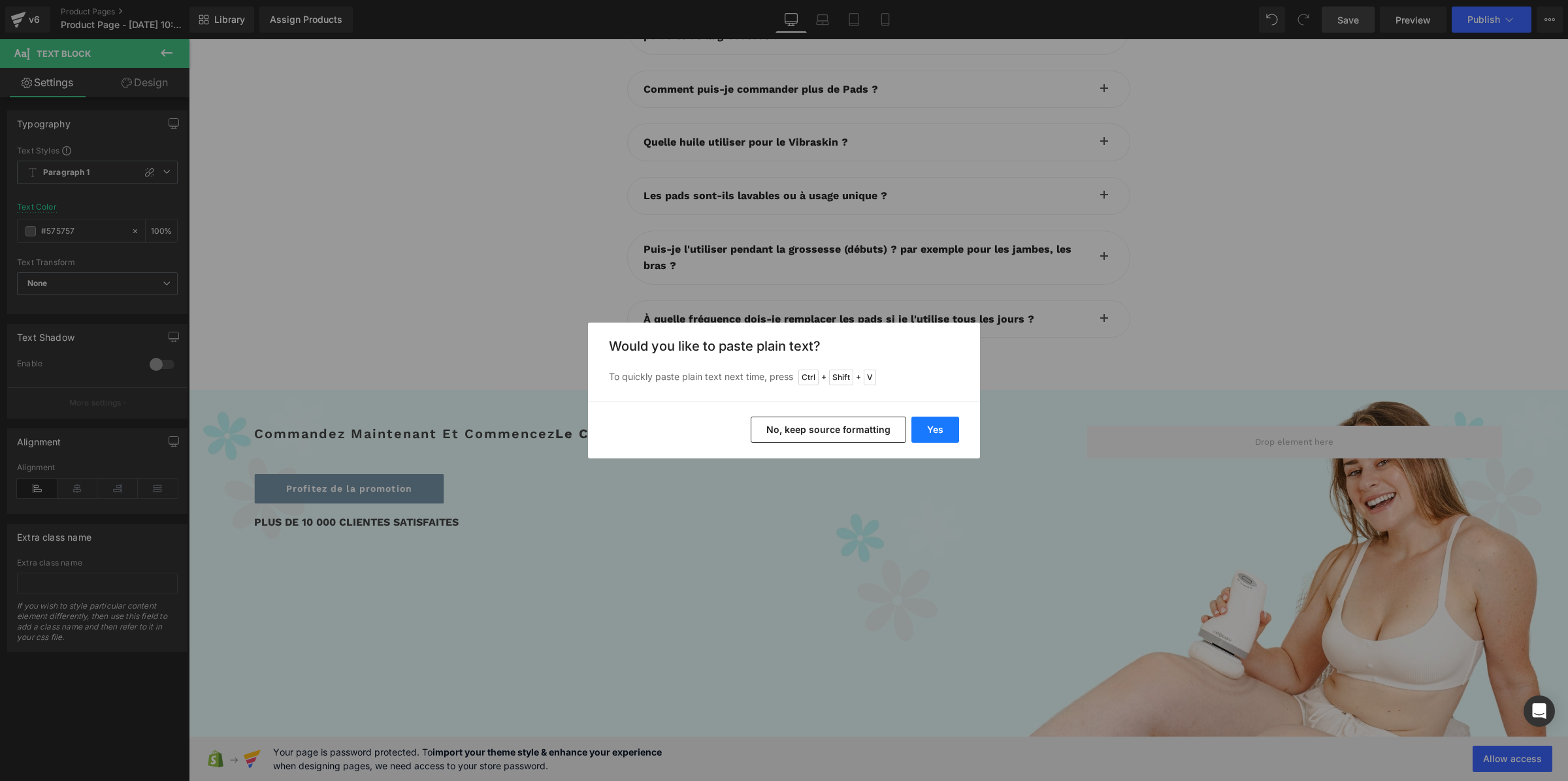
click at [930, 426] on button "Yes" at bounding box center [935, 430] width 48 height 27
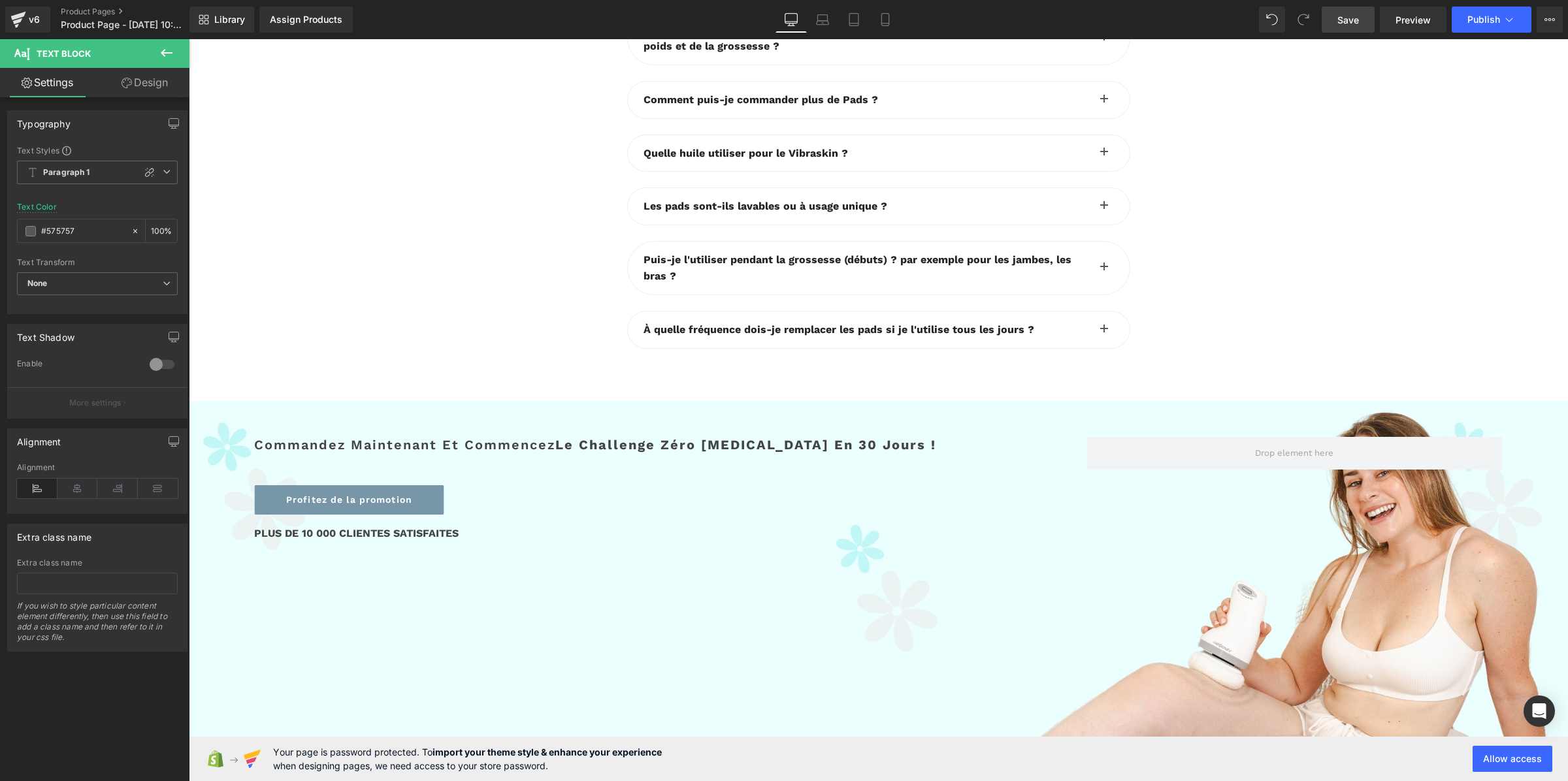
drag, startPoint x: 1356, startPoint y: 22, endPoint x: 978, endPoint y: 345, distance: 497.2
click at [1356, 22] on span "Save" at bounding box center [1348, 20] width 22 height 14
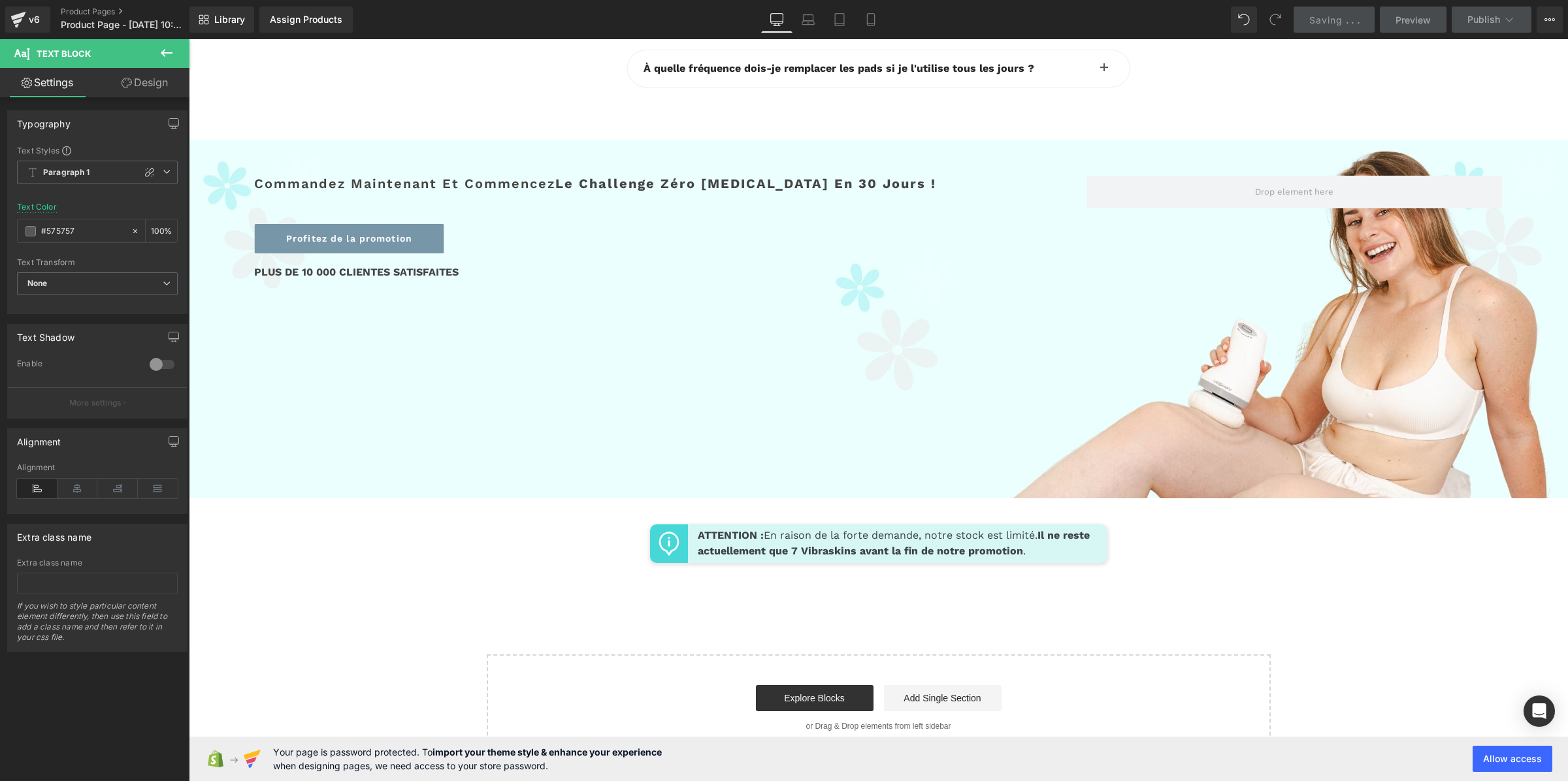
scroll to position [5176, 0]
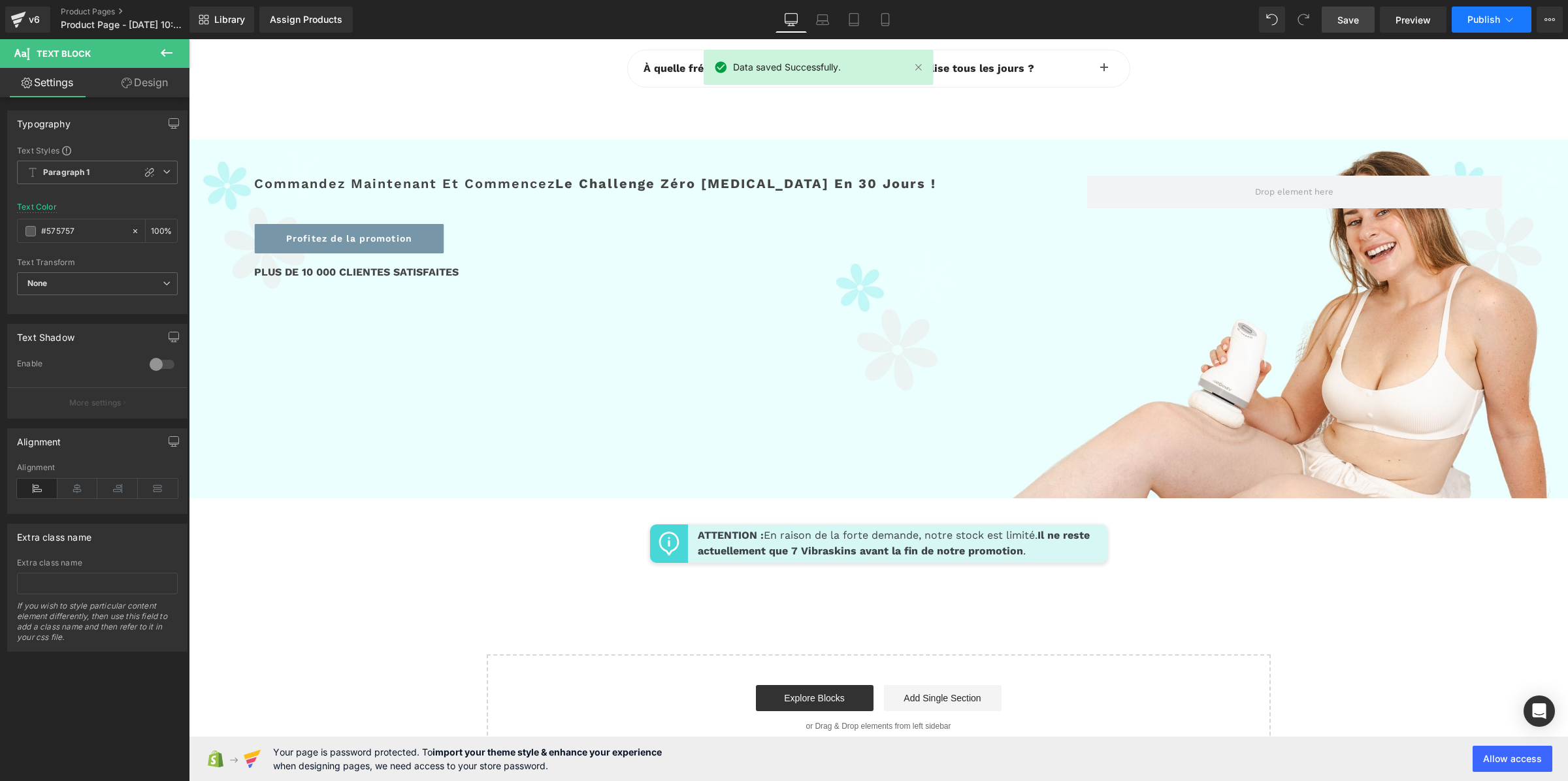
click at [1491, 18] on span "Publish" at bounding box center [1484, 19] width 32 height 11
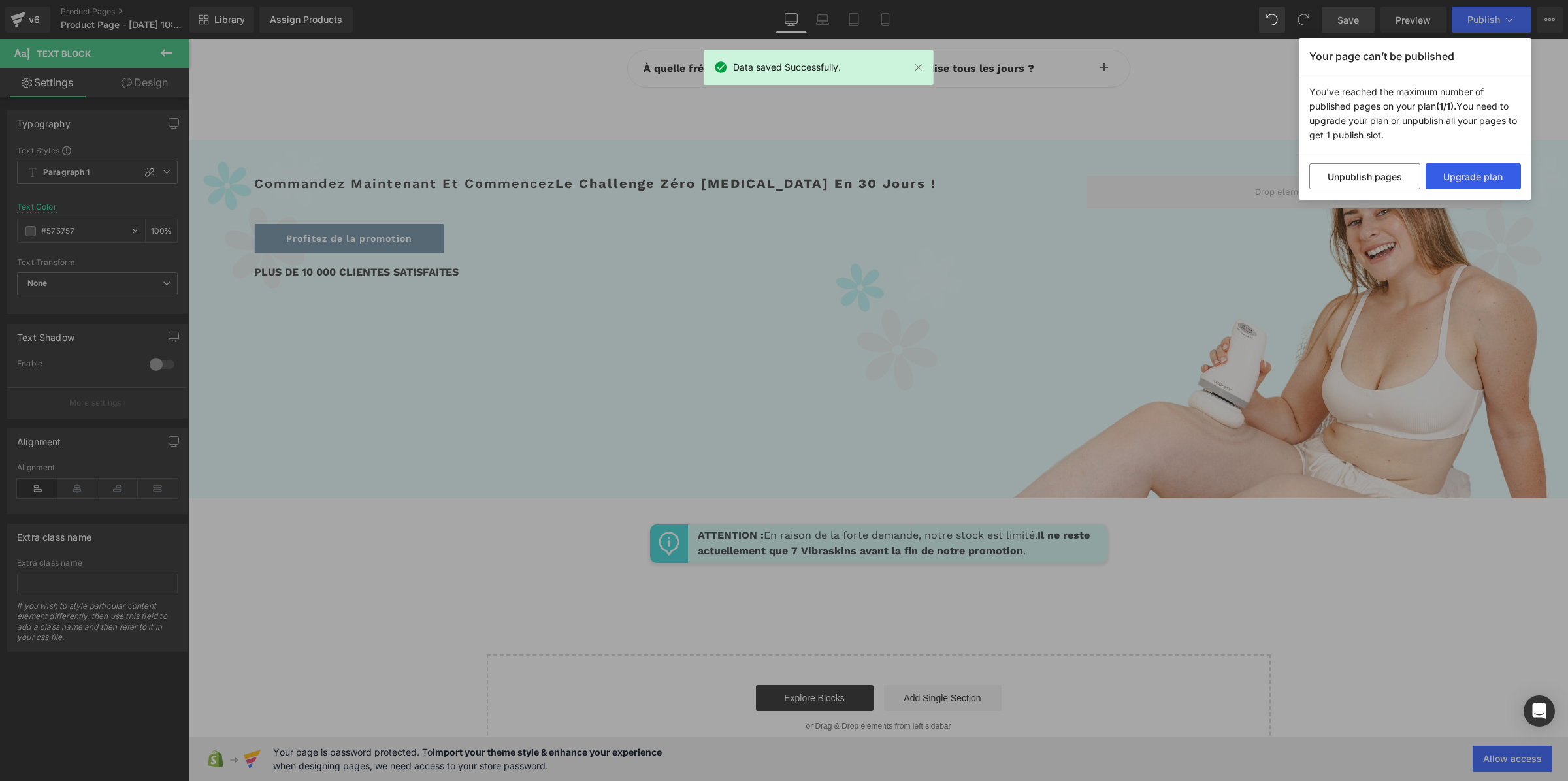
click at [1457, 176] on button "Upgrade plan" at bounding box center [1474, 176] width 96 height 27
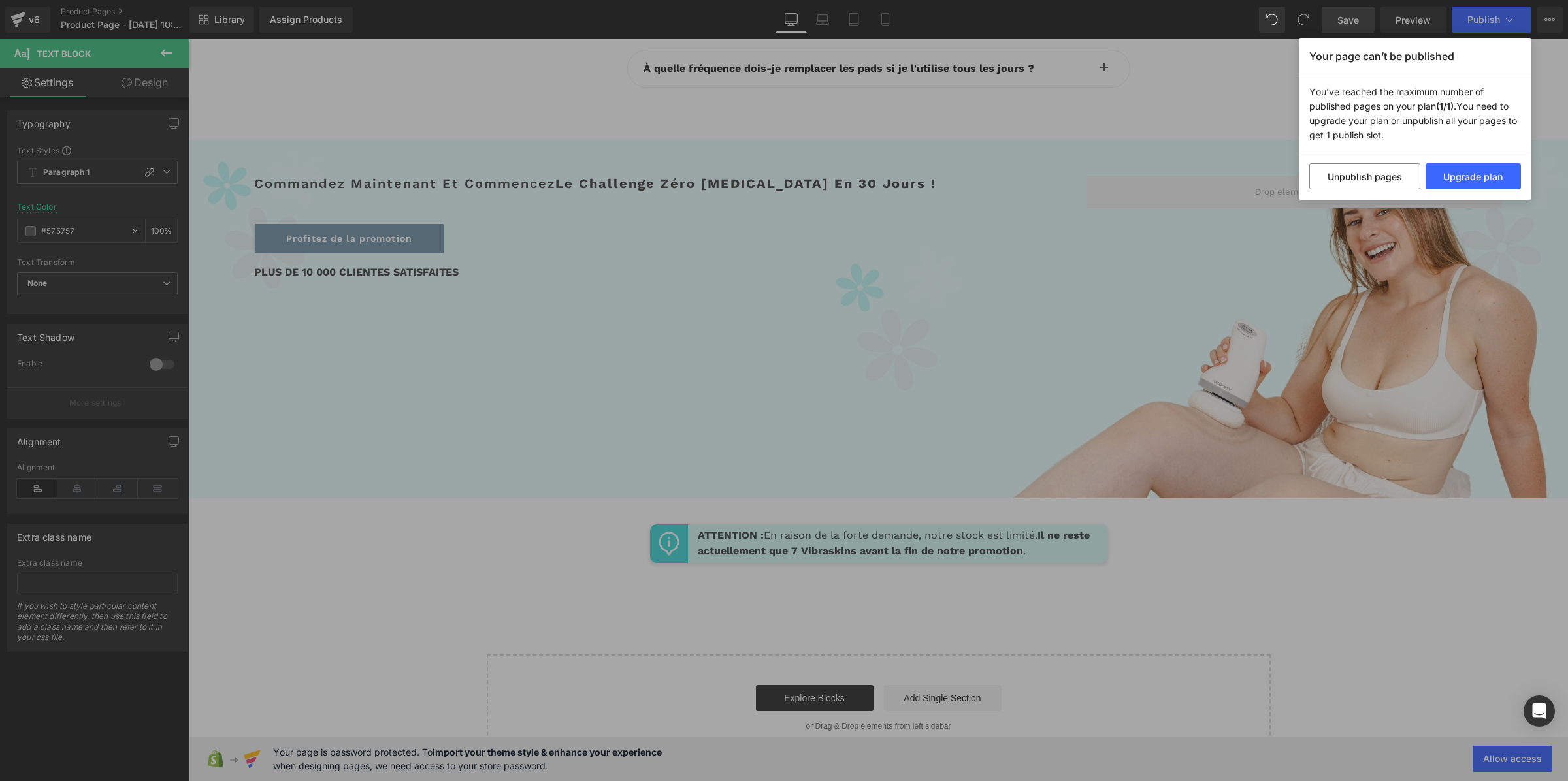
click at [317, 103] on div "Your page can’t be published You've reached the maximum number of published pag…" at bounding box center [784, 390] width 1568 height 781
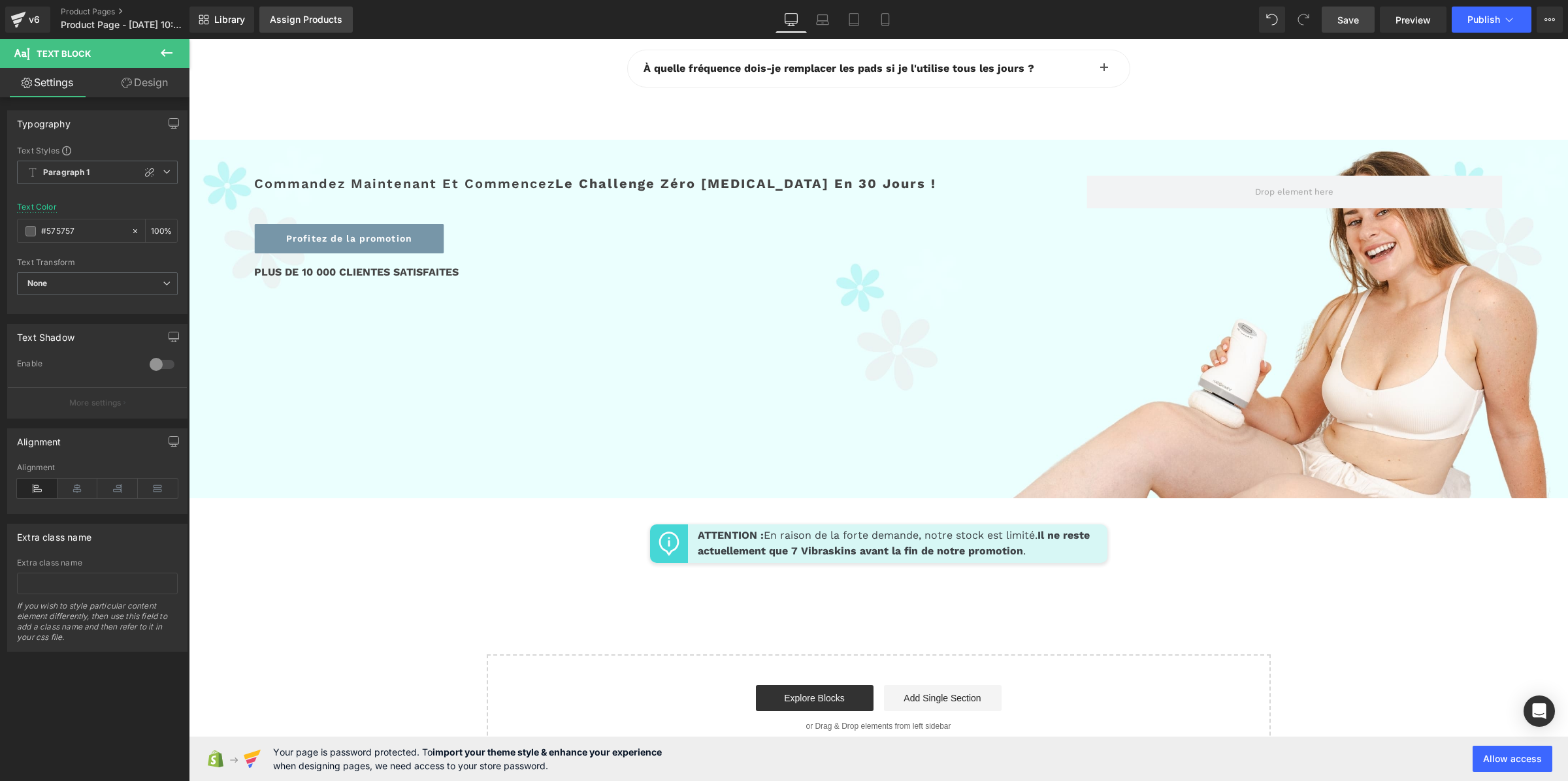
click at [287, 20] on div "Assign Products" at bounding box center [306, 19] width 73 height 11
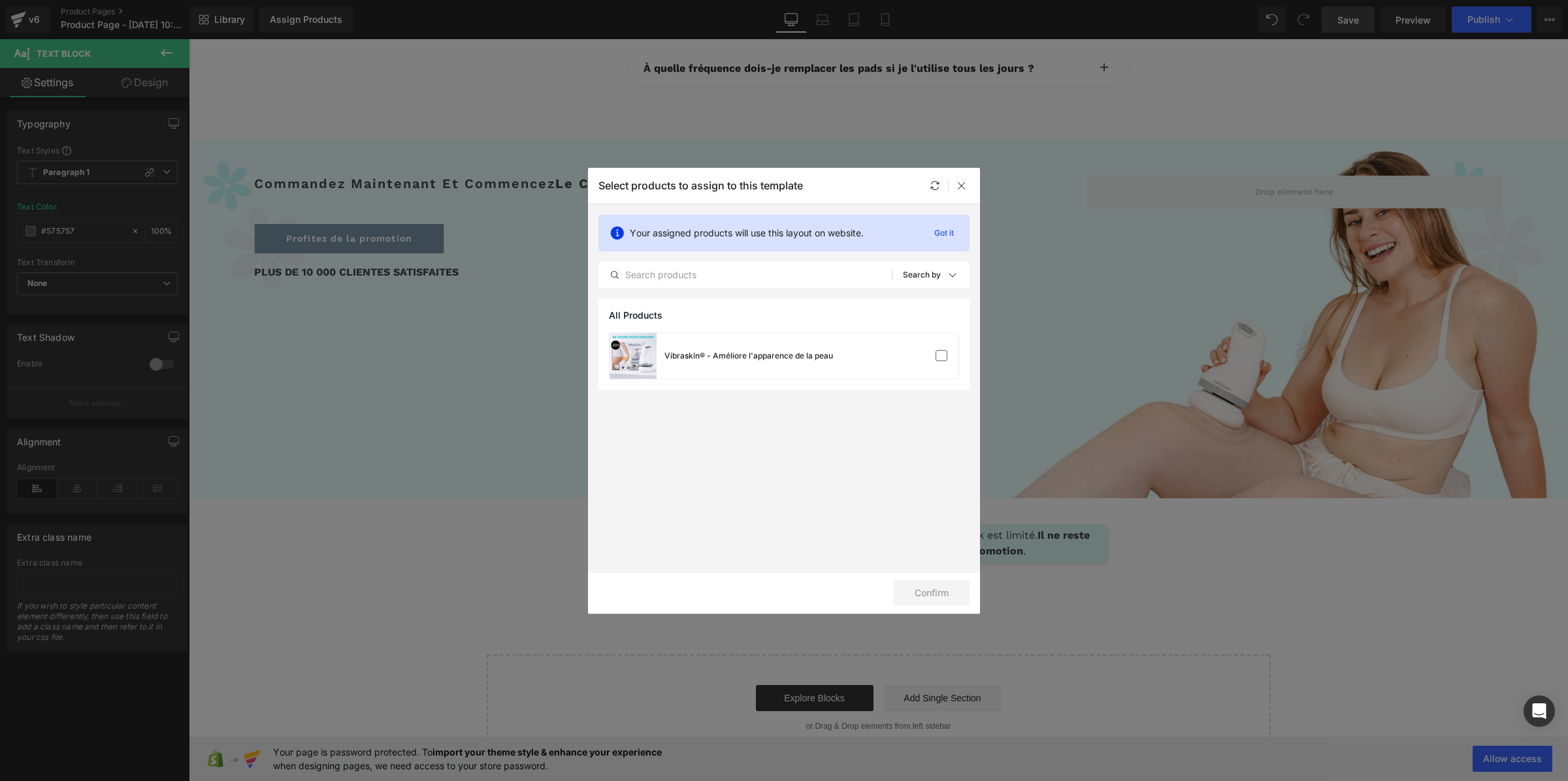
click at [941, 356] on label at bounding box center [942, 356] width 12 height 12
click at [942, 356] on input "checkbox" at bounding box center [942, 356] width 0 height 0
click at [939, 596] on button "Confirm" at bounding box center [932, 593] width 76 height 27
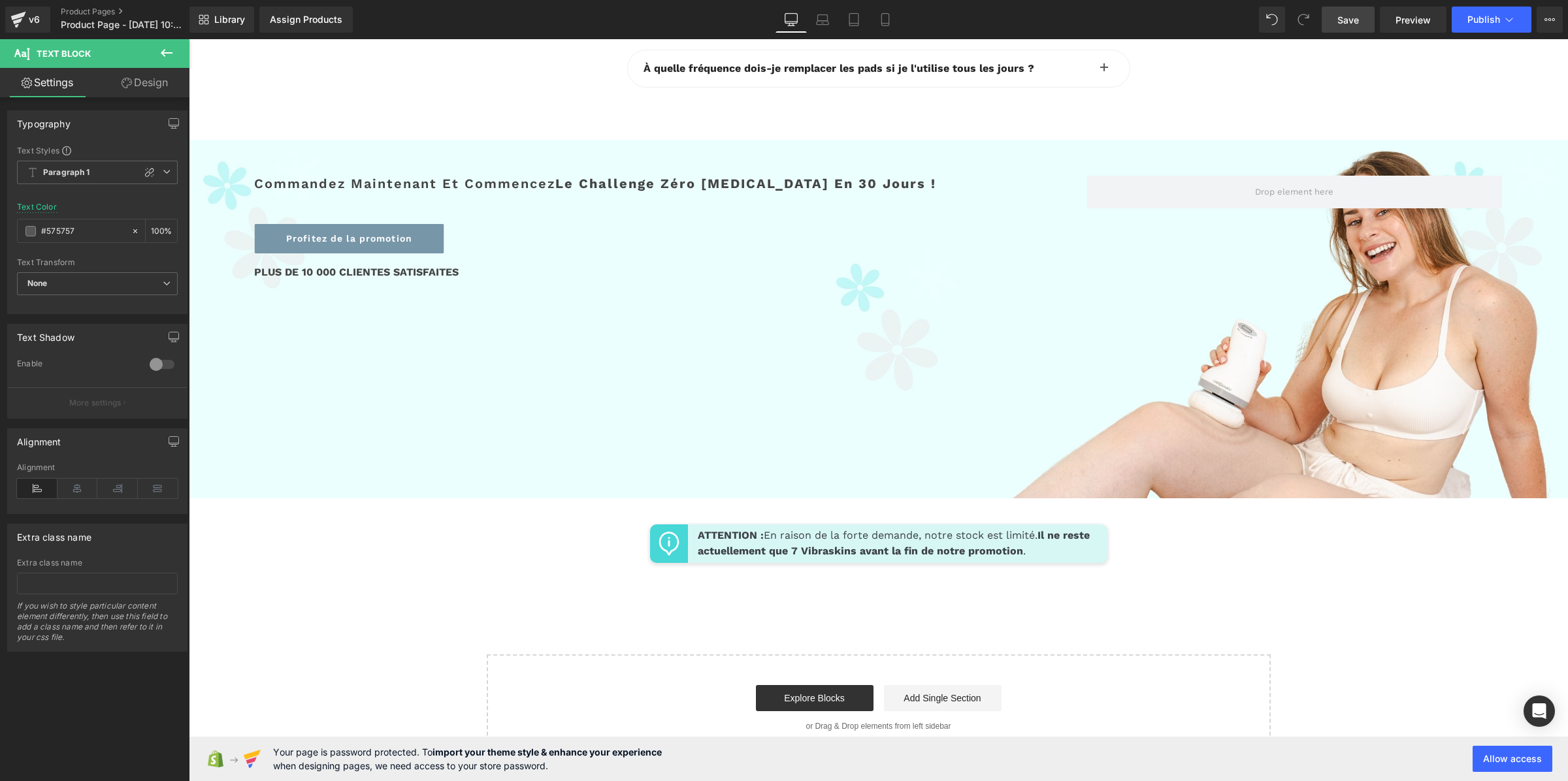
click at [1353, 22] on span "Save" at bounding box center [1348, 20] width 22 height 14
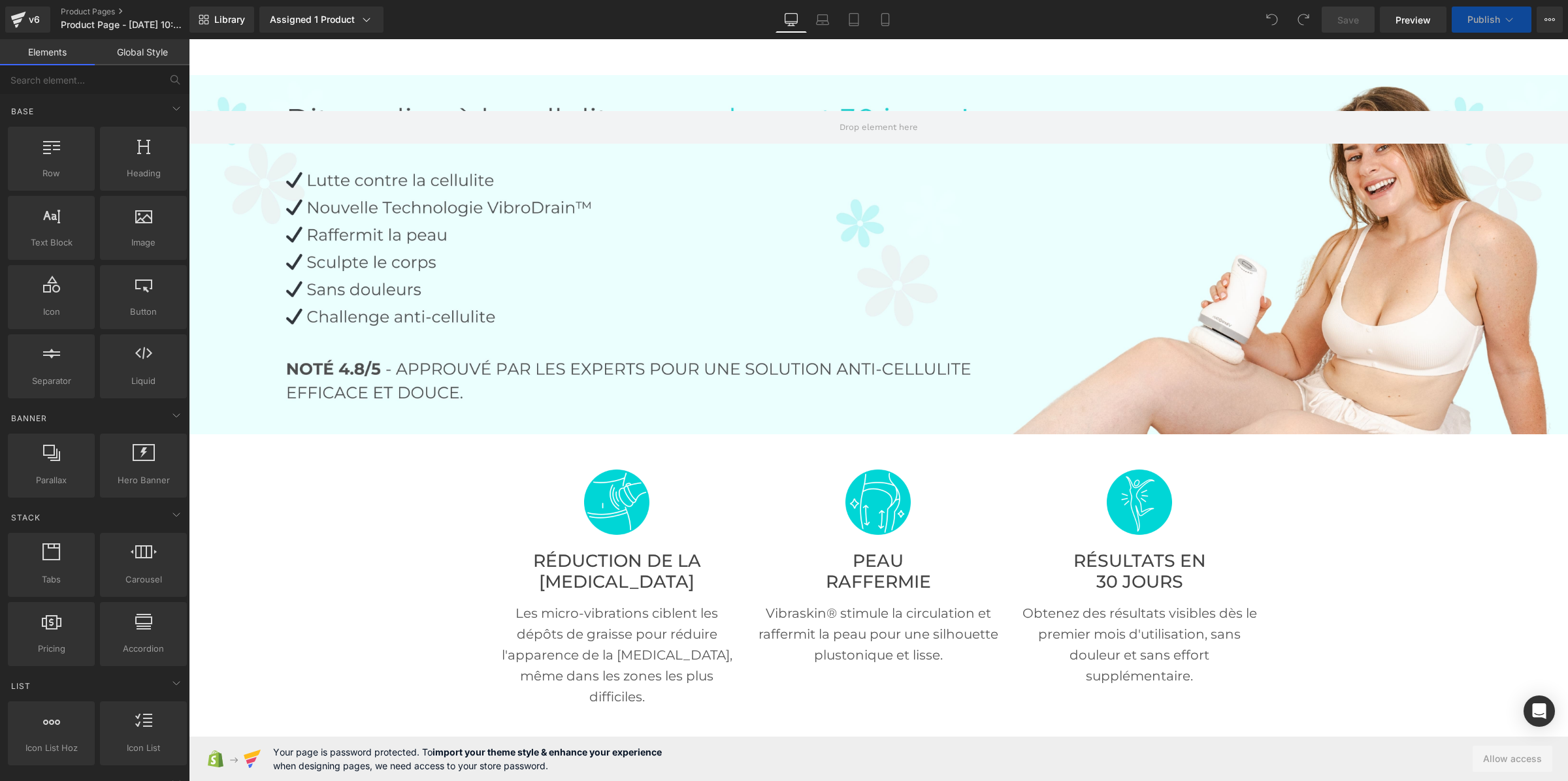
click at [1474, 20] on span "Publish" at bounding box center [1484, 19] width 32 height 11
click at [1467, 12] on button "Publish" at bounding box center [1492, 20] width 80 height 27
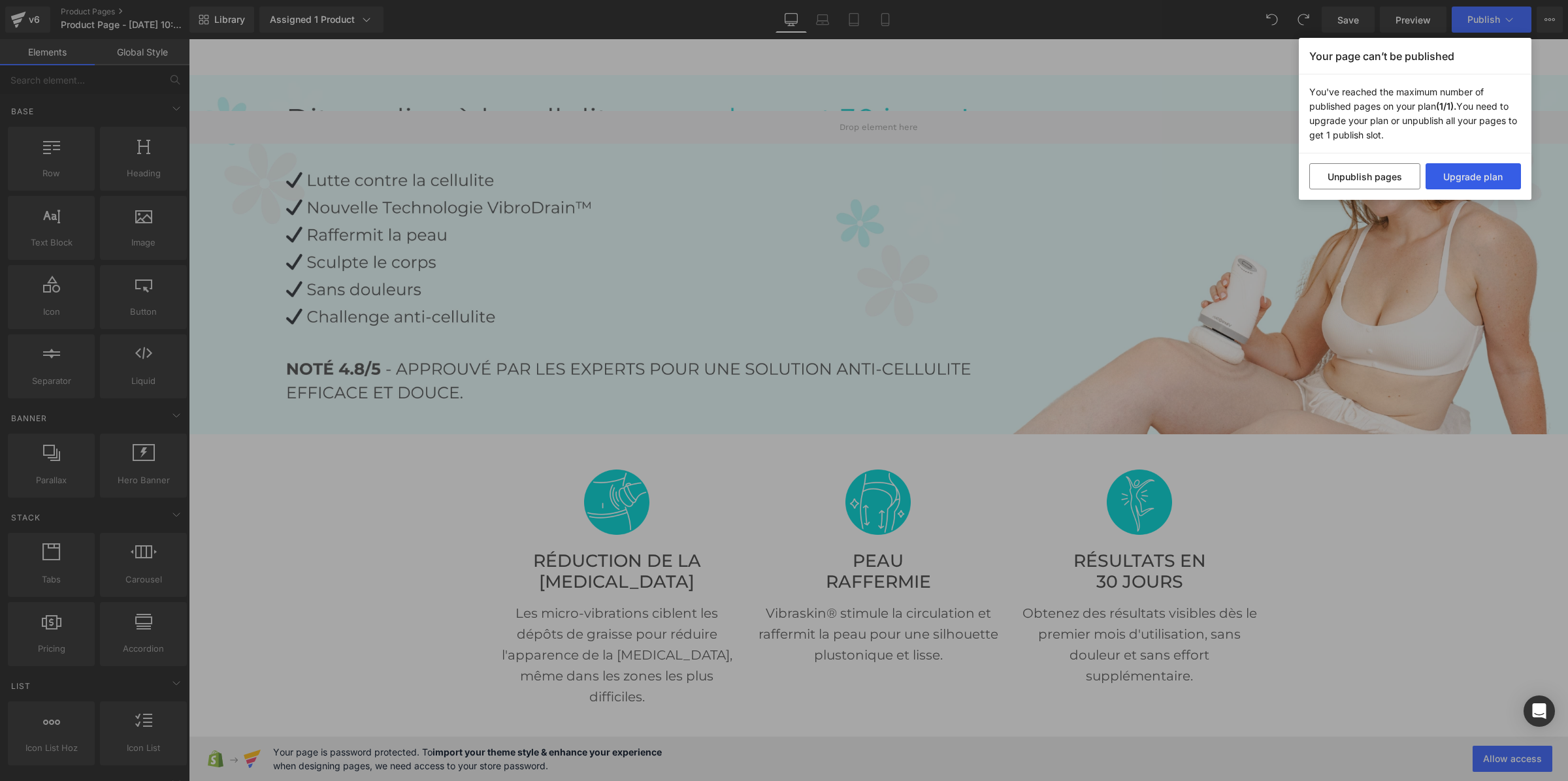
click at [1464, 178] on button "Upgrade plan" at bounding box center [1474, 176] width 96 height 27
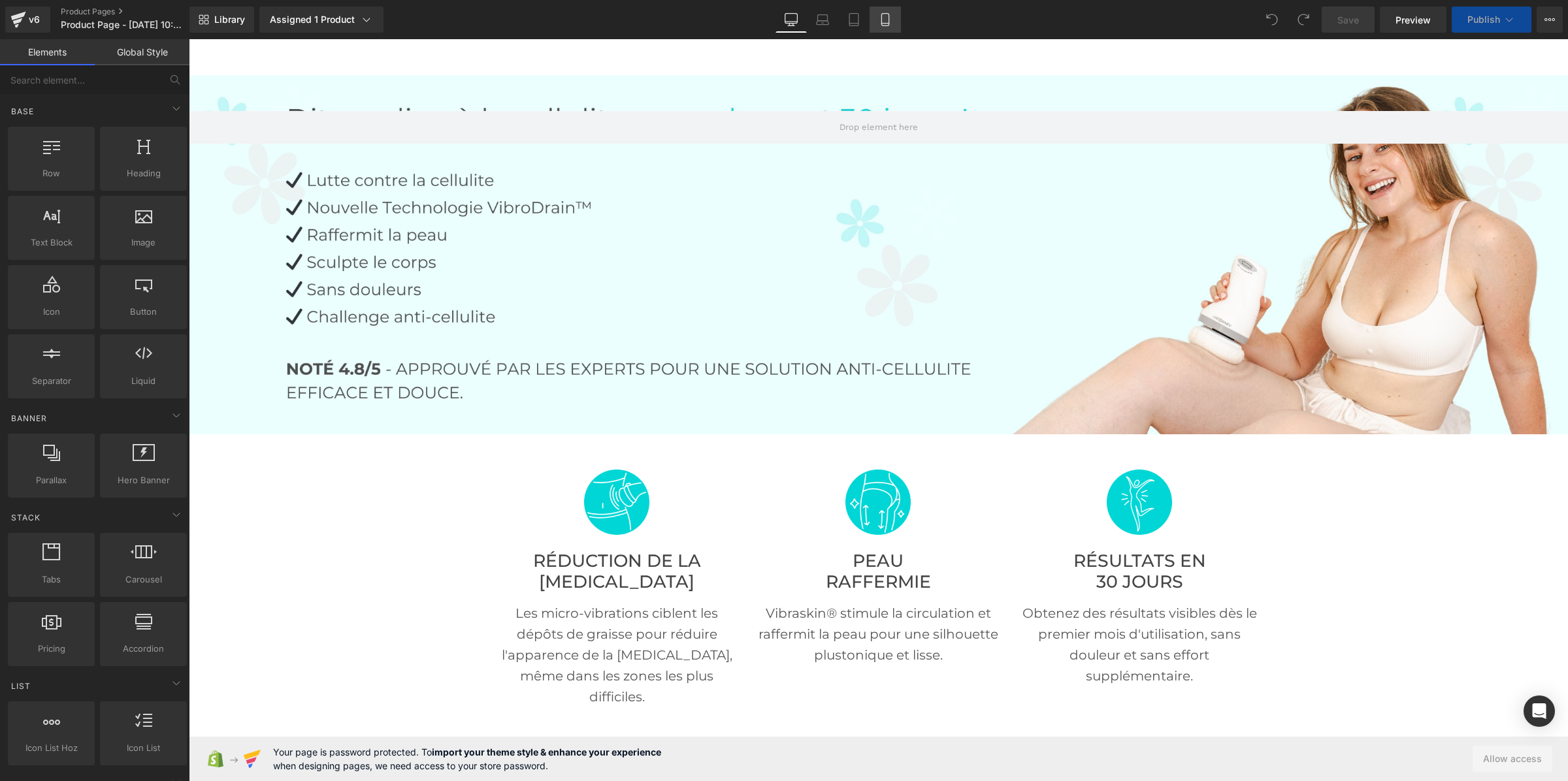
click at [884, 17] on icon at bounding box center [885, 20] width 13 height 13
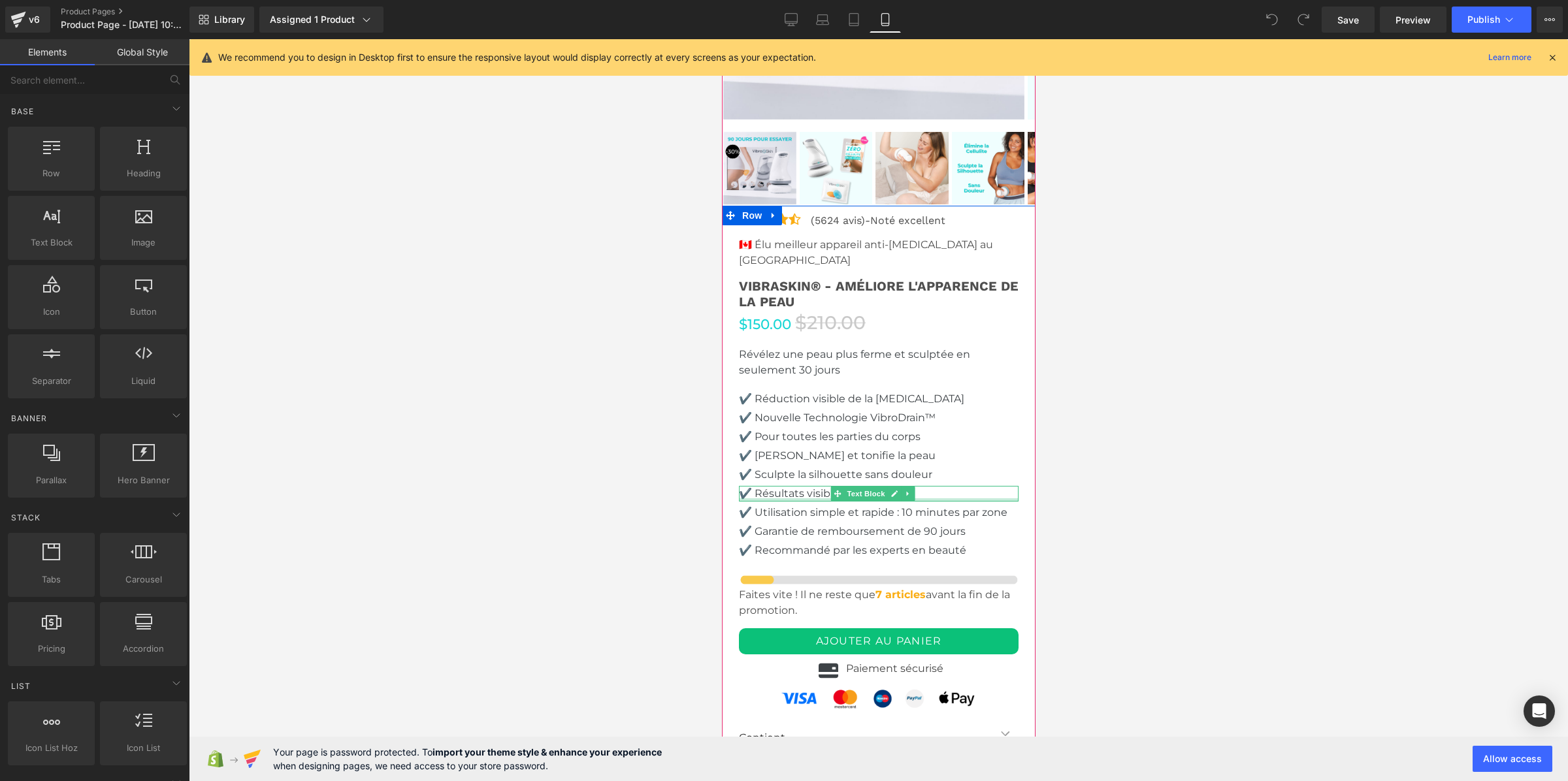
scroll to position [5390, 0]
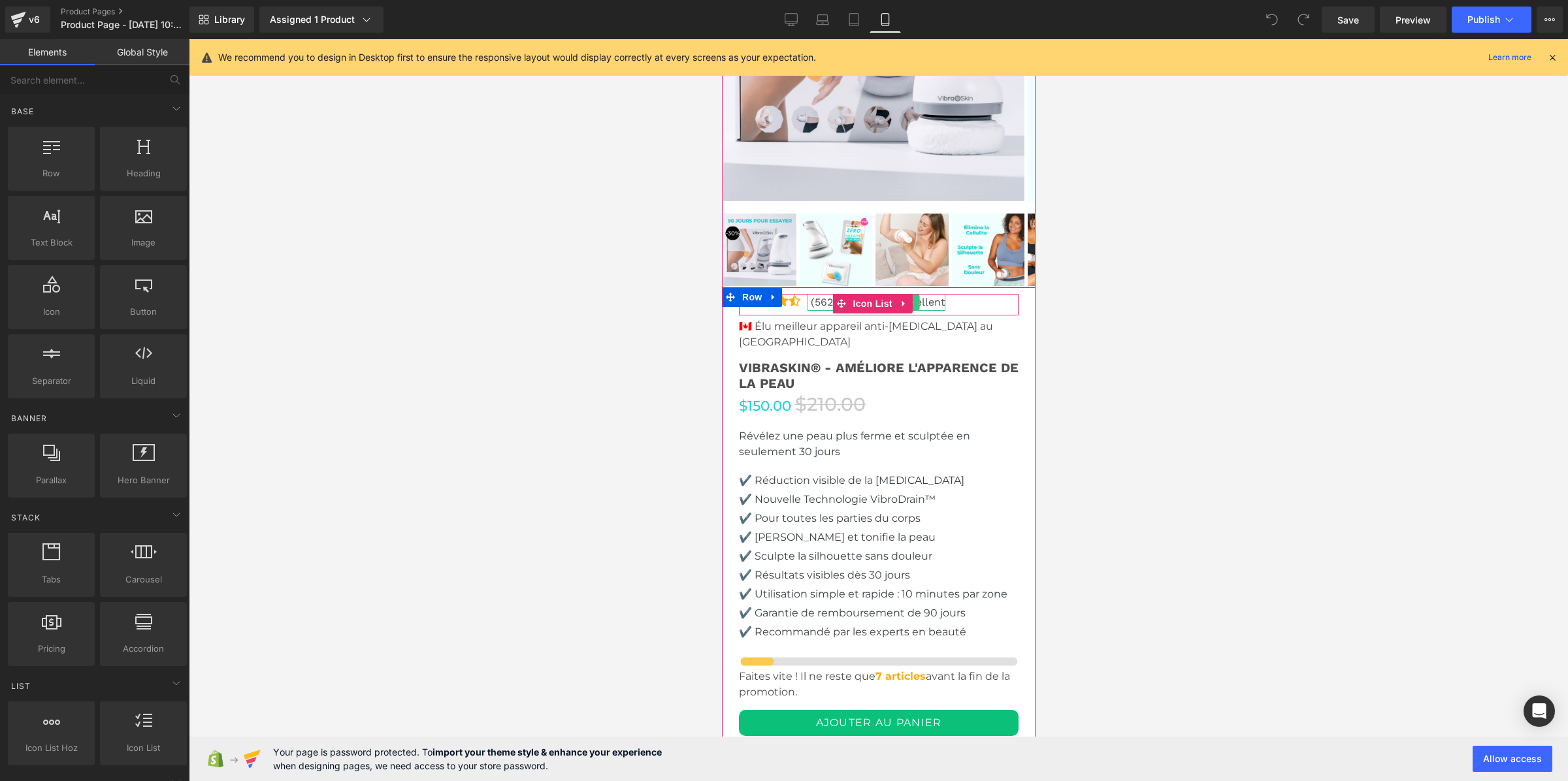
click at [820, 294] on p "(5624 avis)-Noté excellent" at bounding box center [877, 302] width 135 height 17
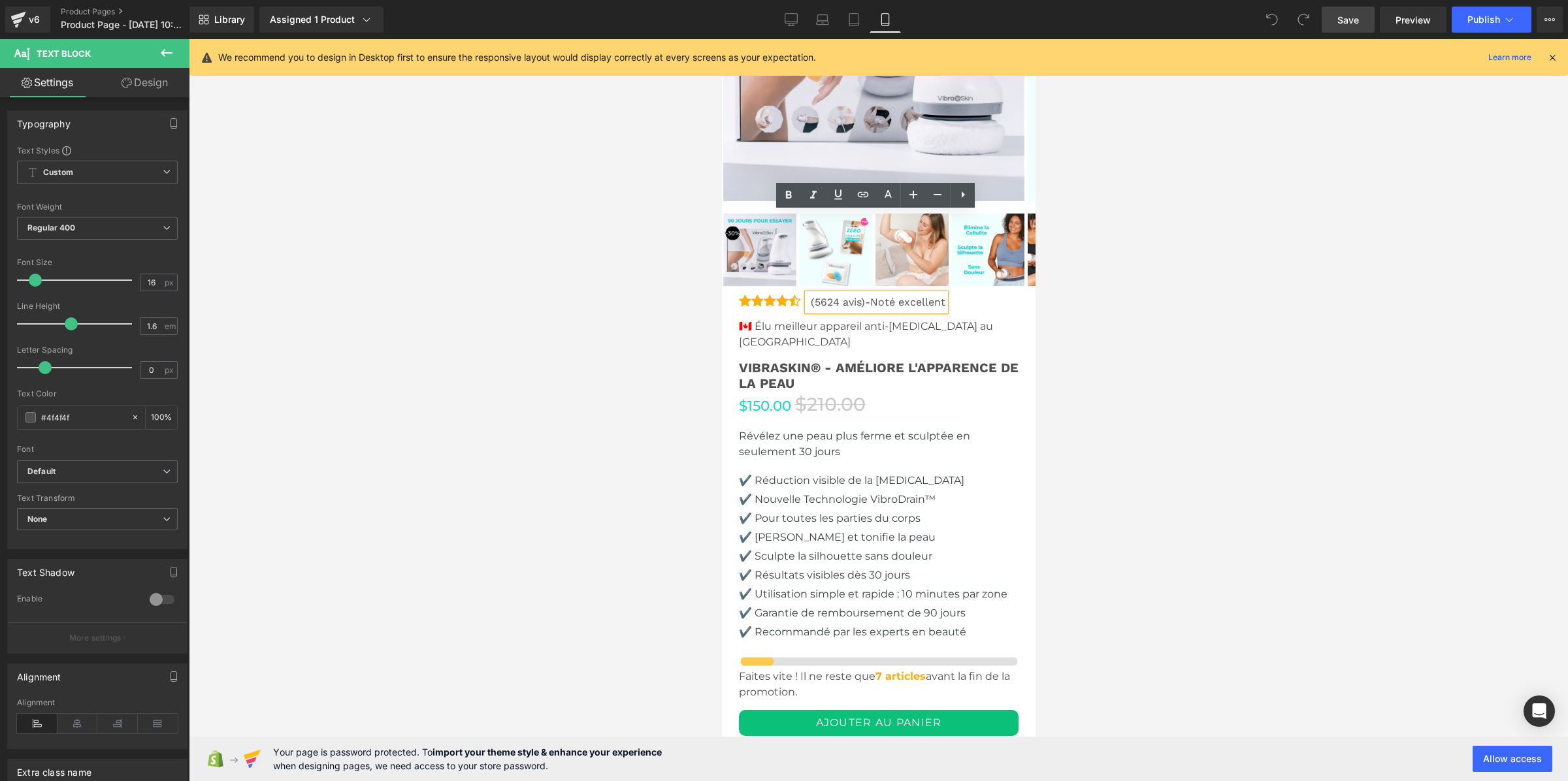
click at [1358, 18] on span "Save" at bounding box center [1348, 20] width 22 height 14
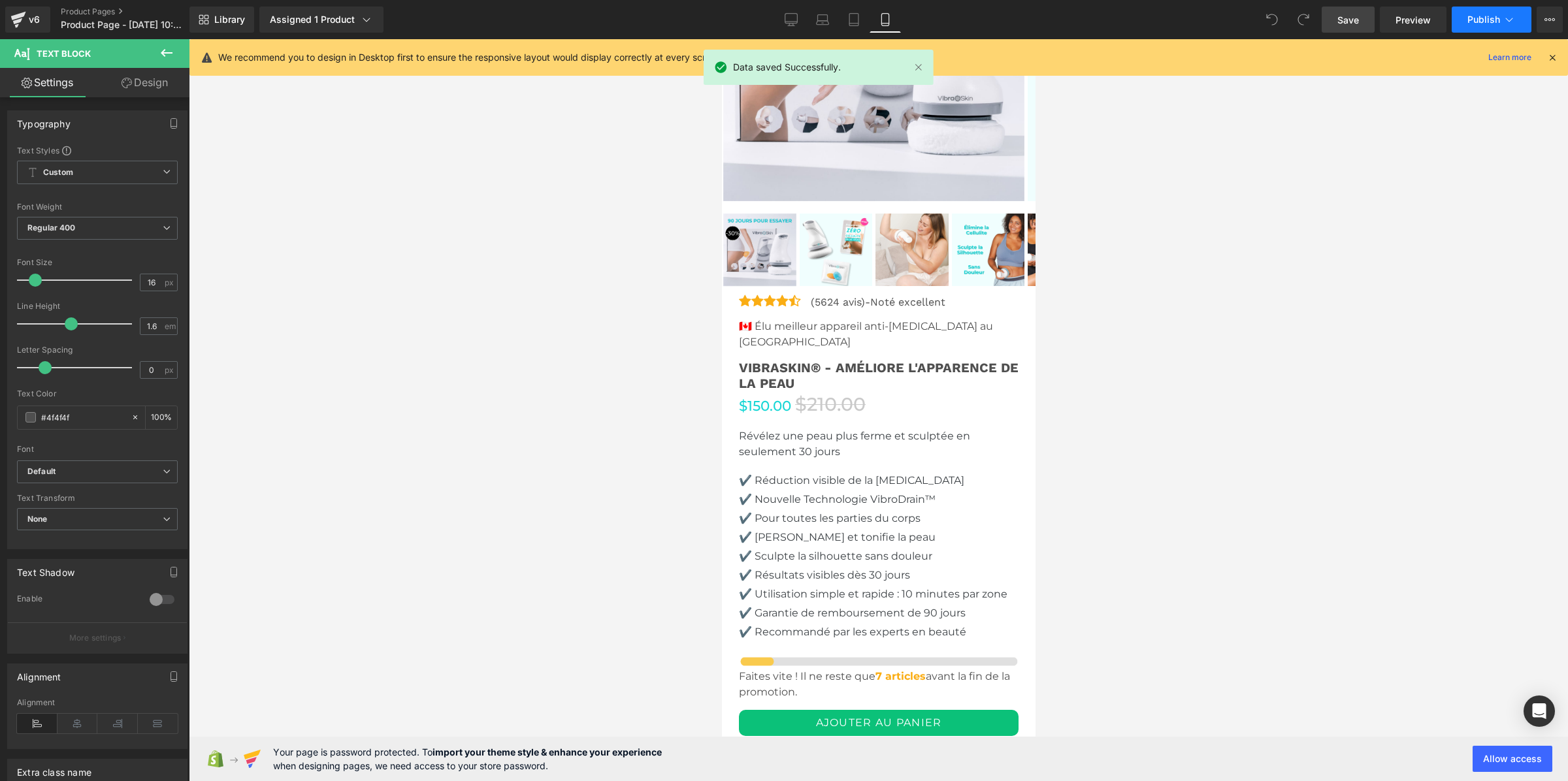
click at [1488, 18] on span "Publish" at bounding box center [1484, 19] width 32 height 11
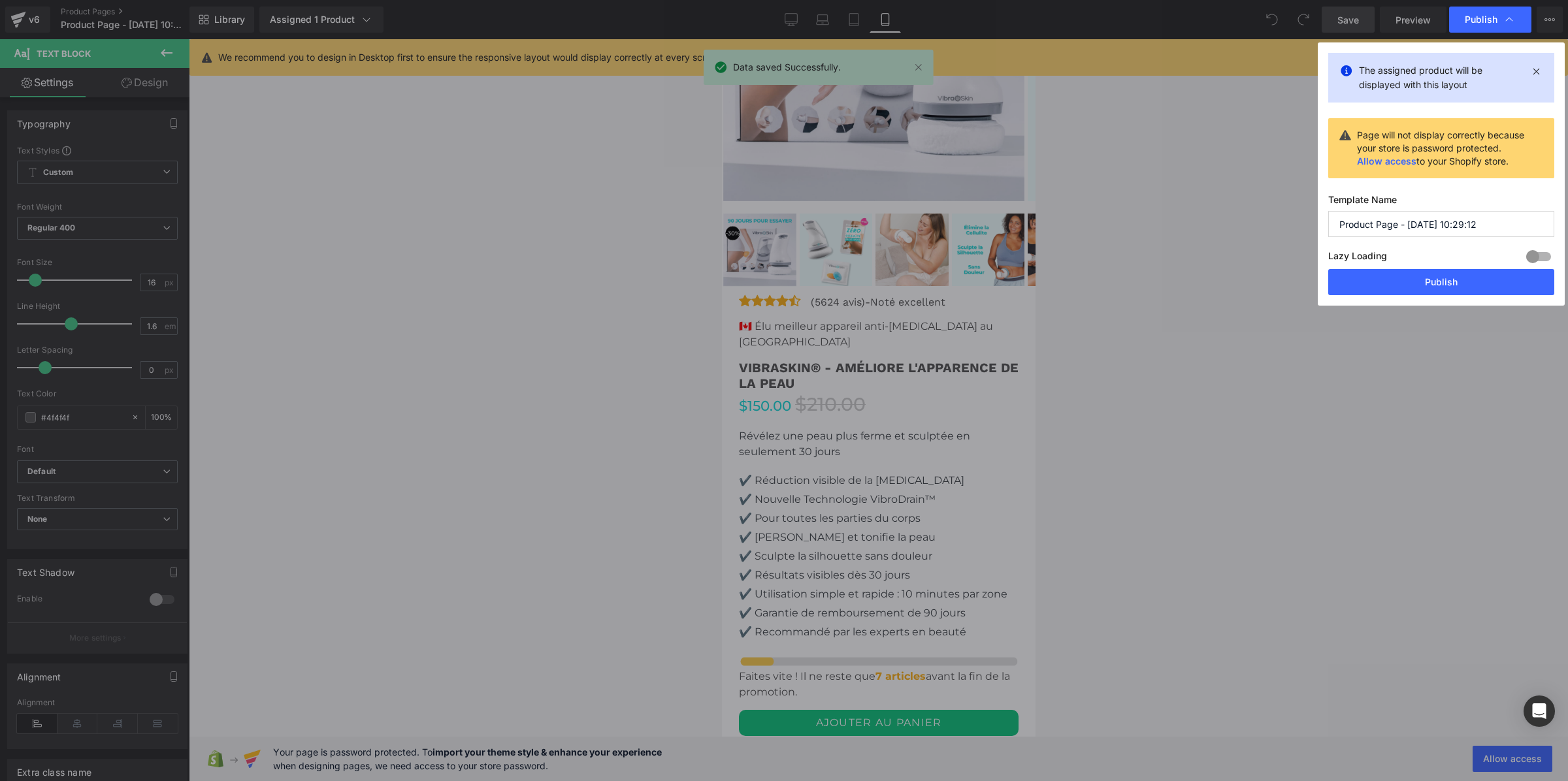
drag, startPoint x: 1493, startPoint y: 222, endPoint x: 1282, endPoint y: 219, distance: 211.0
click at [1282, 219] on div "Publish The assigned product will be displayed with this layout Page will not d…" at bounding box center [784, 390] width 1568 height 781
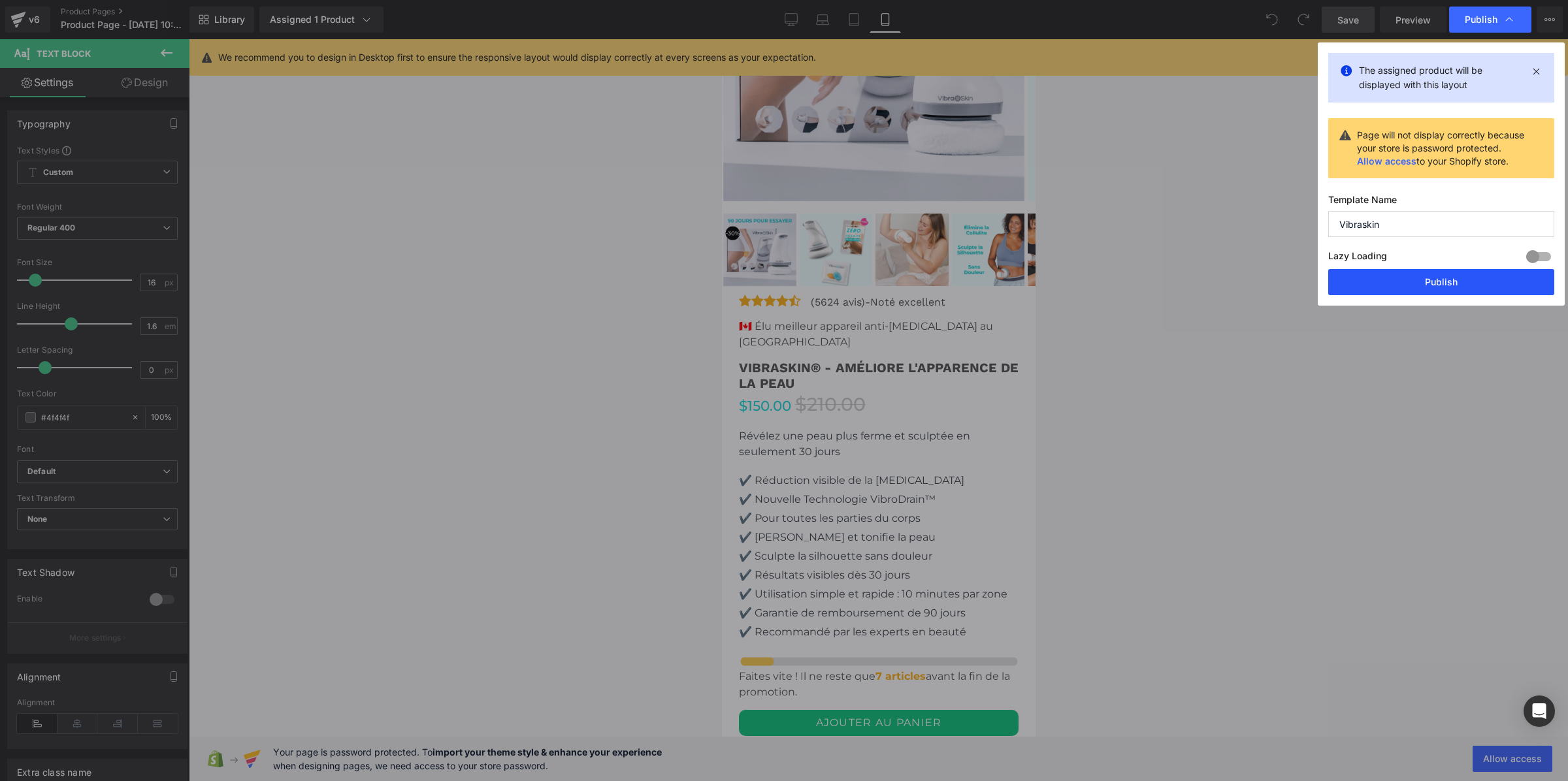
type input "Vibraskin"
click at [1405, 288] on button "Publish" at bounding box center [1441, 282] width 226 height 27
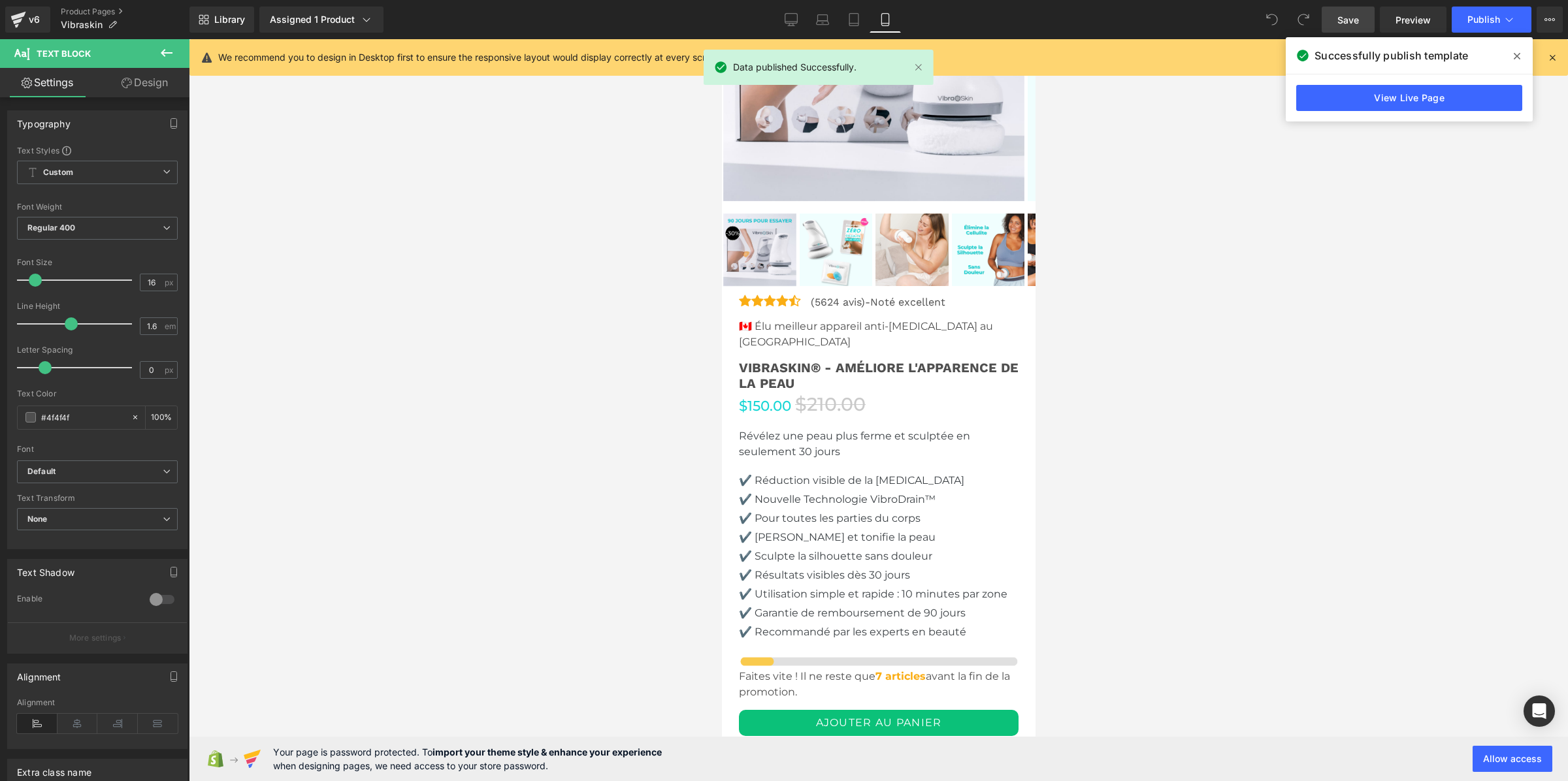
click at [1455, 99] on link "View Live Page" at bounding box center [1409, 99] width 226 height 27
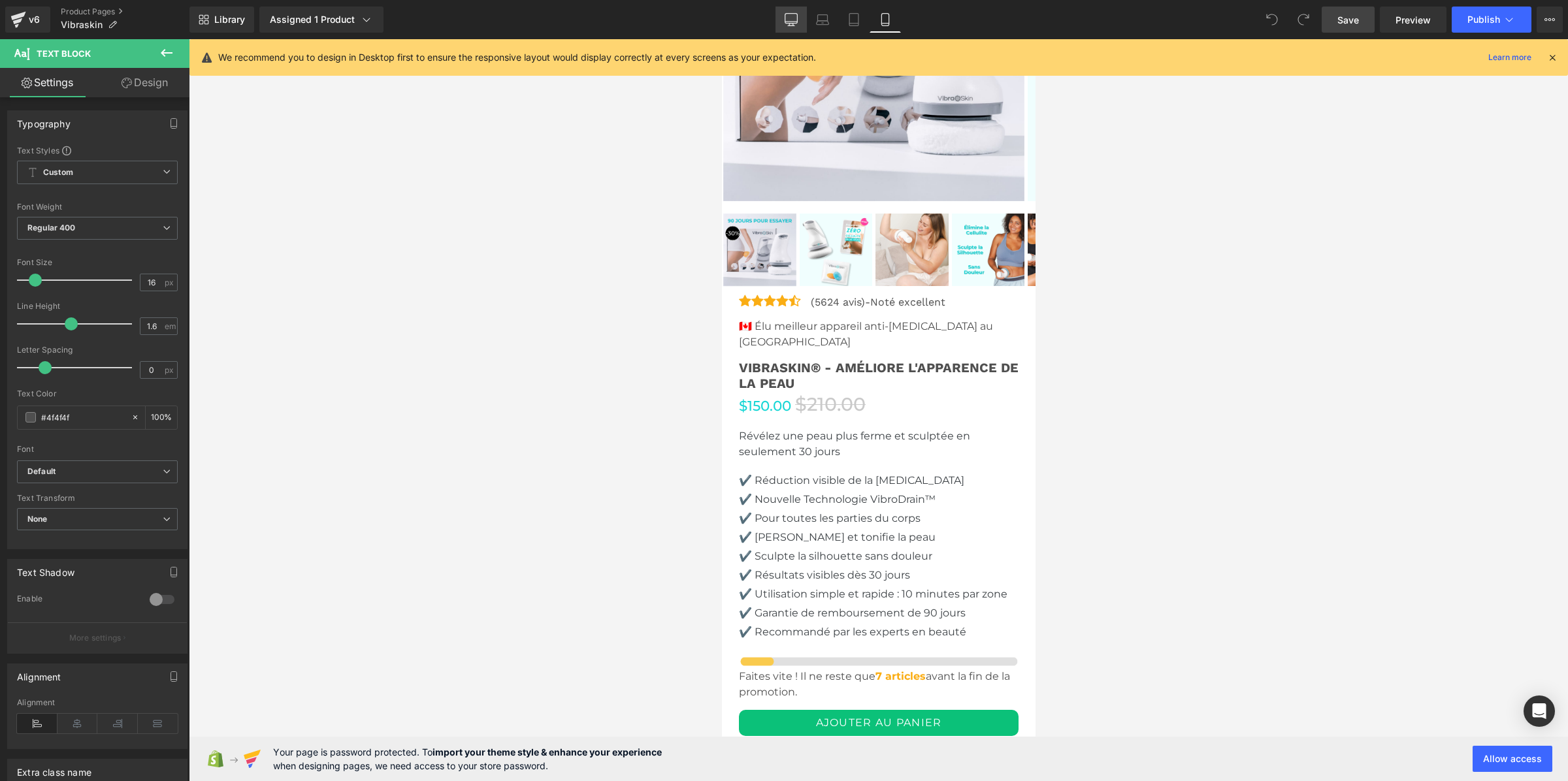
click at [783, 17] on link "Desktop" at bounding box center [791, 20] width 31 height 27
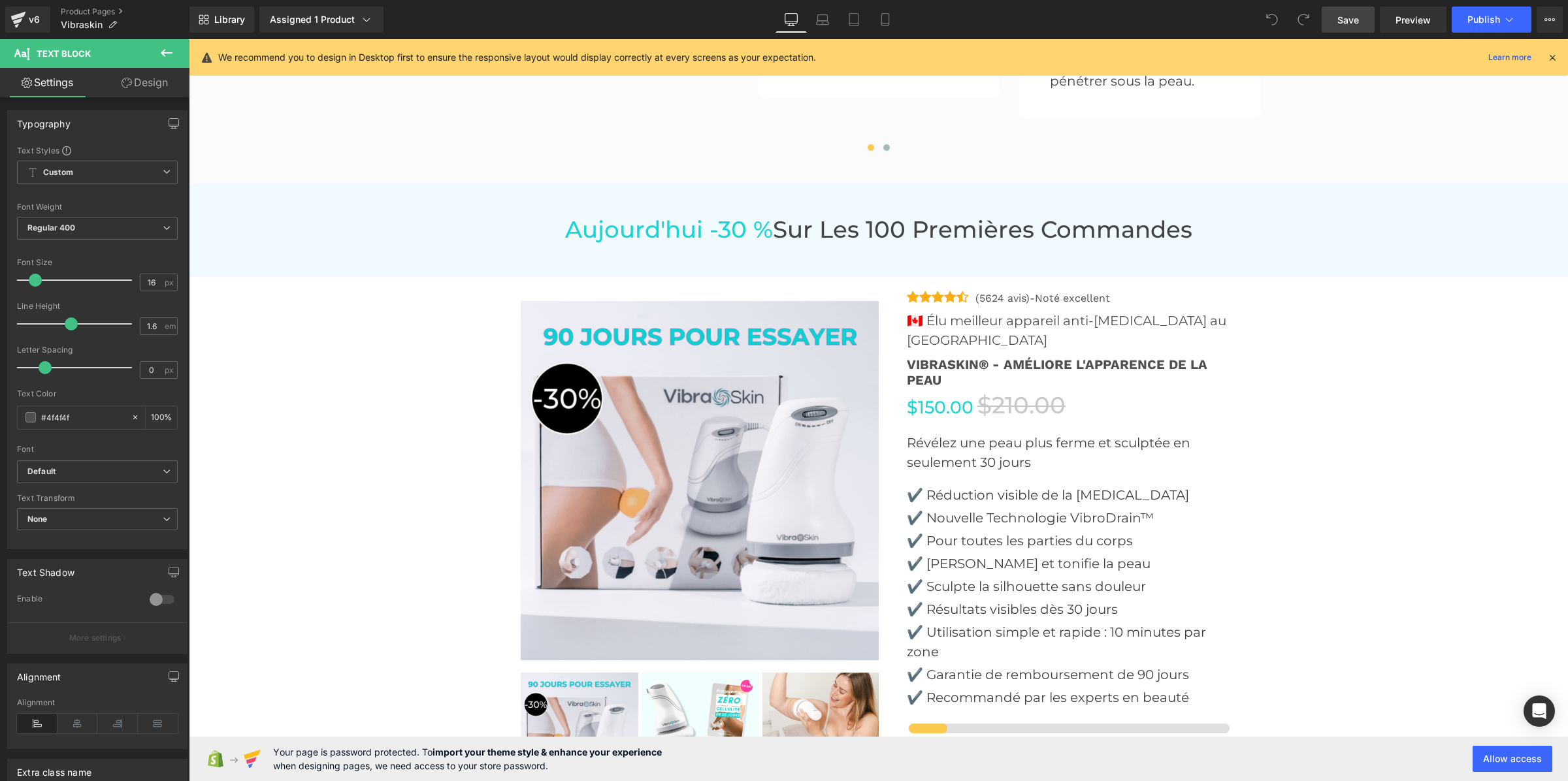
scroll to position [3896, 0]
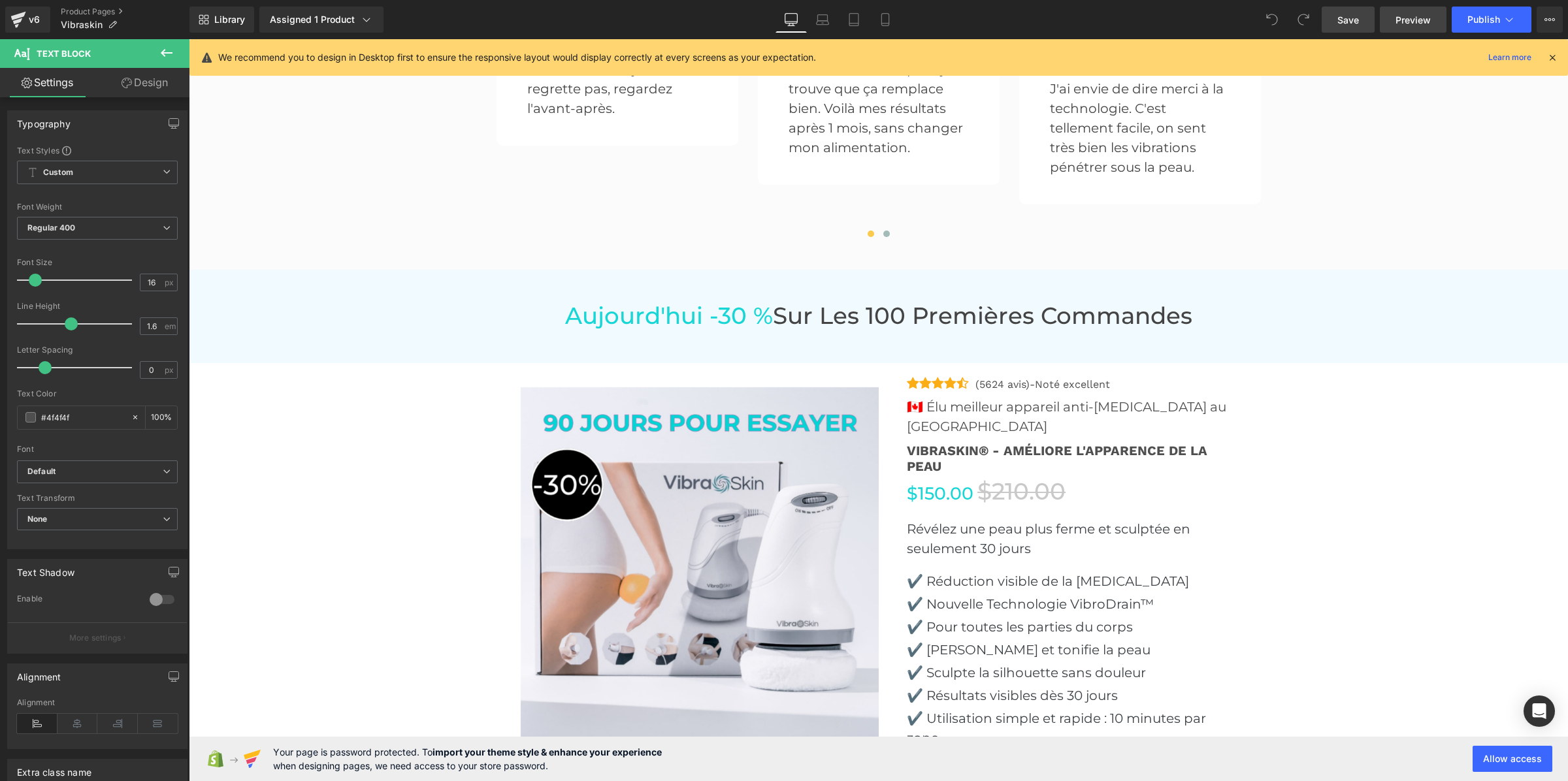
click at [1394, 14] on link "Preview" at bounding box center [1413, 20] width 66 height 27
click at [1393, 17] on link "Preview" at bounding box center [1413, 20] width 66 height 27
click at [1477, 12] on button "Publish" at bounding box center [1492, 20] width 80 height 27
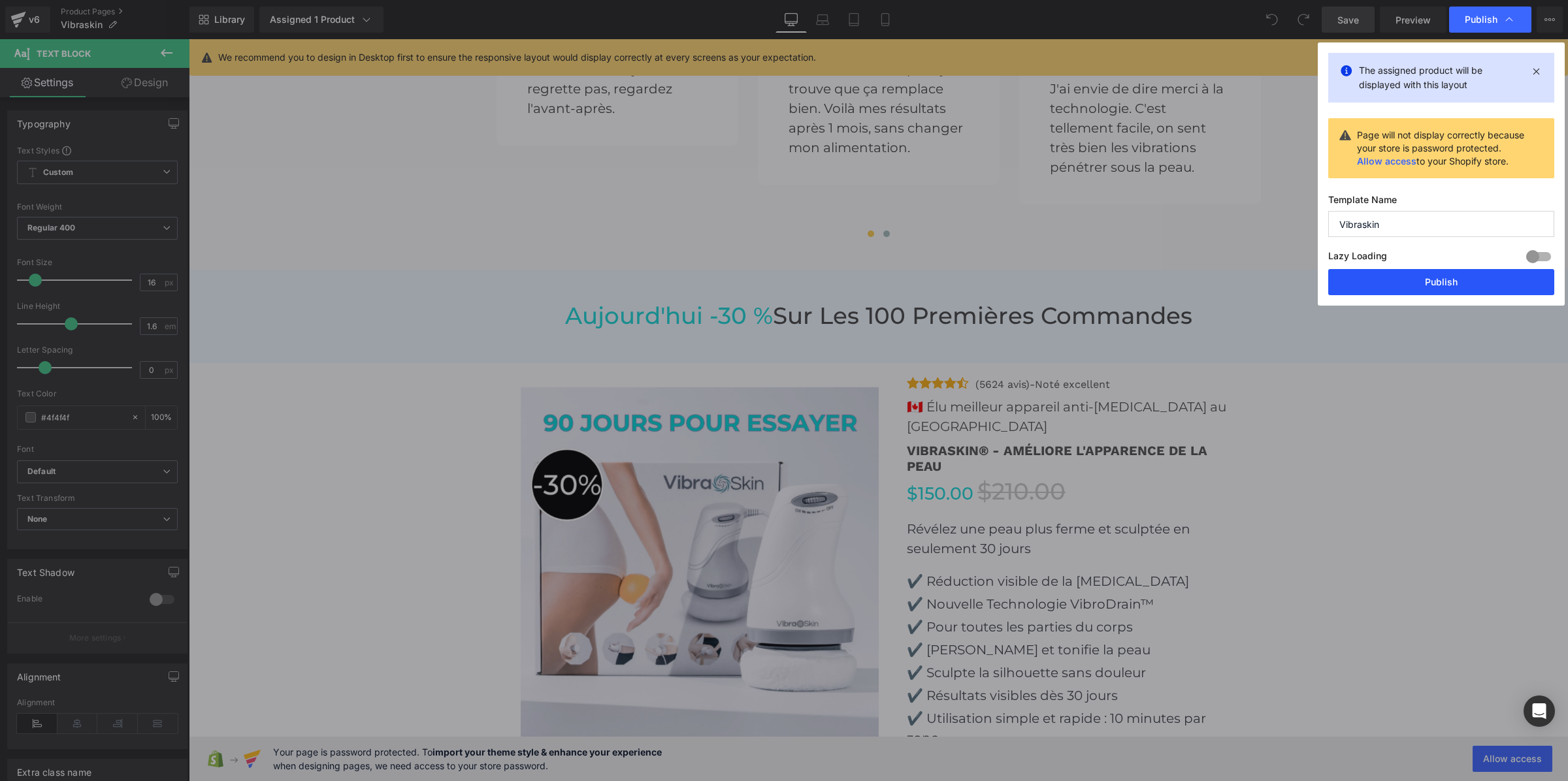
click at [1371, 277] on button "Publish" at bounding box center [1441, 282] width 226 height 27
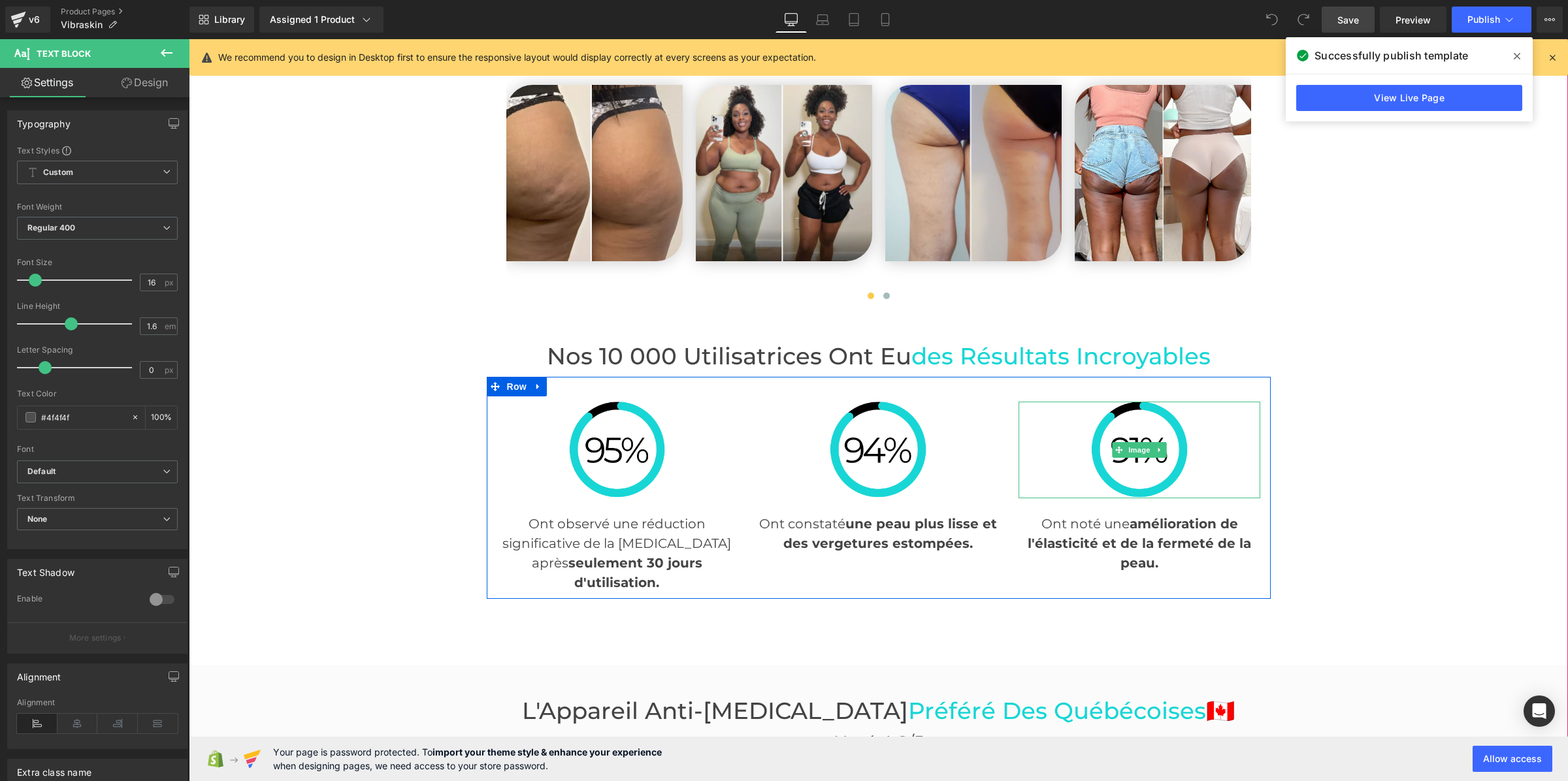
scroll to position [2671, 0]
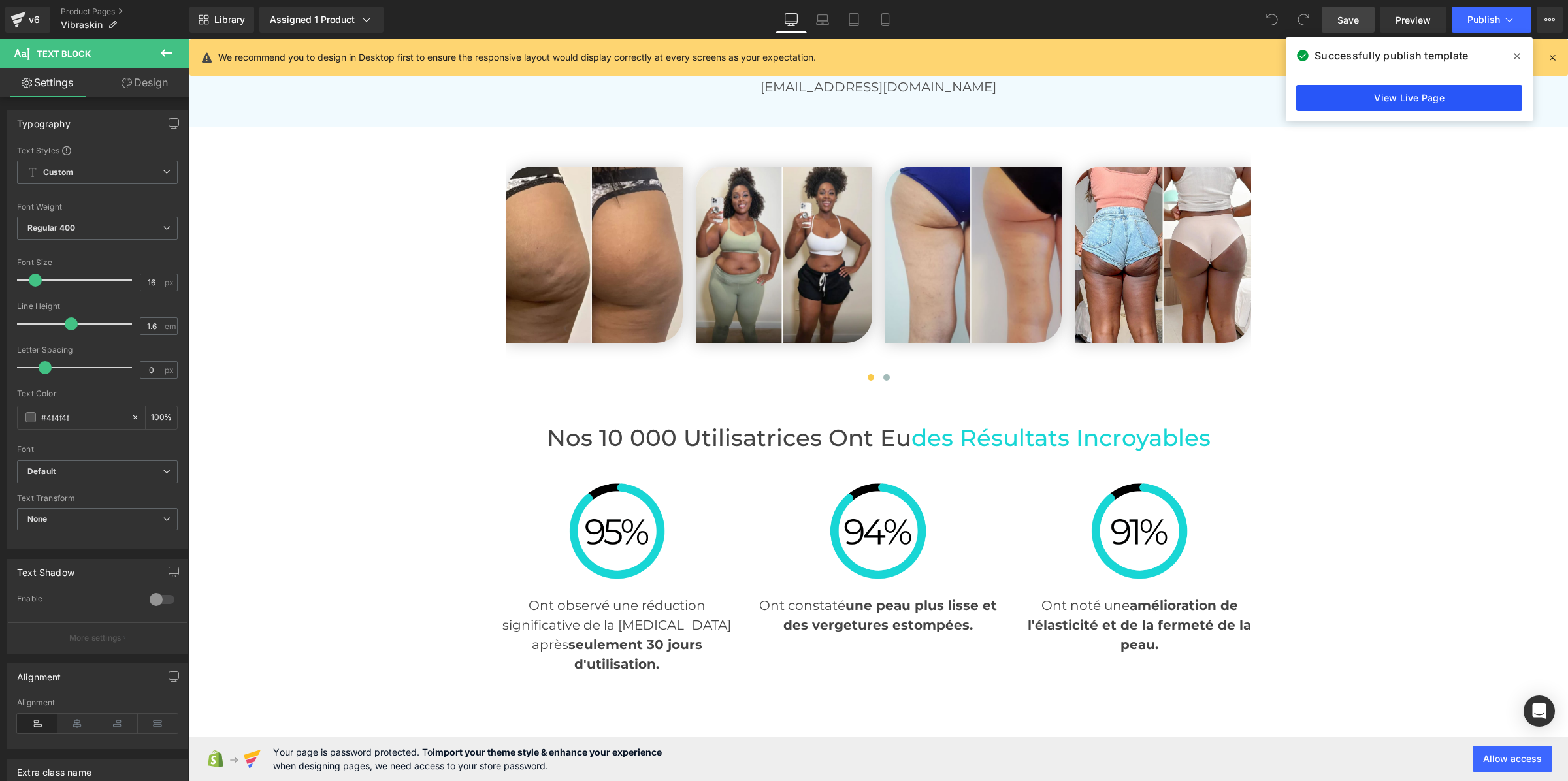
click at [1367, 99] on link "View Live Page" at bounding box center [1409, 99] width 226 height 27
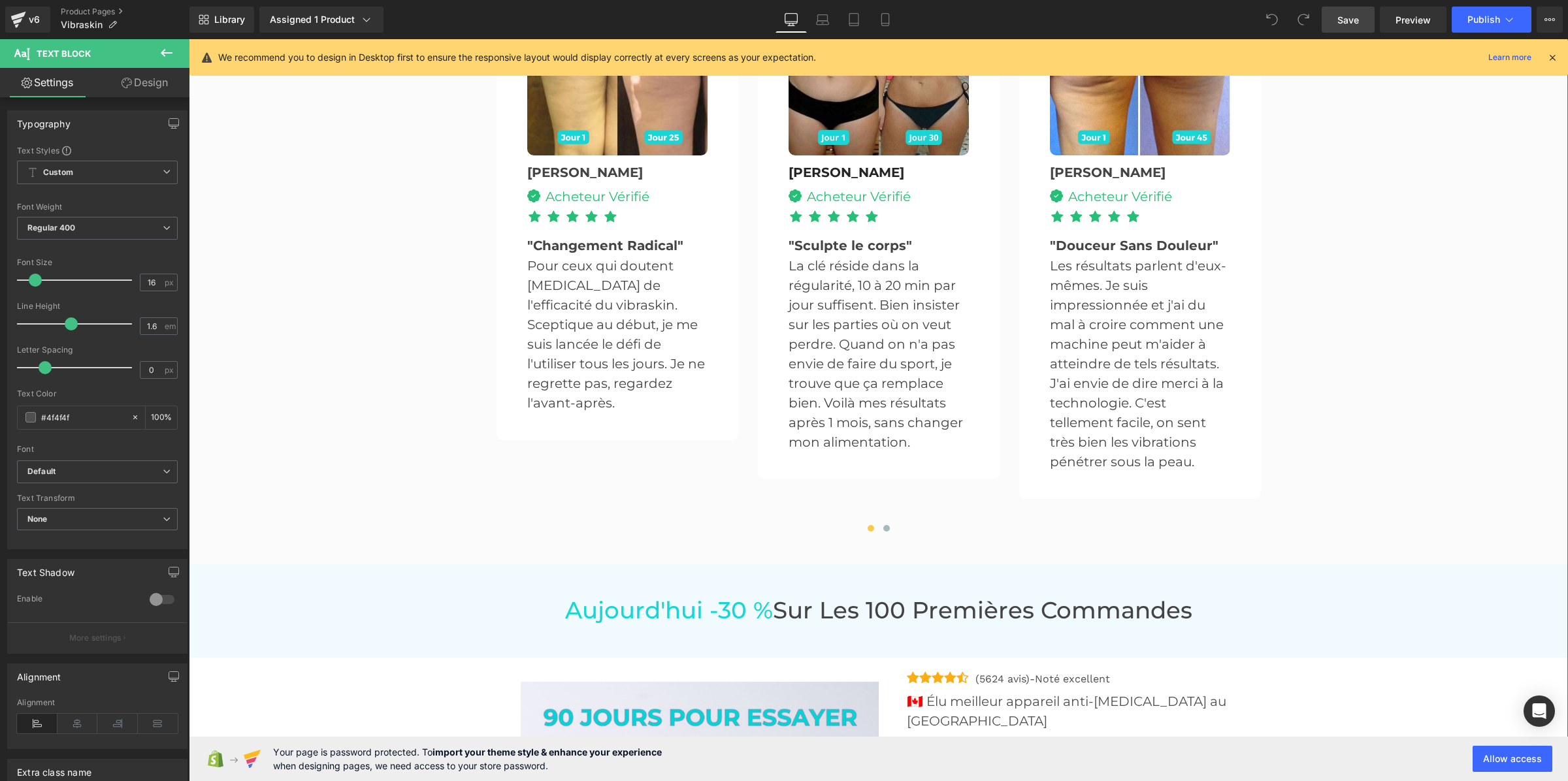
scroll to position [3406, 0]
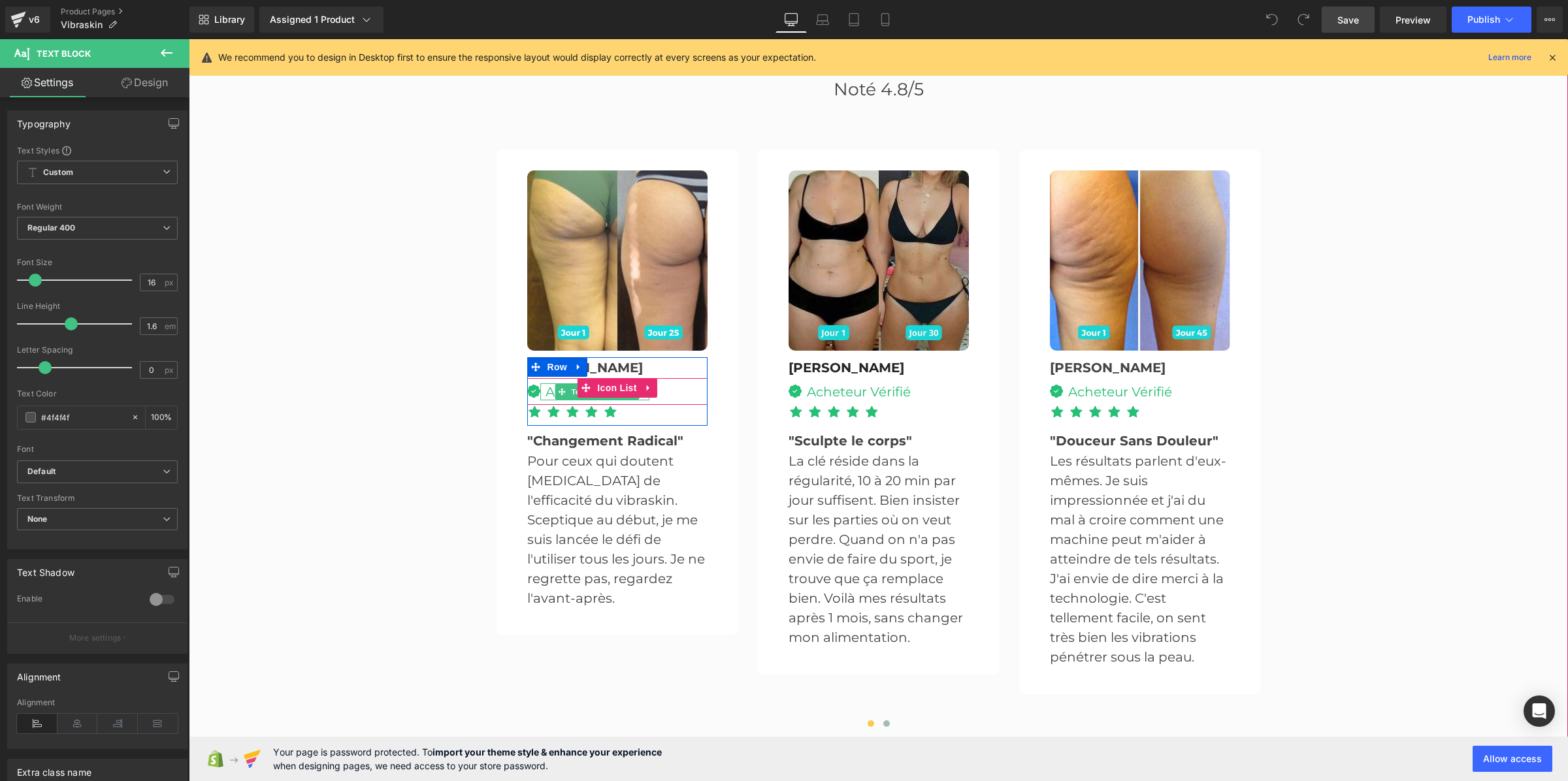
click at [542, 383] on div "Acheteur Vérifié" at bounding box center [595, 392] width 109 height 17
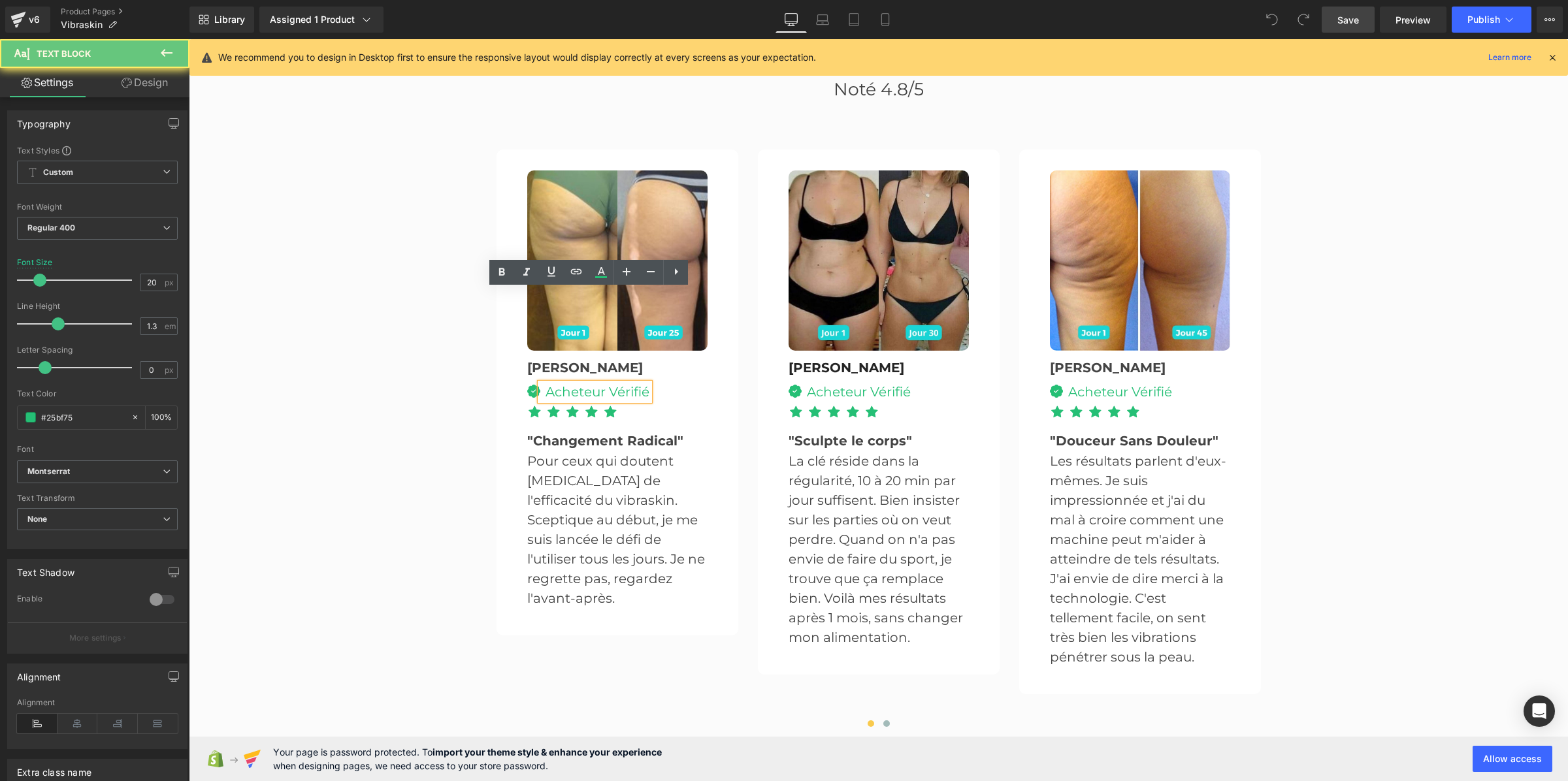
click at [542, 383] on div "Acheteur Vérifié" at bounding box center [595, 392] width 109 height 17
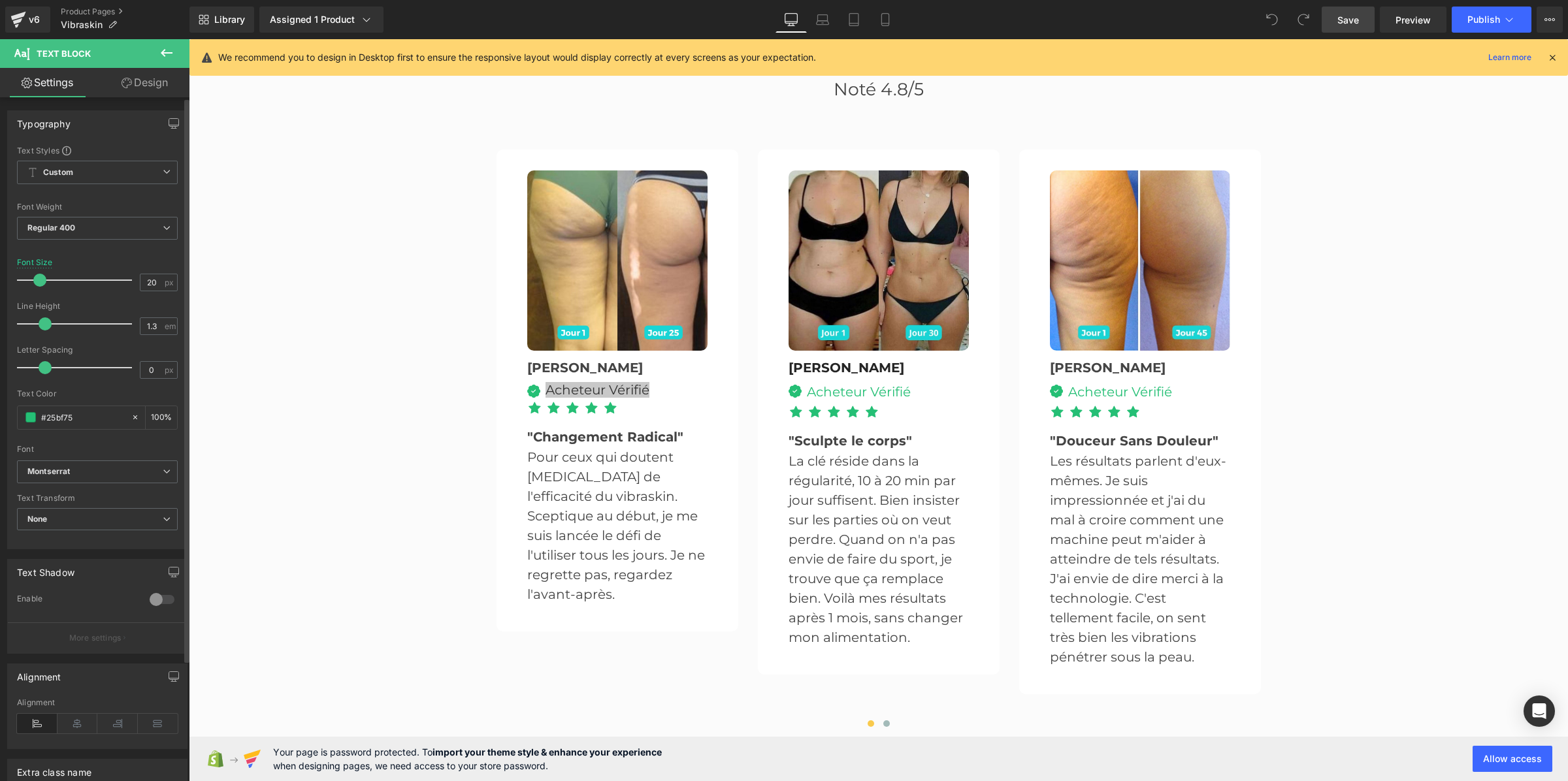
drag, startPoint x: 55, startPoint y: 322, endPoint x: 42, endPoint y: 322, distance: 13.0
click at [42, 322] on span at bounding box center [46, 324] width 13 height 13
click at [487, 356] on div "L'Appareil Anti-Cellulite Préféré Des québécoises 🇨🇦 Heading Noté 4.8/5 Heading…" at bounding box center [879, 386] width 784 height 696
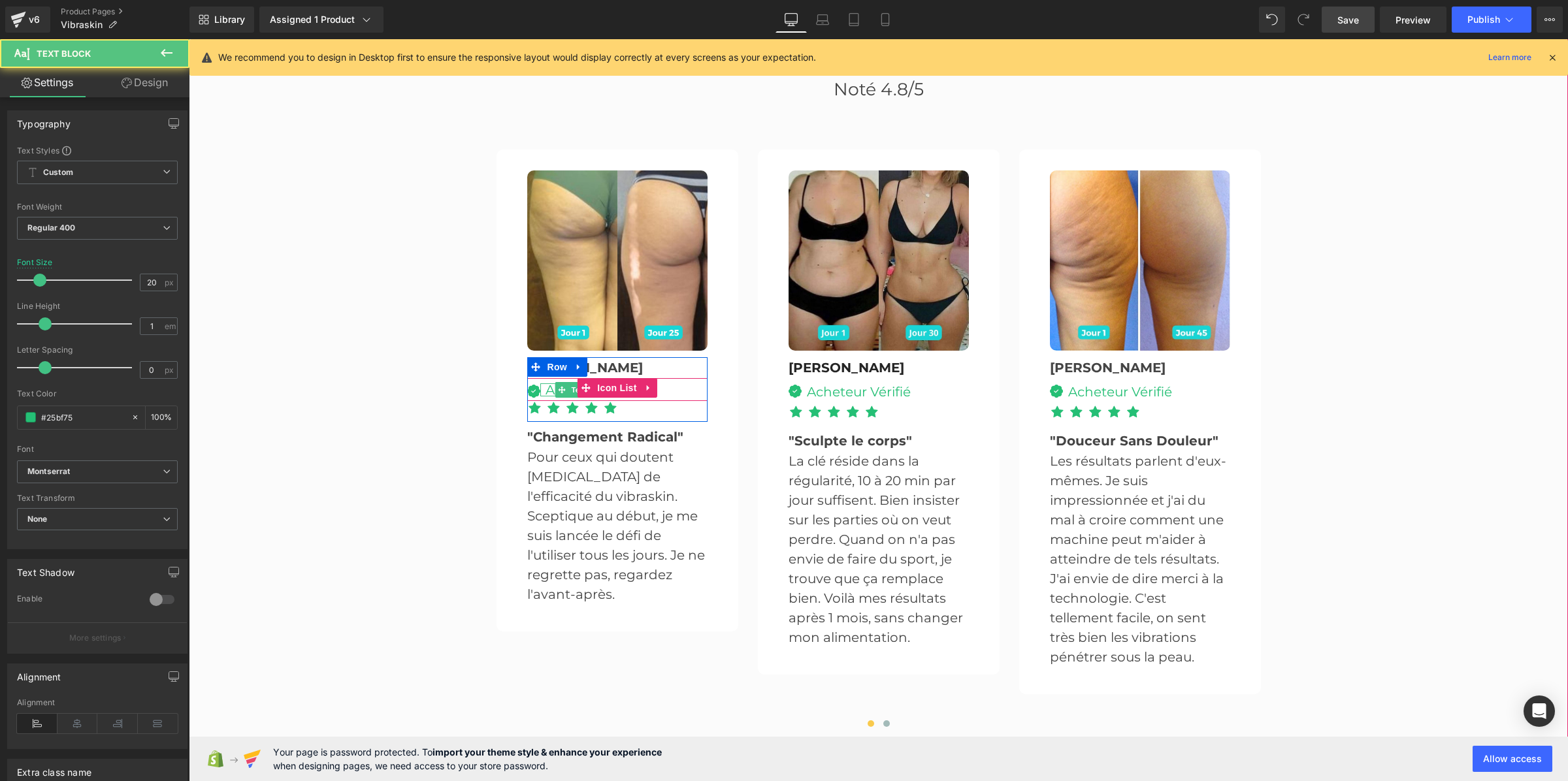
click at [543, 383] on div "Acheteur Vérifié" at bounding box center [595, 390] width 109 height 13
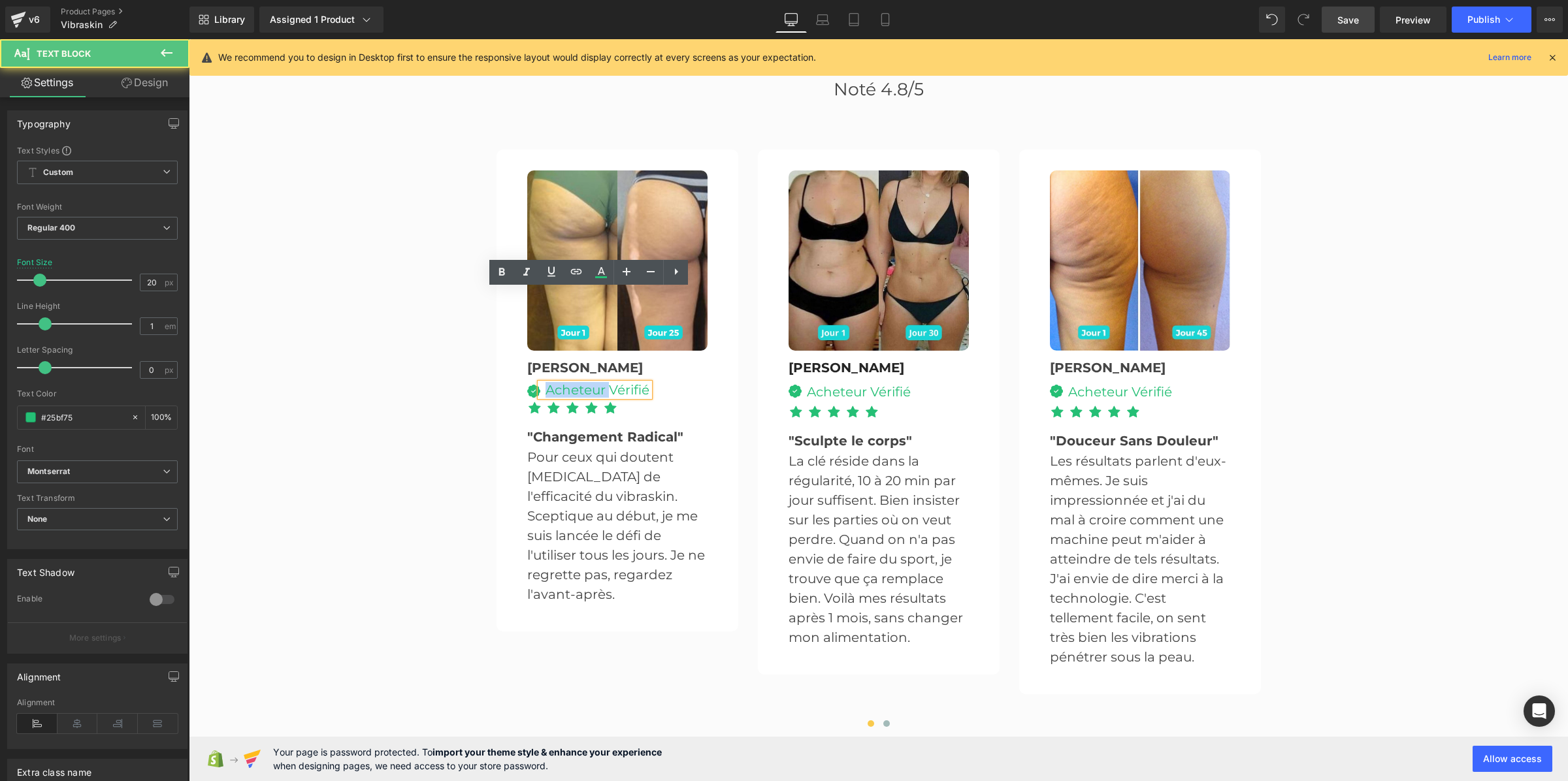
click at [543, 383] on div "Acheteur Vérifié" at bounding box center [595, 390] width 109 height 13
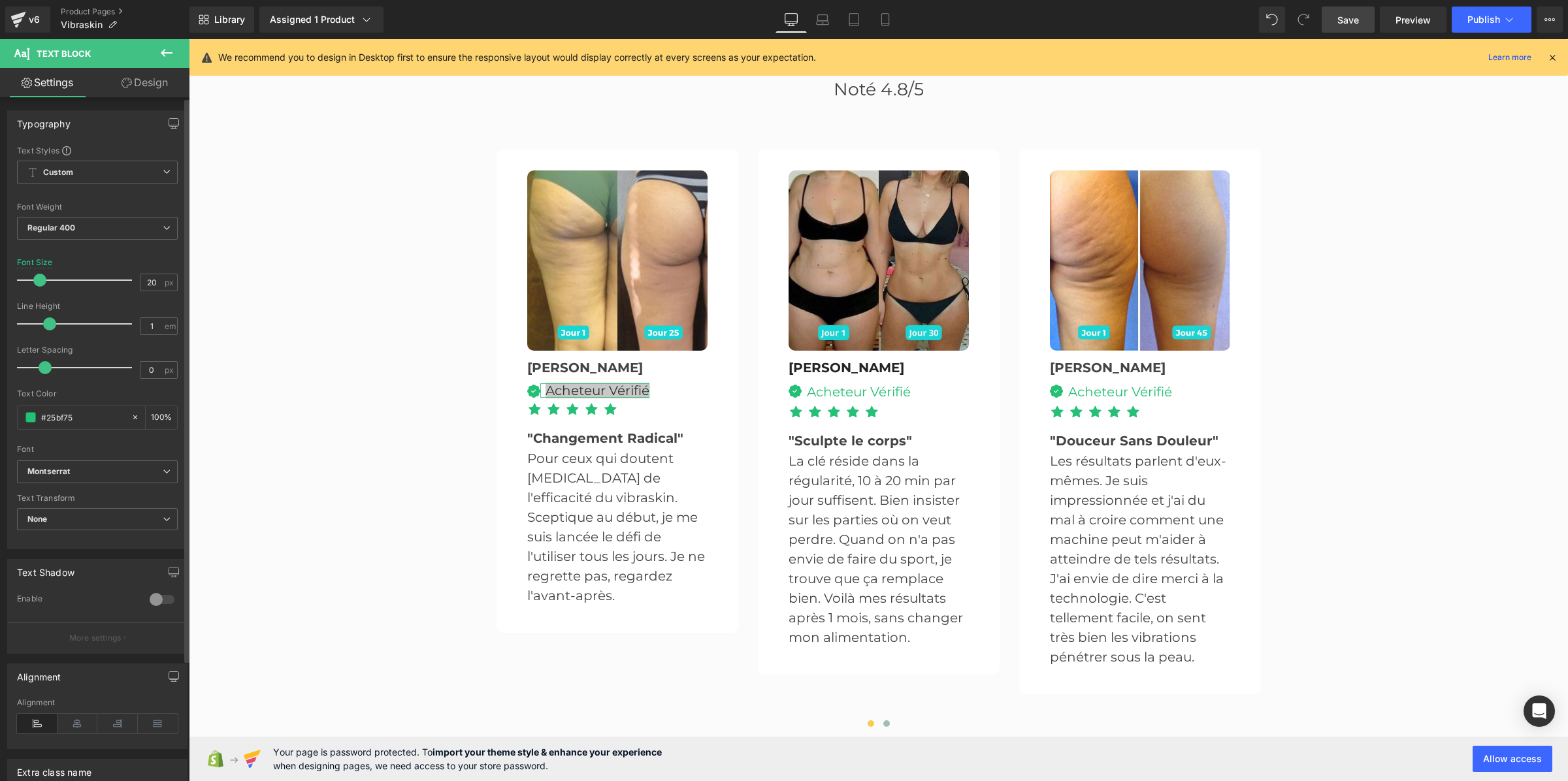
click at [47, 325] on span at bounding box center [50, 324] width 13 height 13
click at [713, 305] on div "Image Sophie Text Block Image Acheteur Vérifié Text Block Icon List Icon Icon I…" at bounding box center [617, 391] width 220 height 441
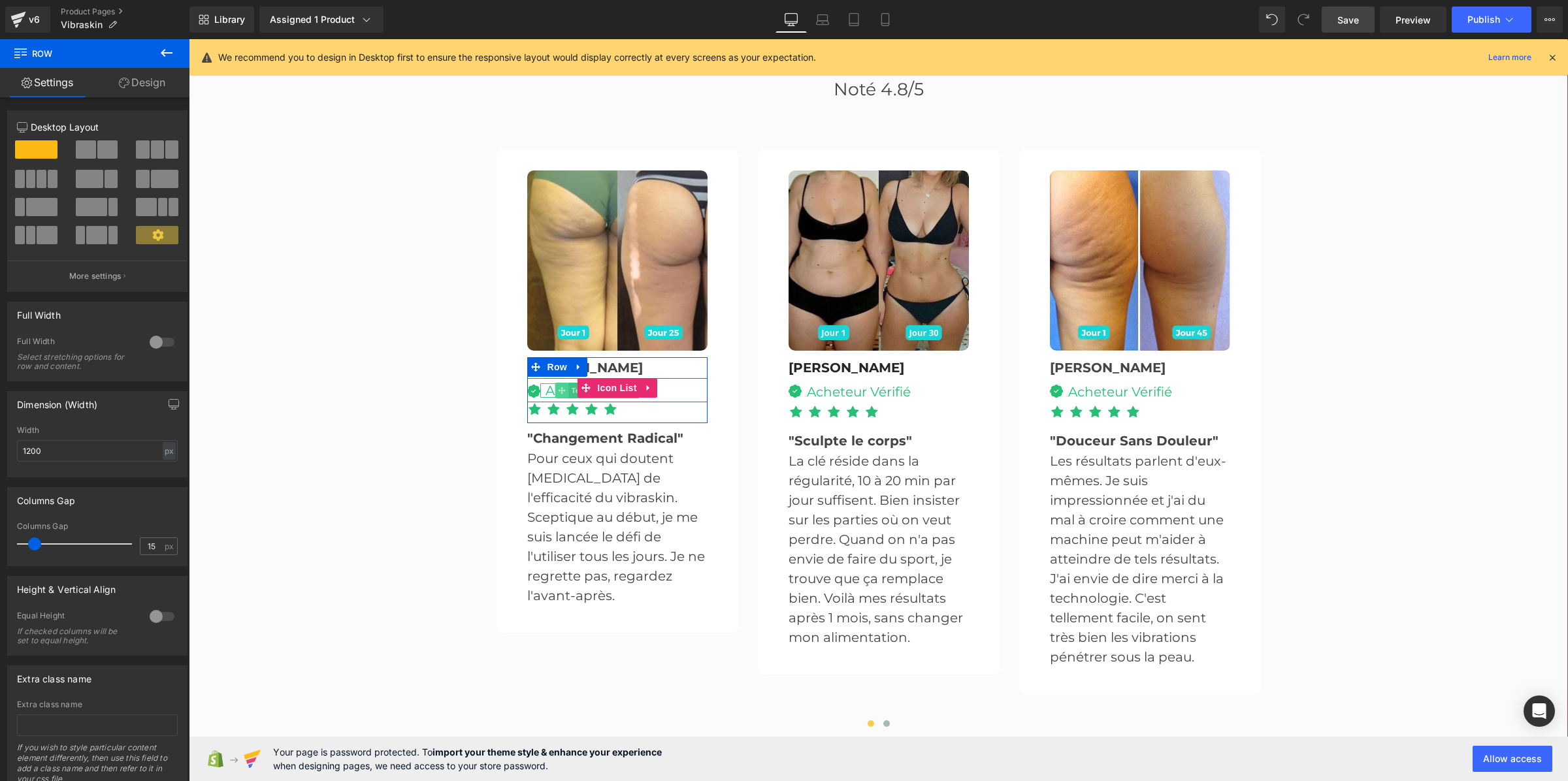
click at [558, 387] on icon at bounding box center [562, 390] width 7 height 7
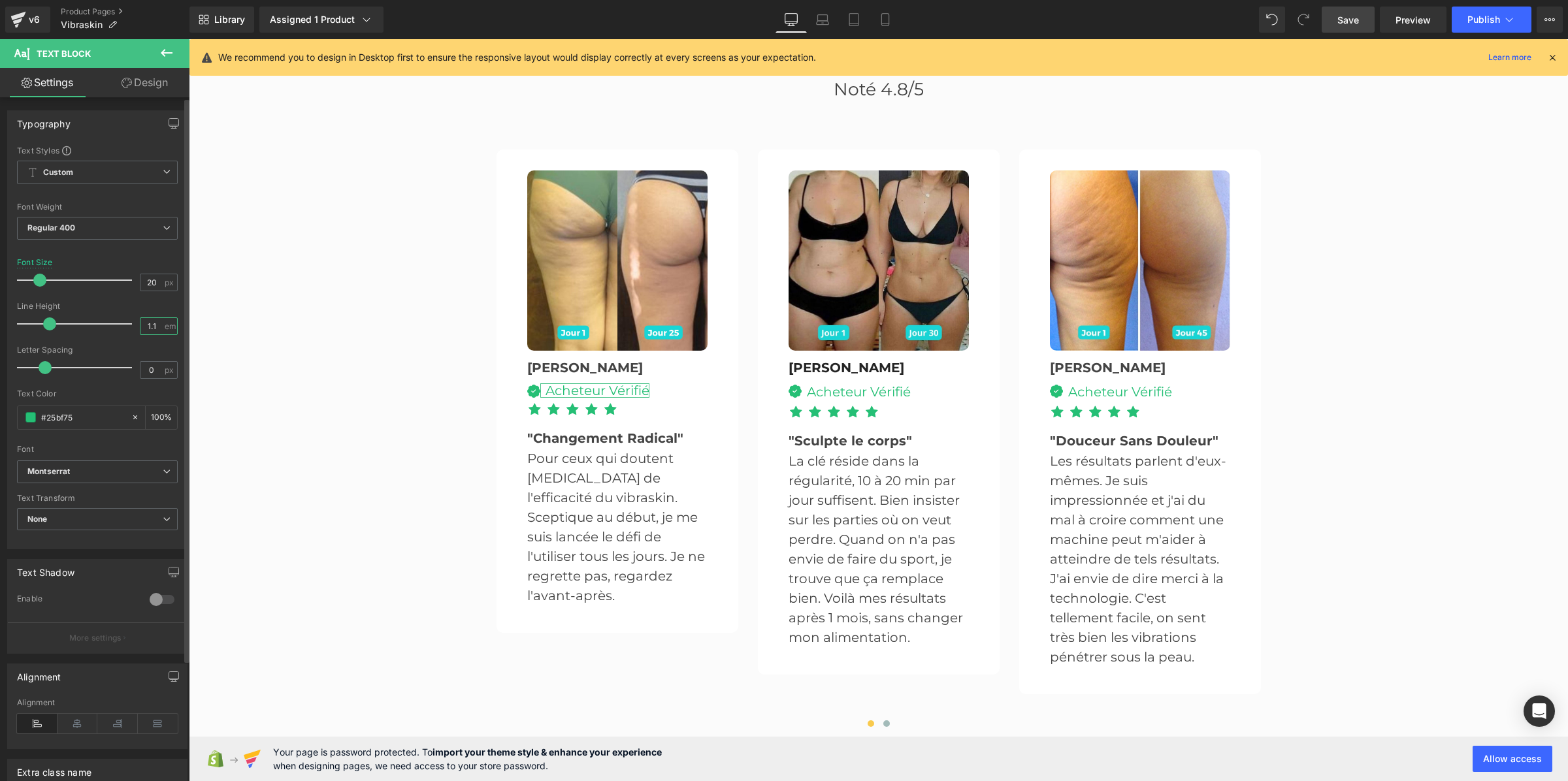
click at [149, 325] on input "1.1" at bounding box center [152, 326] width 23 height 17
click at [802, 383] on div "Acheteur Vérifié" at bounding box center [856, 392] width 109 height 17
click at [160, 330] on div "1.3 em" at bounding box center [159, 325] width 38 height 17
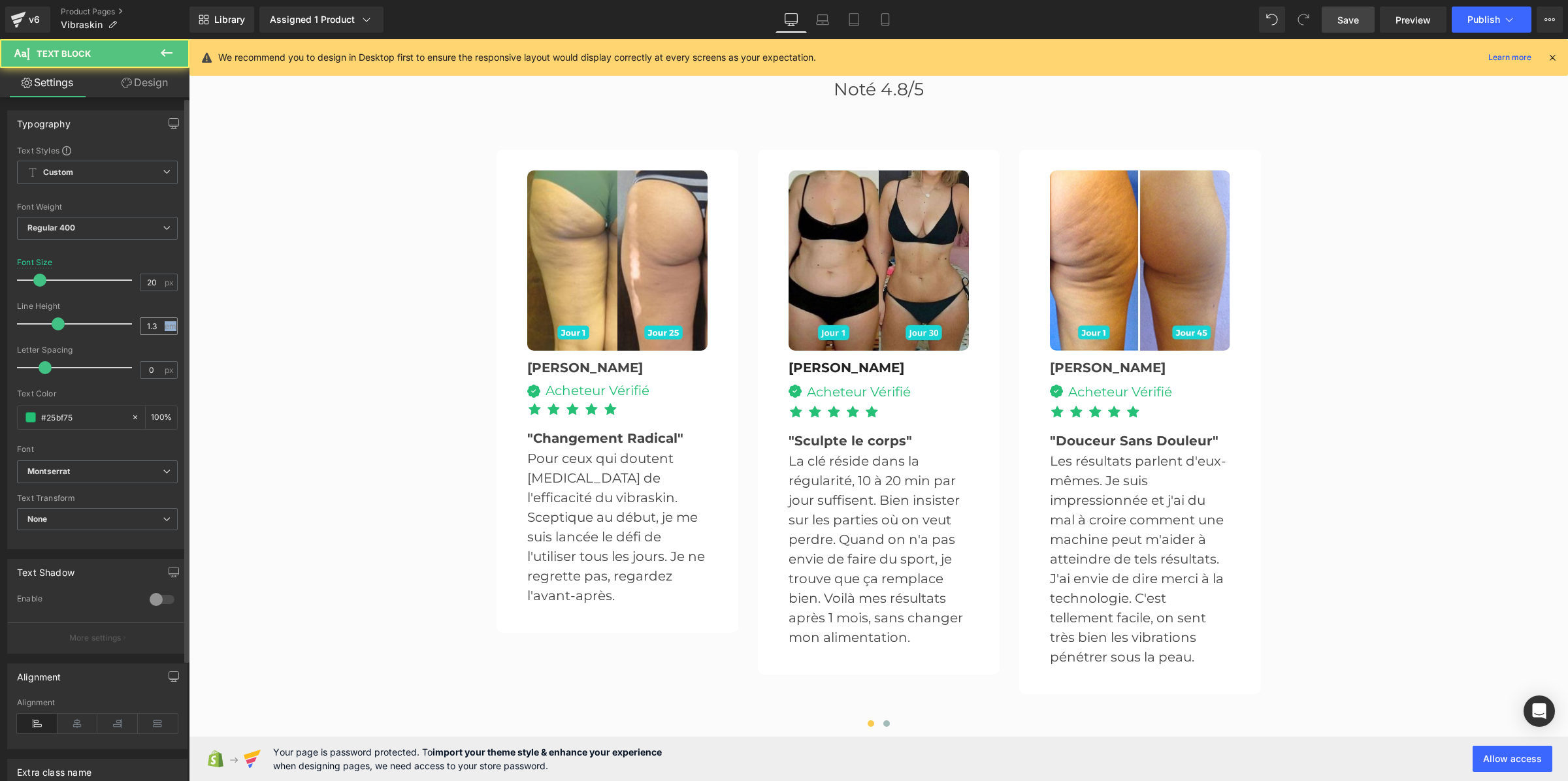
click at [160, 330] on div "1.3 em" at bounding box center [159, 325] width 38 height 17
click at [152, 325] on input "1.3" at bounding box center [152, 326] width 23 height 17
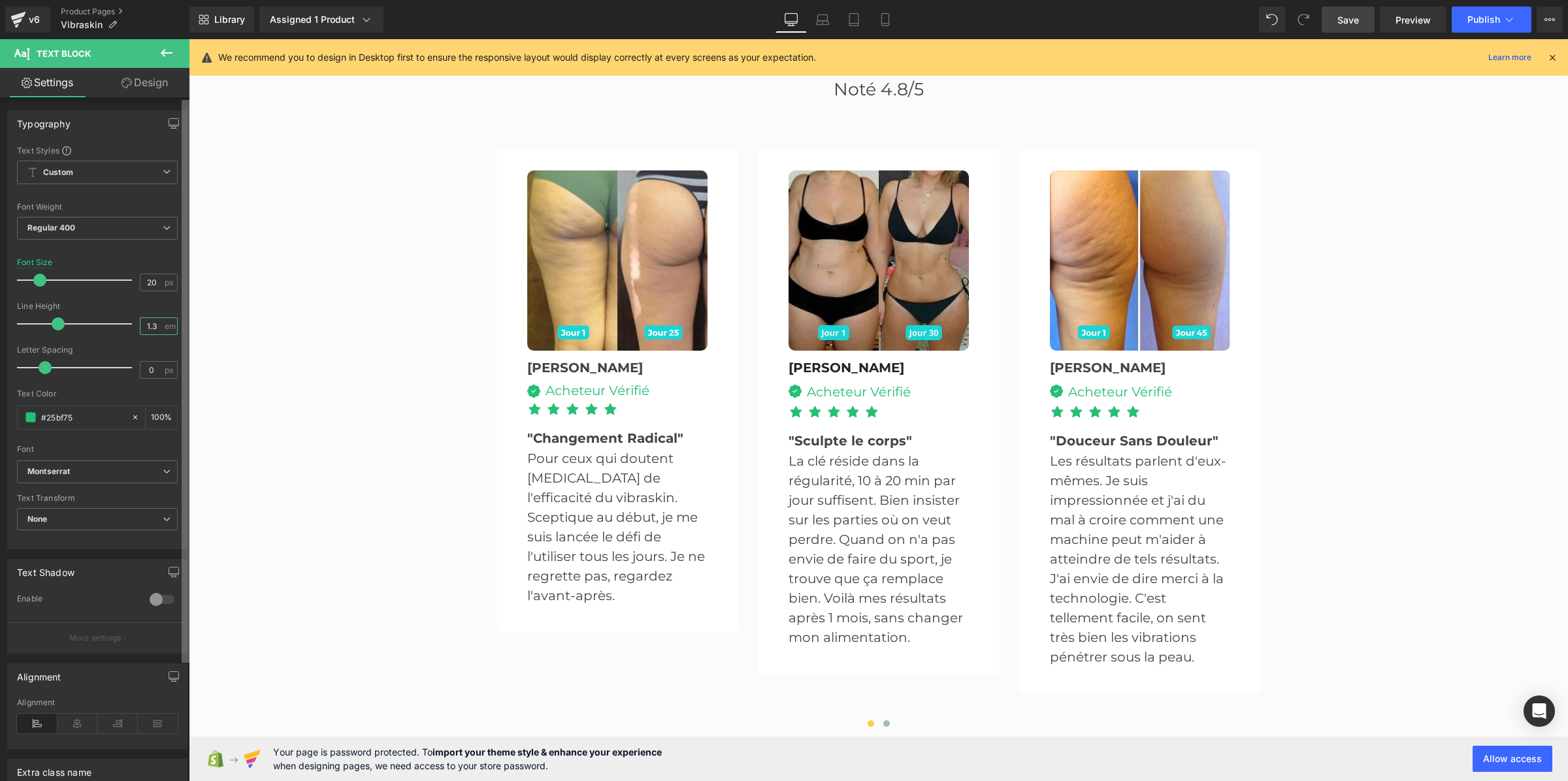
paste input "1"
type input "1.1"
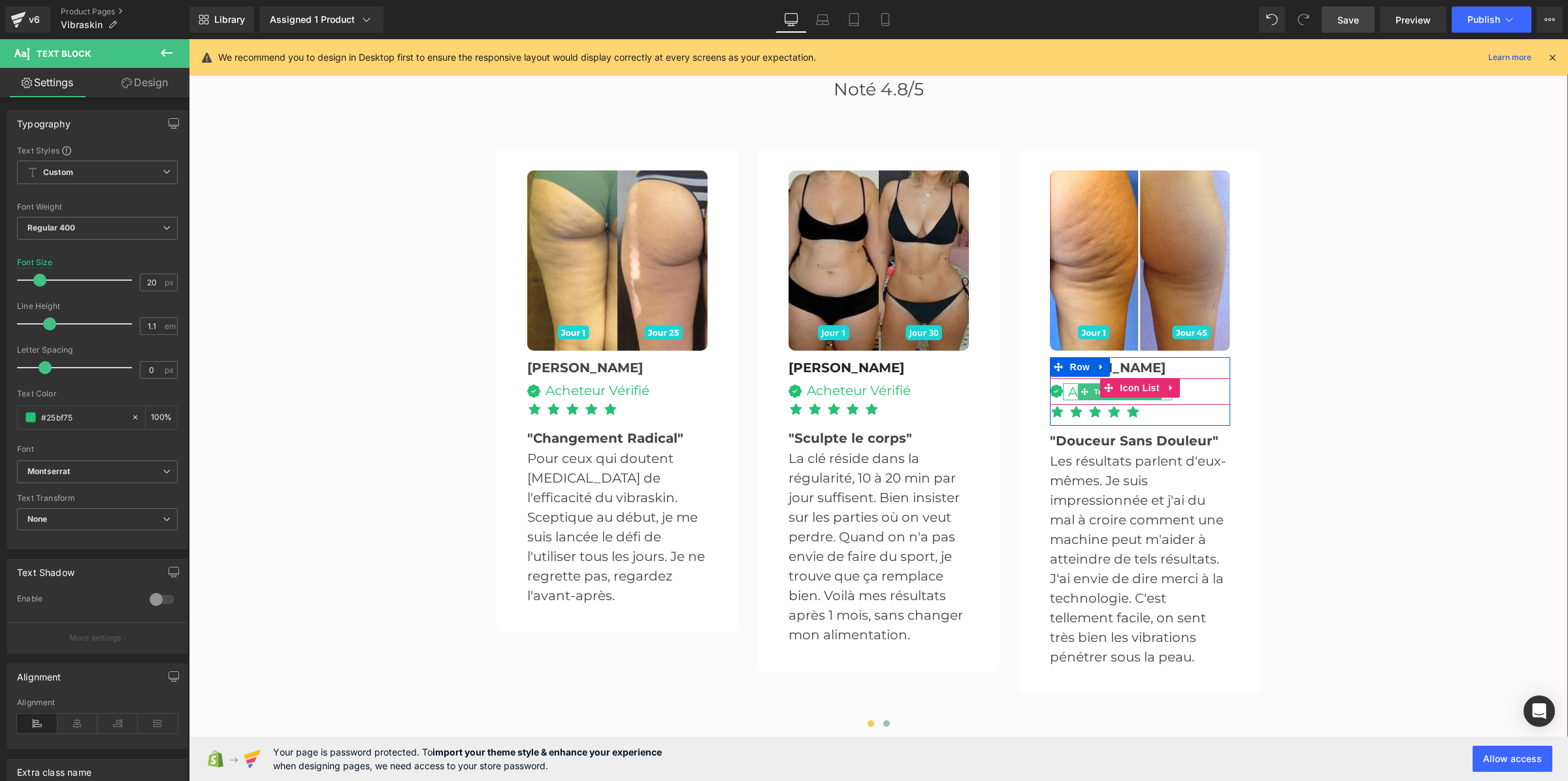
click at [1068, 383] on div "Acheteur Vérifié" at bounding box center [1117, 392] width 109 height 17
click at [147, 321] on input "1.3" at bounding box center [152, 326] width 23 height 17
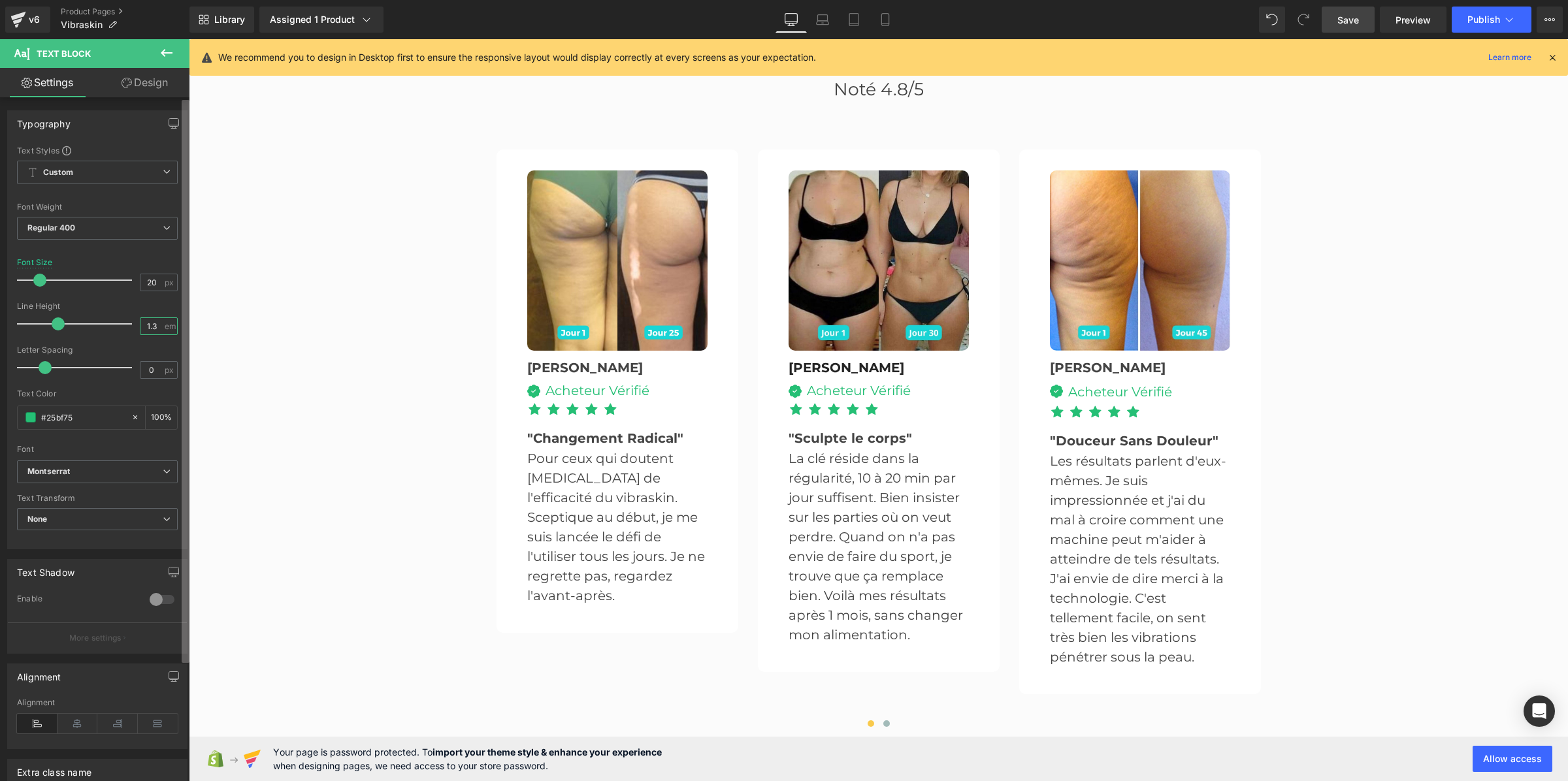
paste input "1"
type input "1.1"
click at [884, 721] on span at bounding box center [887, 724] width 7 height 7
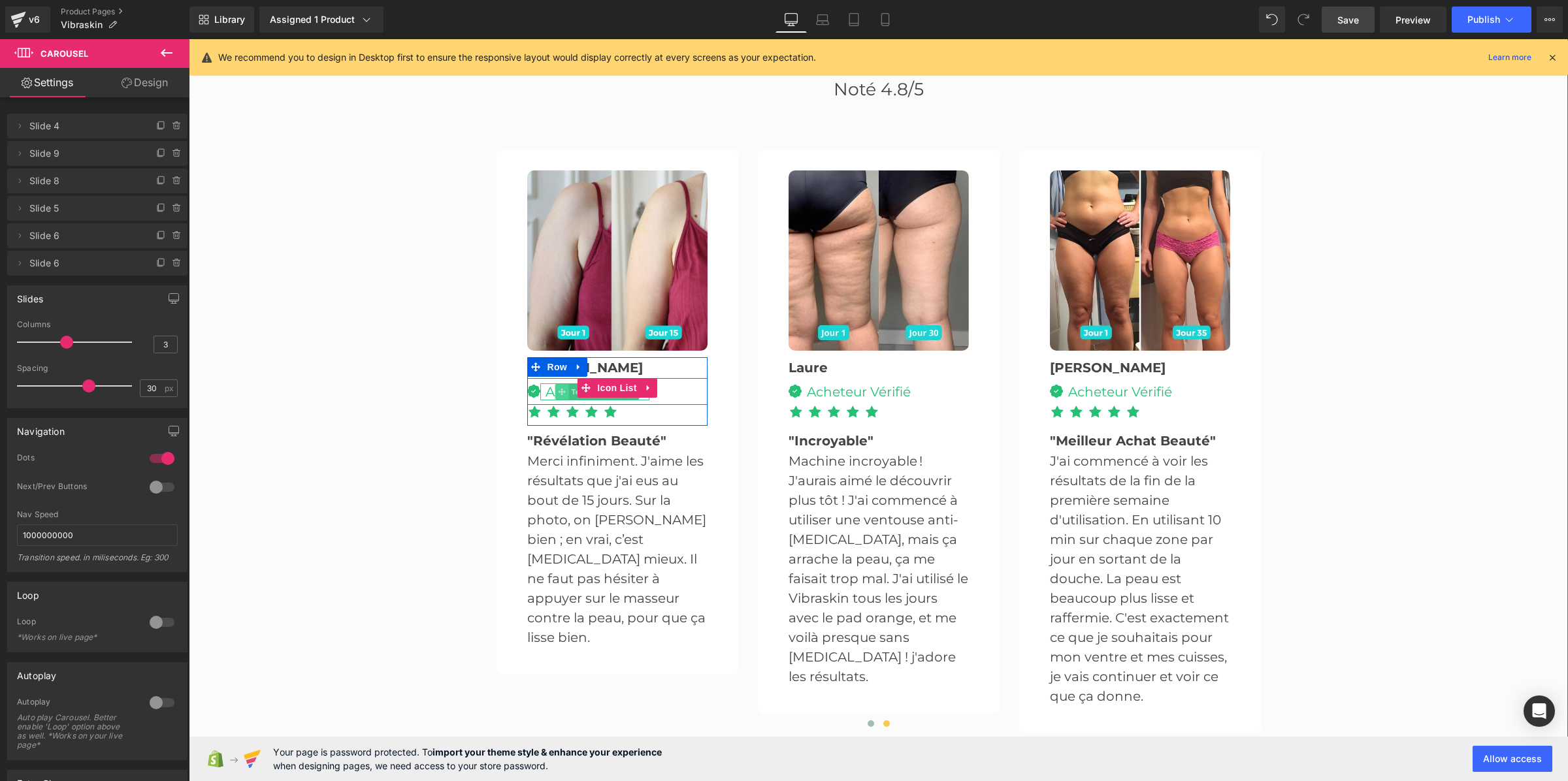
click at [556, 384] on span at bounding box center [562, 392] width 14 height 16
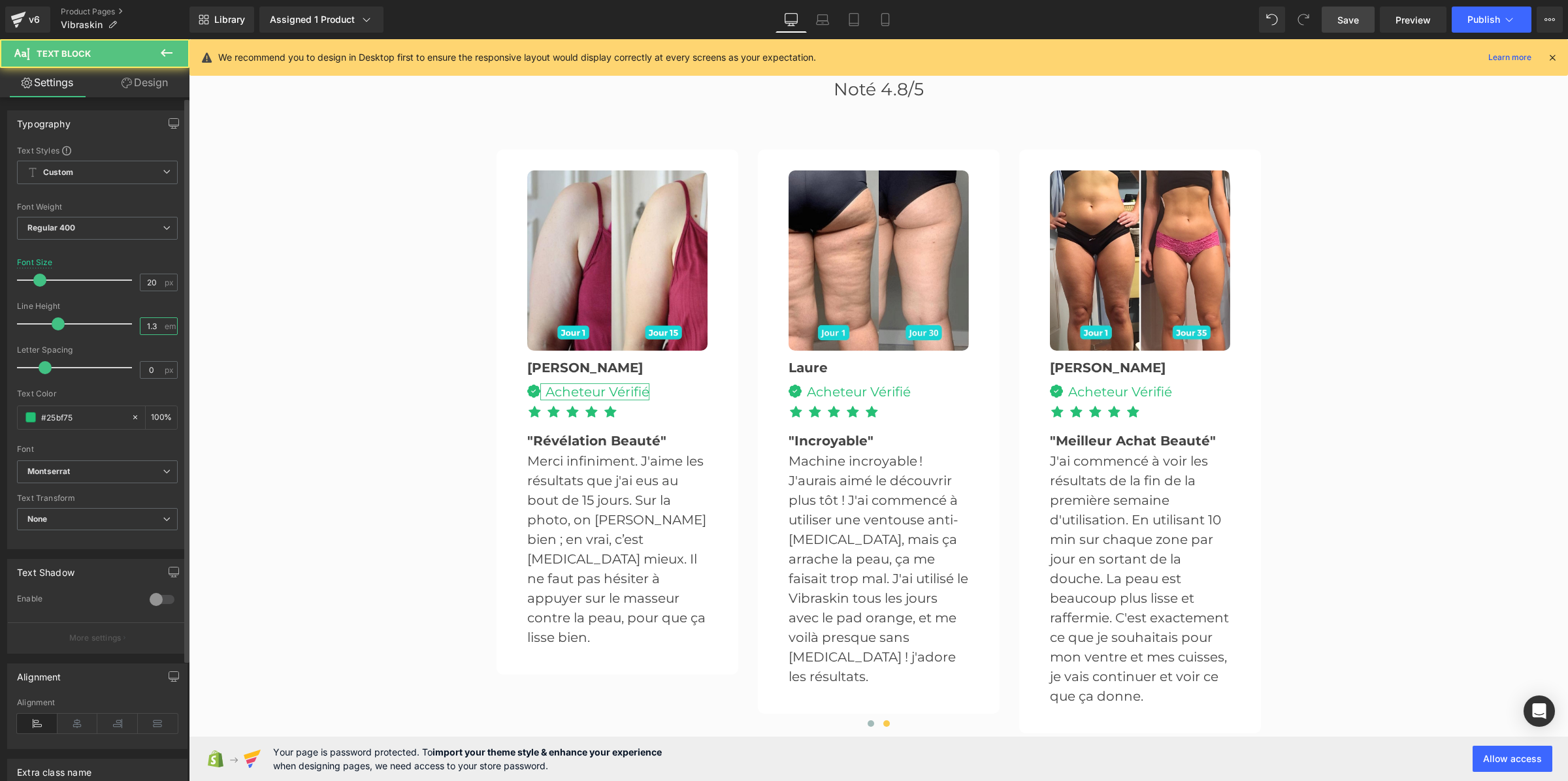
click at [147, 330] on input "1.3" at bounding box center [152, 326] width 23 height 17
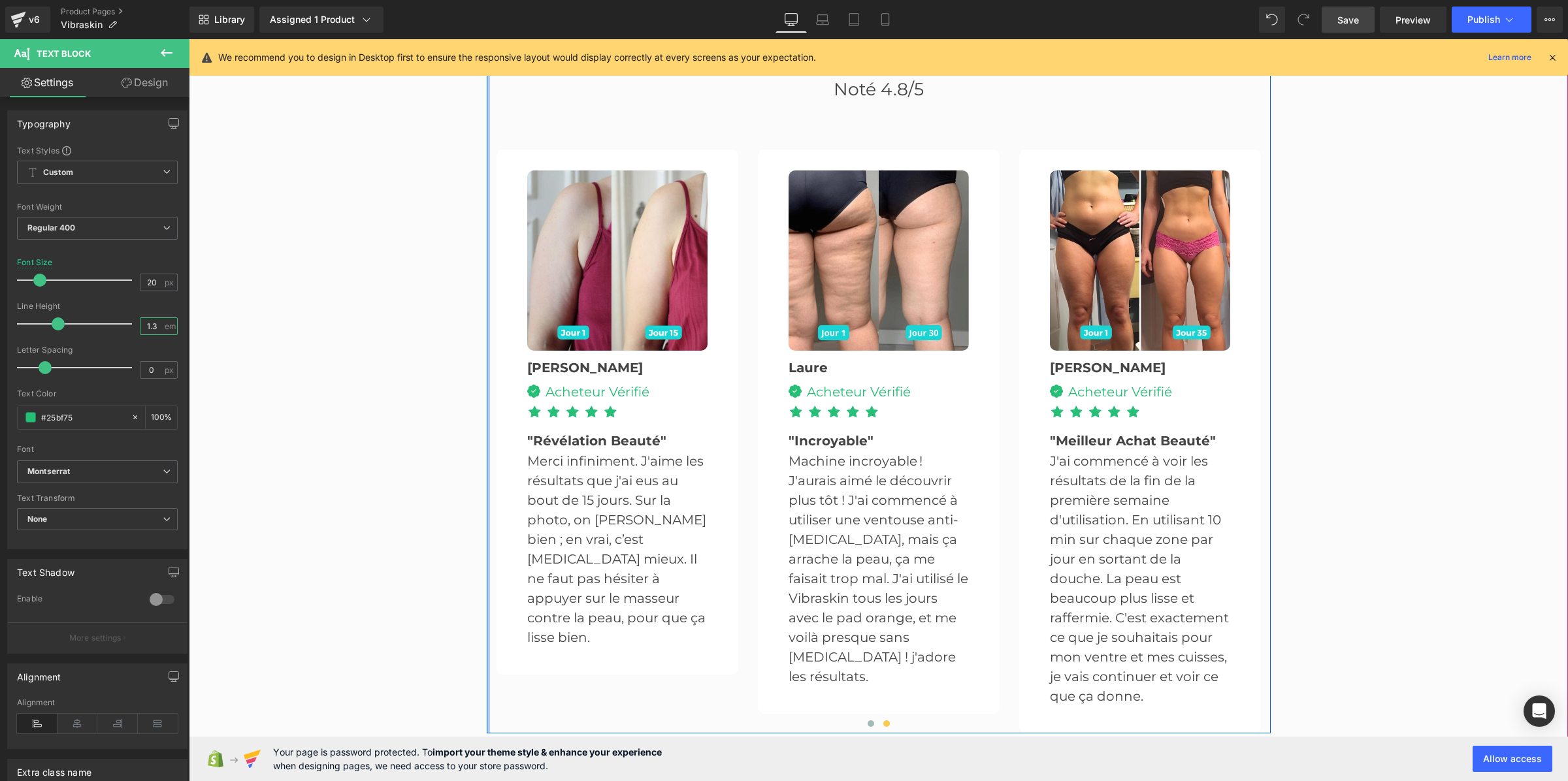
paste input "1"
type input "1.1"
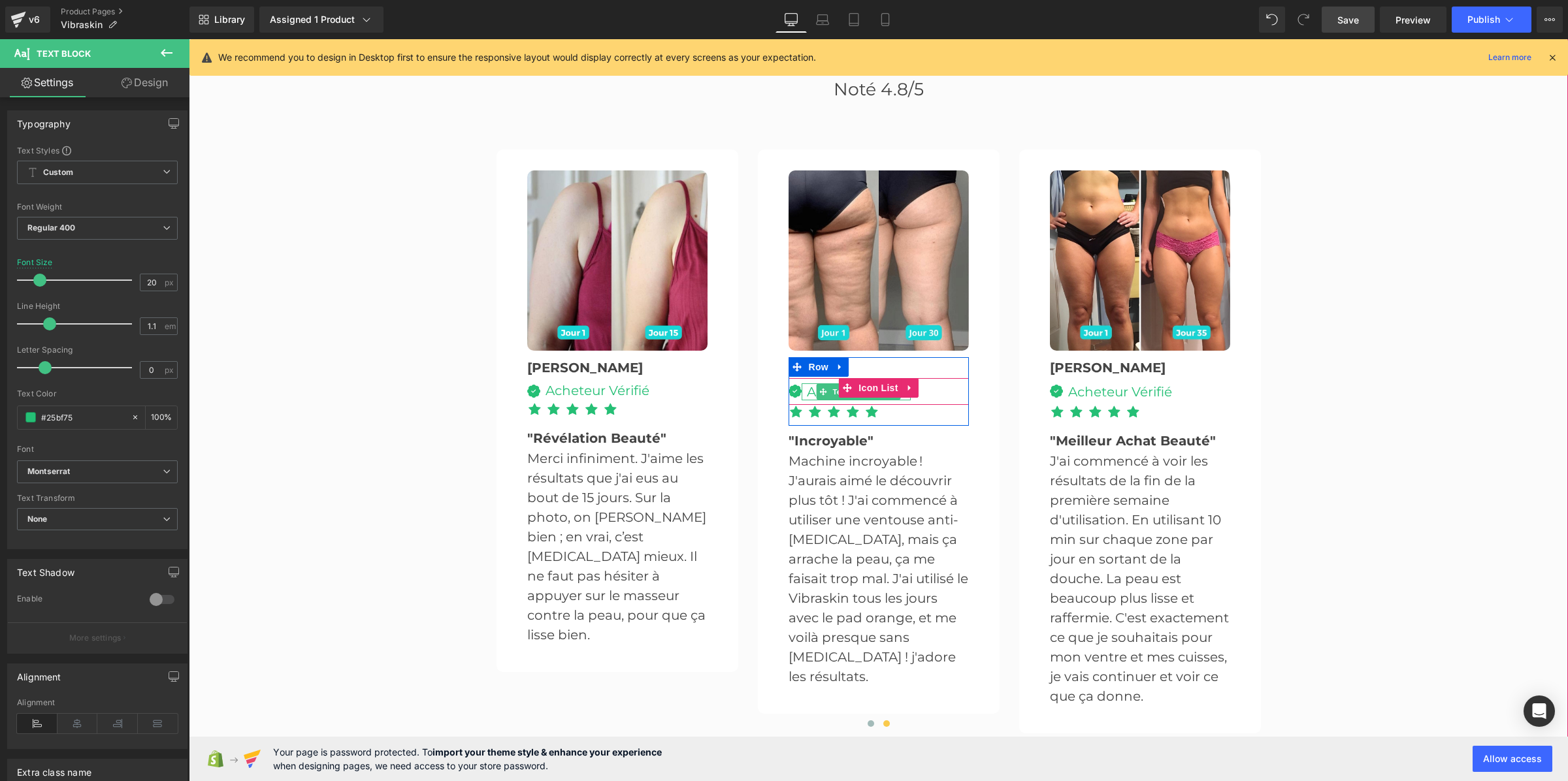
click at [803, 383] on div "Acheteur Vérifié" at bounding box center [856, 392] width 109 height 17
click at [158, 329] on input "1.3" at bounding box center [152, 326] width 23 height 17
paste input "1"
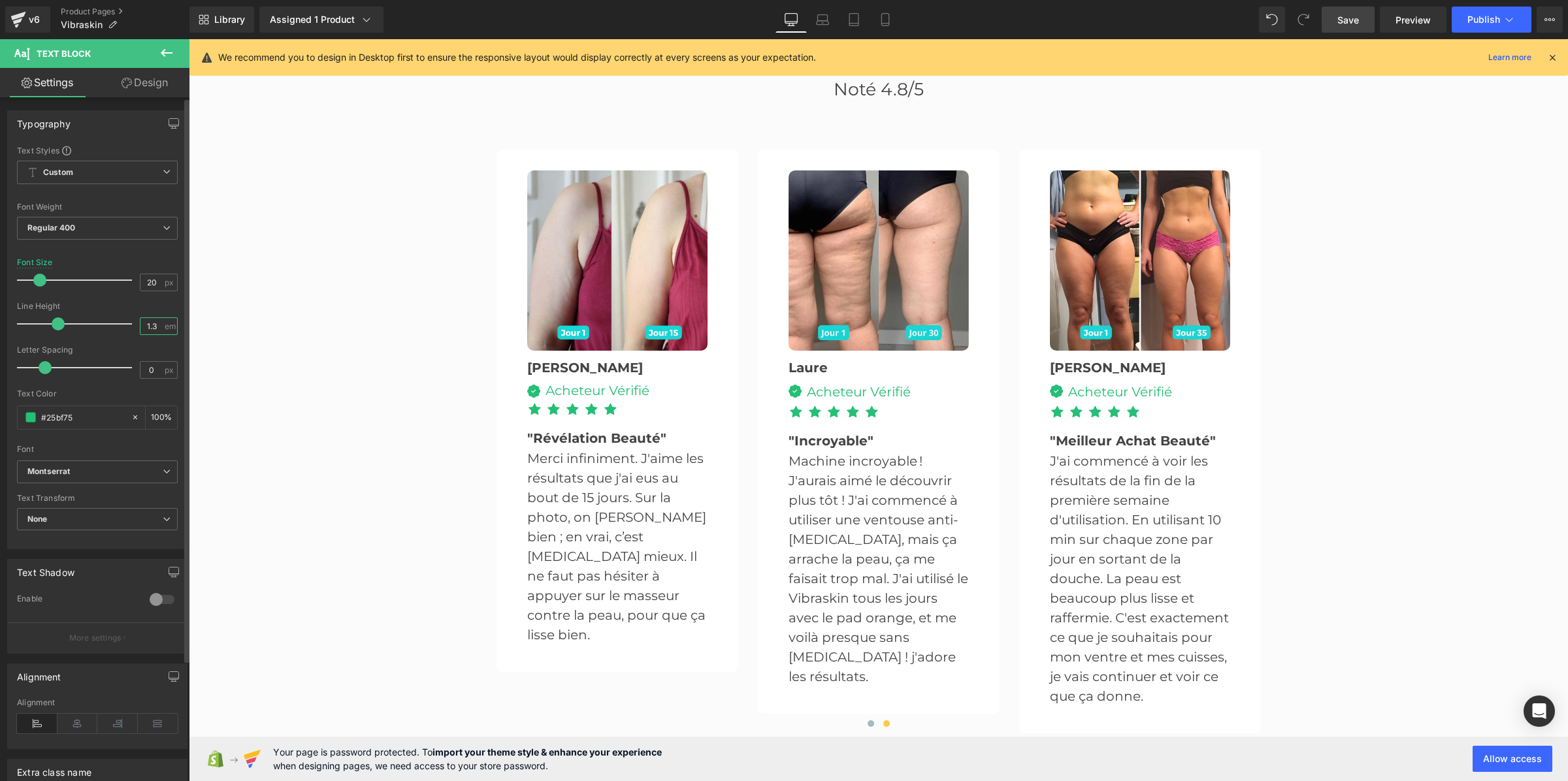
type input "1.1"
click at [1064, 383] on div "Acheteur Vérifié" at bounding box center [1117, 392] width 109 height 17
click at [152, 325] on input "1.3" at bounding box center [152, 326] width 23 height 17
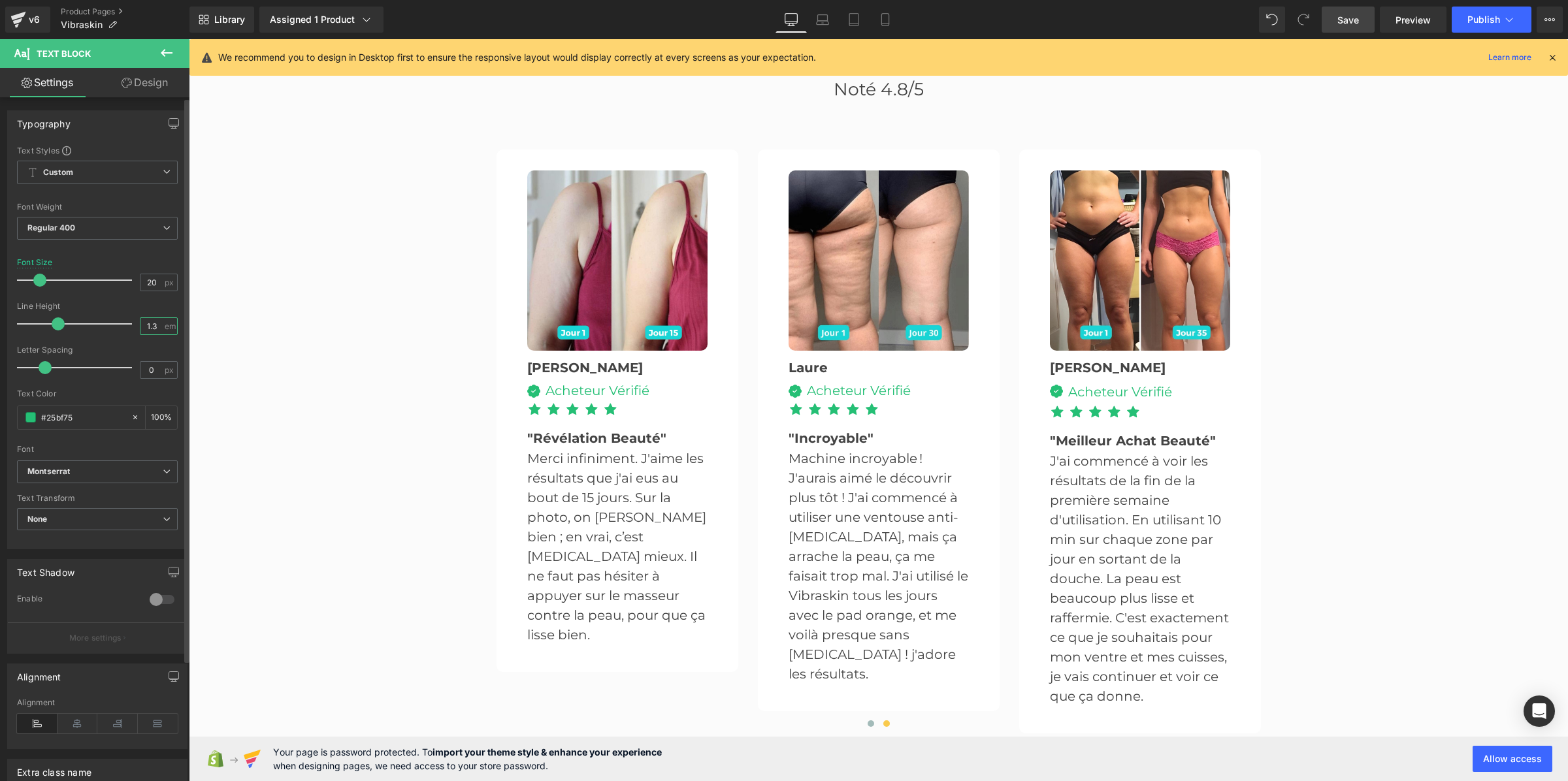
paste input "1"
type input "1.1"
click at [1338, 22] on link "Save" at bounding box center [1348, 20] width 53 height 27
click at [1552, 60] on icon at bounding box center [1552, 57] width 12 height 12
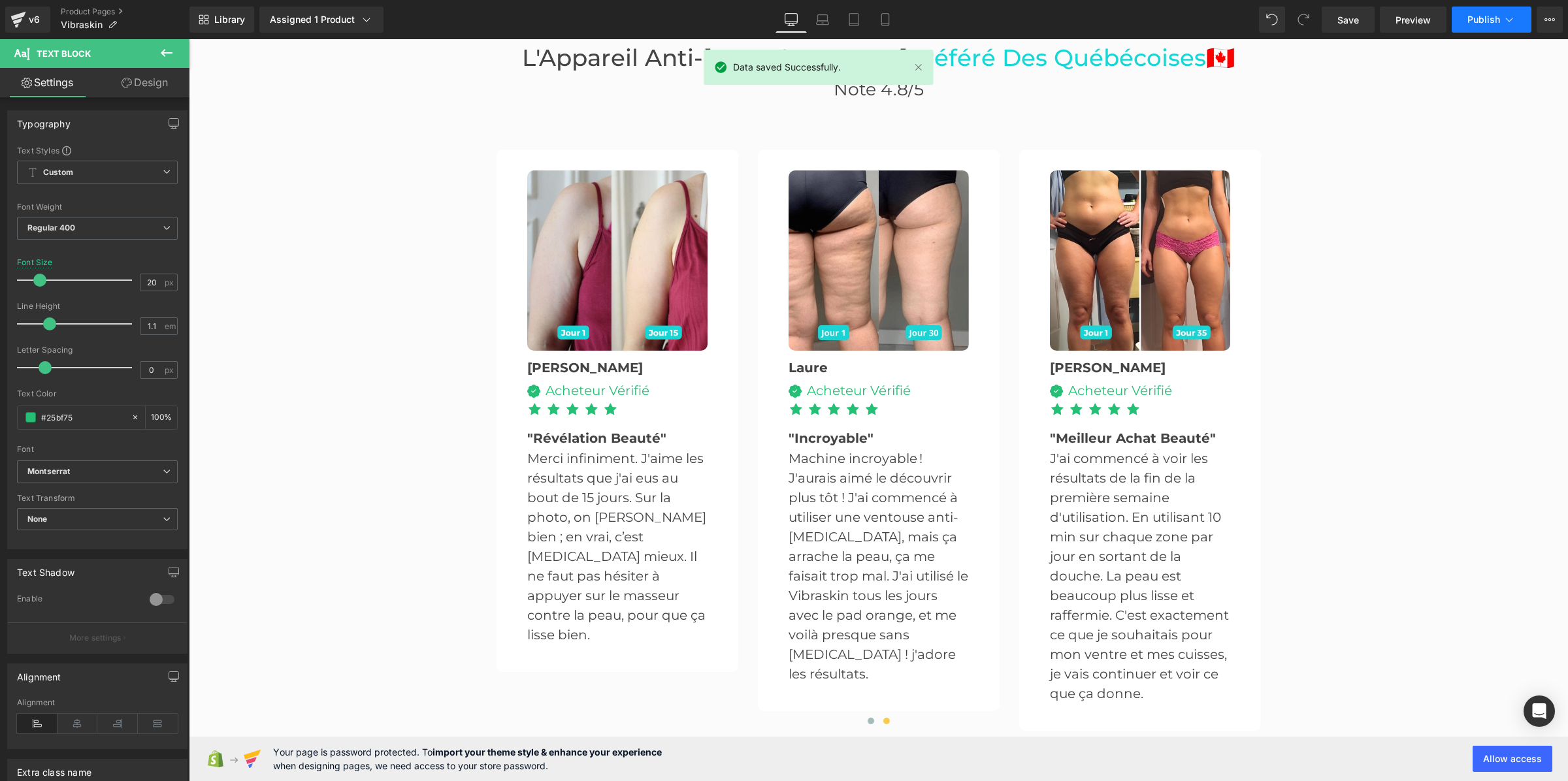
click at [1469, 14] on span "Publish" at bounding box center [1484, 19] width 32 height 11
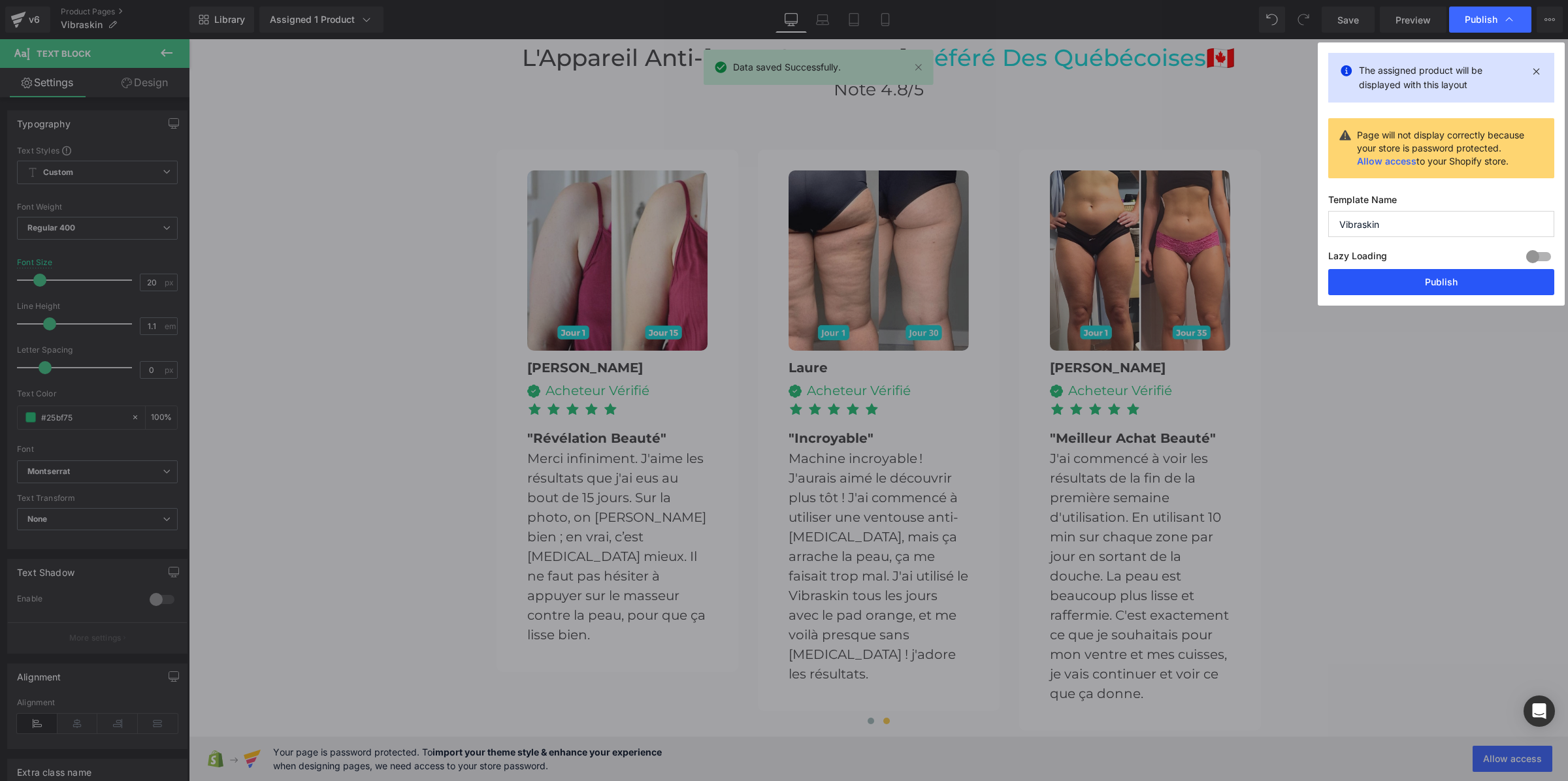
click at [1429, 282] on button "Publish" at bounding box center [1441, 282] width 226 height 27
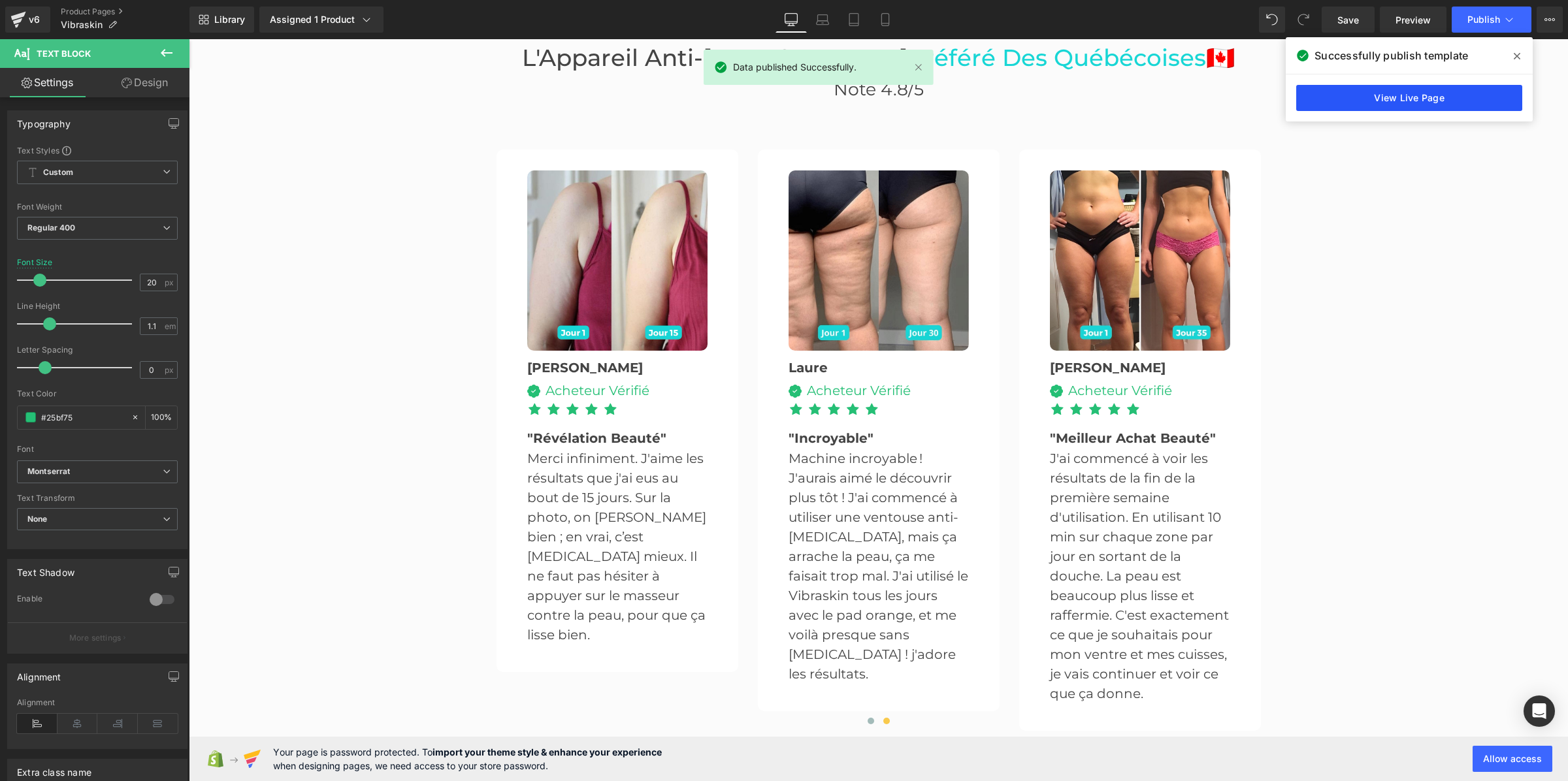
click at [1426, 96] on link "View Live Page" at bounding box center [1409, 99] width 226 height 27
